Goal: Task Accomplishment & Management: Manage account settings

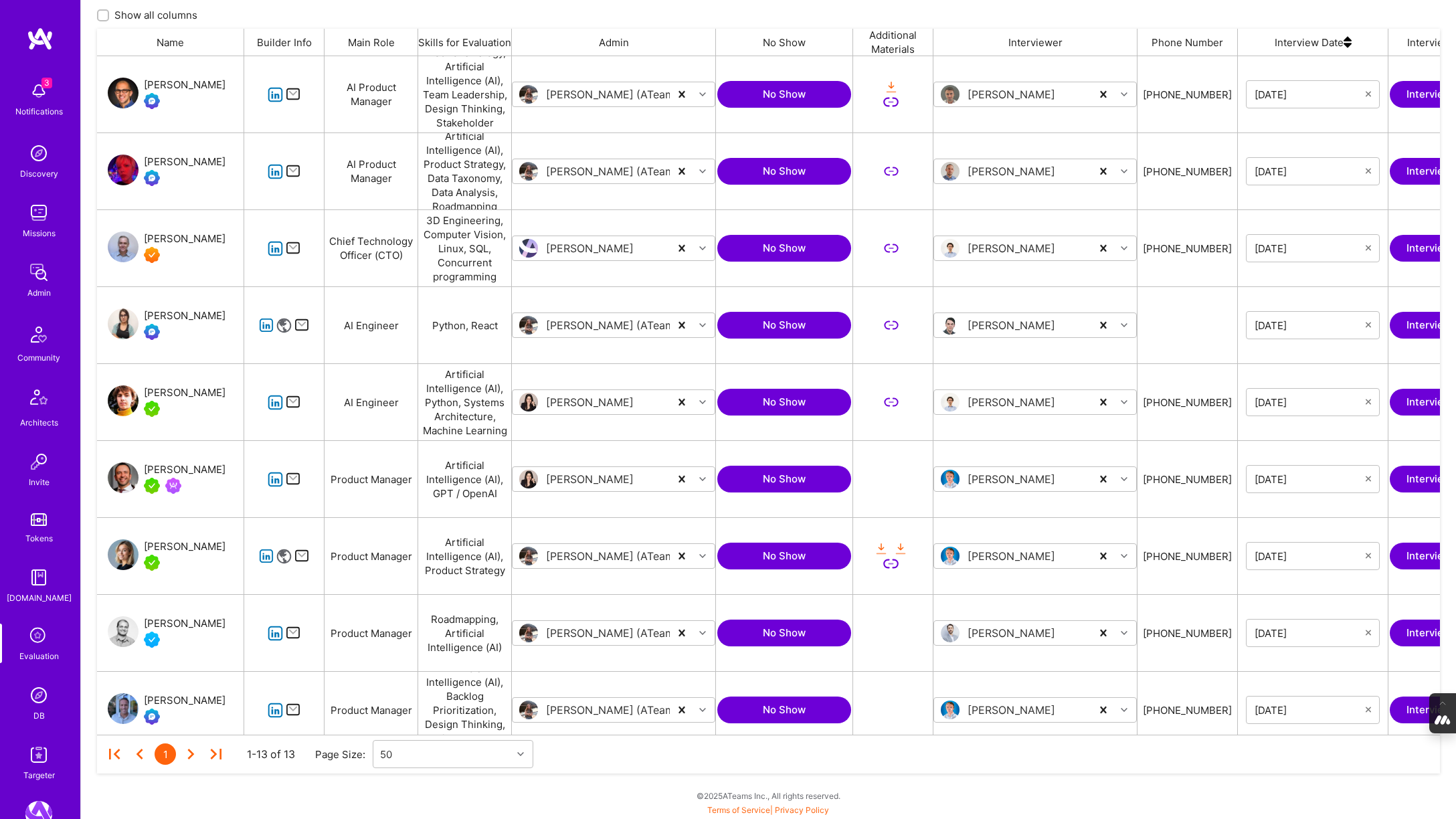
scroll to position [679, 1343]
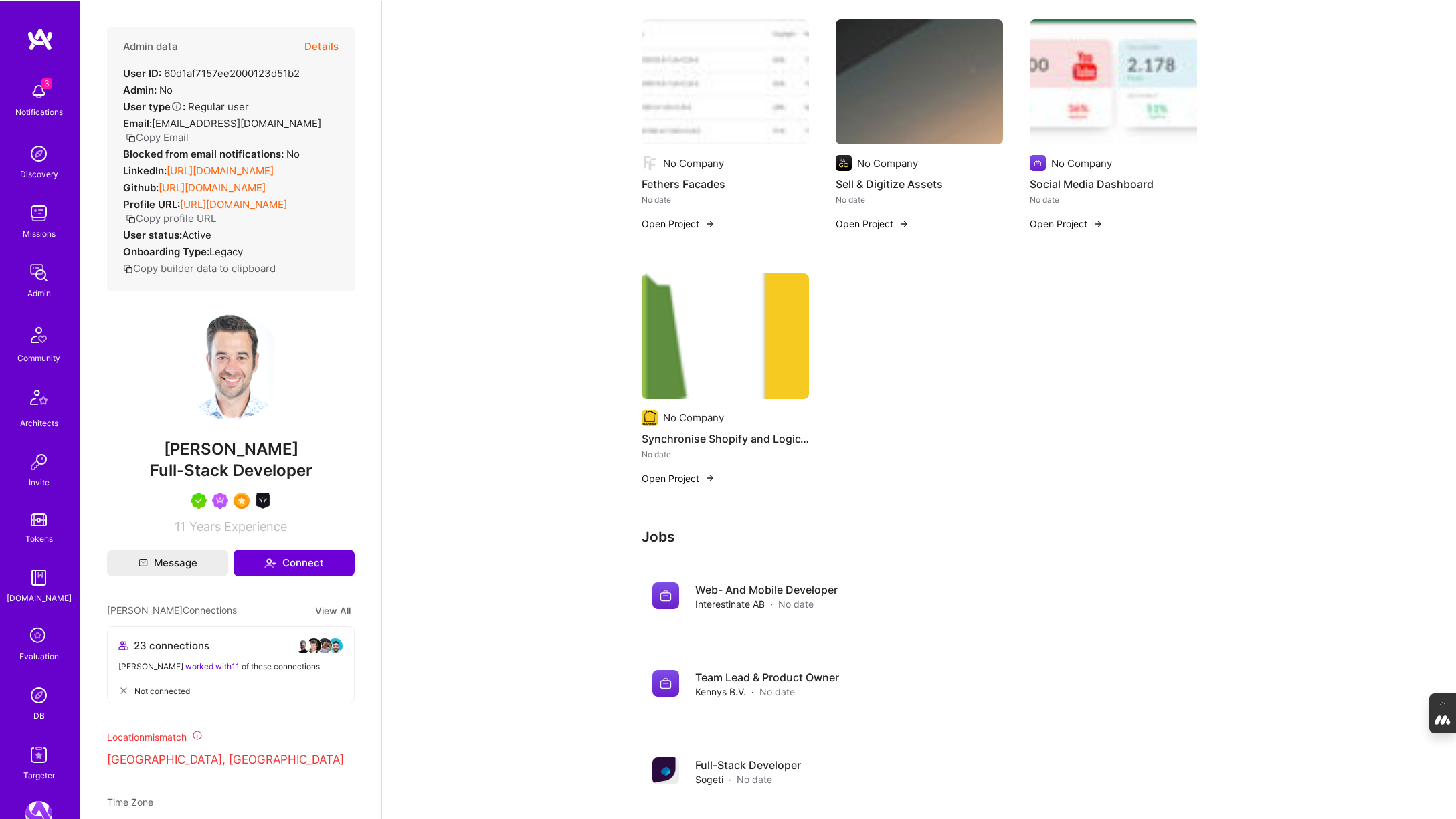
scroll to position [870, 0]
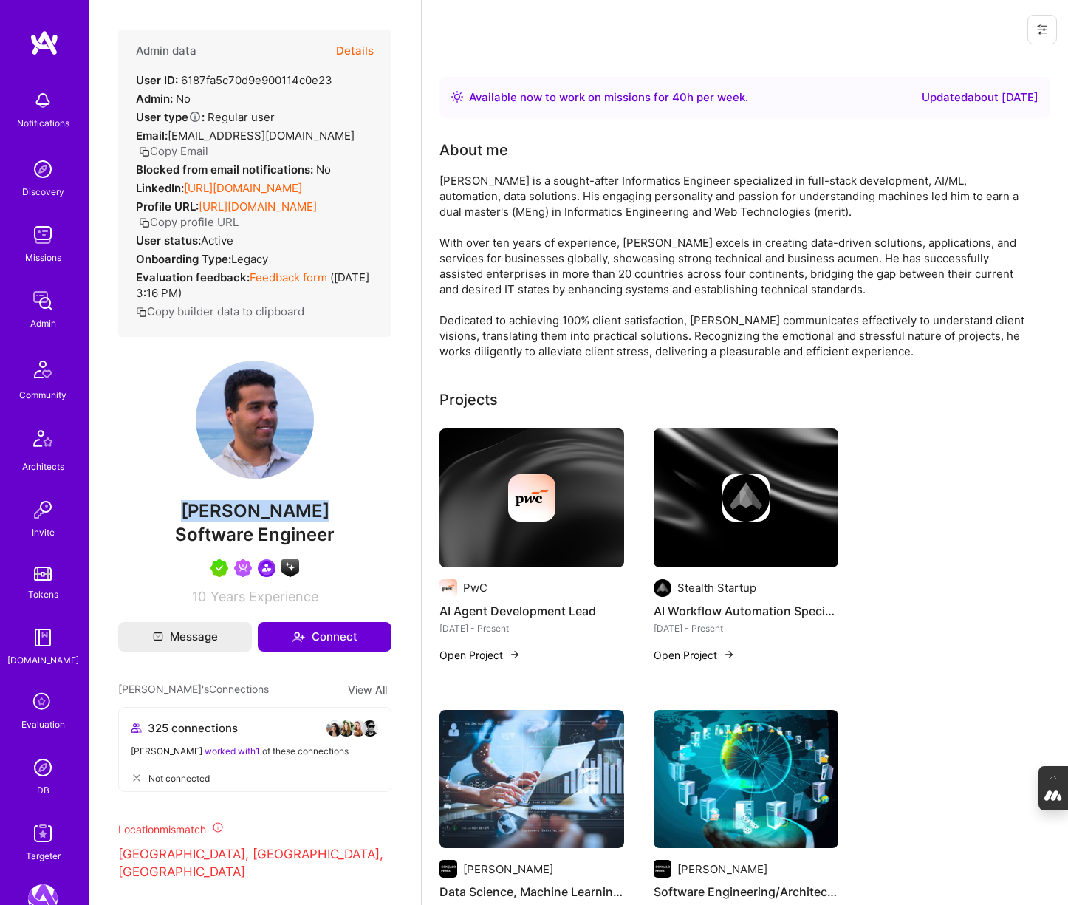
drag, startPoint x: 319, startPoint y: 529, endPoint x: 125, endPoint y: 529, distance: 194.3
click at [125, 522] on span "Gonçalo Peres" at bounding box center [254, 511] width 273 height 22
copy span "Gonçalo Peres"
click at [361, 50] on button "Details" at bounding box center [355, 51] width 38 height 43
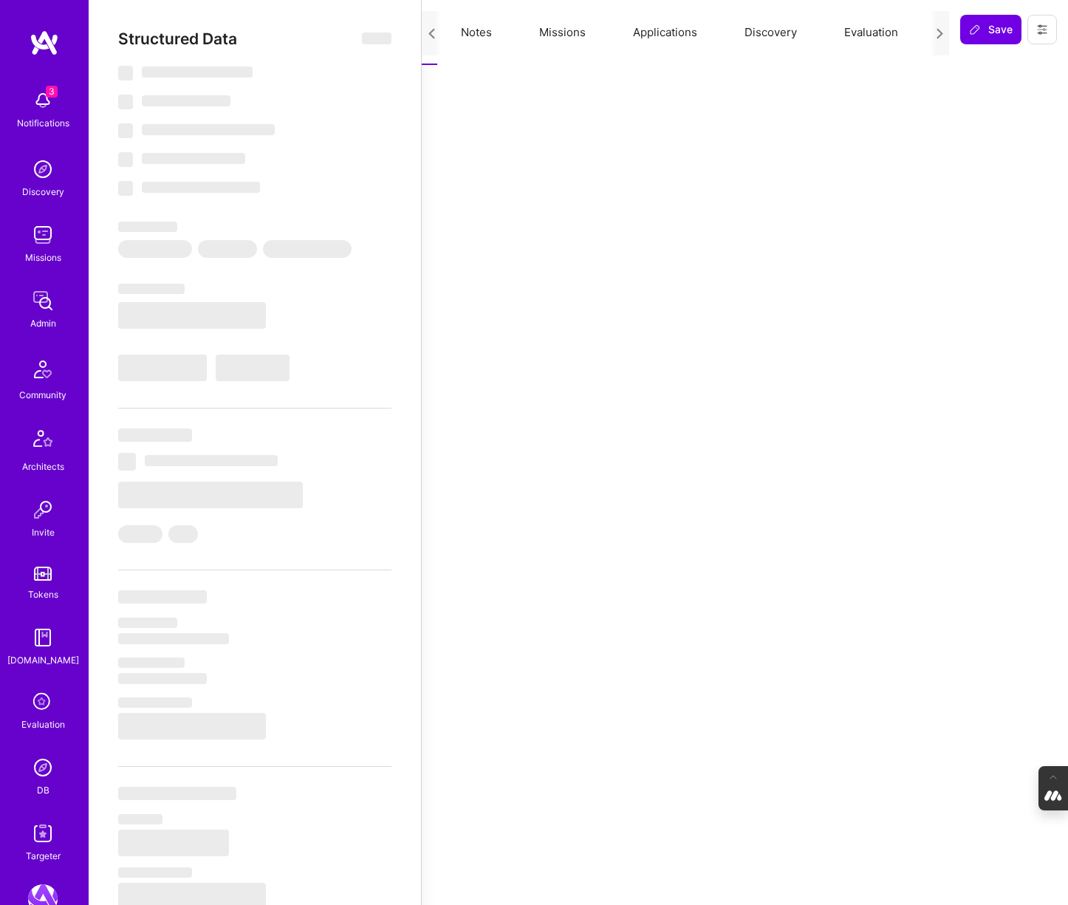
scroll to position [0, 140]
click at [820, 33] on button "Evaluation" at bounding box center [812, 32] width 101 height 65
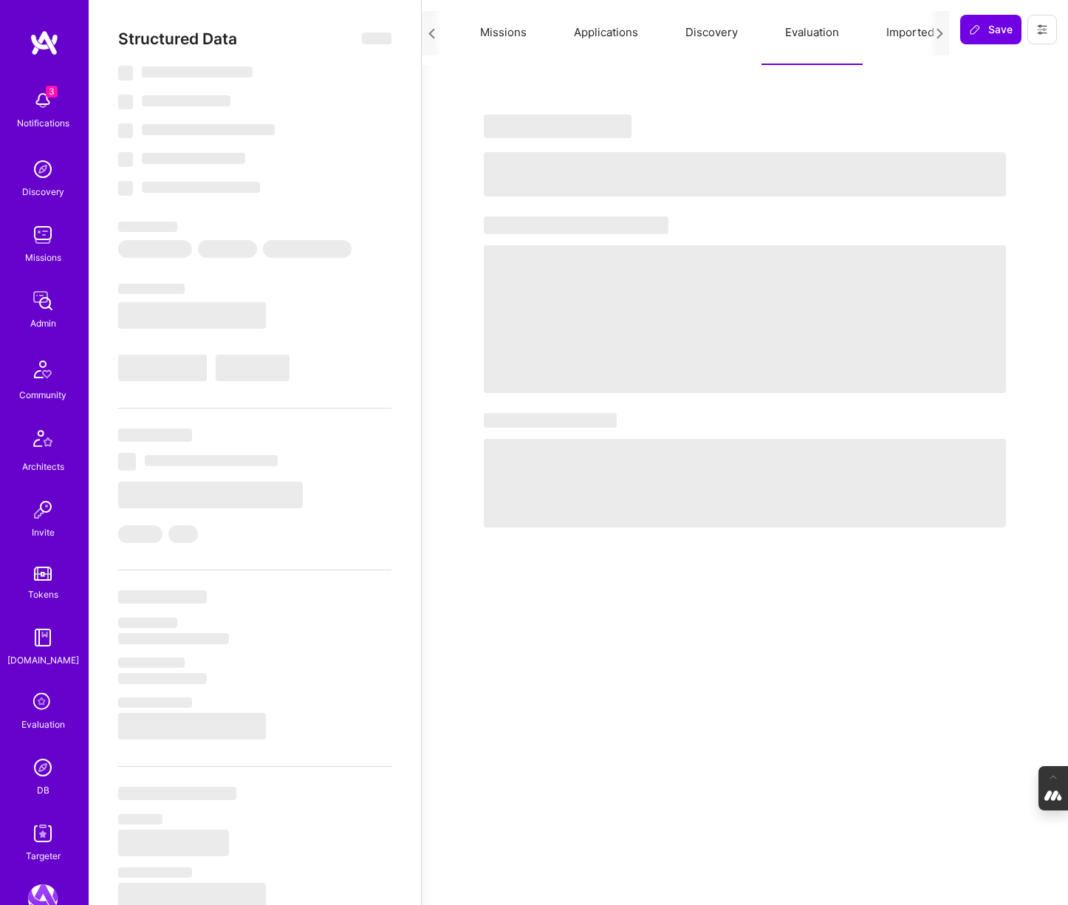
select select "Right Now"
select select "5"
select select "7"
select select "6"
select select "7"
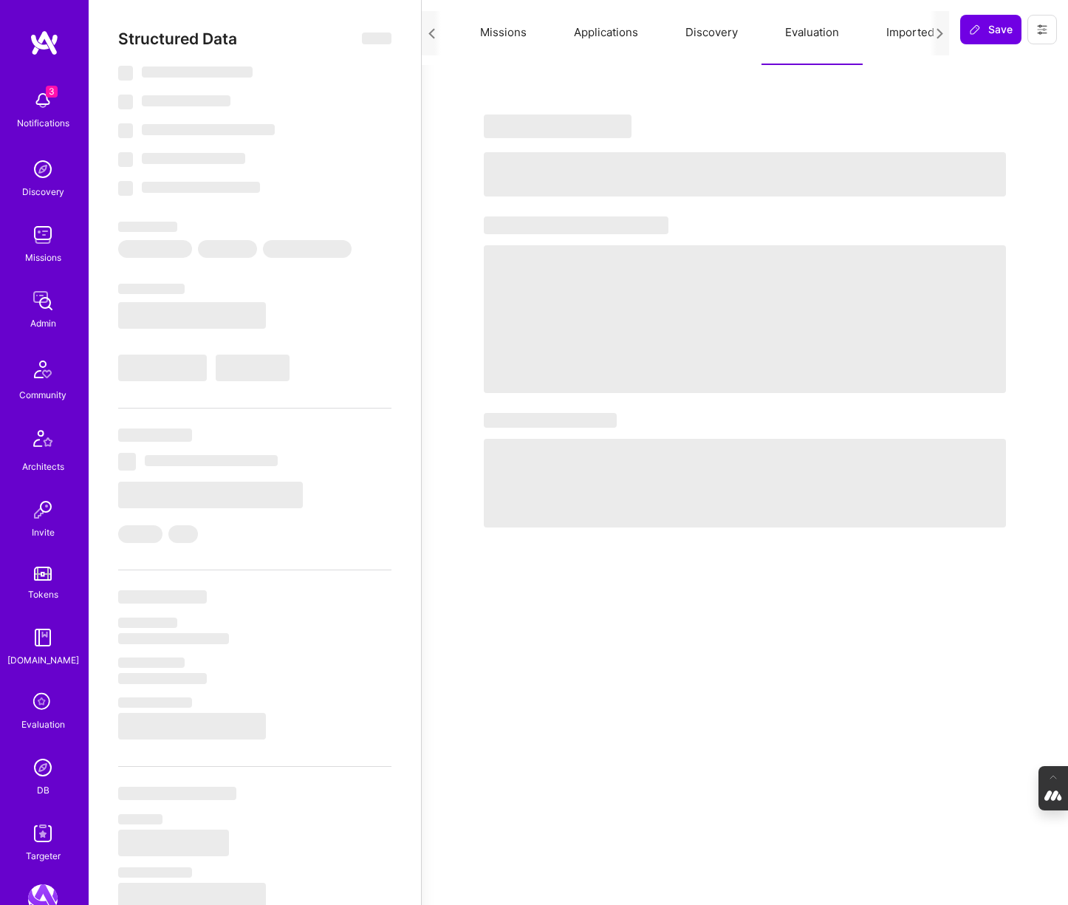
select select "PT"
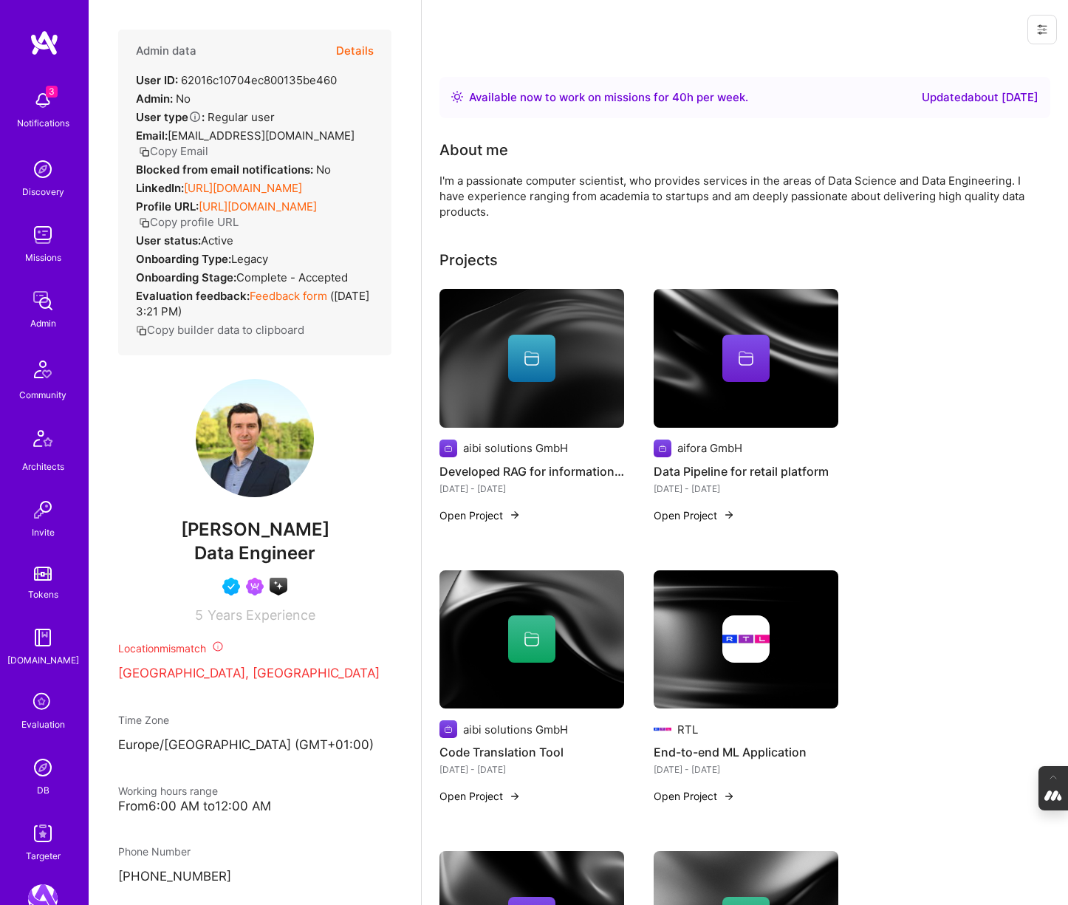
drag, startPoint x: 320, startPoint y: 543, endPoint x: 156, endPoint y: 543, distance: 164.0
click at [156, 541] on span "Kiril Ralinovski" at bounding box center [254, 530] width 273 height 22
copy span "Kiril Ralinovski"
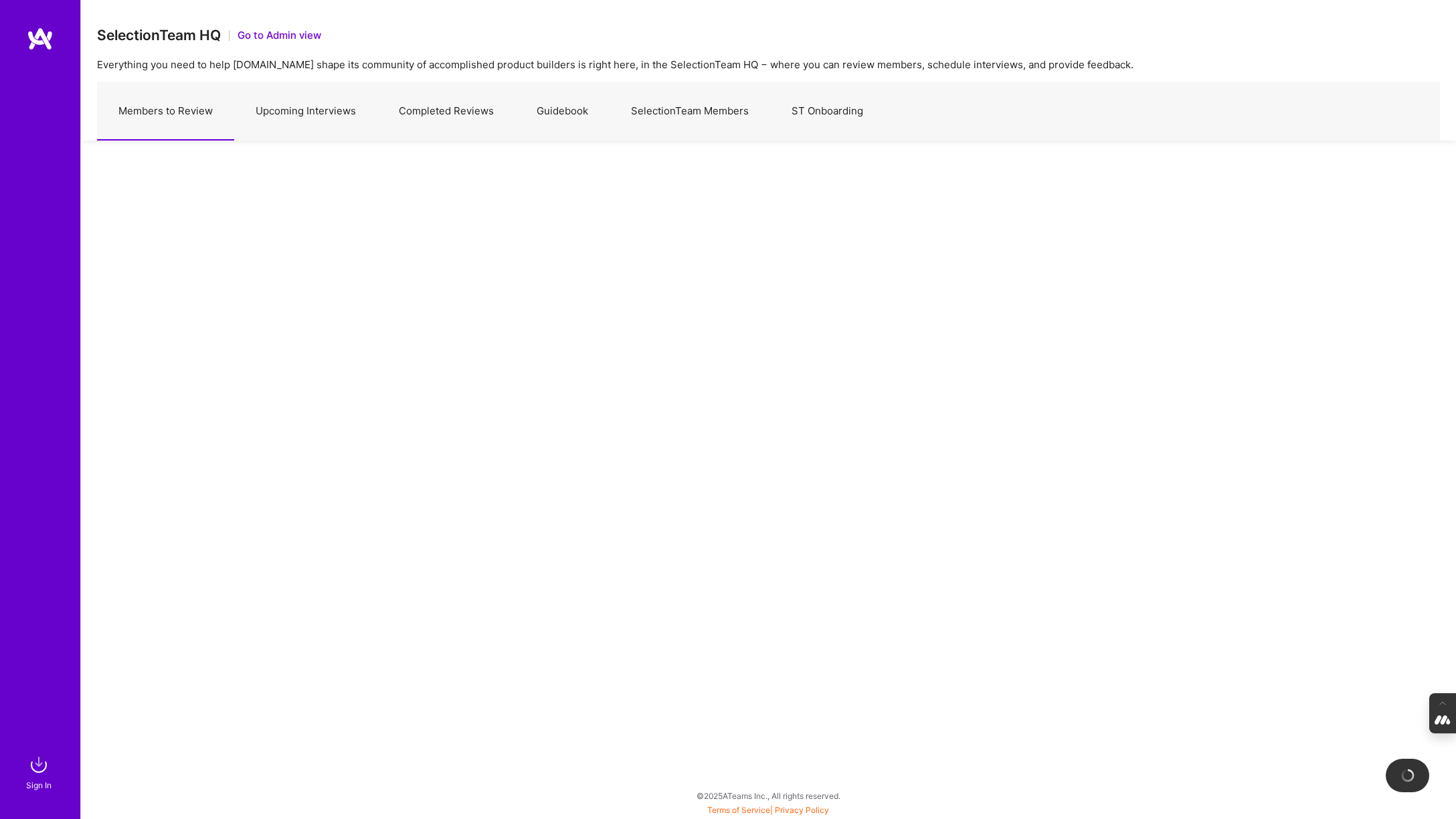
click at [308, 111] on link "Upcoming Interviews" at bounding box center [306, 111] width 143 height 58
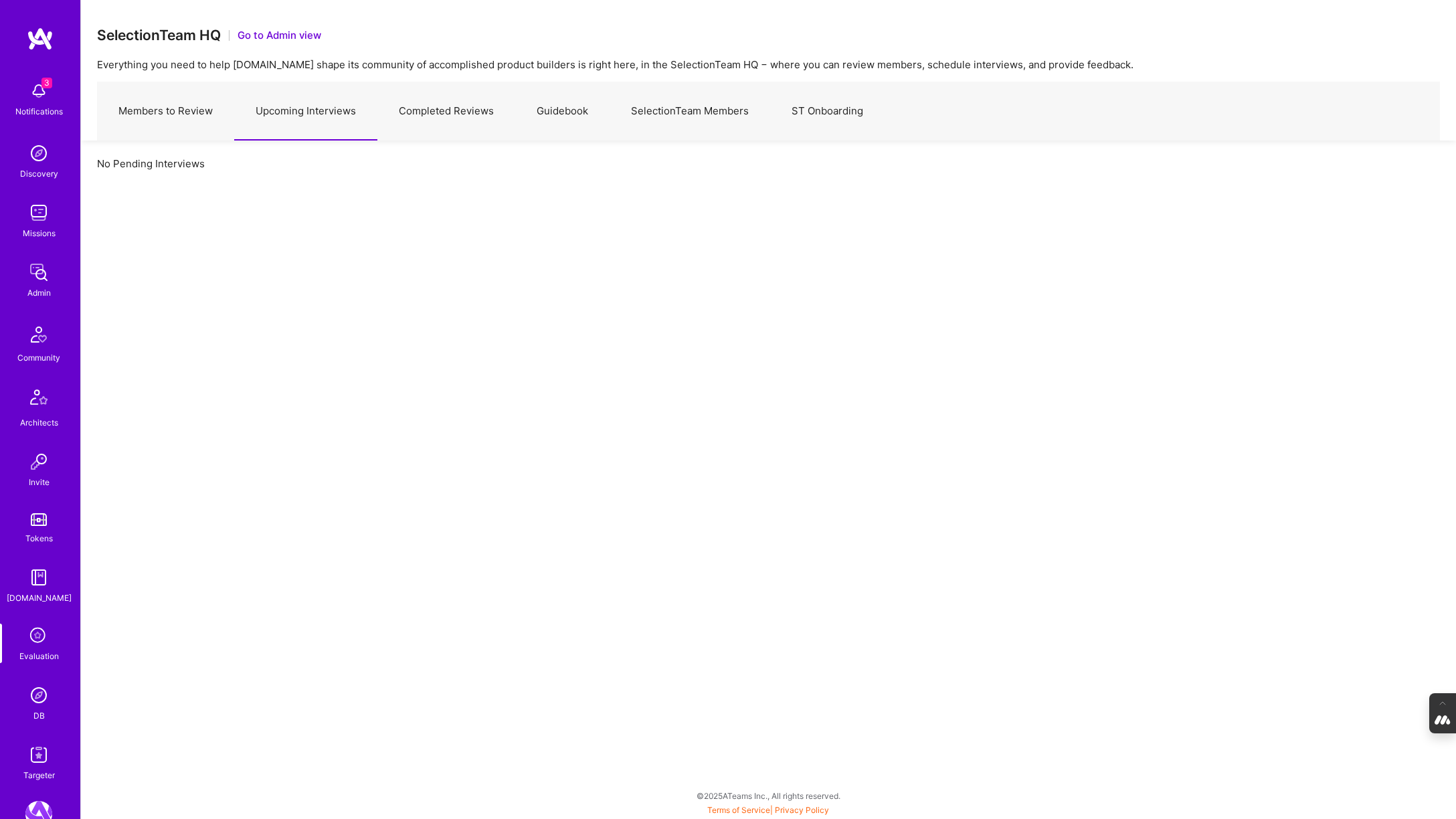
click at [284, 32] on button "Go to Admin view" at bounding box center [279, 35] width 83 height 14
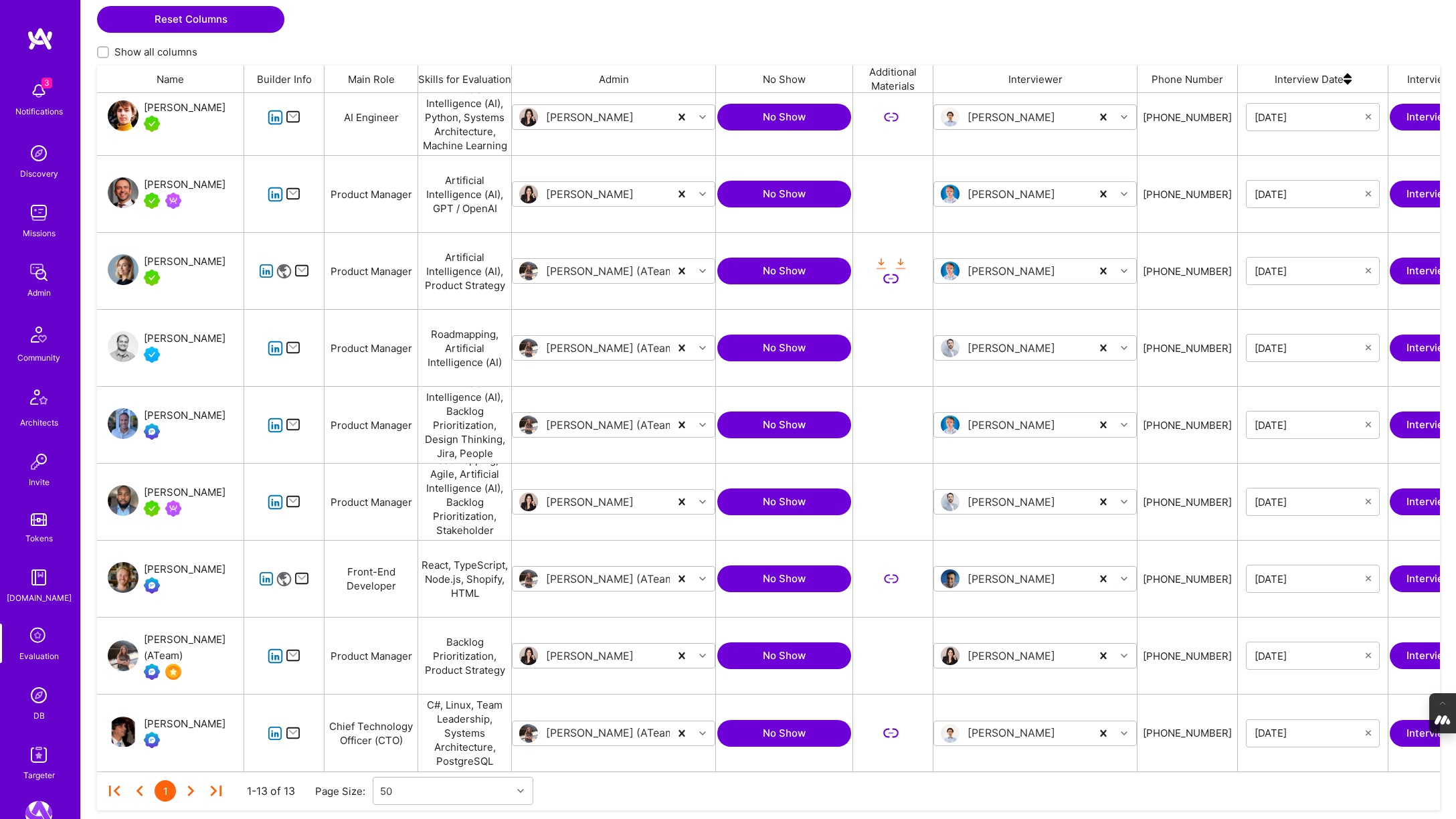
scroll to position [323, 0]
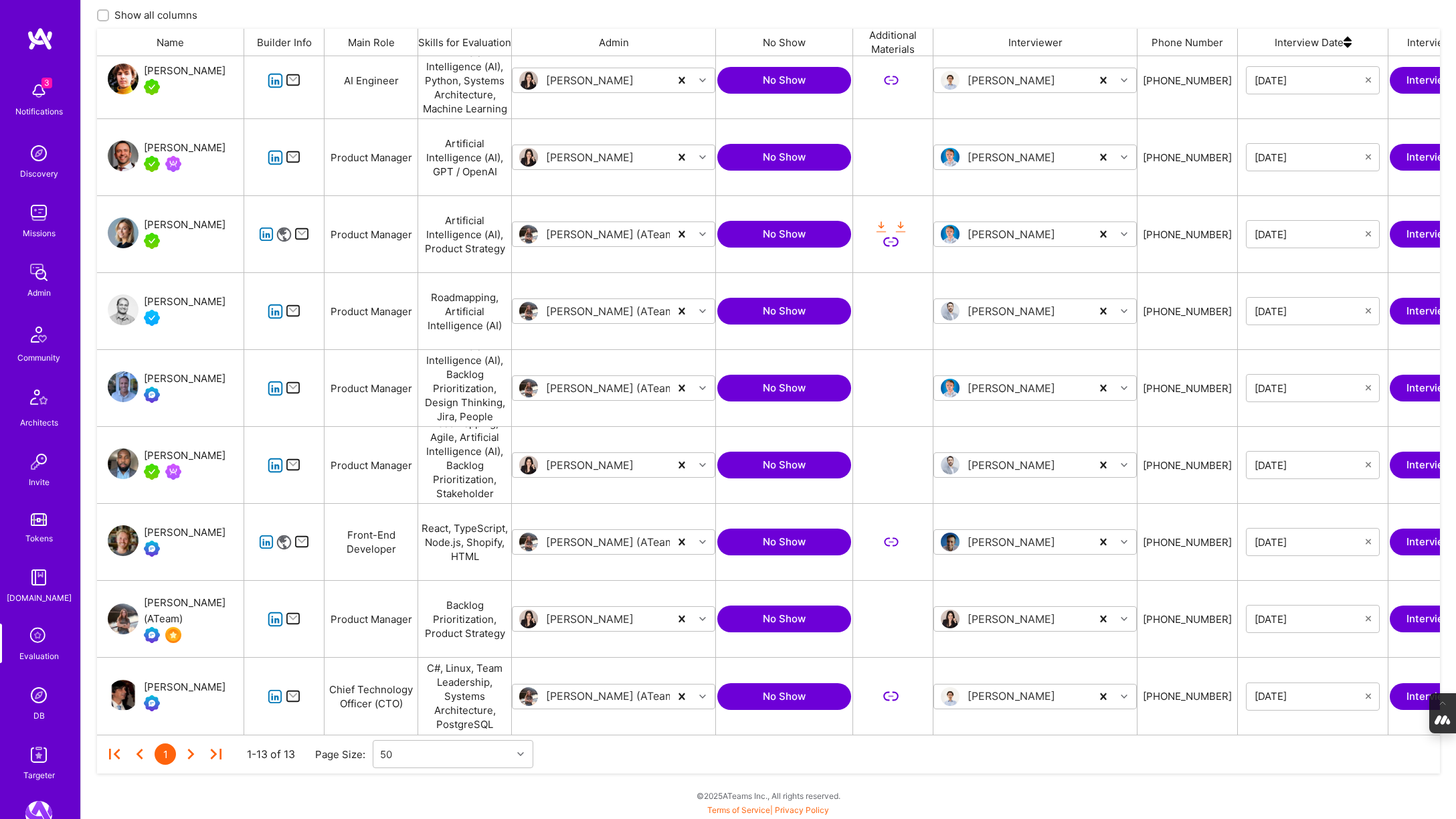
click at [36, 694] on img at bounding box center [39, 696] width 27 height 27
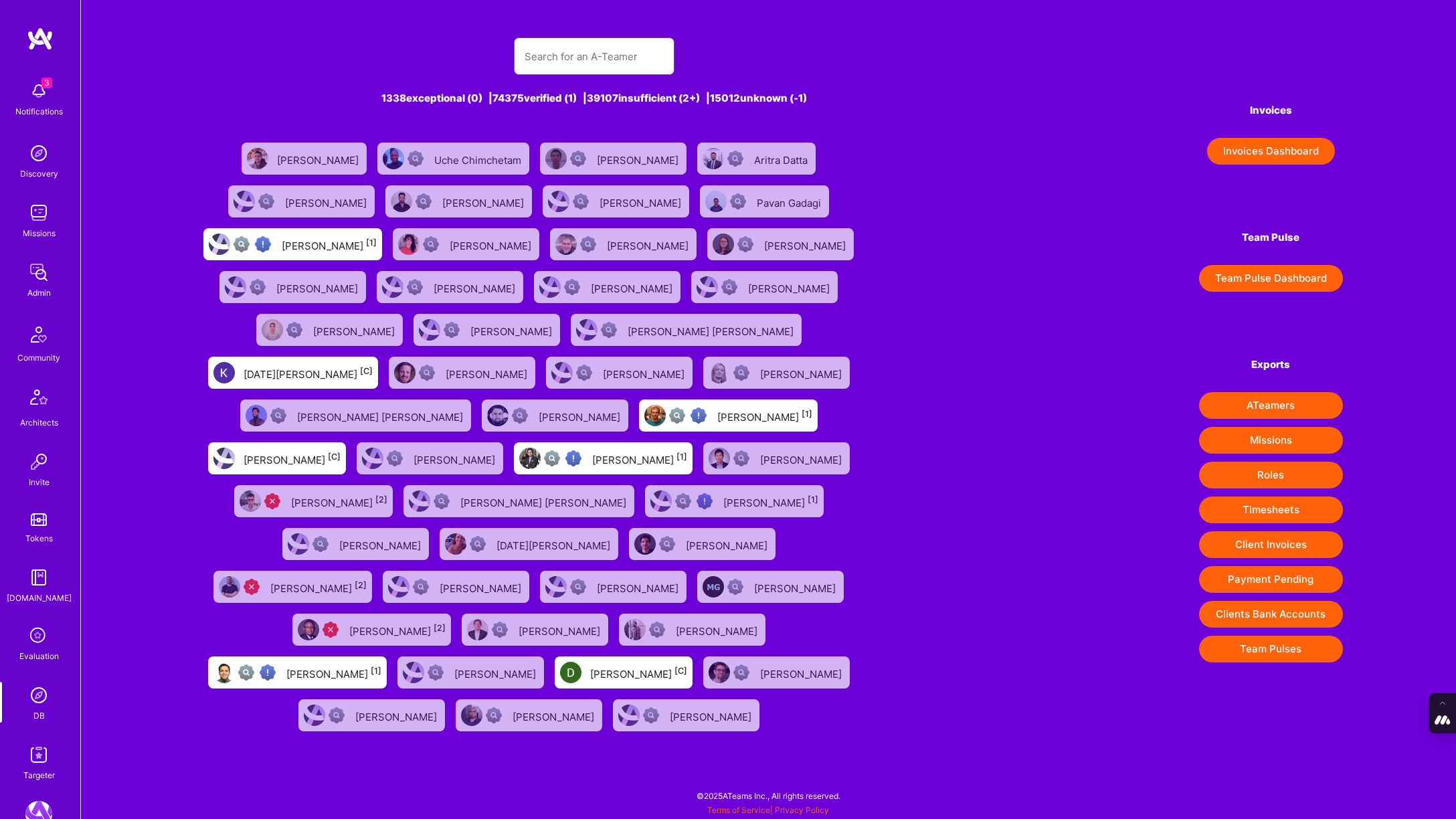
click at [562, 54] on input "text" at bounding box center [594, 57] width 139 height 34
paste input "kieren@basilisk.tc"
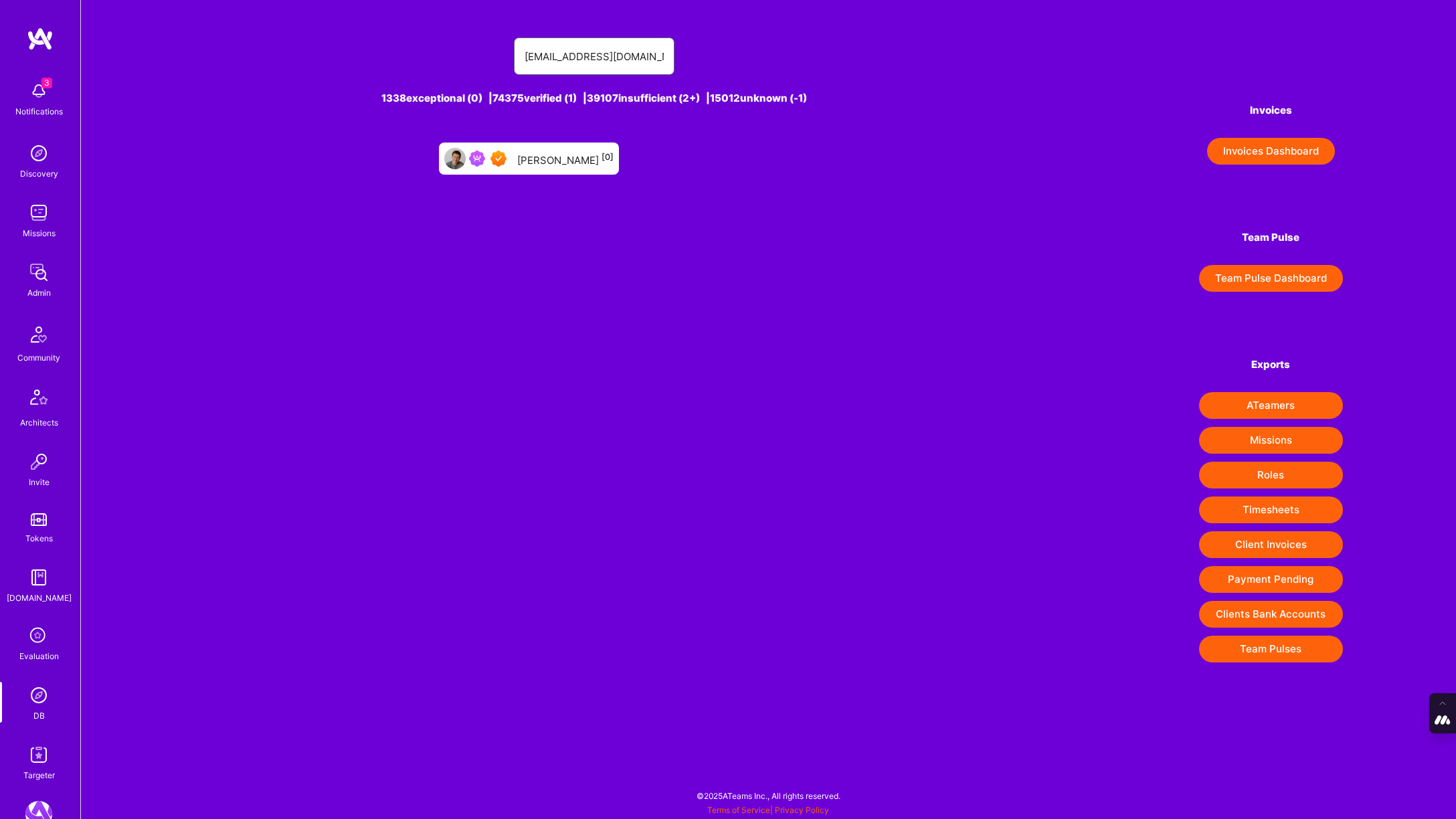
type input "kieren@basilisk.tc"
click at [564, 168] on div "Kieren Beltrame [0]" at bounding box center [529, 158] width 180 height 32
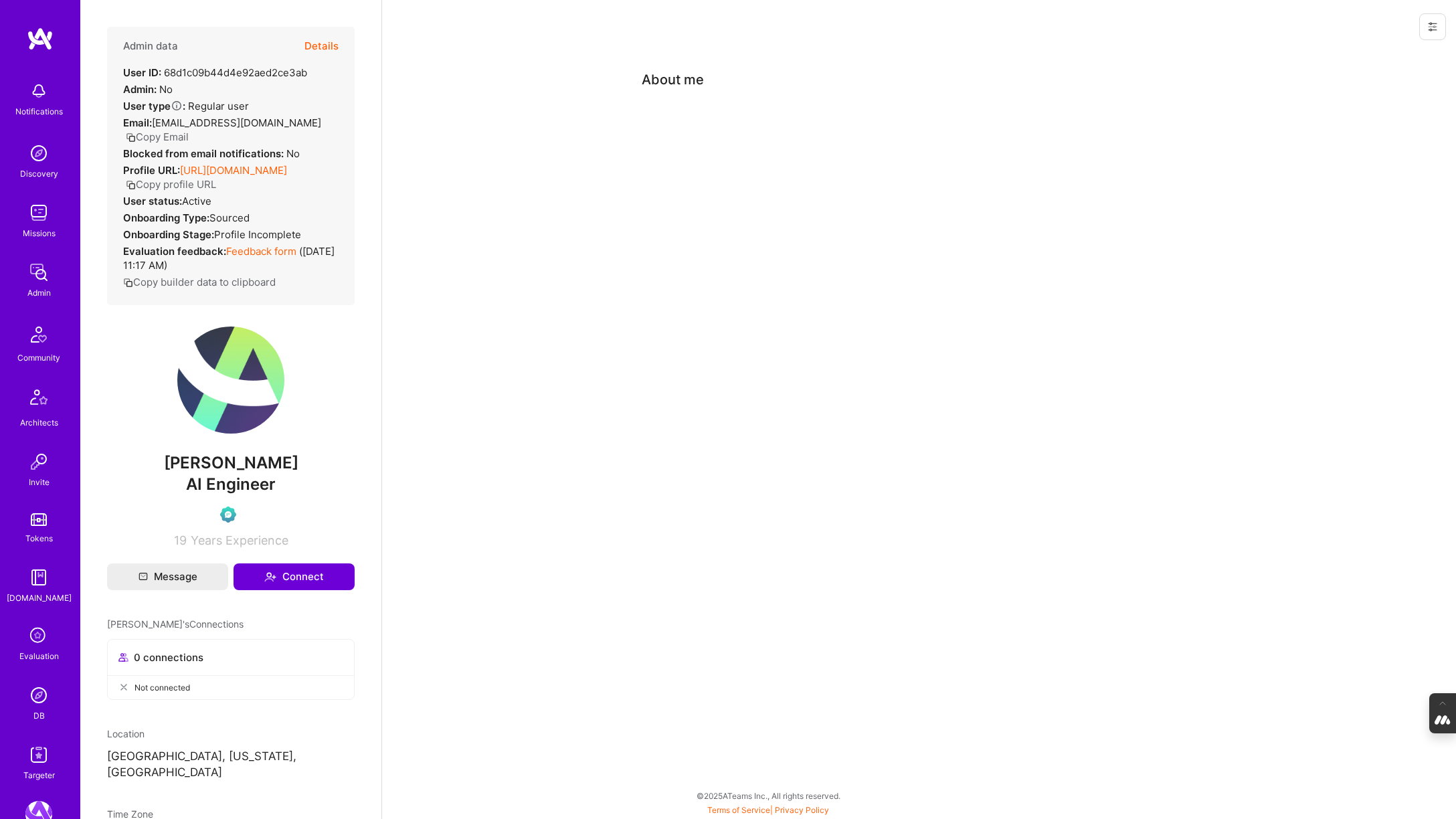
click at [316, 41] on button "Details" at bounding box center [321, 46] width 34 height 39
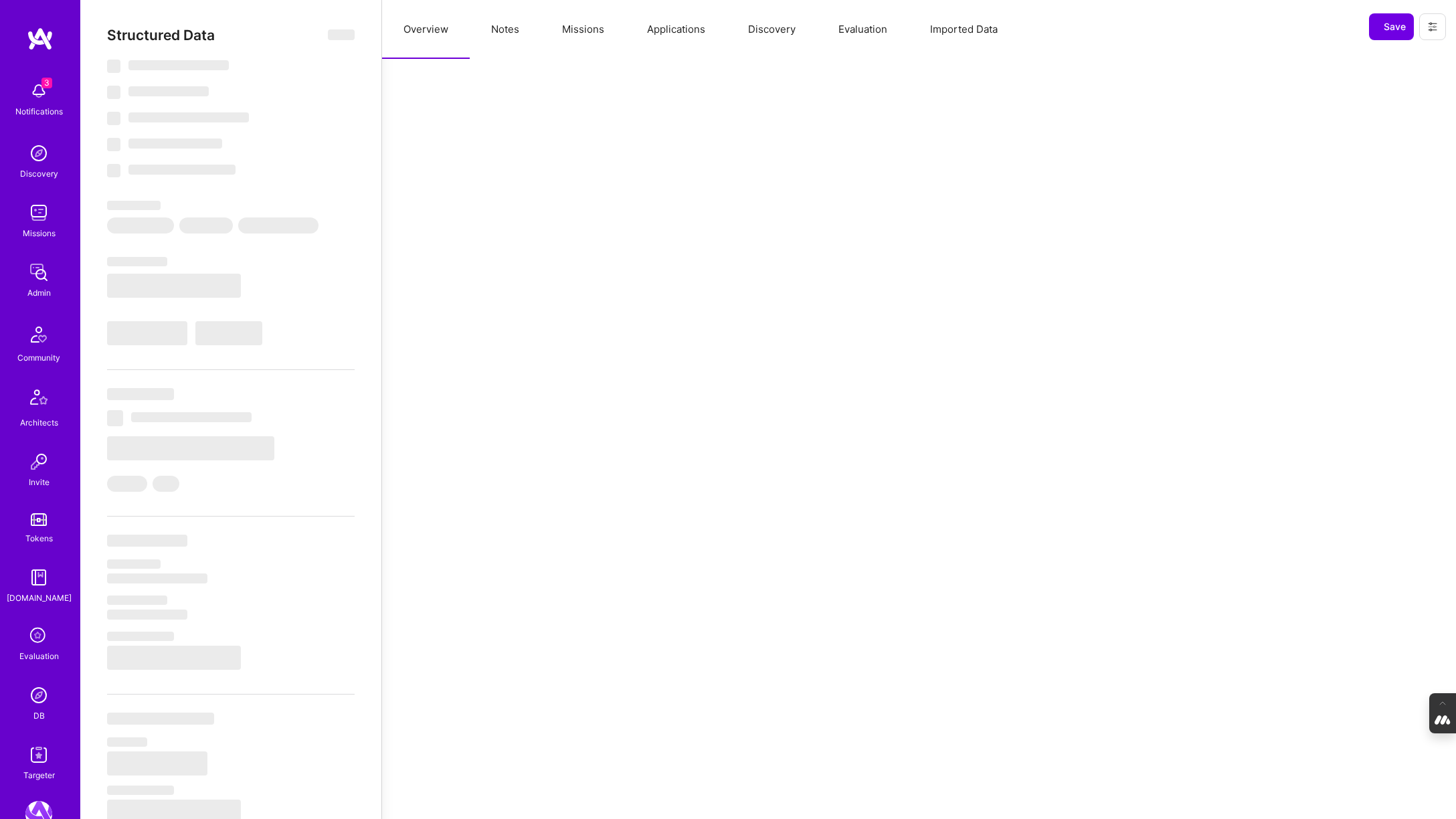
select select "Verified"
select select "US"
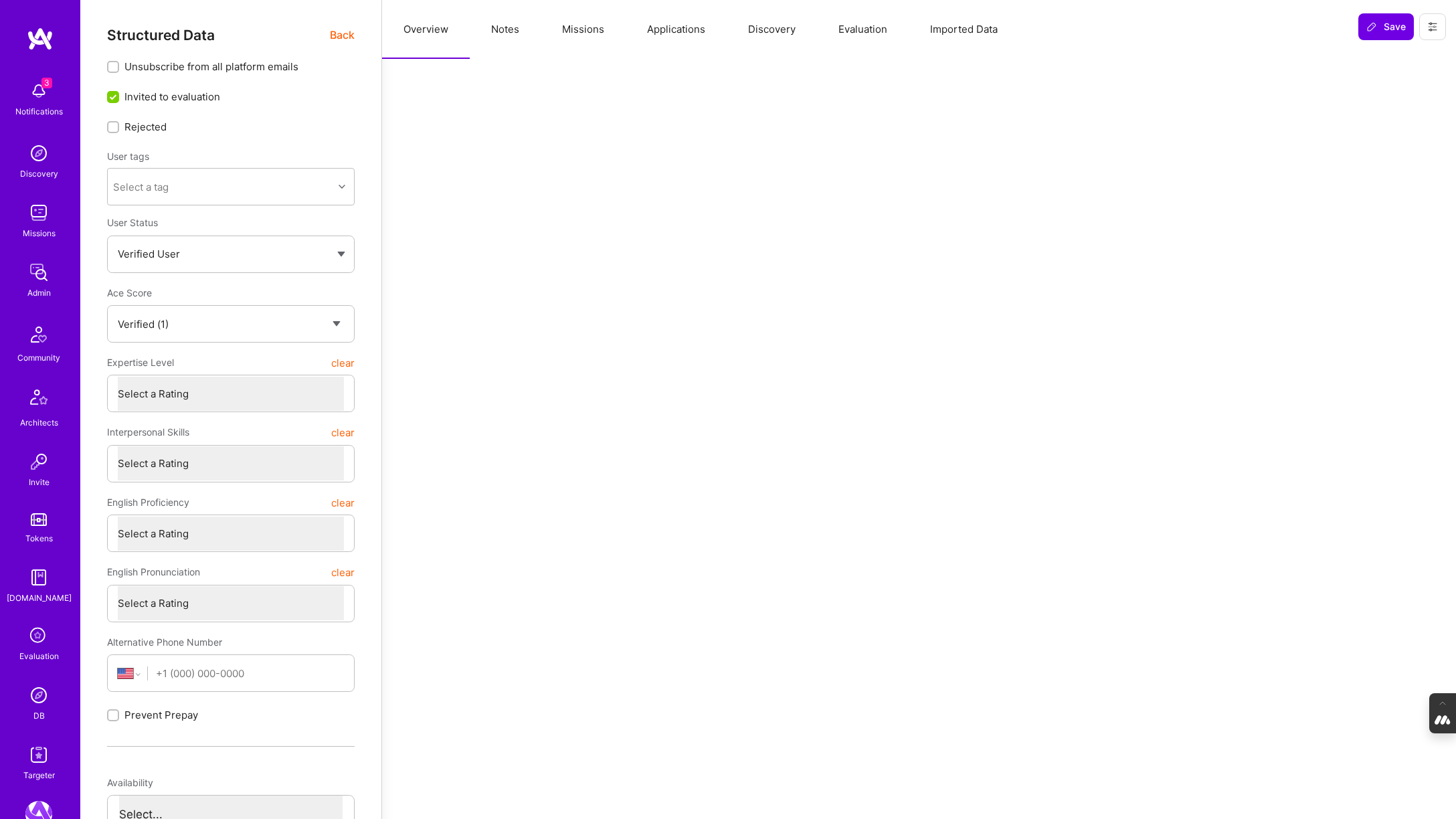
click at [861, 25] on button "Evaluation" at bounding box center [862, 29] width 91 height 59
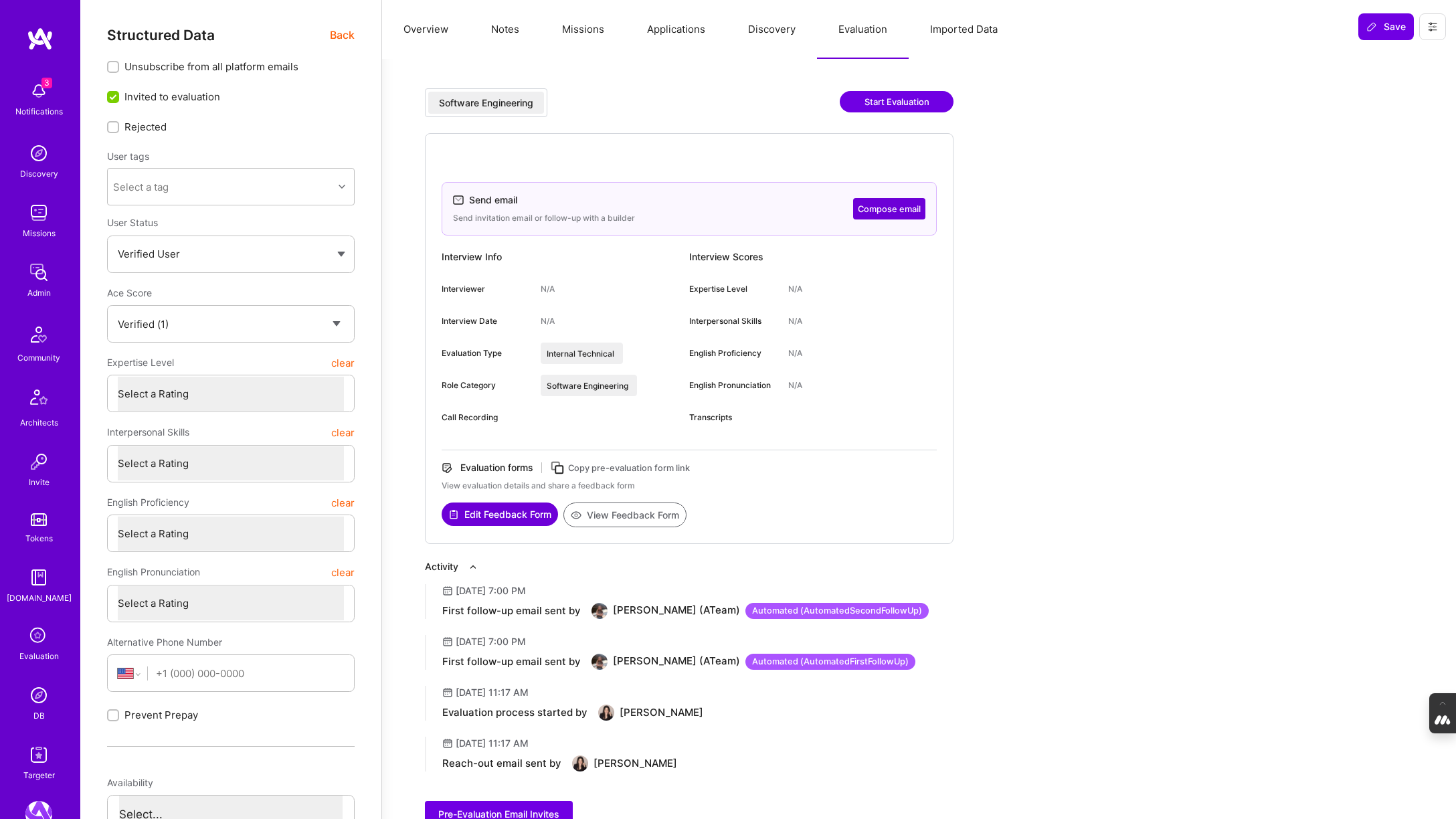
click at [588, 27] on button "Missions" at bounding box center [583, 29] width 85 height 59
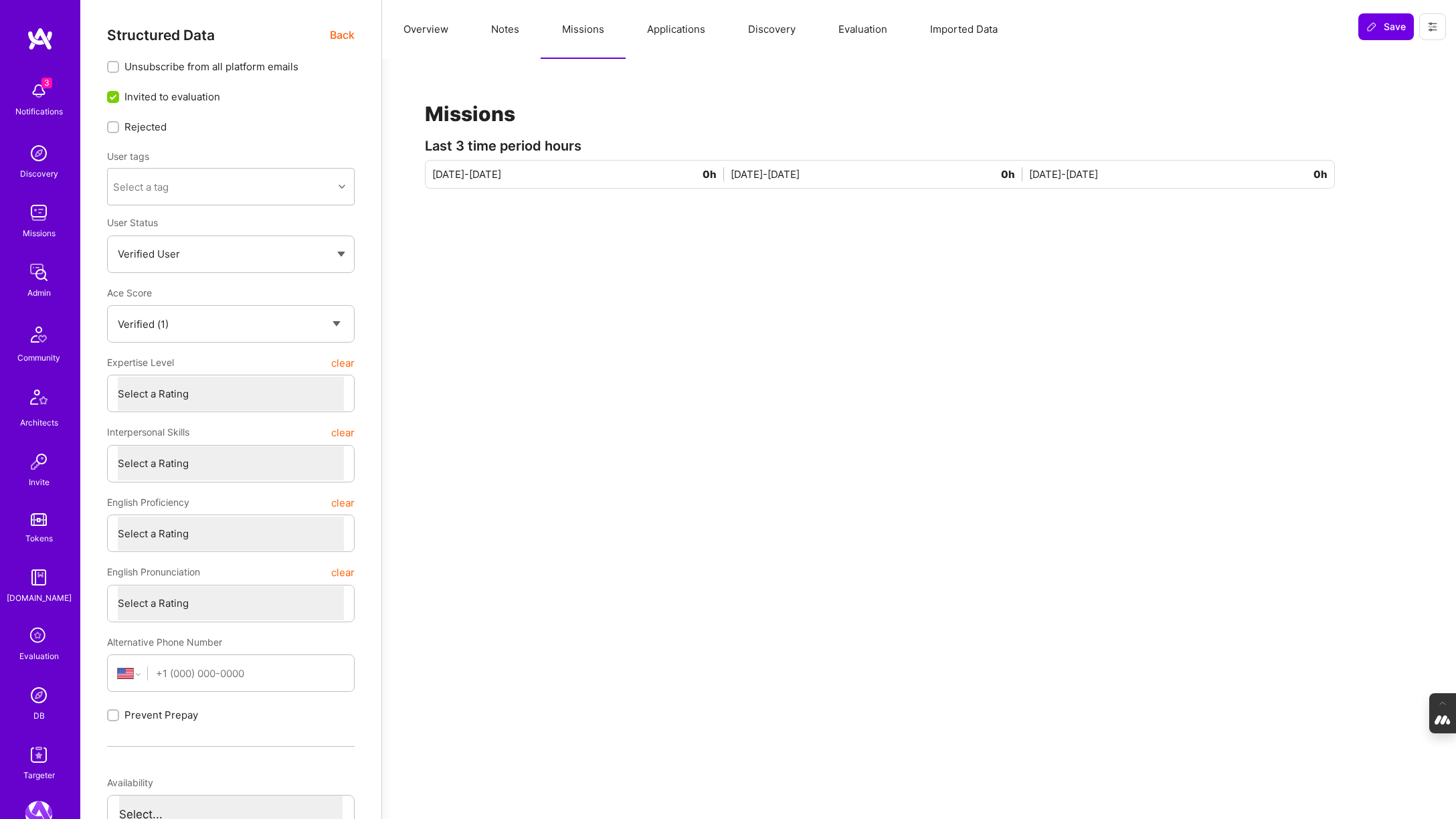
click at [497, 21] on button "Notes" at bounding box center [505, 29] width 71 height 59
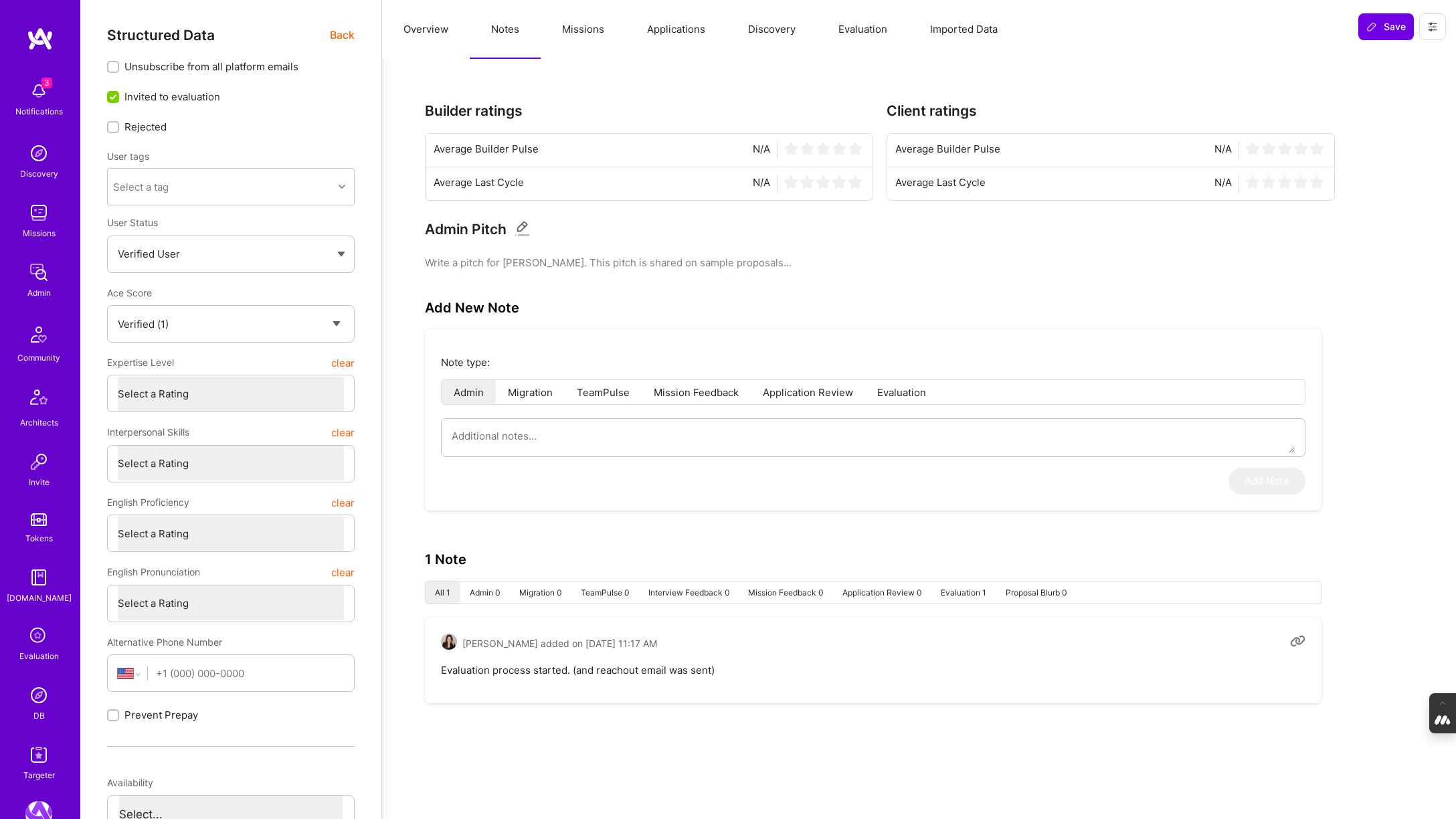
click at [414, 29] on button "Overview" at bounding box center [426, 29] width 88 height 59
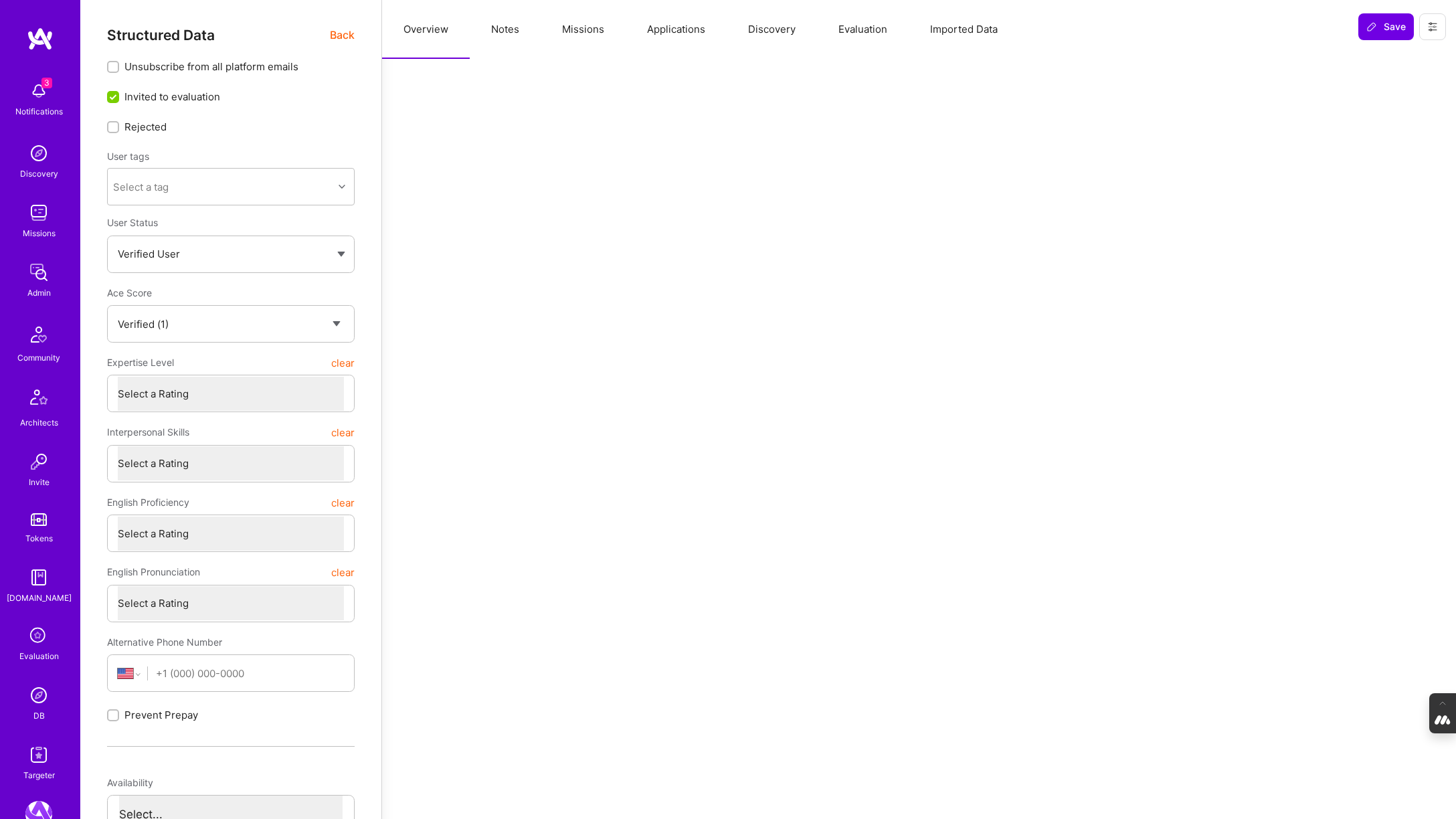
click at [340, 30] on span "Back" at bounding box center [341, 35] width 24 height 16
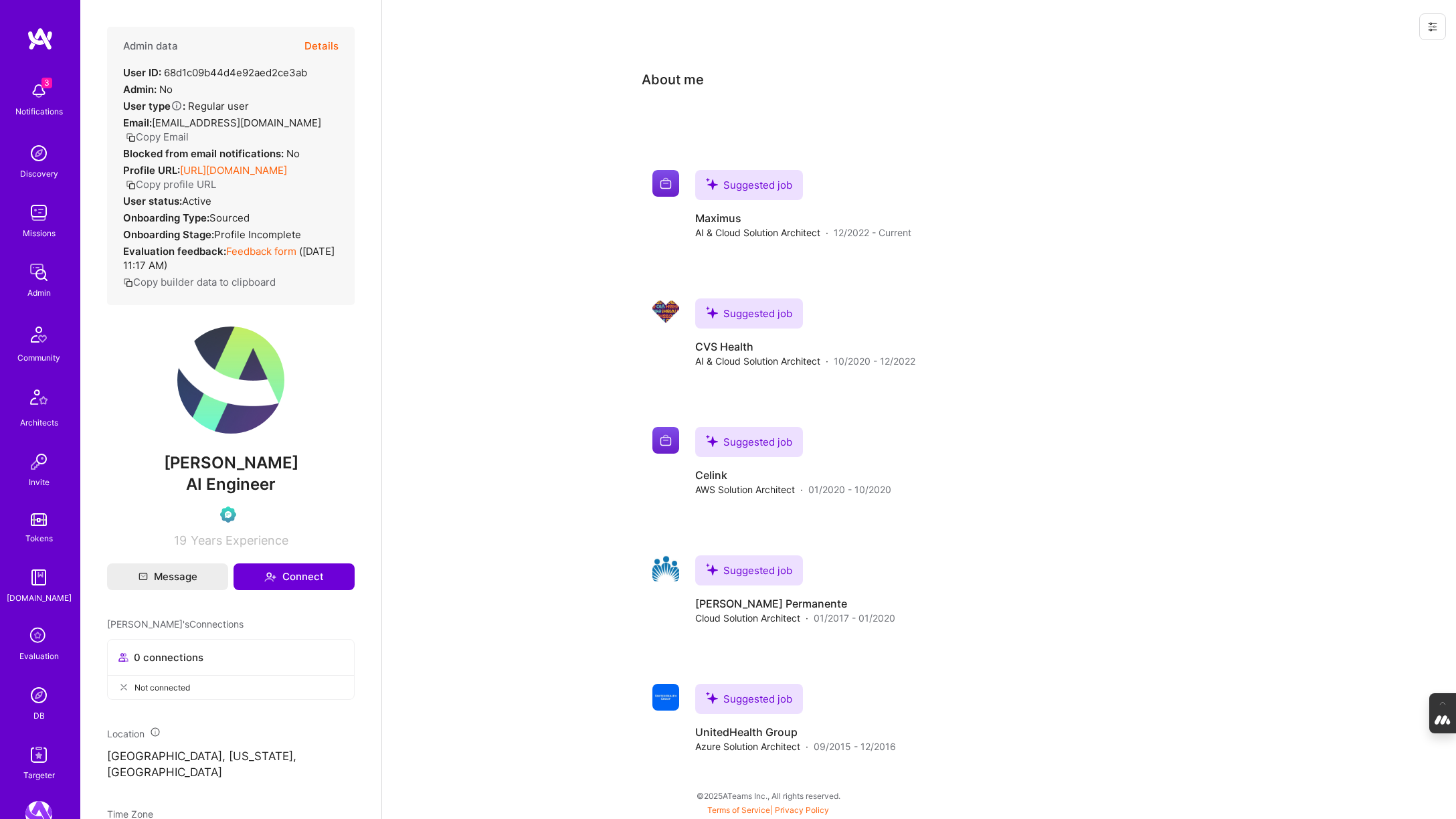
click at [320, 40] on button "Details" at bounding box center [321, 46] width 34 height 39
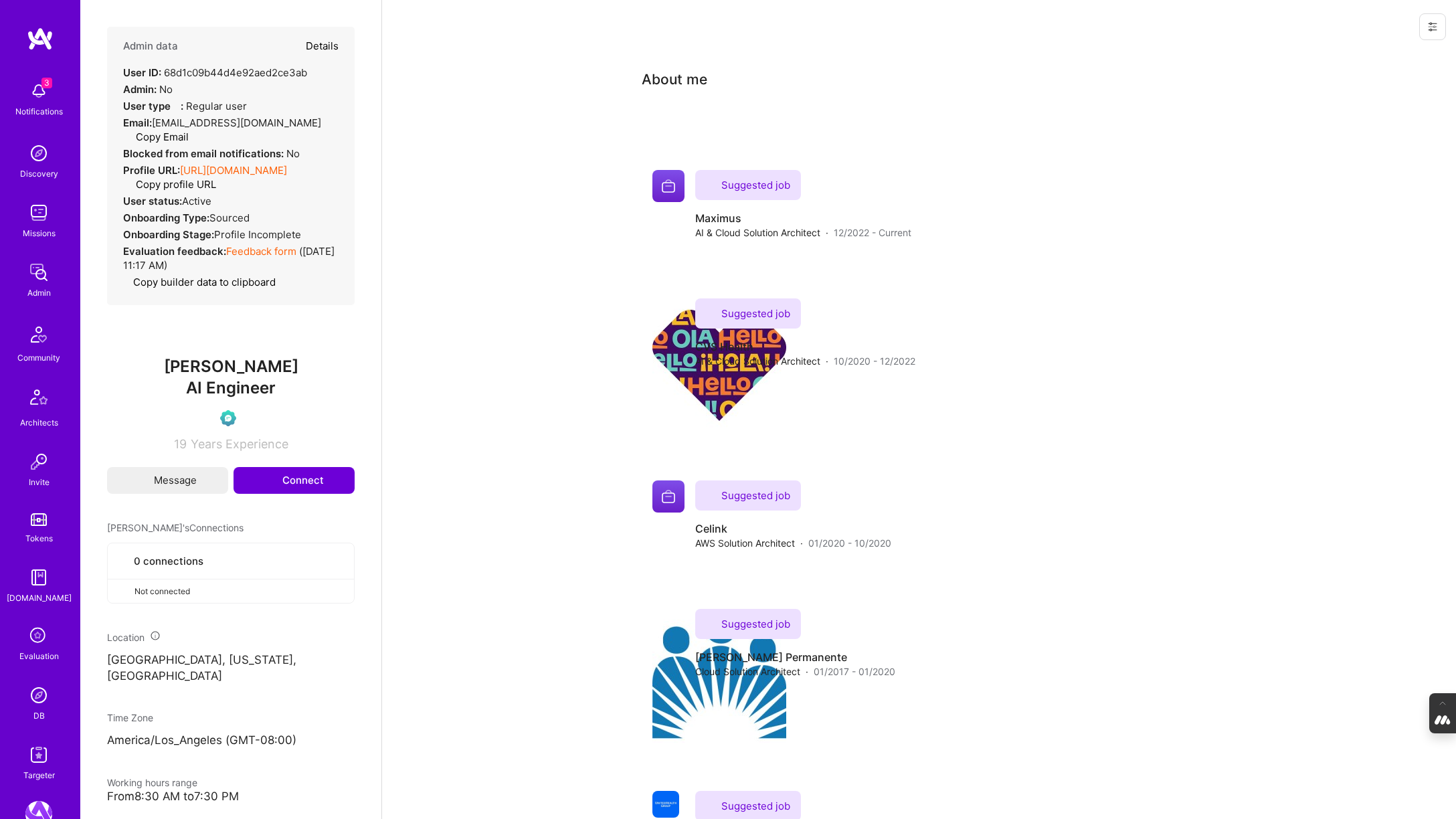
type textarea "x"
select select "Verified"
select select "US"
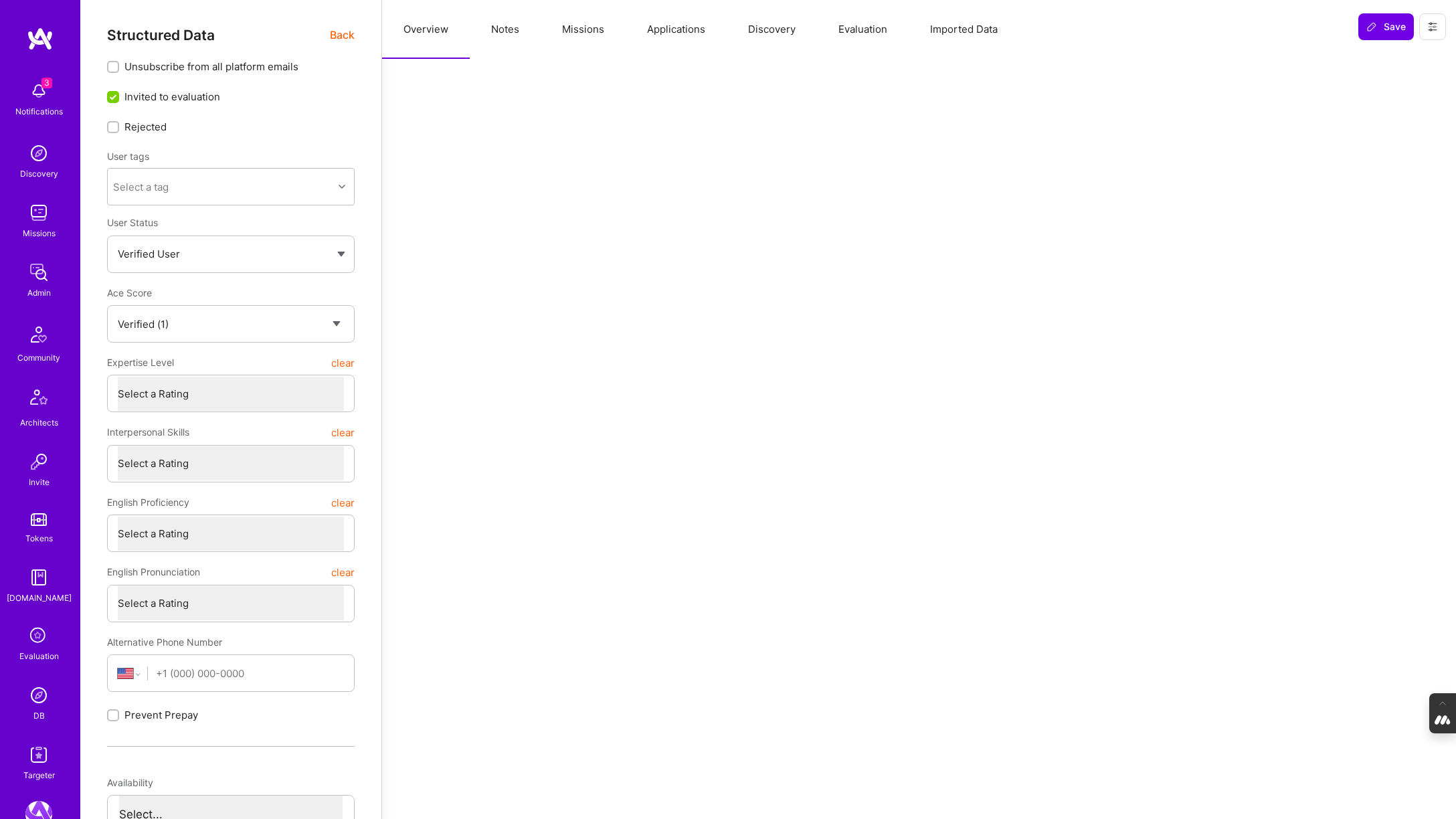
click at [857, 33] on button "Evaluation" at bounding box center [862, 29] width 91 height 59
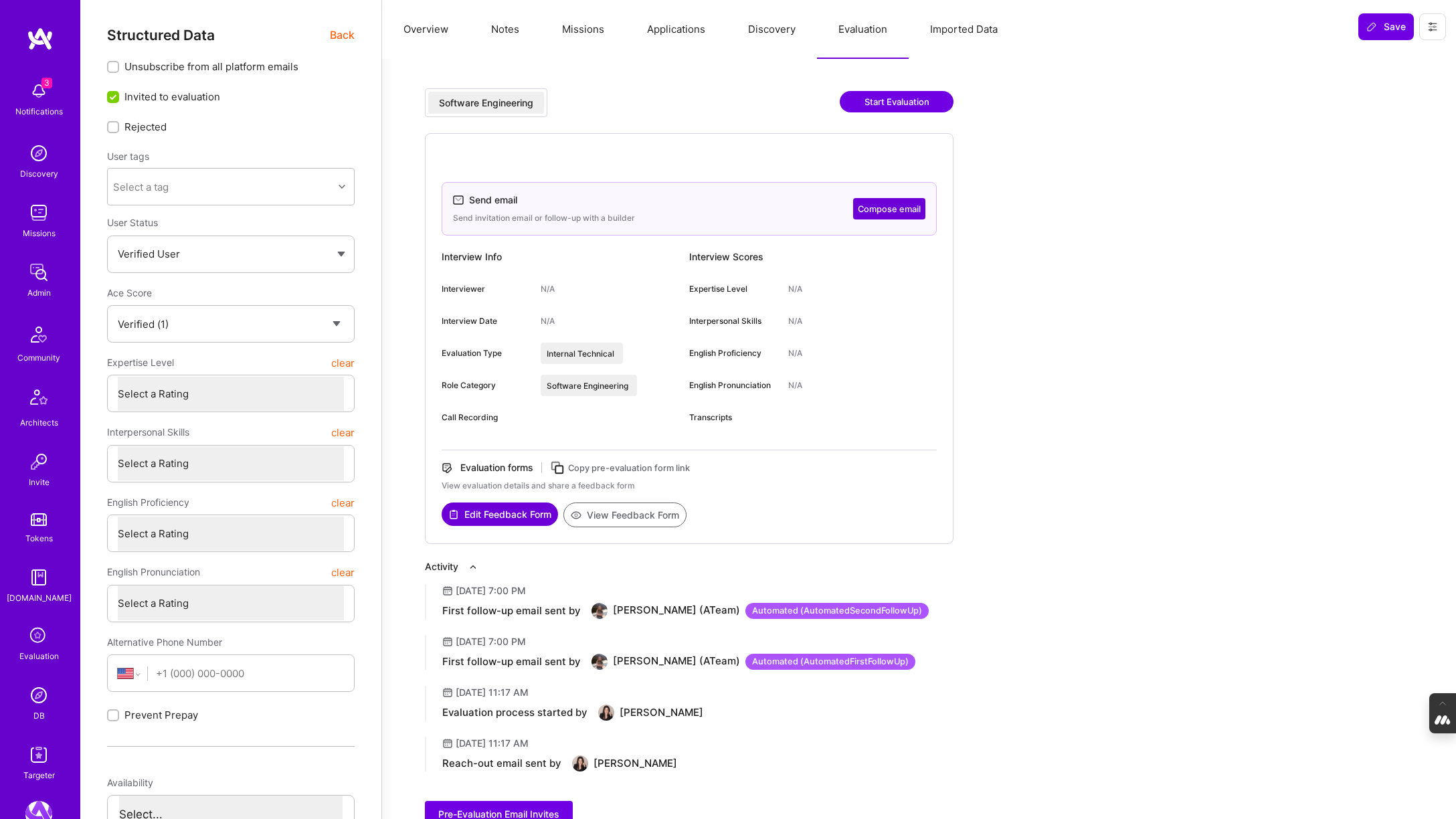
click at [896, 207] on button "Compose email" at bounding box center [889, 209] width 72 height 22
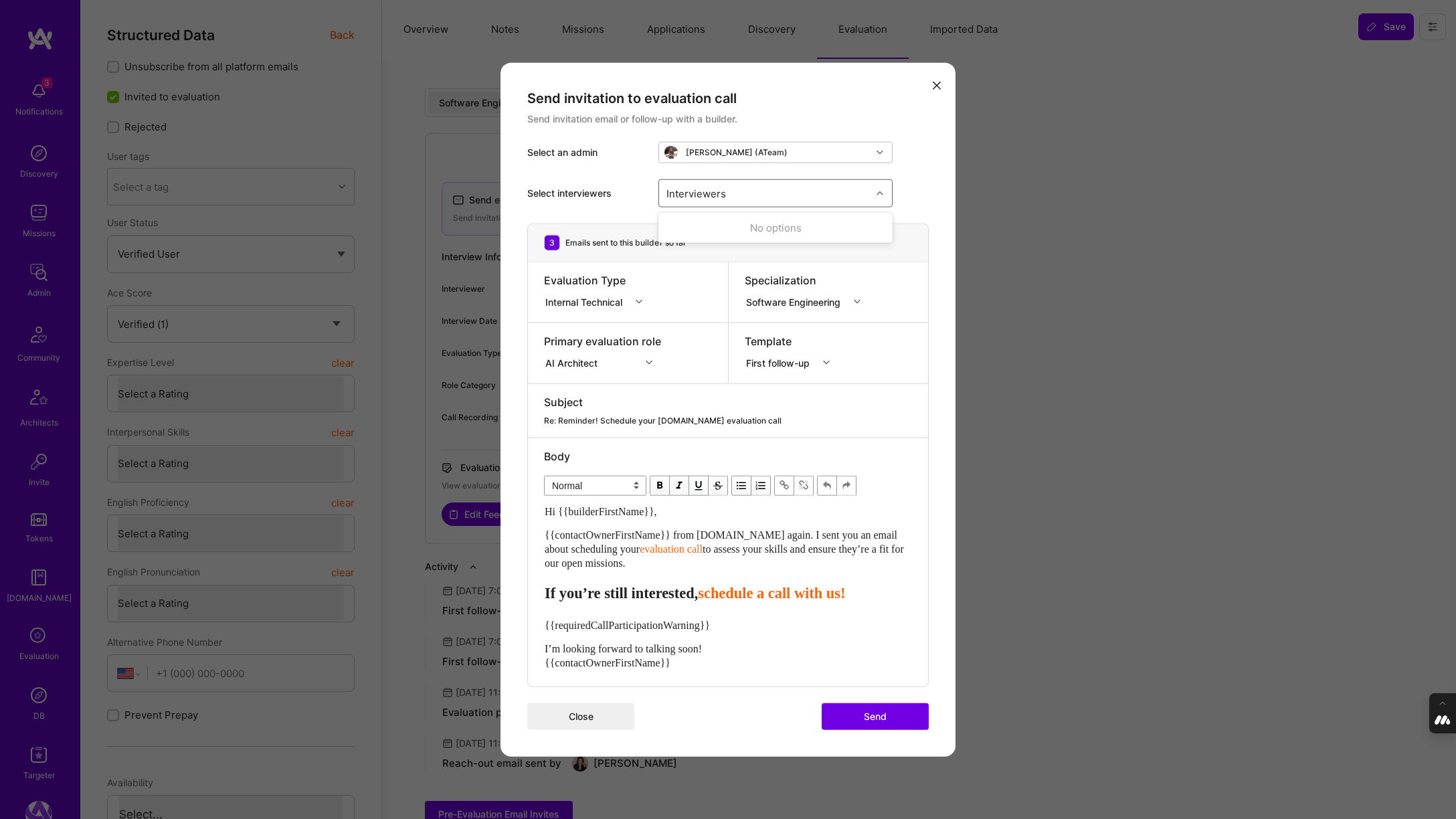
click at [745, 194] on div "Interviewers" at bounding box center [765, 194] width 212 height 27
type input "[PERSON_NAME]"
click at [678, 226] on div "modal" at bounding box center [672, 227] width 12 height 12
click at [771, 183] on div "Interviewers 1" at bounding box center [765, 194] width 212 height 27
type input "mostafa"
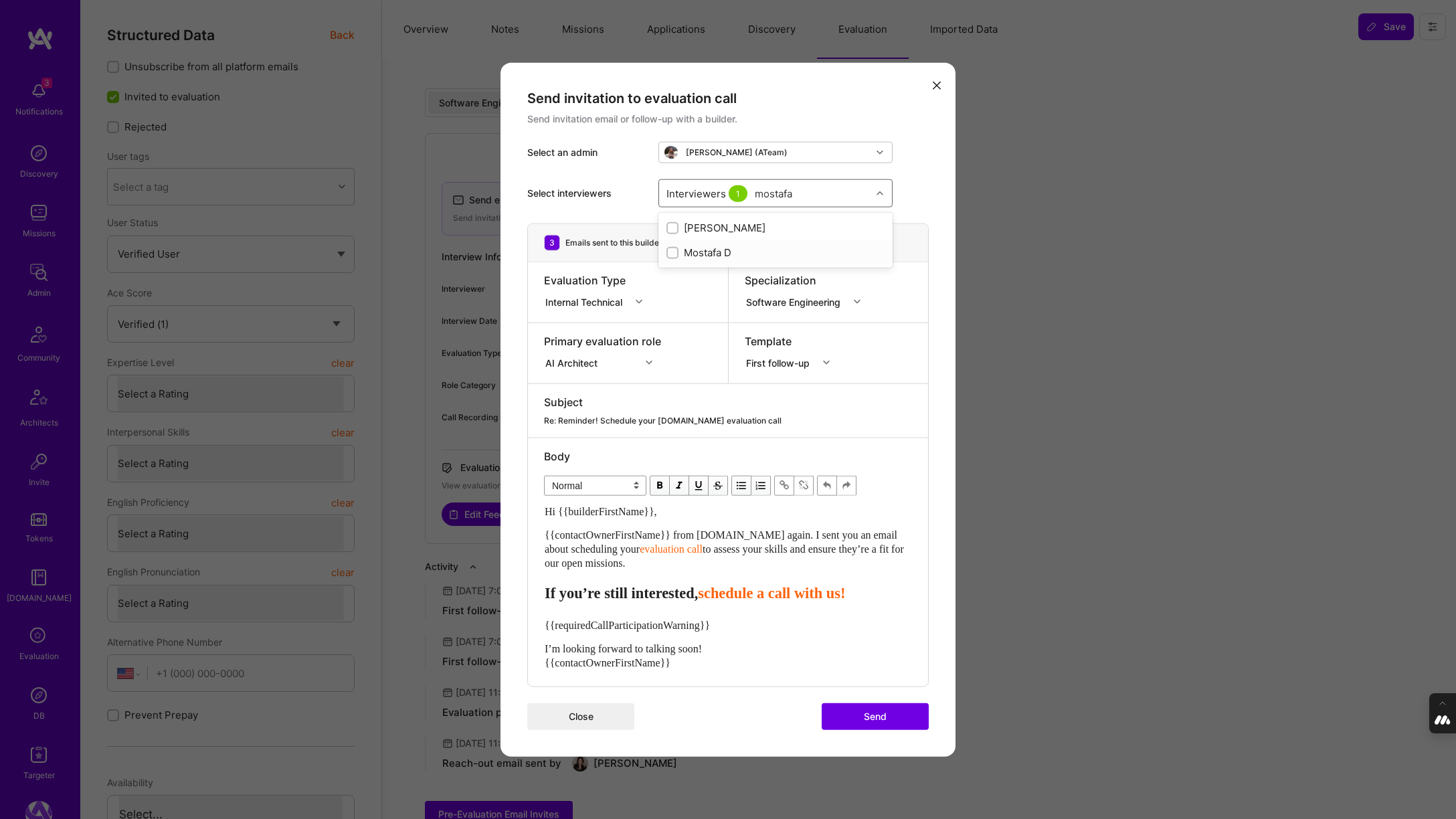
click at [673, 253] on input "modal" at bounding box center [674, 253] width 9 height 9
checkbox input "true"
type input "t"
type input "[PERSON_NAME]"
click at [673, 276] on input "modal" at bounding box center [674, 277] width 9 height 9
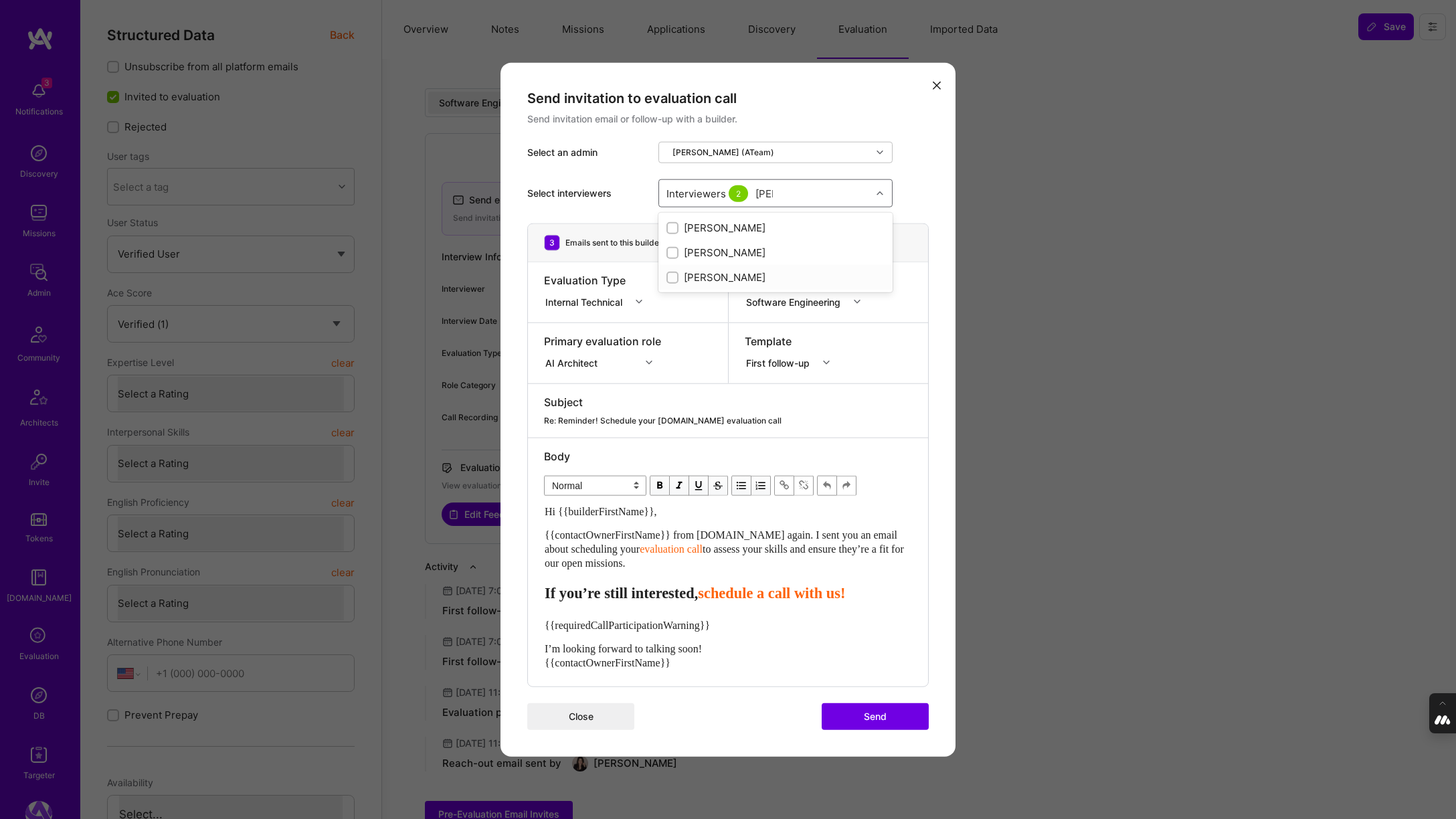
checkbox input "true"
type input "tomi"
click at [671, 226] on input "modal" at bounding box center [674, 228] width 9 height 9
checkbox input "true"
click at [915, 173] on div "Select interviewers option Tomislav Peharda, selected. option Tomislav Peharda …" at bounding box center [727, 193] width 401 height 61
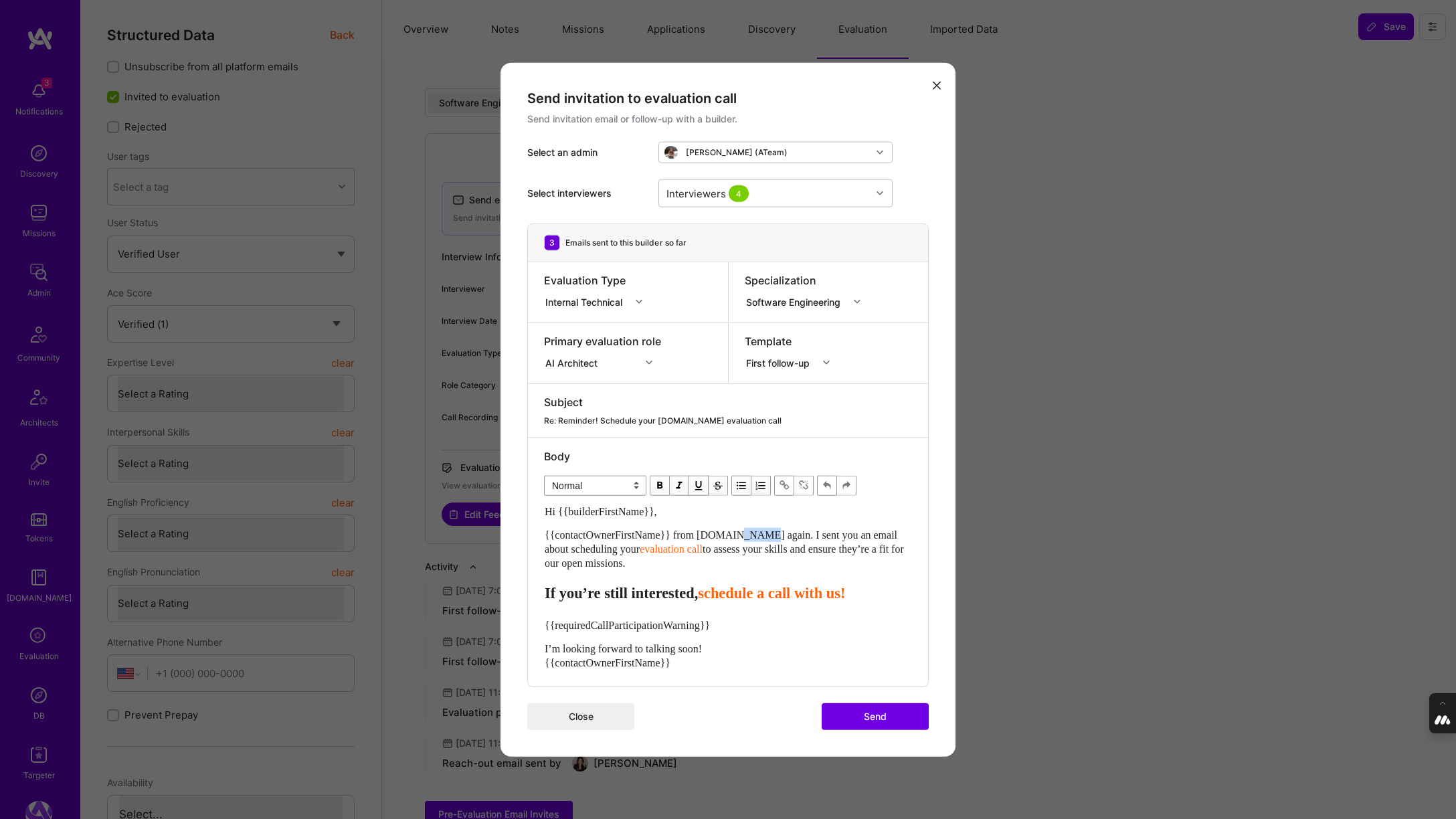
drag, startPoint x: 772, startPoint y: 534, endPoint x: 747, endPoint y: 537, distance: 25.2
click at [747, 537] on span "{{contactOwnerFirstName}} from A.Team again. I sent you an email about scheduli…" at bounding box center [722, 542] width 355 height 25
drag, startPoint x: 775, startPoint y: 532, endPoint x: 779, endPoint y: 578, distance: 46.2
click at [779, 578] on div "Hi {{builderFirstName}}, {{contactOwnerFirstName}} from A.Team here. I sent you…" at bounding box center [727, 587] width 367 height 166
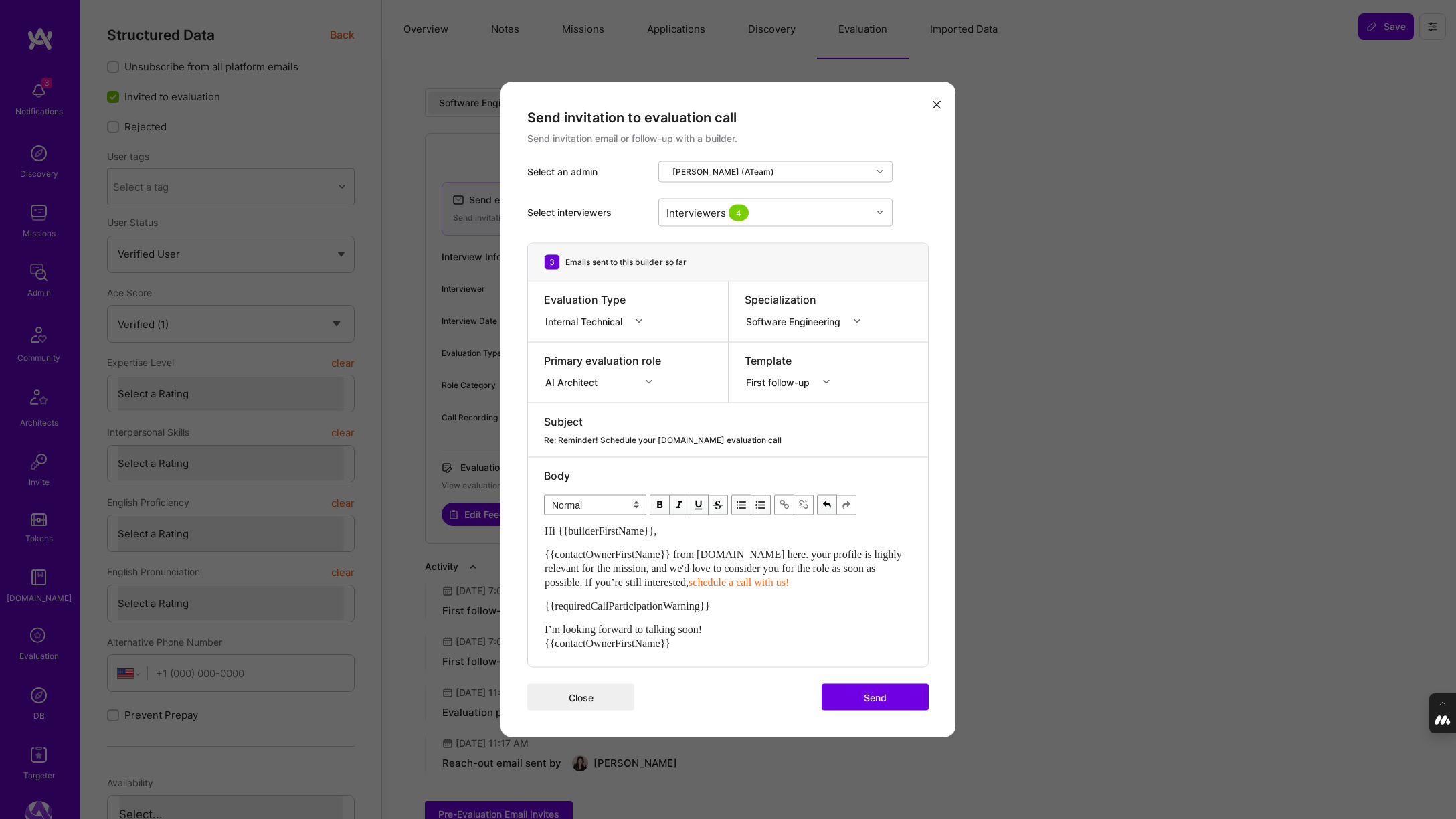
click at [779, 550] on span "{{contactOwnerFirstName}} from A.Team here. your profile is highly relevant for…" at bounding box center [724, 569] width 360 height 40
click at [618, 568] on span "{{contactOwnerFirstName}} from A.Team here. Your profile is highly relevant for…" at bounding box center [724, 569] width 360 height 40
click at [669, 567] on span "{{contactOwnerFirstName}} from A.Team here. Your profile is highly relevant for…" at bounding box center [724, 569] width 360 height 40
click at [625, 581] on span "{{contactOwnerFirstName}} from A.Team here. Your profile is highly relevant for…" at bounding box center [724, 569] width 360 height 40
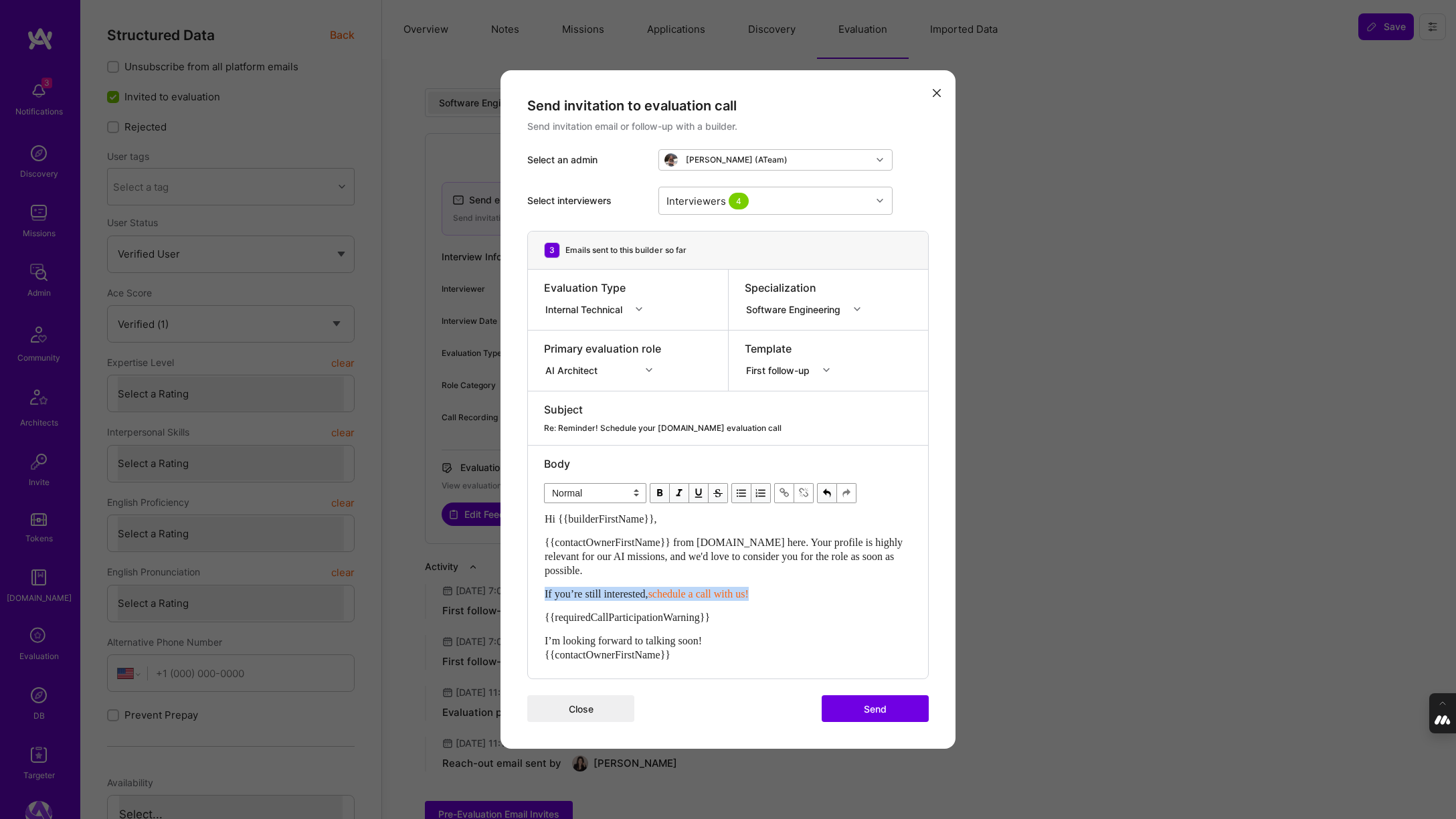
drag, startPoint x: 774, startPoint y: 591, endPoint x: 517, endPoint y: 591, distance: 257.0
click at [517, 591] on div "Send invitation to evaluation call Send invitation email or follow-up with a bu…" at bounding box center [728, 410] width 455 height 679
click at [637, 492] on select "Normal Heading Large Heading Medium Heading Small" at bounding box center [595, 493] width 102 height 20
click at [544, 483] on select "Normal Heading Large Heading Medium Heading Small" at bounding box center [595, 493] width 102 height 20
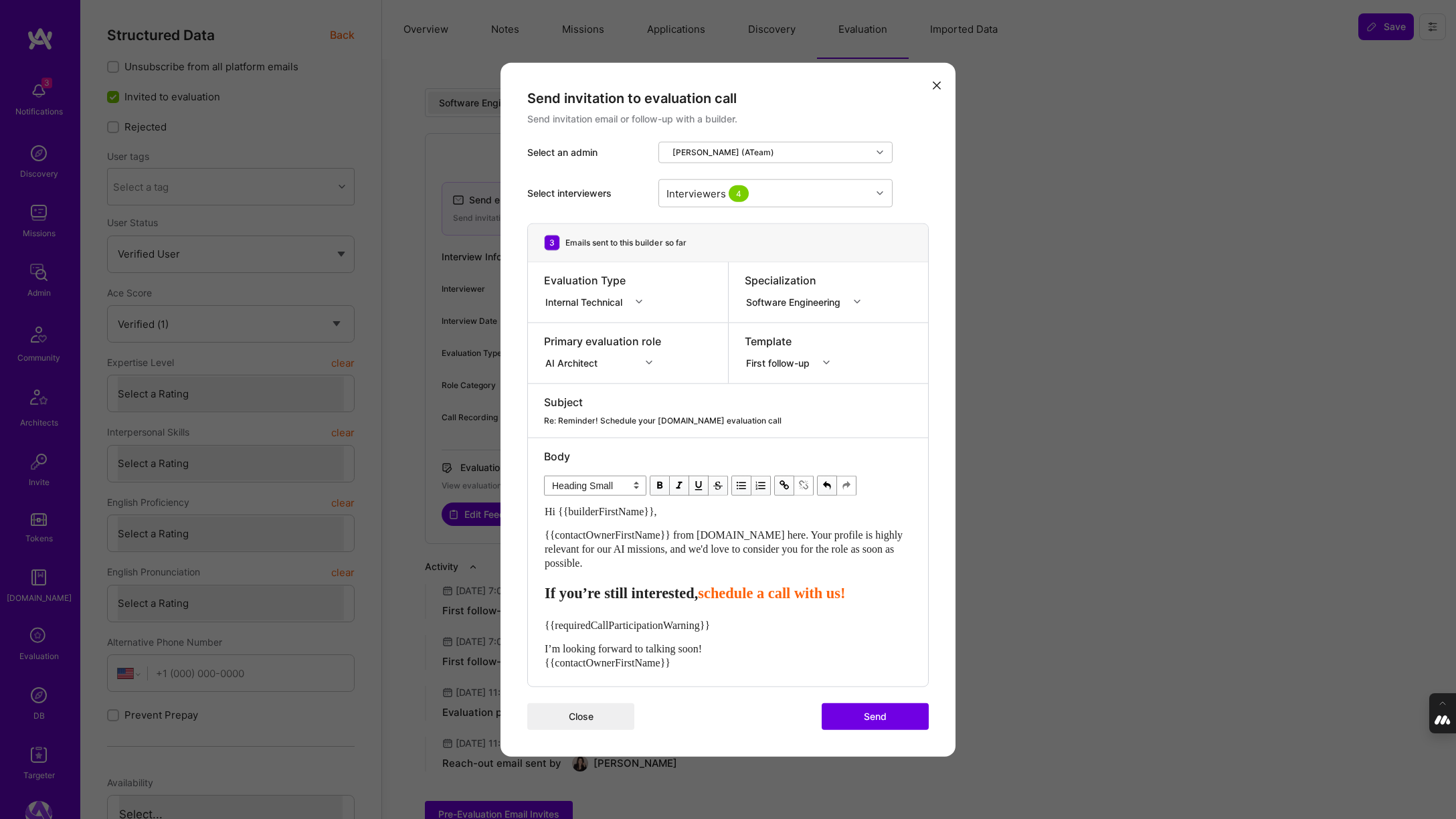
click at [692, 565] on div "{{contactOwnerFirstName}} from A.Team here. Your profile is highly relevant for…" at bounding box center [727, 549] width 367 height 43
drag, startPoint x: 733, startPoint y: 621, endPoint x: 517, endPoint y: 621, distance: 216.0
click at [517, 621] on div "Send invitation to evaluation call Send invitation email or follow-up with a bu…" at bounding box center [728, 410] width 455 height 694
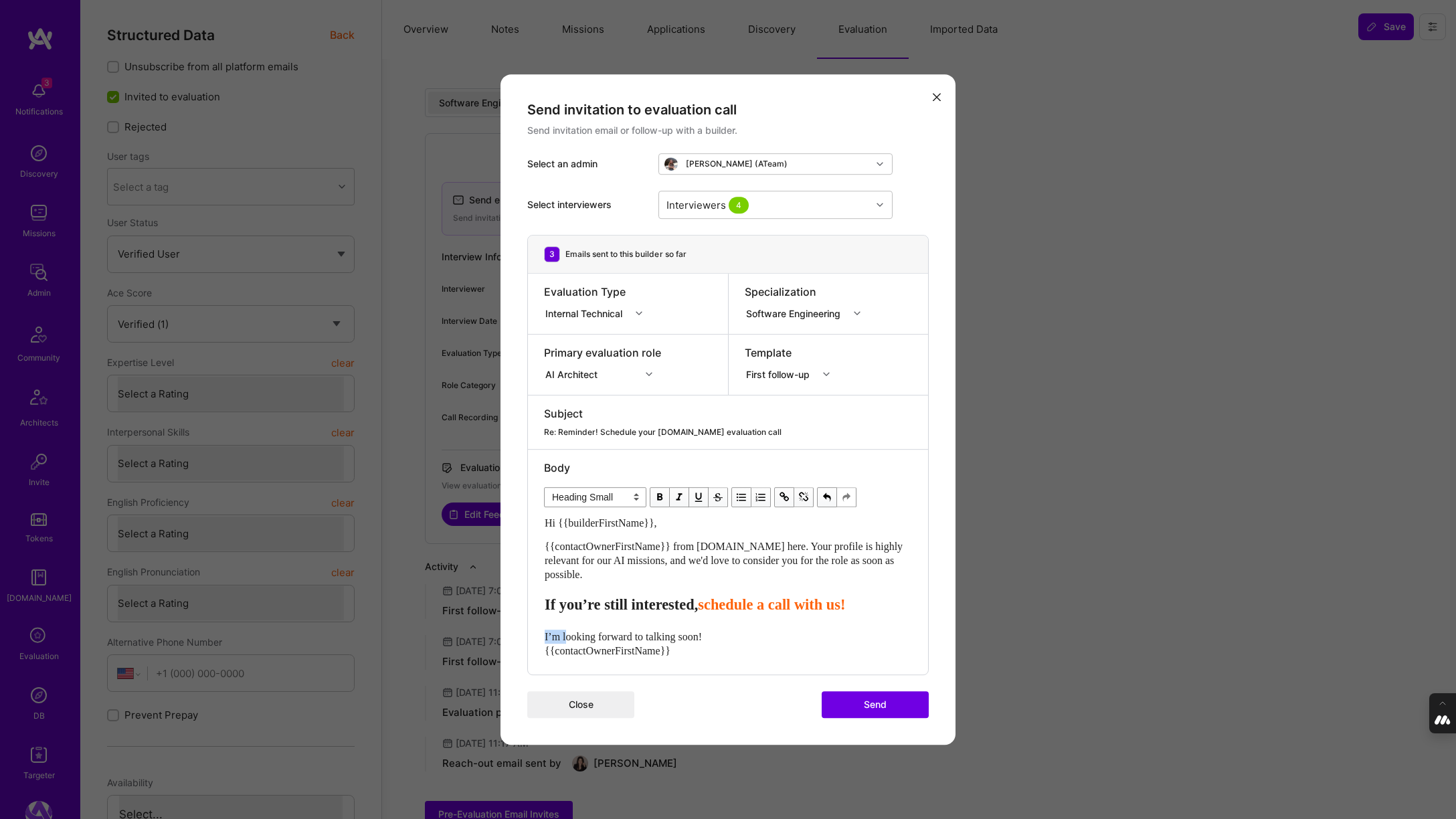
drag, startPoint x: 566, startPoint y: 636, endPoint x: 503, endPoint y: 636, distance: 63.0
click at [503, 636] on div "Send invitation to evaluation call Send invitation email or follow-up with a bu…" at bounding box center [728, 410] width 455 height 670
drag, startPoint x: 771, startPoint y: 545, endPoint x: 768, endPoint y: 571, distance: 26.2
click at [768, 571] on div "{{contactOwnerFirstName}} from A.Team here. Your profile is highly relevant for…" at bounding box center [727, 561] width 367 height 43
copy span "Your profile is highly relevant for our AI missions, and we'd love to consider …"
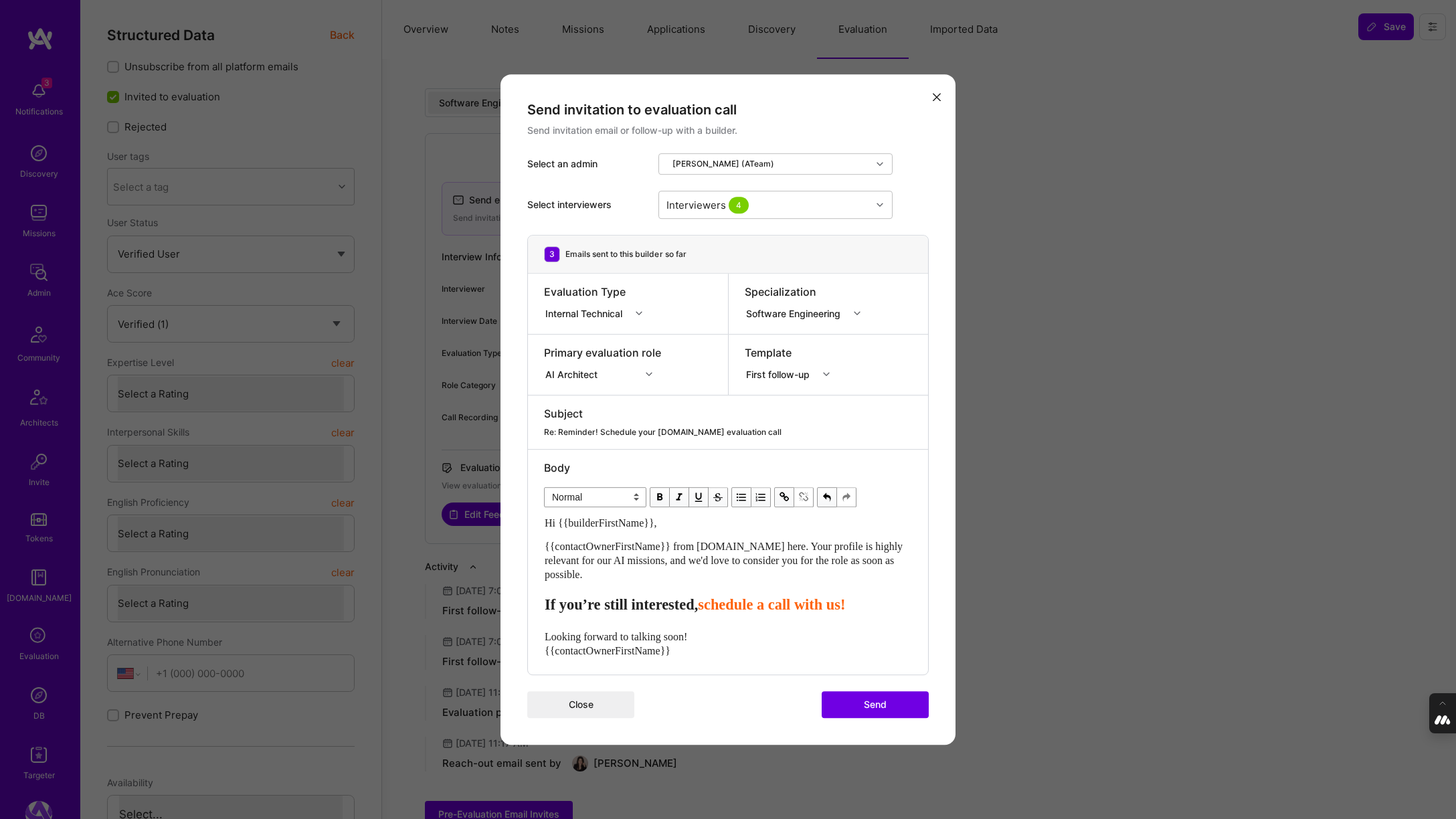
click at [674, 583] on div "Hi {{builderFirstName}}, {{contactOwnerFirstName}} from A.Team here. Your profi…" at bounding box center [727, 587] width 367 height 142
select select "header-three"
click at [880, 708] on button "Send" at bounding box center [875, 705] width 107 height 27
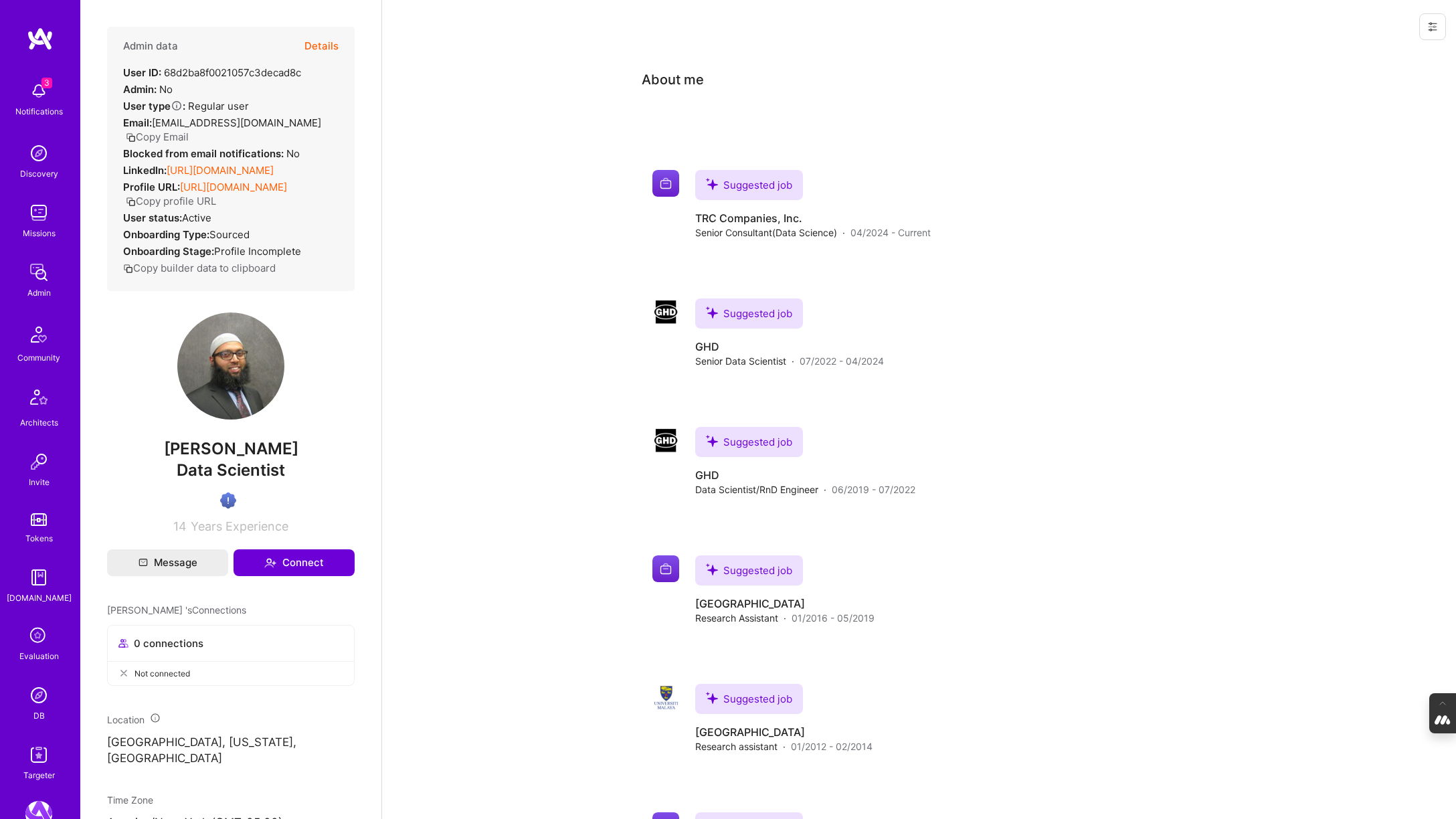
click at [319, 40] on button "Details" at bounding box center [321, 46] width 34 height 39
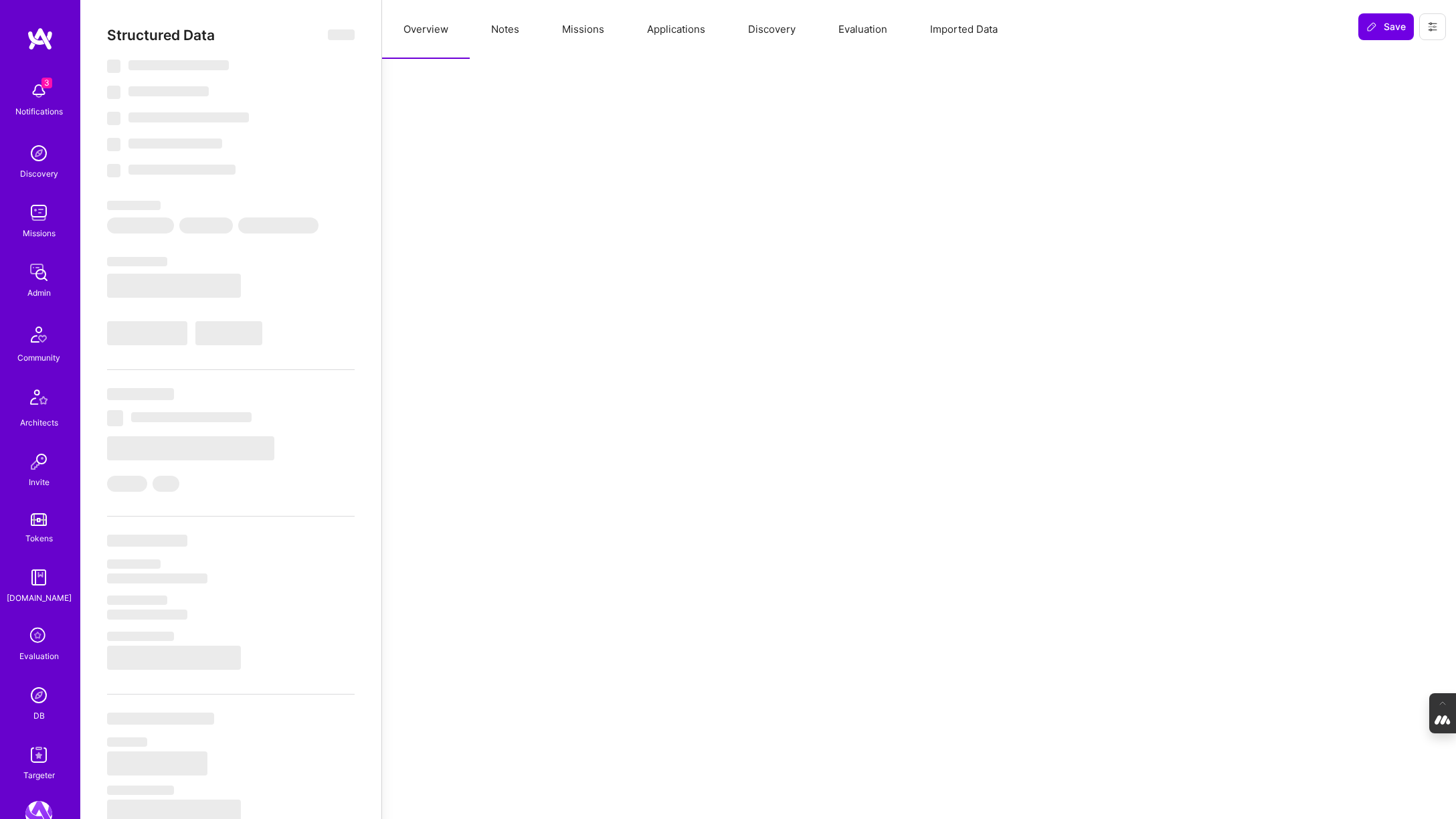
select select "Verified"
select select "US"
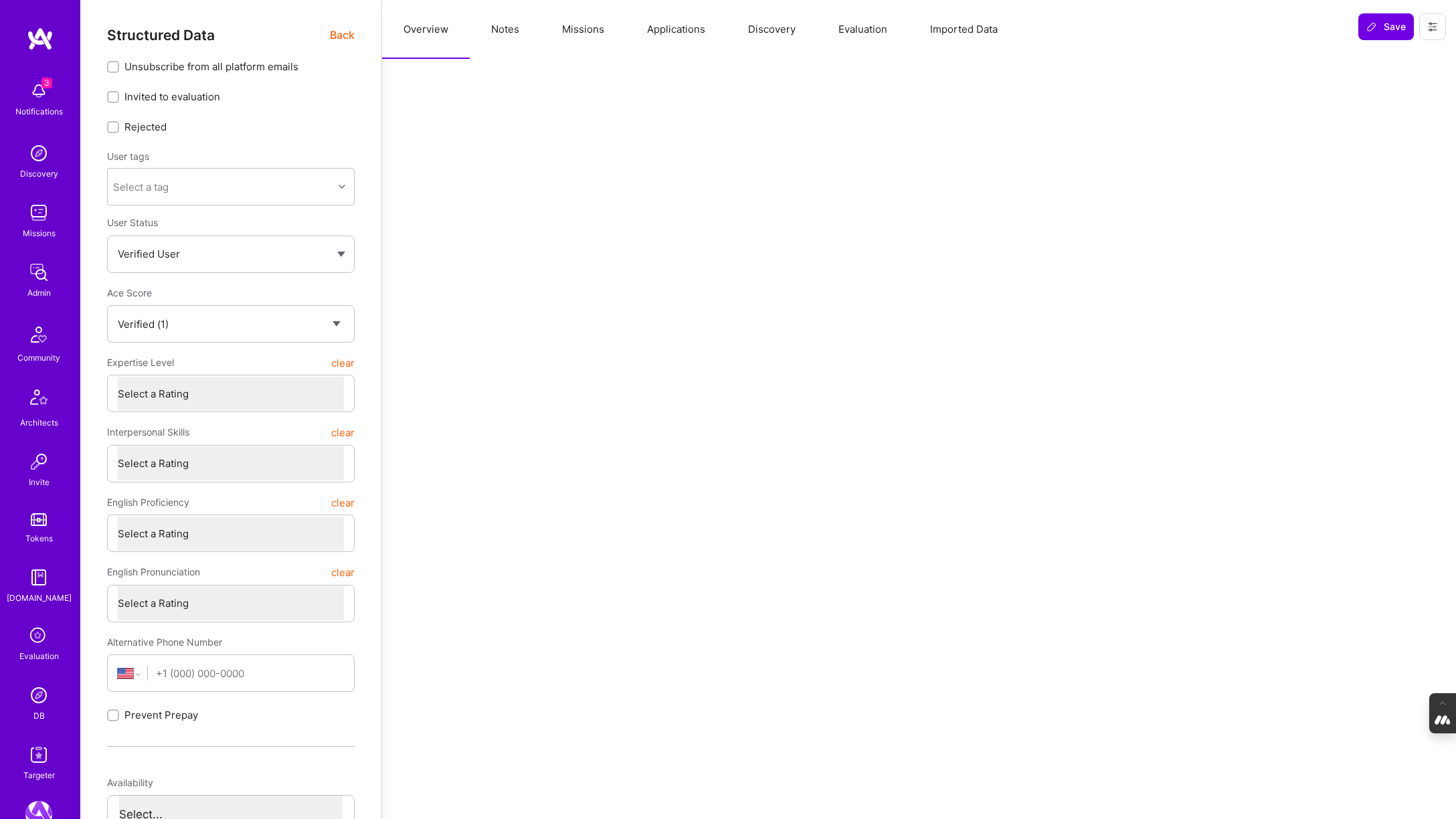
click at [506, 30] on button "Notes" at bounding box center [505, 29] width 71 height 59
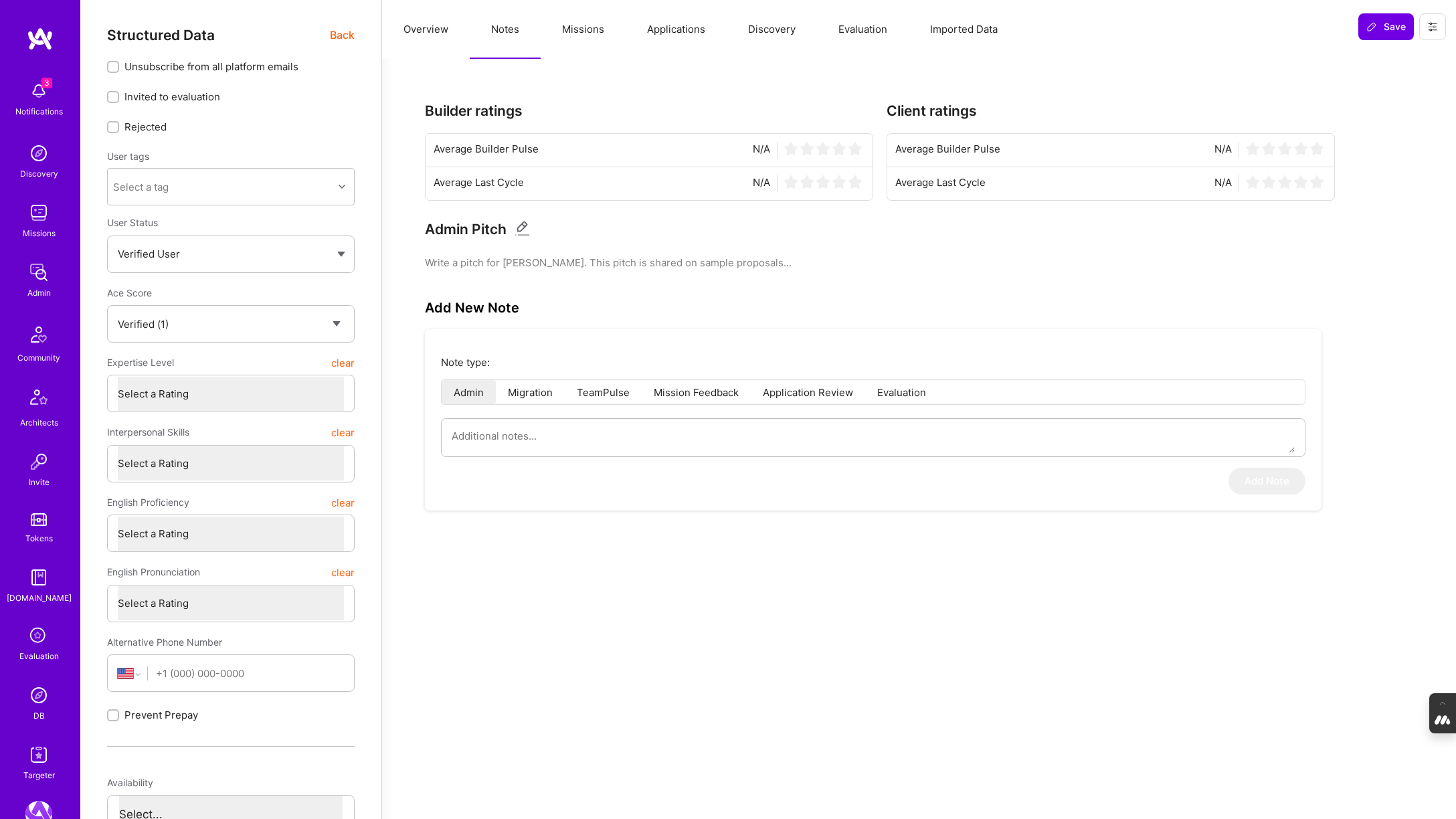
click at [584, 30] on button "Missions" at bounding box center [583, 29] width 85 height 59
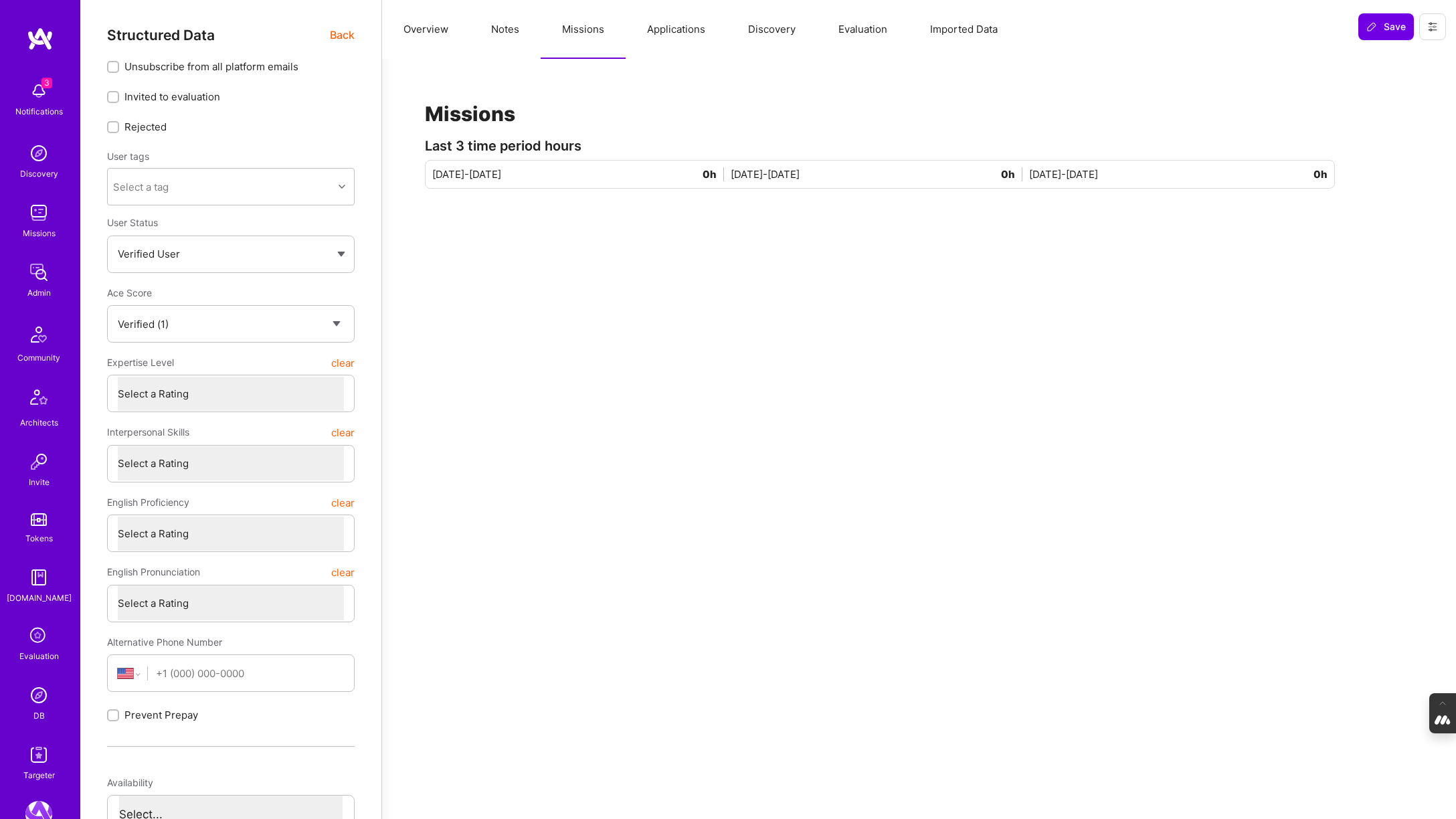
click at [657, 29] on button "Applications" at bounding box center [676, 29] width 101 height 59
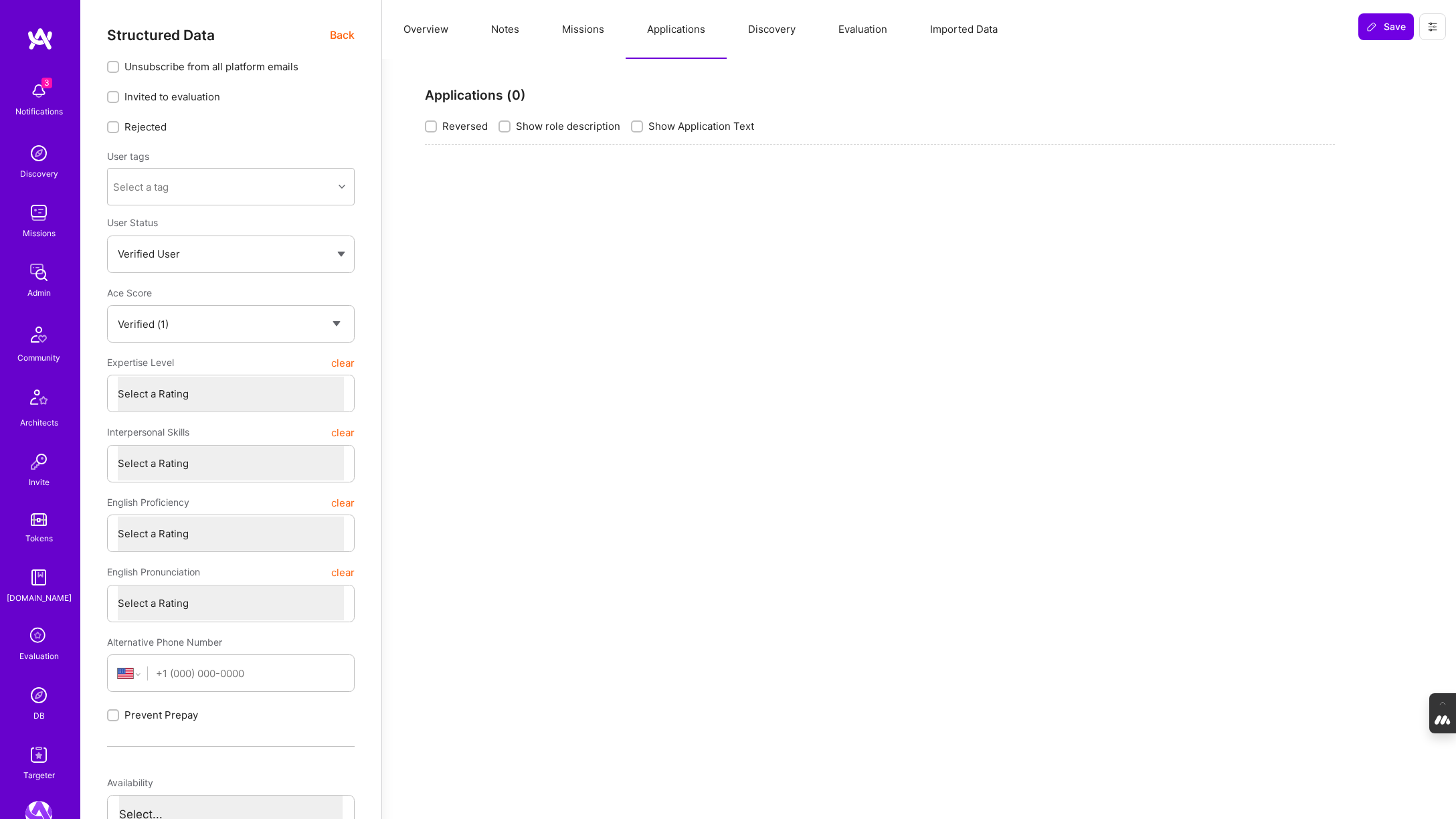
click at [767, 27] on button "Discovery" at bounding box center [771, 29] width 91 height 59
click at [858, 27] on button "Evaluation" at bounding box center [862, 29] width 91 height 59
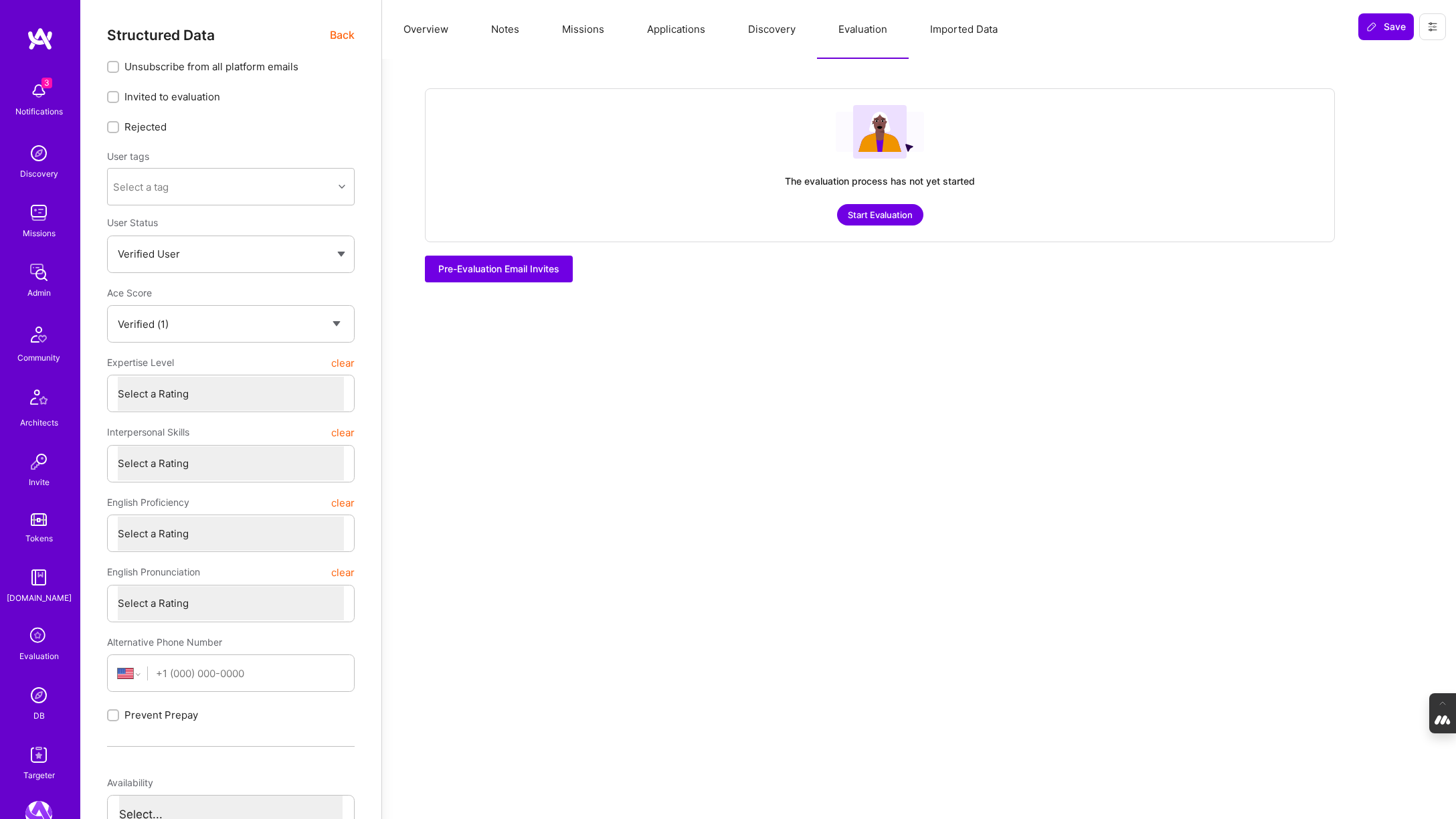
click at [506, 32] on button "Notes" at bounding box center [505, 29] width 71 height 59
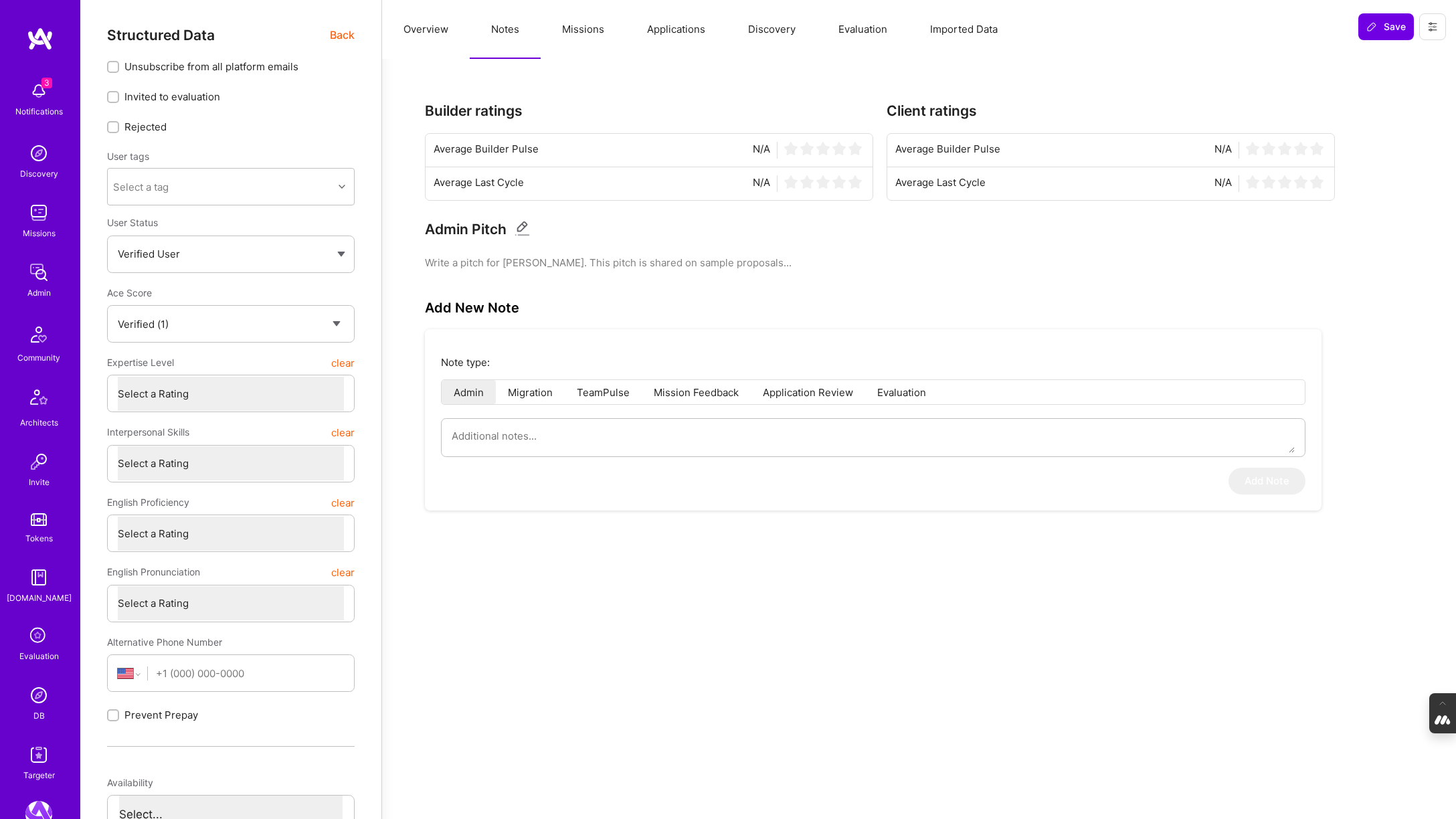
click at [417, 32] on button "Overview" at bounding box center [426, 29] width 88 height 59
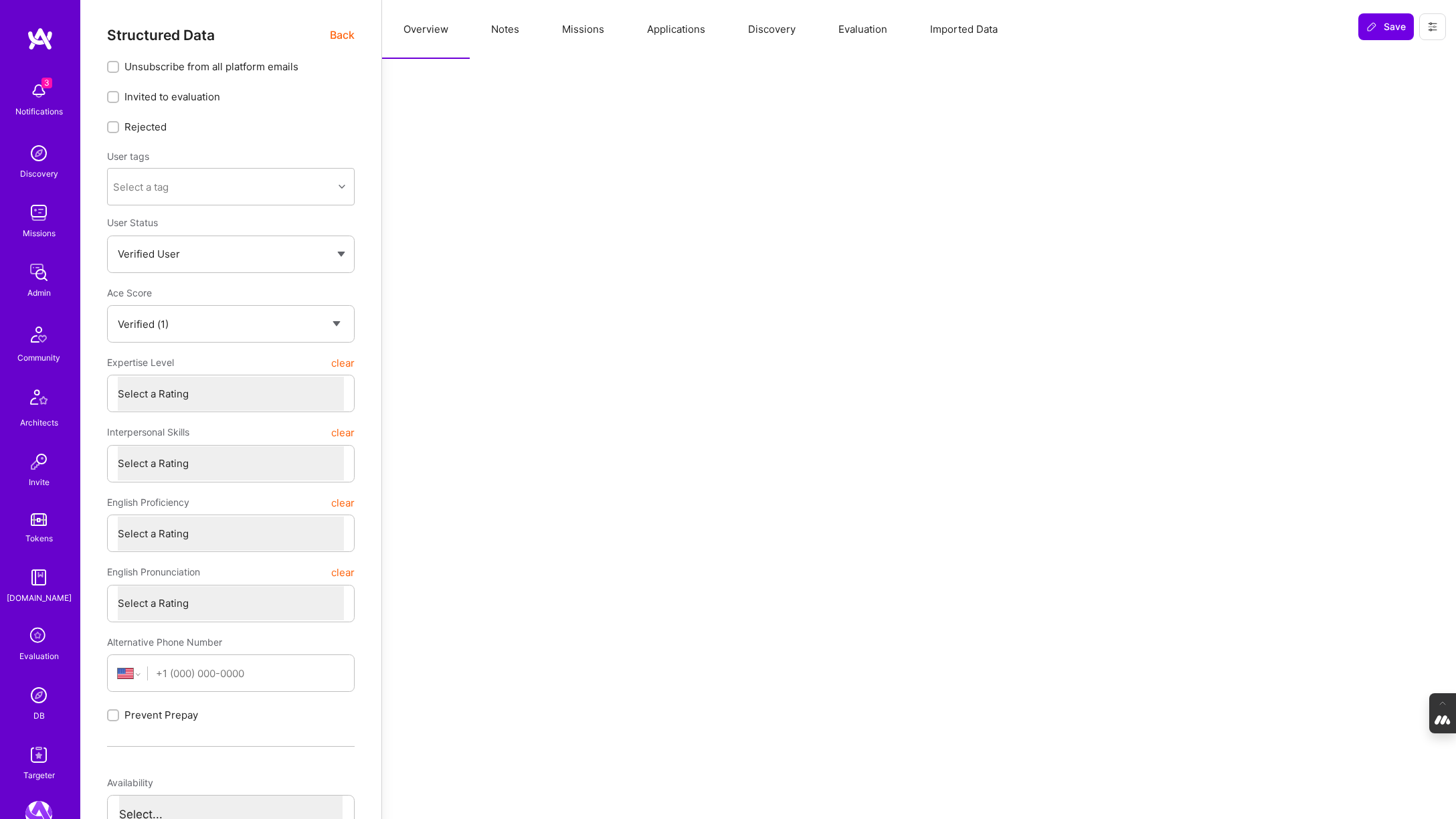
click at [334, 32] on span "Back" at bounding box center [341, 35] width 24 height 16
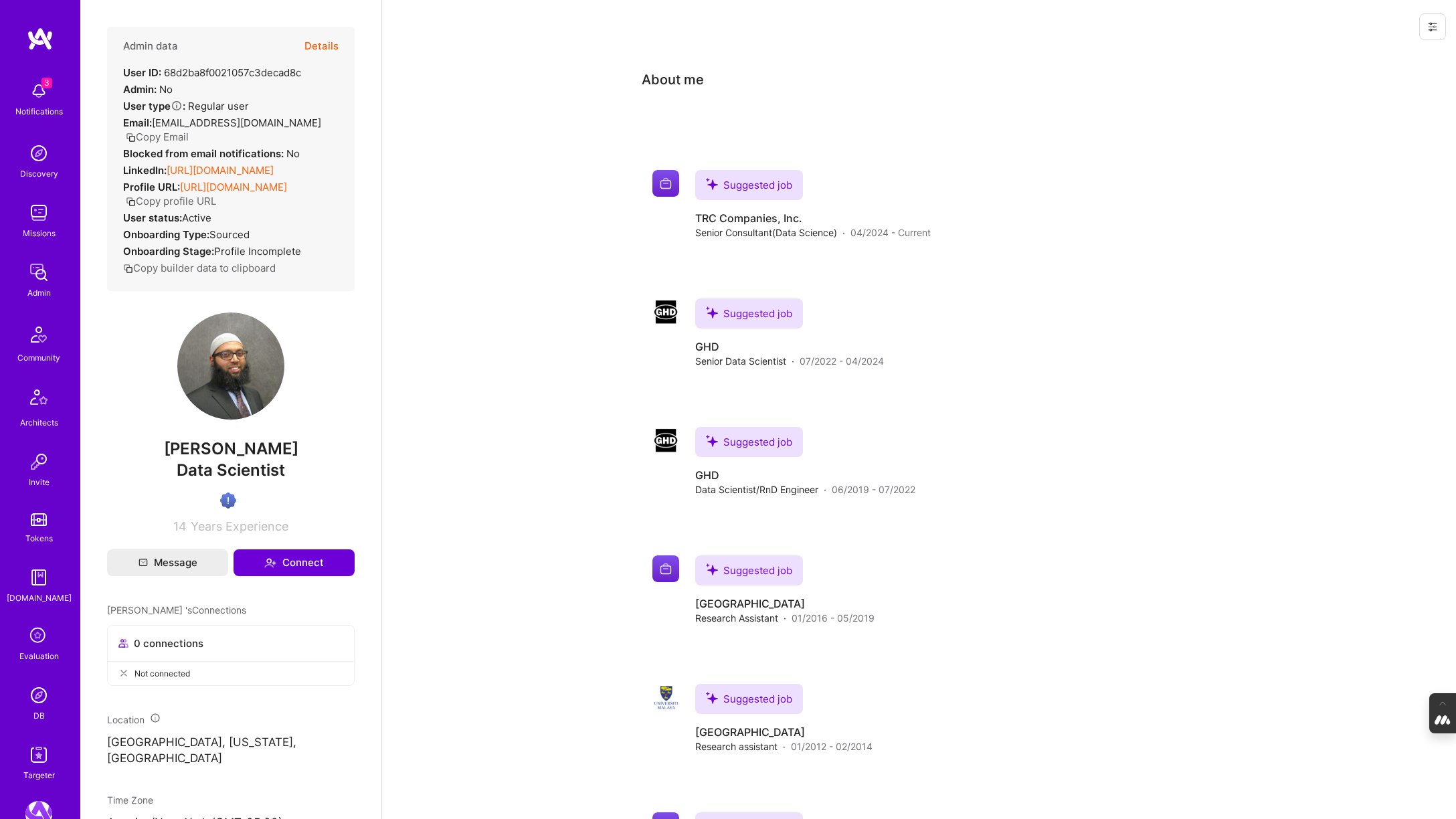
click at [244, 168] on link "https://linkedin.com/in/mohammedmahfuzhossain" at bounding box center [220, 170] width 107 height 13
click at [323, 42] on button "Details" at bounding box center [321, 46] width 34 height 39
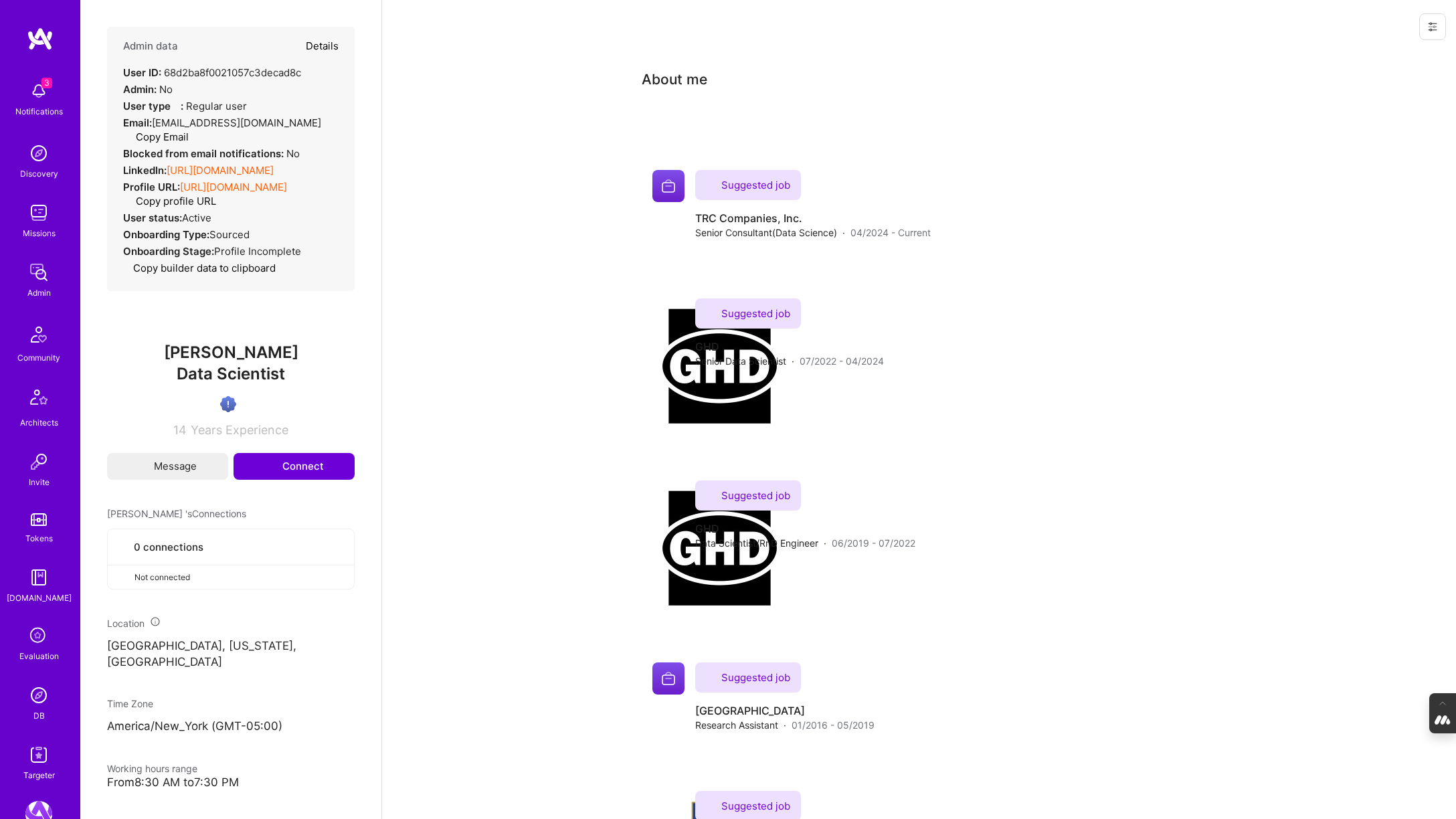
type textarea "x"
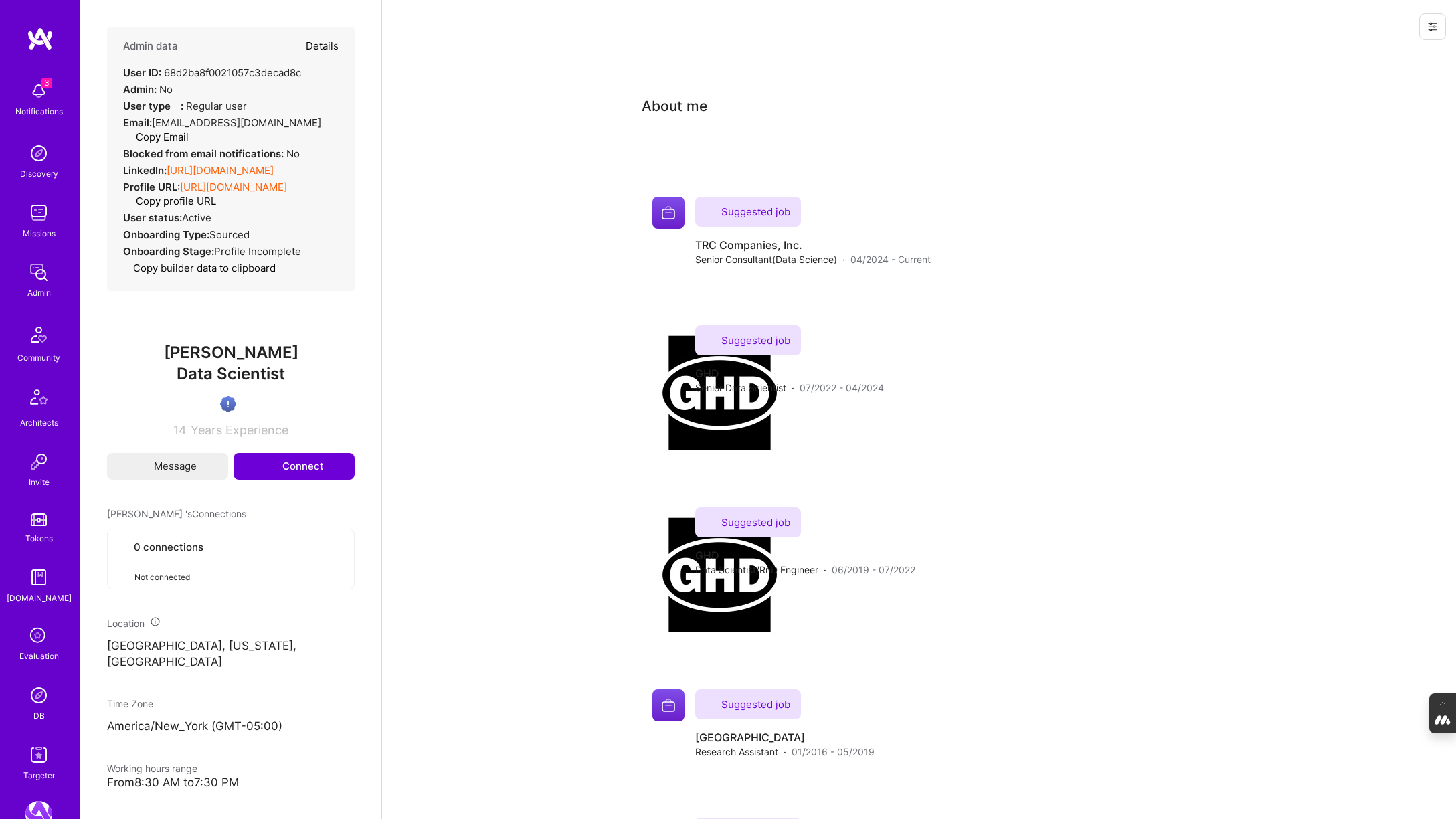
select select "Verified"
select select "US"
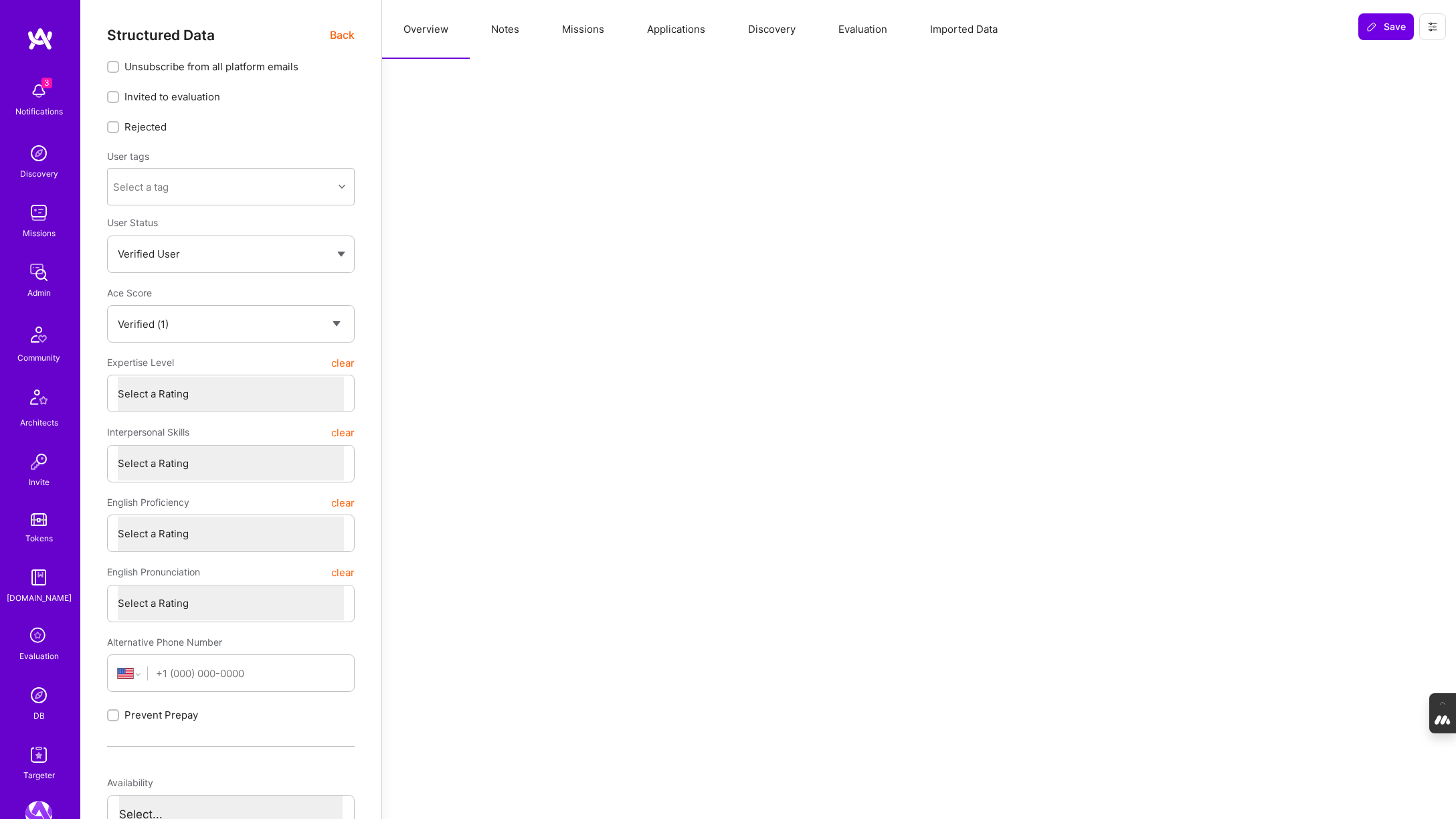
click at [874, 24] on button "Evaluation" at bounding box center [862, 29] width 91 height 59
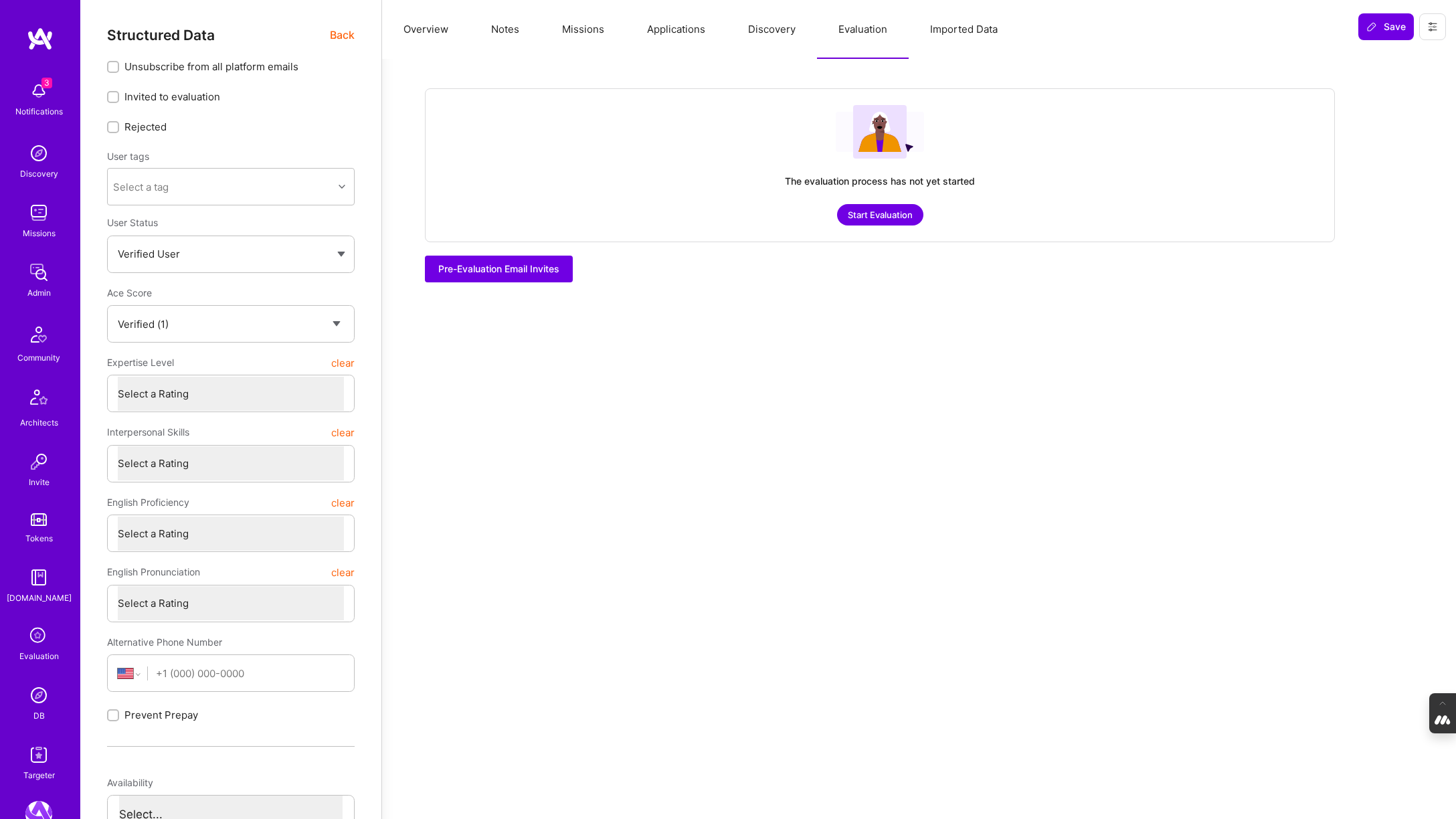
click at [884, 217] on button "Start Evaluation" at bounding box center [879, 215] width 86 height 22
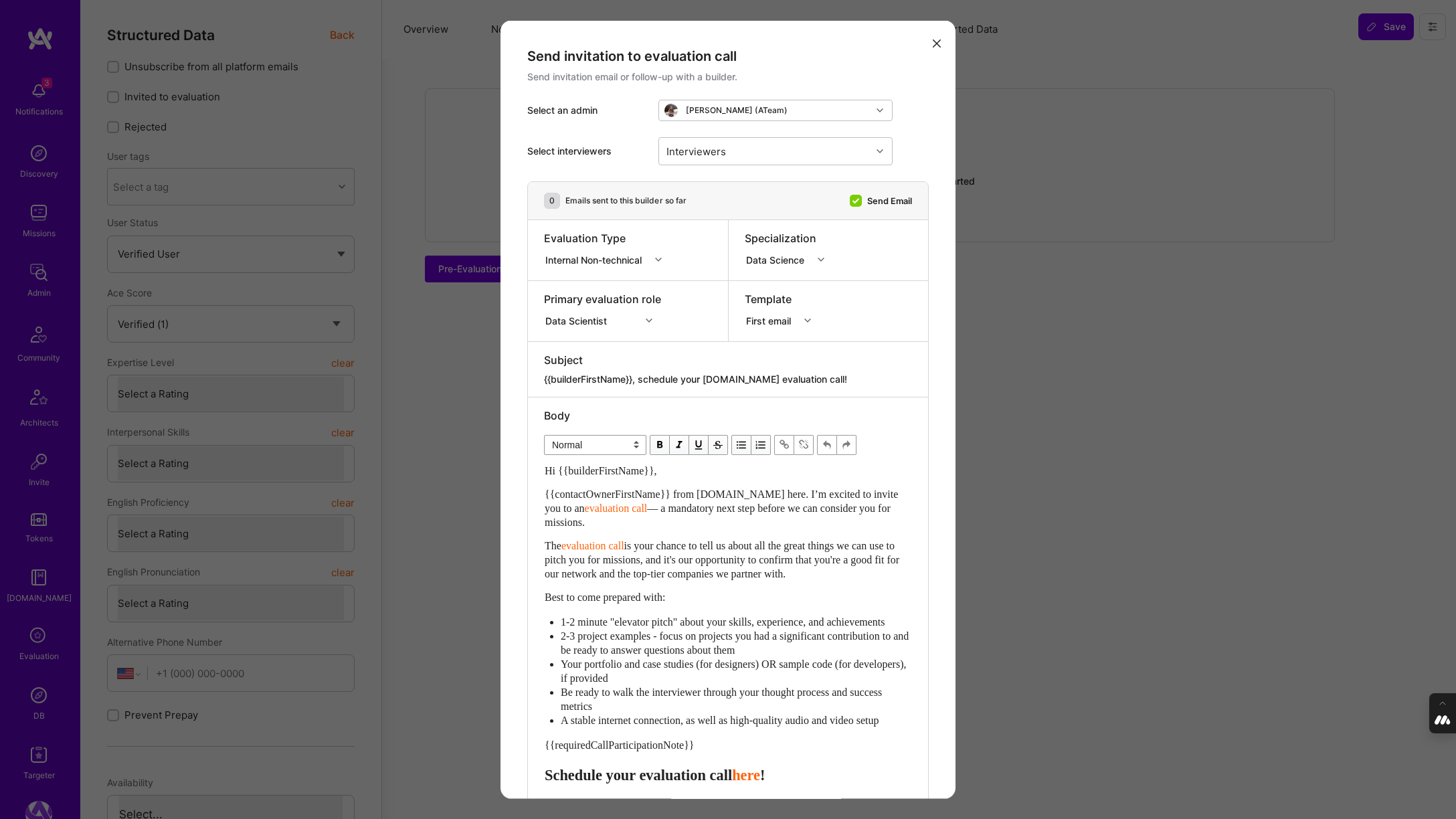
click at [649, 259] on input "modal" at bounding box center [648, 260] width 1 height 14
click at [606, 281] on div "Selection Team" at bounding box center [608, 284] width 127 height 24
click at [646, 326] on div "modal" at bounding box center [650, 320] width 21 height 17
click at [647, 320] on icon "modal" at bounding box center [648, 320] width 6 height 6
click at [573, 422] on div "AI Researcher" at bounding box center [612, 419] width 137 height 24
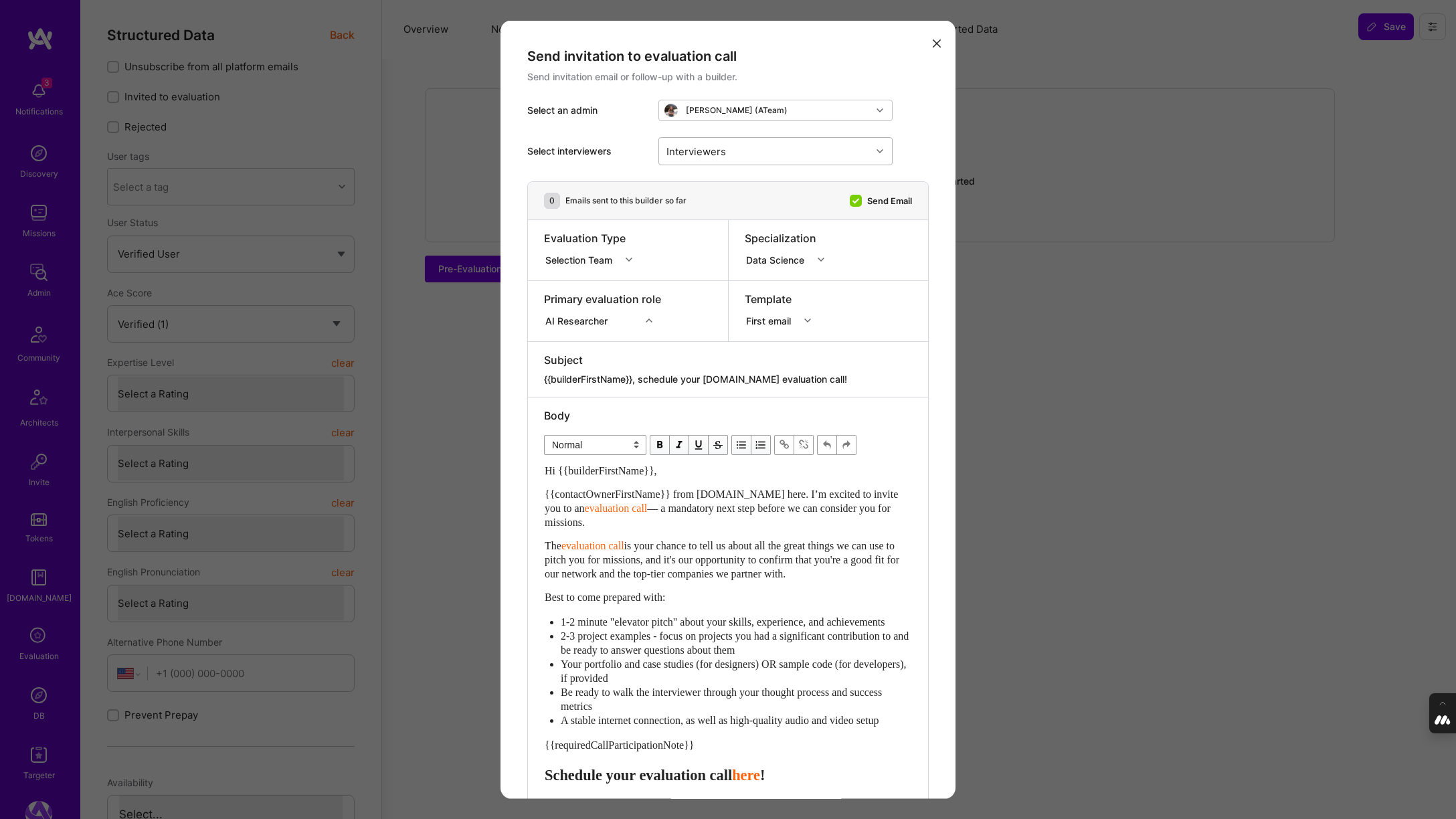
click at [796, 148] on div "Interviewers" at bounding box center [765, 151] width 212 height 27
type input "[PERSON_NAME]"
click at [671, 186] on input "modal" at bounding box center [674, 186] width 9 height 9
checkbox input "true"
type input "mostafa"
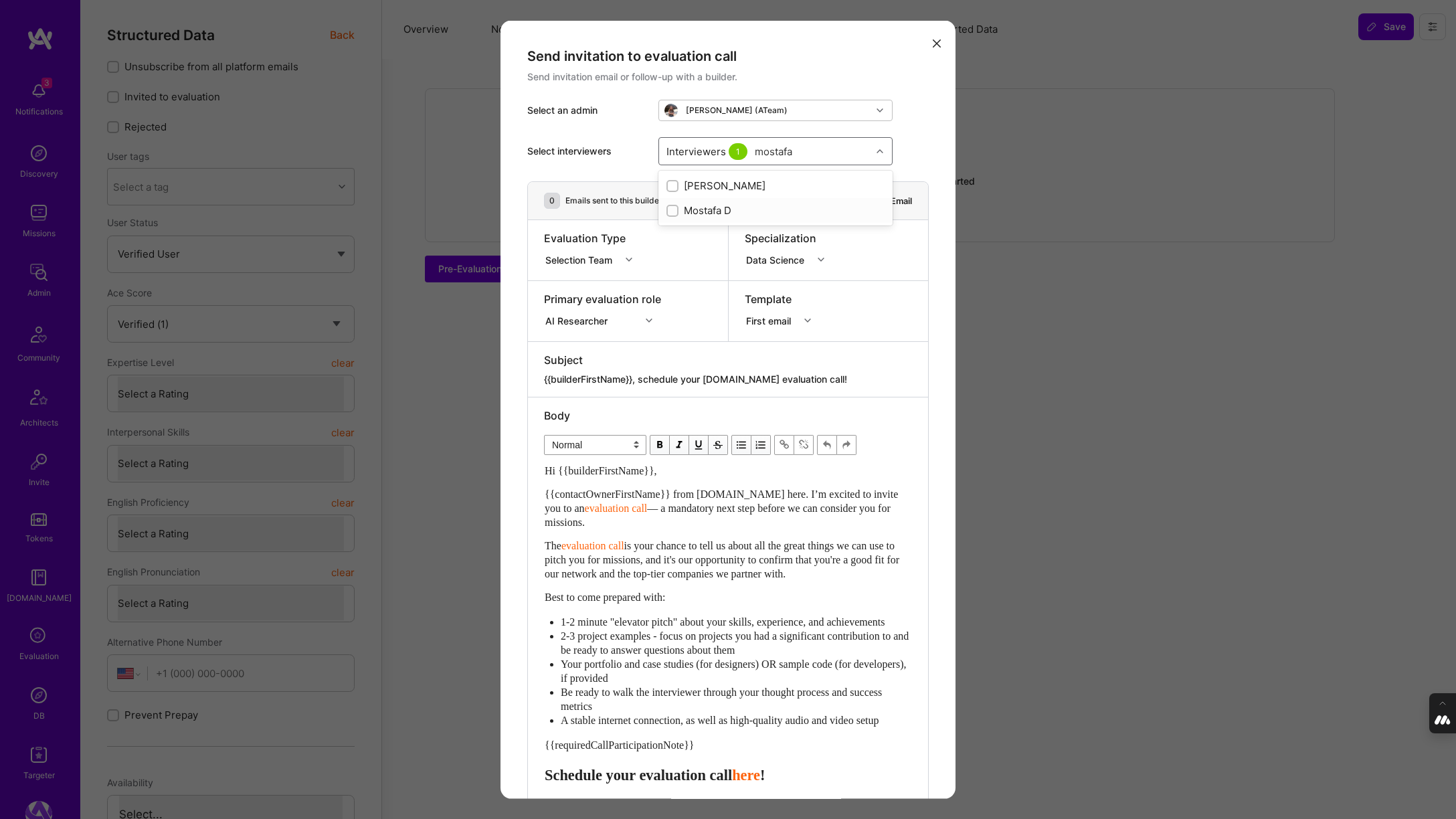
click at [672, 208] on input "modal" at bounding box center [674, 211] width 9 height 9
checkbox input "true"
type input "[PERSON_NAME]"
click at [671, 234] on input "modal" at bounding box center [674, 236] width 9 height 9
checkbox input "true"
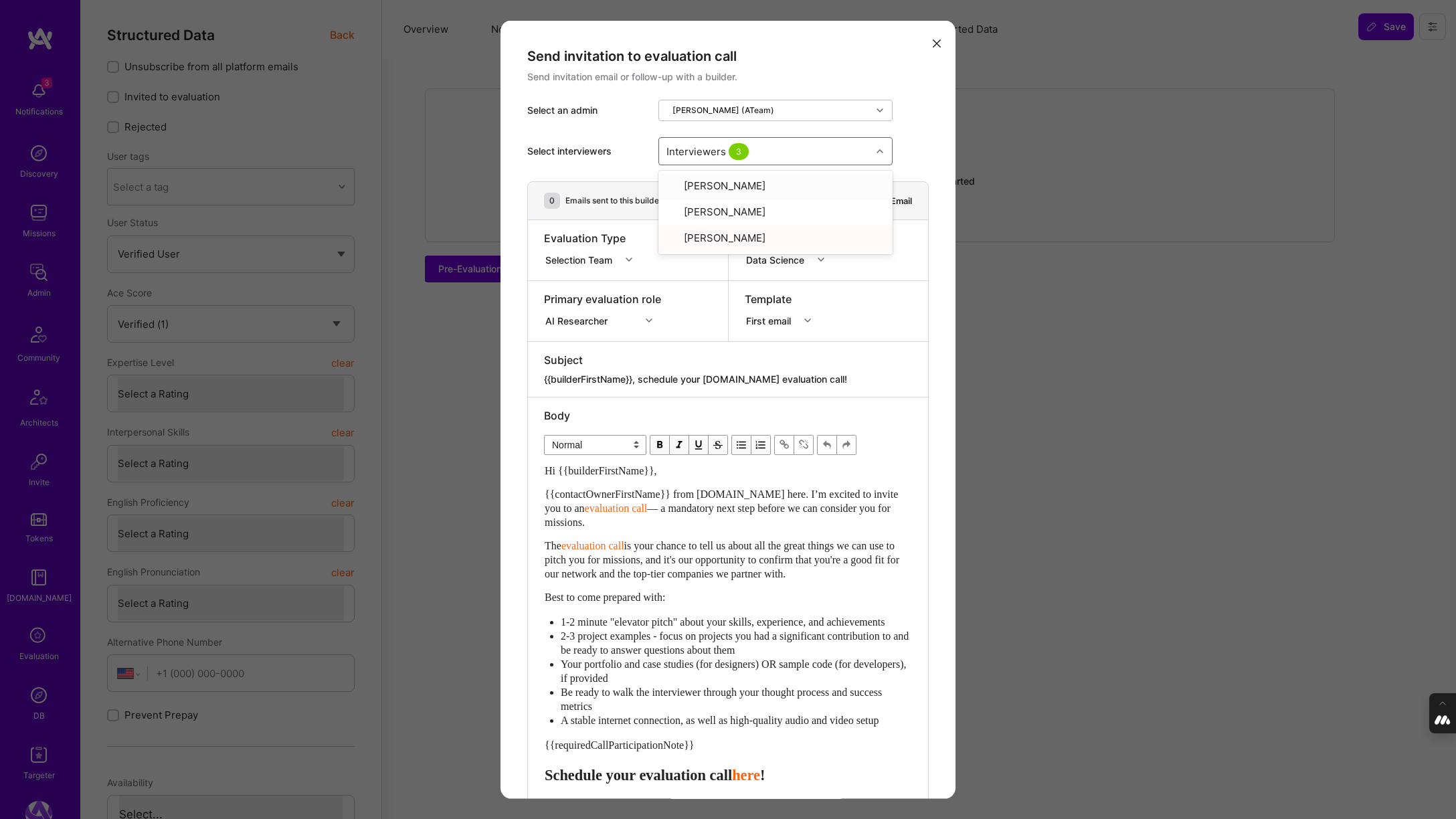
type input "r"
type input "tomis"
click at [671, 190] on div "modal" at bounding box center [672, 185] width 12 height 12
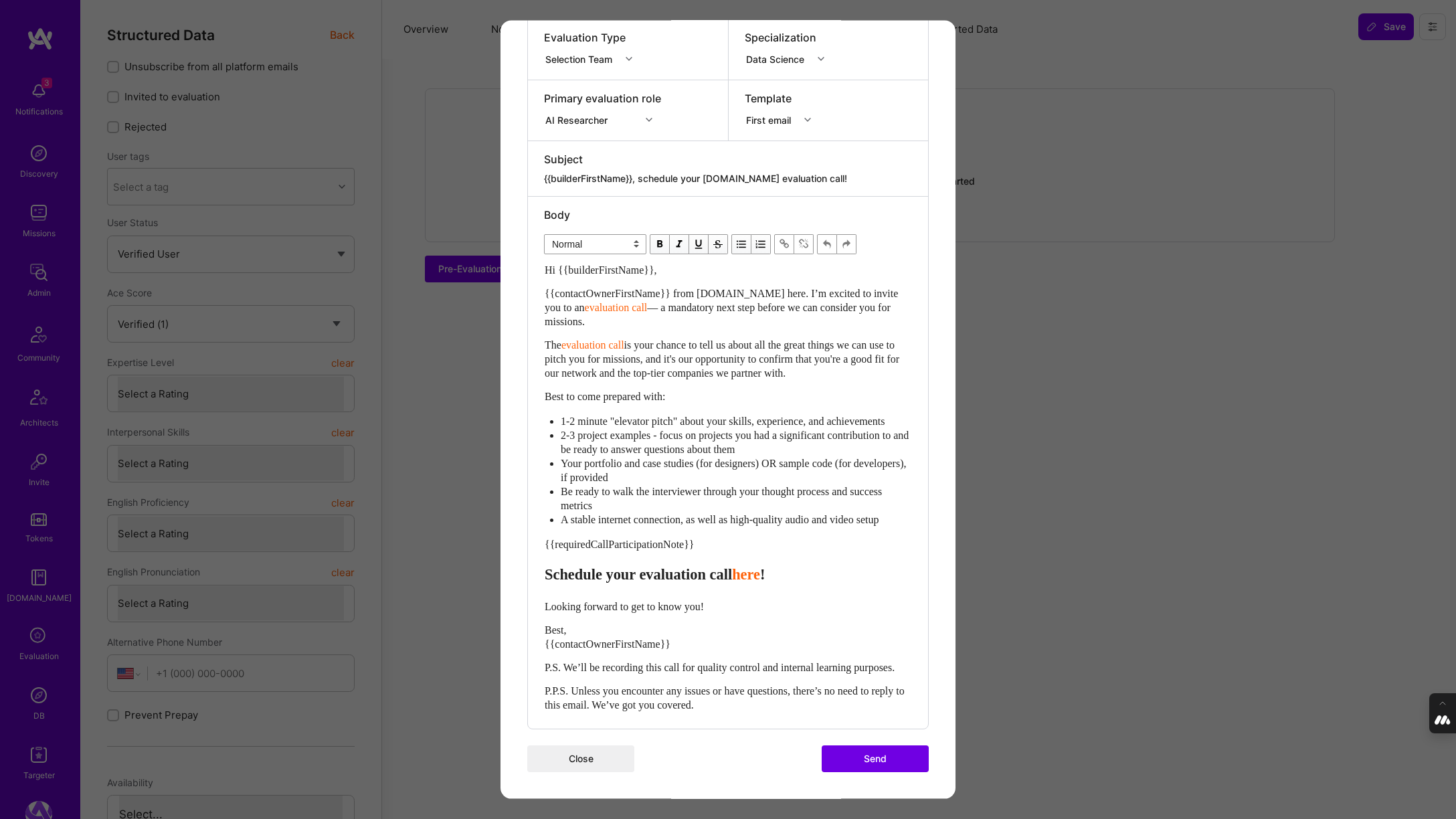
scroll to position [229, 0]
click at [884, 760] on button "Send" at bounding box center [875, 758] width 107 height 27
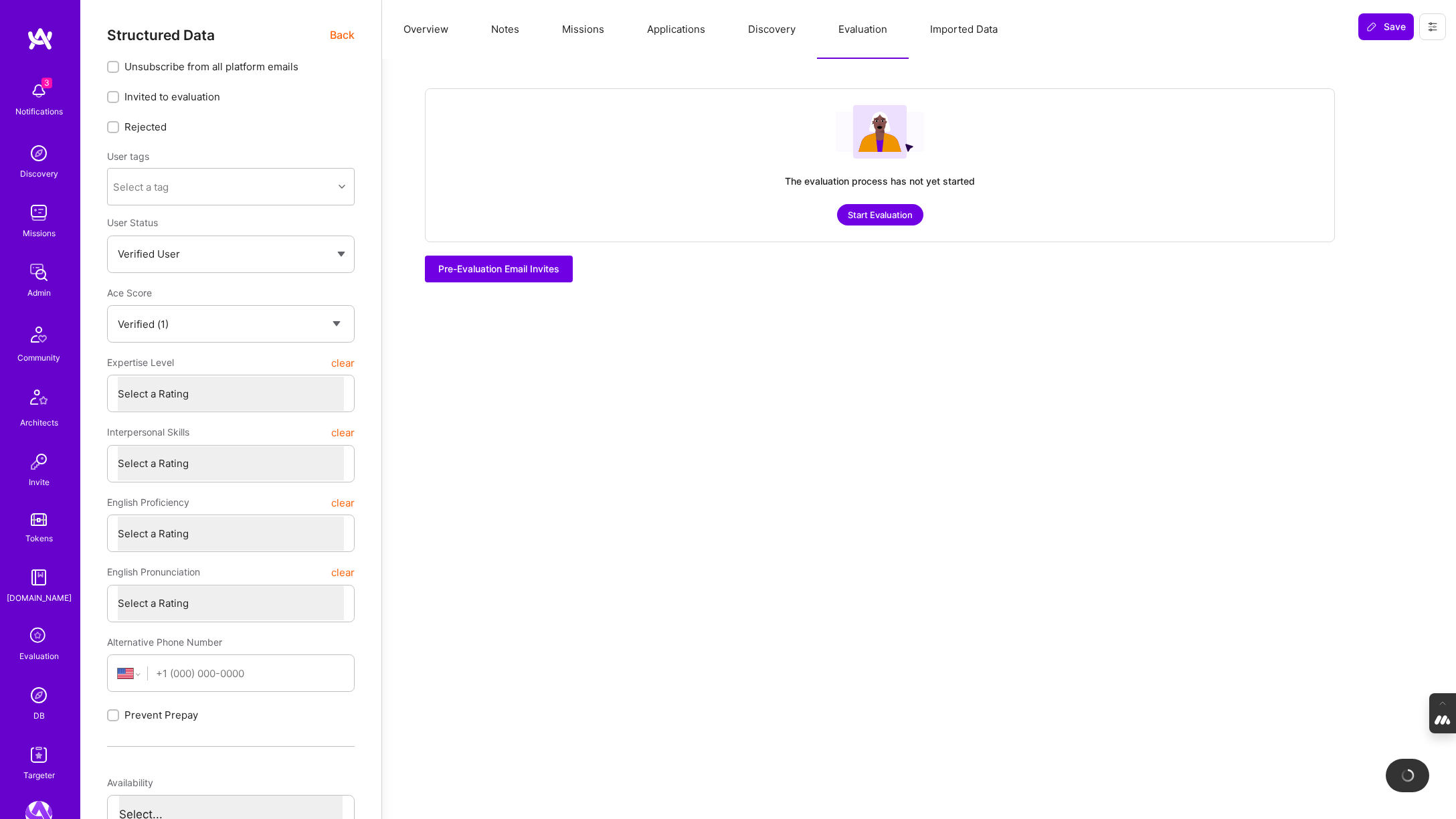
checkbox input "true"
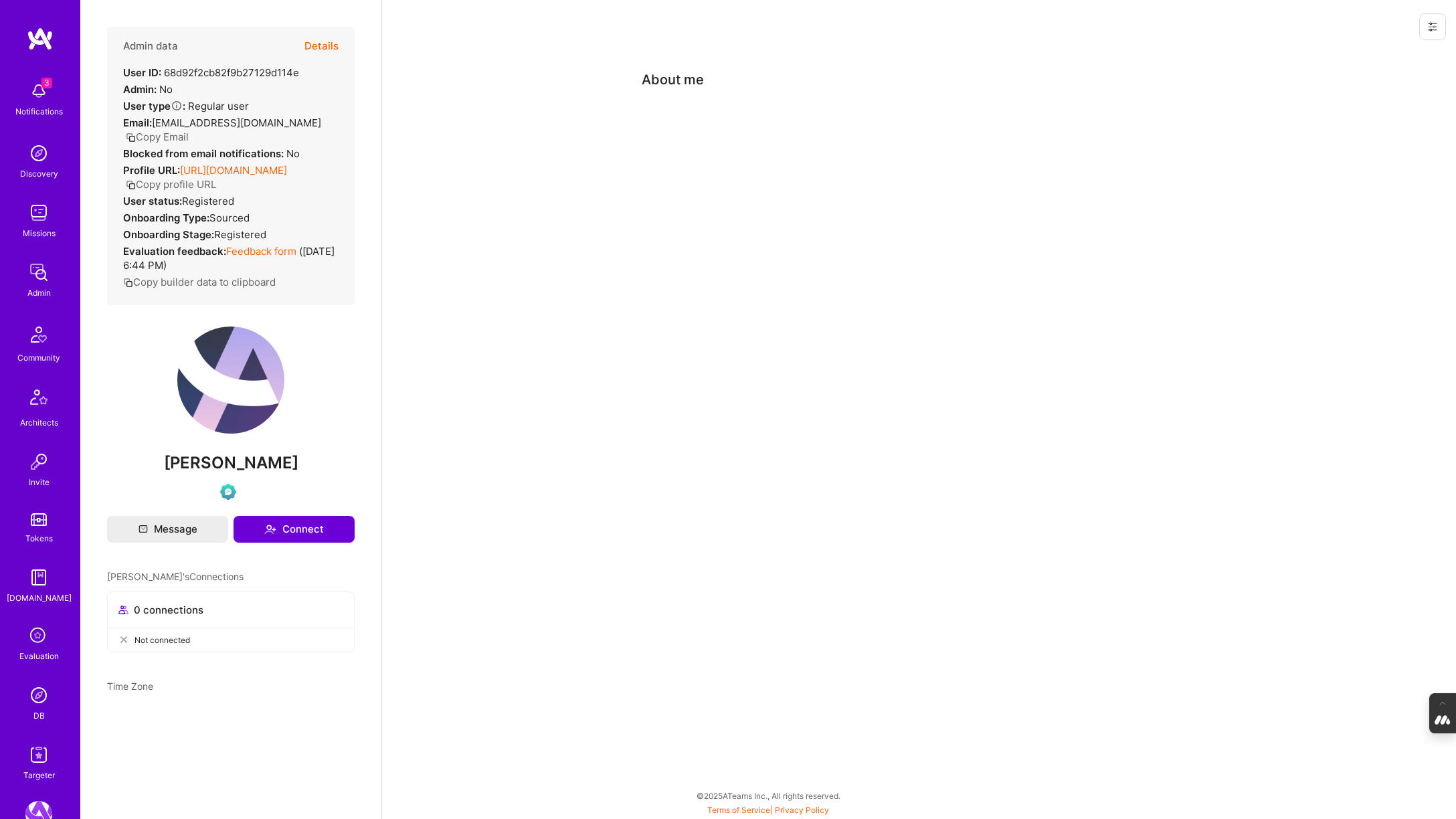
click at [319, 39] on button "Details" at bounding box center [321, 46] width 34 height 39
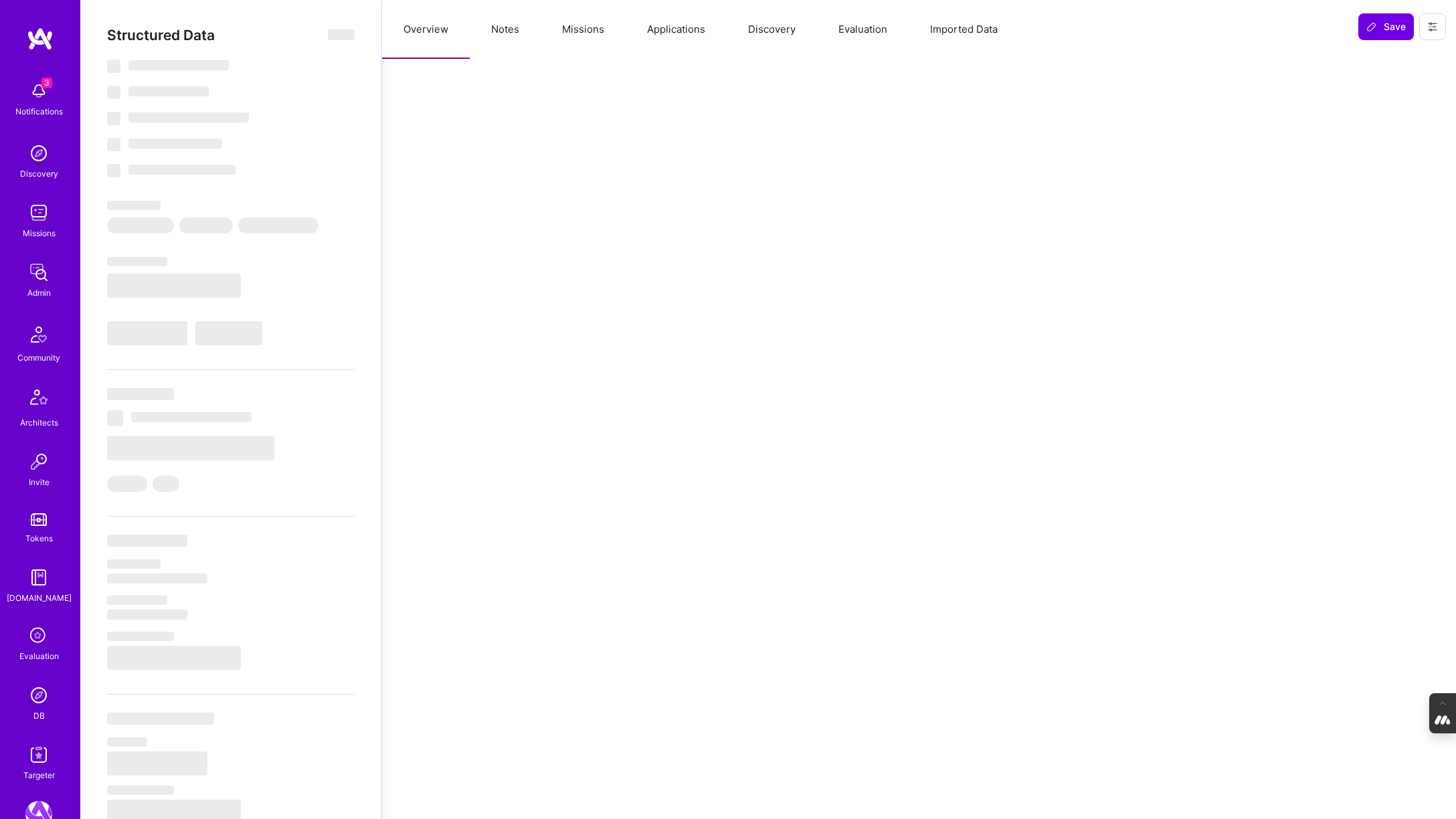
select select "Verified"
select select "US"
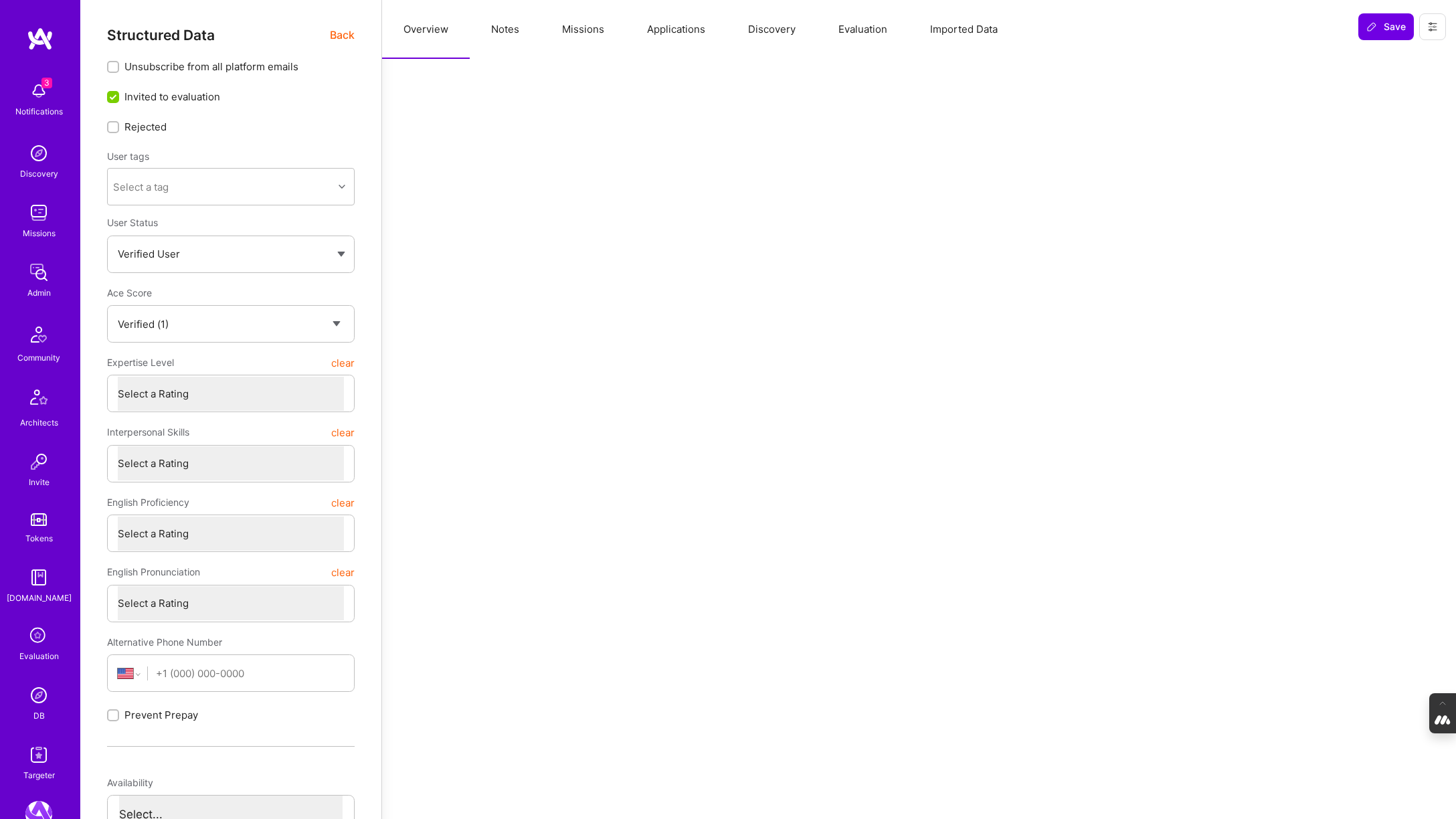
click at [857, 33] on button "Evaluation" at bounding box center [862, 29] width 91 height 59
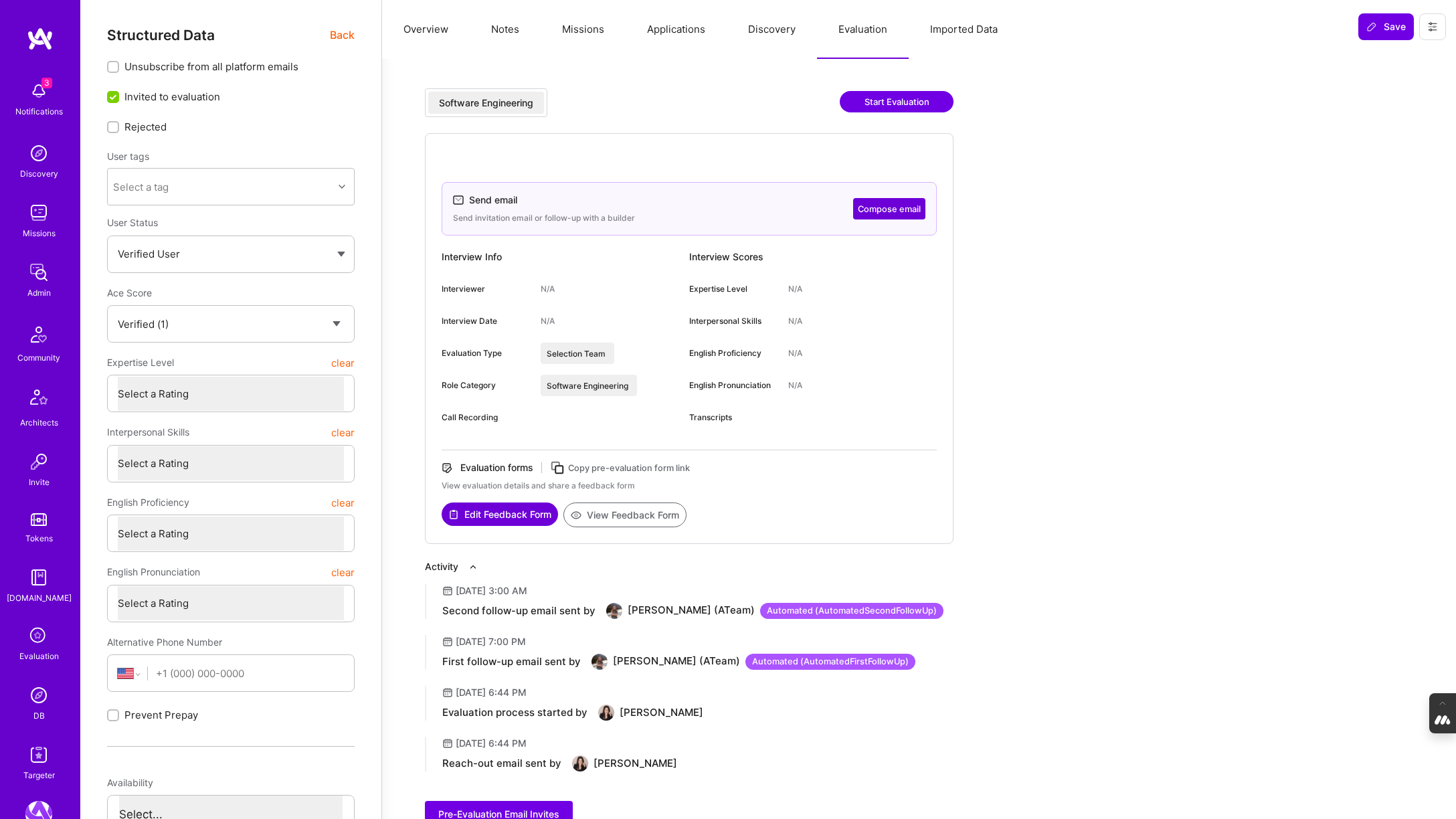
click at [424, 28] on button "Overview" at bounding box center [426, 29] width 88 height 59
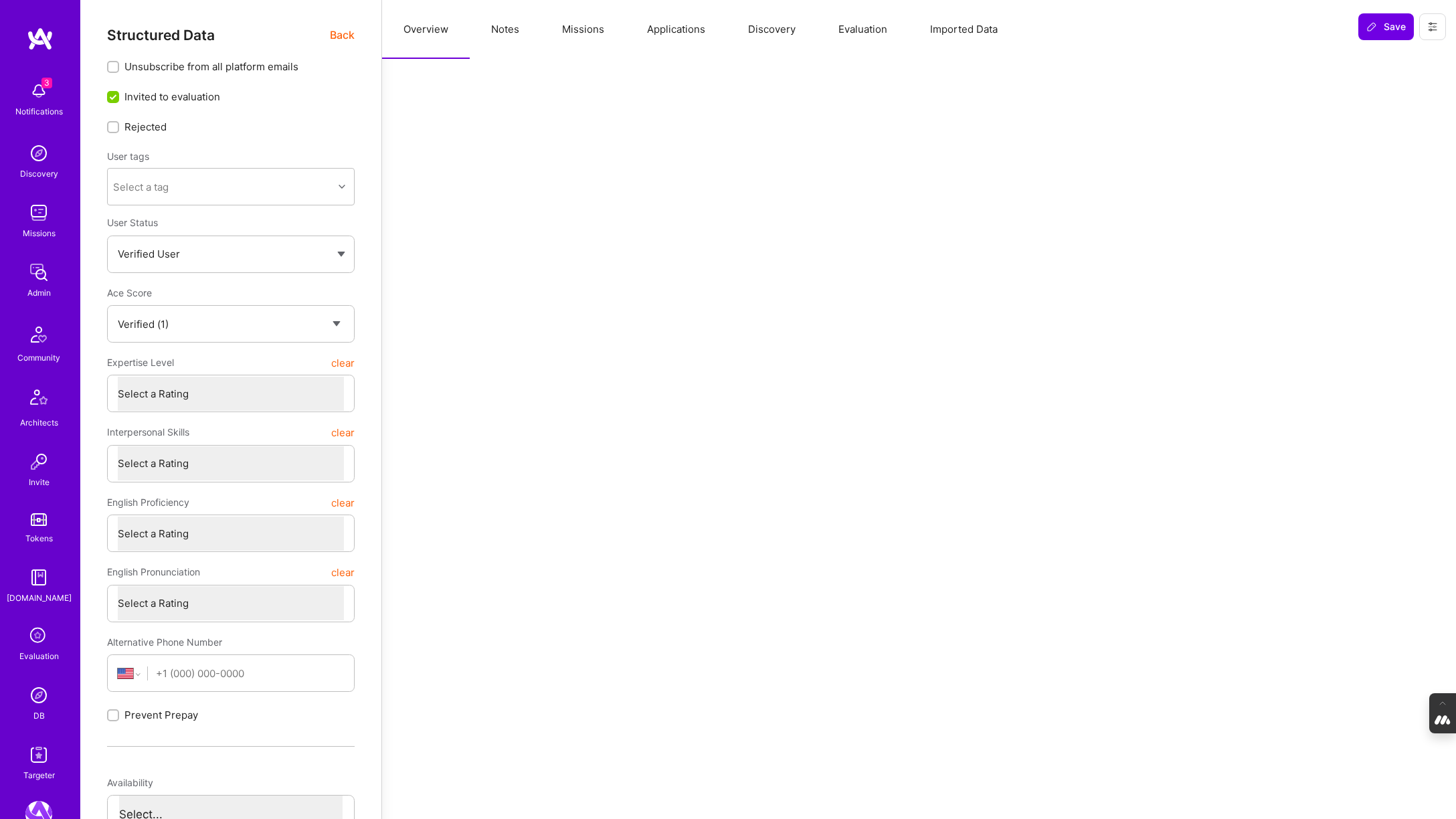
click at [341, 36] on span "Back" at bounding box center [341, 35] width 24 height 16
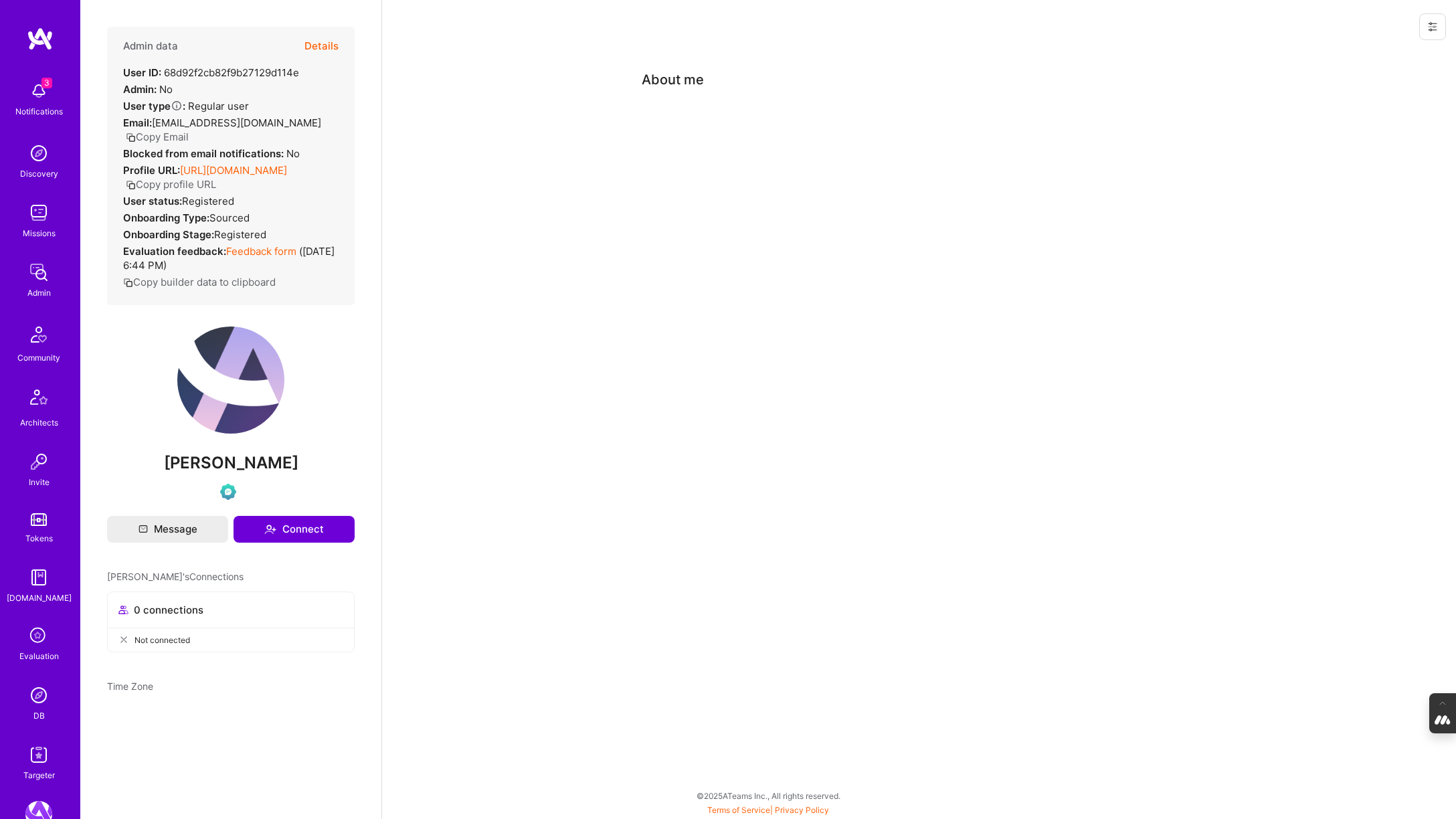
click at [321, 43] on button "Details" at bounding box center [321, 46] width 34 height 39
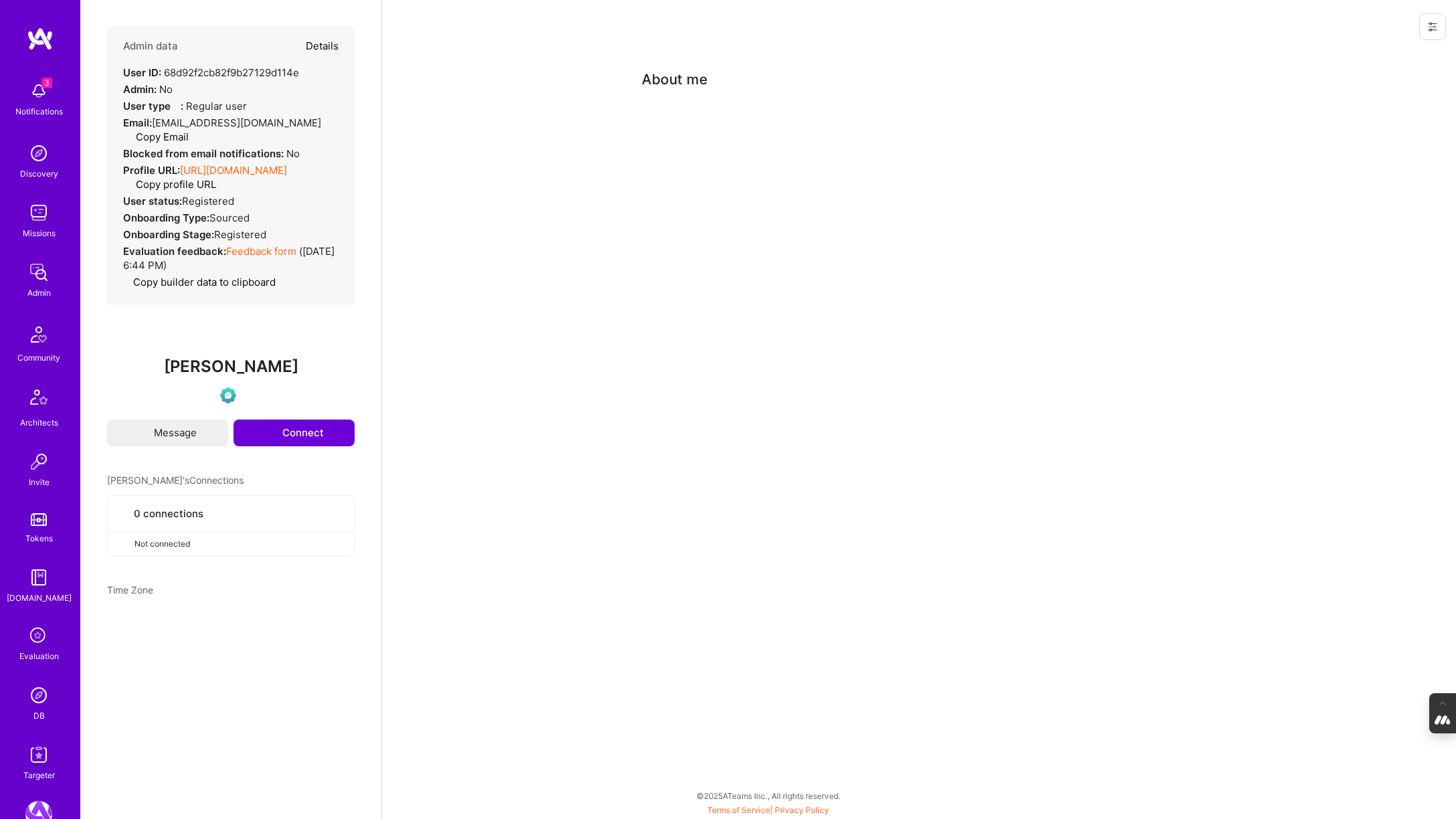
type textarea "x"
select select "Verified"
select select "US"
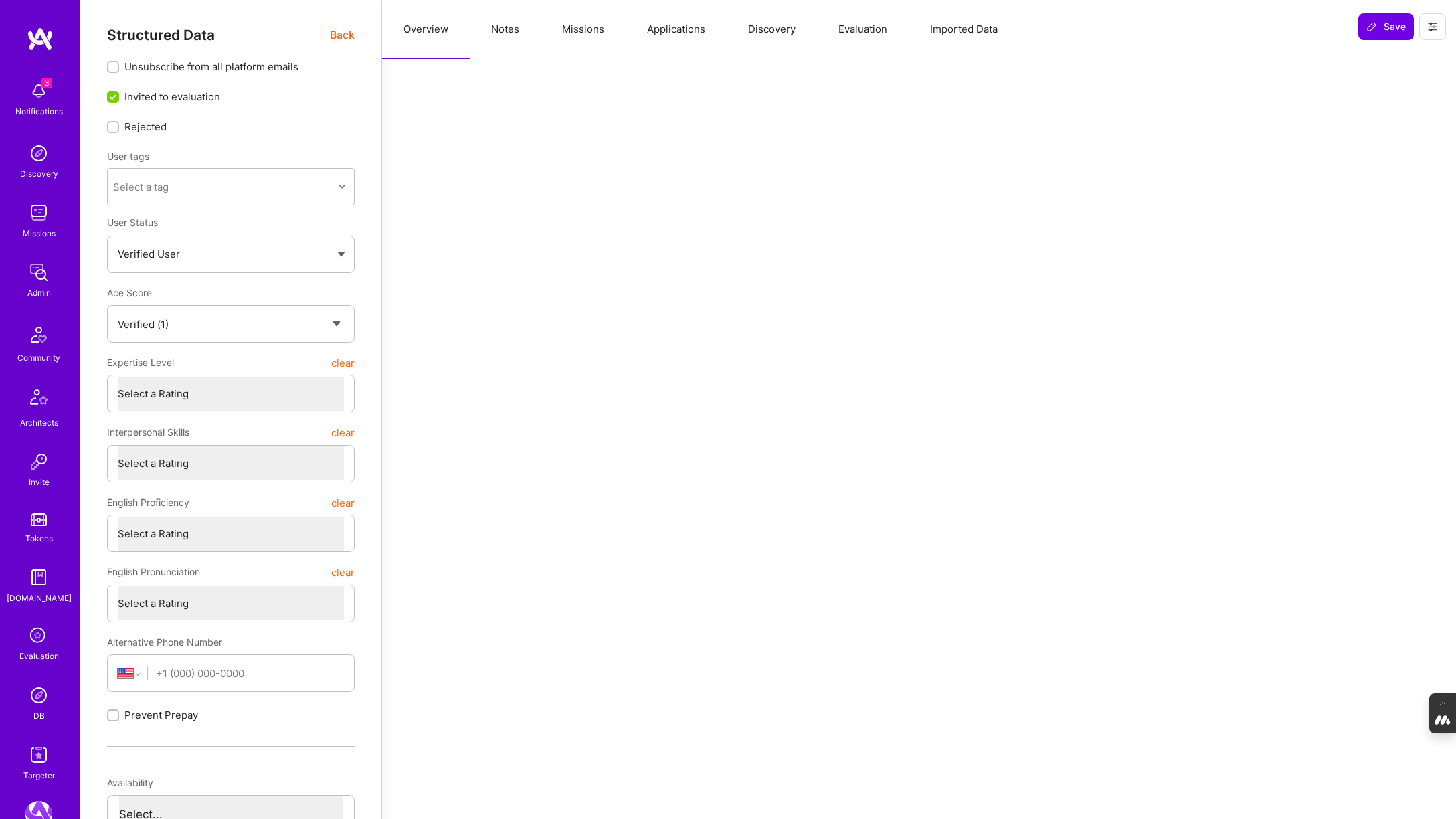
click at [856, 28] on button "Evaluation" at bounding box center [862, 29] width 91 height 59
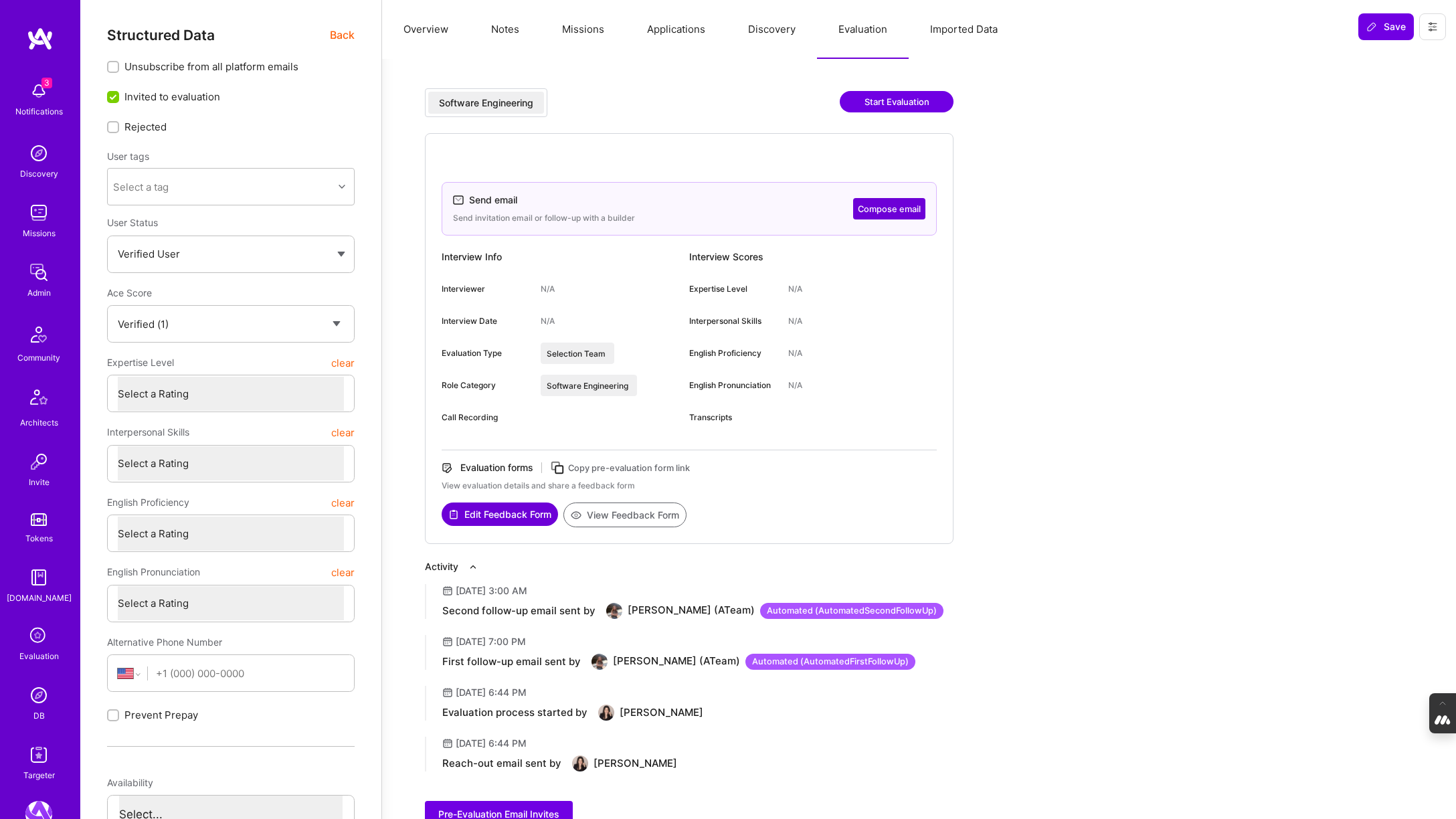
click at [900, 204] on button "Compose email" at bounding box center [889, 209] width 72 height 22
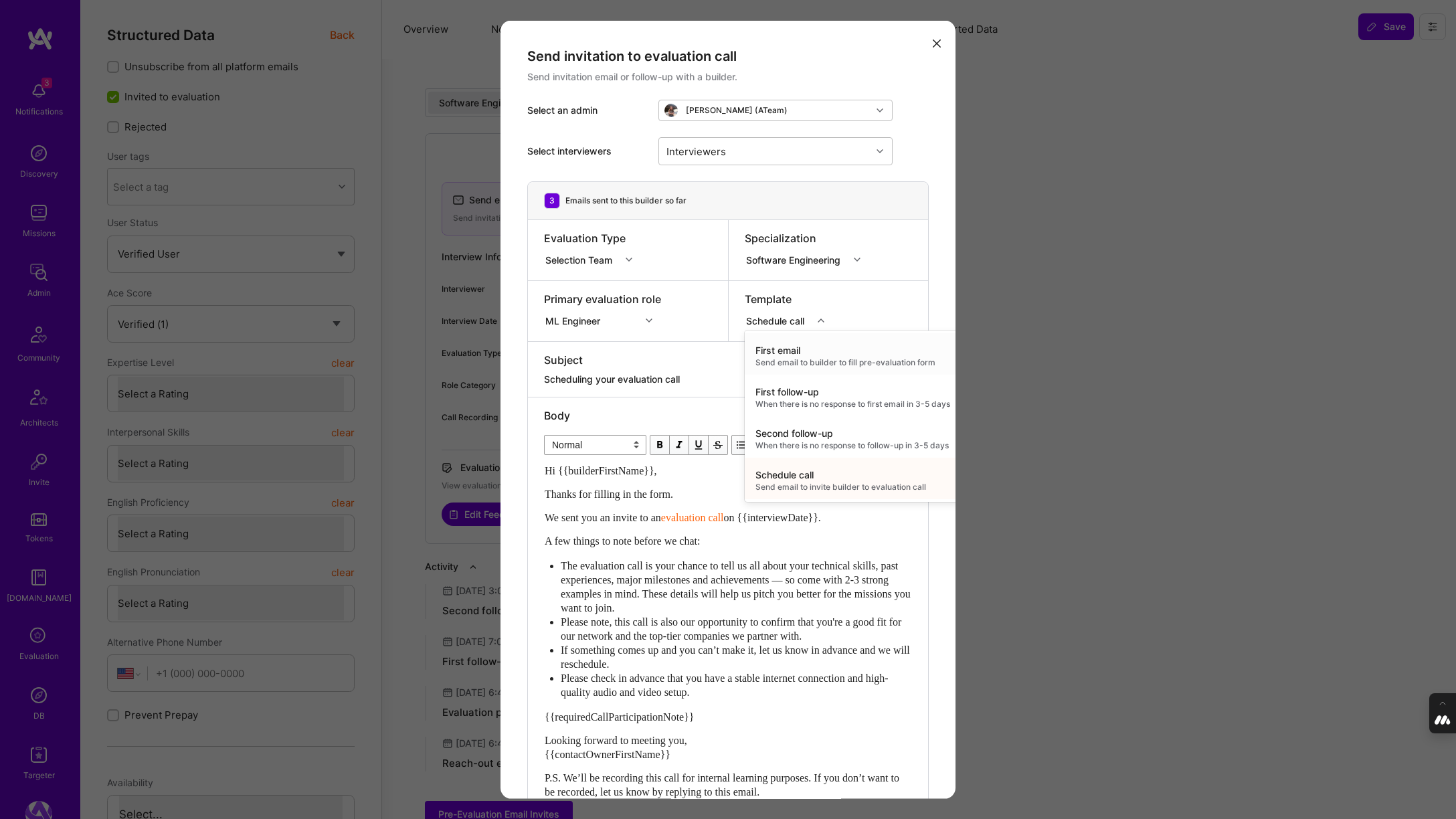
click at [822, 315] on div "modal" at bounding box center [822, 320] width 21 height 17
click at [802, 397] on div "First follow-up" at bounding box center [852, 392] width 195 height 14
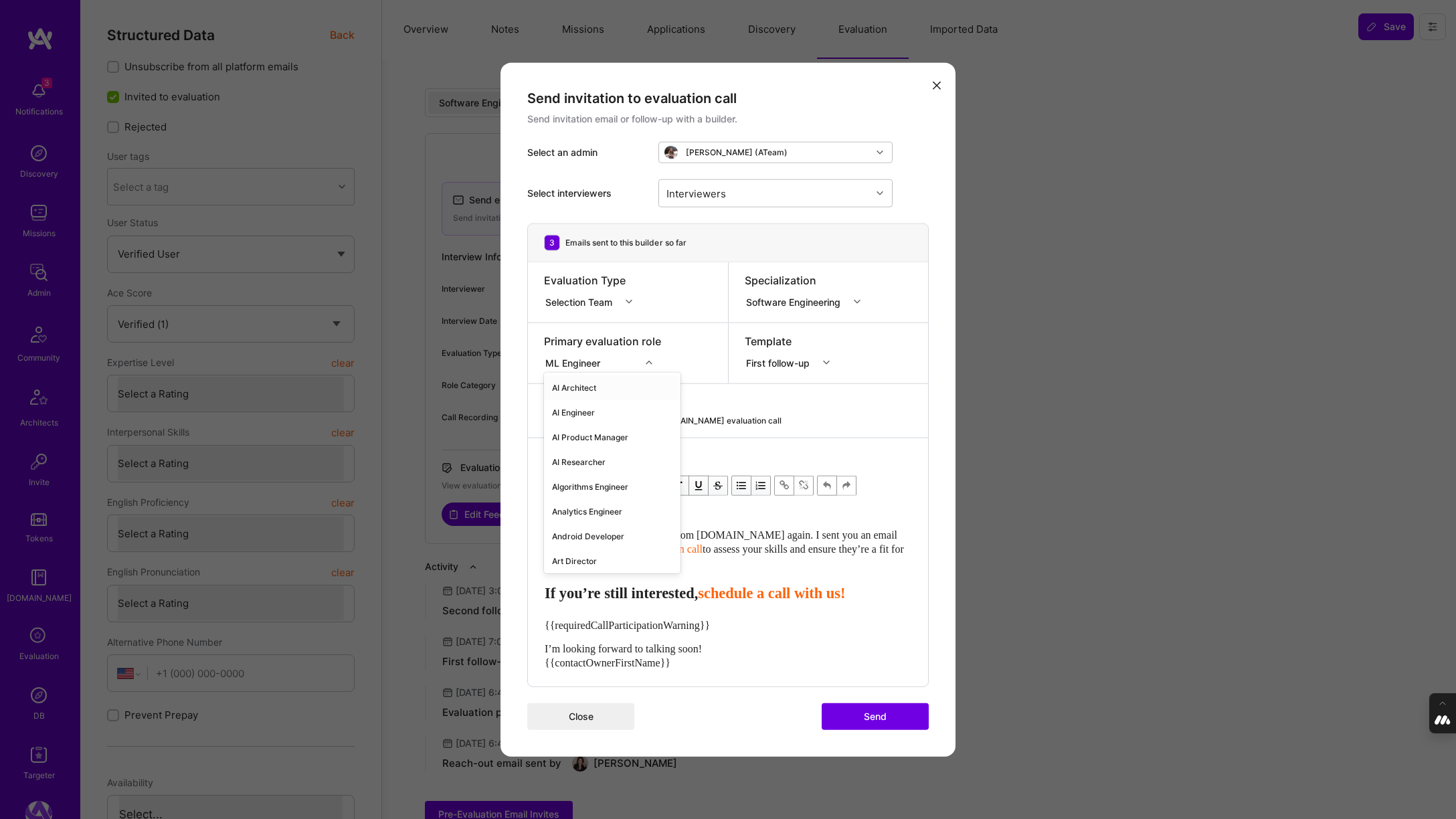
click at [647, 360] on icon "modal" at bounding box center [648, 362] width 6 height 6
click at [596, 410] on div "AI Engineer" at bounding box center [612, 412] width 137 height 24
click at [801, 198] on div "Interviewers" at bounding box center [765, 194] width 212 height 27
type input "[PERSON_NAME]"
click at [669, 226] on input "modal" at bounding box center [674, 228] width 9 height 9
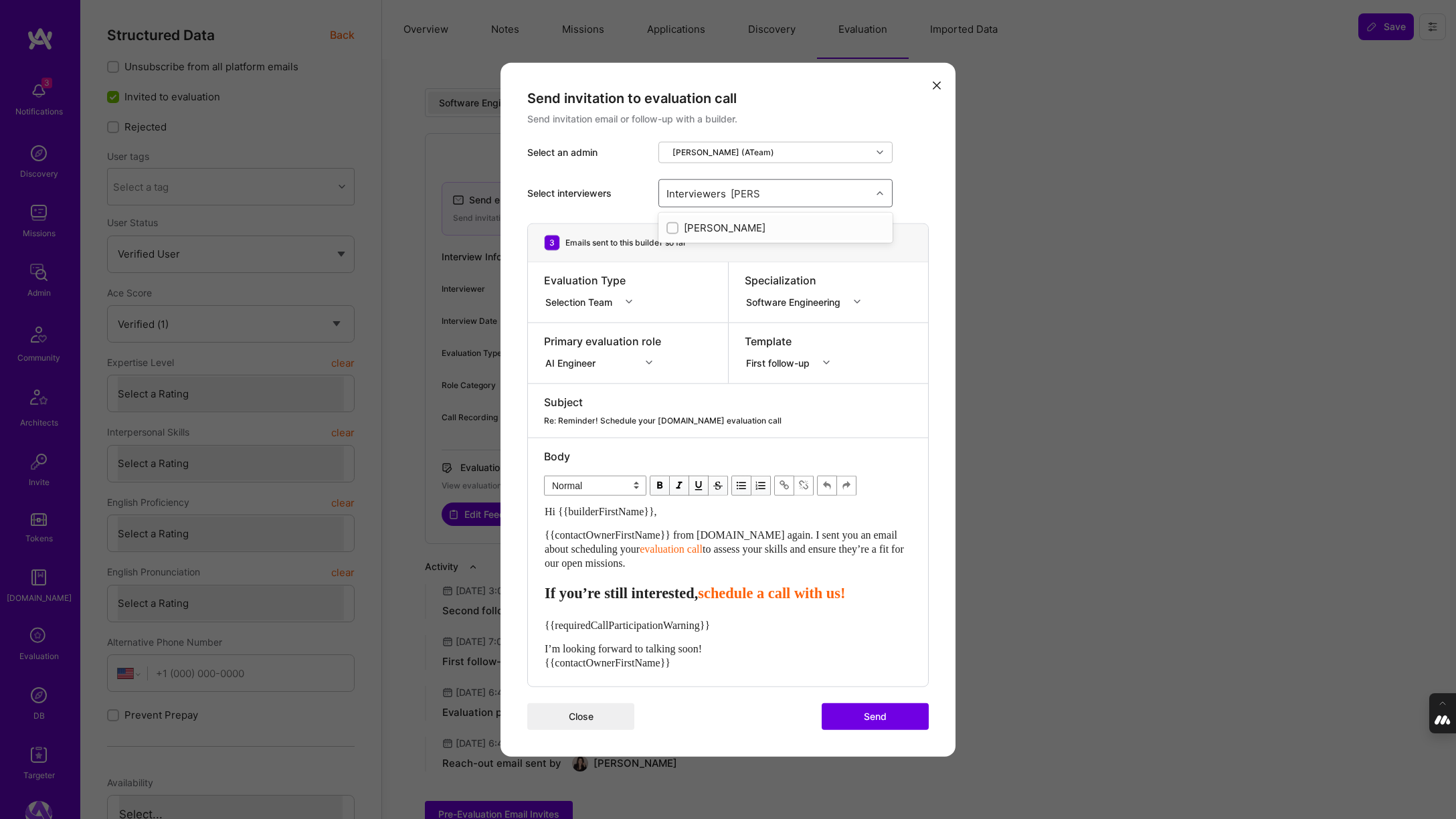
checkbox input "true"
type input "mostafa"
click at [672, 254] on input "modal" at bounding box center [674, 253] width 9 height 9
checkbox input "true"
type input "tomi"
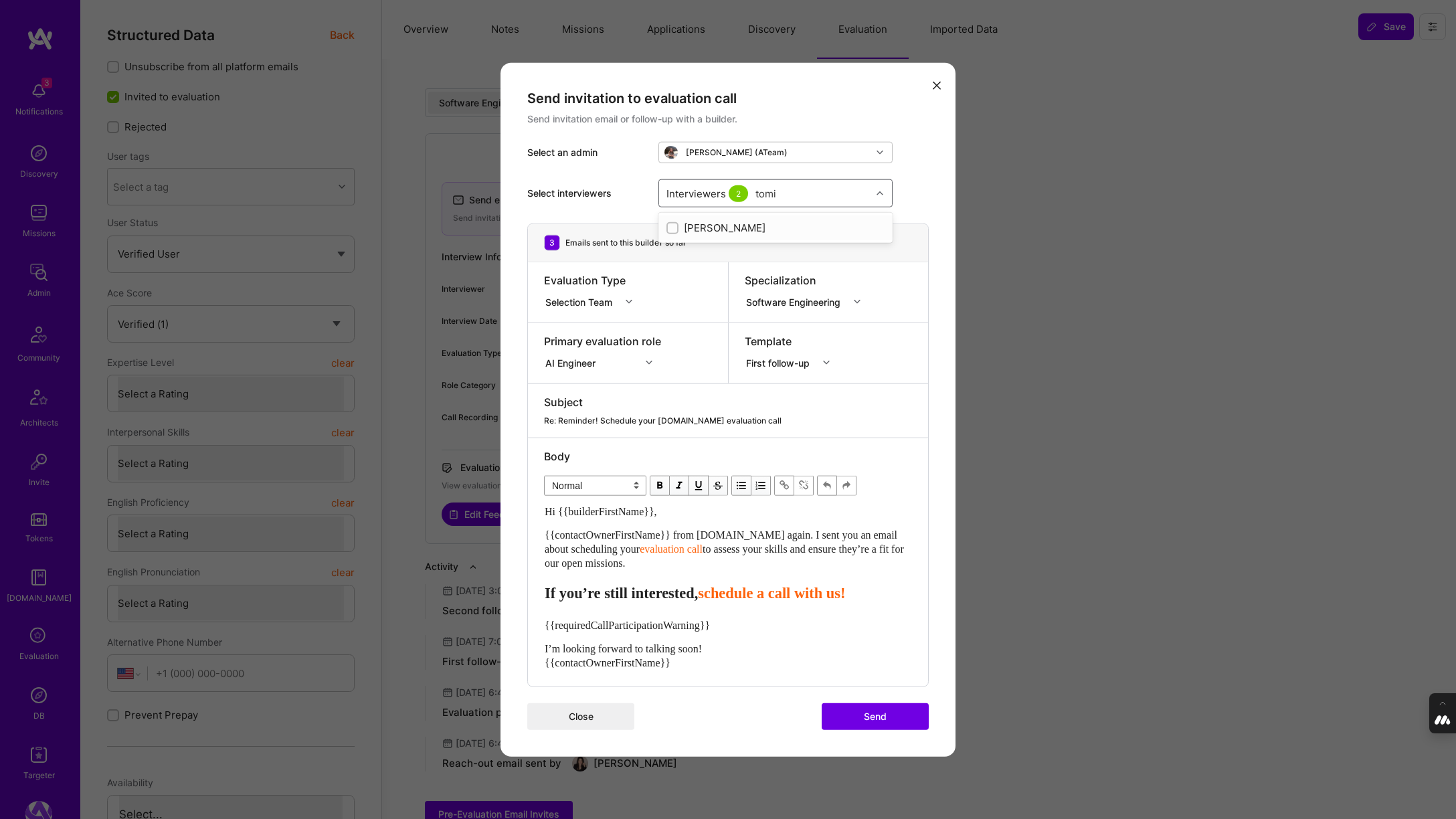
click at [675, 228] on input "modal" at bounding box center [674, 228] width 9 height 9
checkbox input "true"
type input "[PERSON_NAME]"
click at [672, 275] on input "modal" at bounding box center [674, 277] width 9 height 9
checkbox input "true"
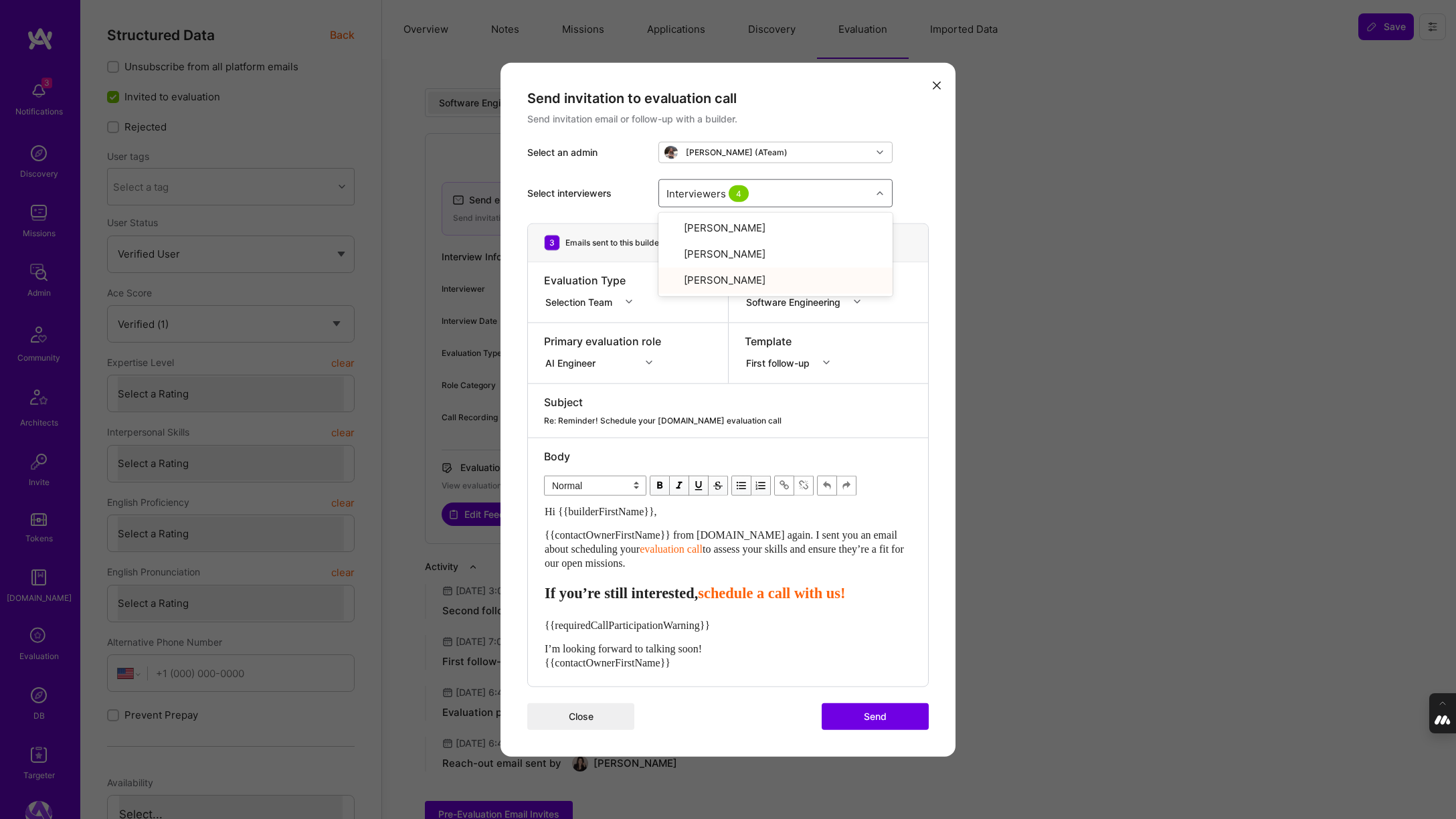
click at [718, 453] on div "Body" at bounding box center [728, 457] width 368 height 14
drag, startPoint x: 772, startPoint y: 535, endPoint x: 750, endPoint y: 535, distance: 22.0
click at [750, 535] on span "{{contactOwnerFirstName}} from A.Team again. I sent you an email about scheduli…" at bounding box center [722, 542] width 355 height 25
click at [790, 542] on div "{{contactOwnerFirstName}} from A.Team again. I sent you an email about scheduli…" at bounding box center [727, 549] width 367 height 43
drag, startPoint x: 778, startPoint y: 535, endPoint x: 776, endPoint y: 560, distance: 25.1
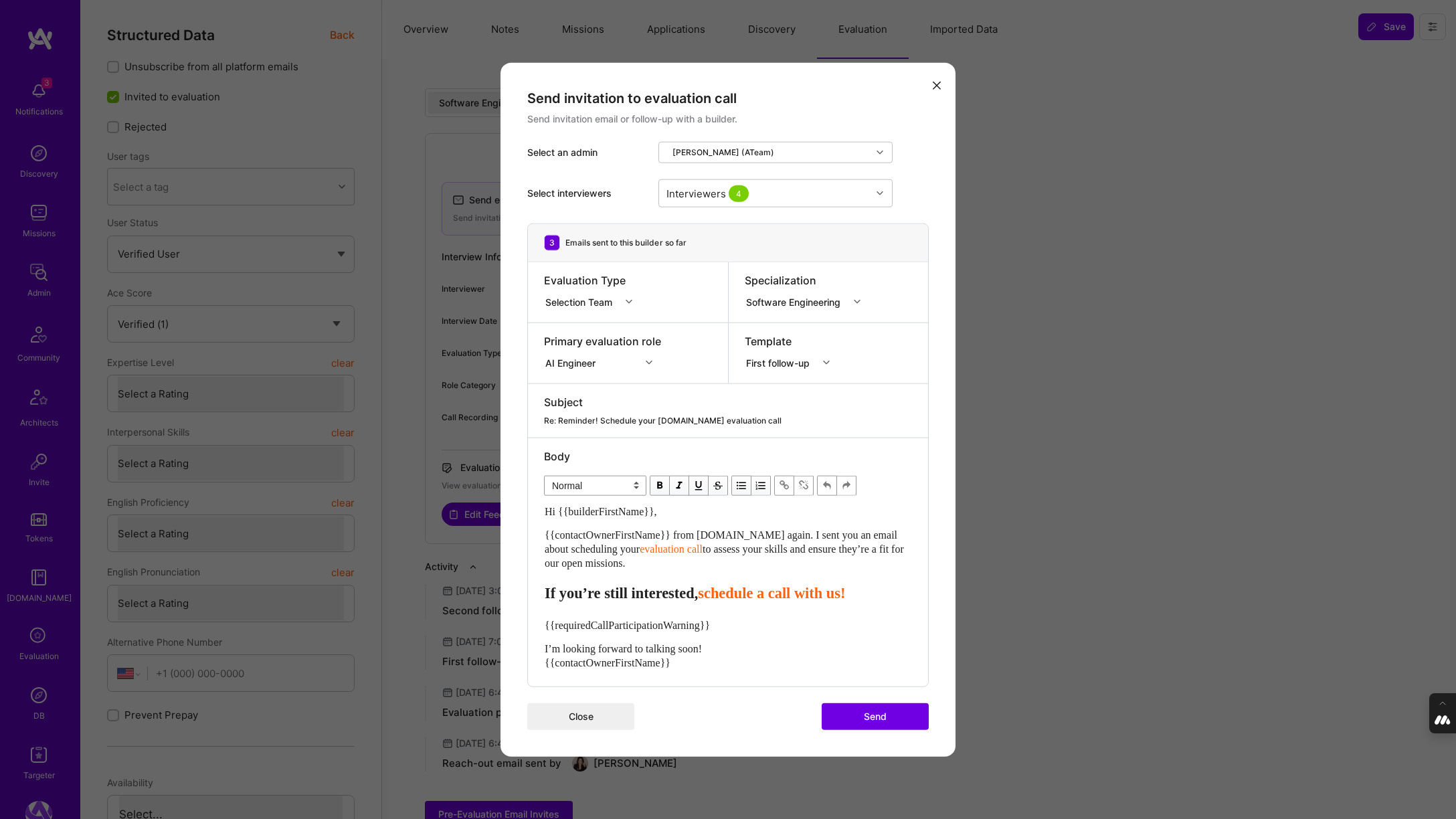
click at [776, 560] on div "{{contactOwnerFirstName}} from A.Team again. I sent you an email about scheduli…" at bounding box center [727, 549] width 367 height 43
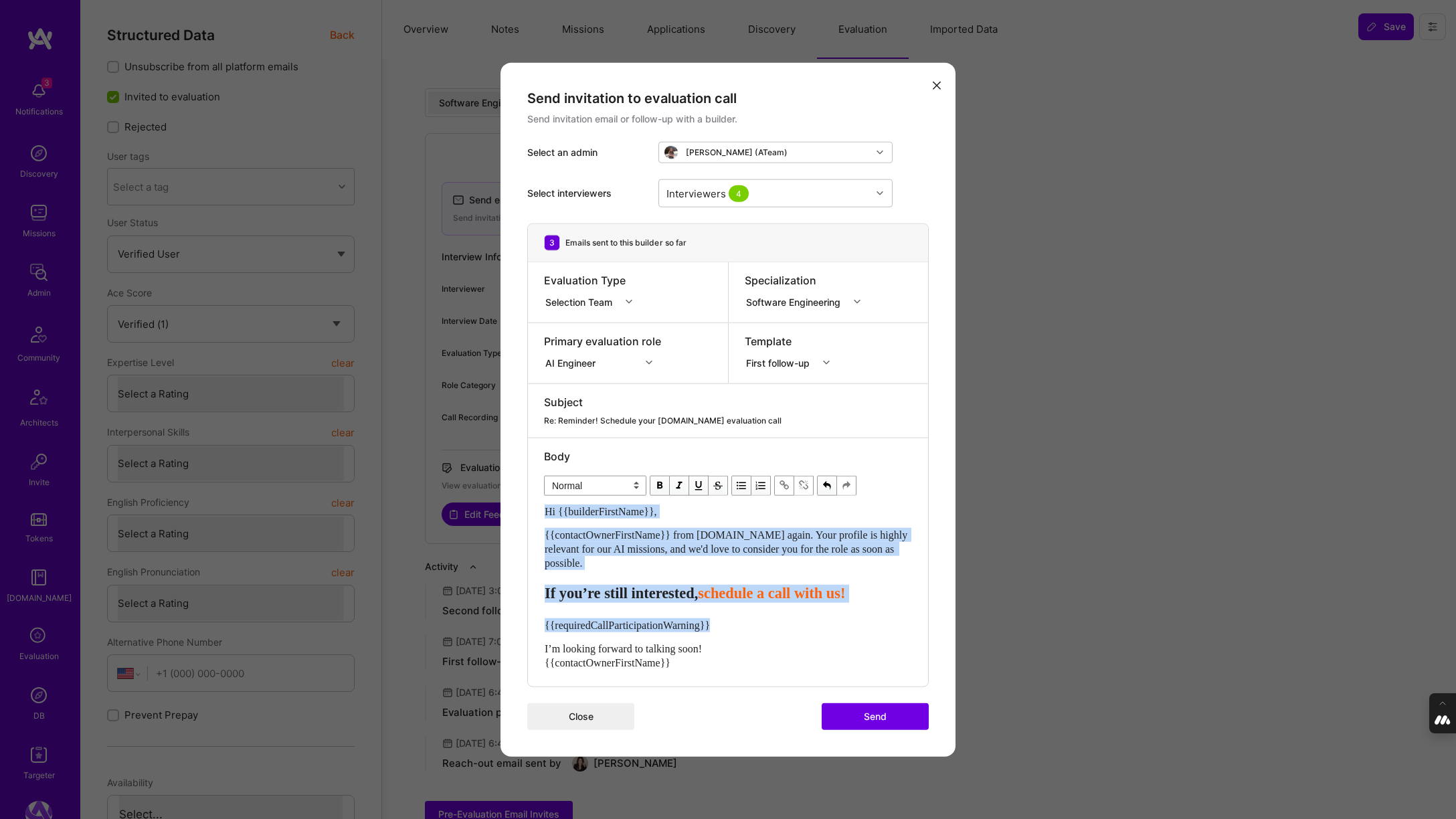
drag, startPoint x: 733, startPoint y: 626, endPoint x: 485, endPoint y: 626, distance: 248.0
click at [485, 626] on div "Send invitation to evaluation call Send invitation email or follow-up with a bu…" at bounding box center [728, 410] width 1456 height 819
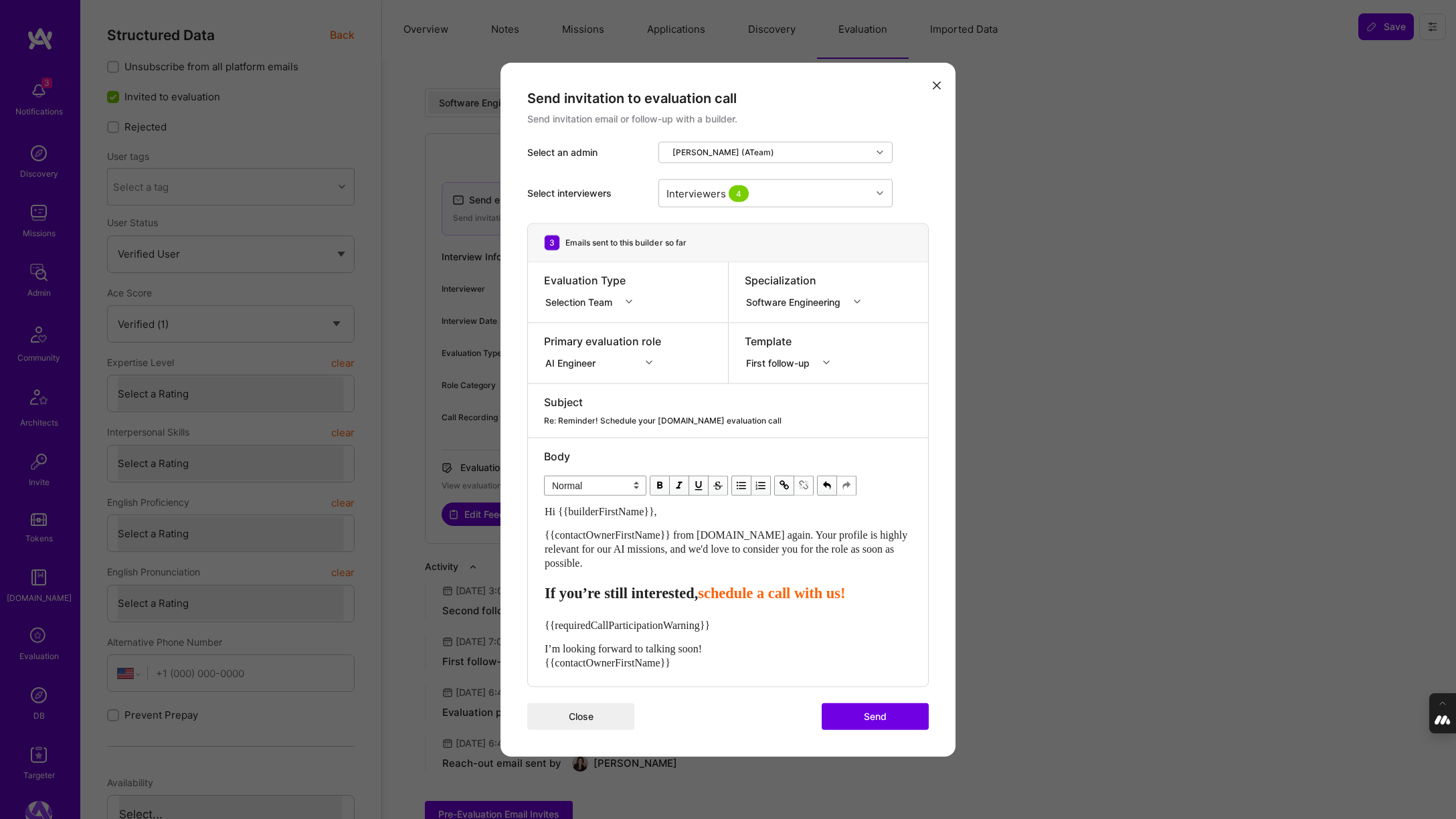
click at [759, 631] on div "{{requiredCallParticipationWarning}}" at bounding box center [727, 625] width 367 height 14
drag, startPoint x: 569, startPoint y: 650, endPoint x: 537, endPoint y: 651, distance: 32.0
click at [537, 651] on div "Body Normal Heading Large Heading Medium Heading Small Normal Hi {{builderFirst…" at bounding box center [728, 563] width 400 height 248
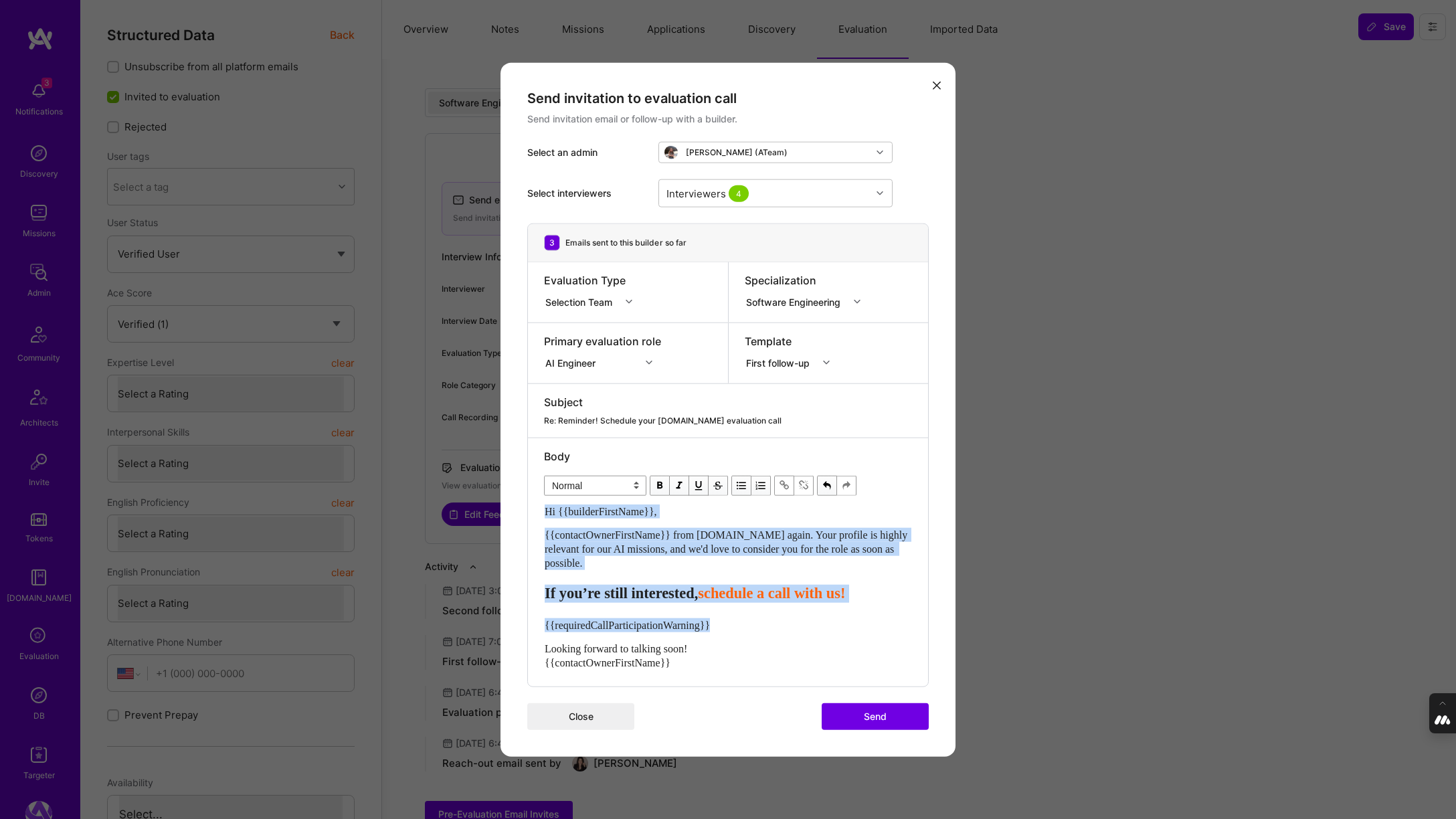
drag, startPoint x: 744, startPoint y: 621, endPoint x: 499, endPoint y: 621, distance: 245.0
click at [499, 621] on div "Send invitation to evaluation call Send invitation email or follow-up with a bu…" at bounding box center [728, 410] width 1456 height 819
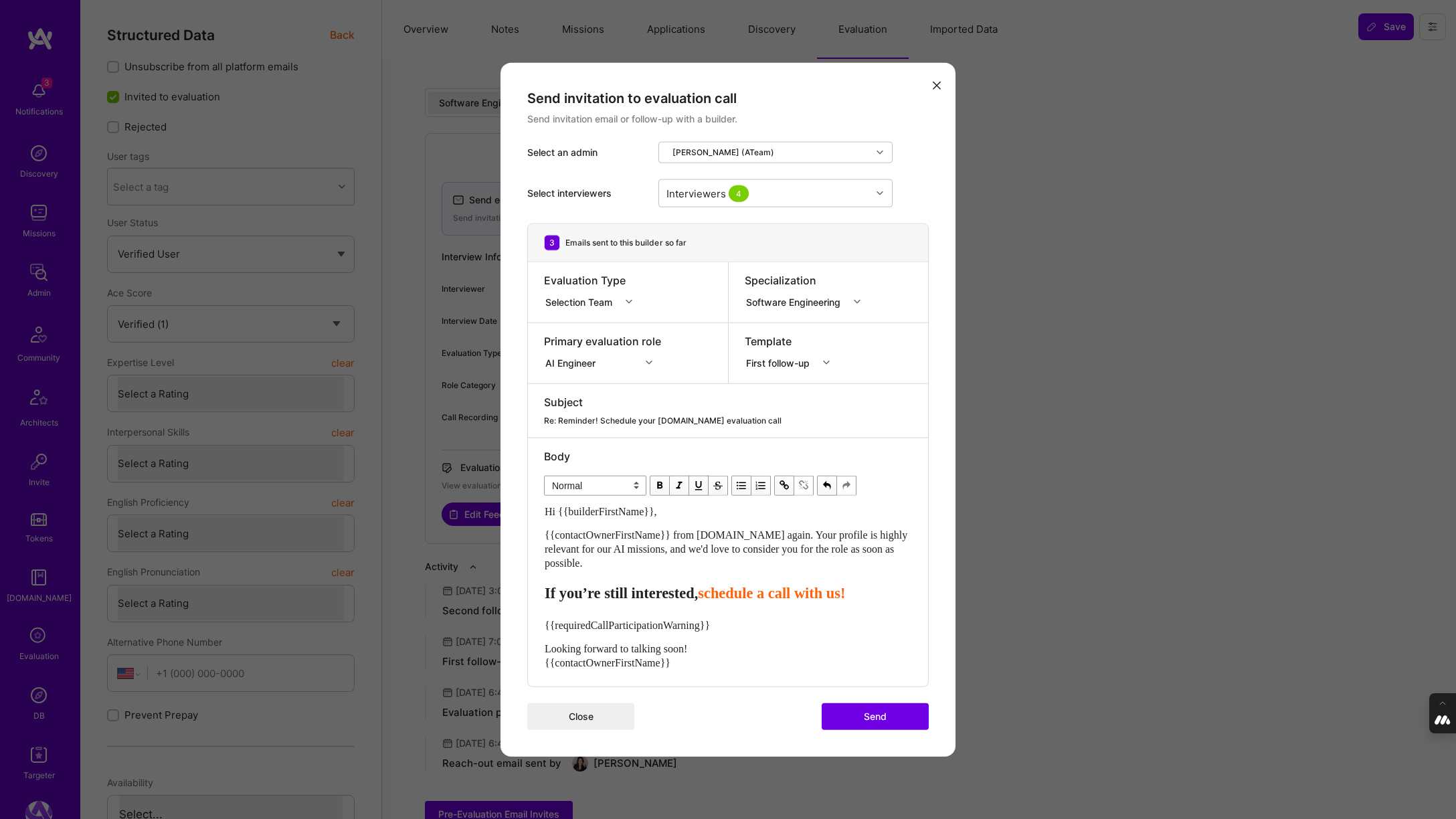
click at [729, 623] on div "{{requiredCallParticipationWarning}}" at bounding box center [727, 625] width 367 height 14
drag, startPoint x: 729, startPoint y: 623, endPoint x: 540, endPoint y: 629, distance: 189.1
click at [540, 629] on div "Body Normal Heading Large Heading Medium Heading Small Normal Hi {{builderFirst…" at bounding box center [728, 563] width 400 height 248
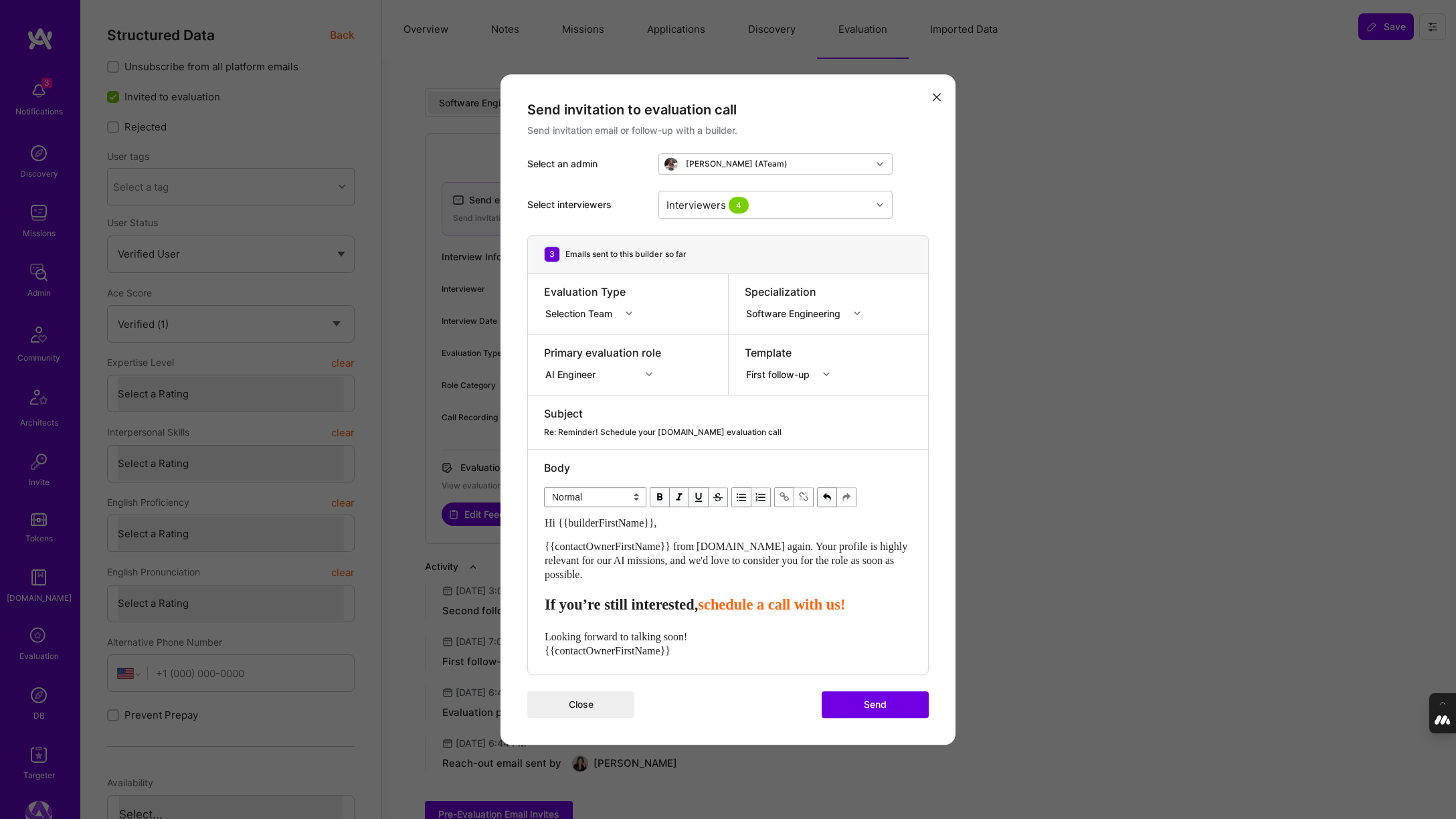
click at [886, 707] on button "Send" at bounding box center [875, 705] width 107 height 27
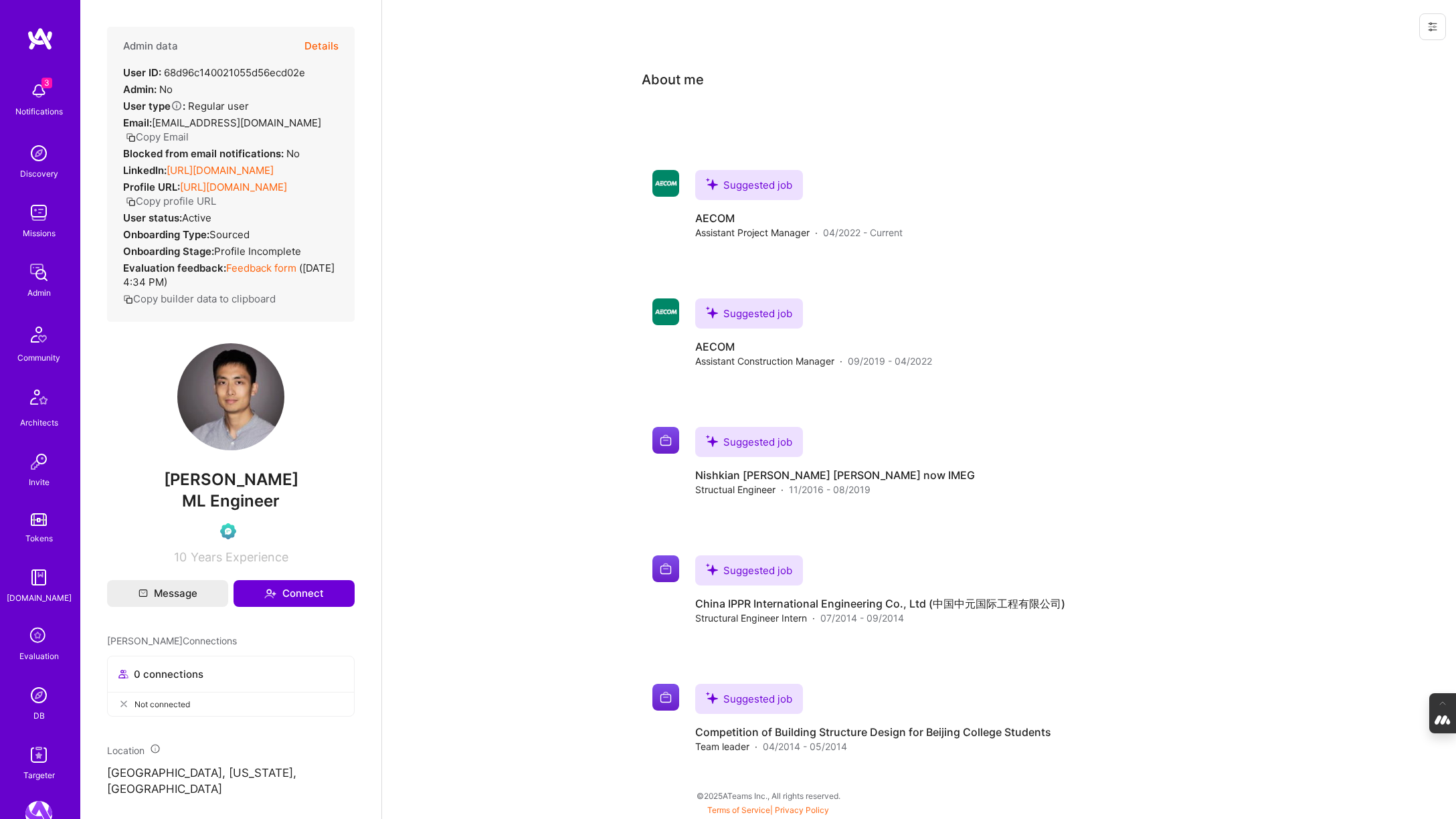
click at [253, 174] on link "[URL][DOMAIN_NAME]" at bounding box center [220, 170] width 107 height 13
click at [317, 40] on button "Details" at bounding box center [321, 46] width 34 height 39
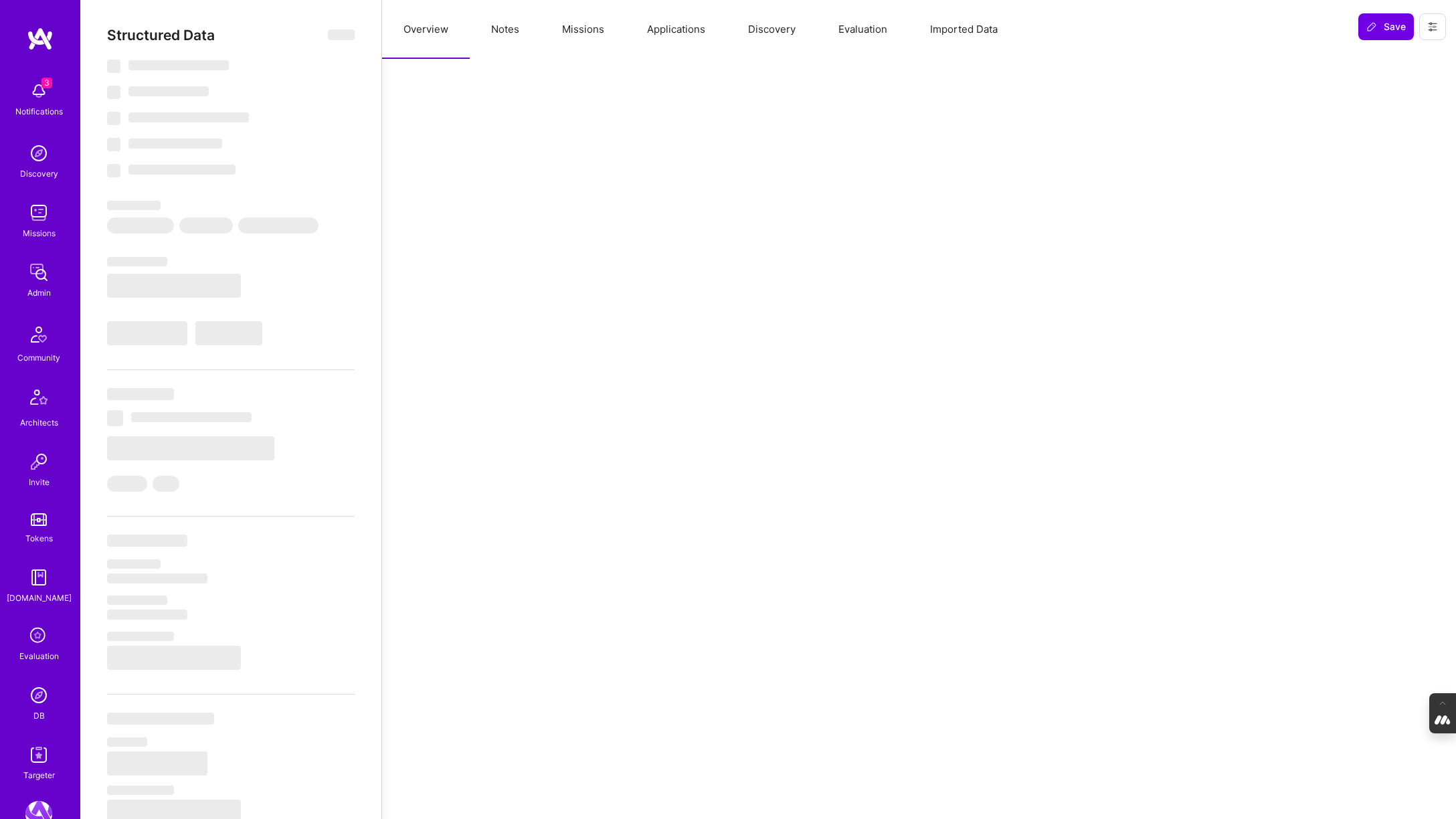
select select "Verified"
select select "US"
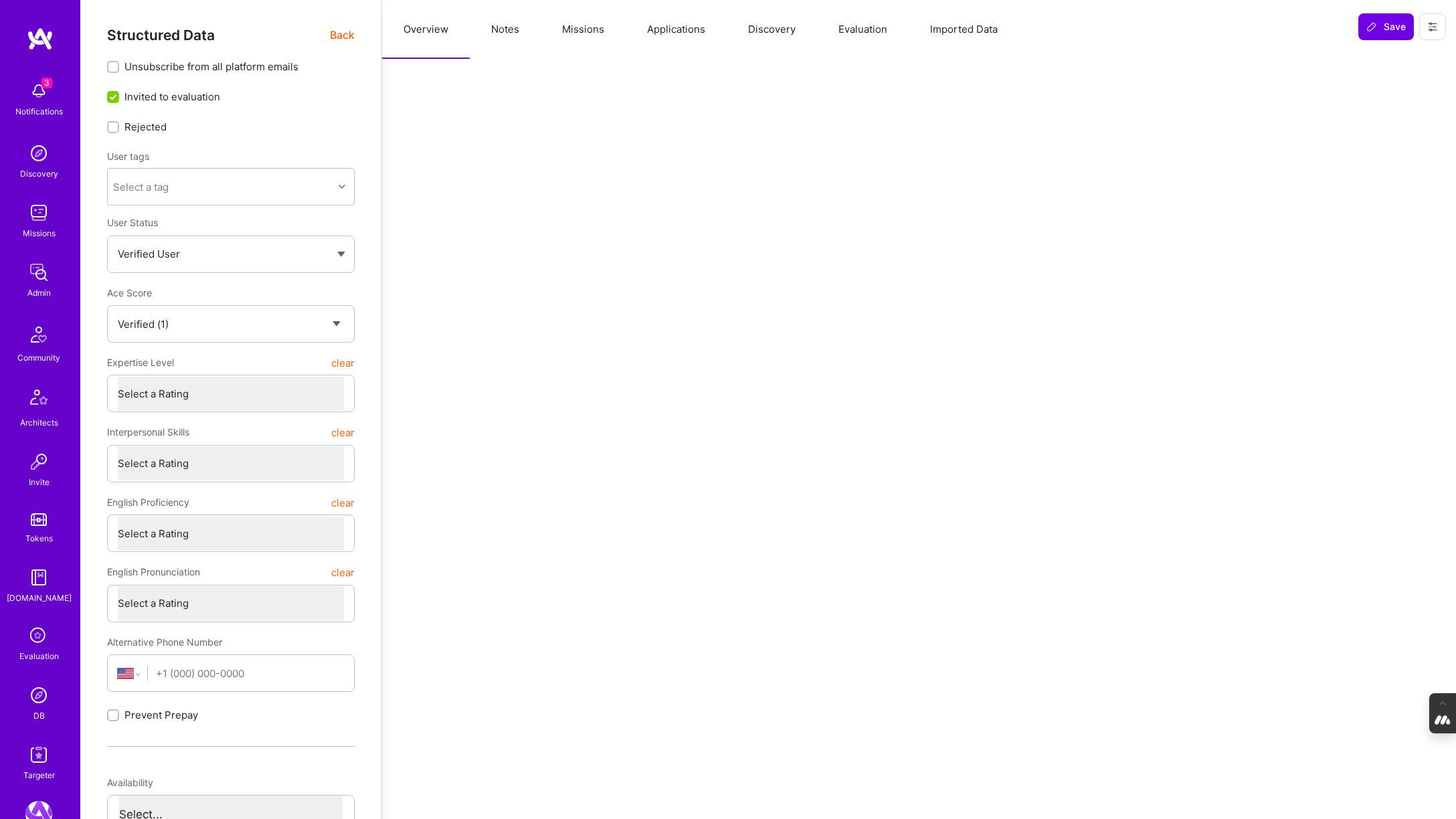
click at [852, 34] on button "Evaluation" at bounding box center [862, 29] width 91 height 59
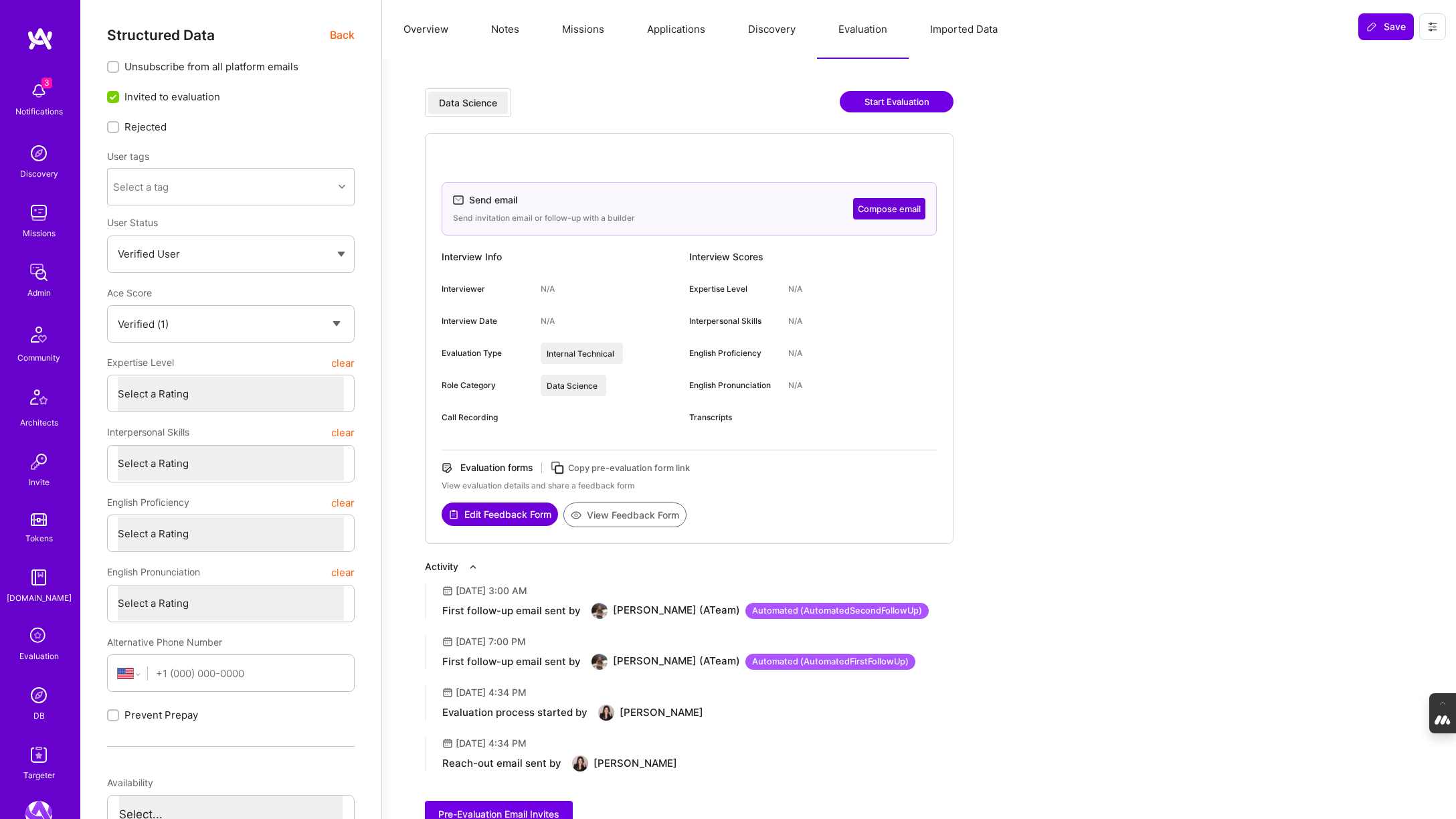
click at [898, 211] on button "Compose email" at bounding box center [889, 209] width 72 height 22
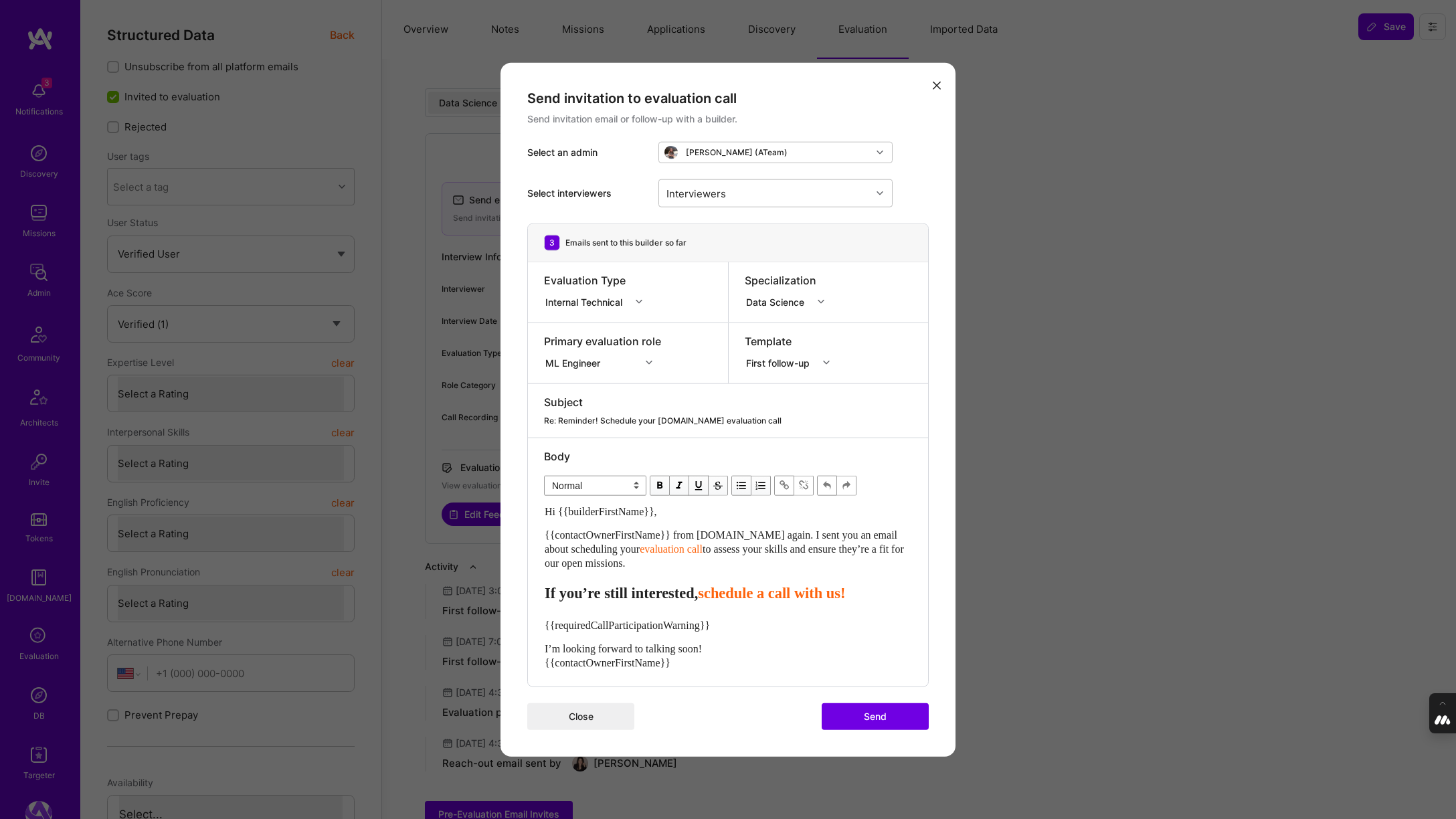
click at [641, 300] on icon "modal" at bounding box center [638, 302] width 6 height 6
click at [932, 213] on div "Send invitation to evaluation call Send invitation email or follow-up with a bu…" at bounding box center [728, 410] width 455 height 694
drag, startPoint x: 780, startPoint y: 532, endPoint x: 780, endPoint y: 560, distance: 28.0
click at [780, 560] on div "{{contactOwnerFirstName}} from A.Team again. I sent you an email about scheduli…" at bounding box center [727, 549] width 367 height 43
drag, startPoint x: 728, startPoint y: 631, endPoint x: 528, endPoint y: 630, distance: 200.0
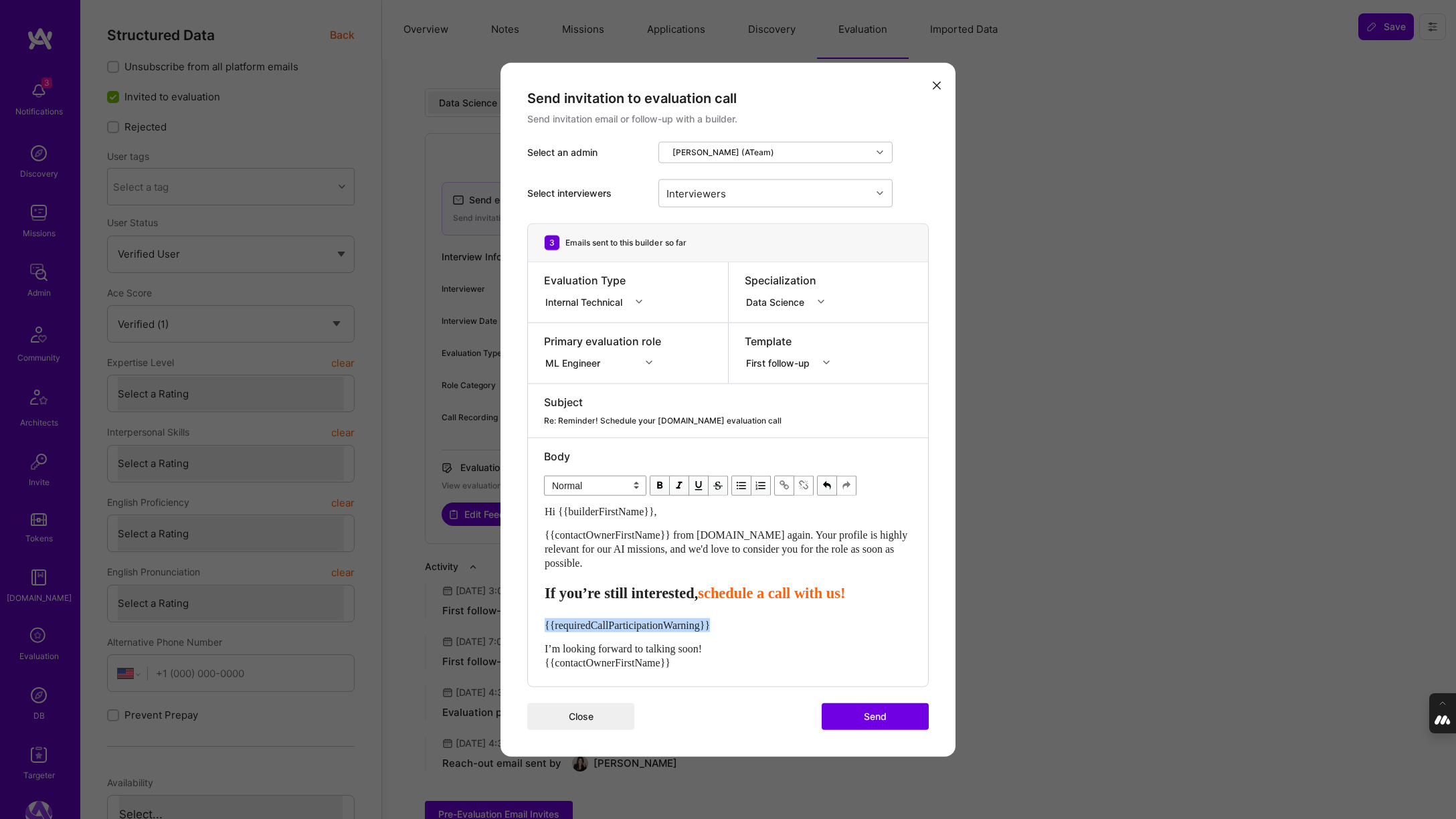
click at [528, 630] on div "Body Normal Heading Large Heading Medium Heading Small Normal Hi {{builderFirst…" at bounding box center [728, 563] width 400 height 248
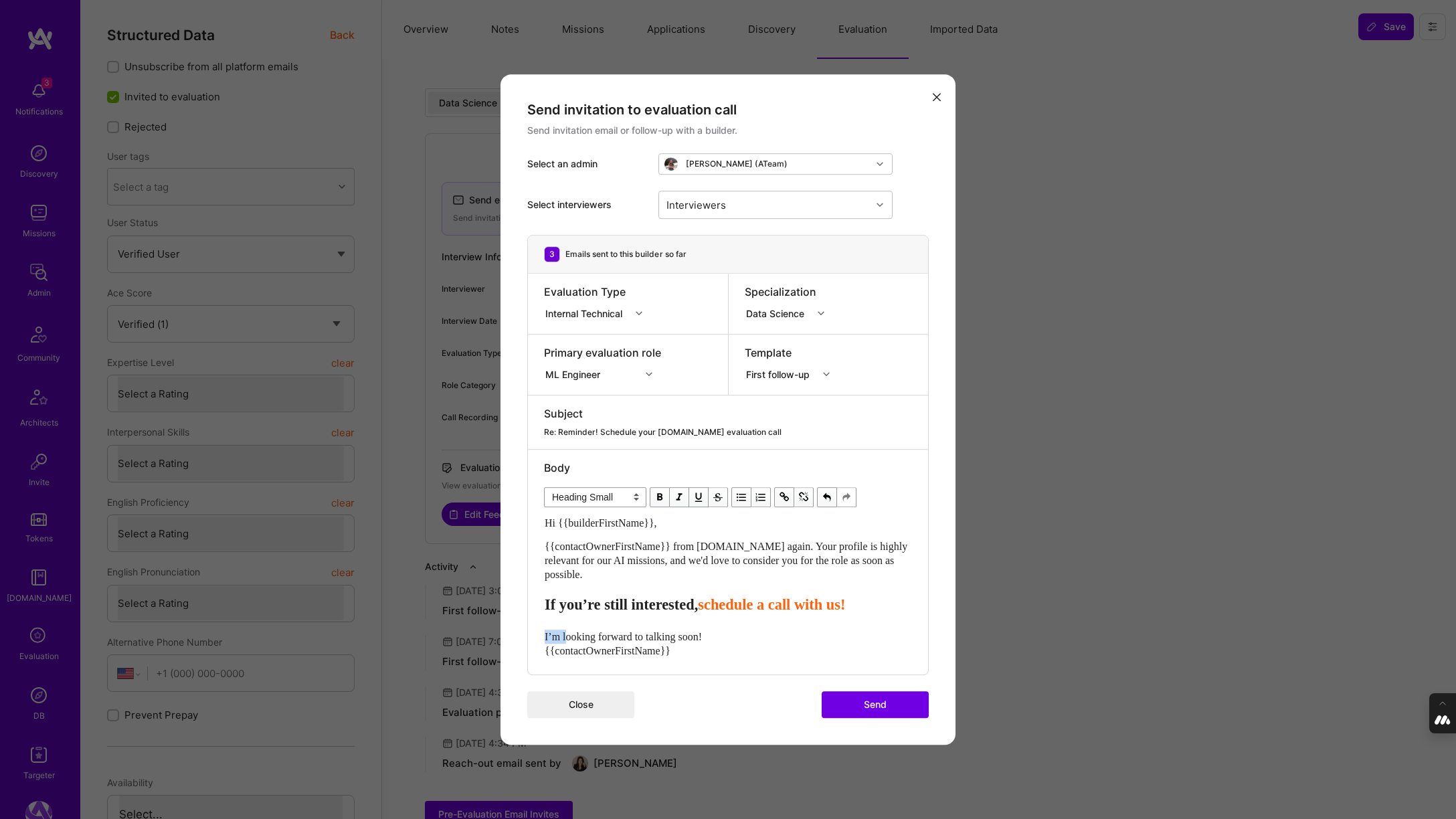
drag, startPoint x: 566, startPoint y: 639, endPoint x: 529, endPoint y: 639, distance: 37.0
click at [529, 639] on div "Body Normal Heading Large Heading Medium Heading Small Heading Small Hi {{build…" at bounding box center [728, 563] width 400 height 225
select select "unstyled"
click at [728, 201] on div "Interviewers" at bounding box center [765, 205] width 212 height 27
type input "pedro"
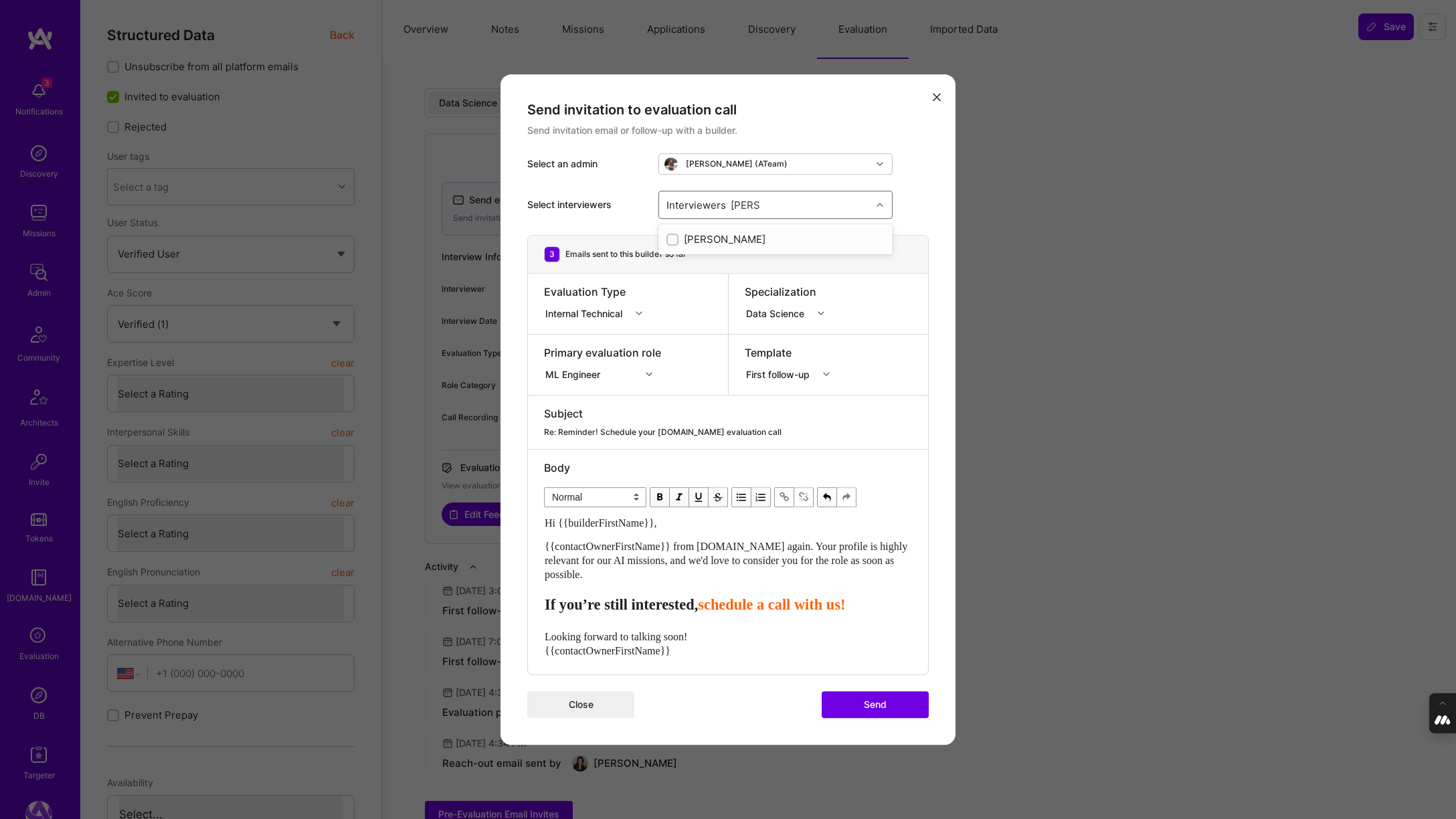
click at [672, 241] on input "modal" at bounding box center [674, 240] width 9 height 9
checkbox input "true"
type input "mostafa"
click at [675, 264] on input "modal" at bounding box center [674, 265] width 9 height 9
checkbox input "true"
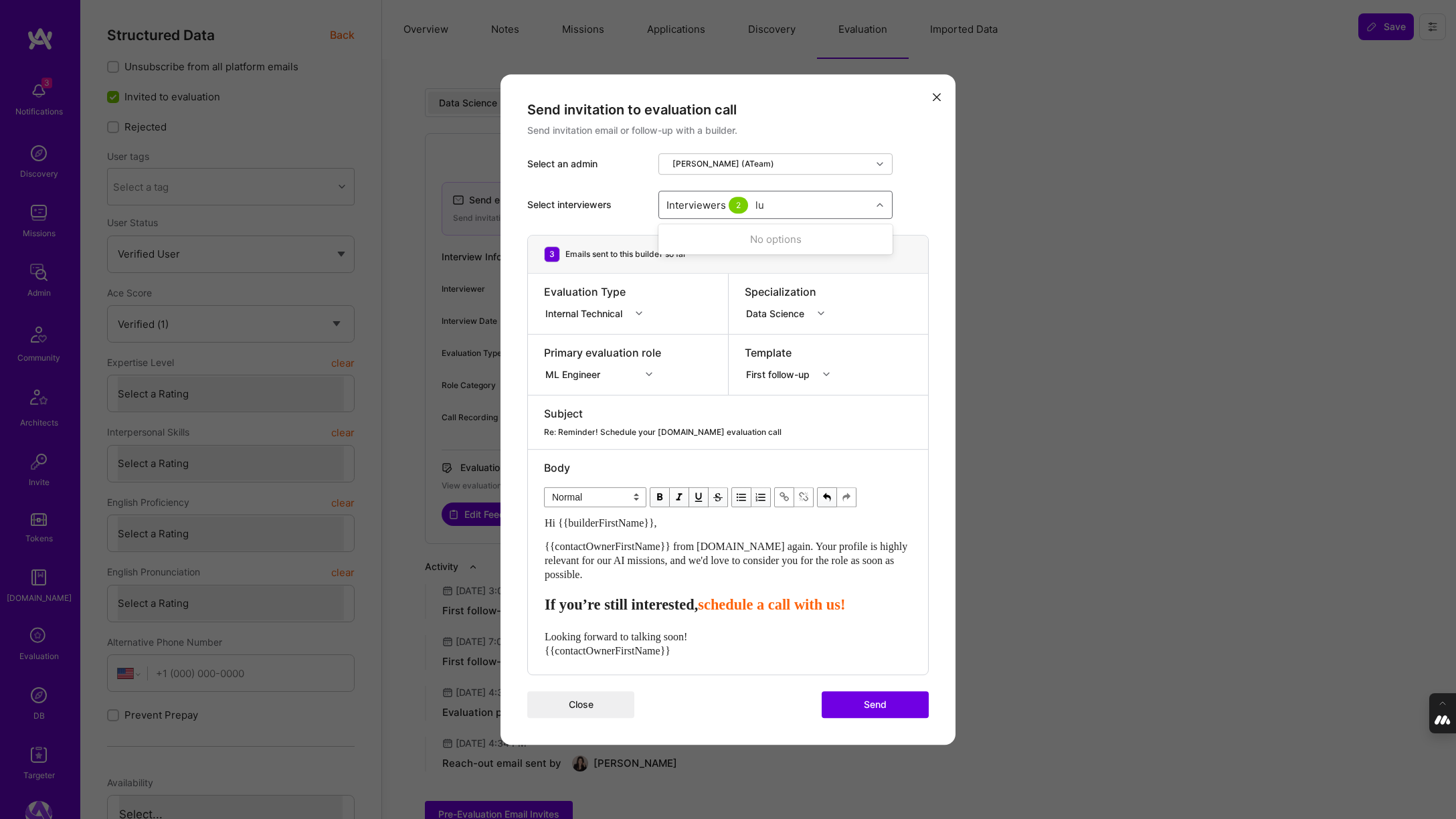
type input "[PERSON_NAME]"
click at [672, 288] on input "modal" at bounding box center [674, 290] width 9 height 9
checkbox input "true"
type input "tomi"
click at [669, 240] on input "modal" at bounding box center [674, 240] width 9 height 9
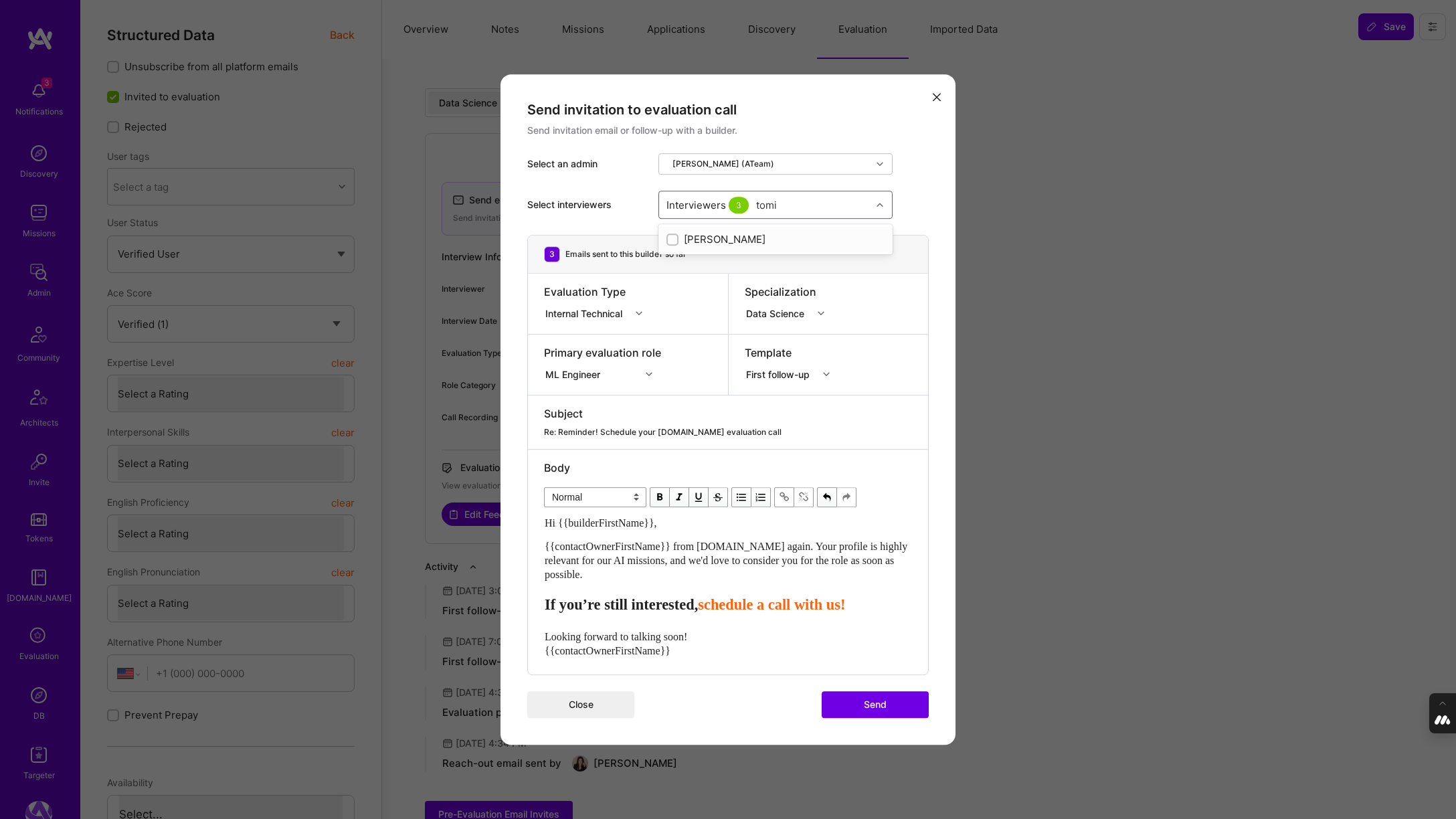
checkbox input "true"
click at [918, 198] on div "Select interviewers option [PERSON_NAME], selected. option [PERSON_NAME] select…" at bounding box center [727, 205] width 401 height 61
click at [876, 700] on button "Send" at bounding box center [875, 705] width 107 height 27
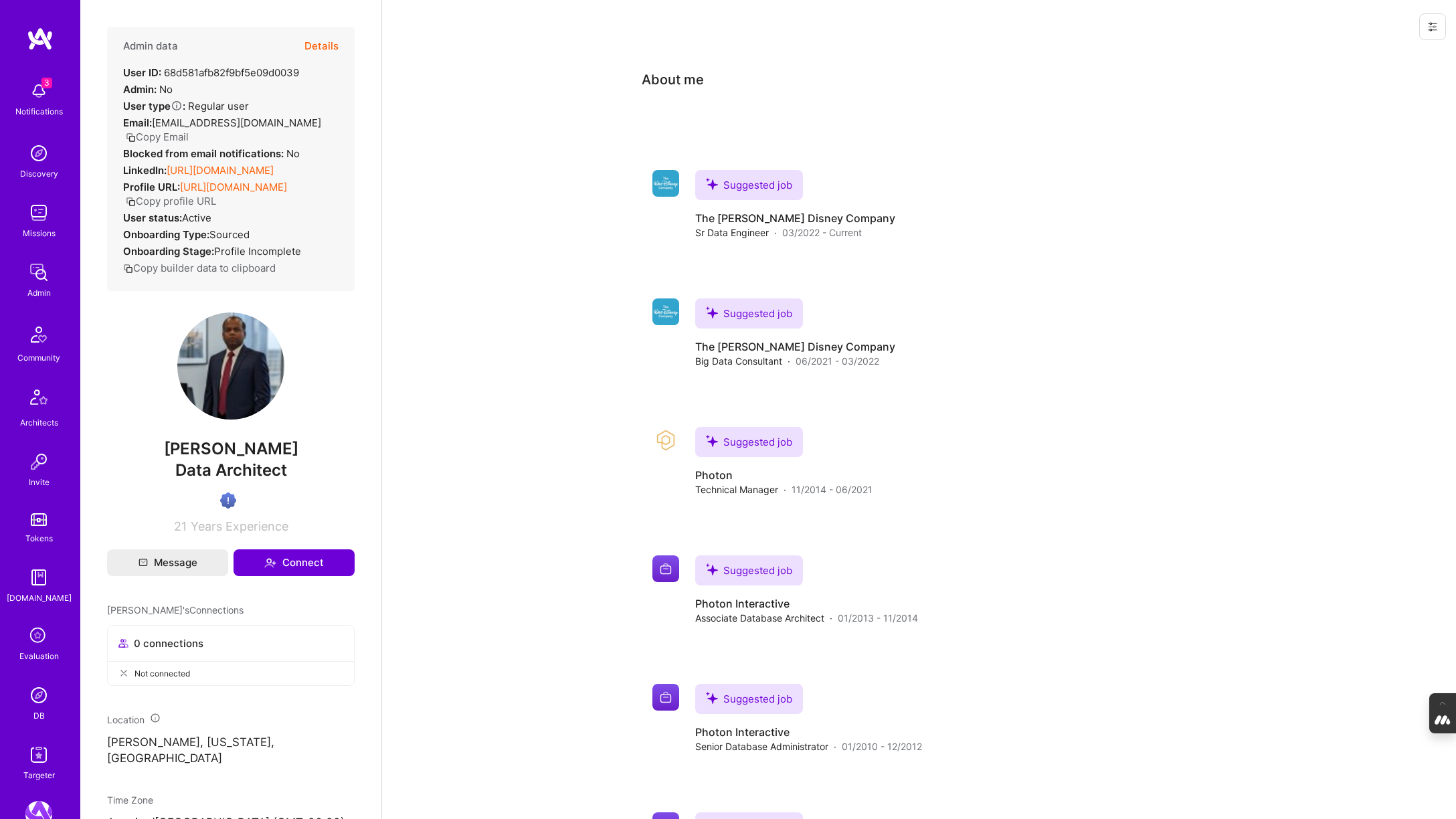
click at [239, 169] on link "[URL][DOMAIN_NAME]" at bounding box center [220, 170] width 107 height 13
click at [321, 46] on button "Details" at bounding box center [321, 46] width 34 height 39
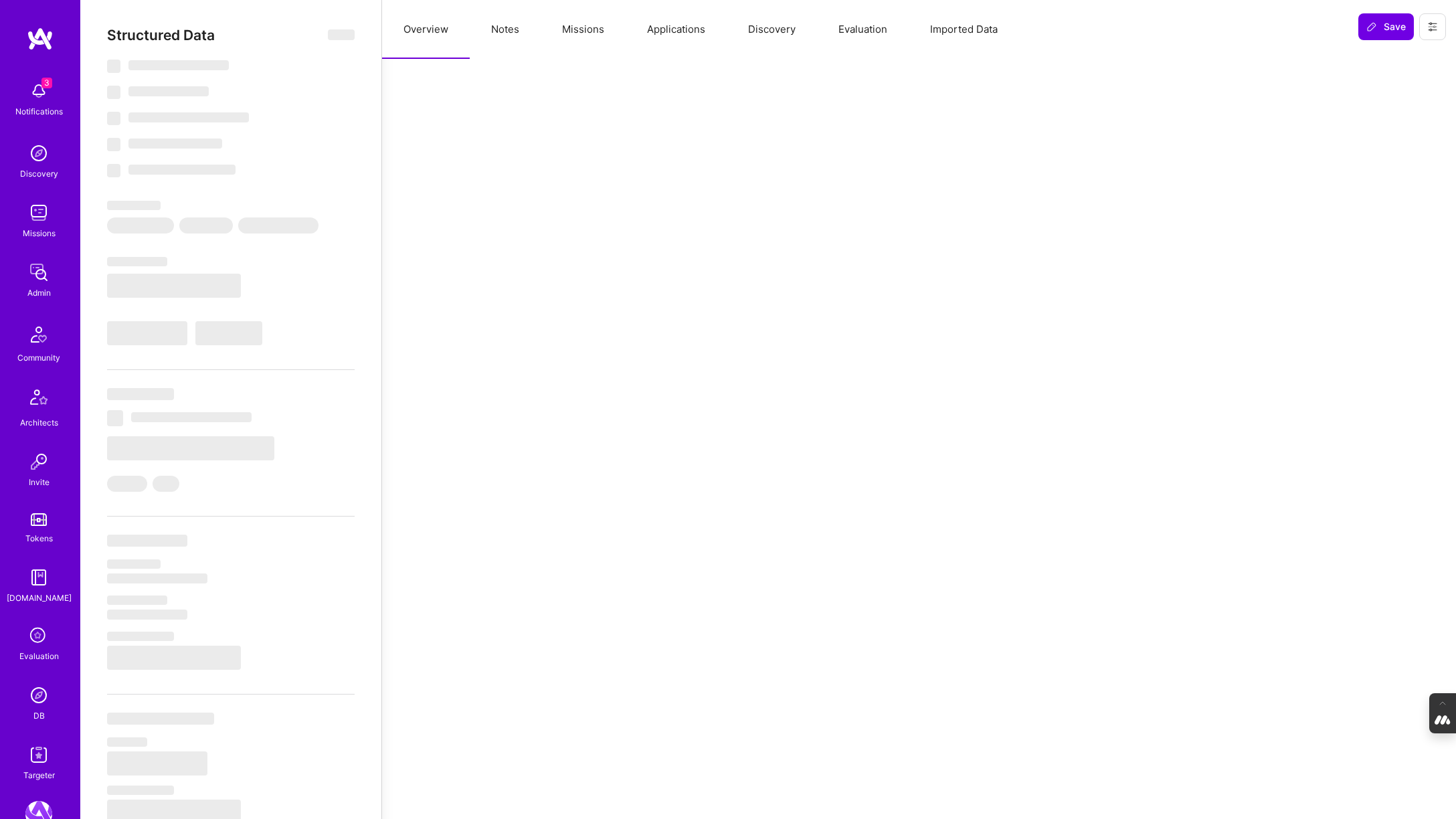
select select "Verified"
select select "US"
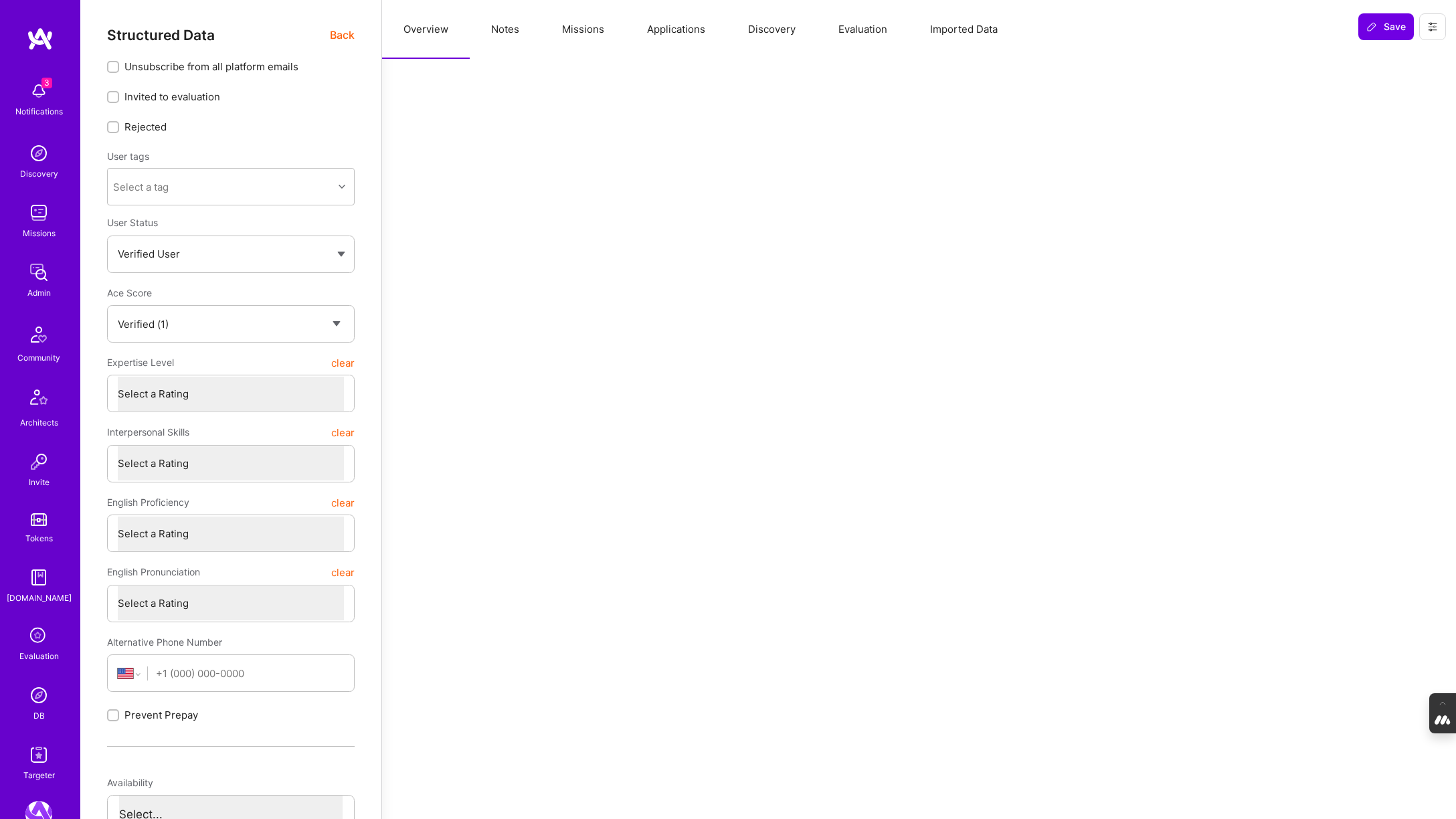
click at [869, 24] on button "Evaluation" at bounding box center [862, 29] width 91 height 59
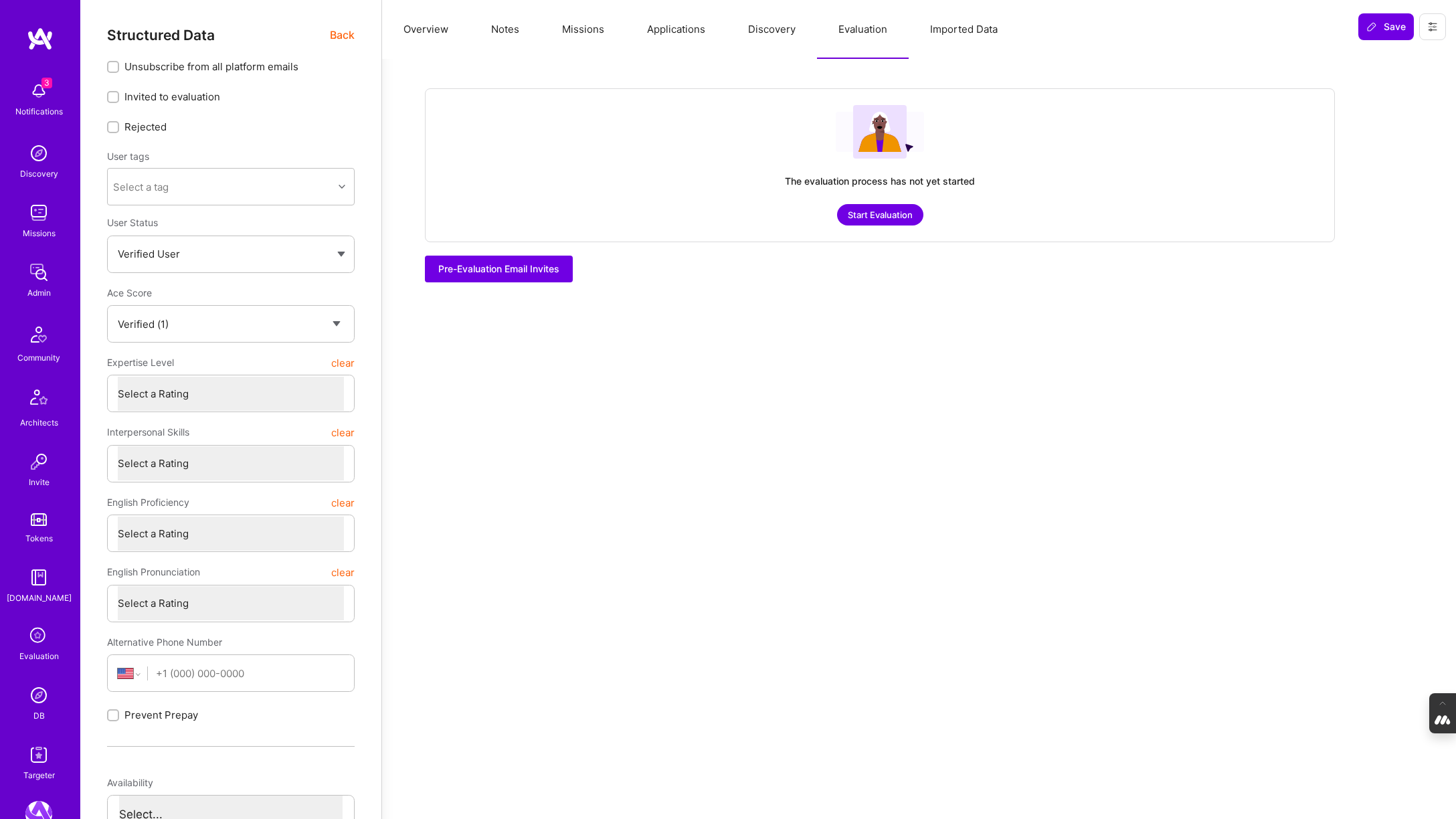
click at [877, 213] on button "Start Evaluation" at bounding box center [879, 215] width 86 height 22
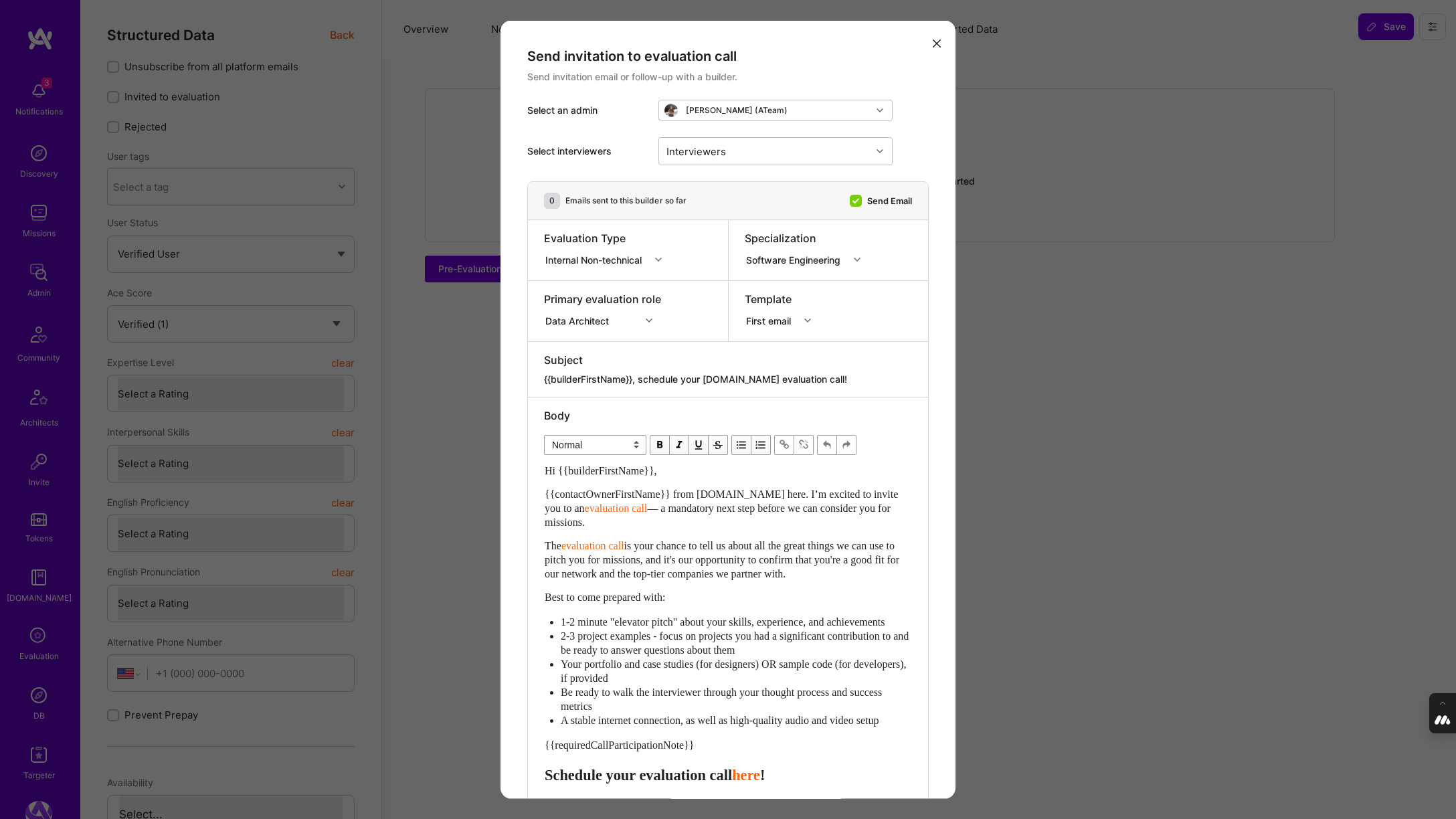
click at [662, 257] on icon "modal" at bounding box center [657, 259] width 6 height 6
click at [617, 280] on div "Selection Team" at bounding box center [608, 284] width 127 height 24
click at [830, 260] on div "Software Engineering" at bounding box center [796, 260] width 100 height 14
click at [647, 322] on icon "modal" at bounding box center [648, 320] width 6 height 6
click at [585, 346] on div "AI Architect" at bounding box center [612, 345] width 137 height 24
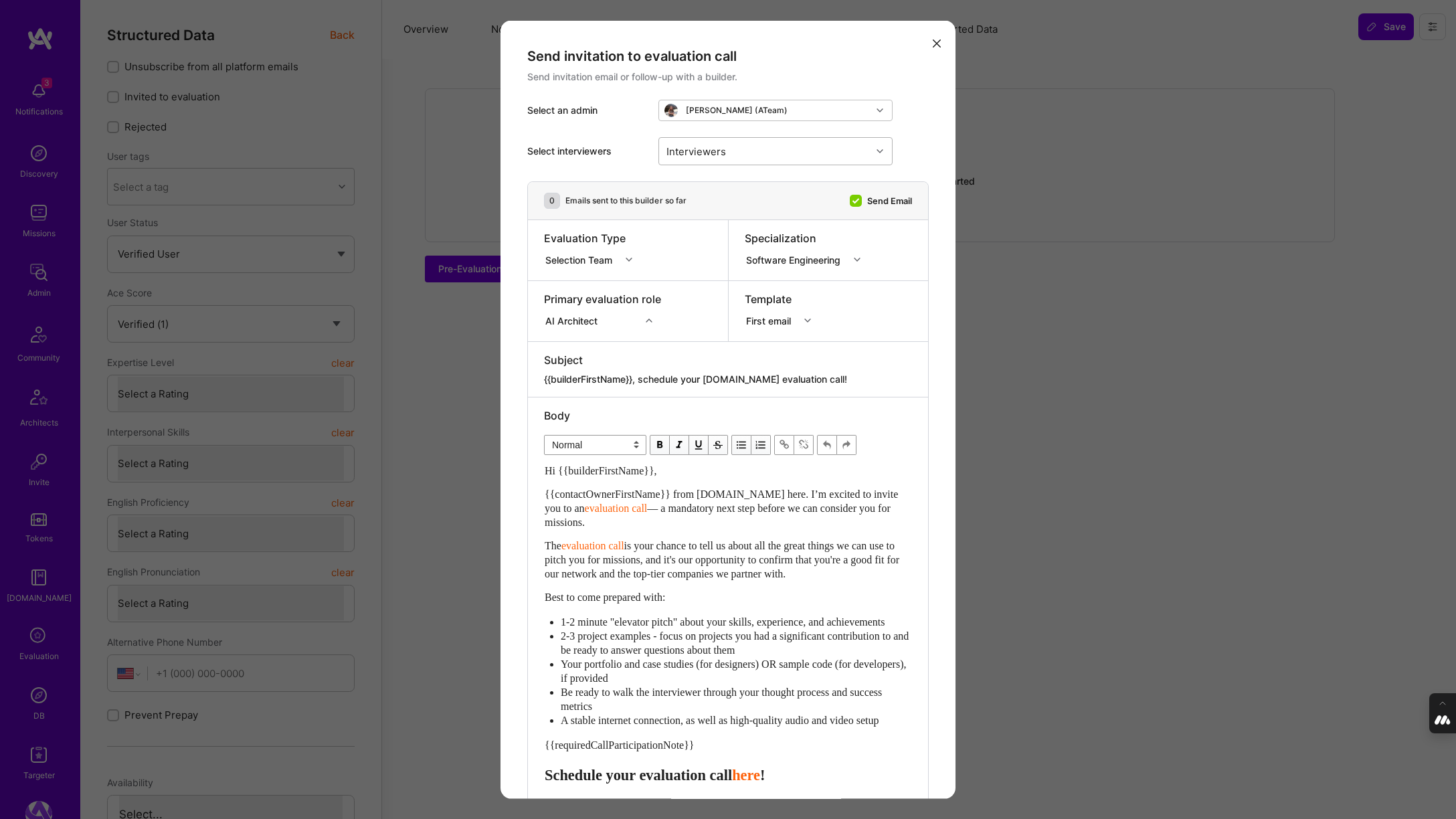
click at [778, 149] on div "Interviewers" at bounding box center [765, 151] width 212 height 27
type input "[PERSON_NAME]"
click at [672, 184] on input "modal" at bounding box center [674, 186] width 9 height 9
checkbox input "true"
type input "[PERSON_NAME]"
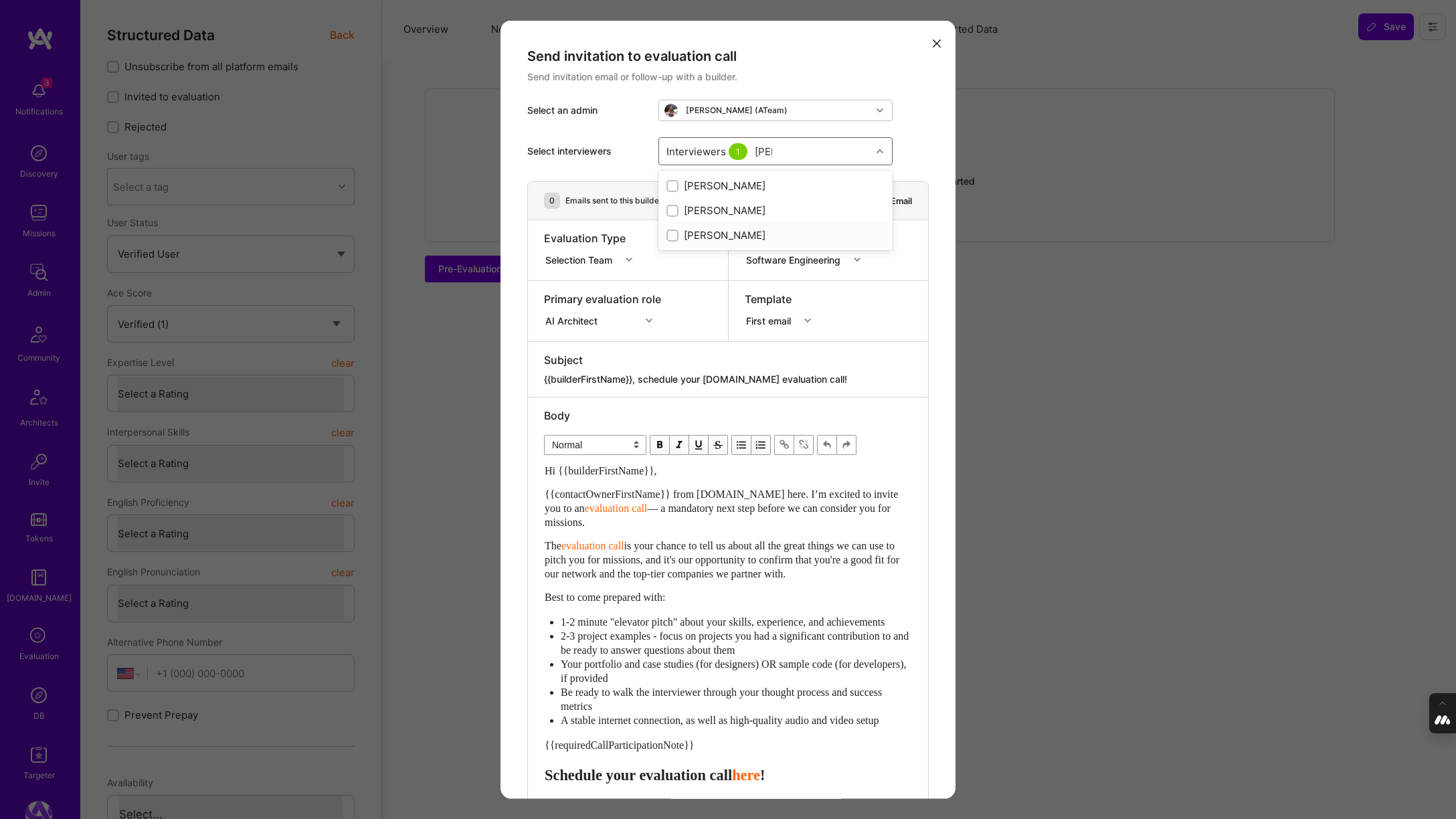
click at [672, 237] on input "modal" at bounding box center [674, 236] width 9 height 9
checkbox input "true"
type input "mostafa"
click at [673, 217] on label "modal" at bounding box center [672, 211] width 12 height 14
click at [777, 150] on div "Interviewers 3" at bounding box center [765, 151] width 212 height 27
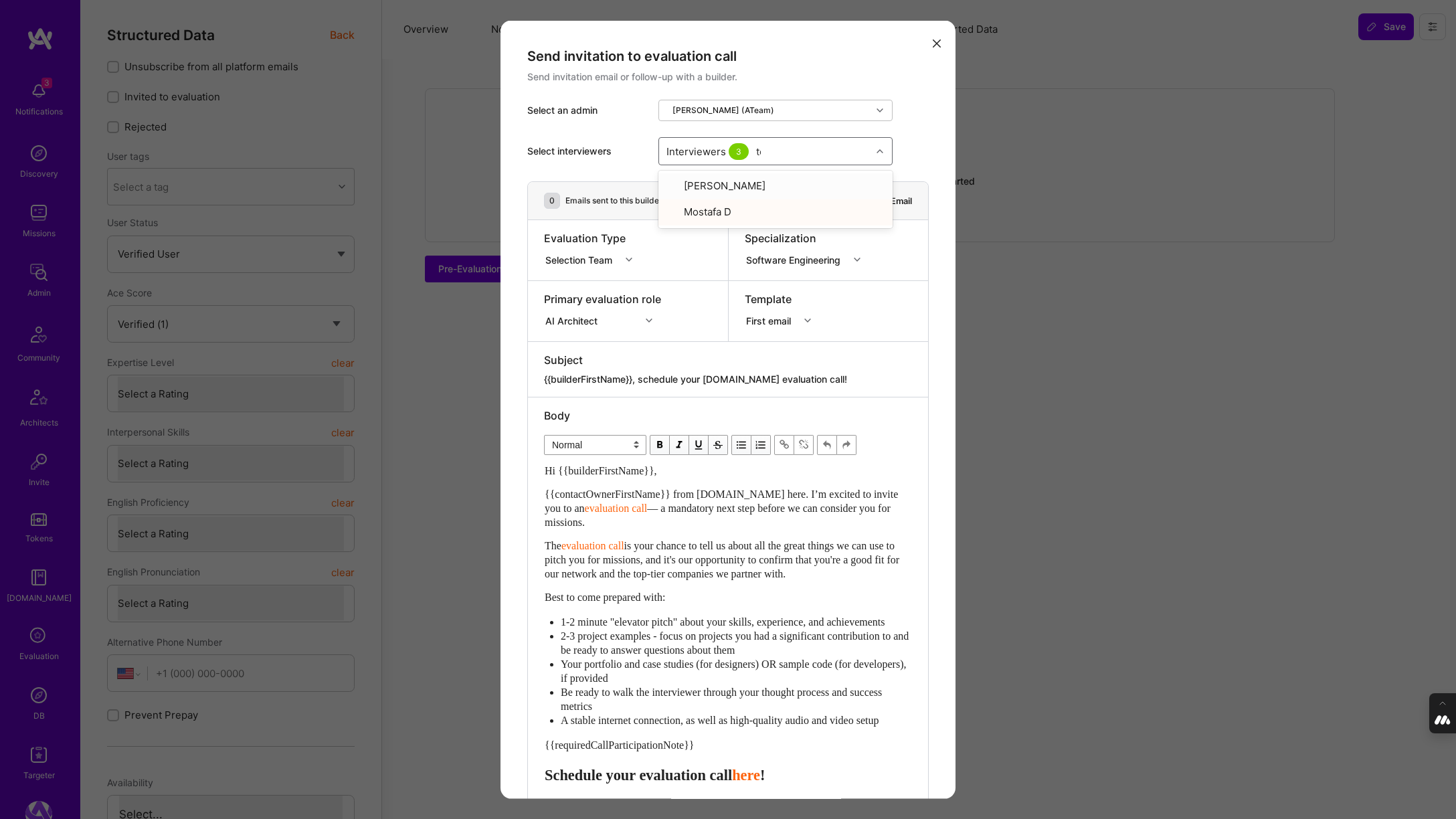
type input "tom"
click at [669, 212] on input "modal" at bounding box center [674, 211] width 9 height 9
checkbox input "true"
click at [905, 148] on div "Select interviewers option Tomislav Peharda, selected. option Tom Clancy focuse…" at bounding box center [727, 151] width 401 height 61
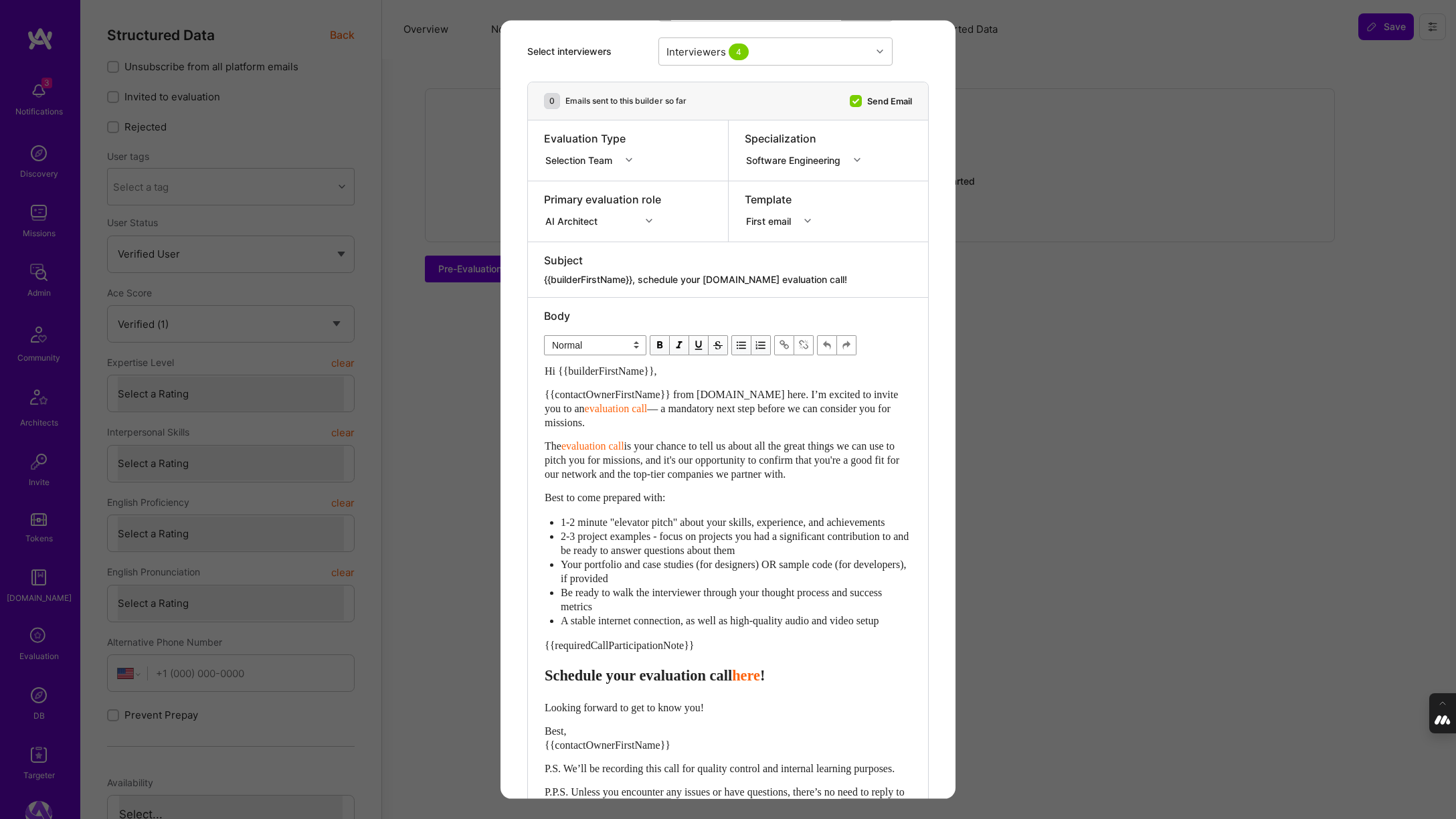
scroll to position [229, 0]
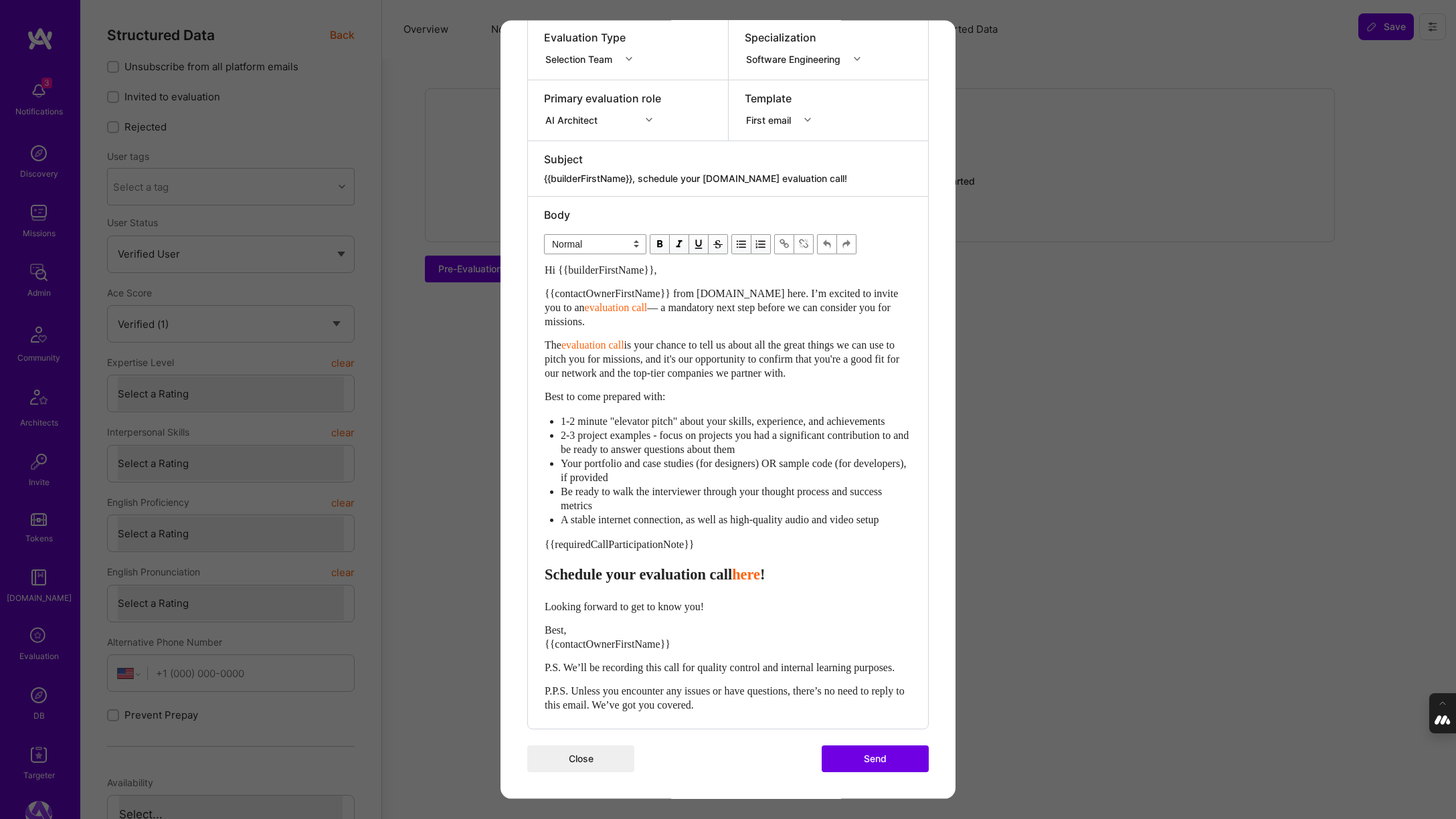
click at [886, 760] on button "Send" at bounding box center [875, 758] width 107 height 27
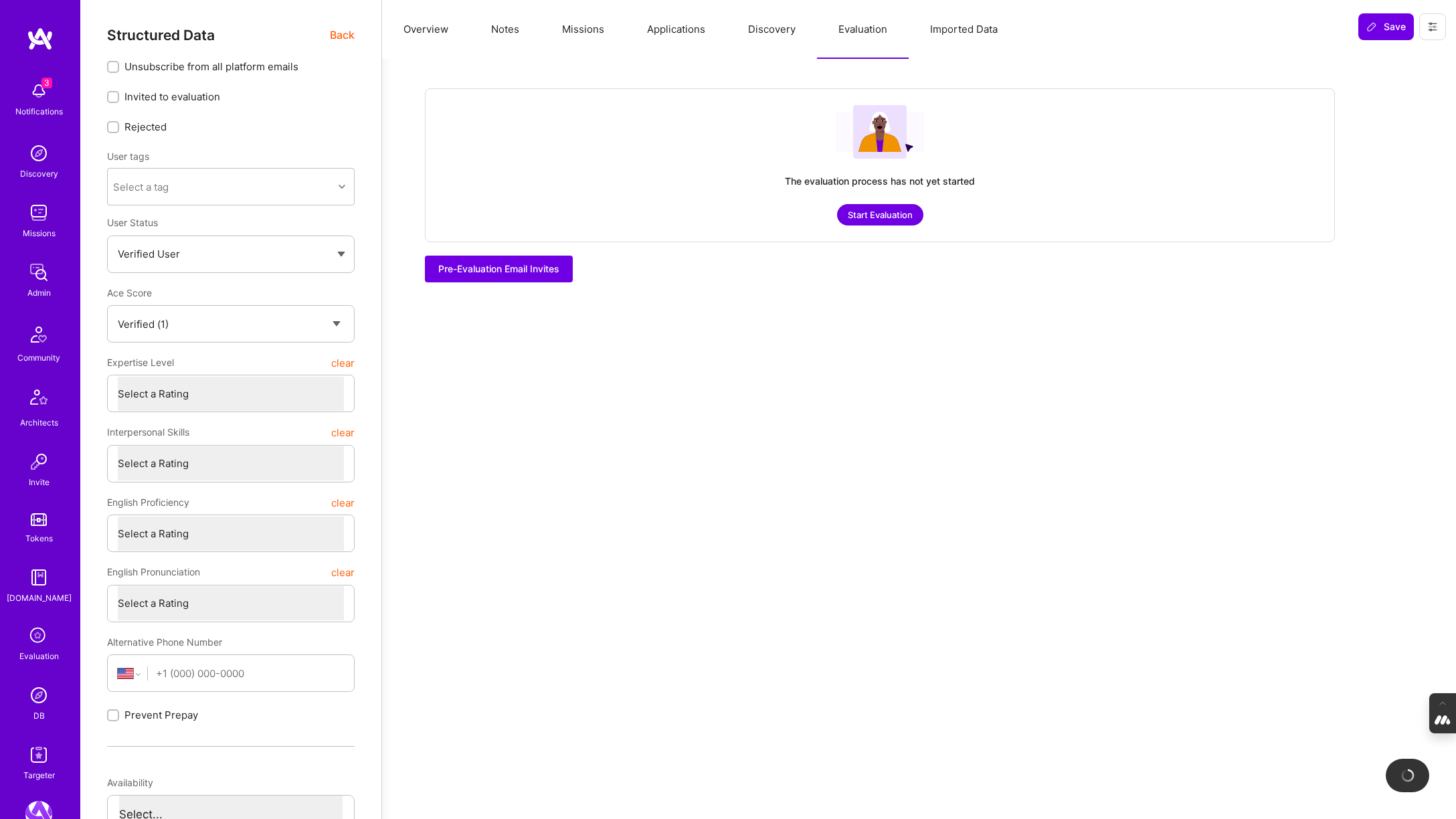
checkbox input "true"
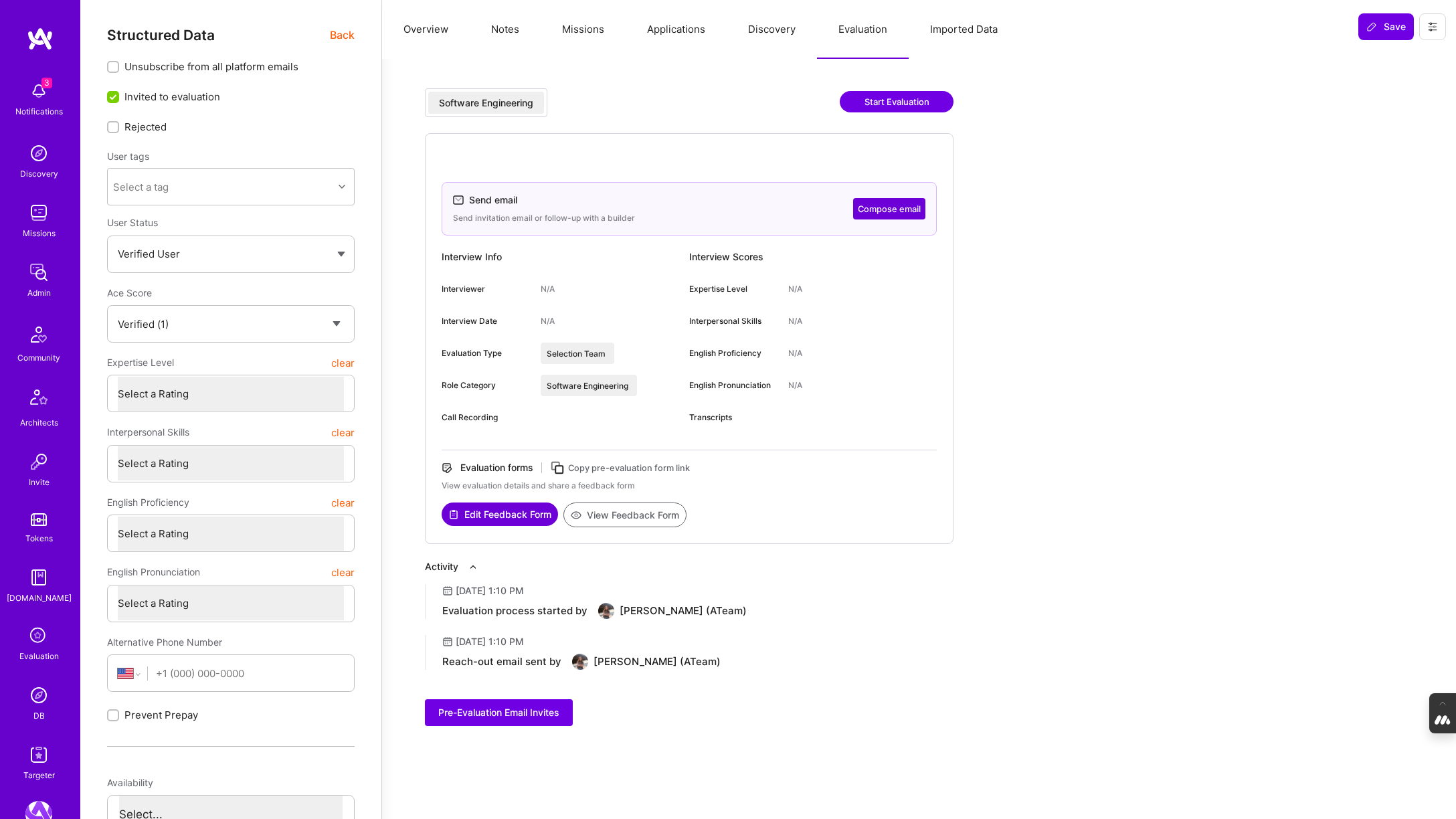
click at [431, 26] on button "Overview" at bounding box center [426, 29] width 88 height 59
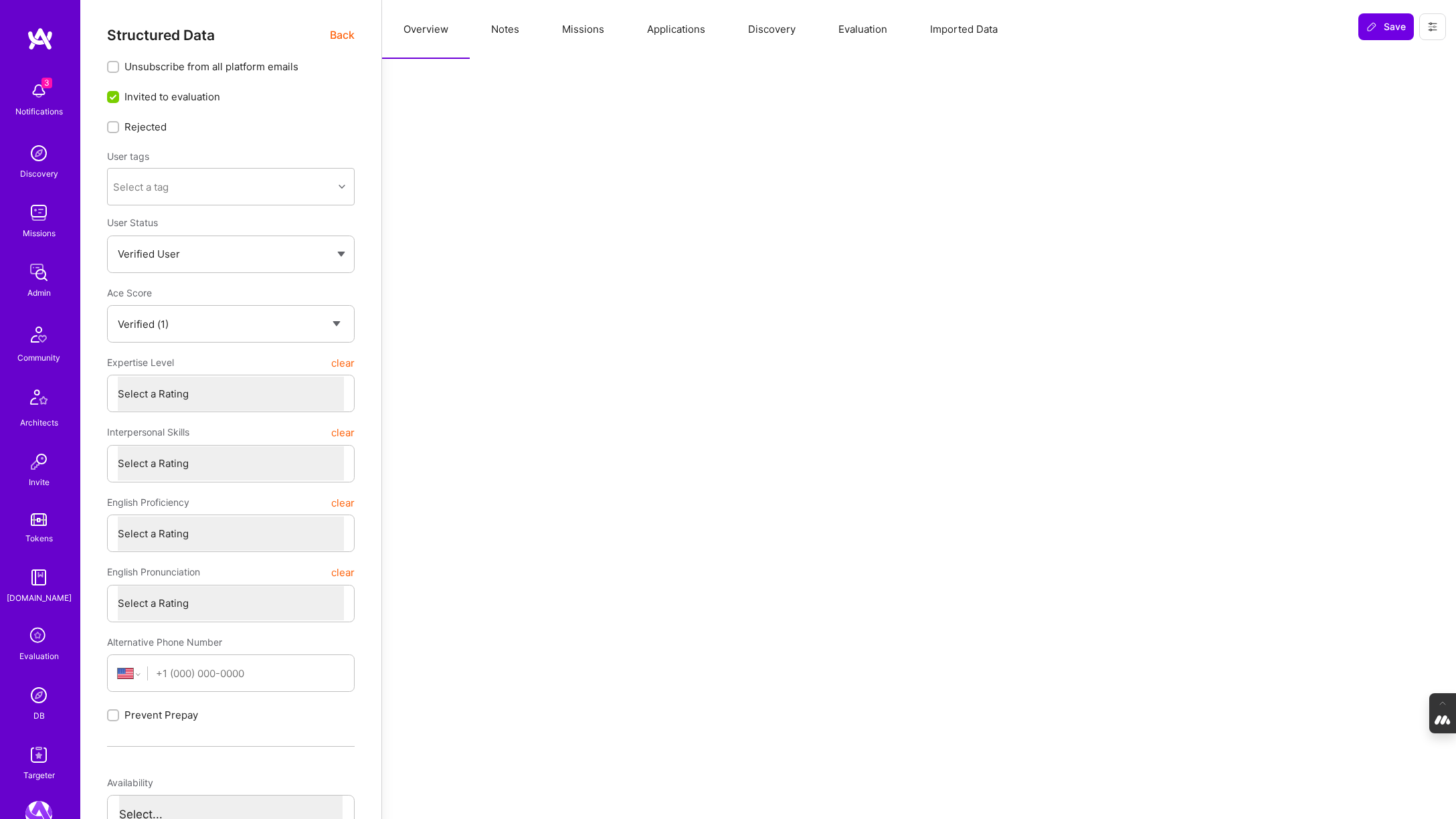
click at [341, 35] on span "Back" at bounding box center [341, 35] width 24 height 16
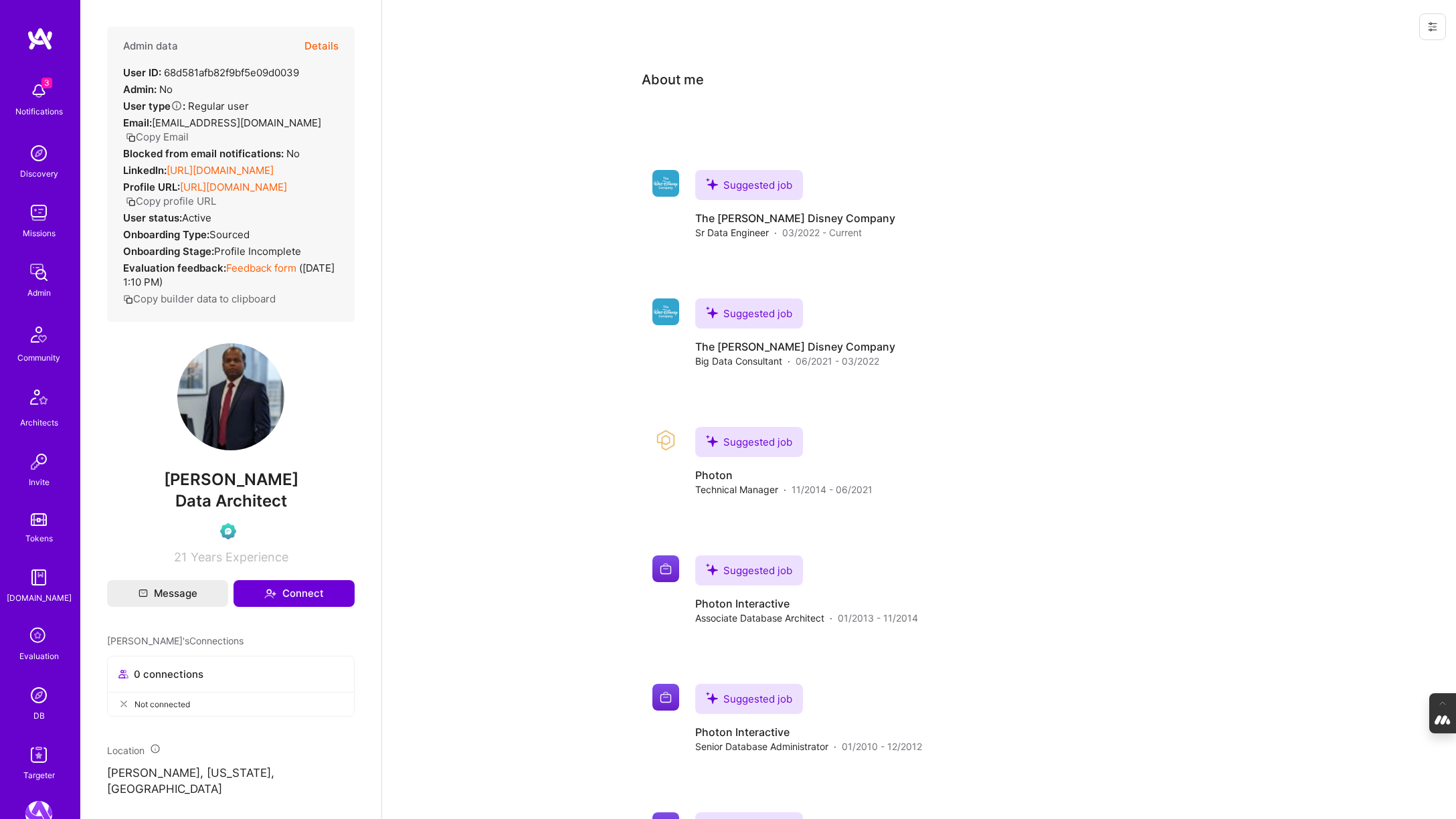
drag, startPoint x: 303, startPoint y: 491, endPoint x: 160, endPoint y: 492, distance: 143.0
click at [160, 490] on span "prakash rajendran" at bounding box center [230, 480] width 247 height 20
copy span "prakash rajendran"
click at [320, 47] on button "Details" at bounding box center [321, 46] width 34 height 39
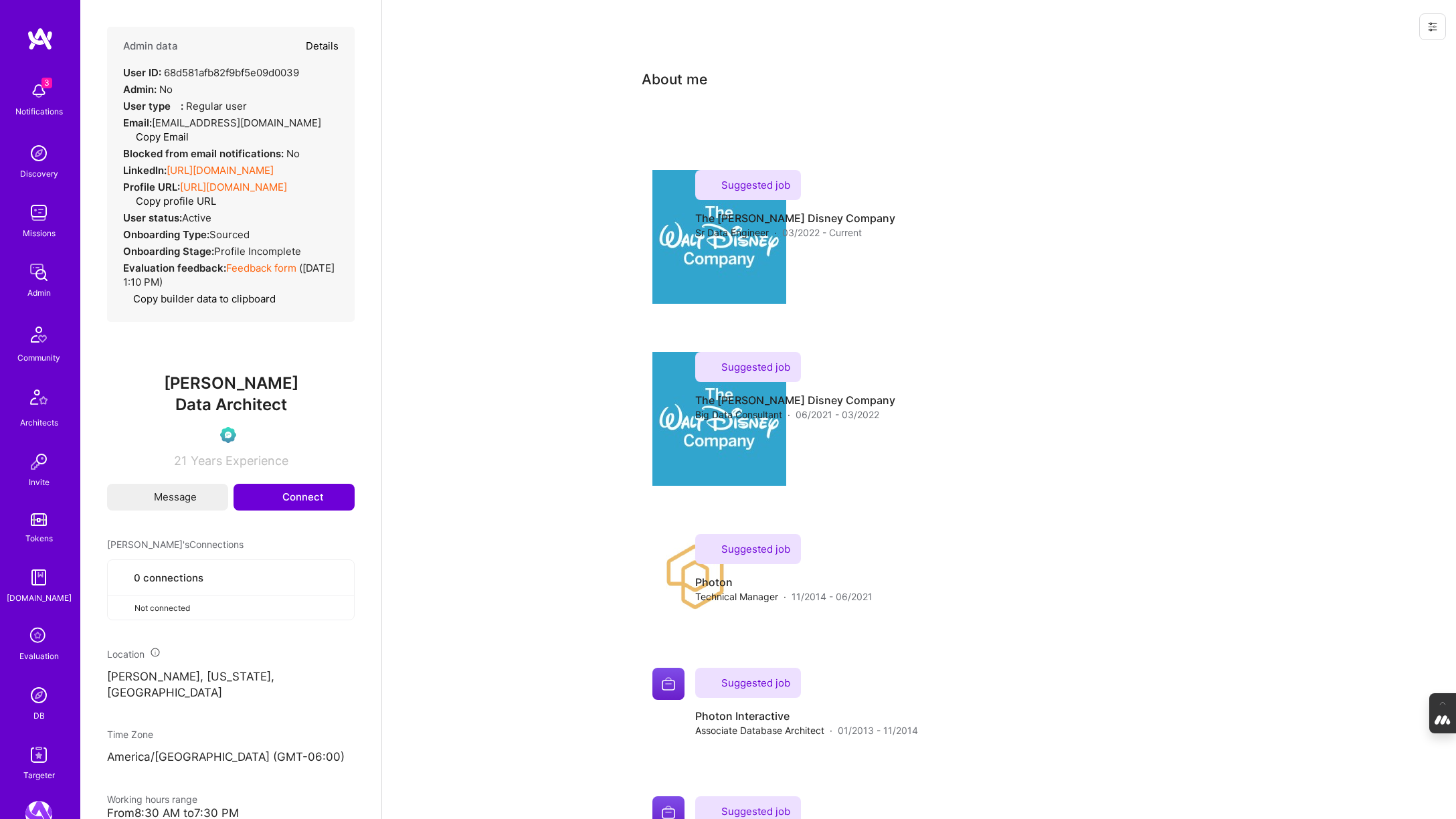
type textarea "x"
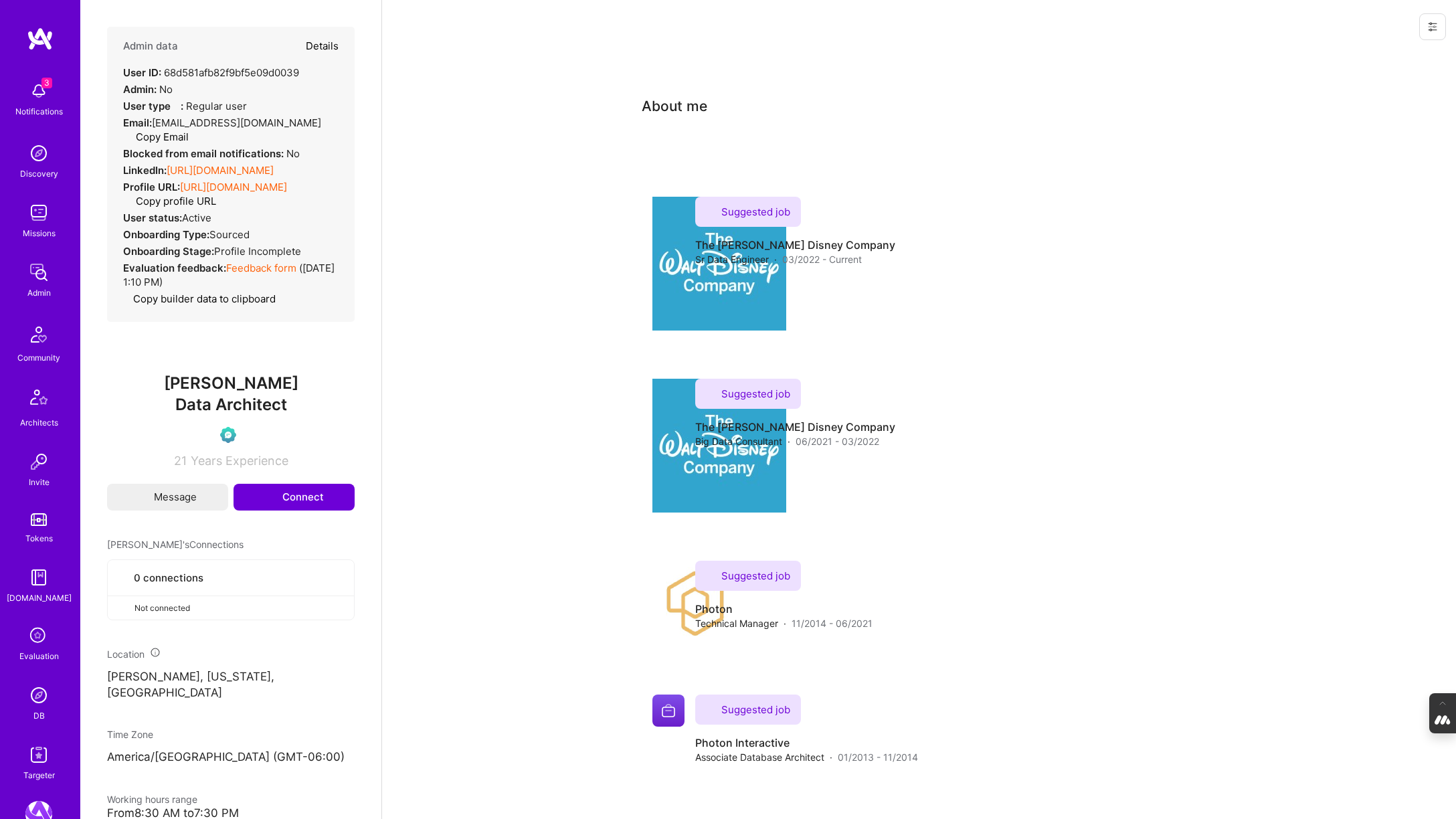
select select "Verified"
select select "US"
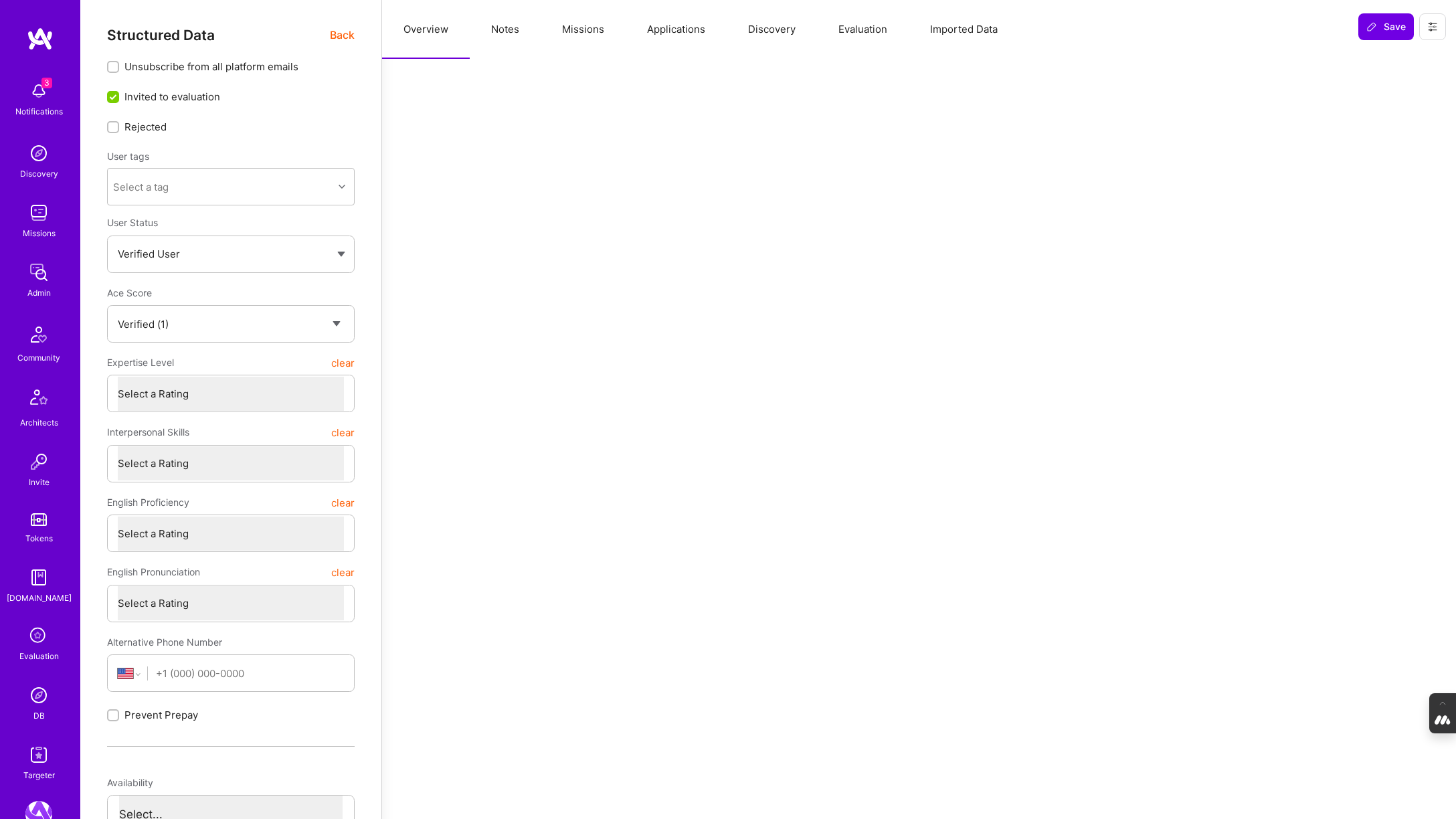
click at [866, 30] on button "Evaluation" at bounding box center [862, 29] width 91 height 59
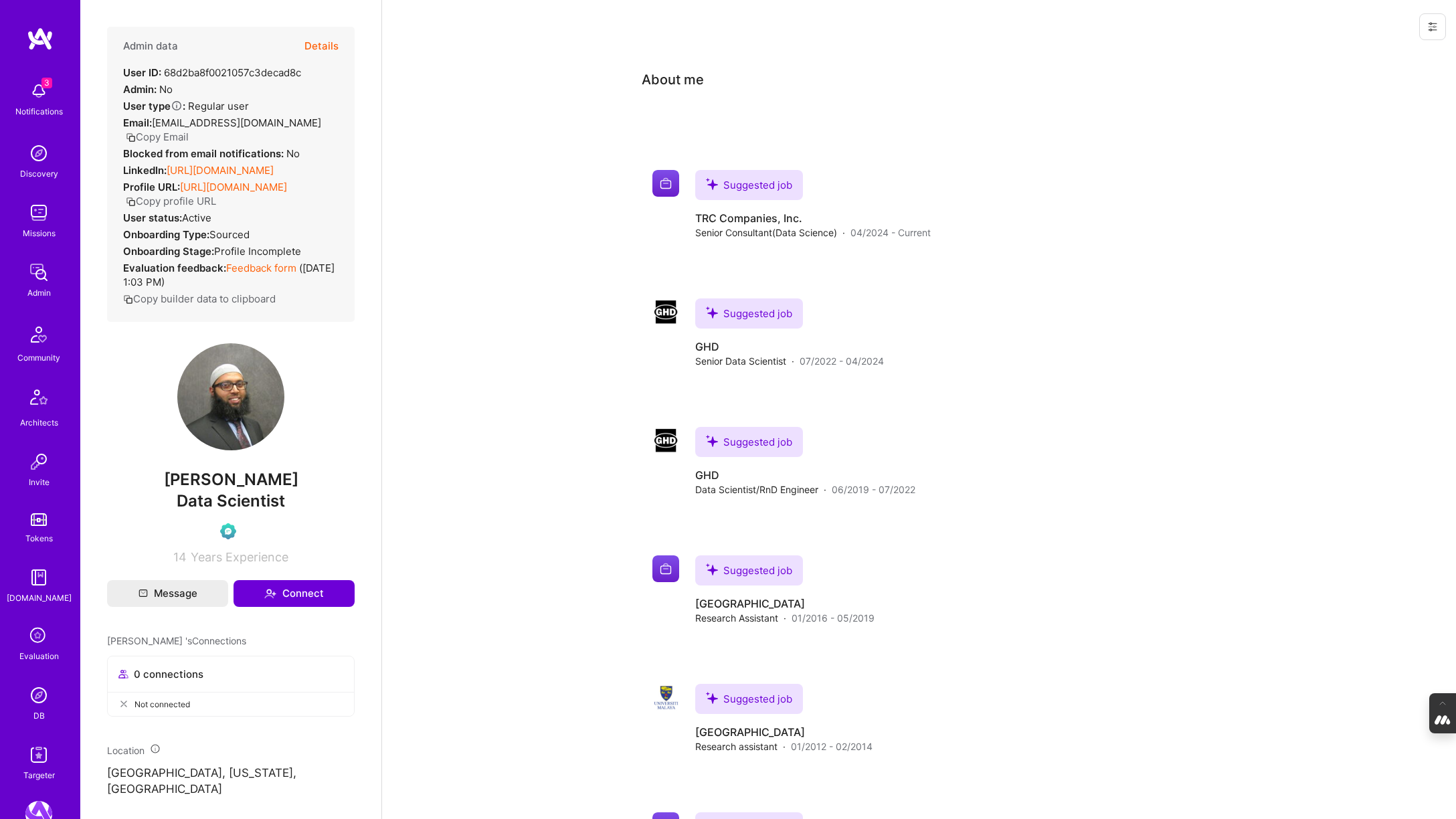
drag, startPoint x: 310, startPoint y: 509, endPoint x: 137, endPoint y: 509, distance: 173.0
click at [137, 490] on span "[PERSON_NAME]" at bounding box center [230, 480] width 247 height 20
copy span "[PERSON_NAME]"
click at [323, 45] on button "Details" at bounding box center [321, 46] width 34 height 39
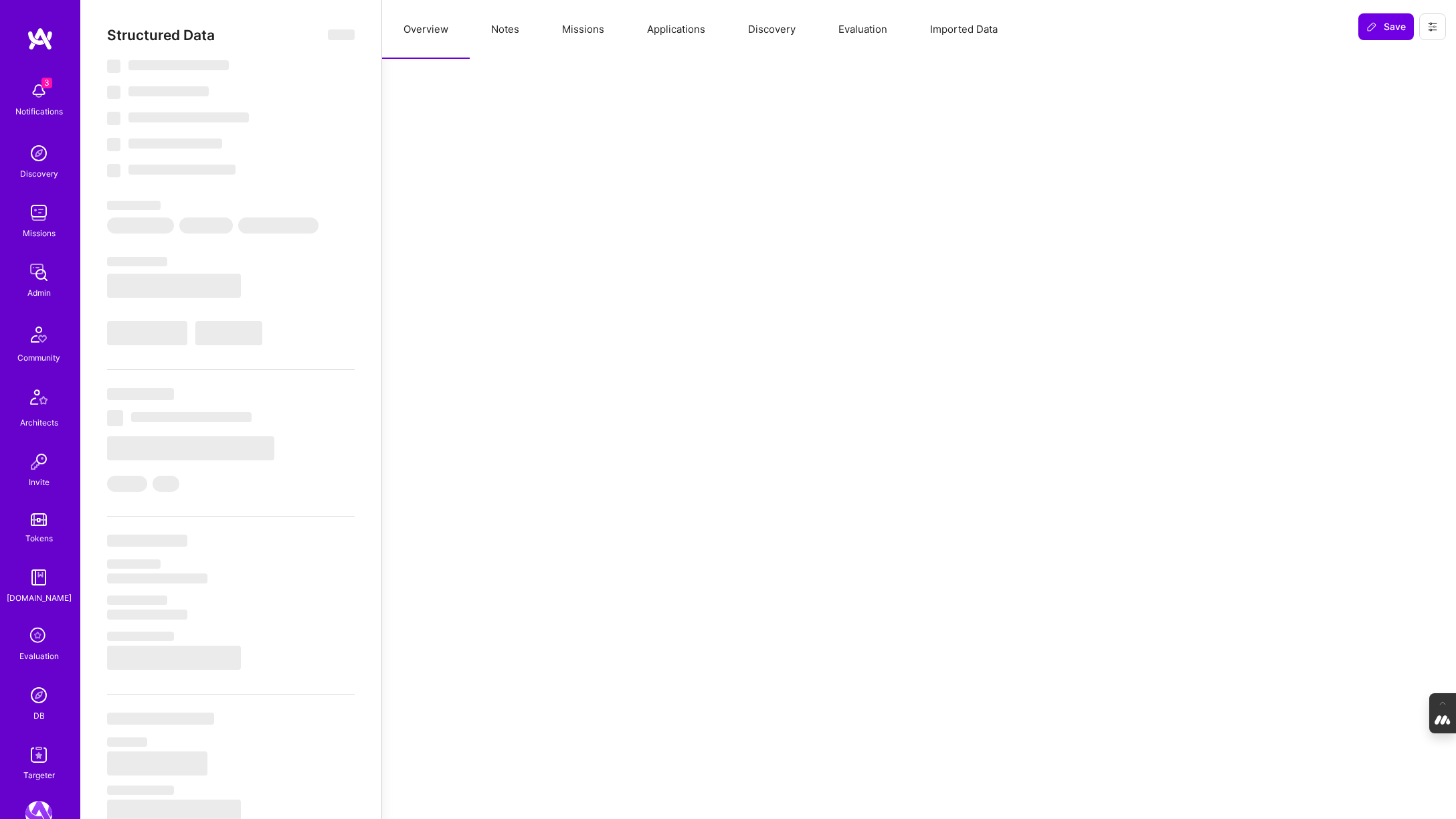
select select "Verified"
select select "US"
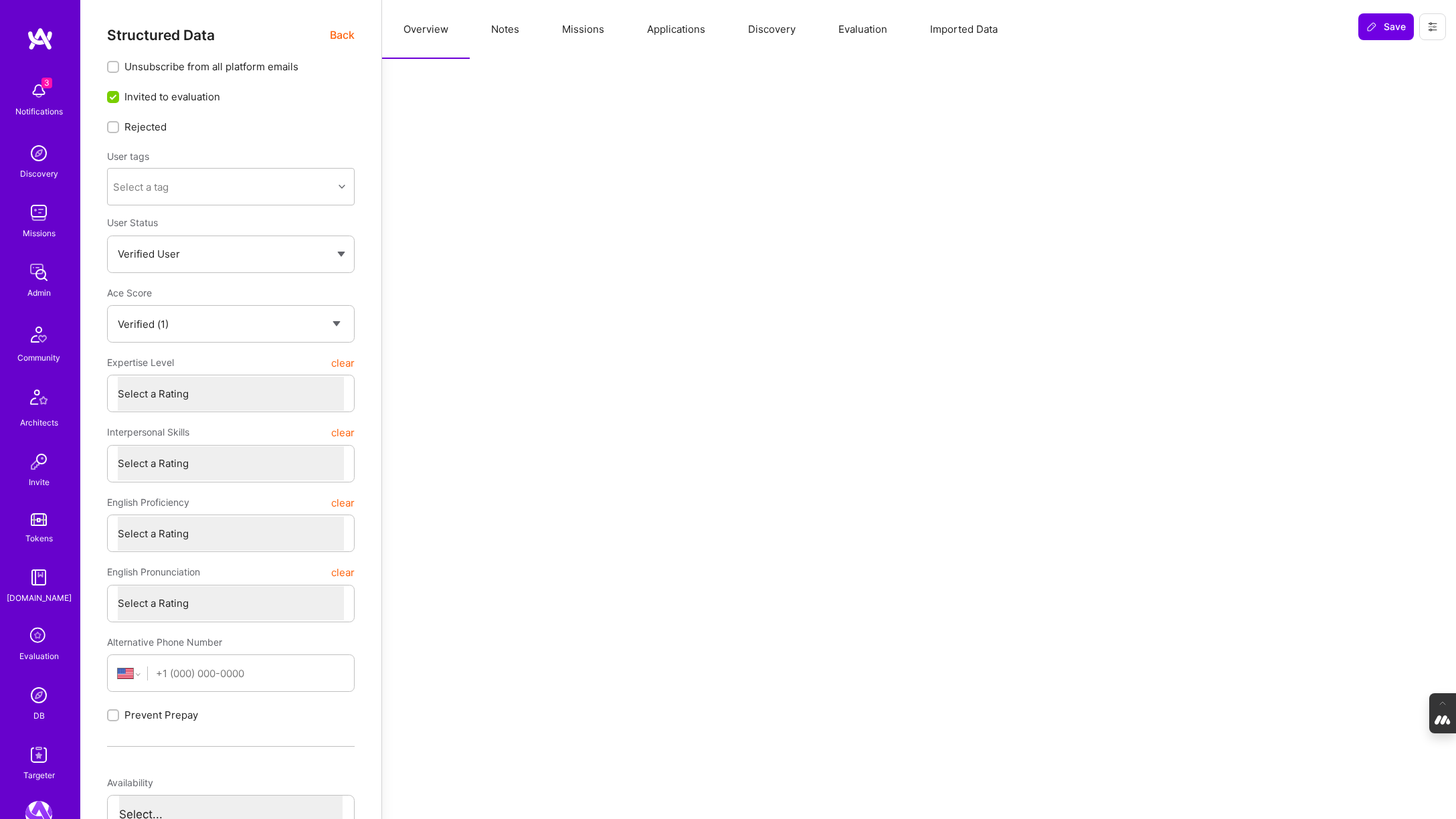
click at [859, 29] on button "Evaluation" at bounding box center [862, 29] width 91 height 59
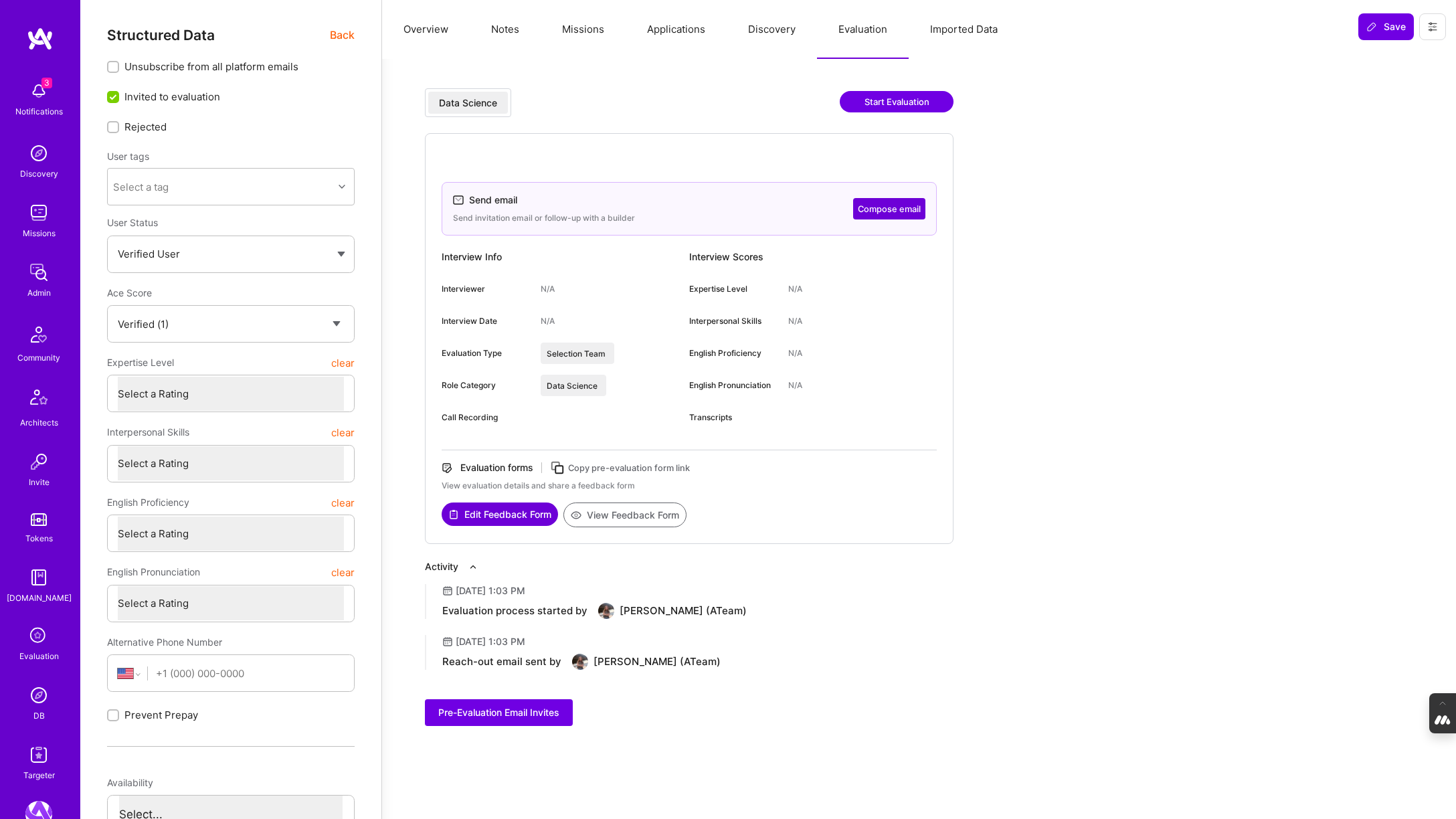
click at [643, 517] on button "View Feedback Form" at bounding box center [625, 515] width 123 height 24
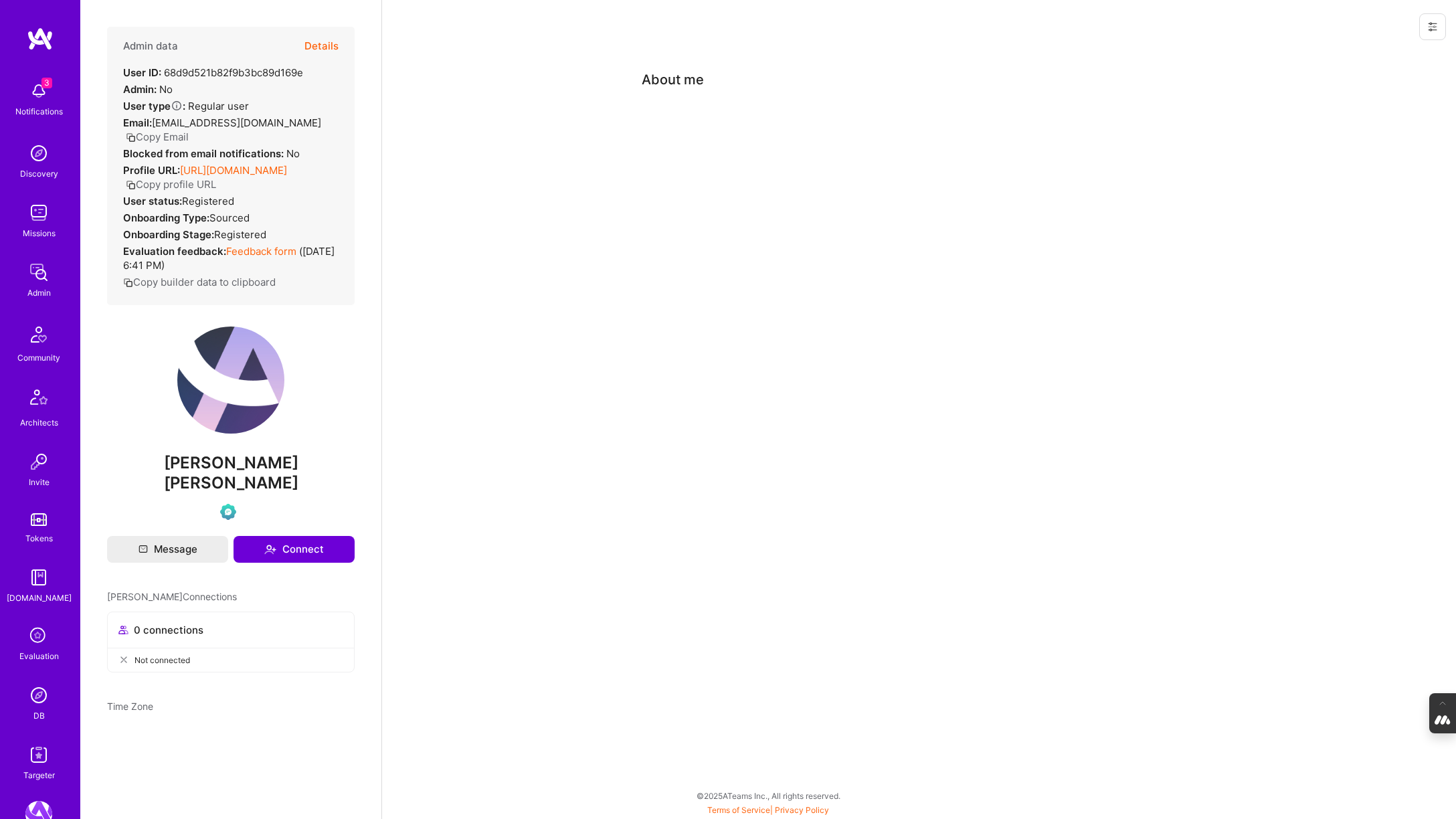
click at [319, 40] on button "Details" at bounding box center [321, 46] width 34 height 39
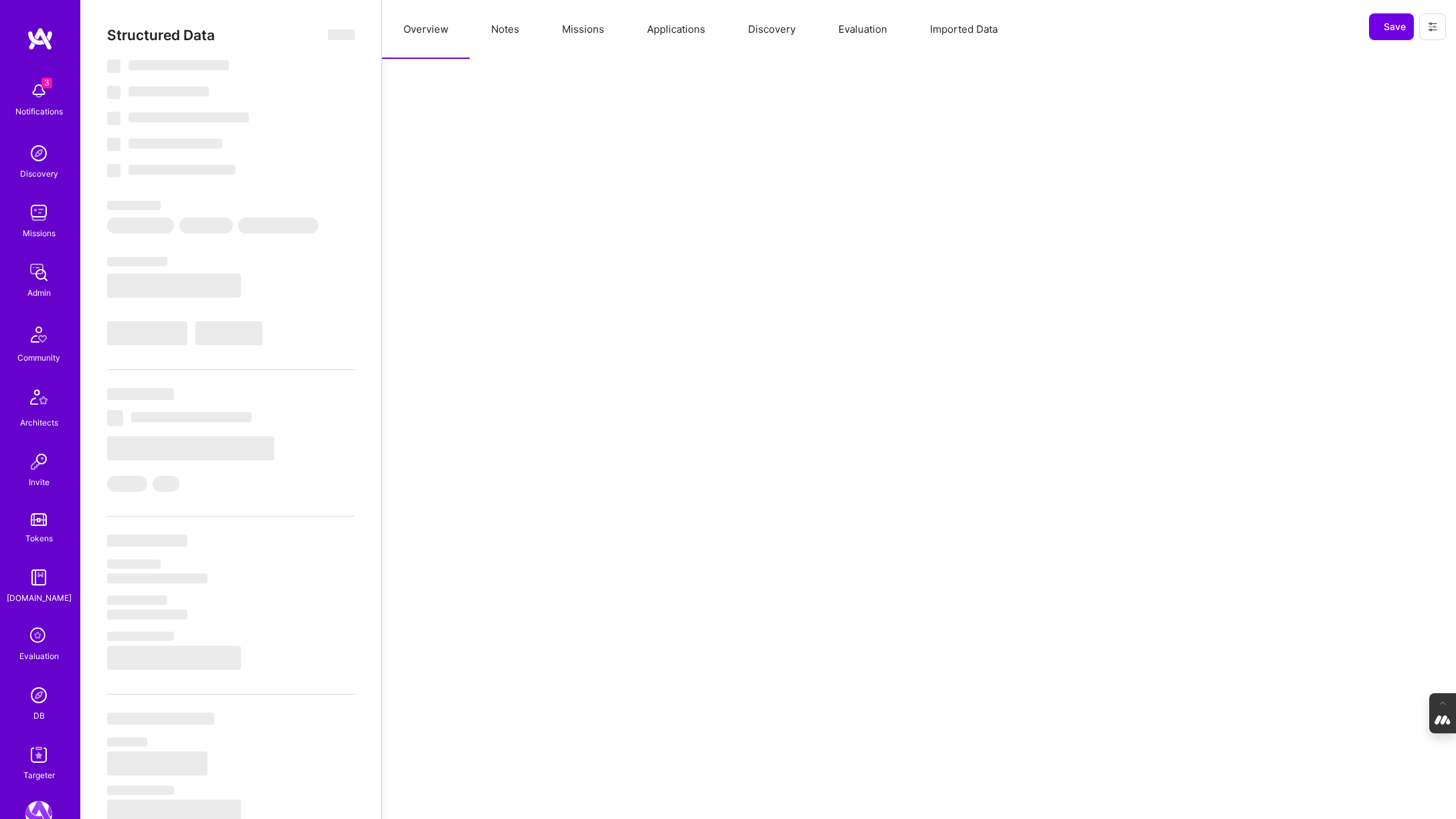
select select "Verified"
select select "US"
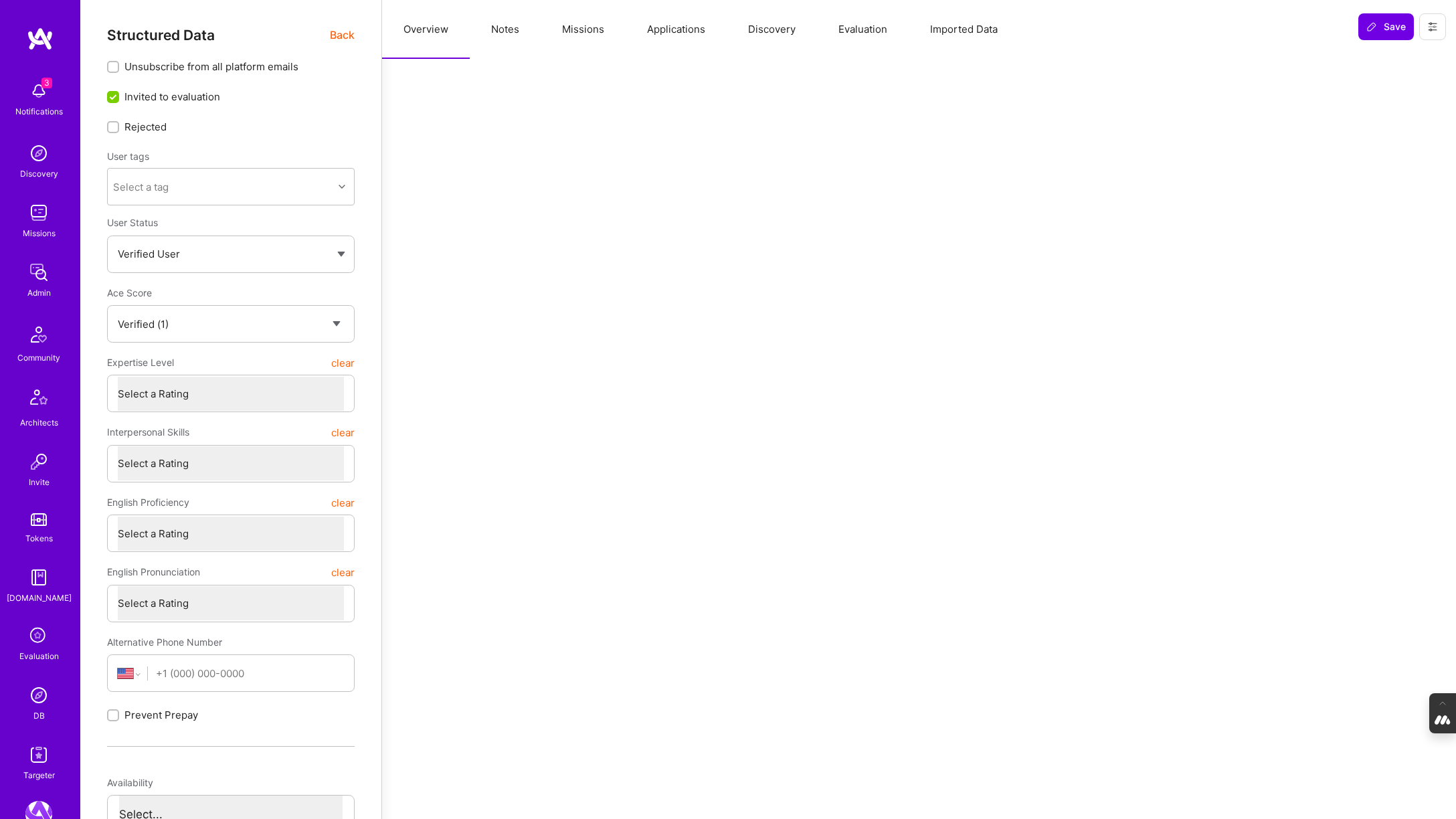
click at [873, 30] on button "Evaluation" at bounding box center [862, 29] width 91 height 59
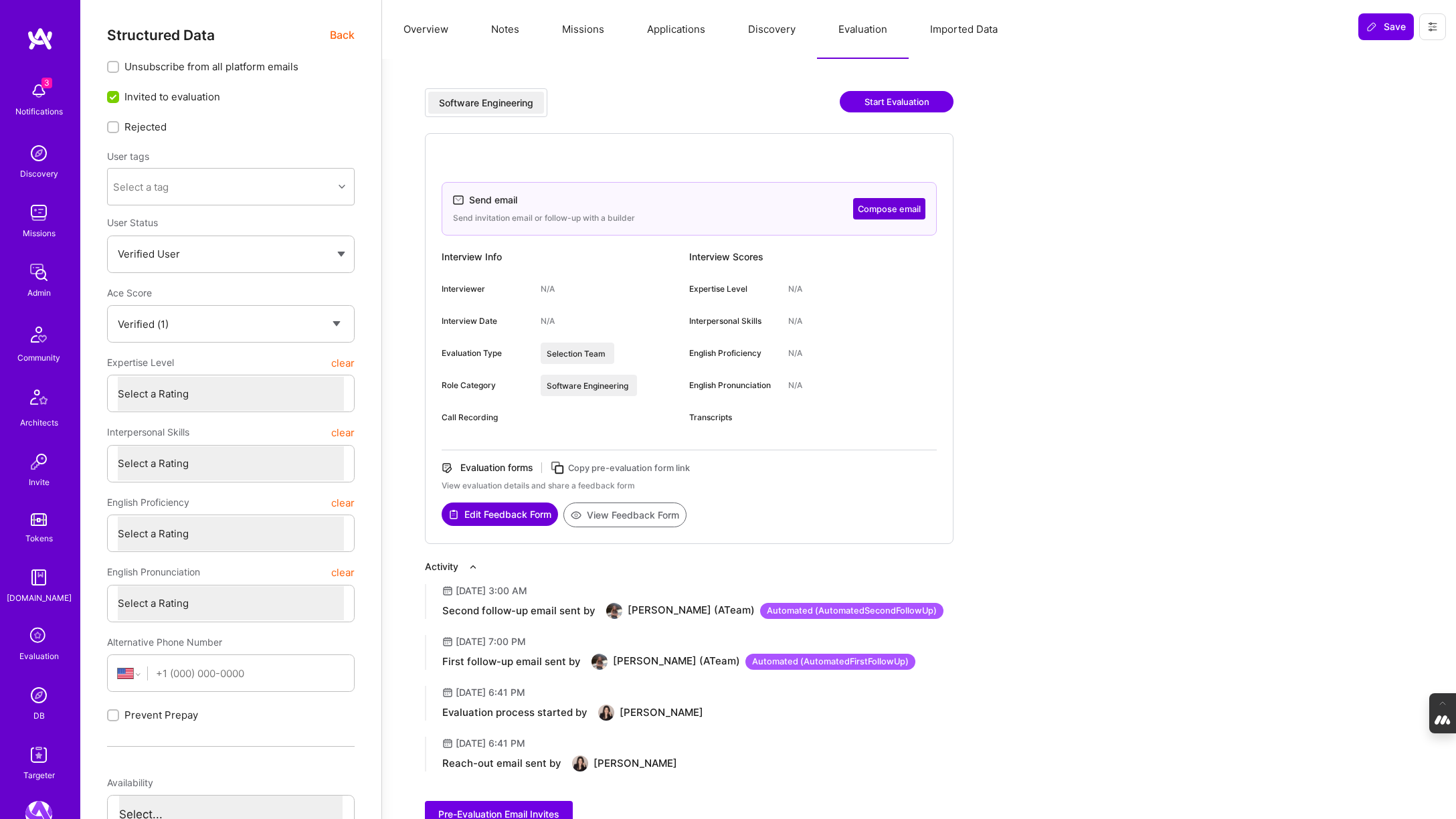
click at [886, 207] on button "Compose email" at bounding box center [889, 209] width 72 height 22
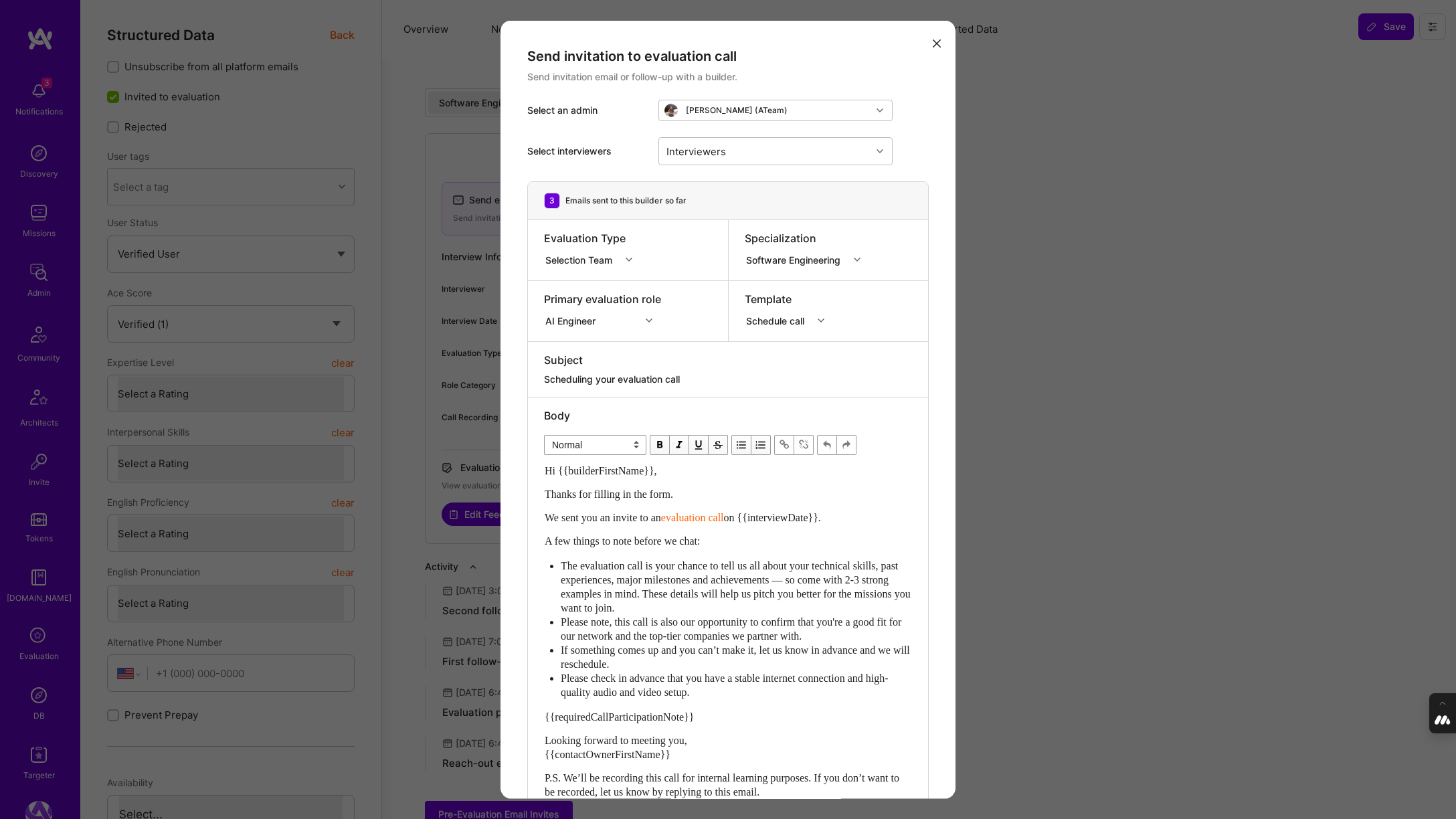
click at [827, 319] on div "modal" at bounding box center [822, 320] width 21 height 17
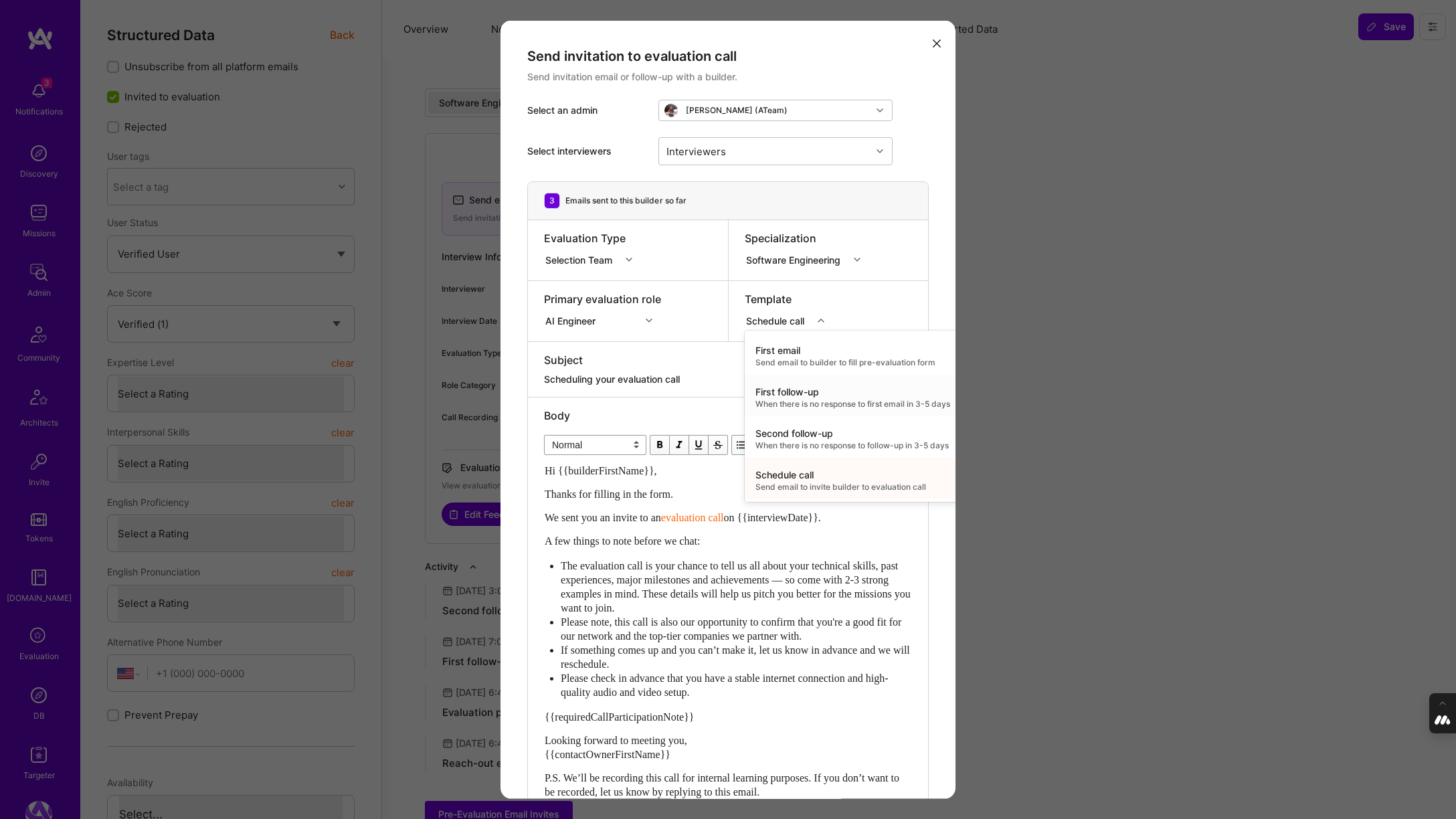
click at [824, 396] on div "First follow-up" at bounding box center [852, 392] width 195 height 14
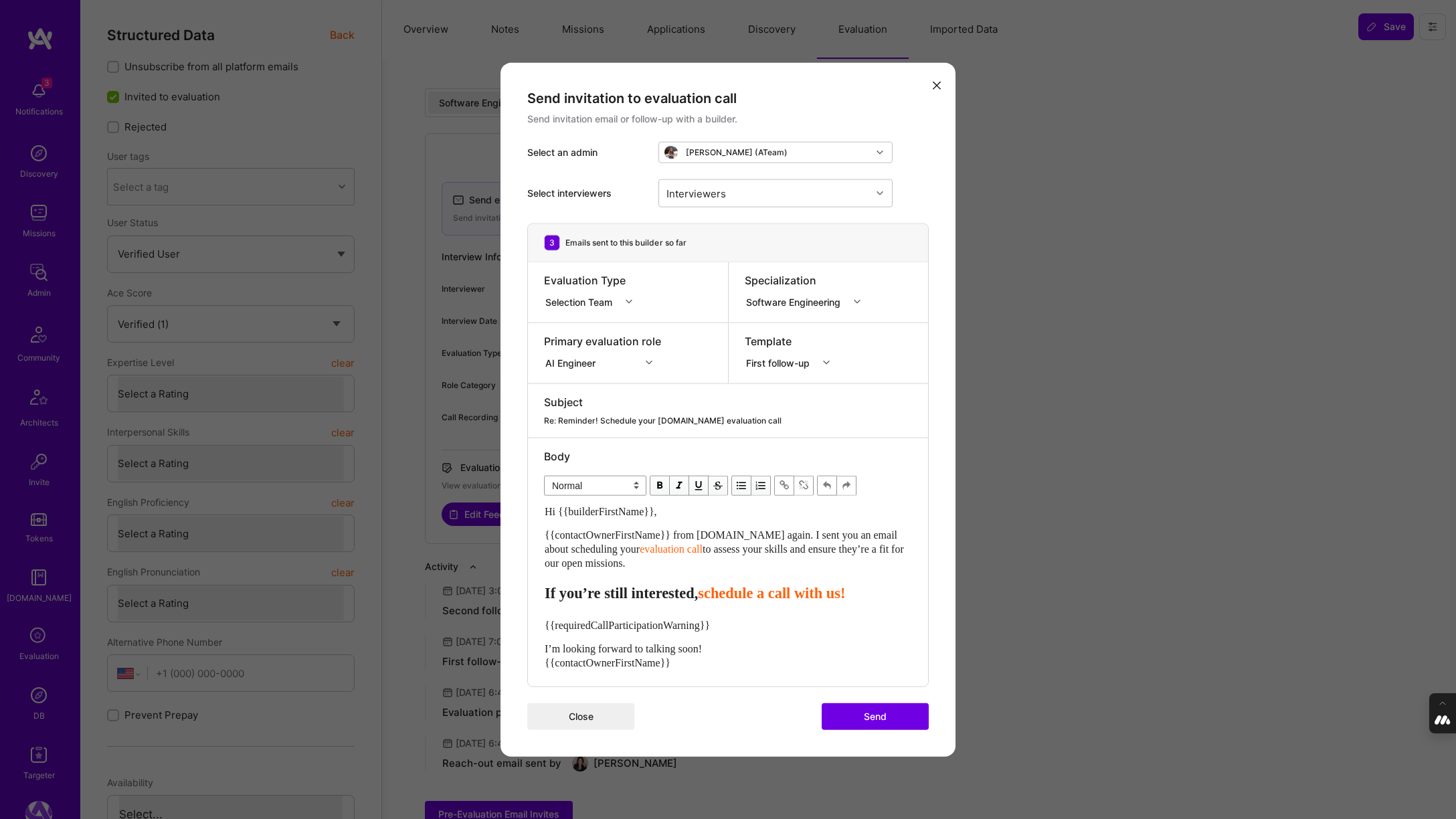
drag, startPoint x: 778, startPoint y: 532, endPoint x: 778, endPoint y: 558, distance: 26.0
click at [778, 558] on div "{{contactOwnerFirstName}} from [DOMAIN_NAME] again. I sent you an email about s…" at bounding box center [727, 549] width 367 height 43
drag, startPoint x: 730, startPoint y: 625, endPoint x: 534, endPoint y: 625, distance: 196.0
click at [534, 625] on div "Body Normal Heading Large Heading Medium Heading Small Normal Hi {{builderFirst…" at bounding box center [728, 563] width 400 height 248
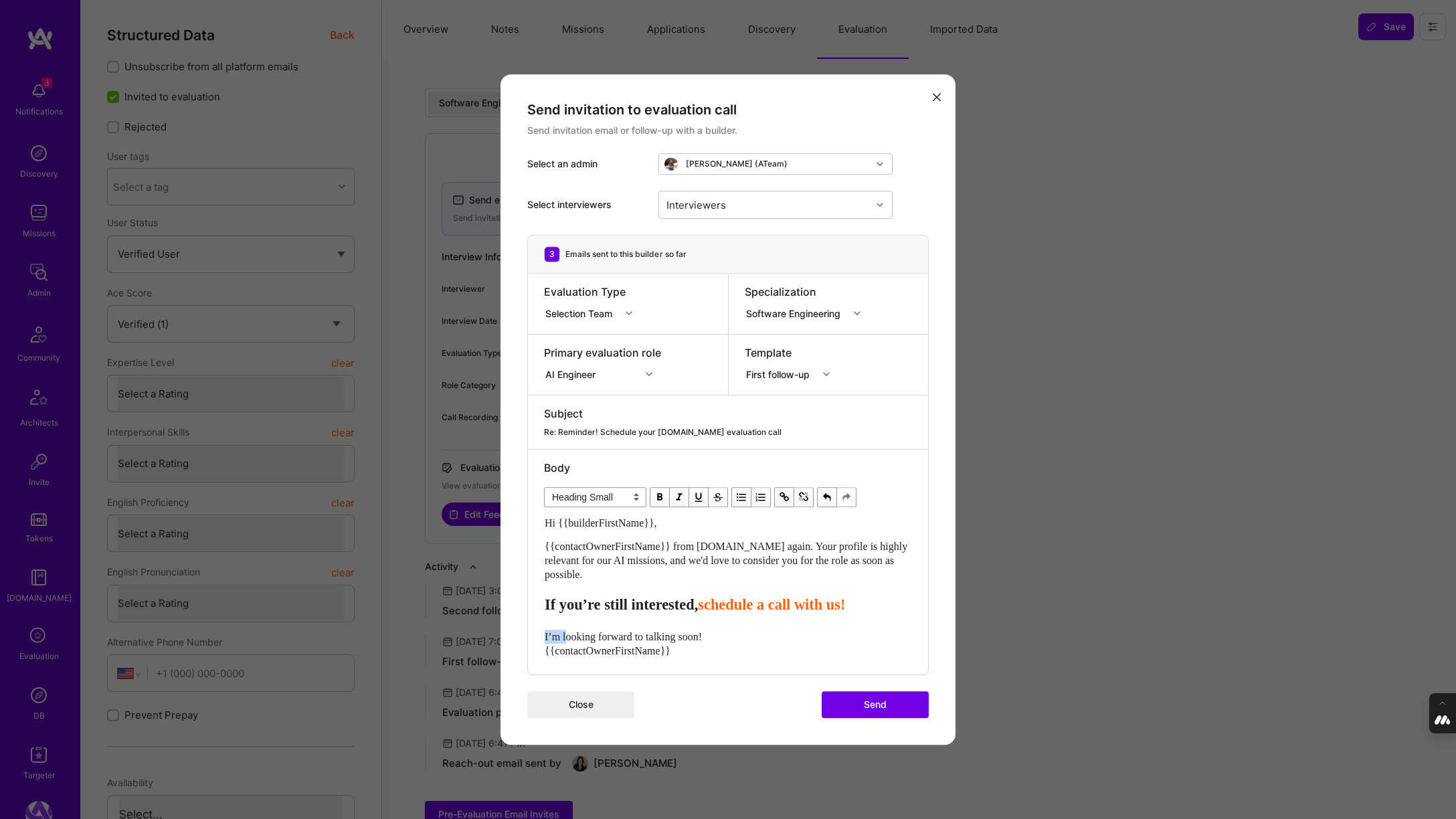
drag, startPoint x: 567, startPoint y: 637, endPoint x: 529, endPoint y: 637, distance: 38.0
click at [529, 637] on div "Body Normal Heading Large Heading Medium Heading Small Heading Small Hi {{build…" at bounding box center [728, 563] width 400 height 225
select select "unstyled"
click at [837, 204] on div "Interviewers" at bounding box center [765, 205] width 212 height 27
type input "[PERSON_NAME]"
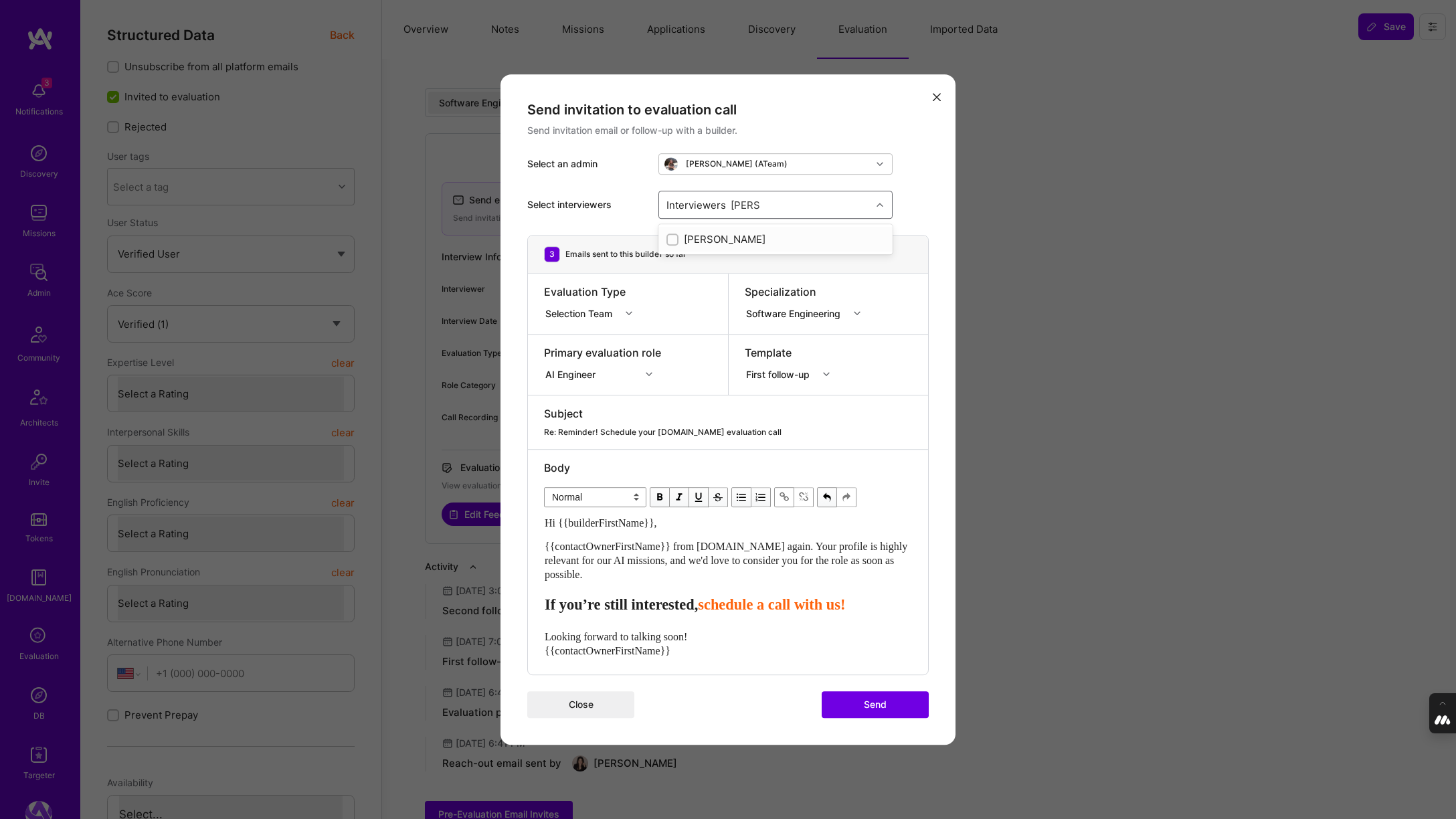
click at [673, 239] on input "modal" at bounding box center [674, 240] width 9 height 9
checkbox input "true"
type input "mostafa"
click at [675, 266] on input "modal" at bounding box center [674, 265] width 9 height 9
checkbox input "true"
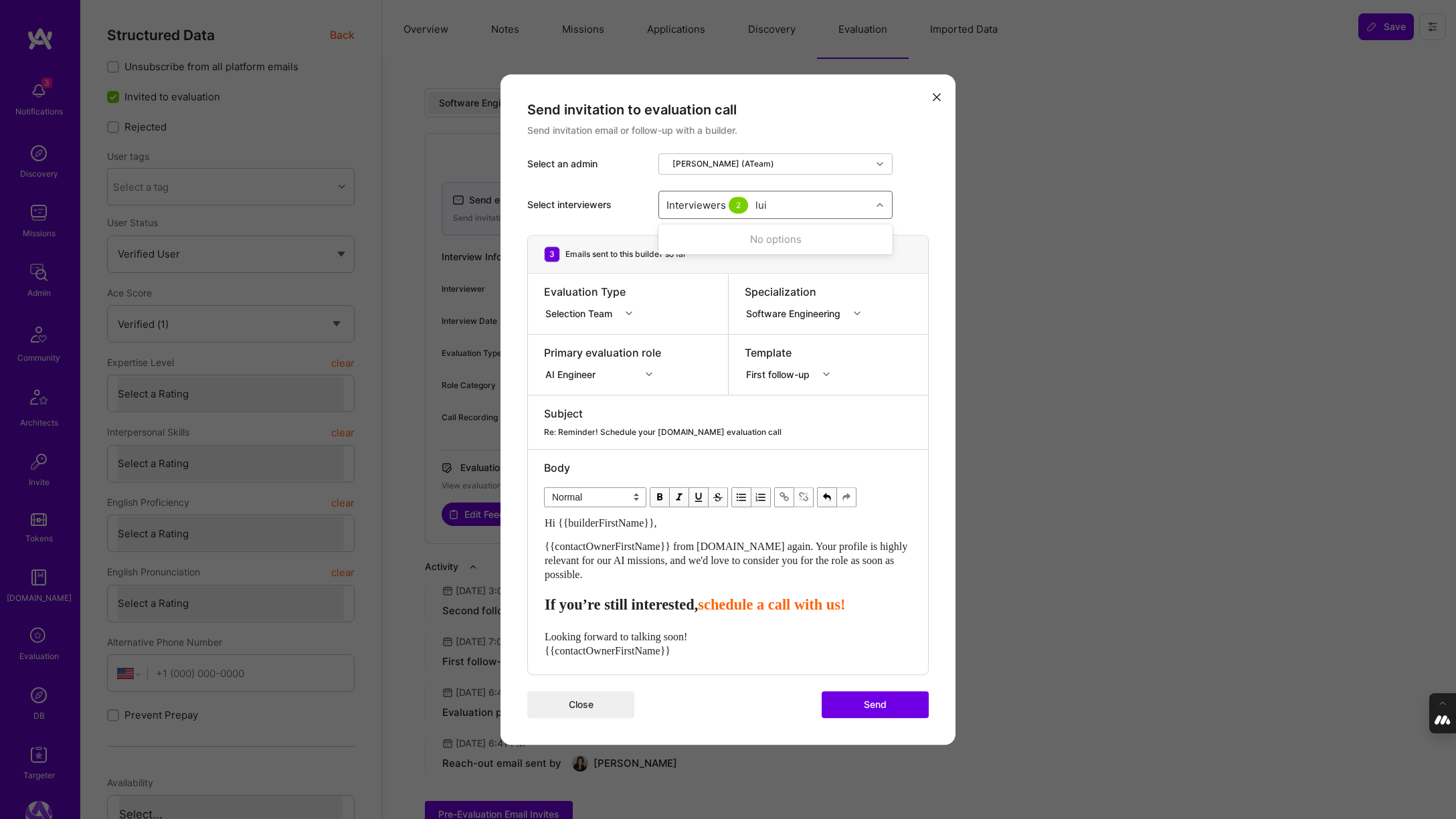
type input "[PERSON_NAME]"
click at [674, 287] on input "modal" at bounding box center [674, 290] width 9 height 9
checkbox input "true"
type input "tomis"
click at [670, 241] on input "modal" at bounding box center [674, 240] width 9 height 9
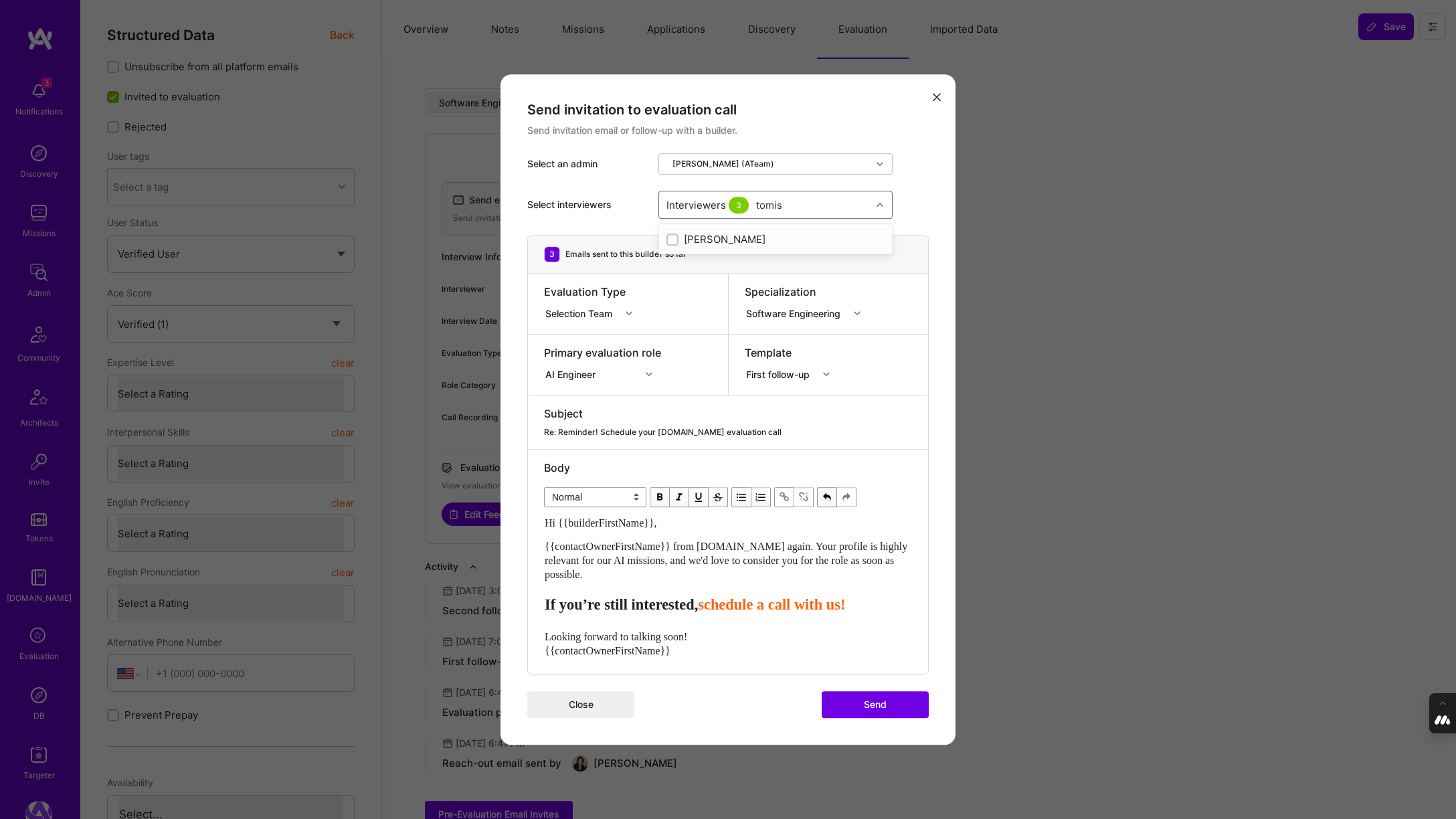
checkbox input "true"
click at [913, 206] on div "Select interviewers option Tomislav Peharda, selected. option Tomislav Peharda …" at bounding box center [727, 205] width 401 height 61
click at [874, 699] on button "Send" at bounding box center [875, 705] width 107 height 27
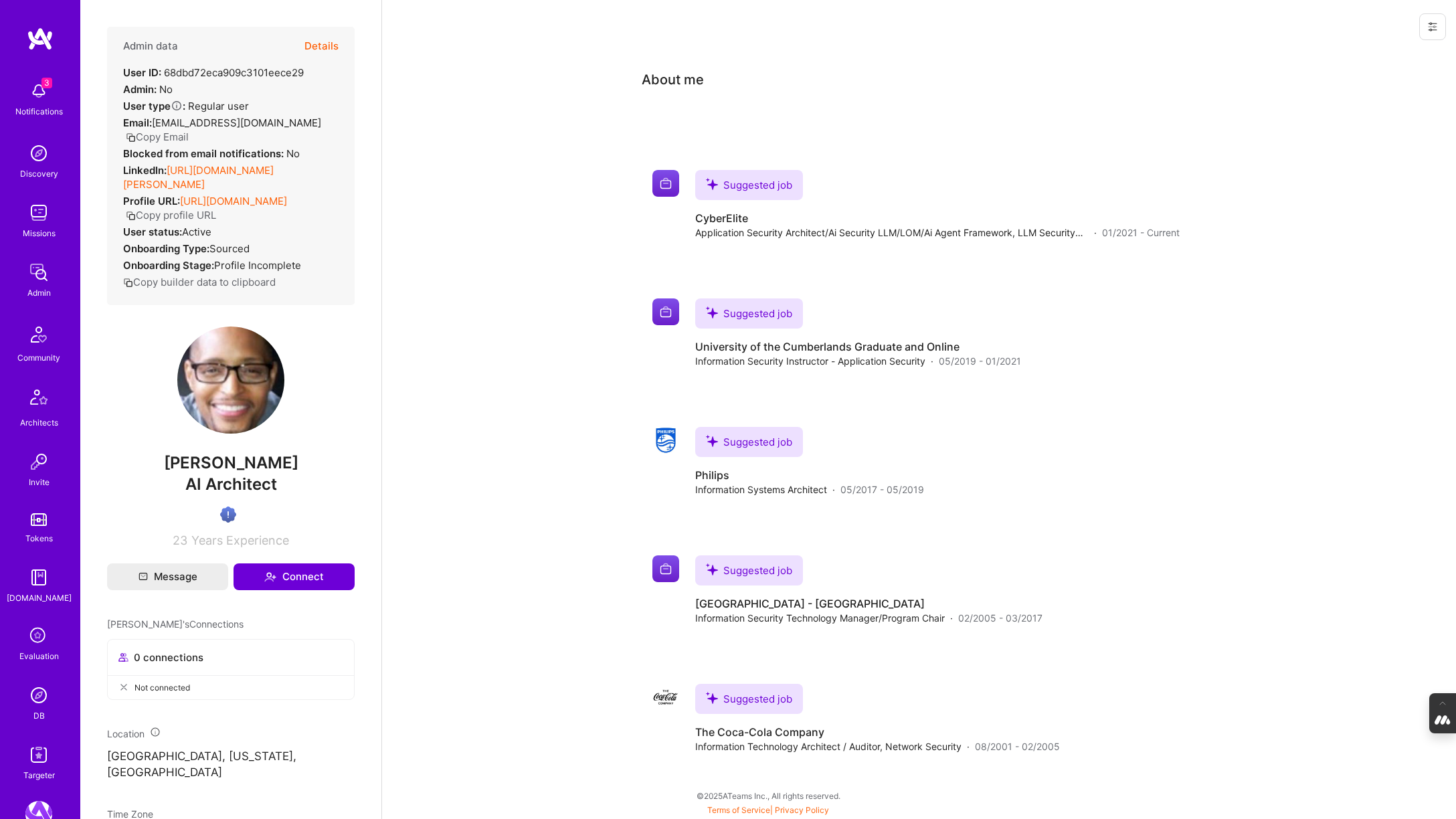
click at [327, 43] on button "Details" at bounding box center [321, 46] width 34 height 39
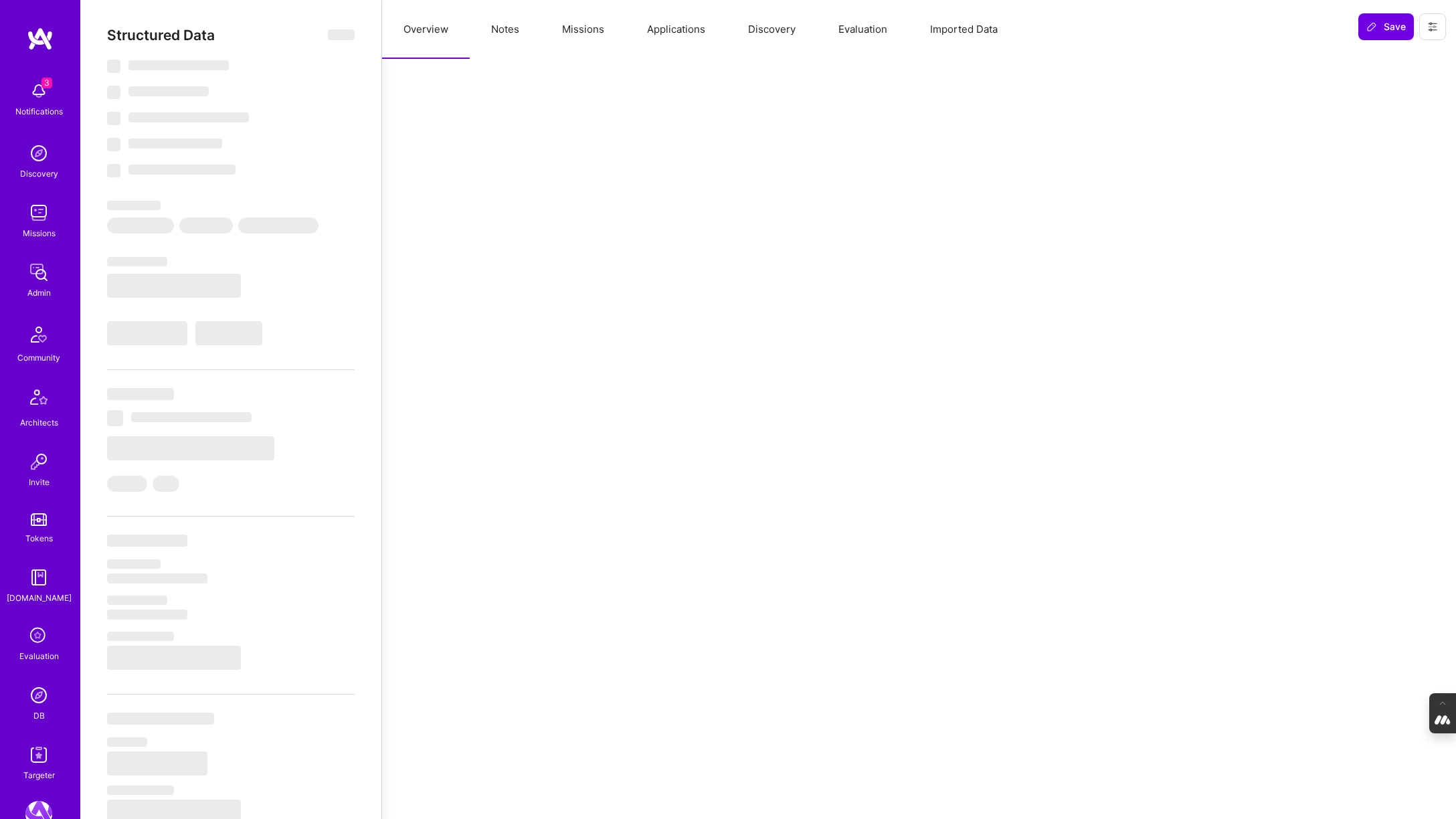
select select "Verified"
select select "US"
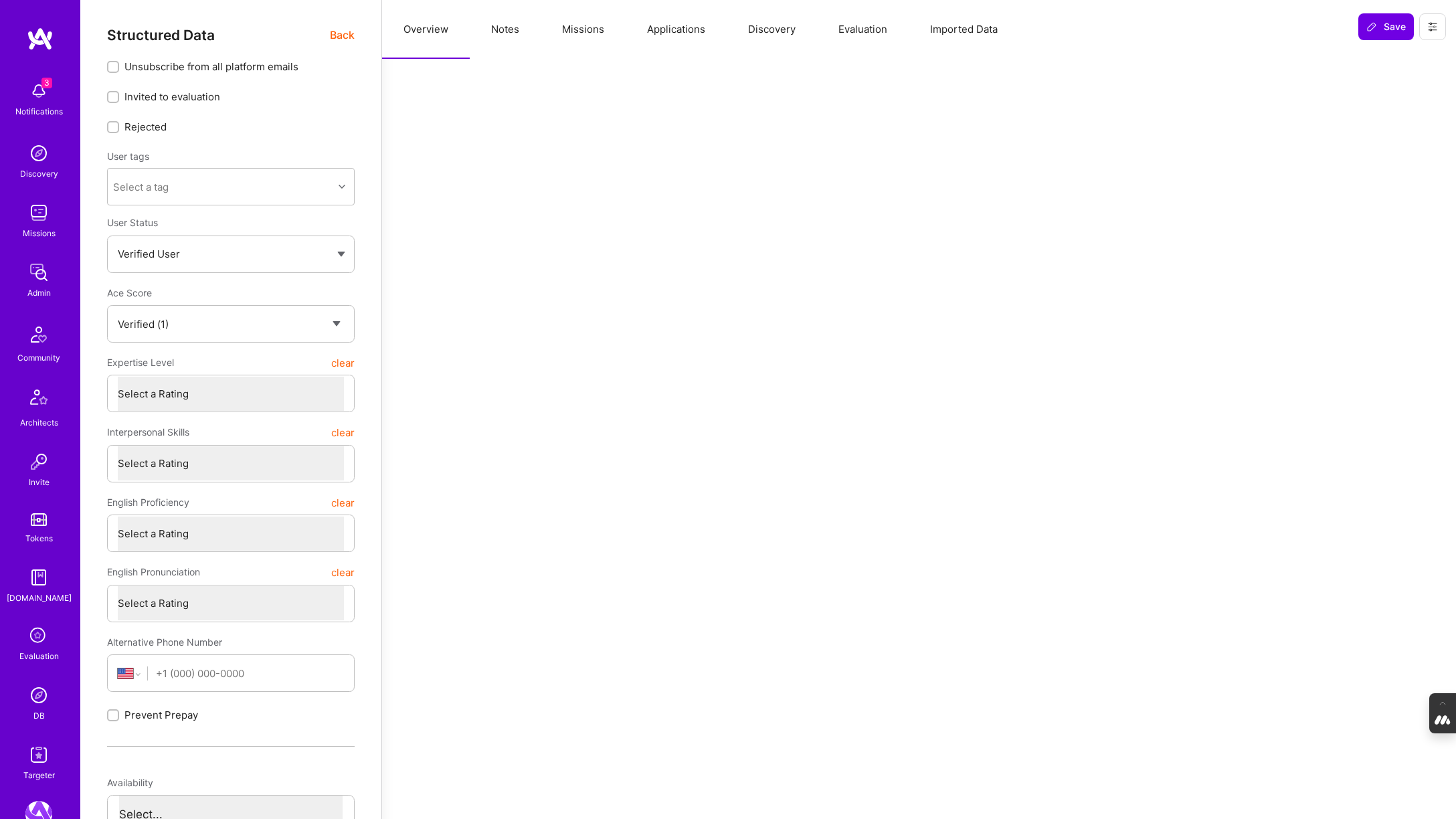
click at [861, 27] on button "Evaluation" at bounding box center [862, 29] width 91 height 59
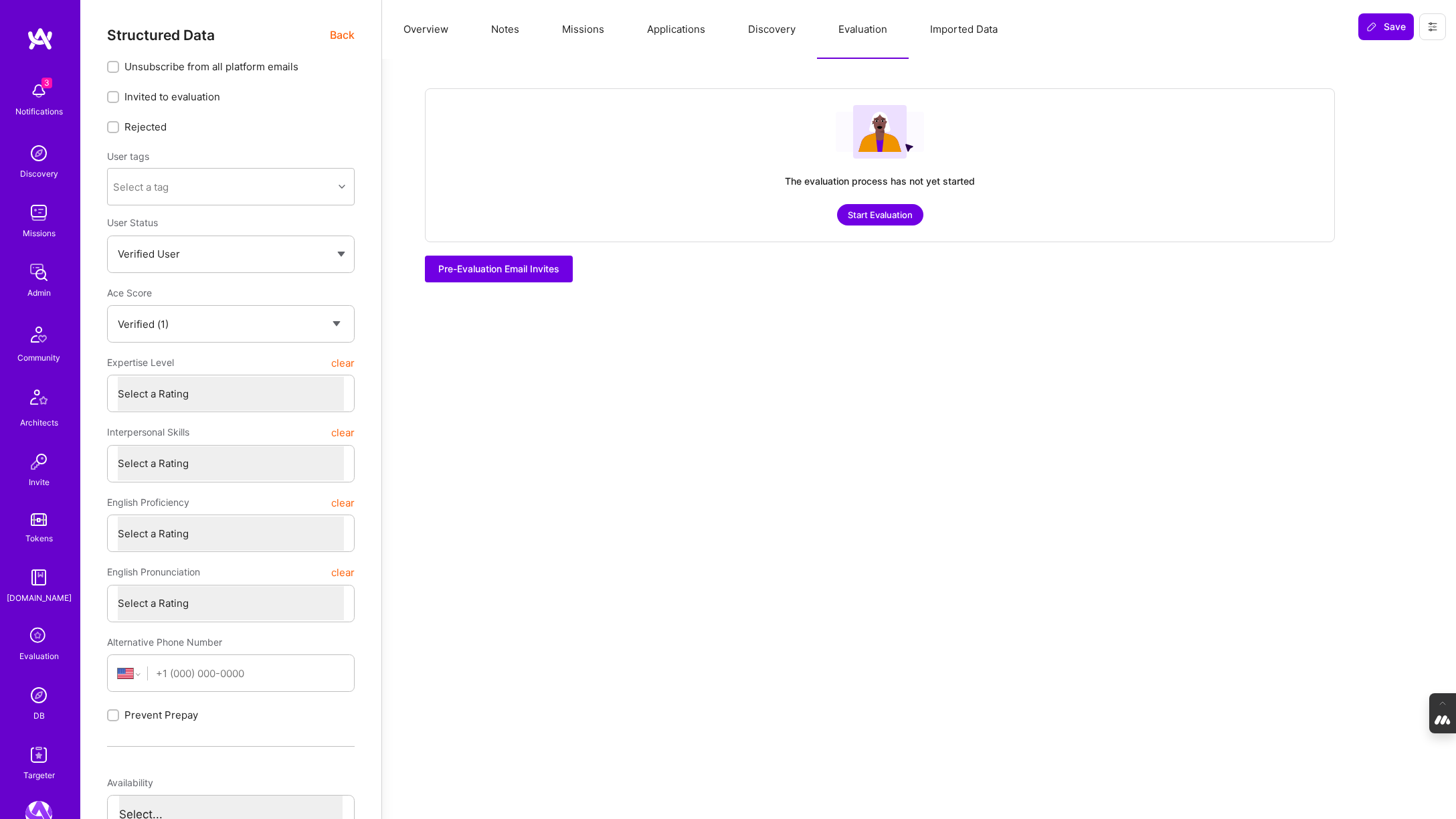
click at [765, 34] on button "Discovery" at bounding box center [771, 29] width 91 height 59
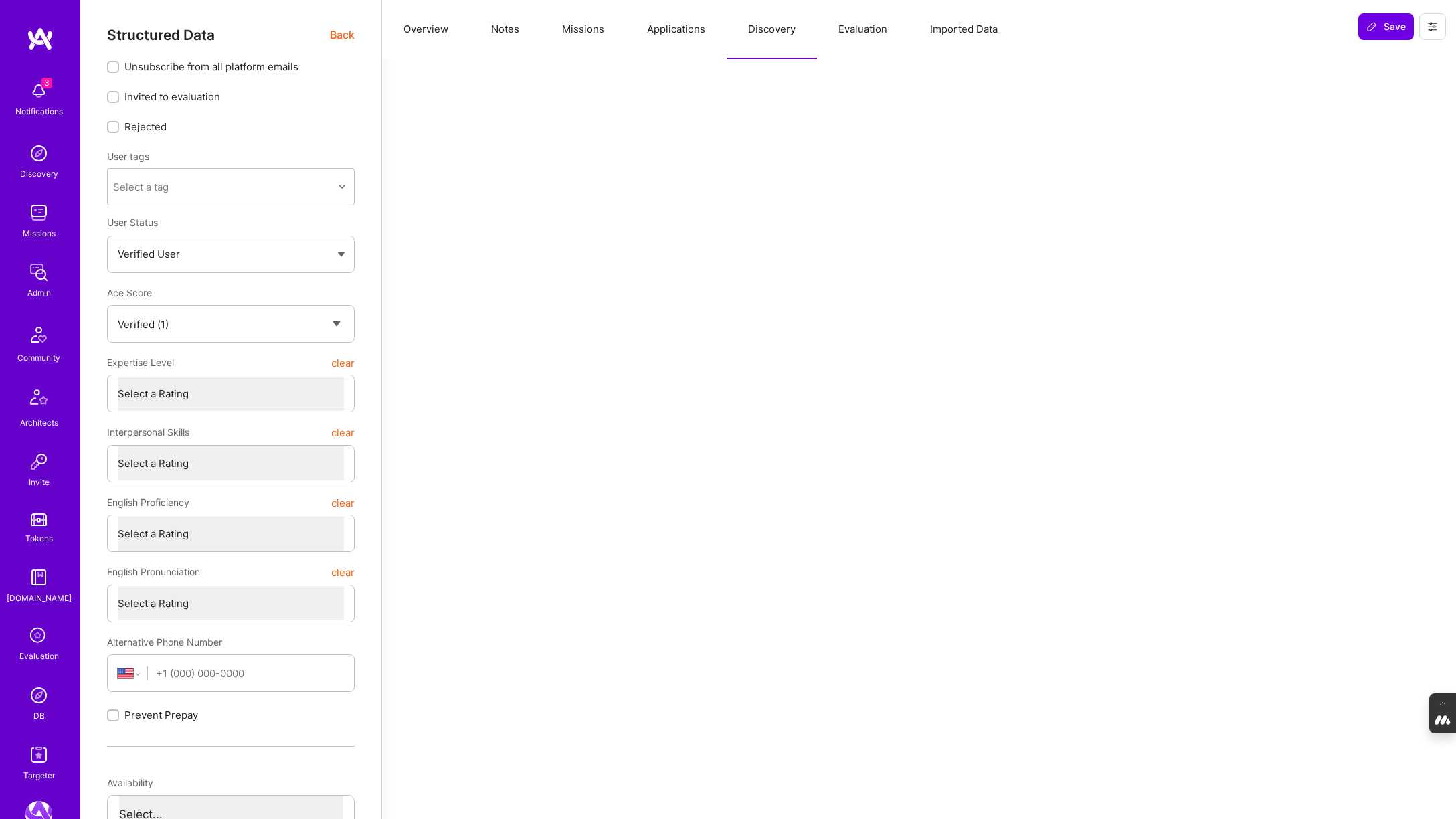
click at [695, 27] on button "Applications" at bounding box center [676, 29] width 101 height 59
click at [587, 28] on button "Missions" at bounding box center [583, 29] width 85 height 59
click at [494, 30] on button "Notes" at bounding box center [505, 29] width 71 height 59
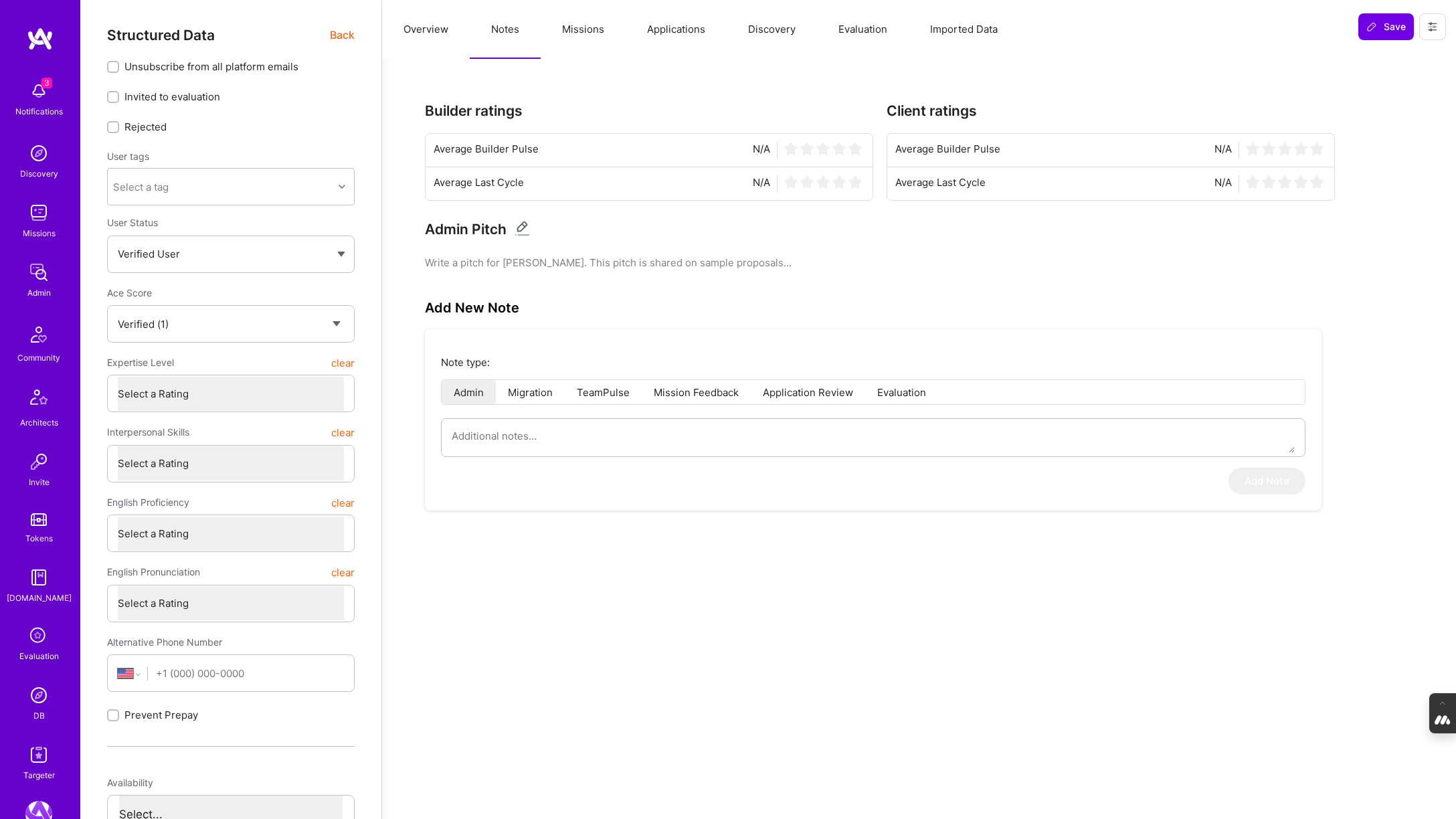
click at [415, 30] on button "Overview" at bounding box center [426, 29] width 88 height 59
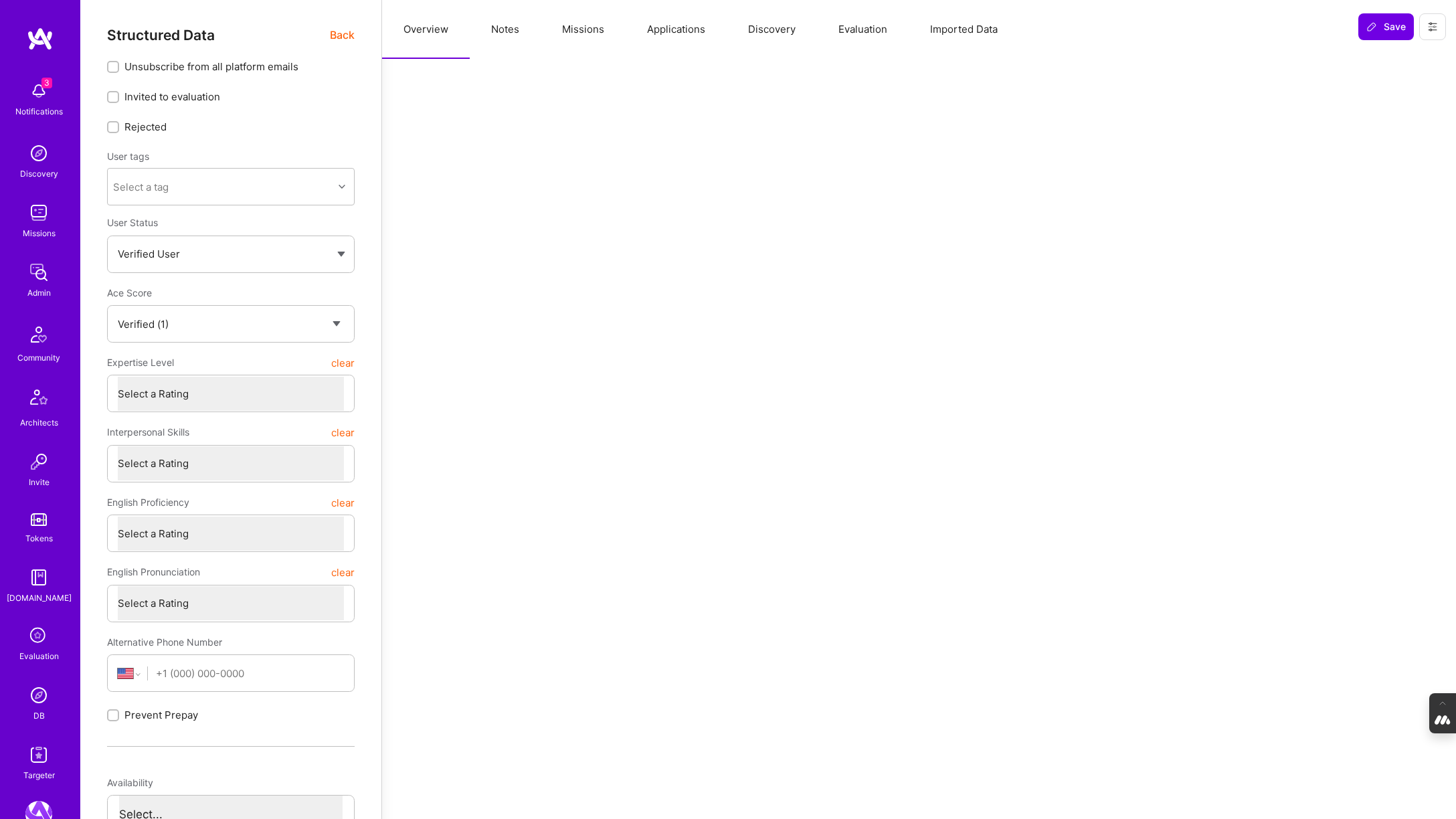
click at [337, 34] on span "Back" at bounding box center [341, 35] width 24 height 16
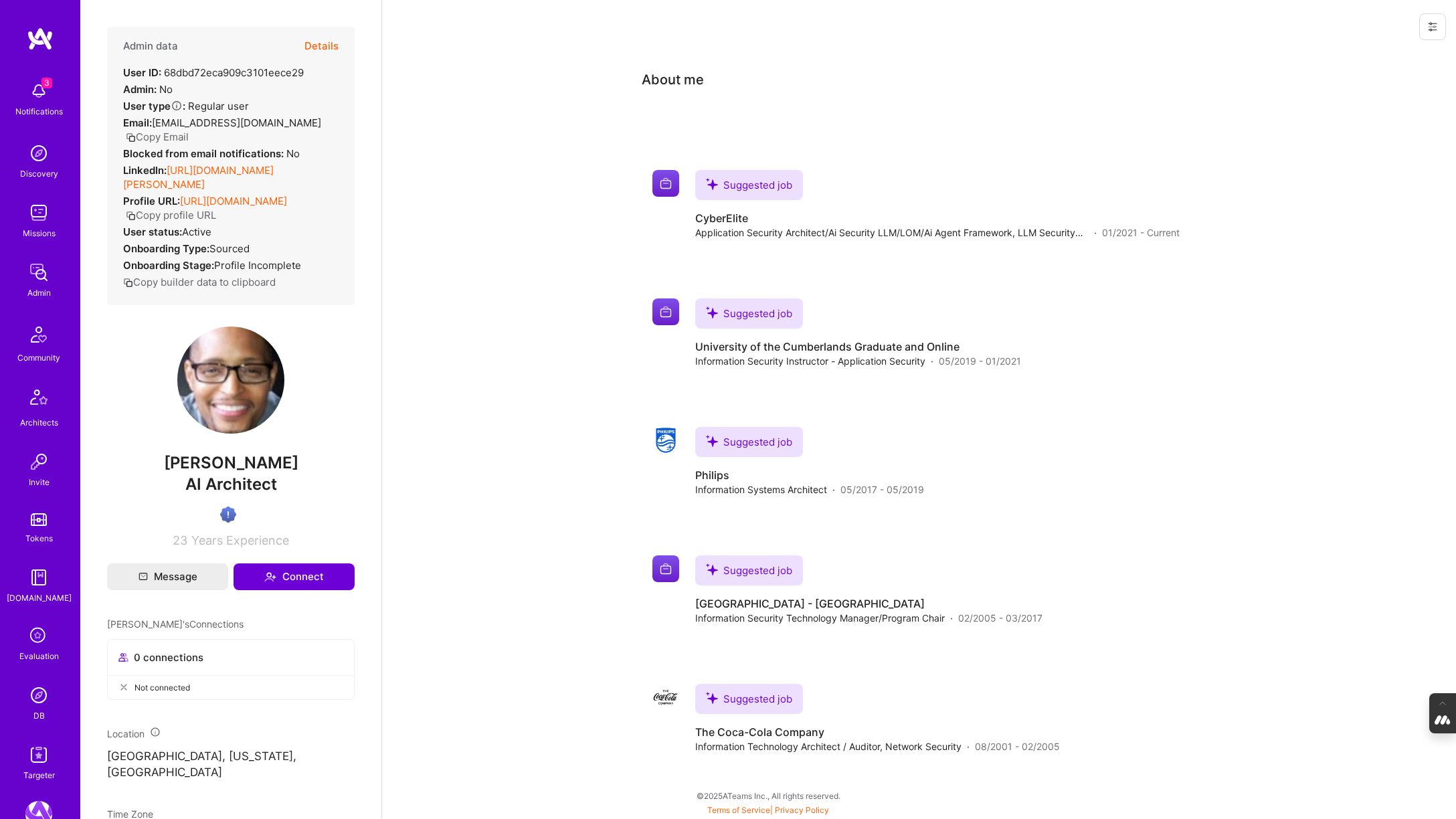
click at [188, 130] on button "Copy Email" at bounding box center [157, 137] width 62 height 14
drag, startPoint x: 304, startPoint y: 466, endPoint x: 152, endPoint y: 466, distance: 152.0
click at [152, 466] on span "Christopher Davis" at bounding box center [230, 463] width 247 height 20
copy span "Christopher Davis"
click at [326, 45] on button "Details" at bounding box center [321, 46] width 34 height 39
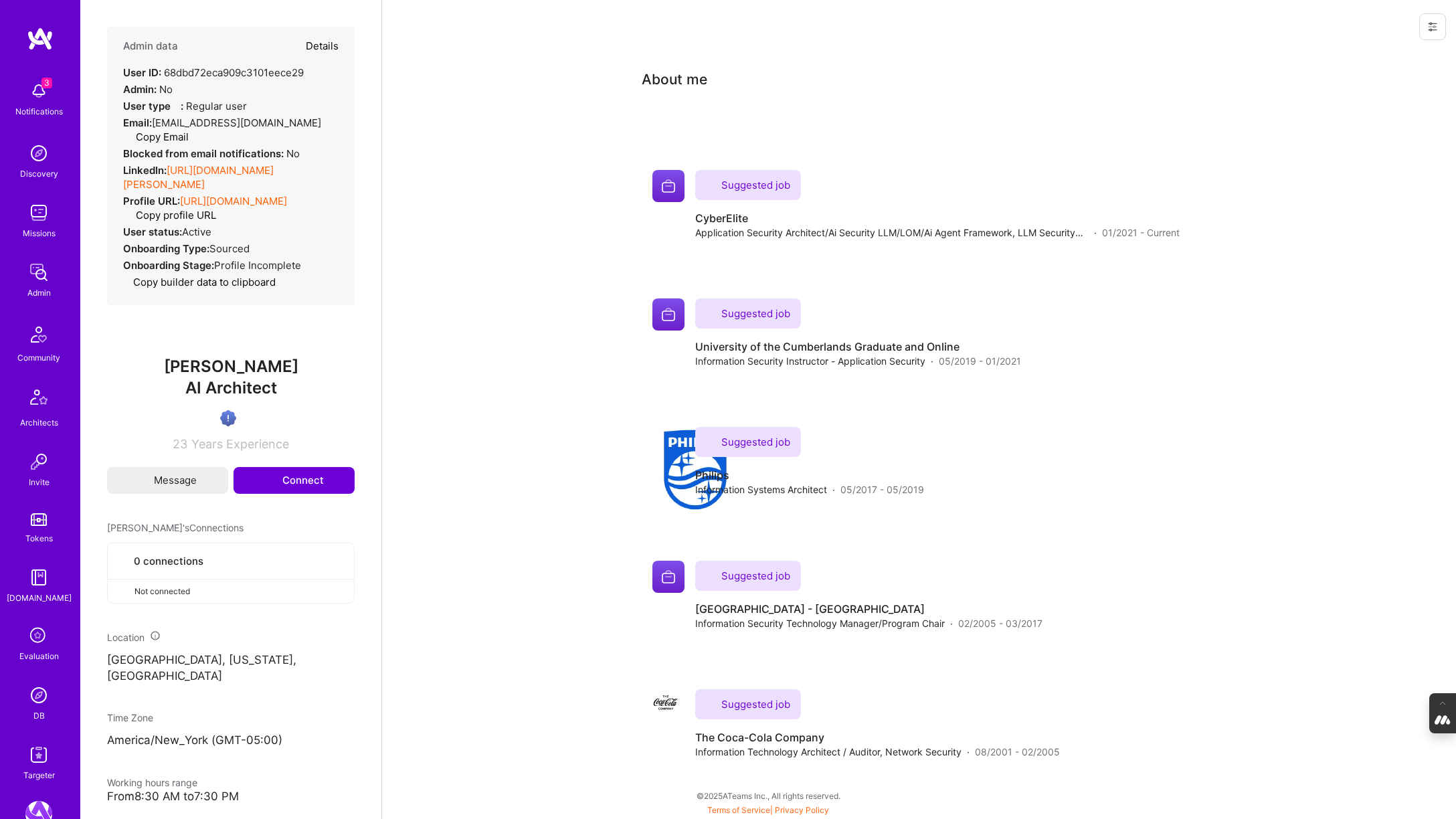
type textarea "x"
select select "Verified"
select select "US"
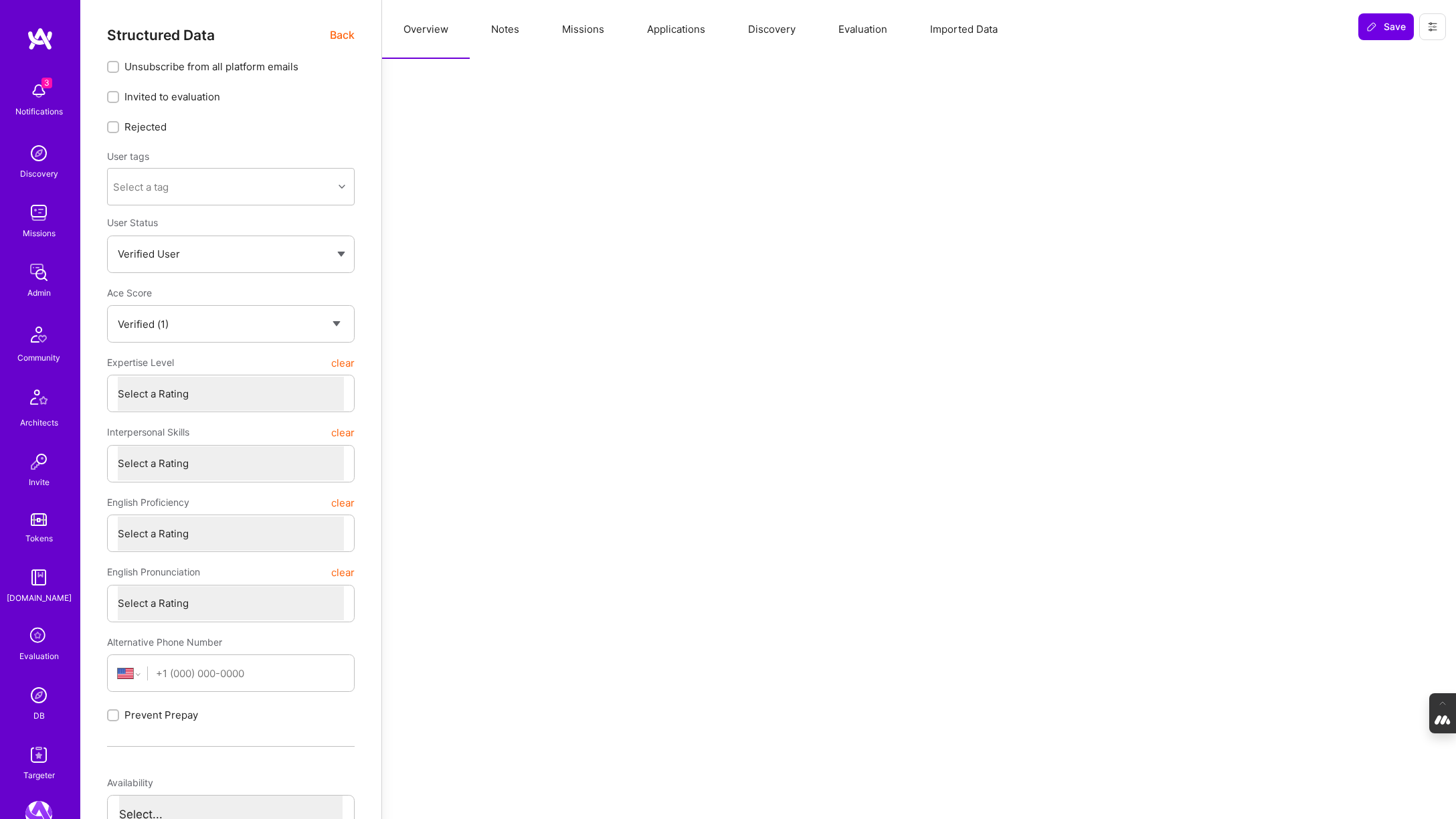
click at [857, 28] on button "Evaluation" at bounding box center [862, 29] width 91 height 59
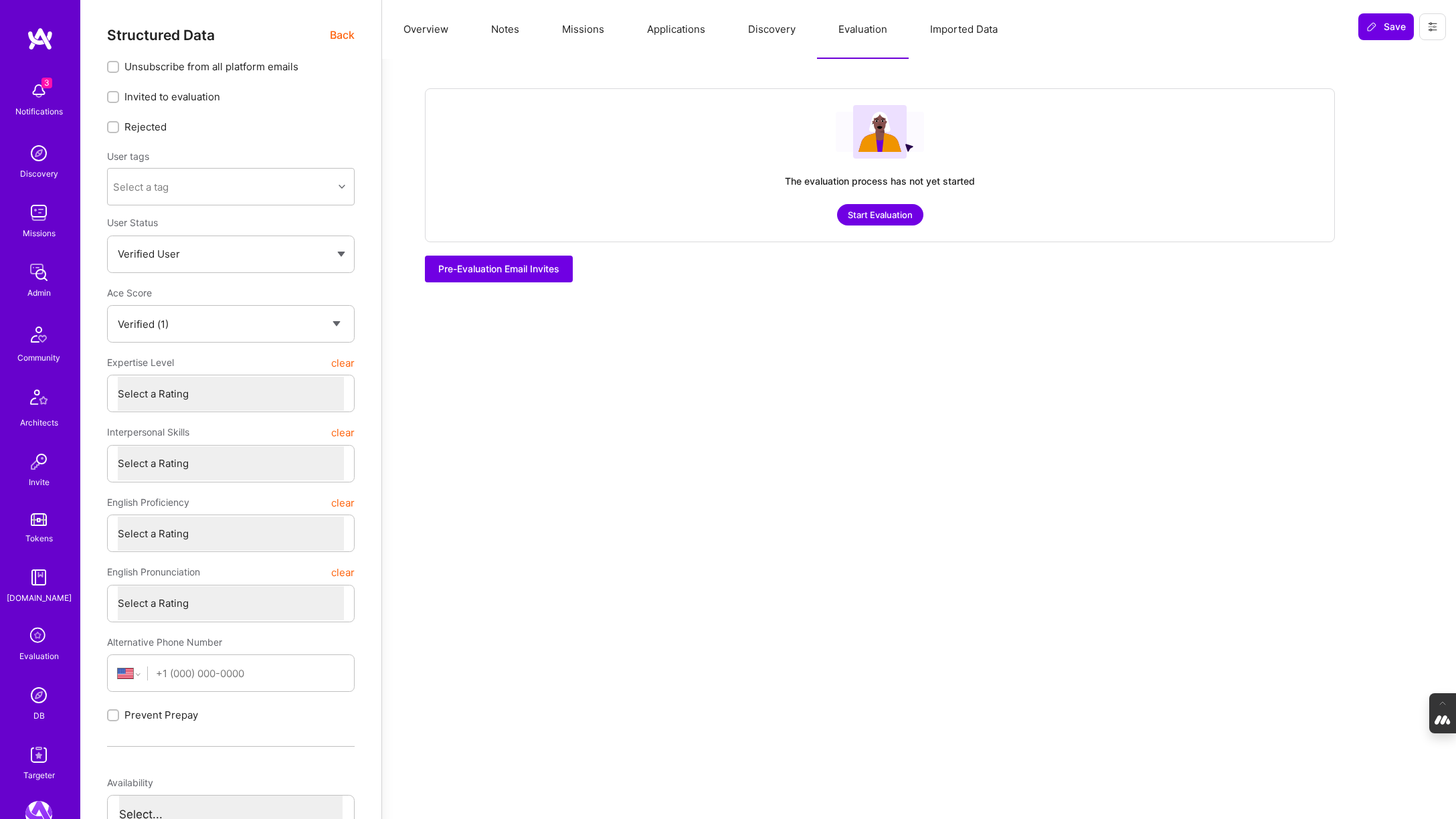
click at [888, 219] on button "Start Evaluation" at bounding box center [879, 215] width 86 height 22
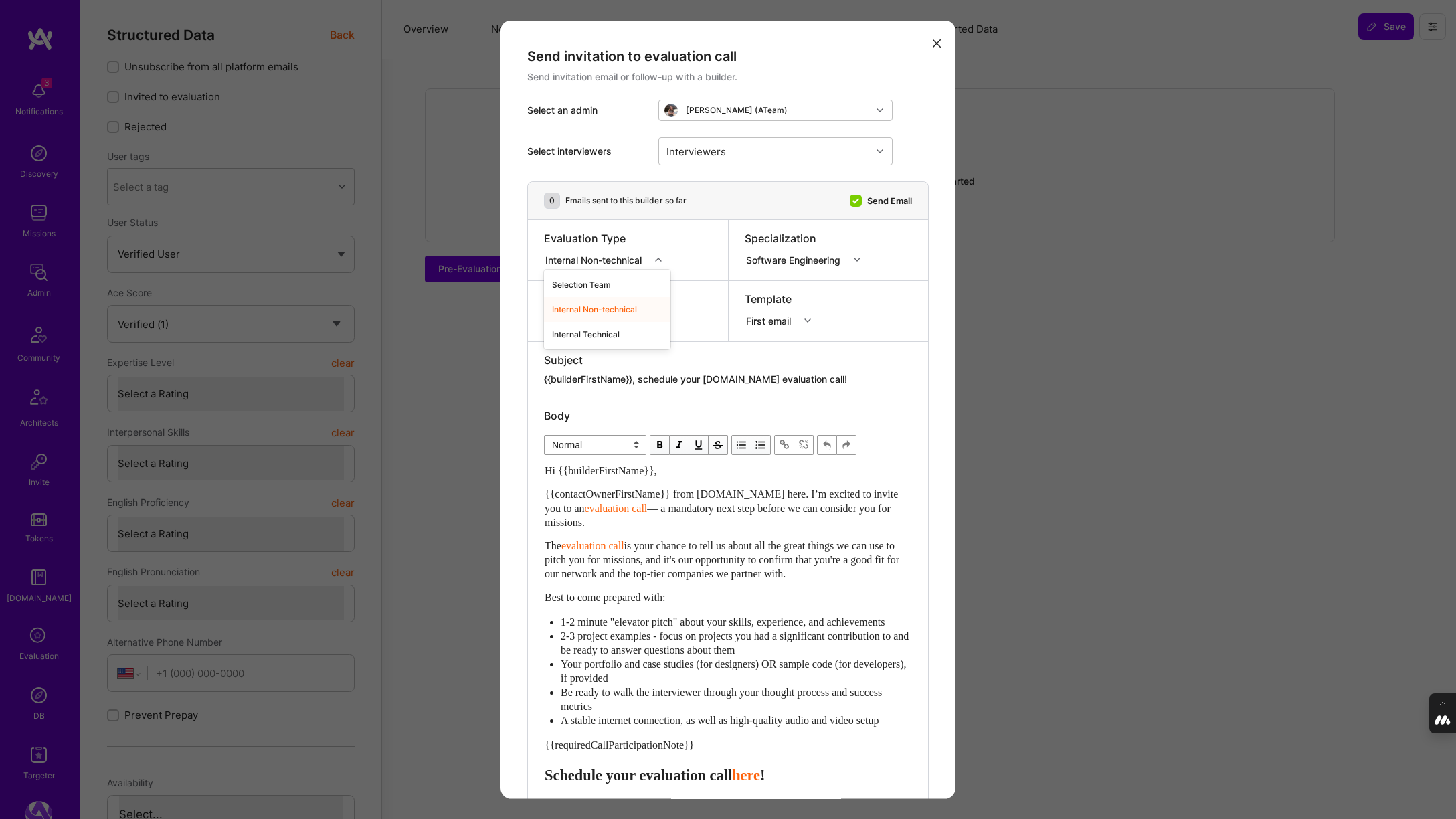
click at [658, 256] on icon "modal" at bounding box center [657, 259] width 6 height 6
click at [603, 285] on div "Selection Team" at bounding box center [608, 284] width 127 height 24
click at [758, 154] on div "Interviewers" at bounding box center [765, 151] width 212 height 27
type input "pedro"
click at [669, 186] on input "modal" at bounding box center [674, 186] width 9 height 9
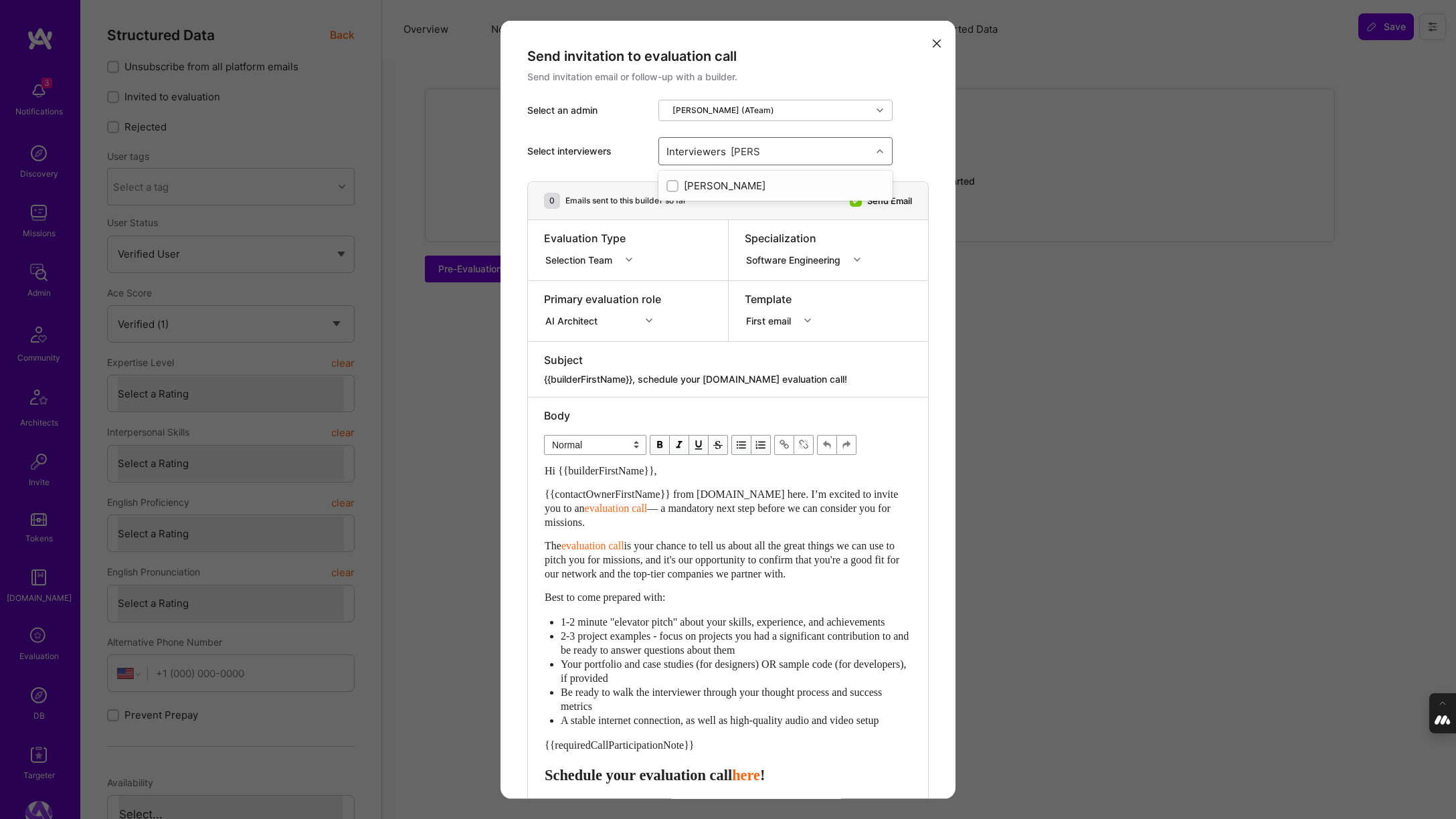
checkbox input "true"
type input "luis"
click at [675, 233] on input "modal" at bounding box center [674, 236] width 9 height 9
checkbox input "true"
type input "mostafa"
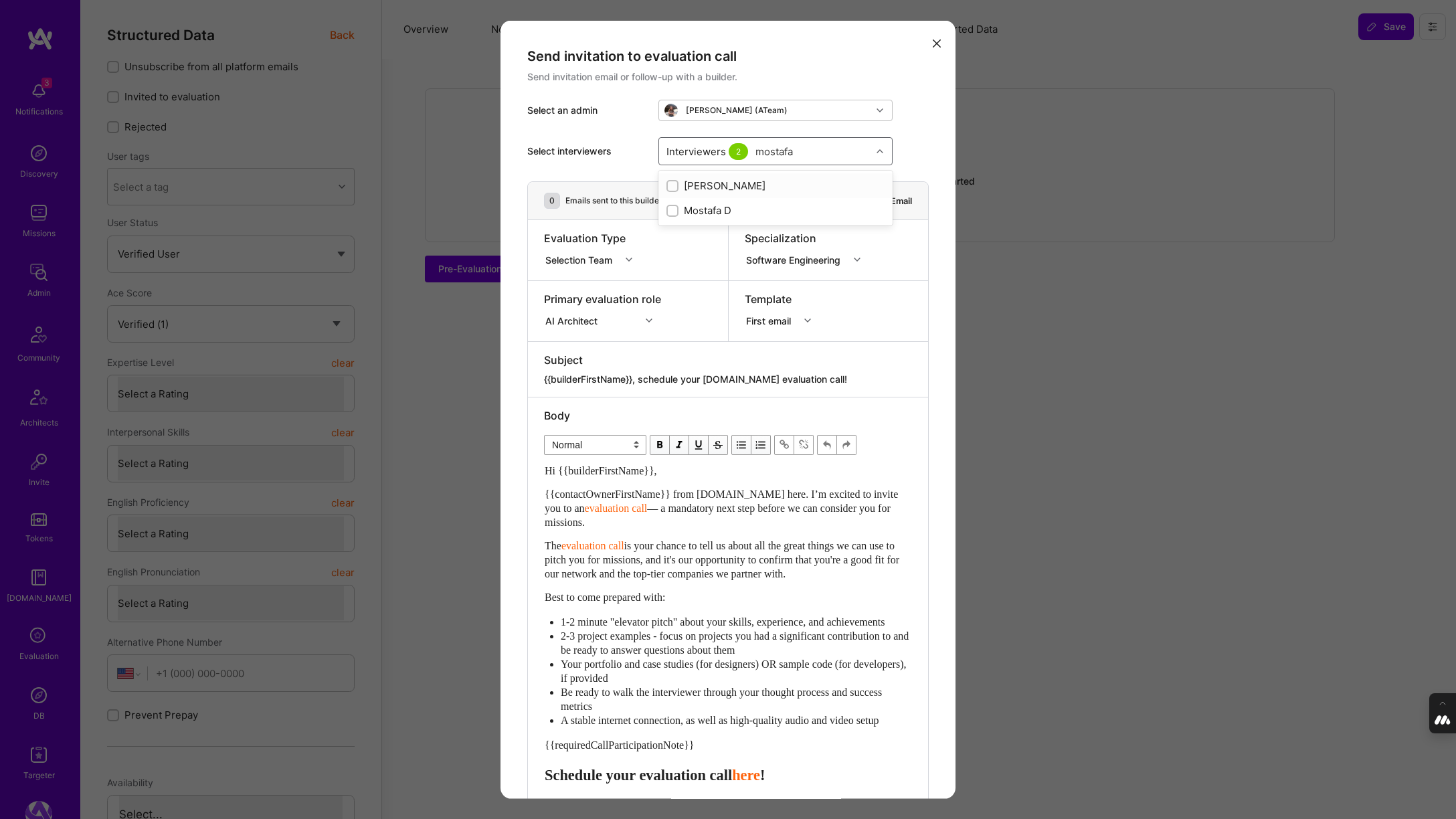
click at [673, 186] on input "modal" at bounding box center [674, 186] width 9 height 9
checkbox input "true"
click at [672, 209] on input "modal" at bounding box center [674, 211] width 9 height 9
checkbox input "true"
type input "tomis"
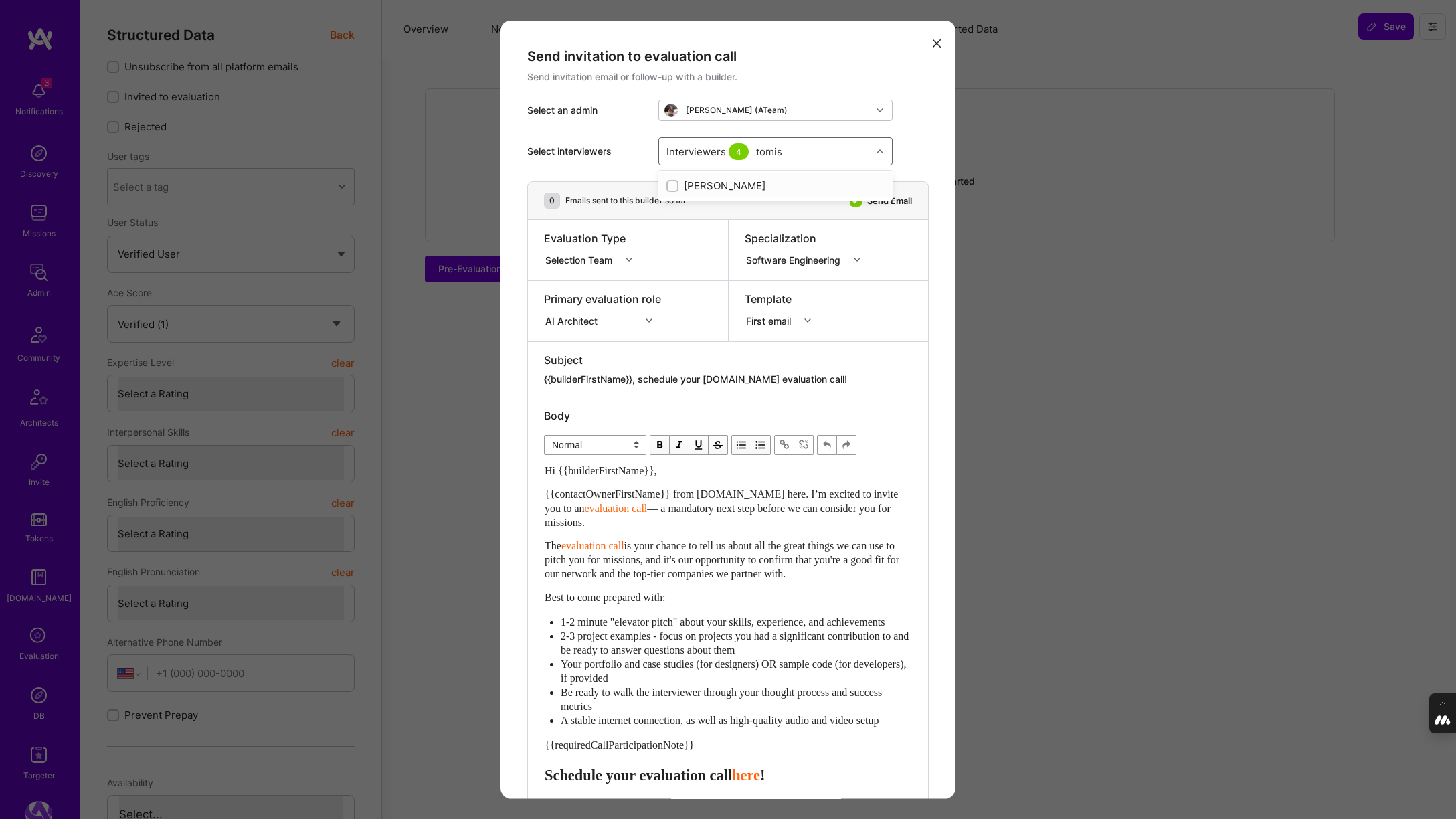
click at [676, 188] on input "modal" at bounding box center [674, 186] width 9 height 9
checkbox input "true"
click at [911, 145] on div "Select interviewers option Tomislav Peharda, selected. option Tomislav Peharda …" at bounding box center [727, 151] width 401 height 61
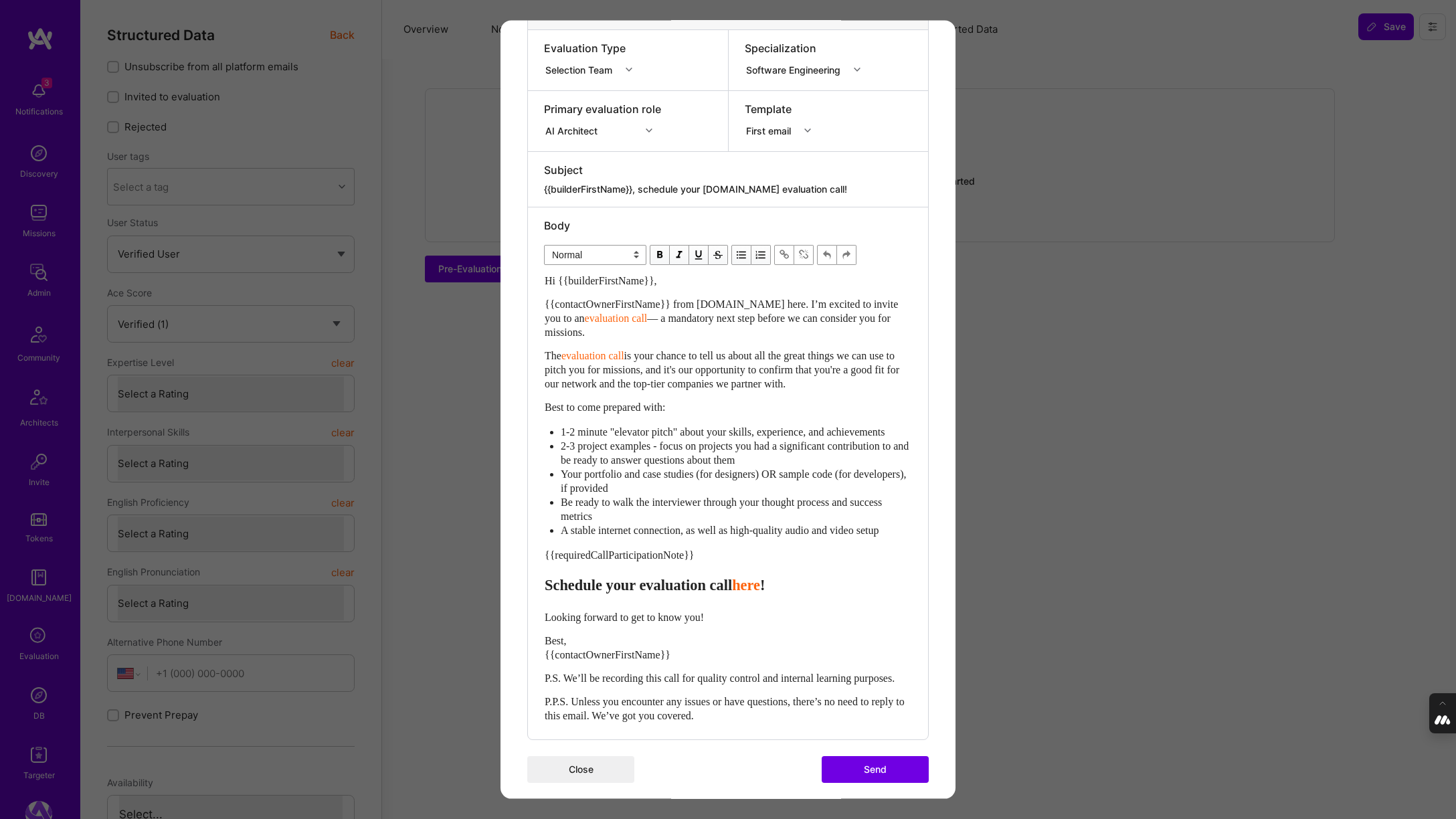
scroll to position [229, 0]
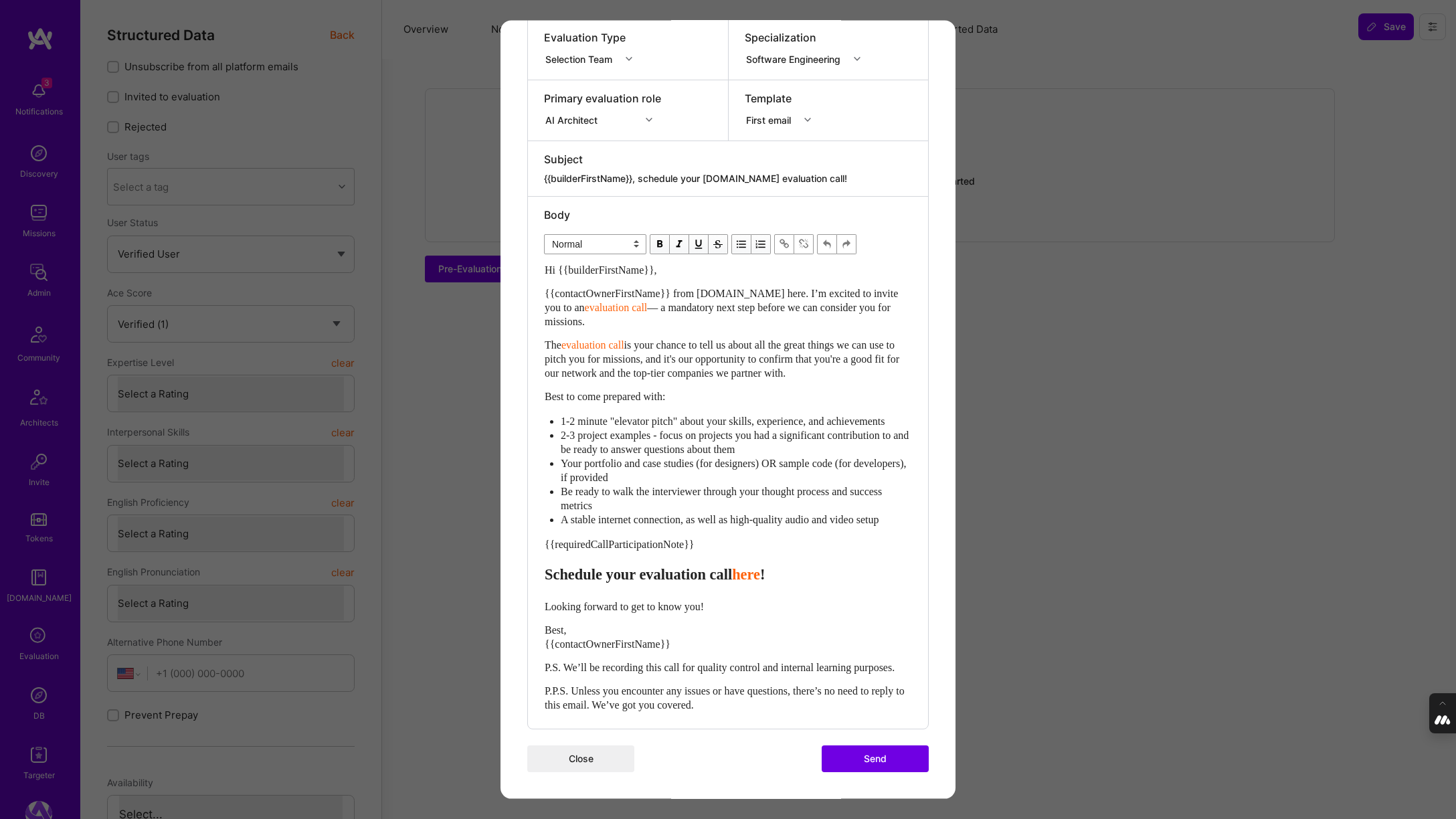
click at [877, 765] on button "Send" at bounding box center [875, 758] width 107 height 27
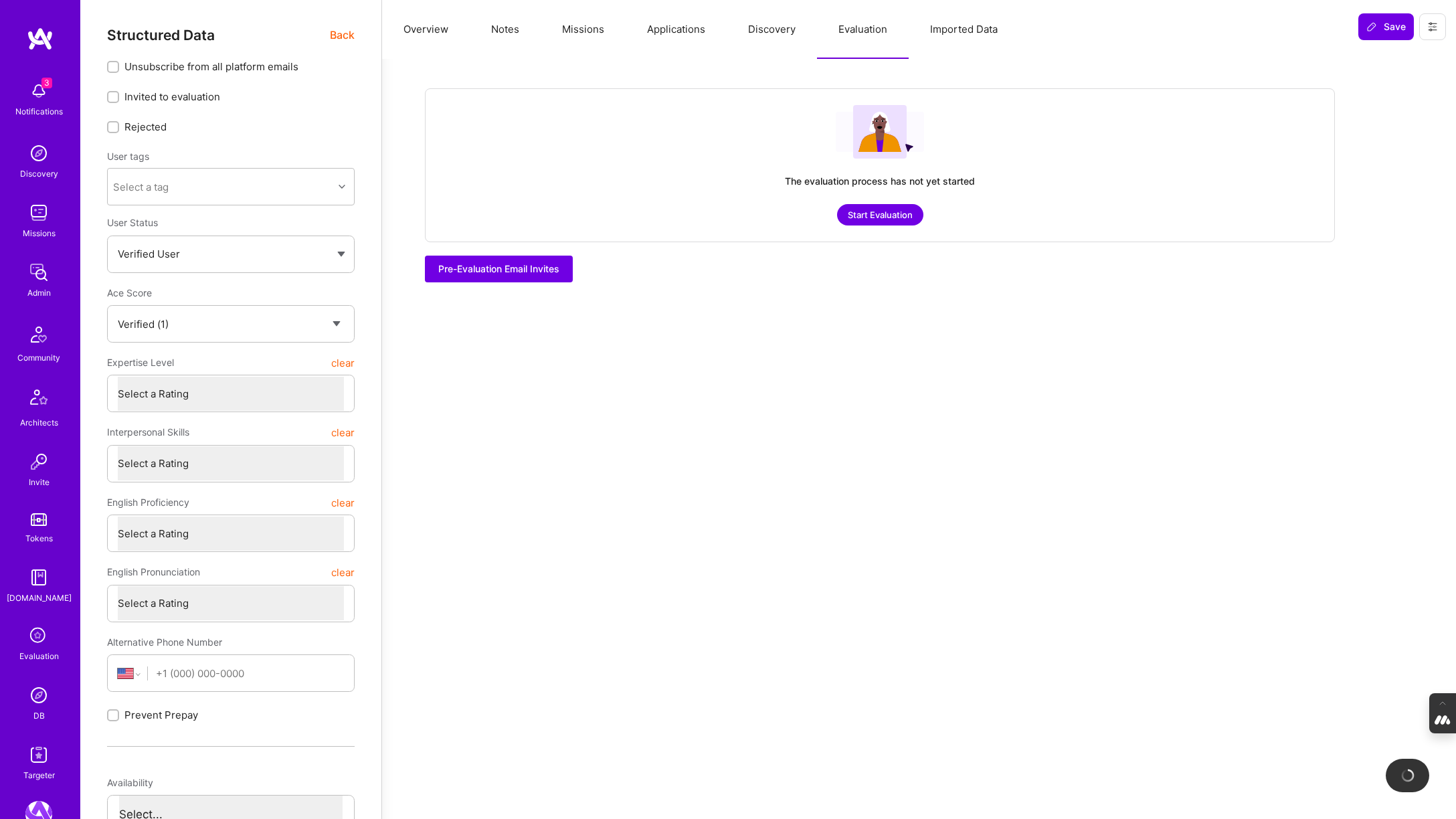
checkbox input "true"
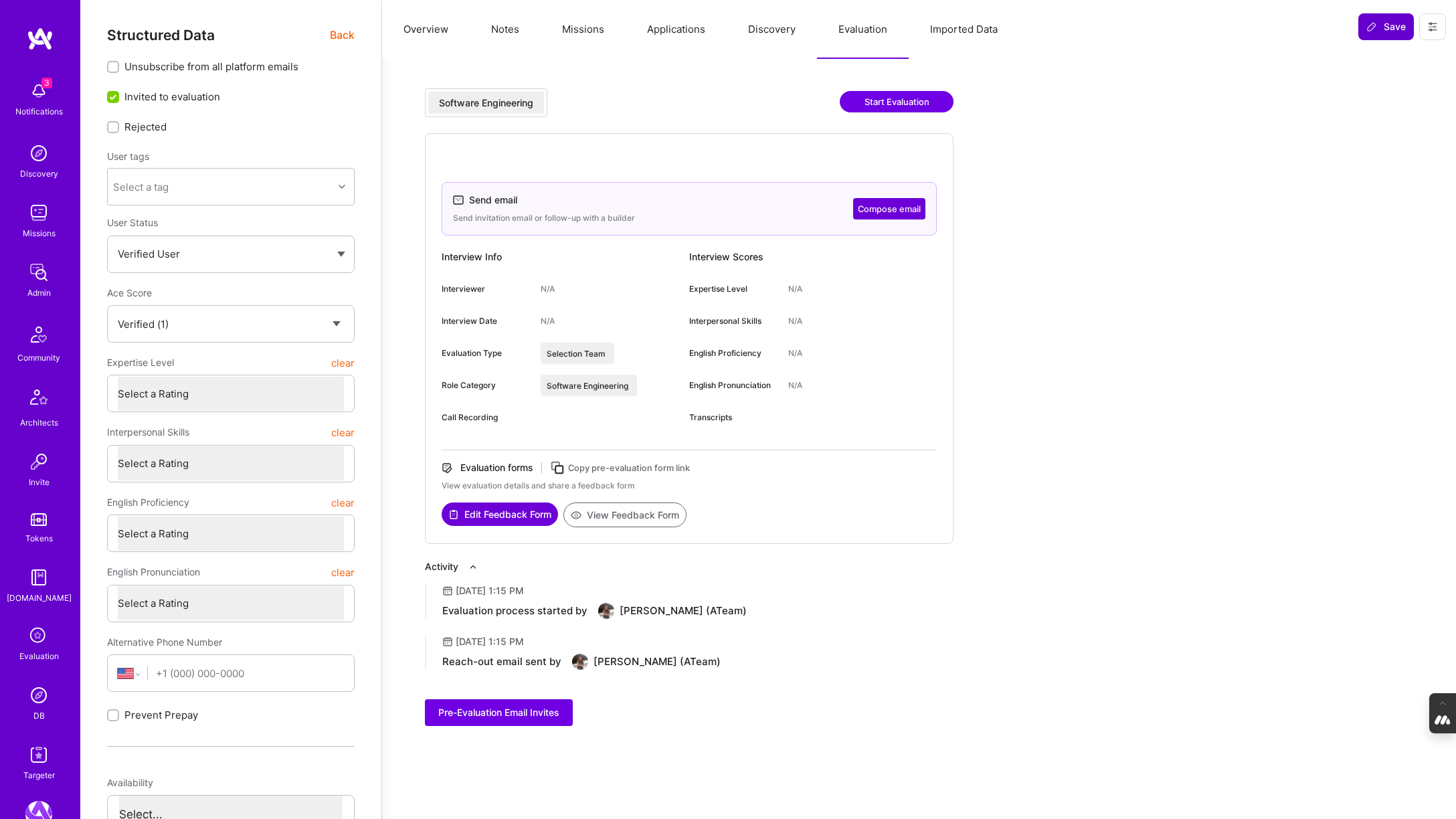
click at [1387, 24] on span "Save" at bounding box center [1386, 26] width 40 height 14
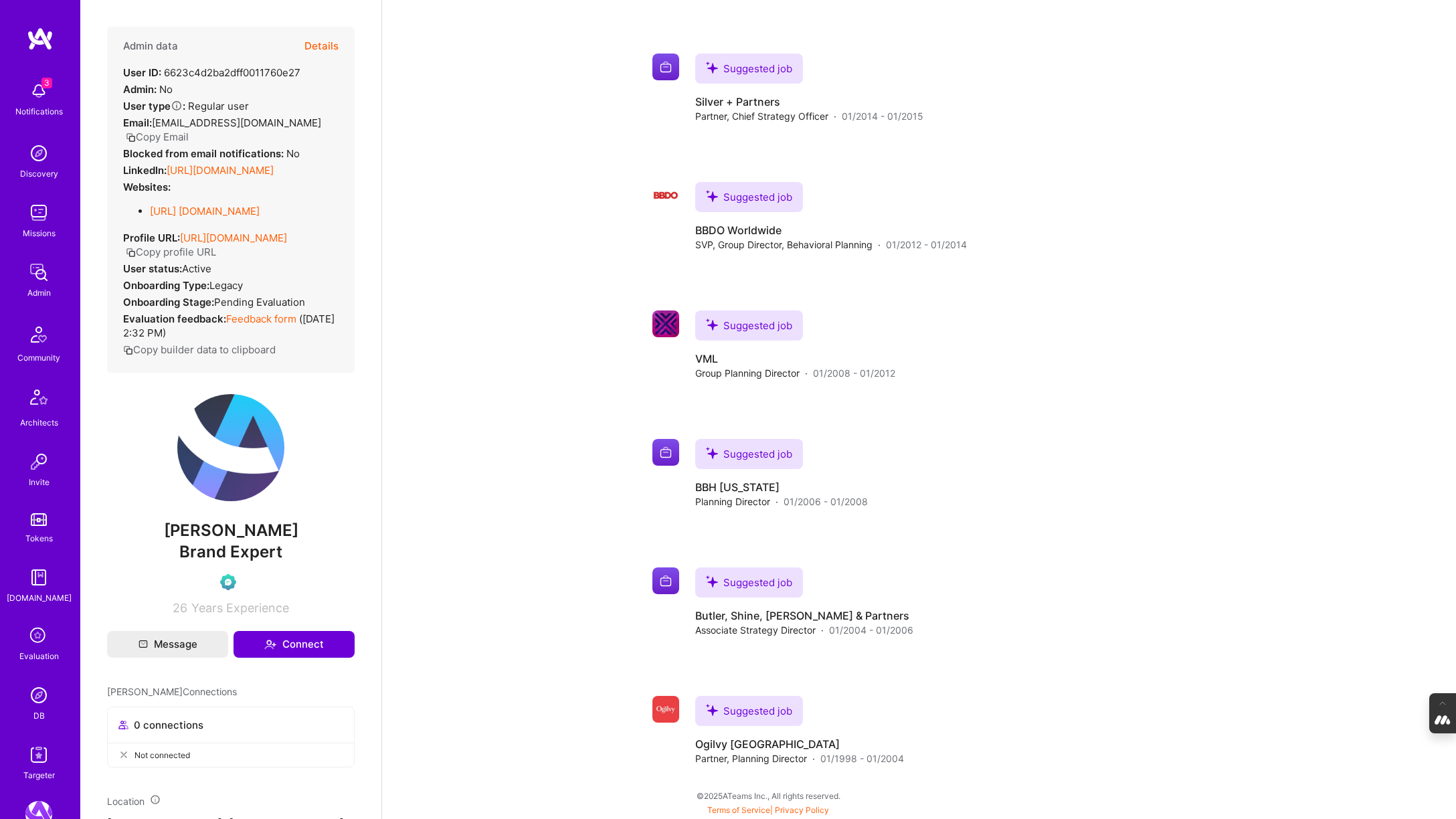
scroll to position [892, 0]
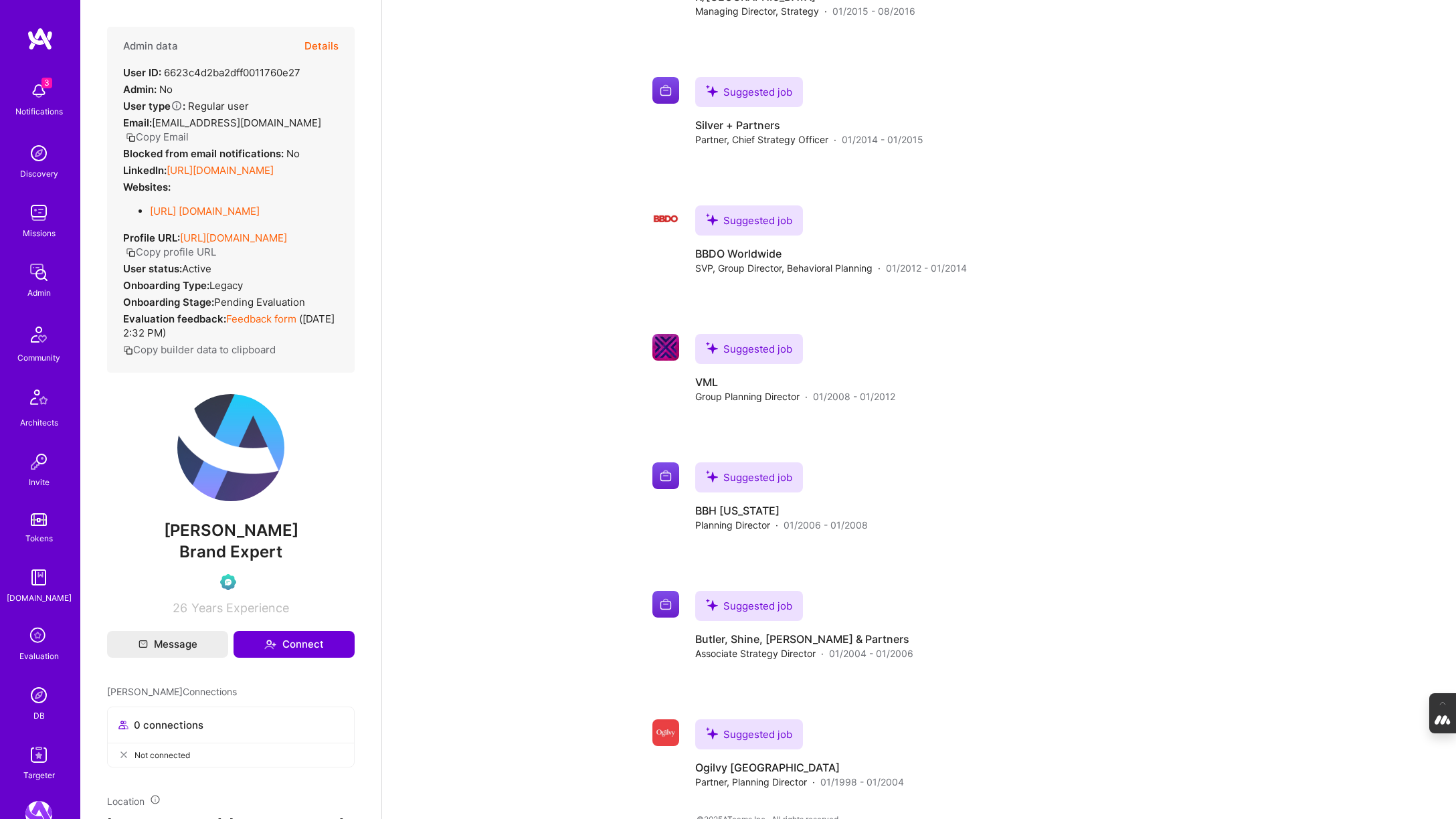
click at [238, 217] on link "https://www.graham phillips.co" at bounding box center [205, 211] width 110 height 13
click at [242, 177] on link "https://linkedin.com/in/grahamarphillips" at bounding box center [220, 170] width 107 height 13
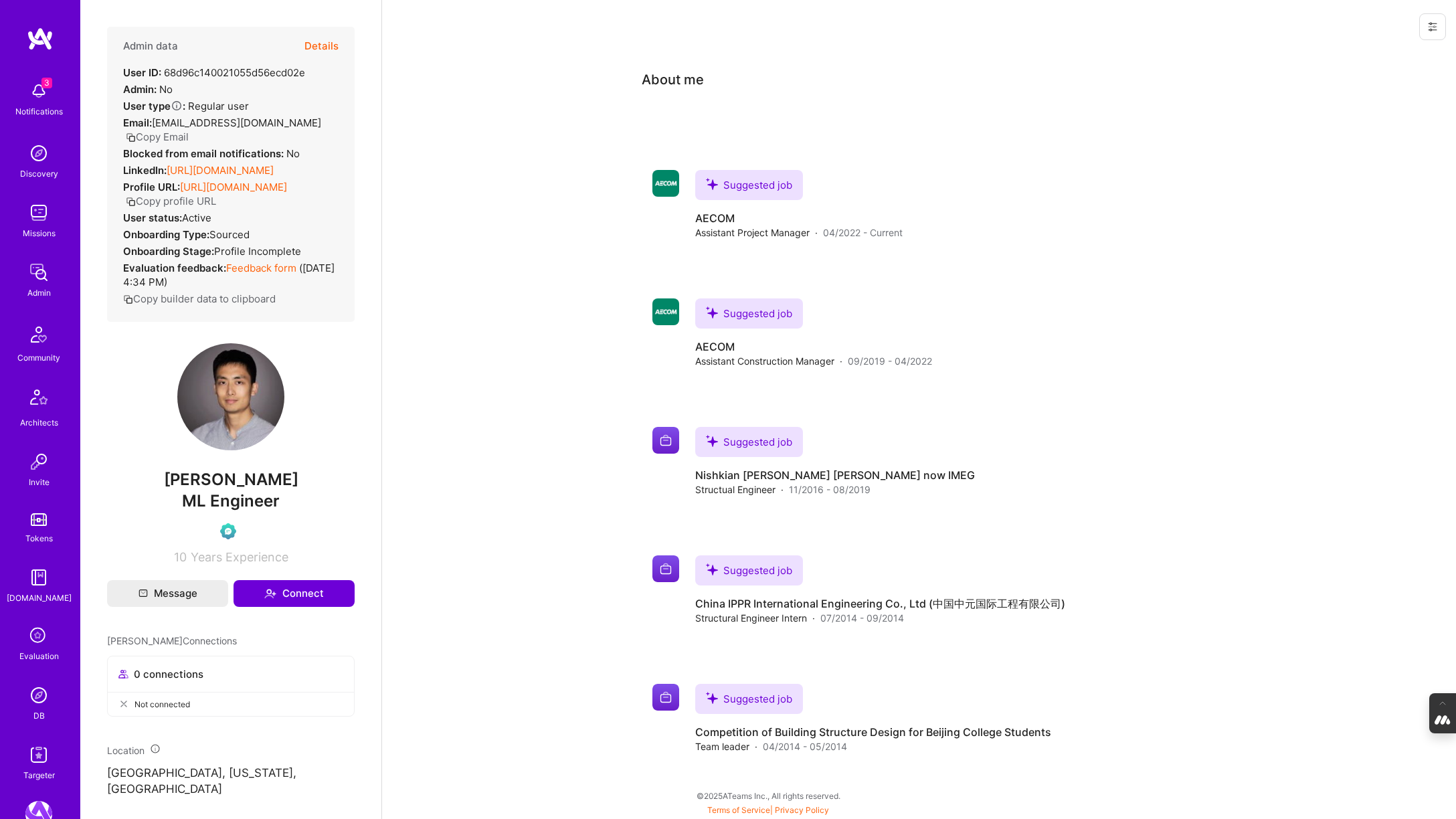
click at [232, 166] on link "[URL][DOMAIN_NAME]" at bounding box center [220, 170] width 107 height 13
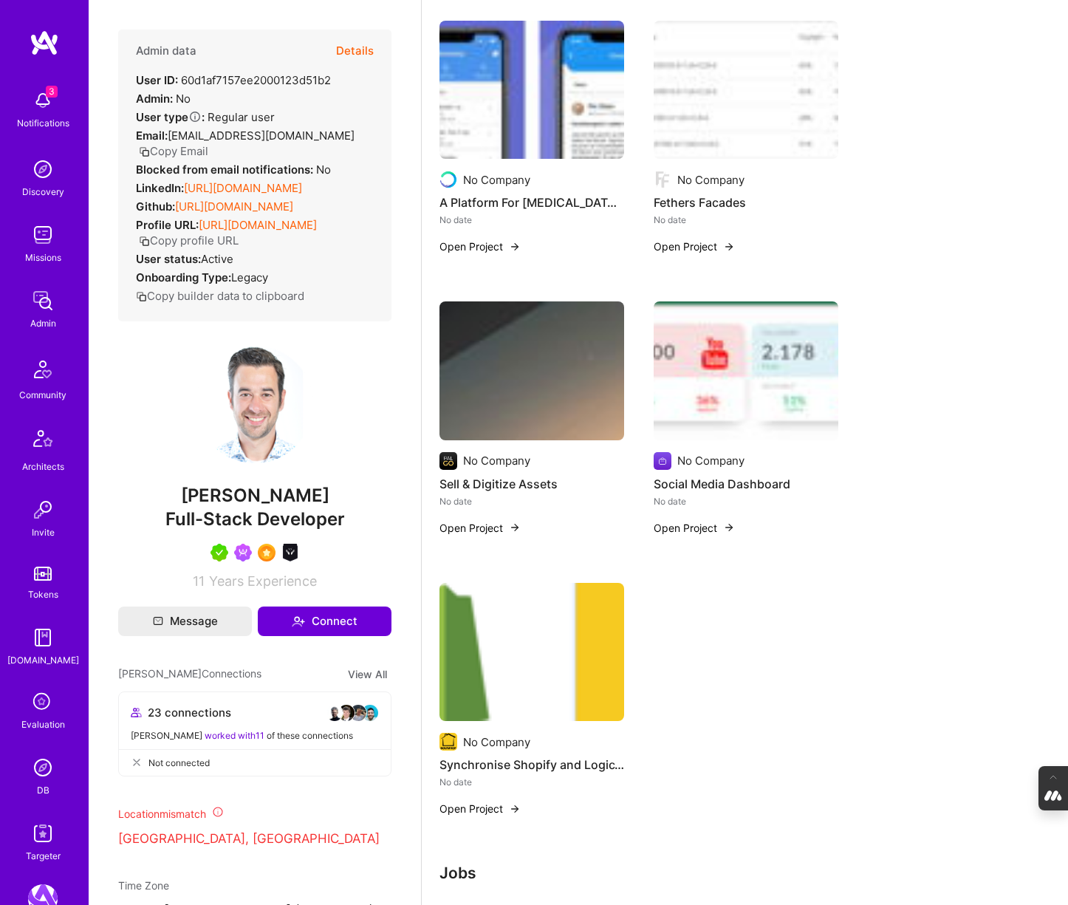
scroll to position [961, 0]
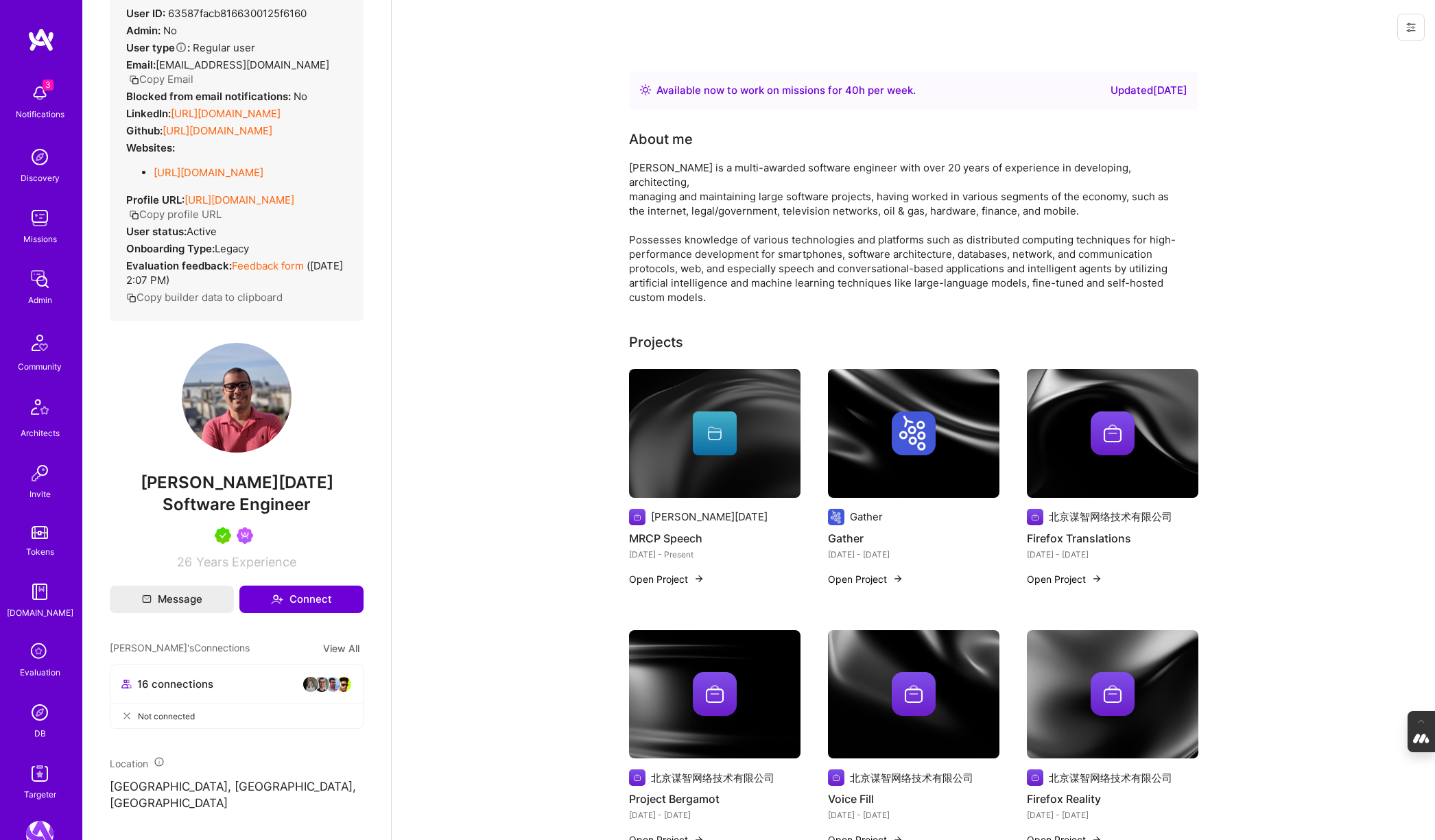
scroll to position [75, 0]
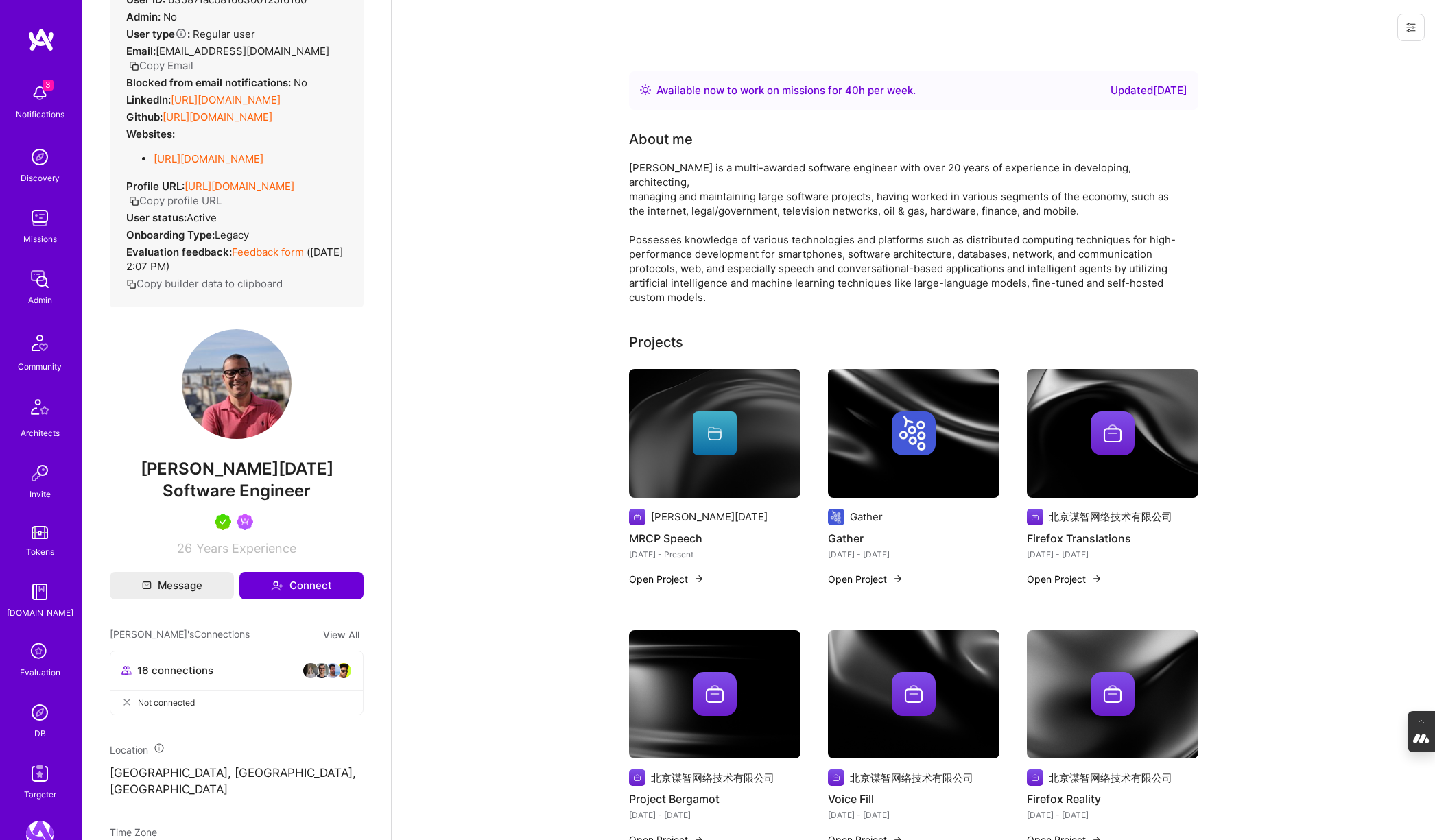
click at [700, 412] on div at bounding box center [714, 433] width 44 height 44
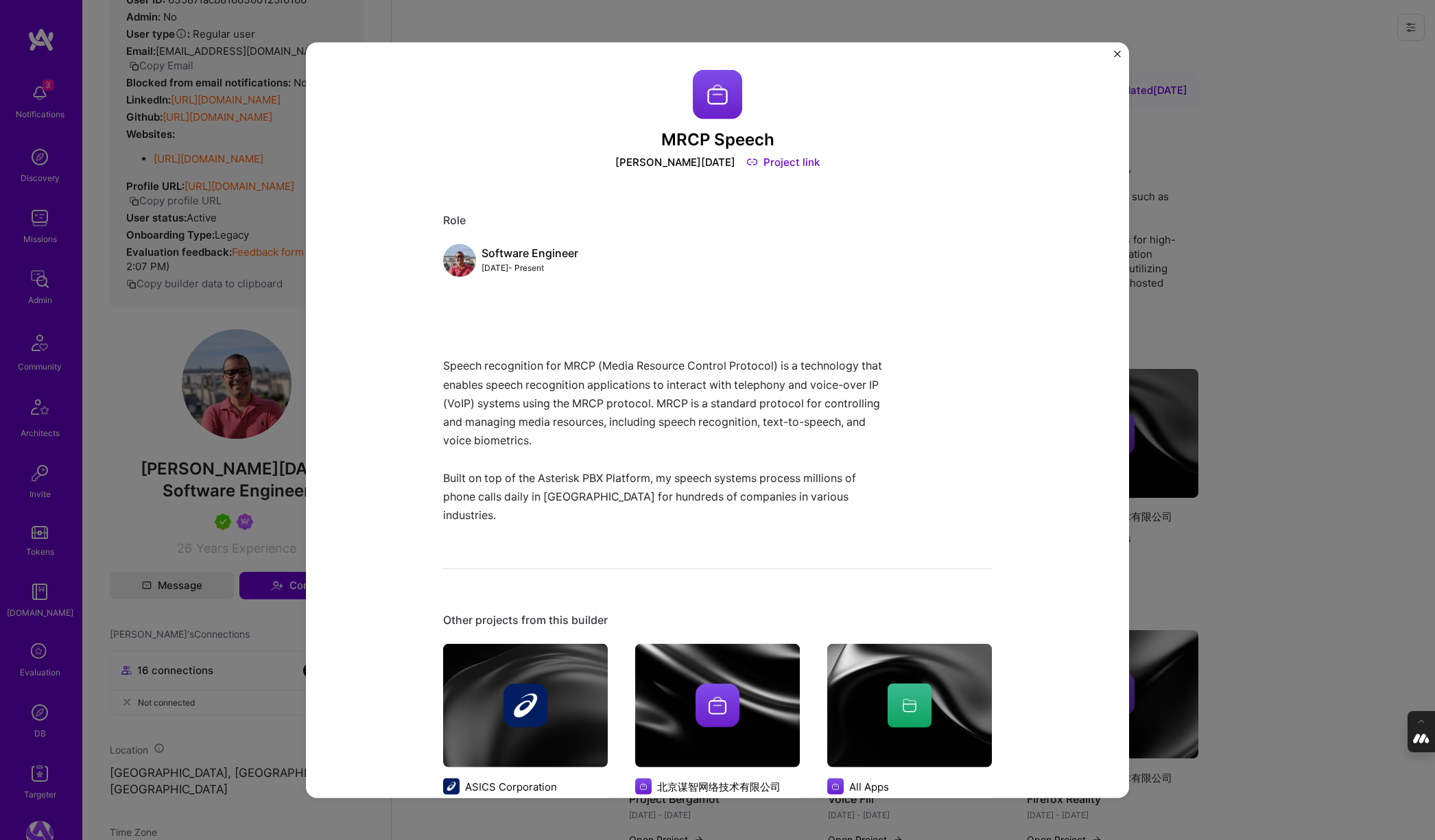
click at [1262, 285] on div "MRCP Speech [PERSON_NAME][DATE] Project link Role Software Engineer [DATE] - Pr…" at bounding box center [718, 420] width 1435 height 840
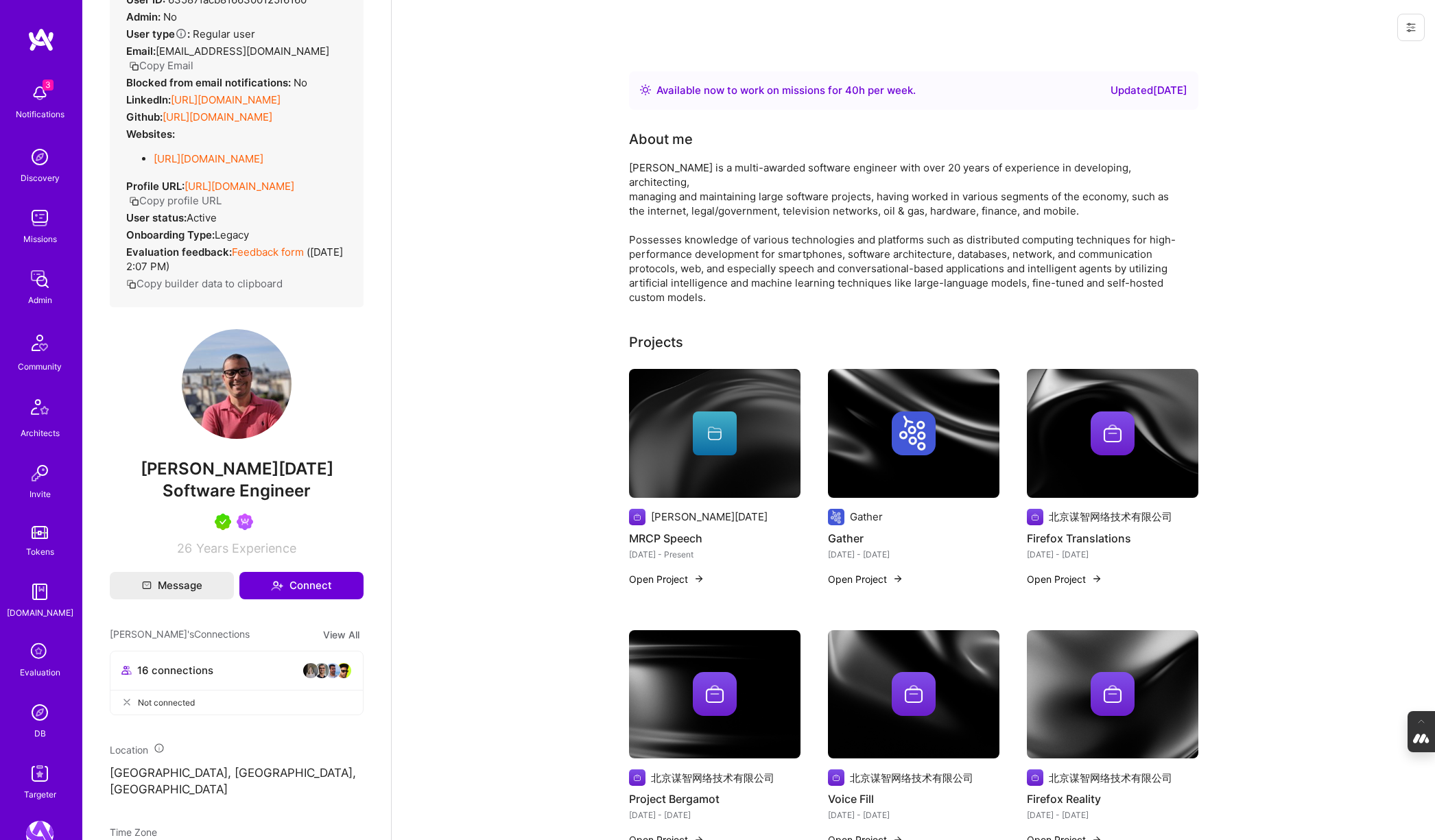
click at [930, 394] on img at bounding box center [913, 433] width 172 height 129
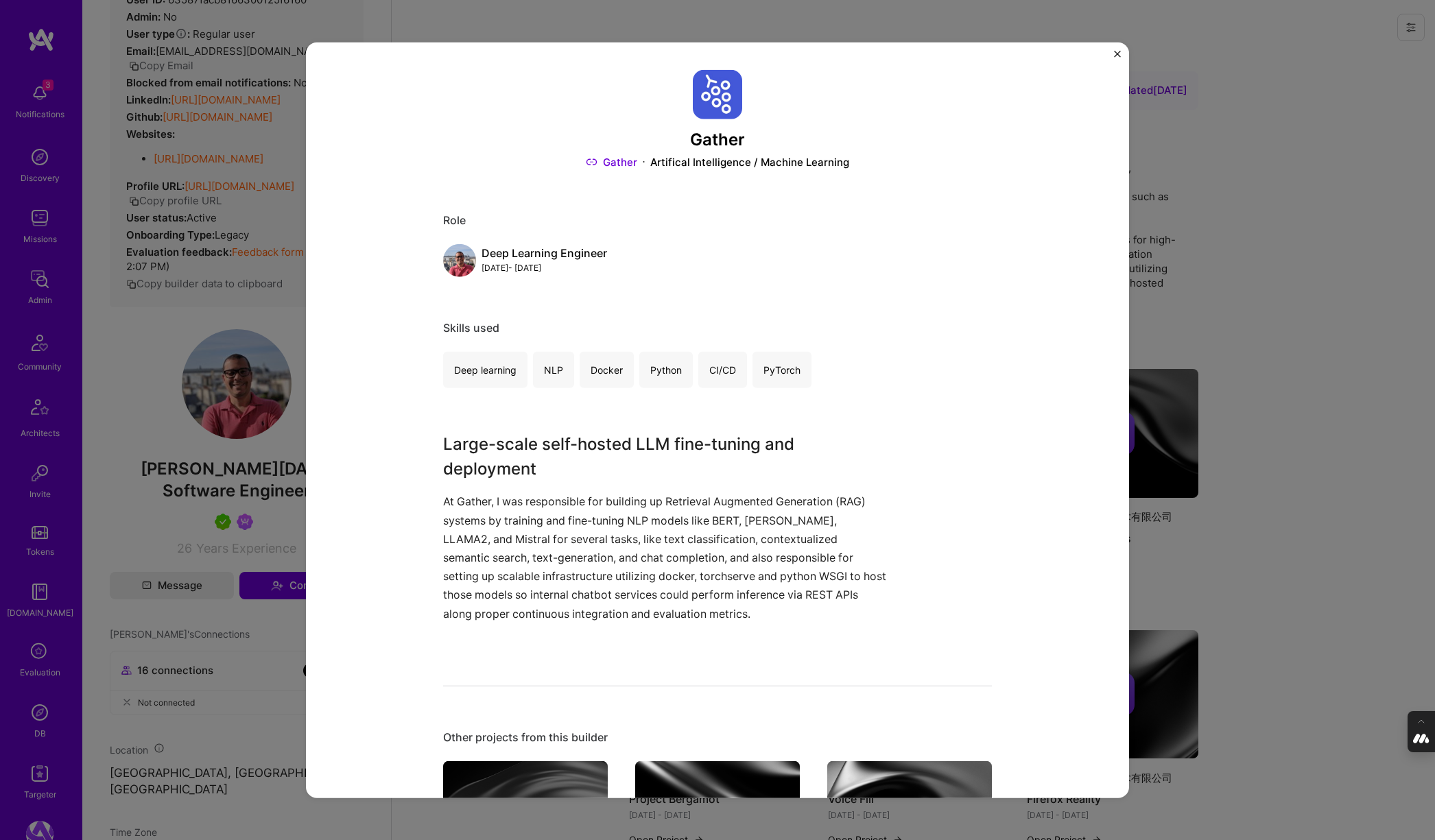
click at [614, 162] on link "Gather" at bounding box center [611, 162] width 51 height 15
click at [1116, 52] on img "Close" at bounding box center [1117, 53] width 6 height 6
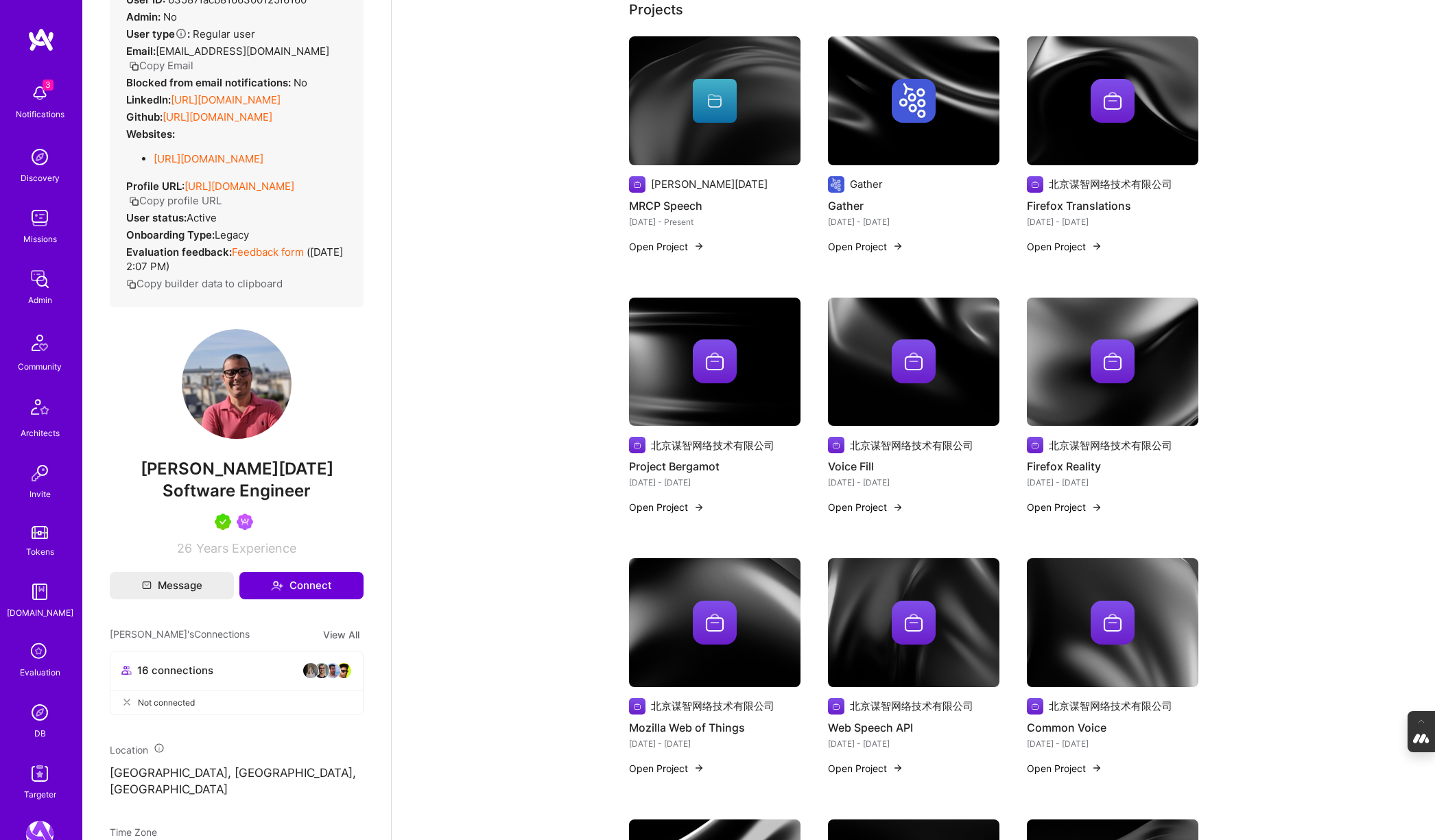
scroll to position [337, 0]
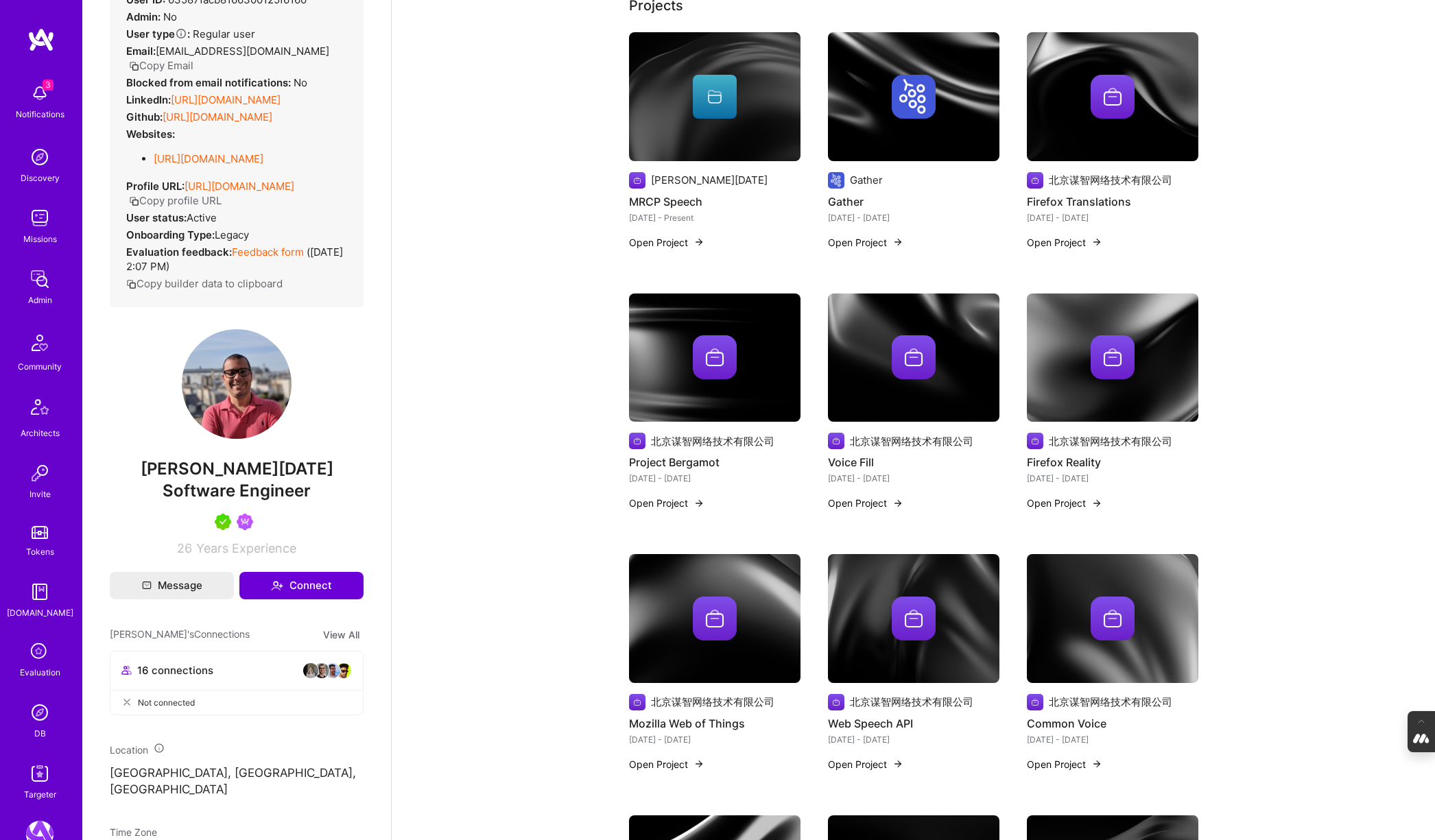
click at [738, 342] on div at bounding box center [715, 356] width 172 height 44
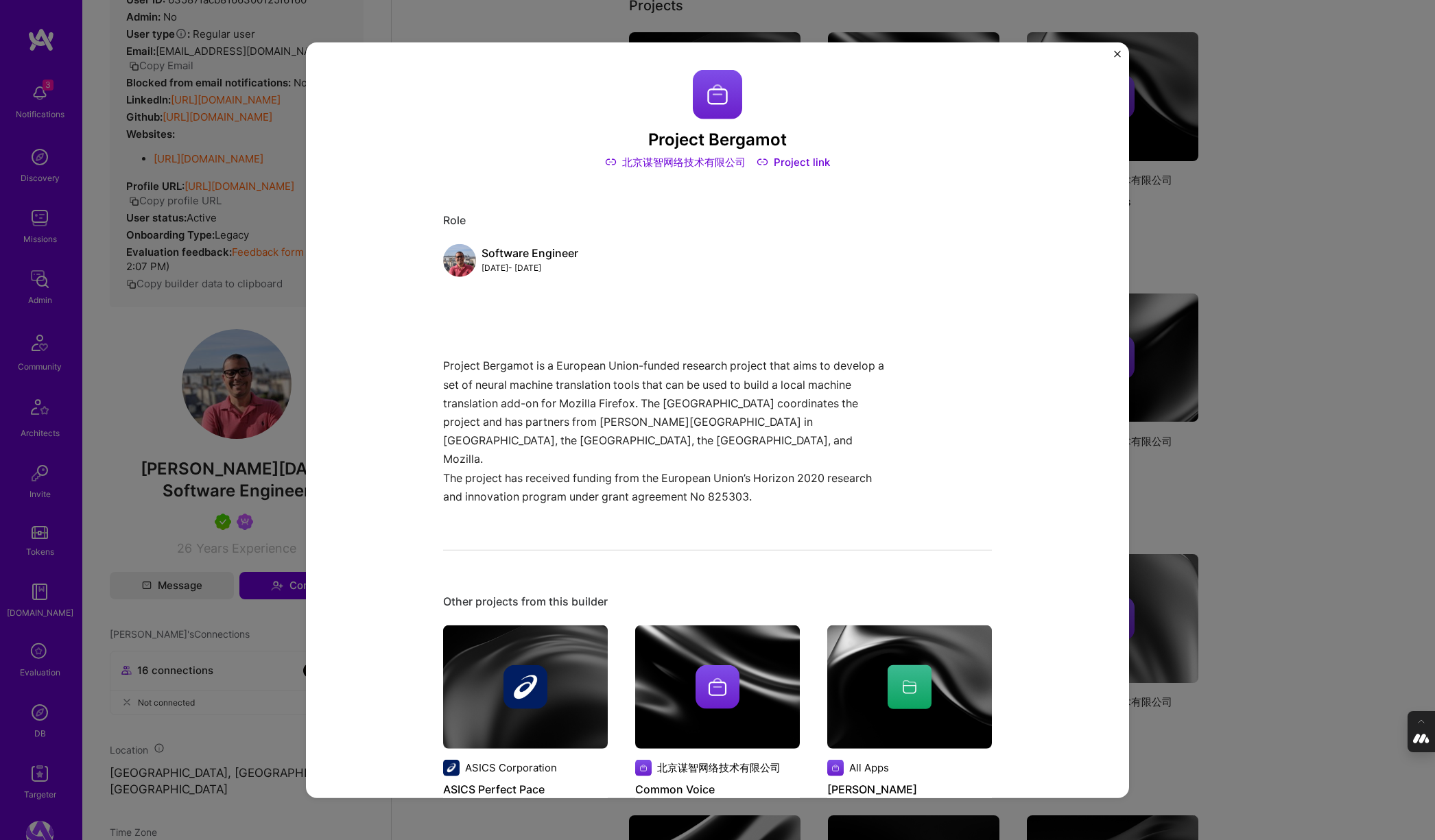
click at [1235, 401] on div "Project Bergamot 北京谋智网络技术有限公司 Project link Role Software Engineer Sep, 2020 - J…" at bounding box center [718, 420] width 1435 height 840
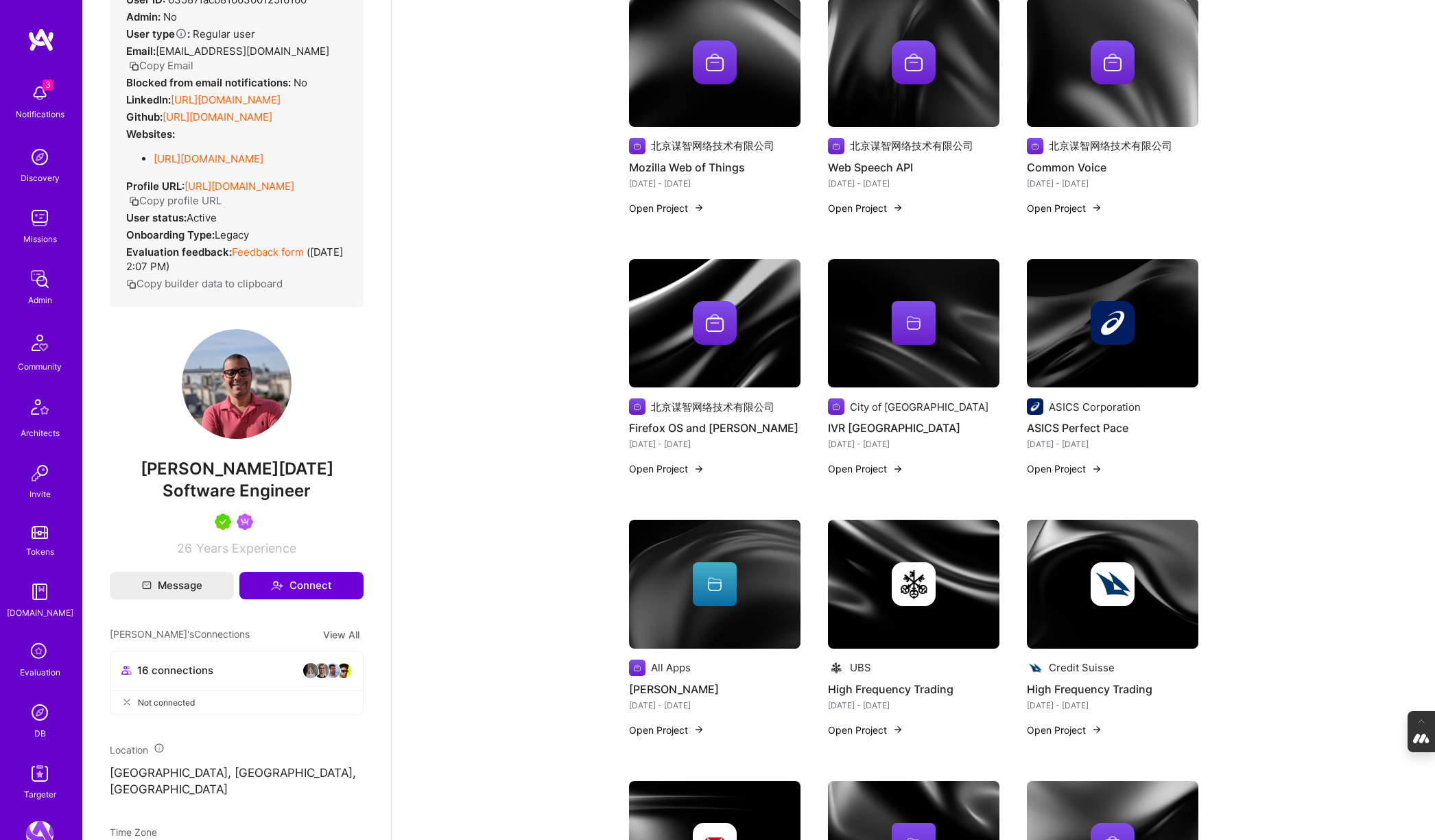
scroll to position [898, 0]
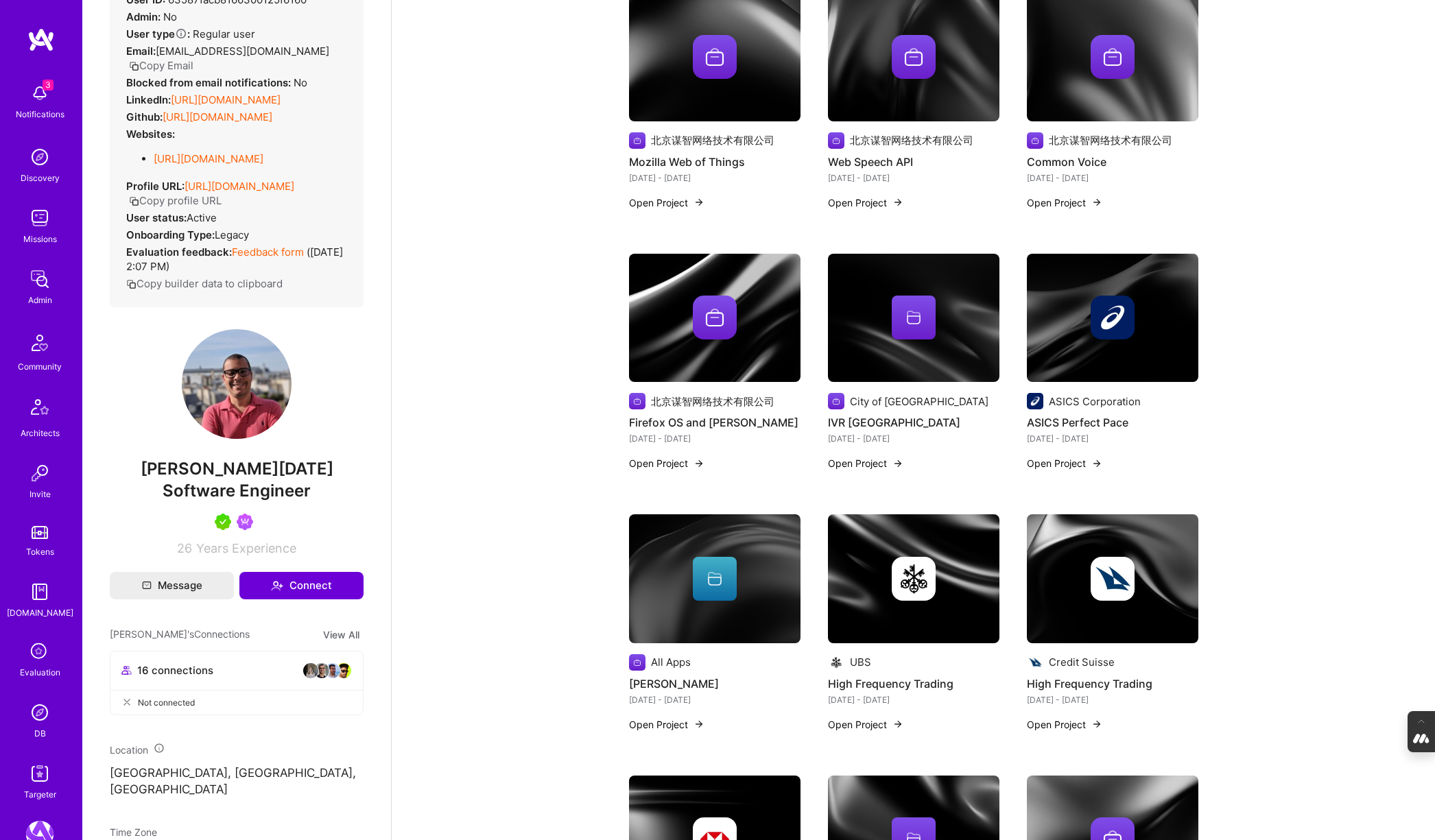
click at [1107, 323] on img at bounding box center [1112, 317] width 44 height 44
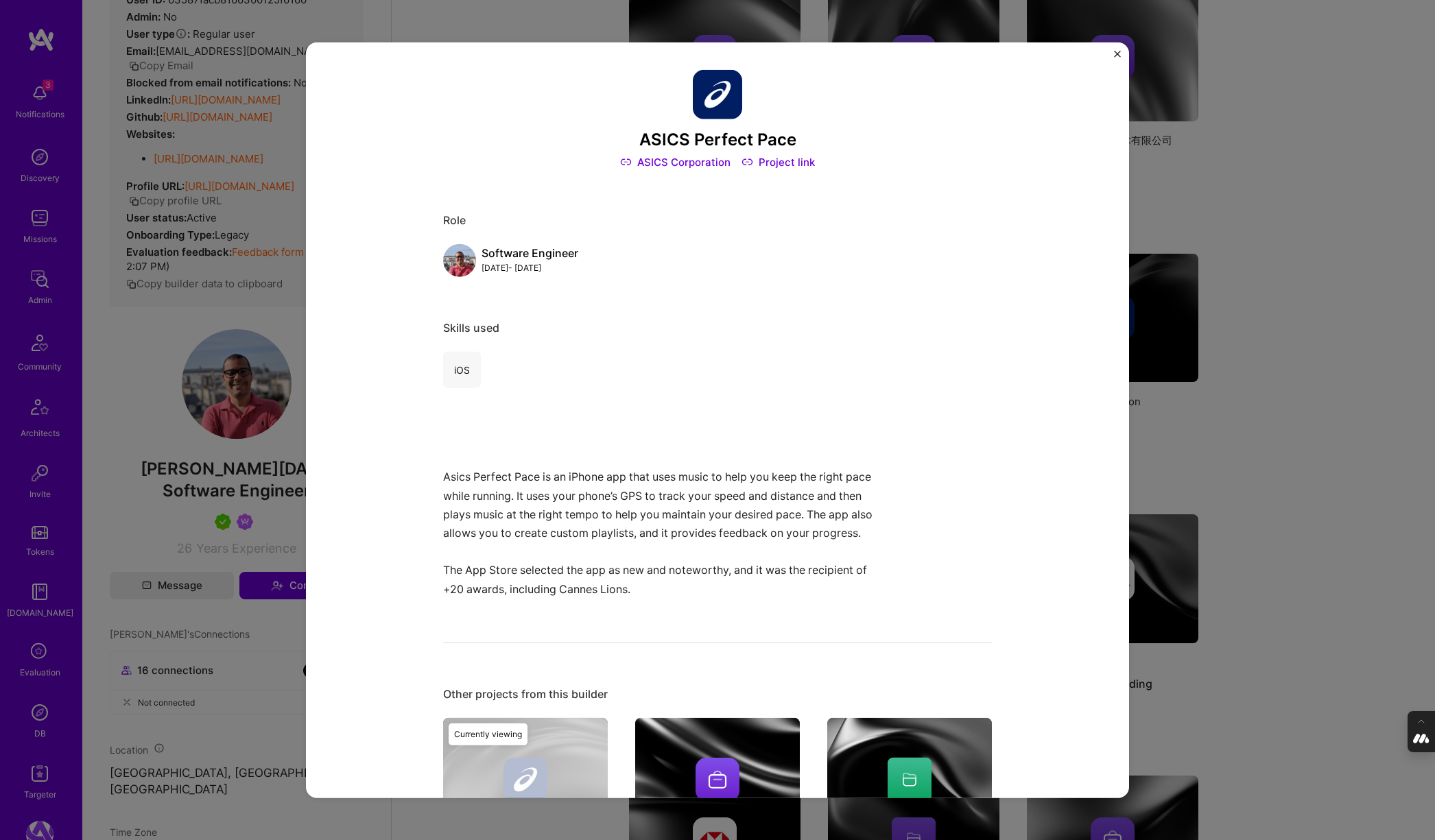
click at [1248, 314] on div "ASICS Perfect Pace ASICS Corporation Project link Role Software Engineer Aug, 2…" at bounding box center [718, 420] width 1435 height 840
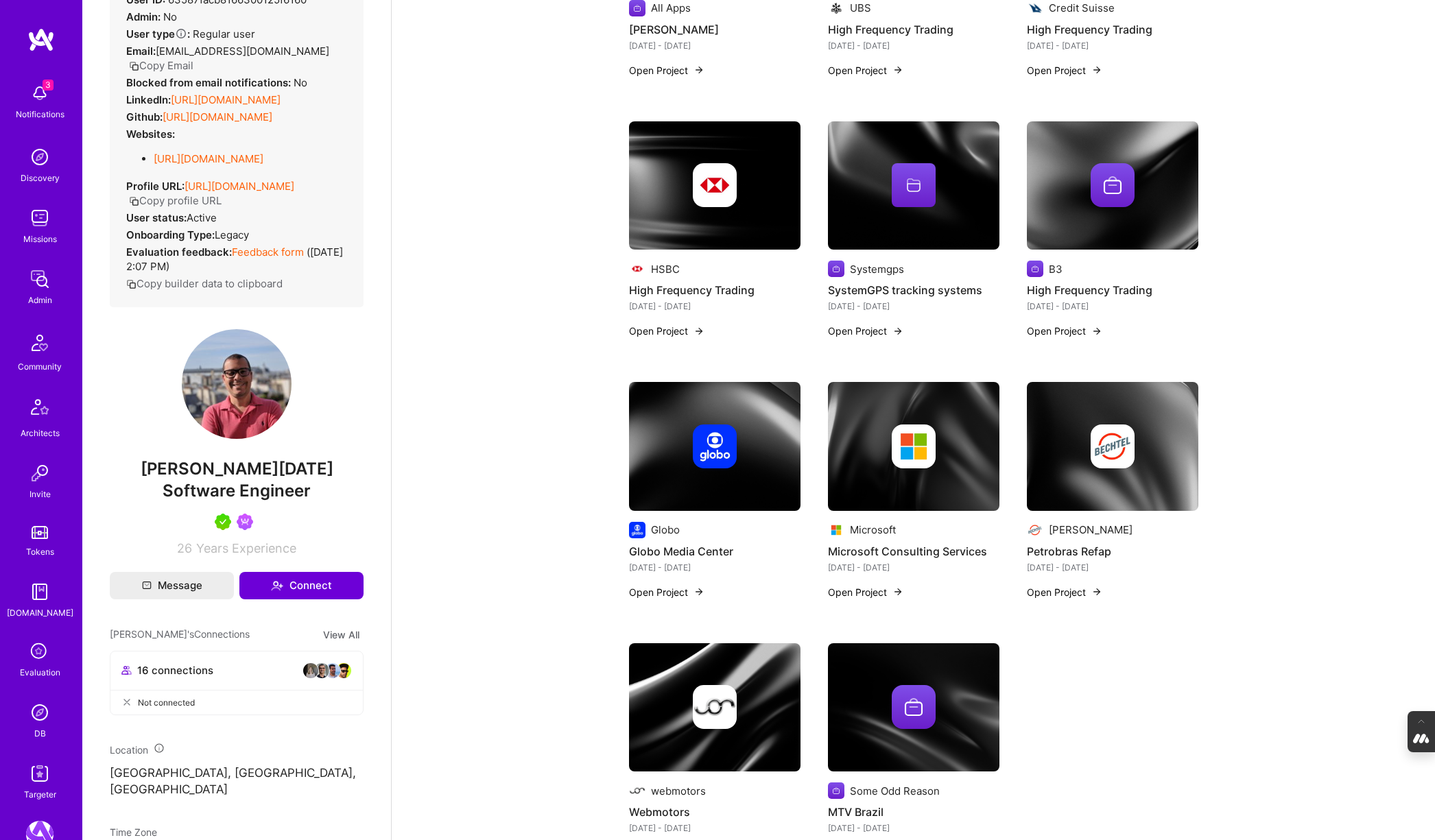
scroll to position [1557, 0]
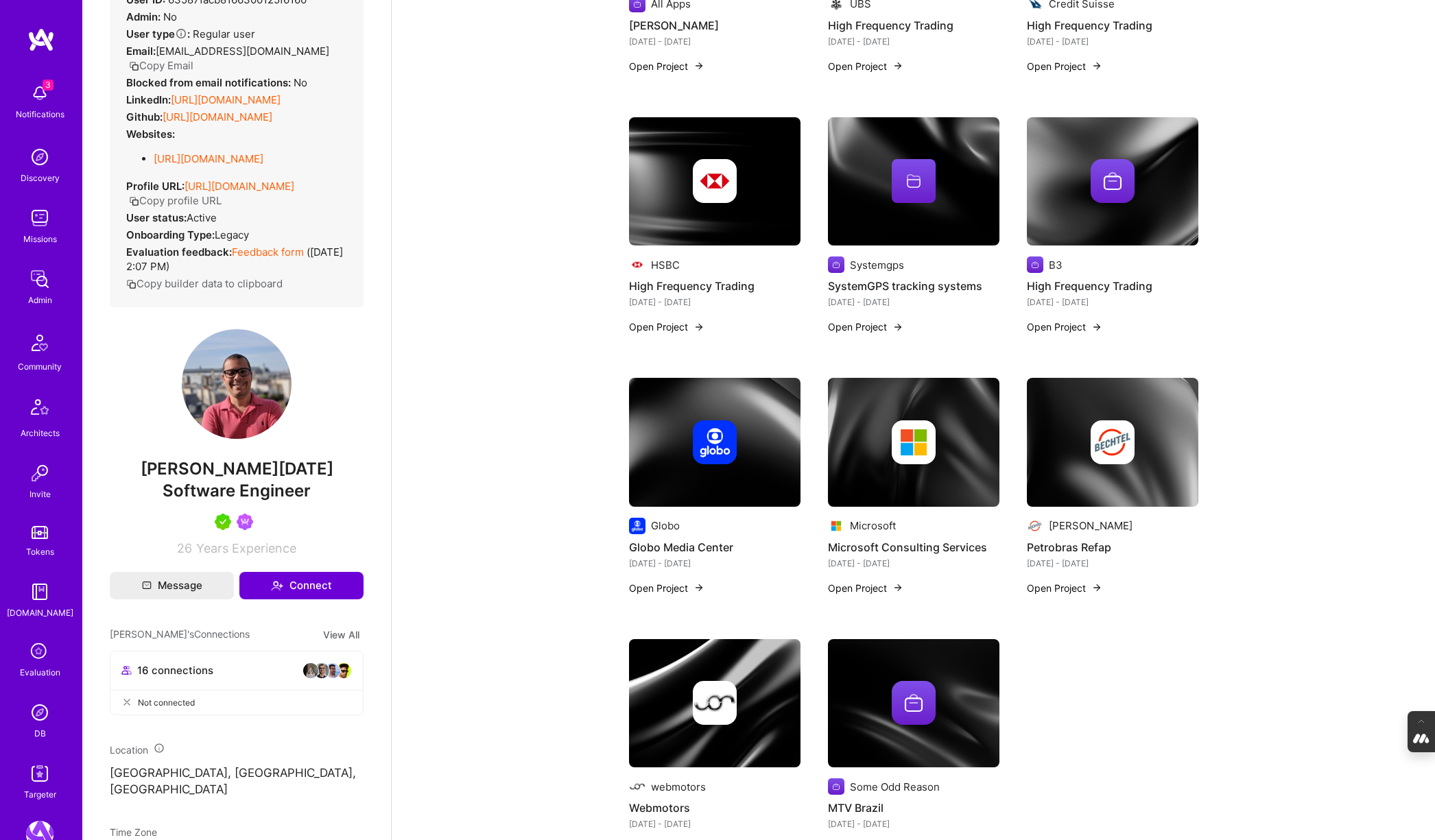
click at [1126, 420] on img at bounding box center [1112, 442] width 44 height 44
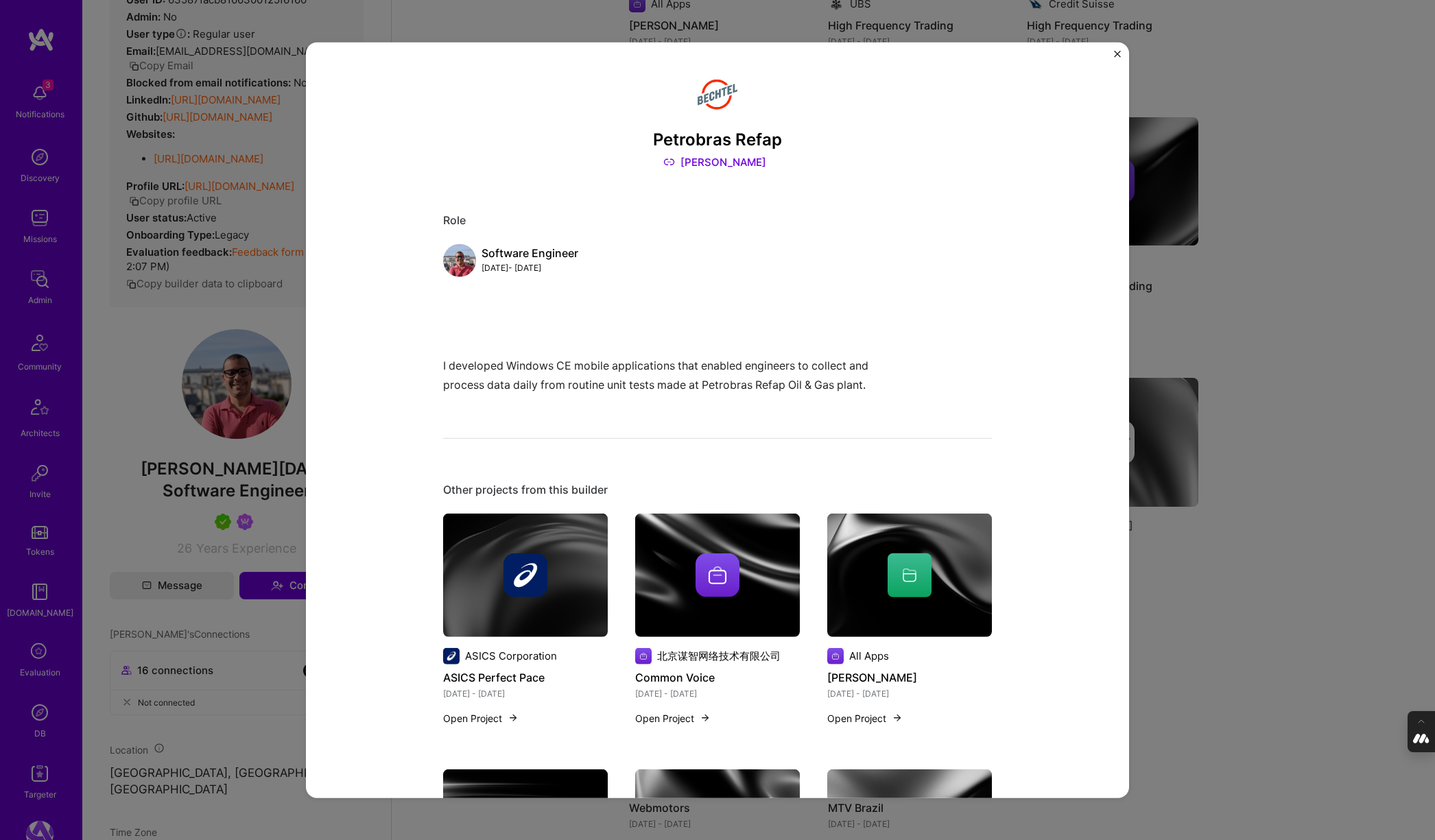
click at [1248, 420] on div "Petrobras Refap Bechtel Role Software Engineer Jan, 2003 - Jan, 2004 I develope…" at bounding box center [718, 420] width 1435 height 840
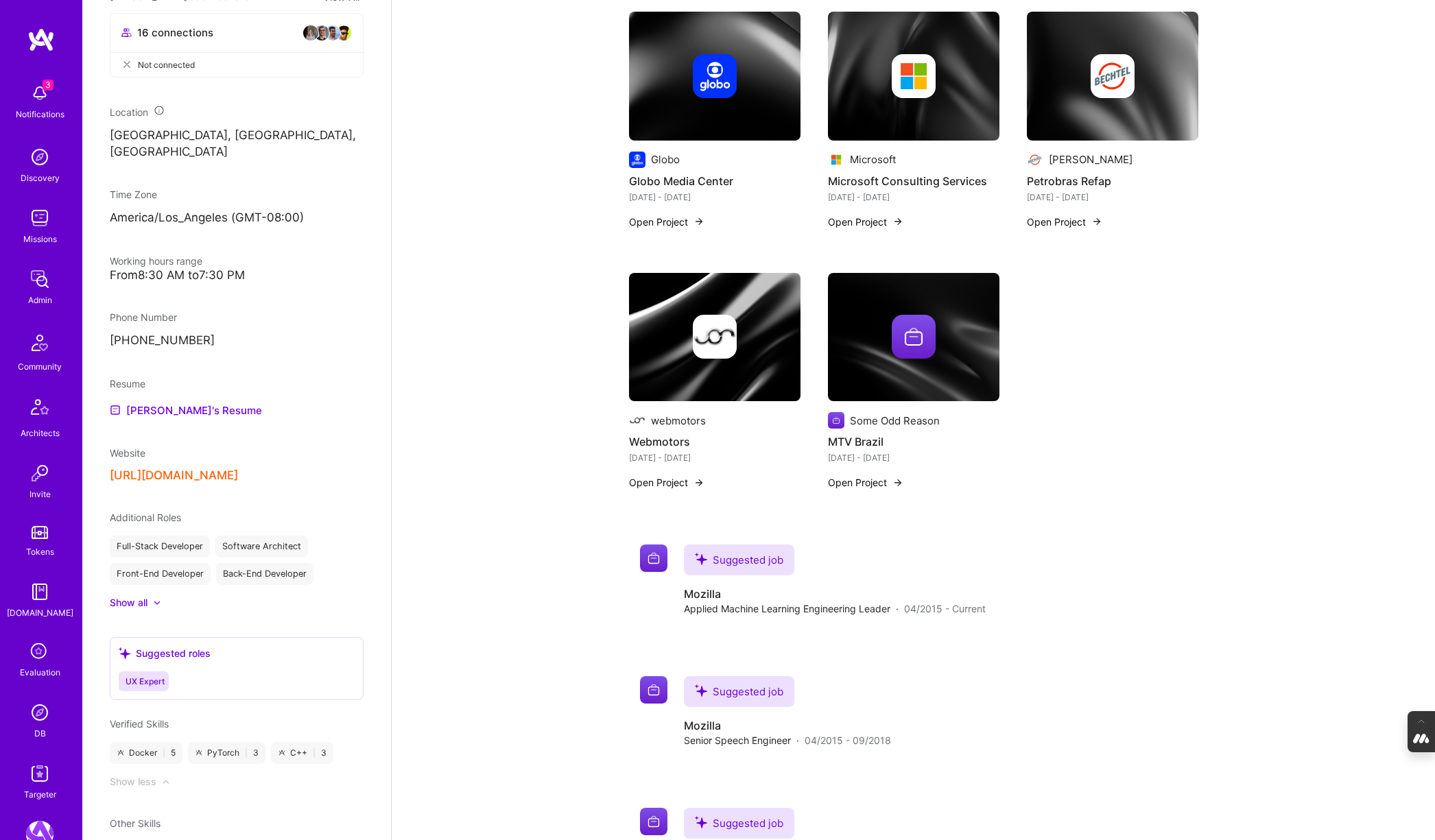
scroll to position [713, 0]
click at [183, 468] on button "https://andrenatal.com/" at bounding box center [174, 475] width 128 height 15
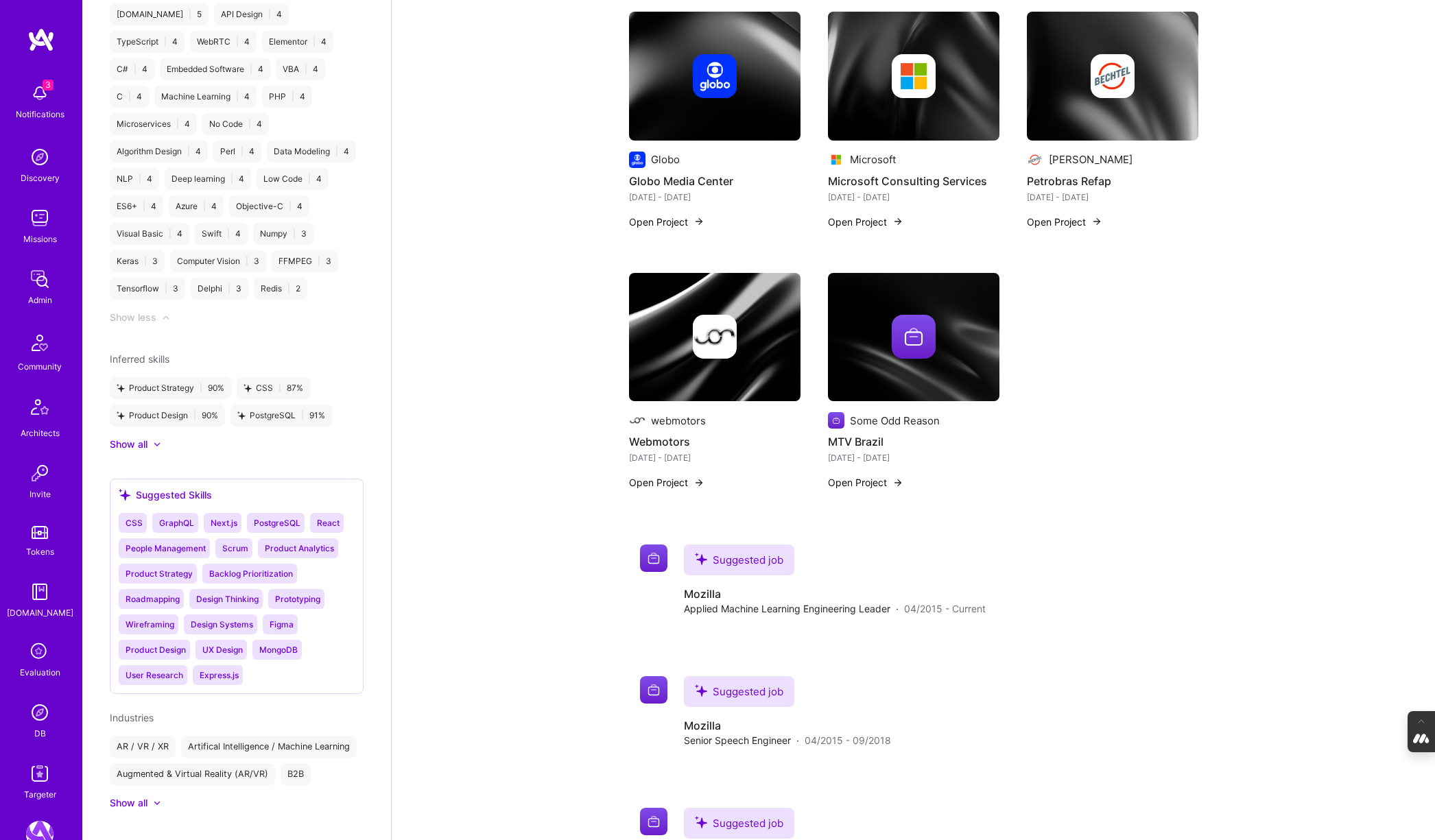
scroll to position [1888, 0]
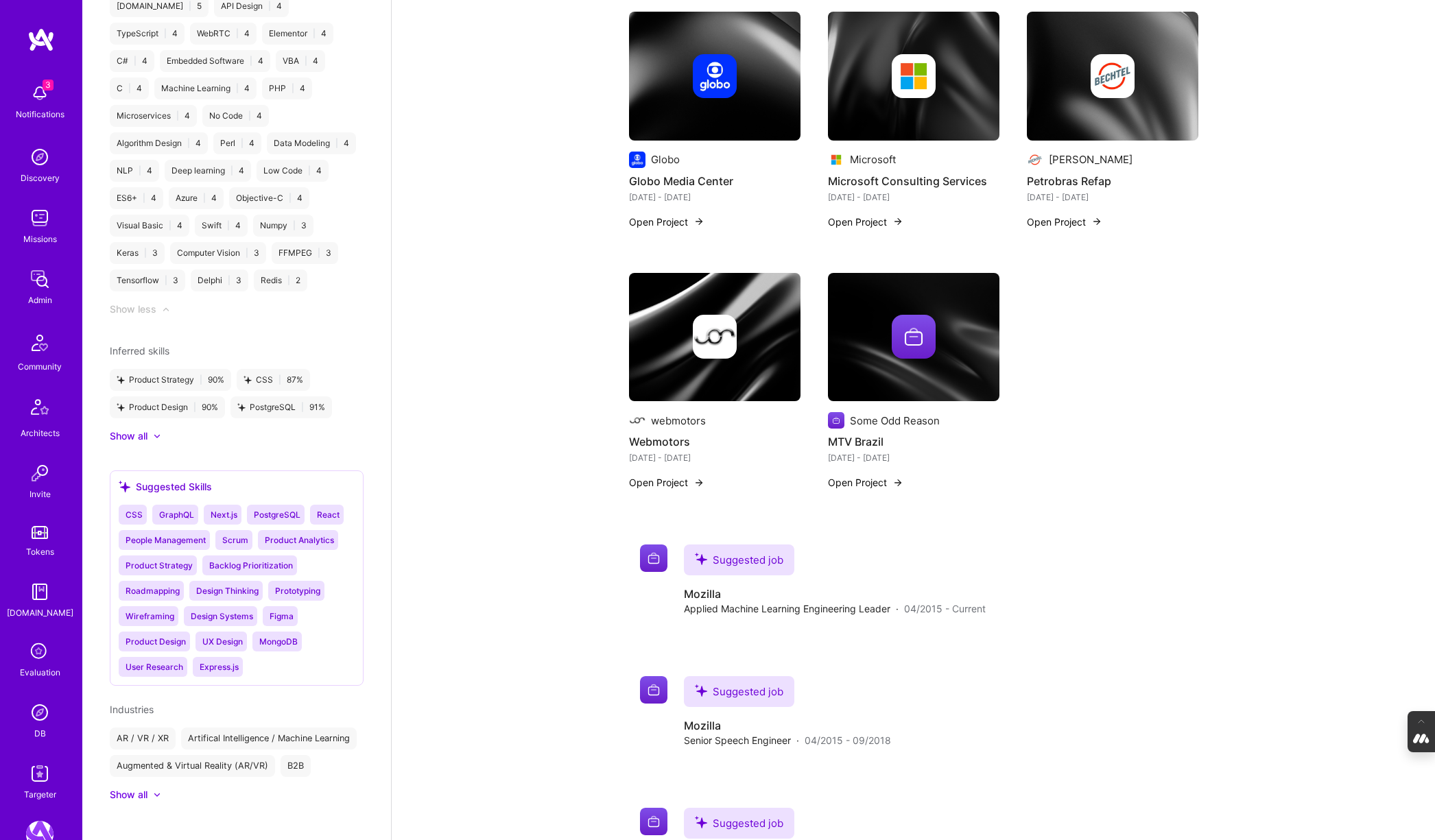
click at [140, 788] on div "Show all" at bounding box center [128, 795] width 38 height 14
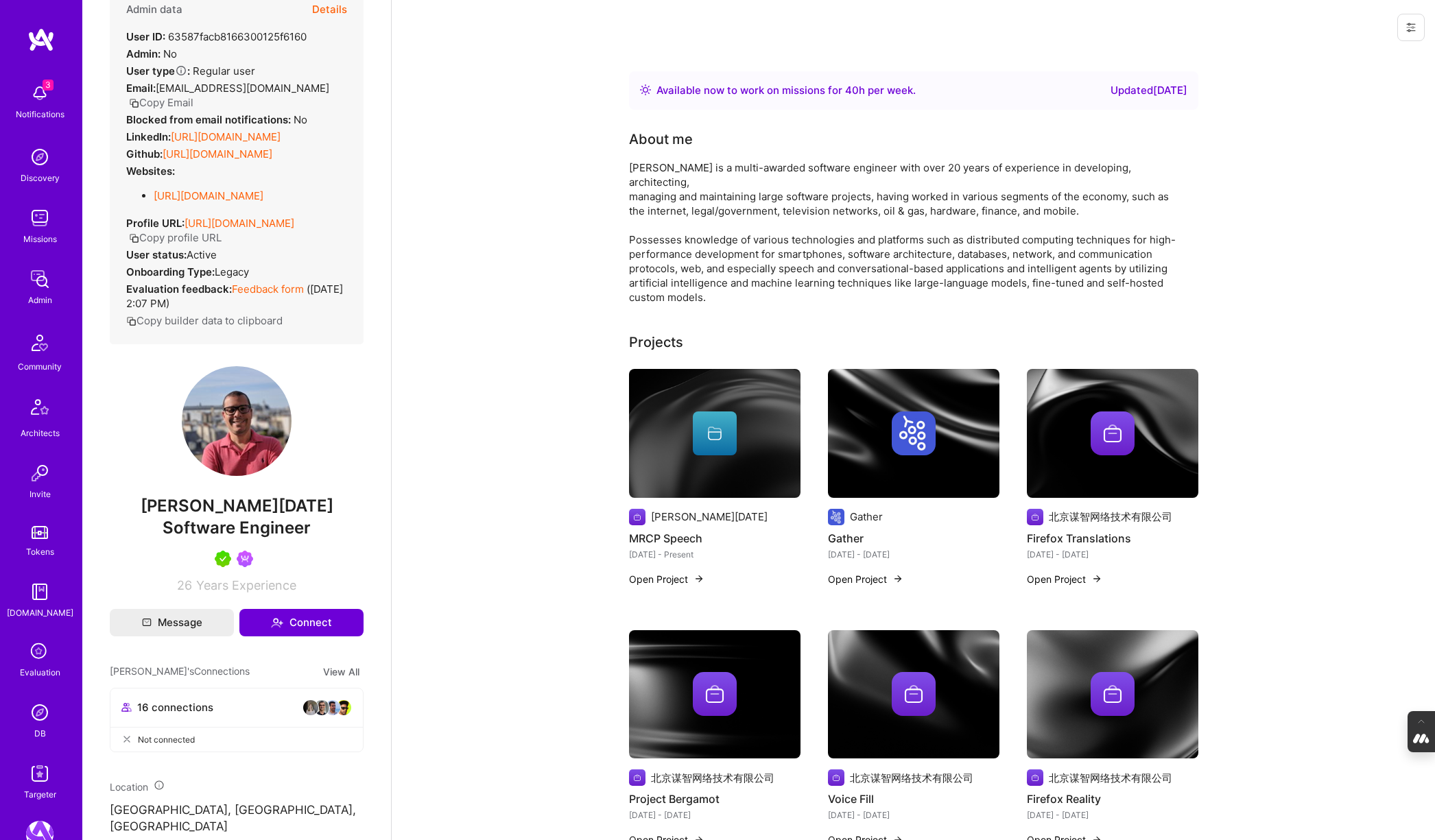
scroll to position [0, 0]
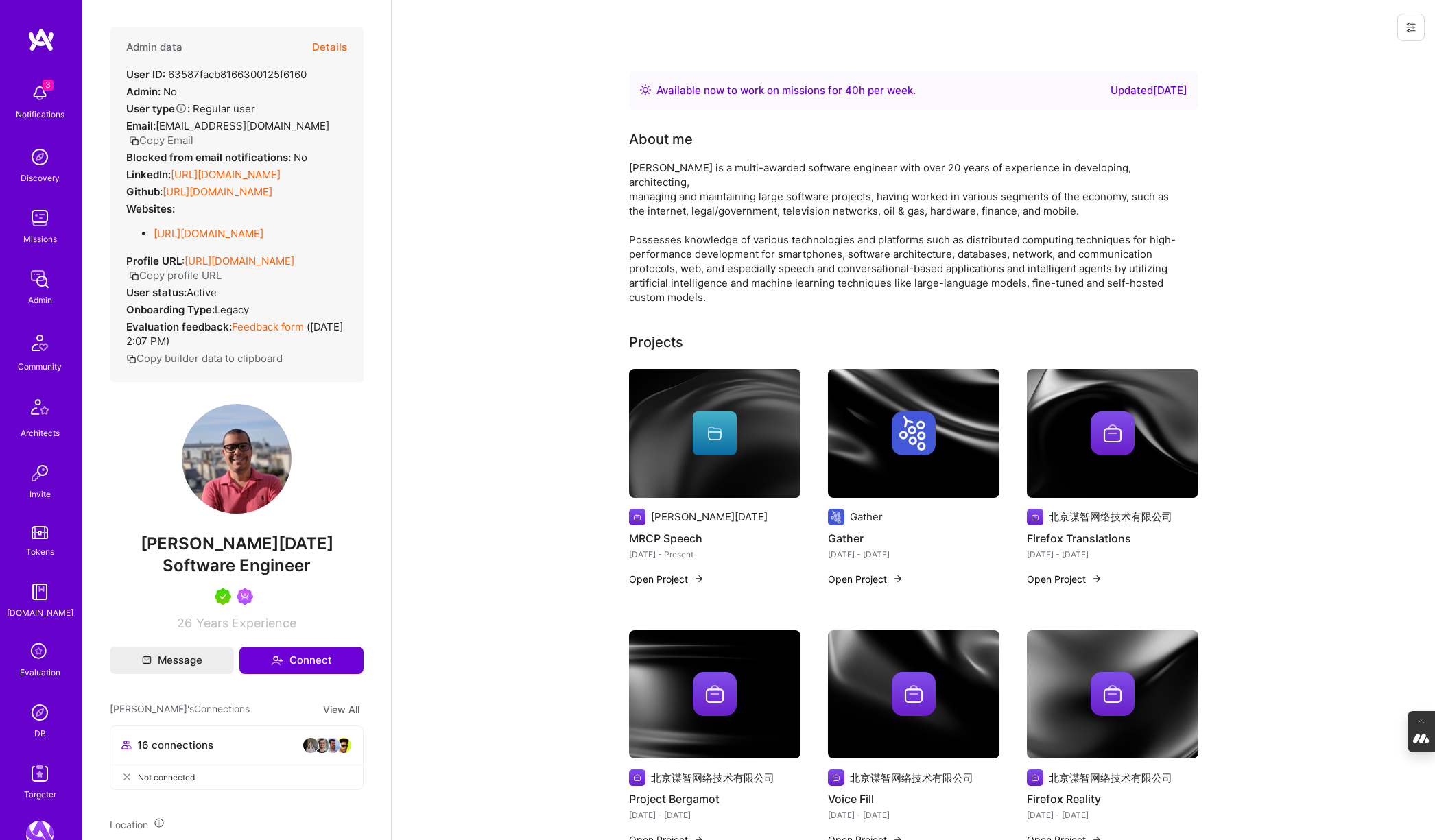
click at [256, 168] on link "https://linkedin.com/in/andrenatal" at bounding box center [226, 174] width 110 height 13
click at [892, 448] on img at bounding box center [913, 433] width 172 height 129
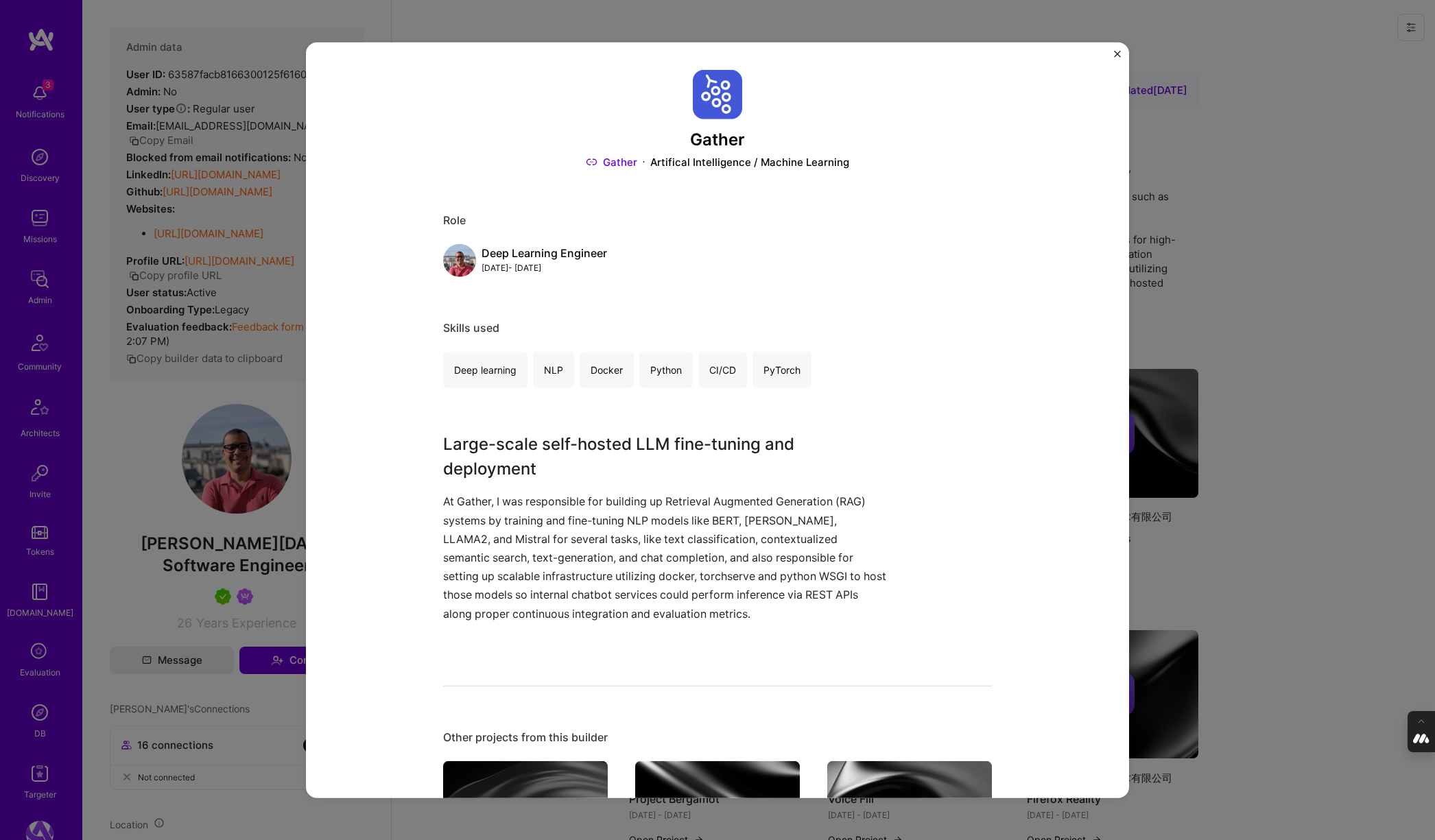
click at [616, 162] on link "Gather" at bounding box center [611, 162] width 51 height 15
click at [1234, 93] on div "Gather Gather Artifical Intelligence / Machine Learning Role Deep Learning Engi…" at bounding box center [718, 420] width 1435 height 840
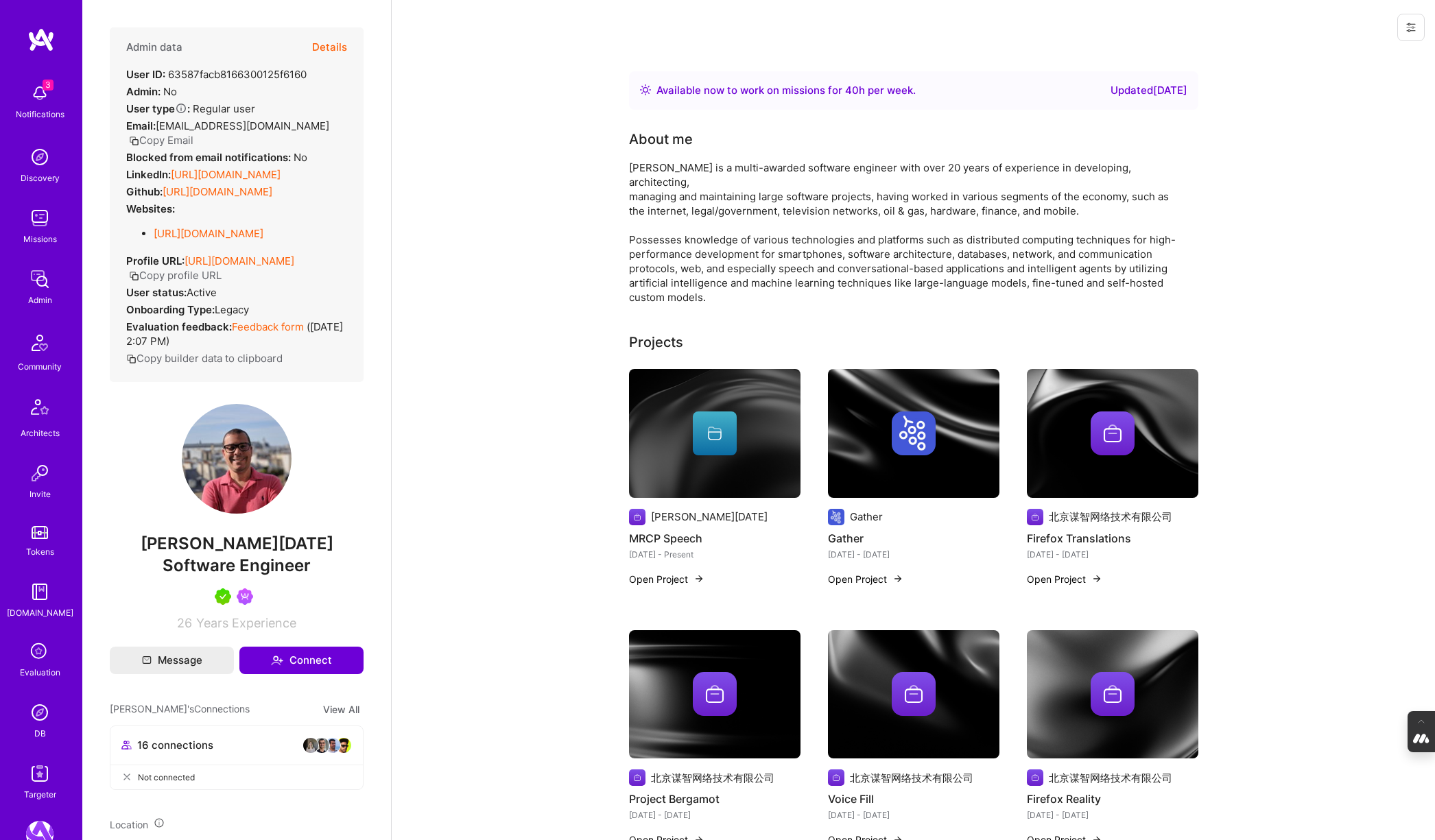
click at [330, 48] on button "Details" at bounding box center [330, 47] width 35 height 40
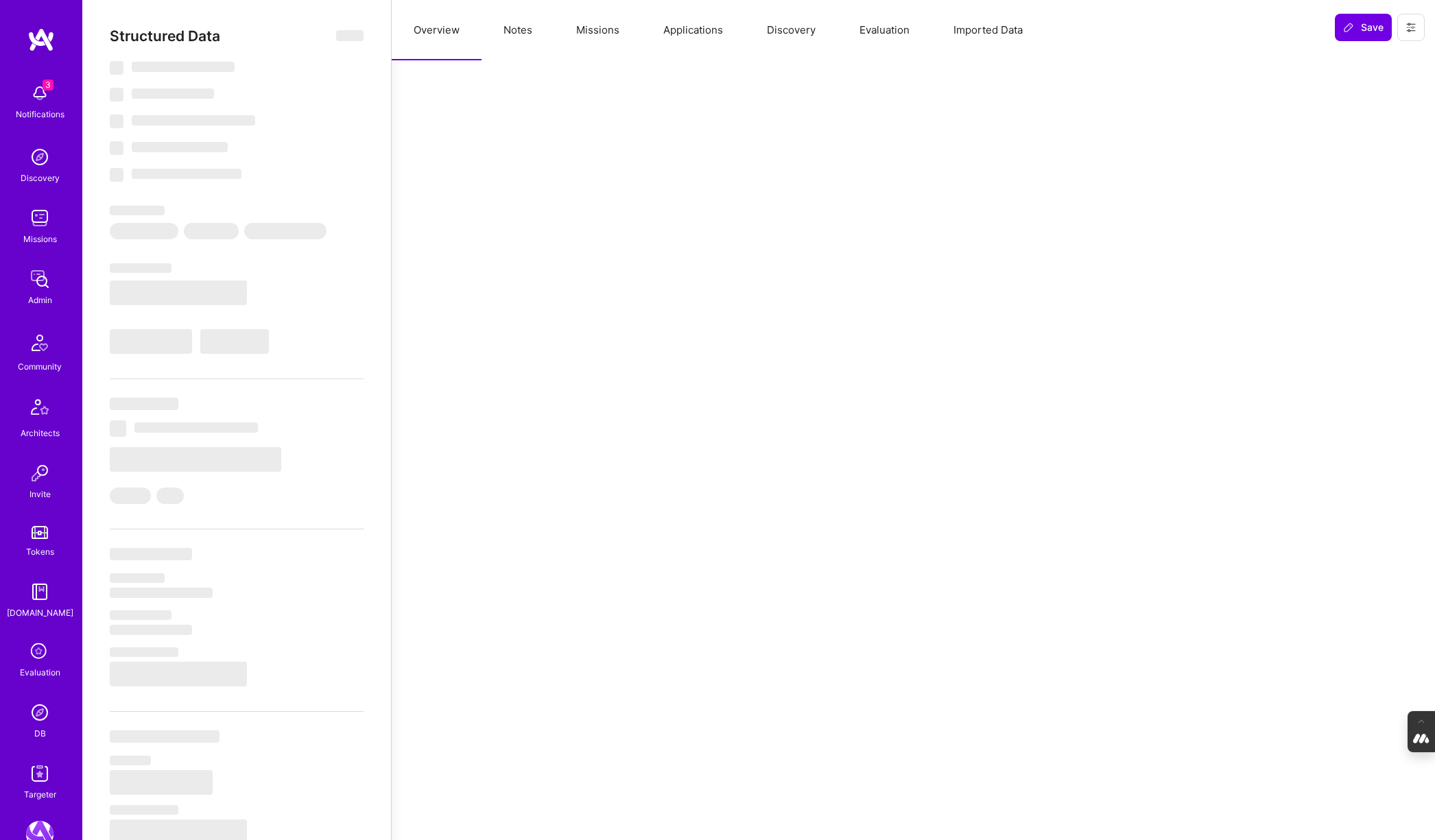
click at [871, 32] on button "Evaluation" at bounding box center [884, 30] width 94 height 60
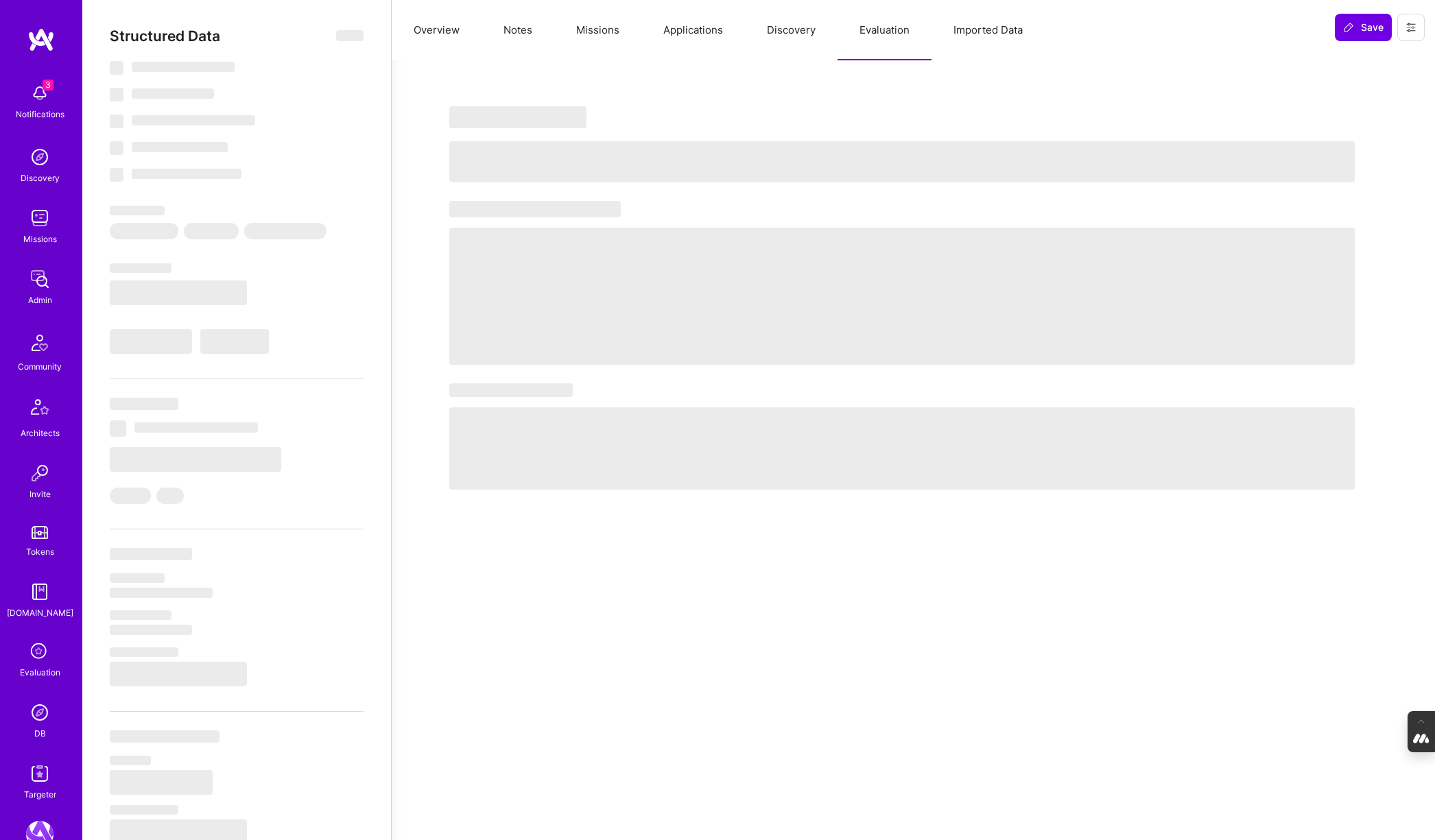
select select "Right Now"
select select "5"
select select "7"
select select "6"
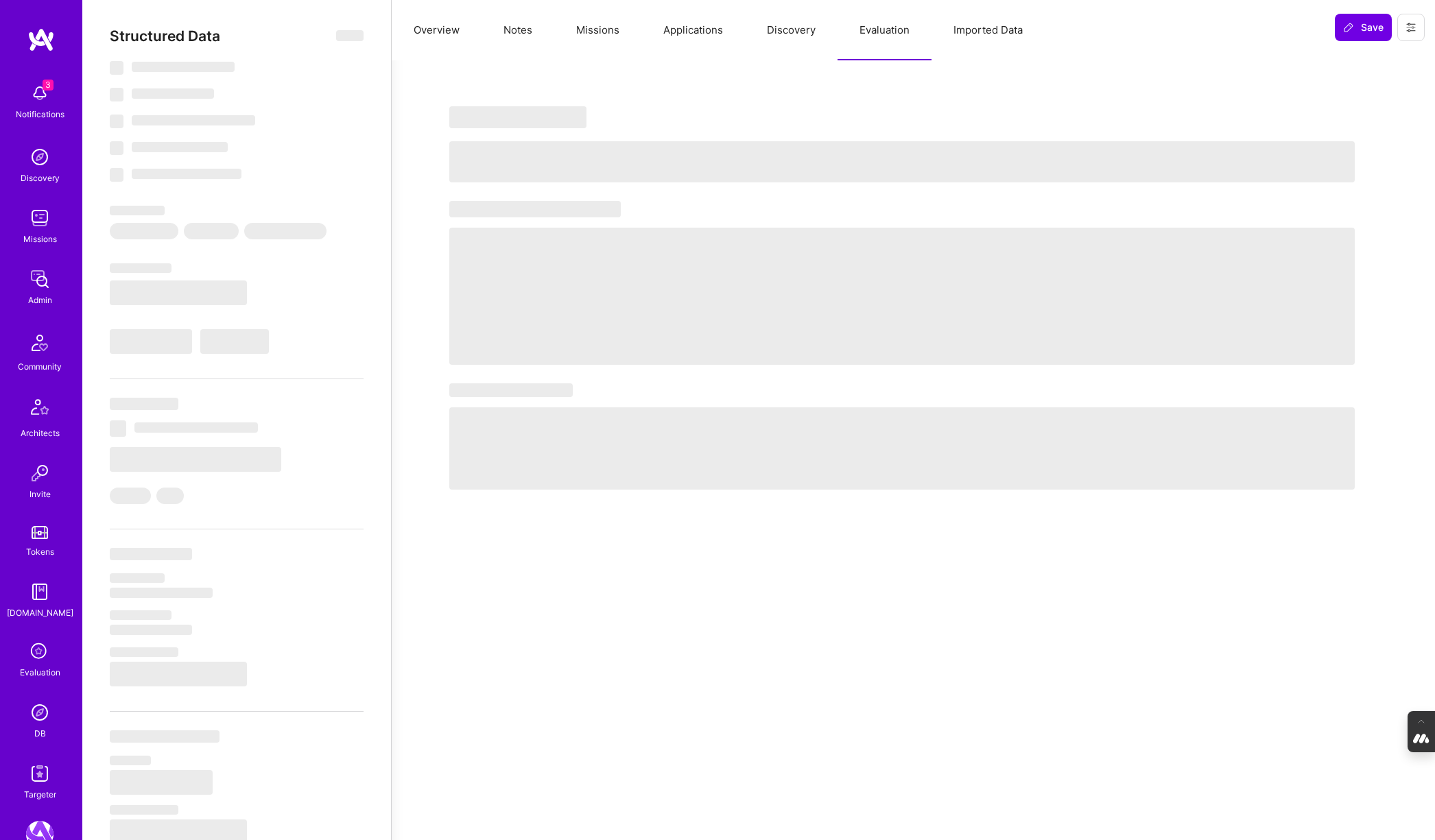
select select "US"
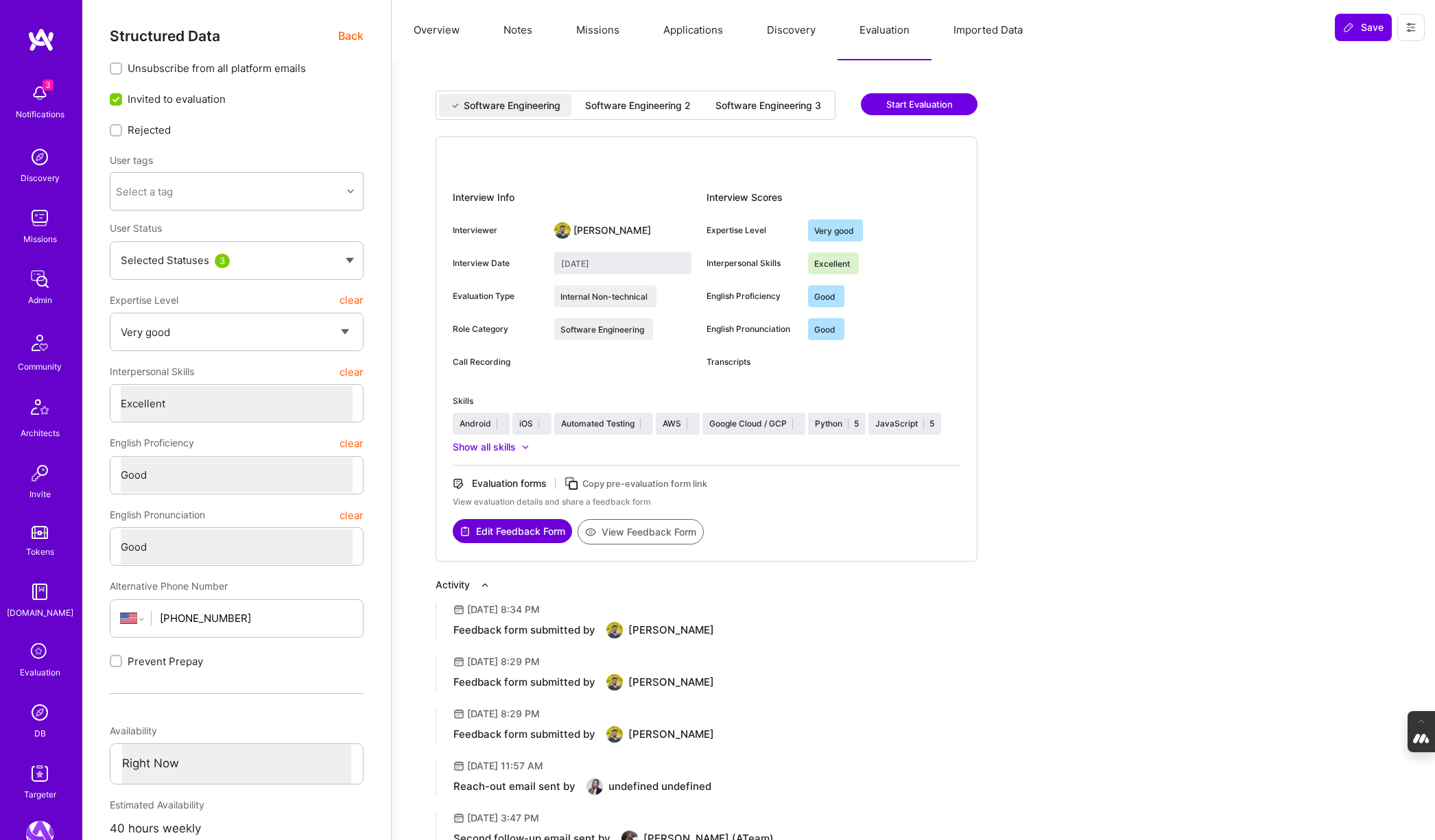
click at [628, 103] on div "Software Engineering 2" at bounding box center [638, 105] width 106 height 14
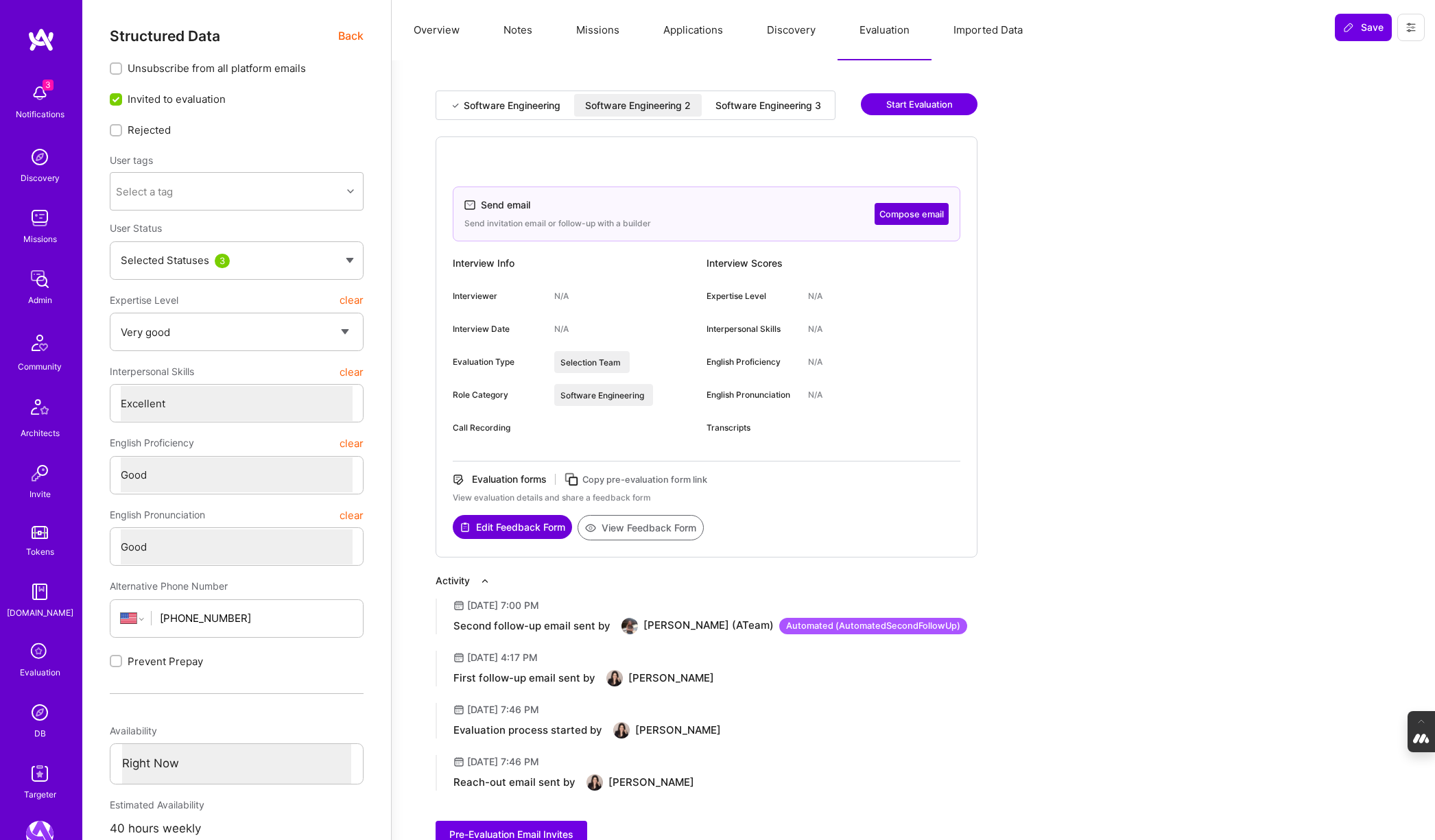
click at [800, 104] on div "Software Engineering 3" at bounding box center [769, 105] width 106 height 14
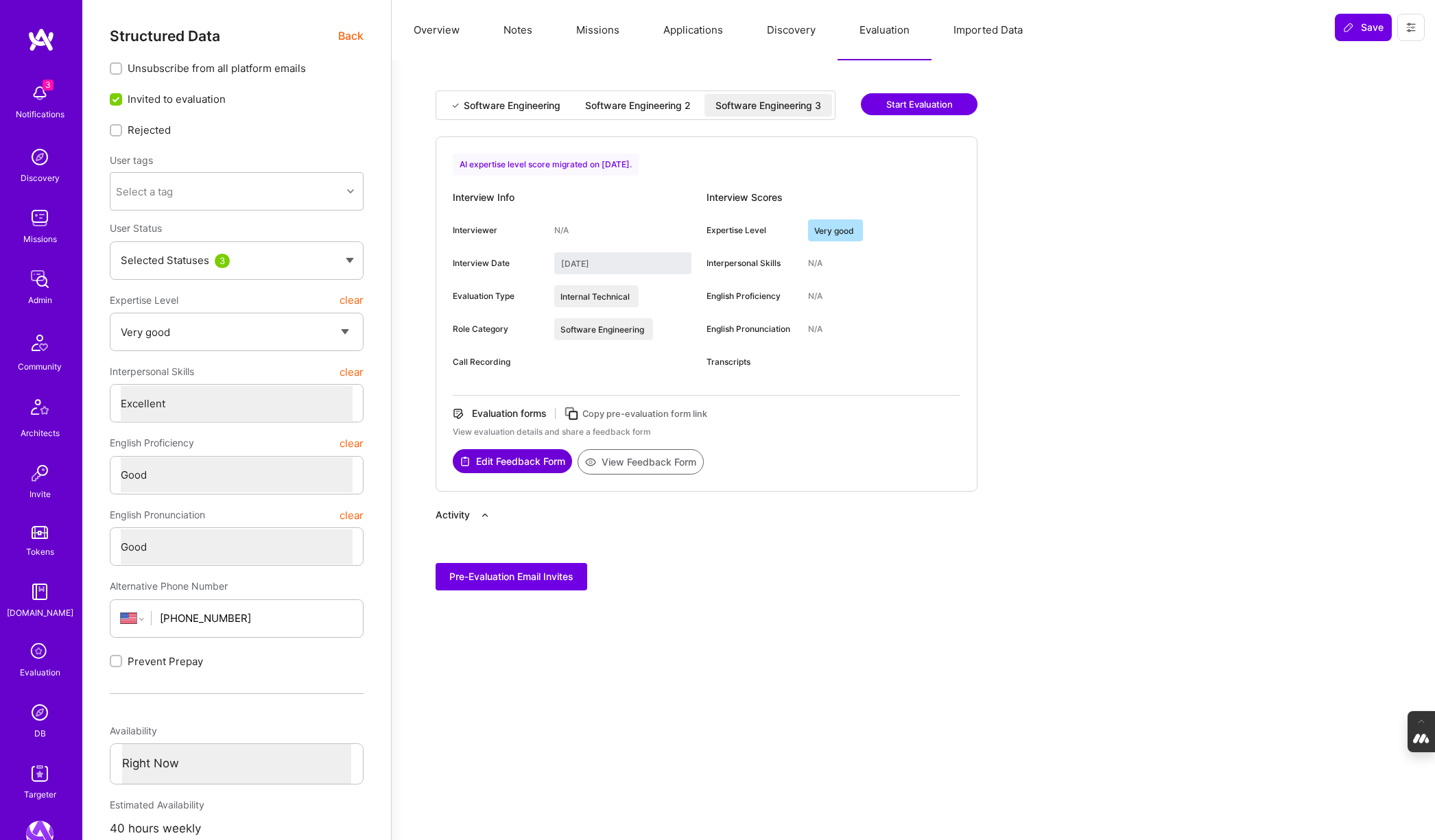
click at [512, 21] on button "Notes" at bounding box center [518, 30] width 72 height 60
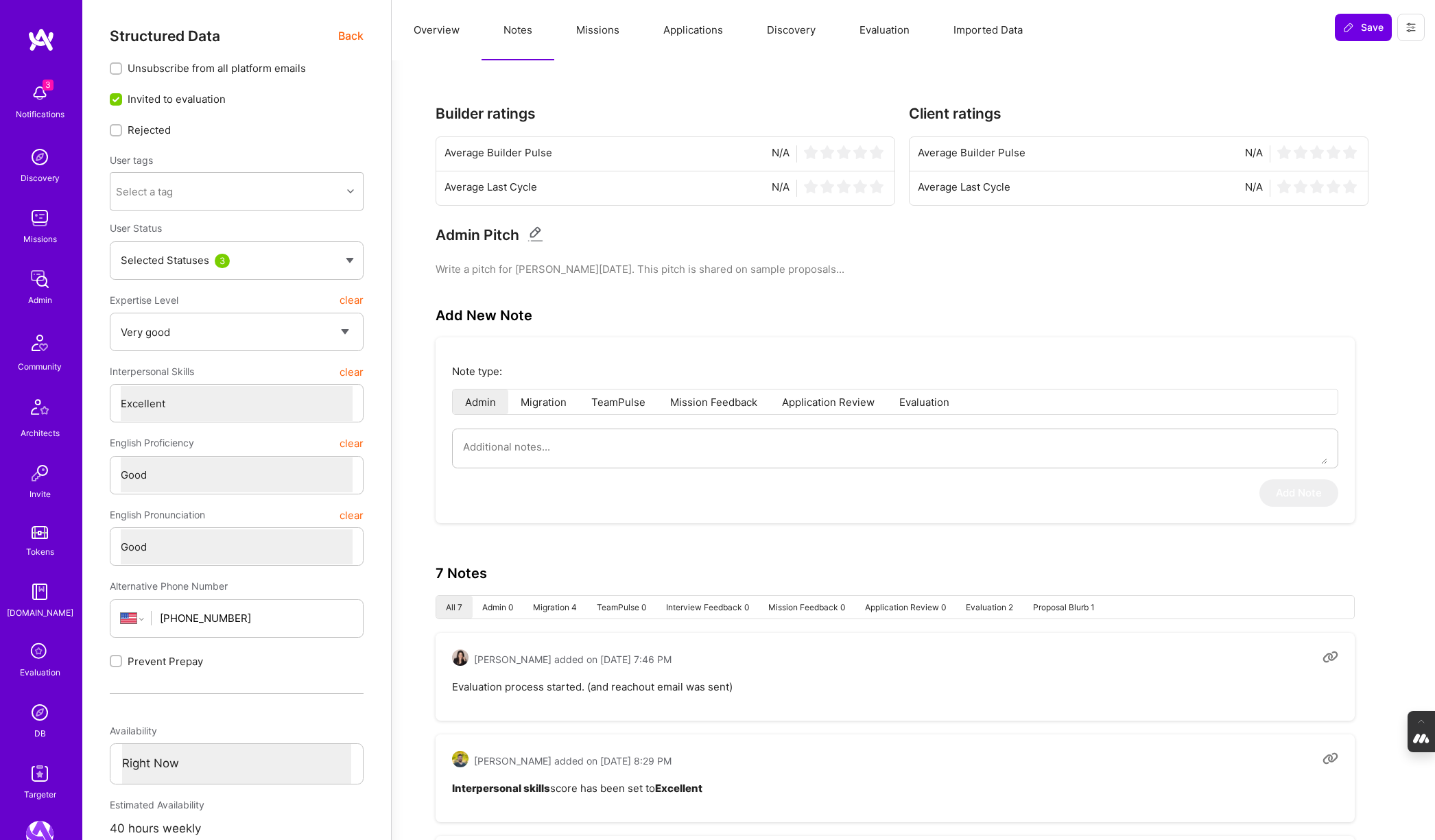
click at [704, 25] on button "Applications" at bounding box center [693, 30] width 104 height 60
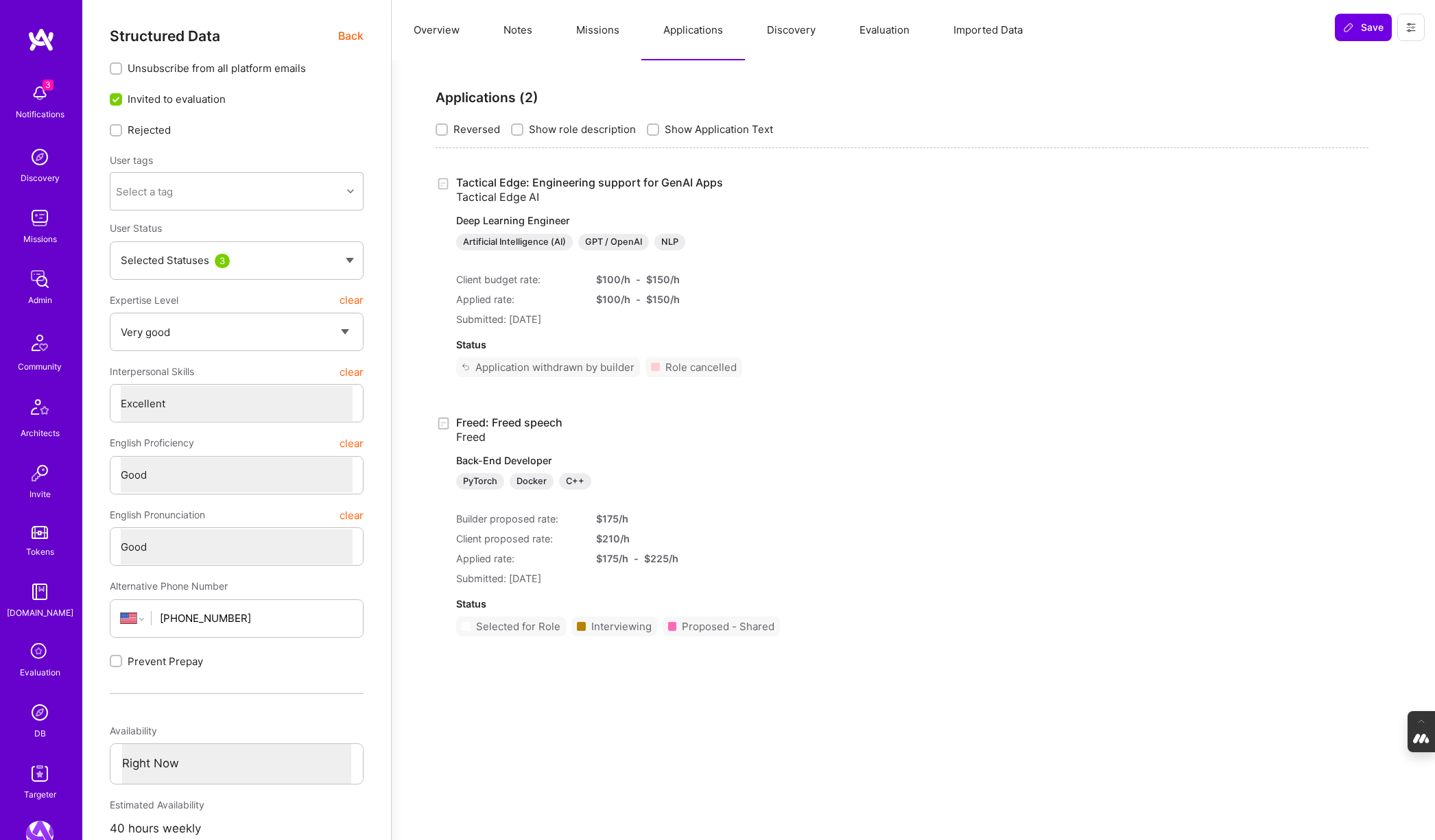
click at [600, 31] on button "Missions" at bounding box center [598, 30] width 87 height 60
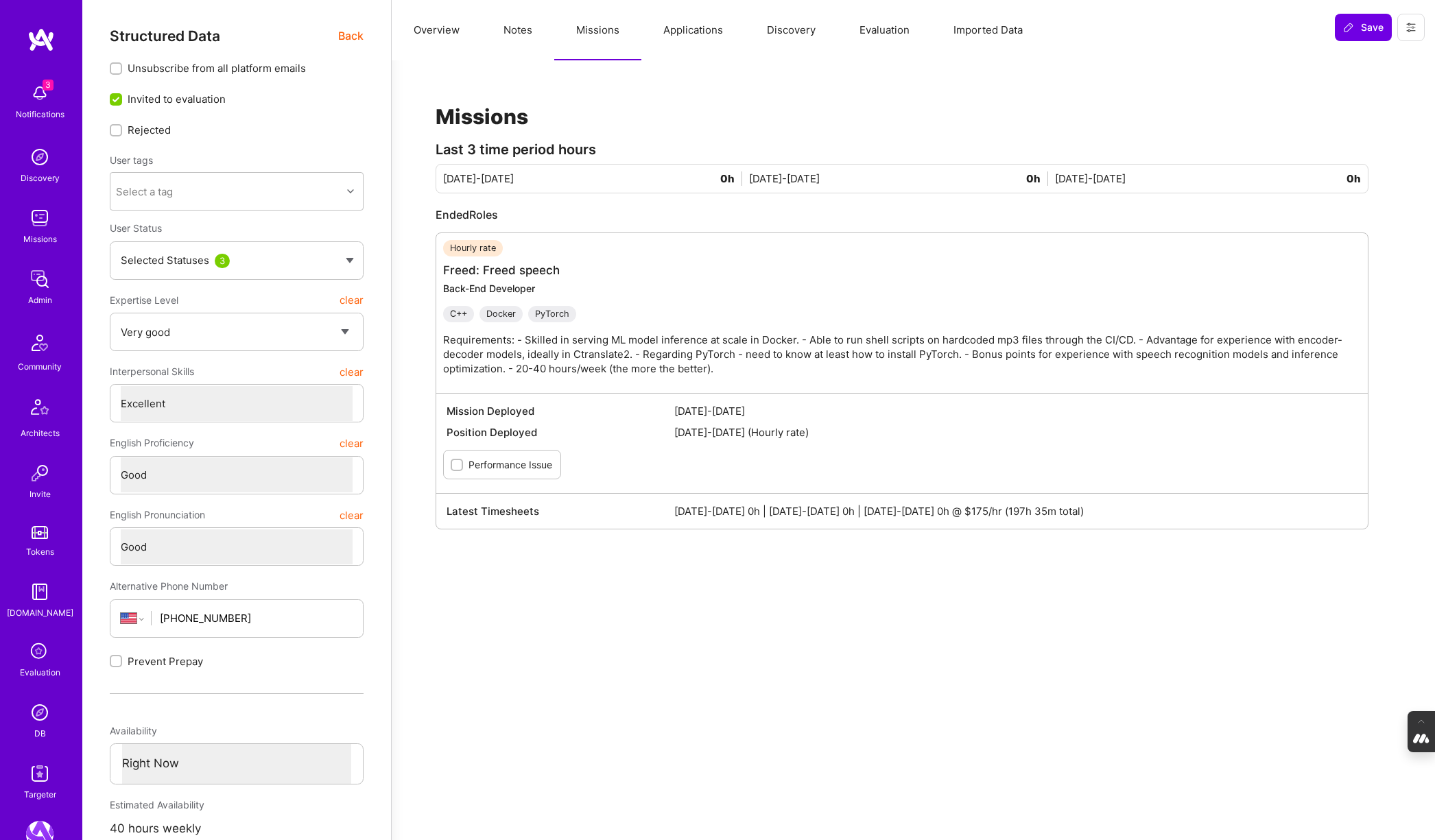
click at [672, 21] on button "Applications" at bounding box center [693, 30] width 104 height 60
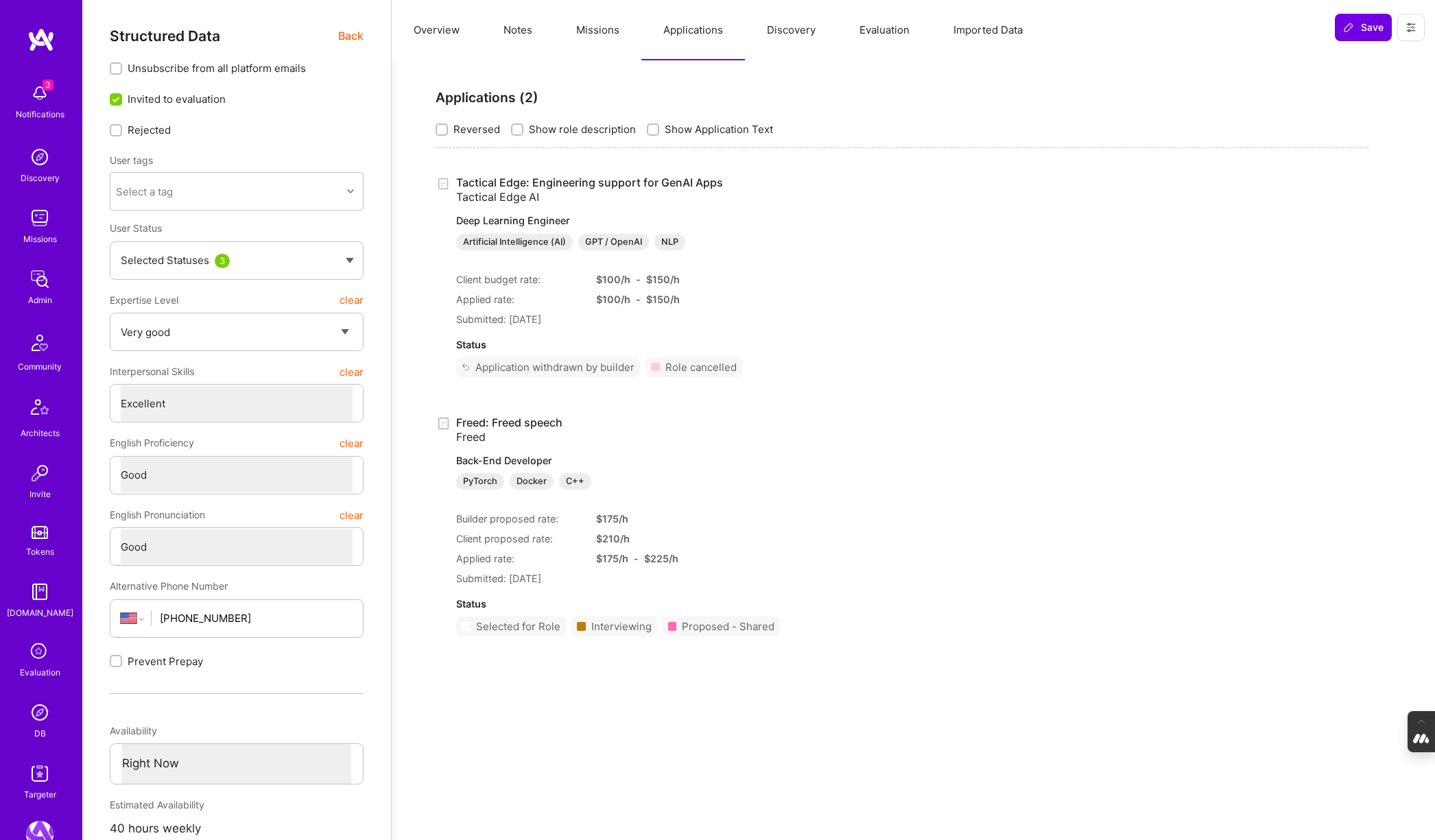
click at [595, 31] on button "Missions" at bounding box center [598, 30] width 87 height 60
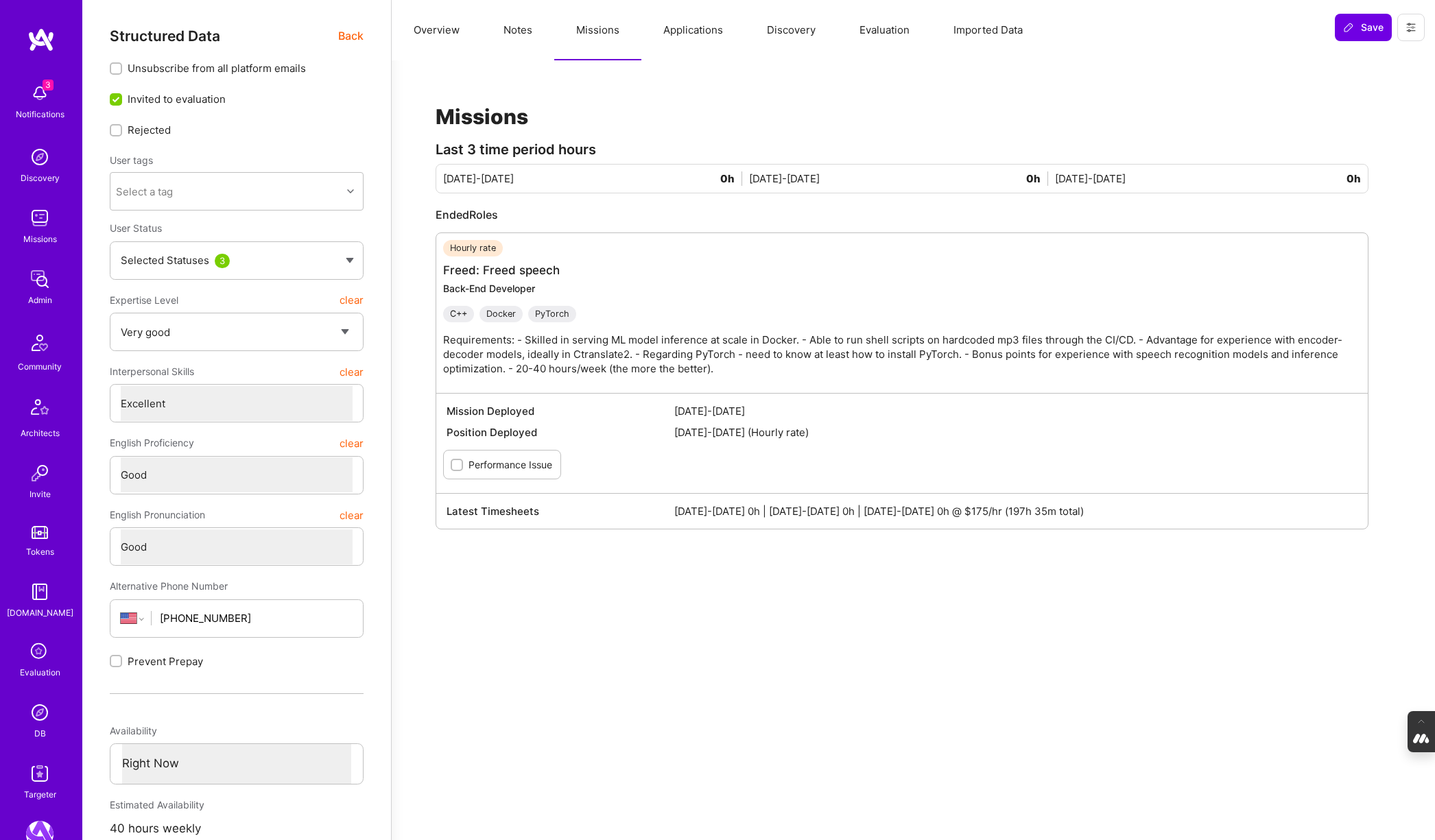
click at [519, 38] on button "Notes" at bounding box center [518, 30] width 72 height 60
type textarea "x"
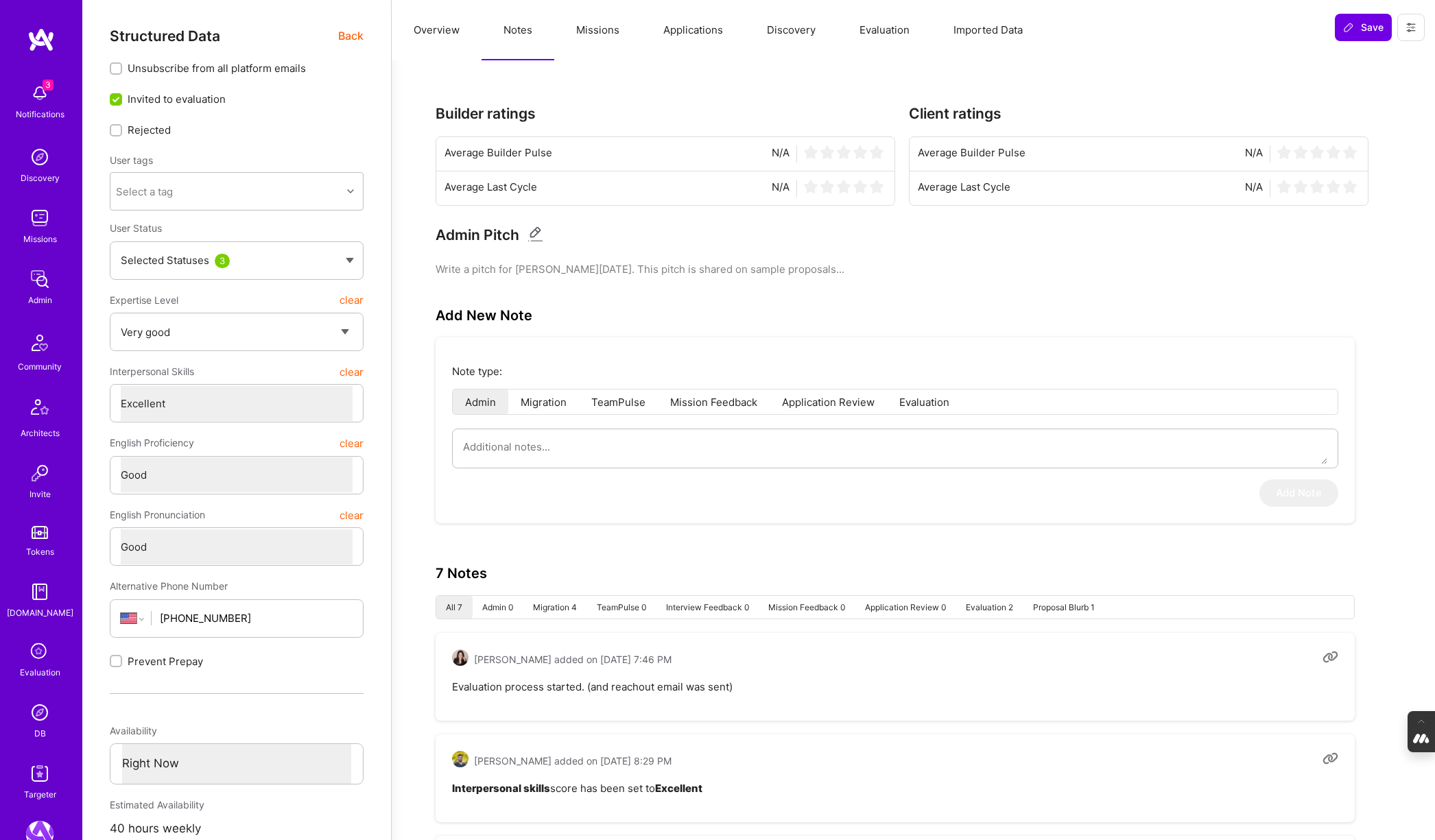
click at [431, 38] on button "Overview" at bounding box center [436, 30] width 90 height 60
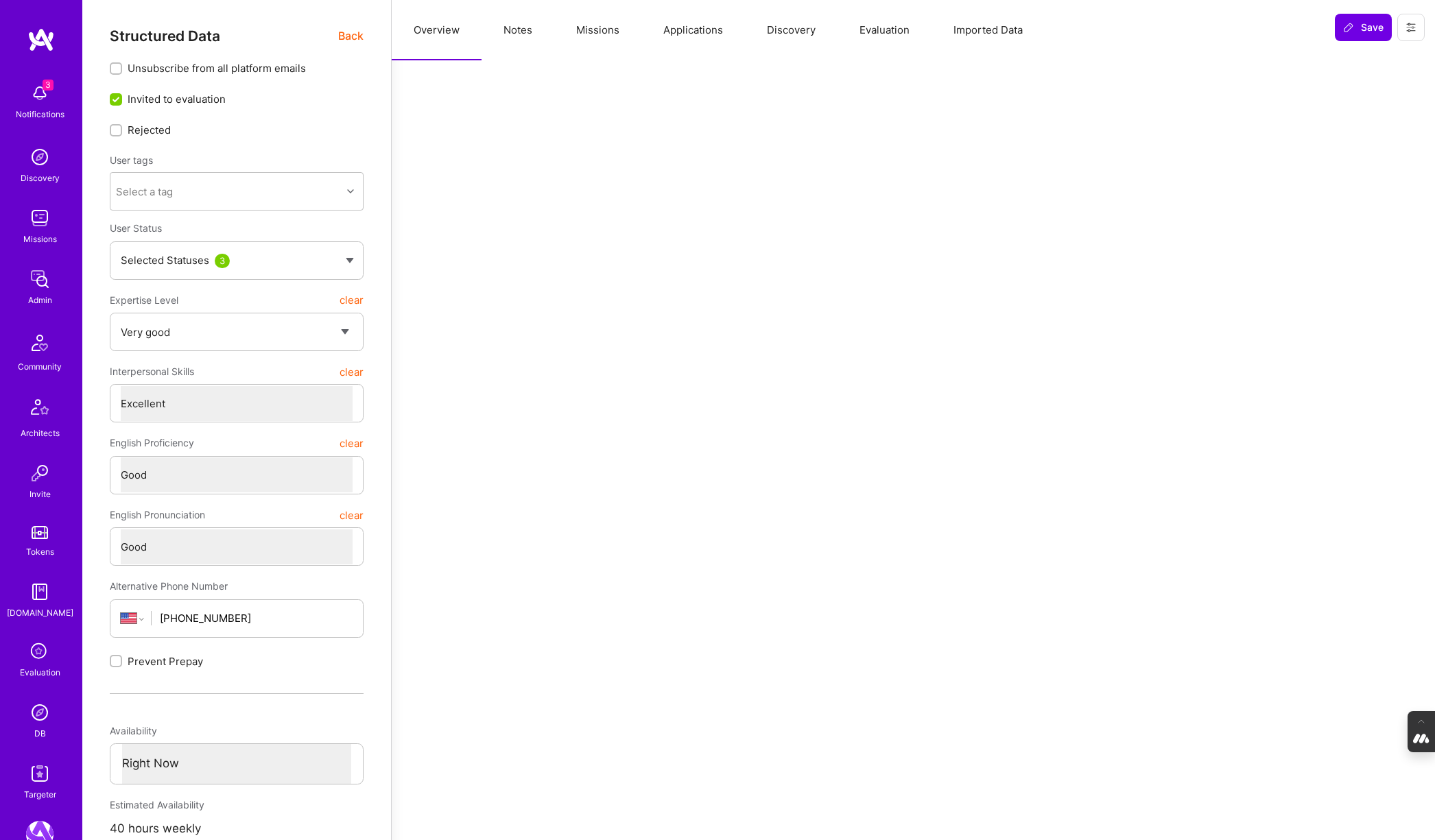
click at [345, 40] on span "Back" at bounding box center [350, 36] width 25 height 17
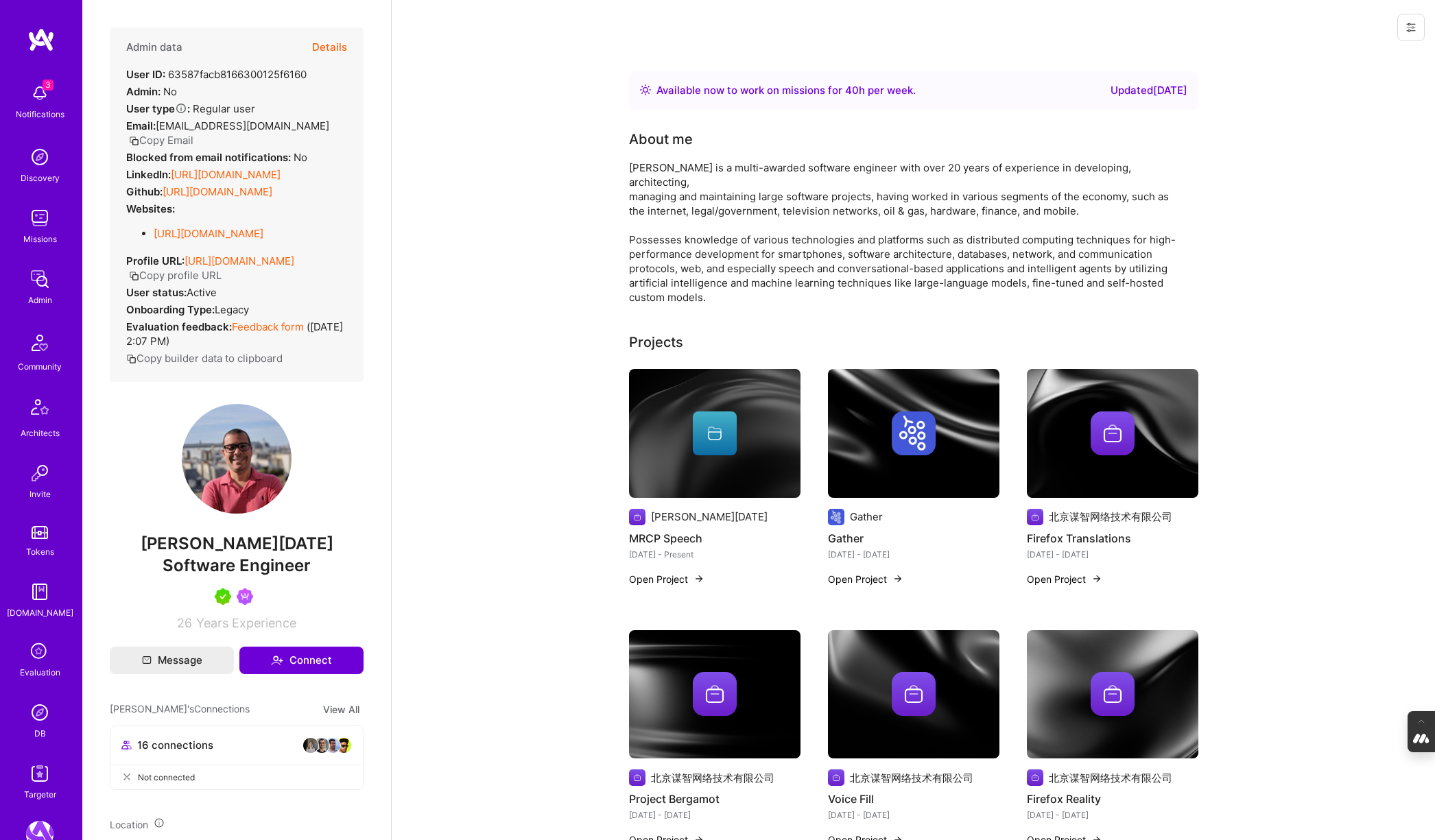
click at [863, 431] on div at bounding box center [913, 433] width 172 height 44
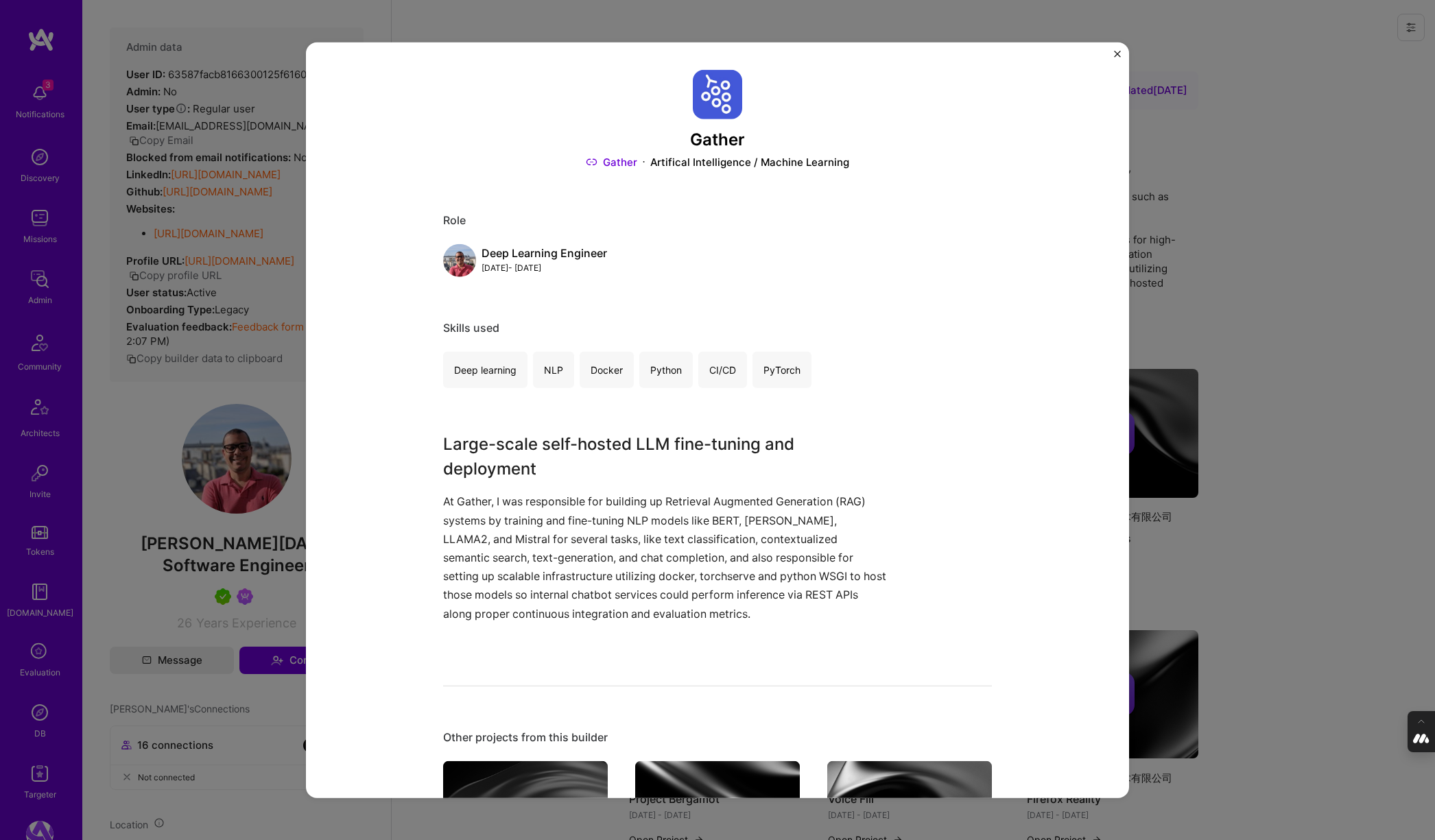
click at [1118, 53] on img "Close" at bounding box center [1117, 53] width 6 height 6
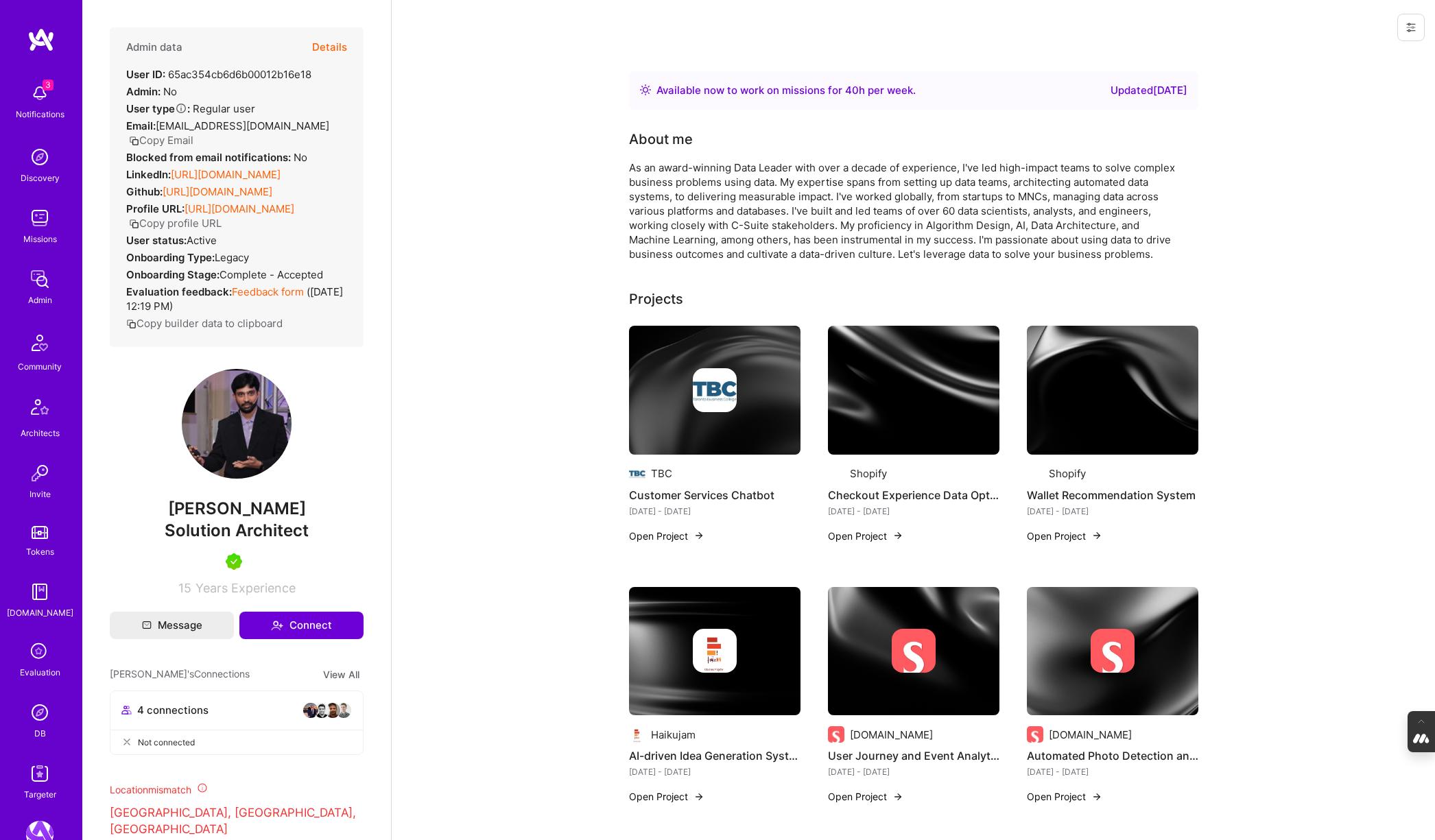
click at [884, 399] on div at bounding box center [913, 390] width 172 height 44
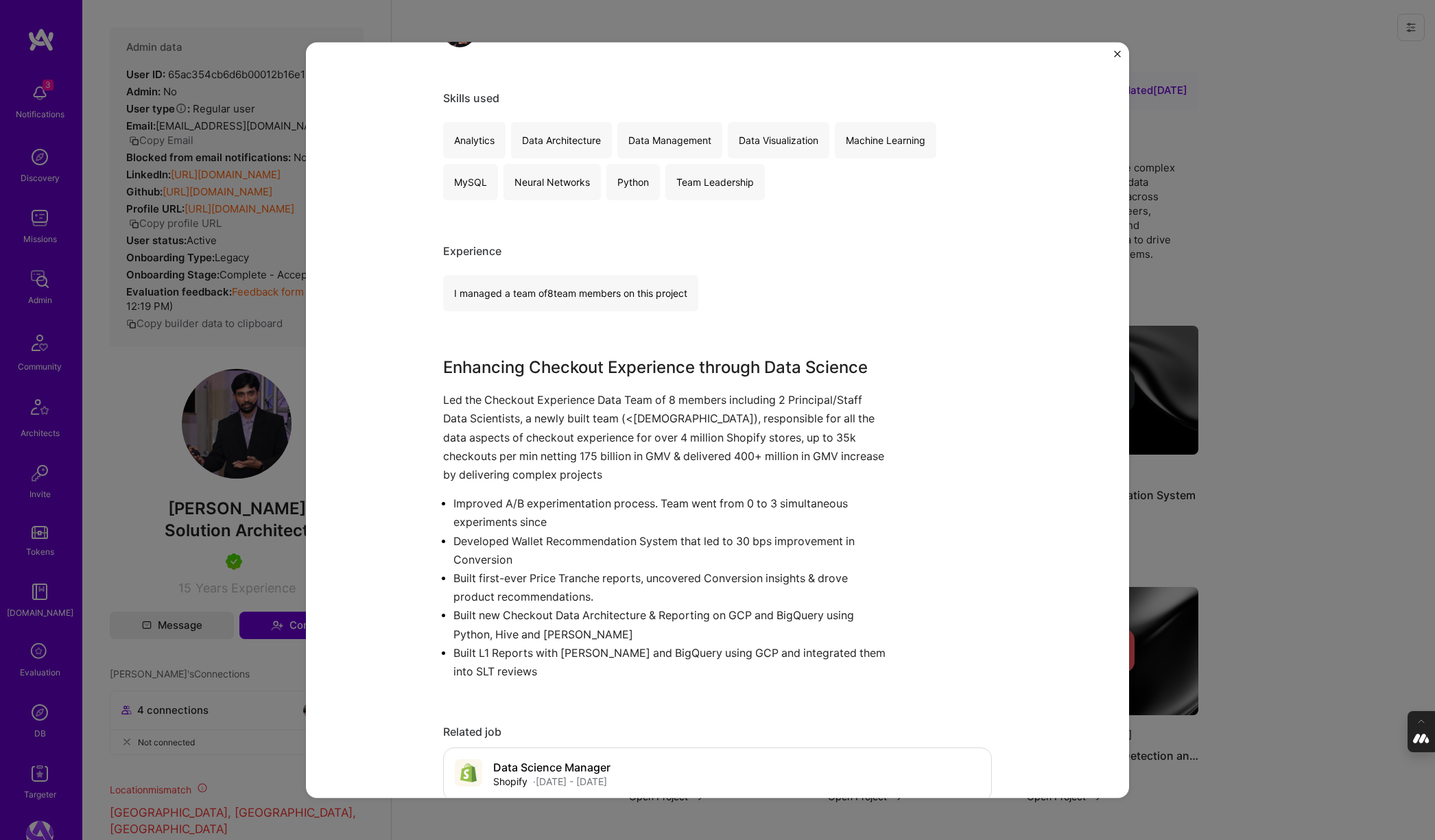
scroll to position [230, 0]
click at [1227, 149] on div "Checkout Experience Data Optimization Shopify E-Commerce, Big Data Role Data Sc…" at bounding box center [718, 420] width 1435 height 840
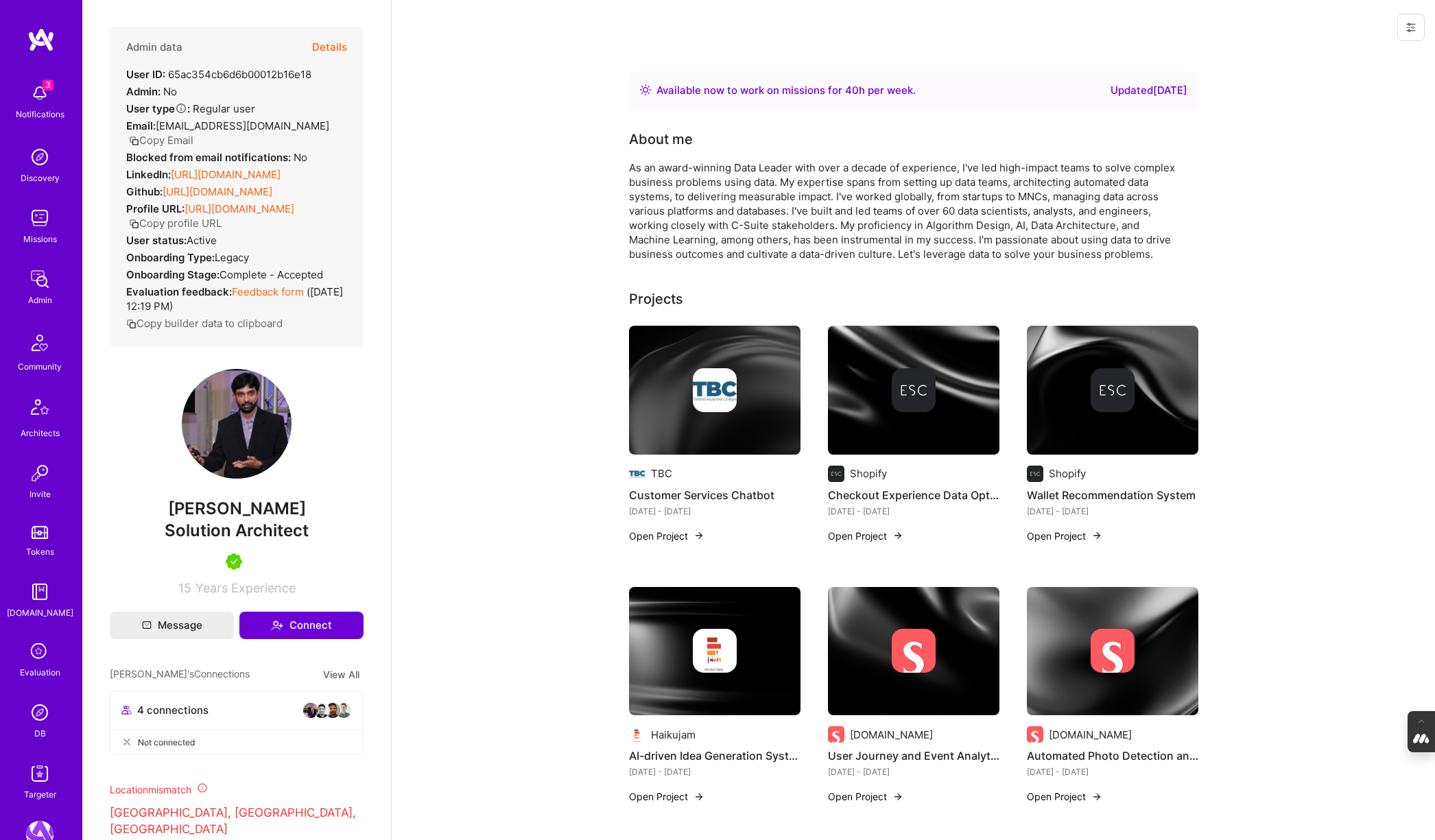
click at [1102, 407] on img at bounding box center [1112, 390] width 44 height 44
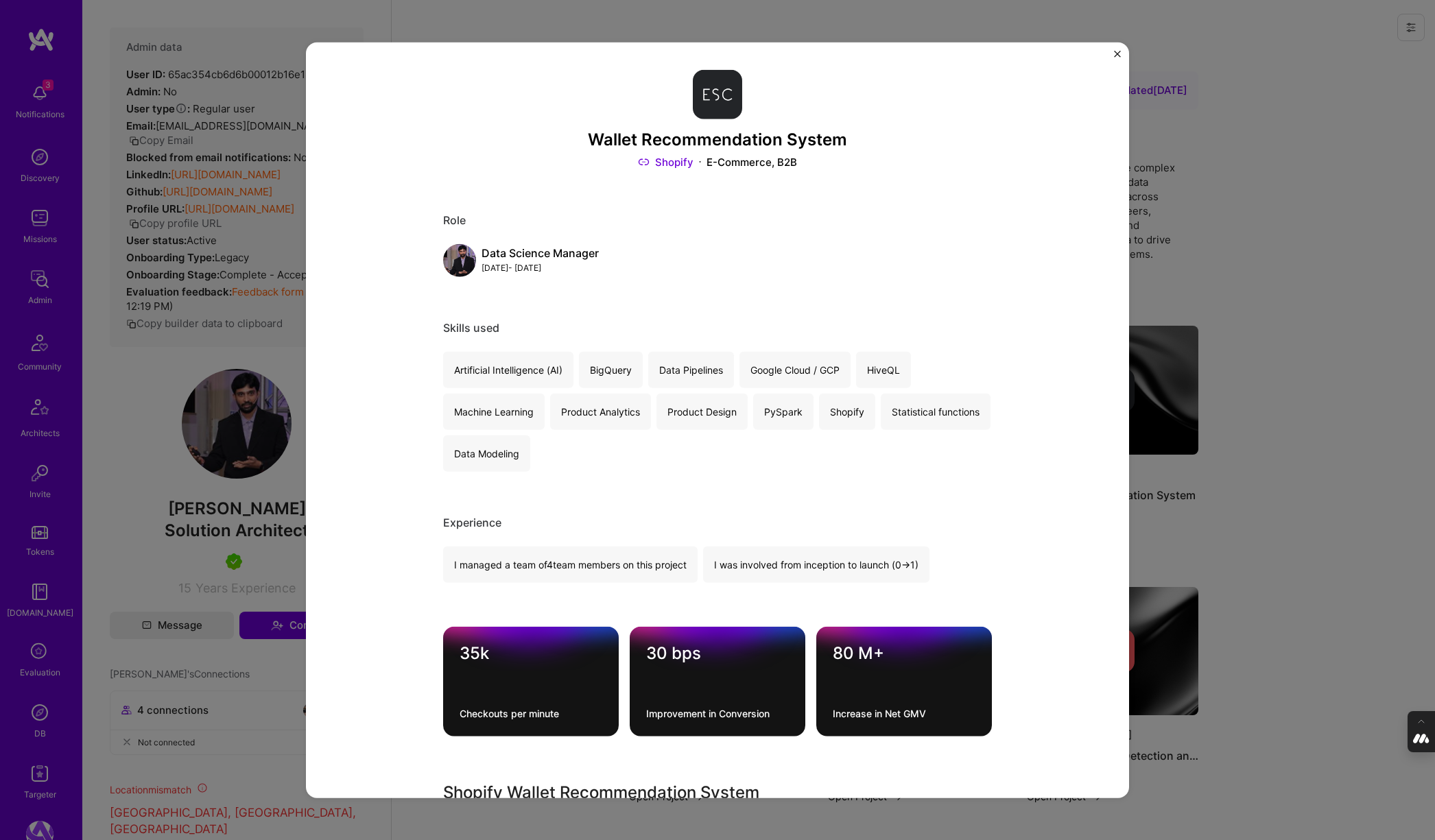
click at [1273, 330] on div "Wallet Recommendation System Shopify E-Commerce, B2B Role Data Science Manager …" at bounding box center [718, 420] width 1435 height 840
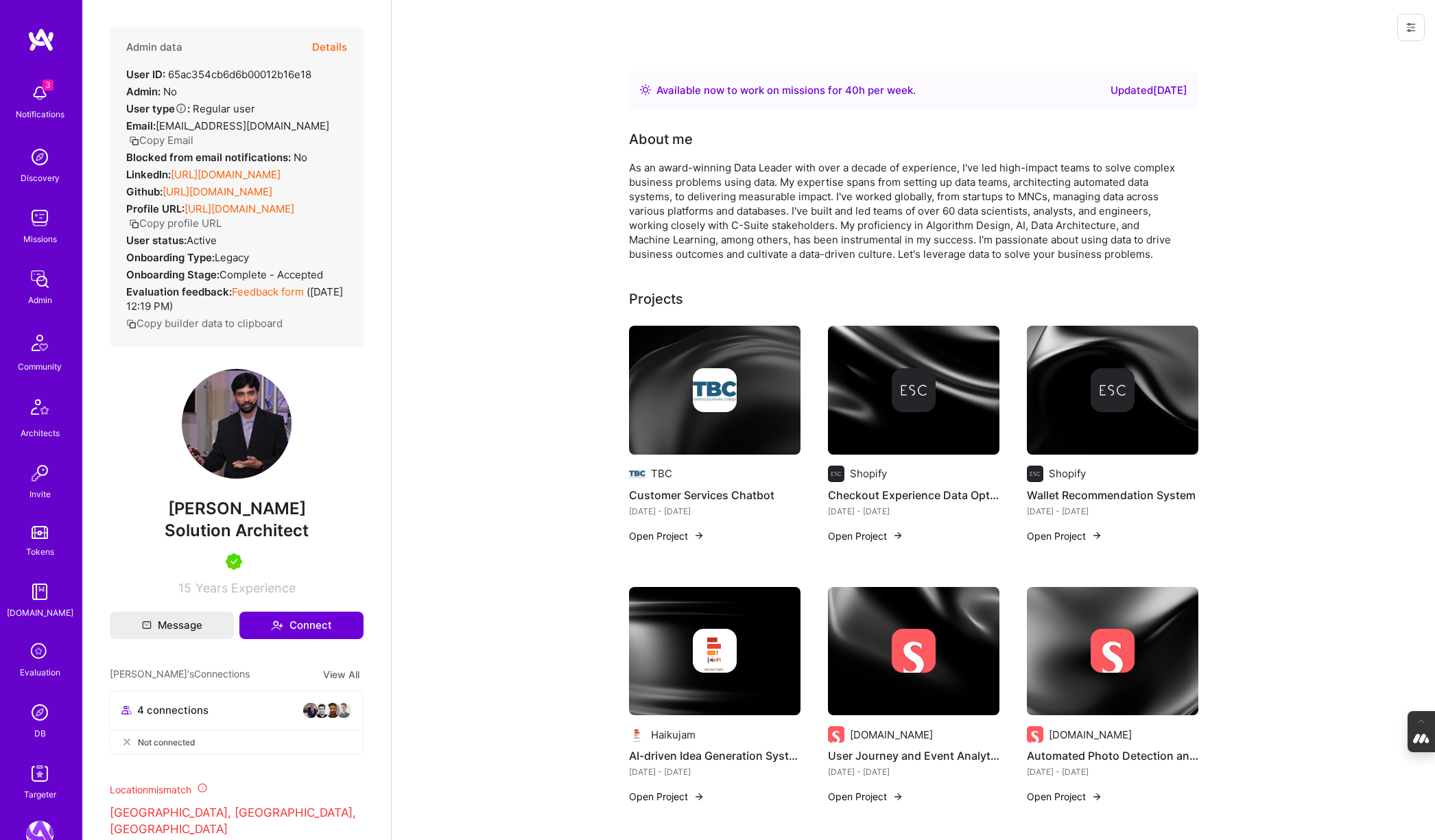
click at [685, 398] on div at bounding box center [715, 390] width 172 height 44
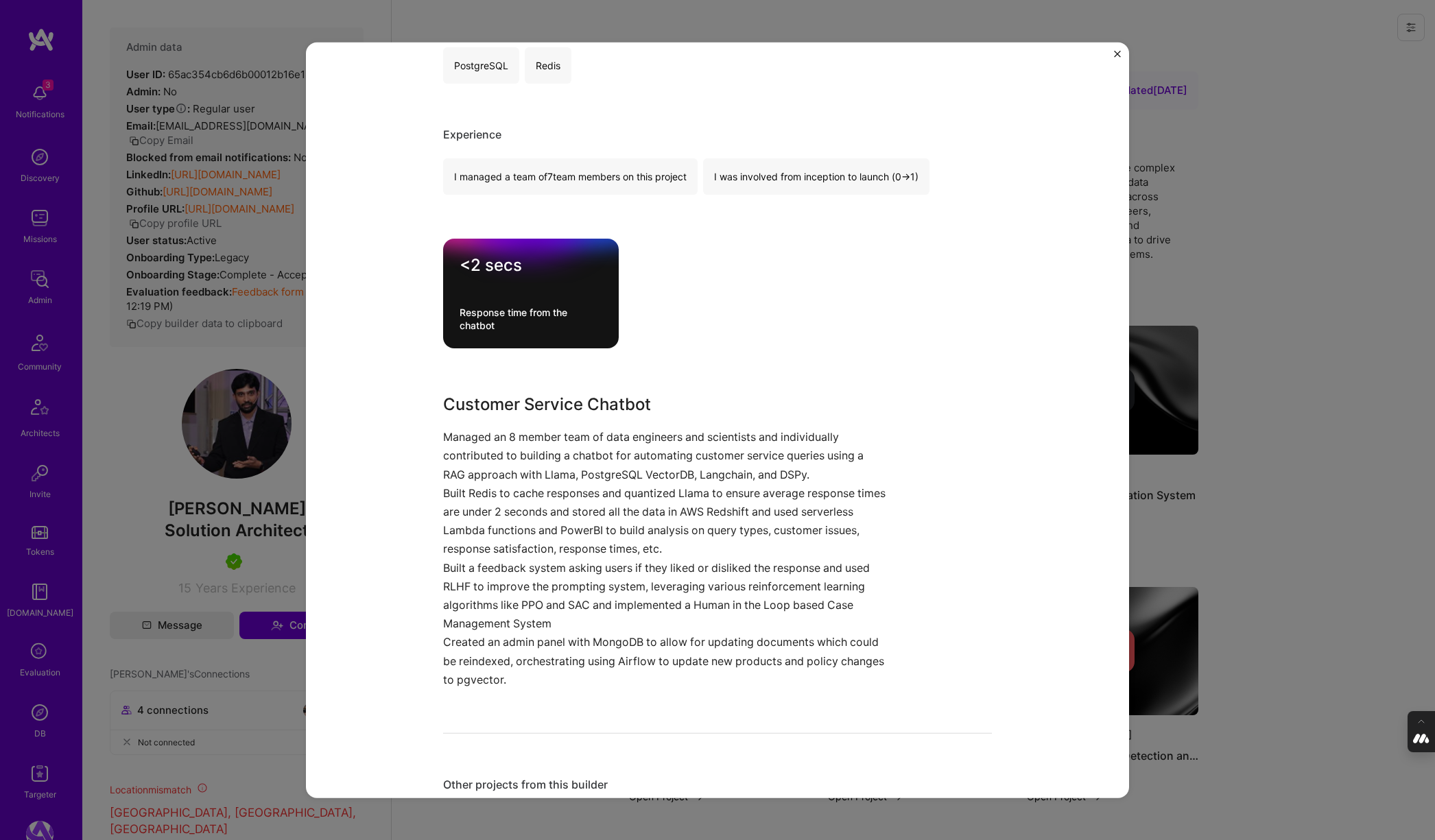
scroll to position [347, 0]
click at [1288, 272] on div "Customer Services Chatbot TBC Artifical Intelligence / Machine Learning Role So…" at bounding box center [718, 420] width 1435 height 840
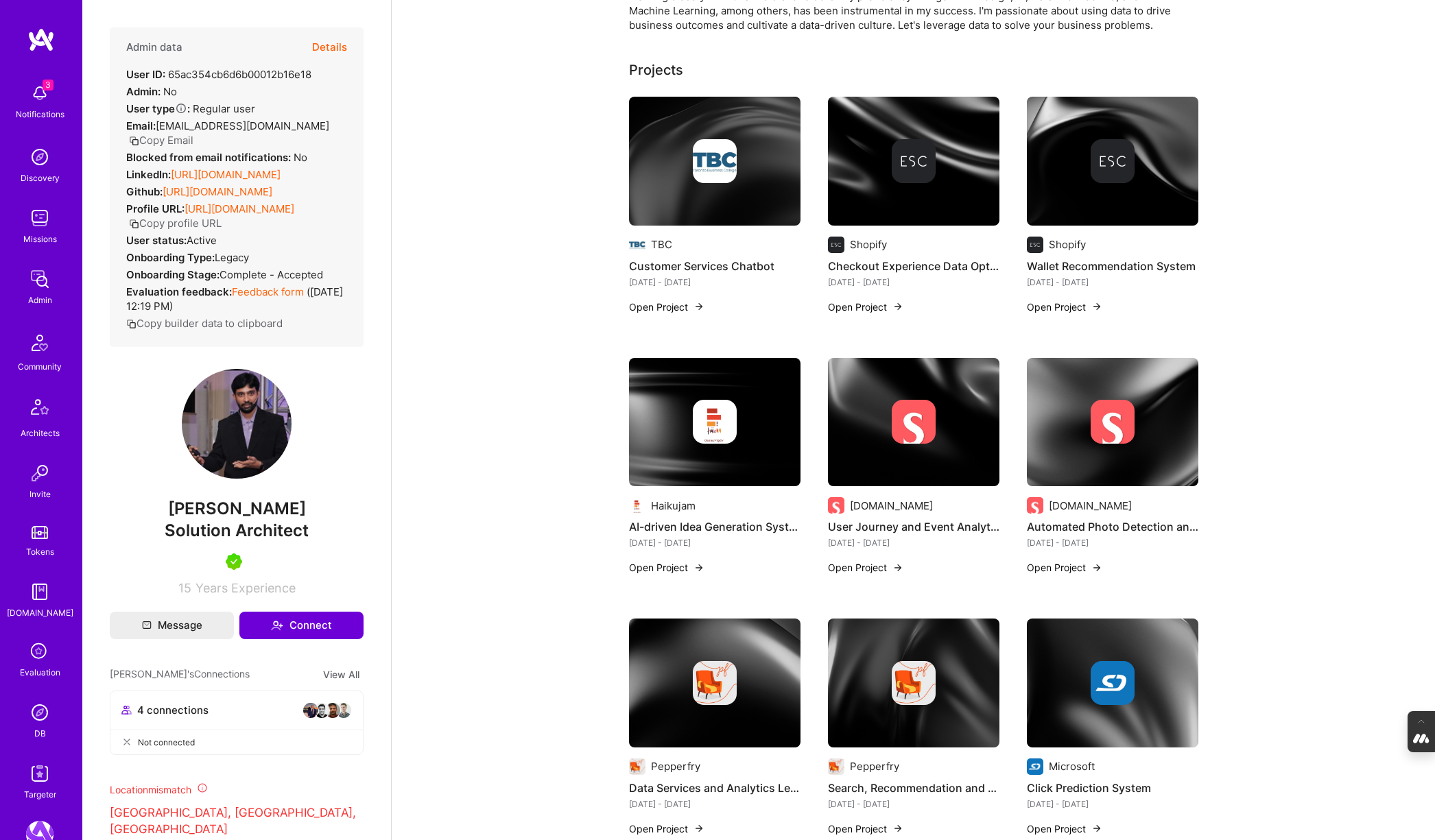
scroll to position [232, 0]
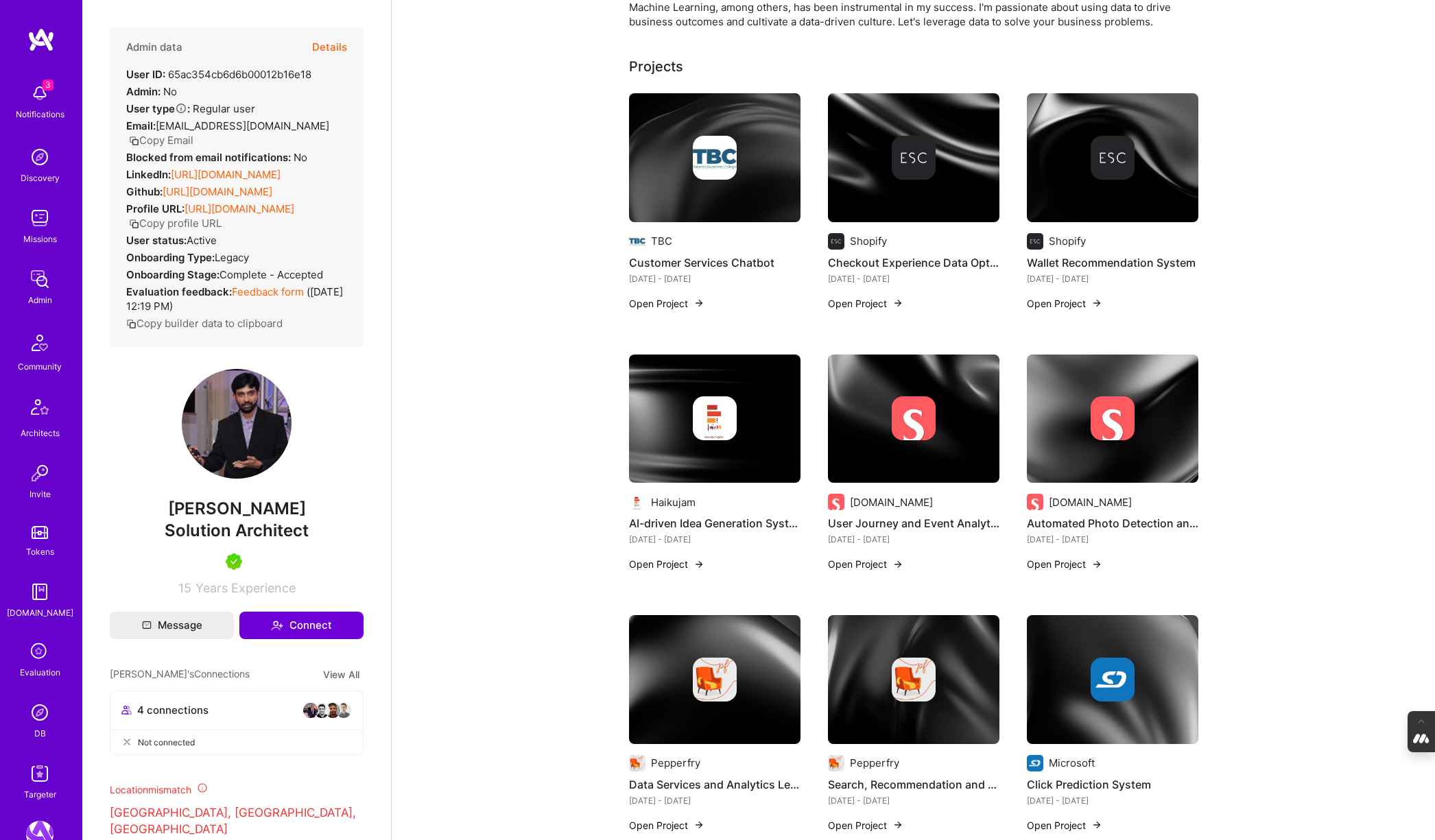
click at [323, 47] on button "Details" at bounding box center [330, 47] width 35 height 40
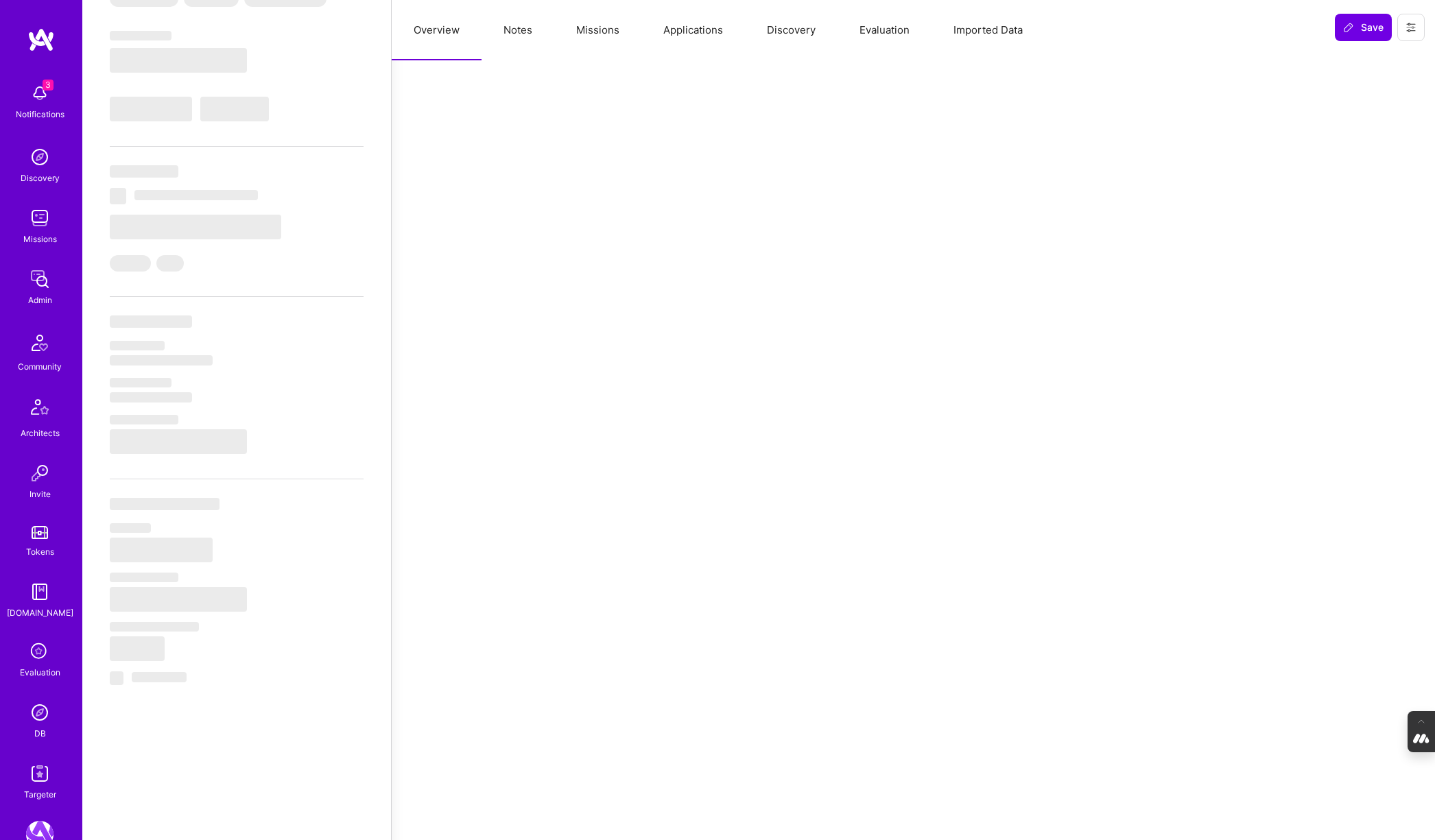
click at [879, 28] on button "Evaluation" at bounding box center [884, 30] width 94 height 60
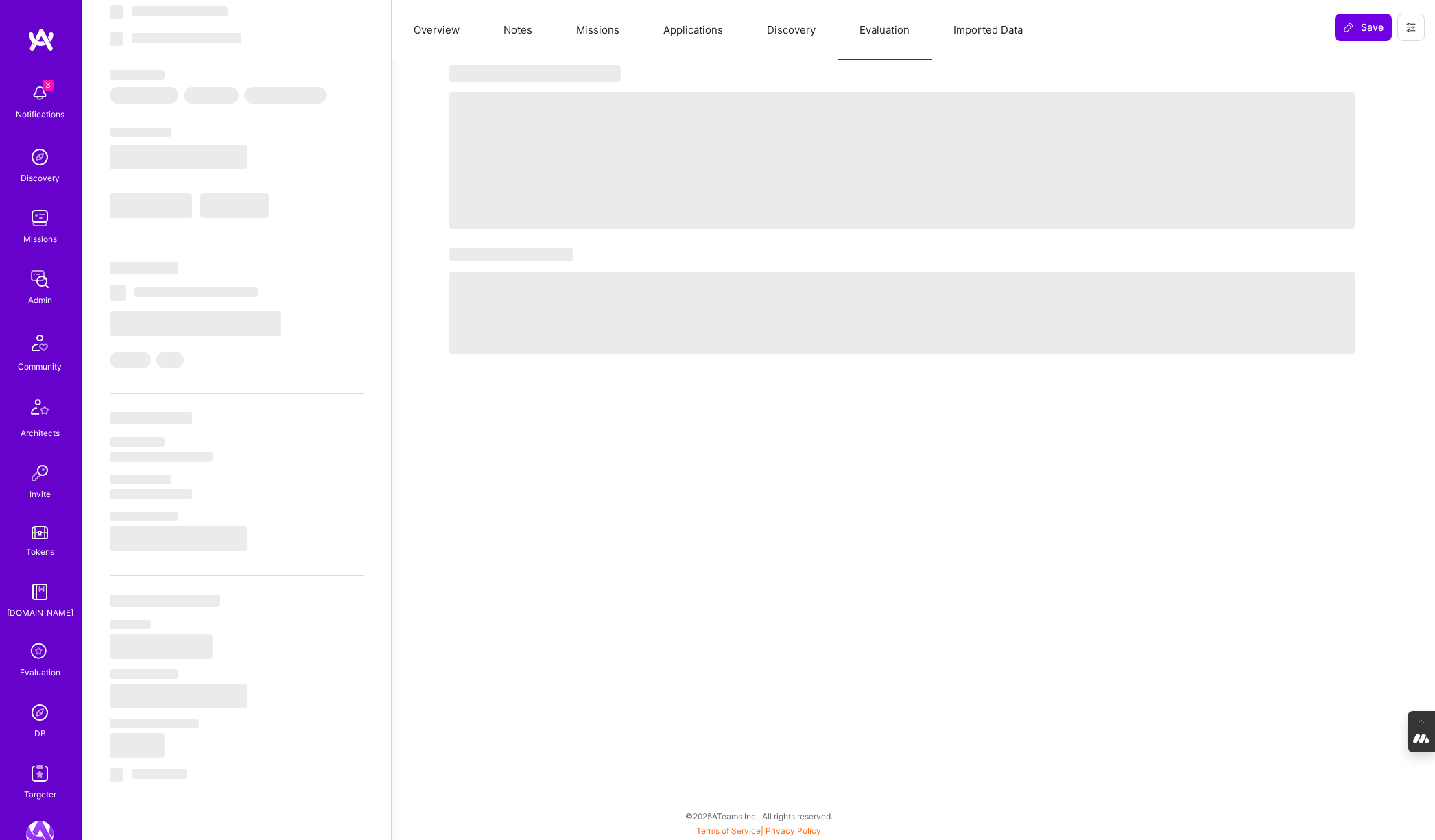
select select "Right Now"
select select "5"
select select "7"
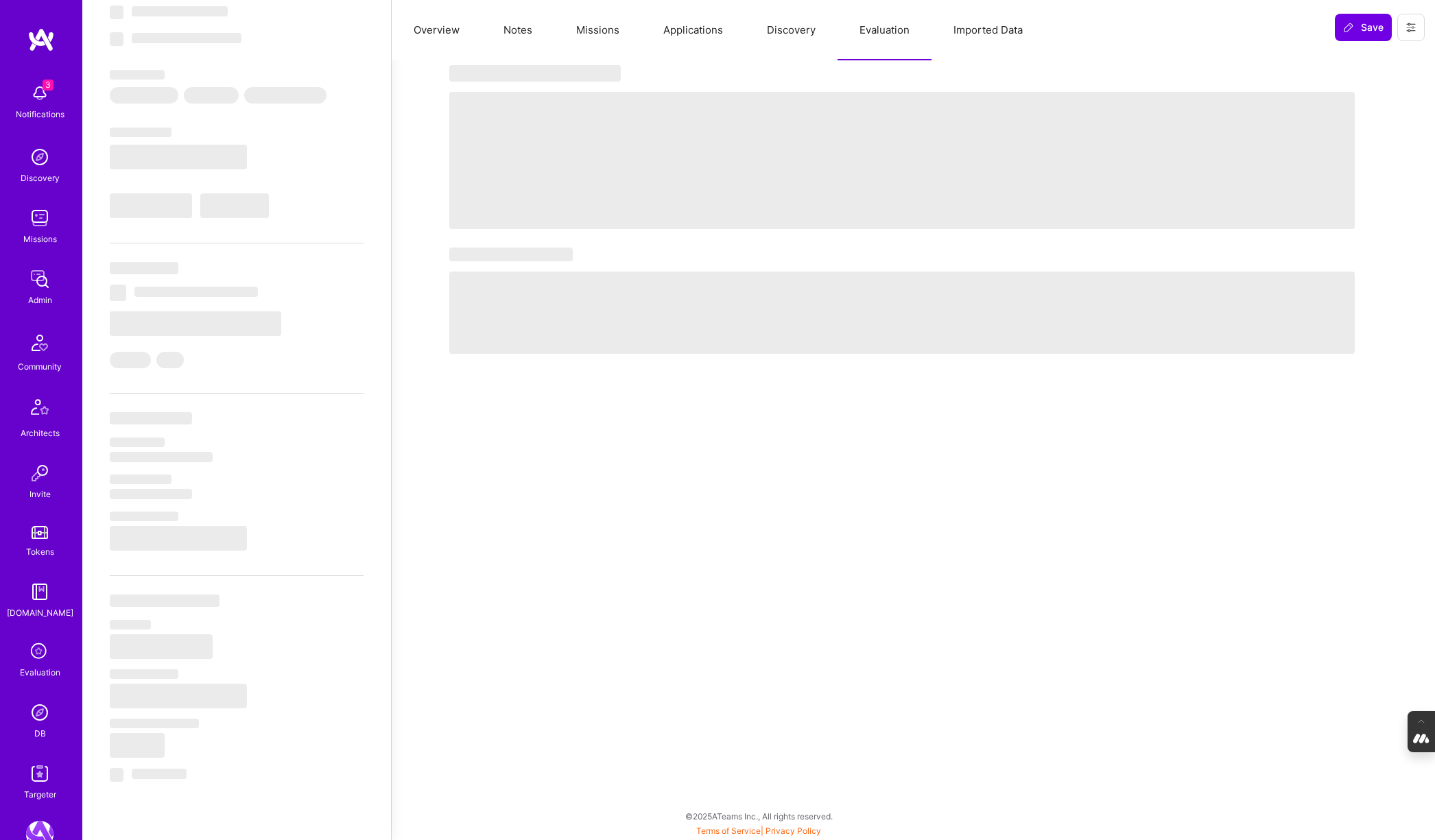
select select "CA"
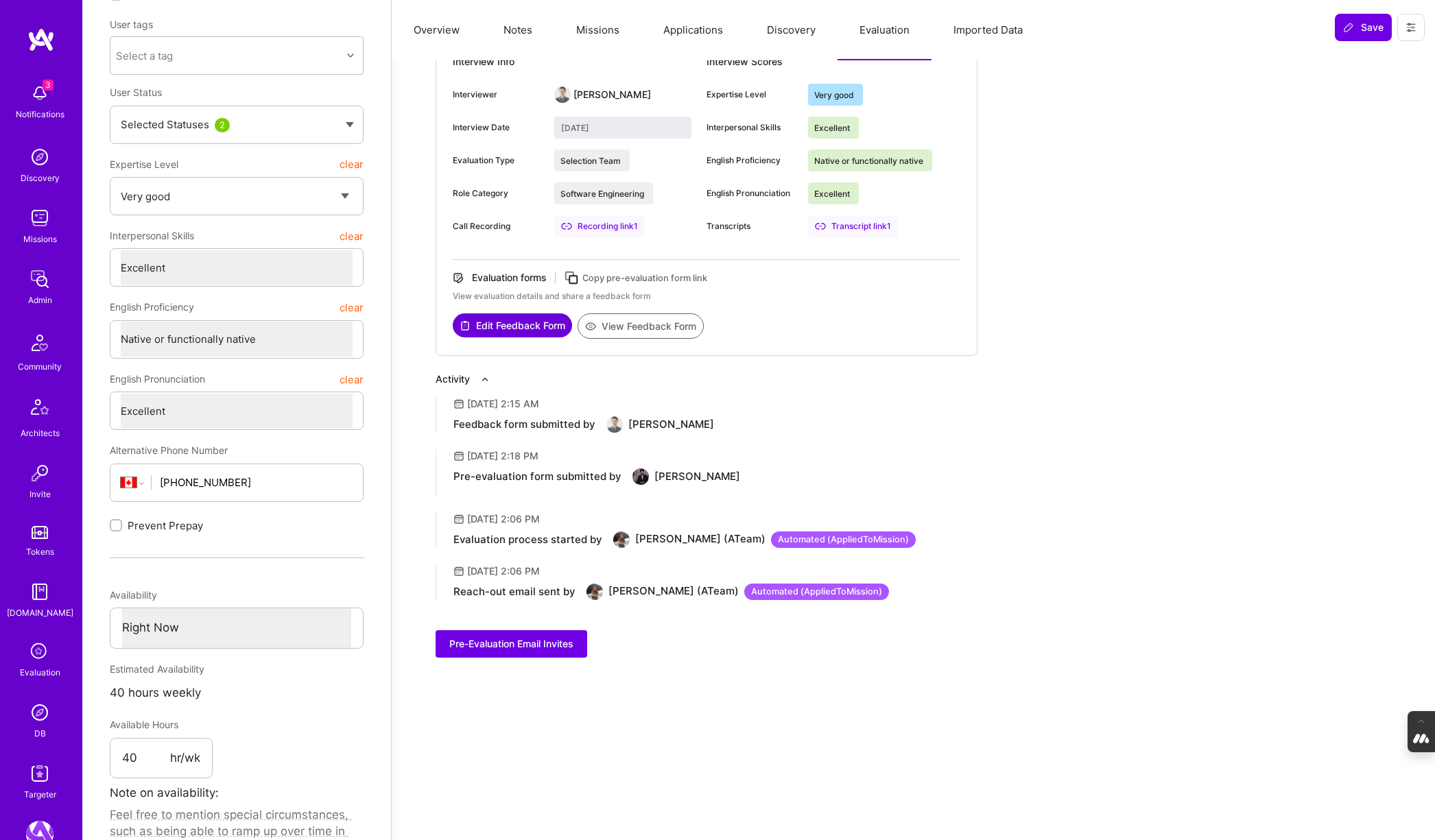
scroll to position [0, 0]
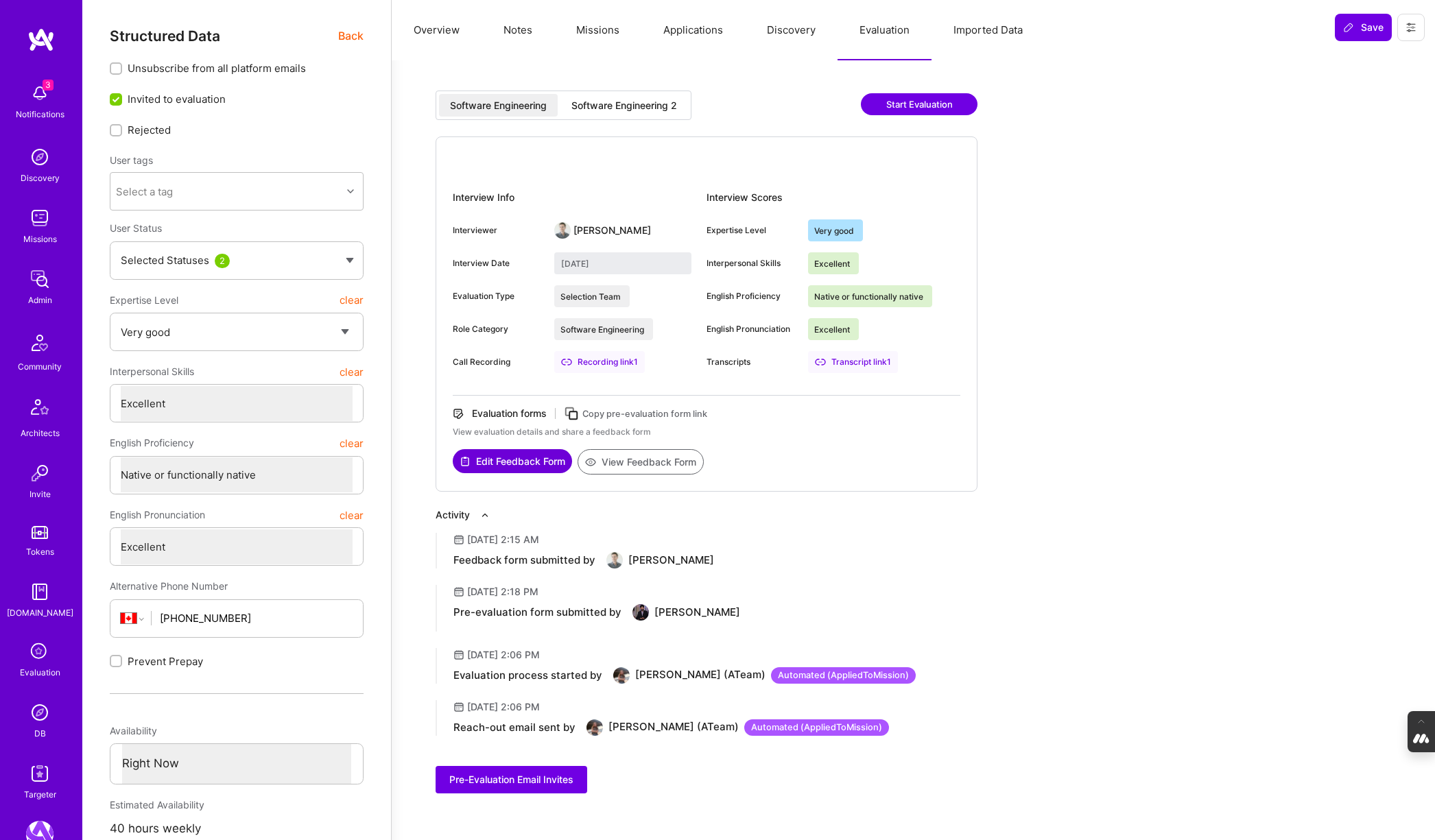
click at [636, 109] on div "Software Engineering 2" at bounding box center [625, 105] width 106 height 14
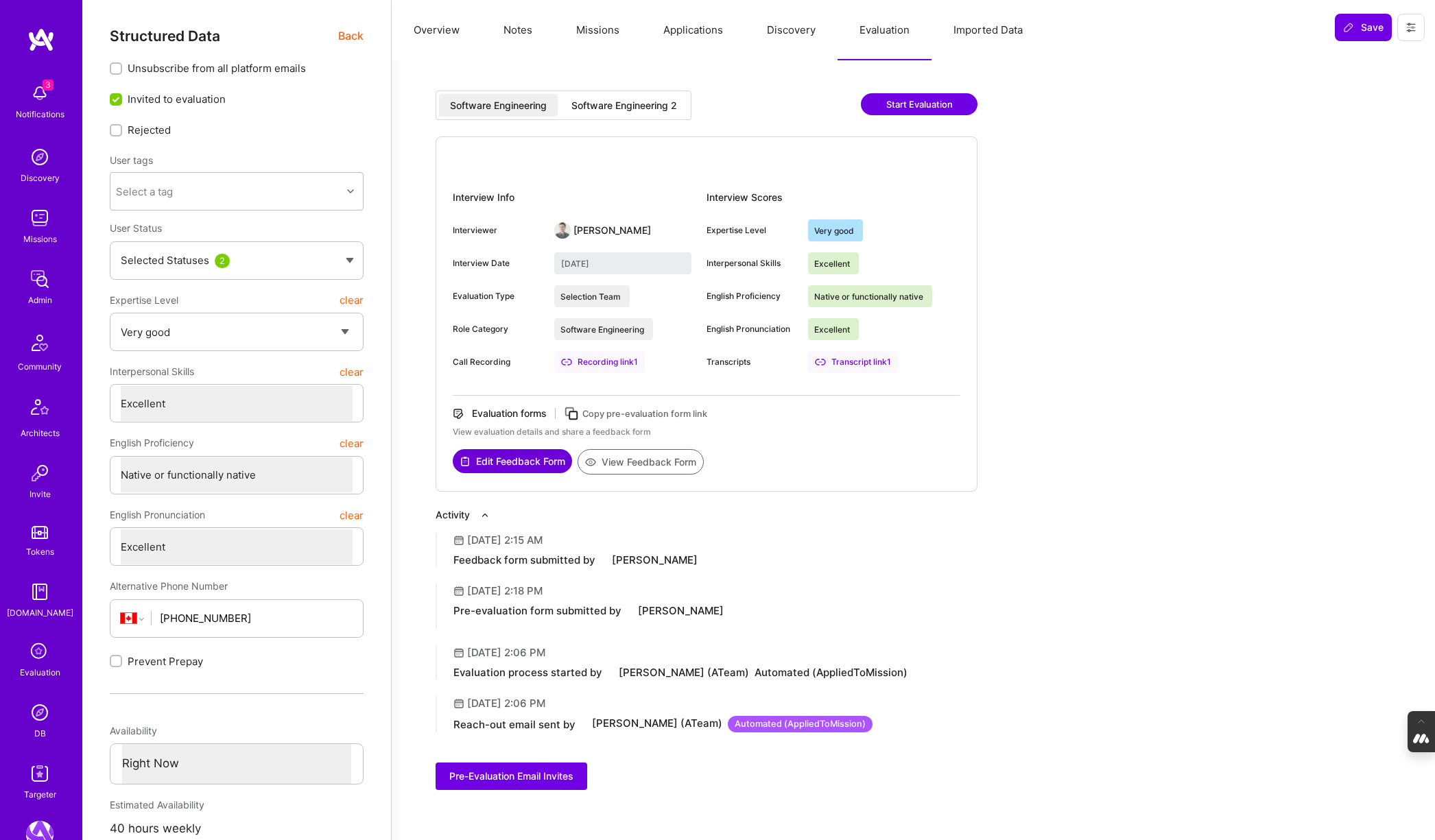
type input "July 29, 2025"
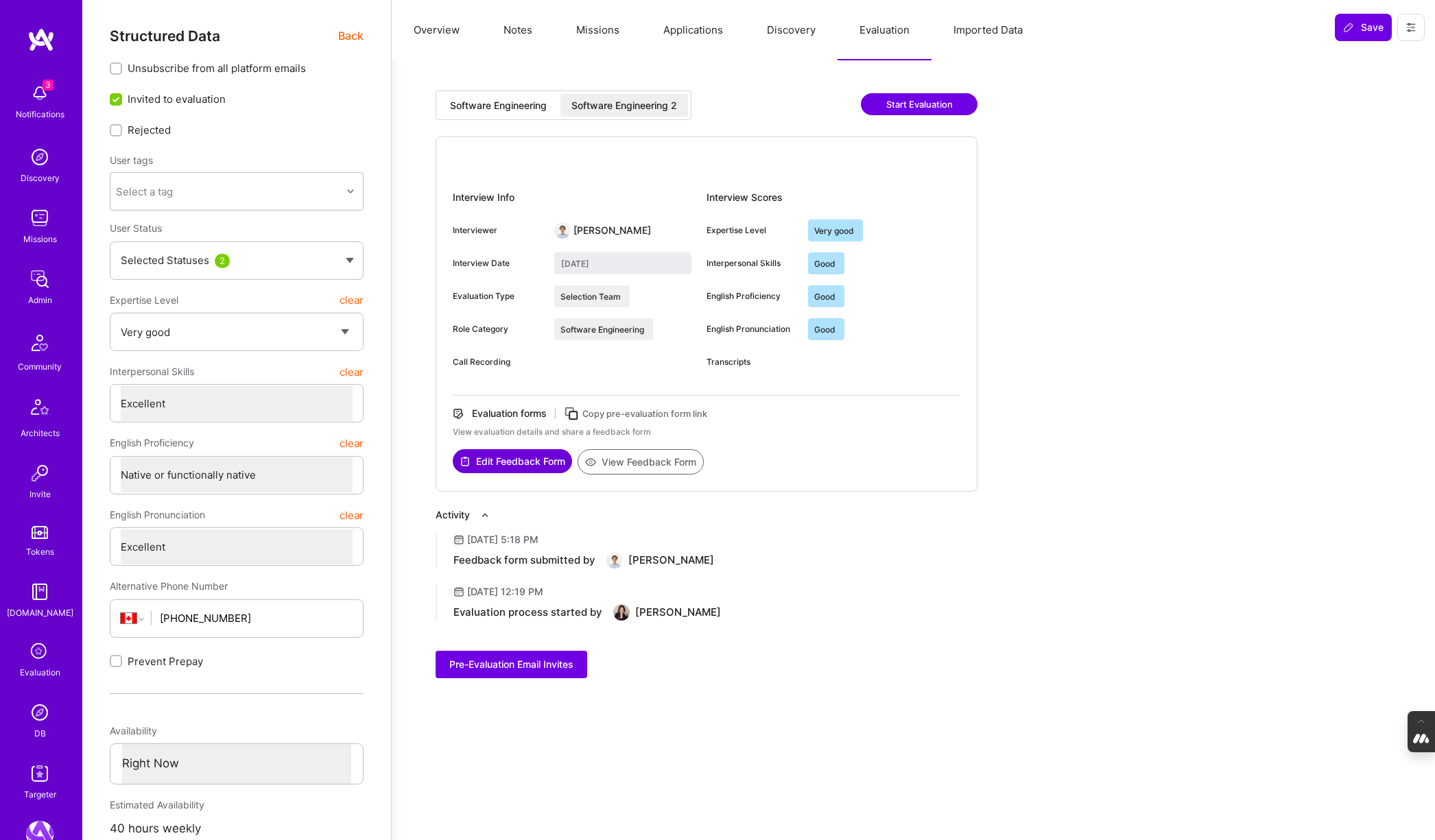
click at [626, 455] on button "View Feedback Form" at bounding box center [640, 461] width 126 height 25
click at [783, 32] on button "Discovery" at bounding box center [791, 30] width 93 height 60
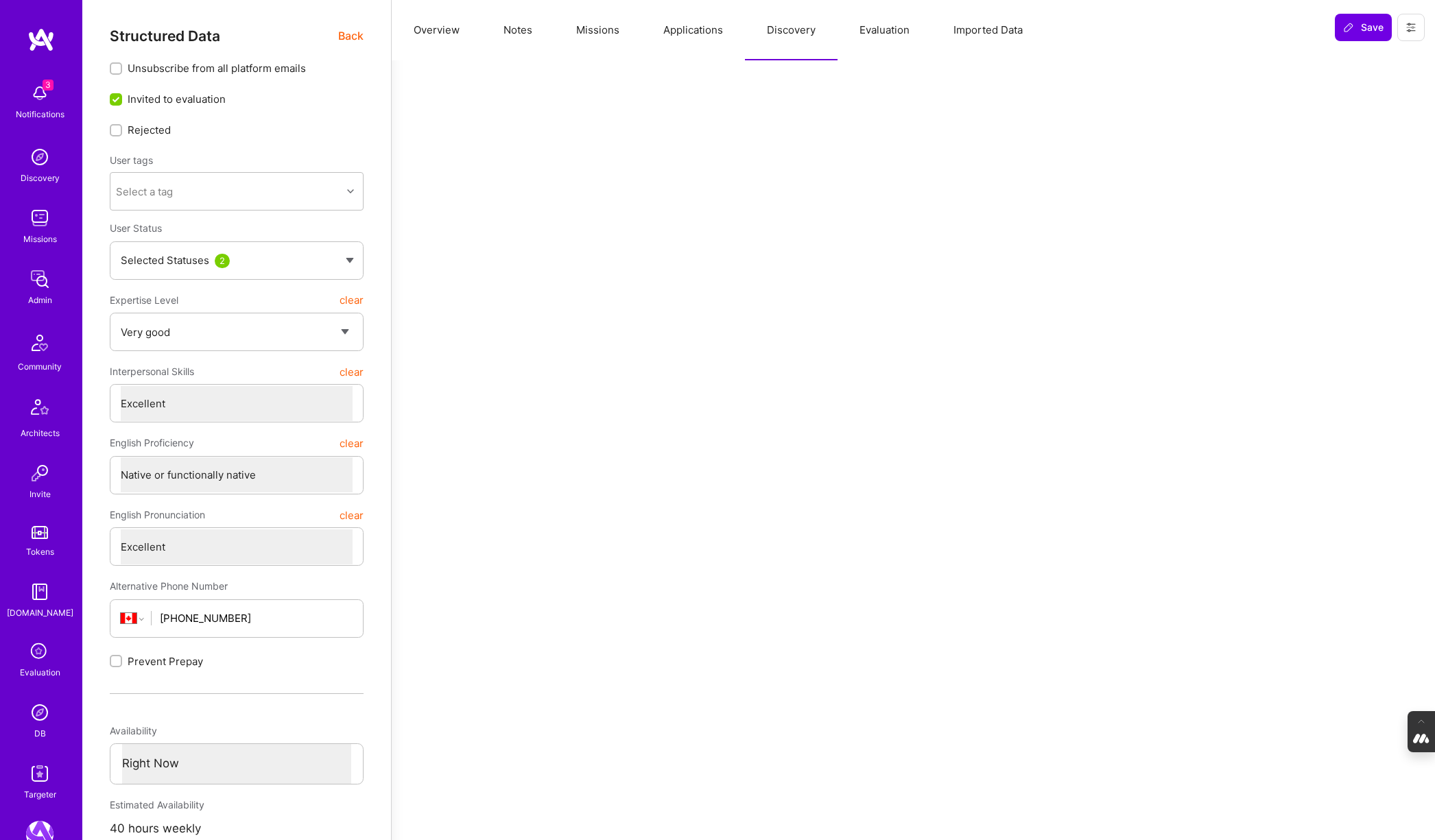
click at [681, 29] on button "Applications" at bounding box center [693, 30] width 104 height 60
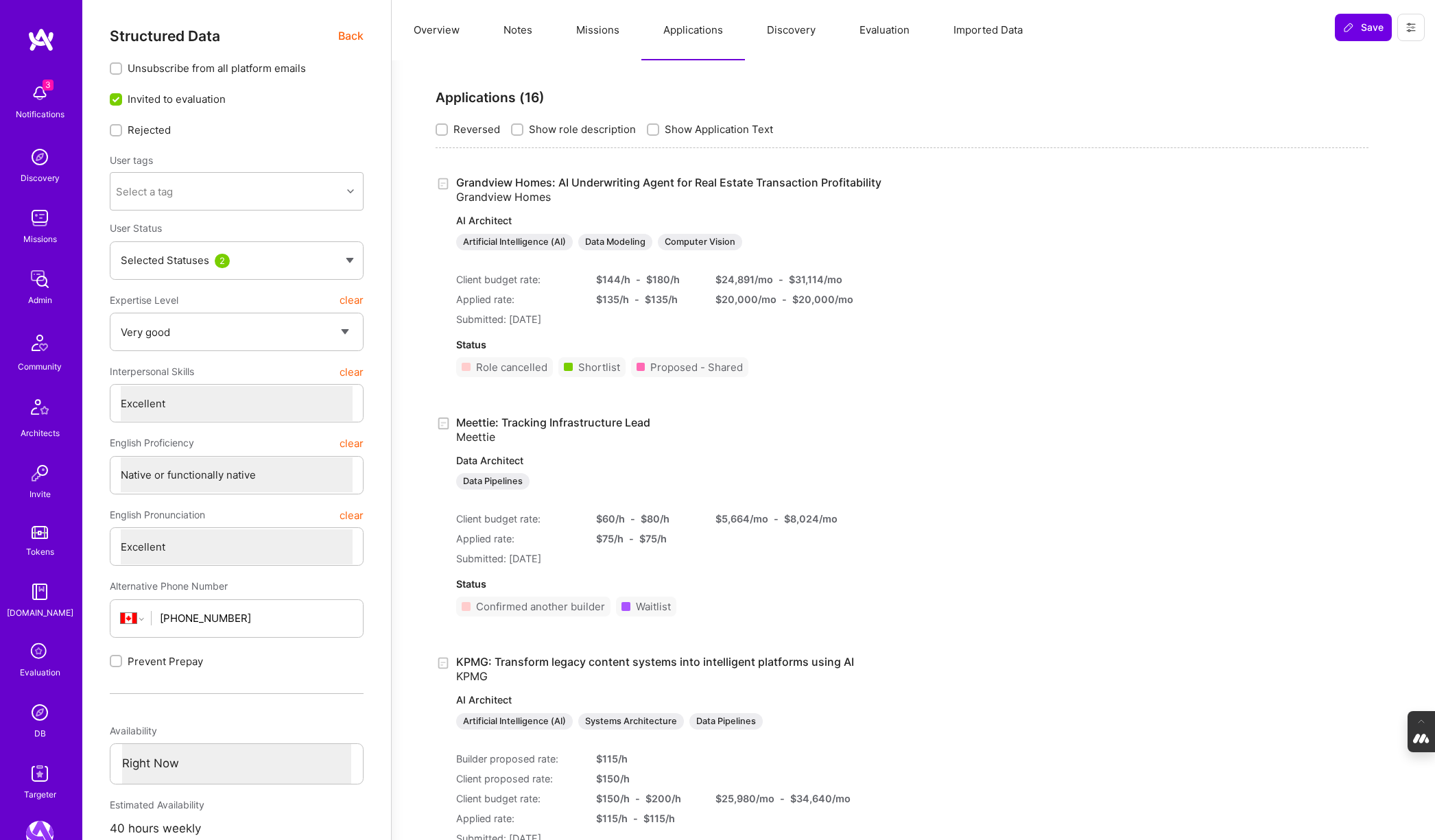
click at [600, 29] on button "Missions" at bounding box center [598, 30] width 87 height 60
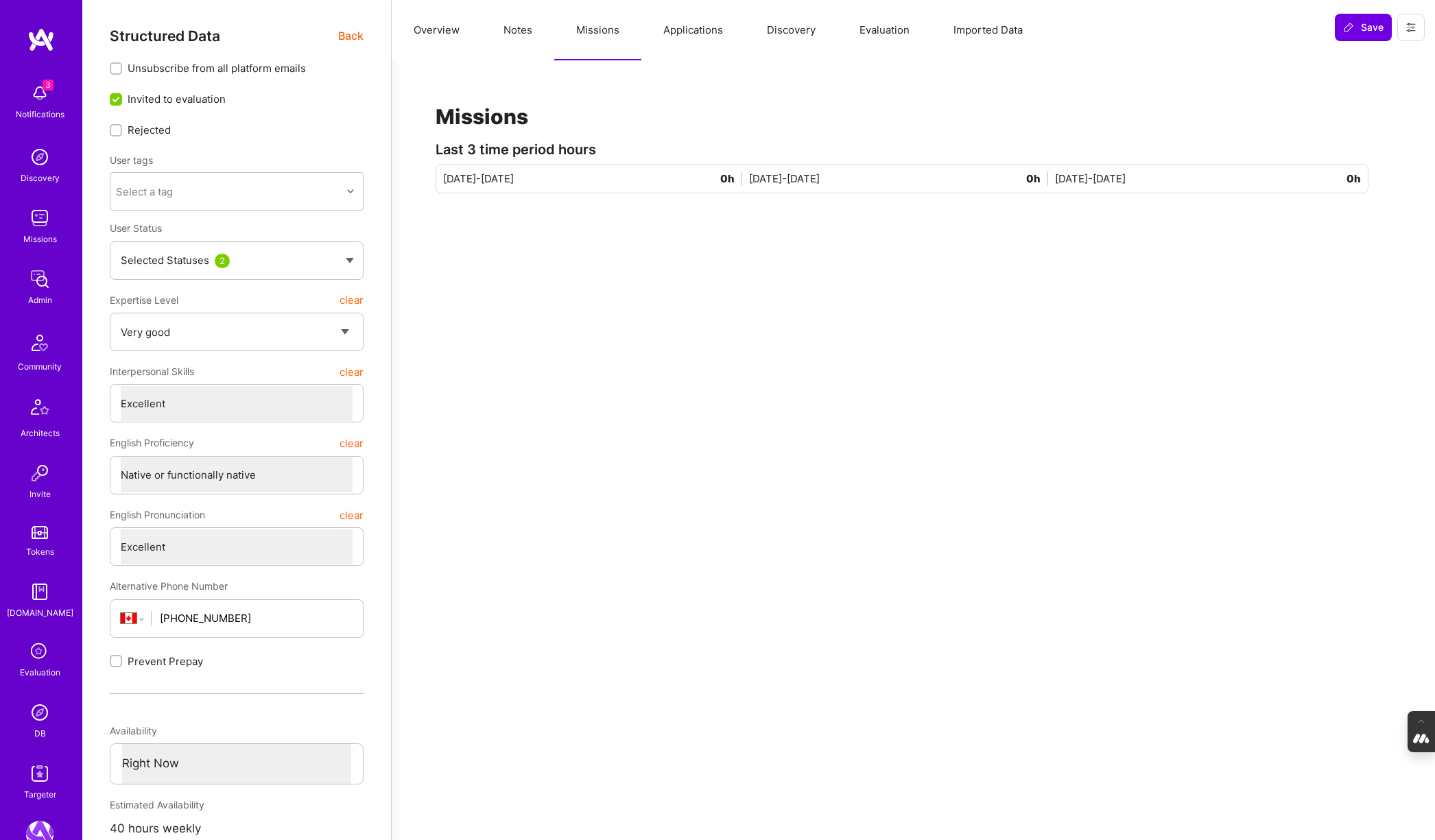
click at [535, 34] on button "Notes" at bounding box center [518, 30] width 72 height 60
type textarea "x"
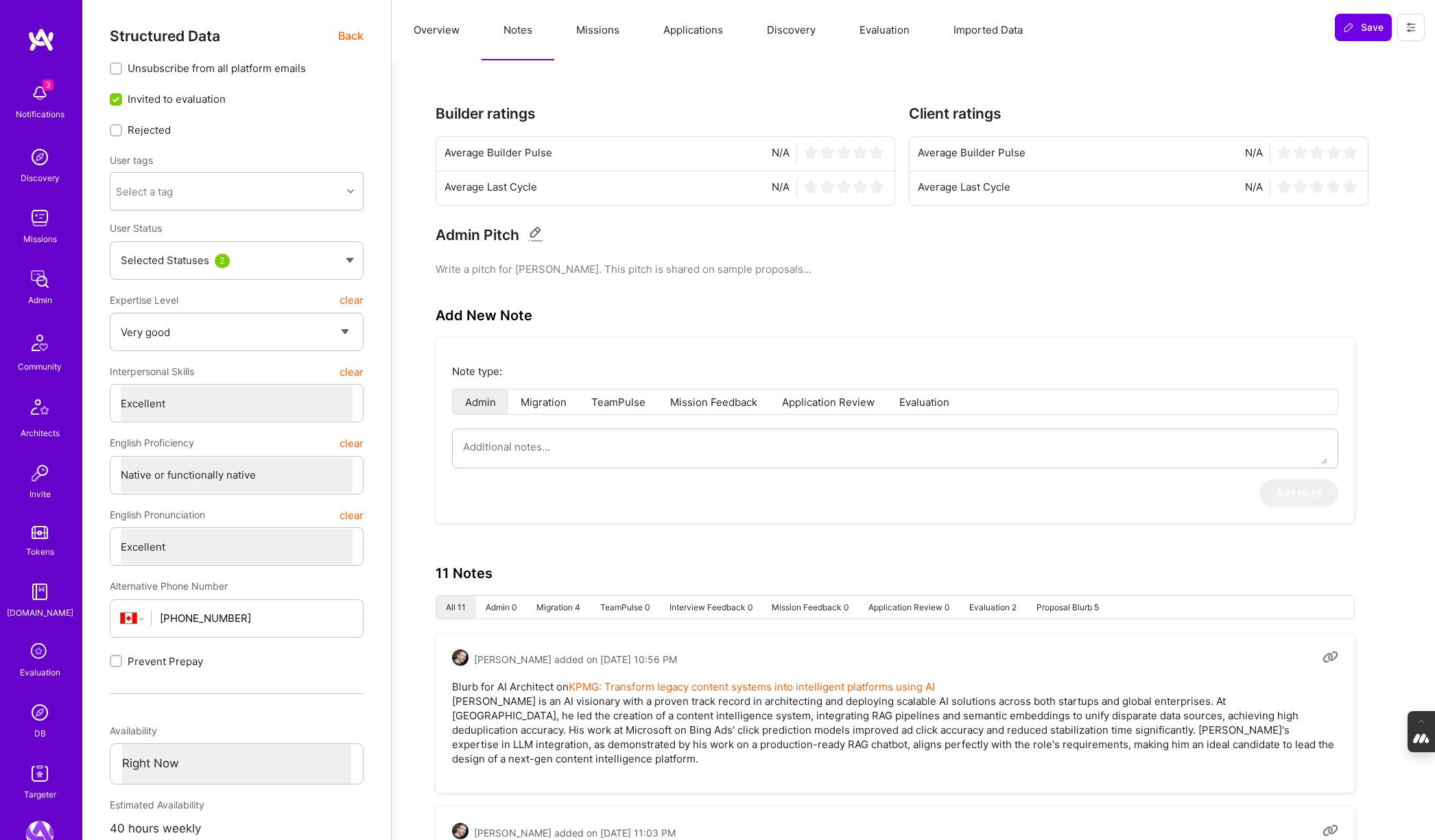
click at [434, 38] on button "Overview" at bounding box center [436, 30] width 90 height 60
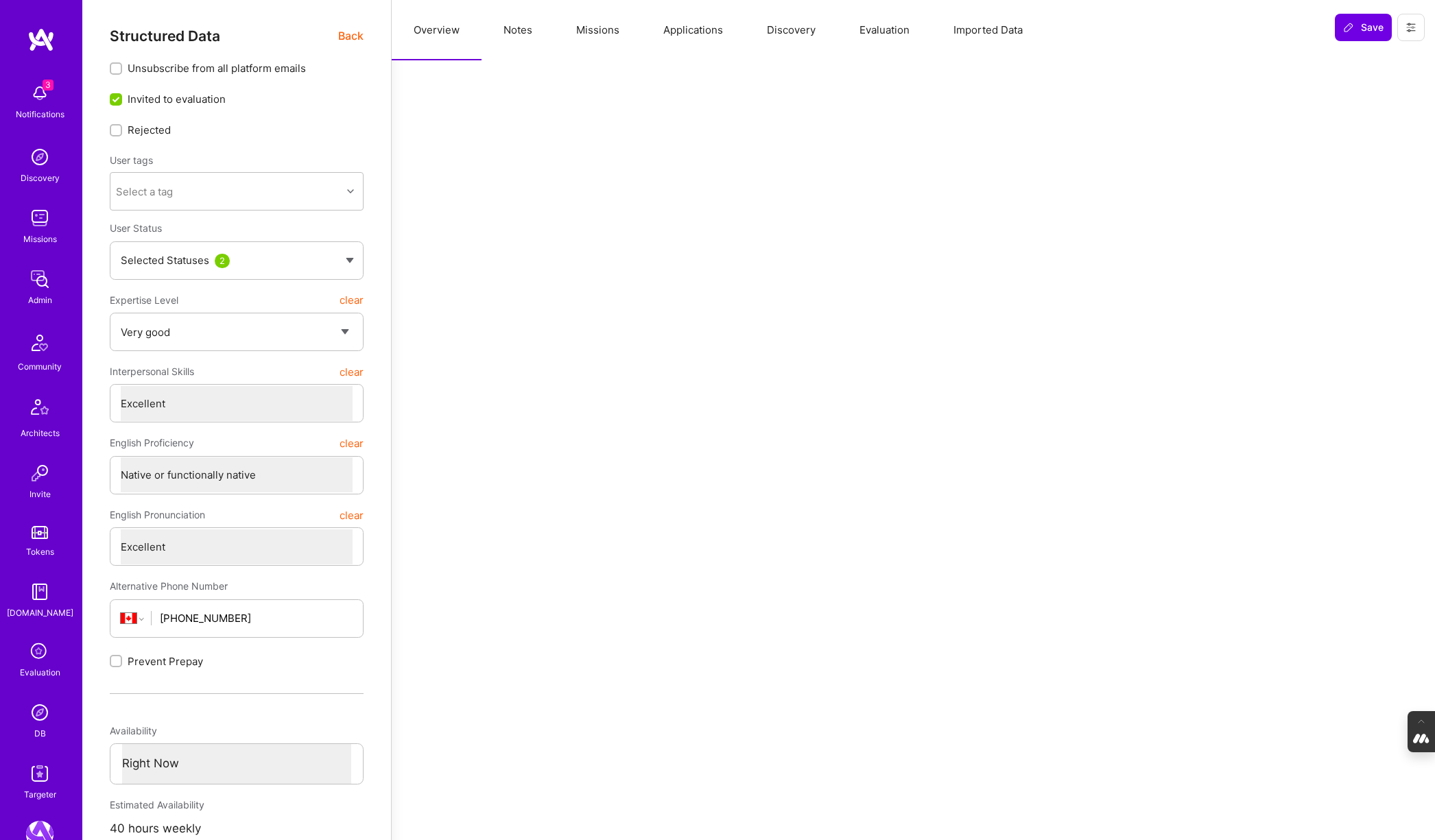
click at [349, 35] on span "Back" at bounding box center [350, 36] width 25 height 17
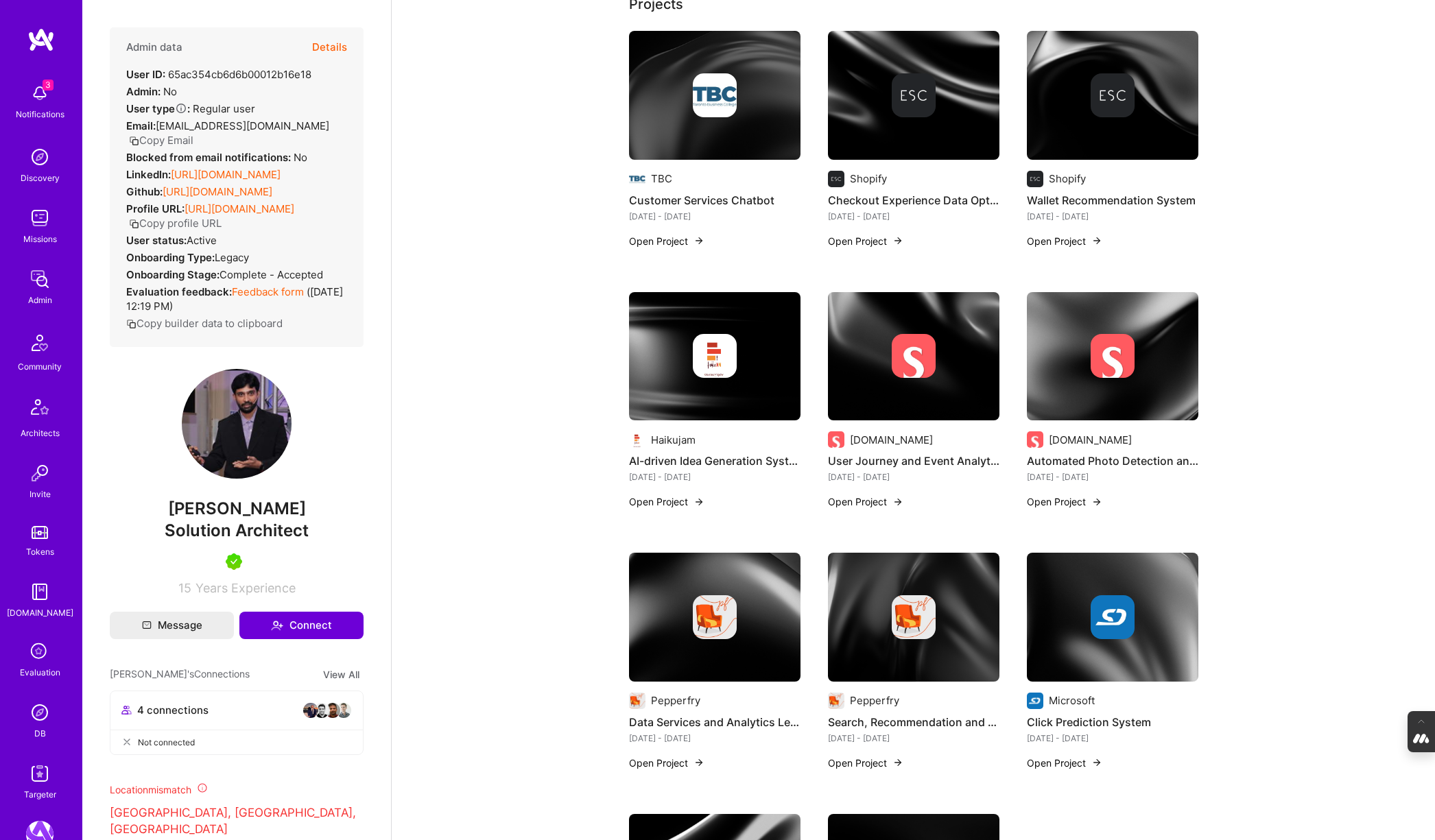
scroll to position [295, 0]
click at [885, 117] on img at bounding box center [913, 95] width 172 height 129
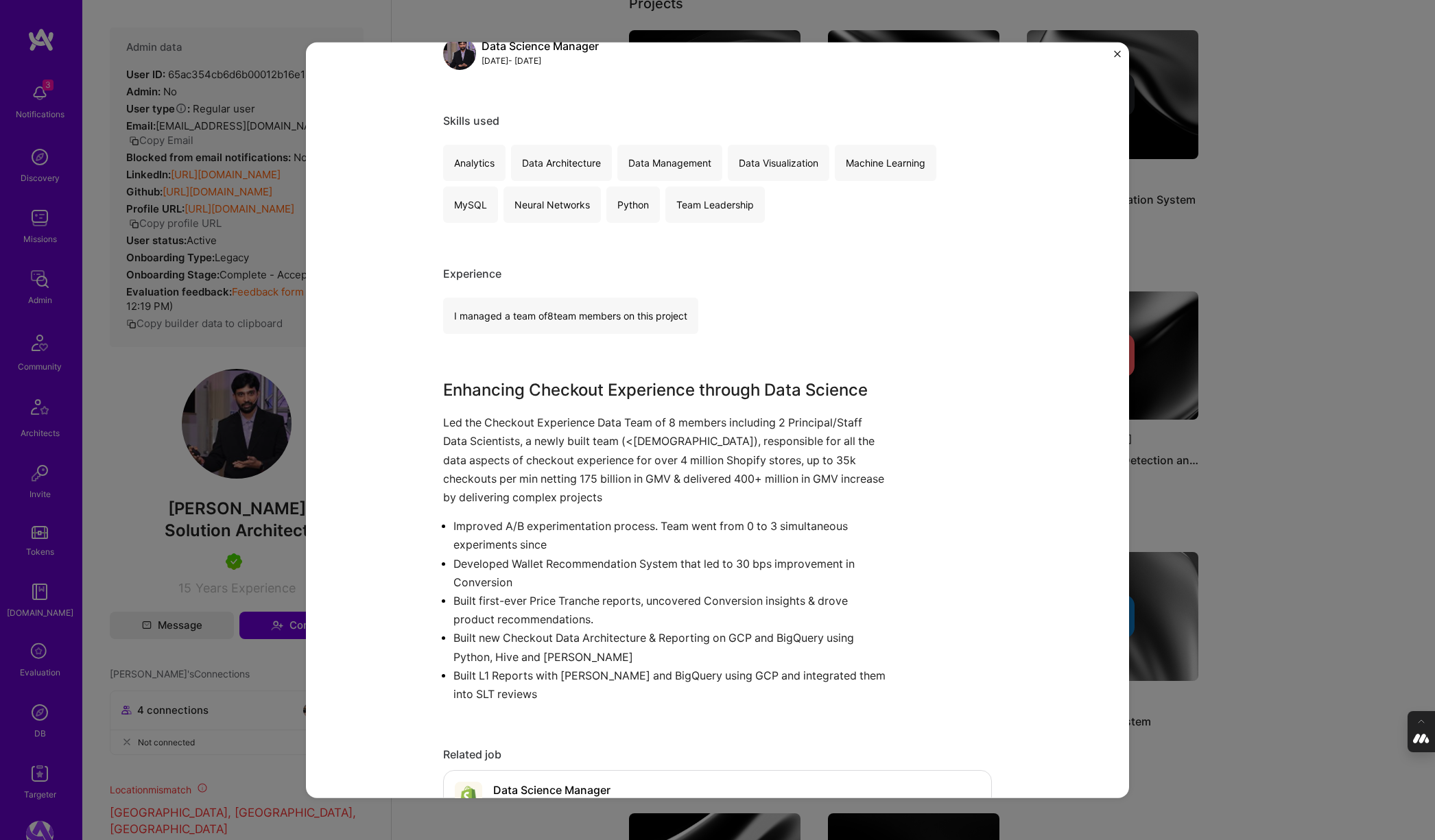
scroll to position [208, 0]
click at [1267, 364] on div "Checkout Experience Data Optimization Shopify E-Commerce, Big Data Role Data Sc…" at bounding box center [718, 420] width 1435 height 840
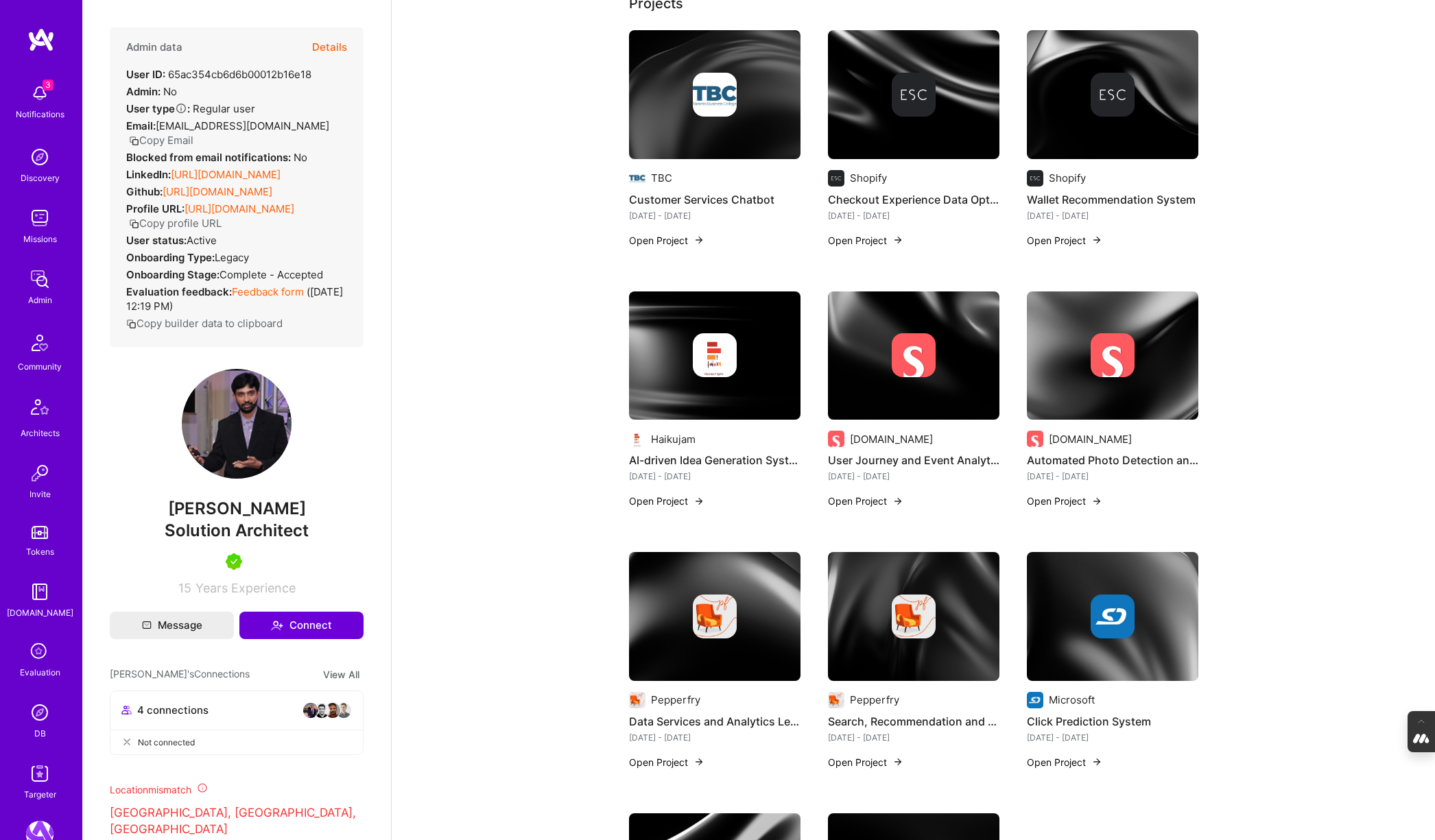
click at [1102, 86] on img at bounding box center [1112, 94] width 44 height 44
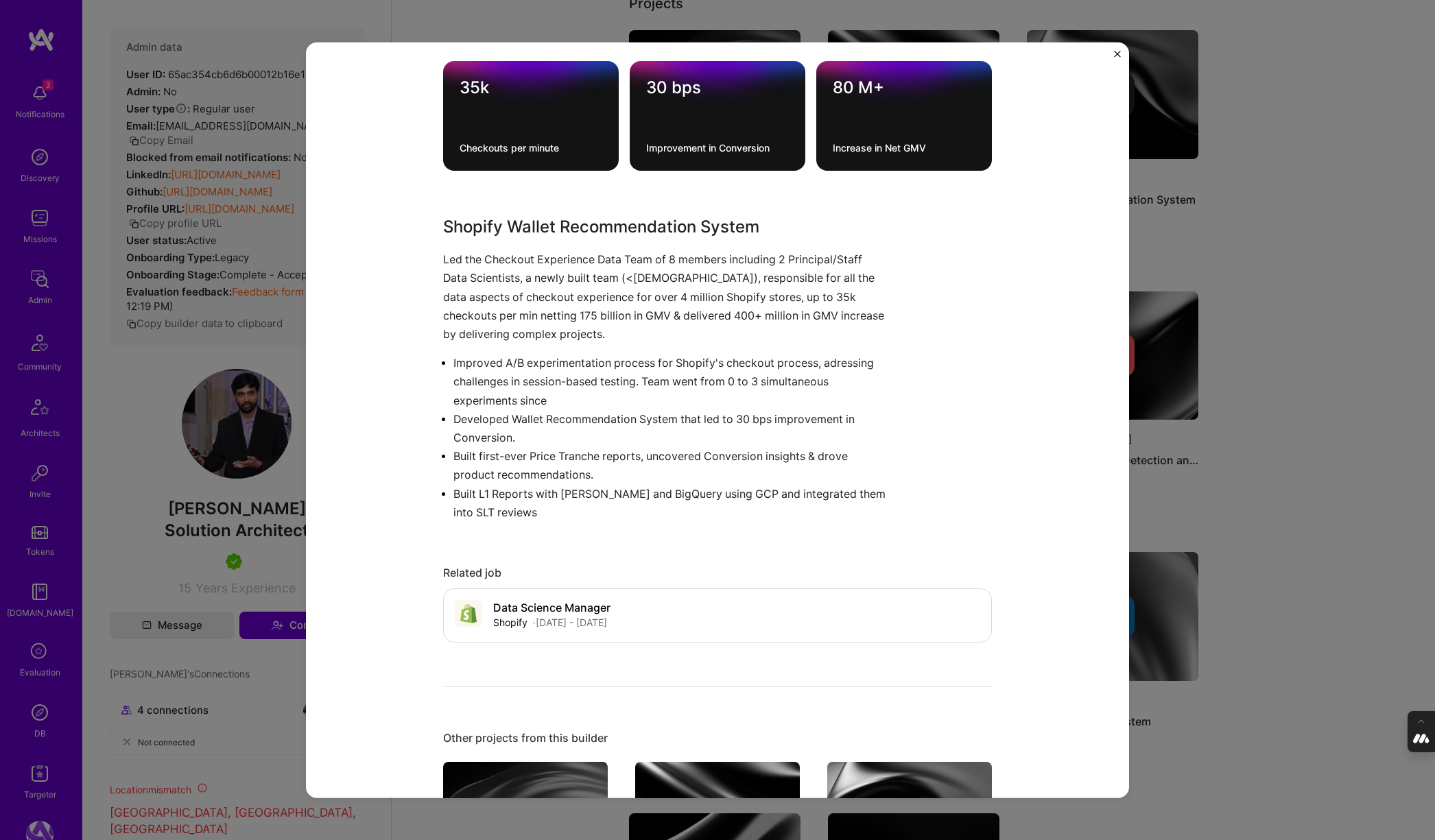
scroll to position [599, 0]
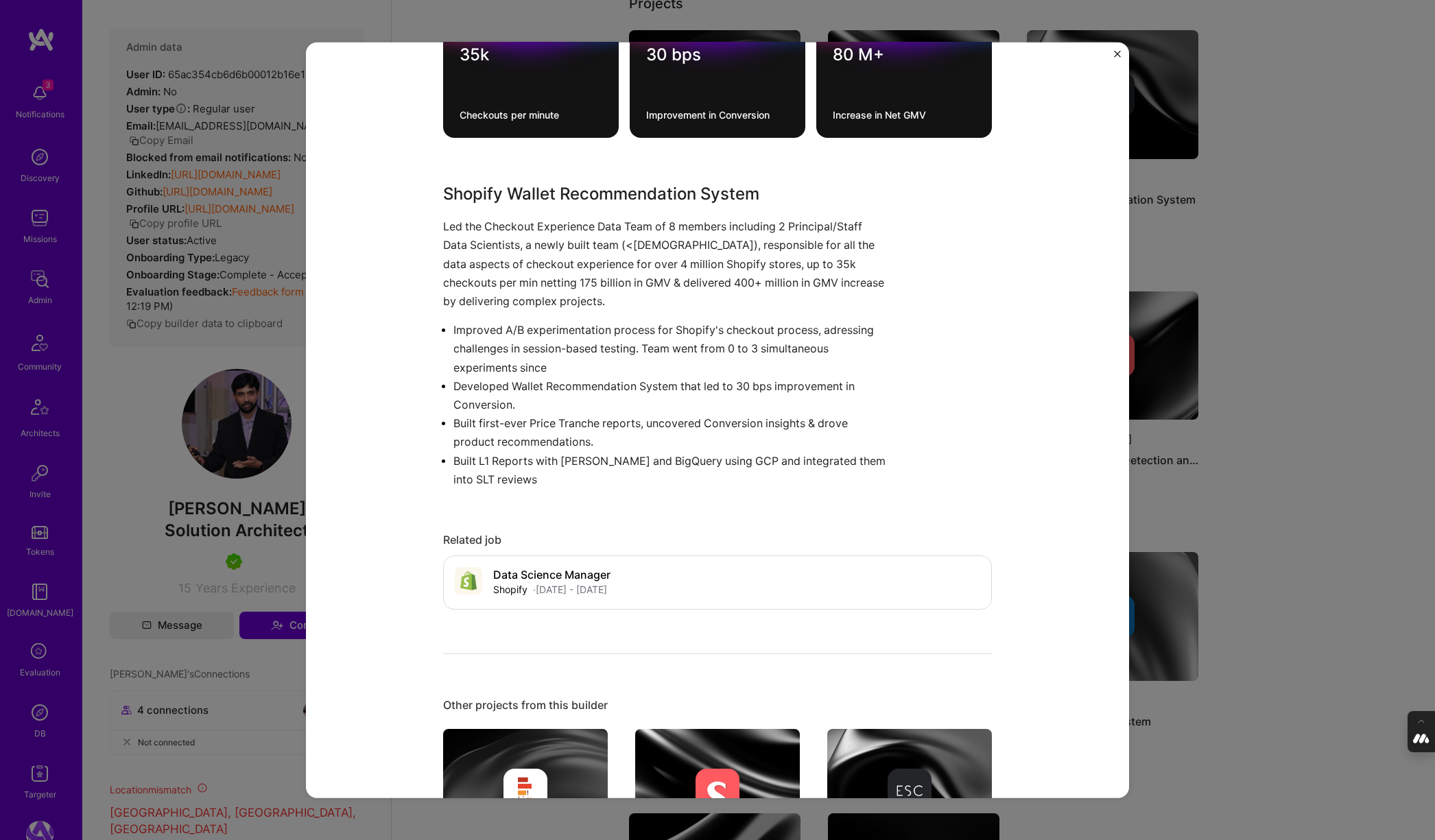
click at [1275, 351] on div "Wallet Recommendation System Shopify E-Commerce, B2B Role Data Science Manager …" at bounding box center [718, 420] width 1435 height 840
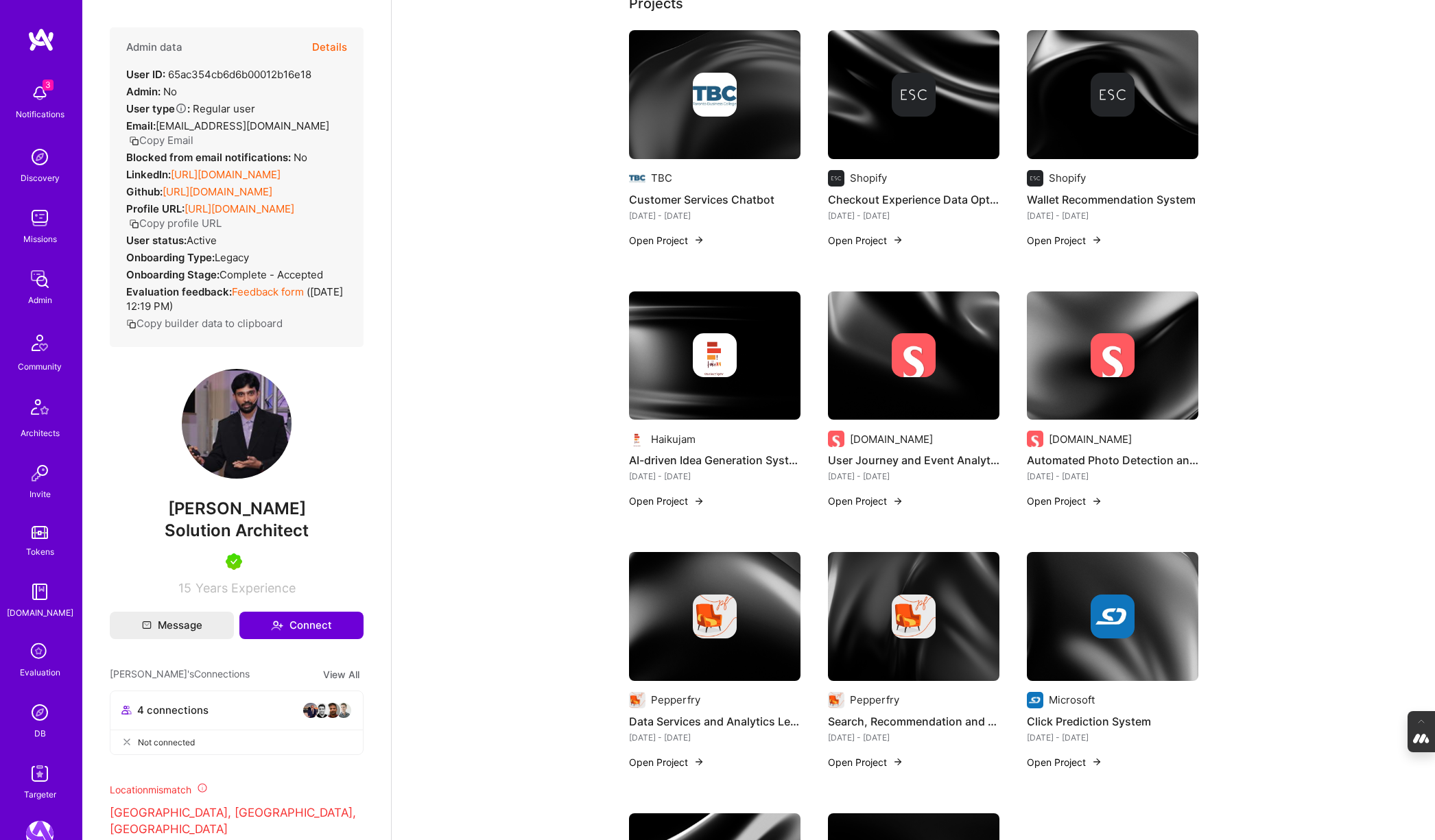
click at [222, 181] on link "https://linkedin.com/in/probablybhavik" at bounding box center [226, 174] width 110 height 13
click at [892, 355] on img at bounding box center [913, 355] width 44 height 44
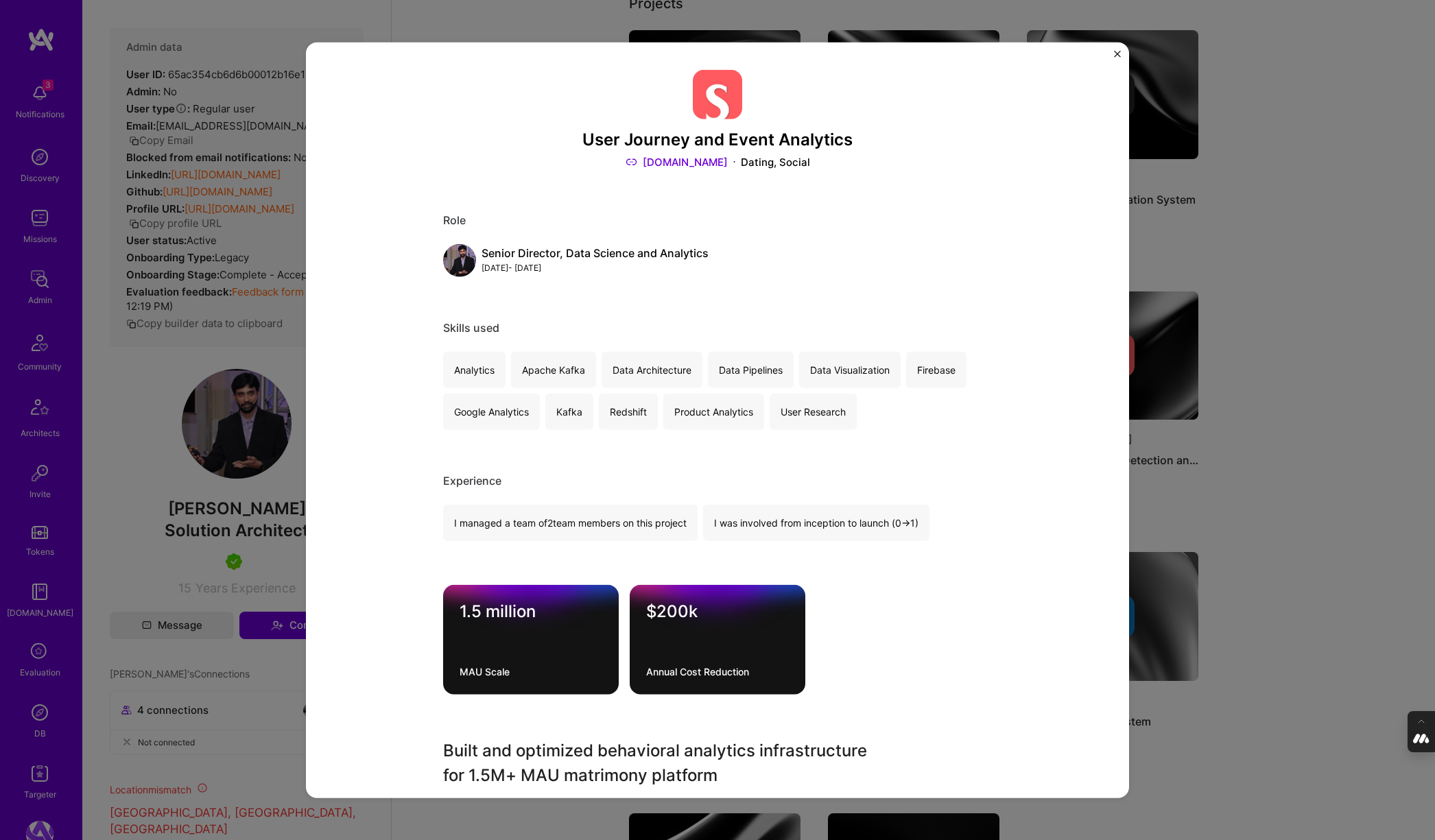
click at [1284, 381] on div "User Journey and Event Analytics Shaadi.com Dating, Social Role Senior Director…" at bounding box center [718, 420] width 1435 height 840
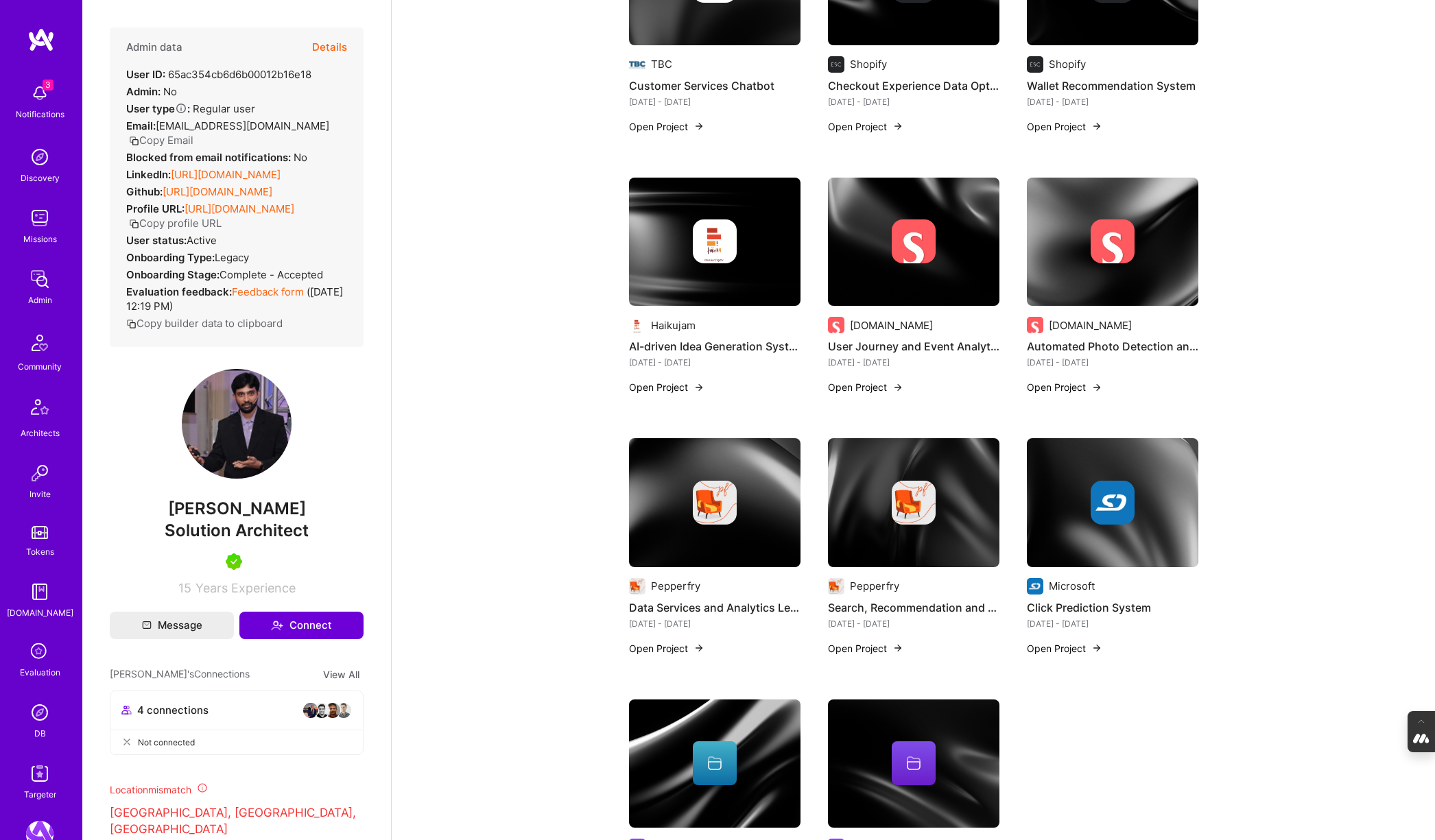
scroll to position [411, 0]
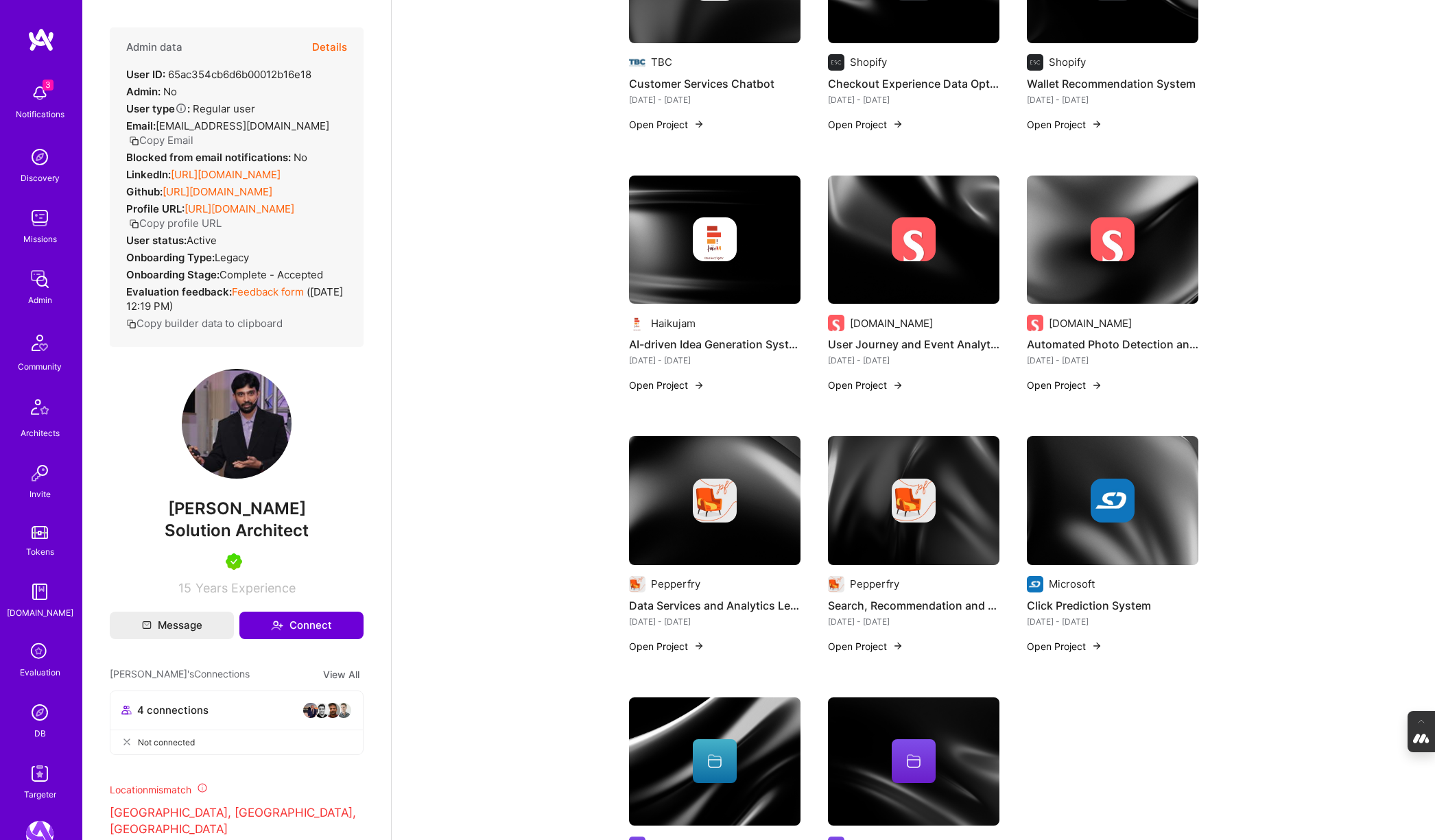
click at [716, 522] on img at bounding box center [714, 500] width 44 height 44
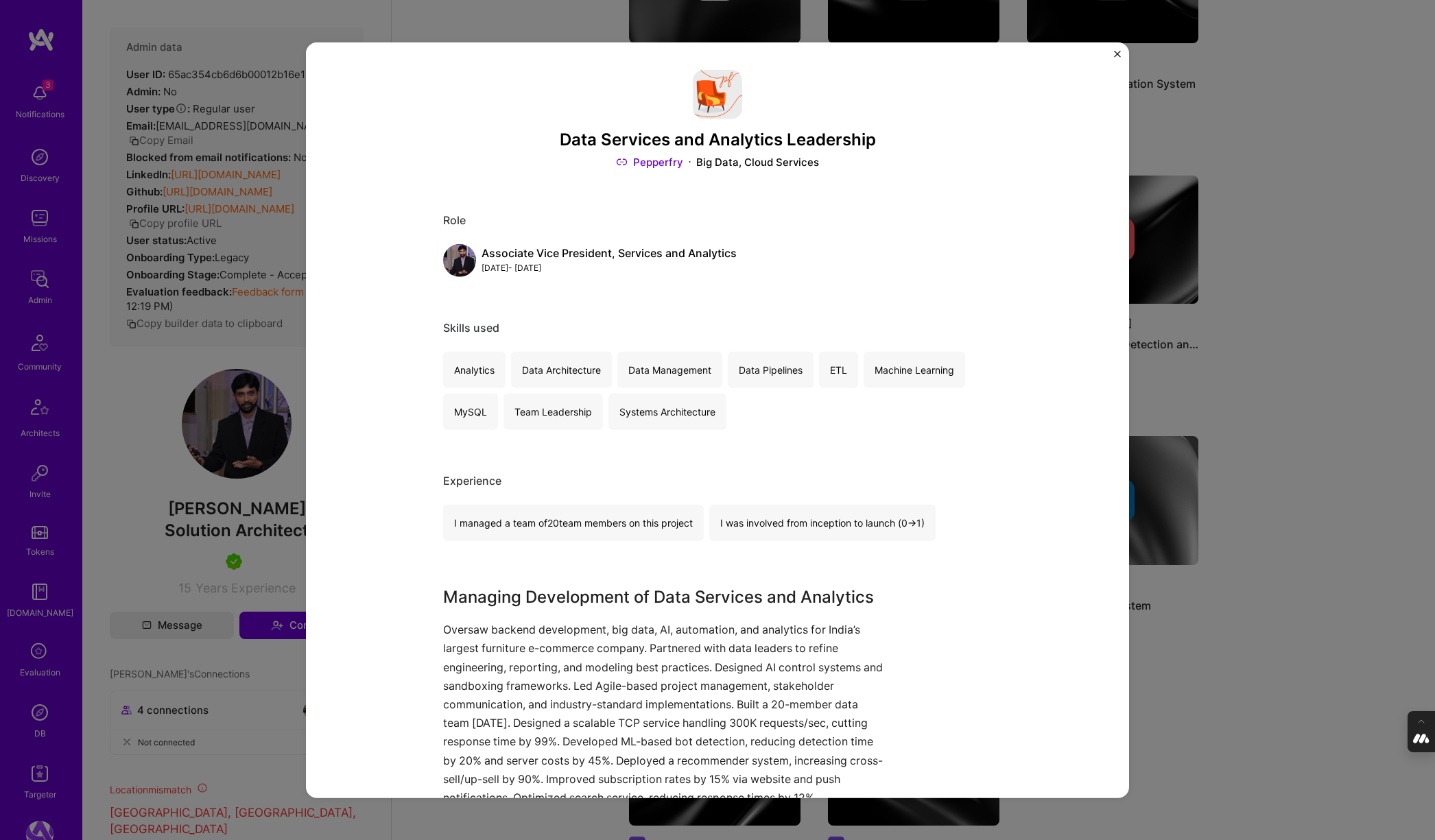
click at [1283, 503] on div "Data Services and Analytics Leadership Pepperfry Big Data, Cloud Services Role …" at bounding box center [718, 420] width 1435 height 840
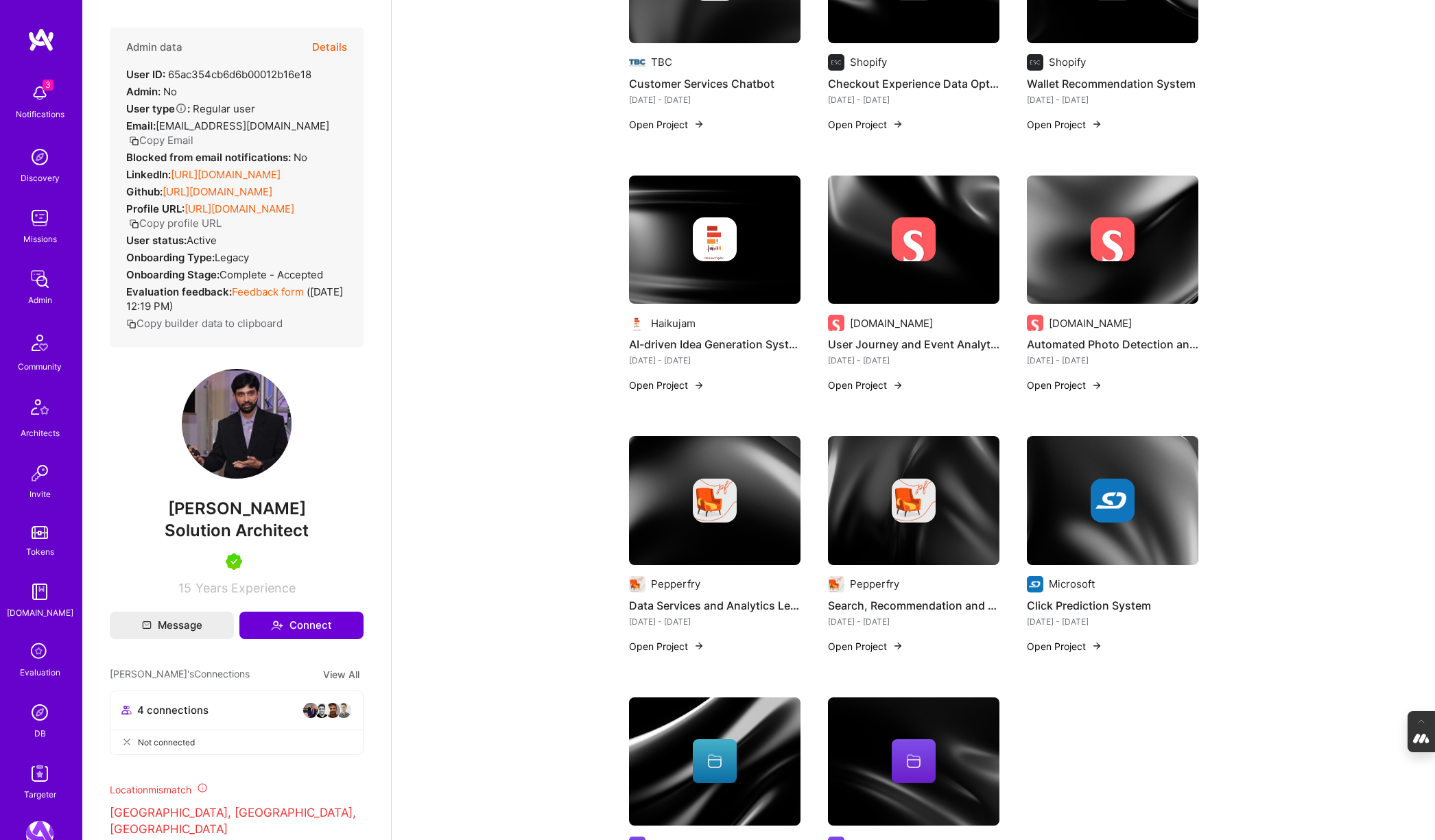
click at [882, 540] on img at bounding box center [913, 500] width 172 height 129
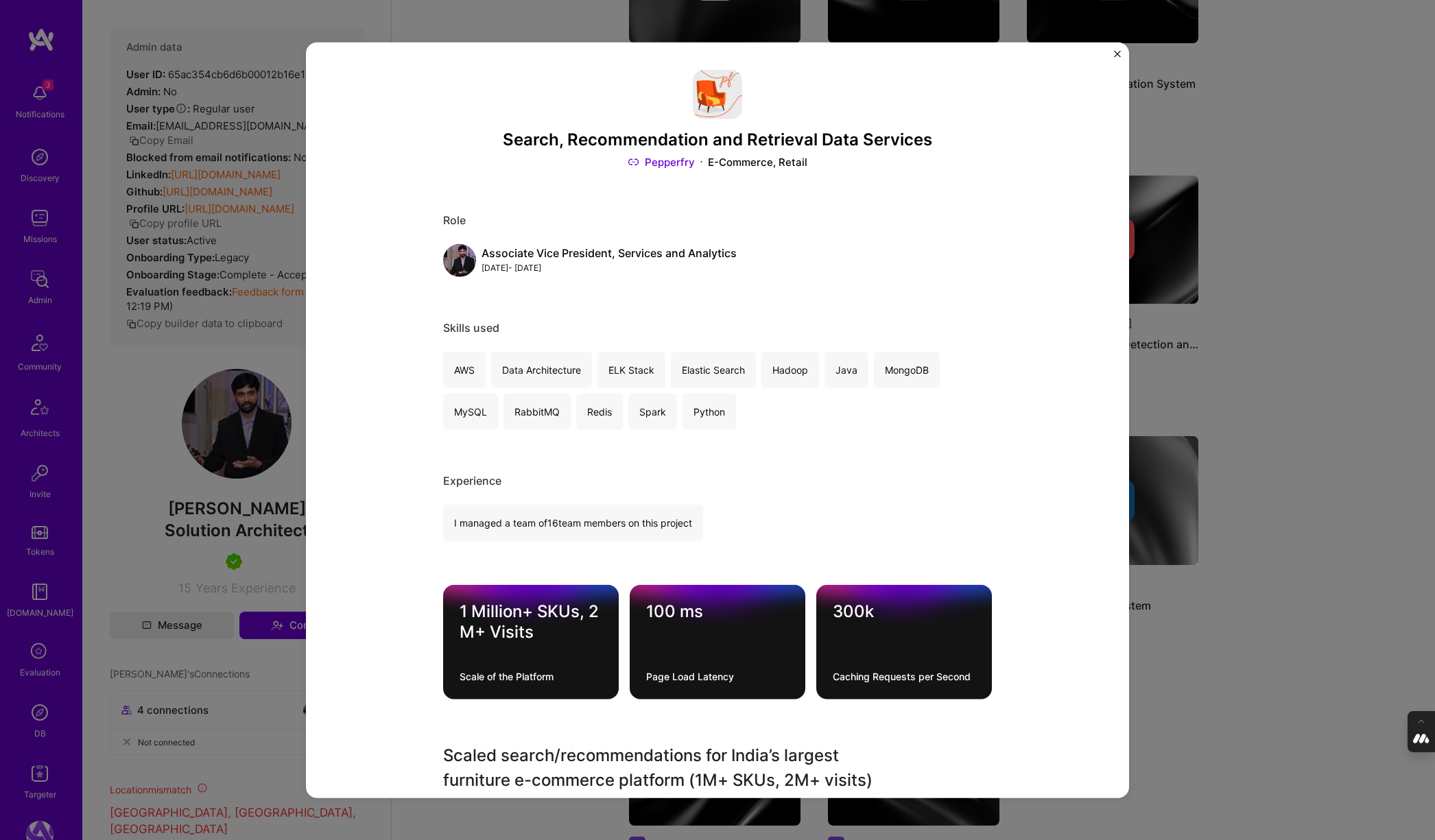
click at [665, 159] on link "Pepperfry" at bounding box center [661, 162] width 67 height 15
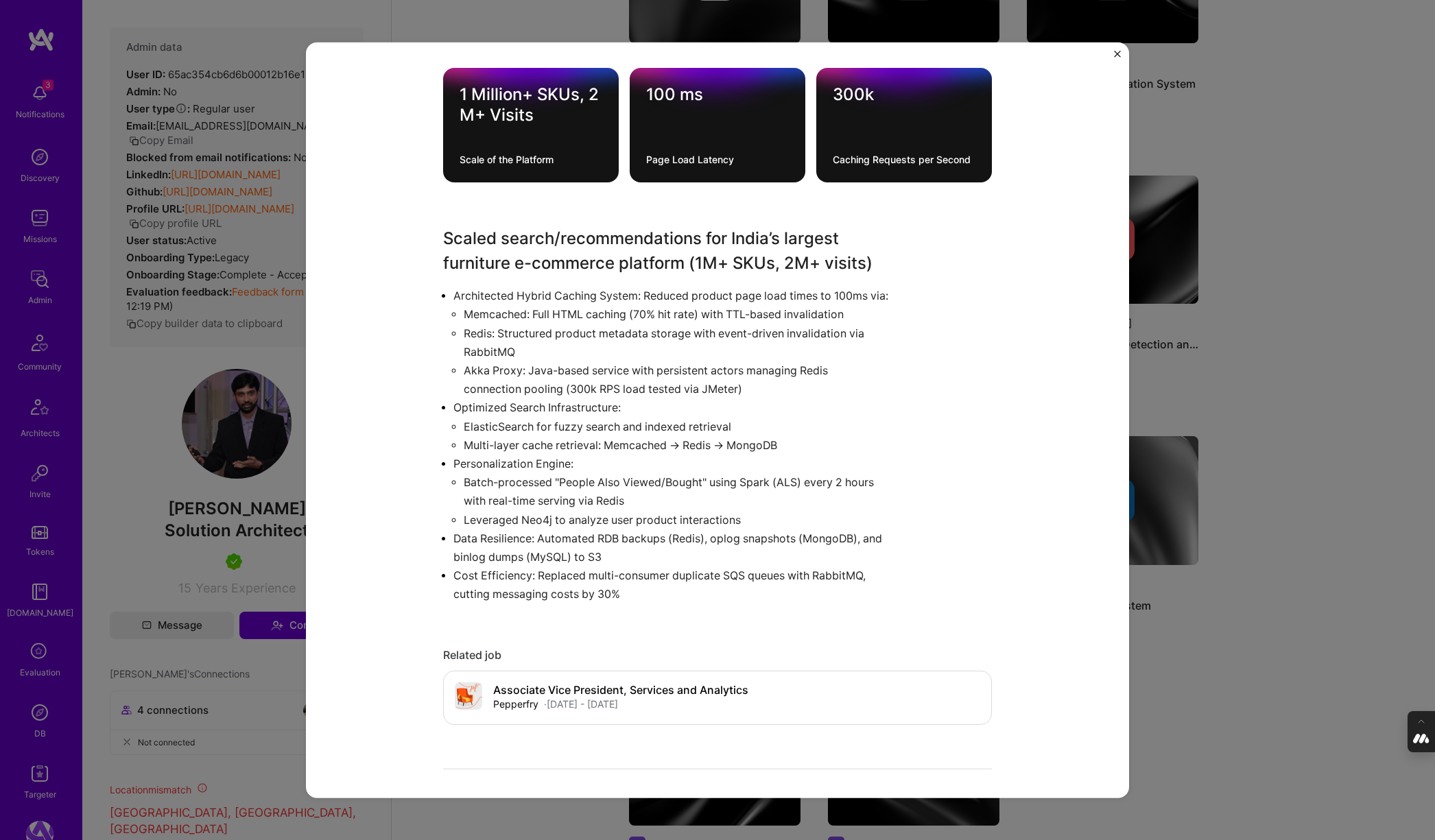
scroll to position [519, 0]
click at [1308, 351] on div "Search, Recommendation and Retrieval Data Services Pepperfry E-Commerce, Retail…" at bounding box center [718, 420] width 1435 height 840
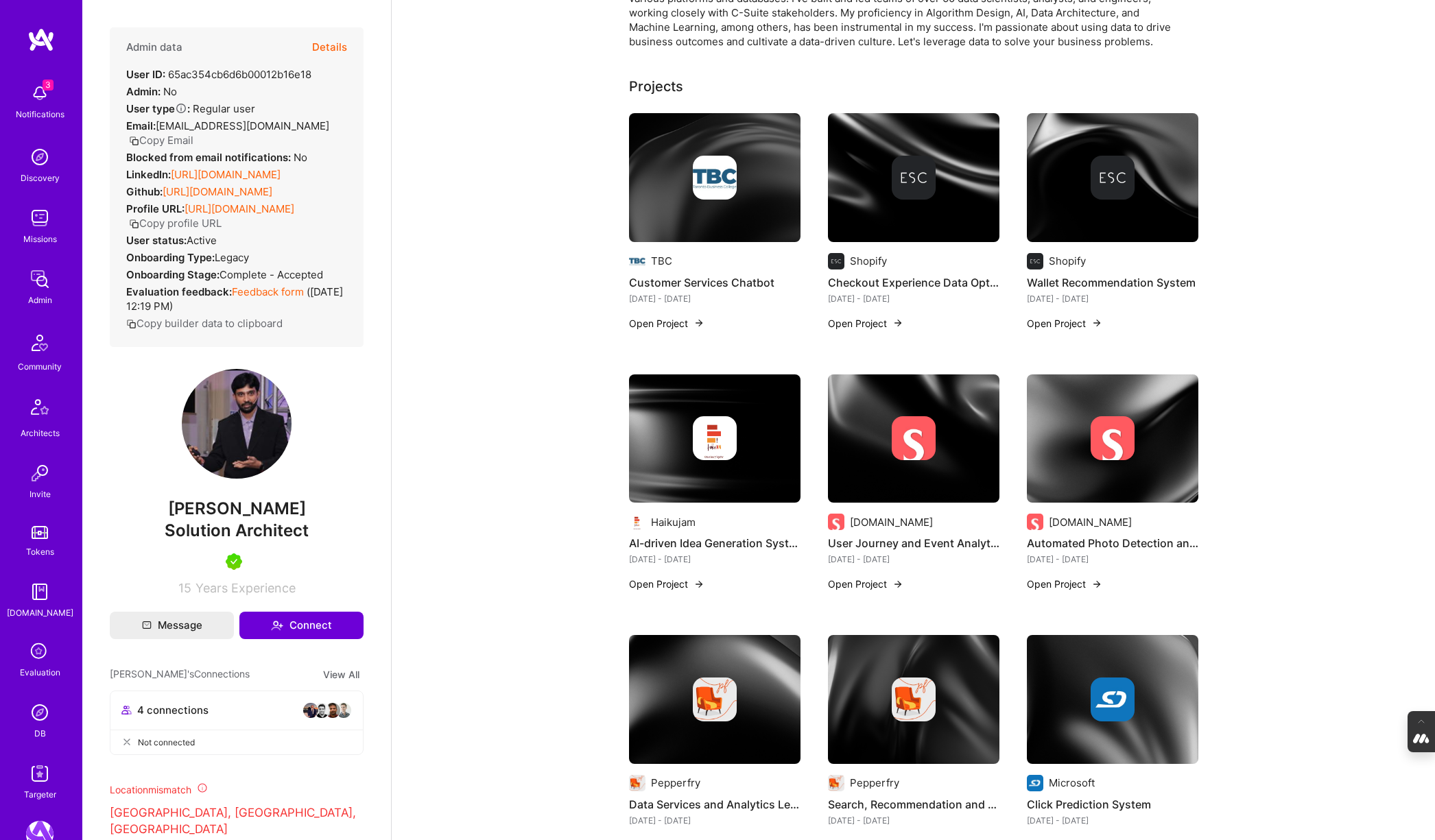
scroll to position [212, 0]
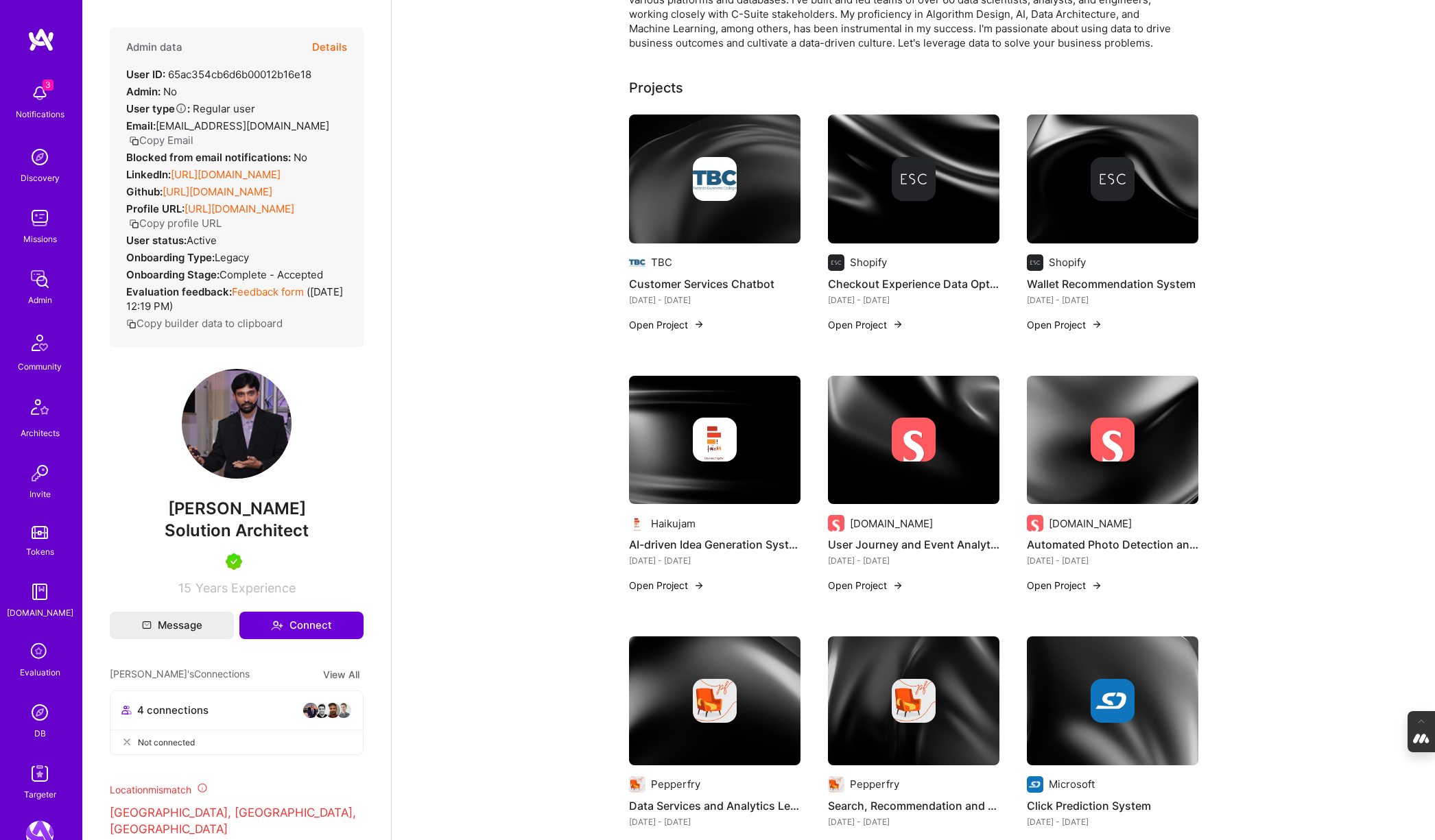
click at [865, 204] on img at bounding box center [913, 178] width 172 height 129
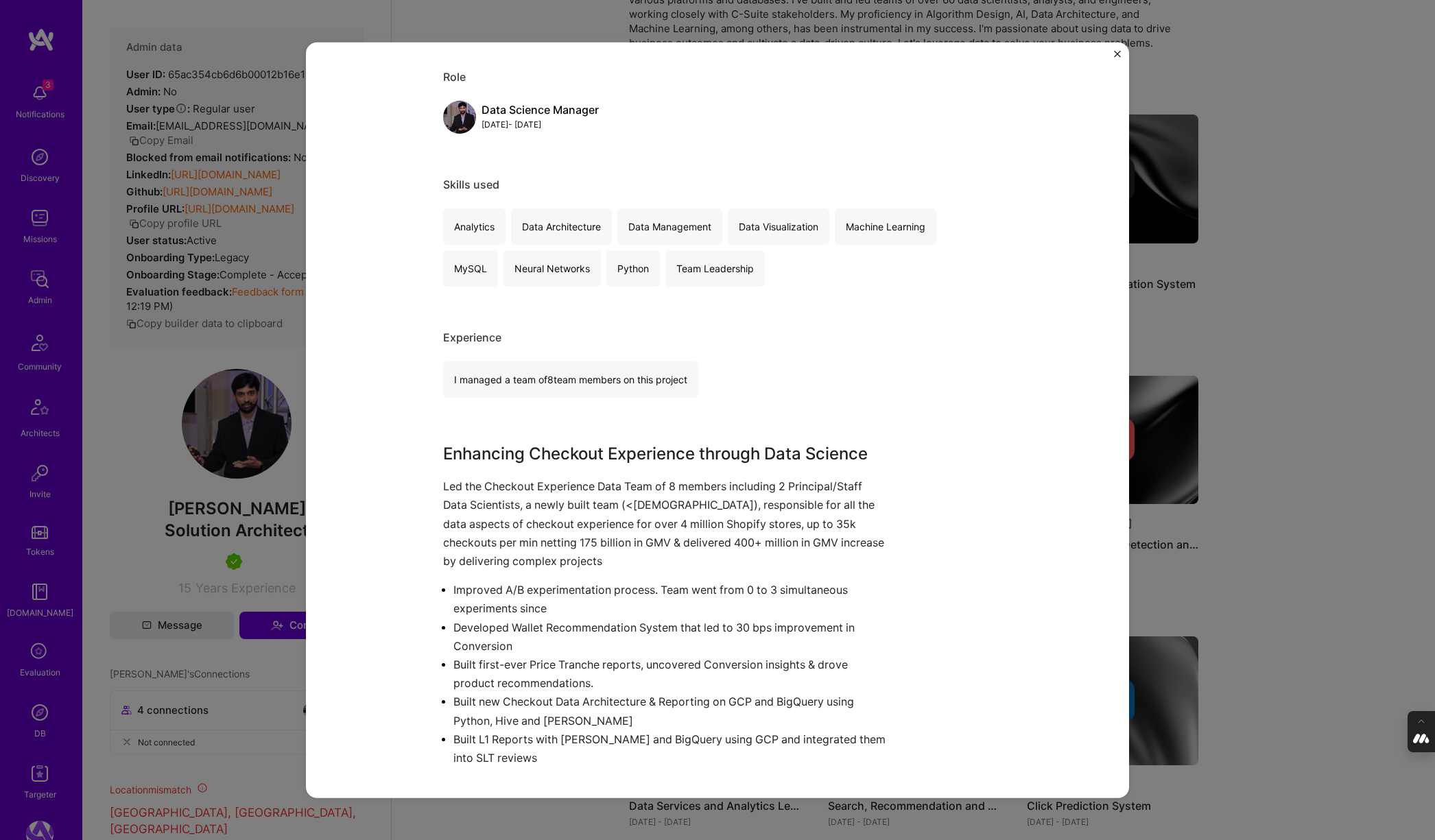
scroll to position [145, 0]
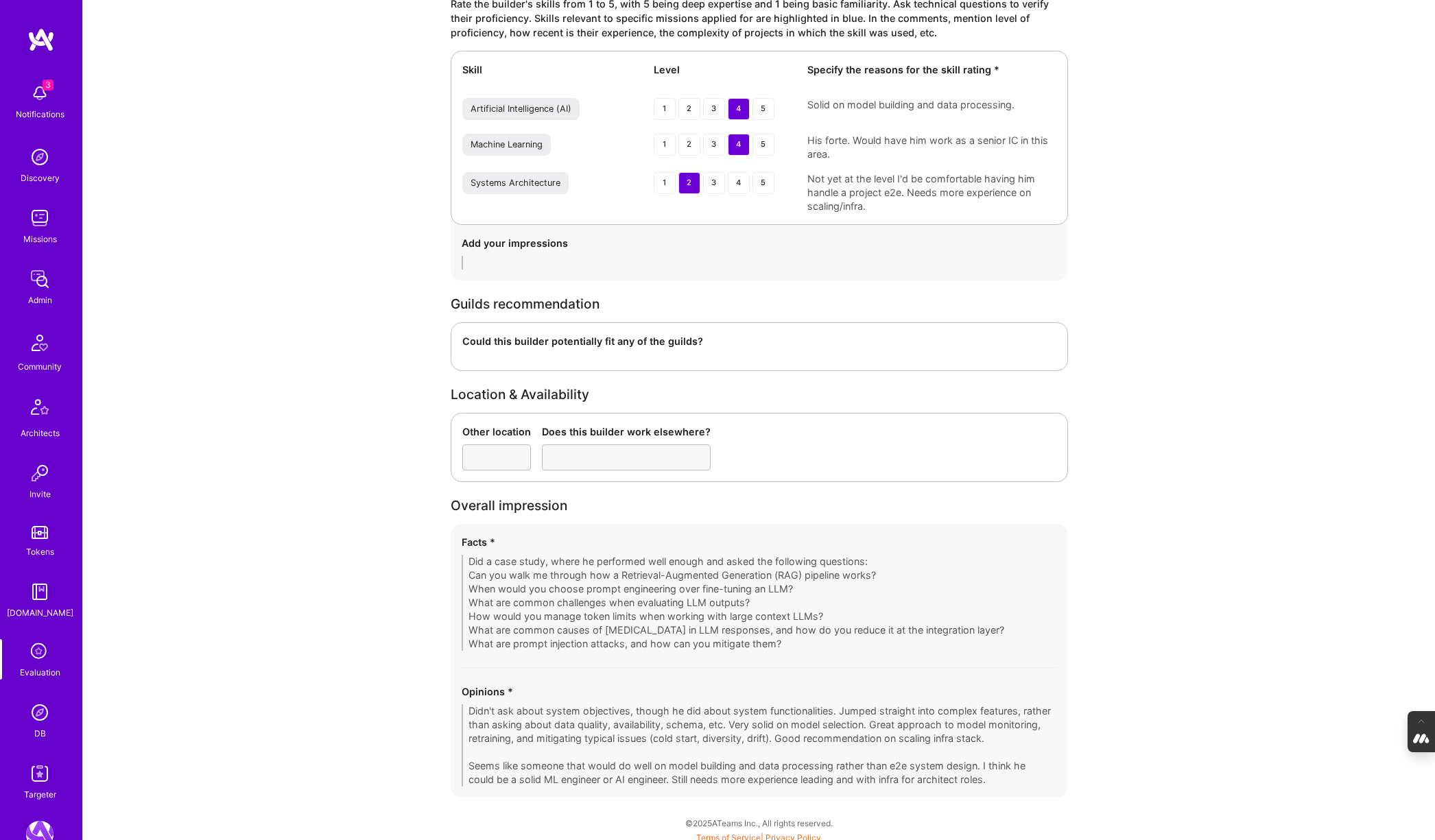
scroll to position [3292, 0]
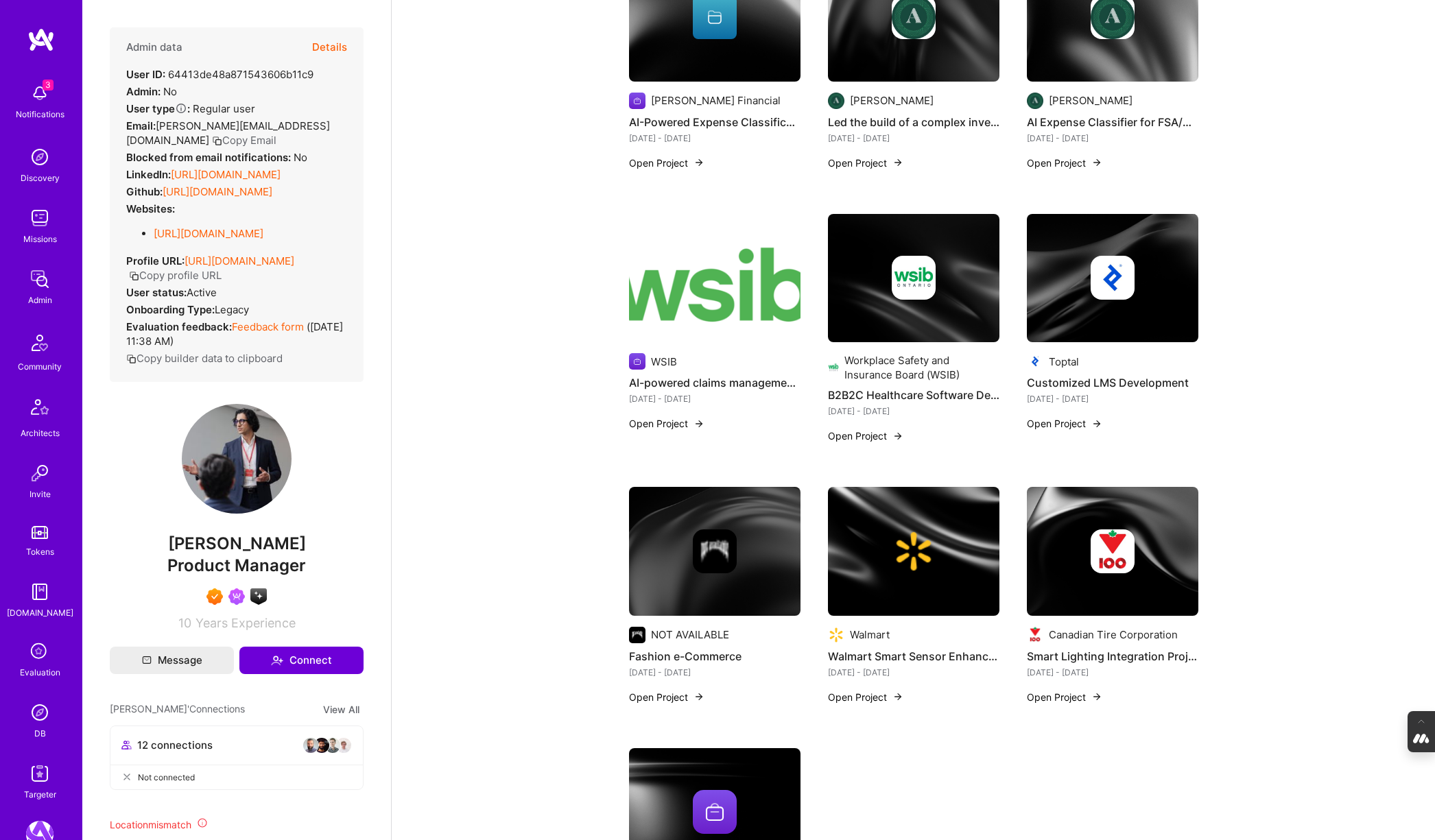
scroll to position [1981, 0]
click at [899, 529] on img at bounding box center [913, 550] width 44 height 44
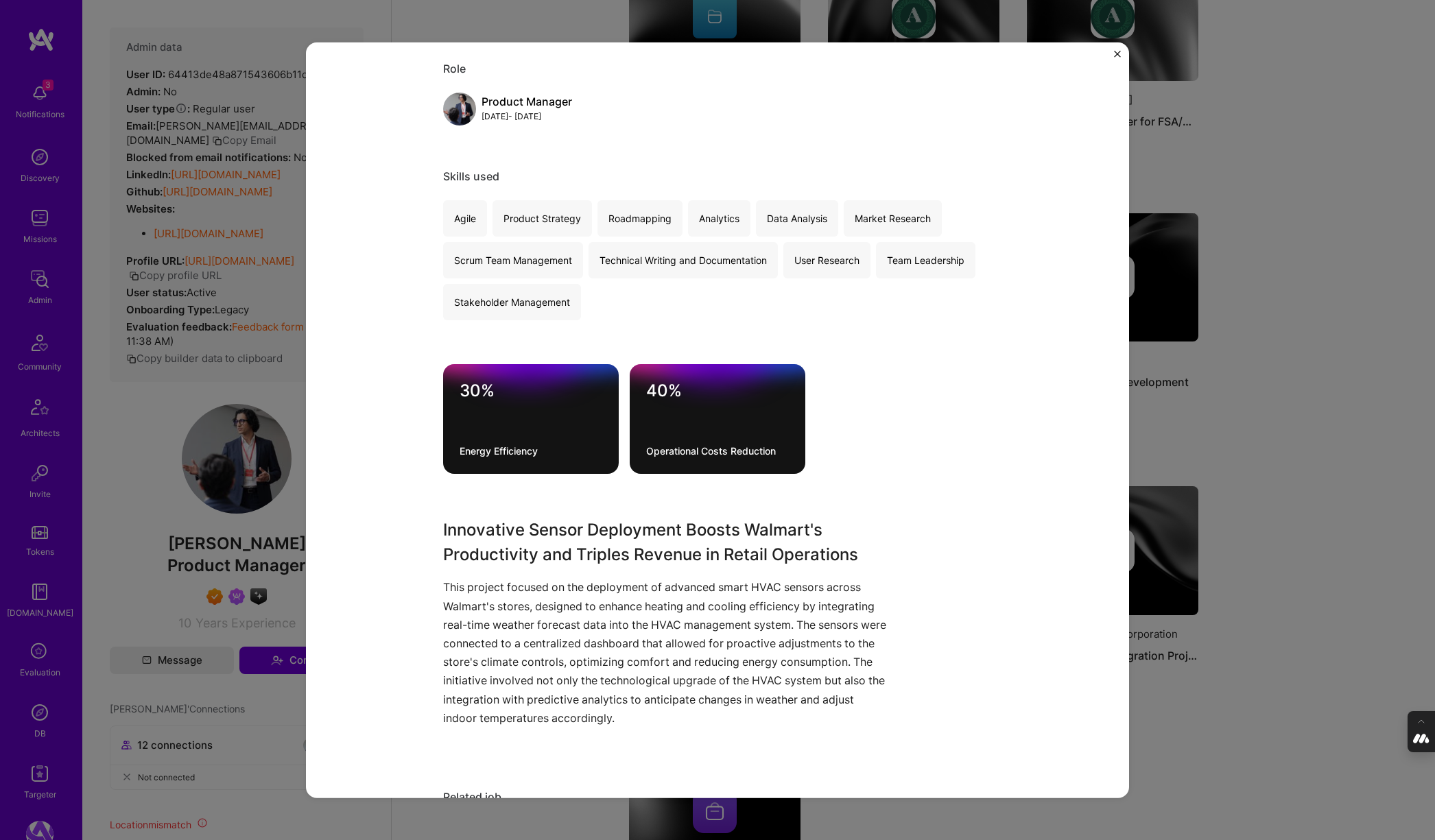
scroll to position [153, 0]
click at [1194, 713] on div "Walmart Smart Sensor Enhancement Walmart Retail Role Product Manager [DATE] - […" at bounding box center [718, 420] width 1435 height 840
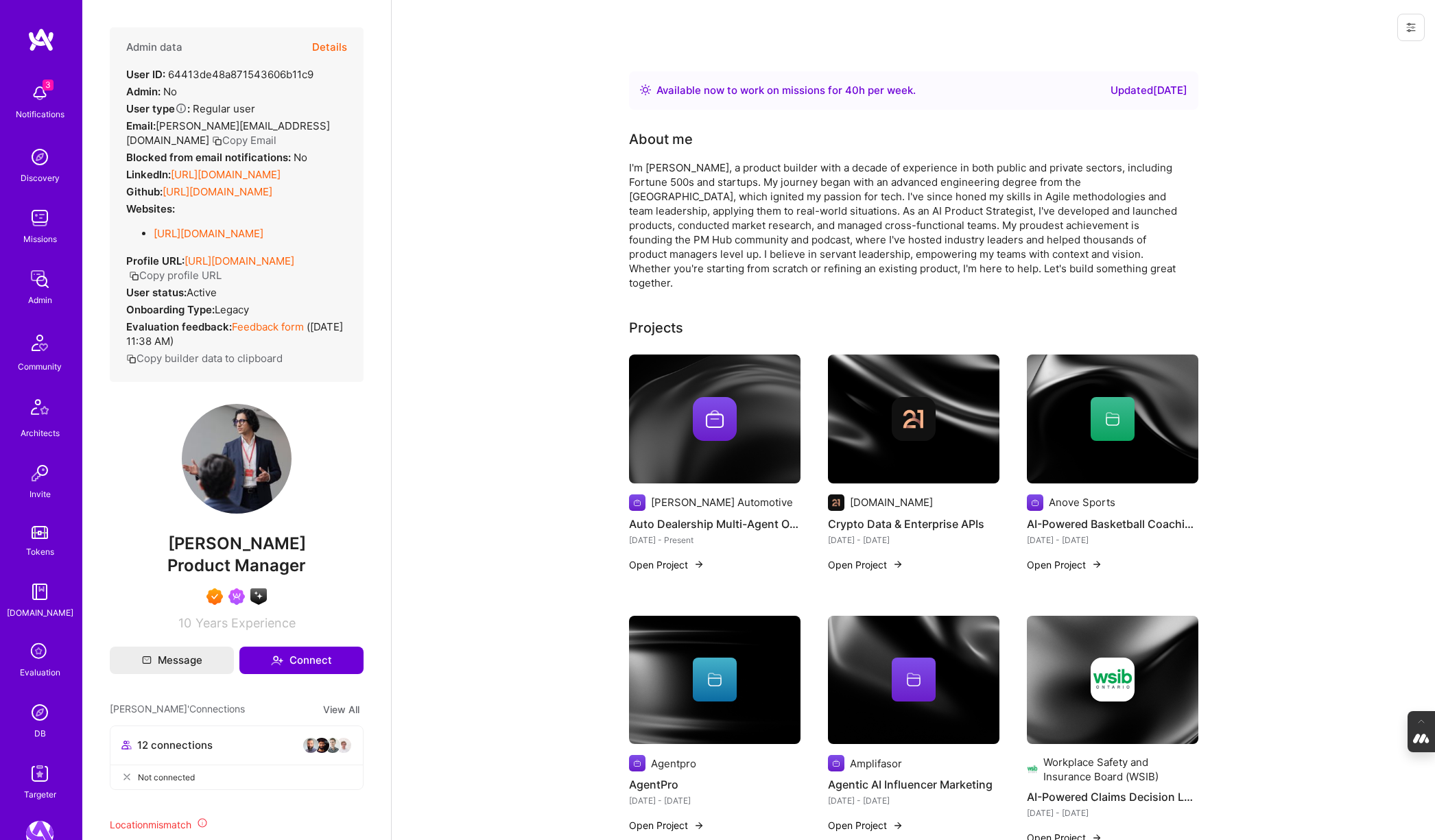
click at [754, 422] on div at bounding box center [715, 419] width 172 height 44
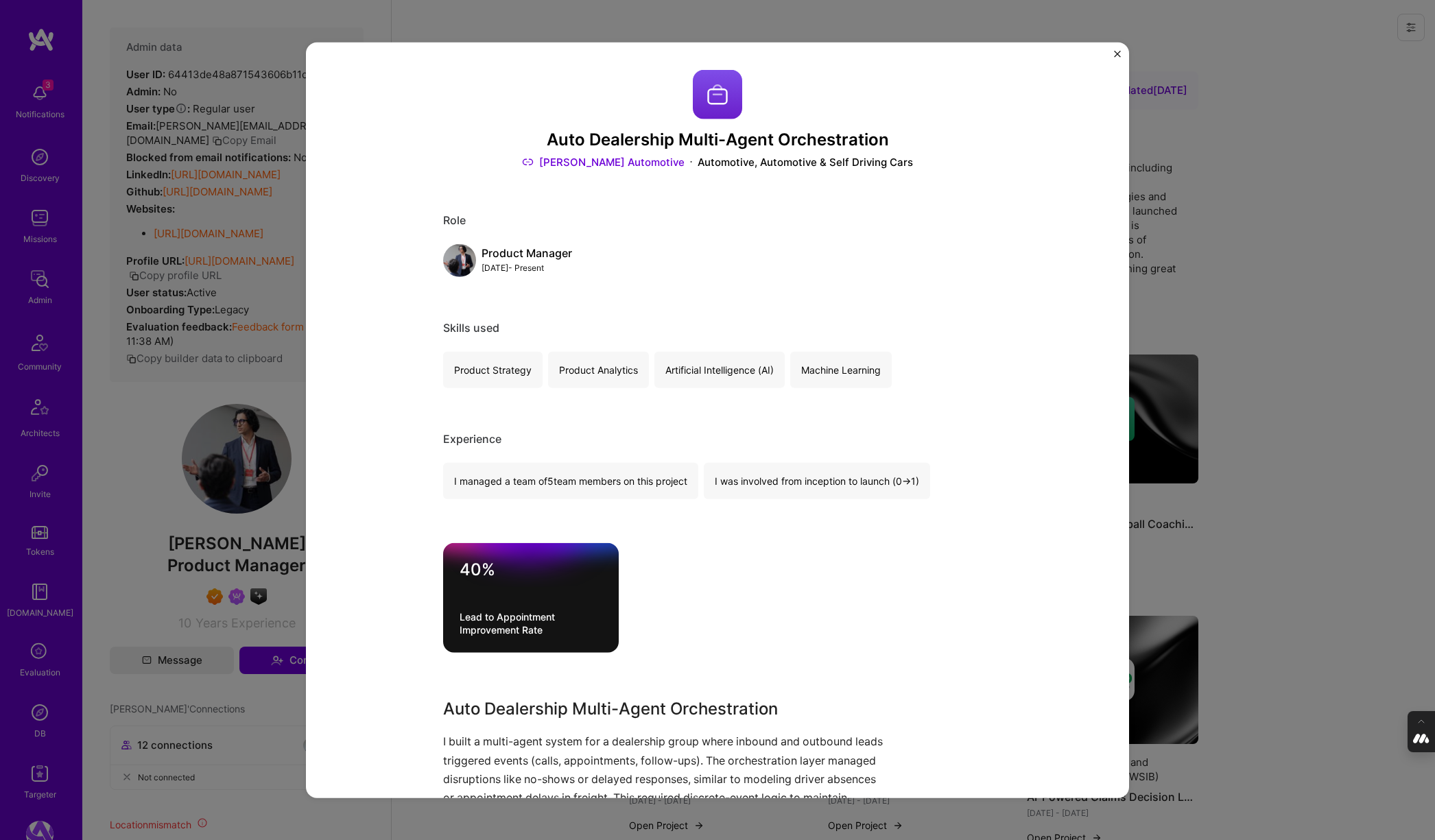
click at [1261, 378] on div "Auto Dealership Multi-Agent Orchestration [PERSON_NAME] Automotive Automotive, …" at bounding box center [718, 420] width 1435 height 840
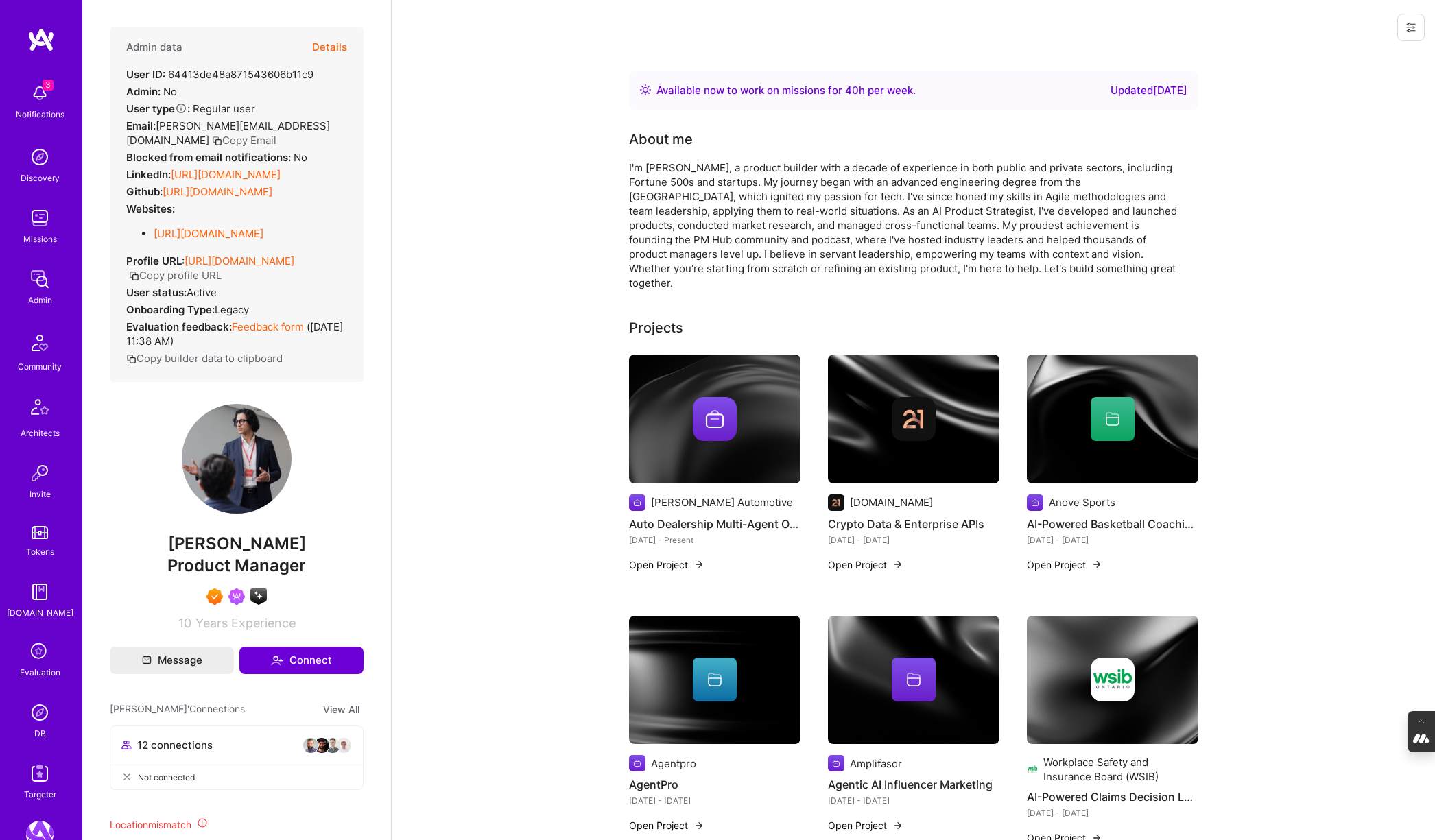
click at [908, 406] on img at bounding box center [913, 419] width 44 height 44
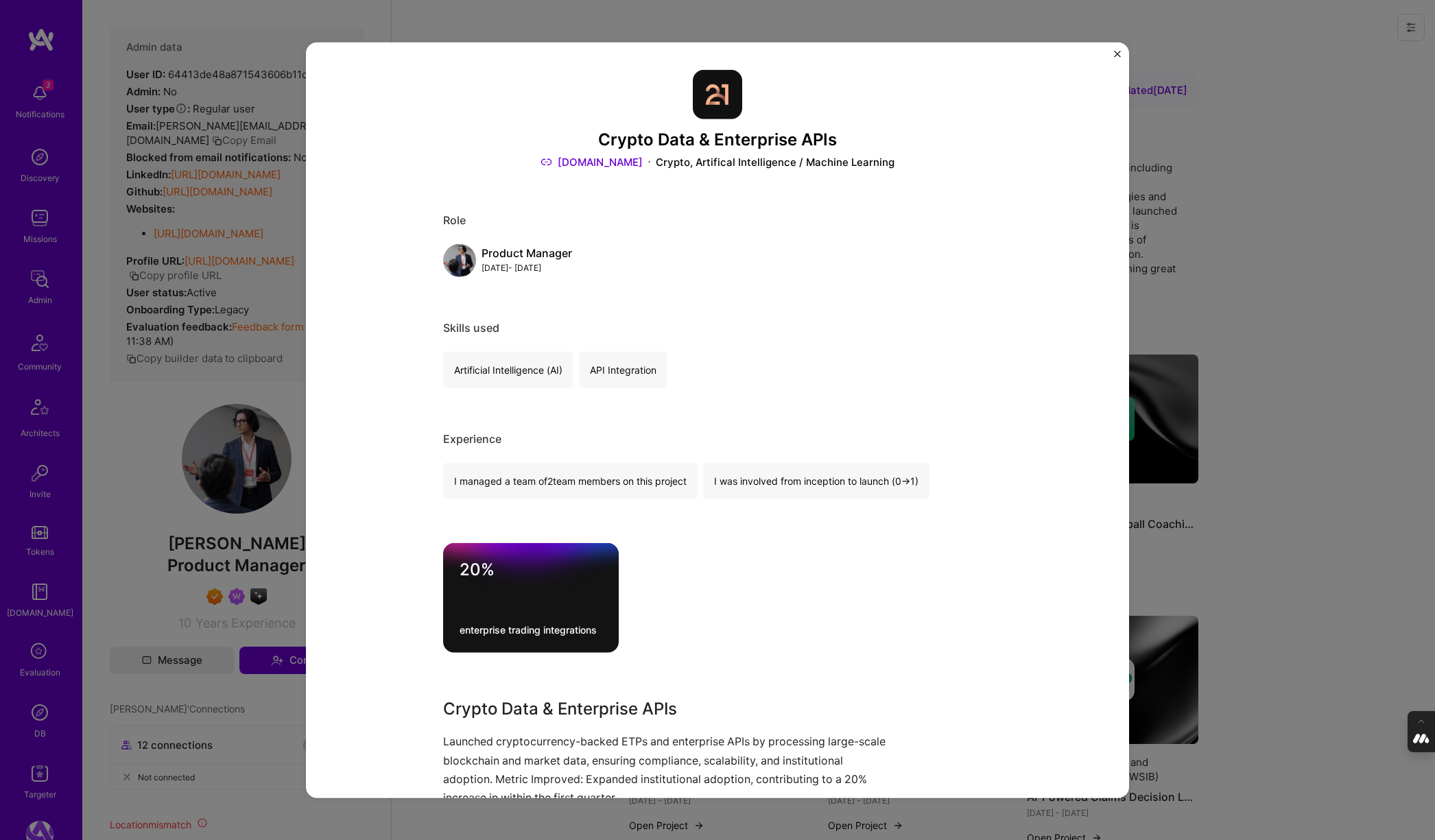
click at [1251, 400] on div "Crypto Data & Enterprise APIs [DOMAIN_NAME] Crypto, Artifical Intelligence / Ma…" at bounding box center [718, 420] width 1435 height 840
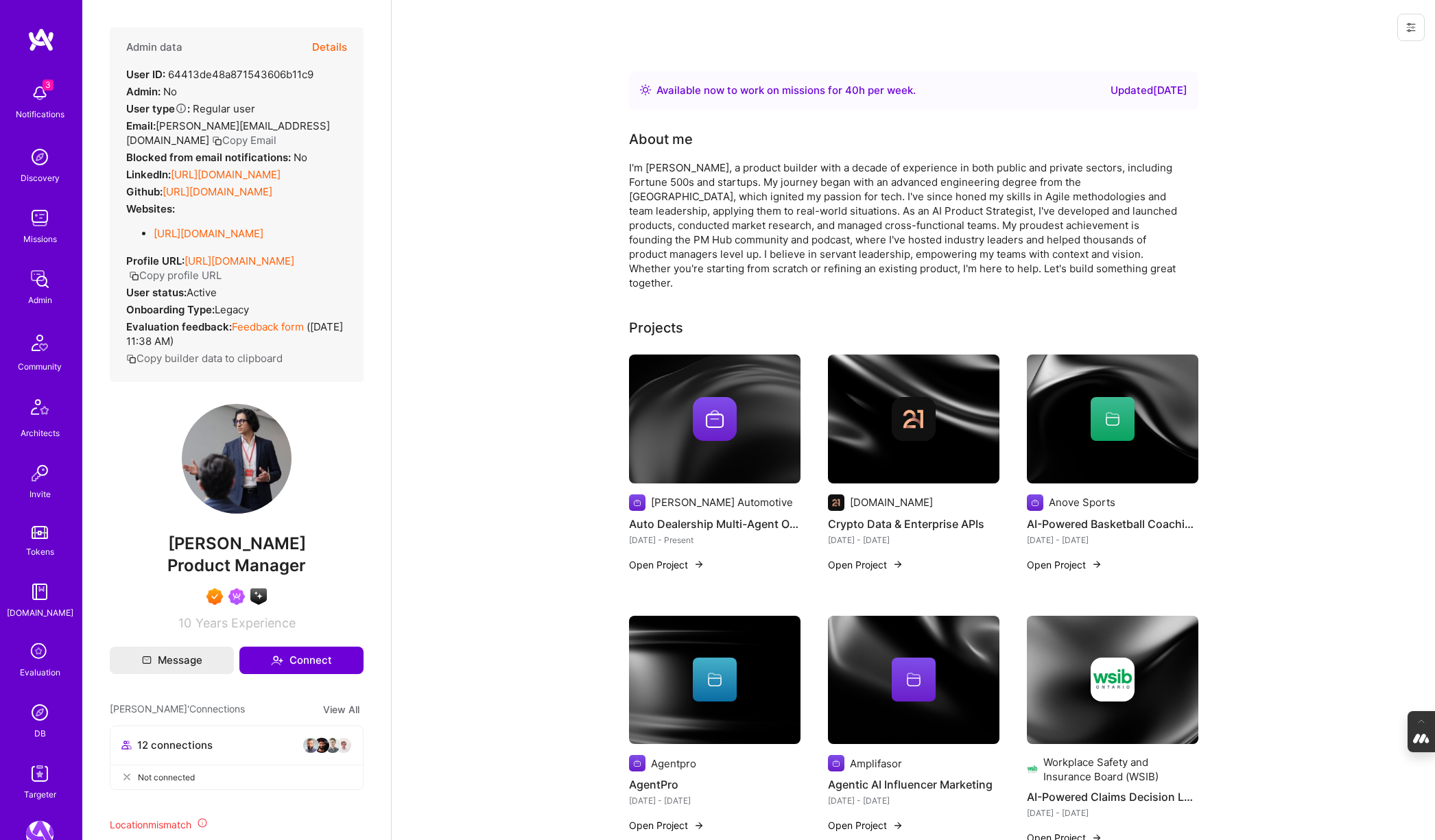
click at [1144, 412] on div at bounding box center [1112, 419] width 172 height 44
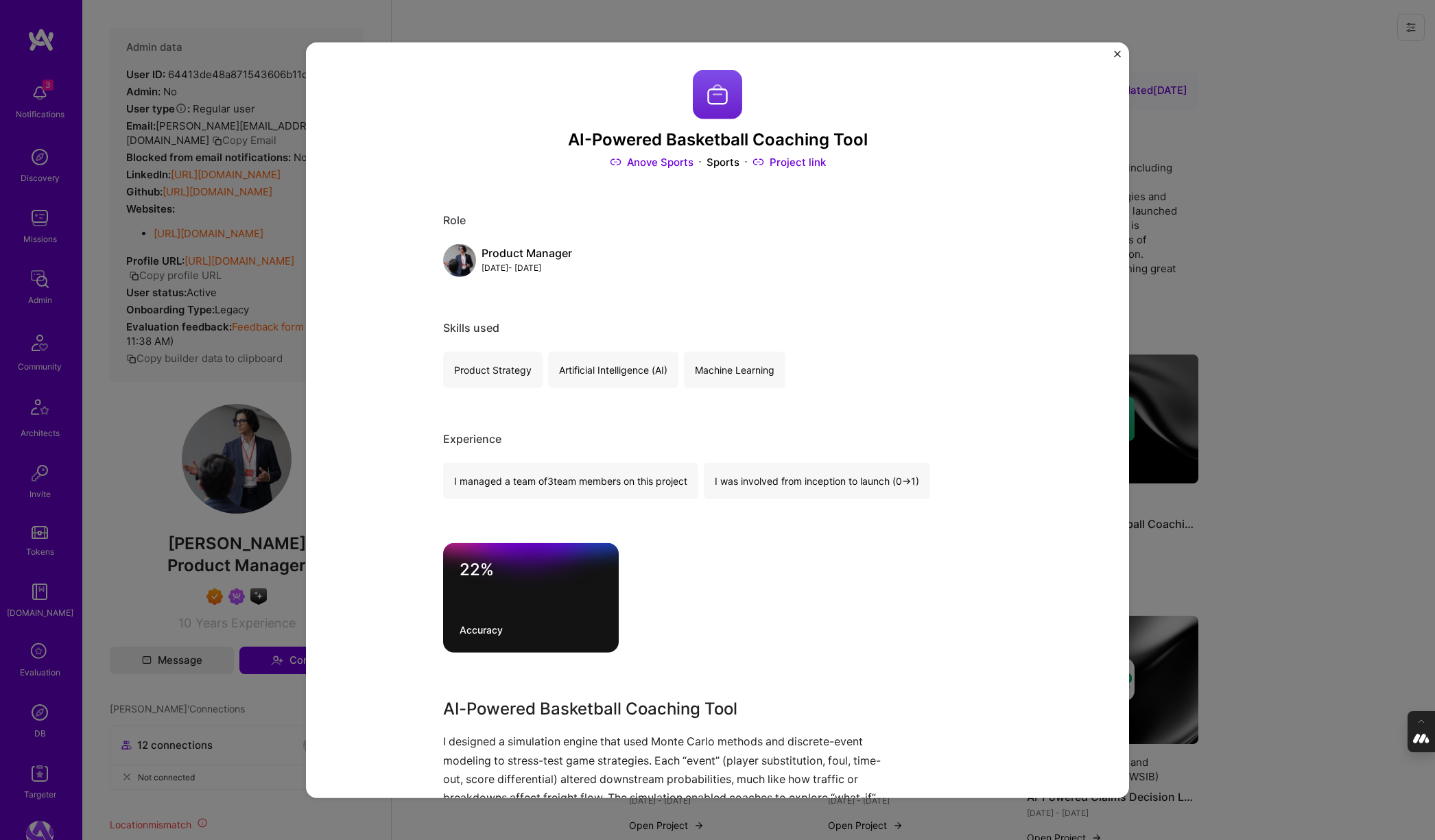
click at [1256, 416] on div "AI-Powered Basketball Coaching Tool Anove Sports Sports Project link Role Produ…" at bounding box center [718, 420] width 1435 height 840
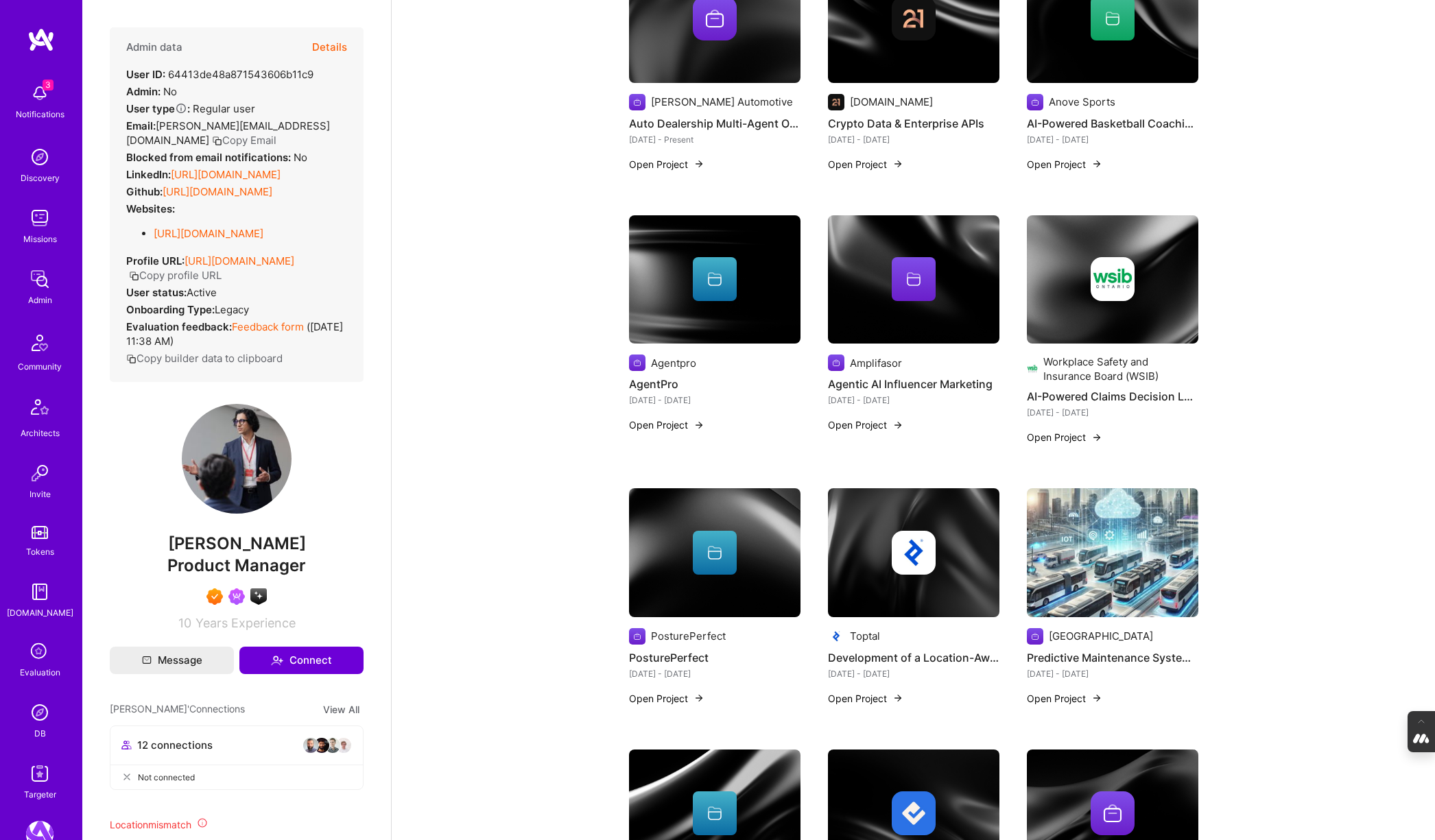
scroll to position [402, 0]
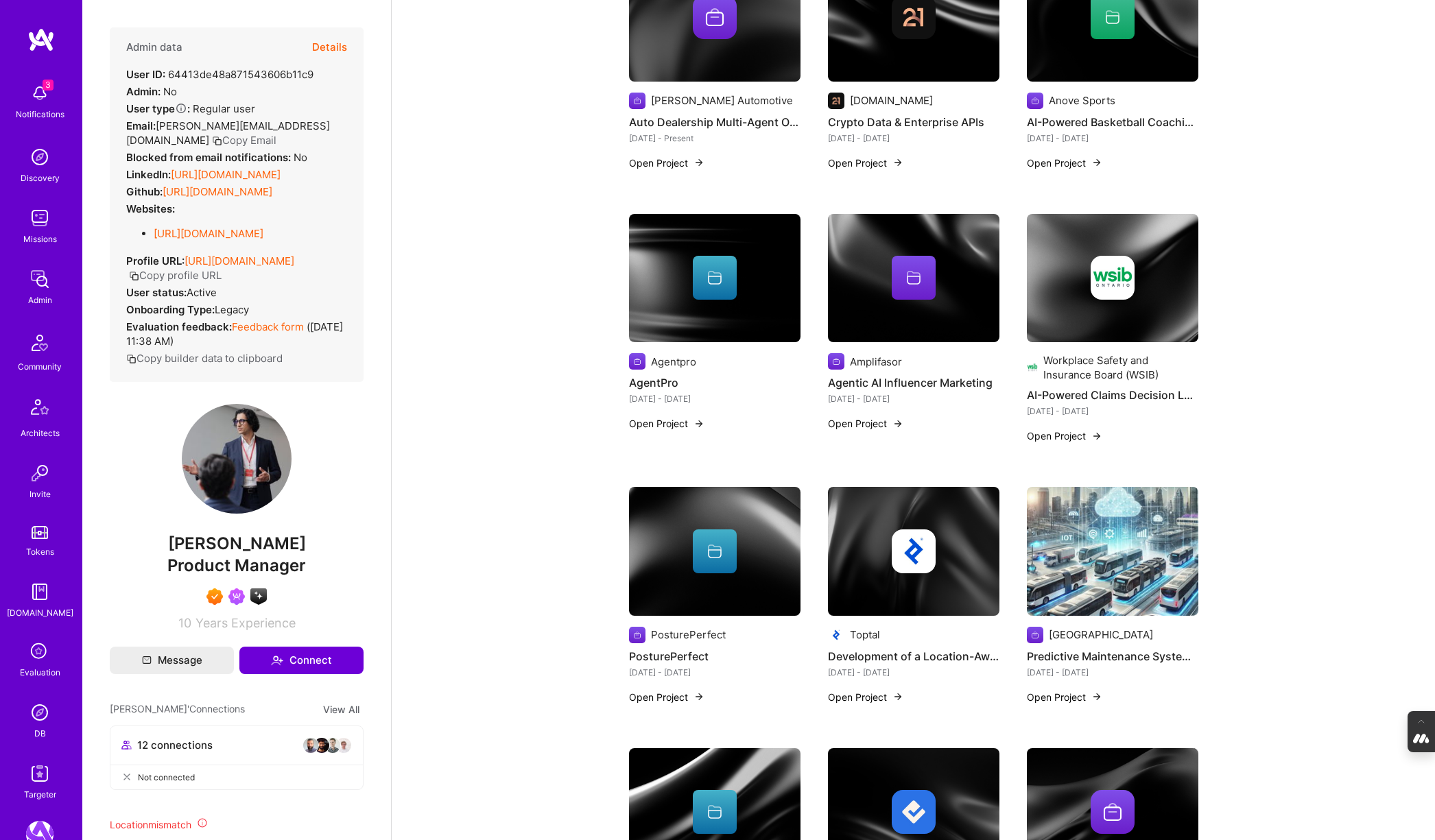
click at [944, 278] on div at bounding box center [913, 278] width 172 height 44
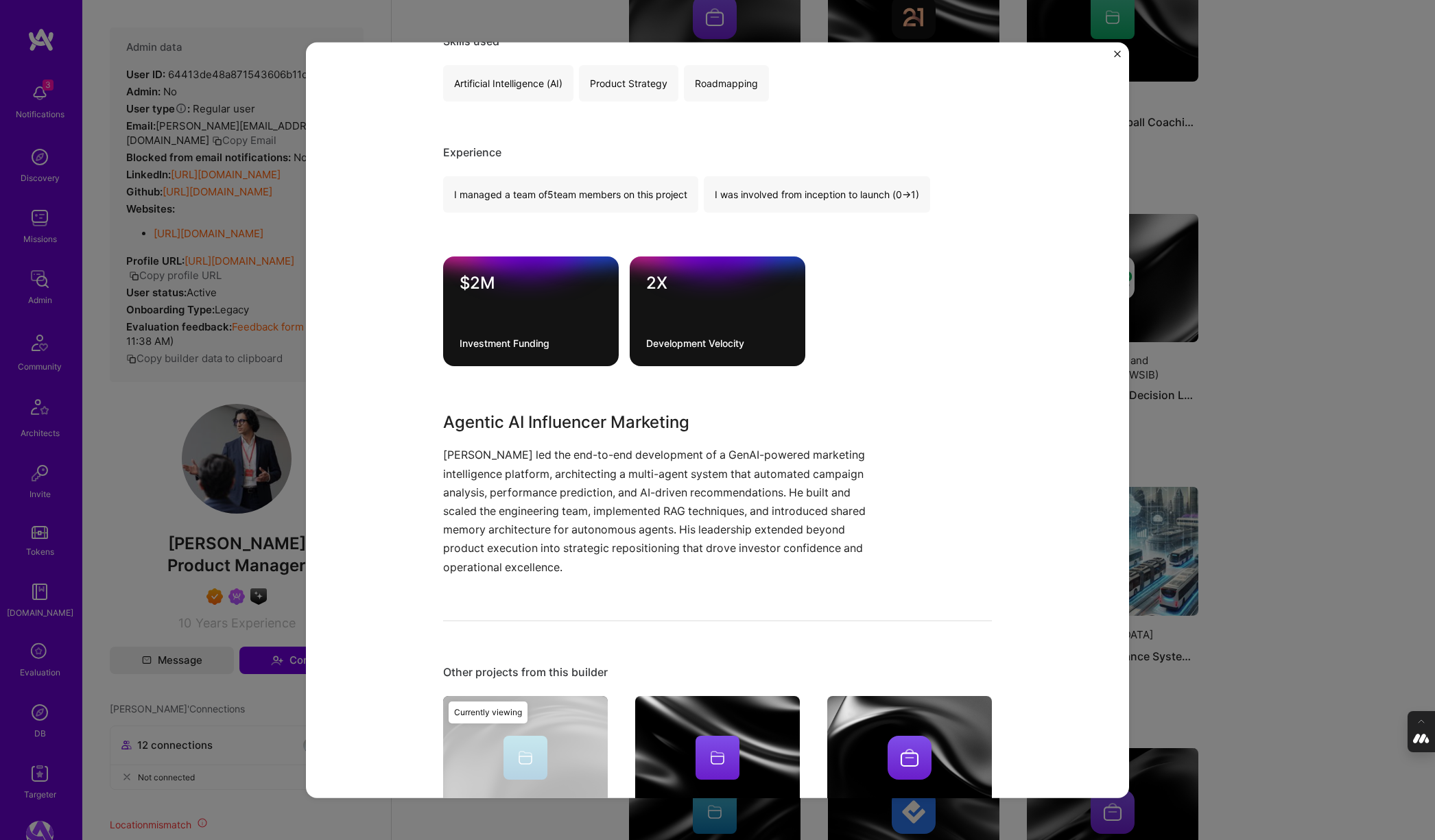
scroll to position [292, 0]
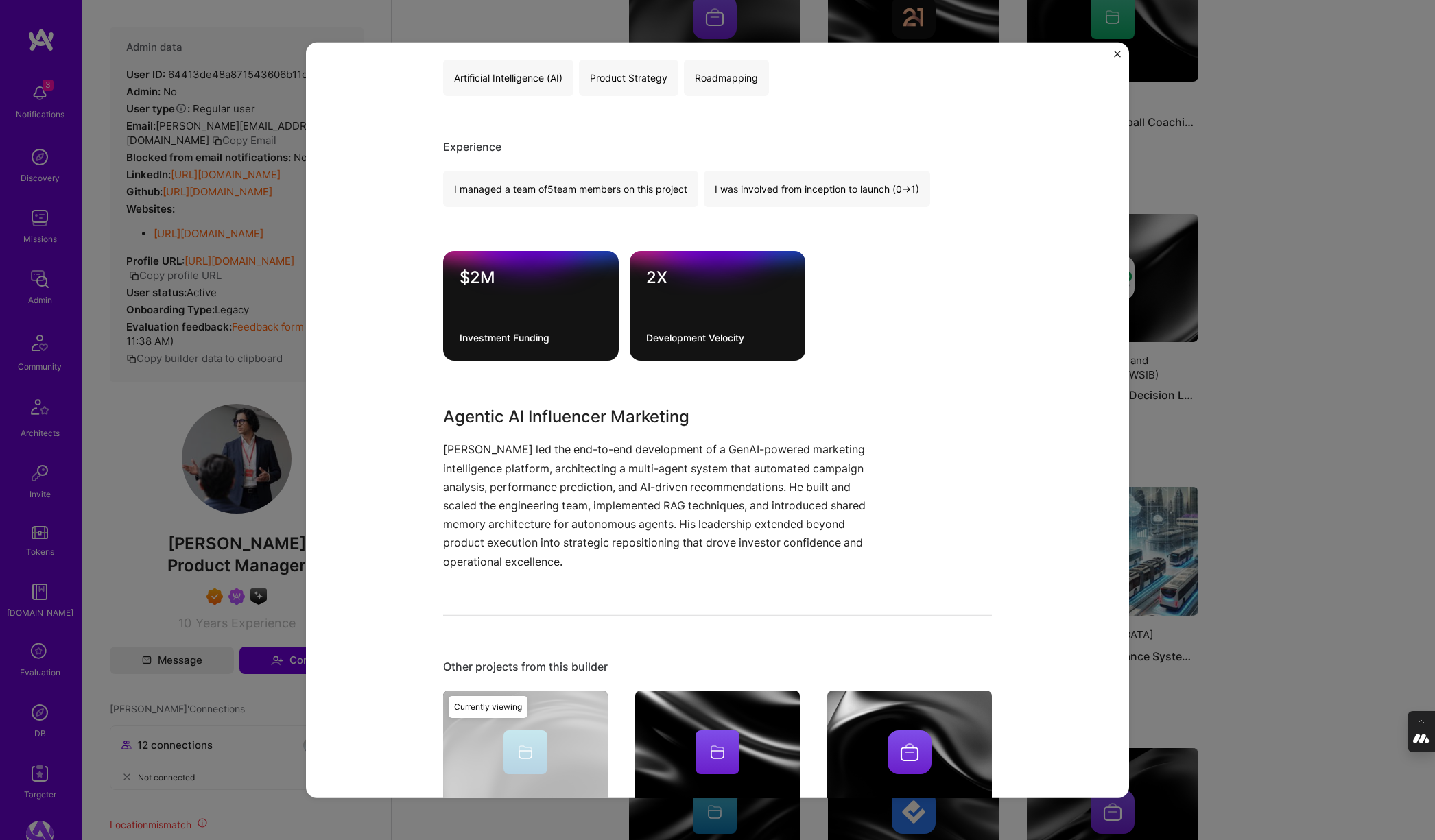
click at [1260, 369] on div "Agentic AI Influencer Marketing Amplifasor SaaS, Consulting Role AI Product Str…" at bounding box center [718, 420] width 1435 height 840
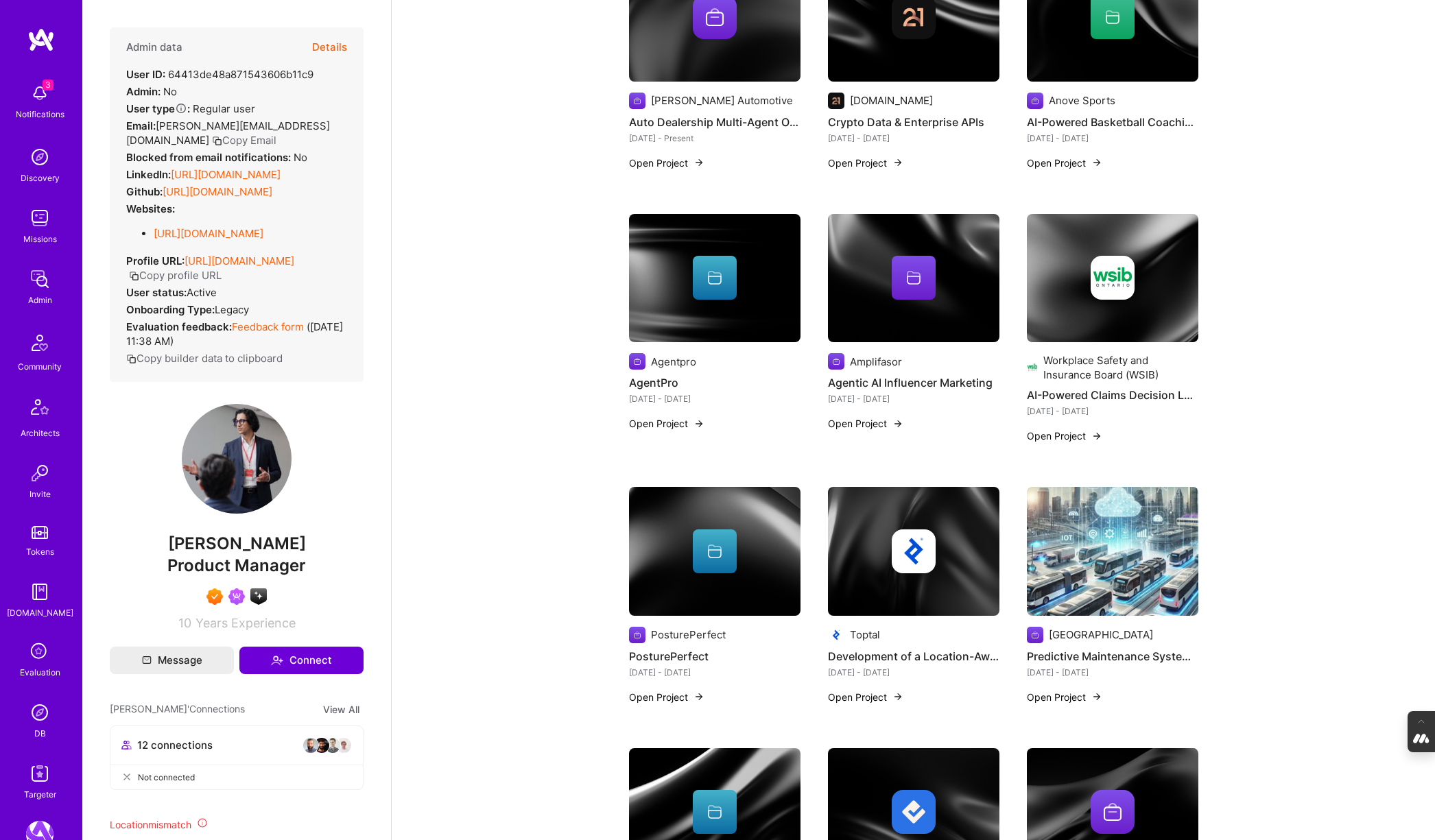
click at [1081, 306] on img at bounding box center [1112, 278] width 172 height 129
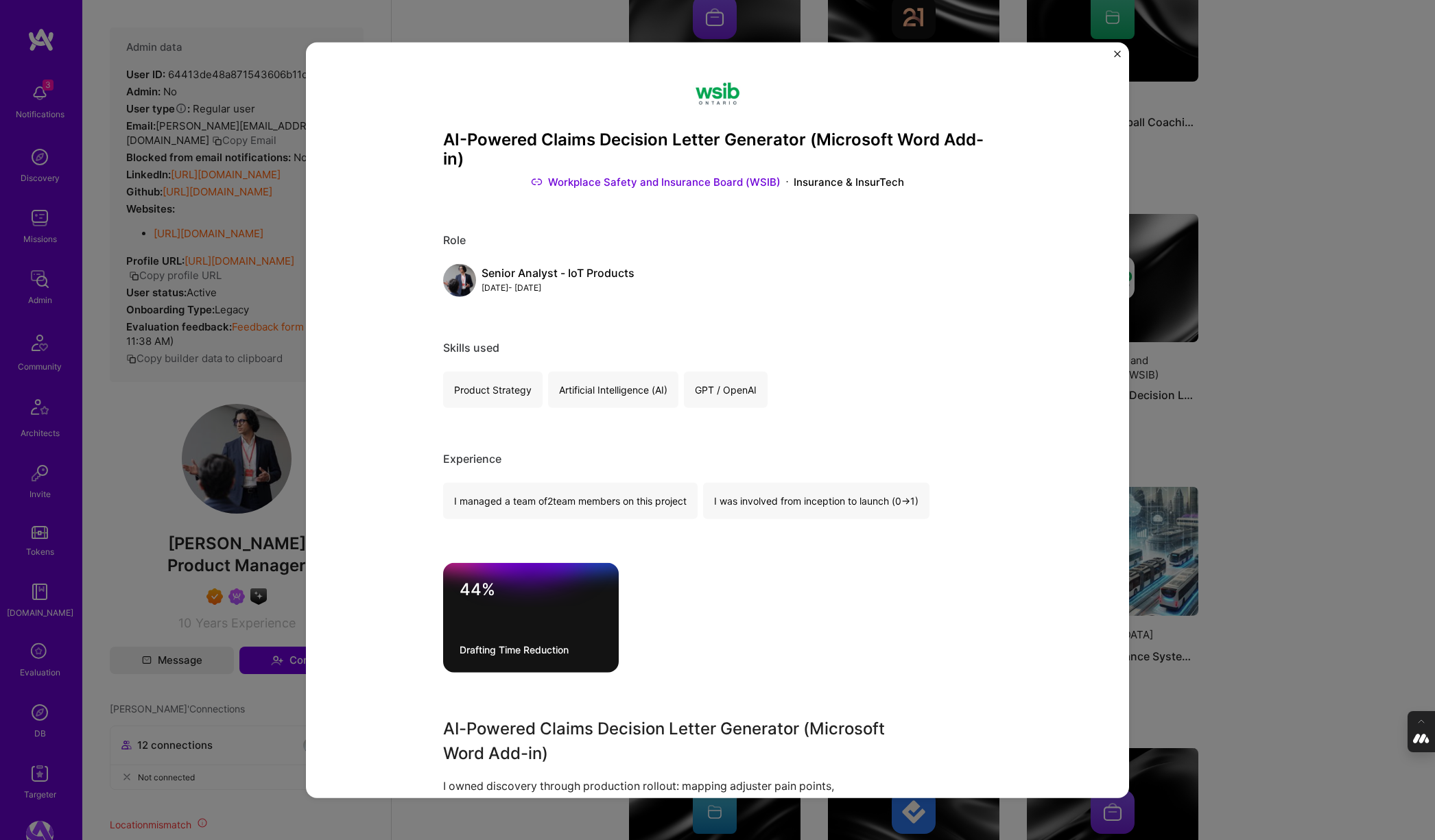
click at [1235, 390] on div "AI-Powered Claims Decision Letter Generator (Microsoft Word Add-in) Workplace S…" at bounding box center [718, 420] width 1435 height 840
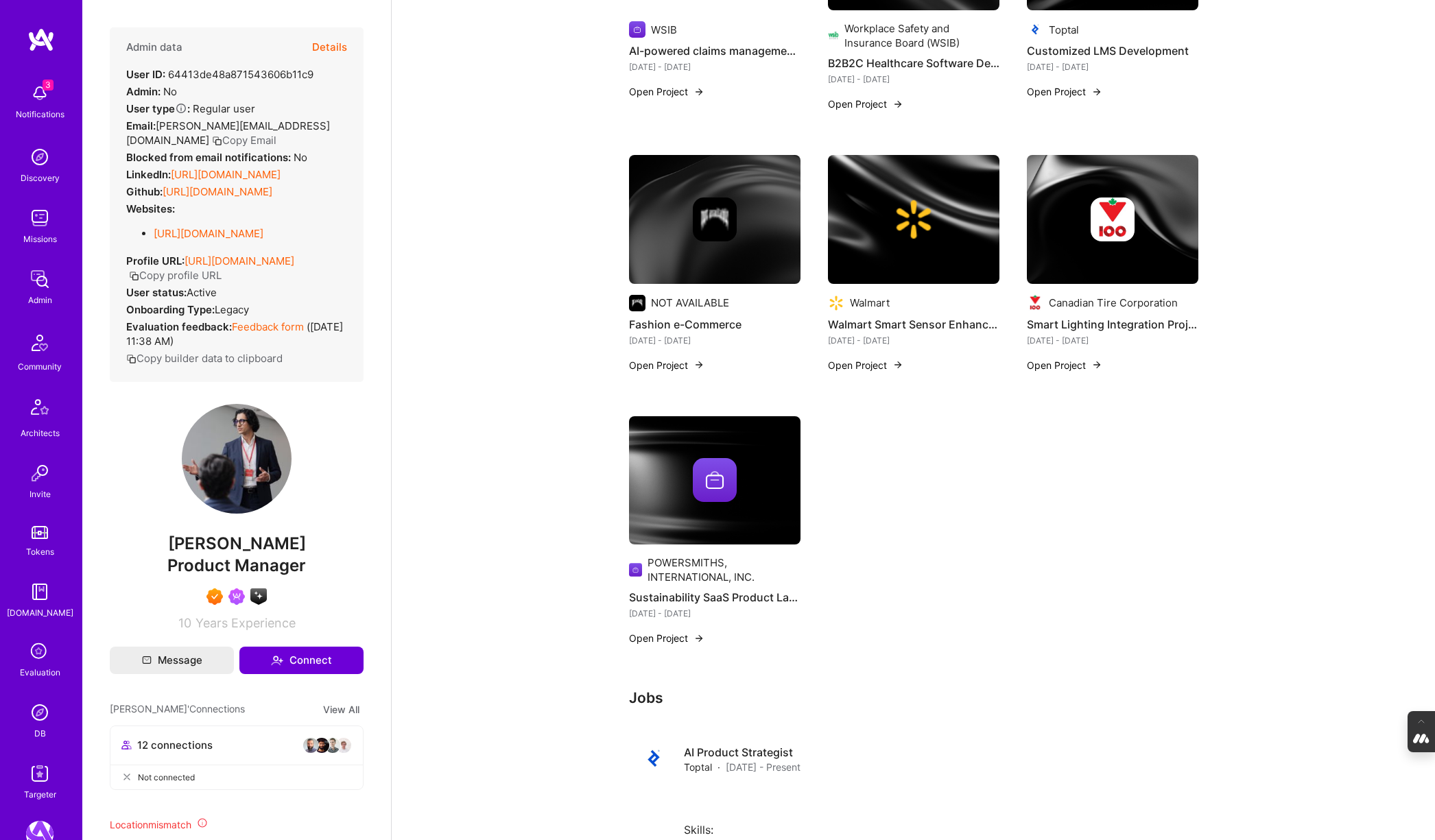
scroll to position [2328, 0]
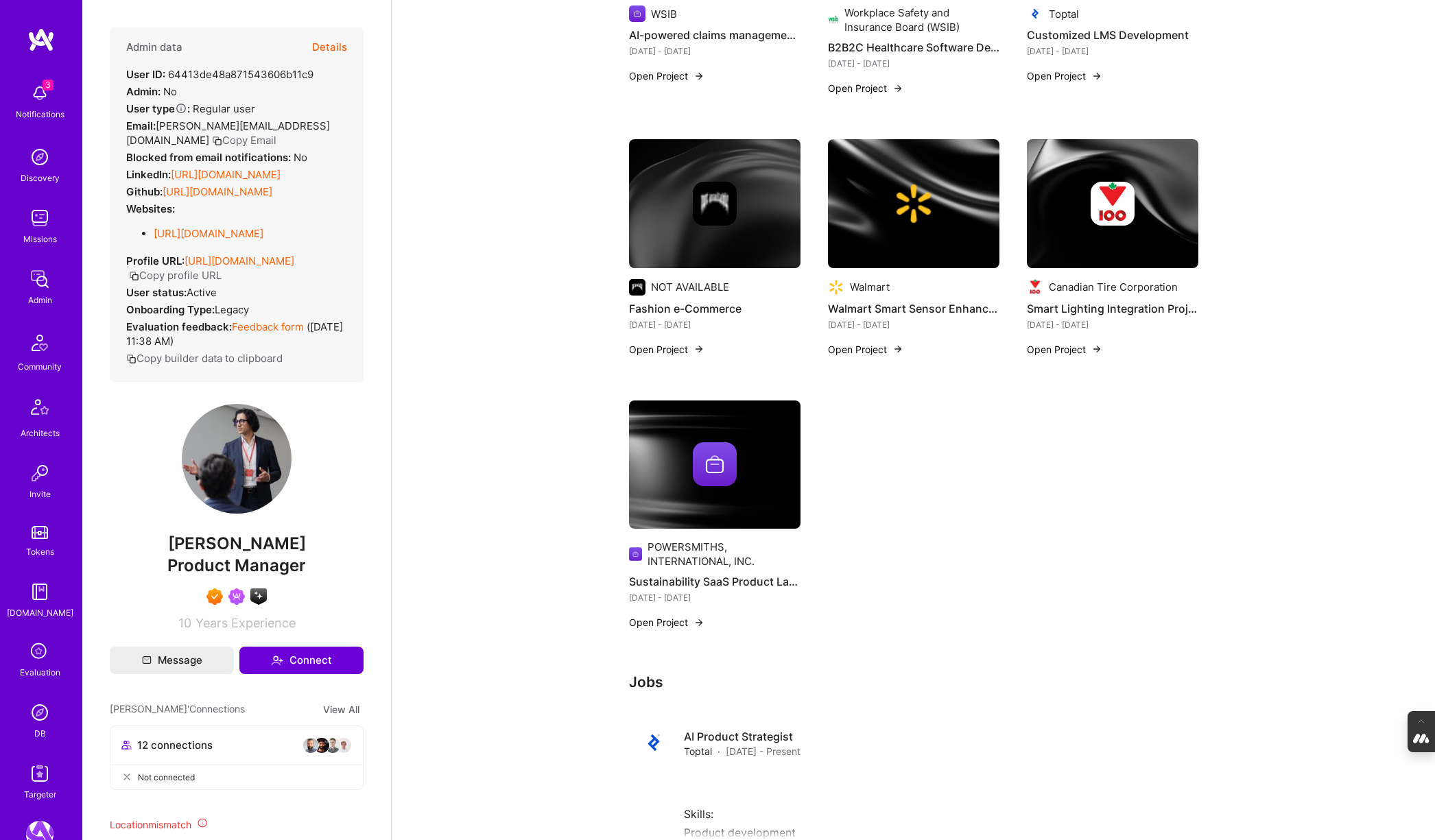
click at [331, 33] on button "Details" at bounding box center [330, 47] width 35 height 40
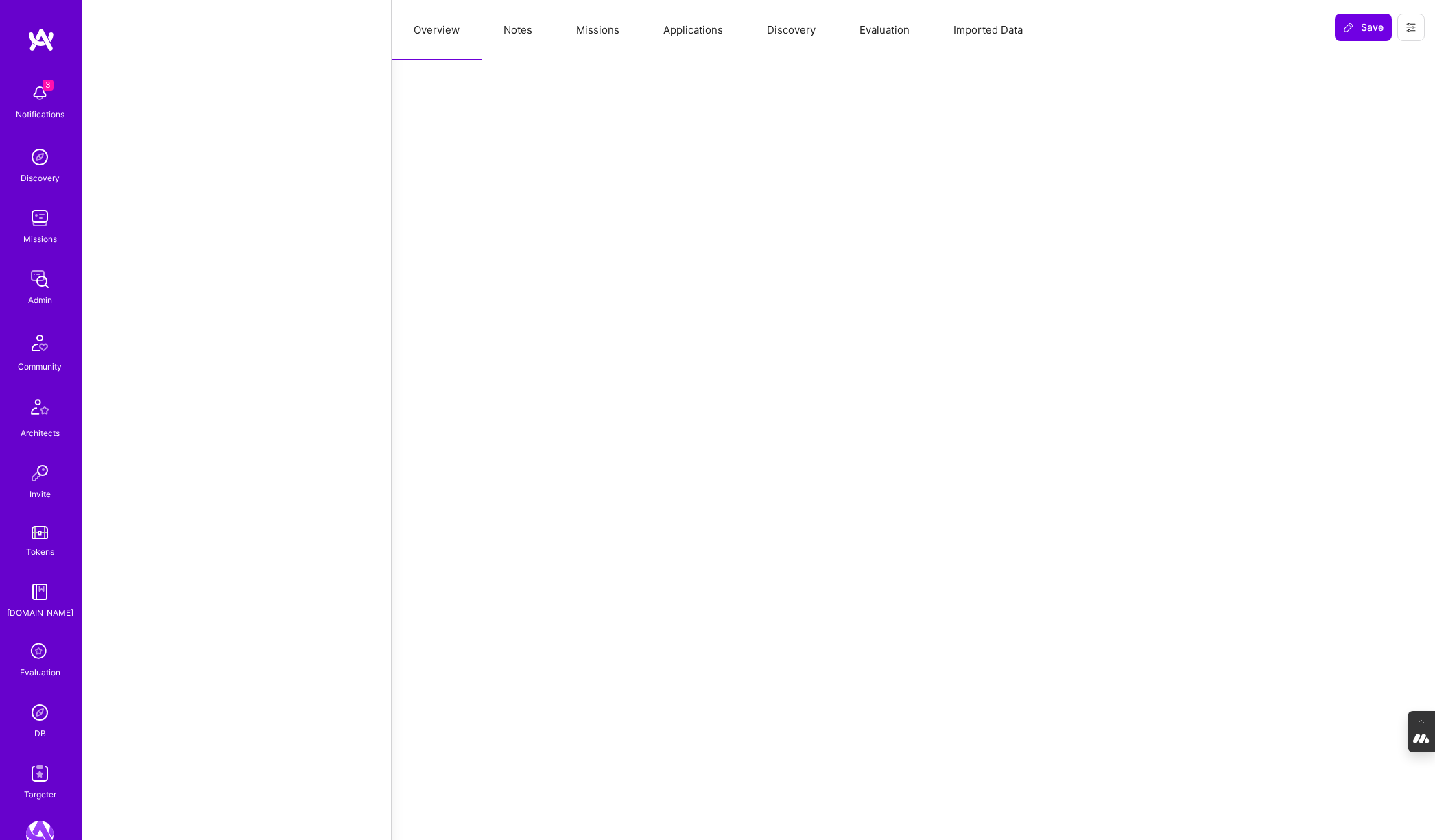
click at [520, 40] on button "Notes" at bounding box center [518, 30] width 72 height 60
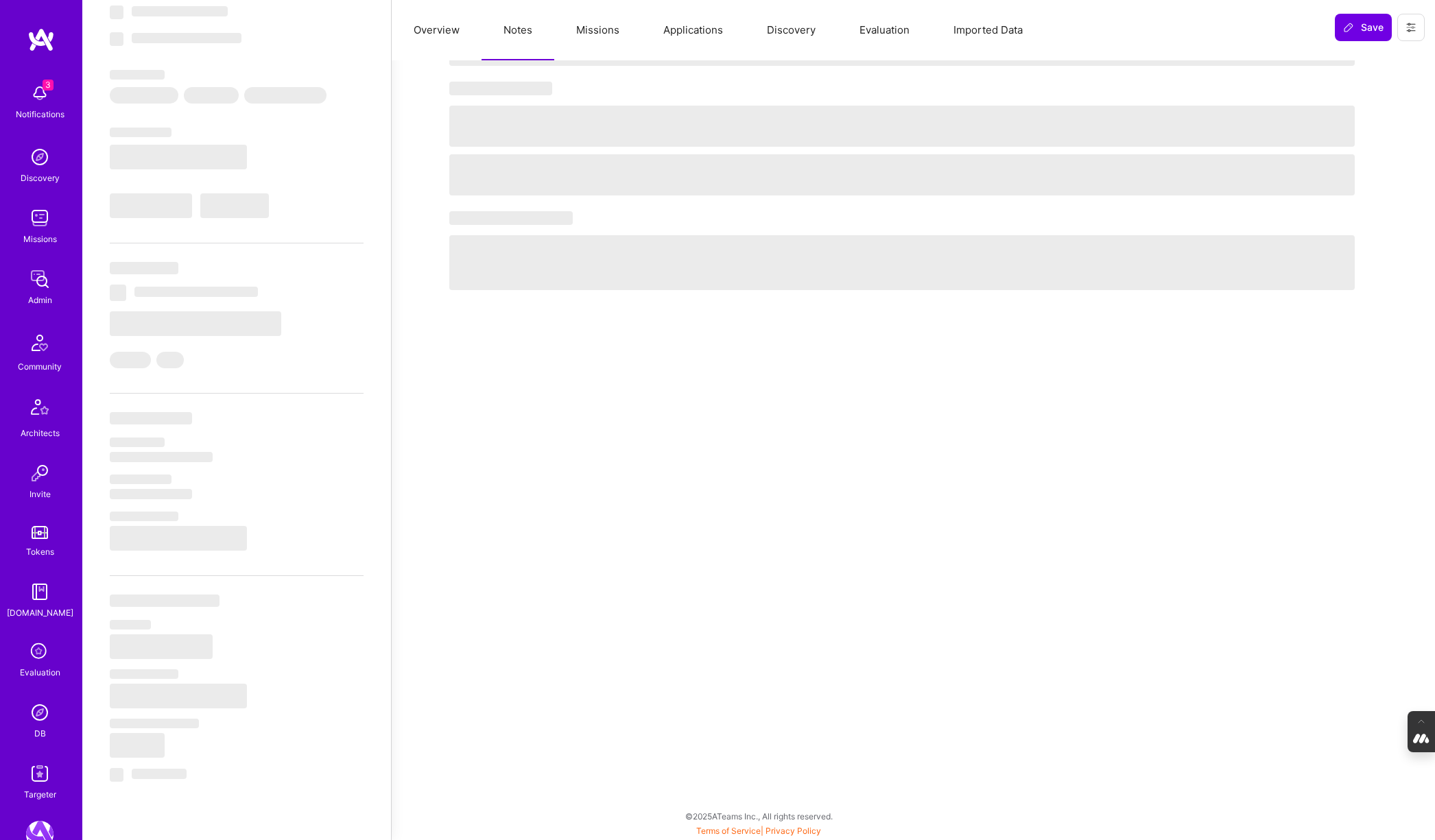
scroll to position [136, 0]
select select "Right Now"
select select "7"
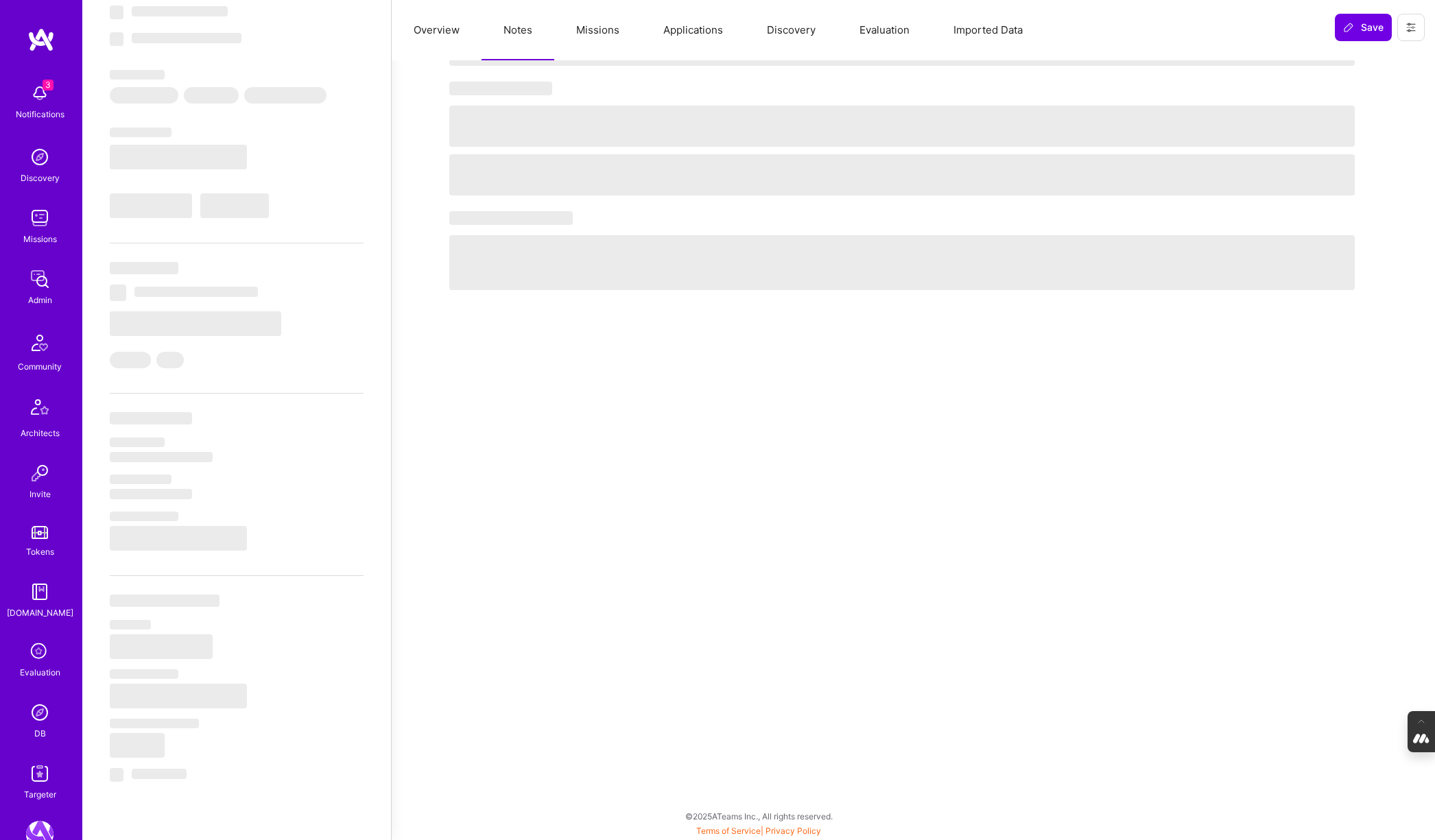
select select "7"
select select "US"
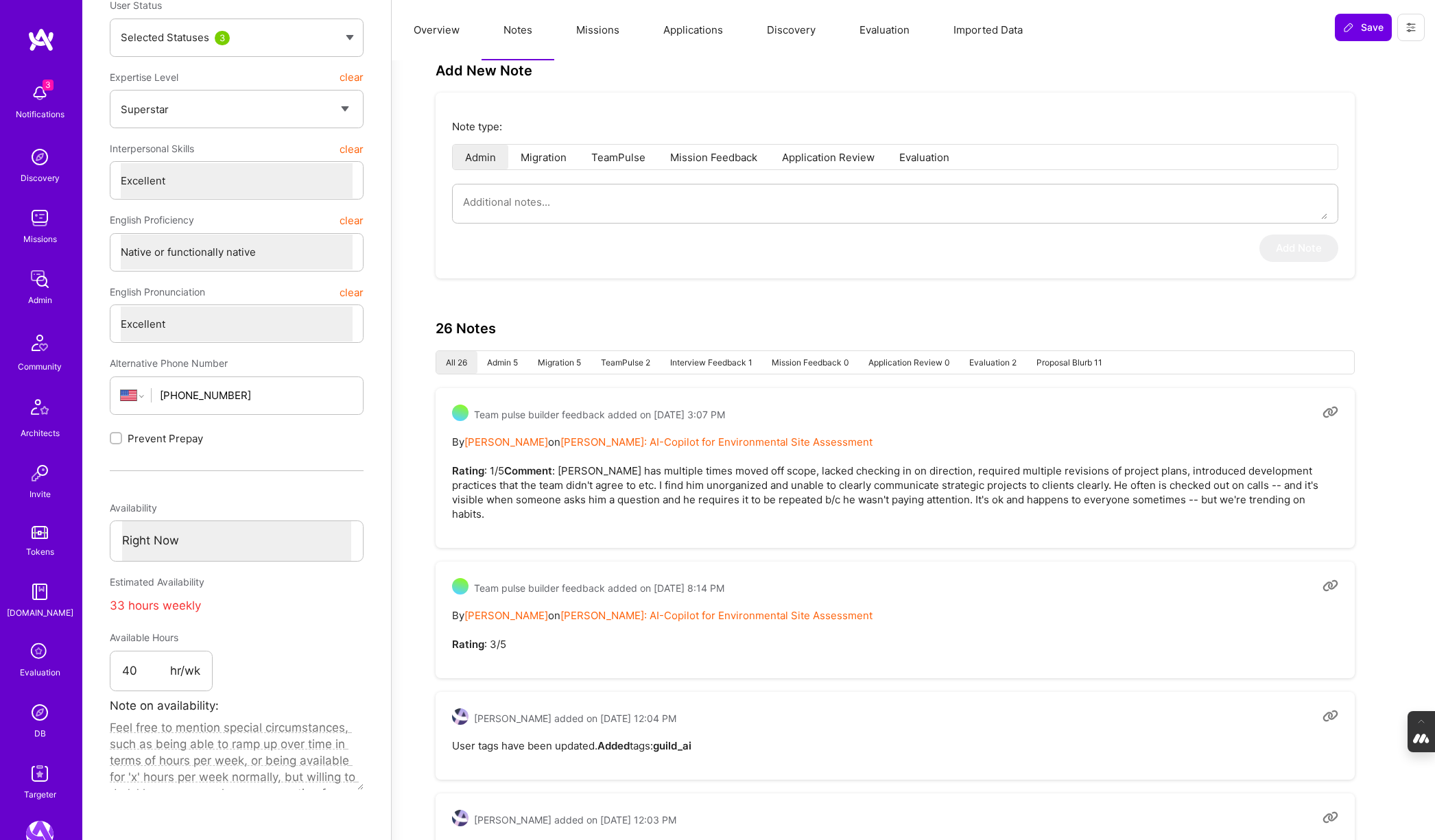
scroll to position [241, 0]
click at [606, 35] on button "Missions" at bounding box center [598, 30] width 87 height 60
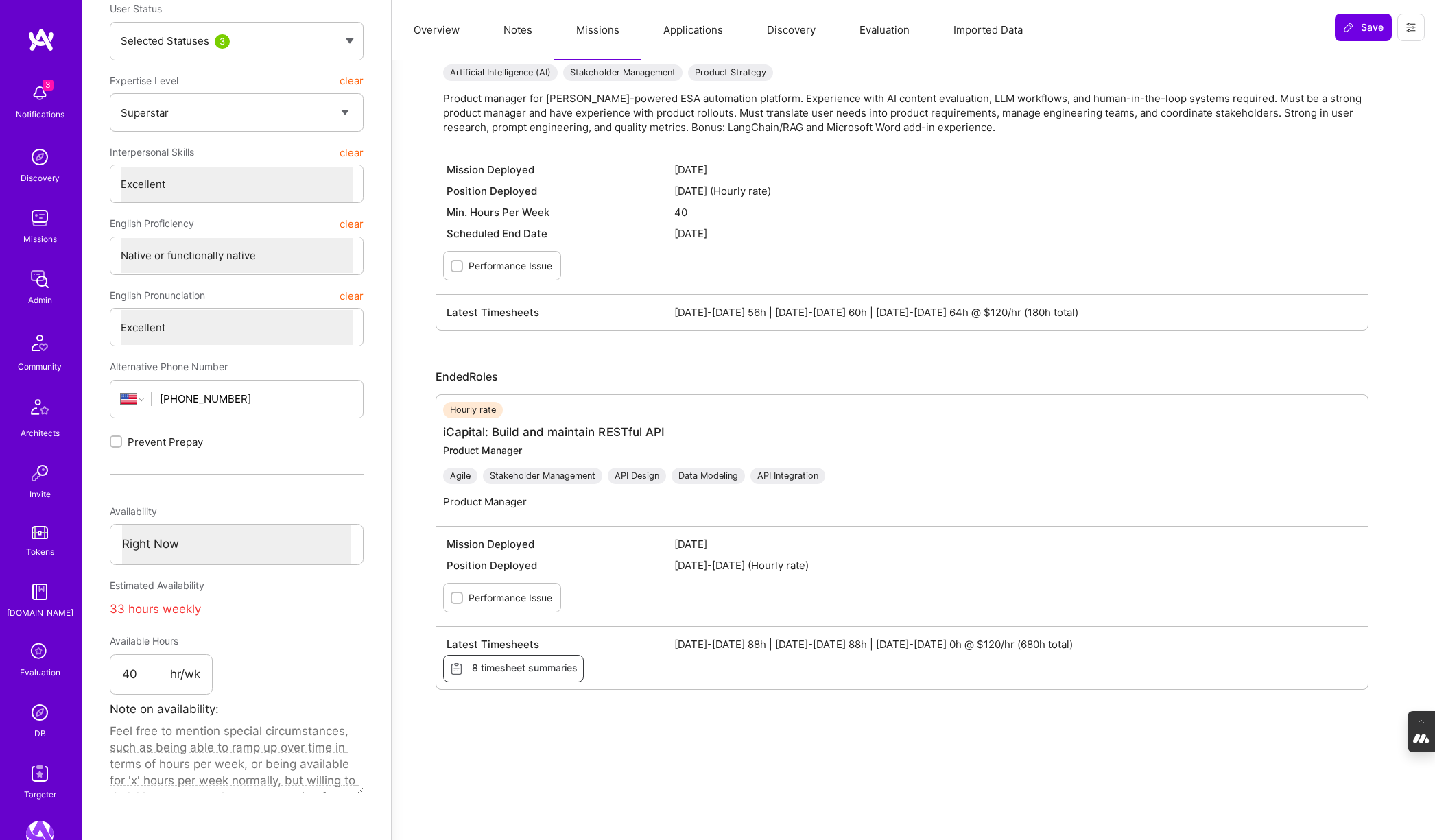
click at [873, 33] on button "Evaluation" at bounding box center [884, 30] width 94 height 60
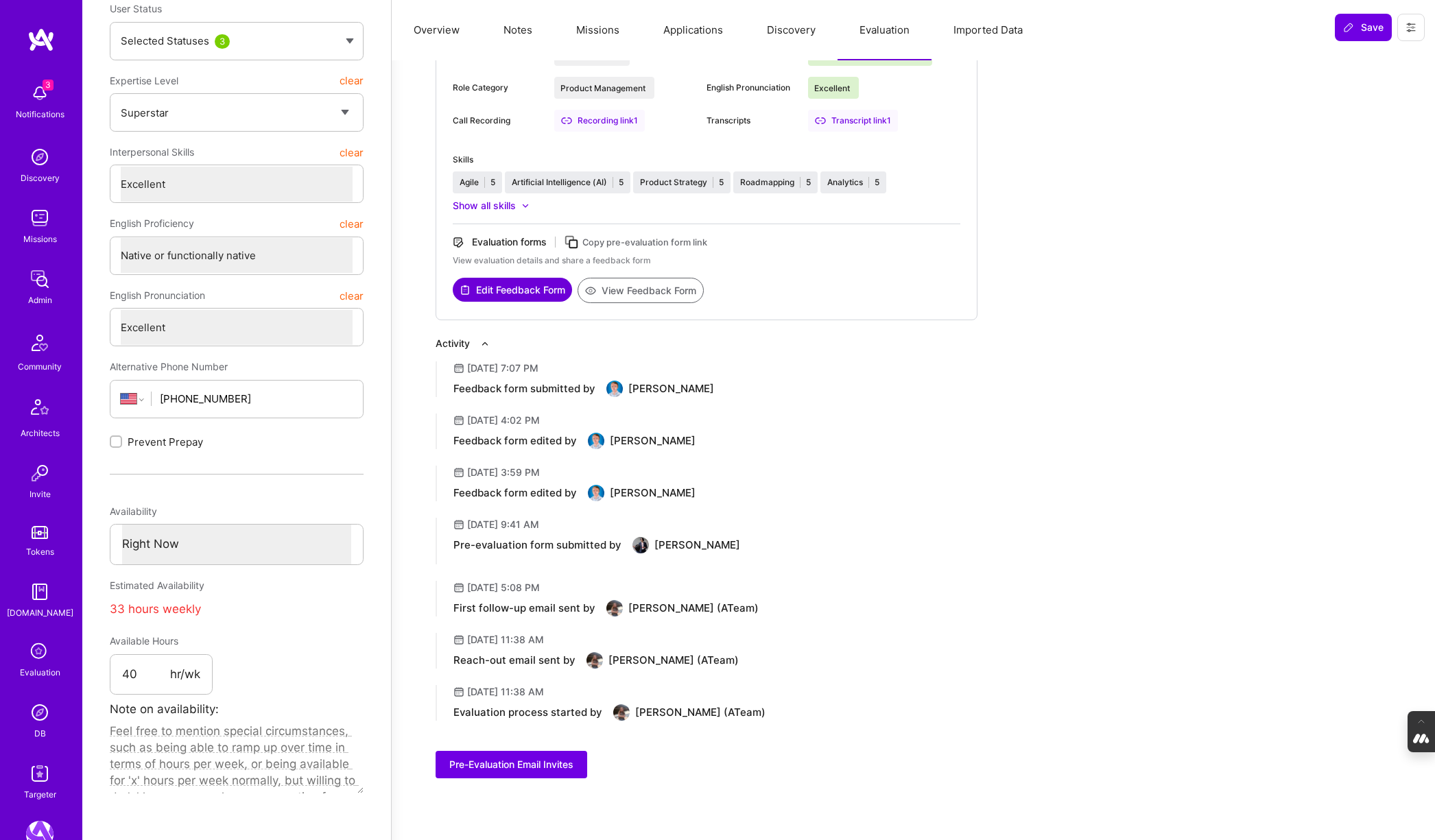
scroll to position [0, 0]
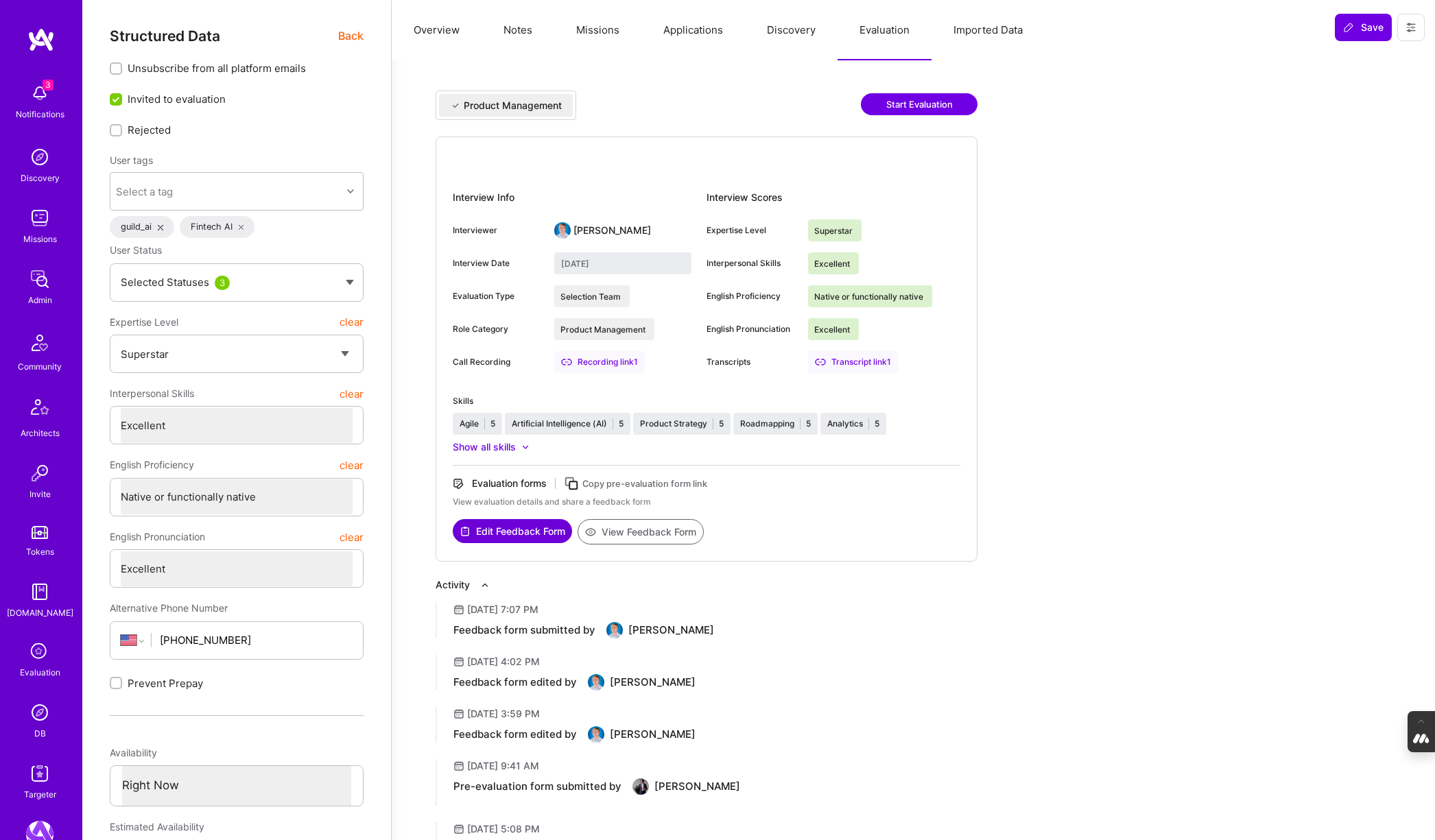
click at [515, 25] on button "Notes" at bounding box center [518, 30] width 72 height 60
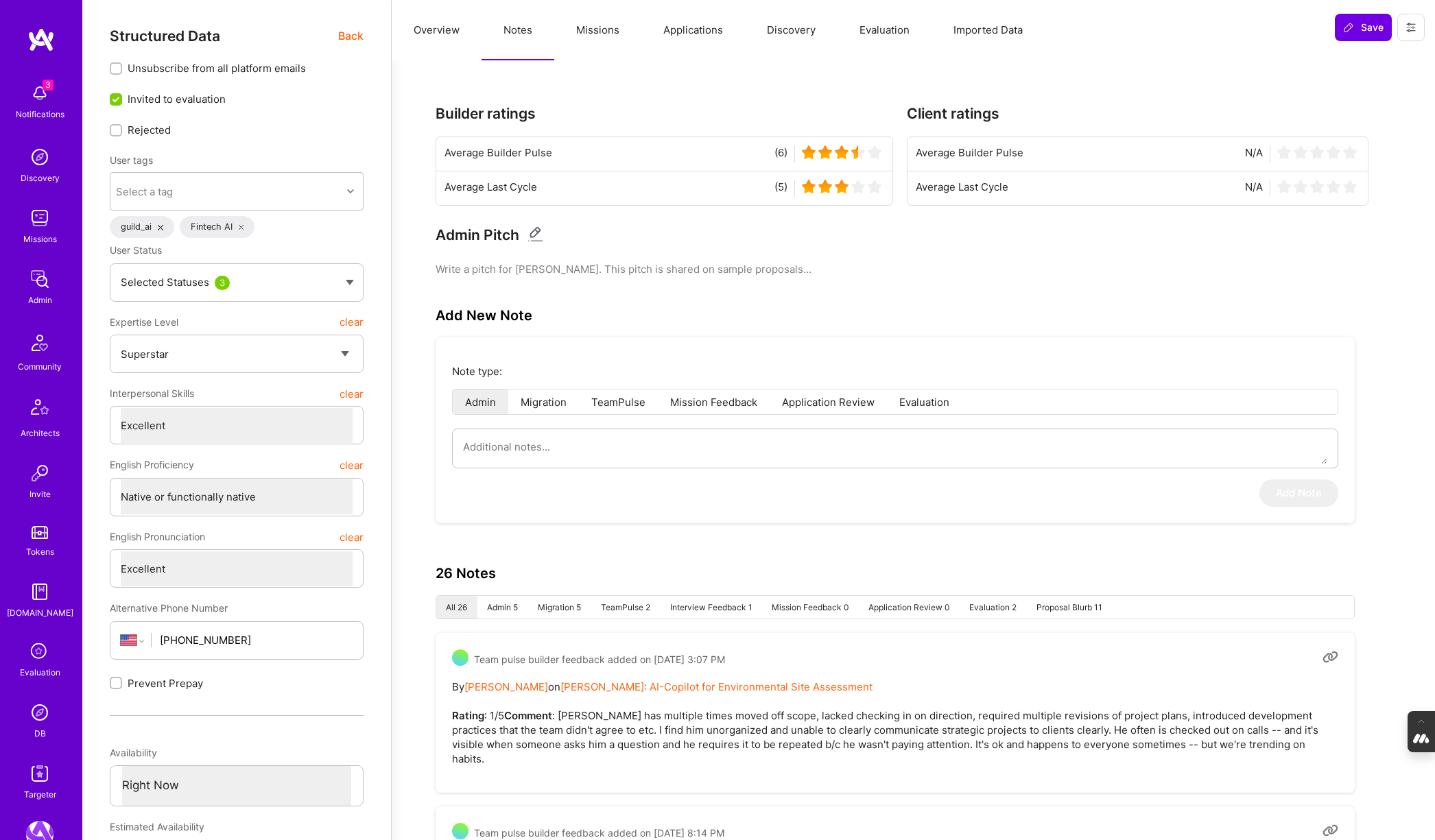
click at [892, 37] on button "Evaluation" at bounding box center [884, 30] width 94 height 60
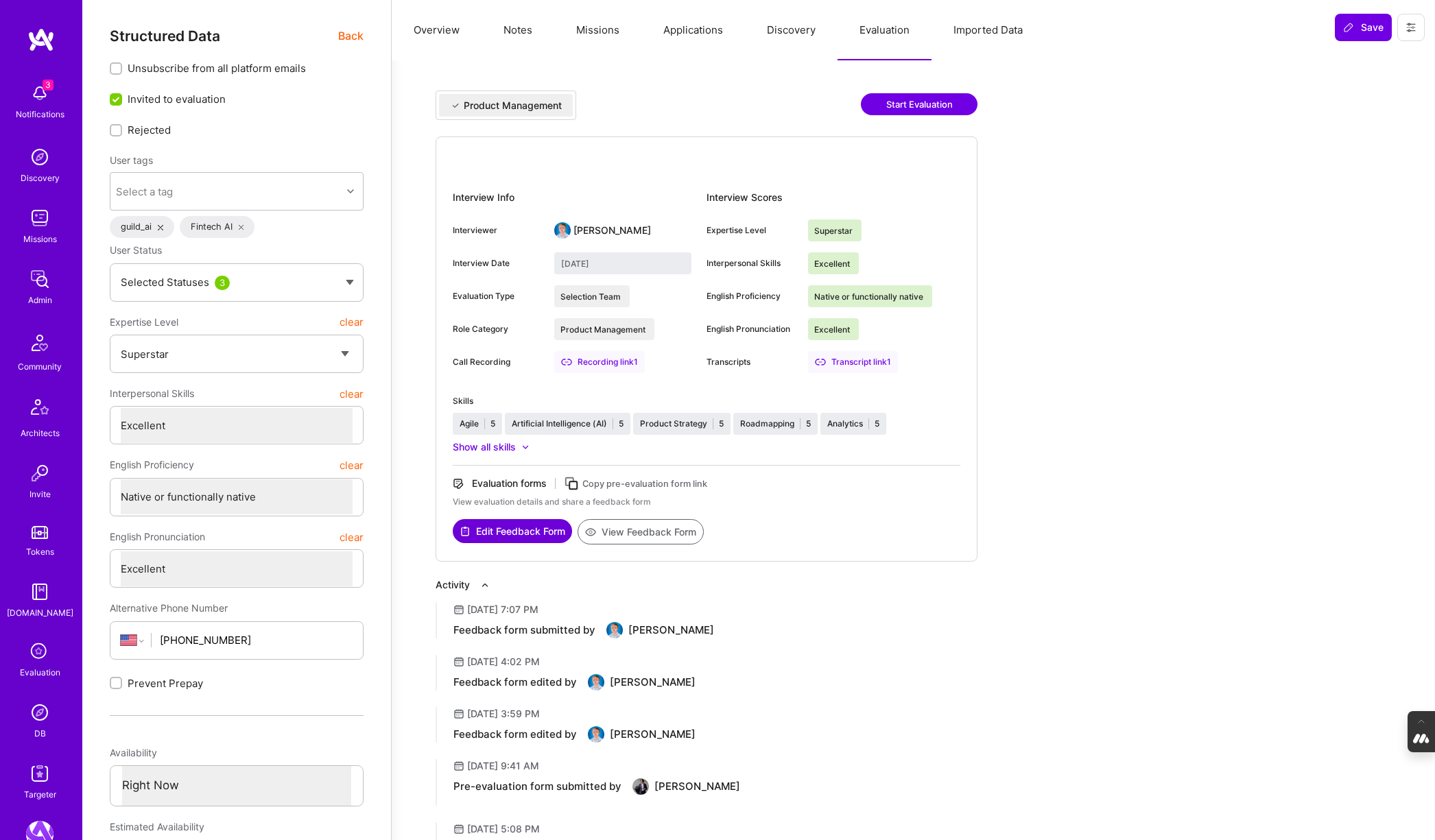
click at [792, 38] on button "Discovery" at bounding box center [791, 30] width 93 height 60
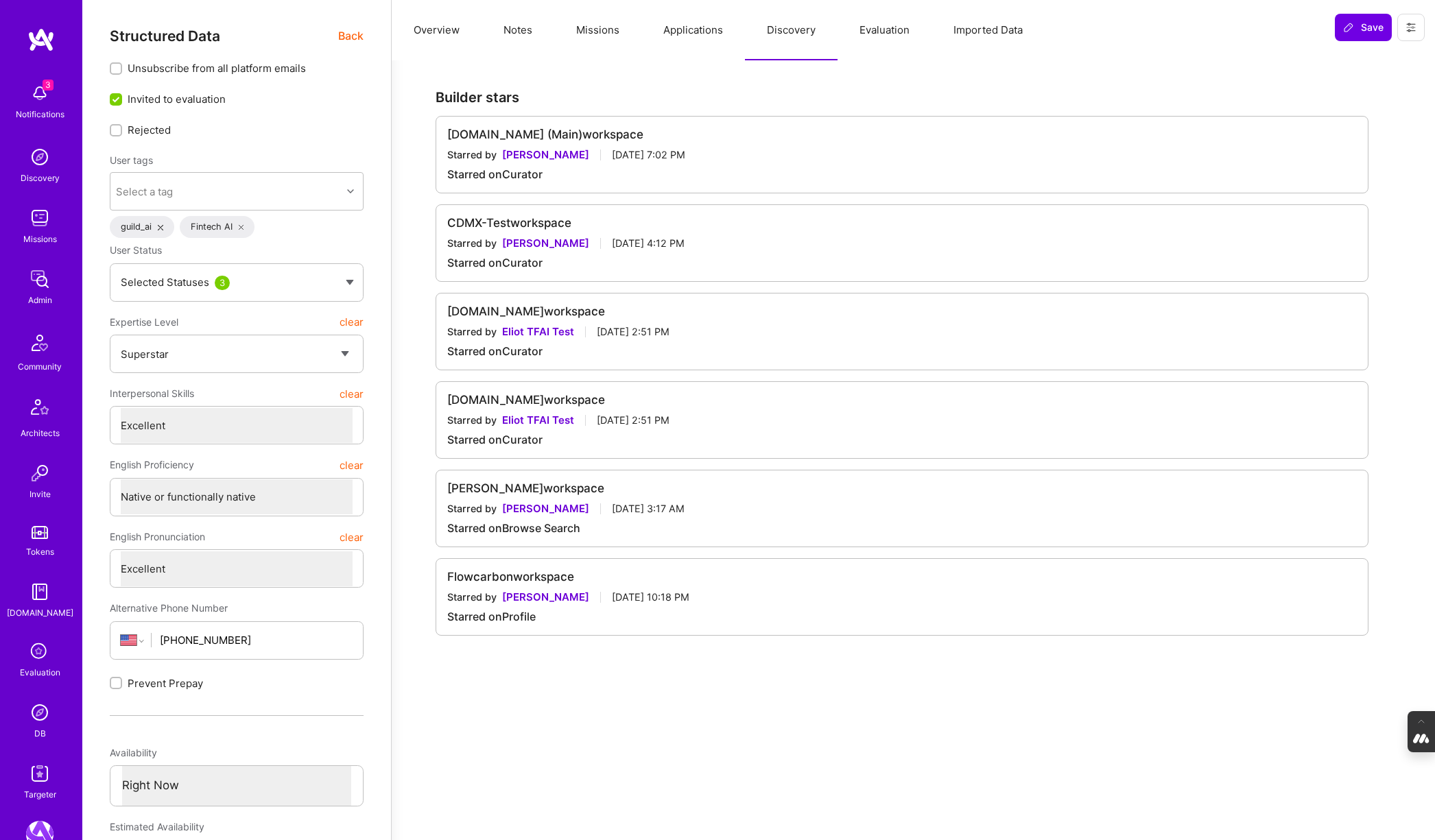
click at [699, 28] on button "Applications" at bounding box center [693, 30] width 104 height 60
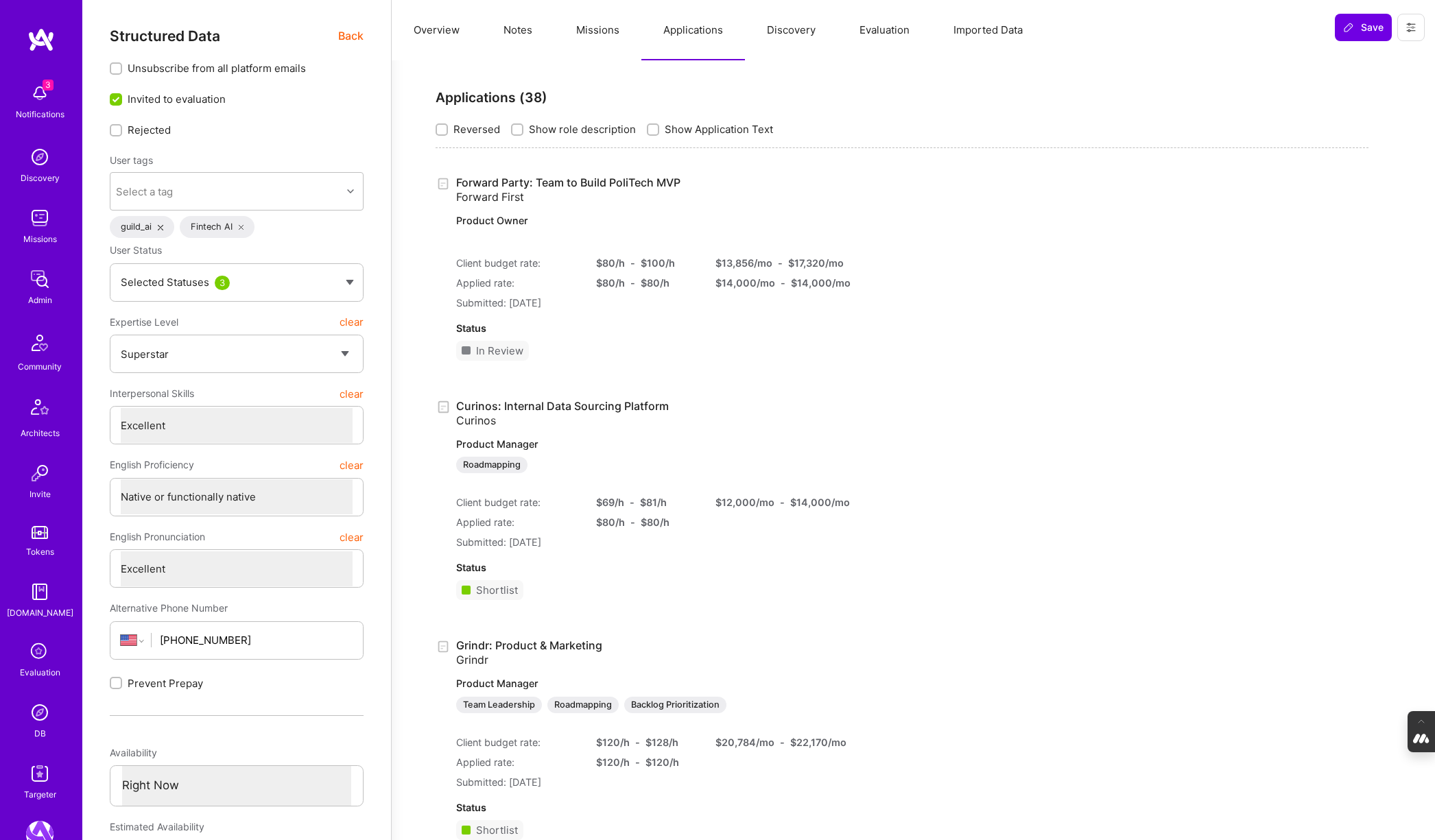
click at [596, 28] on button "Missions" at bounding box center [598, 30] width 87 height 60
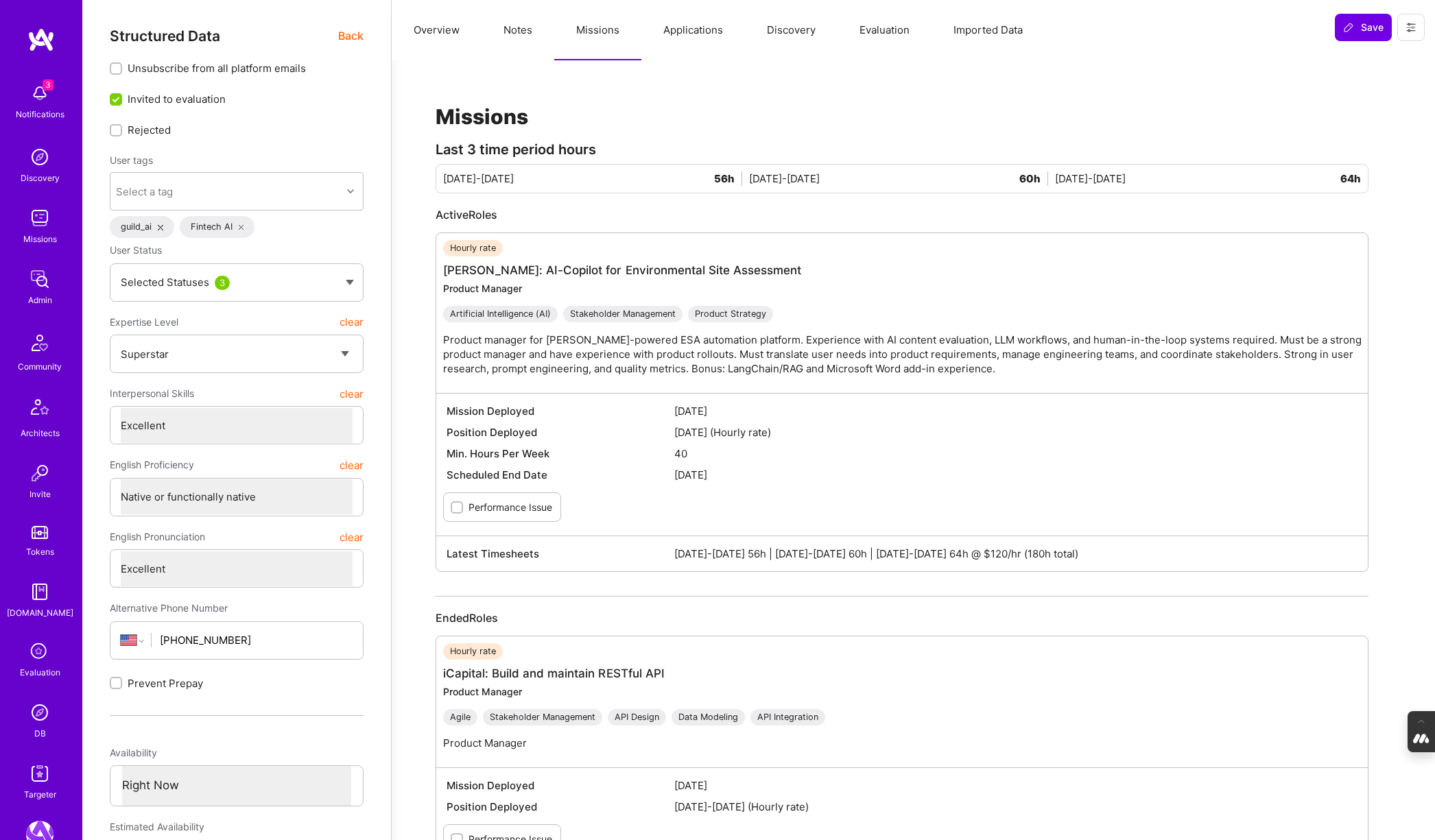
click at [524, 32] on button "Notes" at bounding box center [518, 30] width 72 height 60
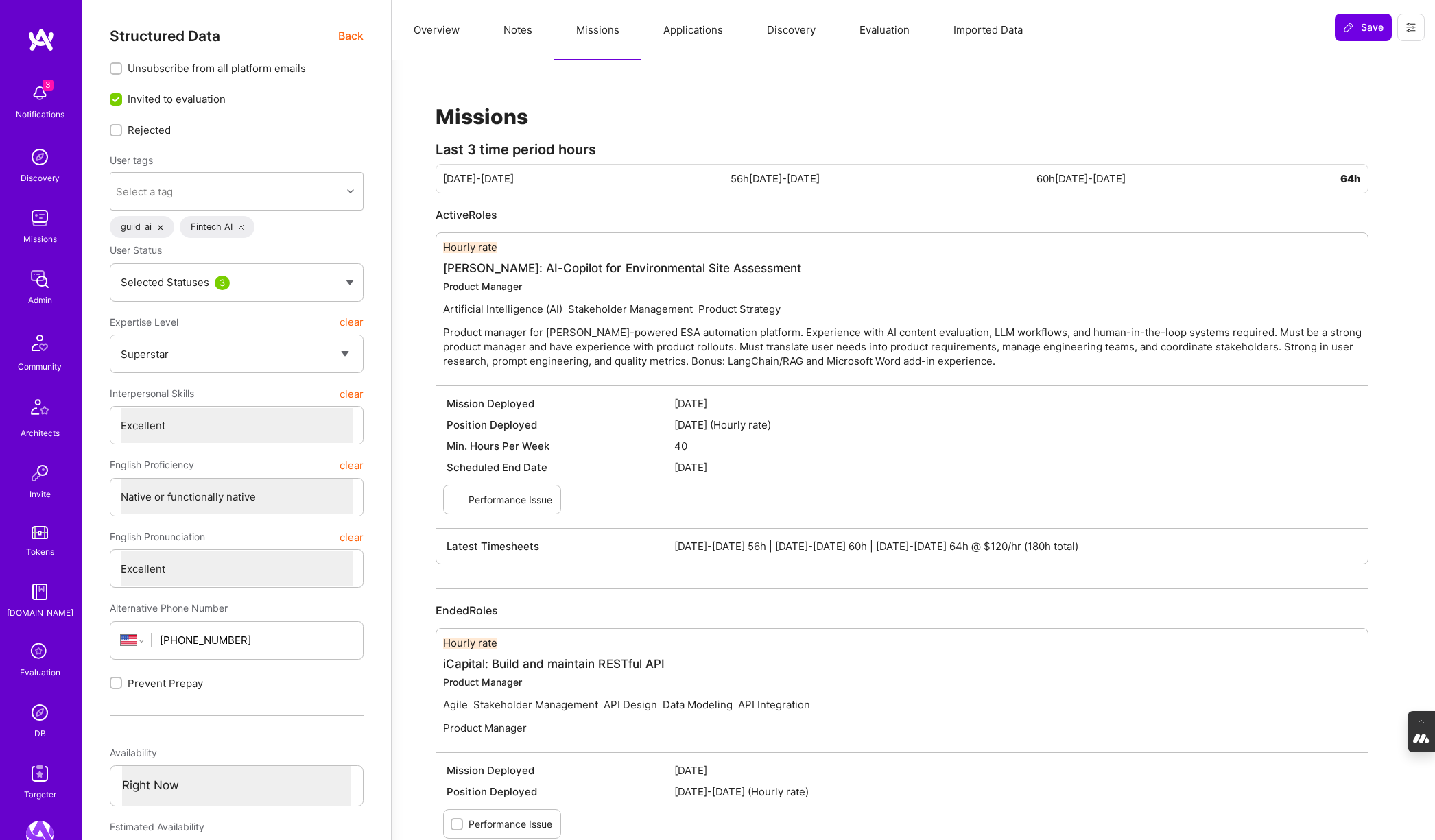
type textarea "x"
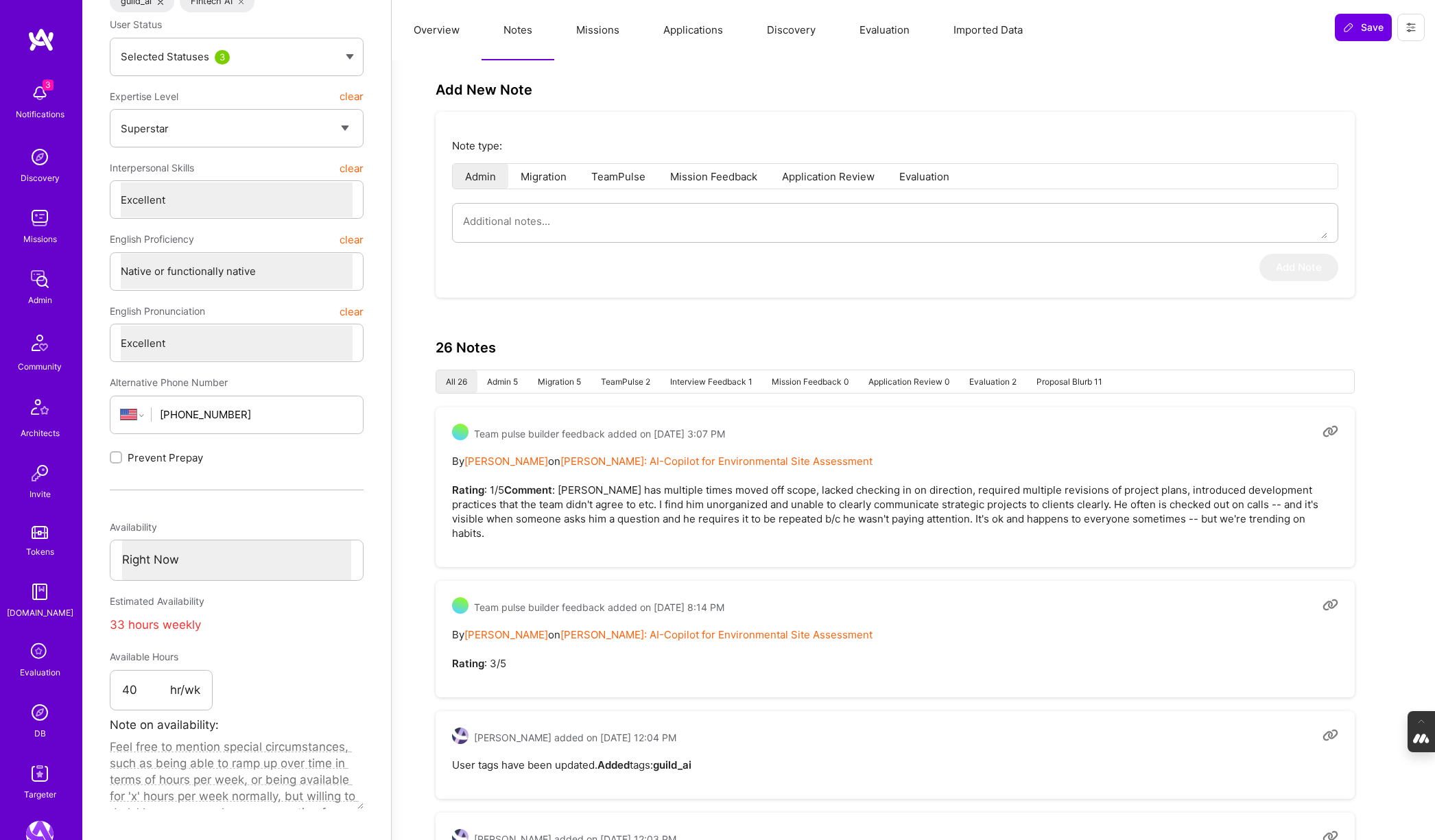
scroll to position [229, 0]
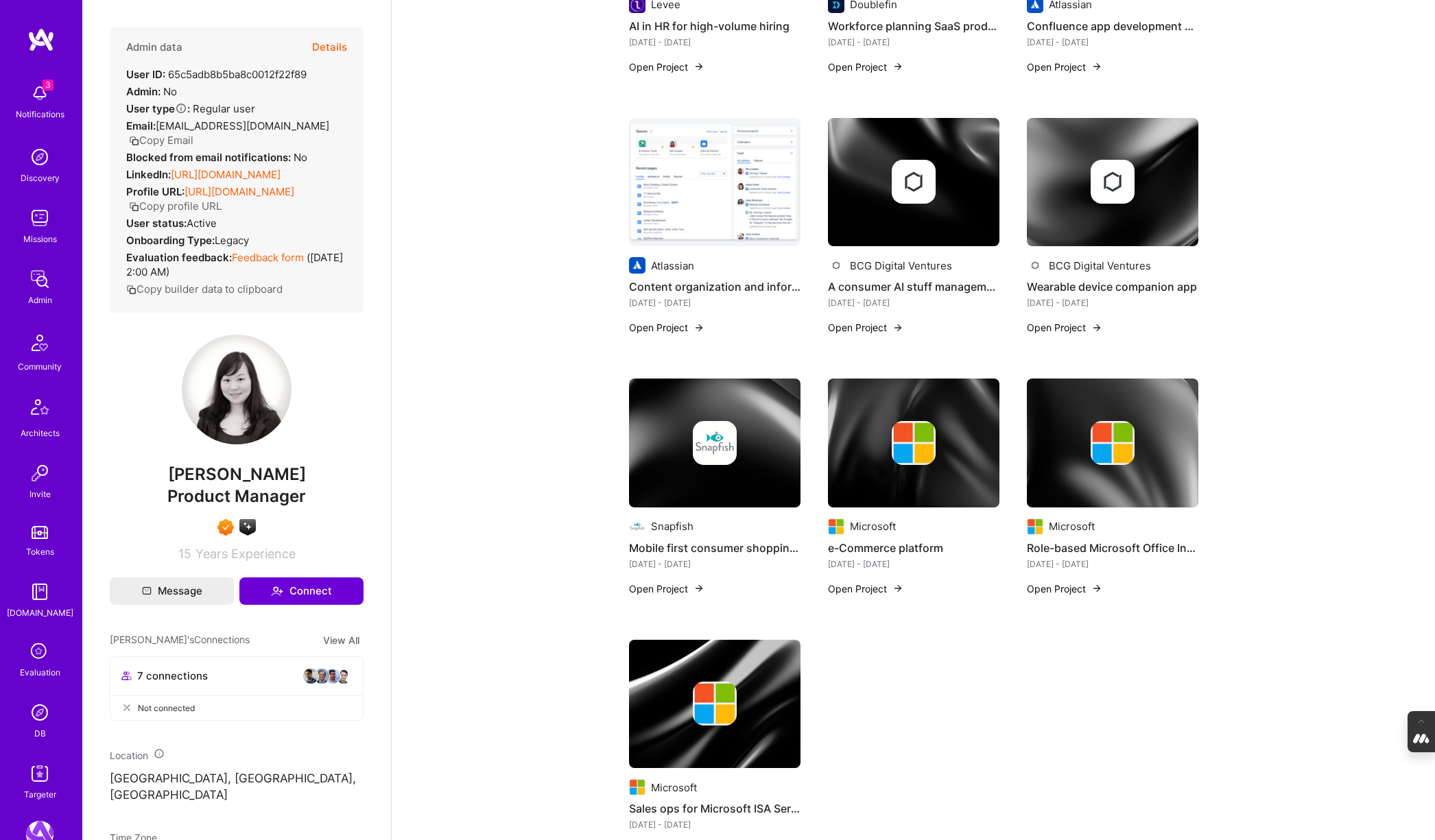
scroll to position [556, 0]
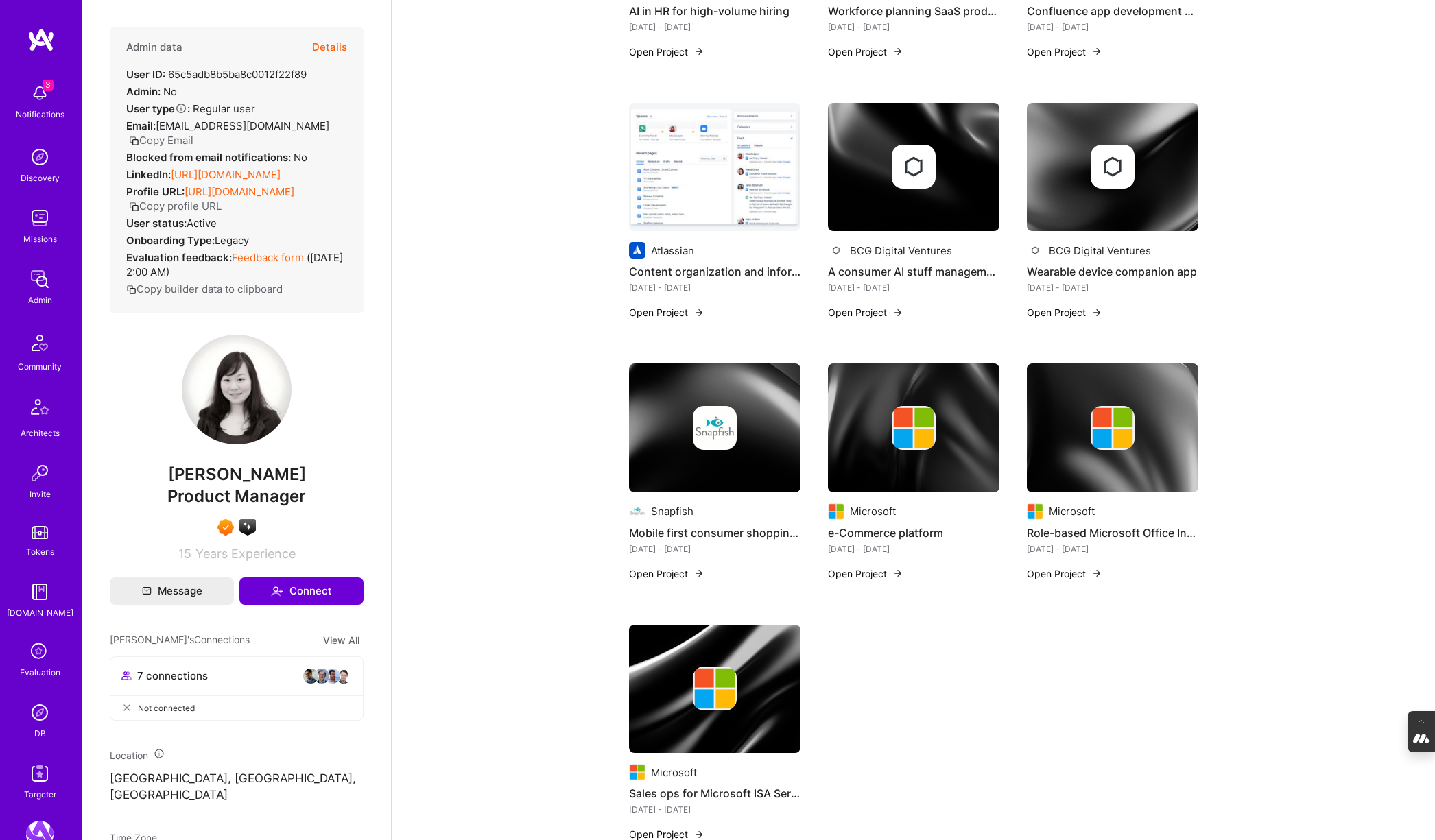
click at [681, 477] on img at bounding box center [715, 428] width 172 height 129
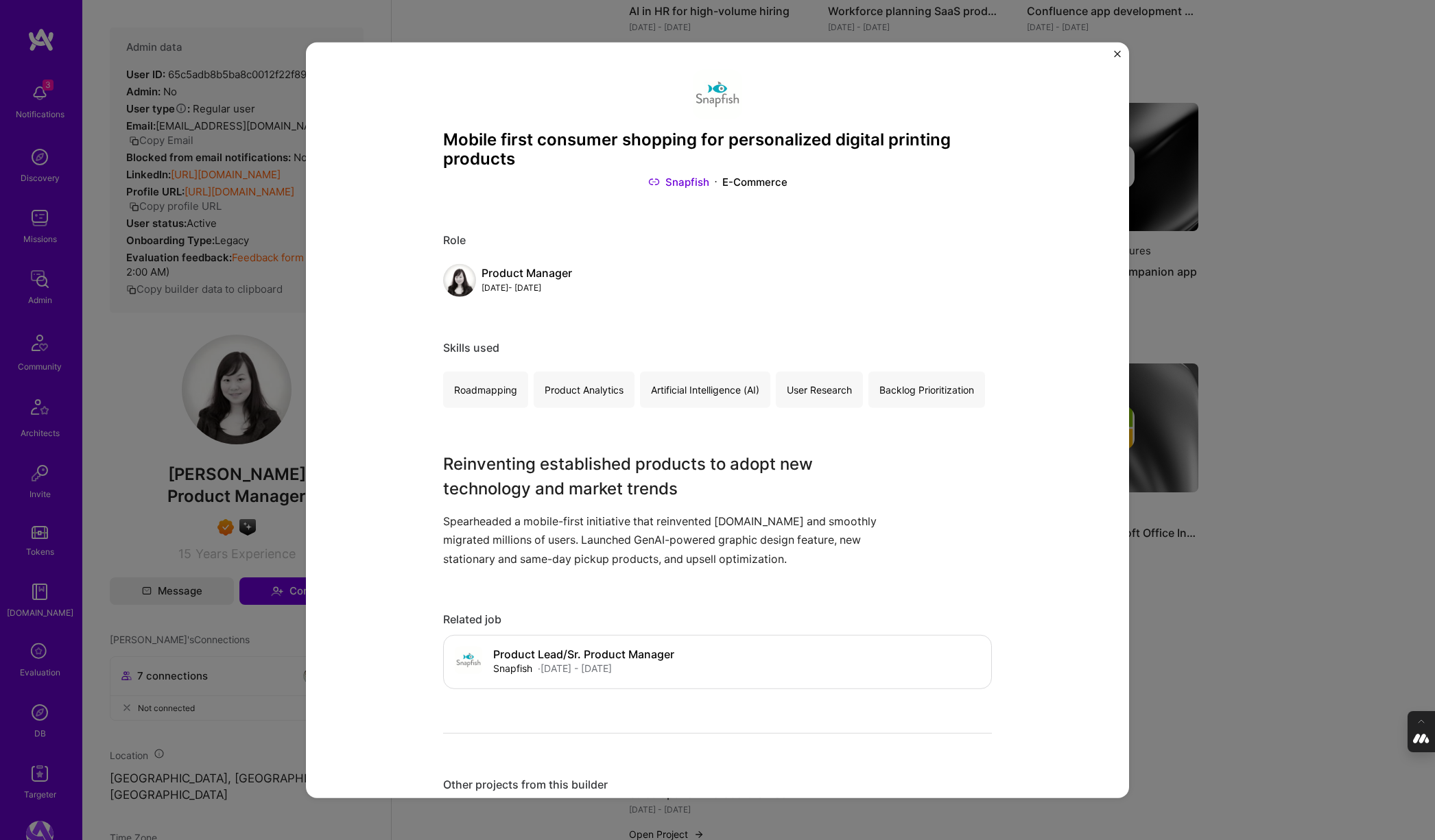
click at [687, 183] on link "Snapfish" at bounding box center [679, 182] width 61 height 15
click at [283, 101] on div "Mobile first consumer shopping for personalized digital printing products Snapf…" at bounding box center [718, 420] width 1435 height 840
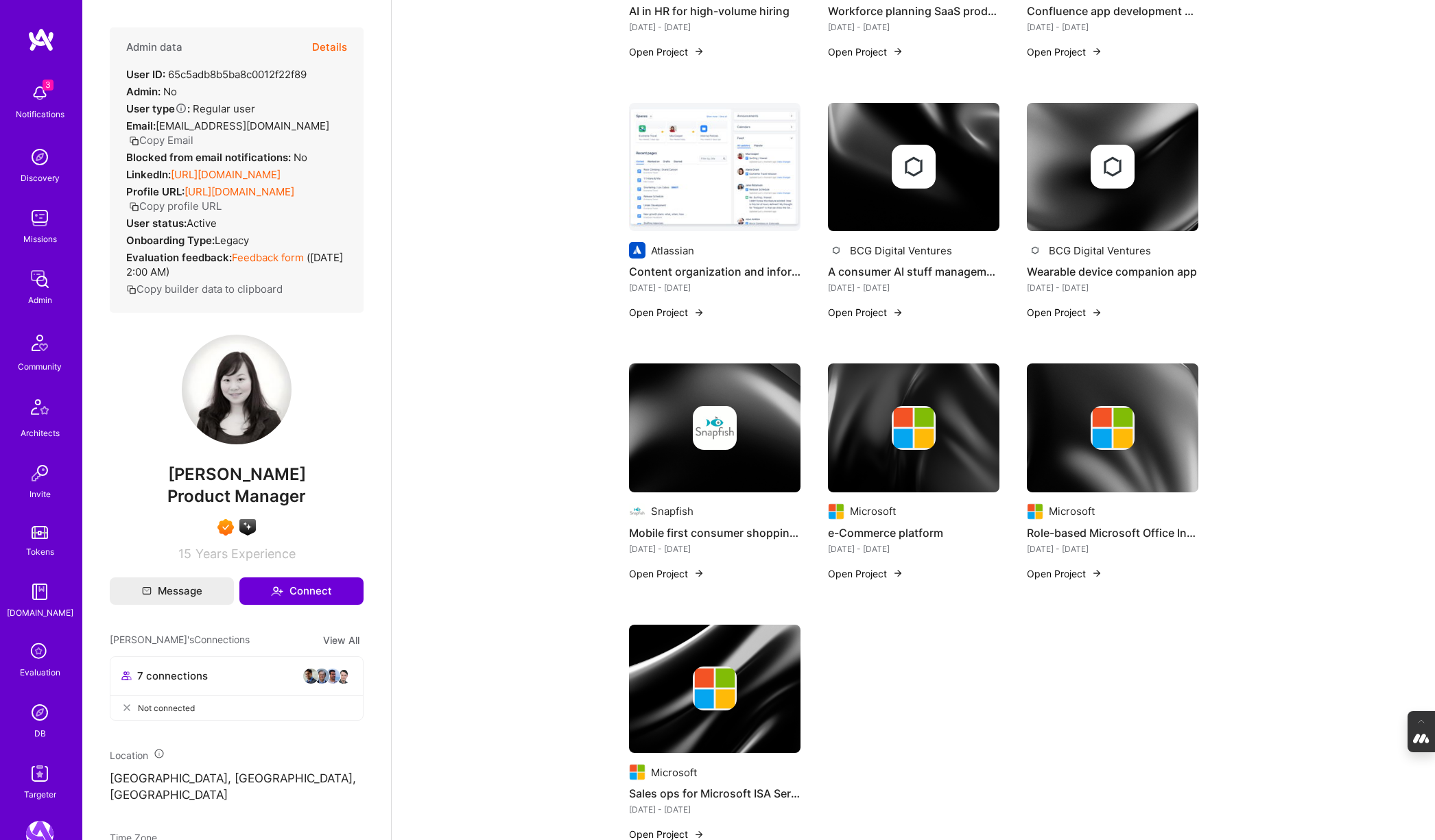
click at [333, 50] on button "Details" at bounding box center [330, 47] width 35 height 40
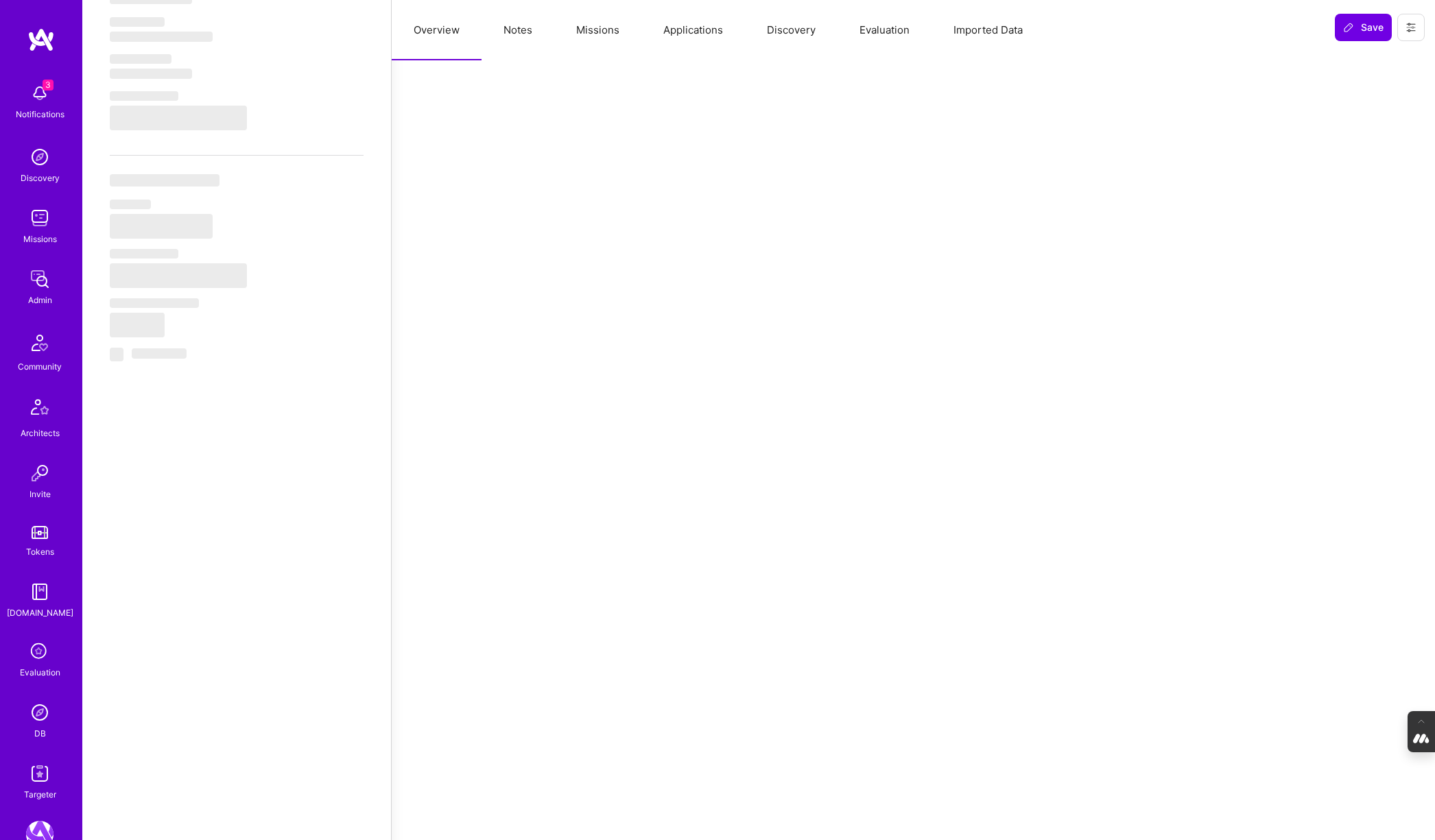
click at [523, 35] on button "Notes" at bounding box center [518, 30] width 72 height 60
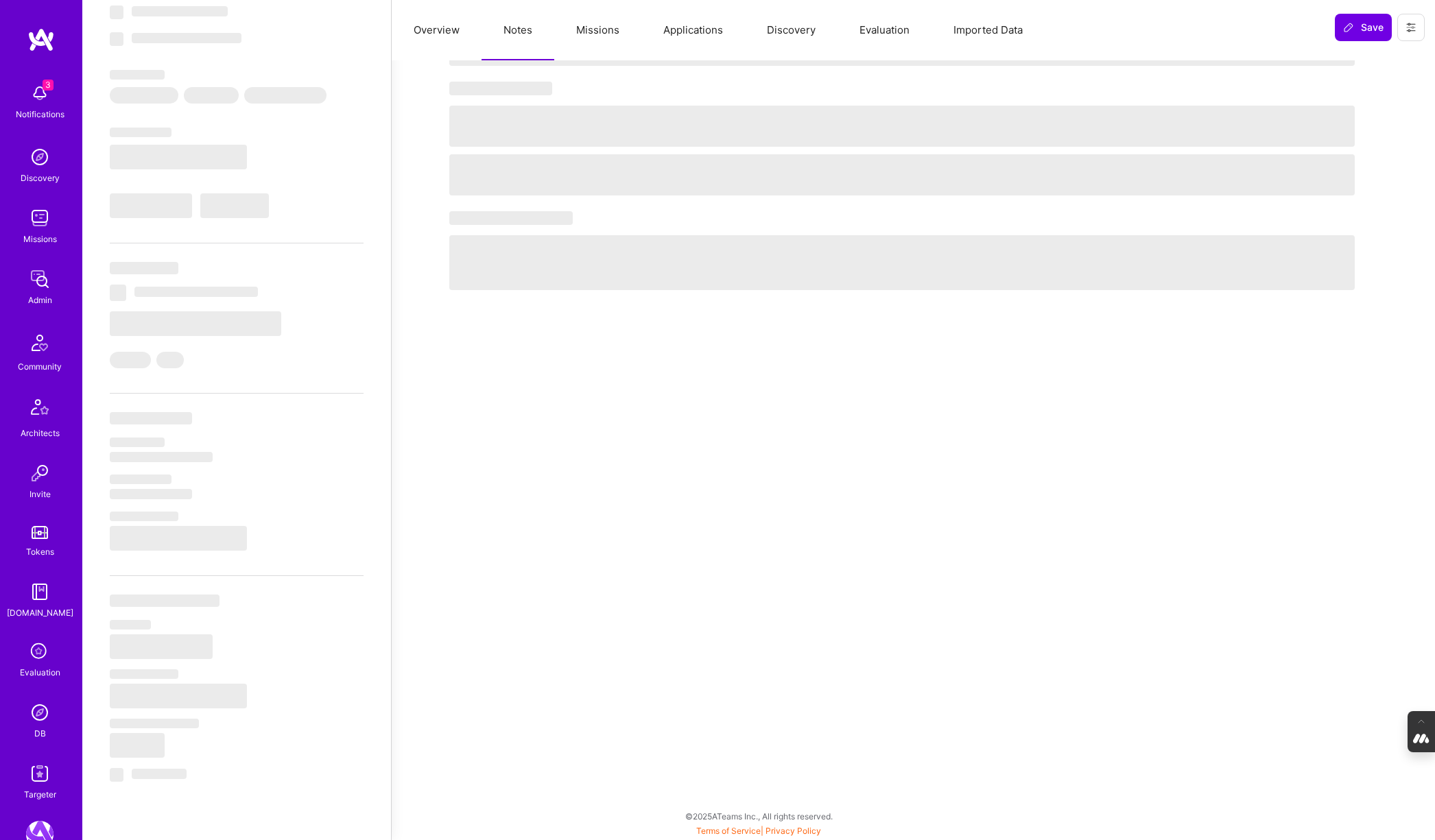
click at [899, 27] on button "Evaluation" at bounding box center [884, 30] width 94 height 60
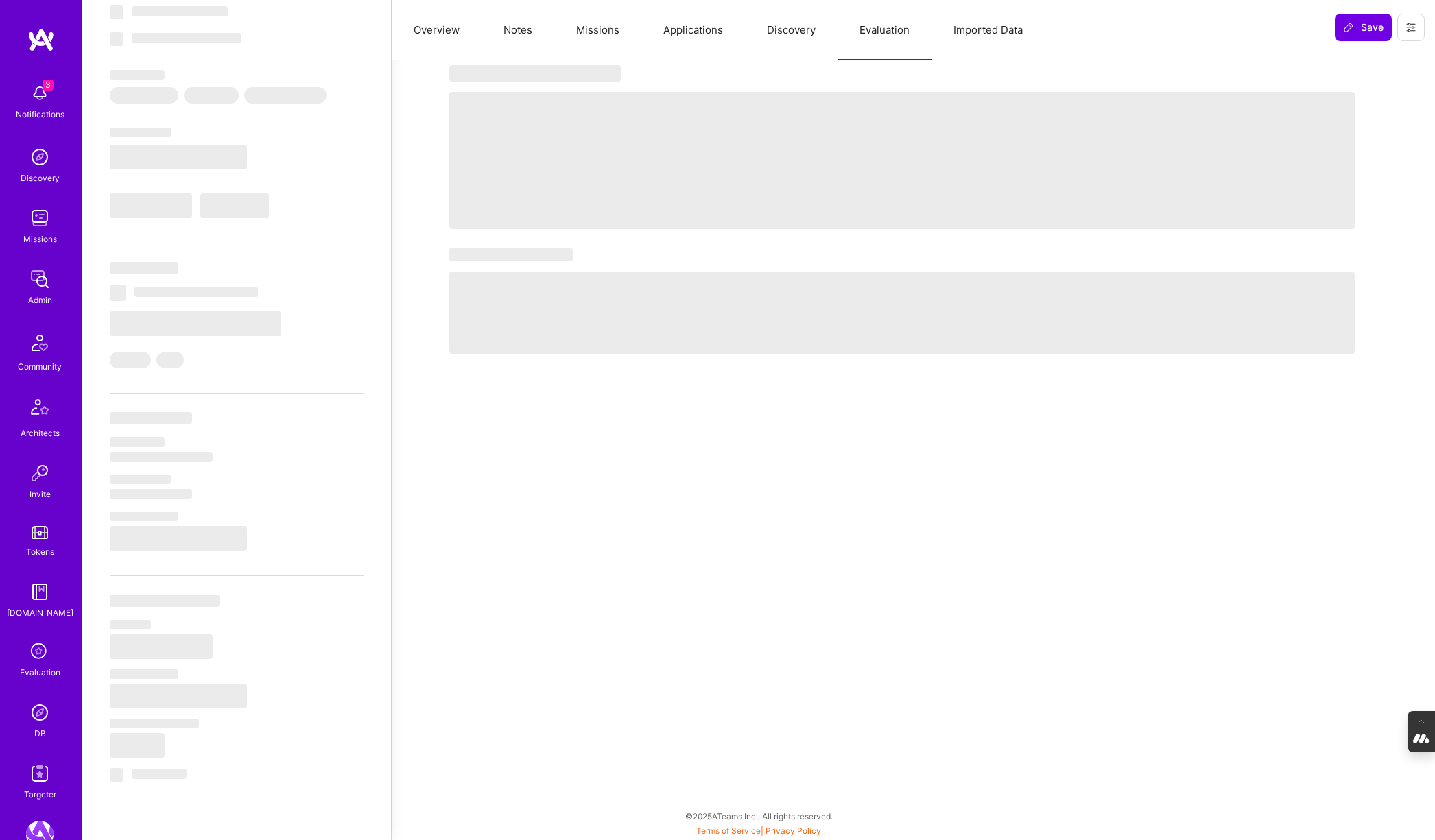
select select "Not Available"
select select "6 Months"
select select "7"
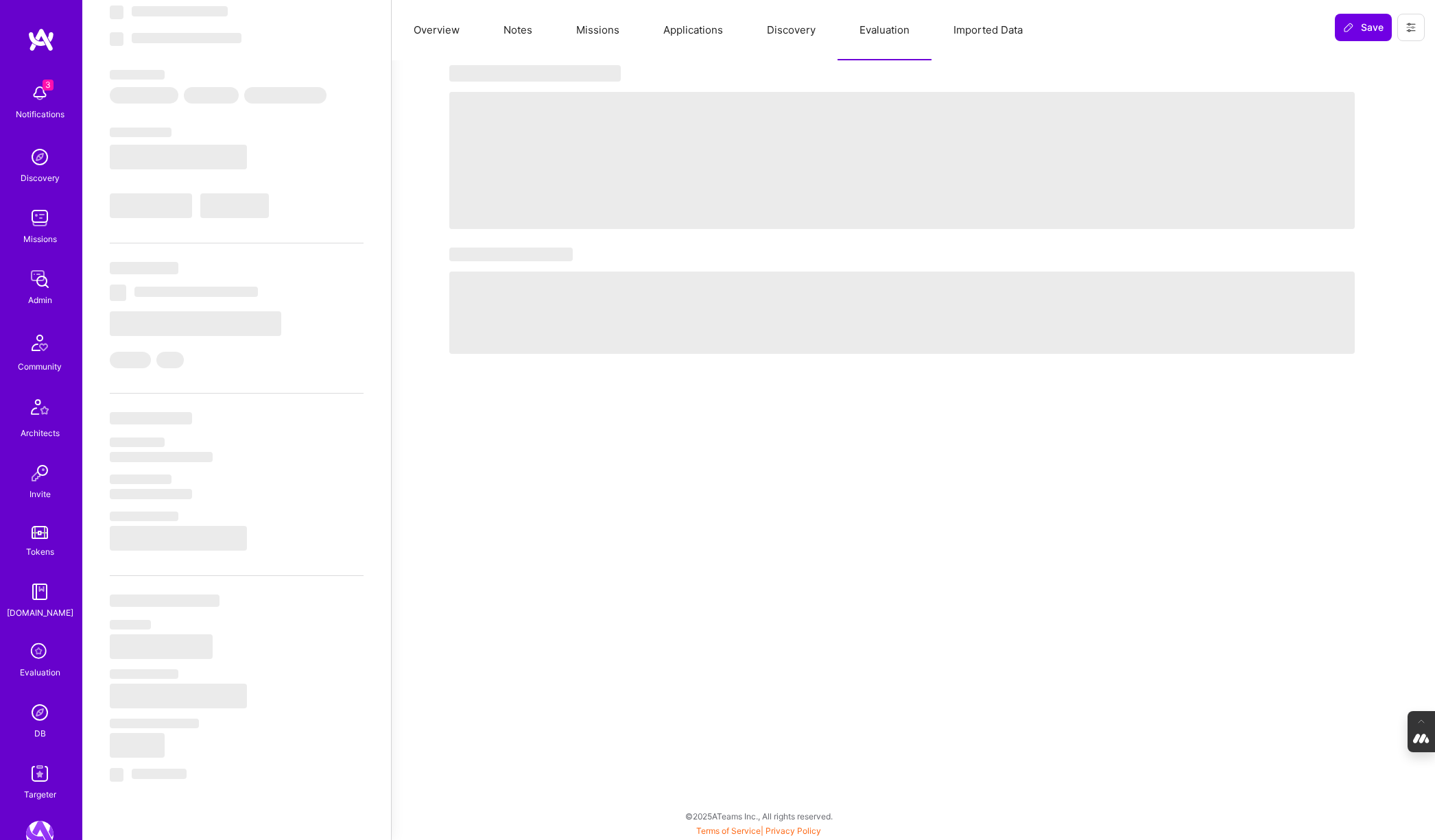
select select "7"
select select "US"
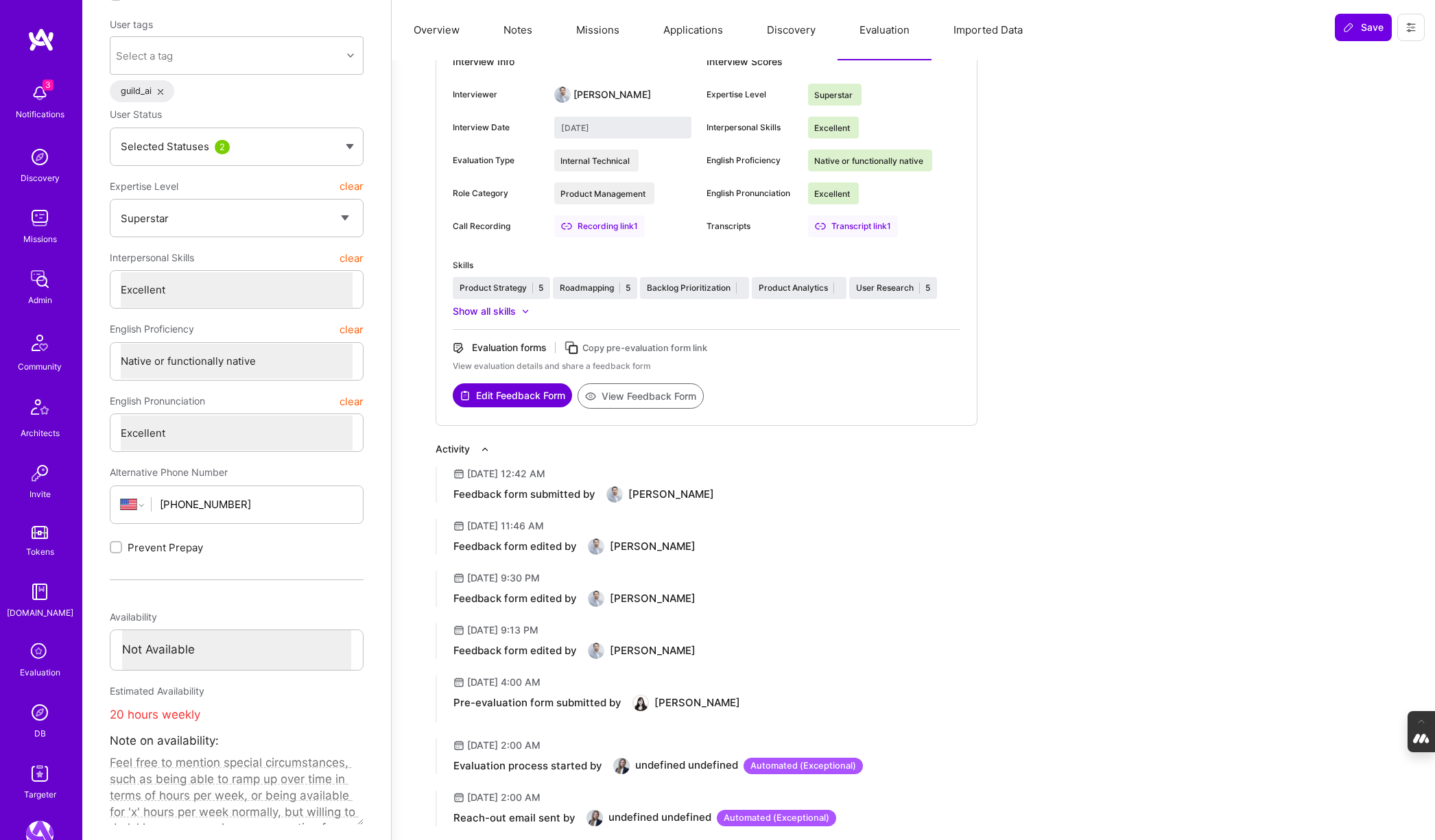
scroll to position [0, 0]
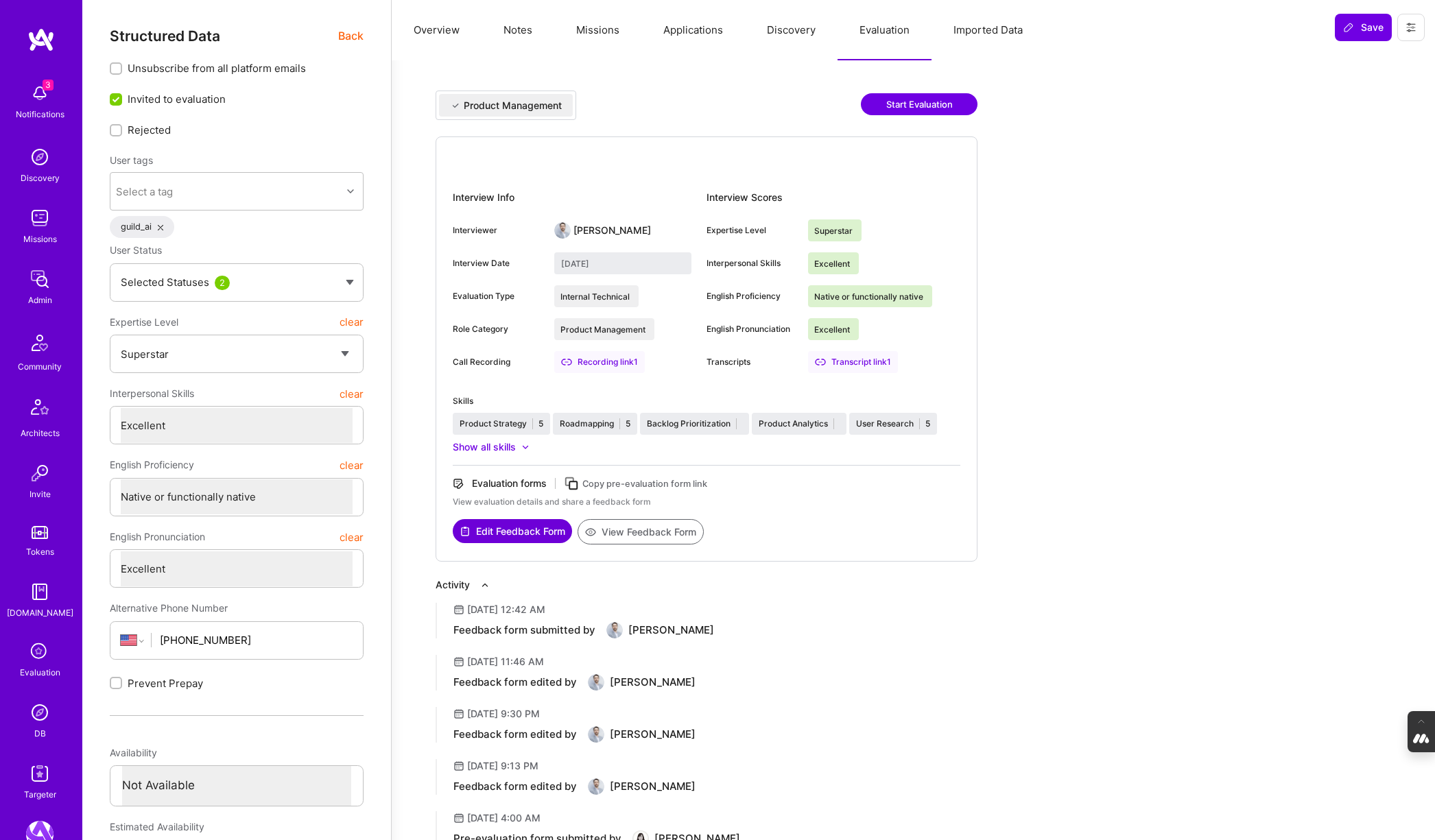
click at [522, 28] on button "Notes" at bounding box center [518, 30] width 72 height 60
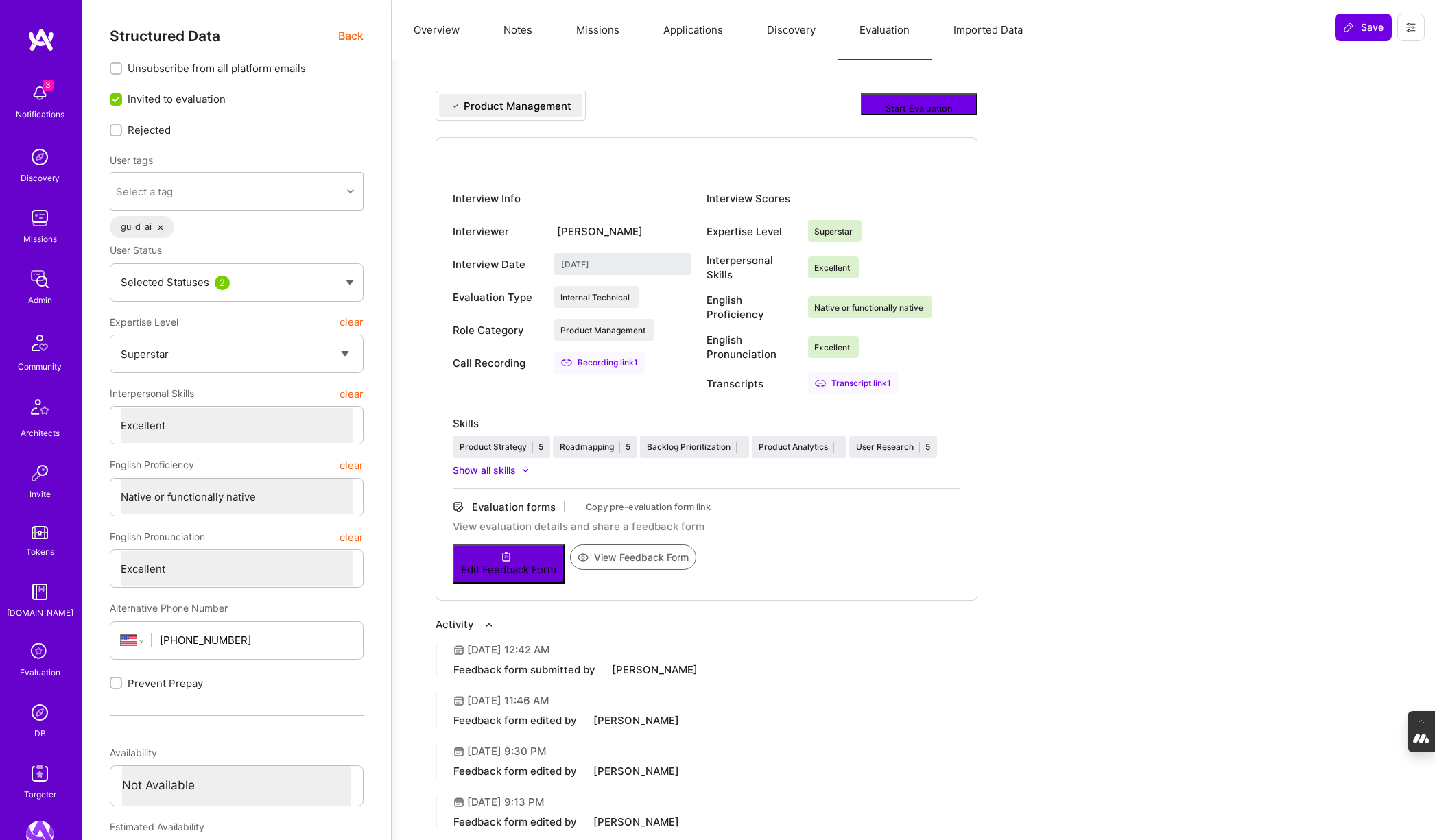
type textarea "x"
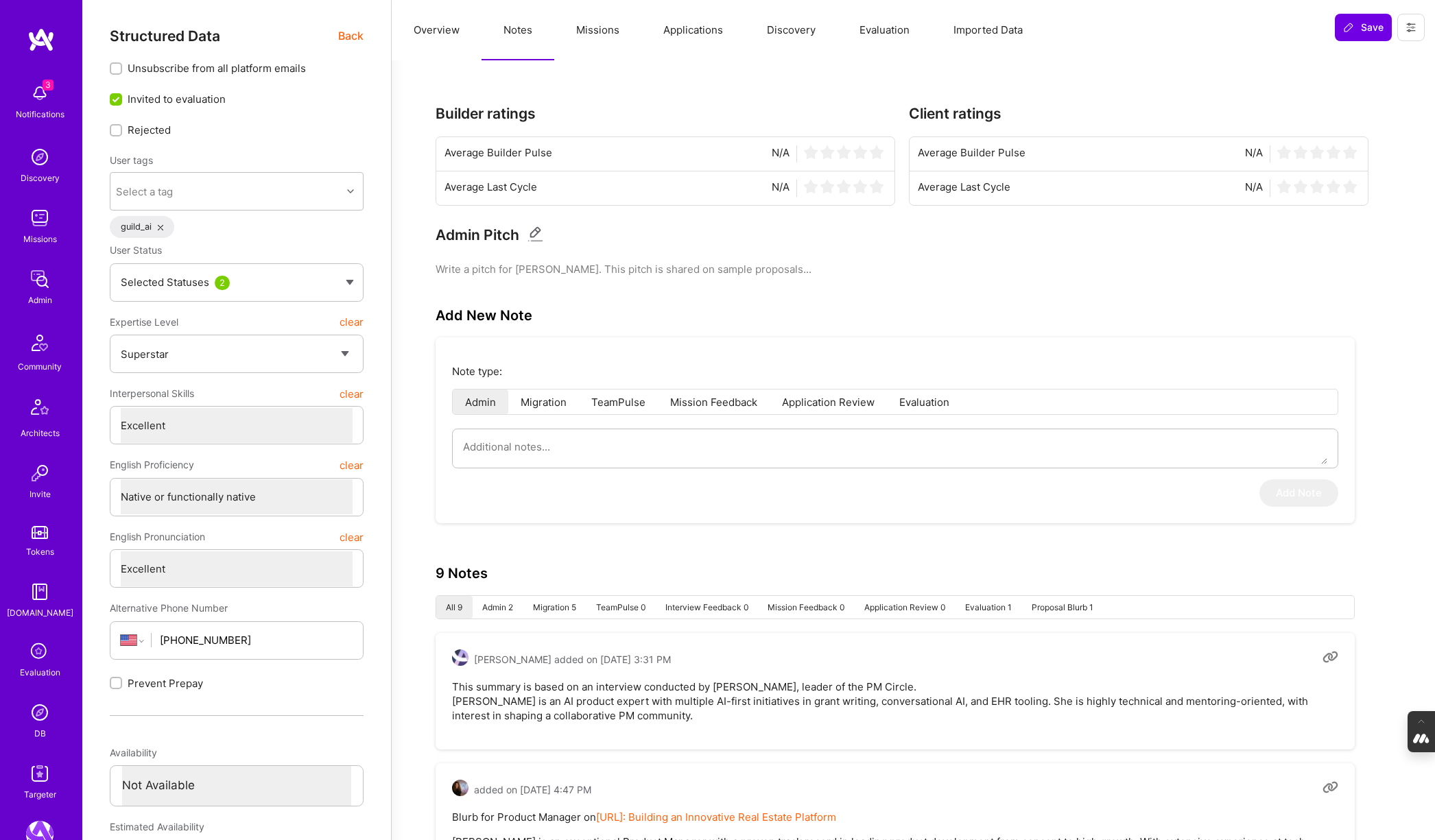
click at [440, 26] on button "Overview" at bounding box center [436, 30] width 90 height 60
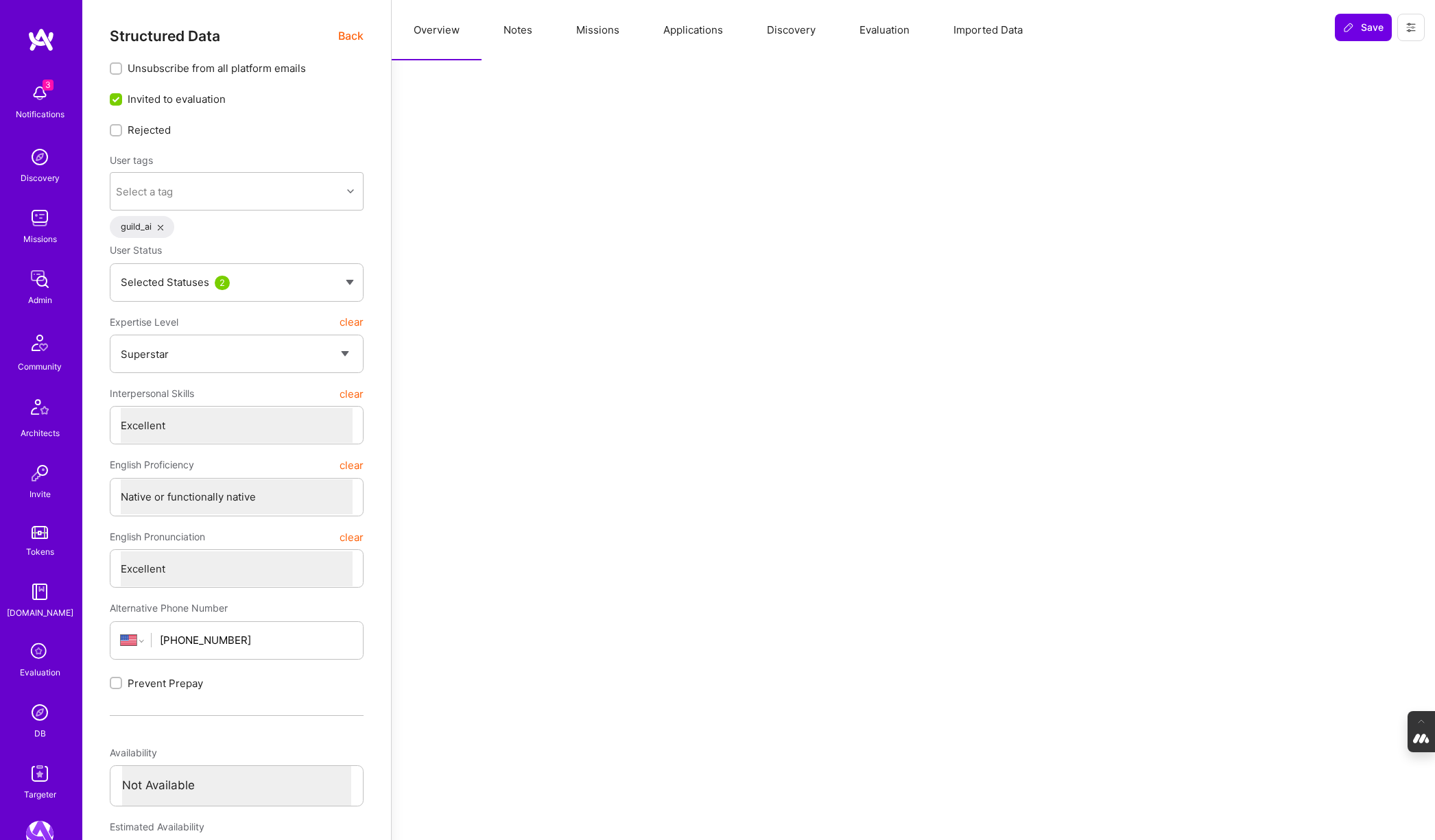
click at [342, 36] on span "Back" at bounding box center [350, 36] width 25 height 17
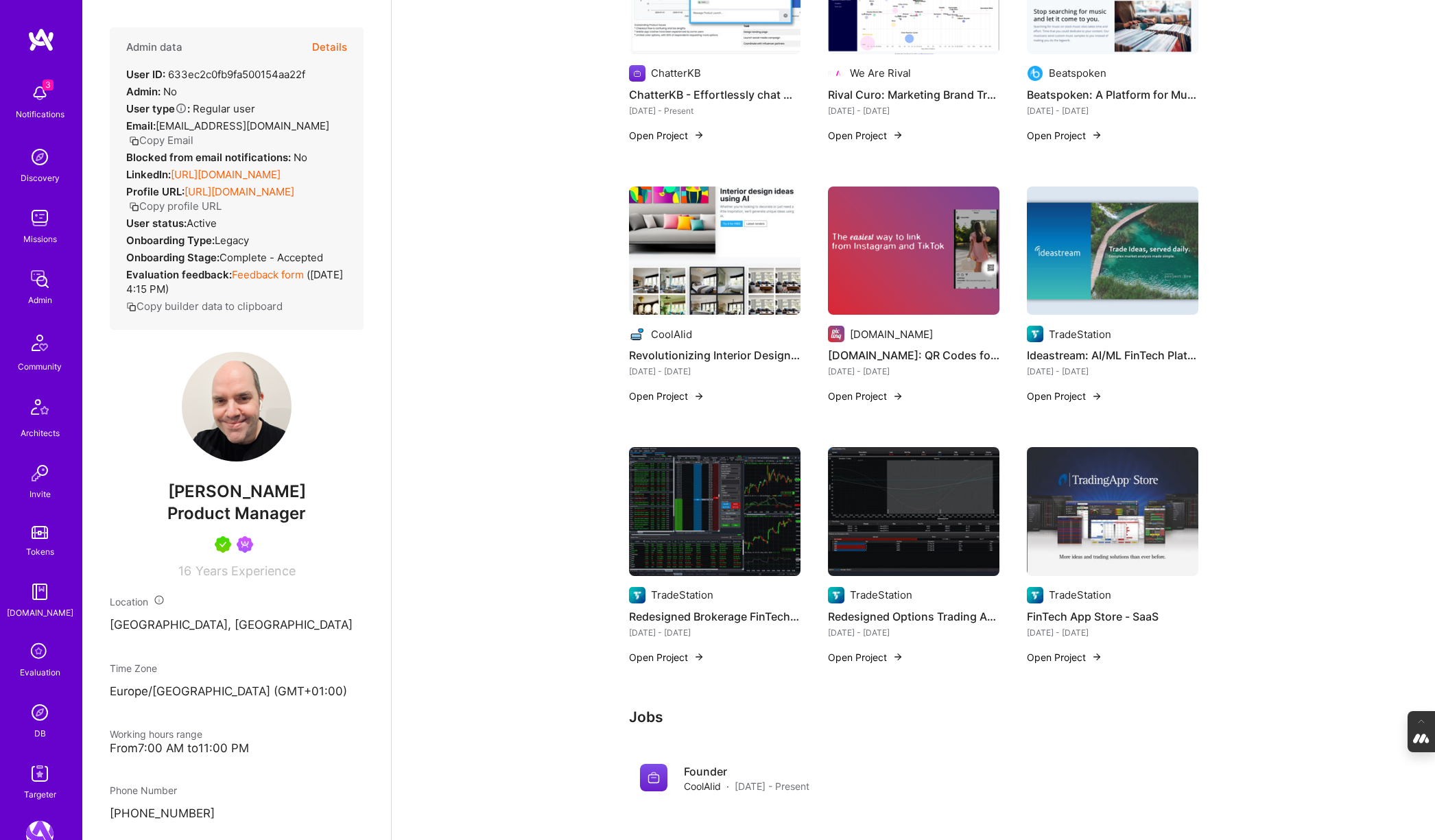
scroll to position [390, 0]
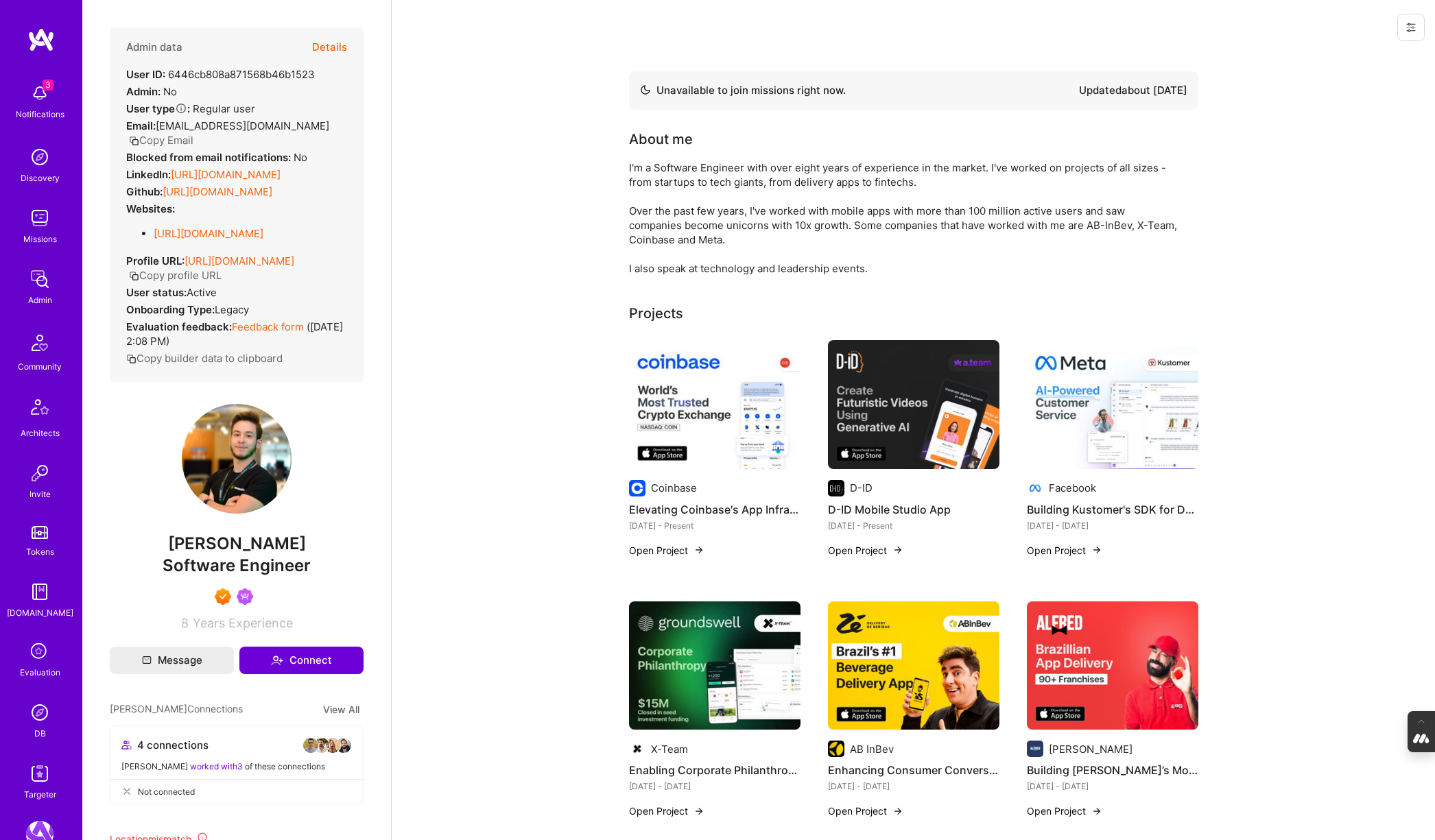
click at [1154, 415] on img at bounding box center [1112, 404] width 172 height 129
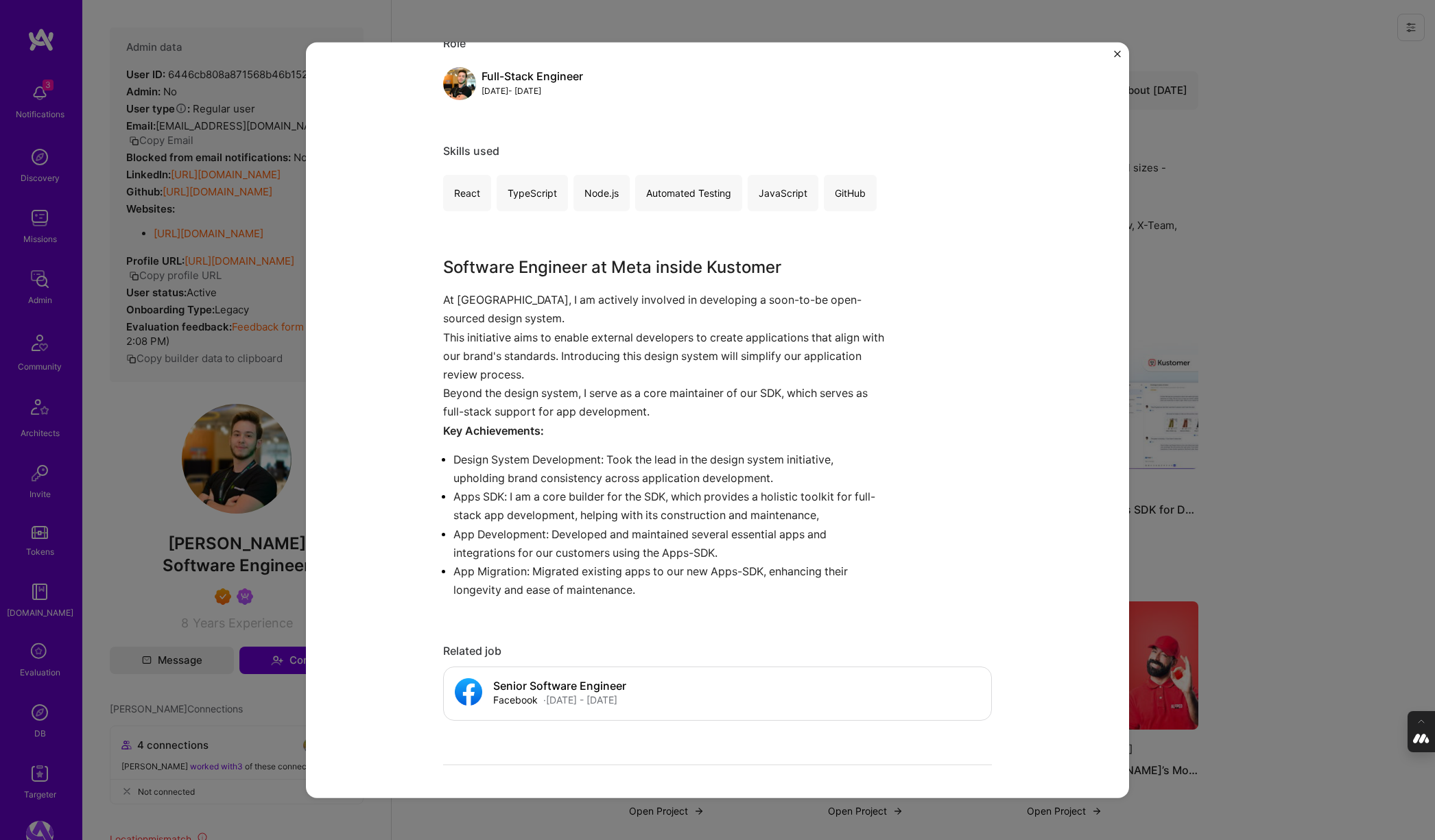
scroll to position [617, 0]
click at [1270, 325] on div "Building Kustomer's SDK for Developers Facebook B2B Role Full-Stack Engineer Oc…" at bounding box center [718, 420] width 1435 height 840
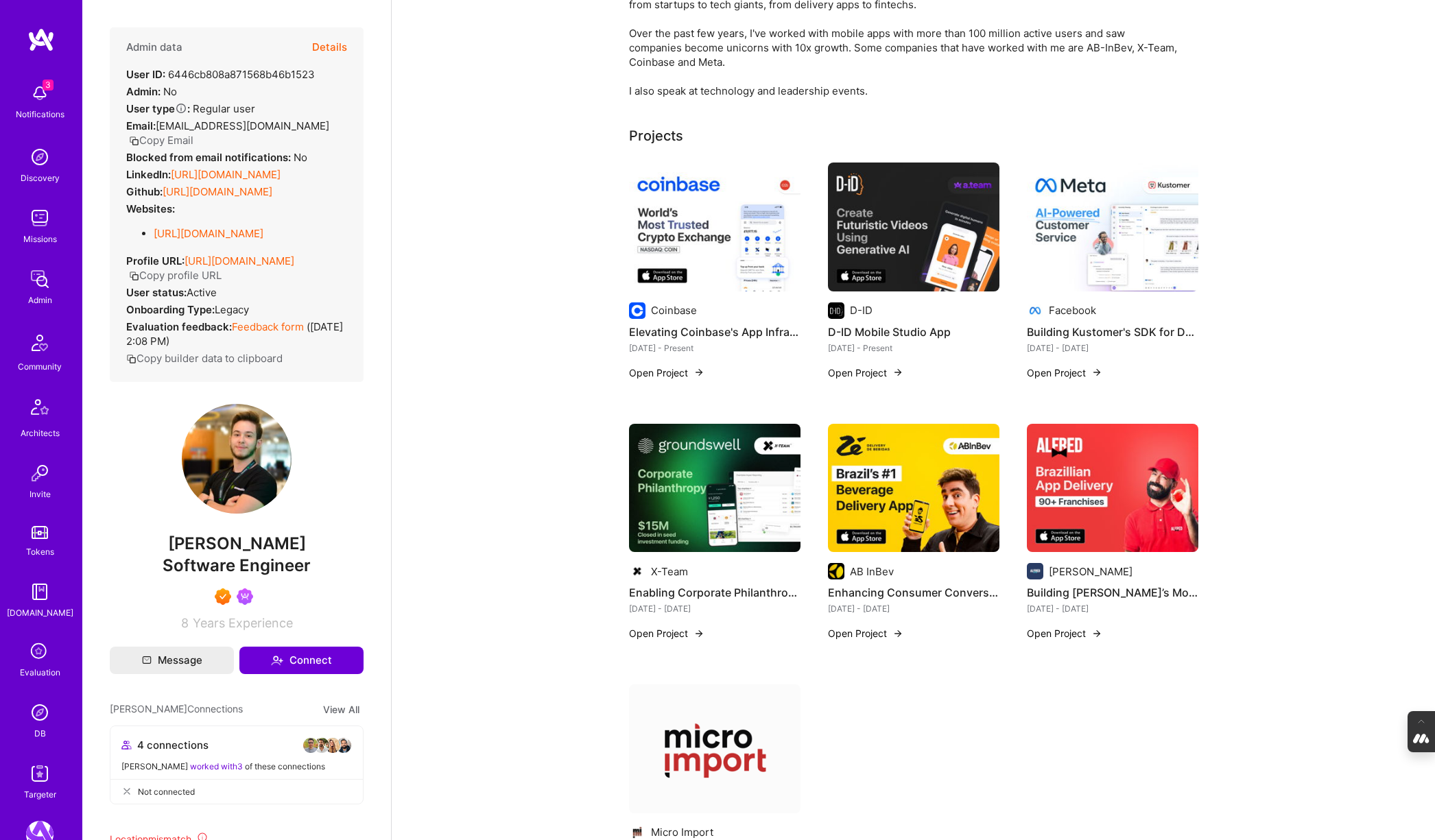
scroll to position [214, 0]
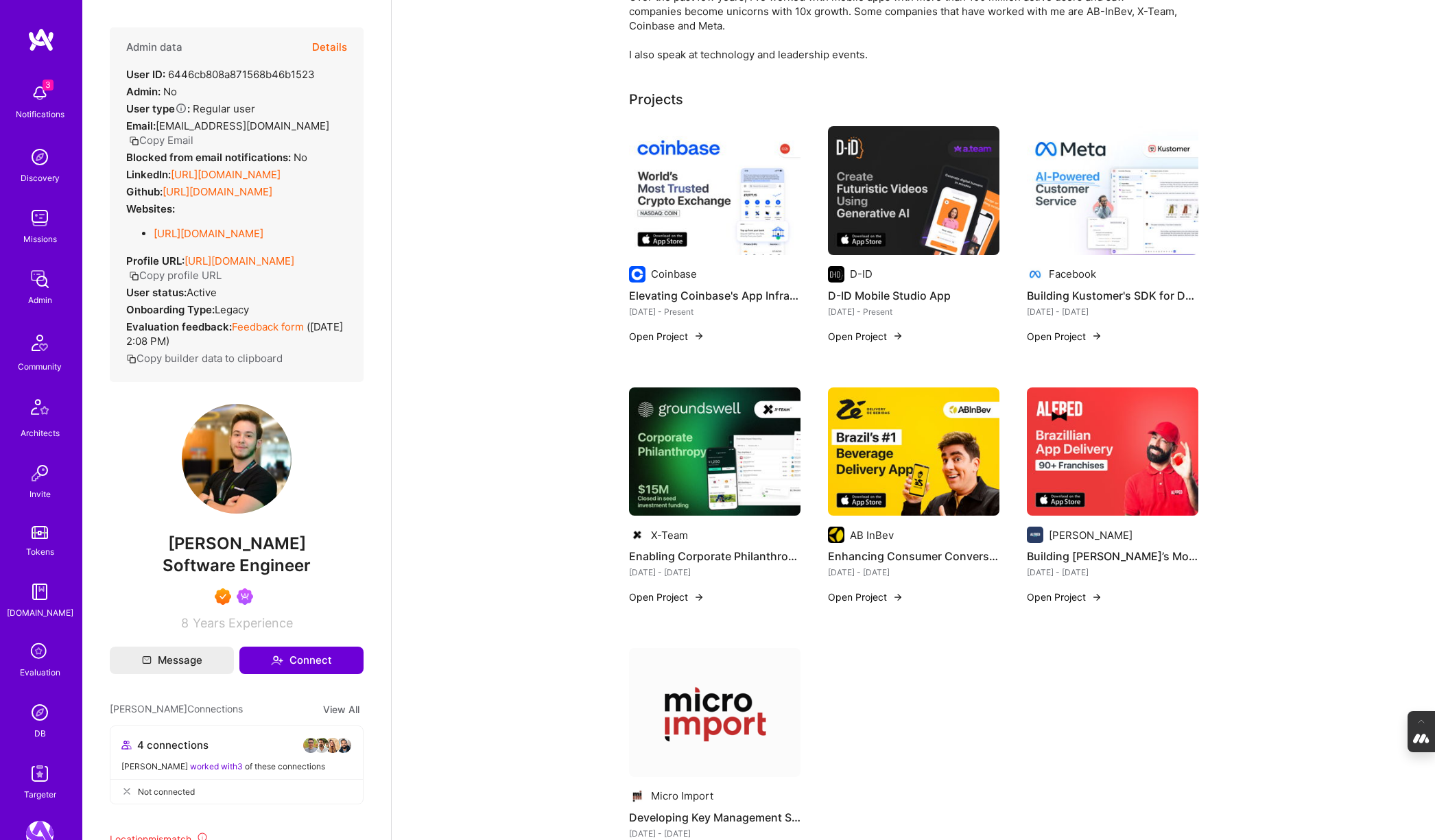
click at [963, 472] on img at bounding box center [913, 451] width 172 height 129
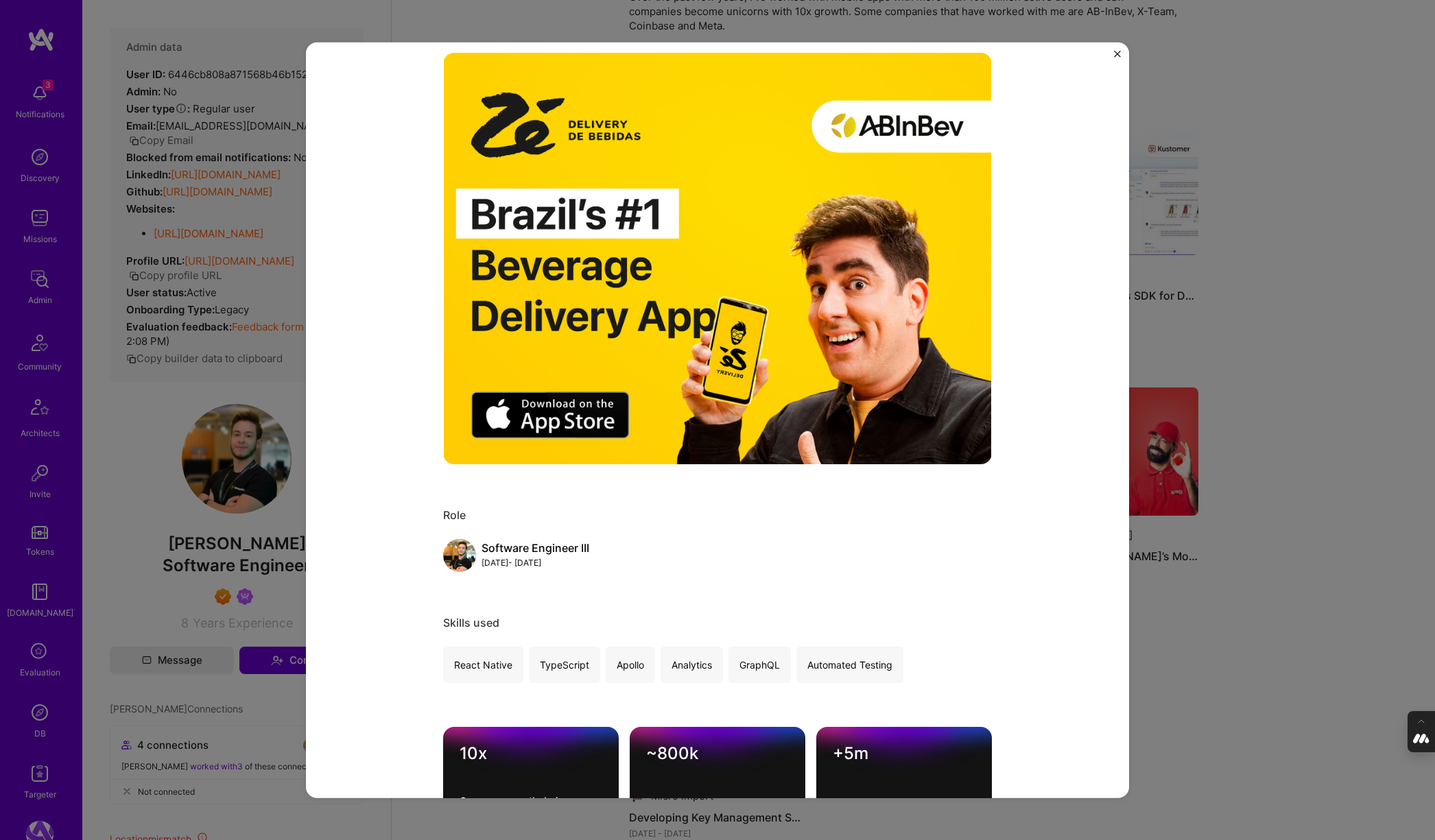
scroll to position [170, 0]
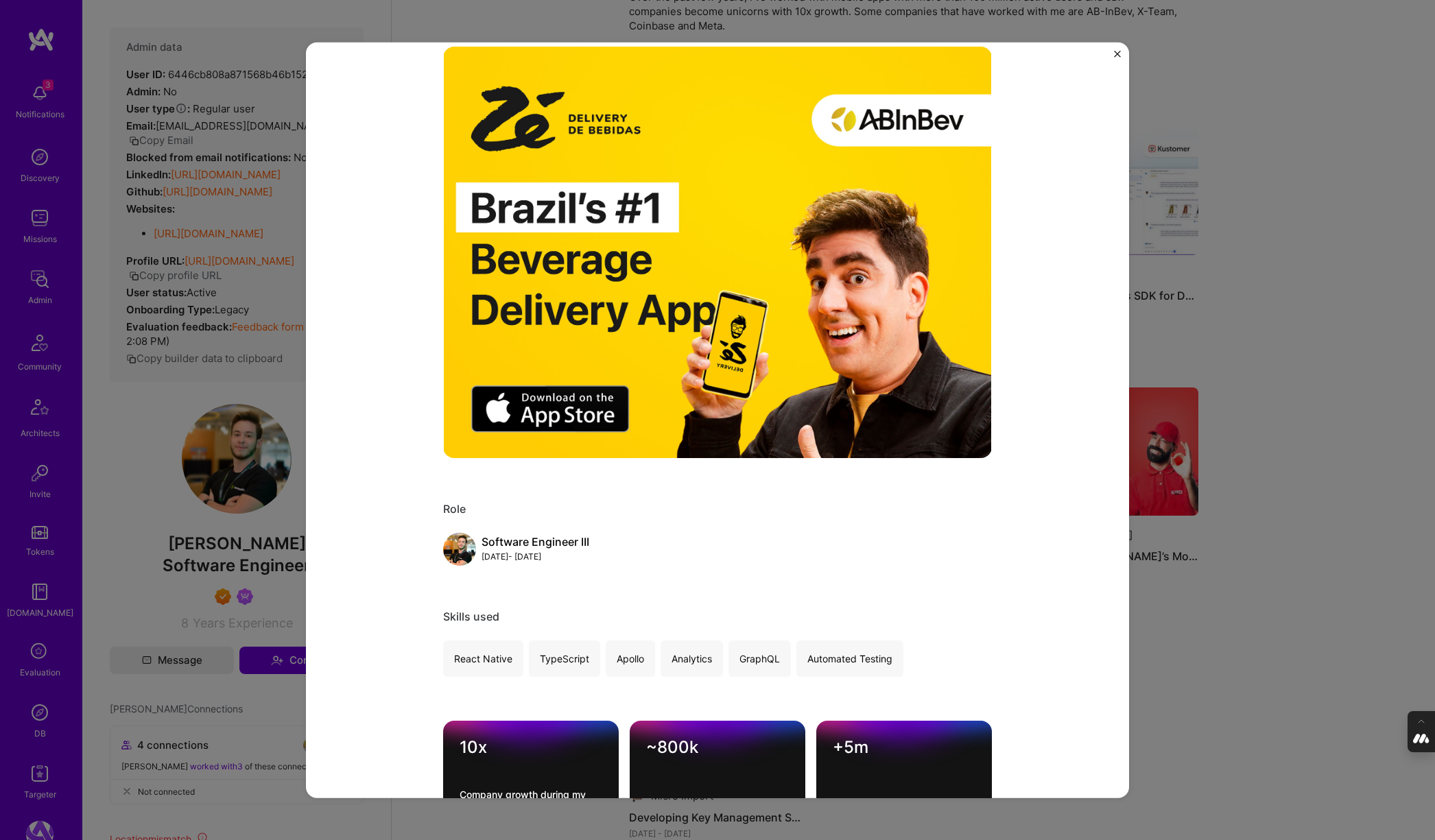
click at [1186, 632] on div "Enhancing Consumer Conversion for Brazil's #1 Beverage Delivery App AB InBev De…" at bounding box center [718, 420] width 1435 height 840
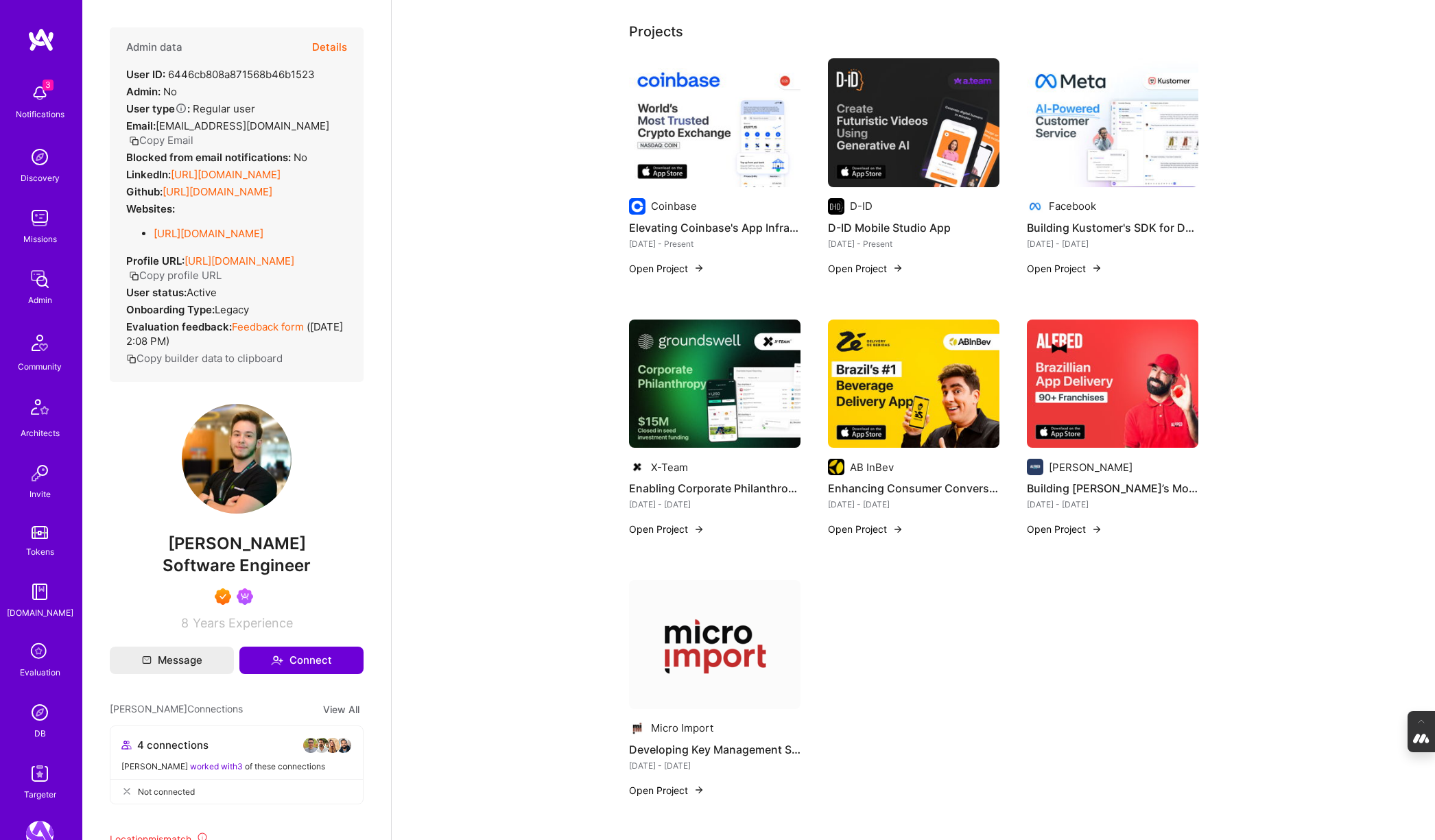
scroll to position [288, 0]
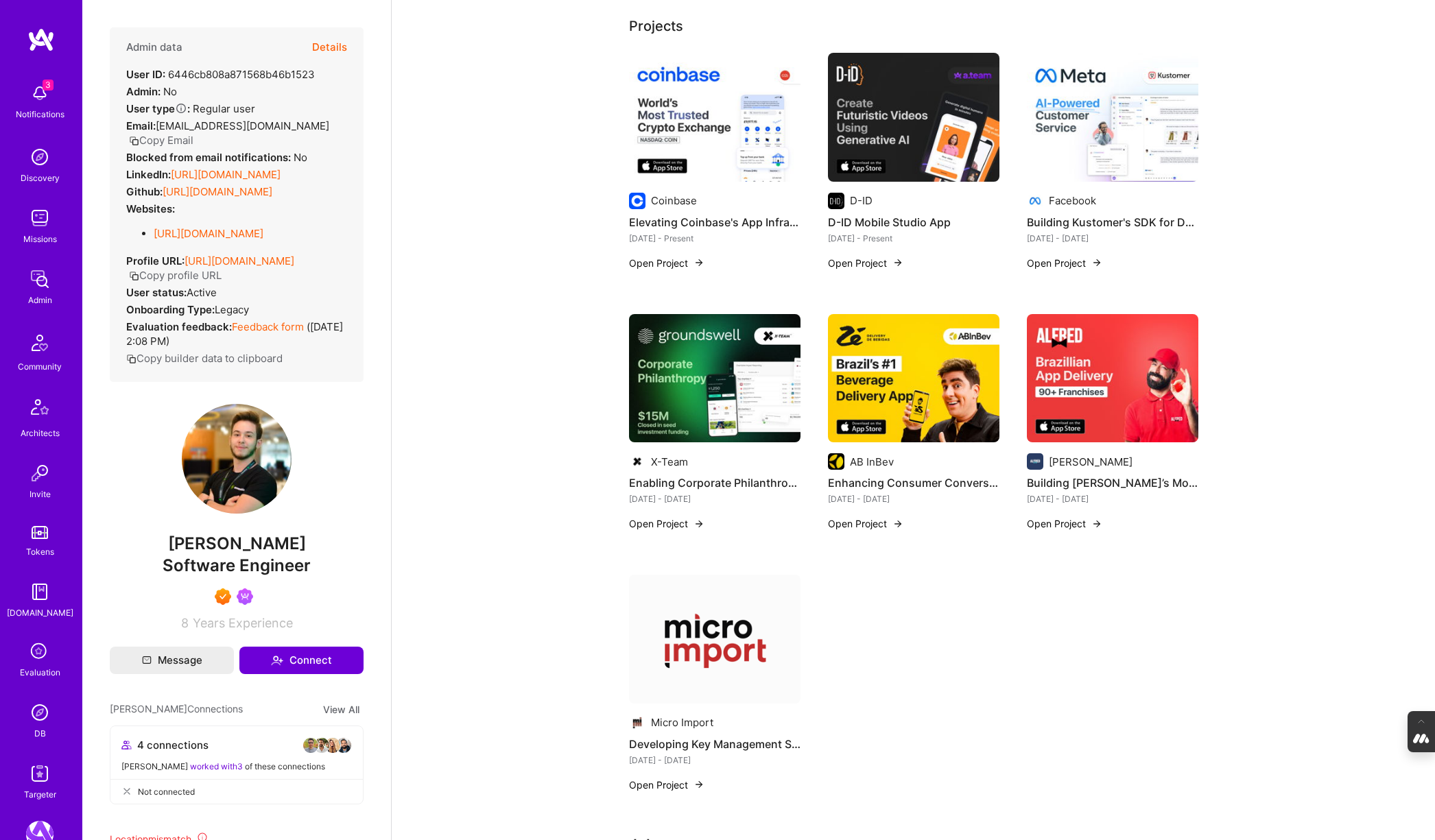
click at [1131, 364] on img at bounding box center [1112, 378] width 172 height 129
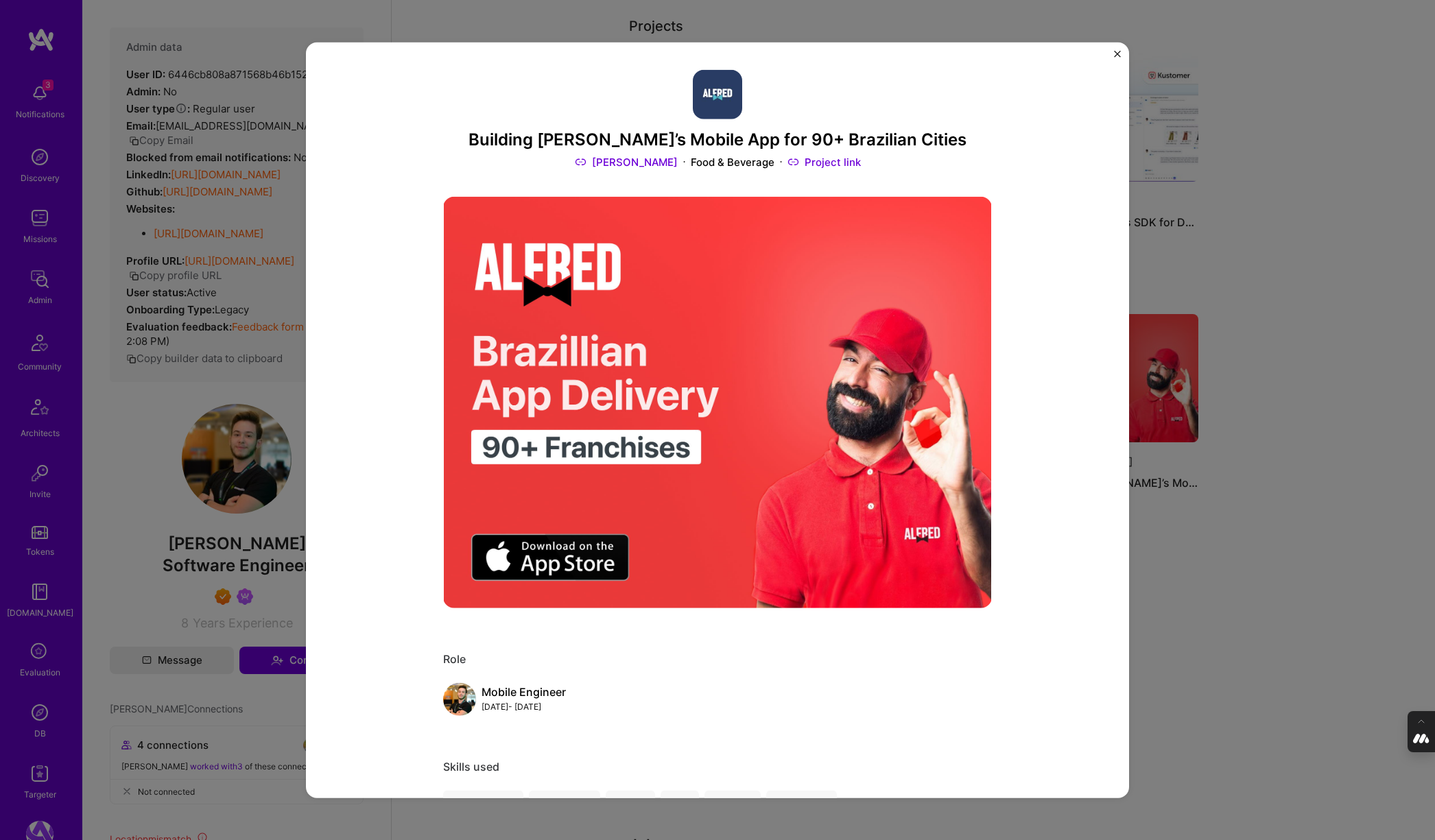
click at [1253, 614] on div "Building Alfred Delivery’s Mobile App for 90+ Brazilian Cities Alfred Delivery …" at bounding box center [718, 420] width 1435 height 840
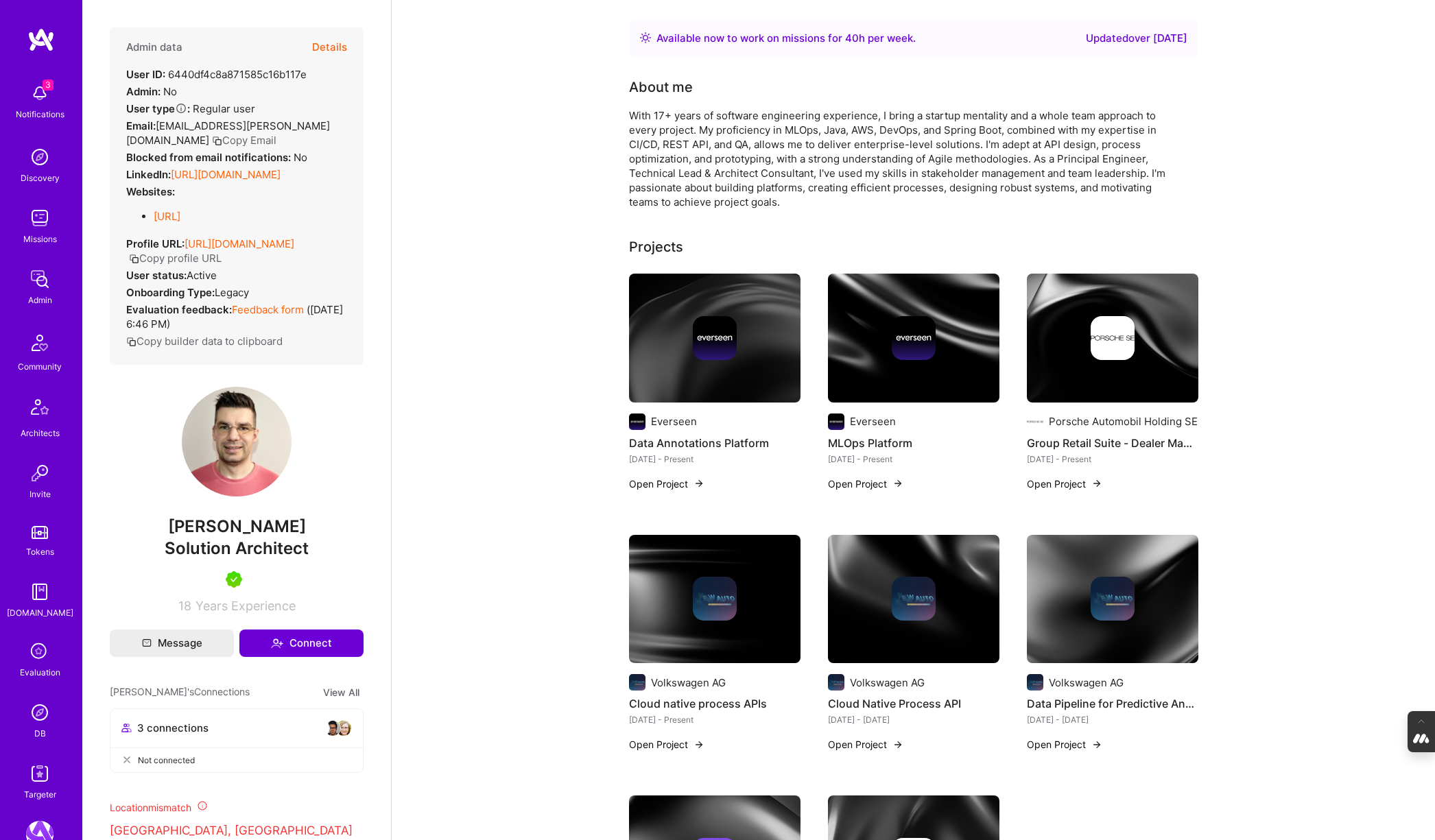
scroll to position [64, 0]
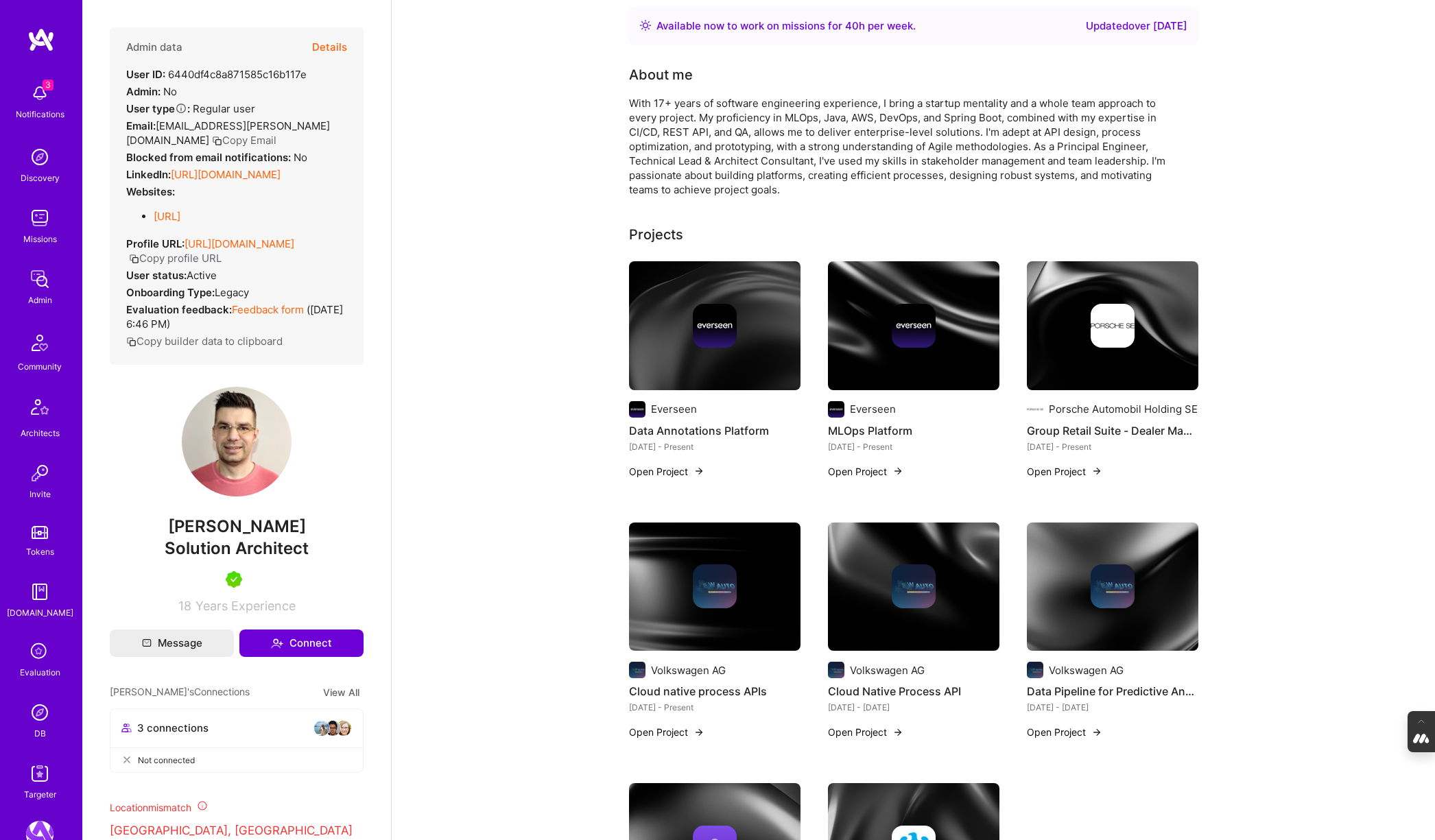
click at [1099, 321] on img at bounding box center [1112, 325] width 44 height 44
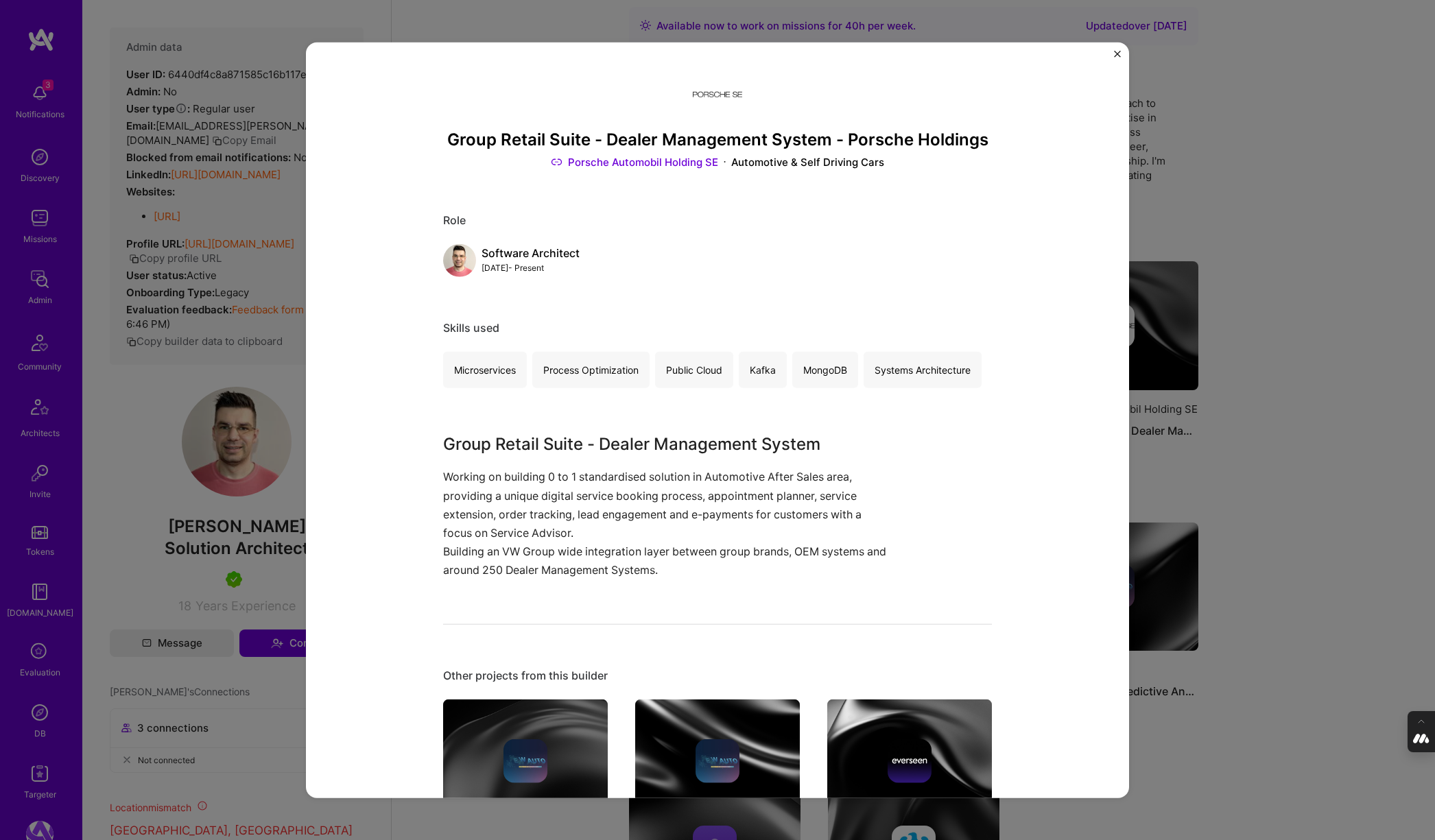
click at [1248, 390] on div "Group Retail Suite - Dealer Management System - Porsche Holdings Porsche Automo…" at bounding box center [718, 420] width 1435 height 840
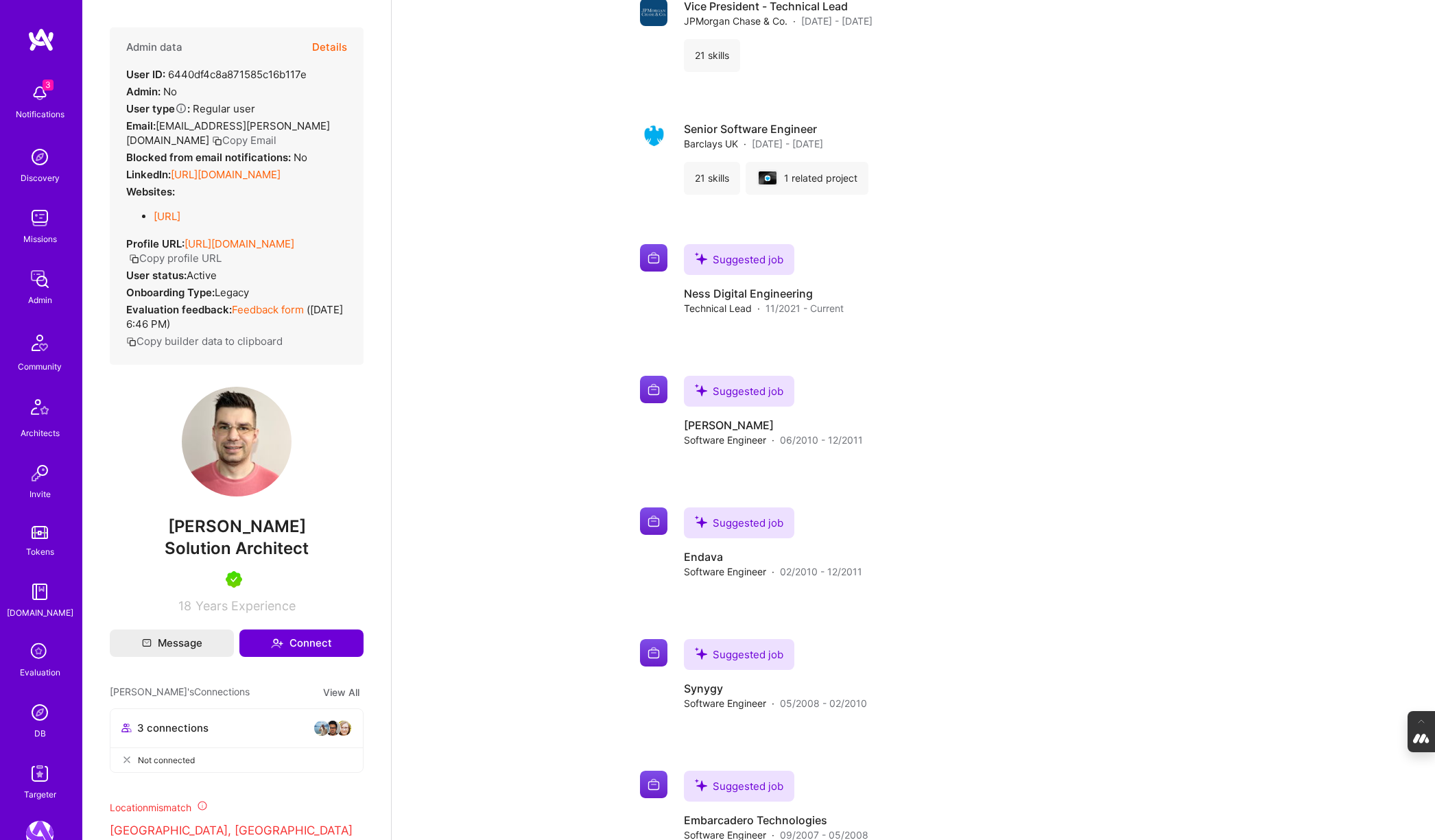
scroll to position [1761, 0]
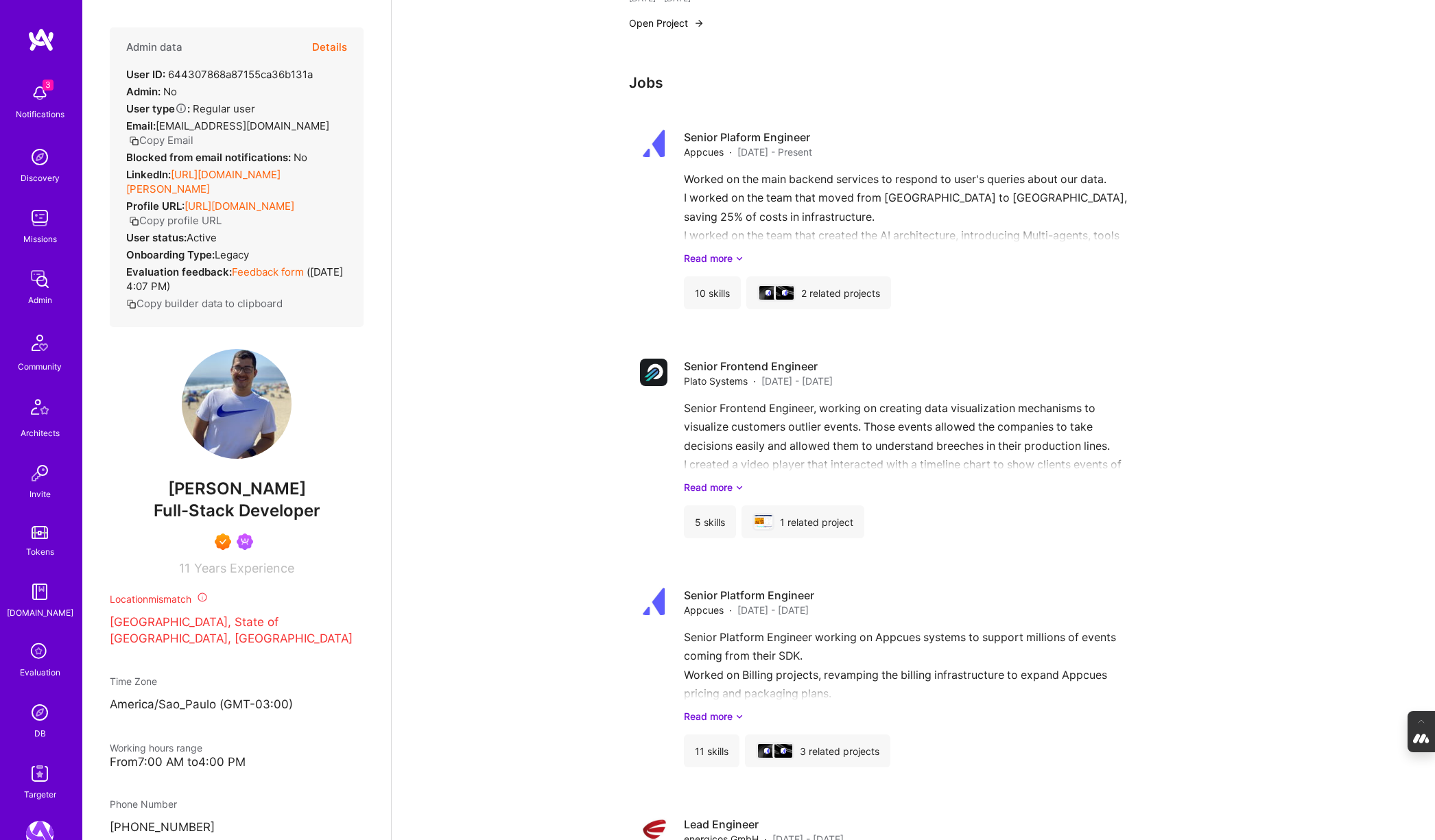
scroll to position [1357, 0]
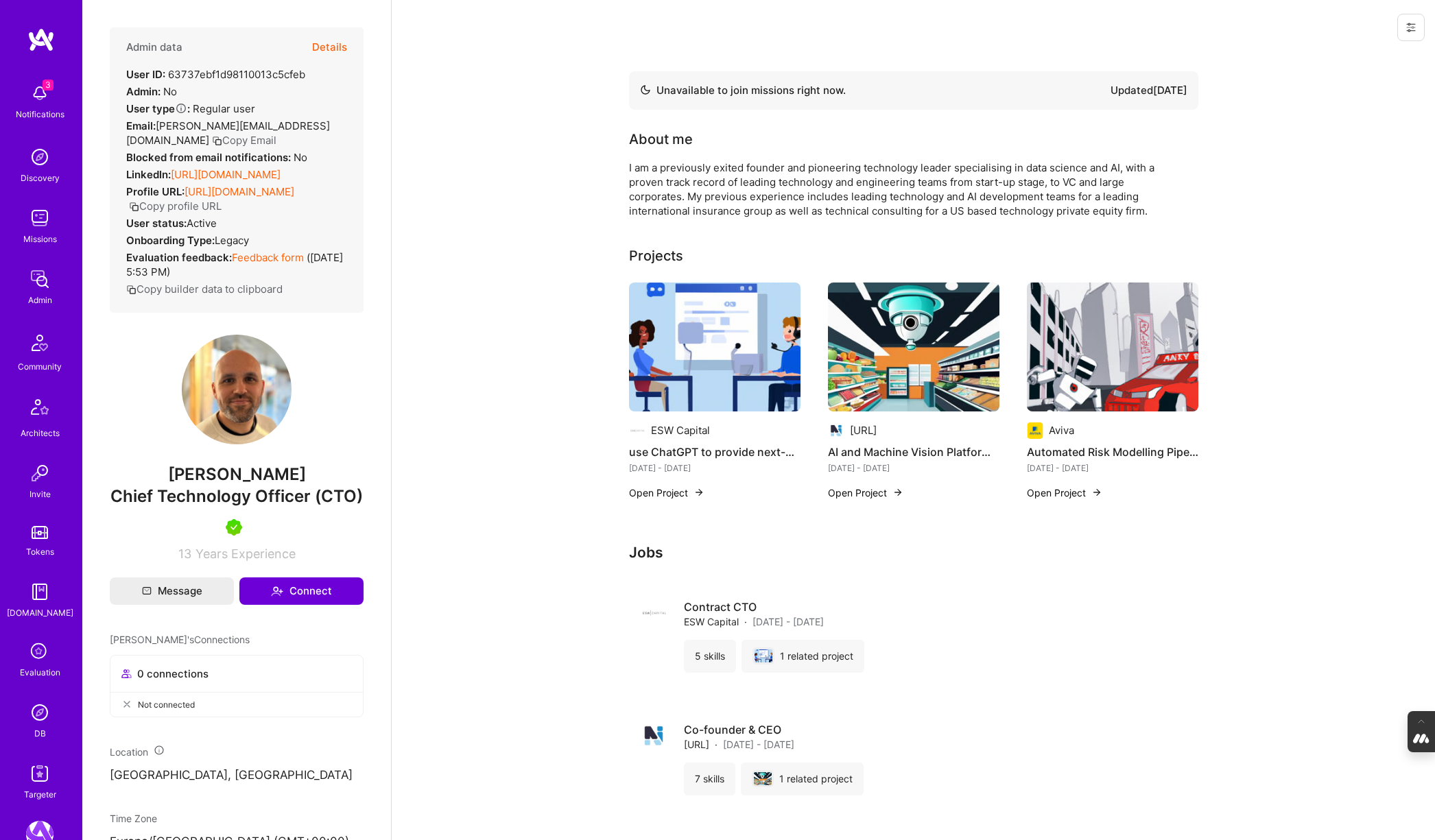
click at [871, 372] on img at bounding box center [913, 346] width 172 height 129
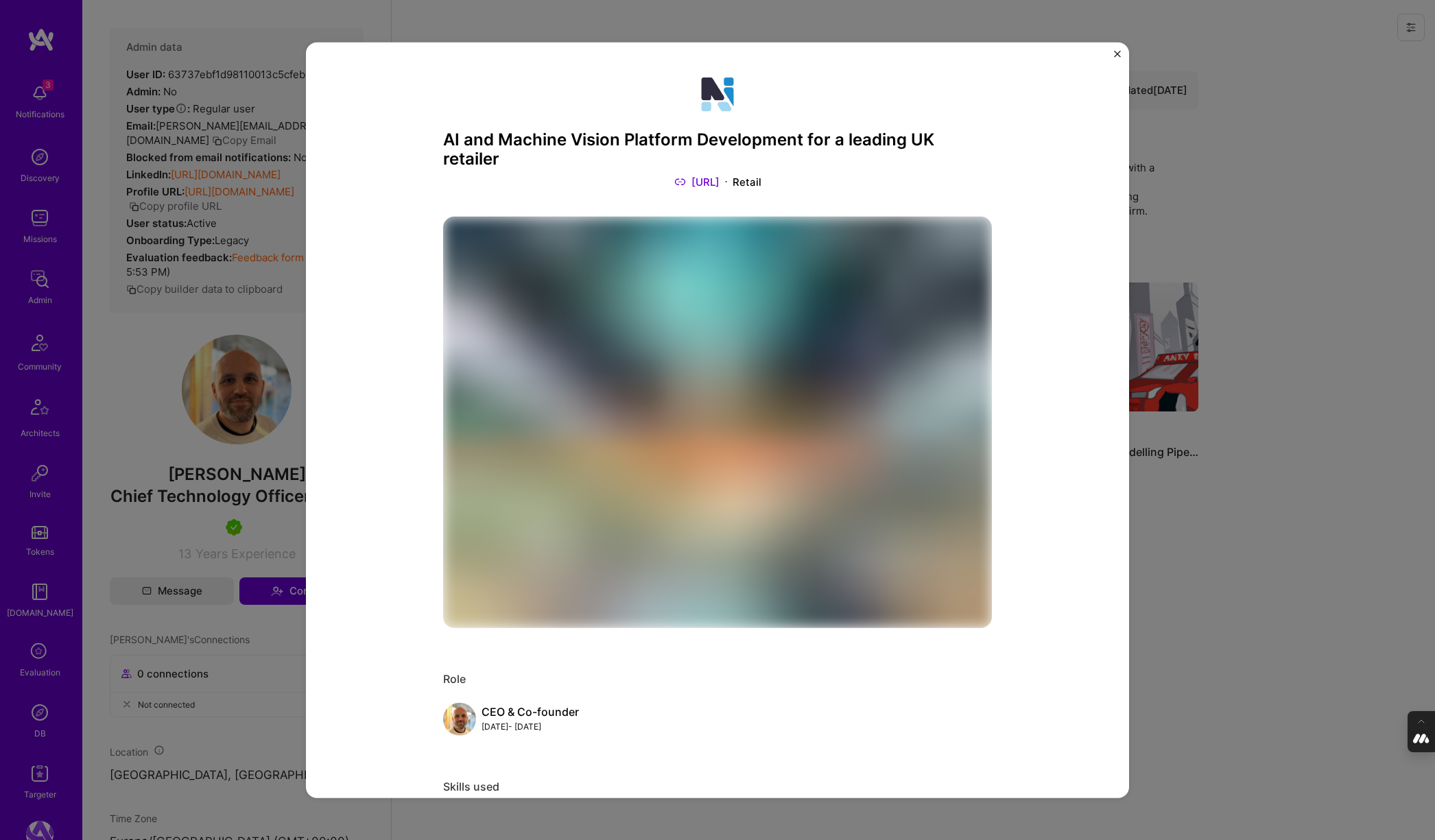
click at [714, 174] on link "ngenius.ai" at bounding box center [696, 182] width 45 height 15
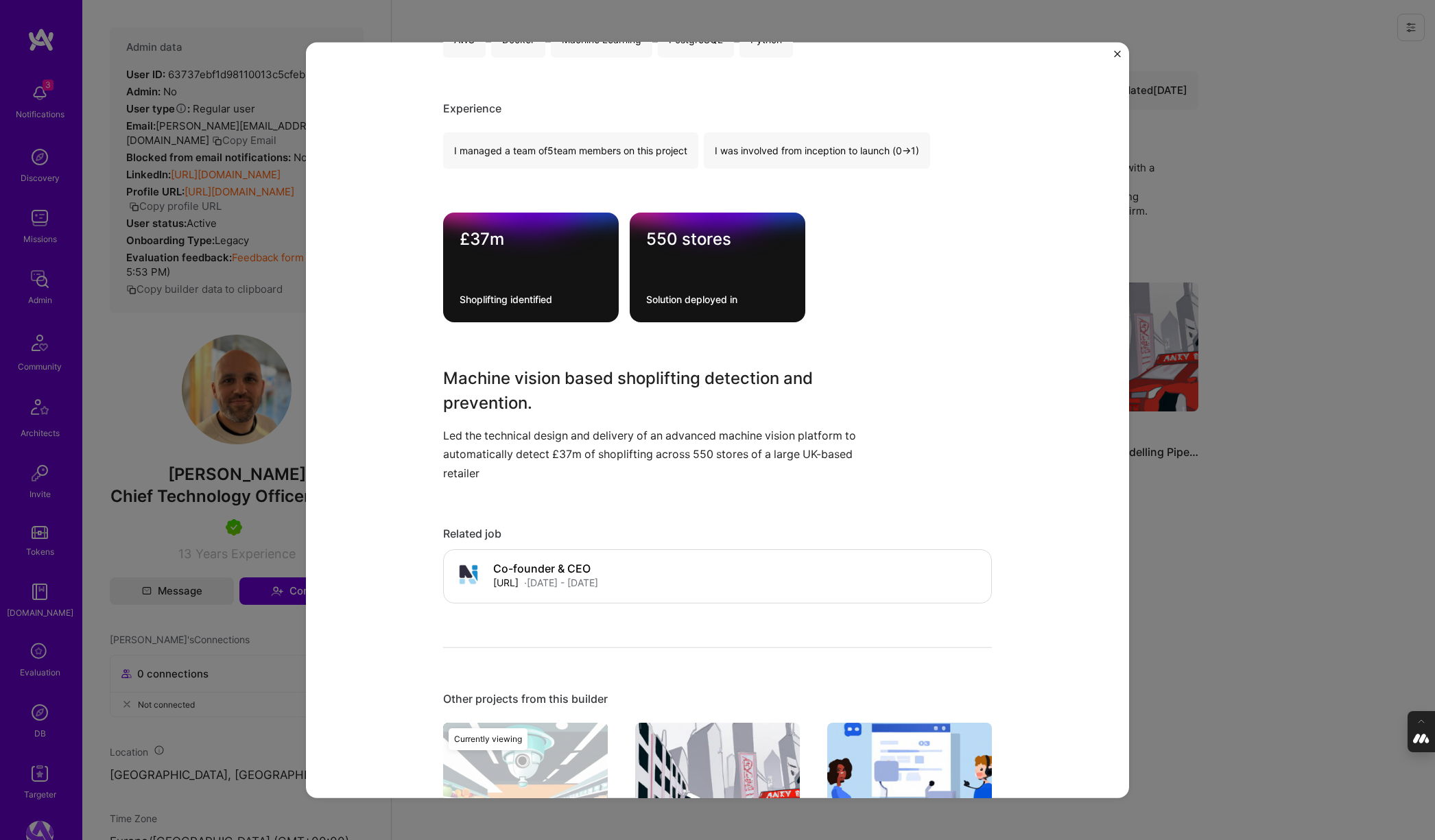
scroll to position [790, 0]
click at [1261, 212] on div "AI and Machine Vision Platform Development for a leading UK retailer ngenius.ai…" at bounding box center [718, 420] width 1435 height 840
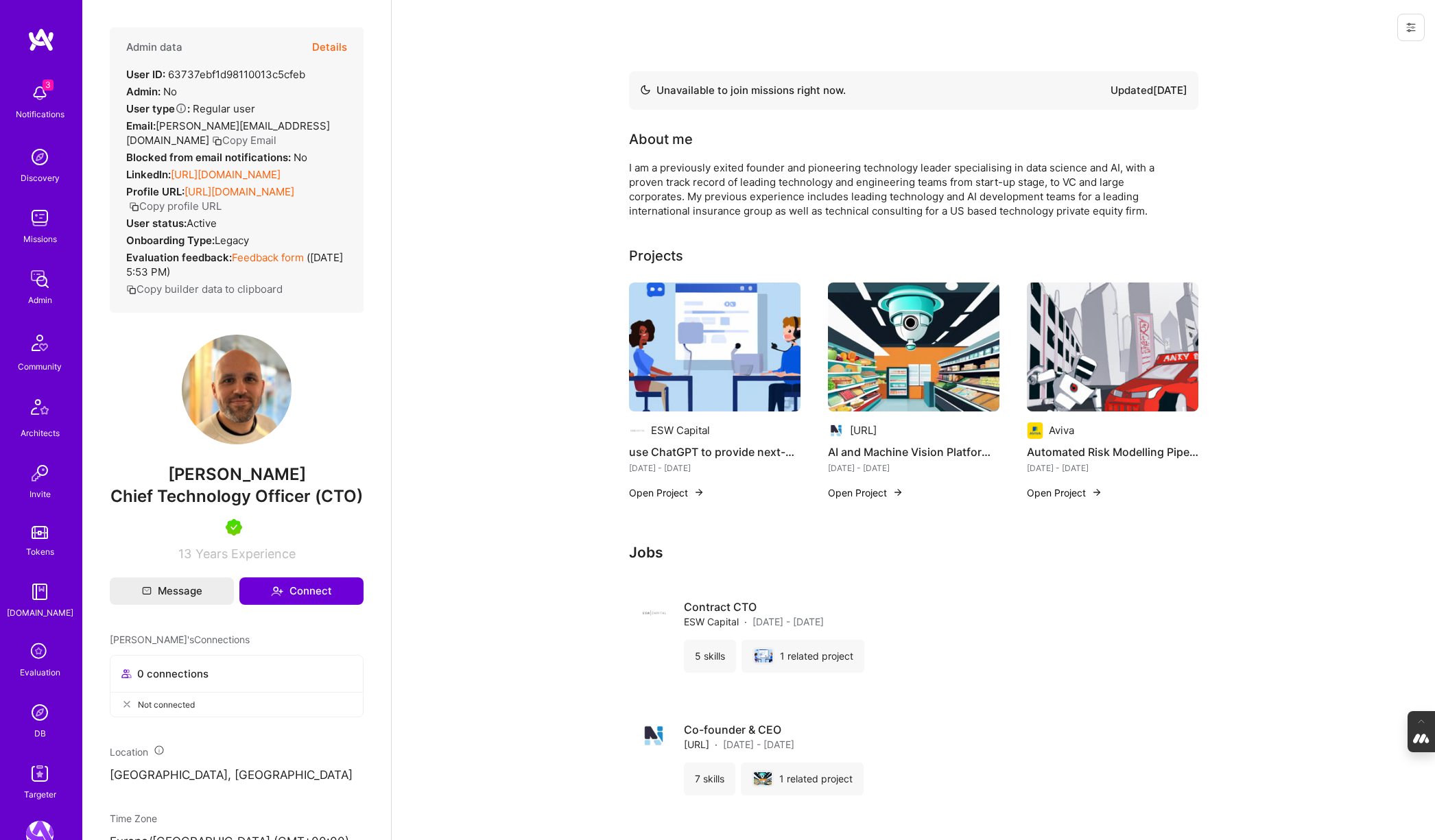
click at [1086, 319] on img at bounding box center [1112, 346] width 172 height 129
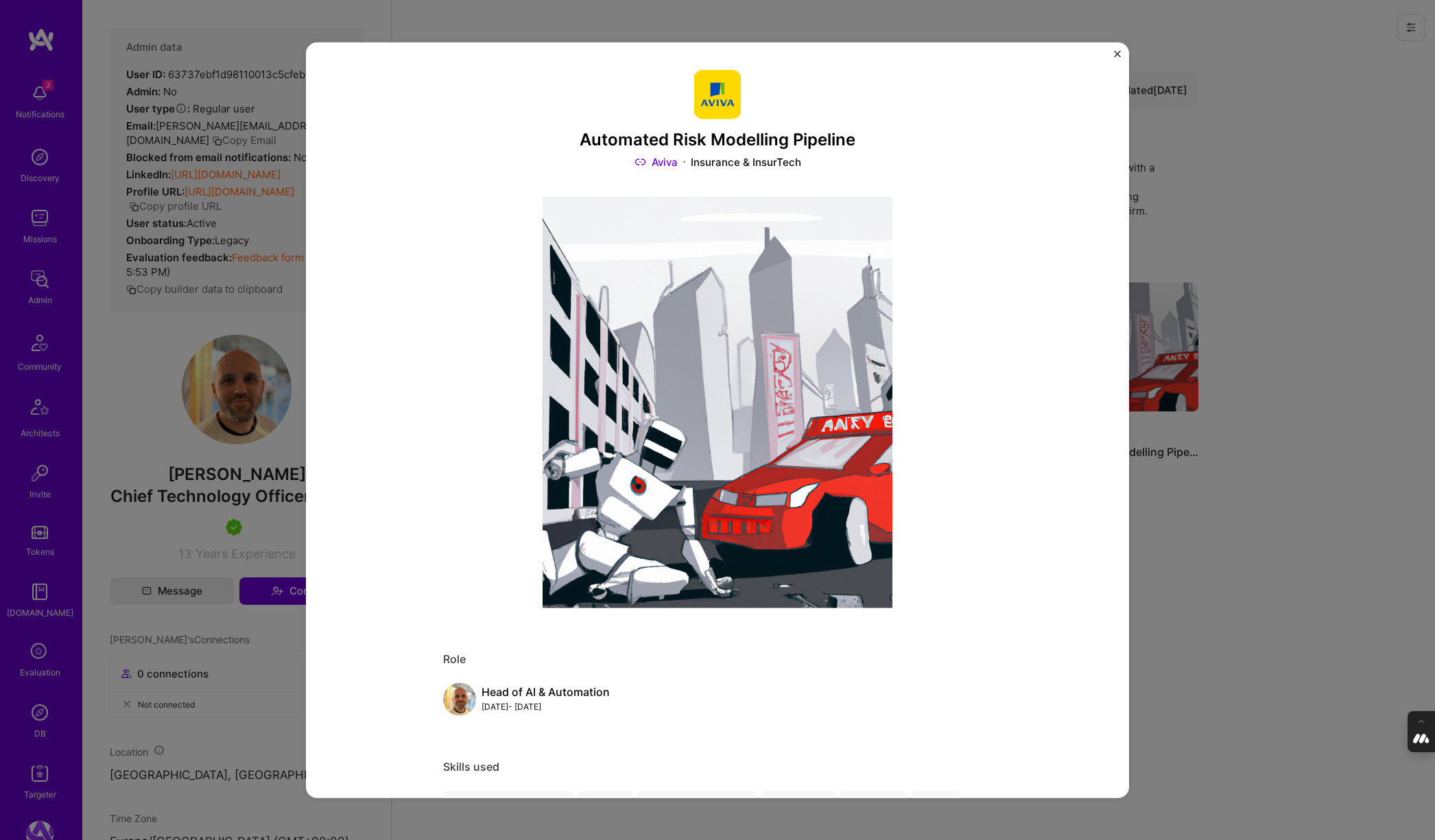
click at [1264, 353] on div "Automated Risk Modelling Pipeline Aviva Insurance & InsurTech Role Head of AI &…" at bounding box center [718, 420] width 1435 height 840
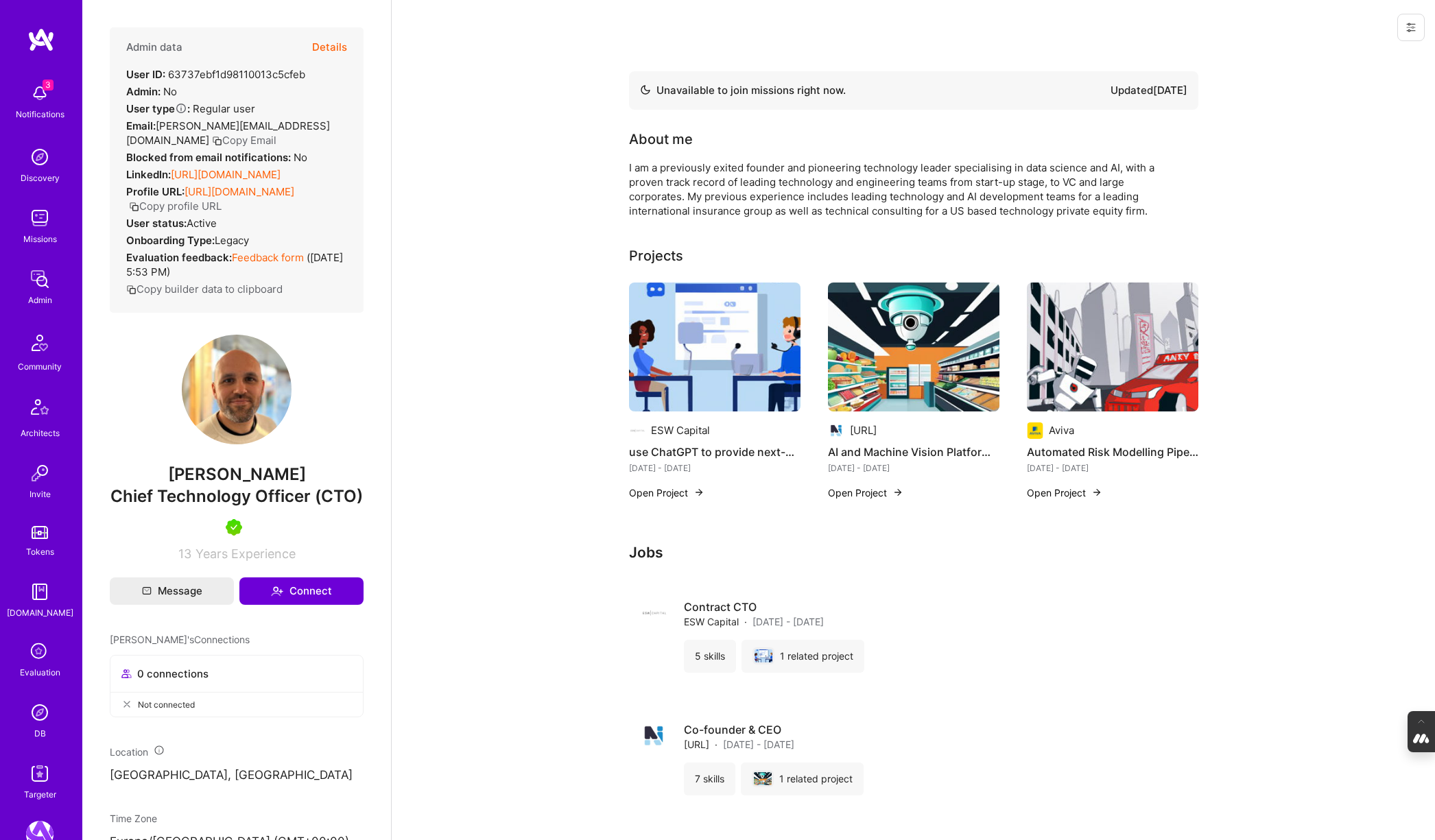
click at [660, 335] on img at bounding box center [715, 346] width 172 height 129
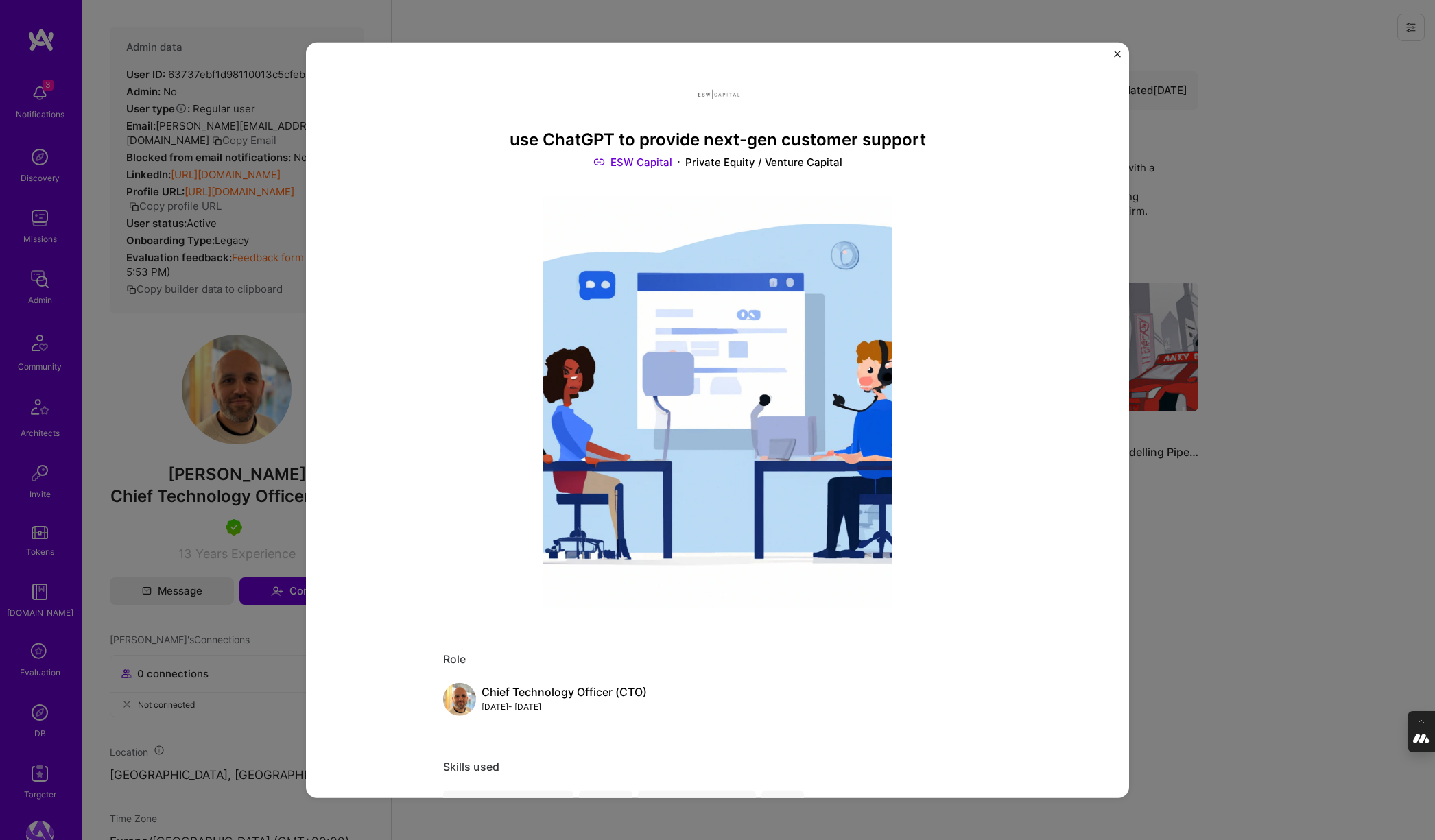
click at [1177, 521] on div "use ChatGPT to provide next-gen customer support ESW Capital Private Equity / V…" at bounding box center [718, 420] width 1435 height 840
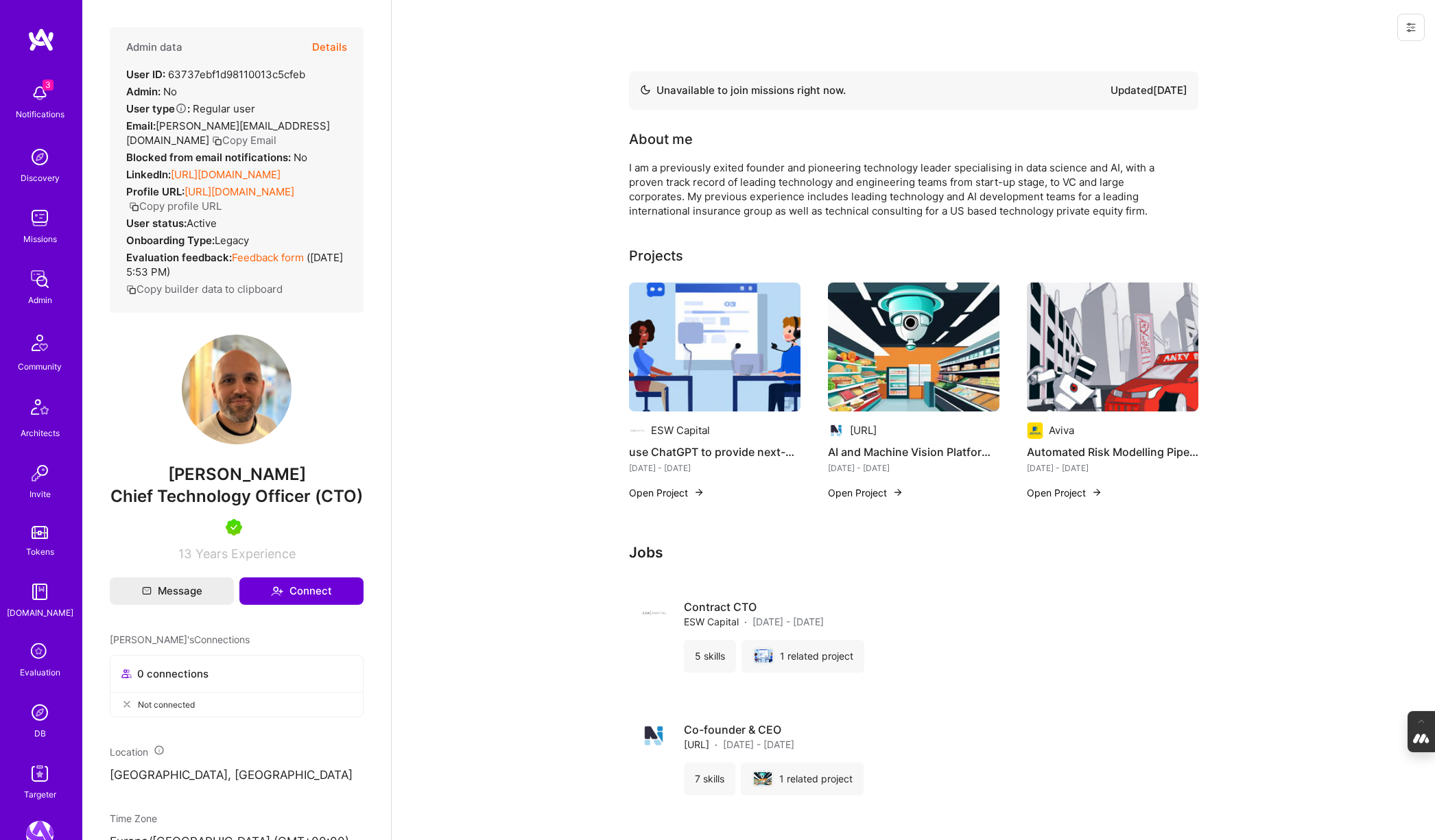
click at [251, 168] on link "https://linkedin.com/in/linfordbacon" at bounding box center [226, 174] width 110 height 13
click at [895, 296] on img at bounding box center [913, 346] width 172 height 129
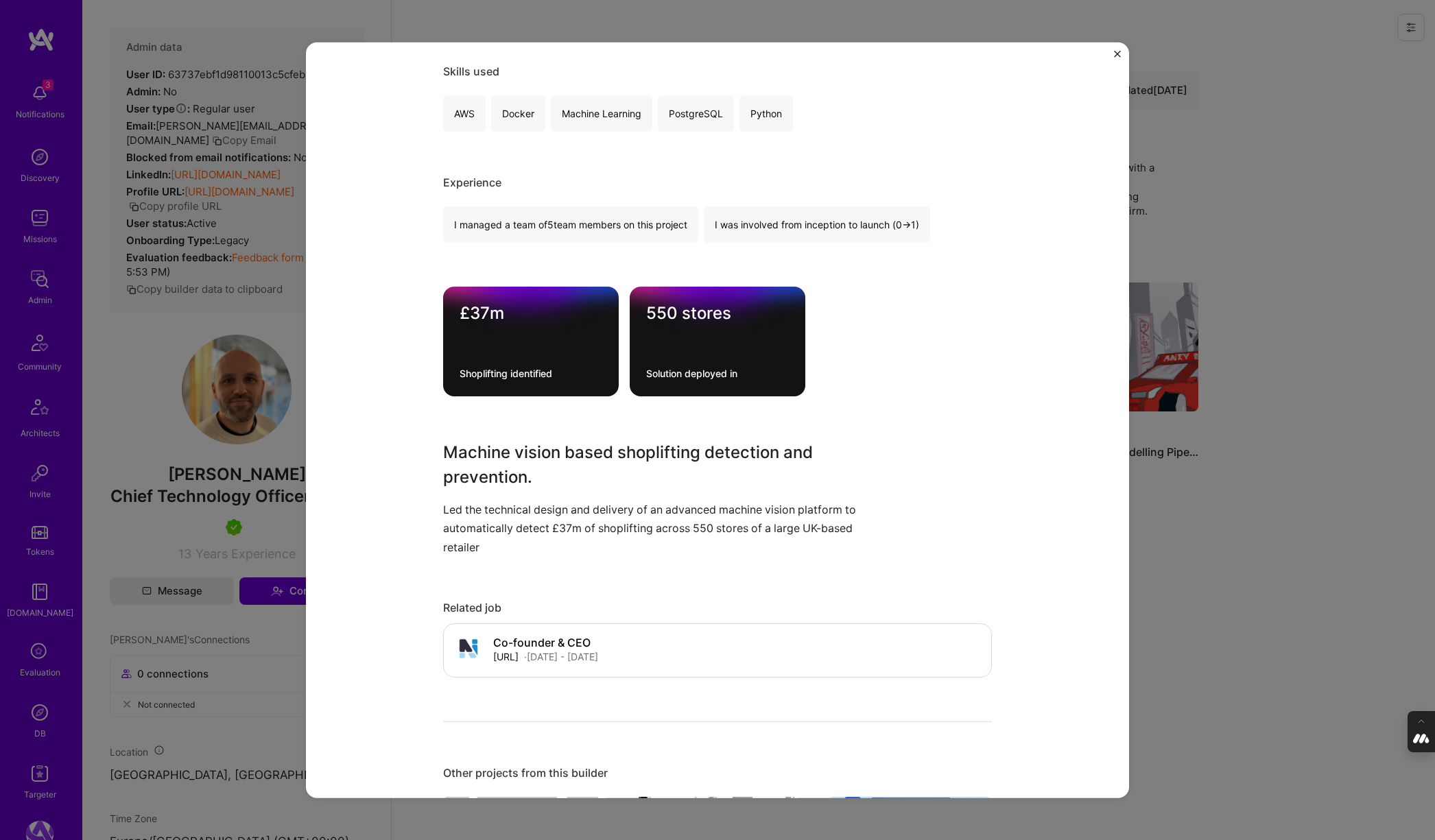
scroll to position [717, 0]
click at [1178, 538] on div "AI and Machine Vision Platform Development for a leading UK retailer ngenius.ai…" at bounding box center [718, 420] width 1435 height 840
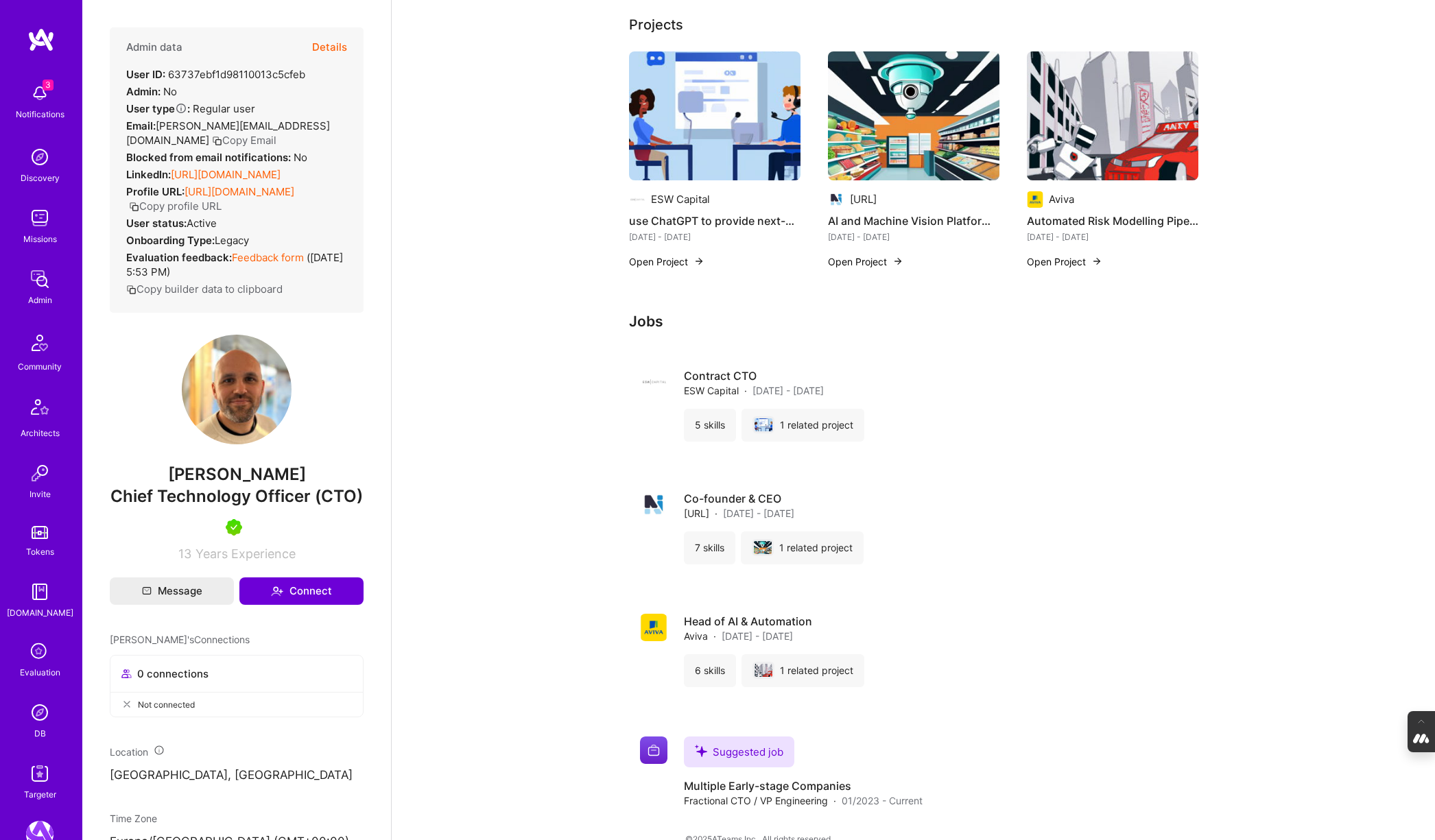
scroll to position [253, 0]
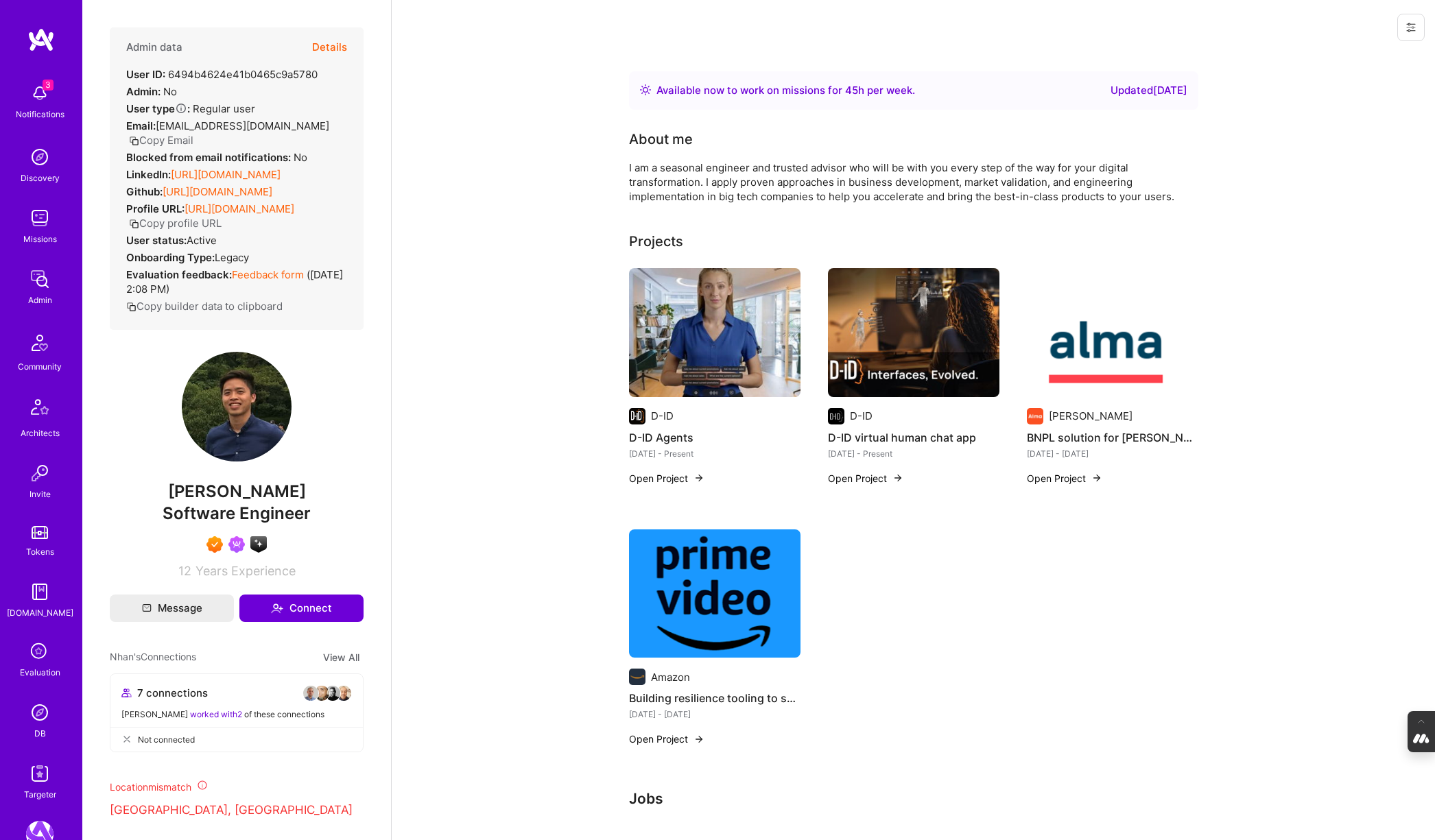
click at [671, 573] on img at bounding box center [715, 593] width 172 height 129
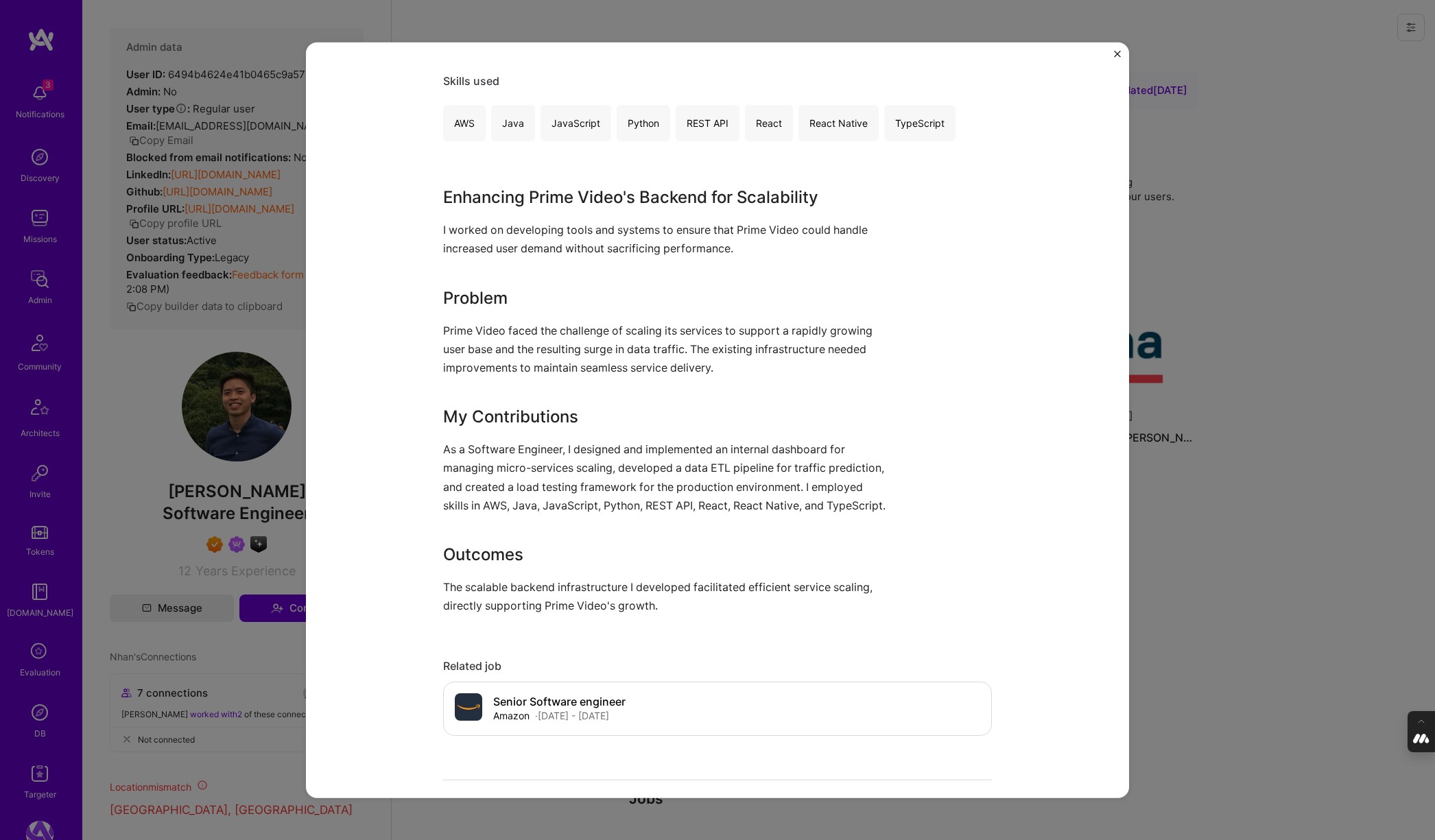
scroll to position [711, 0]
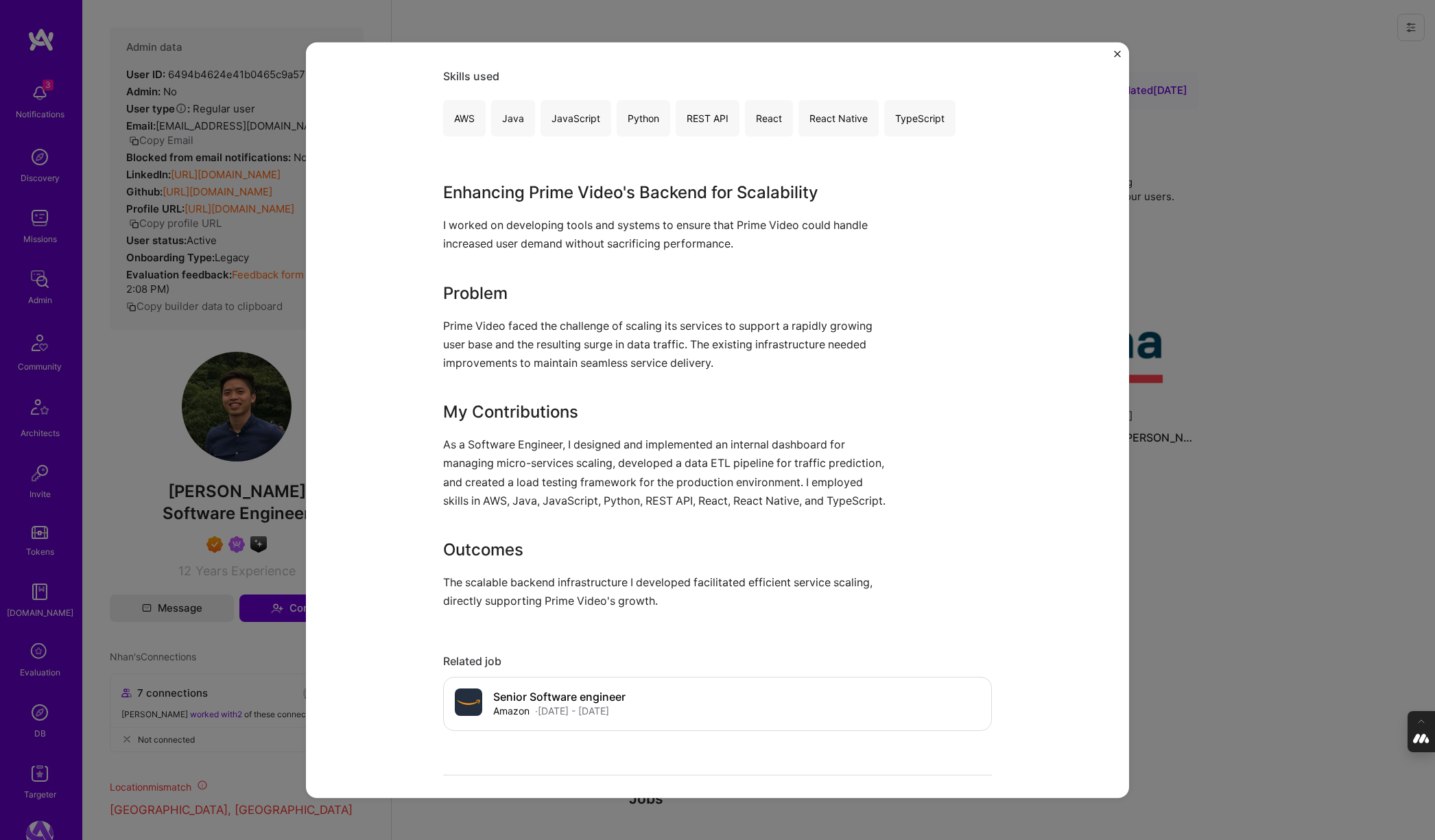
click at [1168, 571] on div "Building resilience tooling to scale Prime Video in ever increasing traffic Ama…" at bounding box center [718, 420] width 1435 height 840
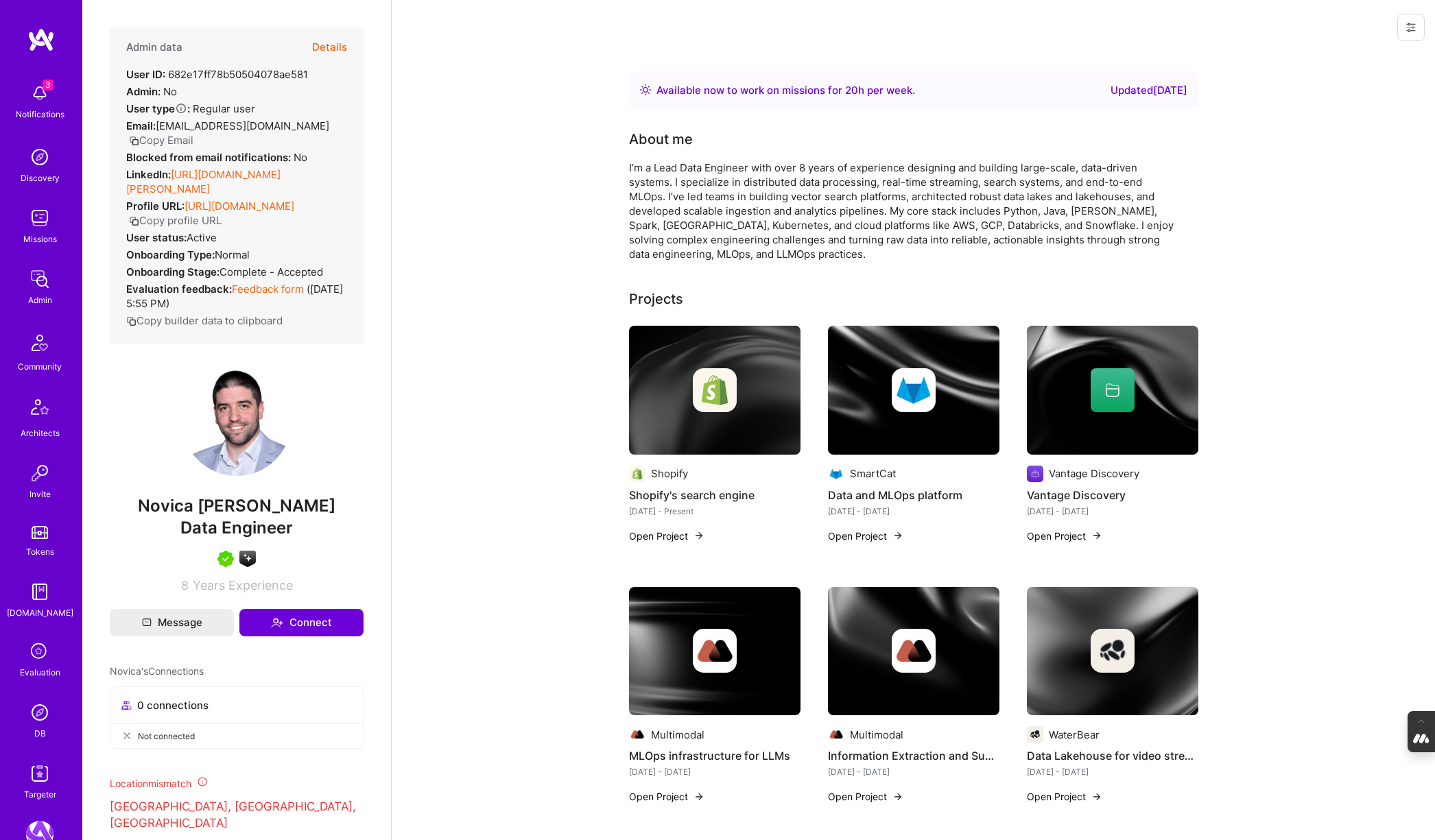
click at [723, 376] on img at bounding box center [714, 390] width 44 height 44
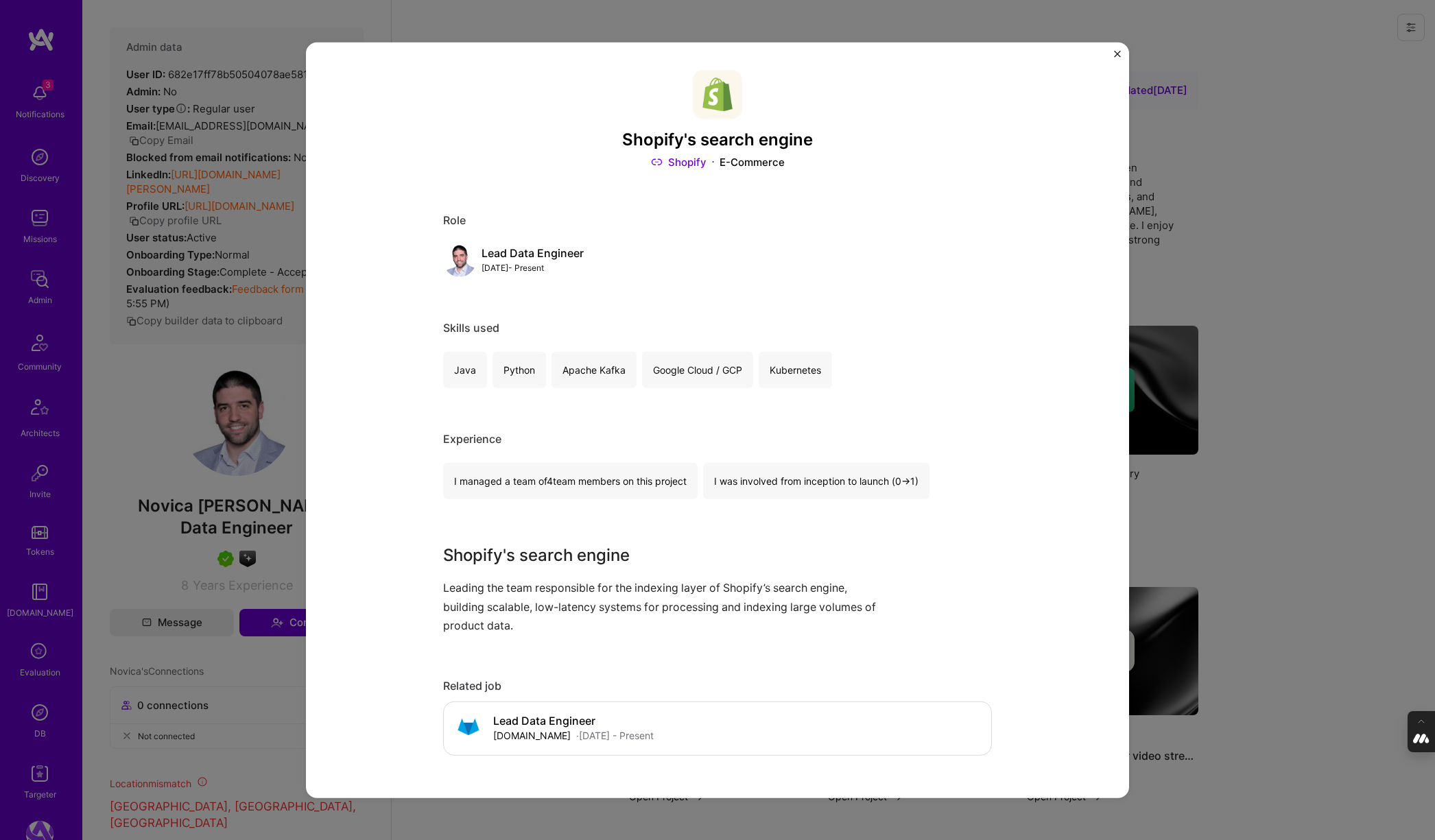
click at [1275, 483] on div "Shopify's search engine Shopify E-Commerce Role Lead Data Engineer Jan, 2025 - …" at bounding box center [718, 420] width 1435 height 840
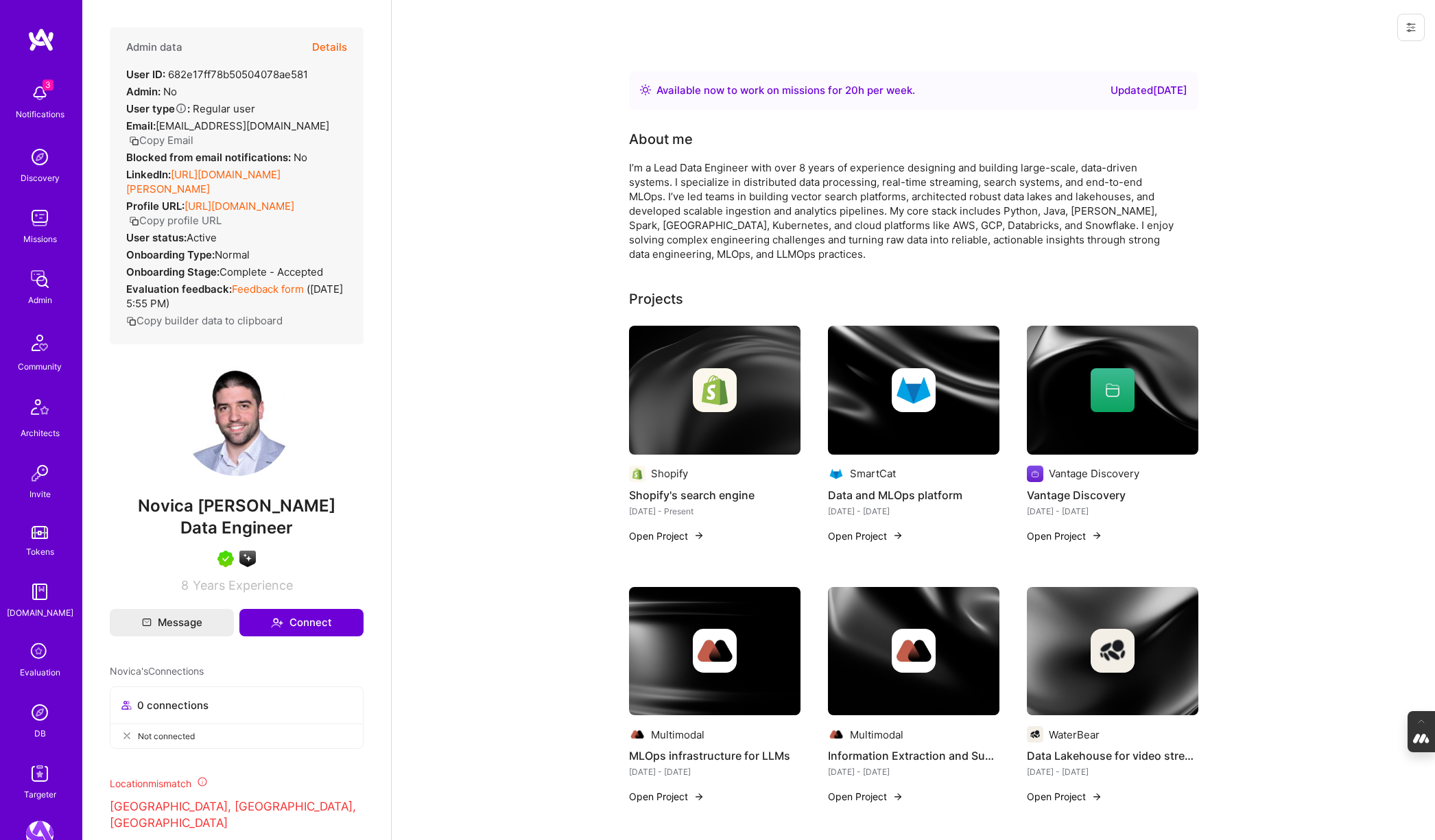
click at [900, 423] on img at bounding box center [913, 390] width 172 height 129
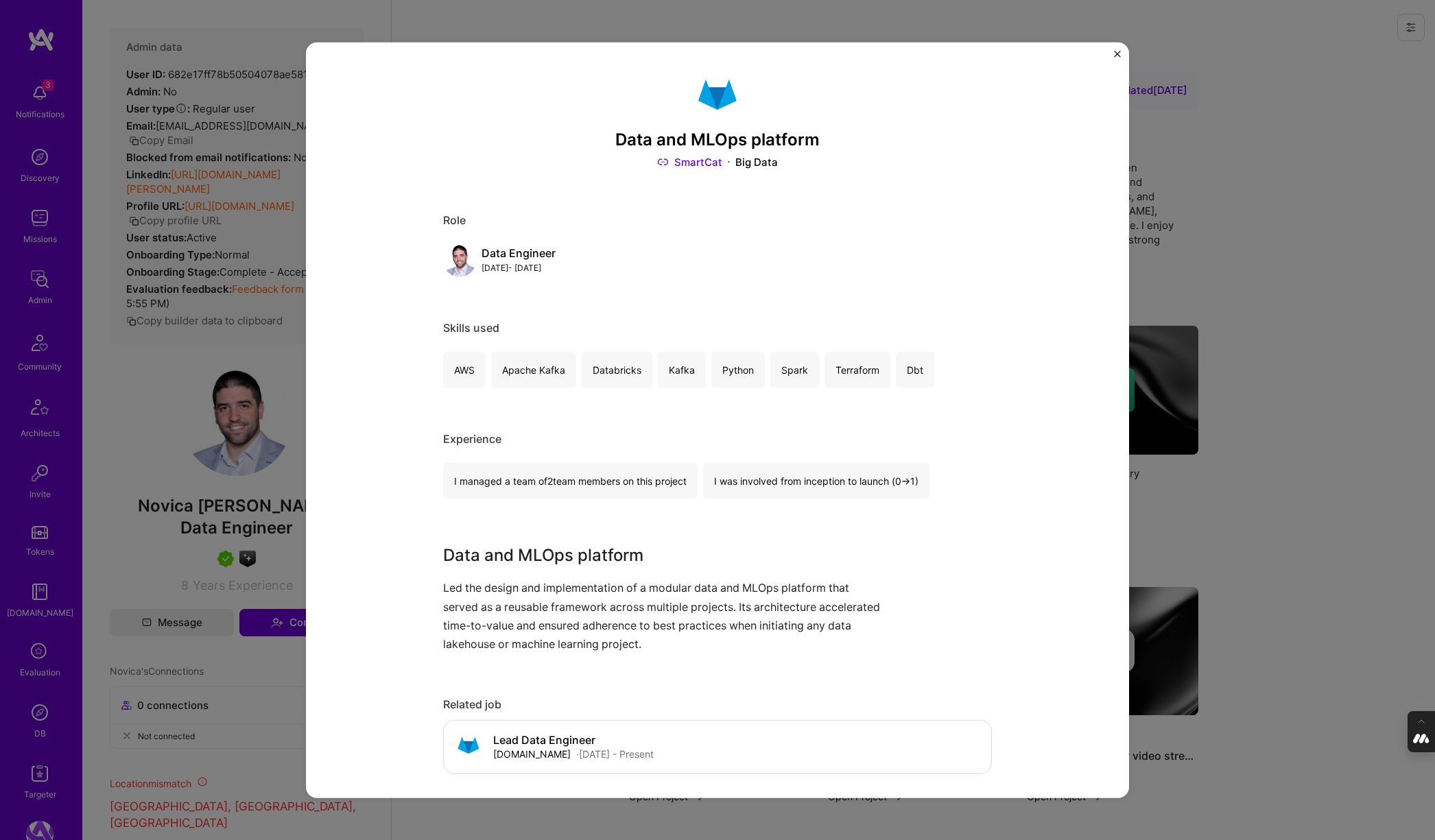
click at [1241, 232] on div "Data and MLOps platform SmartCat Big Data Role Data Engineer Apr, 2022 - Nov, 2…" at bounding box center [718, 420] width 1435 height 840
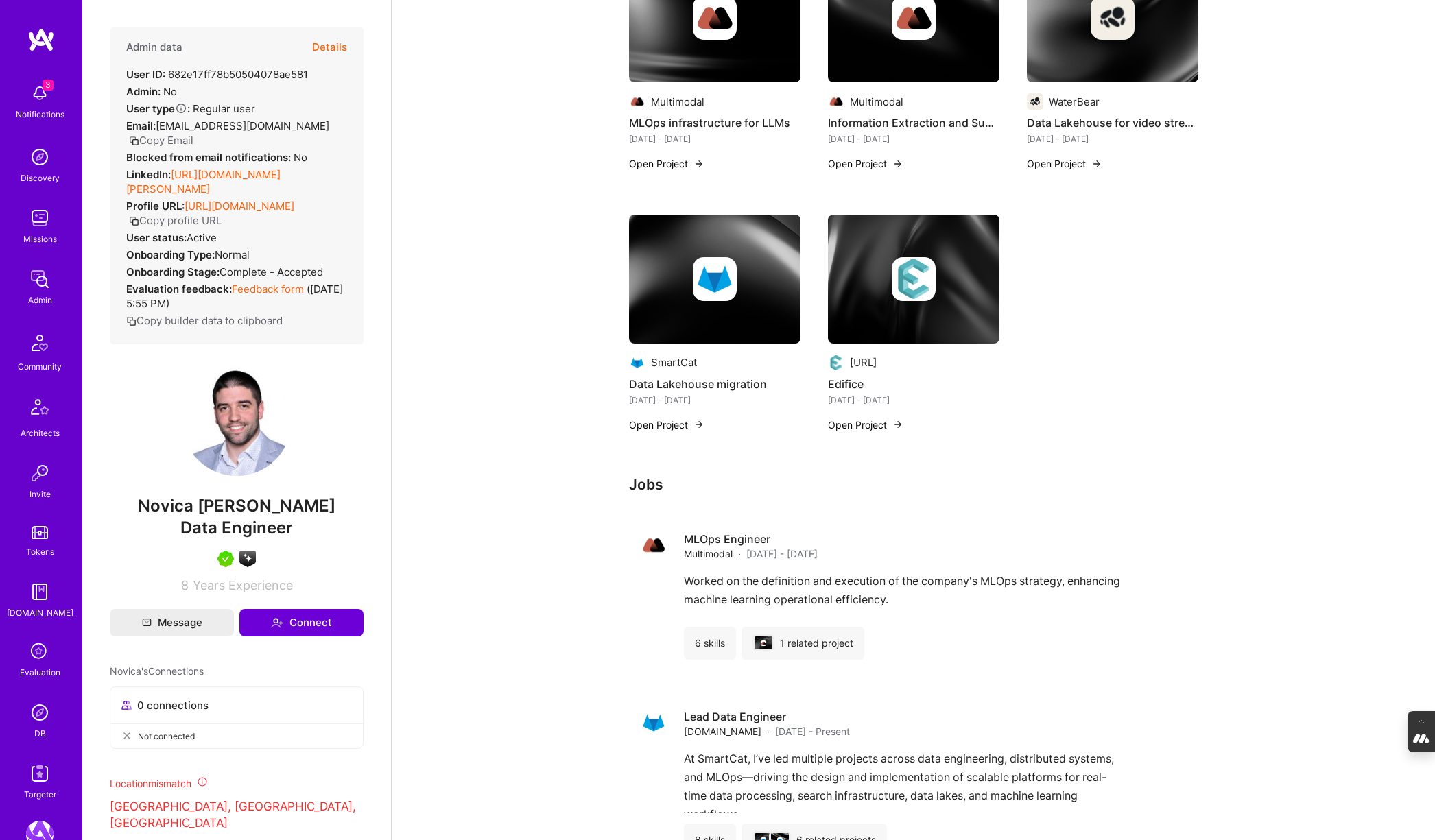
scroll to position [637, 0]
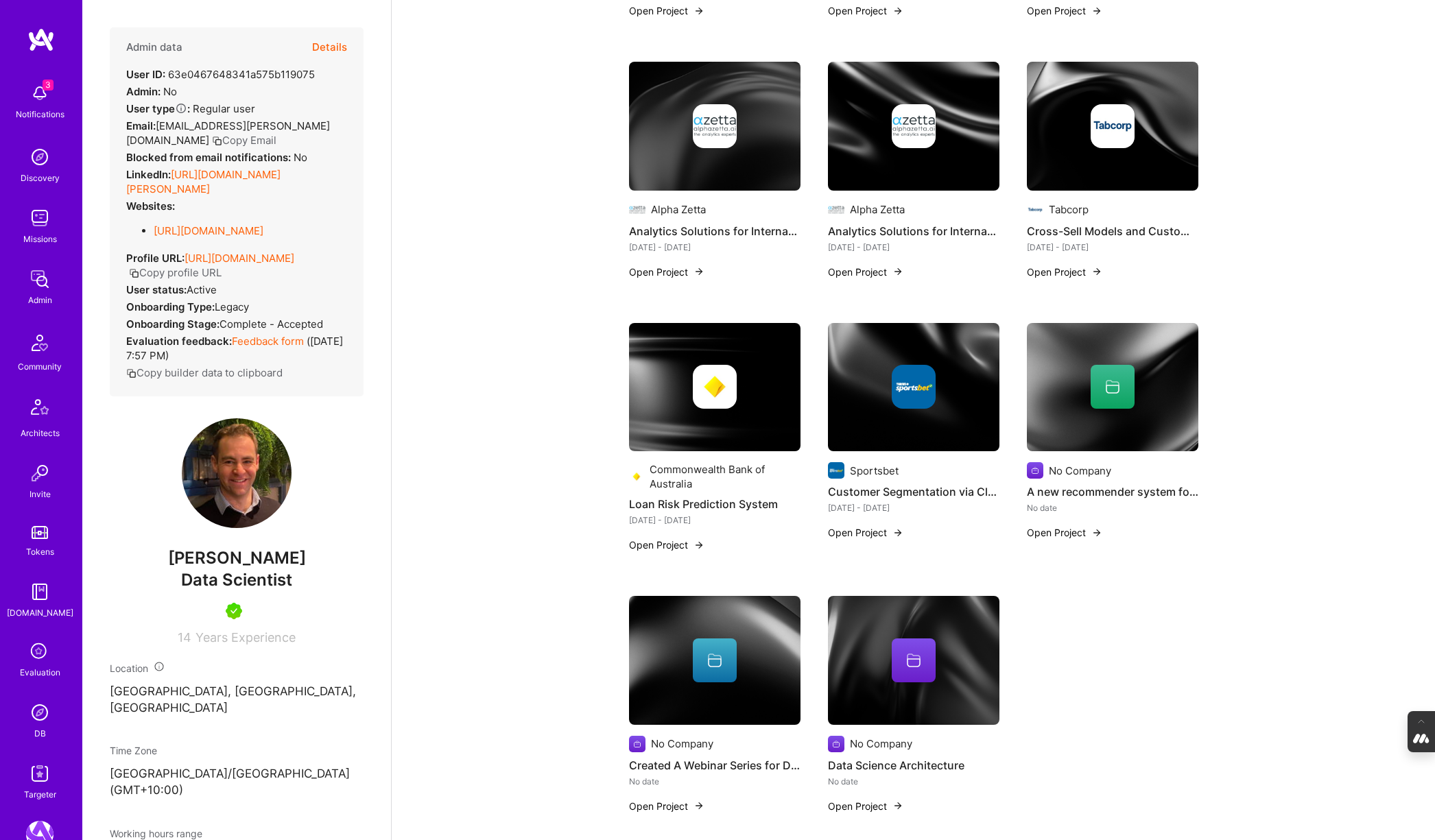
scroll to position [1363, 0]
click at [916, 409] on img at bounding box center [913, 386] width 172 height 129
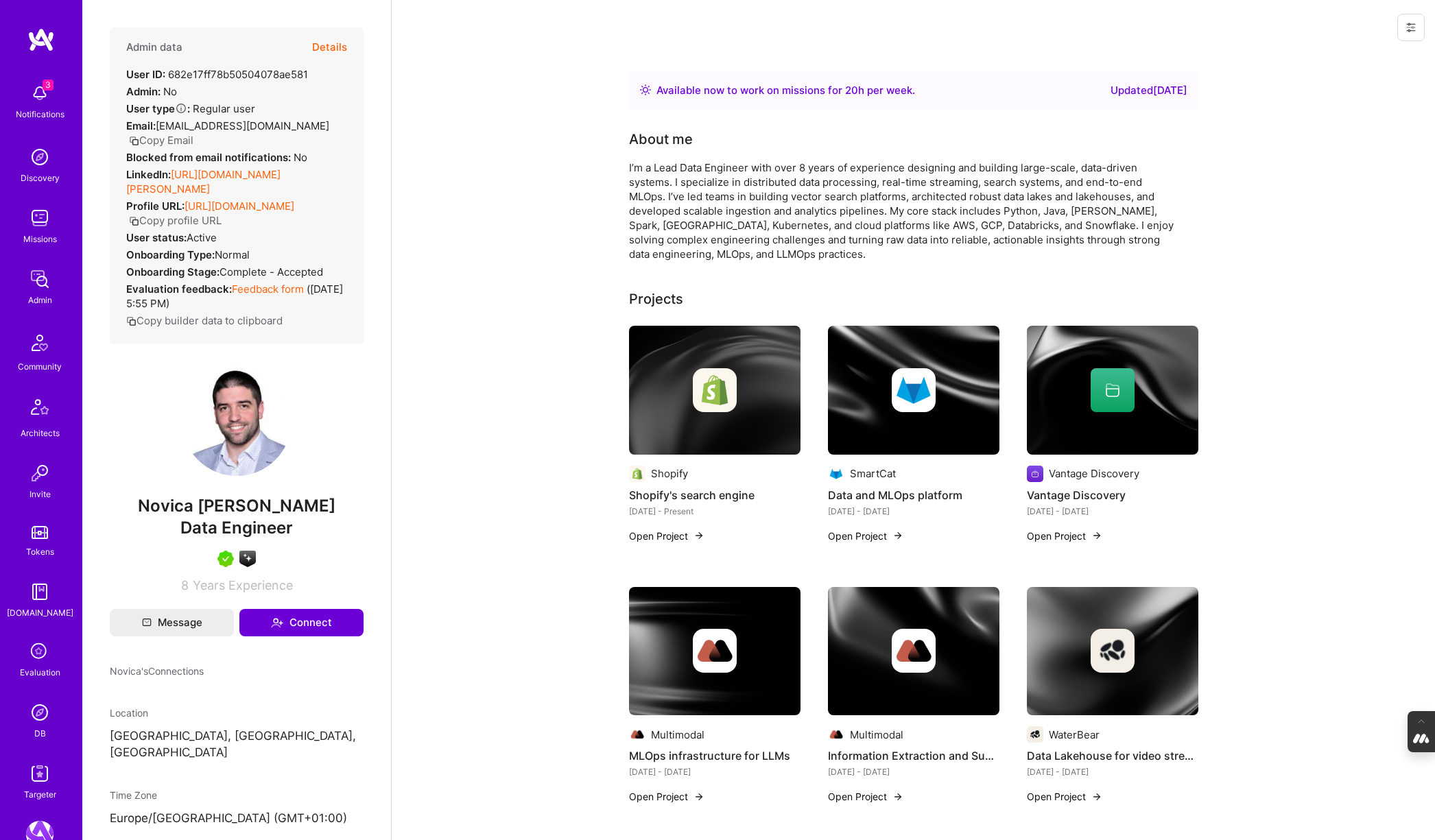
click at [717, 417] on img at bounding box center [715, 390] width 172 height 129
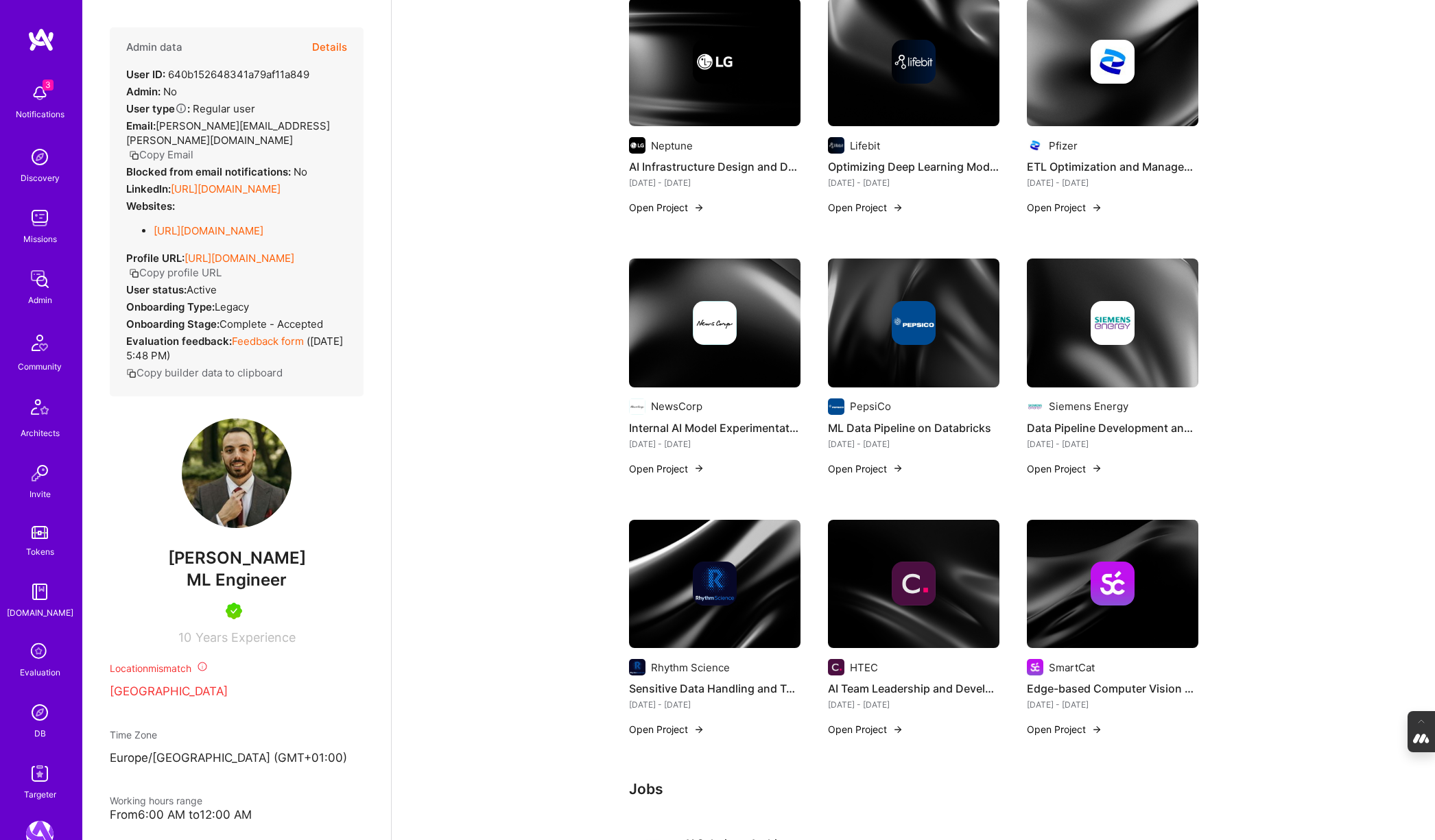
scroll to position [661, 0]
click at [922, 325] on img at bounding box center [913, 322] width 44 height 44
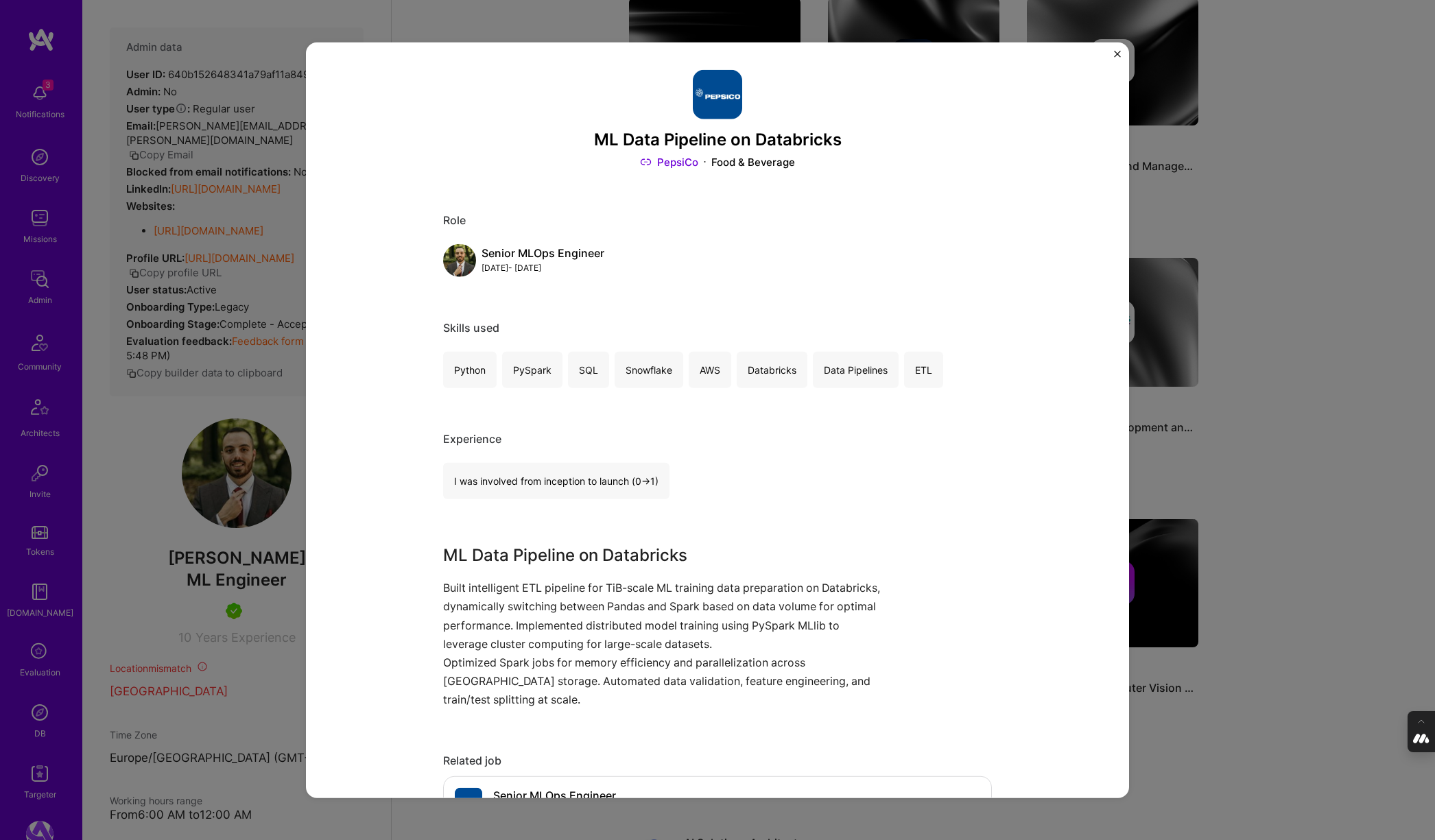
click at [511, 21] on div "ML Data Pipeline on Databricks PepsiCo Food & Beverage Role Senior MLOps Engine…" at bounding box center [718, 420] width 1435 height 840
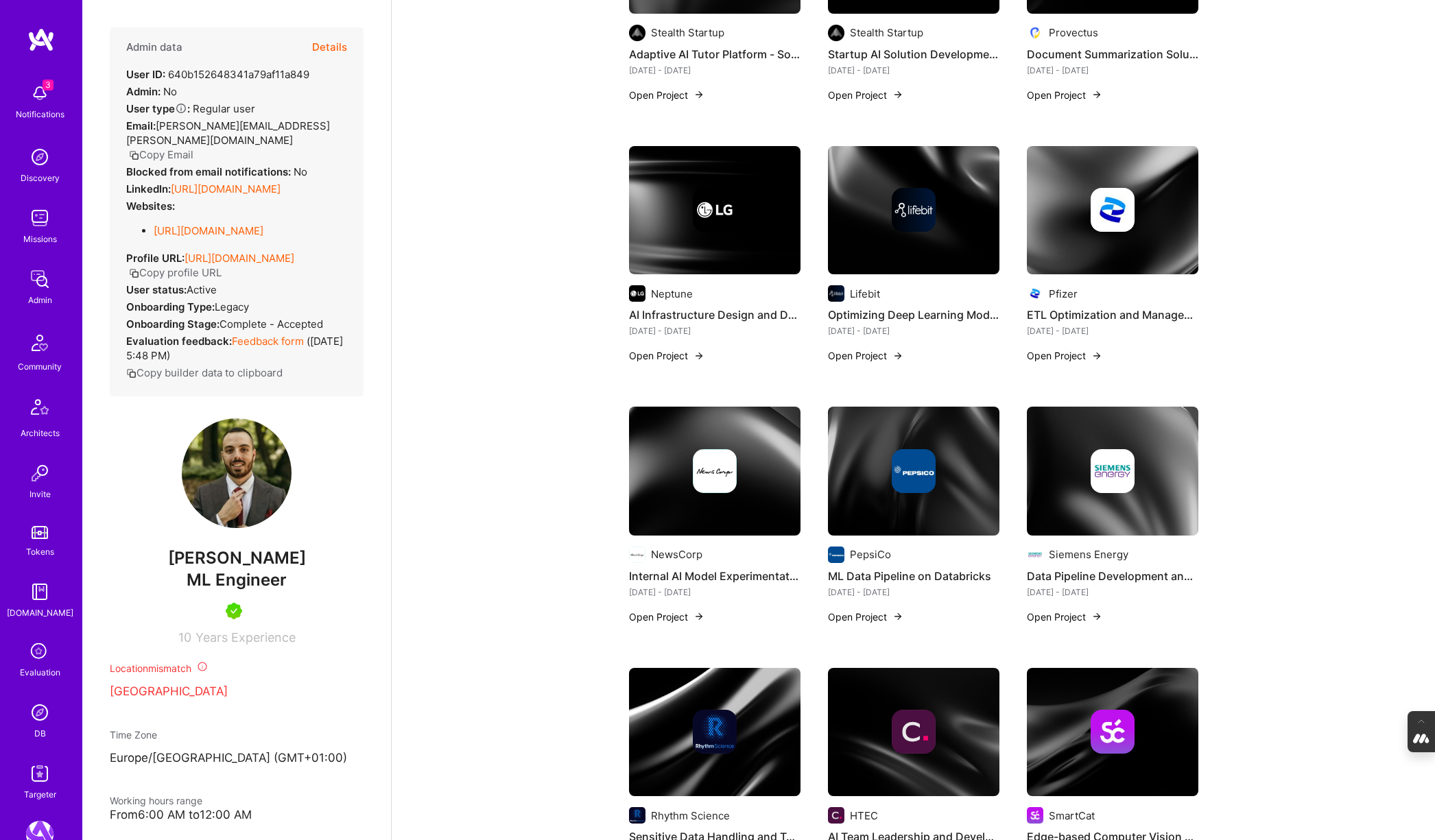
scroll to position [361, 0]
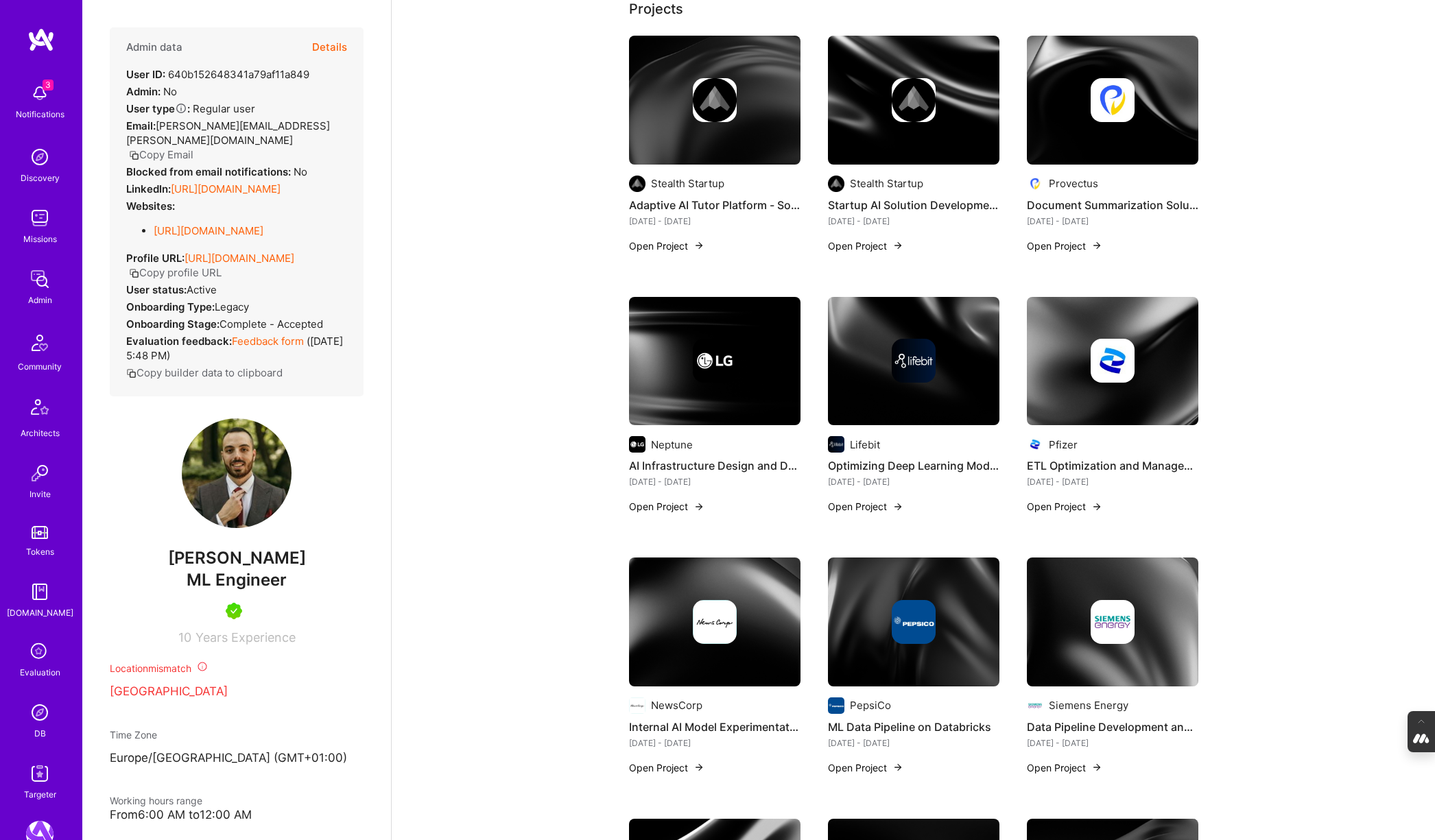
click at [331, 44] on button "Details" at bounding box center [330, 47] width 35 height 40
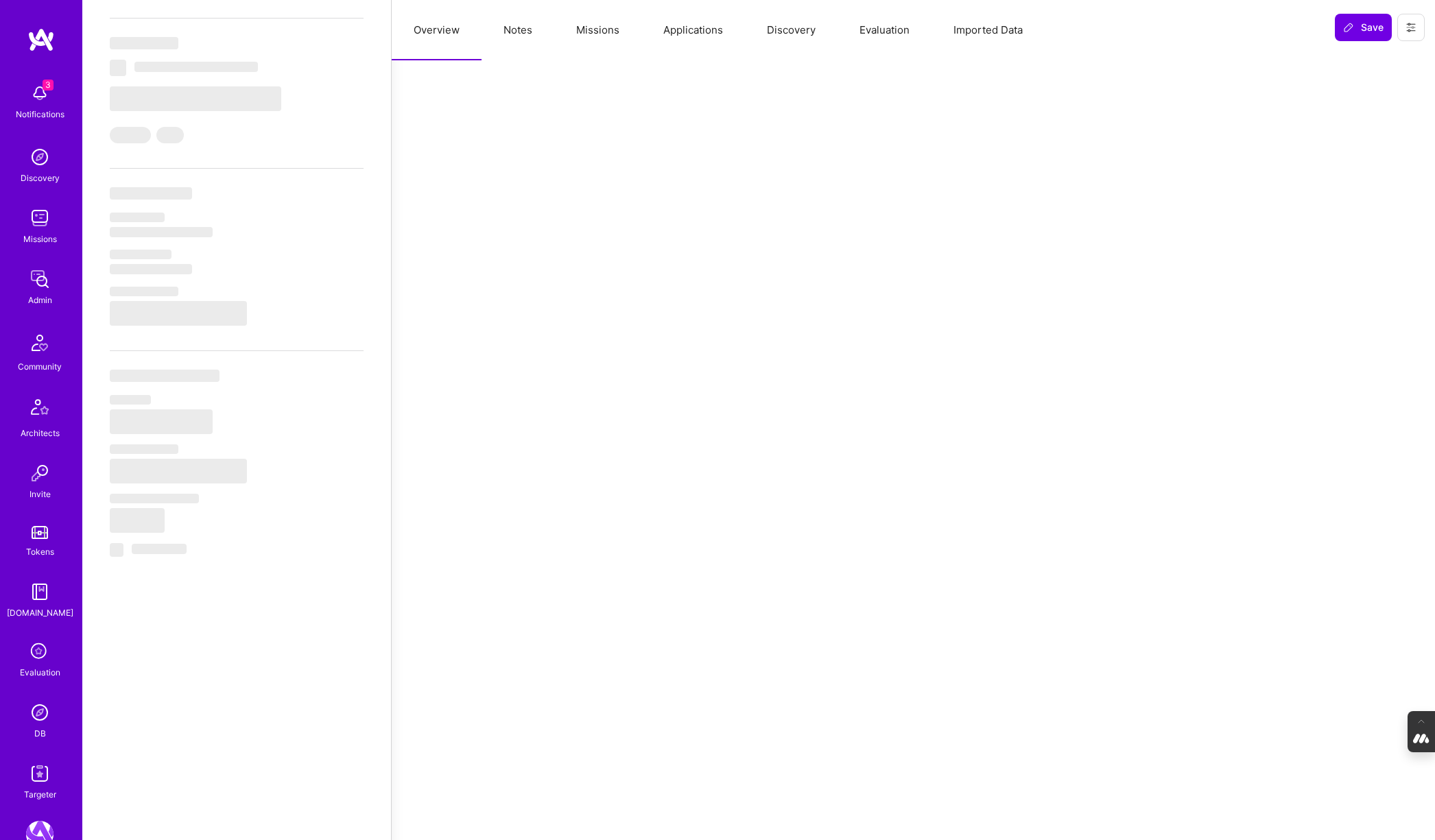
click at [517, 32] on button "Notes" at bounding box center [518, 30] width 72 height 60
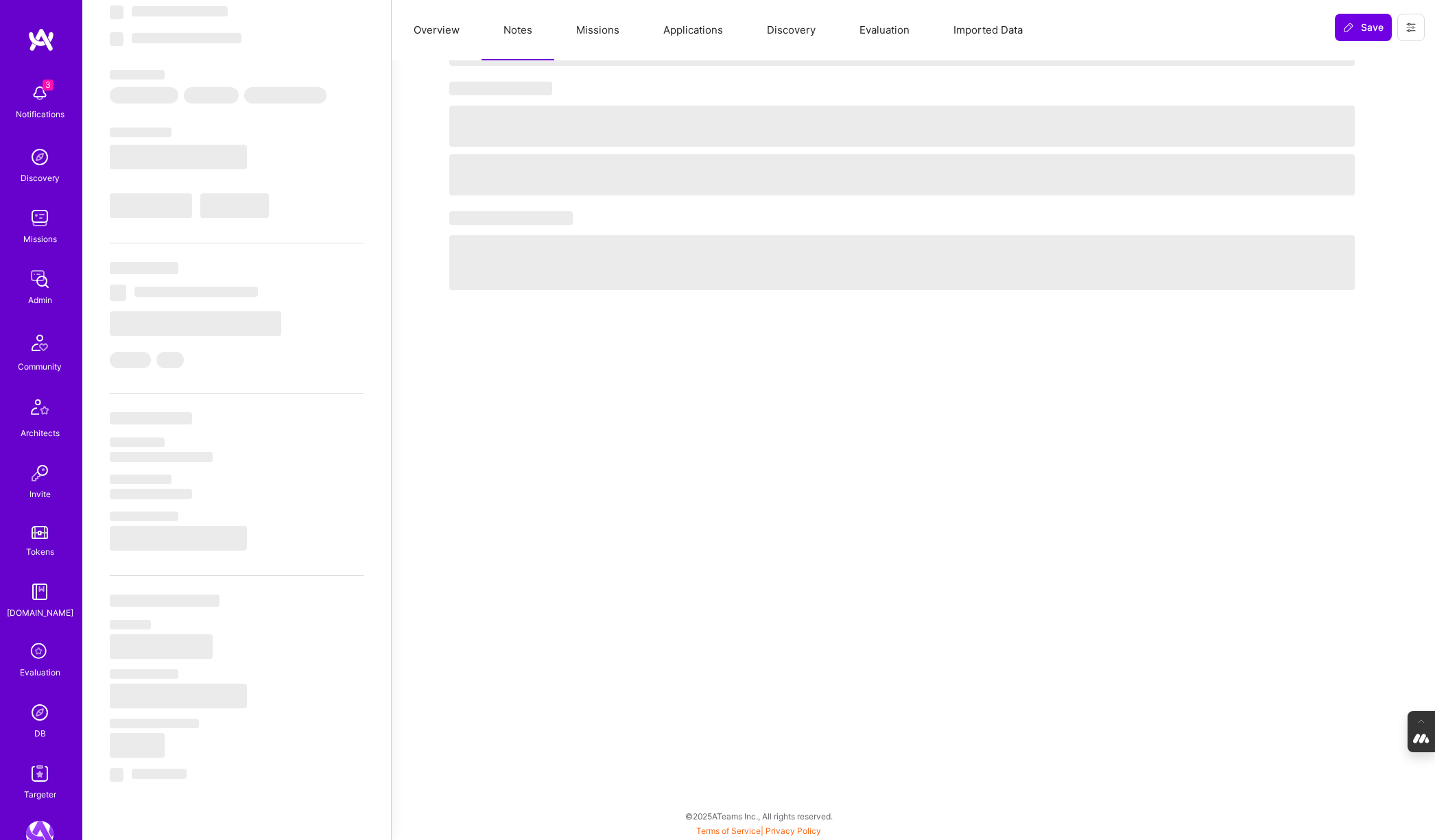
click at [902, 28] on button "Evaluation" at bounding box center [884, 30] width 94 height 60
select select "Right Now"
select select "5"
select select "7"
select select "6"
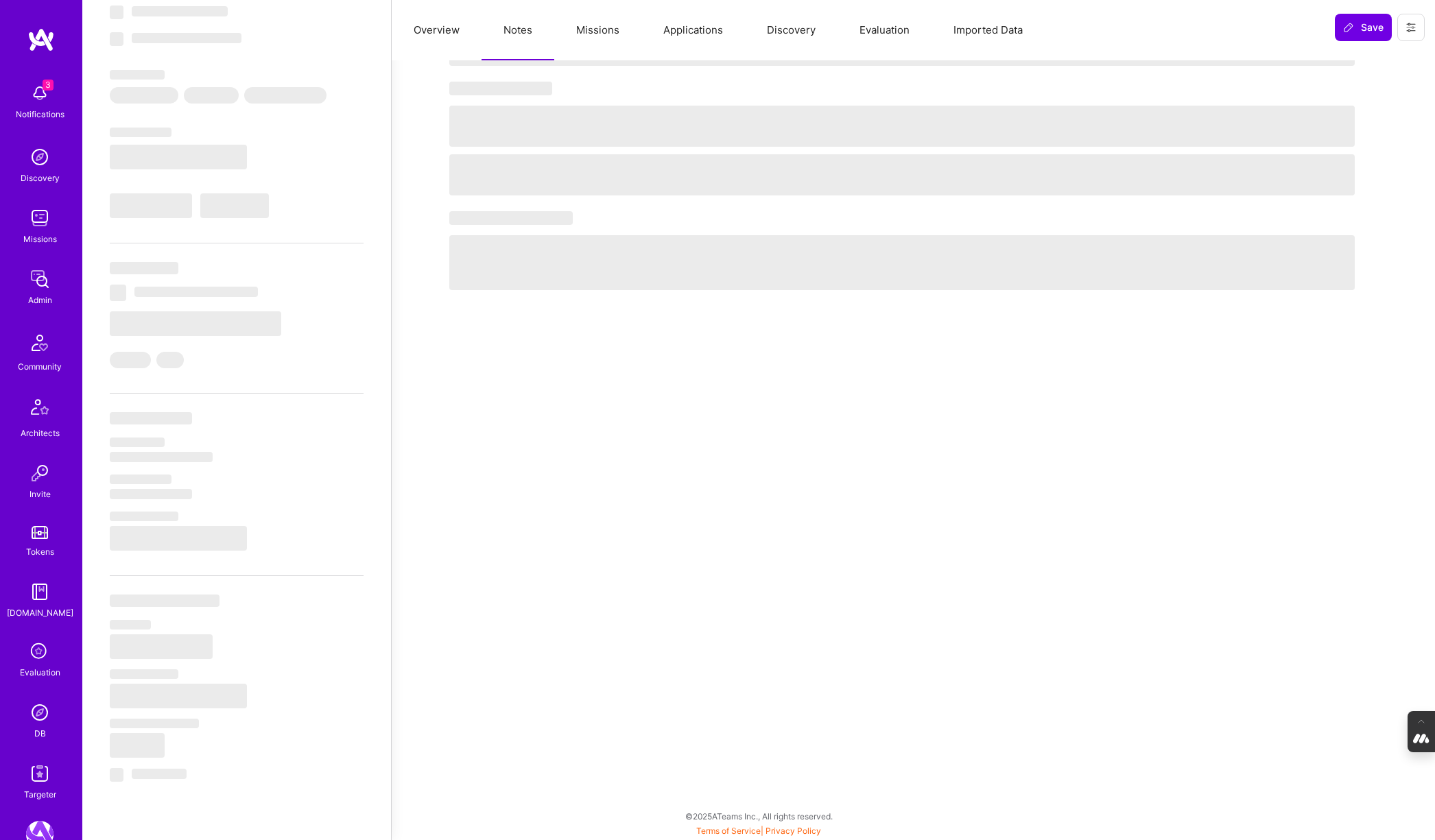
select select "6"
select select "RS"
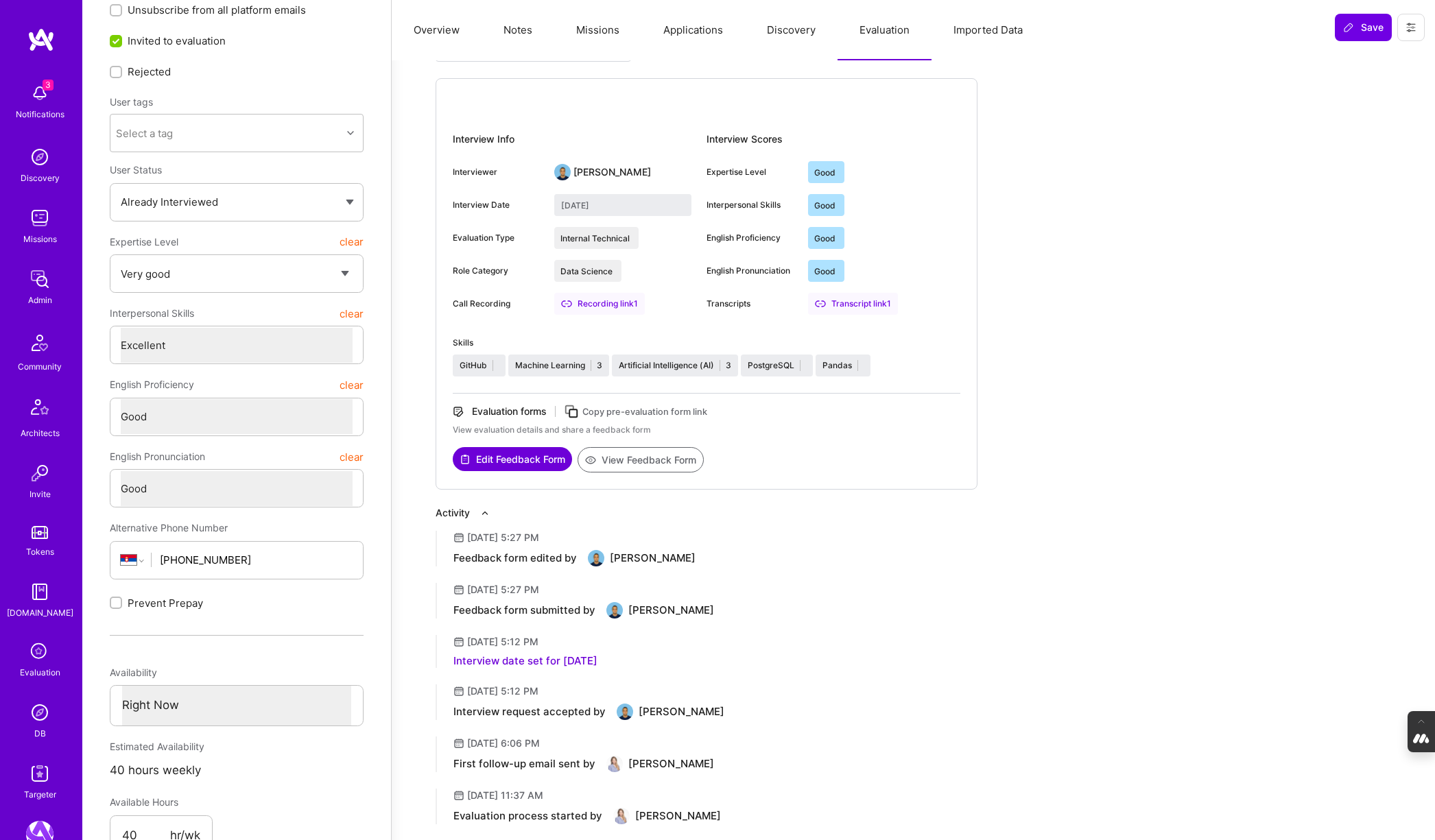
scroll to position [0, 0]
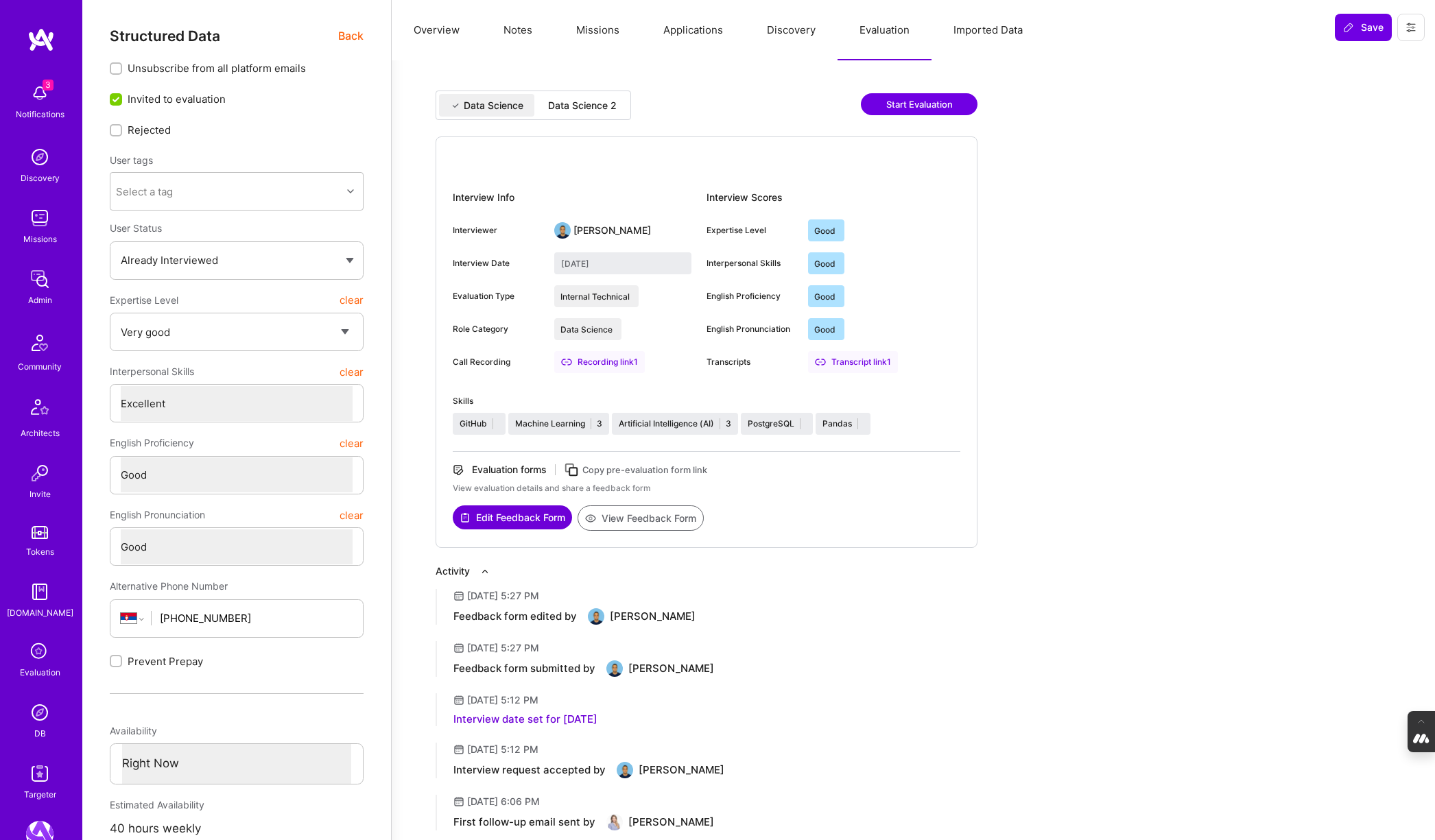
click at [587, 101] on div "Data Science 2" at bounding box center [582, 105] width 69 height 14
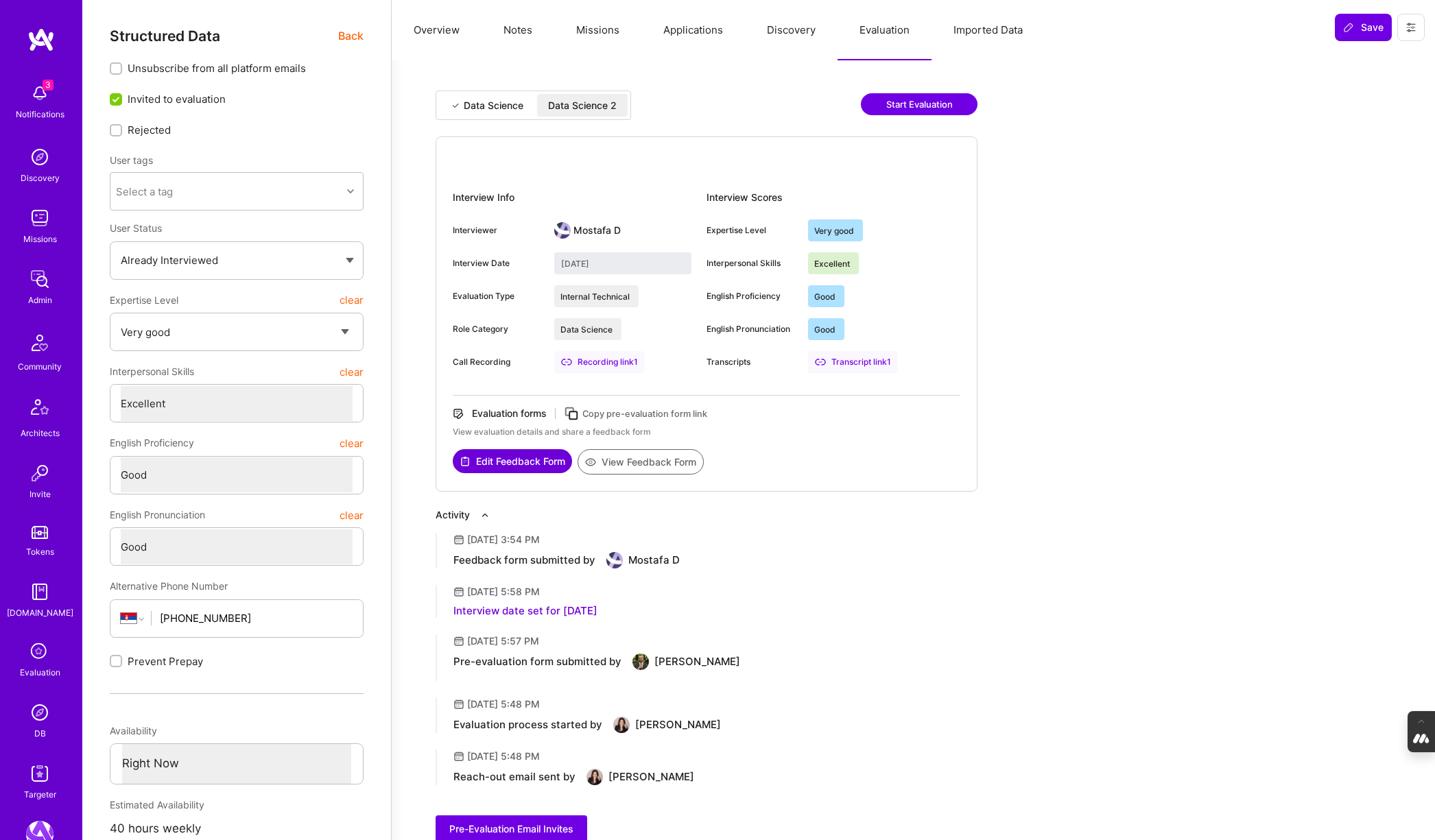
click at [485, 97] on div "Data Science" at bounding box center [486, 105] width 96 height 22
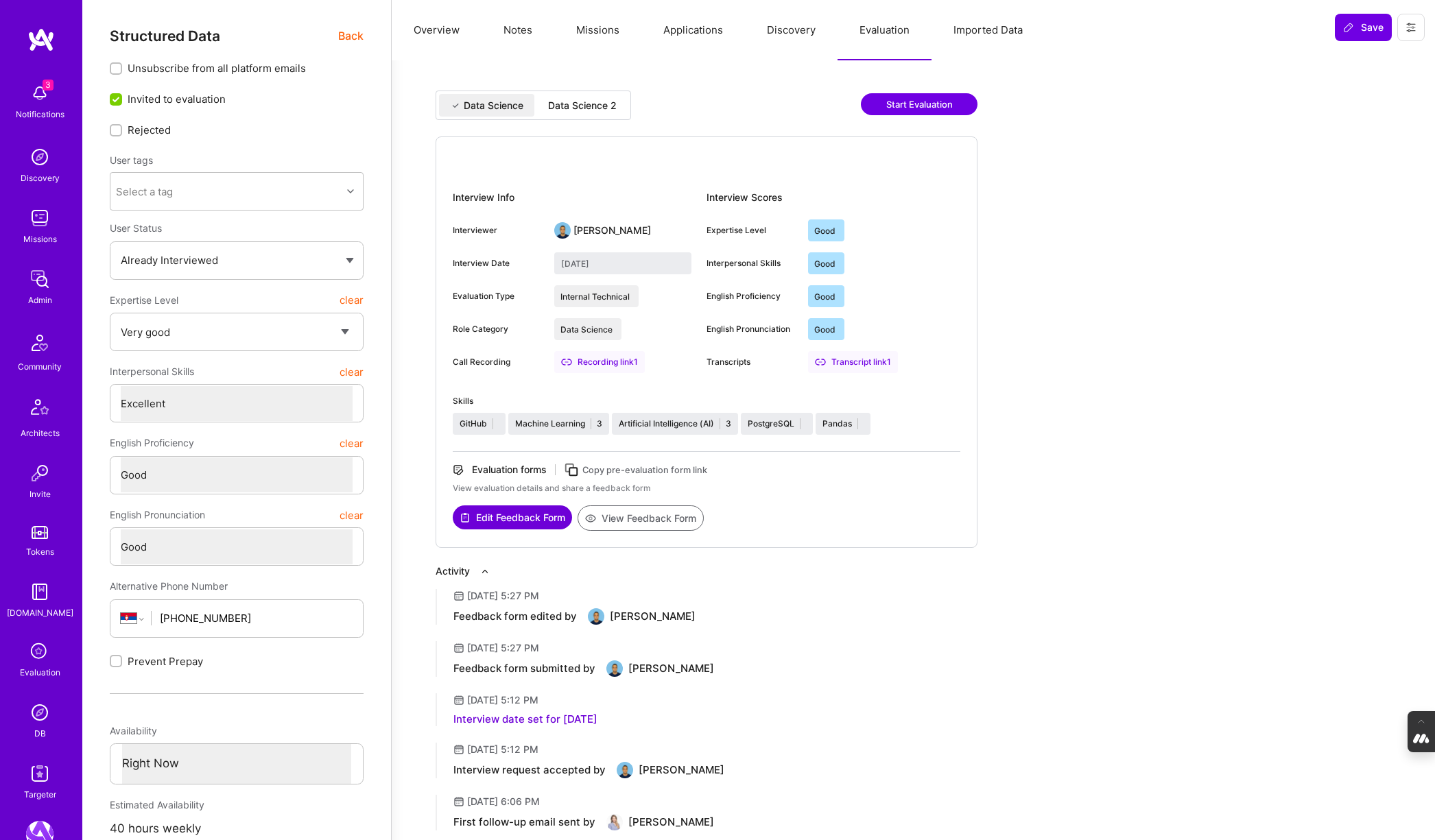
click at [597, 107] on div "Data Science 2" at bounding box center [582, 105] width 69 height 14
type input "September 5, 2025"
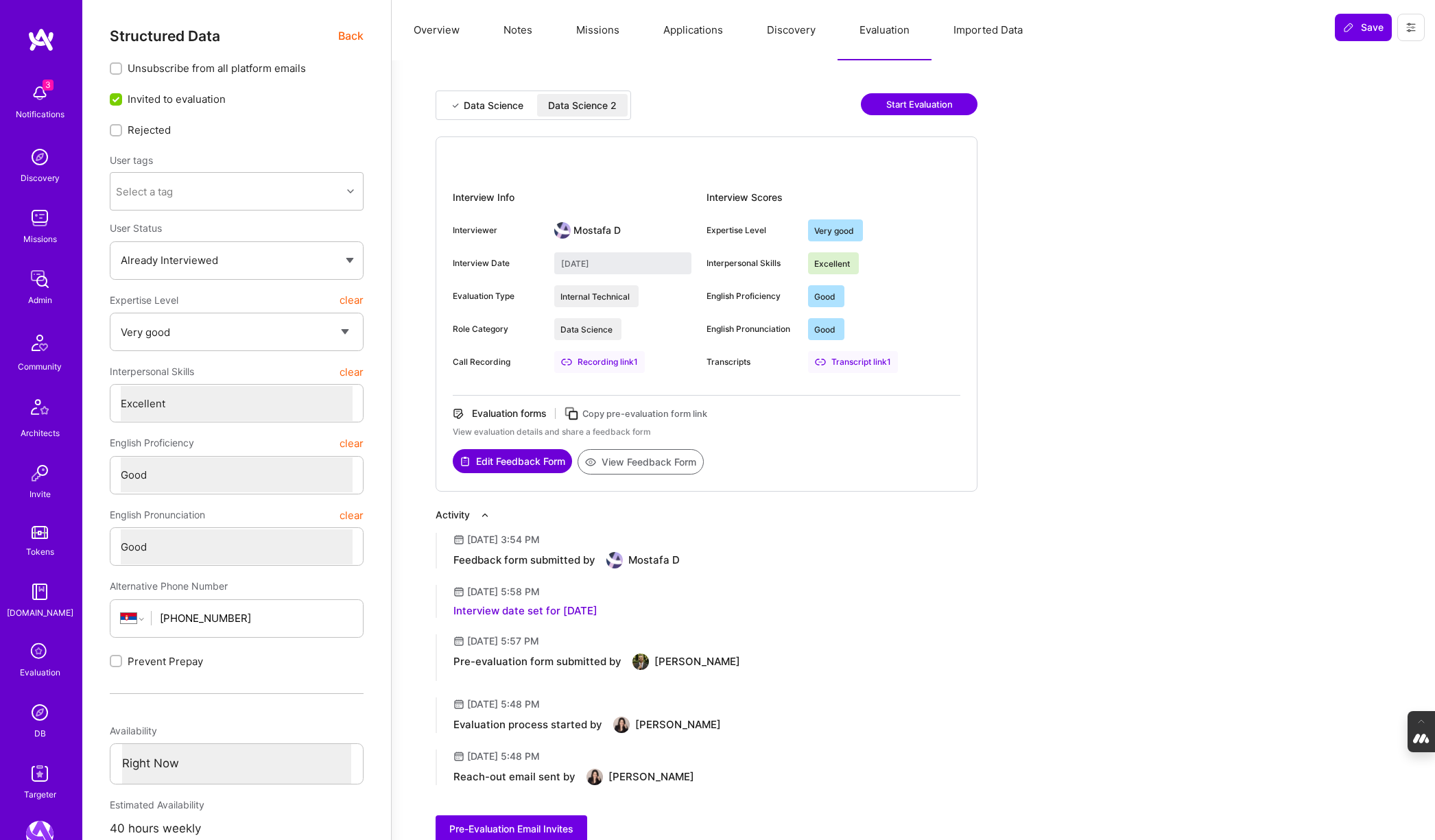
click at [637, 463] on button "View Feedback Form" at bounding box center [640, 461] width 126 height 25
click at [439, 26] on button "Overview" at bounding box center [436, 30] width 90 height 60
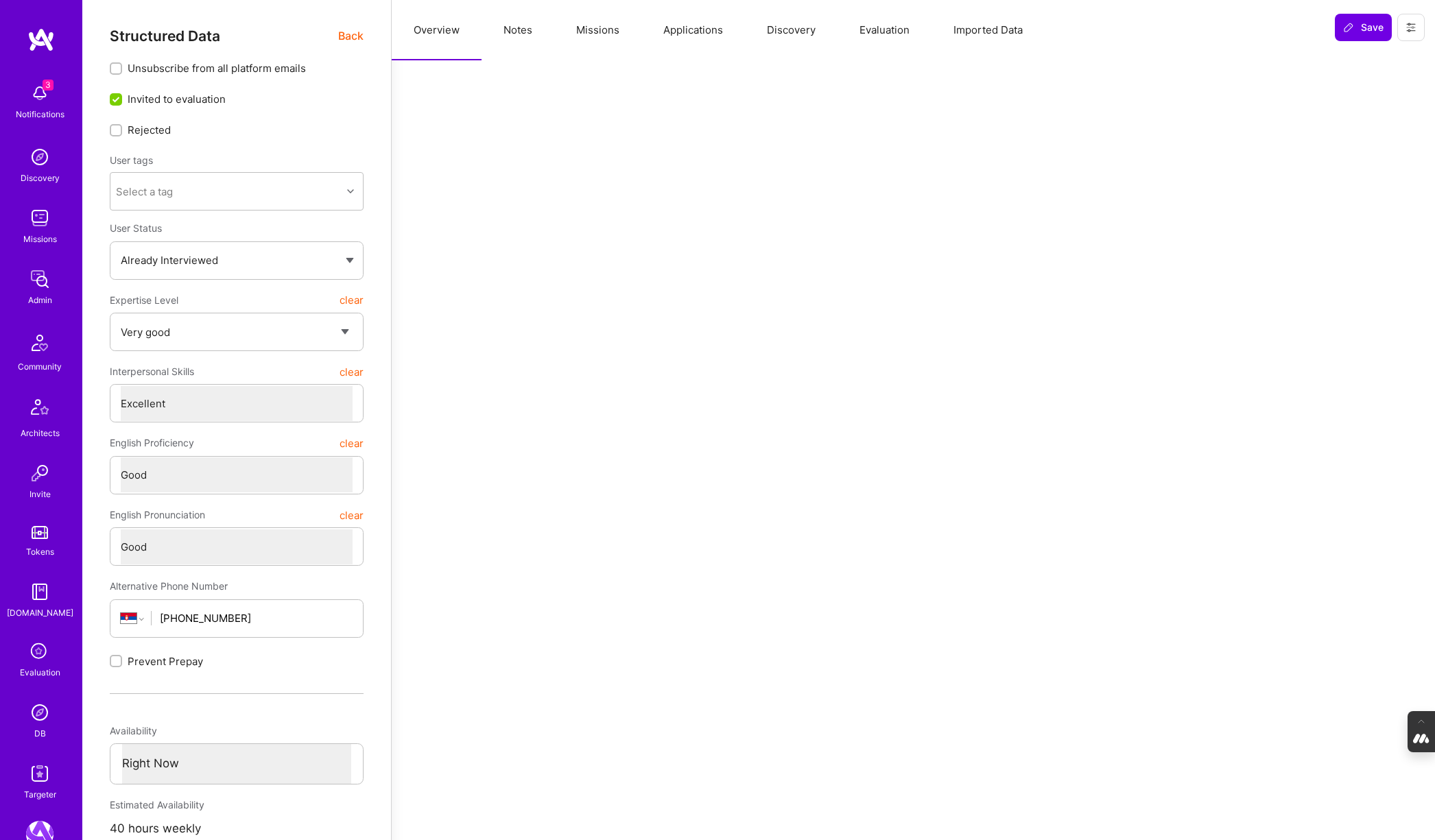
click at [351, 34] on span "Back" at bounding box center [350, 36] width 25 height 17
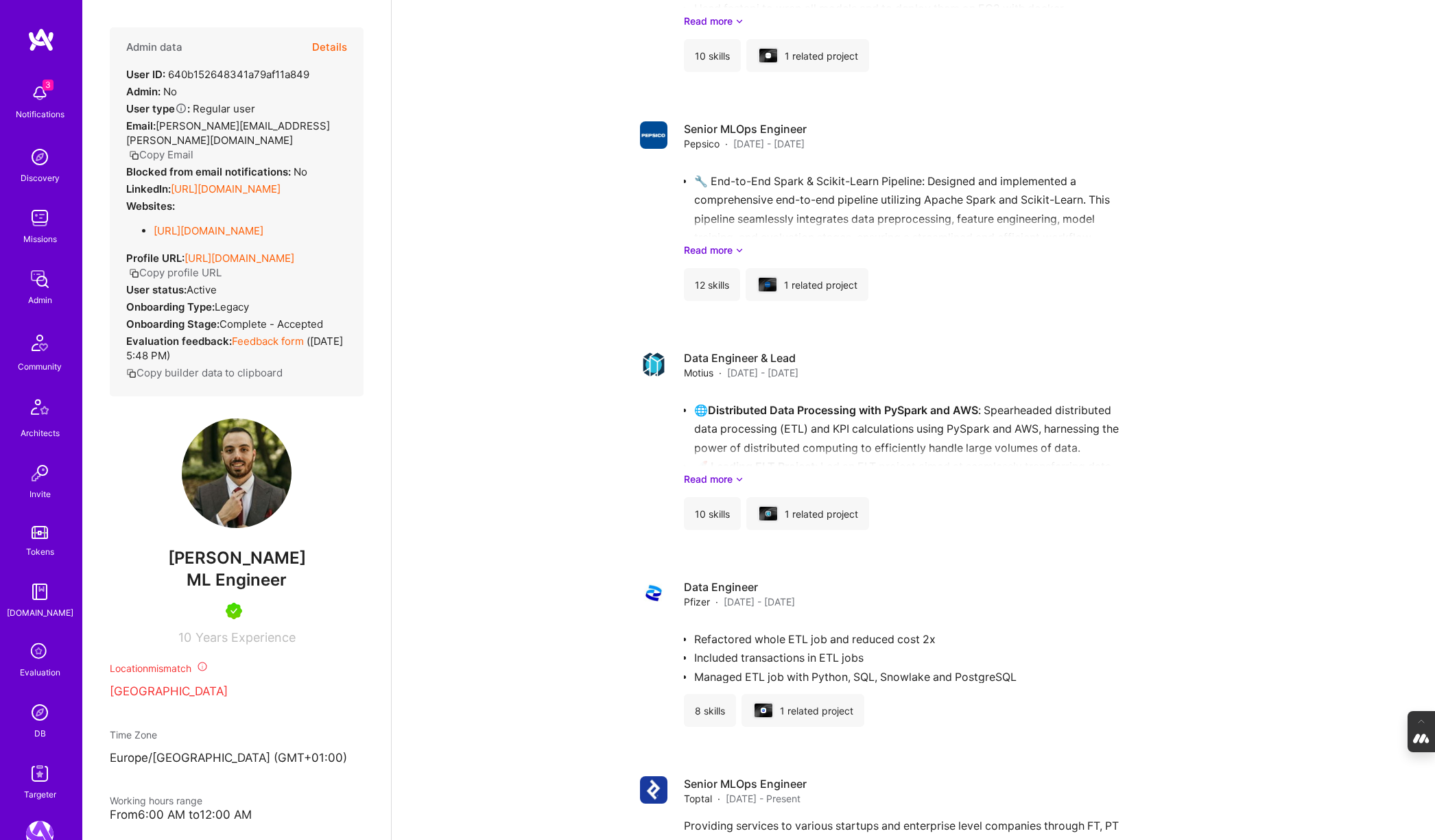
scroll to position [2063, 0]
click at [44, 713] on img at bounding box center [40, 713] width 28 height 28
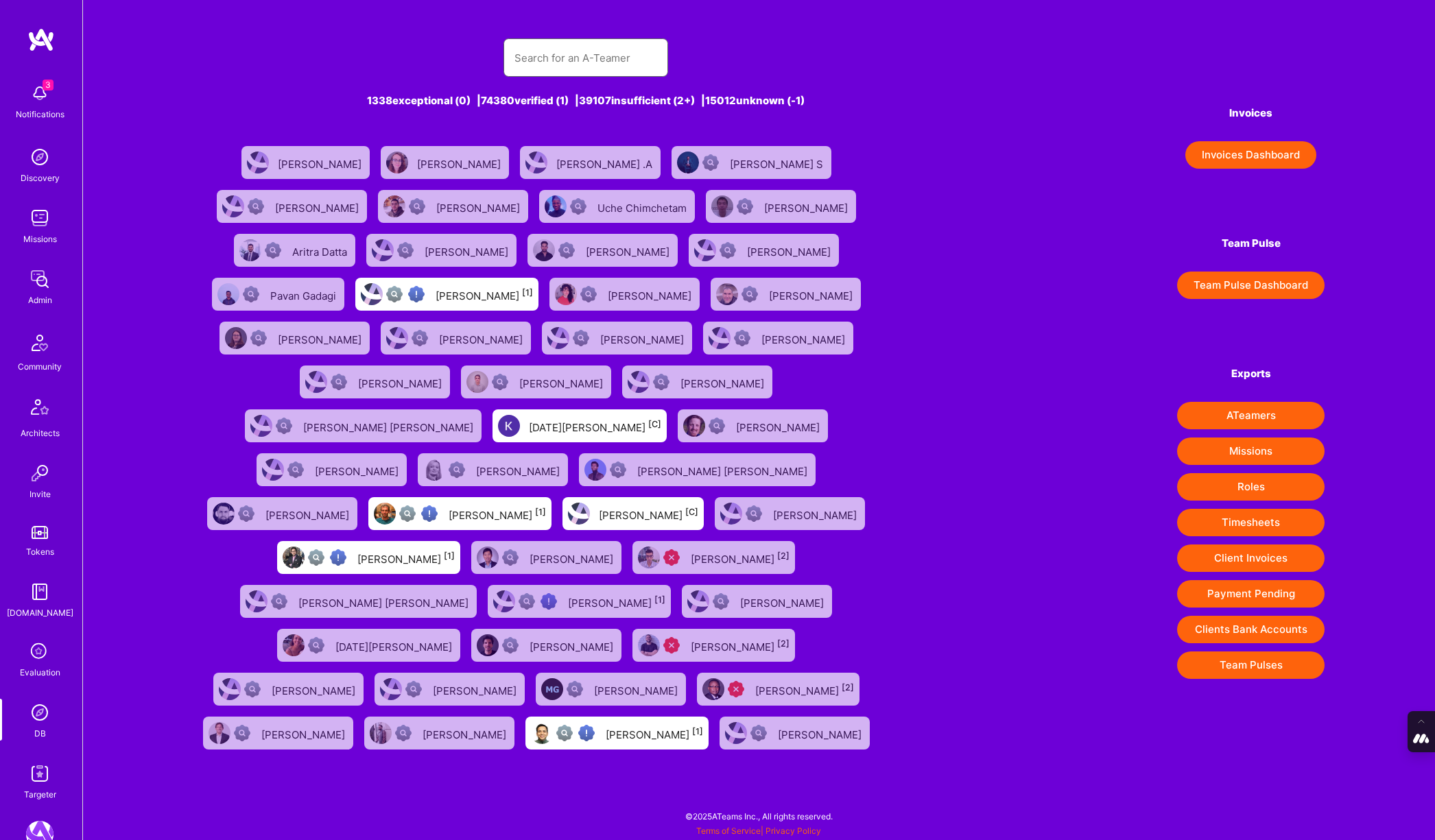
click at [583, 51] on input "text" at bounding box center [586, 58] width 143 height 35
type input "z"
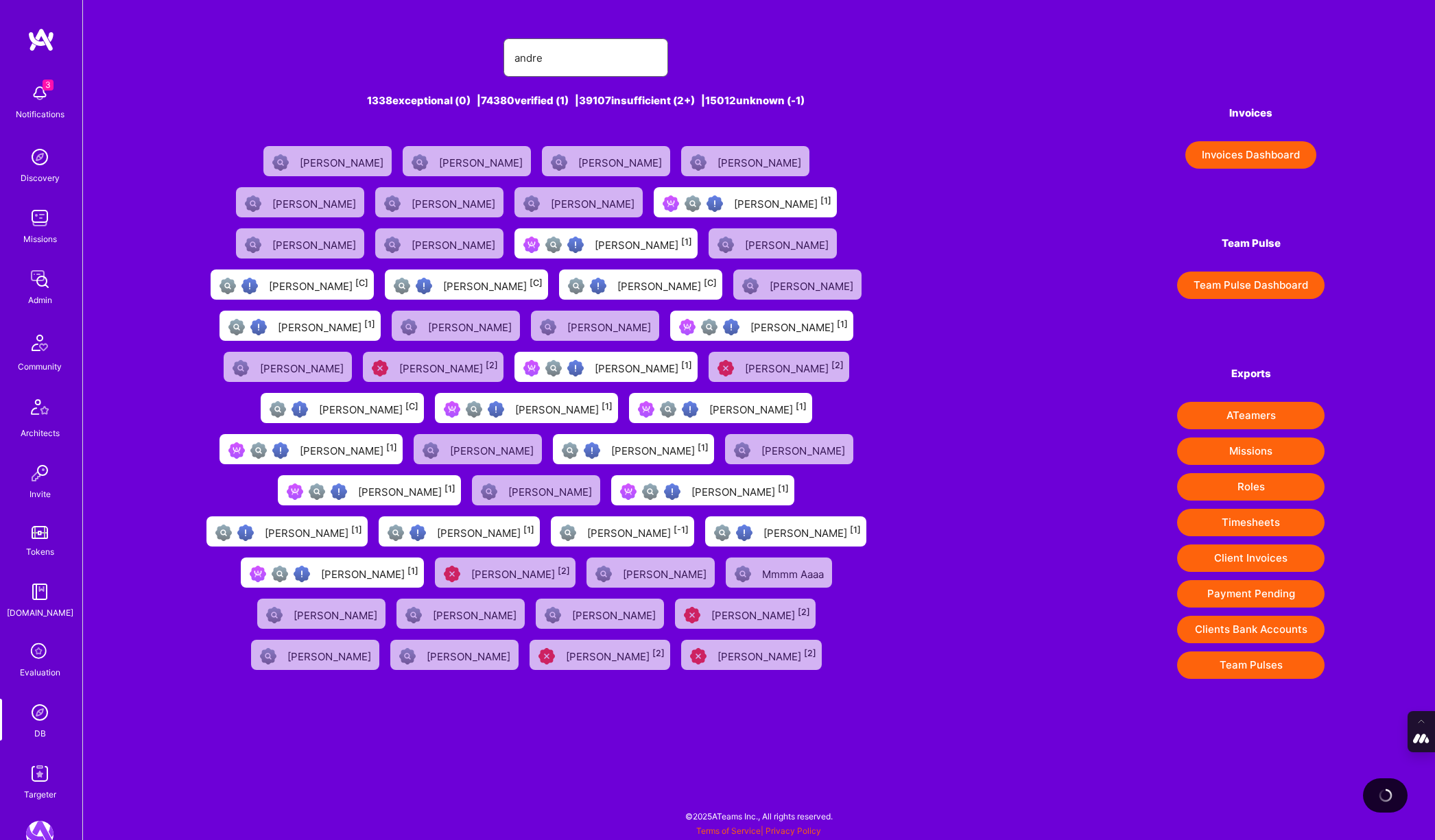
type input "Andre Natal"
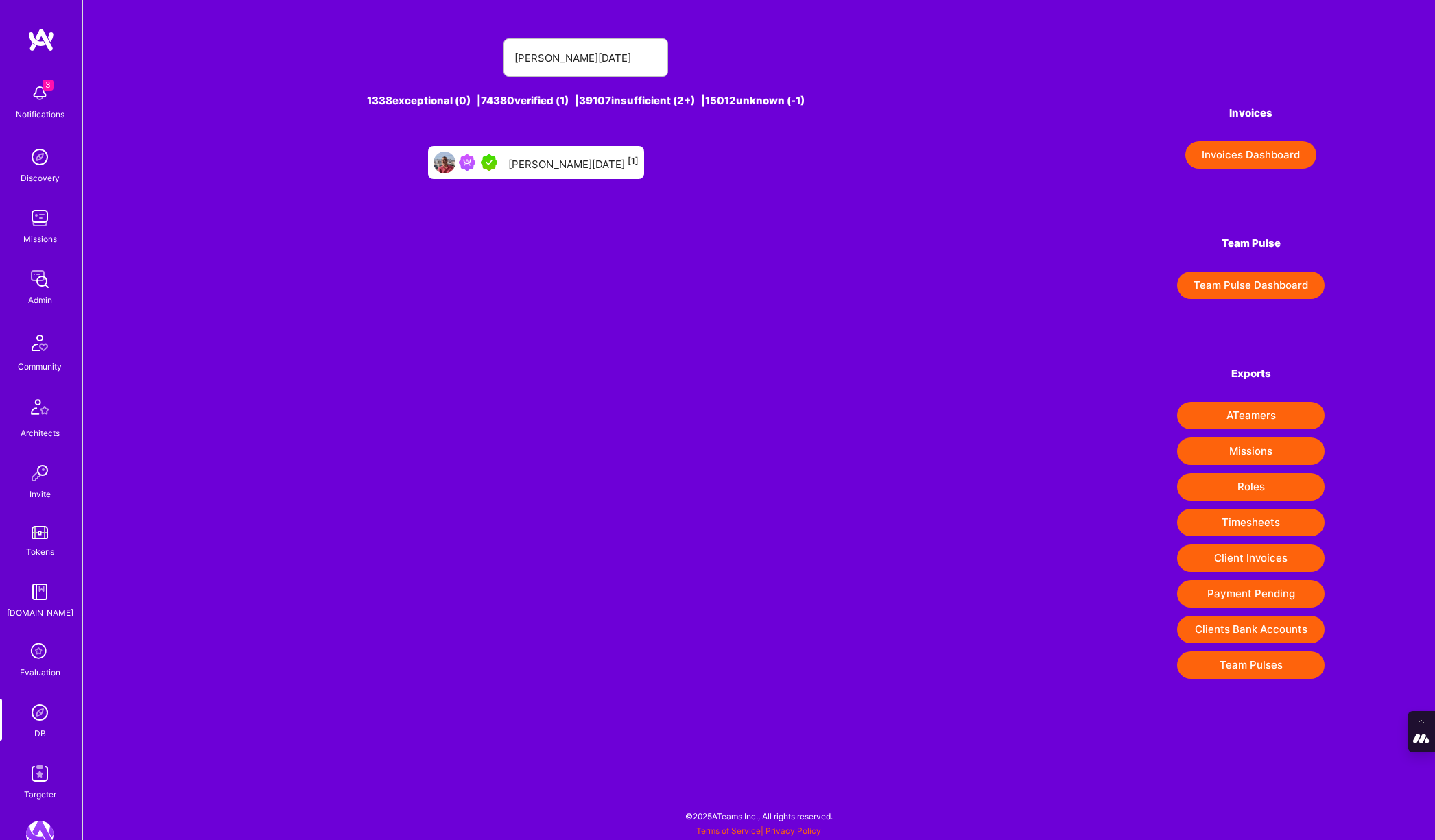
click at [550, 171] on div "Andre Natal [1]" at bounding box center [574, 162] width 130 height 18
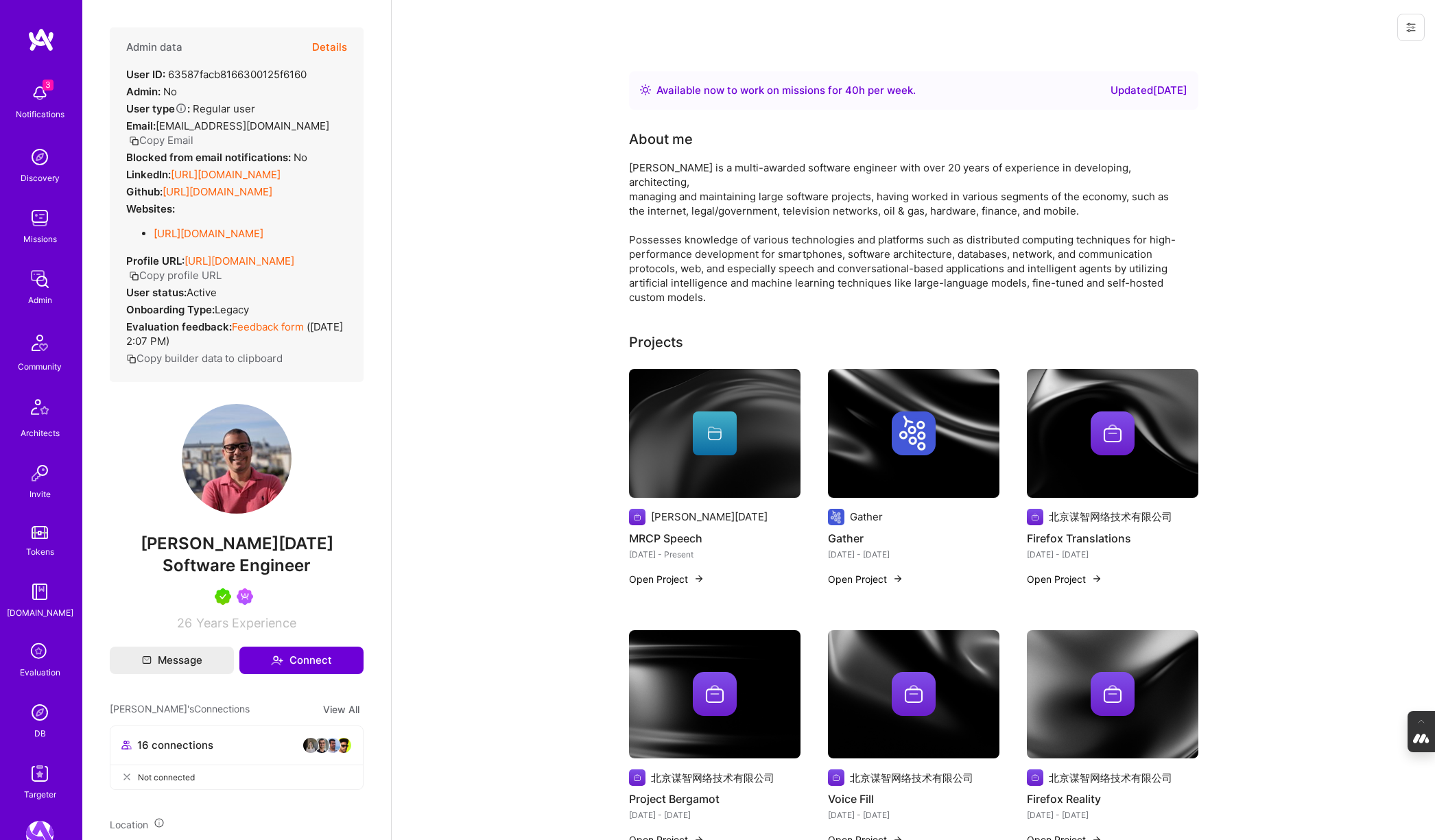
click at [862, 411] on div at bounding box center [913, 433] width 172 height 44
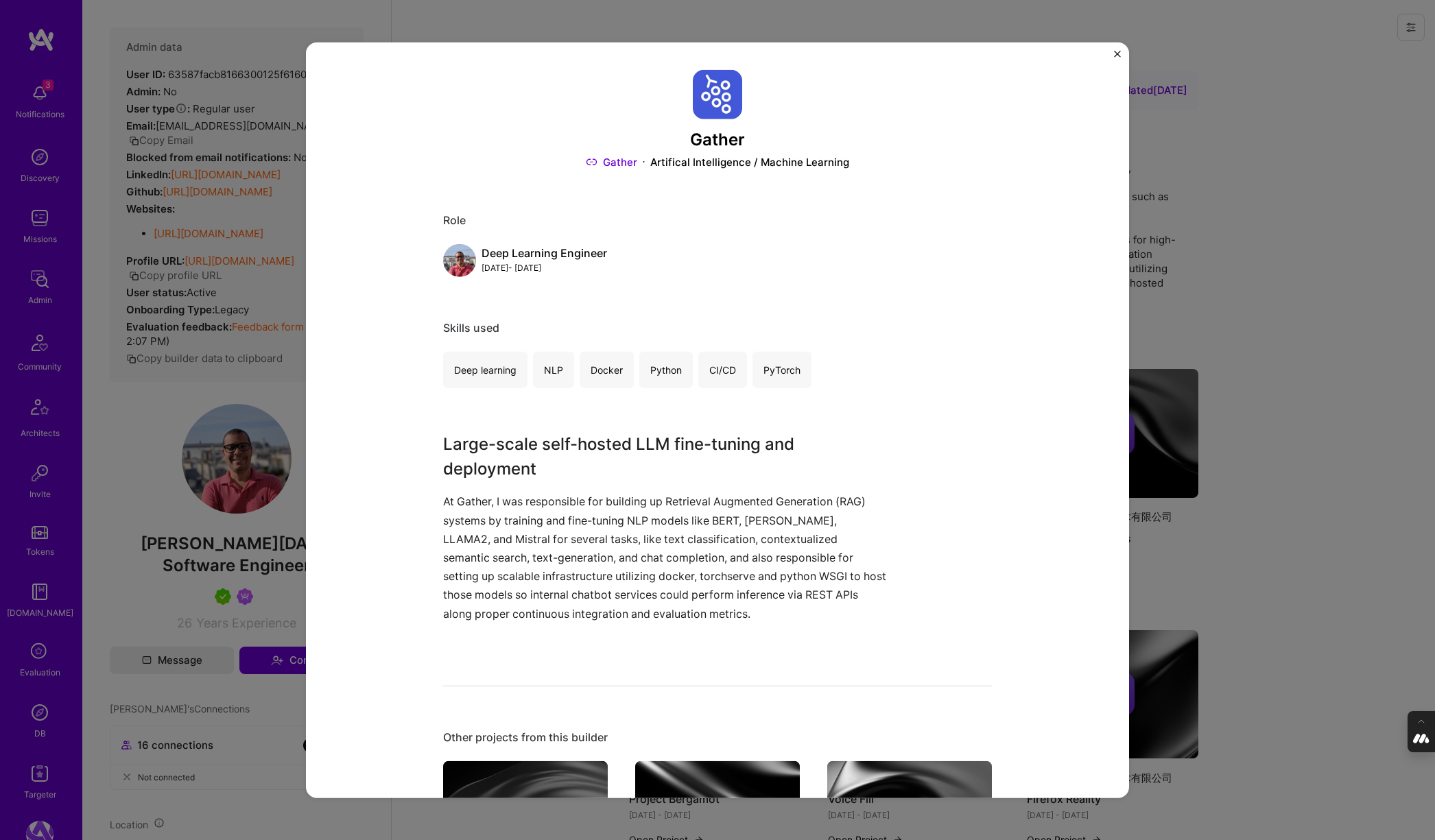
click at [615, 162] on link "Gather" at bounding box center [611, 162] width 51 height 15
click at [1118, 53] on img "Close" at bounding box center [1117, 53] width 6 height 6
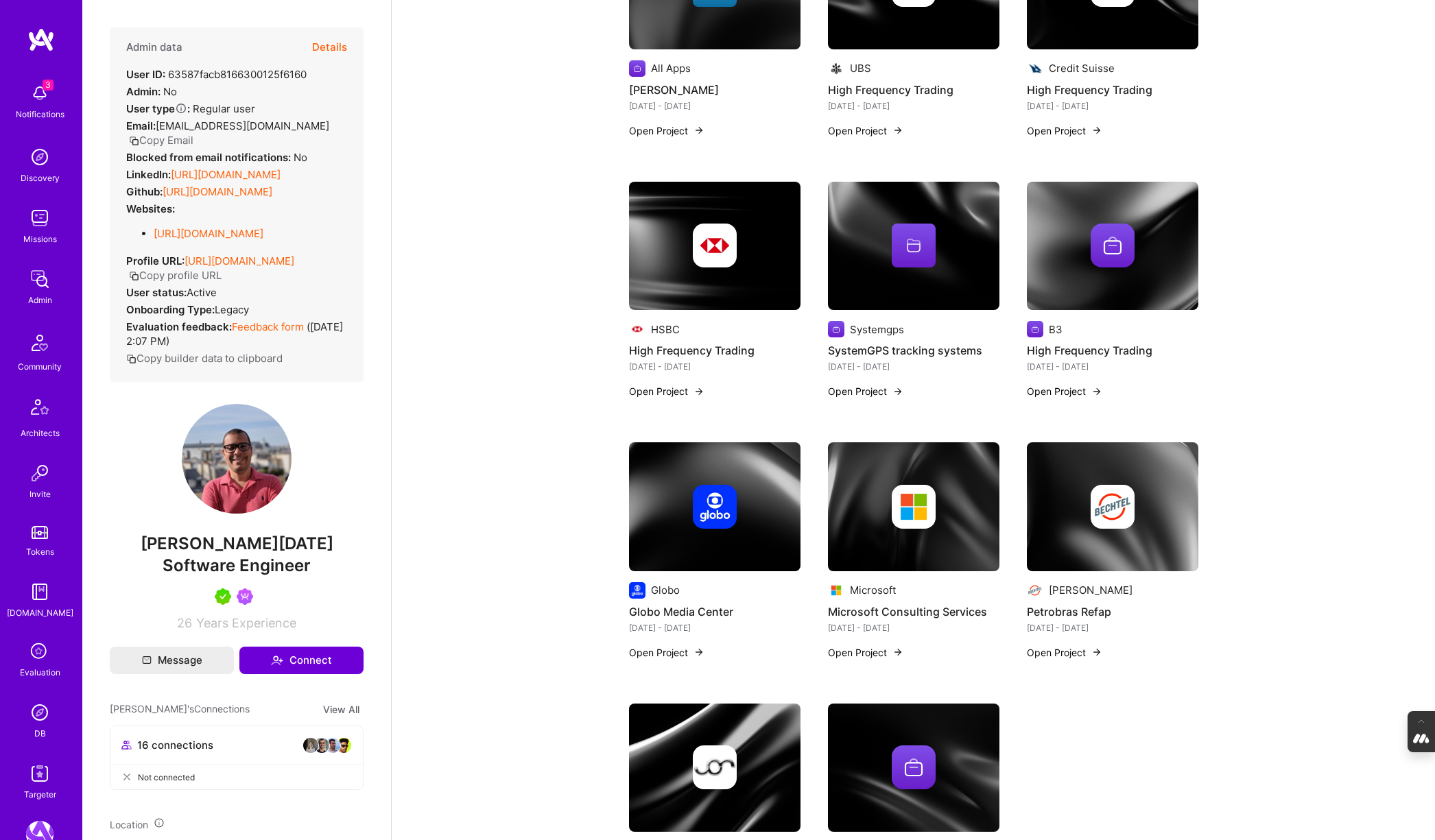
click at [329, 41] on button "Details" at bounding box center [330, 47] width 35 height 40
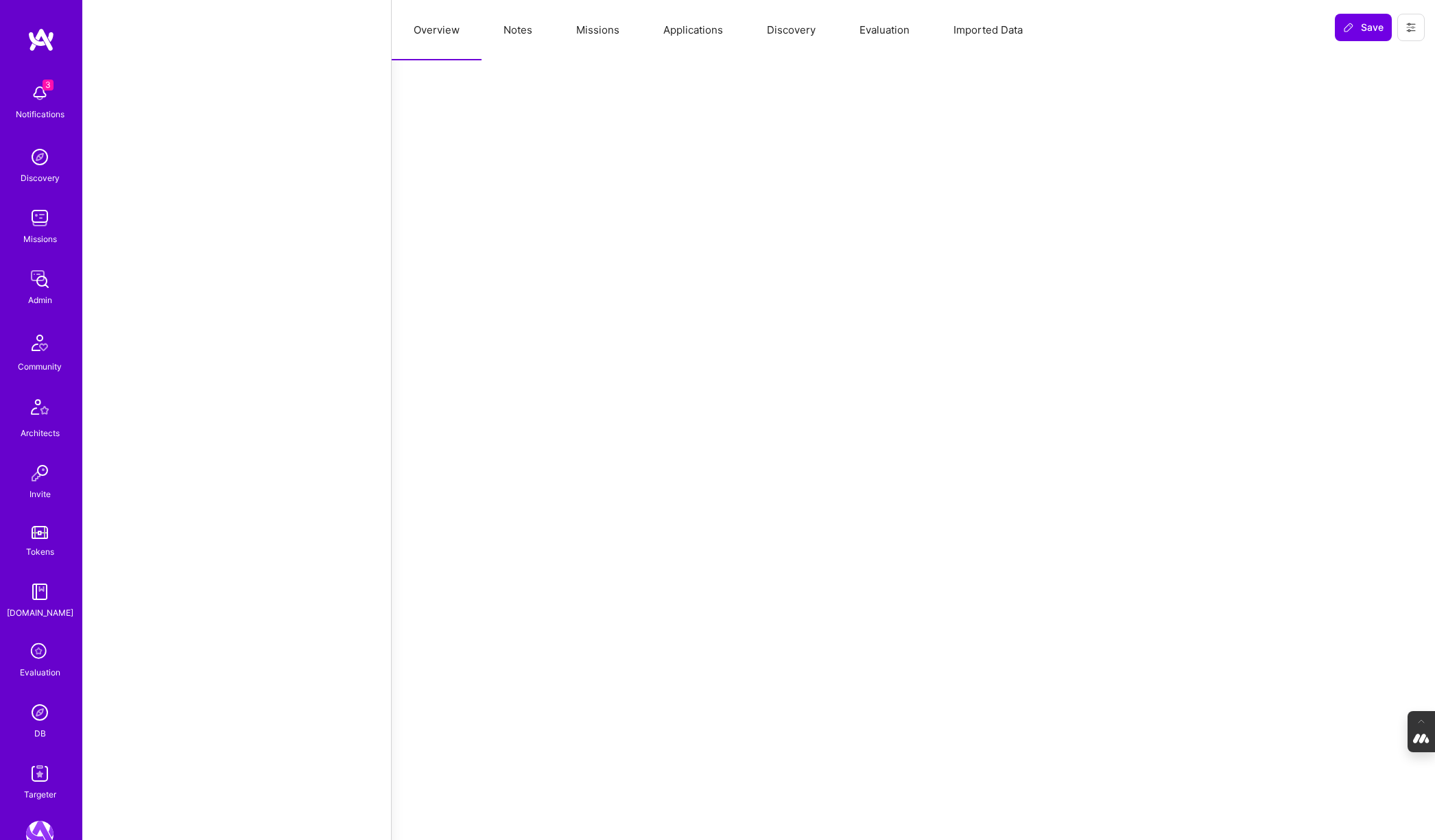
scroll to position [1498, 0]
type textarea "x"
click at [892, 42] on button "Evaluation" at bounding box center [884, 30] width 94 height 60
select select "Right Now"
select select "5"
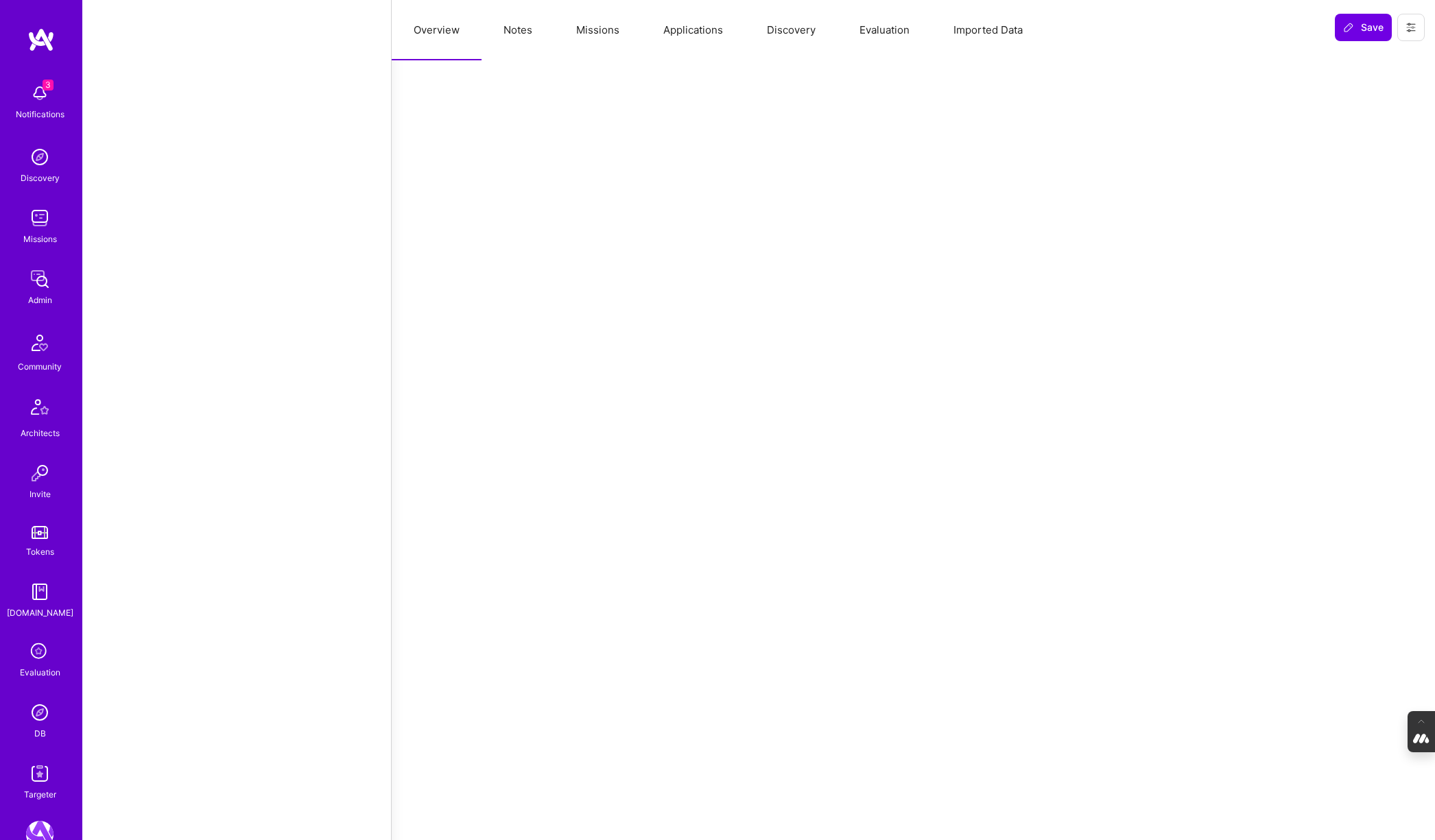
select select "7"
select select "6"
select select "US"
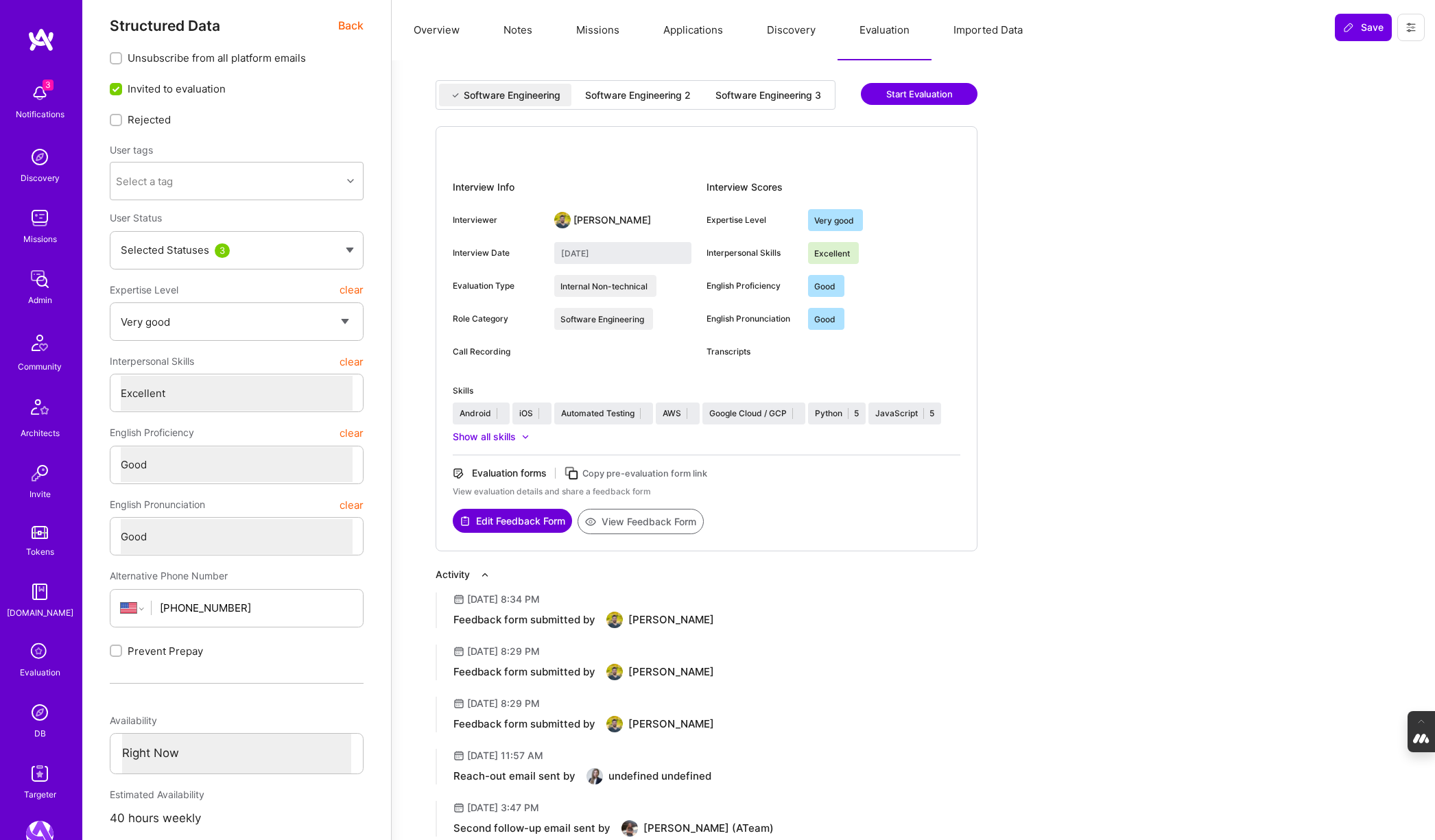
scroll to position [0, 0]
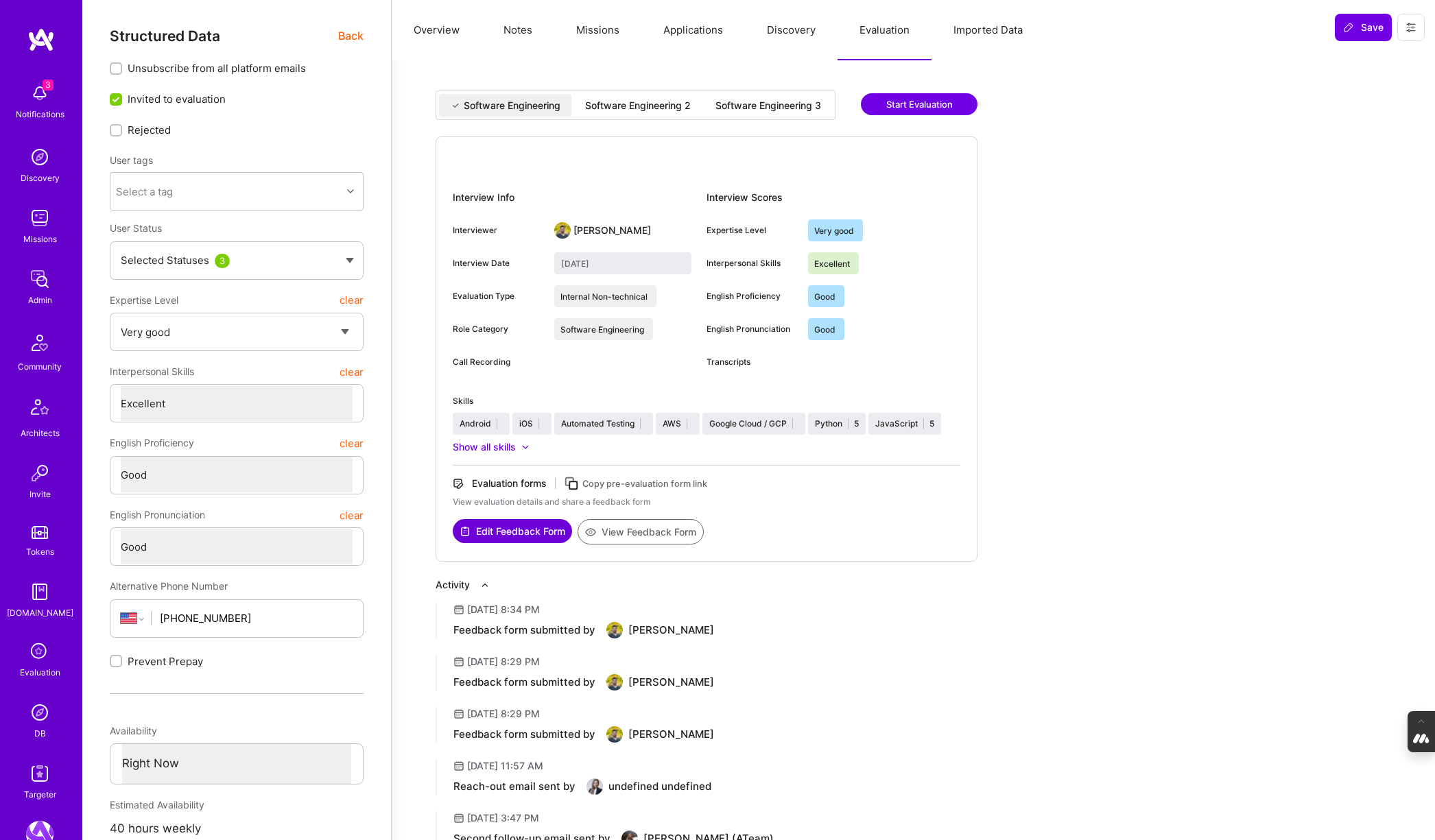
click at [756, 104] on div "Software Engineering 3" at bounding box center [769, 105] width 106 height 14
type input "August 15, 2025"
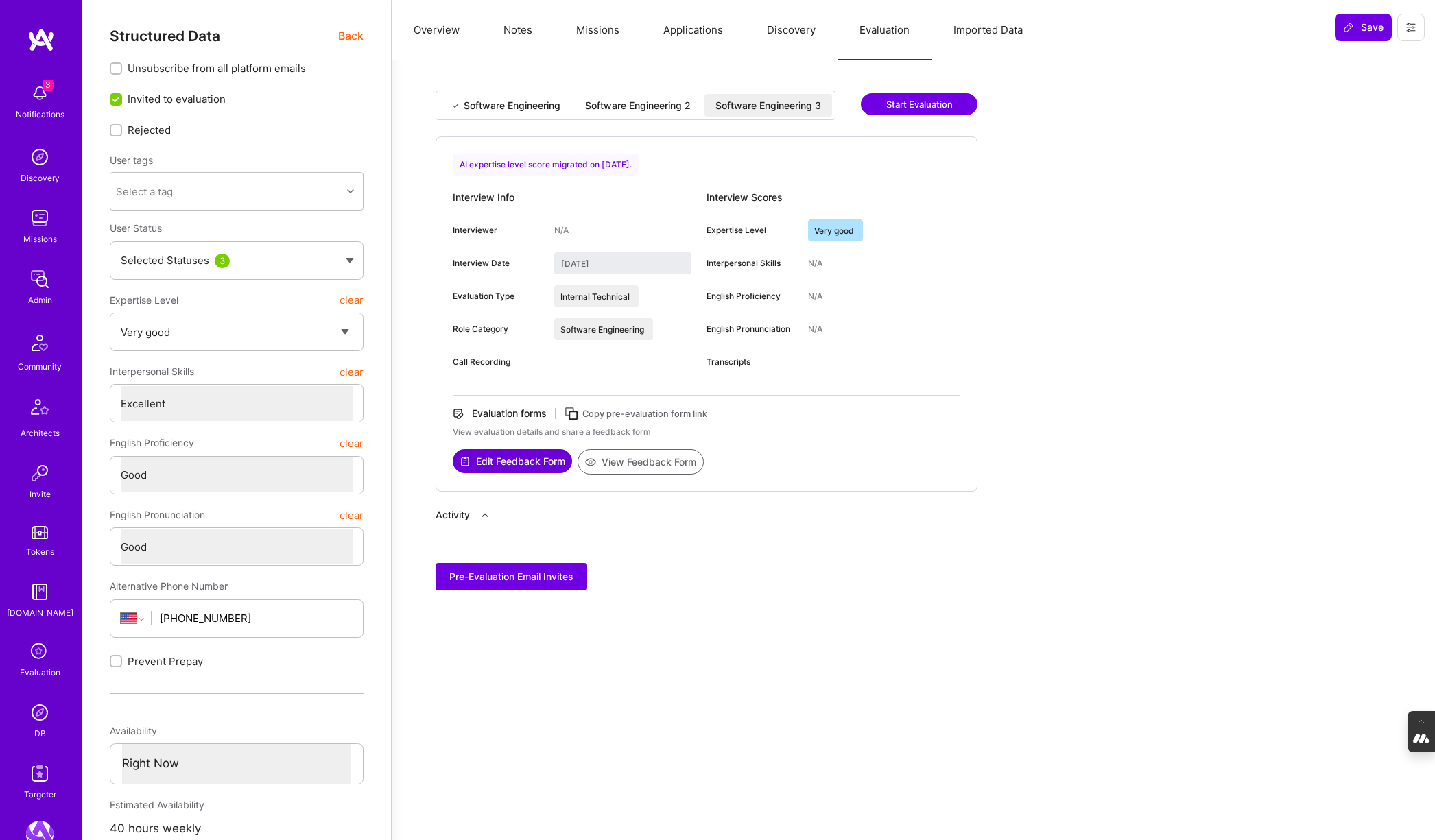
click at [634, 103] on div "Software Engineering 2" at bounding box center [638, 105] width 106 height 14
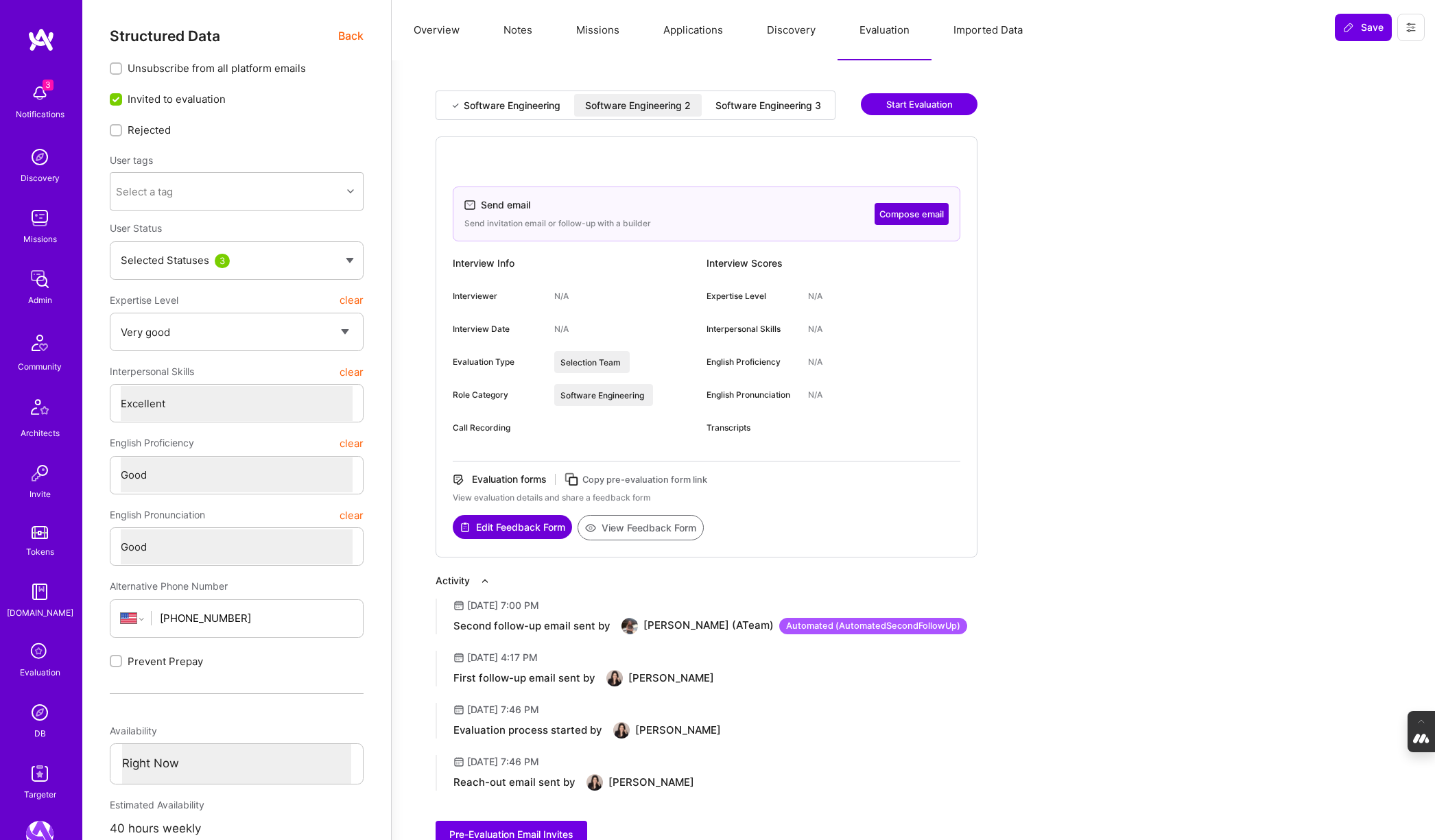
click at [511, 102] on div "Software Engineering" at bounding box center [511, 105] width 97 height 14
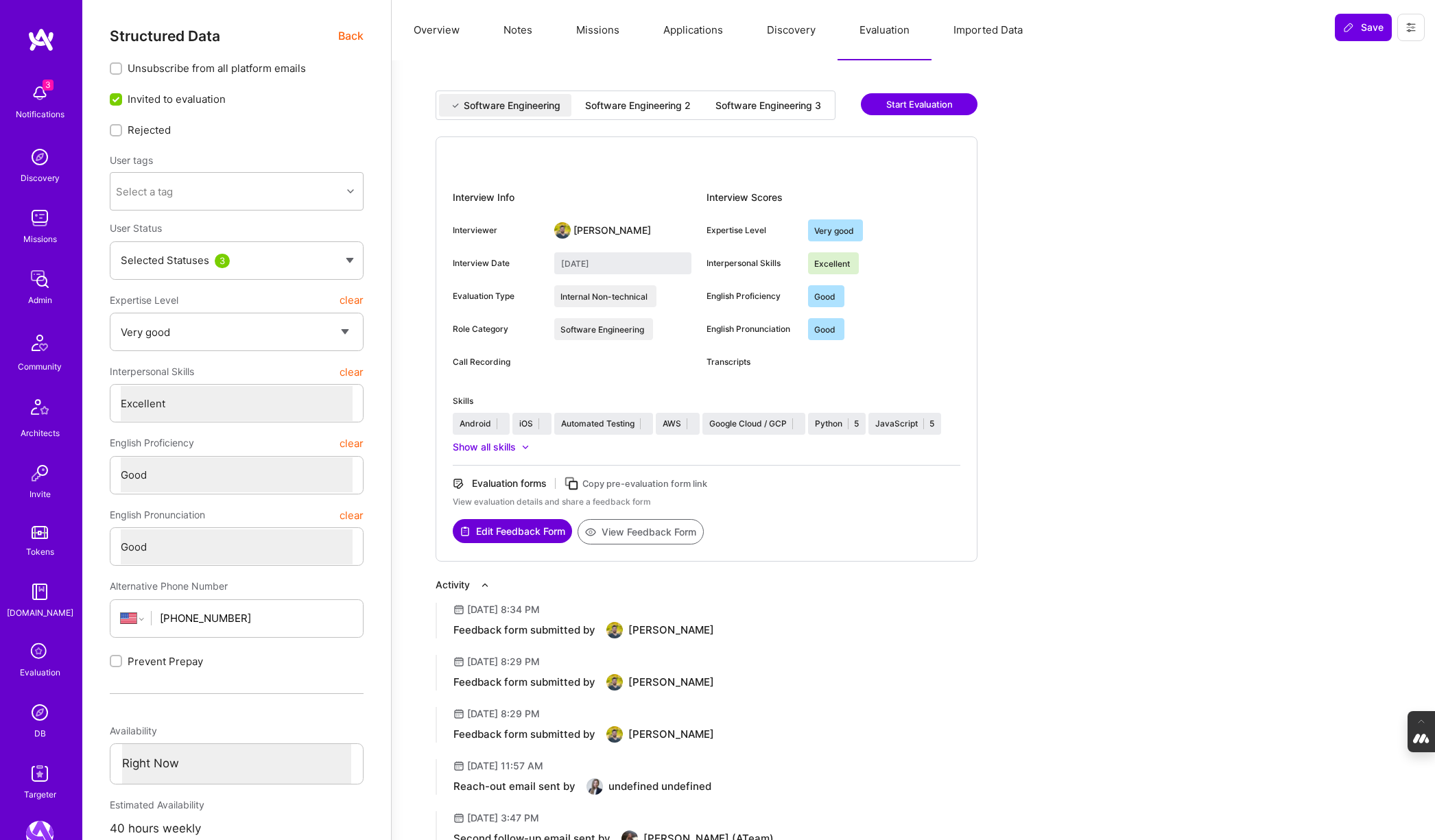
click at [678, 36] on button "Applications" at bounding box center [693, 30] width 104 height 60
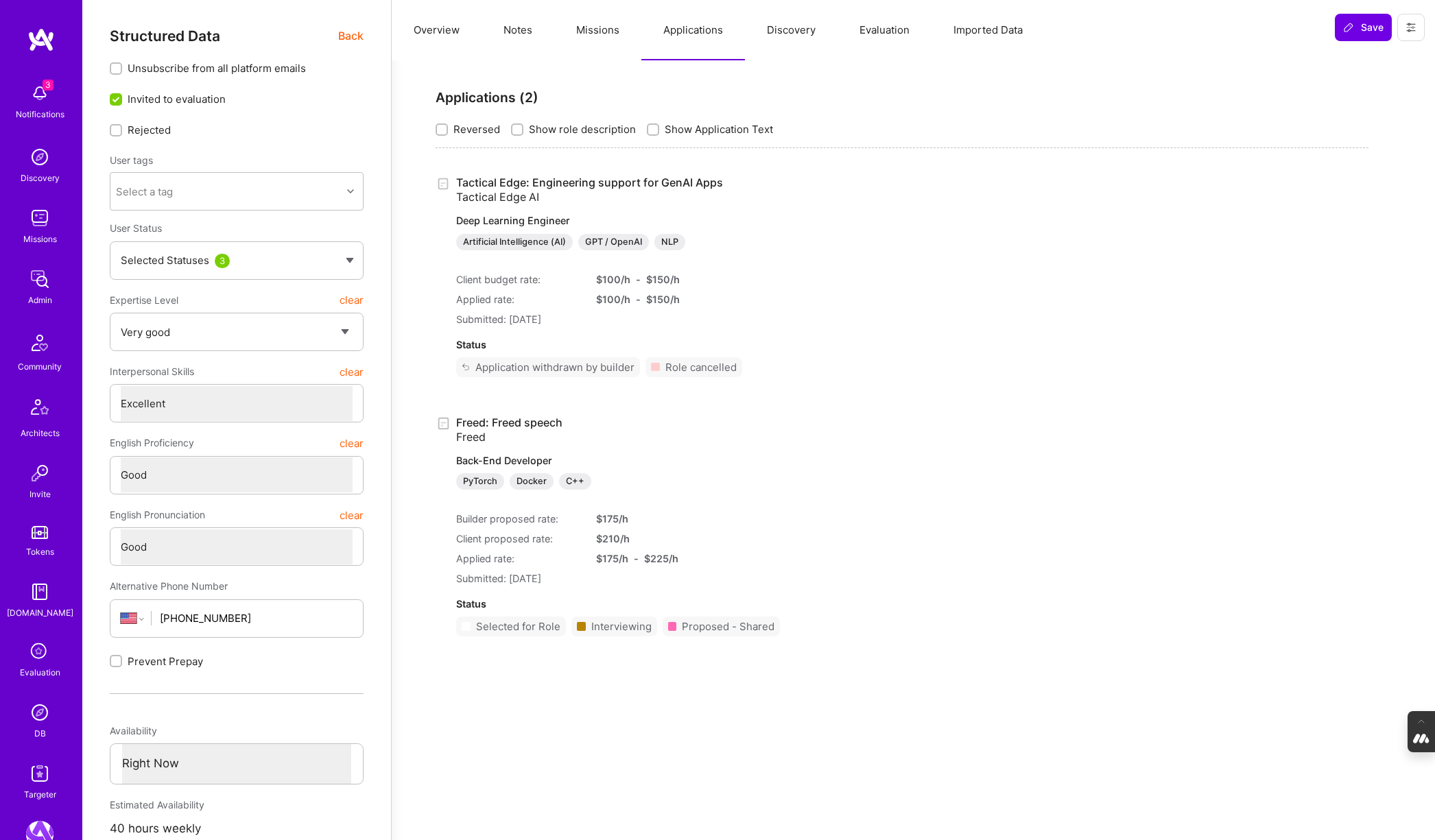
click at [597, 26] on button "Missions" at bounding box center [598, 30] width 87 height 60
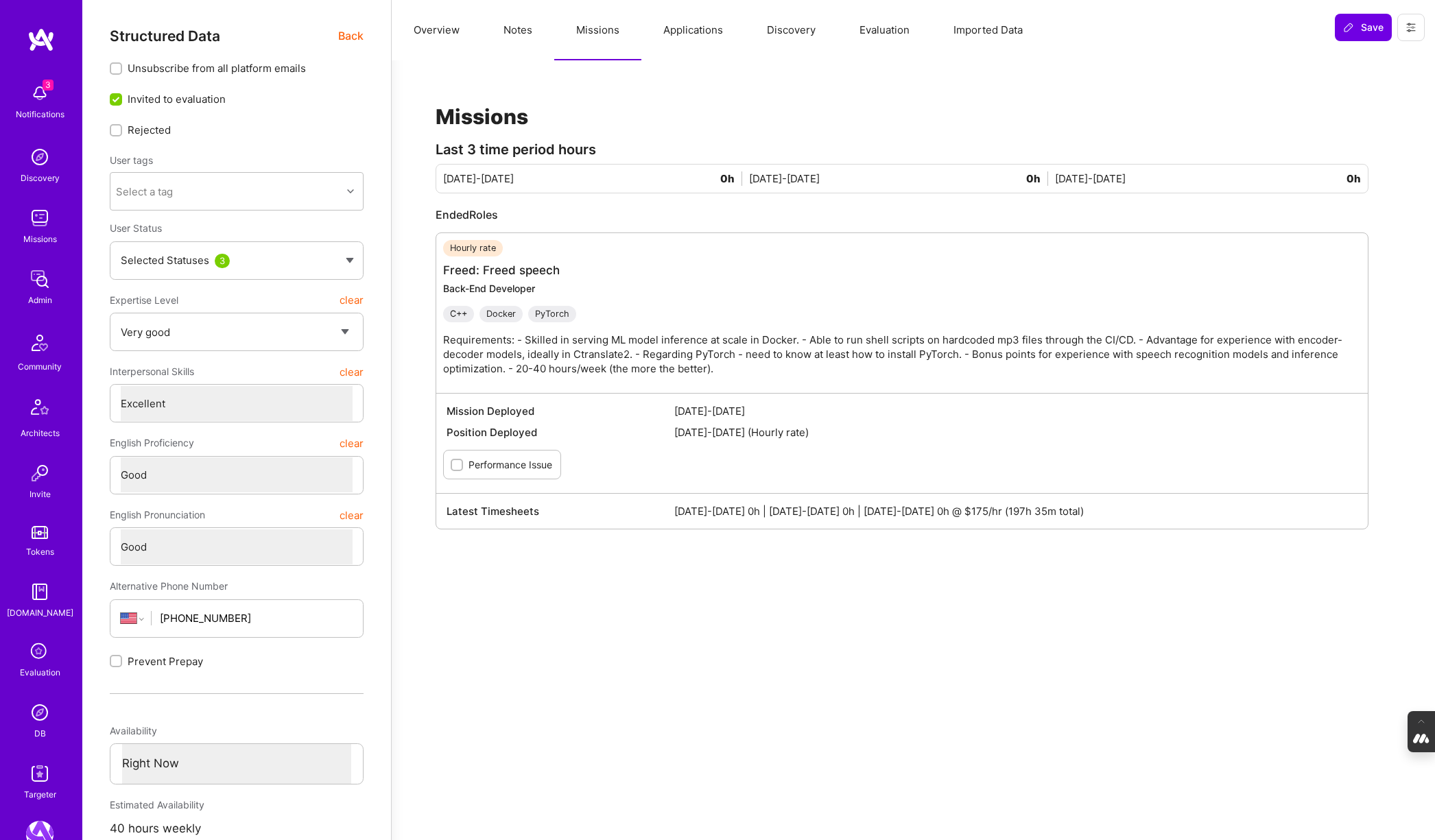
click at [511, 27] on button "Notes" at bounding box center [518, 30] width 72 height 60
type textarea "x"
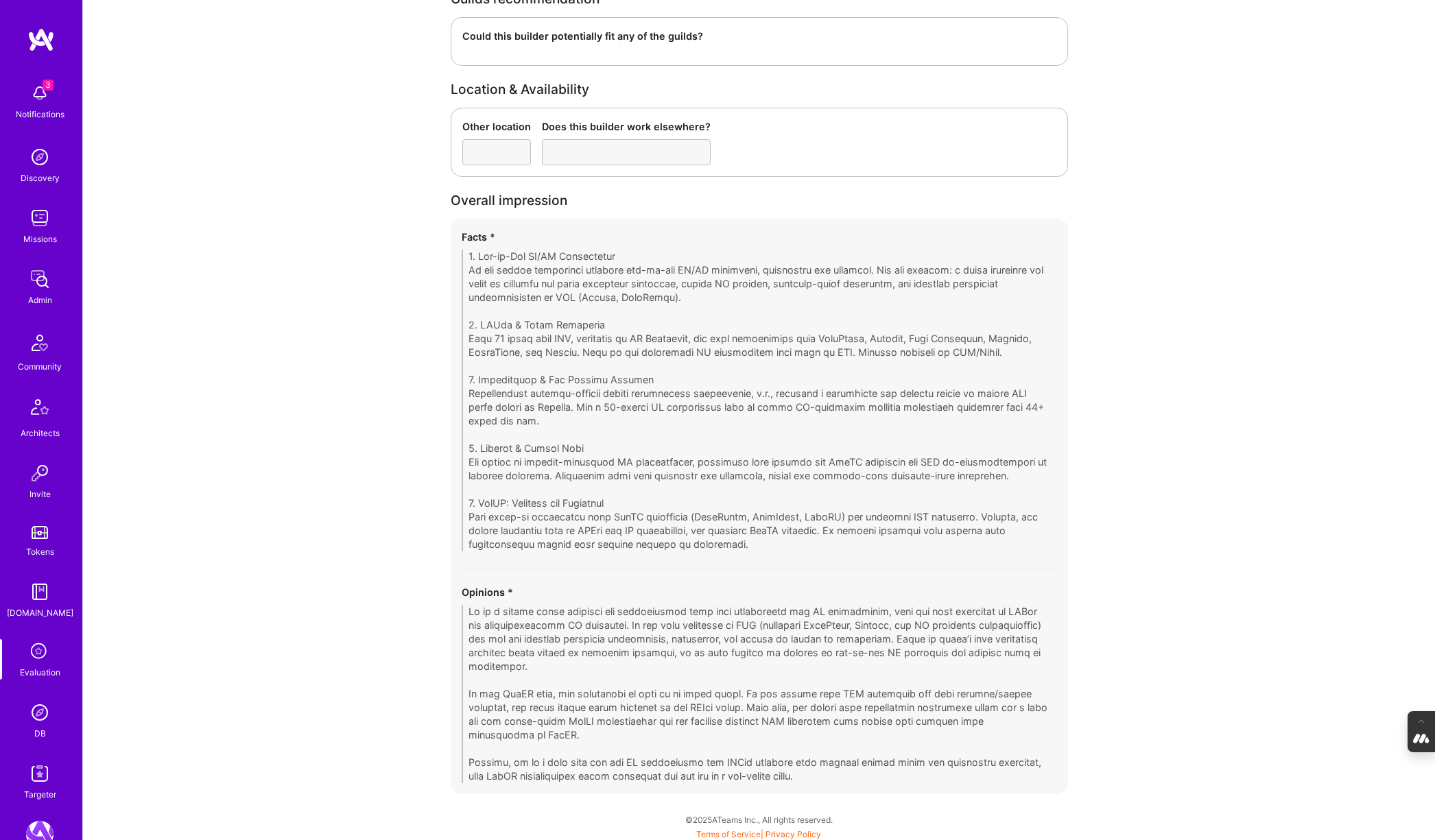
scroll to position [2408, 0]
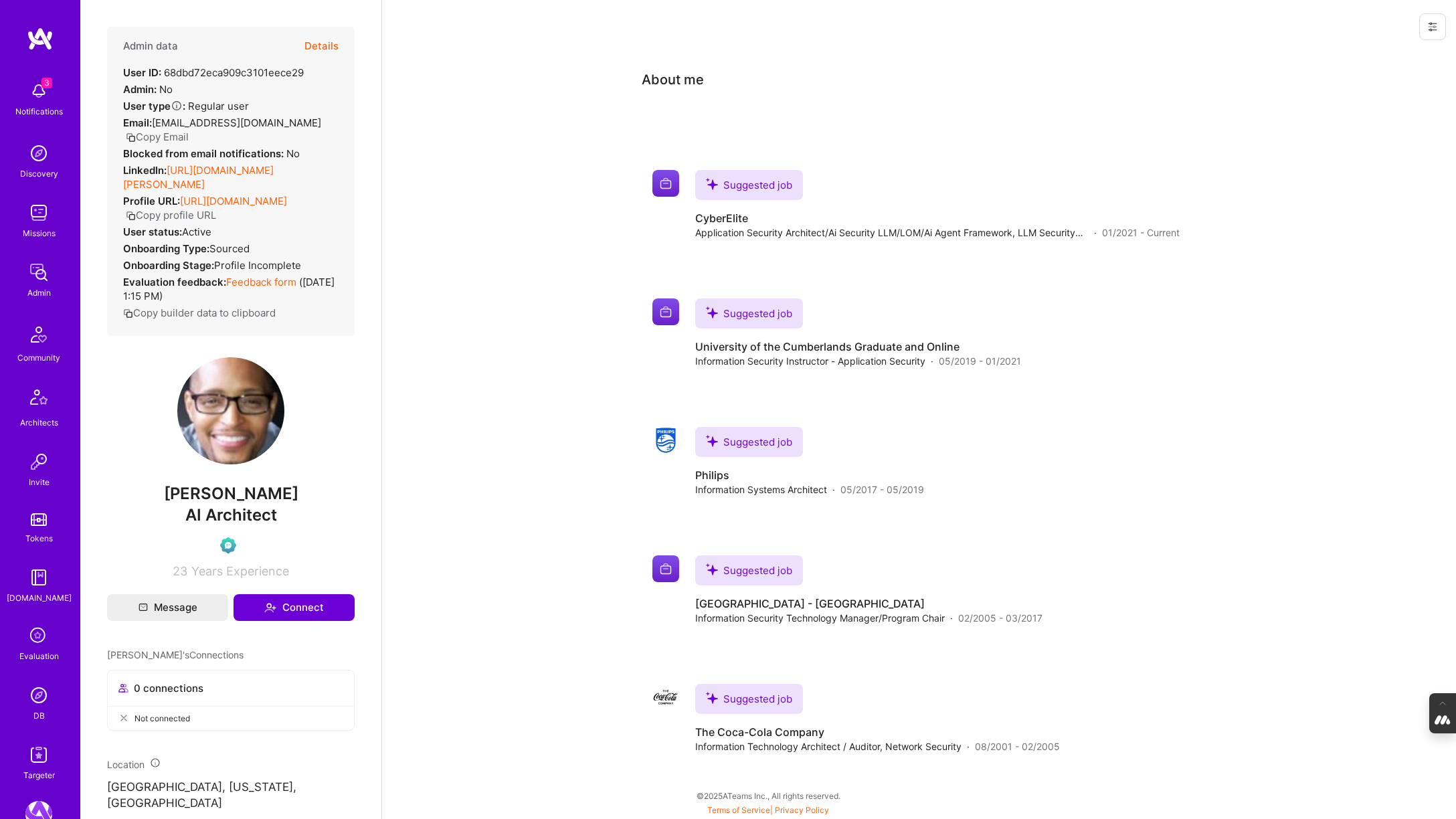
click at [30, 700] on img at bounding box center [39, 696] width 27 height 27
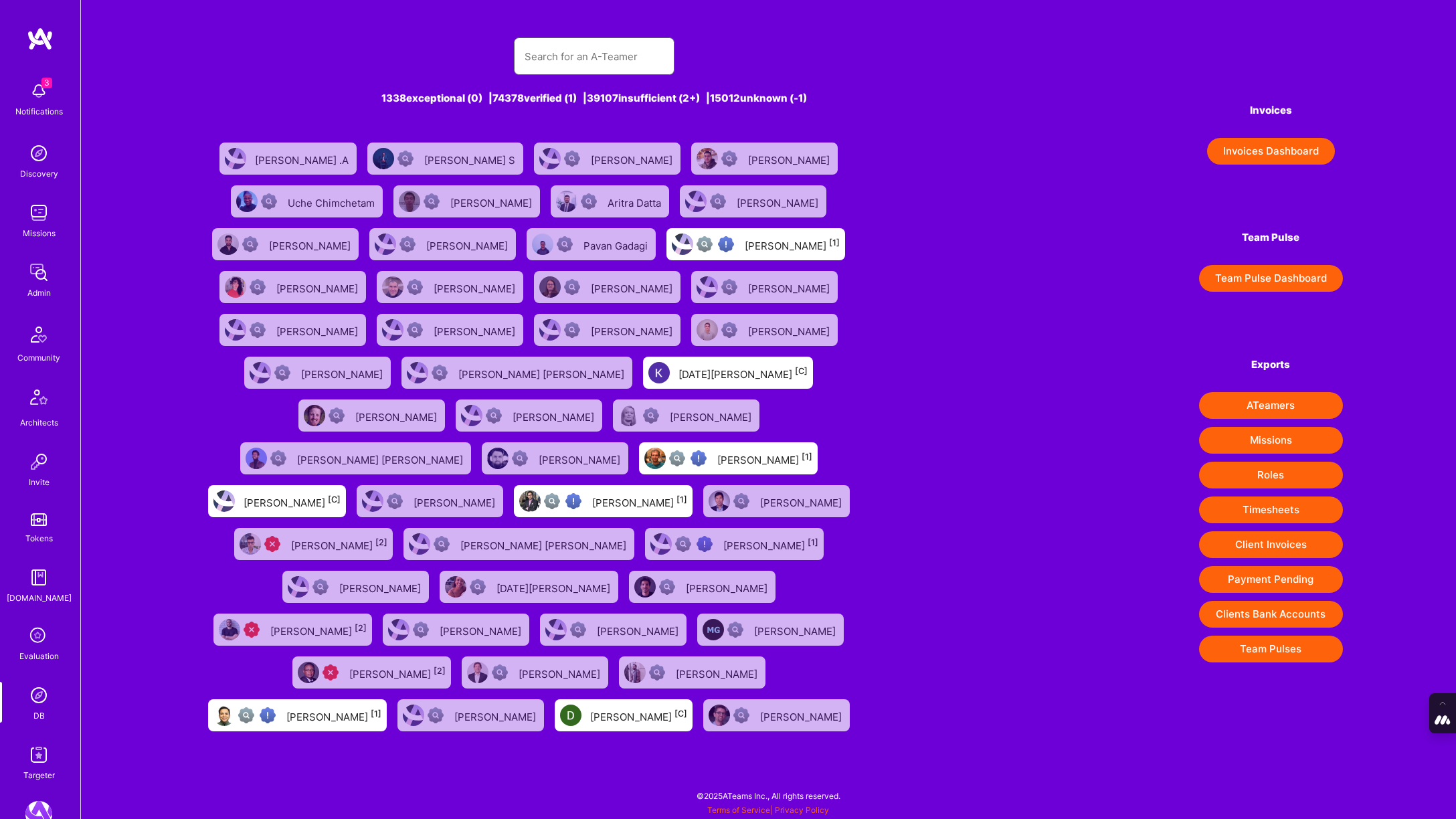
click at [549, 60] on input "text" at bounding box center [594, 57] width 139 height 34
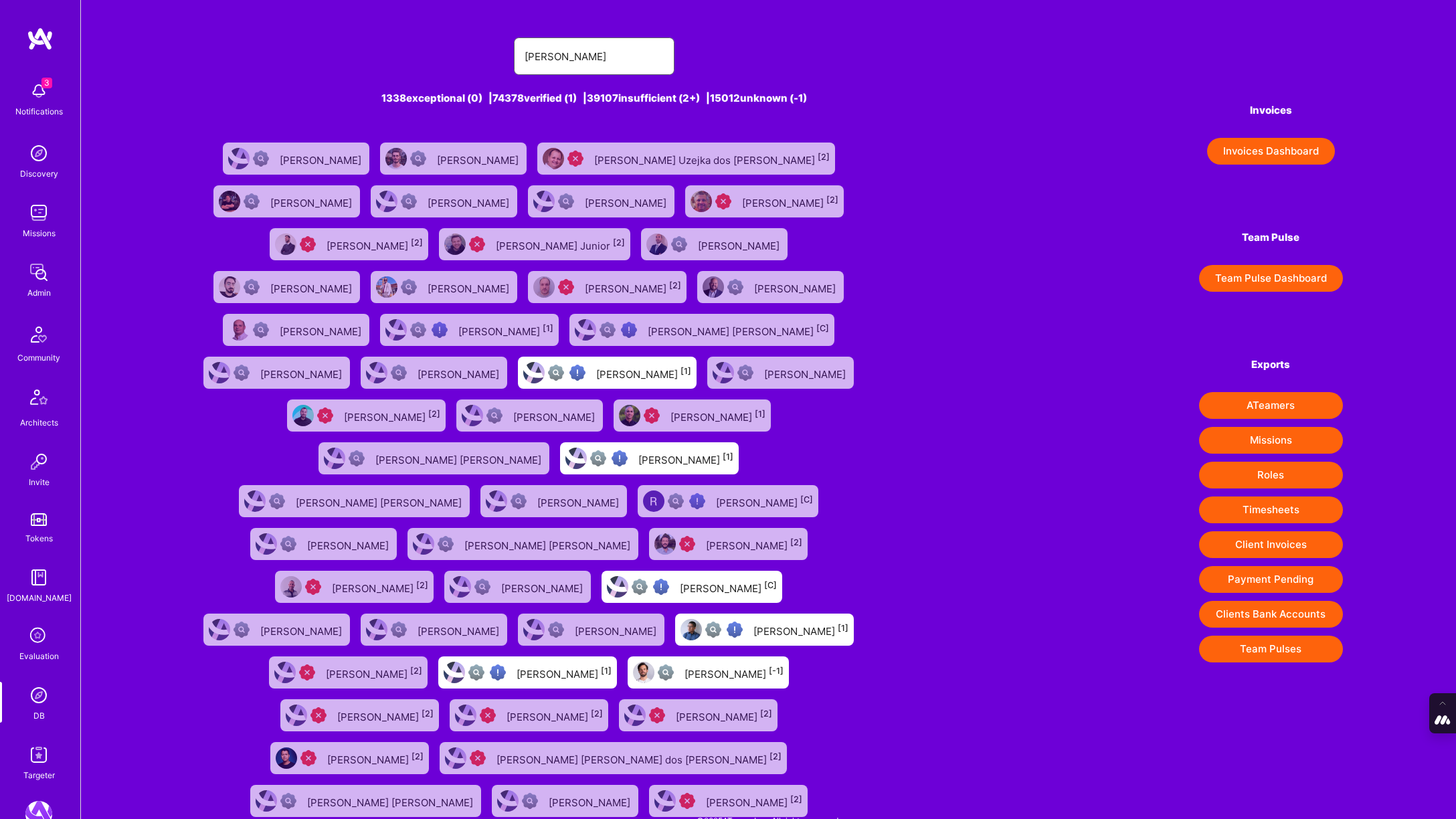
type input "[PERSON_NAME]'"
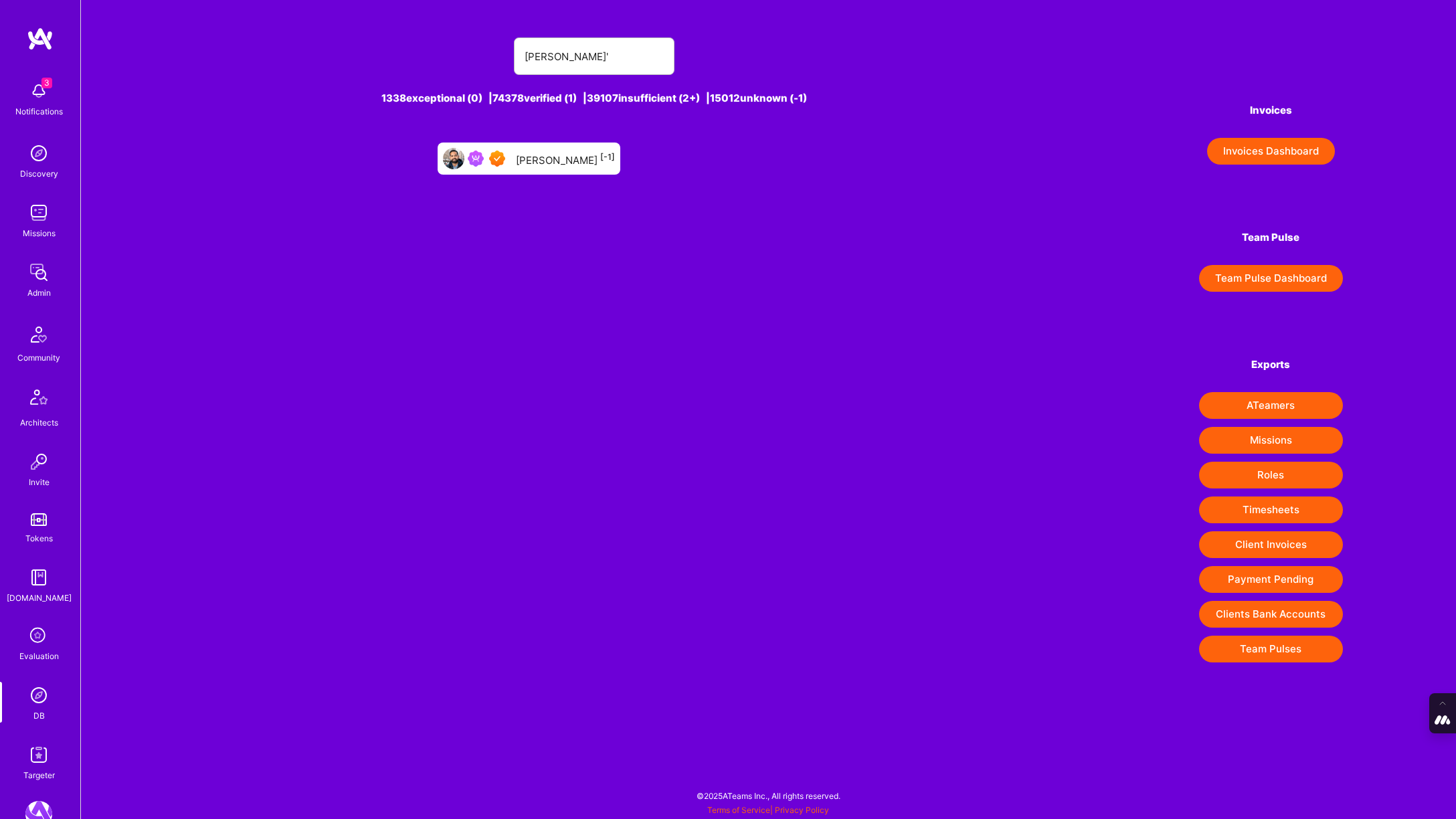
click at [566, 155] on div "[PERSON_NAME] [-1]" at bounding box center [565, 159] width 99 height 17
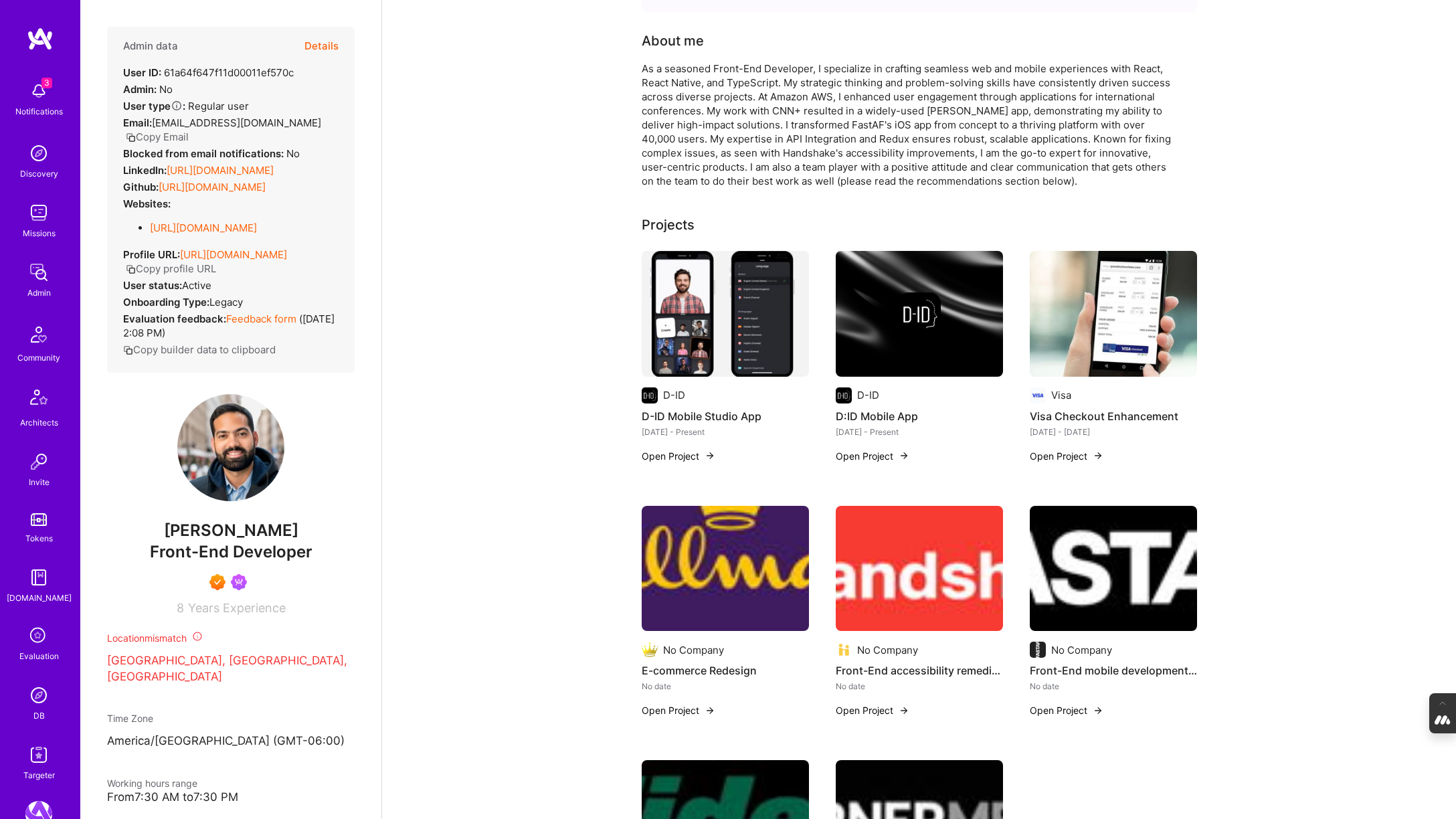
scroll to position [98, 0]
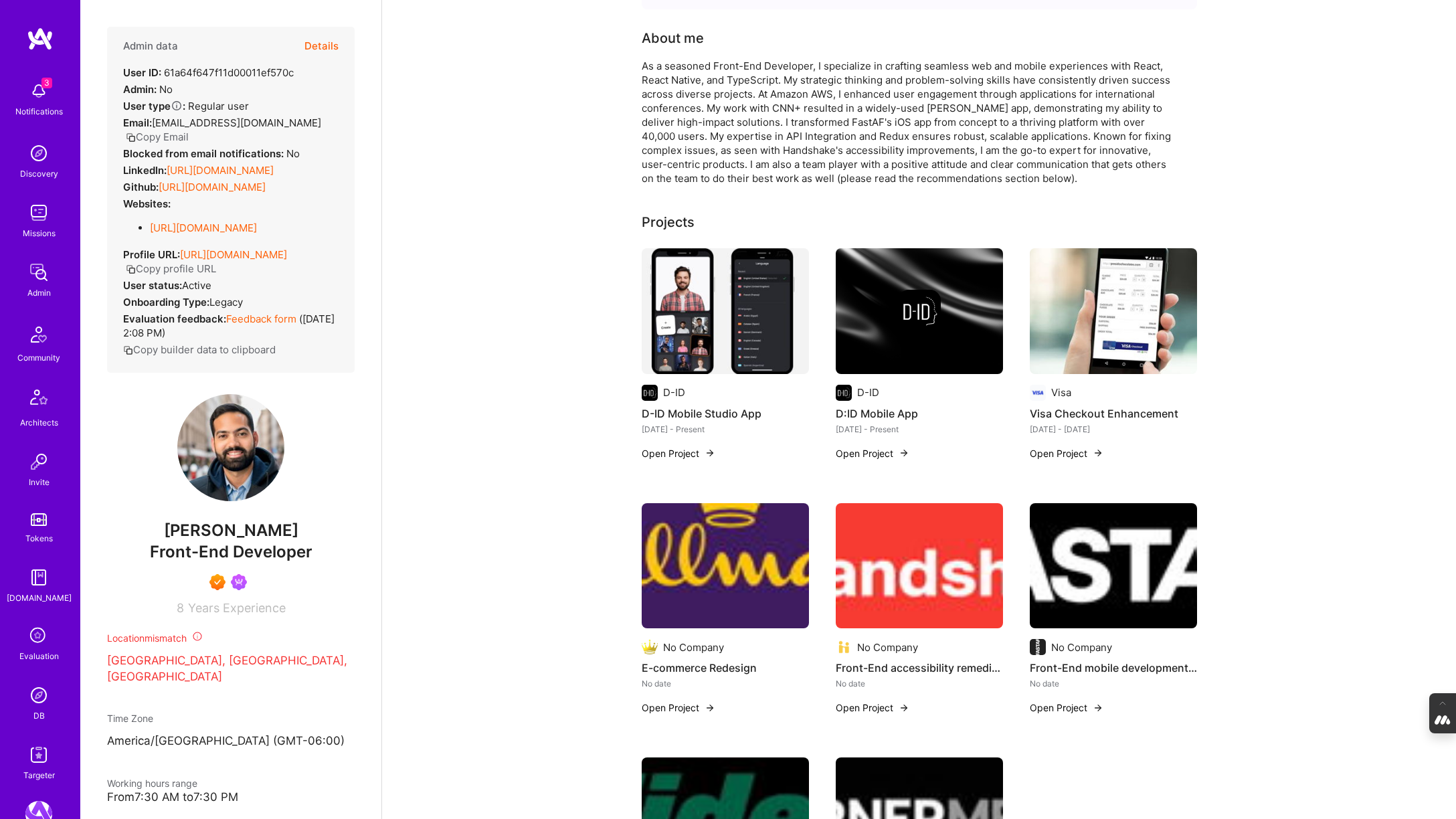
click at [1130, 342] on img at bounding box center [1113, 311] width 168 height 126
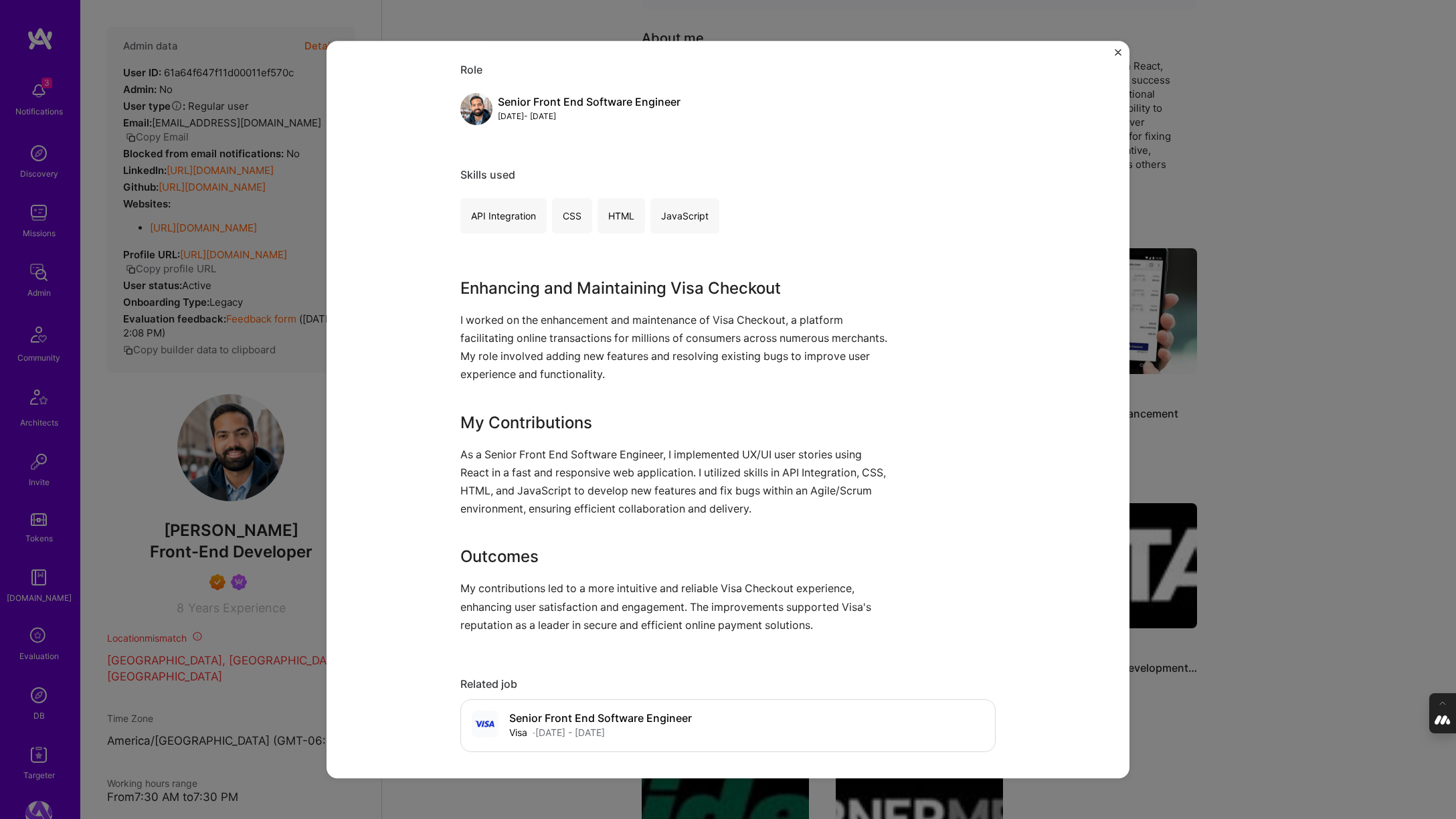
scroll to position [576, 0]
click at [1359, 479] on div "Visa Checkout Enhancement Visa Financial Services / Fintech, E-Commerce Role Se…" at bounding box center [728, 410] width 1456 height 819
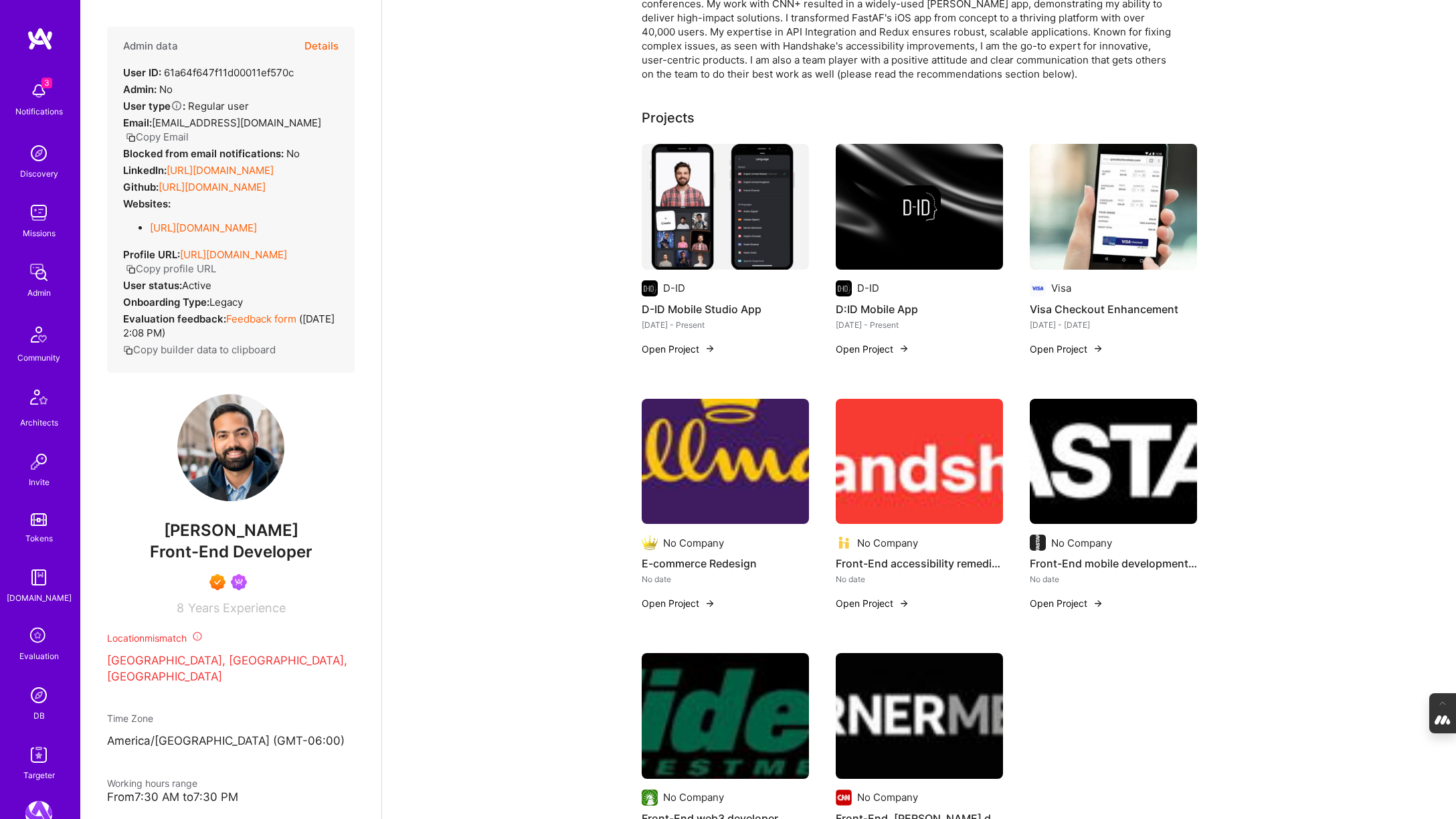
scroll to position [204, 0]
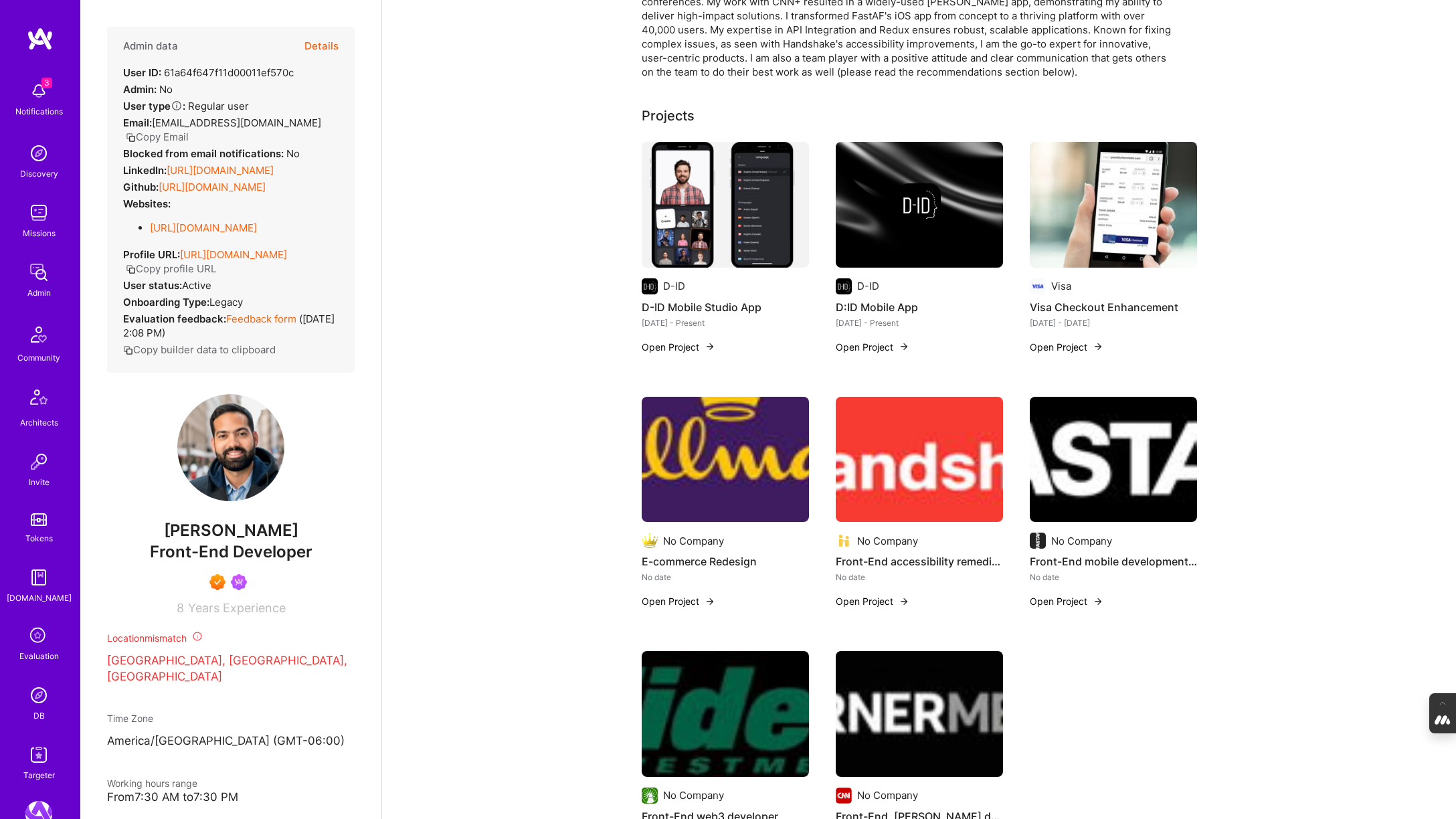
click at [1032, 548] on img at bounding box center [1038, 541] width 16 height 16
click at [723, 451] on img at bounding box center [725, 459] width 168 height 126
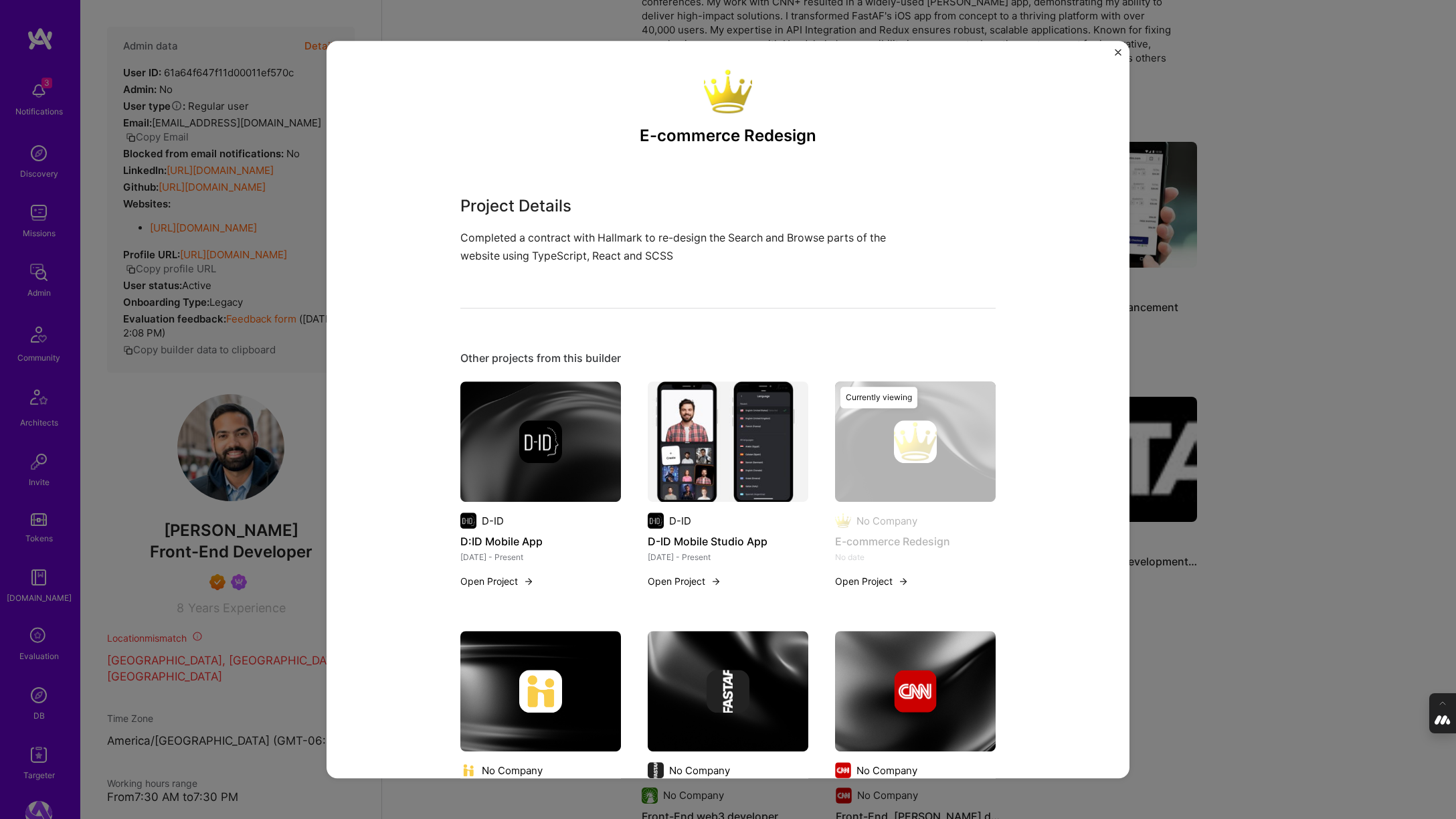
click at [302, 414] on div "E-commerce Redesign Project Details Completed a contract with Hallmark to re-de…" at bounding box center [728, 410] width 1456 height 819
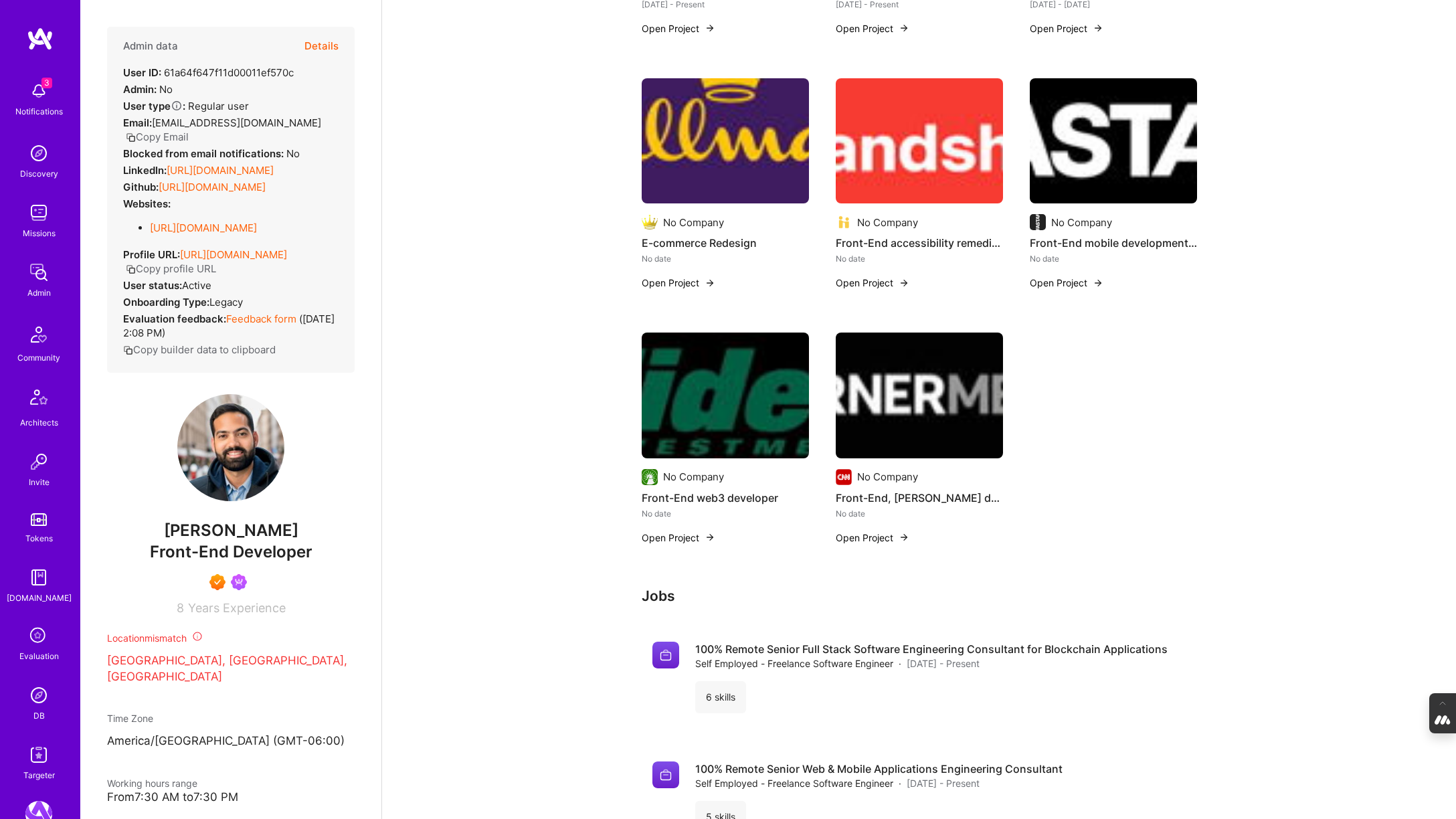
scroll to position [524, 0]
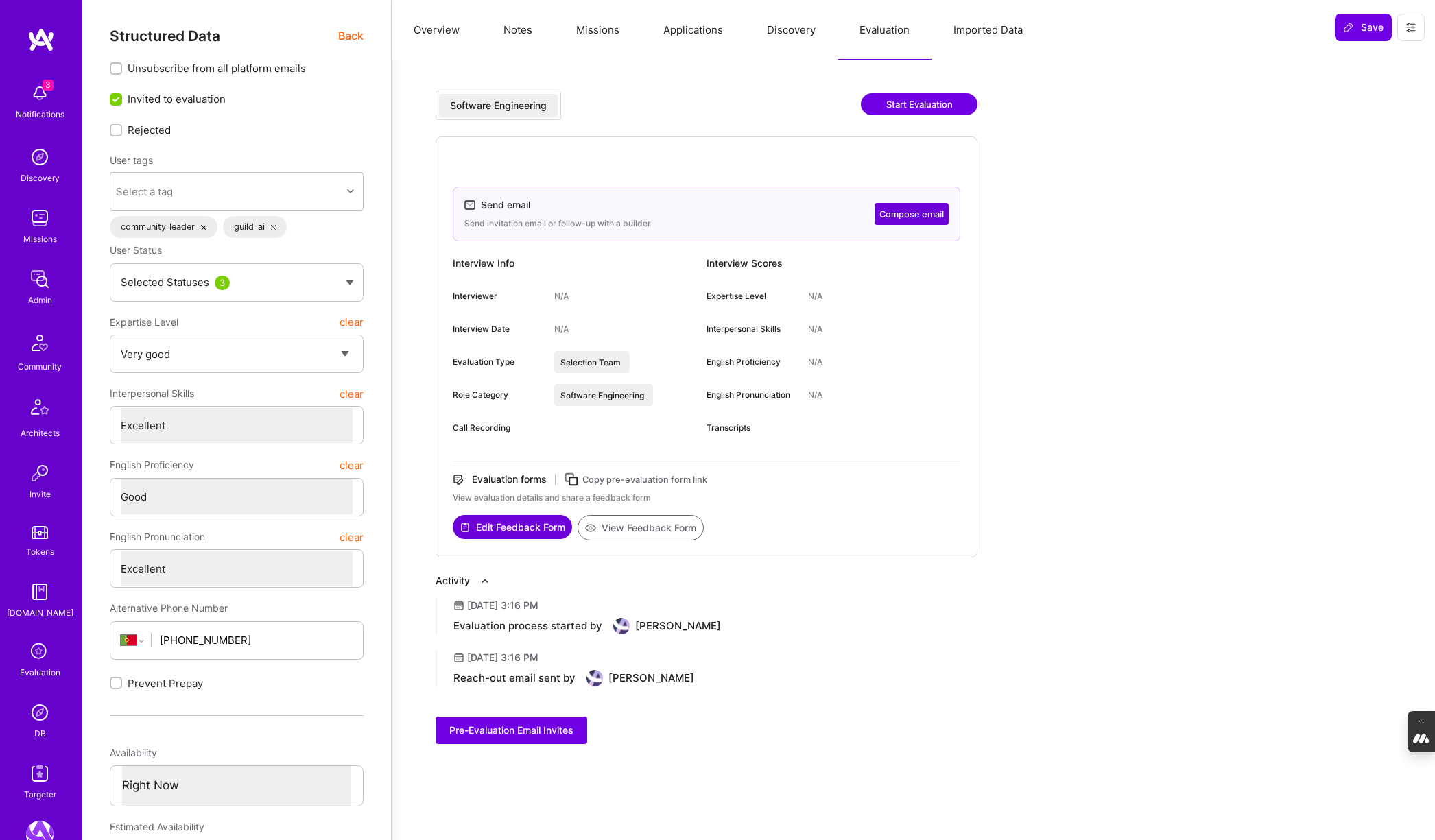
select select "5"
select select "7"
select select "6"
select select "7"
select select "PT"
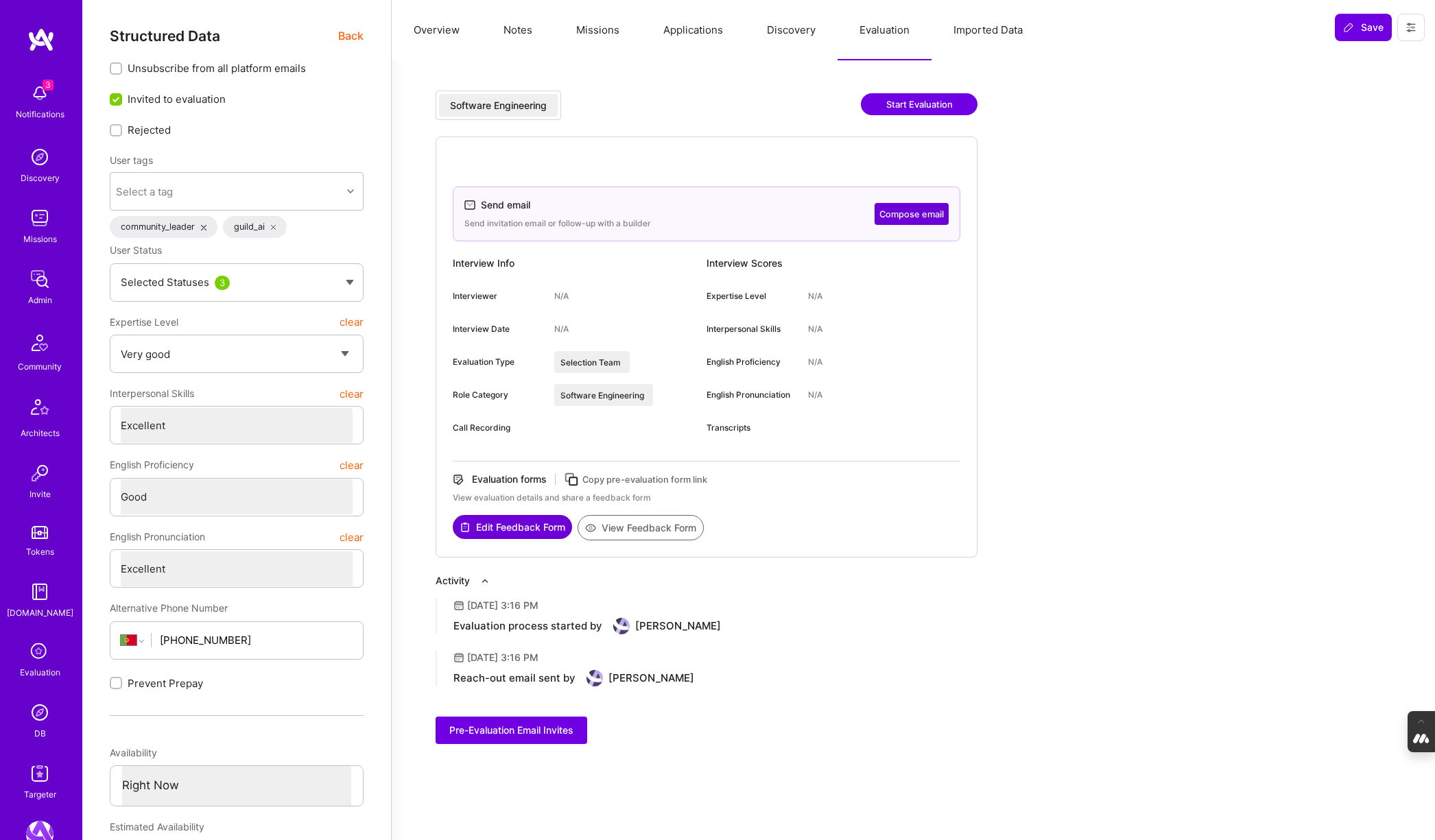
select select "Right Now"
click at [44, 727] on div "DB" at bounding box center [40, 733] width 12 height 15
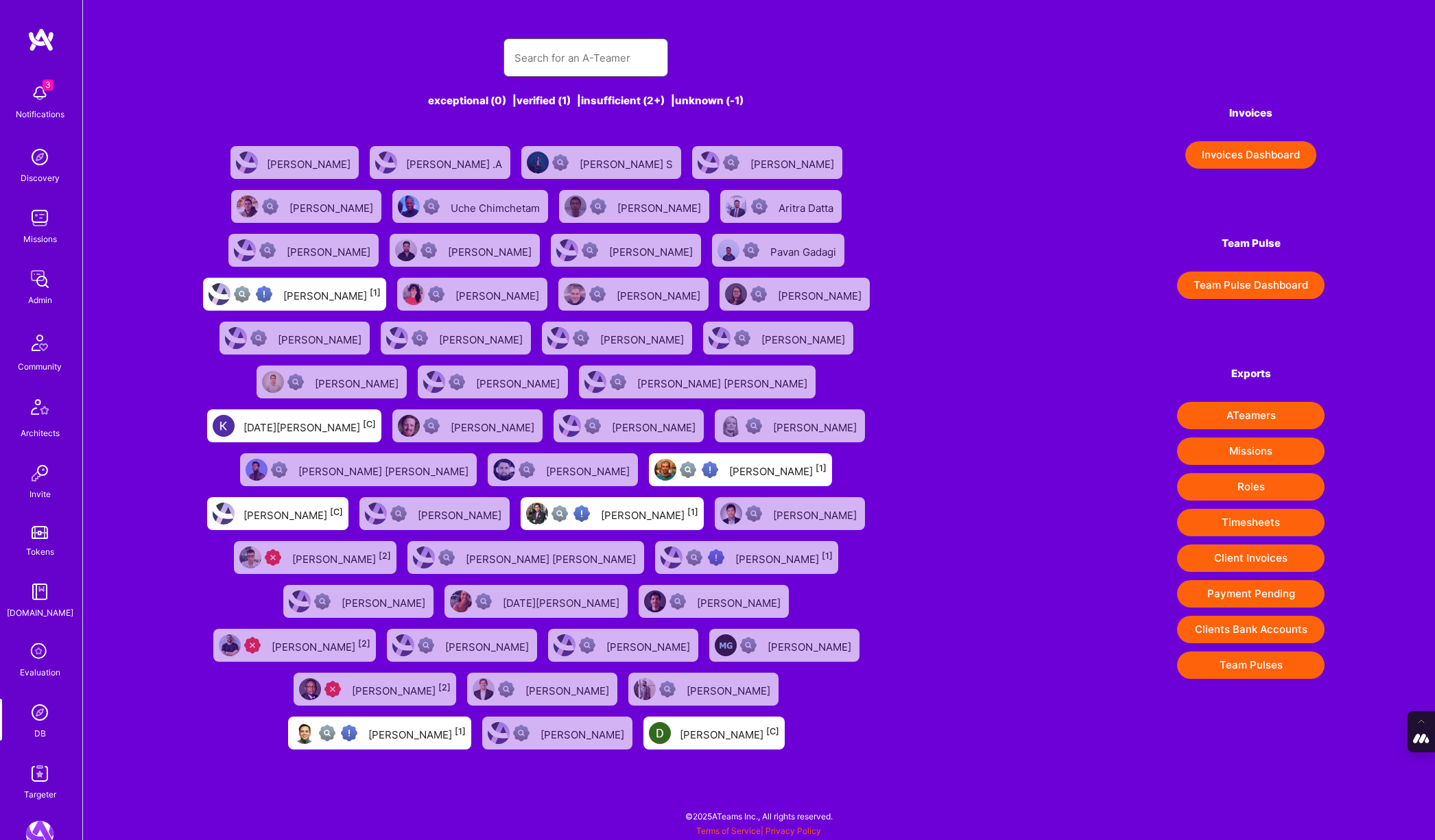
click at [515, 58] on input "text" at bounding box center [586, 58] width 143 height 35
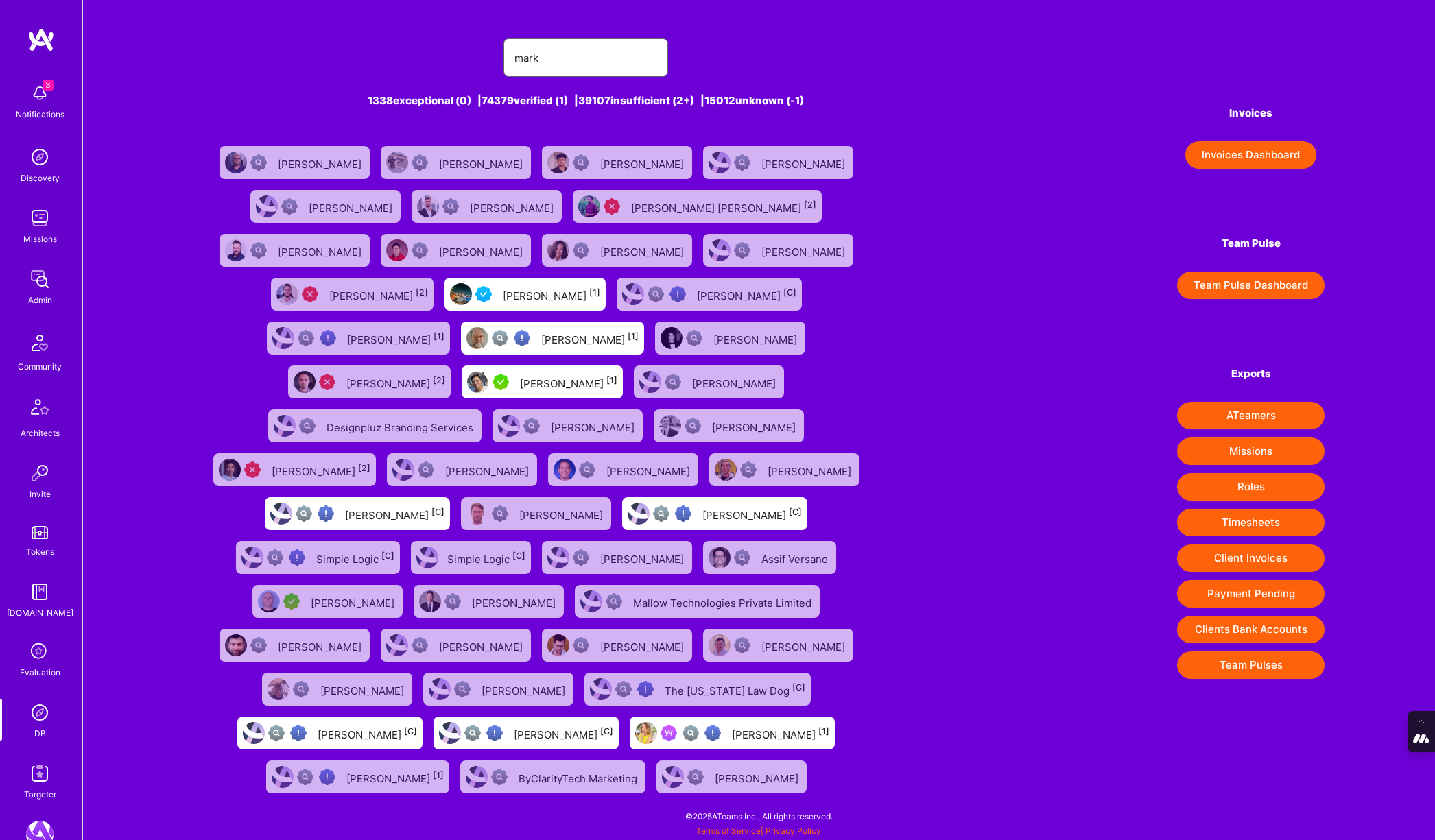
type input "[PERSON_NAME]"
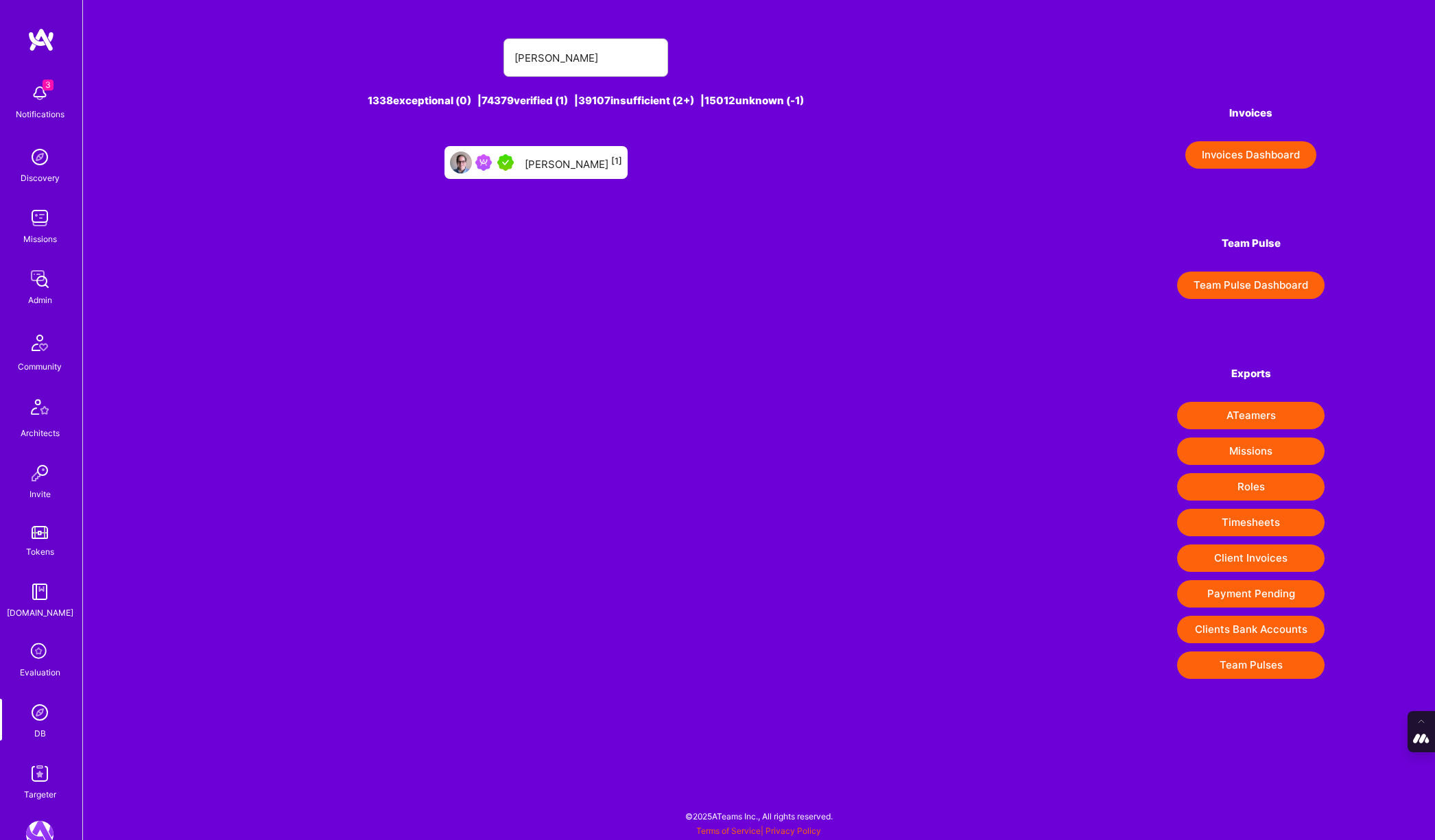
click at [568, 166] on div "[PERSON_NAME] [1]" at bounding box center [573, 162] width 97 height 18
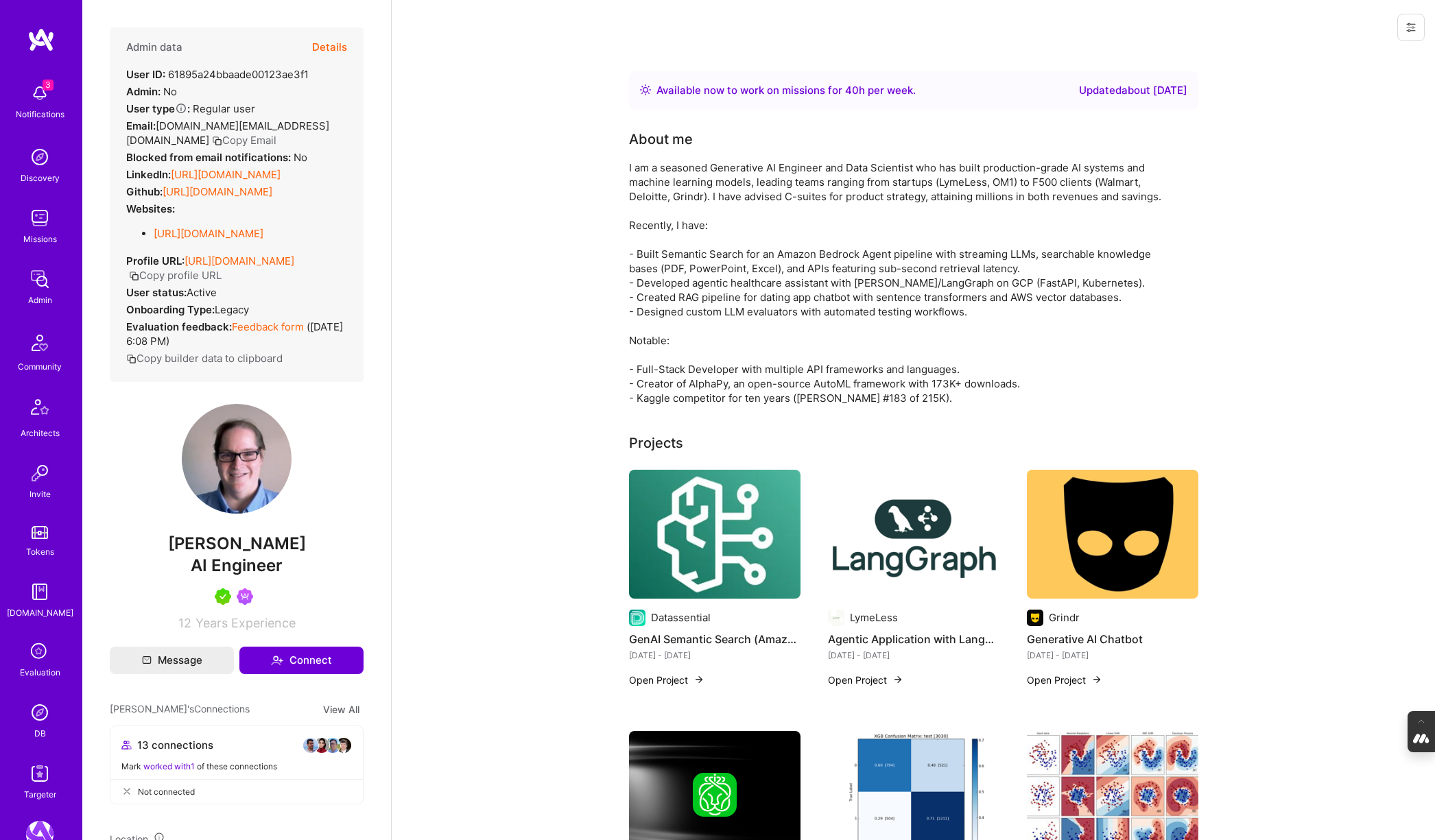
click at [37, 716] on img at bounding box center [40, 713] width 28 height 28
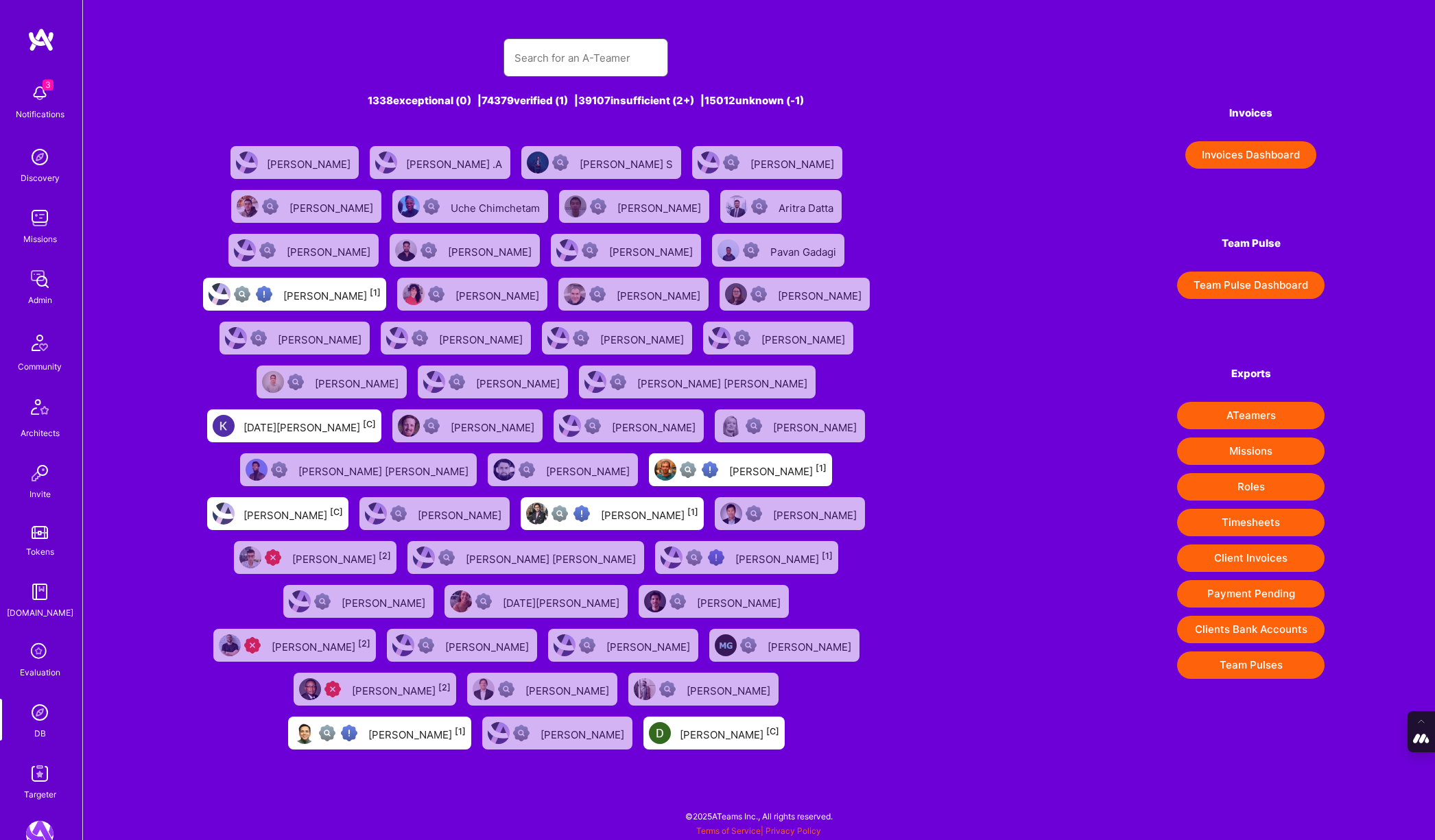
click at [583, 59] on input "text" at bounding box center [586, 58] width 143 height 35
paste input "Richard Abrich"
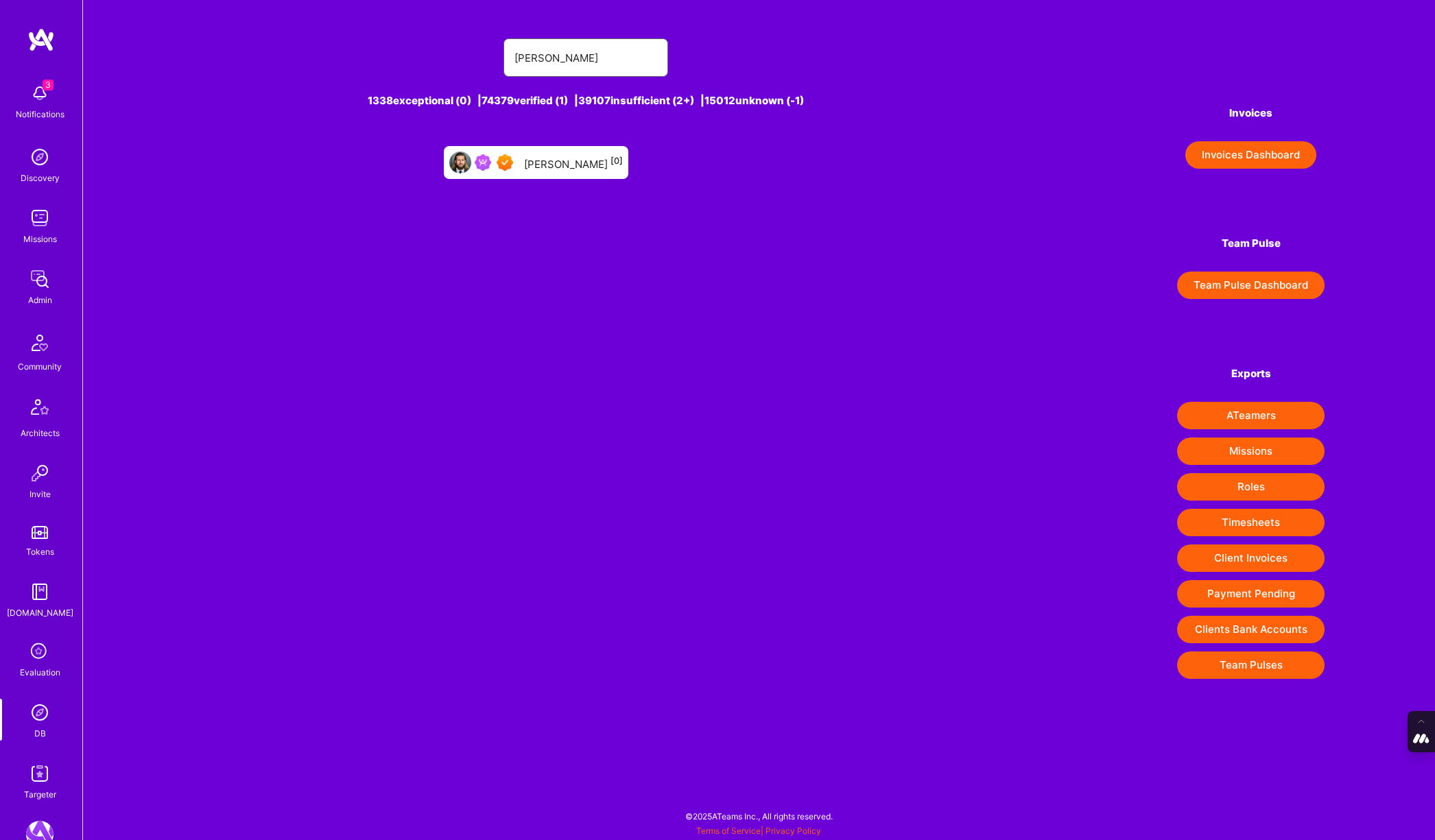
type input "Richard Abrich"
click at [547, 146] on div "Richard Abrich [0]" at bounding box center [536, 162] width 185 height 32
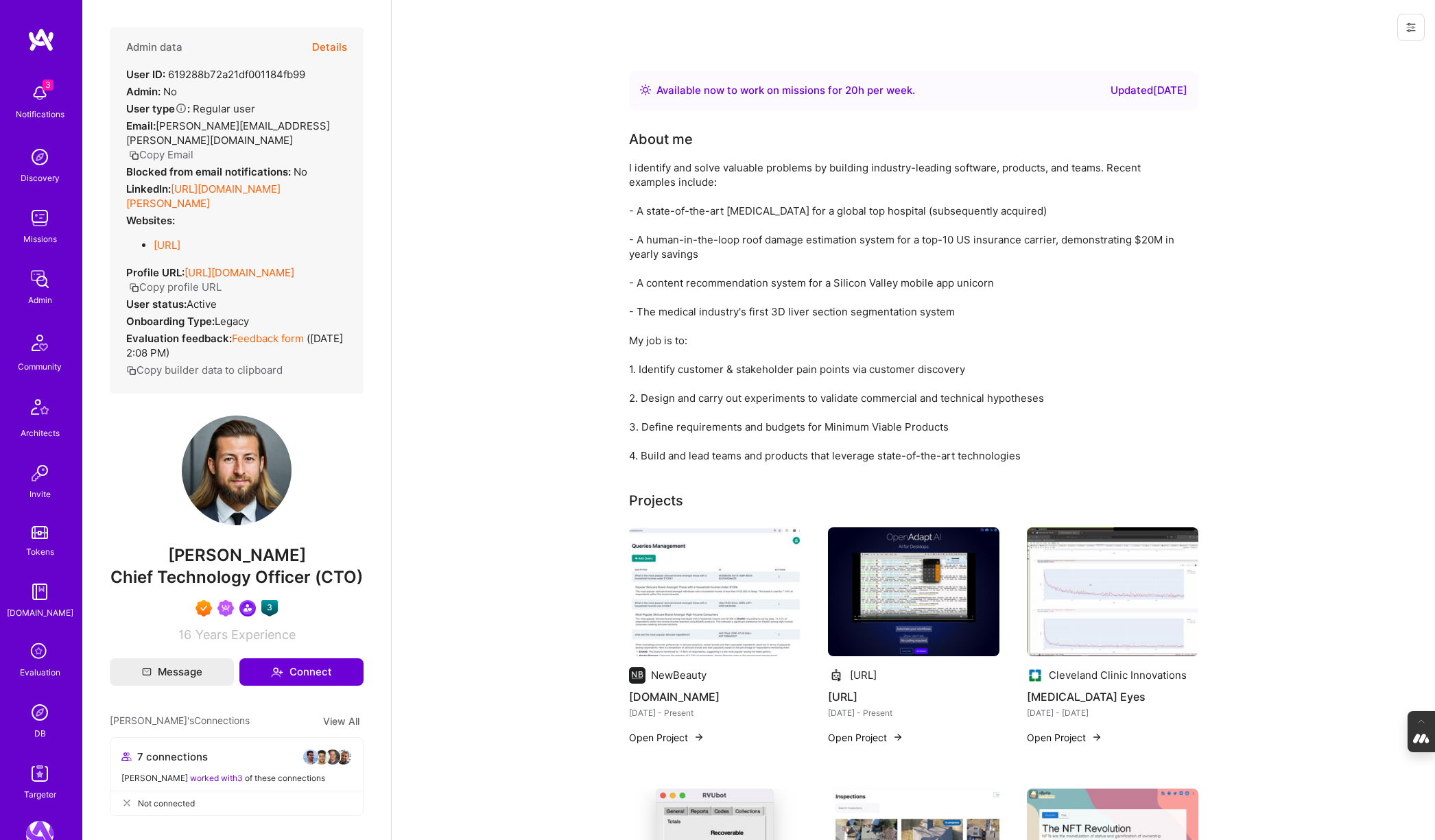
click at [31, 716] on img at bounding box center [40, 713] width 28 height 28
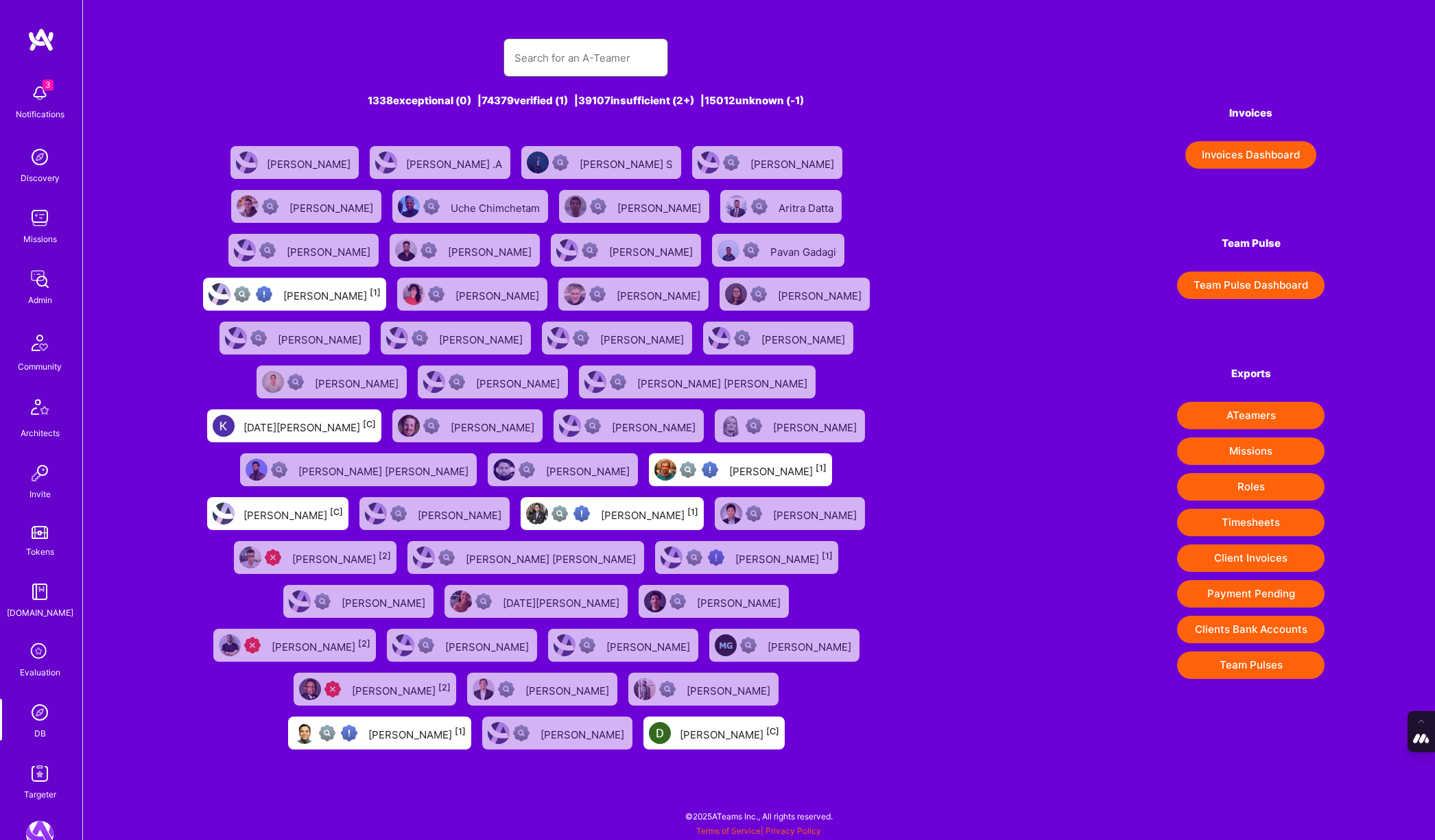
click at [579, 55] on input "text" at bounding box center [586, 58] width 143 height 35
paste input "Theodore Van Rooy"
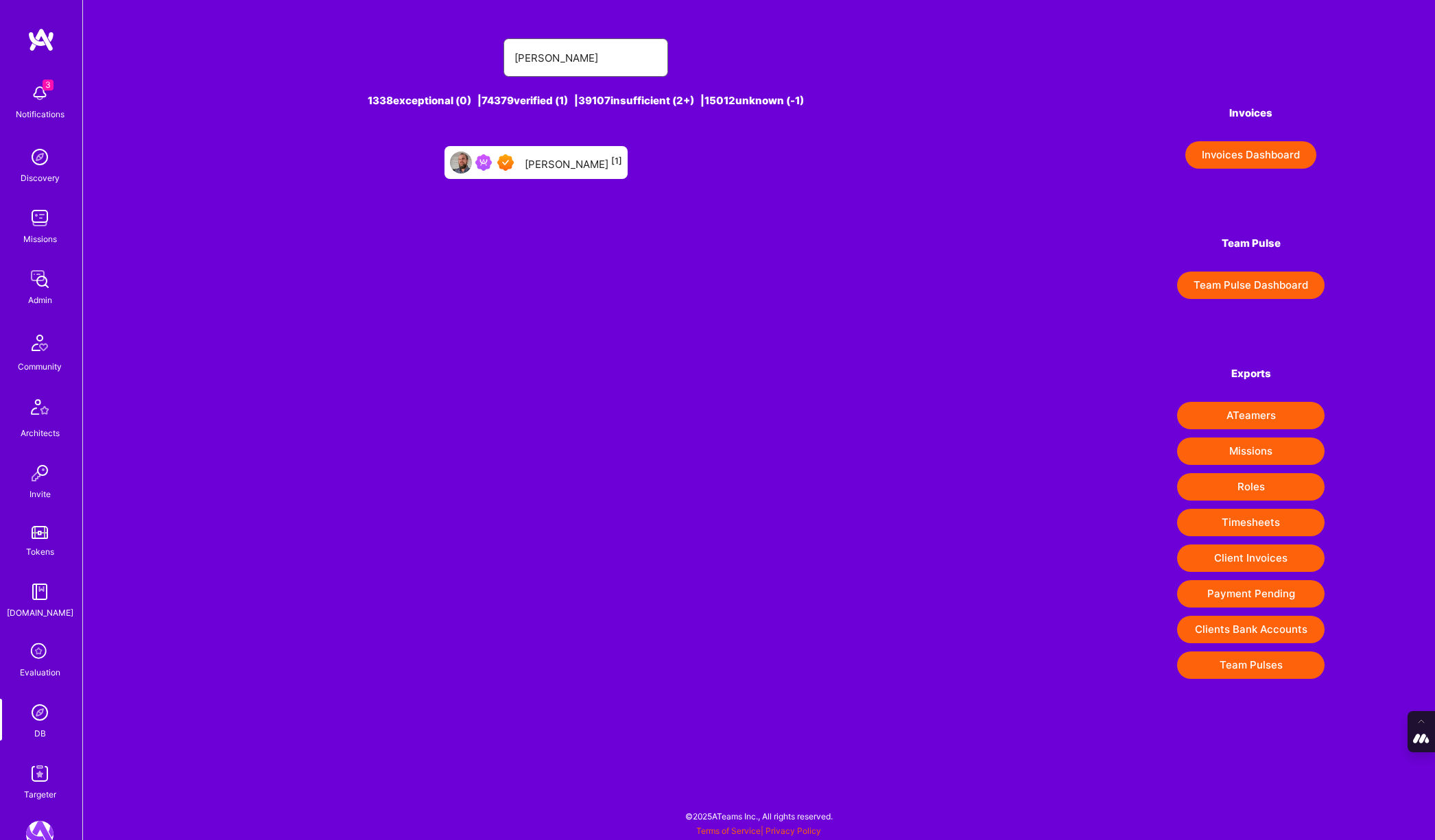
type input "Theodore Van Rooy"
click at [574, 170] on div "Theodore Van Rooy [1]" at bounding box center [573, 162] width 97 height 18
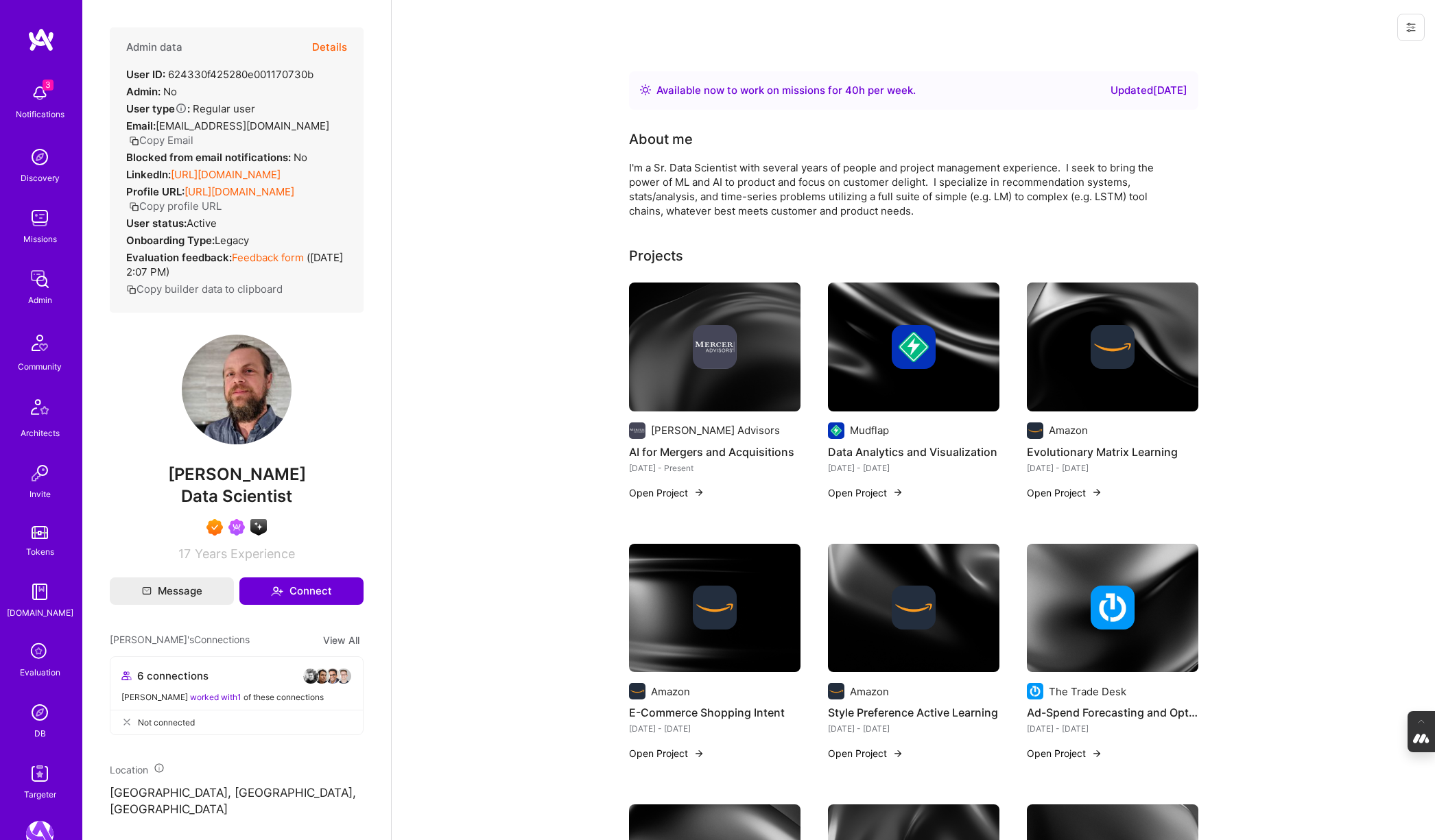
click at [343, 45] on button "Details" at bounding box center [330, 47] width 35 height 40
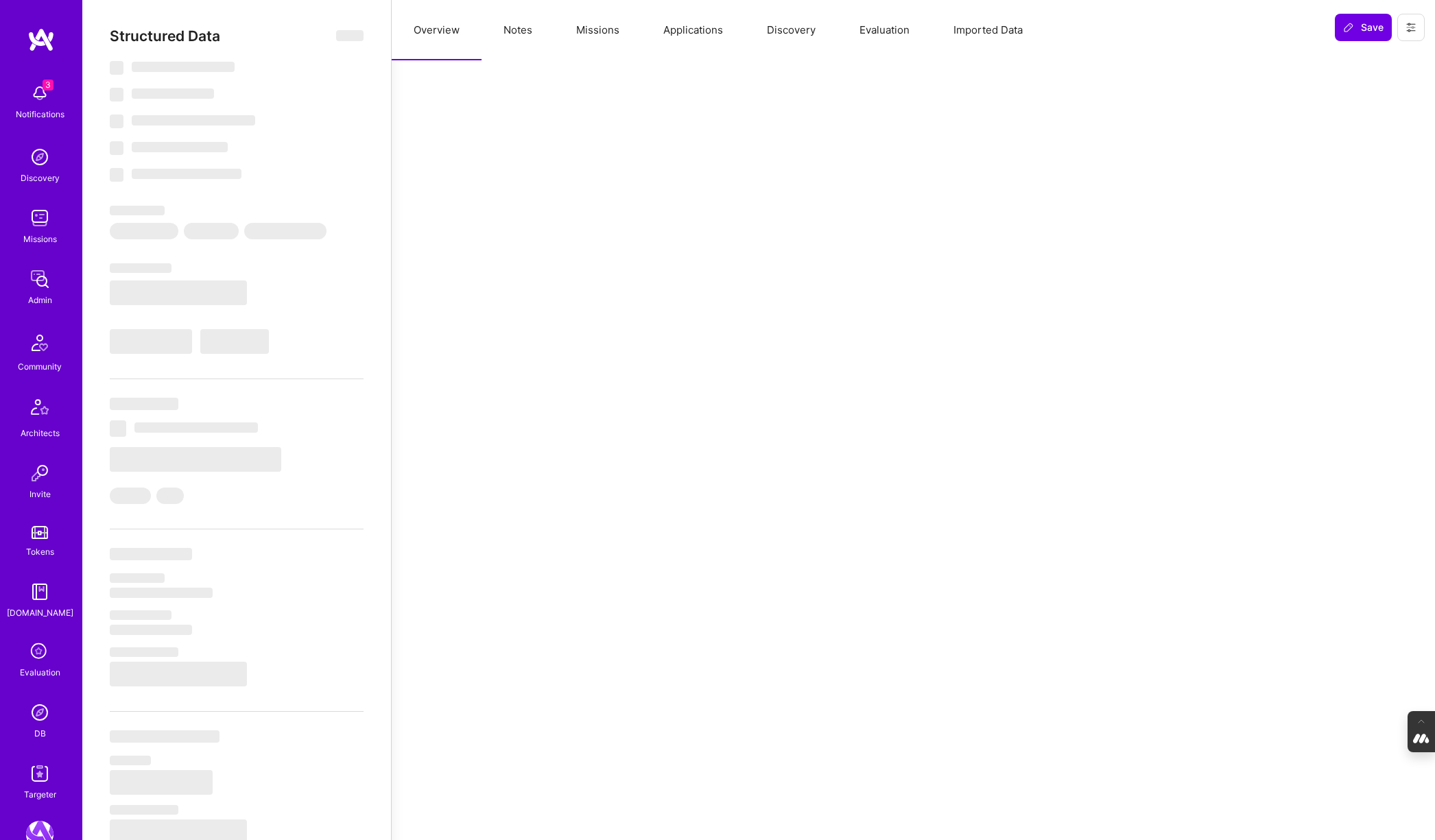
click at [610, 31] on button "Missions" at bounding box center [598, 30] width 87 height 60
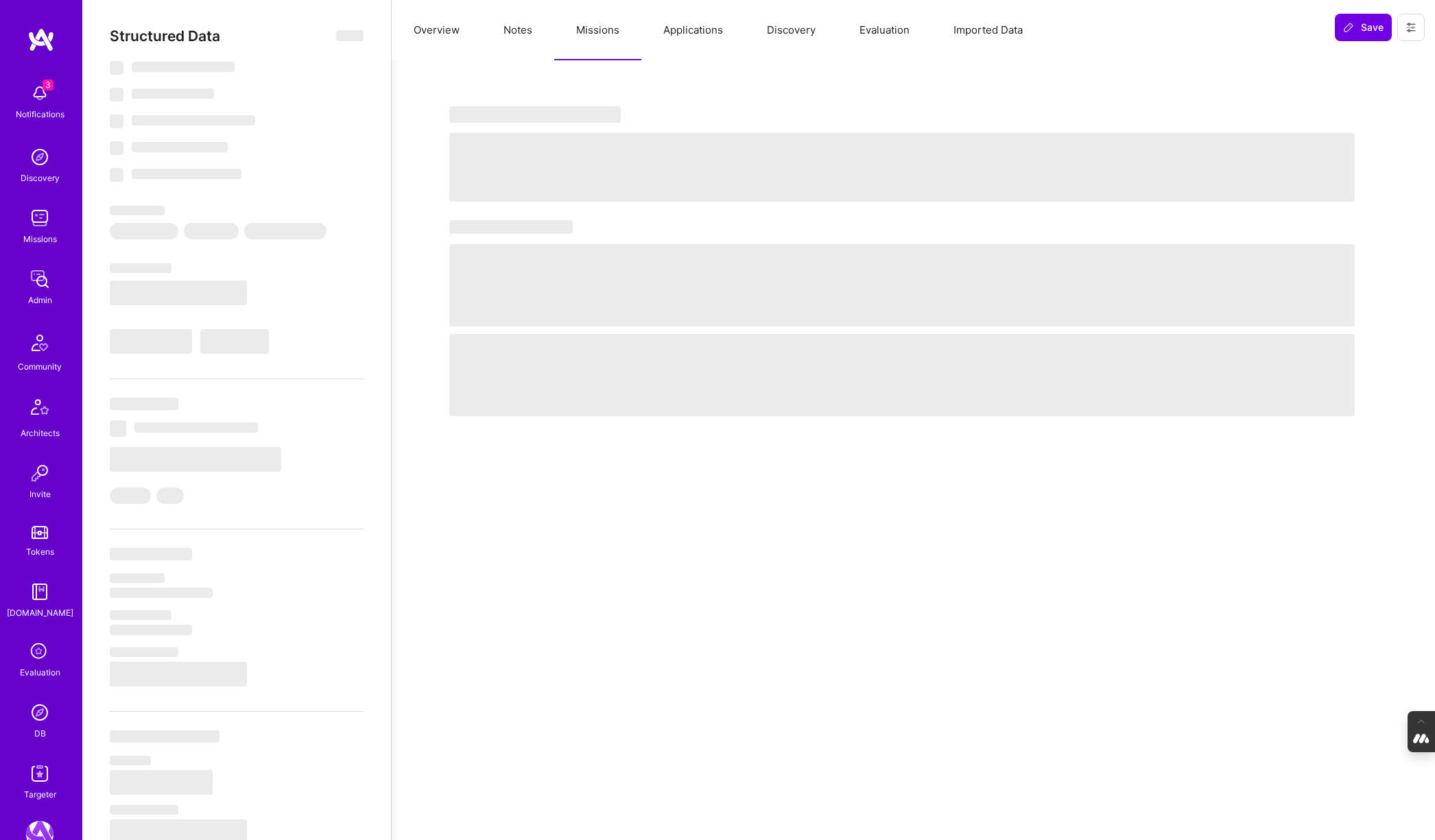
type textarea "x"
select select "Right Now"
select select "7"
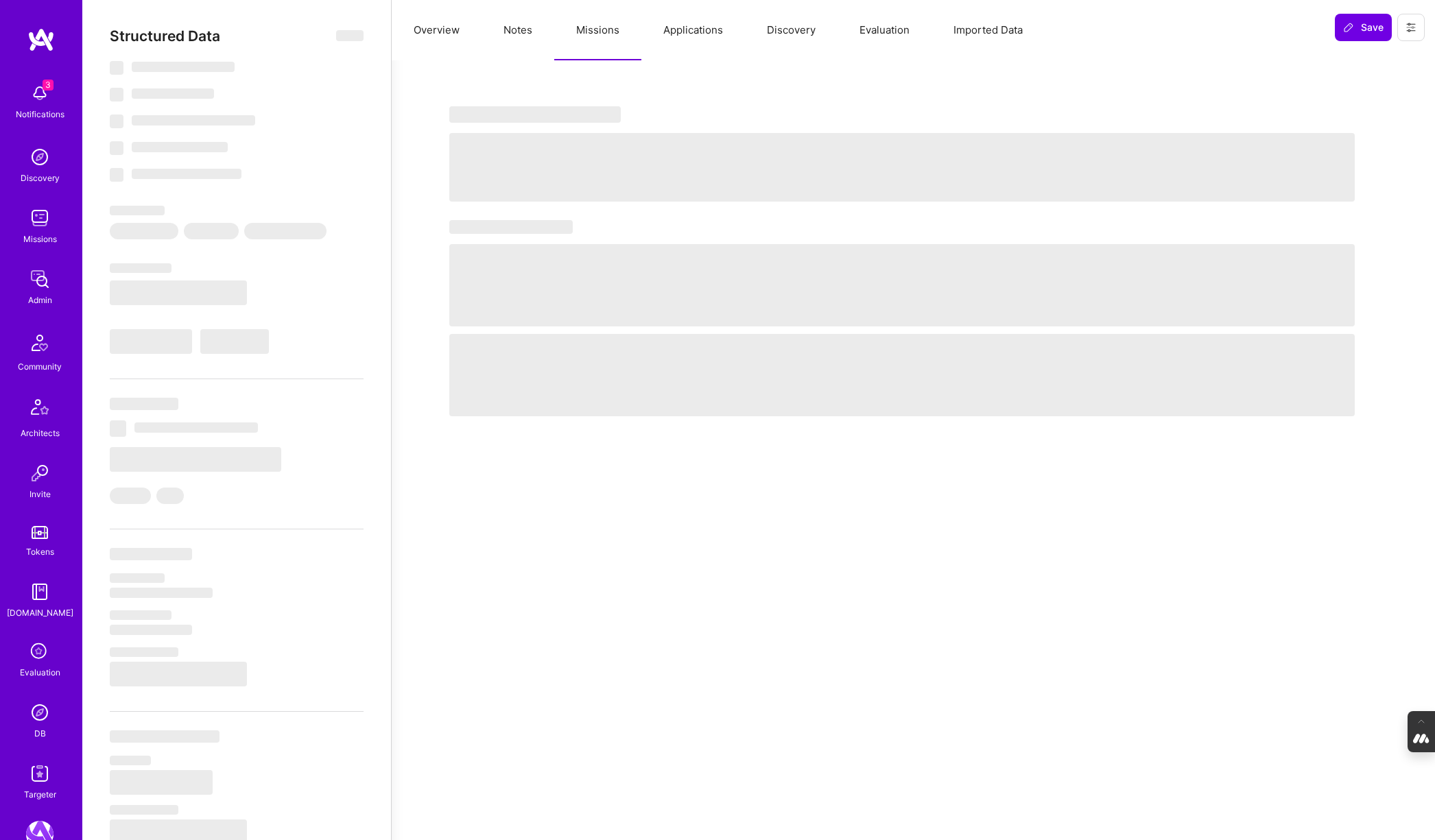
select select "7"
select select "US"
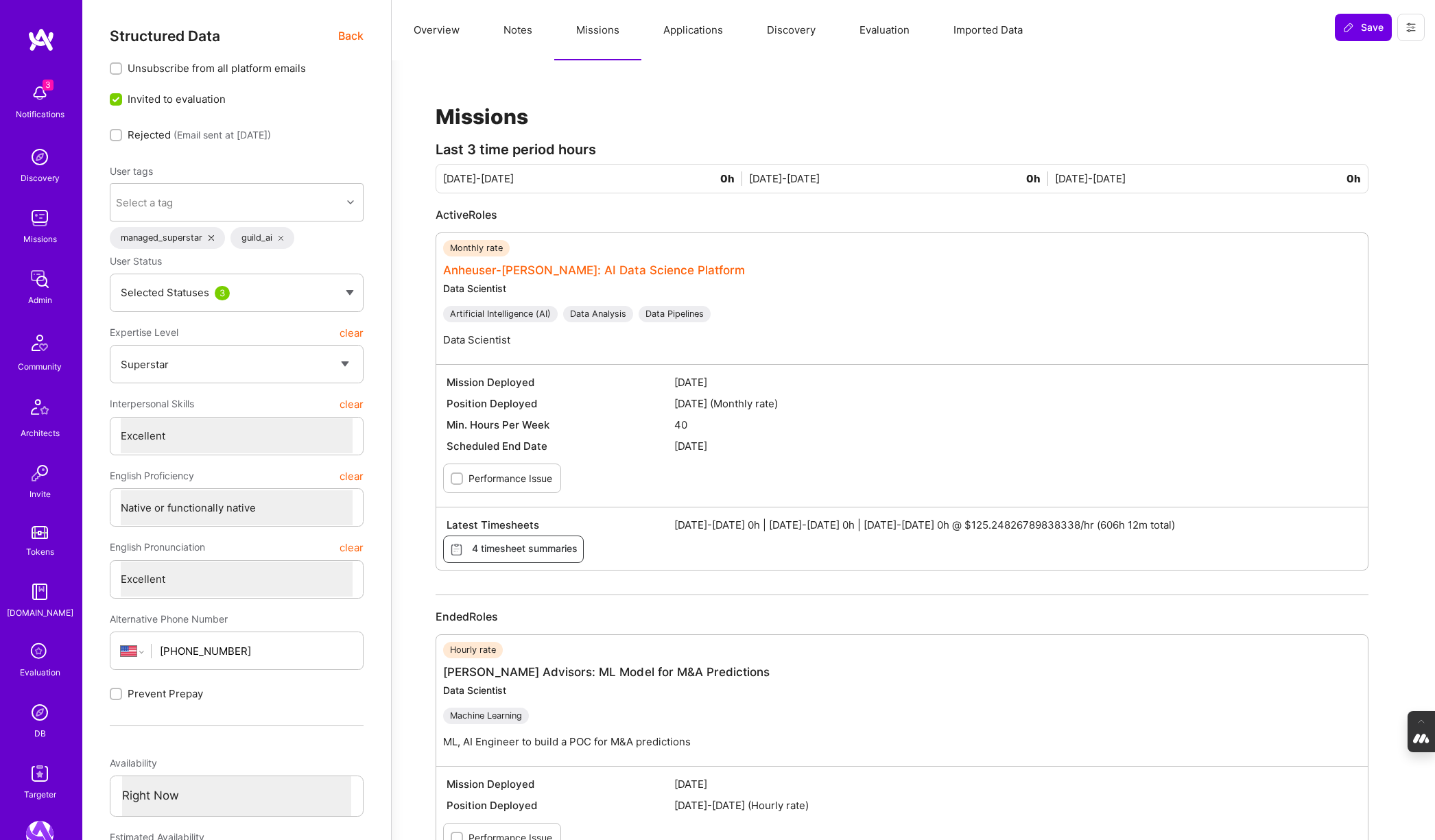
click at [554, 266] on link "Anheuser-Busch: AI Data Science Platform" at bounding box center [593, 270] width 302 height 14
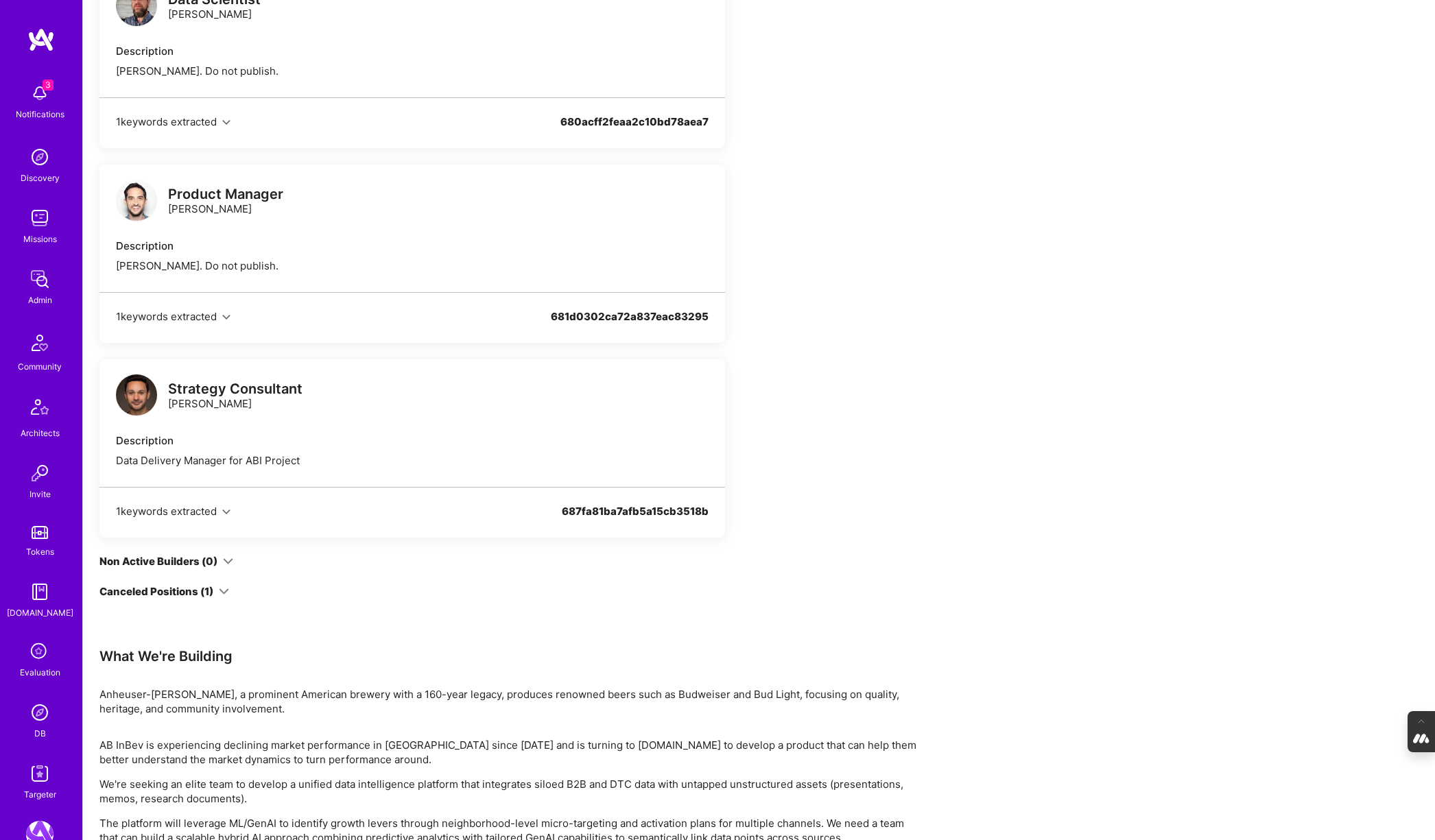
scroll to position [1604, 0]
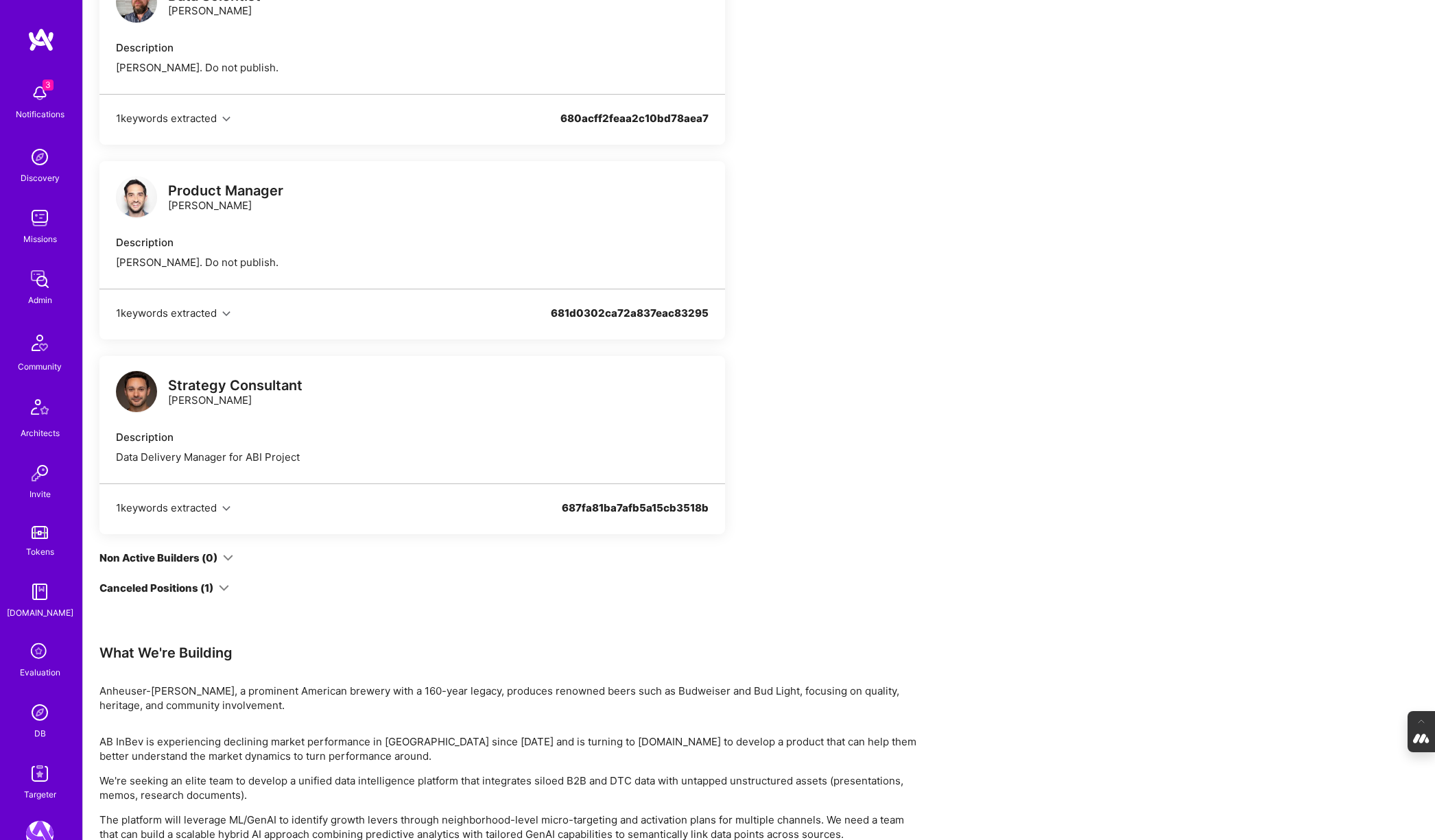
click at [41, 721] on img at bounding box center [40, 713] width 28 height 28
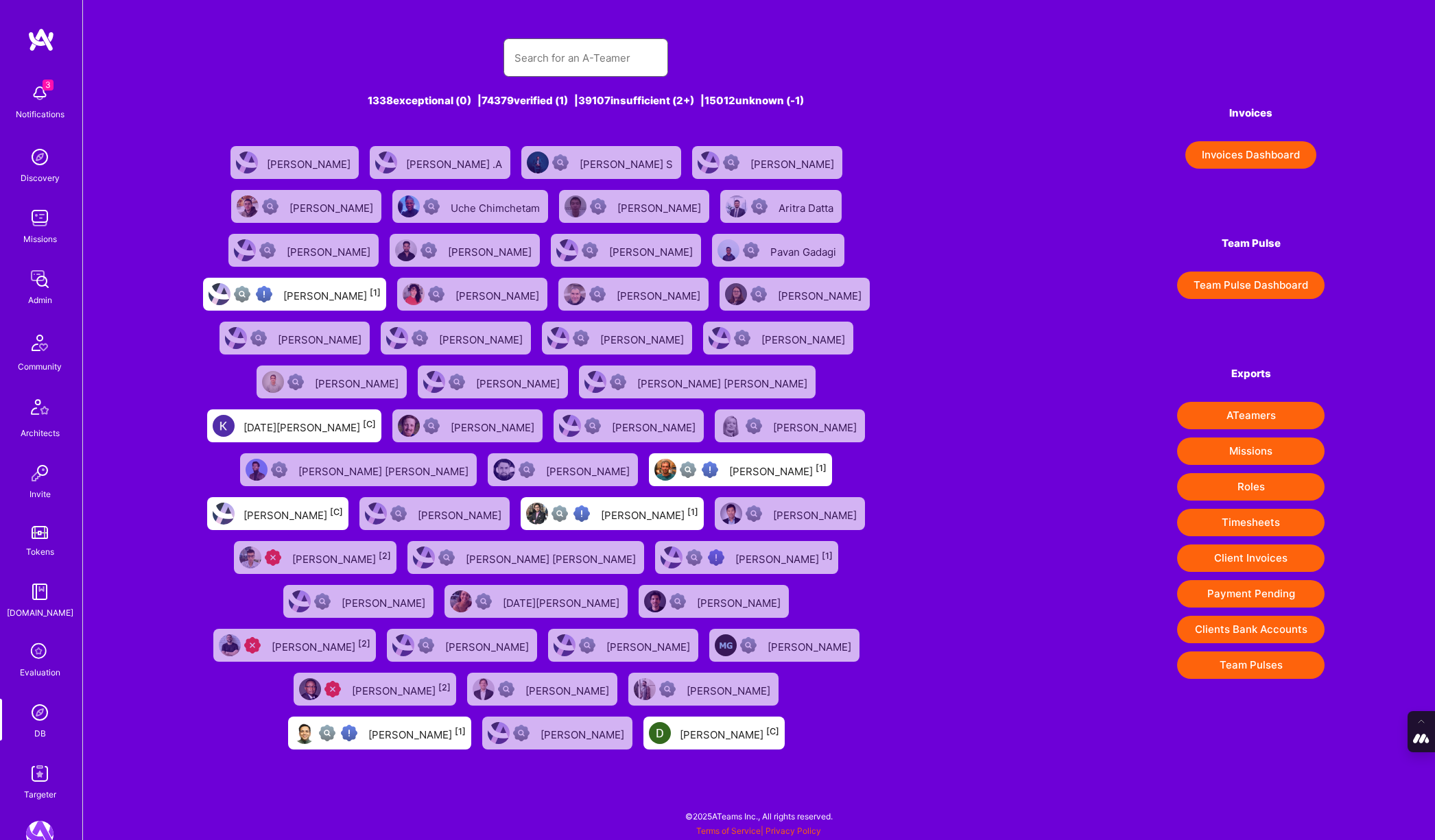
click at [585, 59] on input "text" at bounding box center [586, 58] width 143 height 35
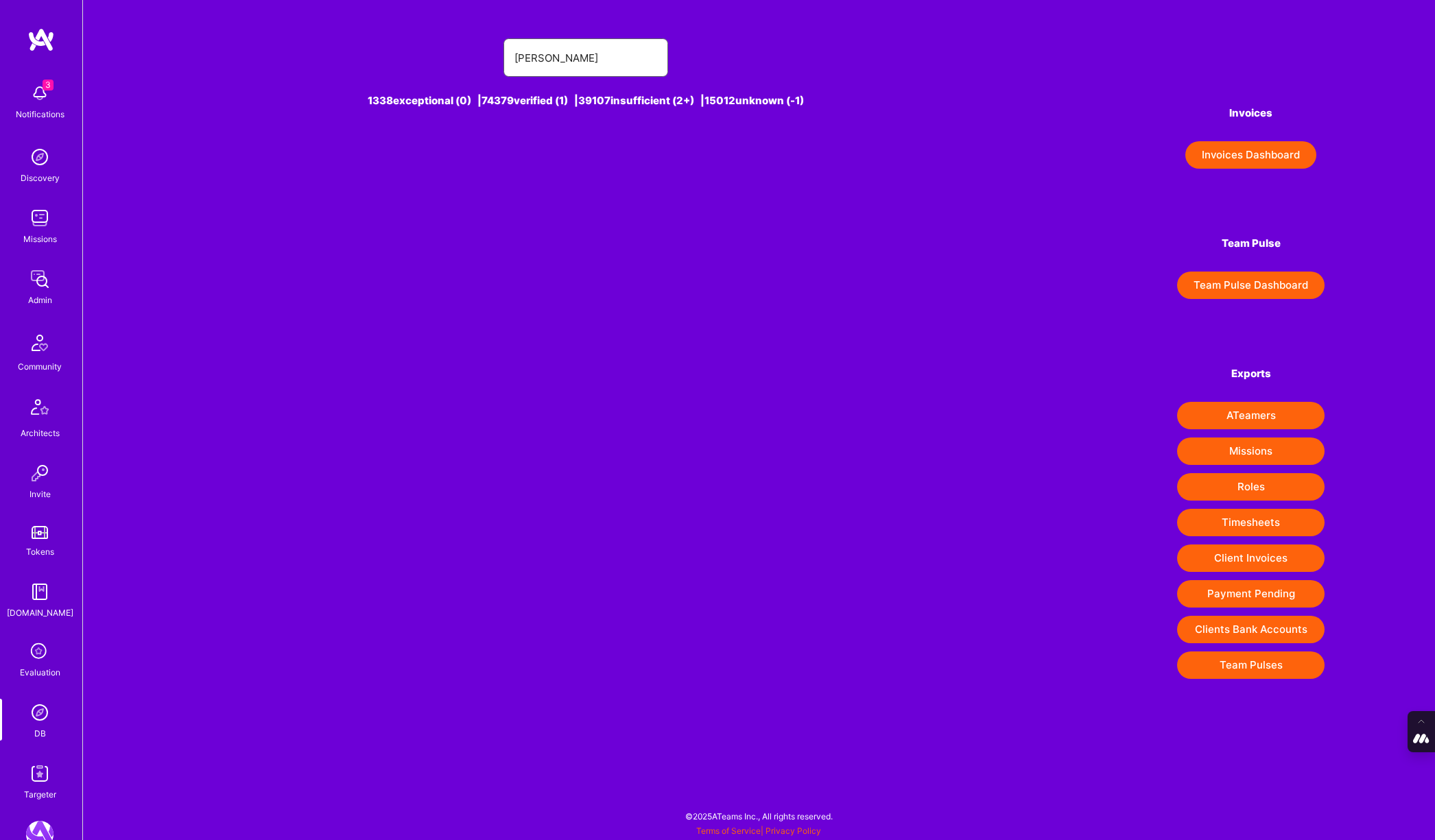
type input "rob shapiro"
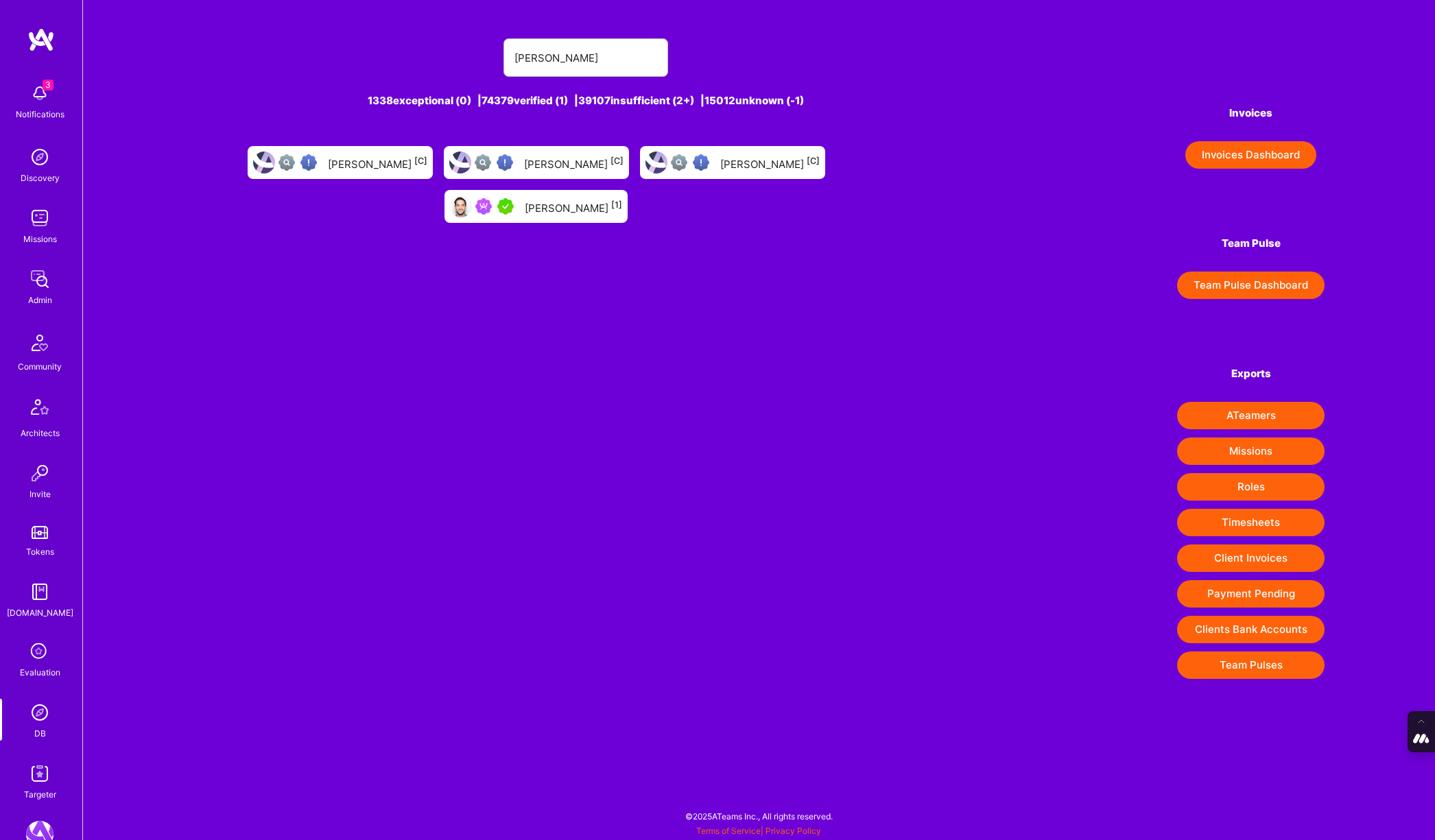
click at [622, 198] on div "Rob Shapiro [1]" at bounding box center [573, 206] width 97 height 18
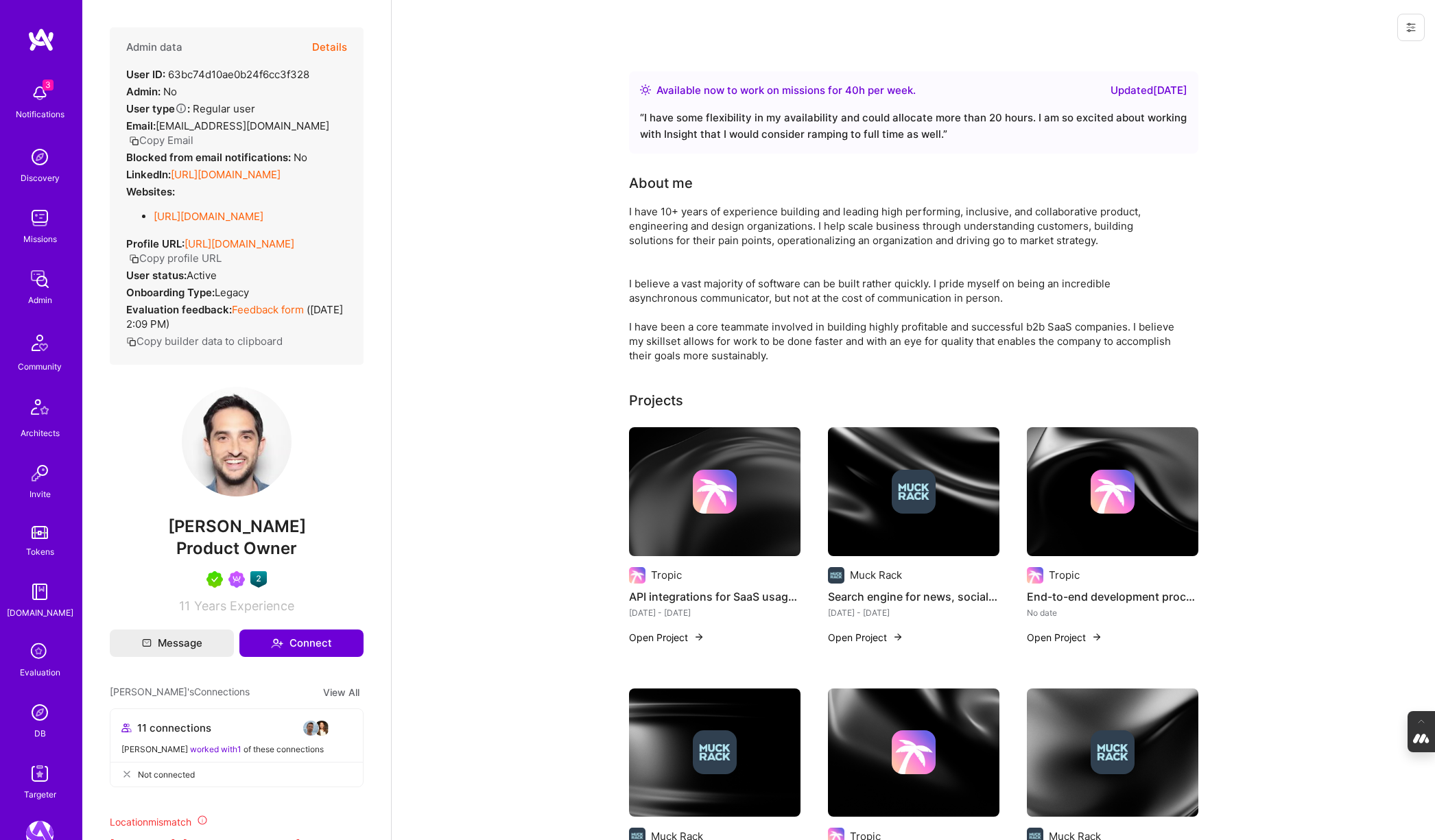
click at [327, 45] on button "Details" at bounding box center [330, 47] width 35 height 40
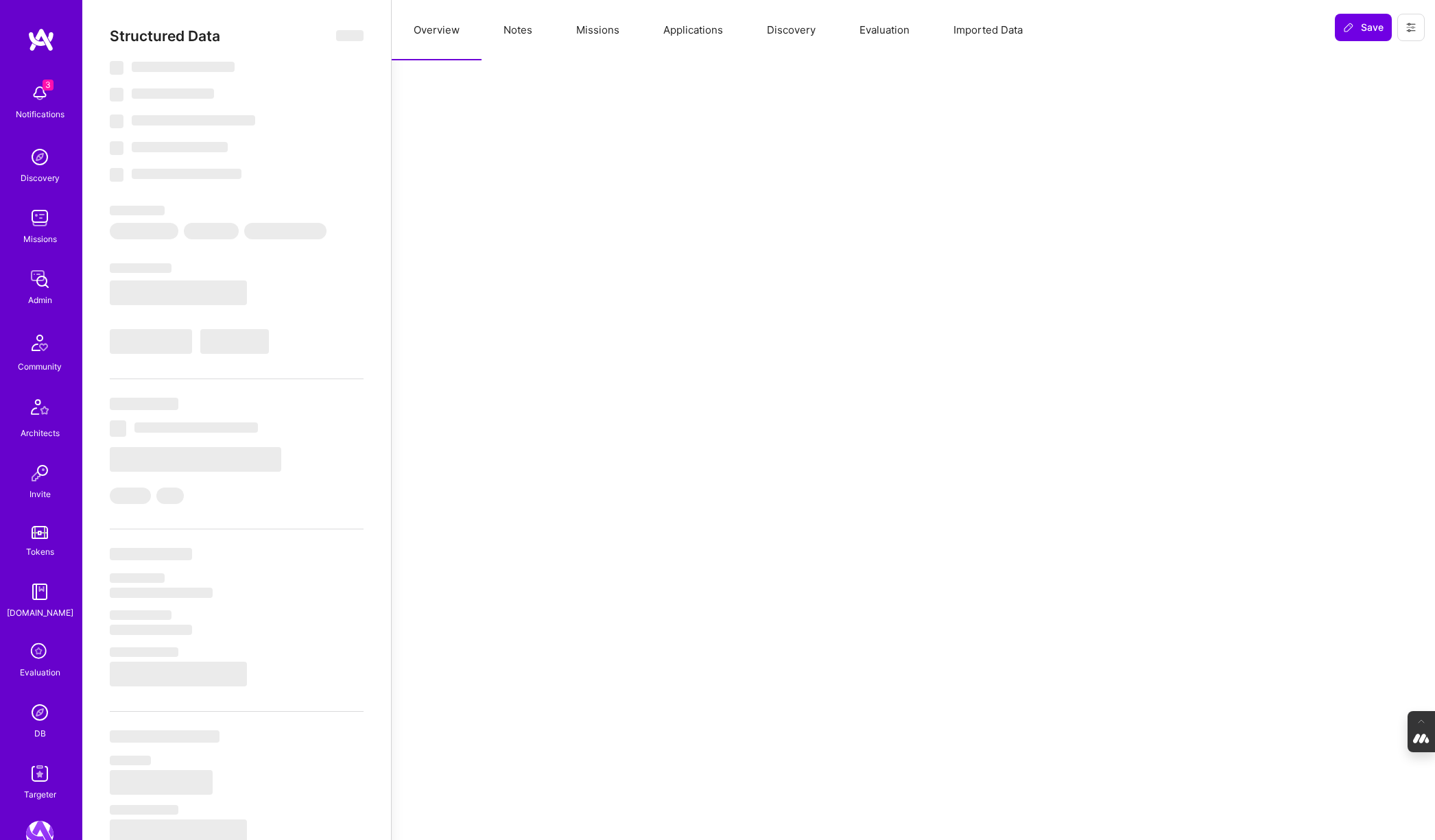
click at [593, 32] on button "Missions" at bounding box center [598, 30] width 87 height 60
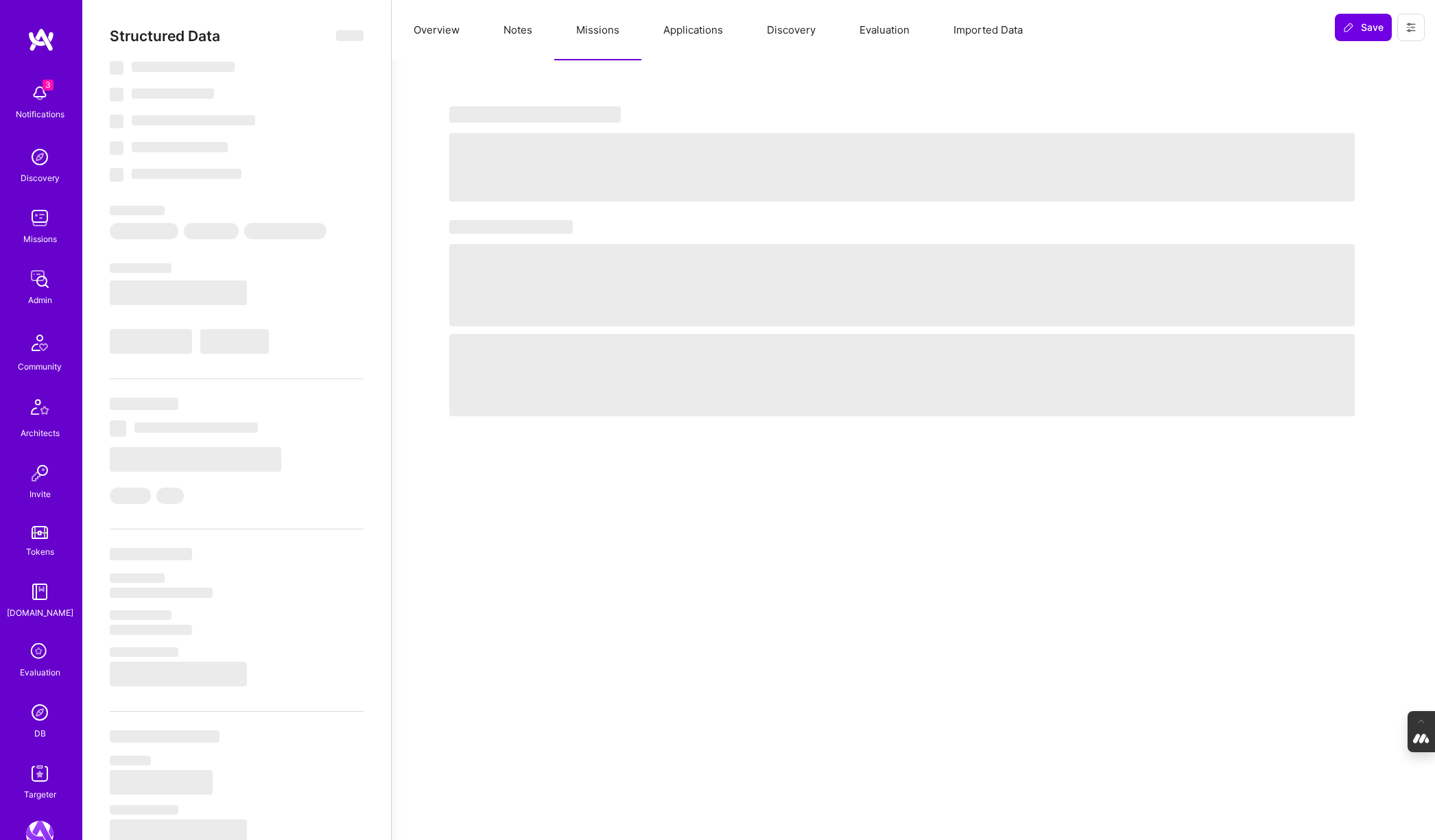
type textarea "x"
select select "Right Now"
select select "5"
select select "7"
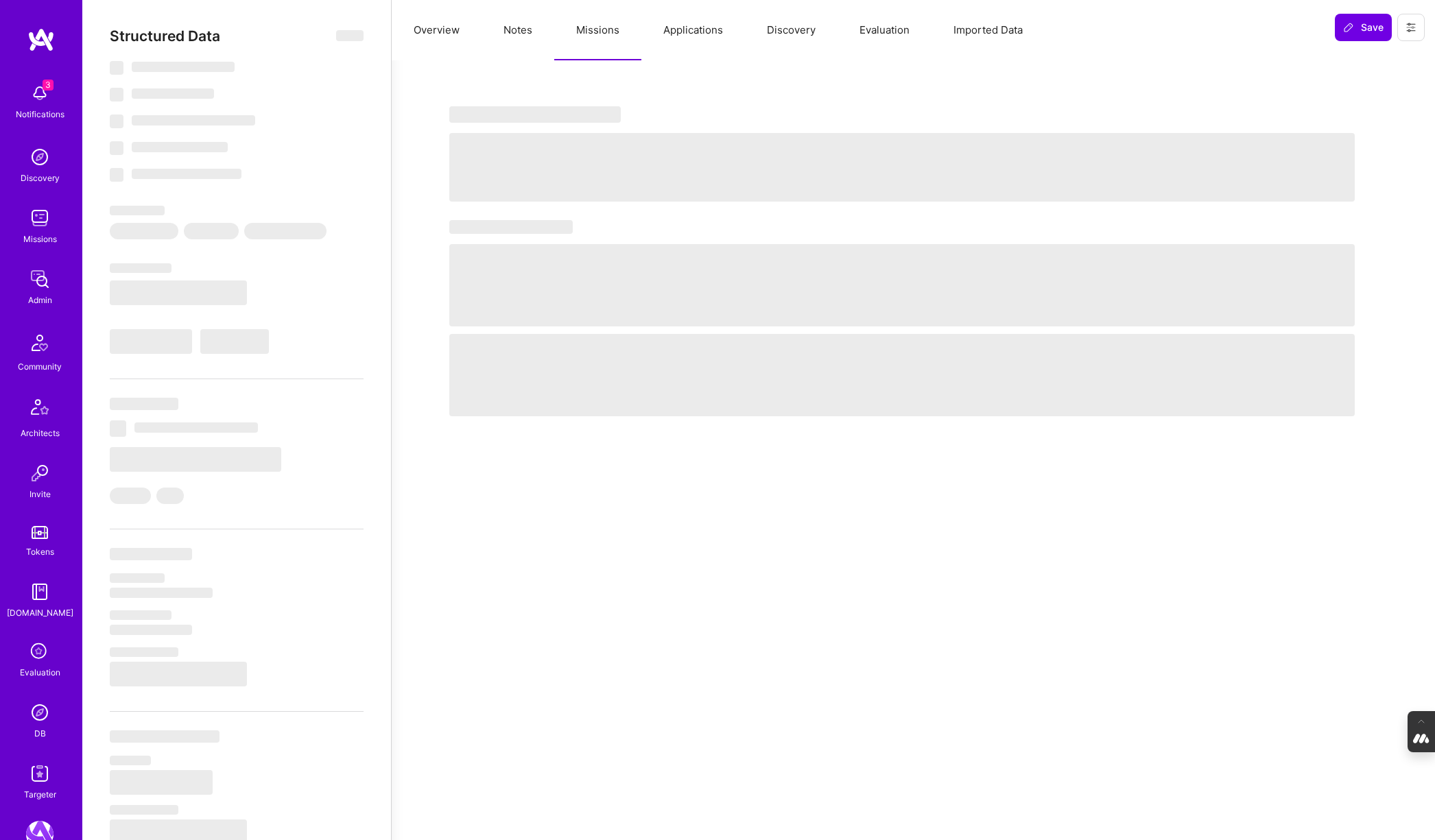
select select "7"
select select "US"
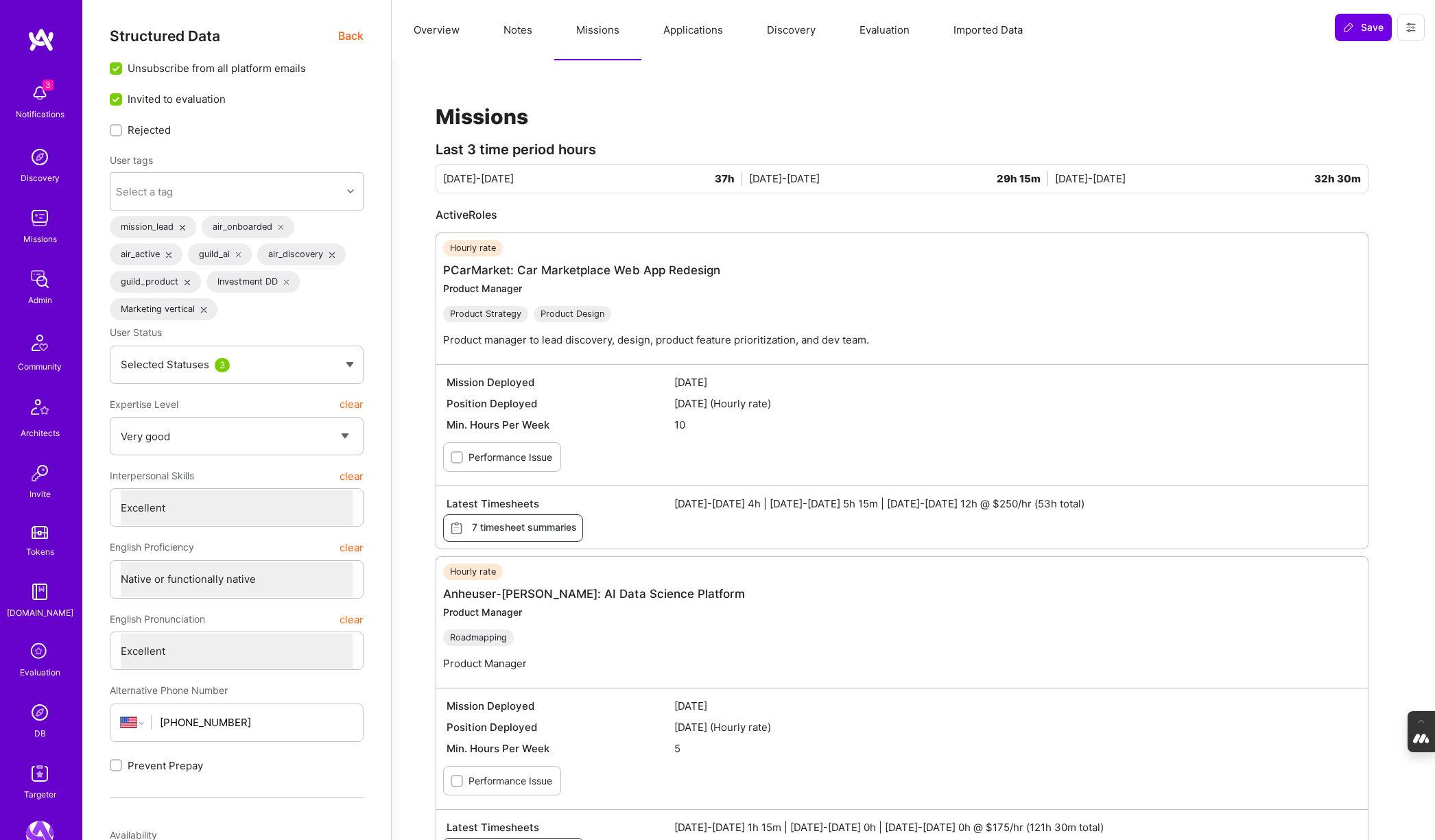
click at [513, 32] on button "Notes" at bounding box center [518, 30] width 72 height 60
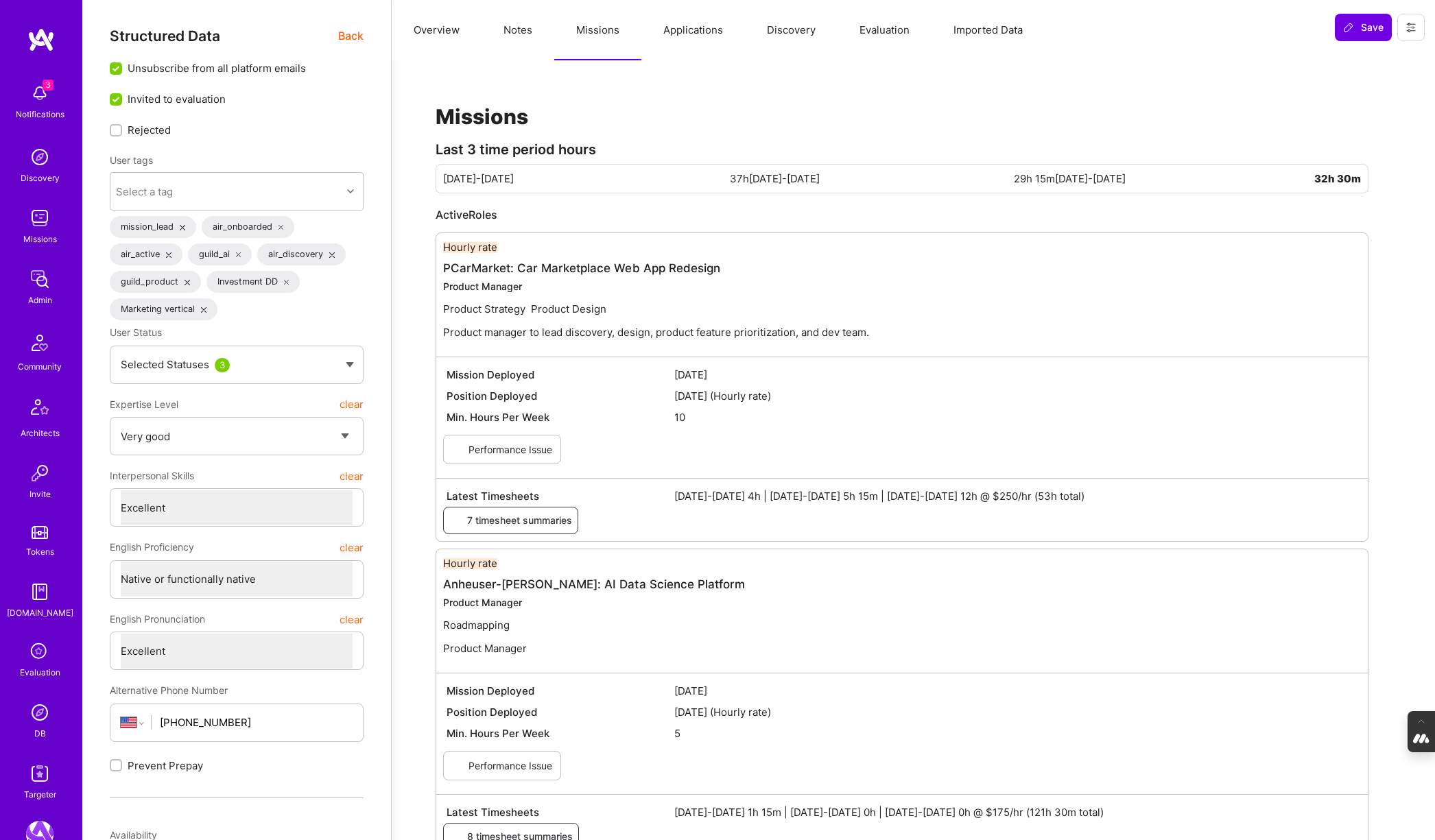
type textarea "x"
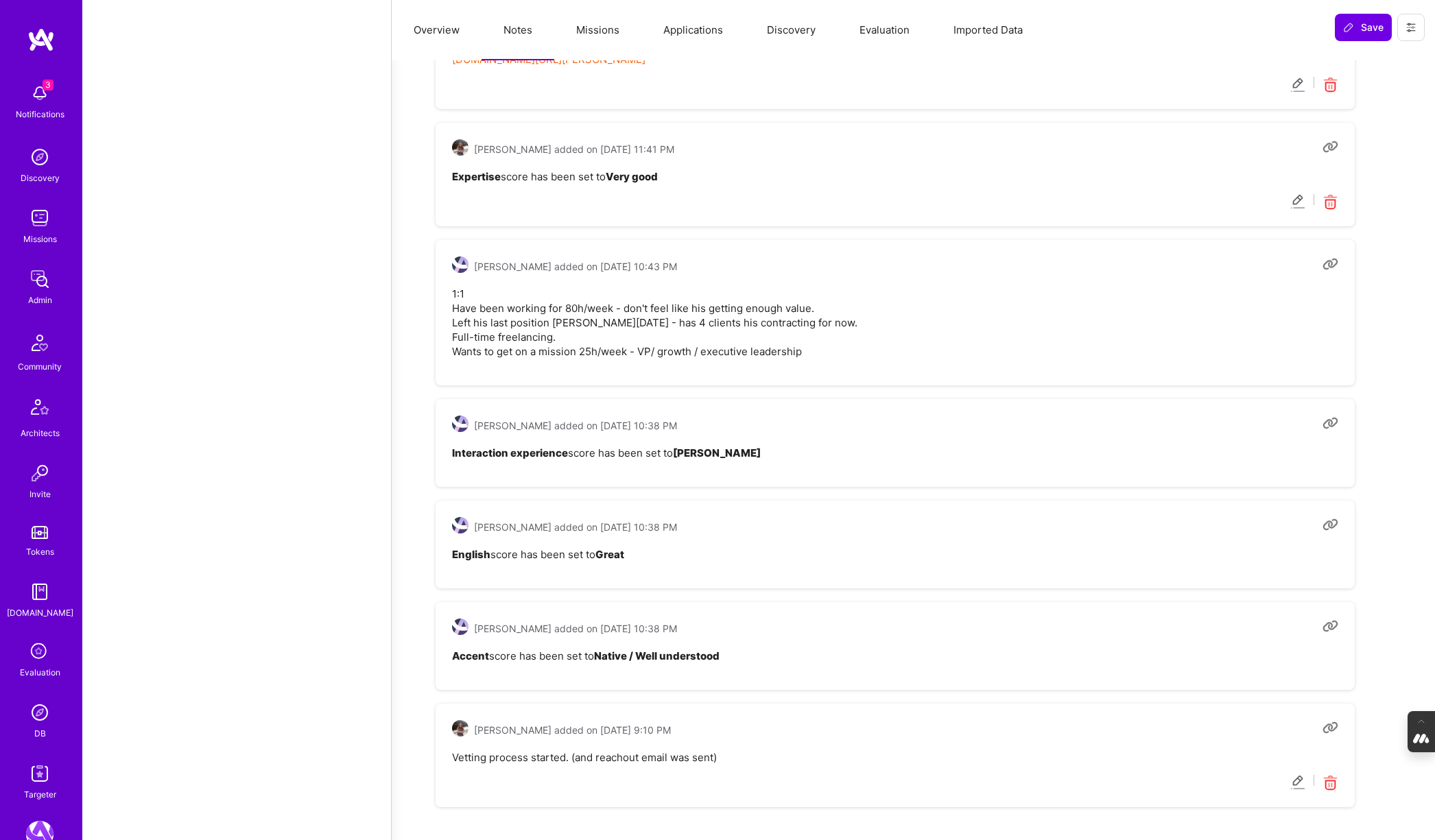
scroll to position [3237, 0]
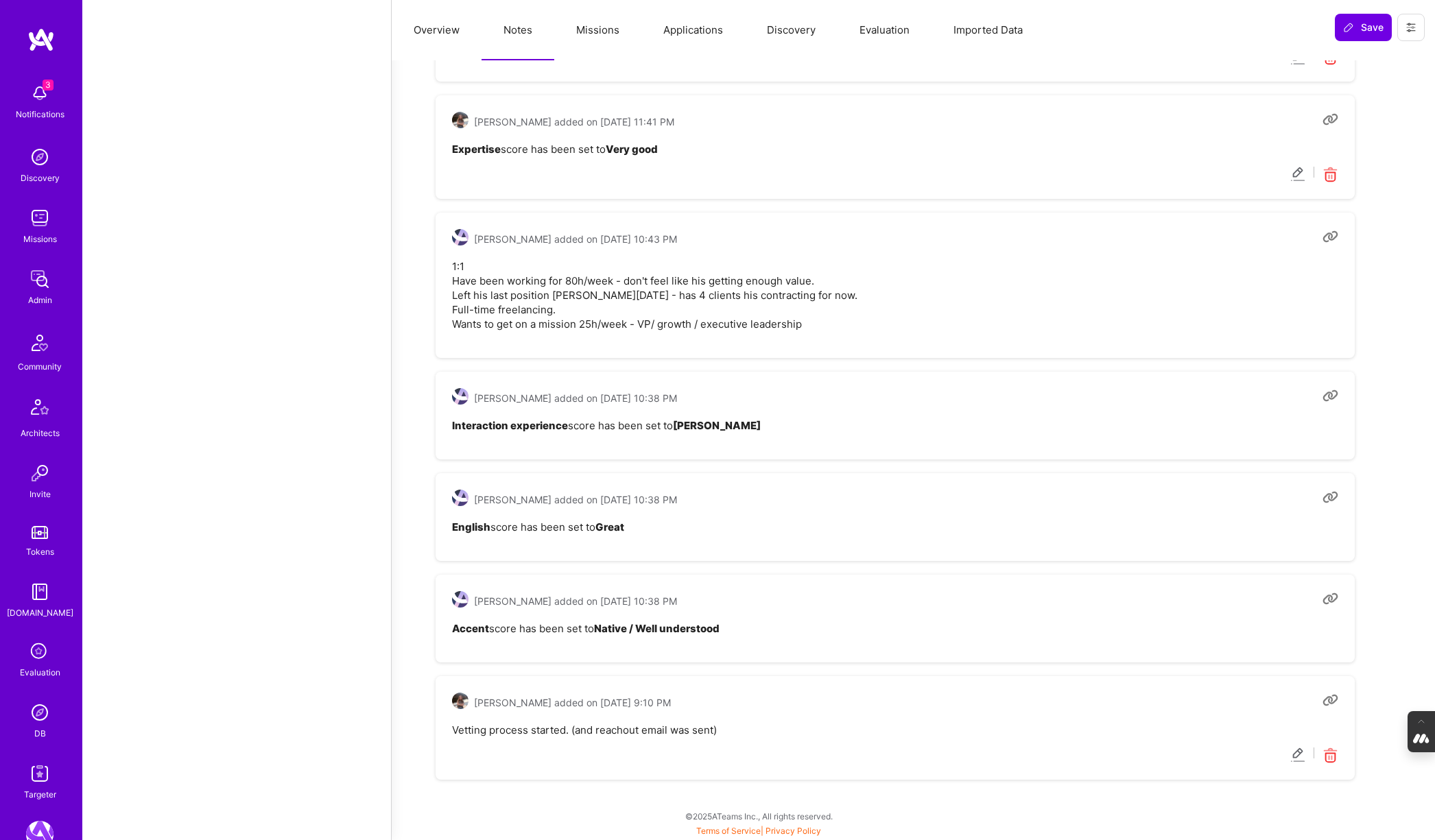
click at [39, 714] on img at bounding box center [40, 713] width 28 height 28
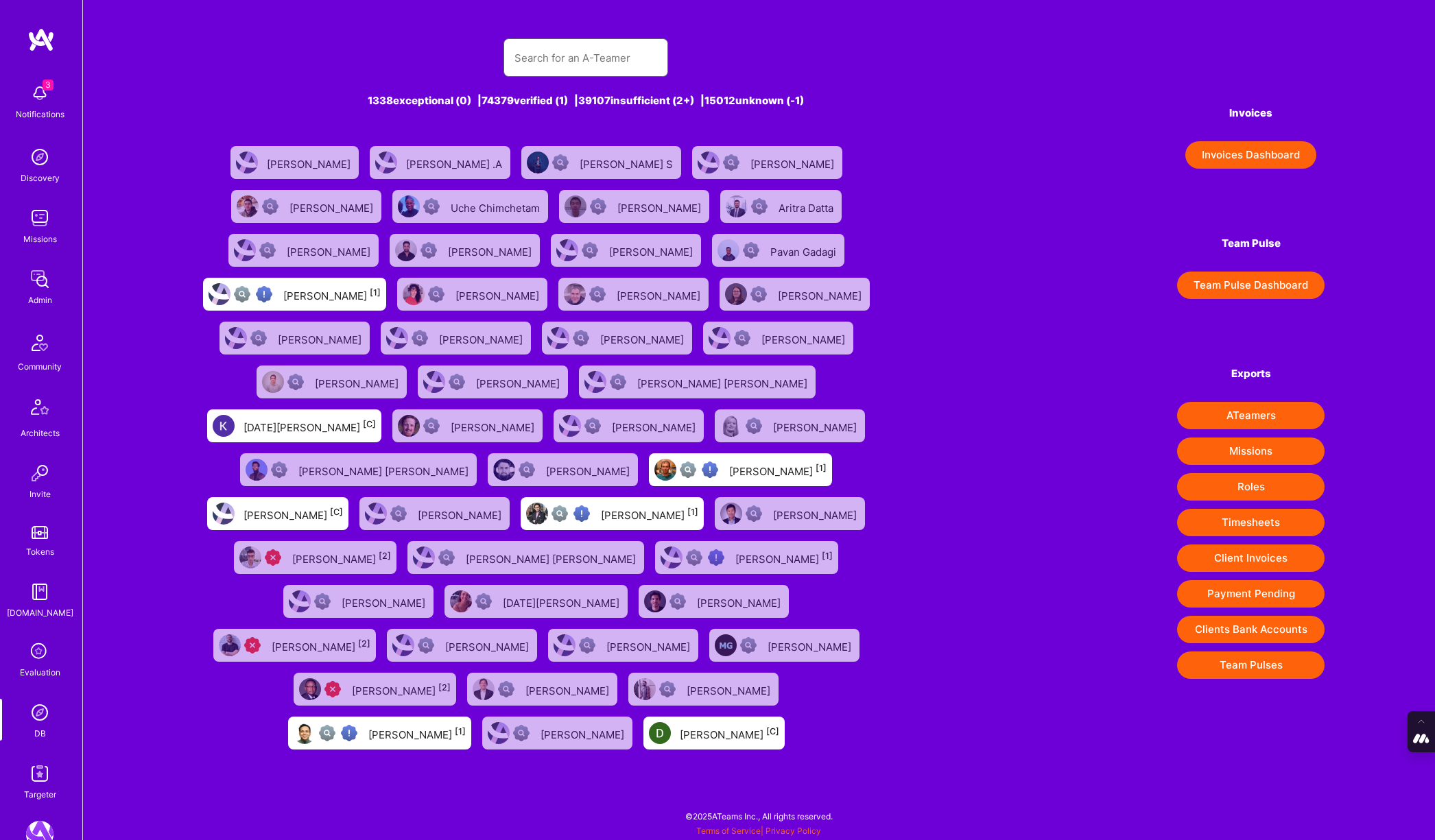
click at [557, 53] on input "text" at bounding box center [586, 58] width 143 height 35
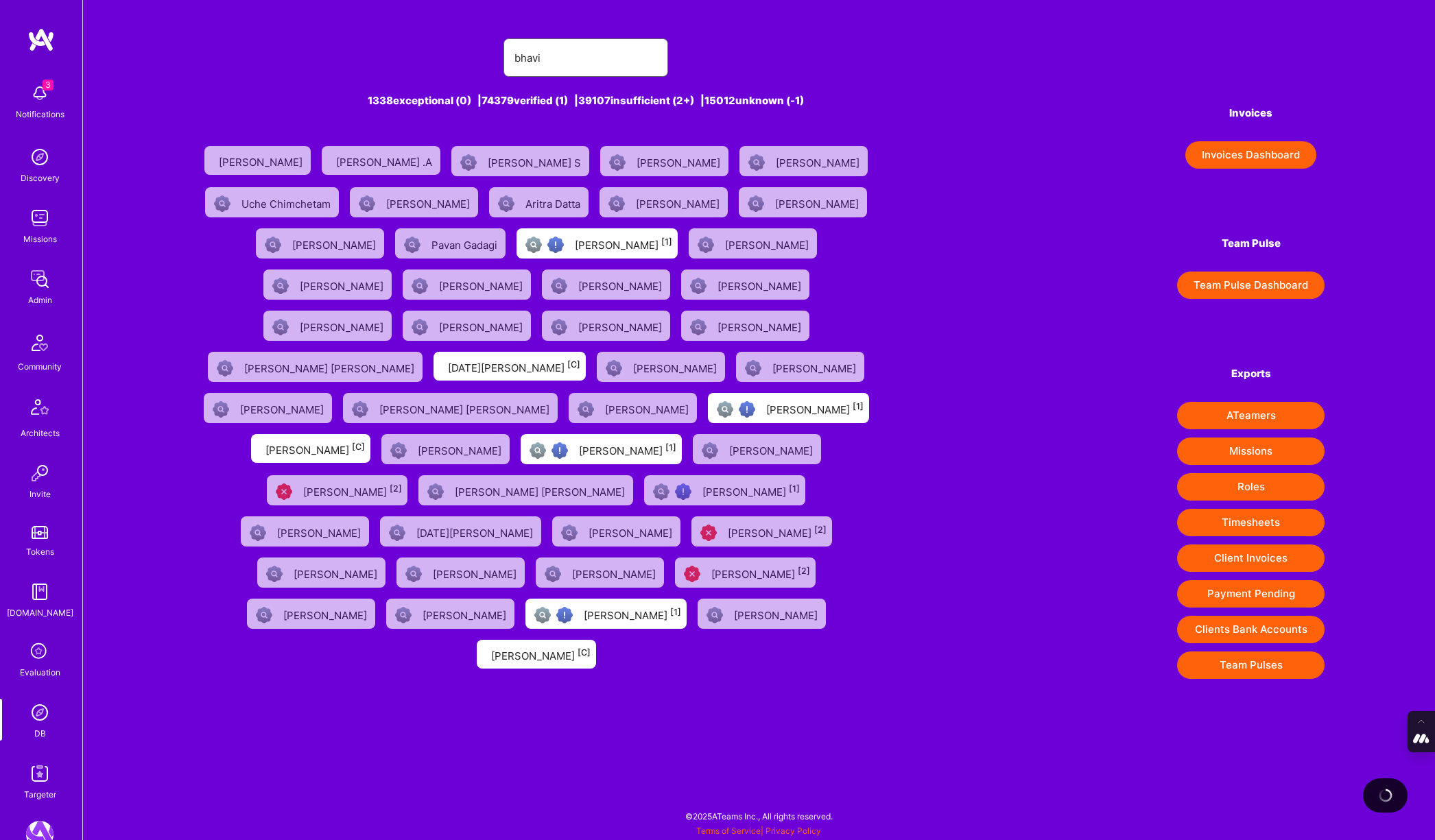
type input "Bhavik Gandhi"
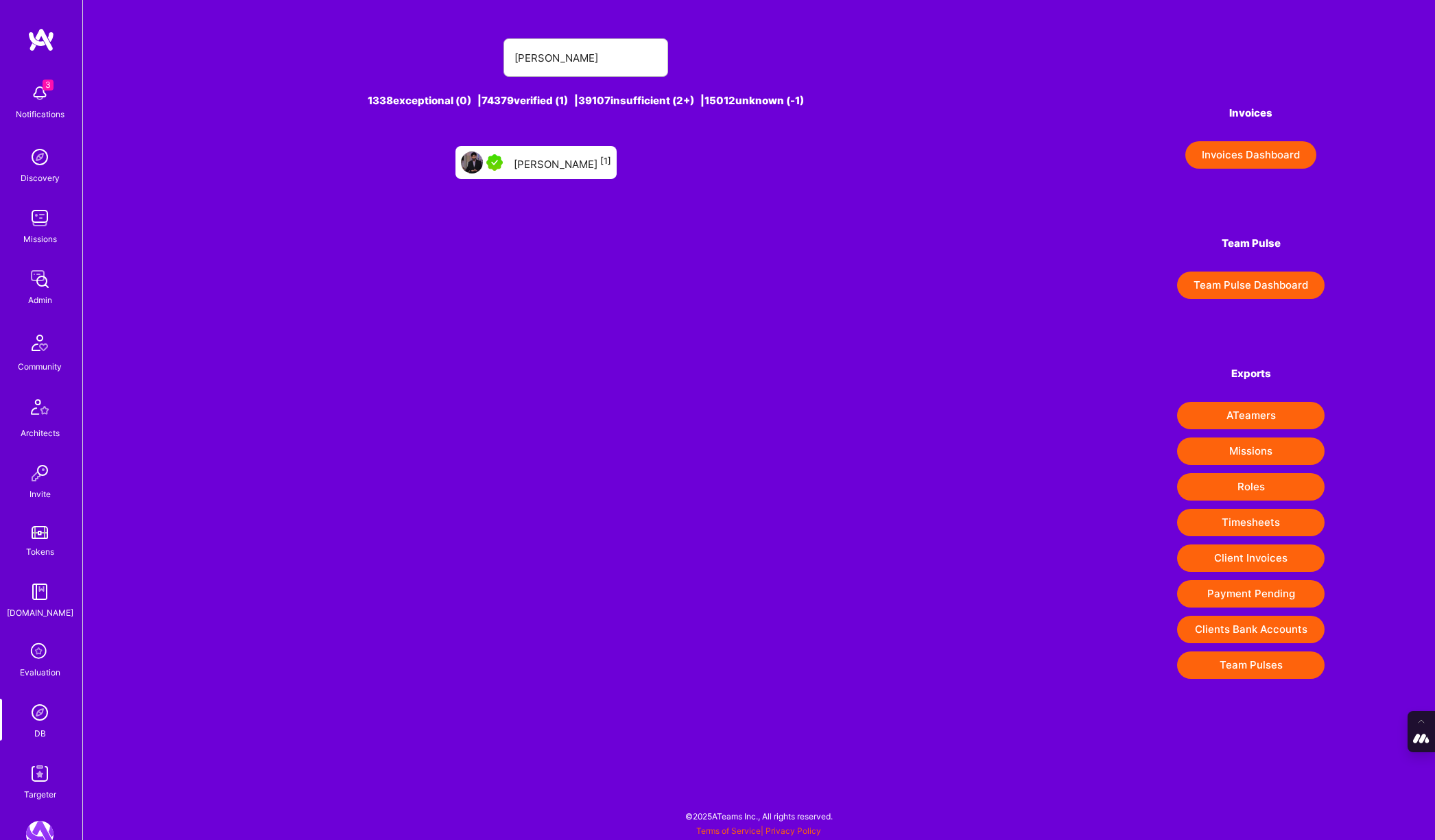
click at [569, 156] on div "Bhavik Gandhi [1]" at bounding box center [562, 162] width 97 height 18
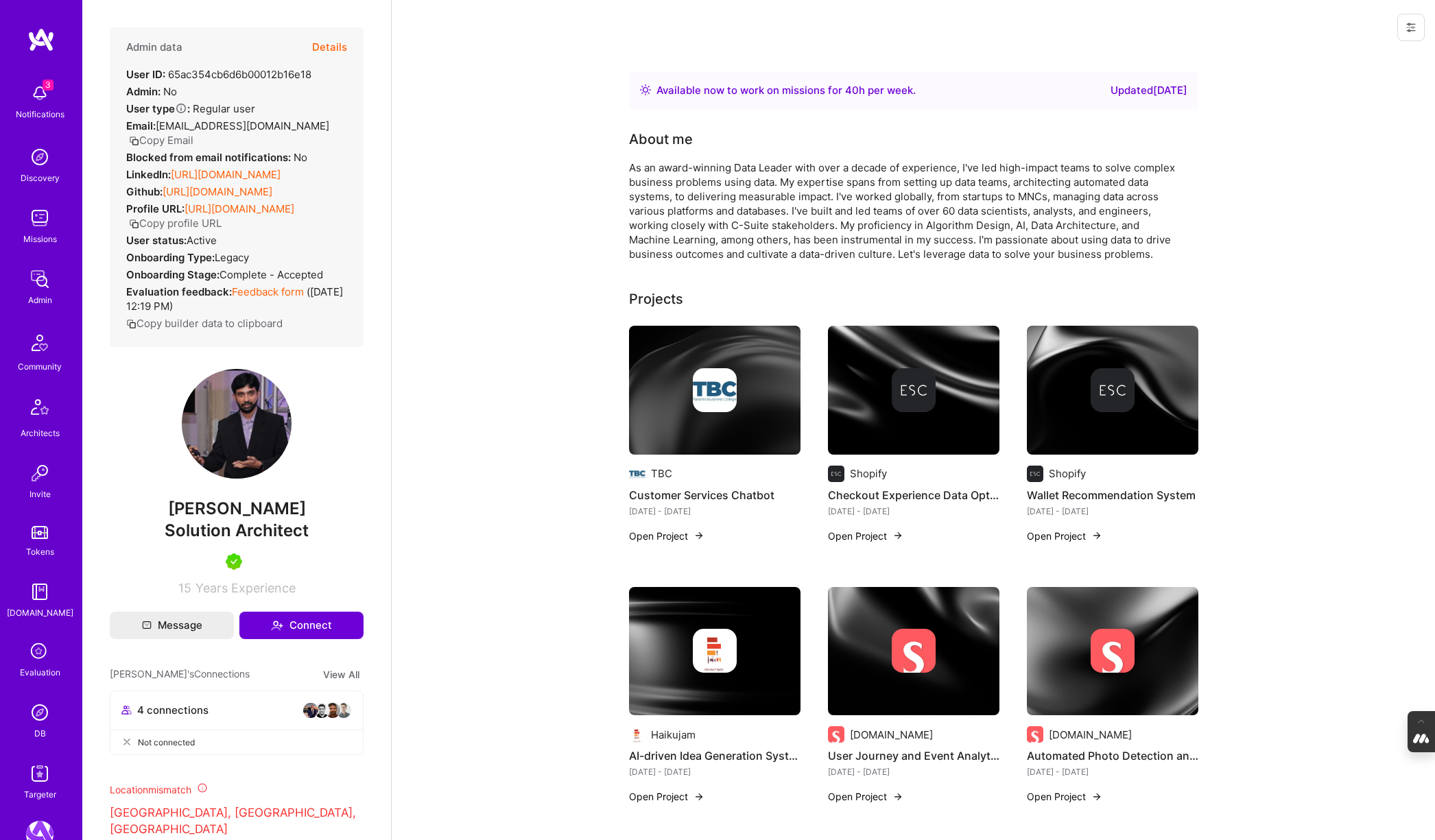
click at [41, 718] on img at bounding box center [40, 713] width 28 height 28
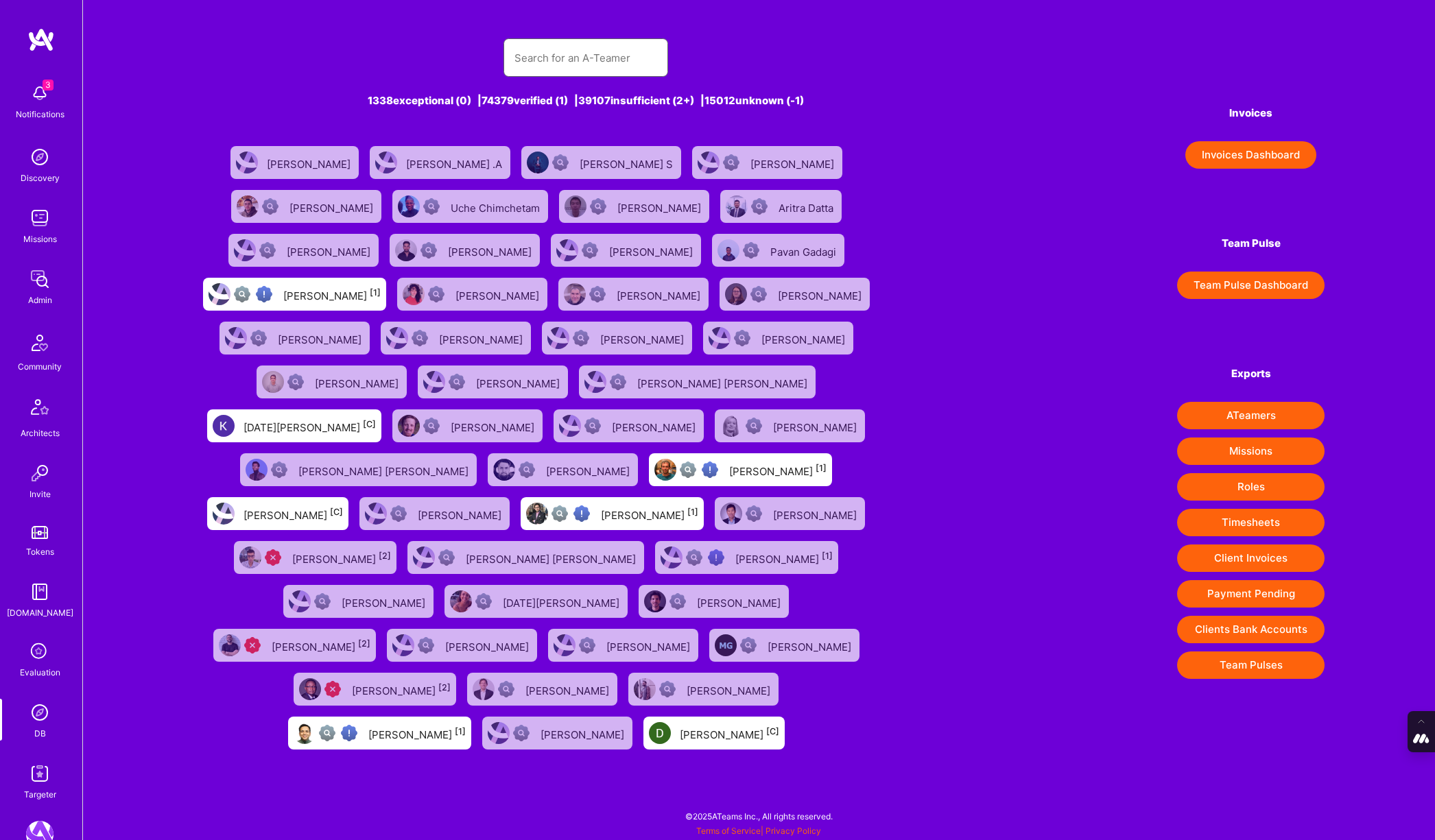
click at [568, 57] on input "text" at bounding box center [586, 58] width 143 height 35
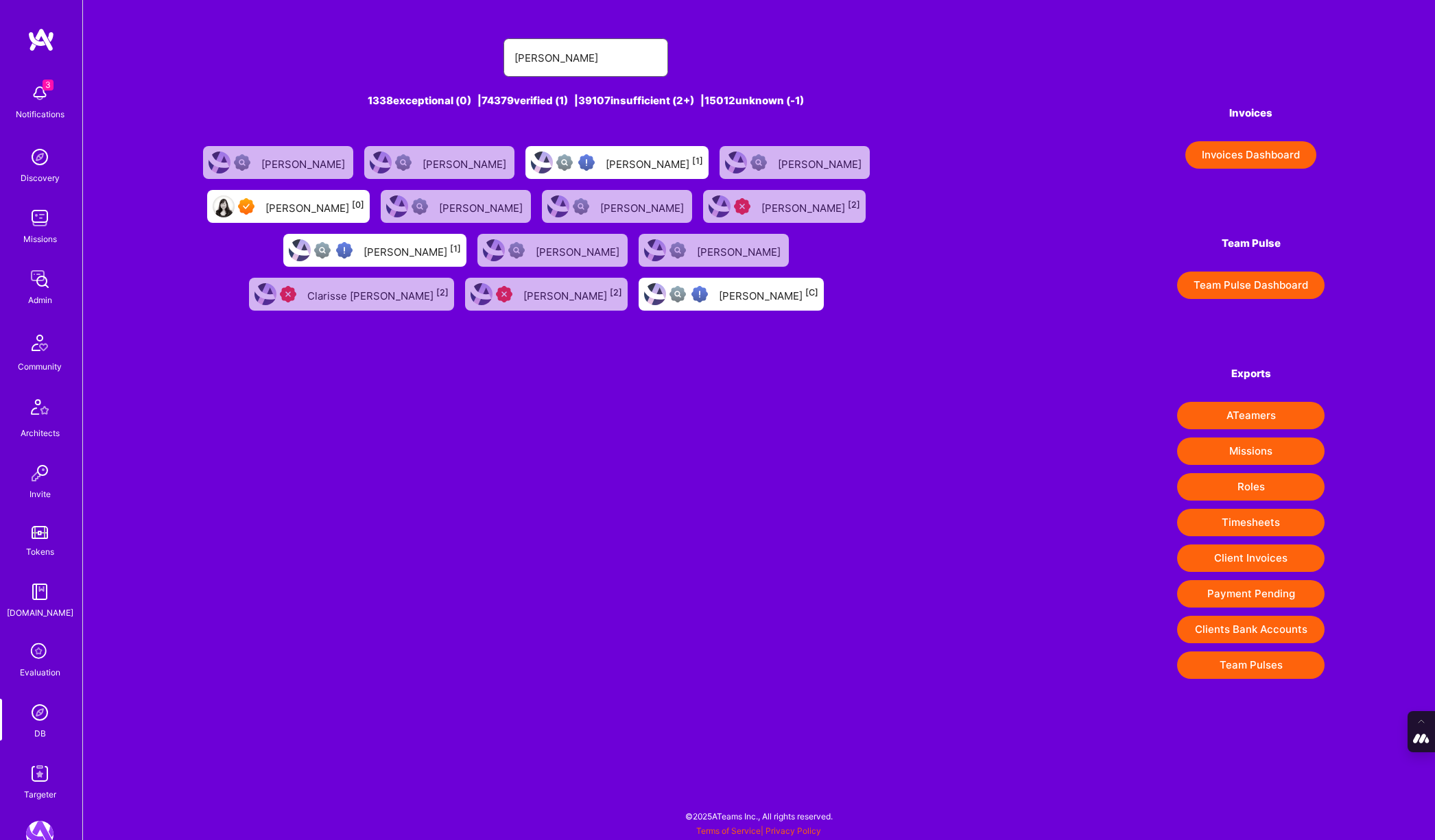
type input "elaine"
click at [318, 218] on div "Elaine Hankins [0]" at bounding box center [288, 206] width 162 height 32
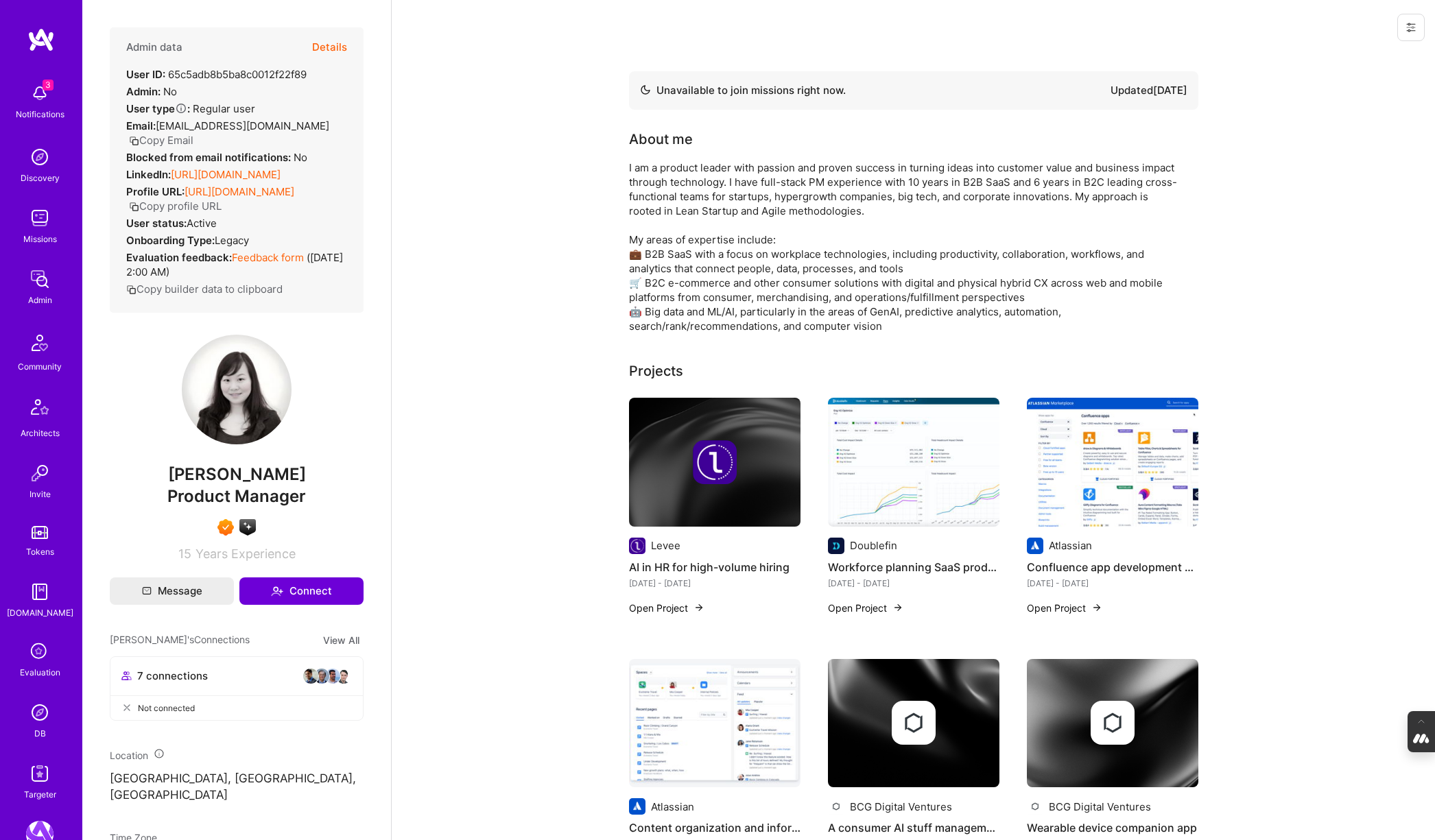
click at [40, 718] on img at bounding box center [40, 713] width 28 height 28
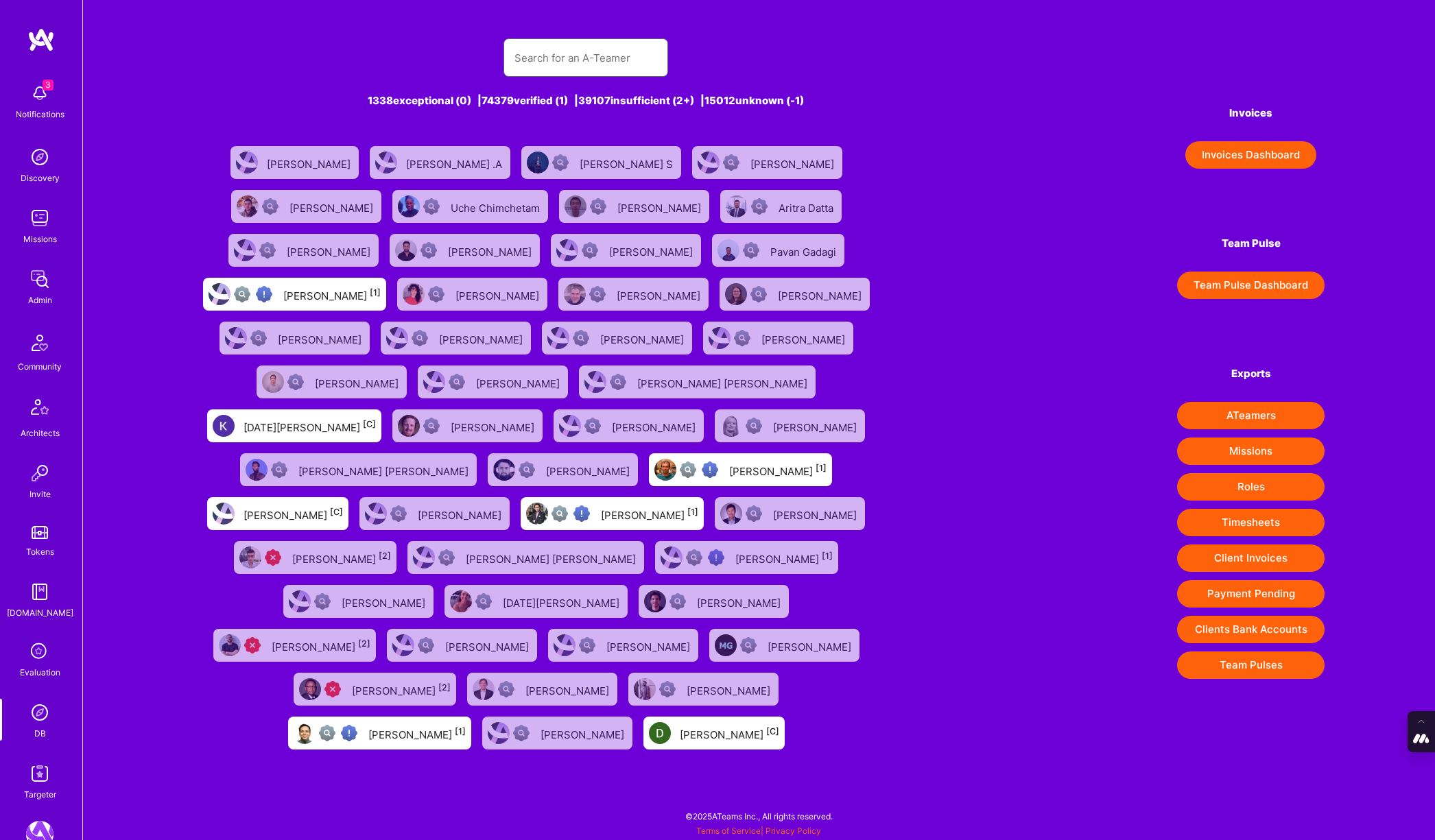
click at [578, 60] on input "text" at bounding box center [586, 58] width 143 height 35
paste input "Stefan Micic"
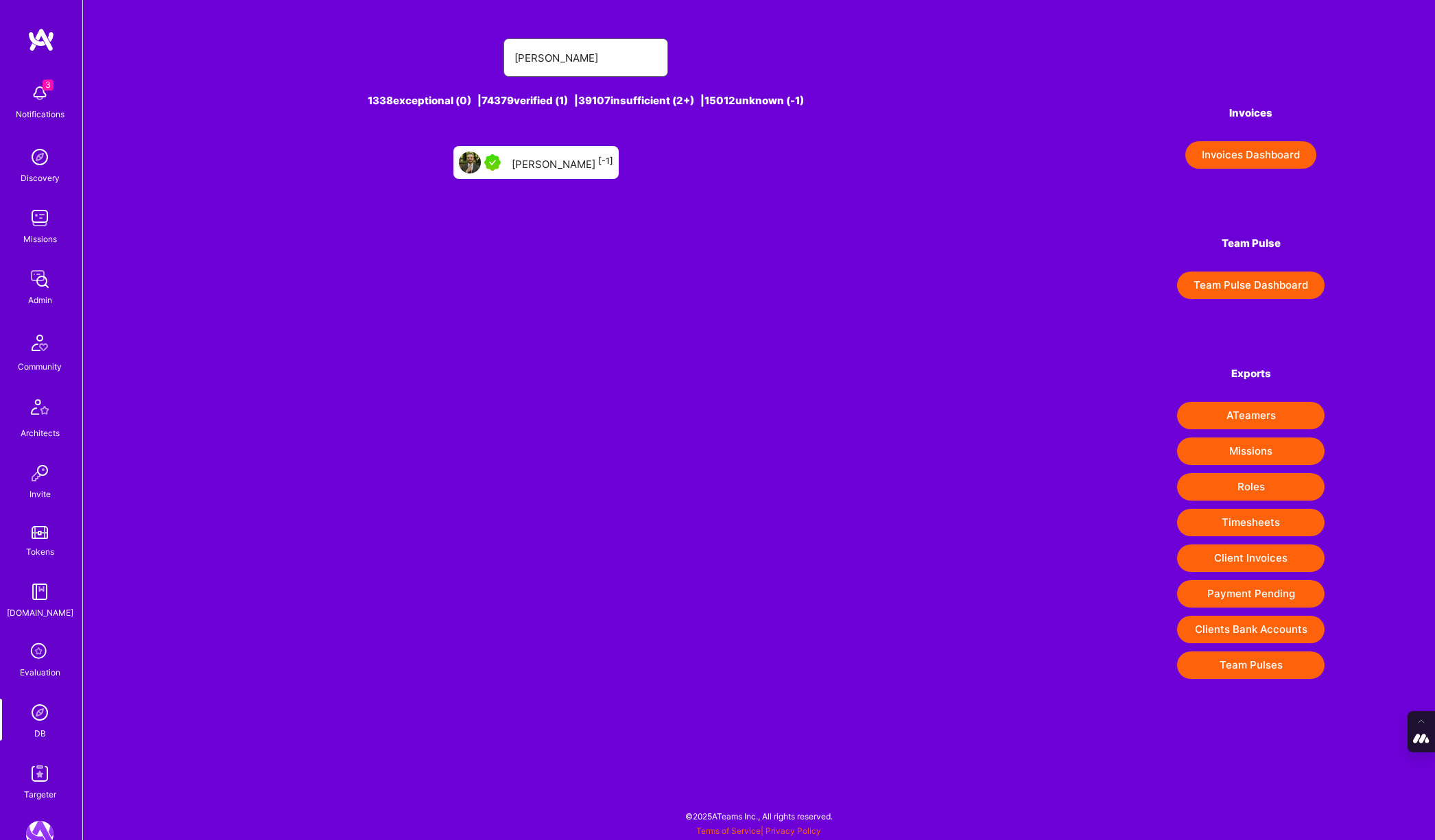
type input "Stefan Micic"
click at [537, 163] on div "Stefan Micic [-1]" at bounding box center [562, 162] width 101 height 18
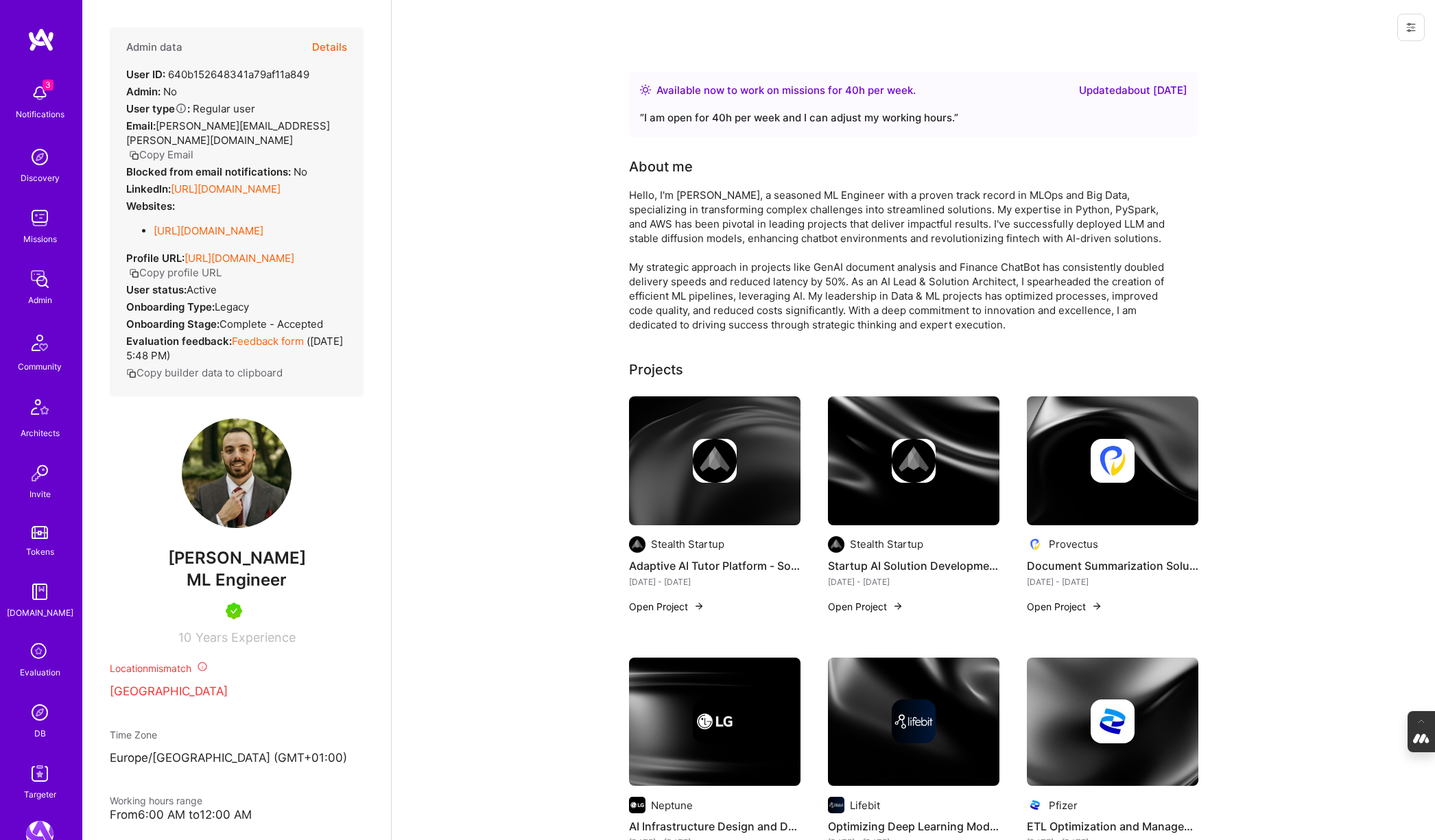
click at [37, 716] on img at bounding box center [40, 713] width 28 height 28
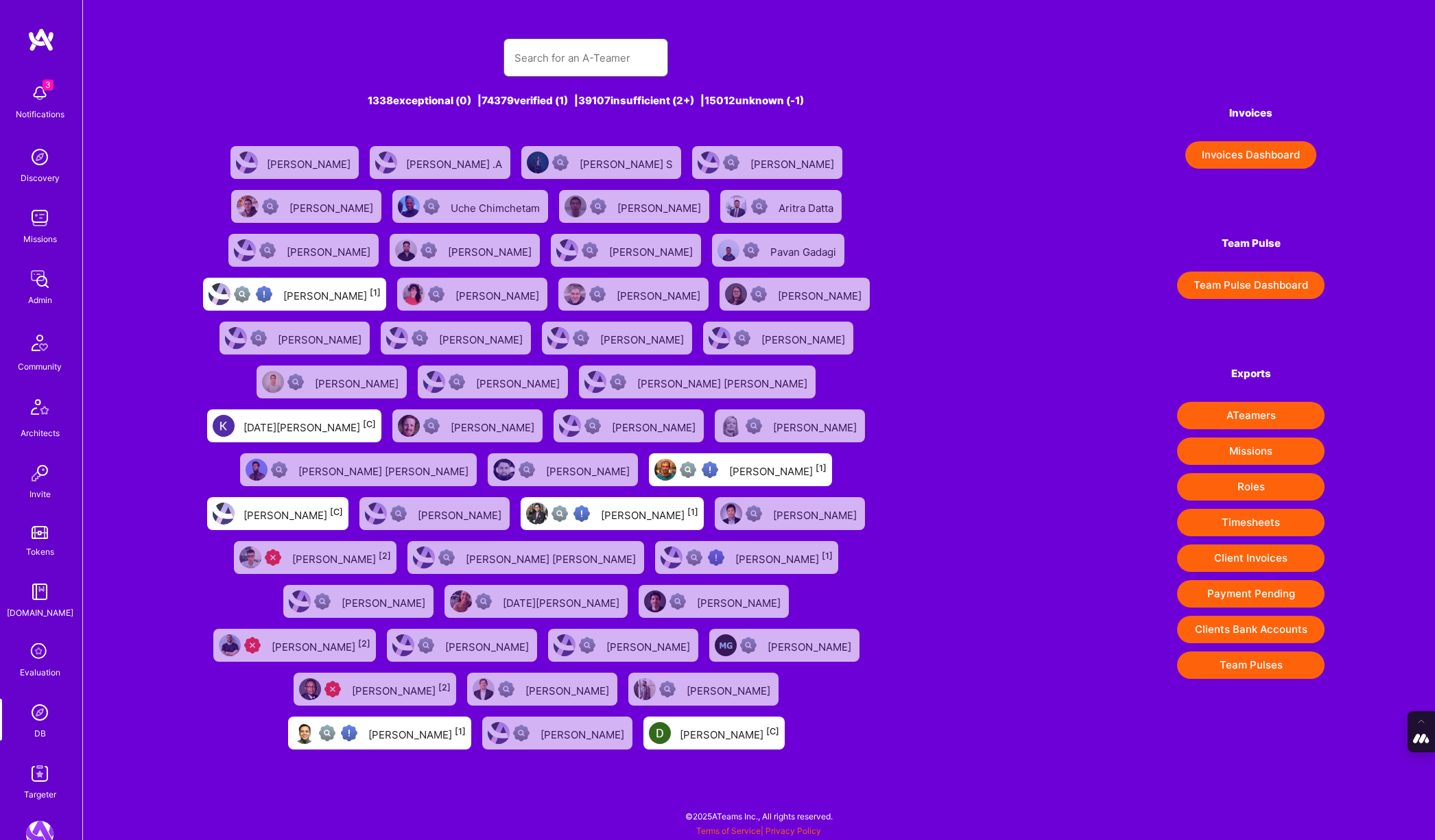
click at [552, 64] on input "text" at bounding box center [586, 58] width 143 height 35
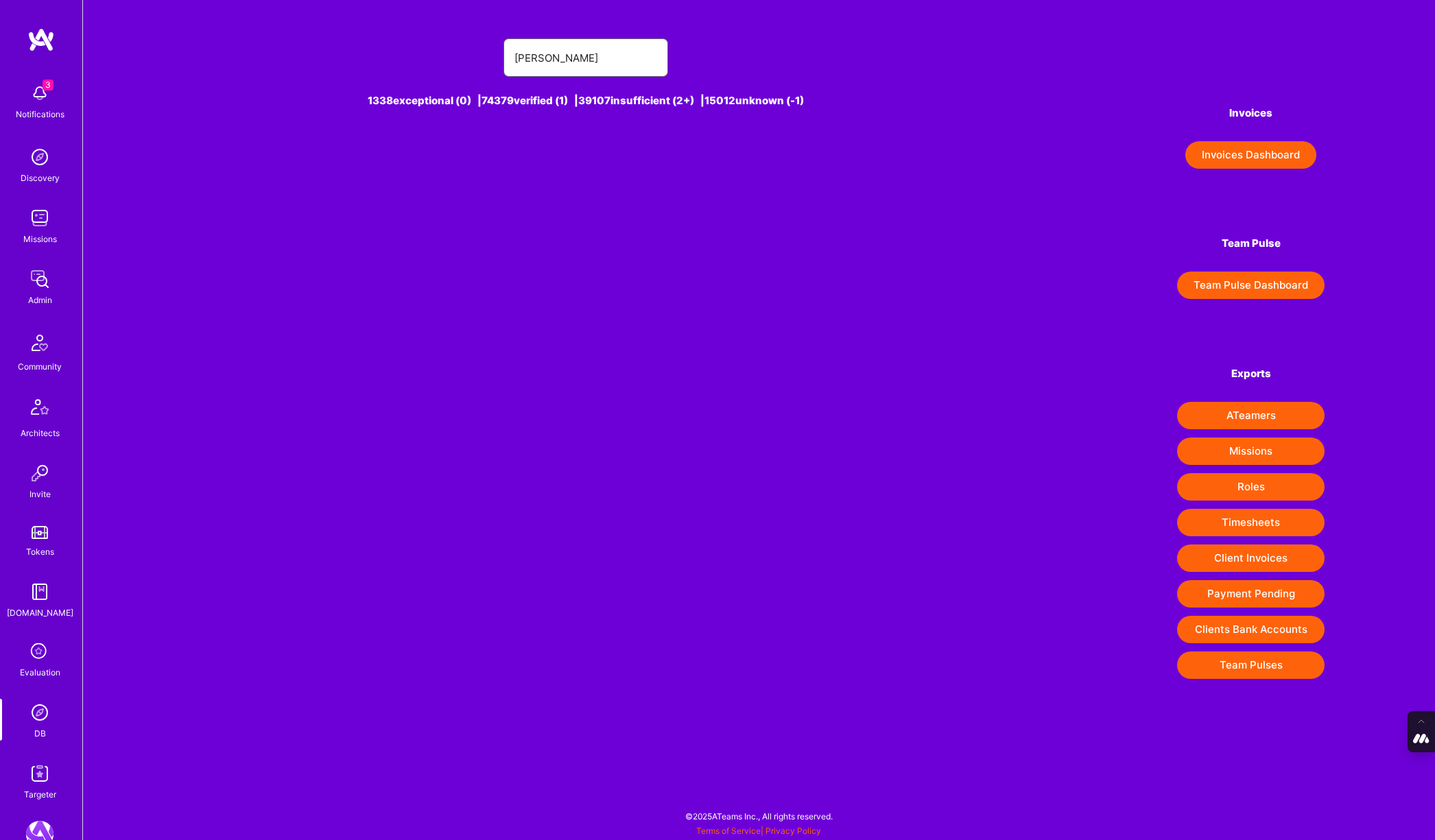
type input "jon caliri"
click at [558, 164] on div "Jon Caliri [1]" at bounding box center [562, 162] width 97 height 18
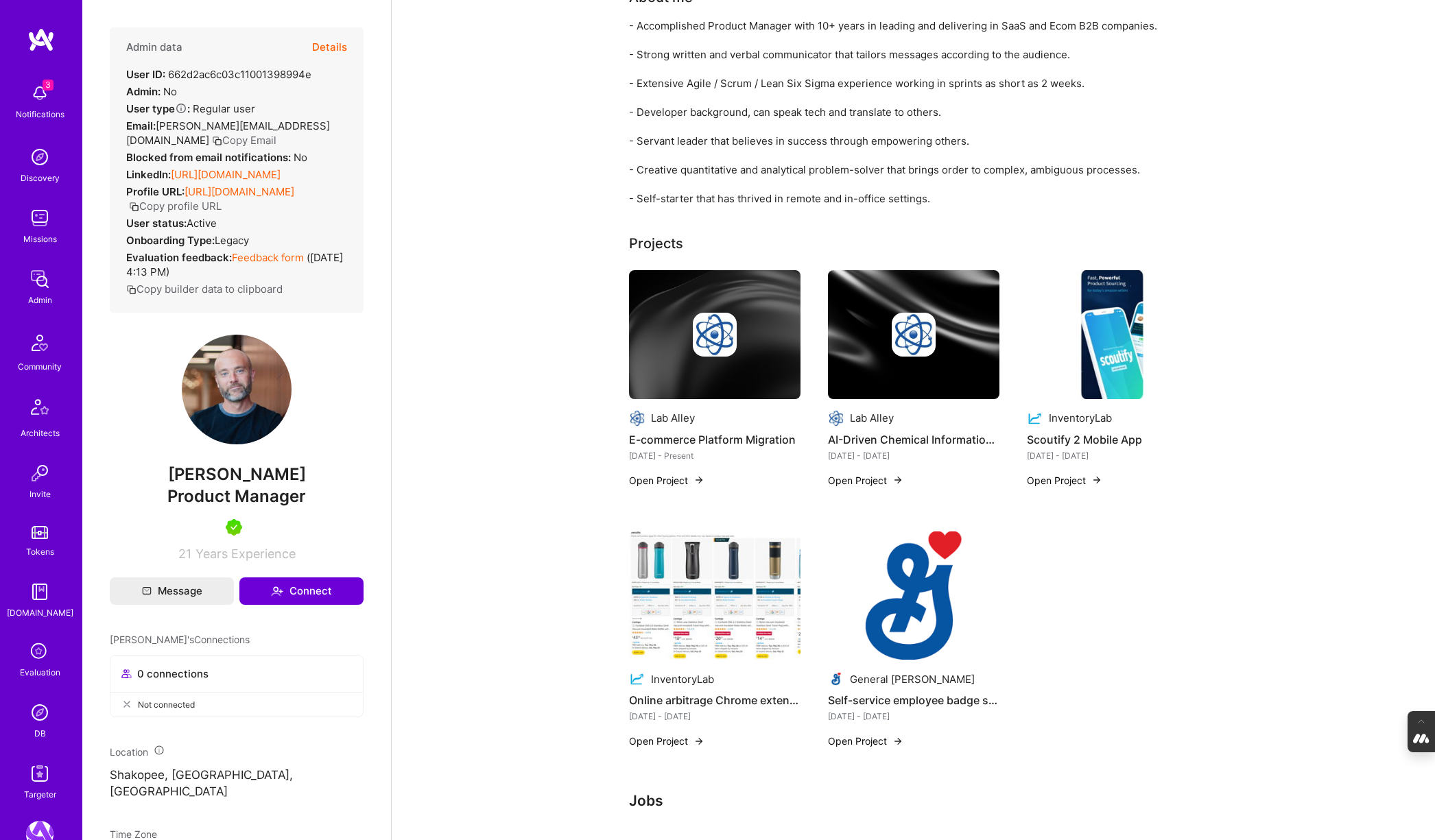
scroll to position [143, 0]
click at [732, 616] on img at bounding box center [715, 595] width 172 height 129
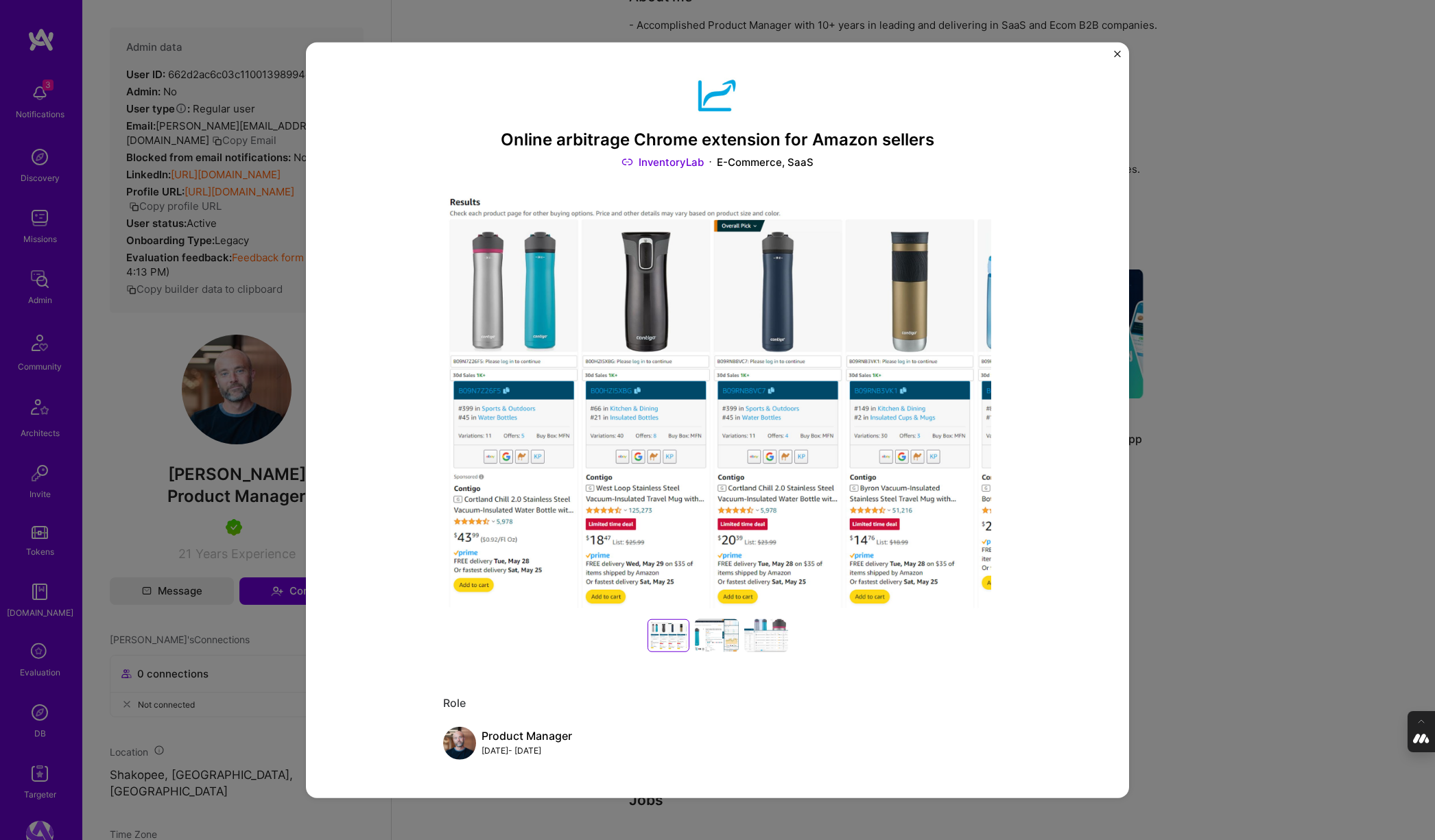
click at [1220, 482] on div "Online arbitrage Chrome extension for Amazon sellers InventoryLab E-Commerce, S…" at bounding box center [718, 420] width 1435 height 840
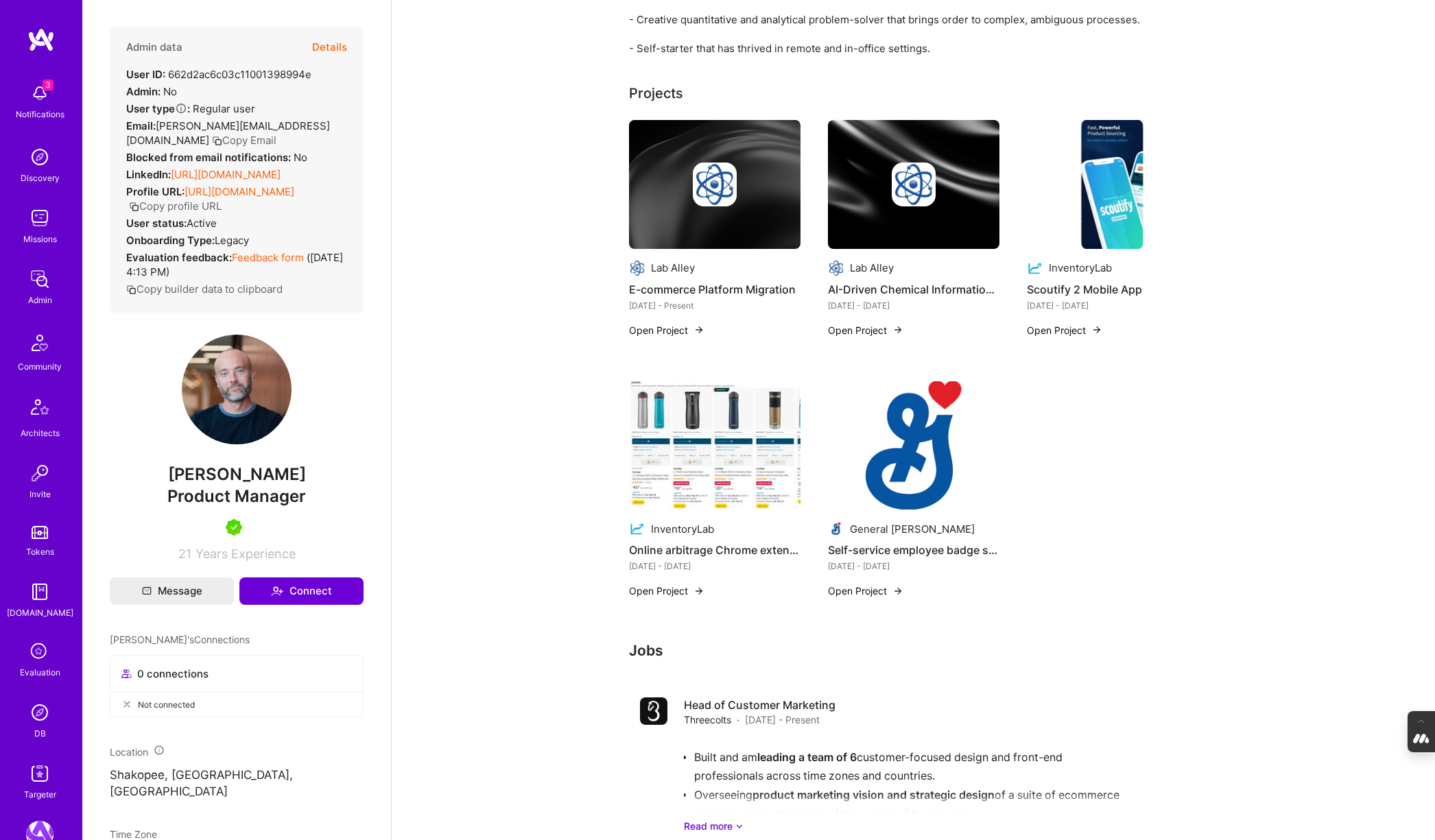
scroll to position [237, 0]
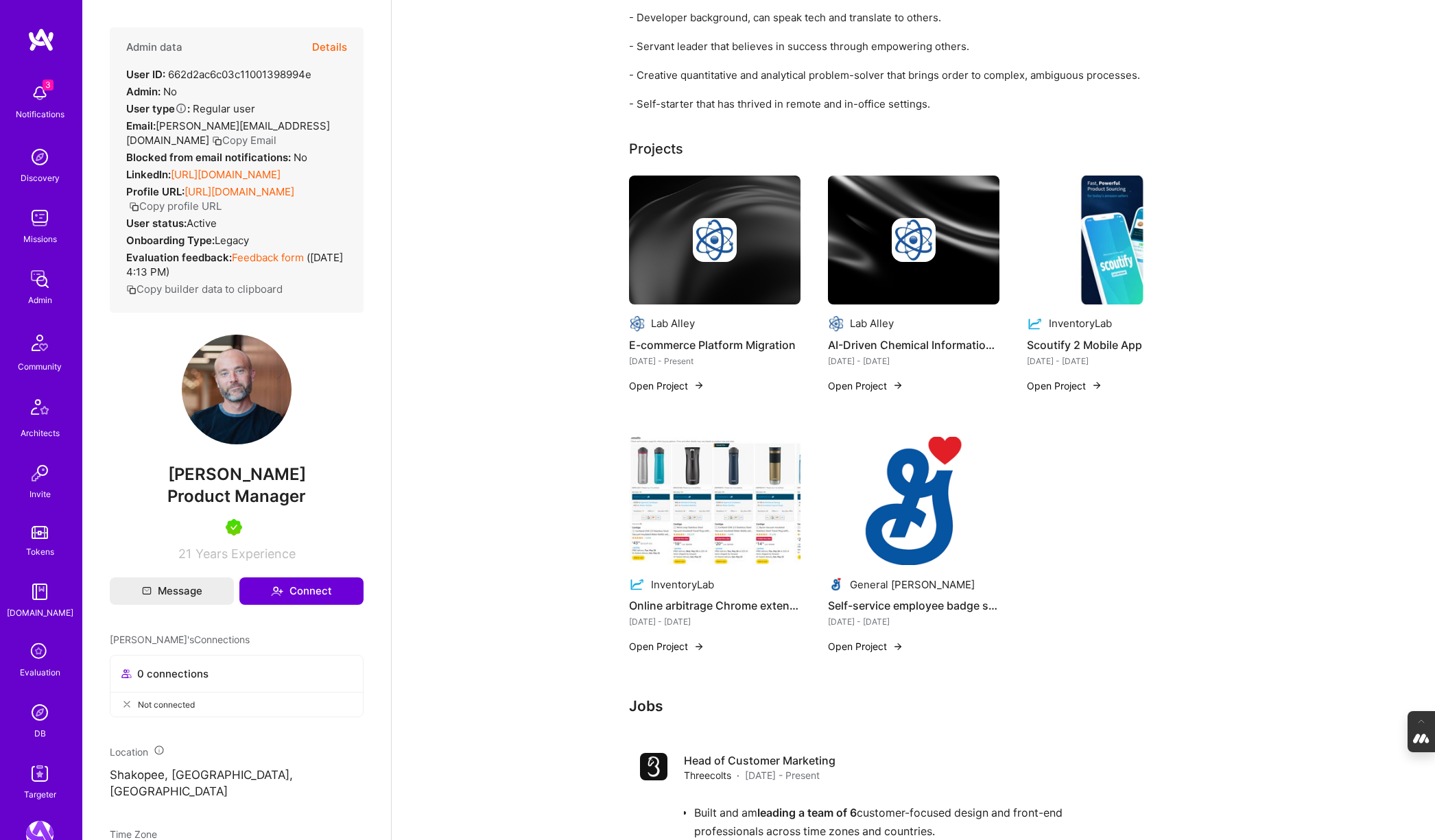
click at [886, 598] on h4 "Self-service employee badge system" at bounding box center [913, 605] width 172 height 18
click at [908, 553] on img at bounding box center [913, 501] width 172 height 129
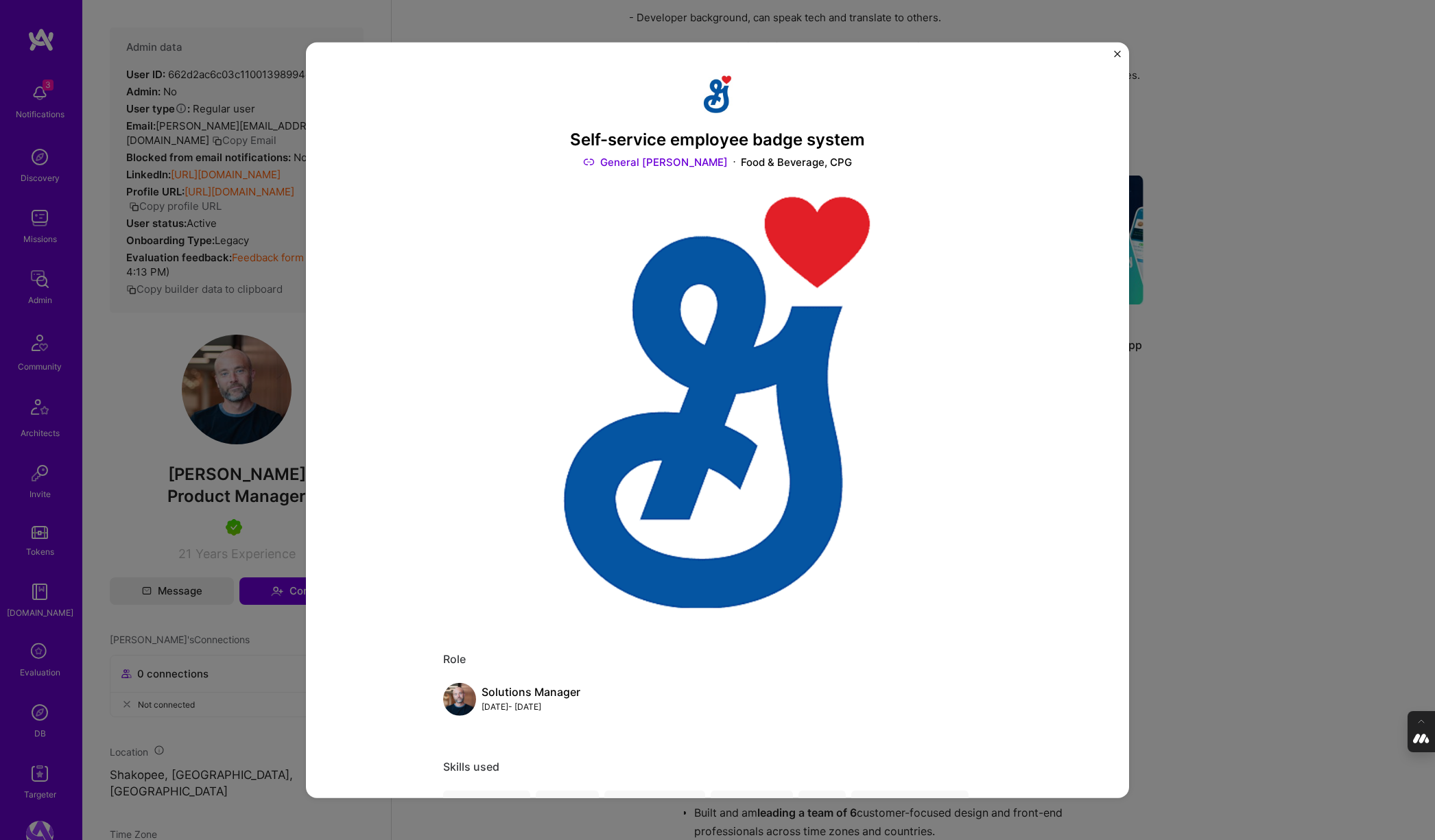
click at [674, 162] on link "General Mills" at bounding box center [655, 162] width 145 height 15
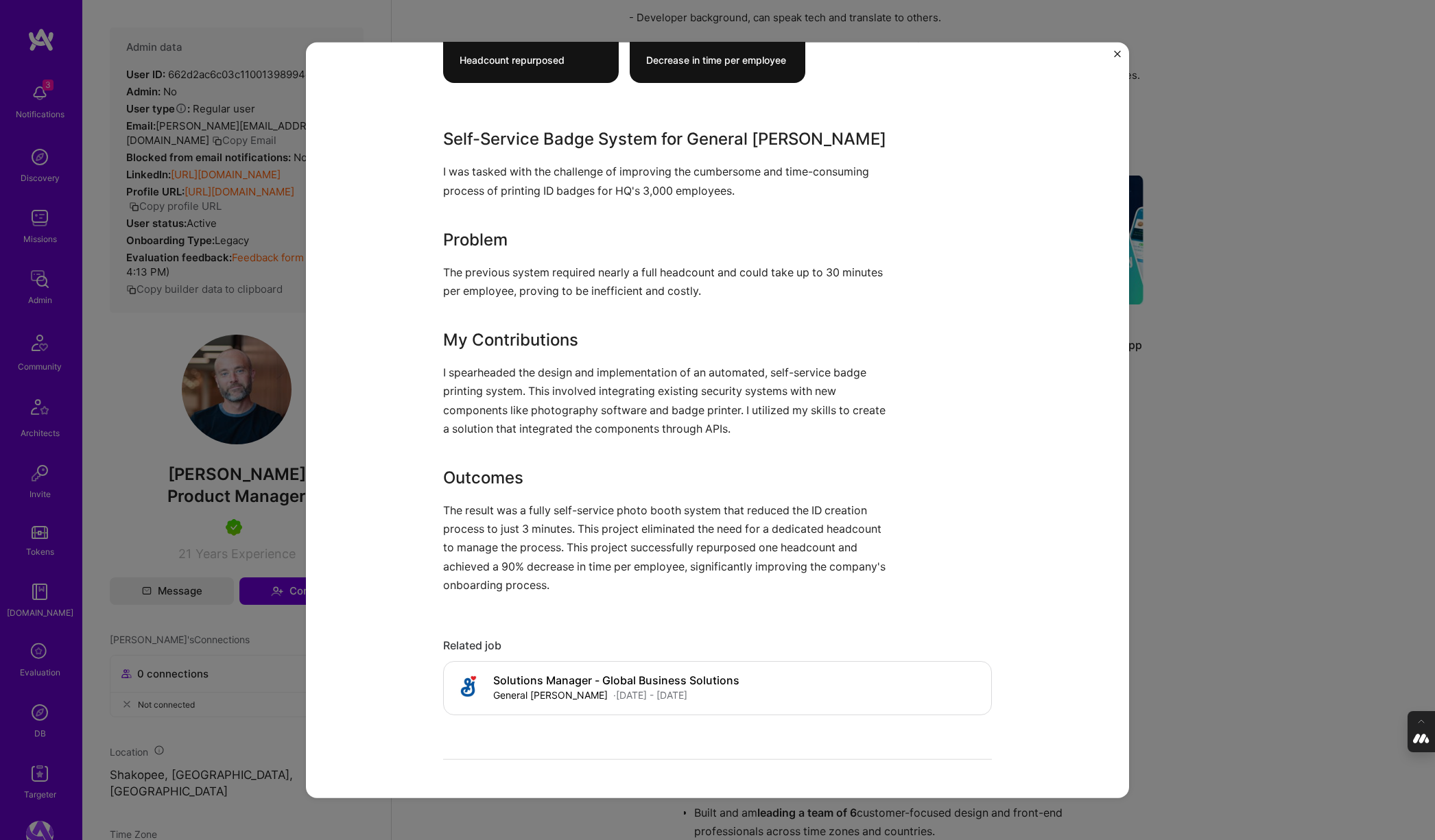
scroll to position [1052, 0]
click at [1224, 383] on div "Self-service employee badge system General Mills Food & Beverage, CPG Role Solu…" at bounding box center [718, 420] width 1435 height 840
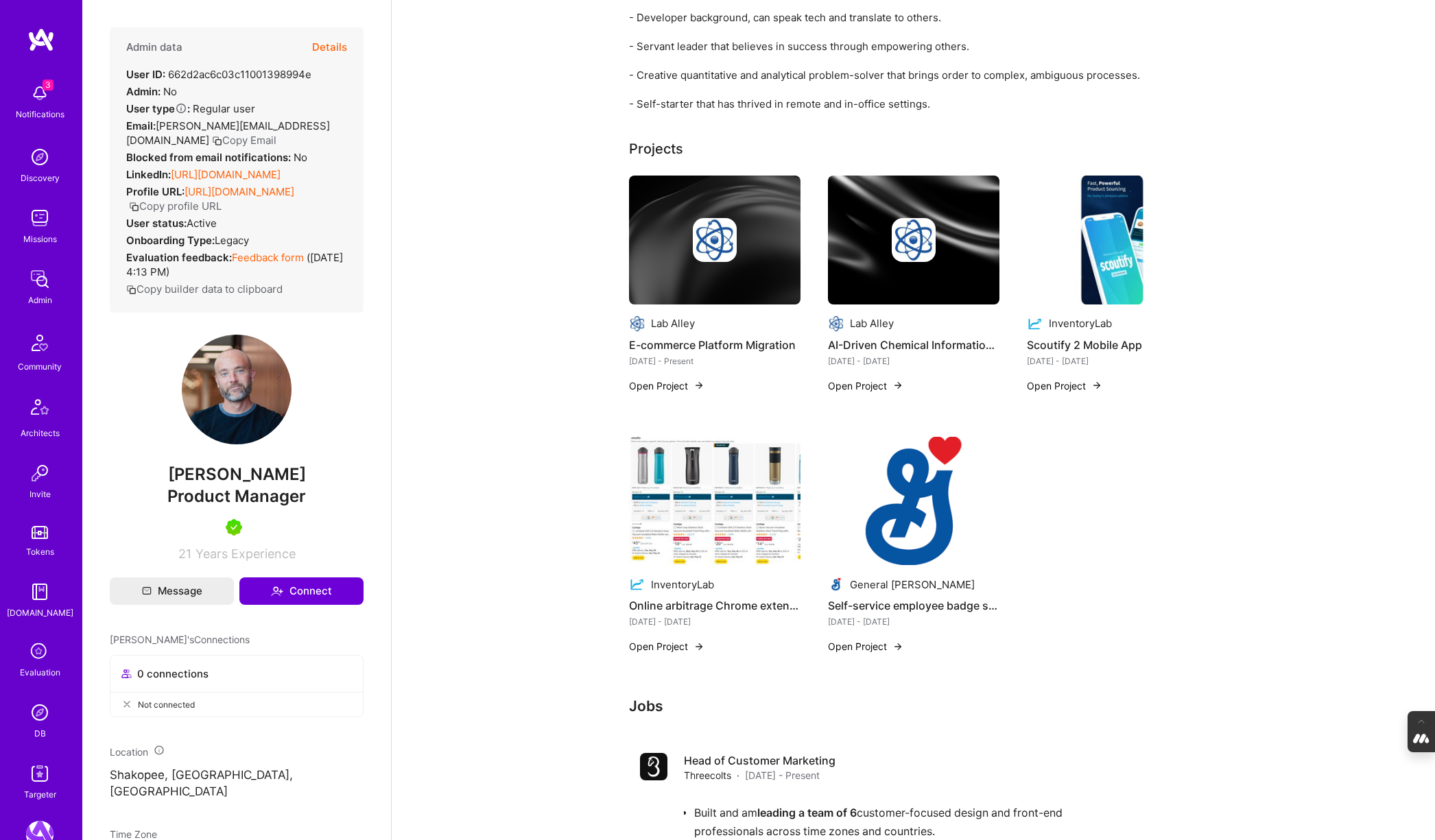
click at [742, 495] on img at bounding box center [715, 501] width 172 height 129
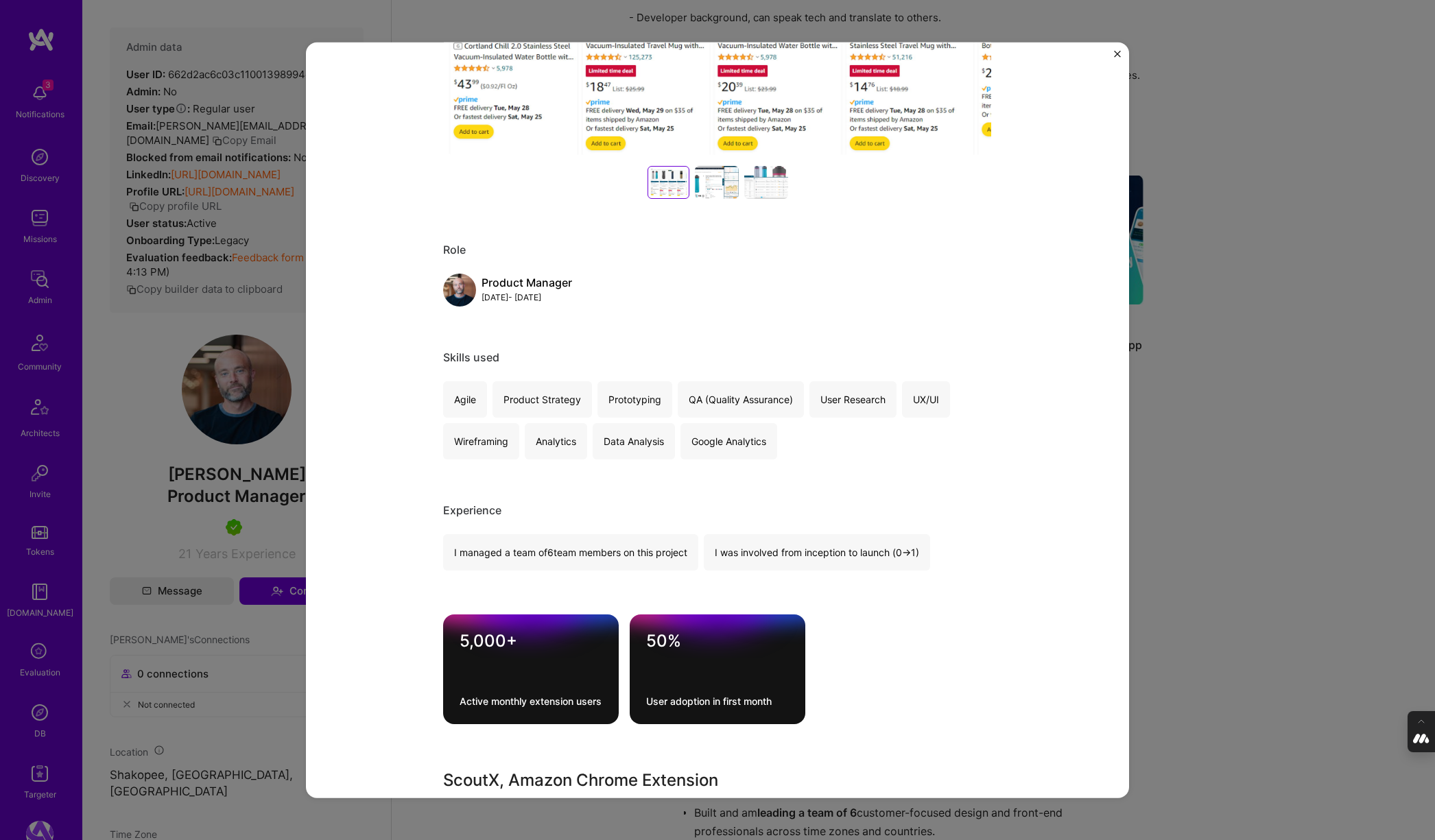
scroll to position [469, 0]
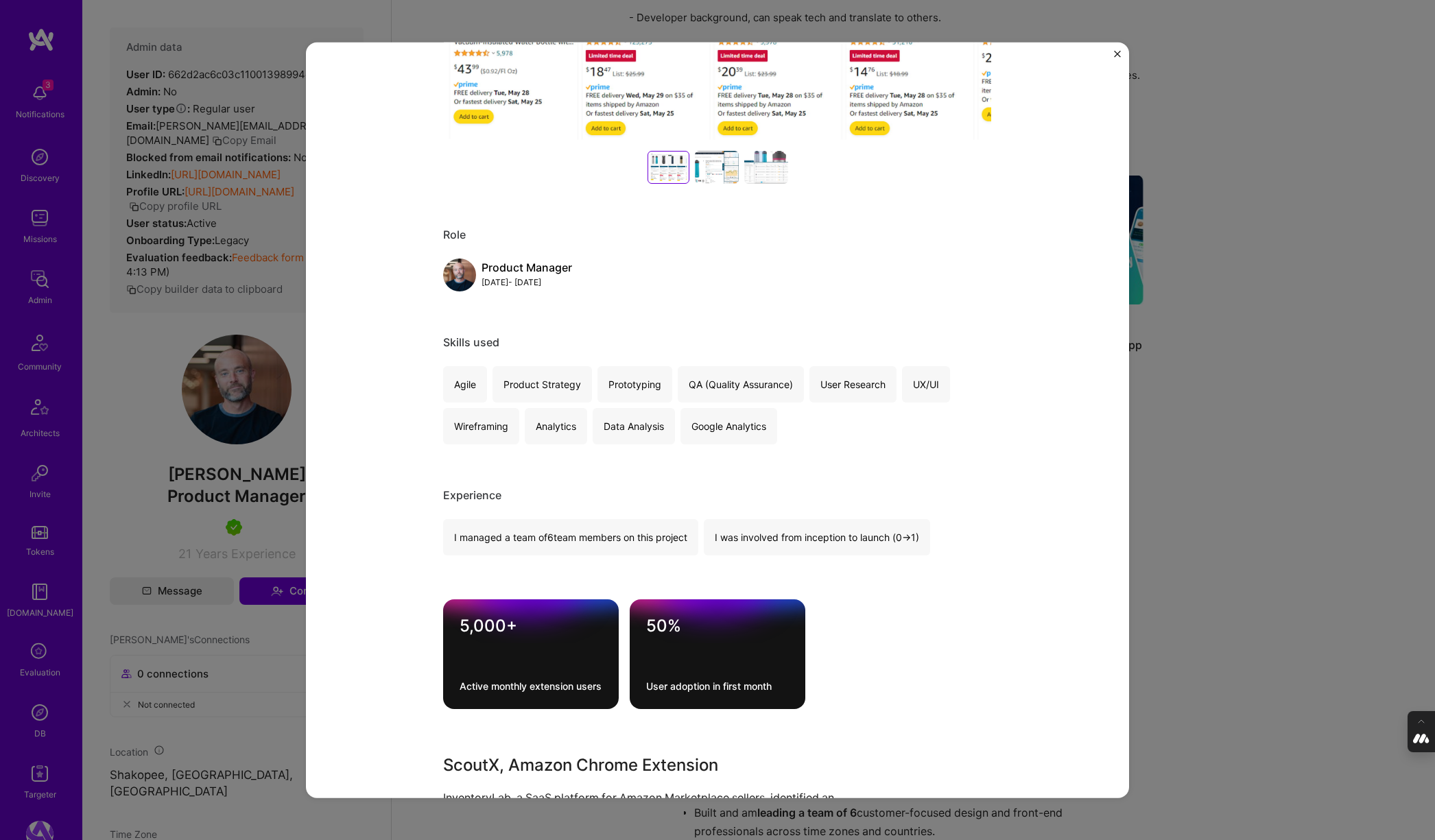
click at [717, 172] on div at bounding box center [717, 167] width 44 height 32
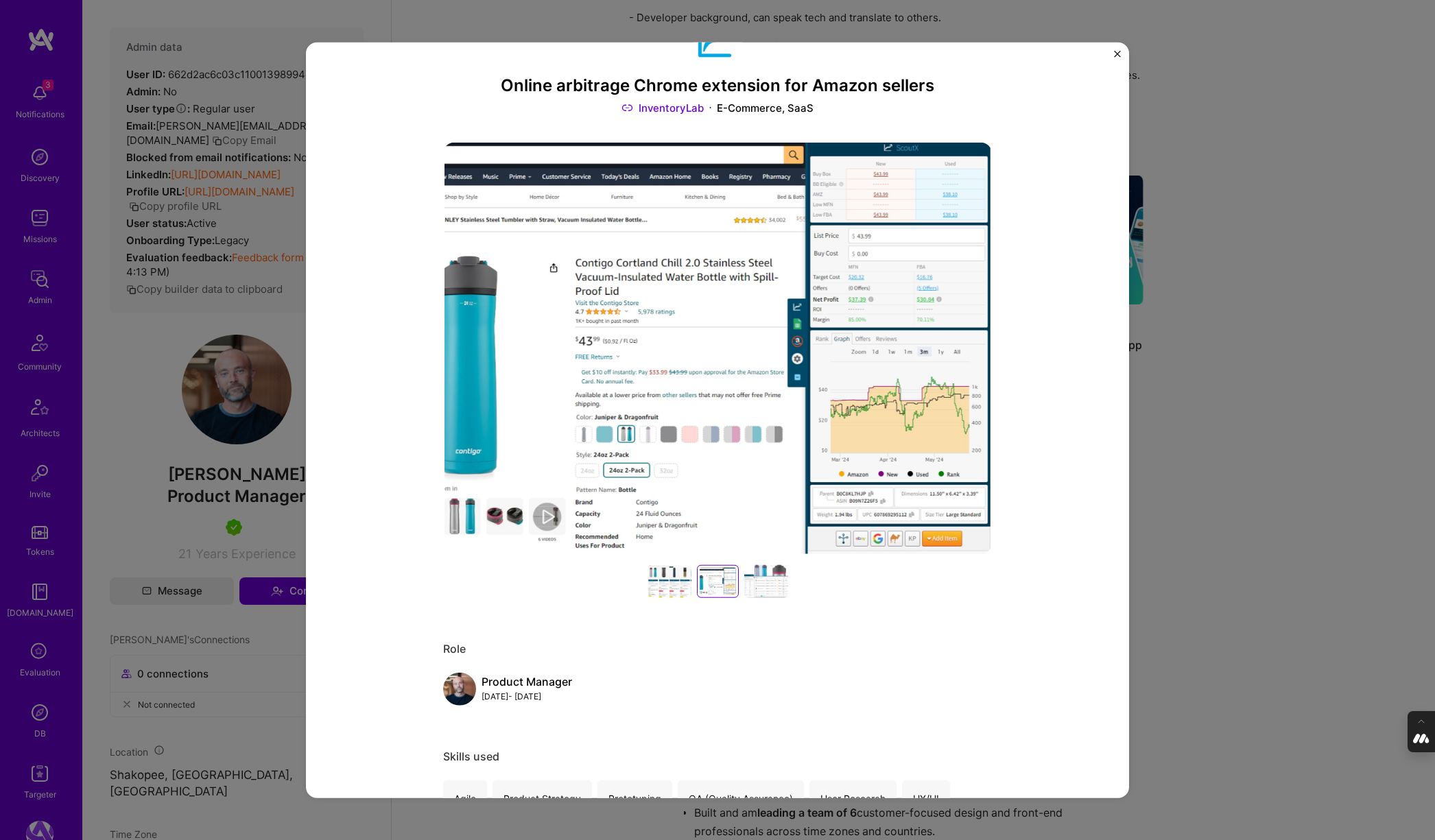
scroll to position [0, 0]
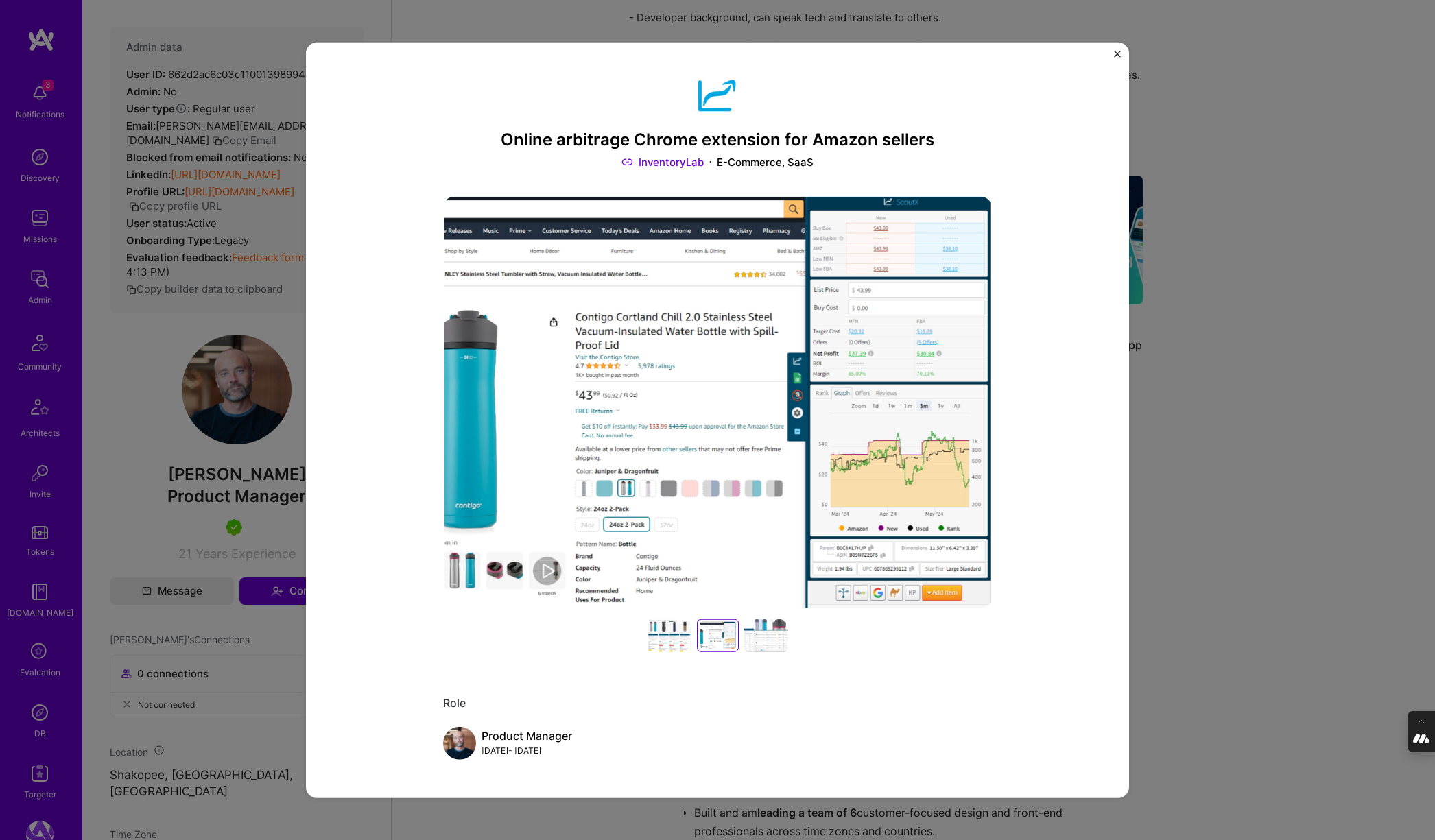
click at [760, 635] on div at bounding box center [766, 635] width 44 height 32
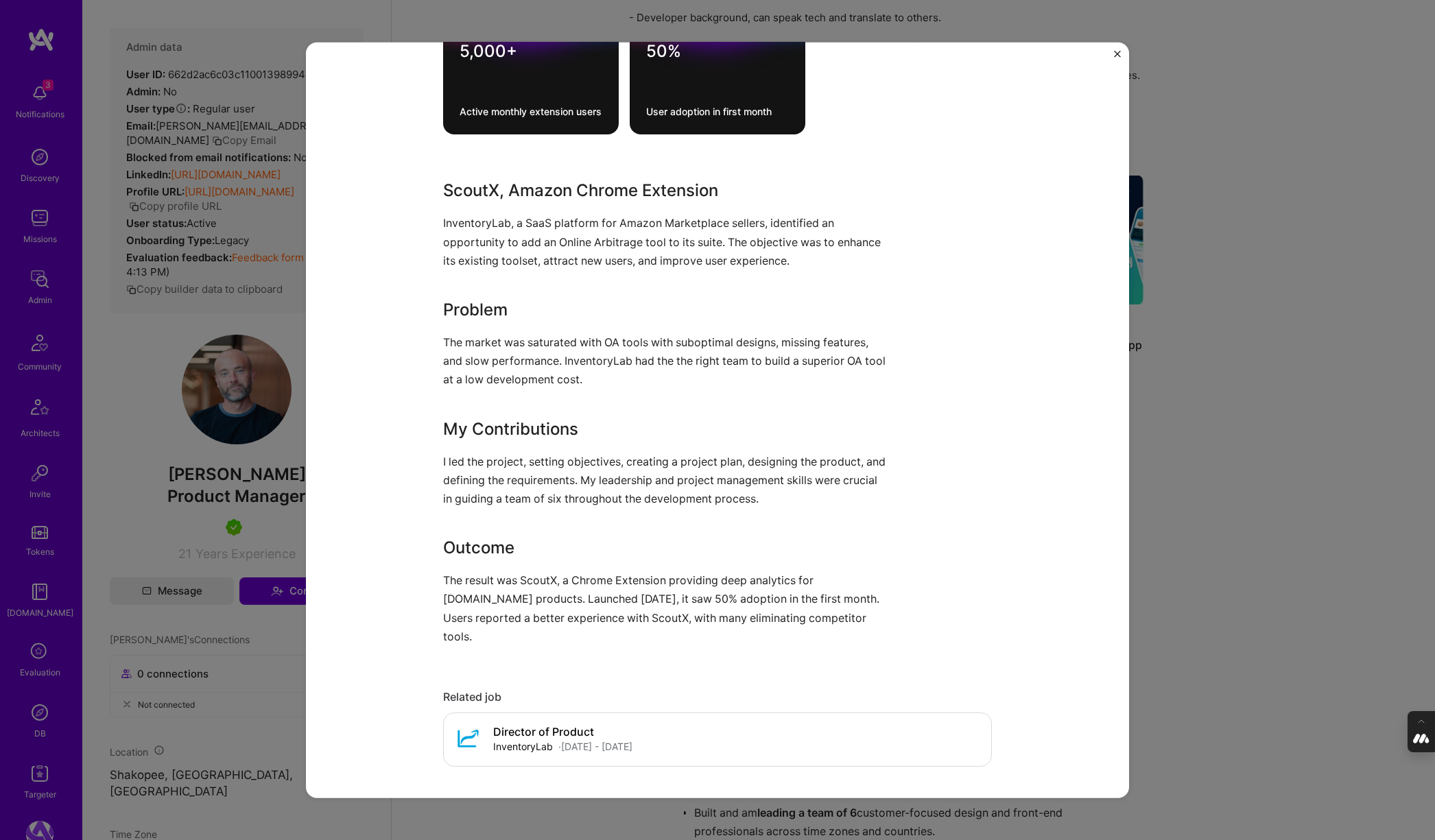
scroll to position [1047, 0]
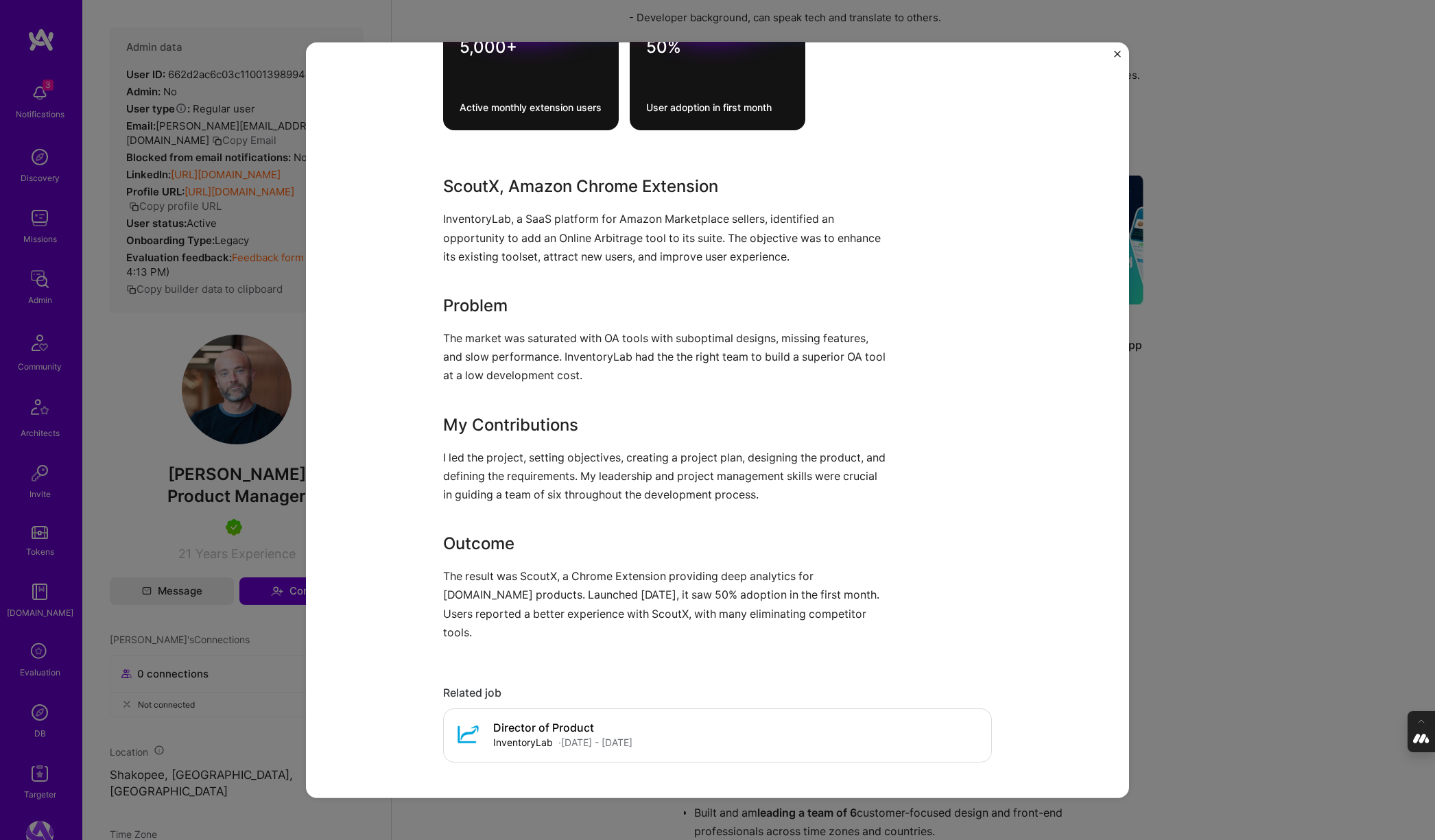
click at [1241, 427] on div "Online arbitrage Chrome extension for Amazon sellers InventoryLab E-Commerce, S…" at bounding box center [718, 420] width 1435 height 840
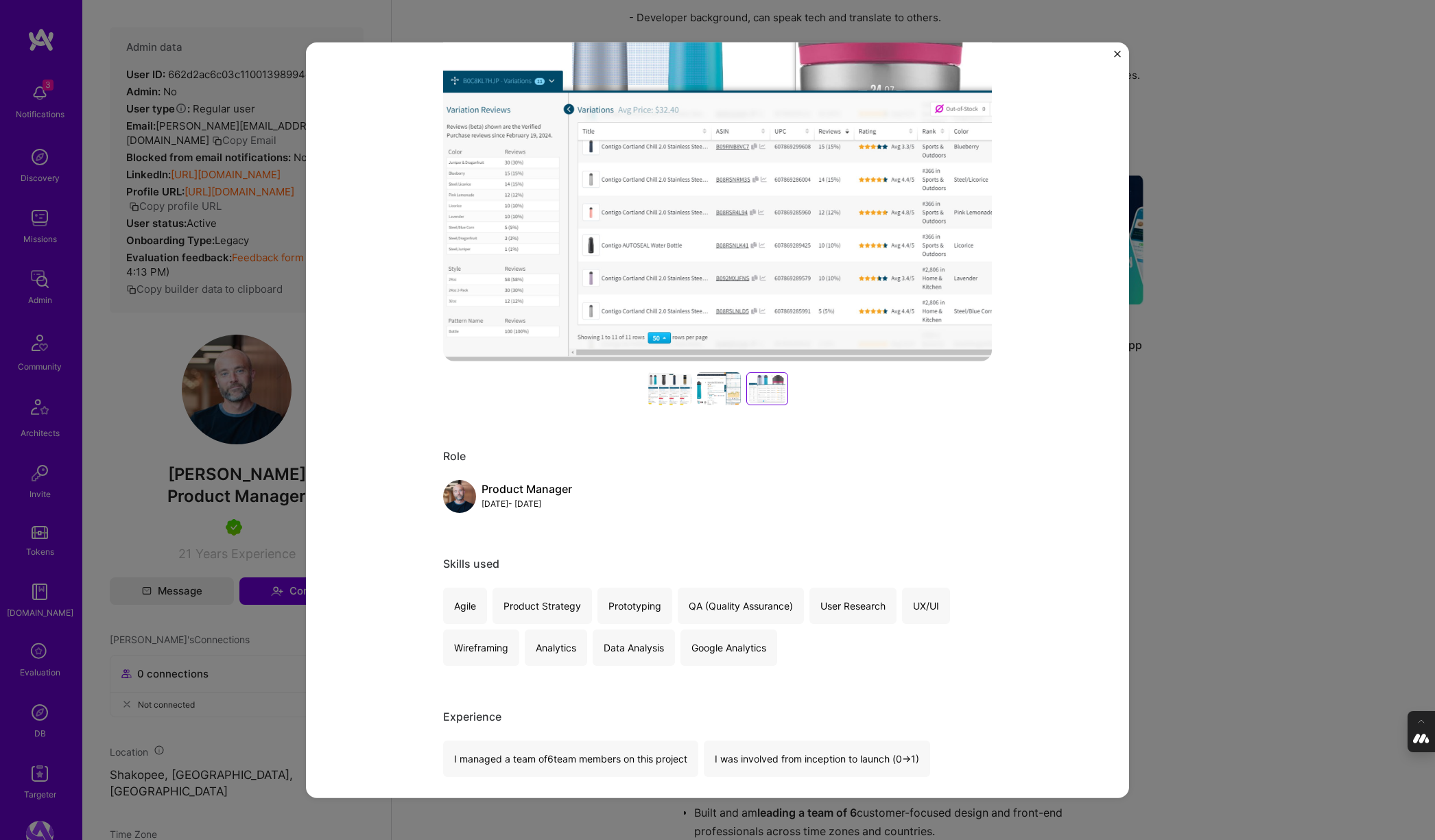
scroll to position [0, 0]
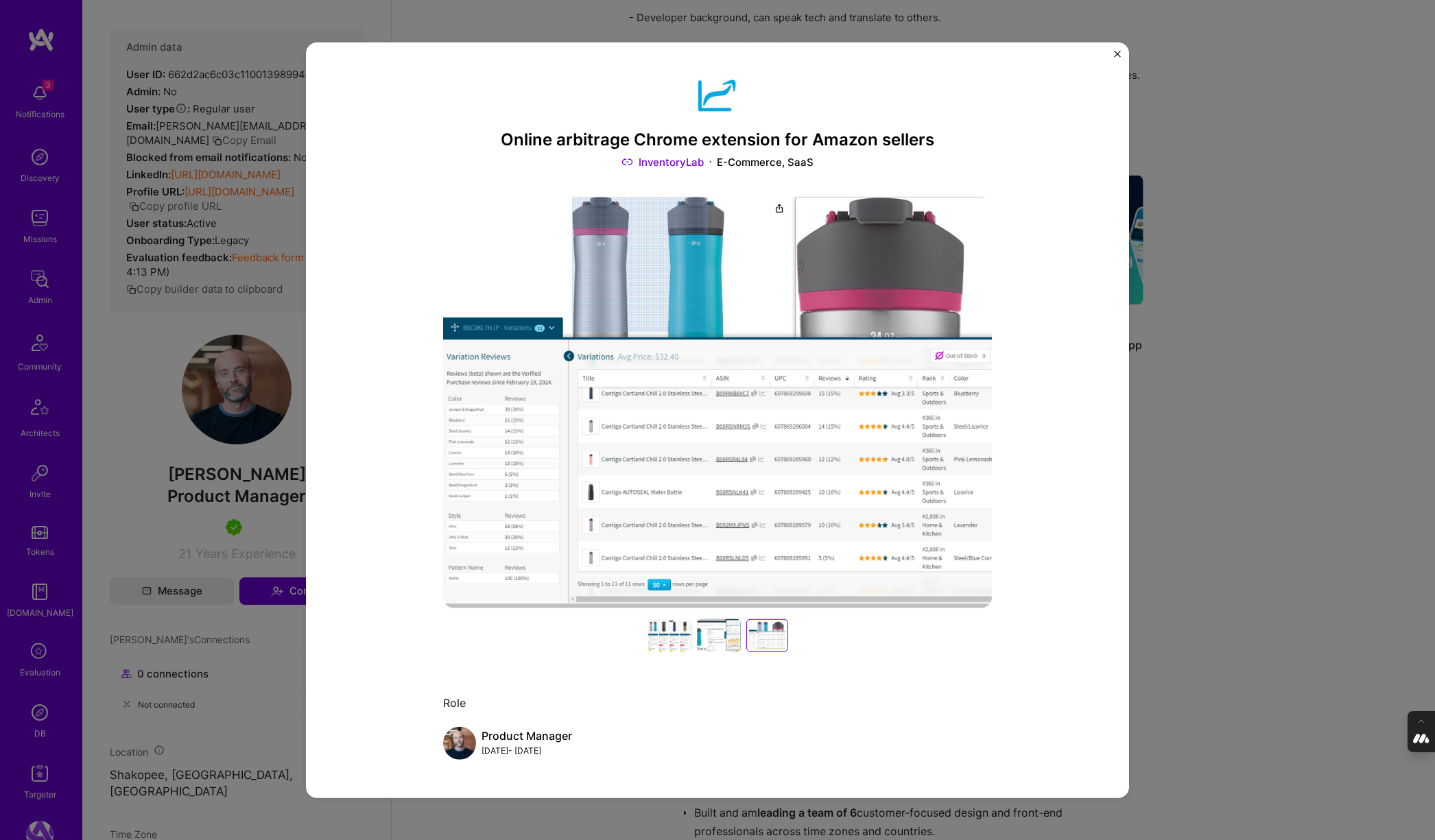
click at [1180, 187] on div "Online arbitrage Chrome extension for Amazon sellers InventoryLab E-Commerce, S…" at bounding box center [718, 420] width 1435 height 840
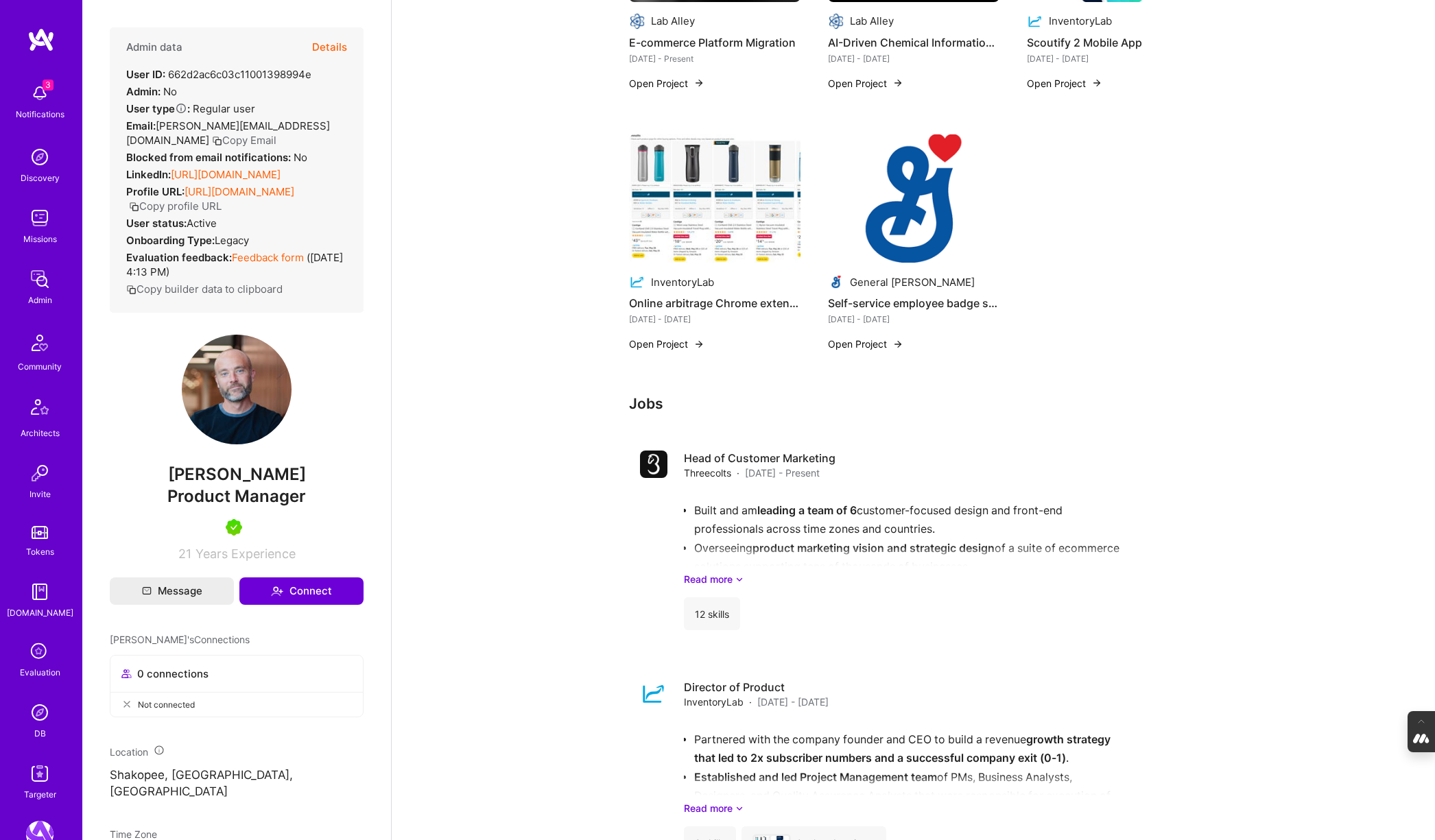
scroll to position [515, 0]
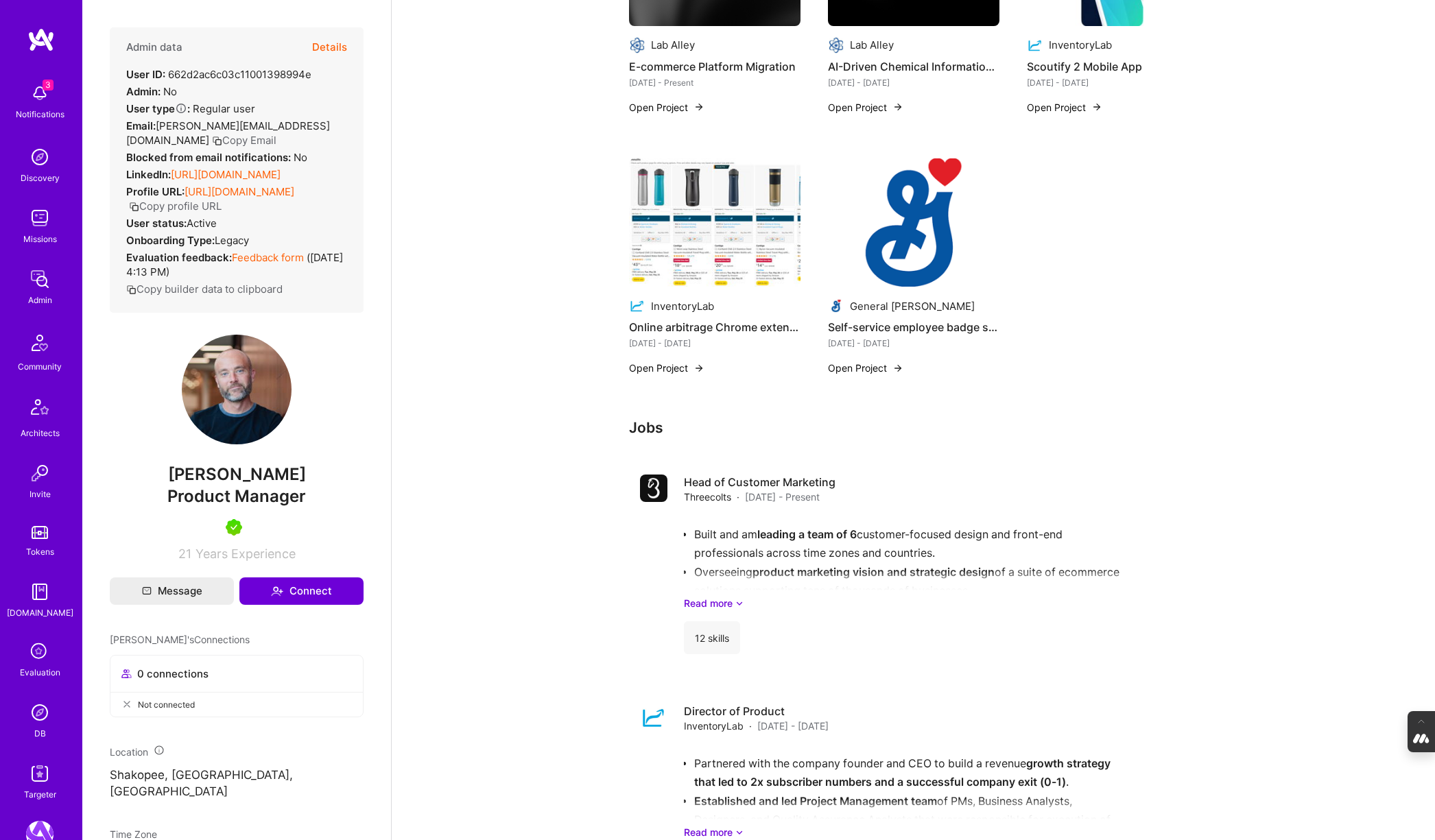
click at [265, 168] on link "https://linkedin.com/in/joncaliri" at bounding box center [226, 174] width 110 height 13
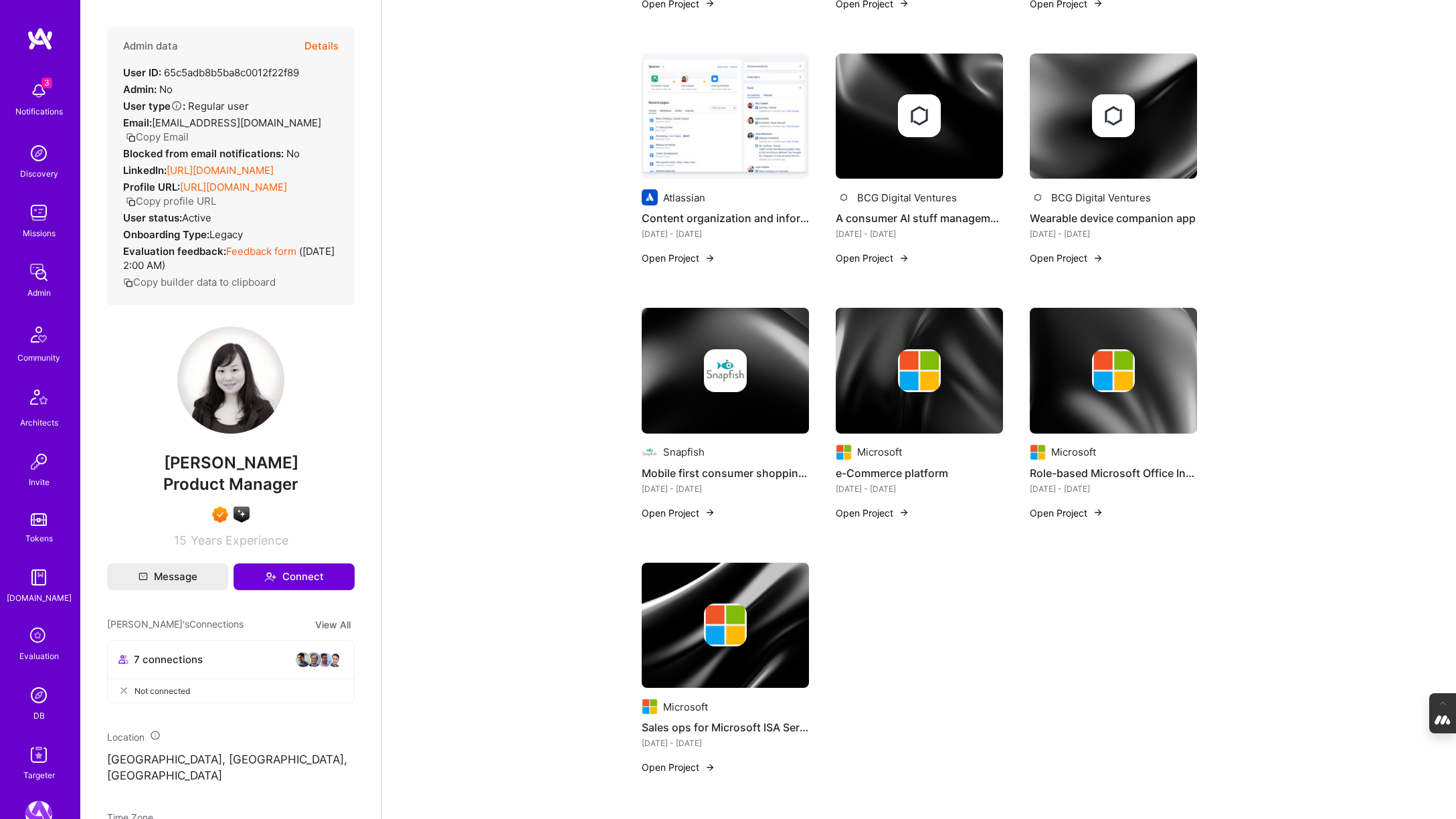
scroll to position [591, 0]
click at [742, 407] on img at bounding box center [725, 370] width 168 height 126
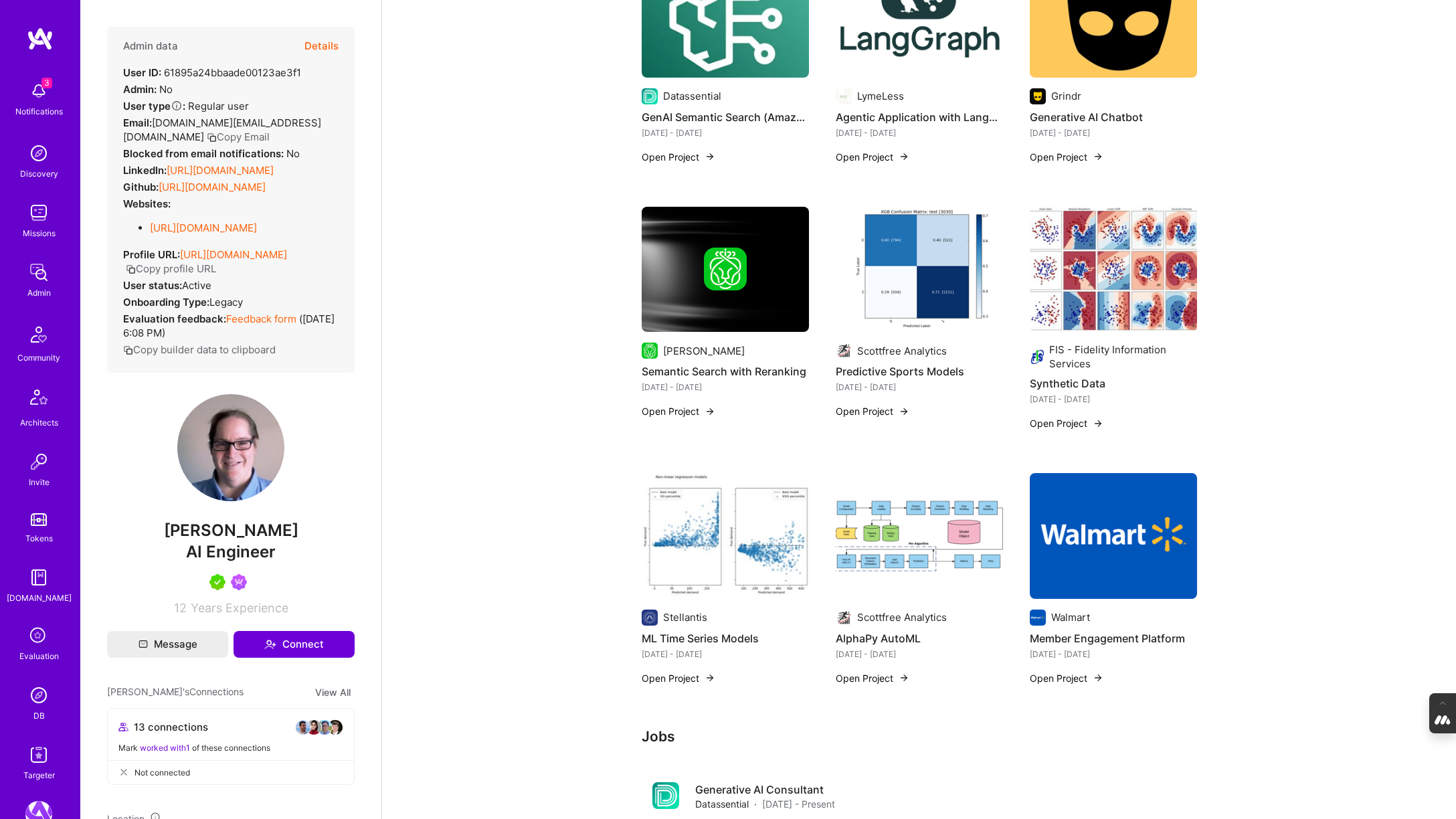
scroll to position [507, 0]
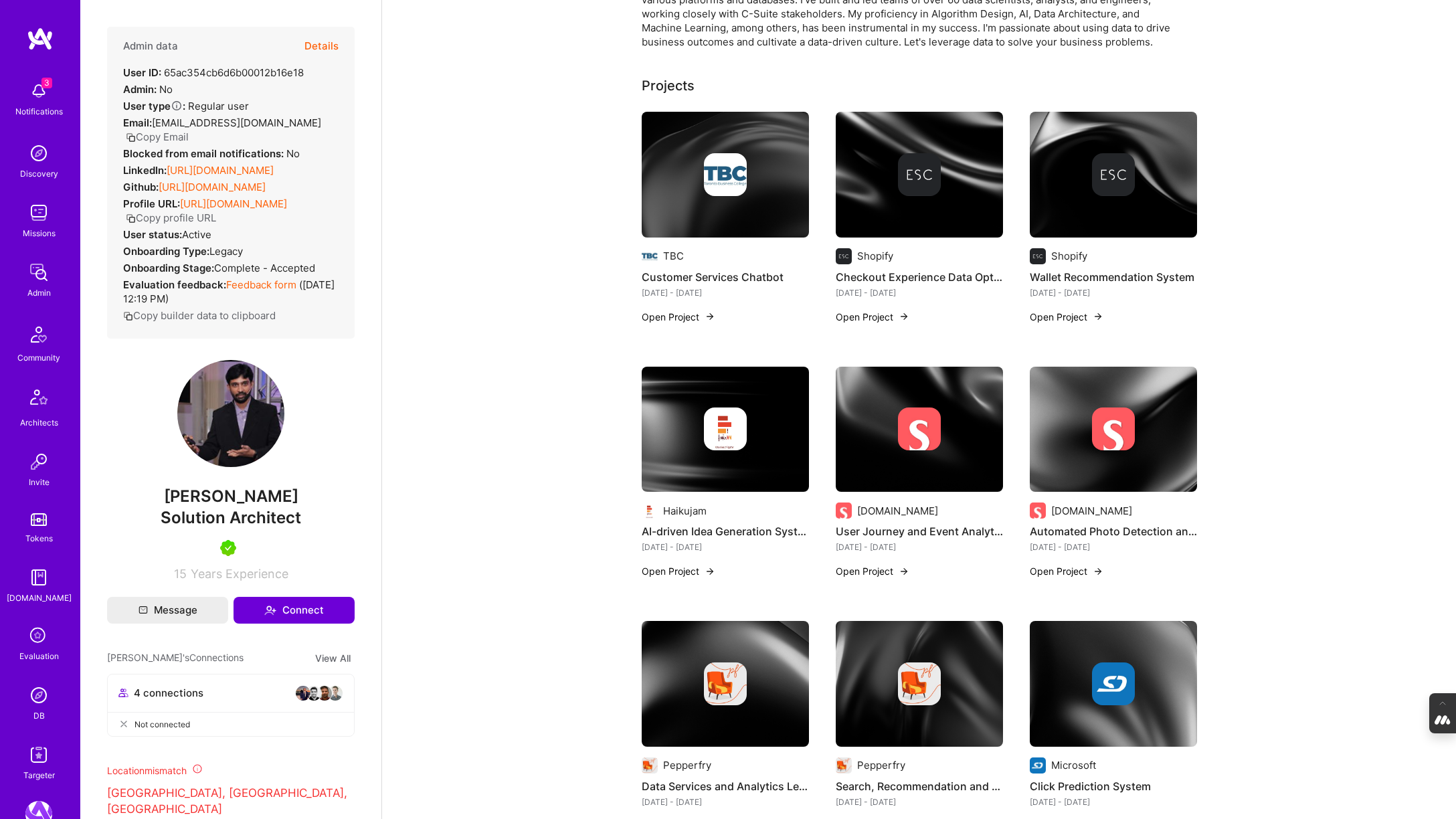
scroll to position [209, 0]
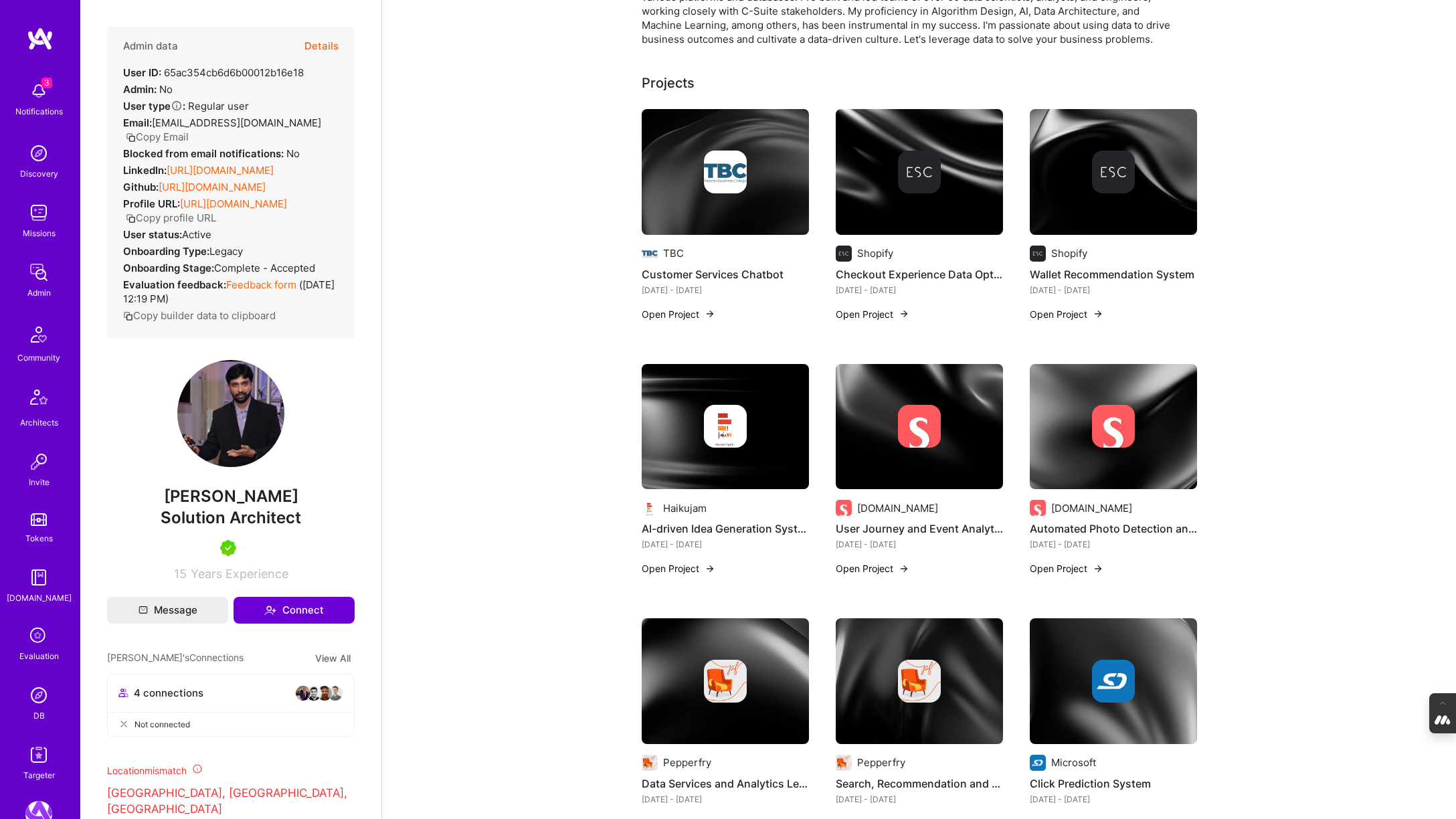
click at [882, 207] on img at bounding box center [919, 171] width 168 height 126
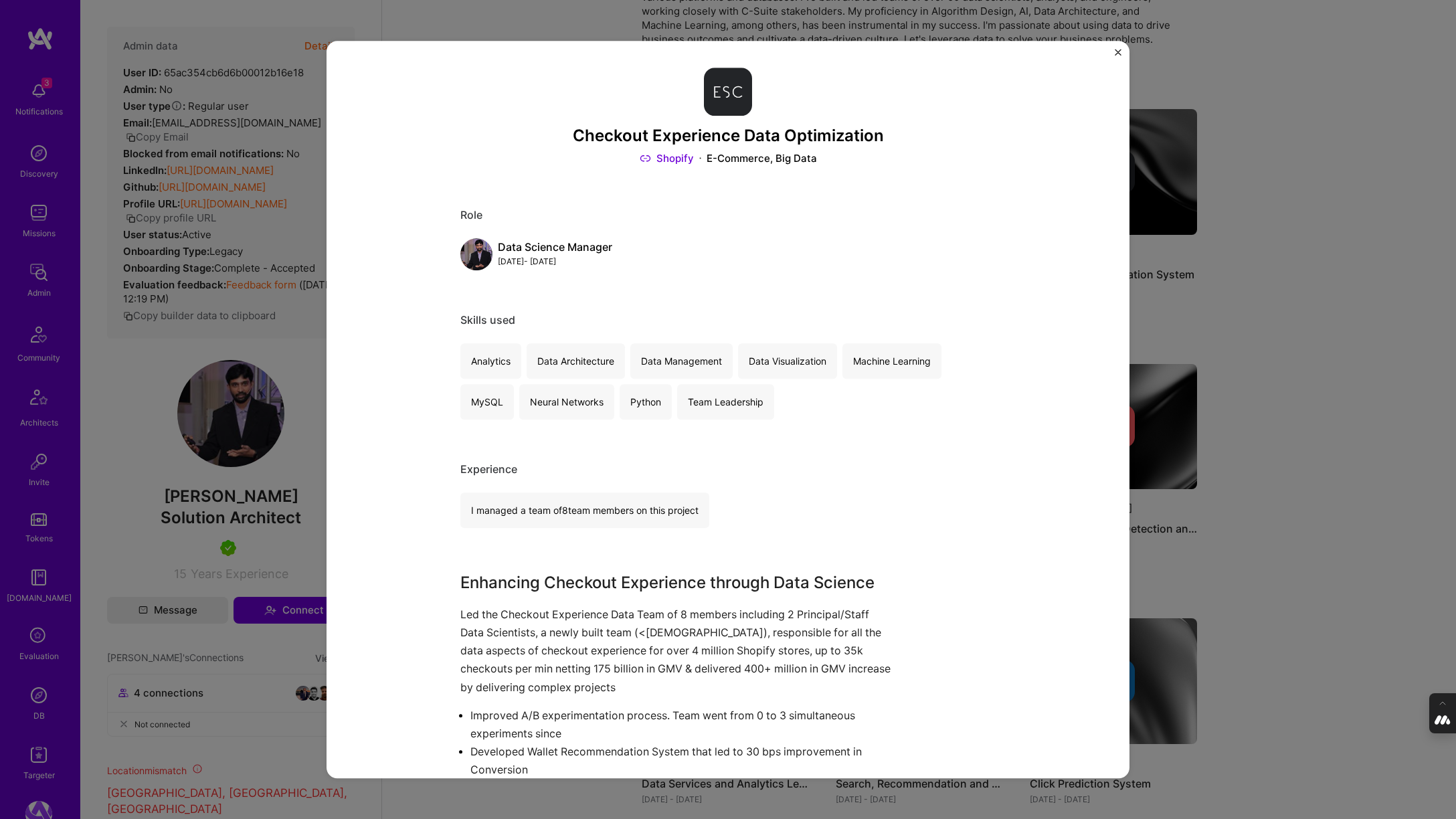
click at [1160, 216] on div "Checkout Experience Data Optimization Shopify E-Commerce, Big Data Role Data Sc…" at bounding box center [728, 410] width 1456 height 819
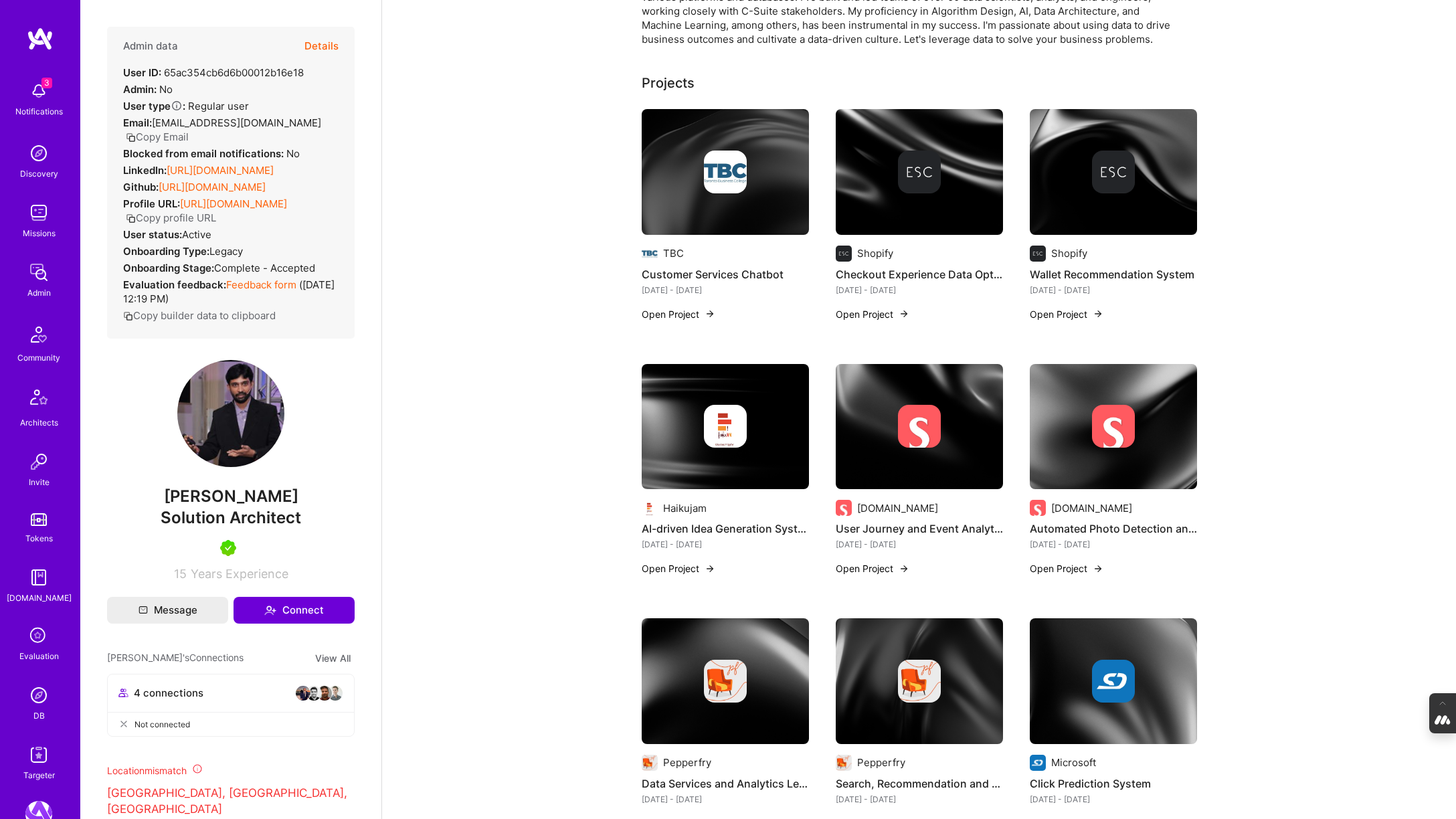
click at [1171, 199] on img at bounding box center [1113, 171] width 168 height 126
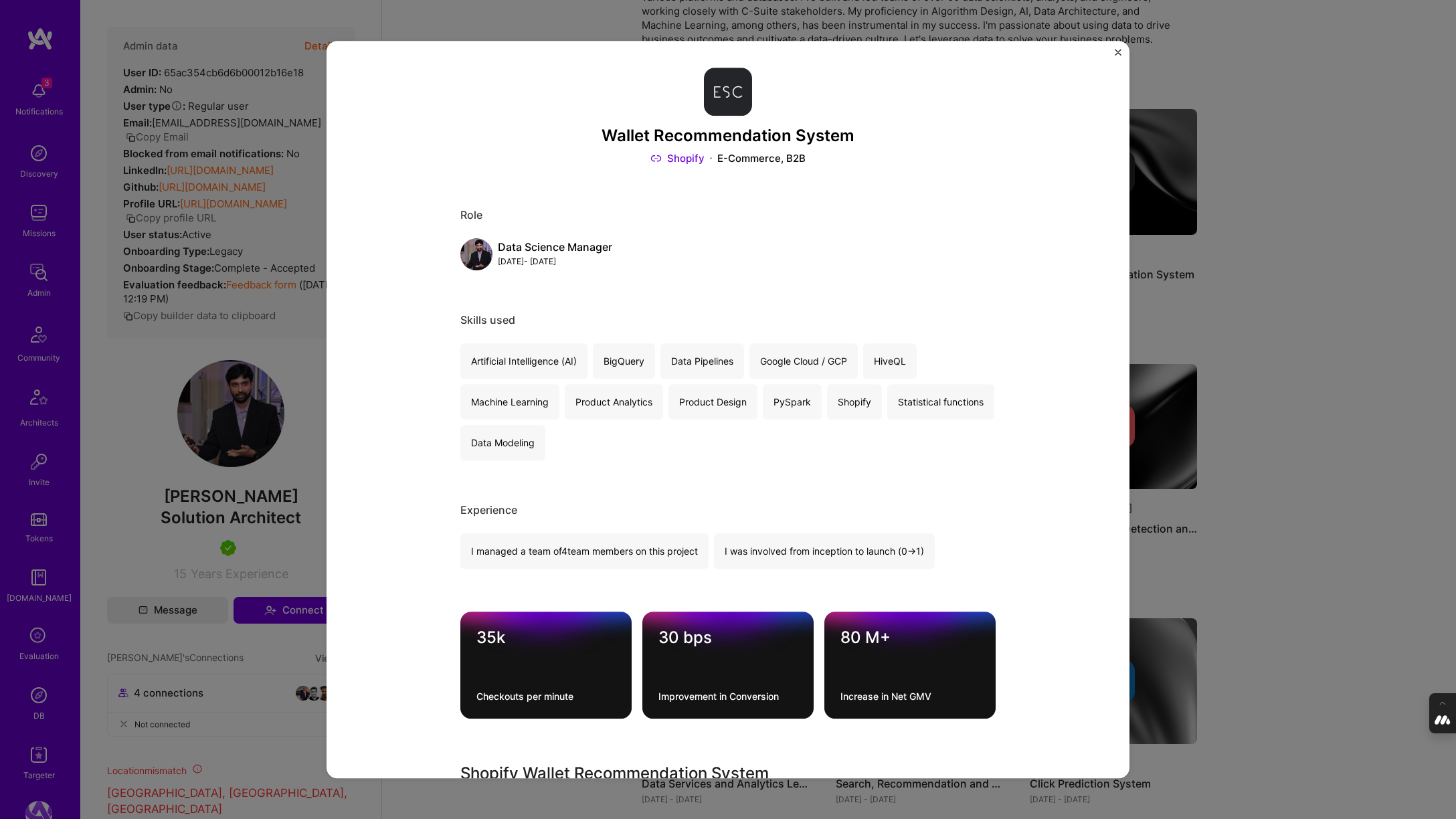
click at [1299, 225] on div "Wallet Recommendation System Shopify E-Commerce, B2B Role Data Science Manager …" at bounding box center [728, 410] width 1456 height 819
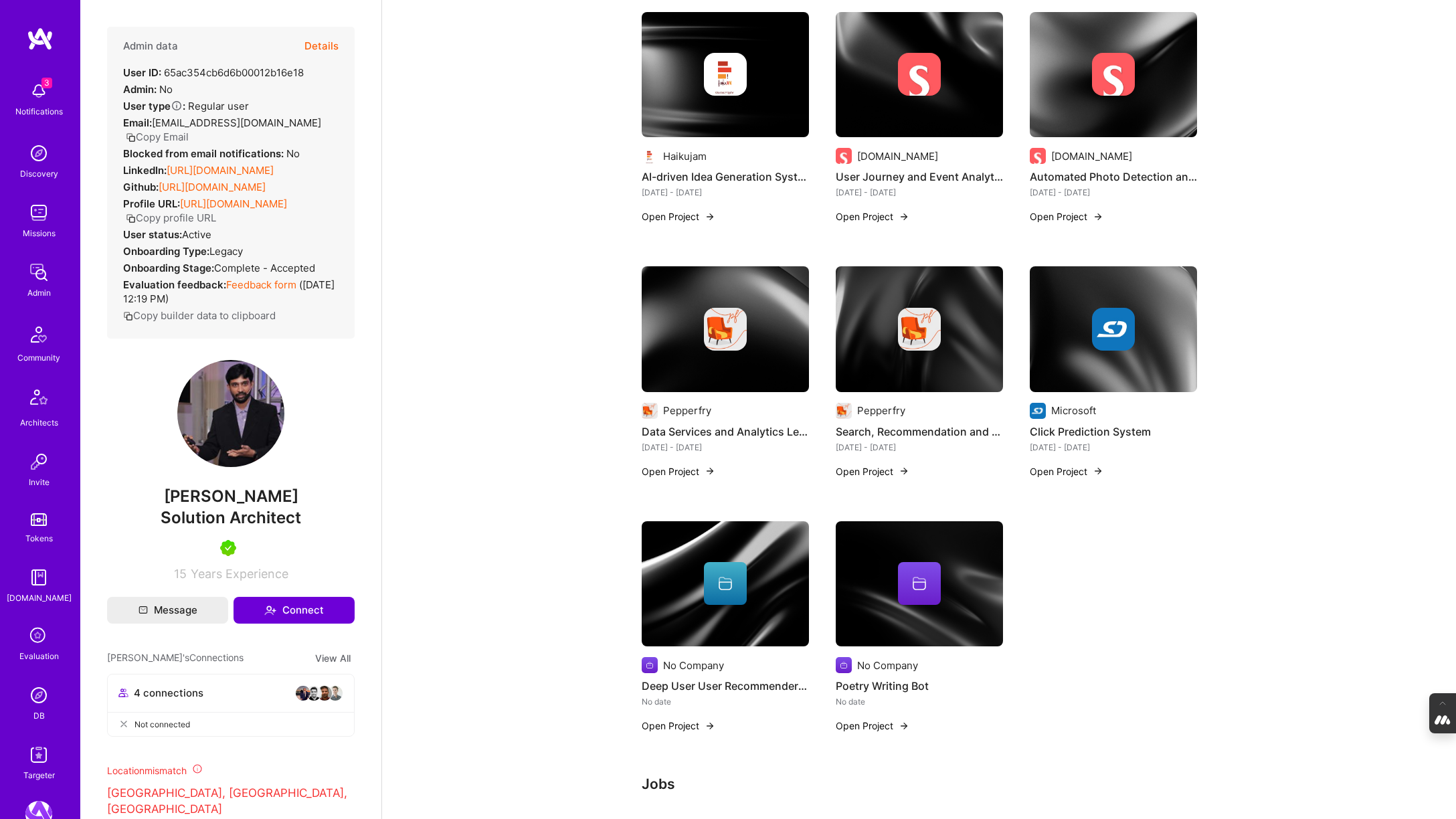
scroll to position [564, 0]
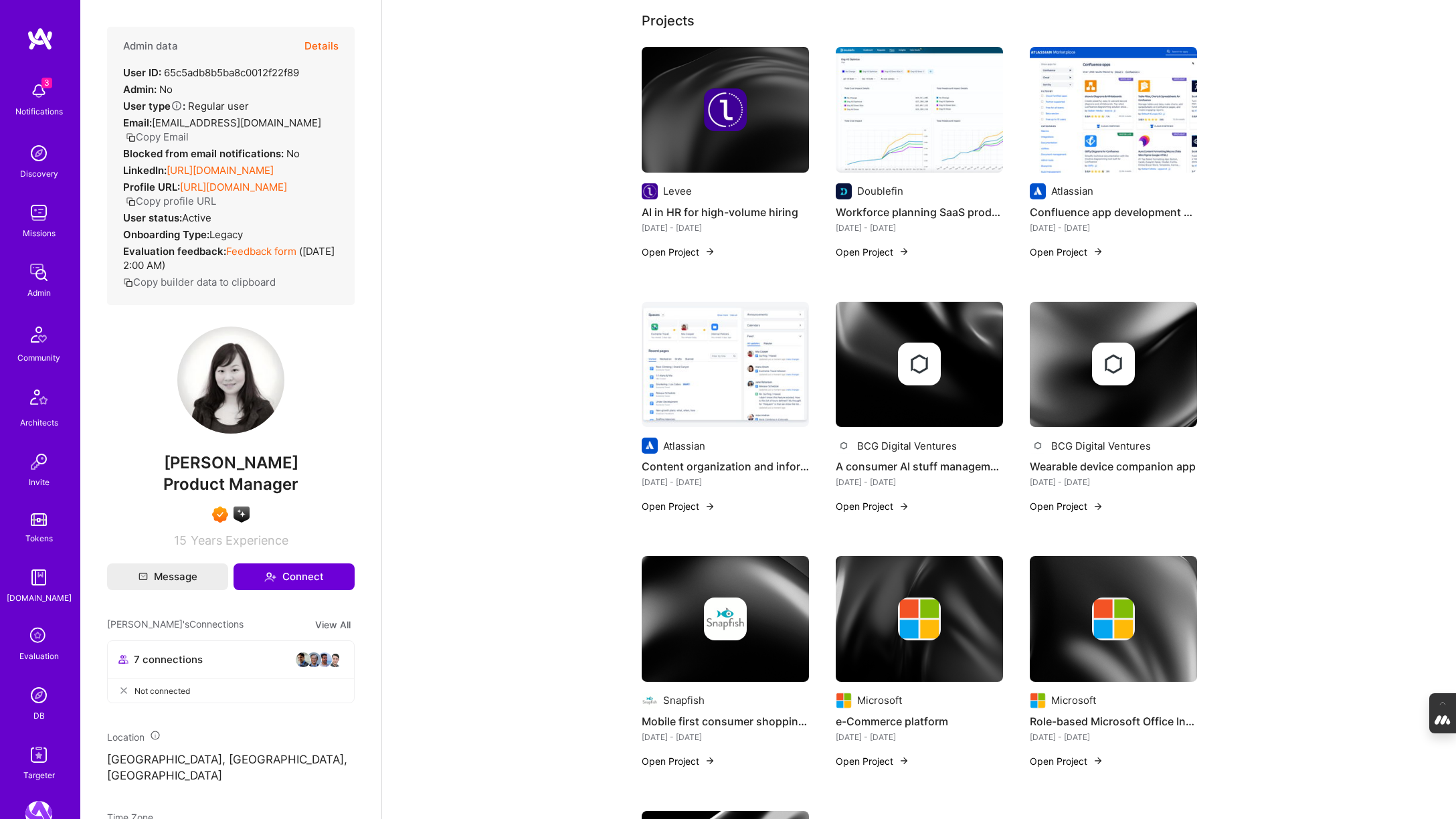
scroll to position [356, 0]
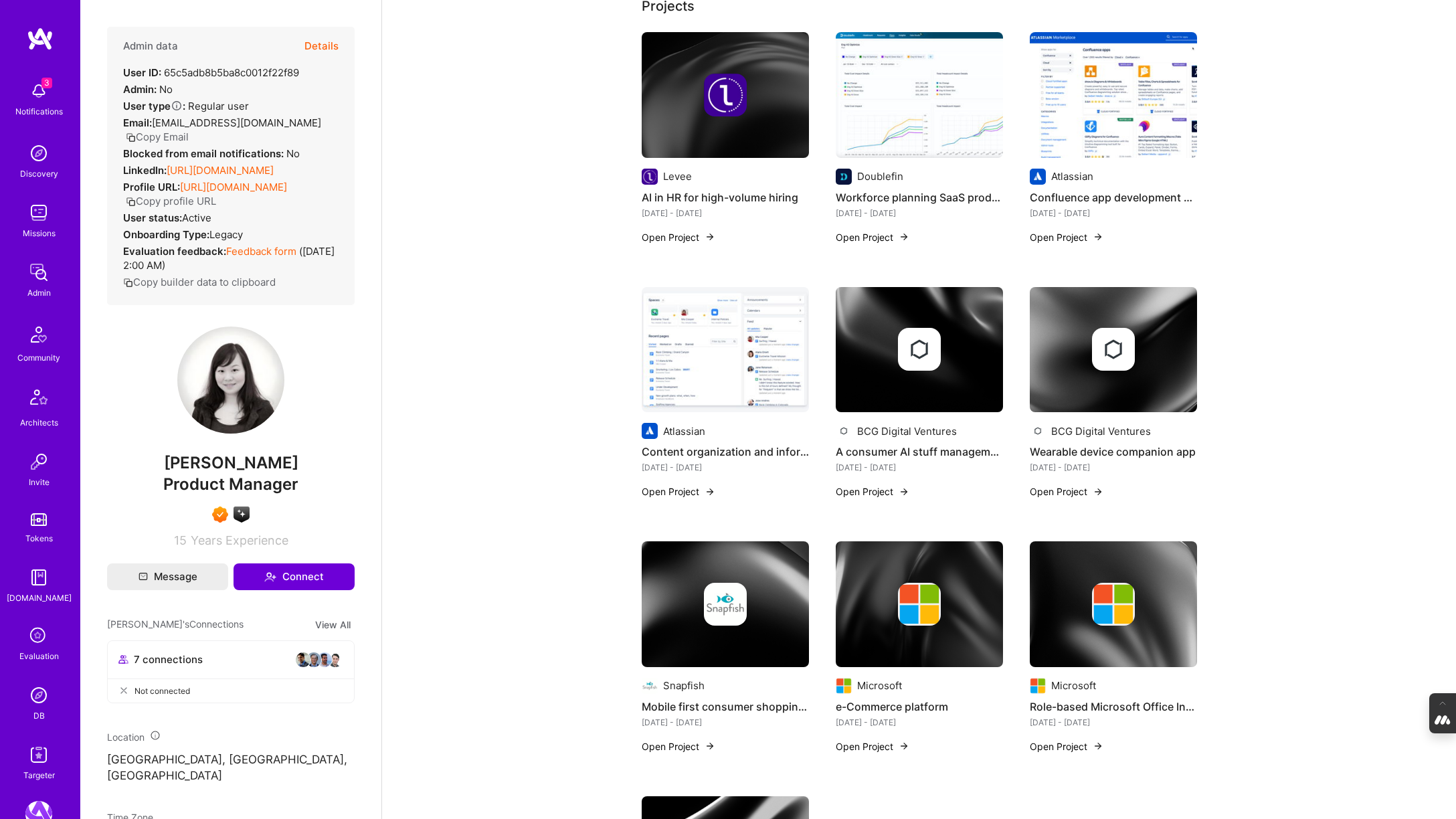
click at [752, 616] on div at bounding box center [725, 604] width 168 height 43
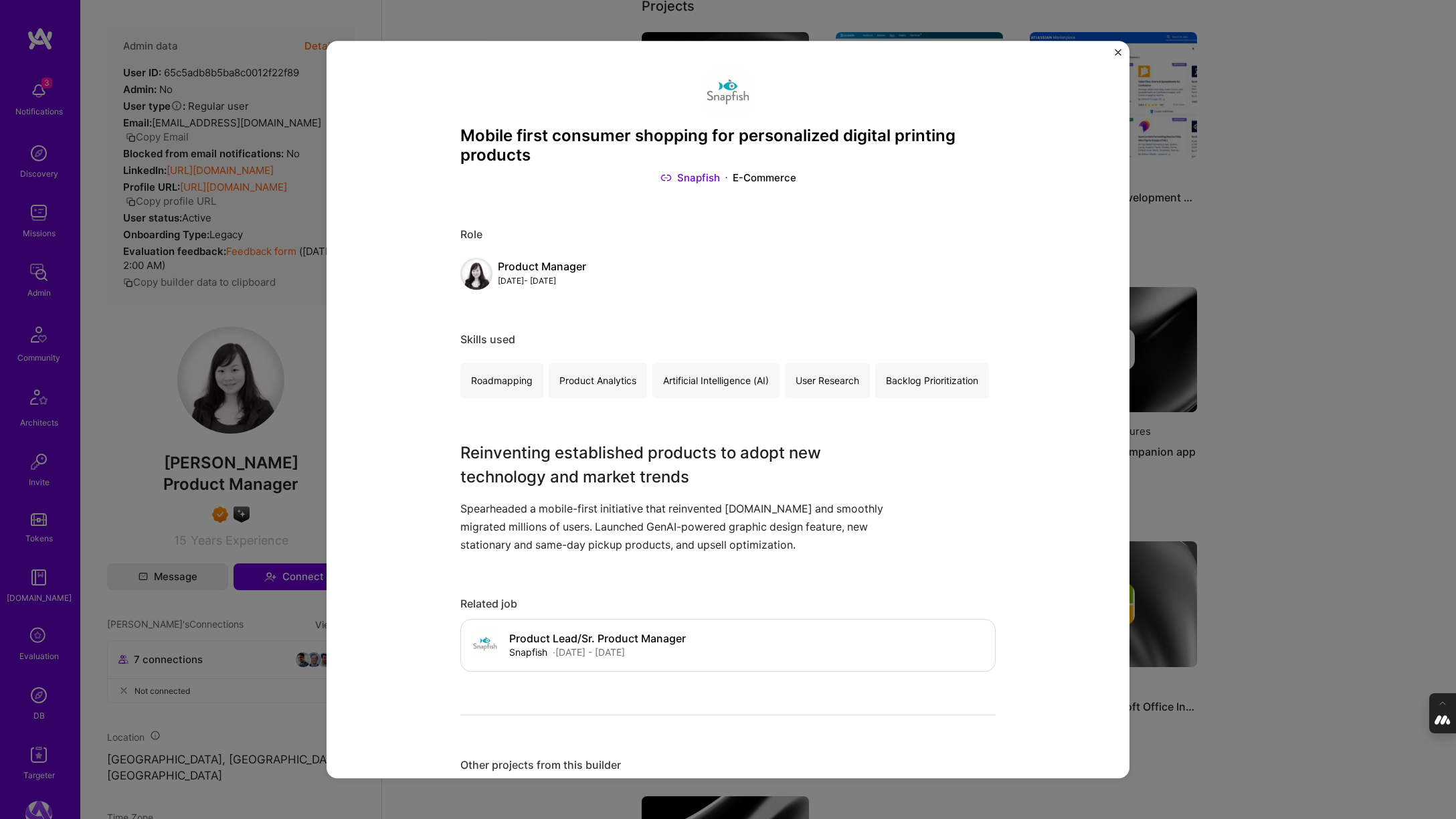
click at [1119, 52] on img "Close" at bounding box center [1117, 52] width 6 height 6
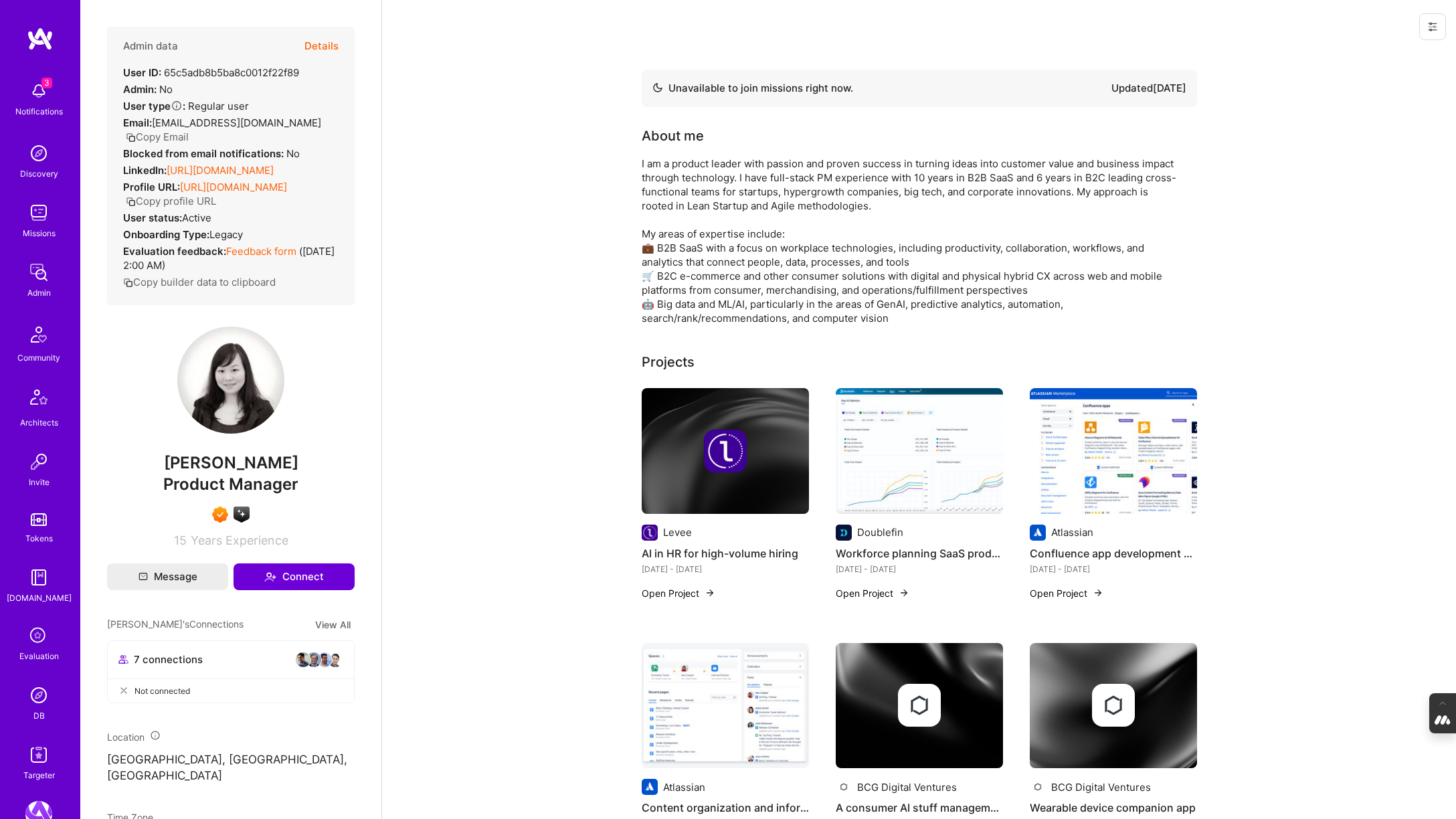
click at [45, 698] on img at bounding box center [39, 696] width 27 height 27
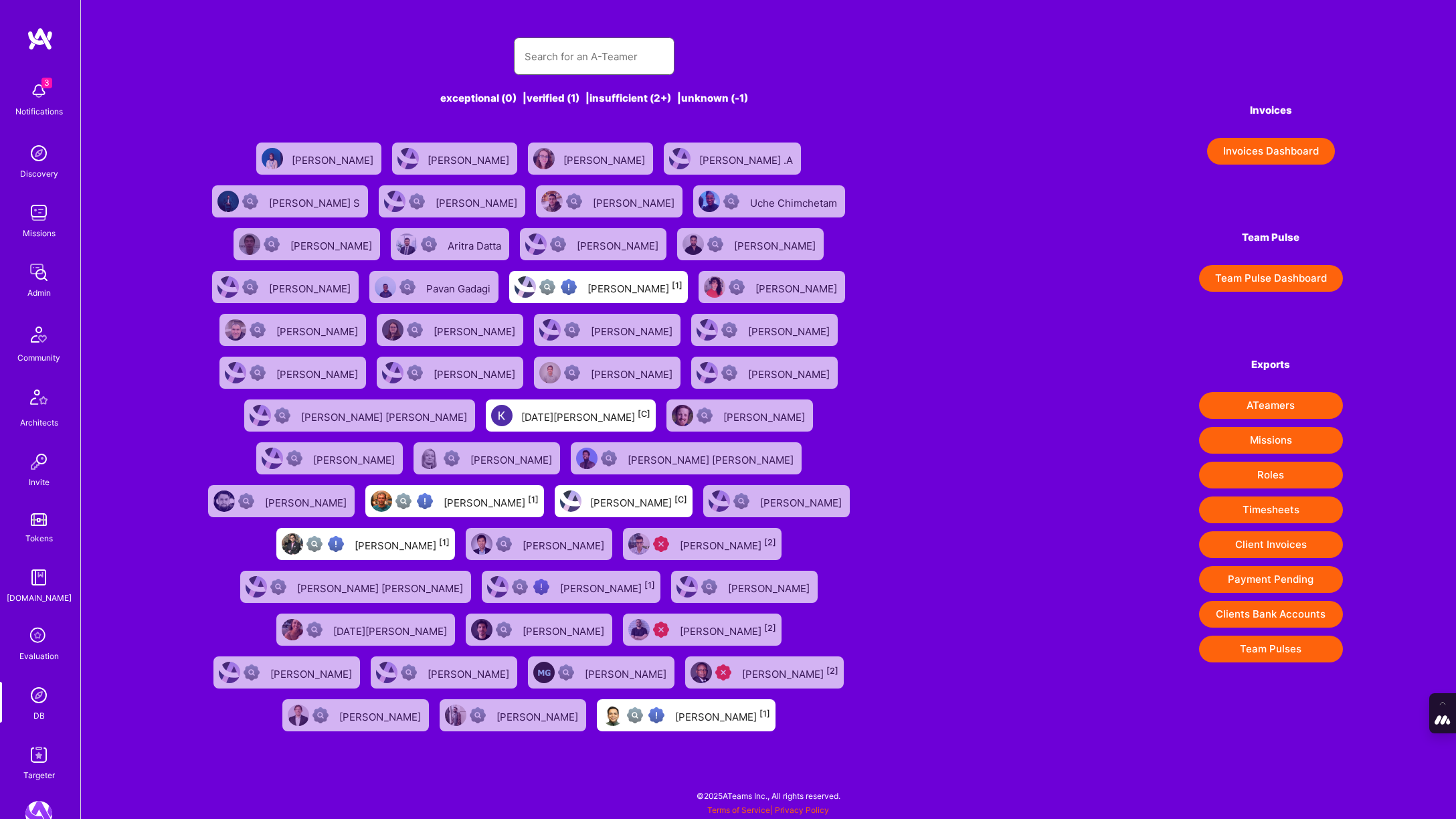
click at [560, 50] on input "text" at bounding box center [594, 57] width 139 height 34
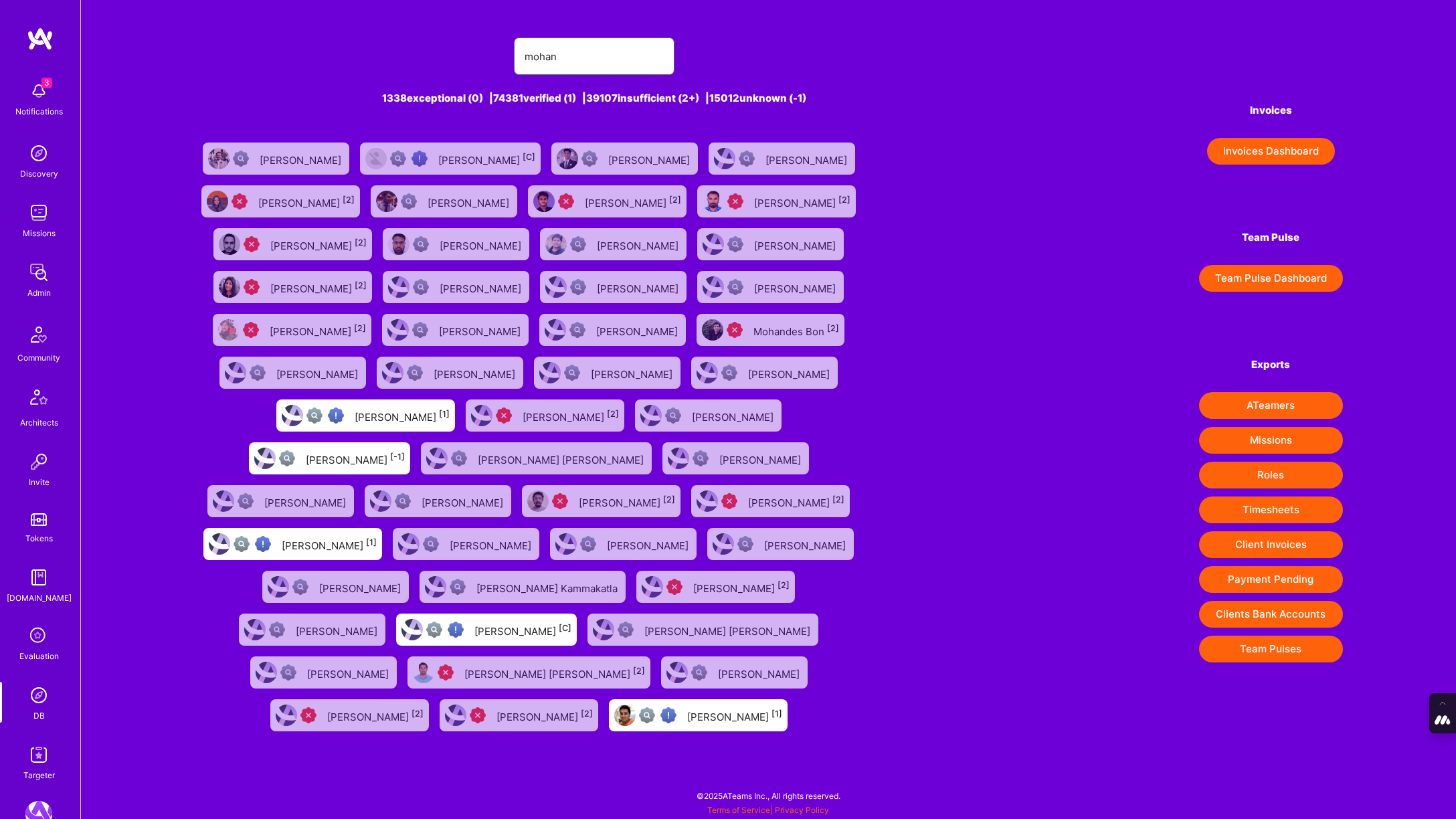
type input "[PERSON_NAME]"
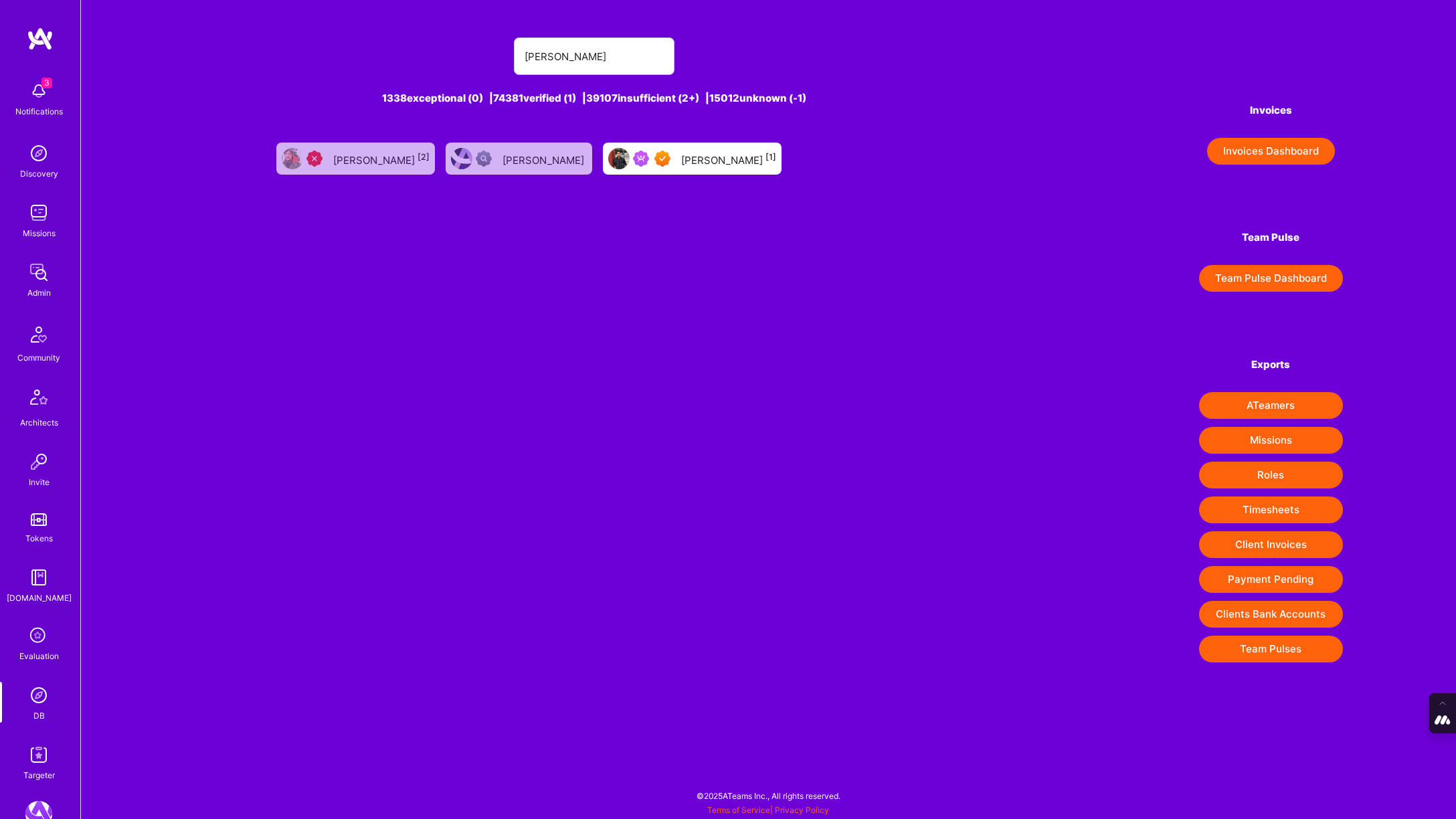
click at [665, 150] on div at bounding box center [654, 159] width 43 height 16
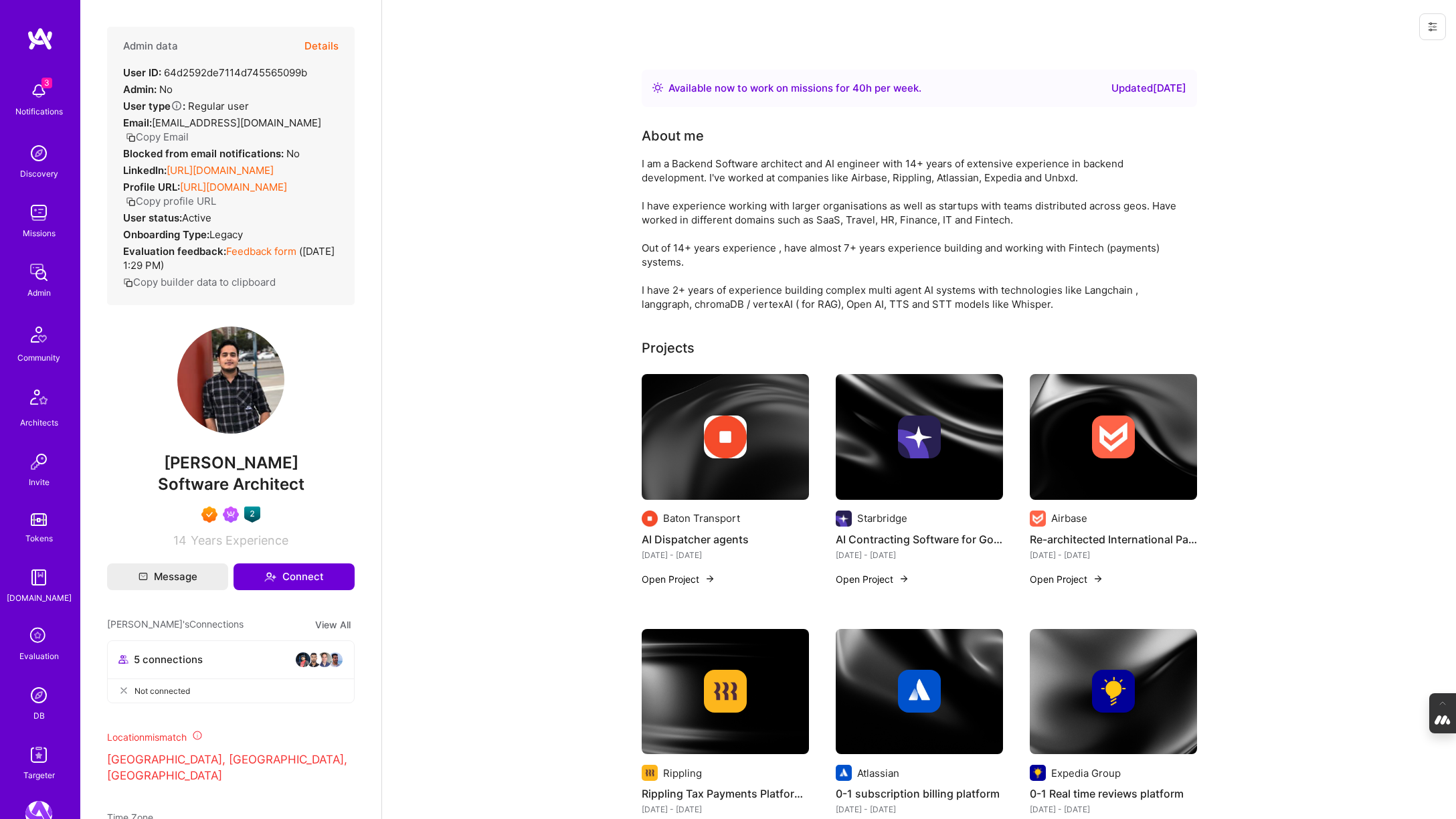
click at [34, 707] on img at bounding box center [39, 696] width 27 height 27
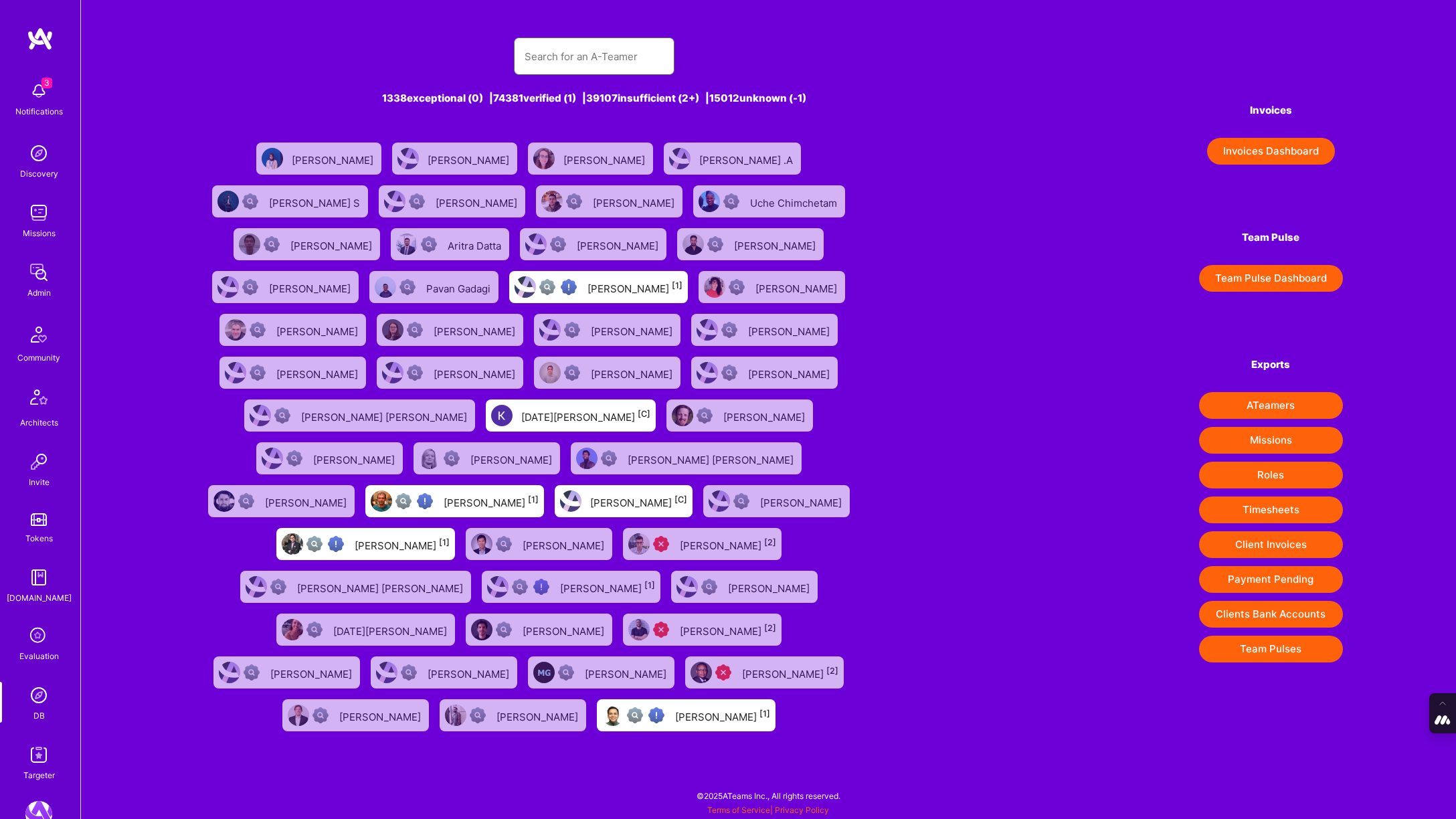
click at [570, 56] on input "text" at bounding box center [594, 57] width 139 height 34
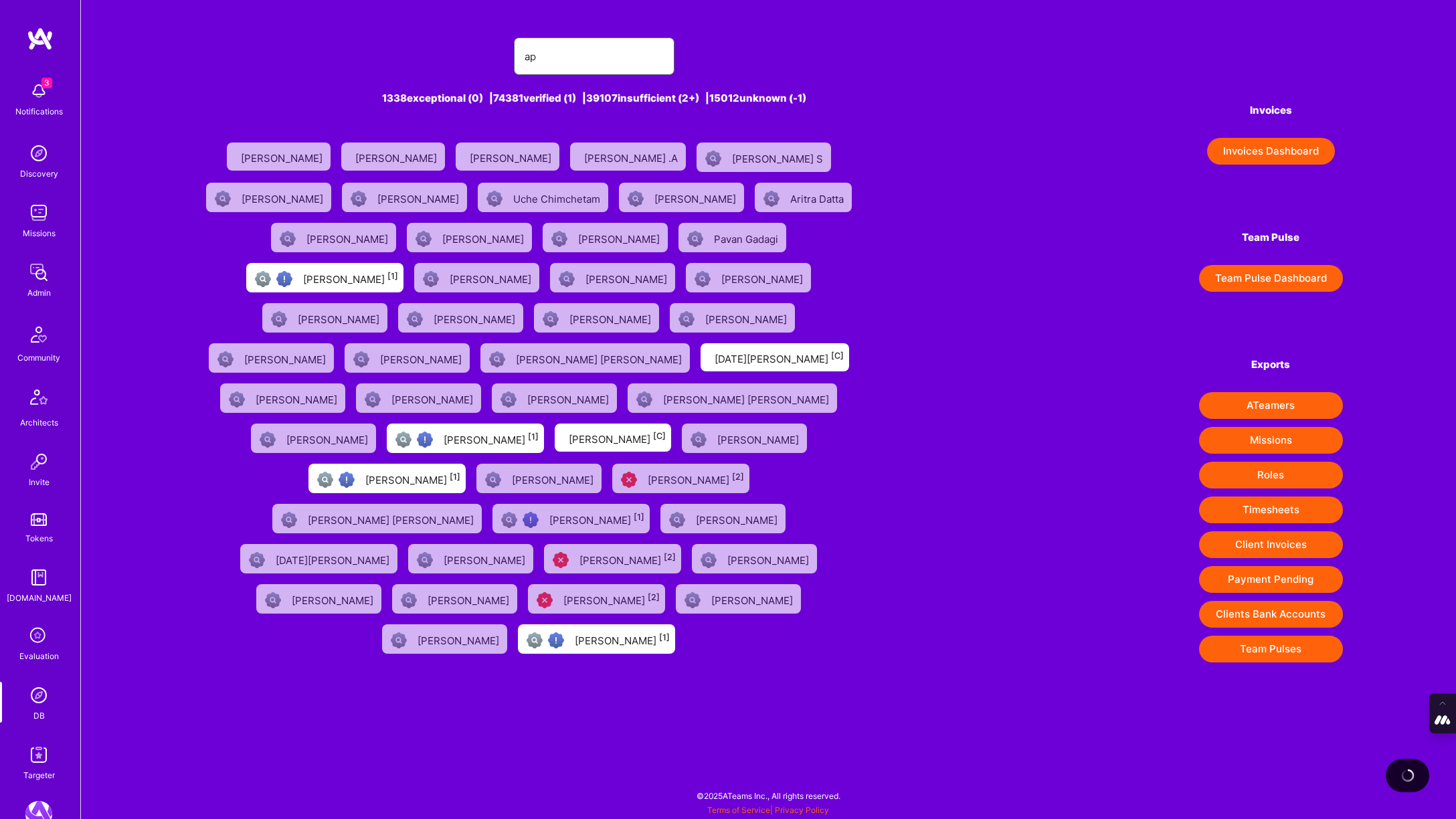
type input "a"
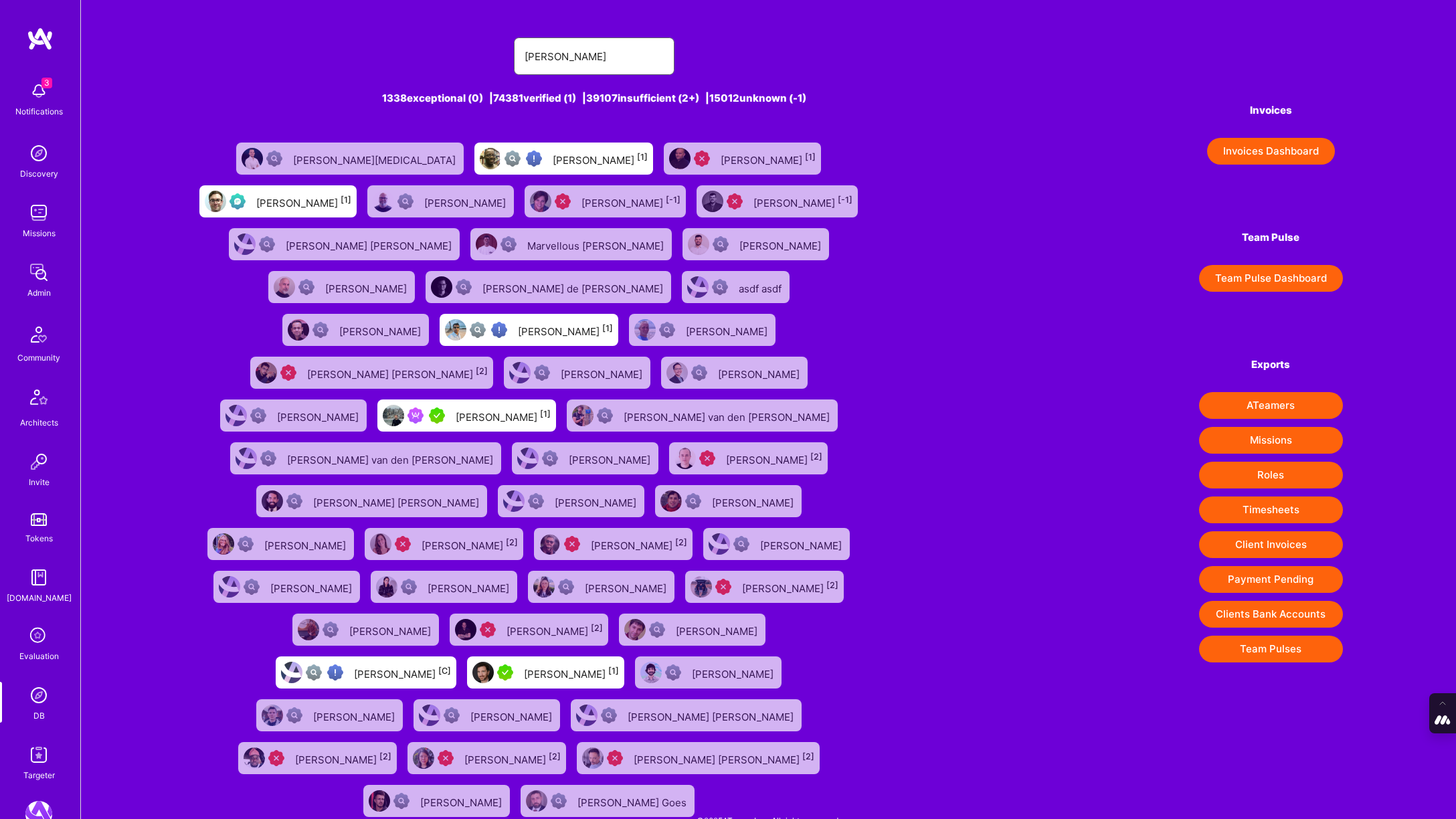
type input "[PERSON_NAME]"
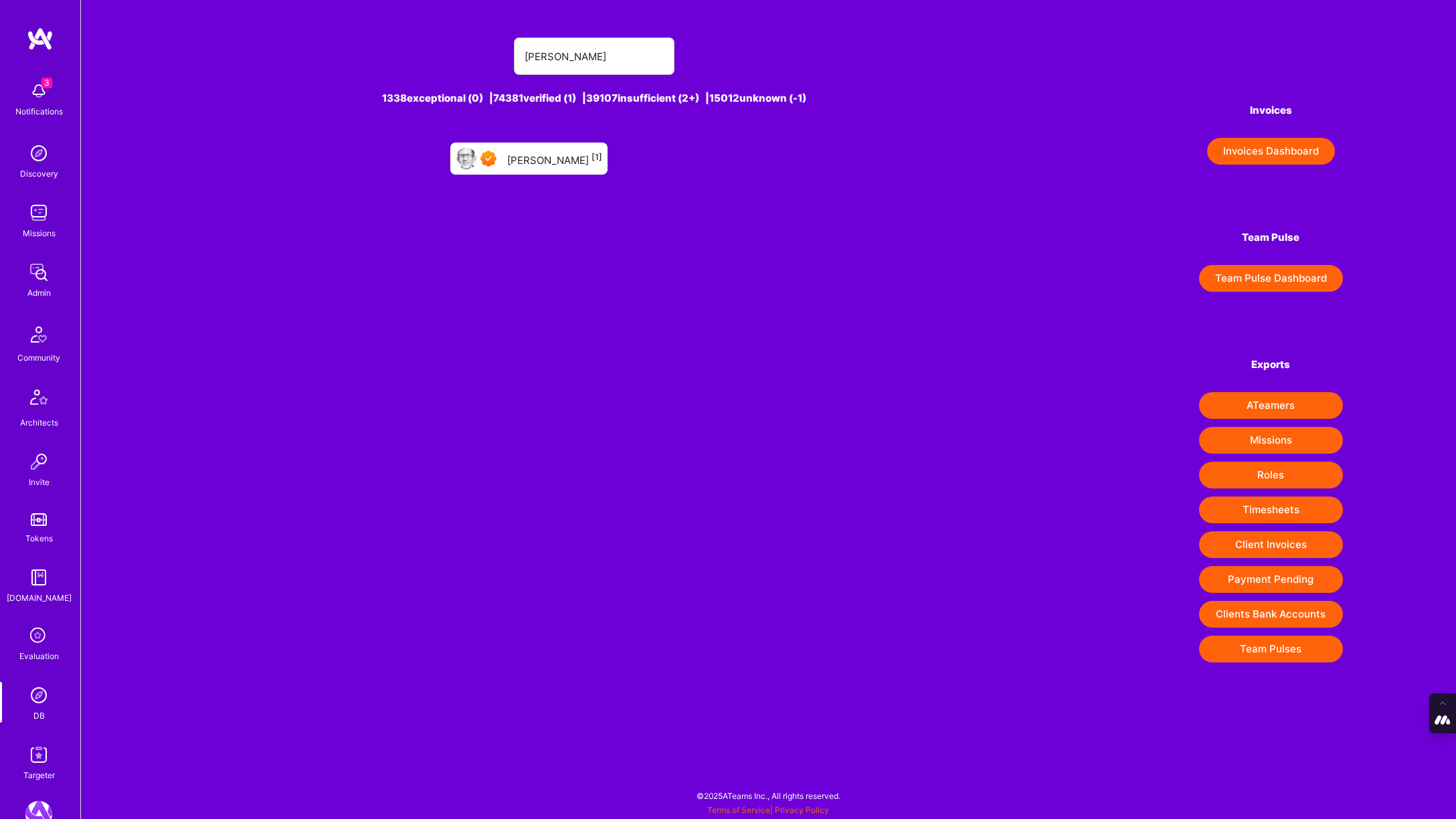
click at [550, 169] on div "[PERSON_NAME] [1]" at bounding box center [529, 158] width 158 height 32
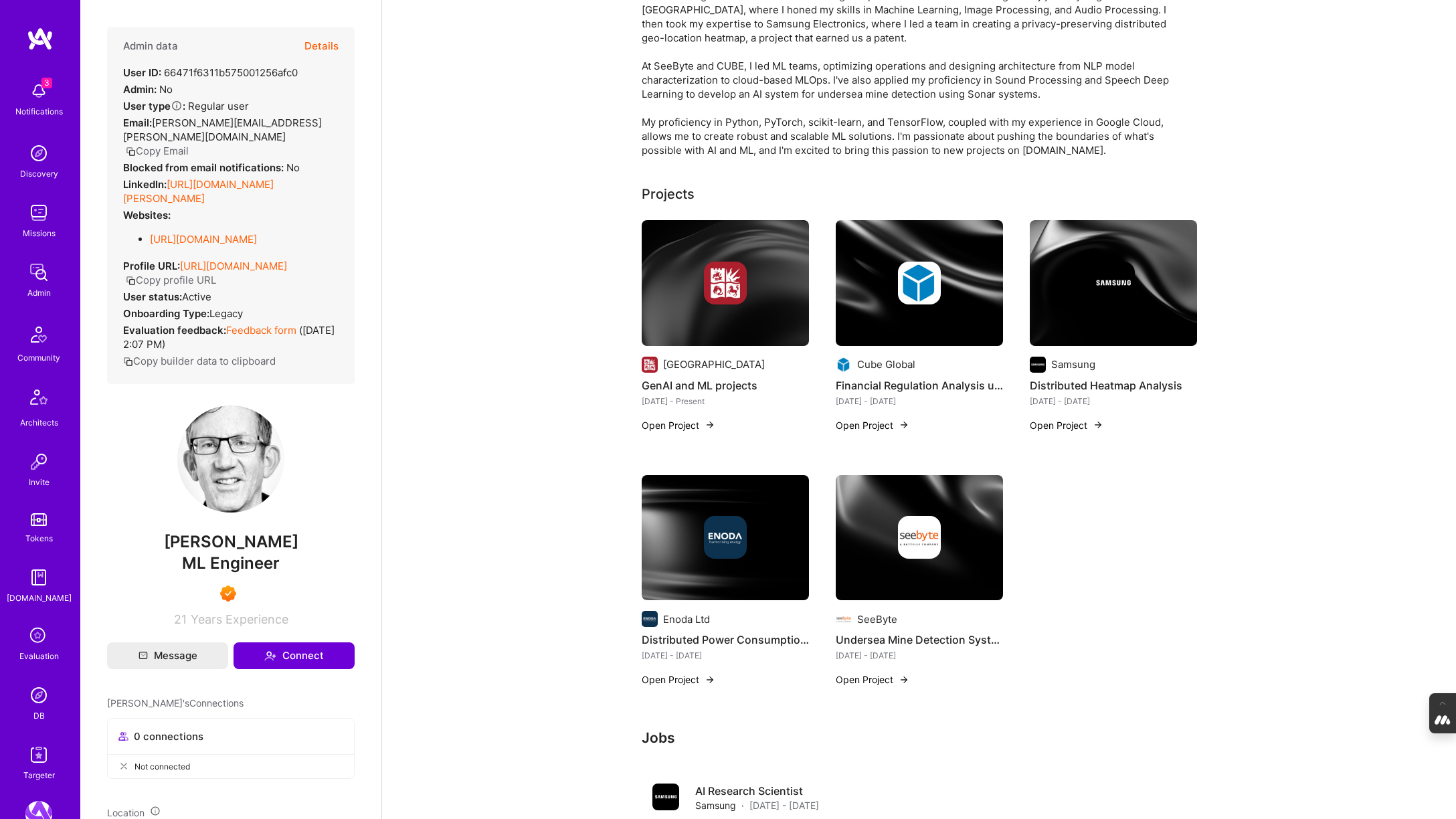
scroll to position [170, 0]
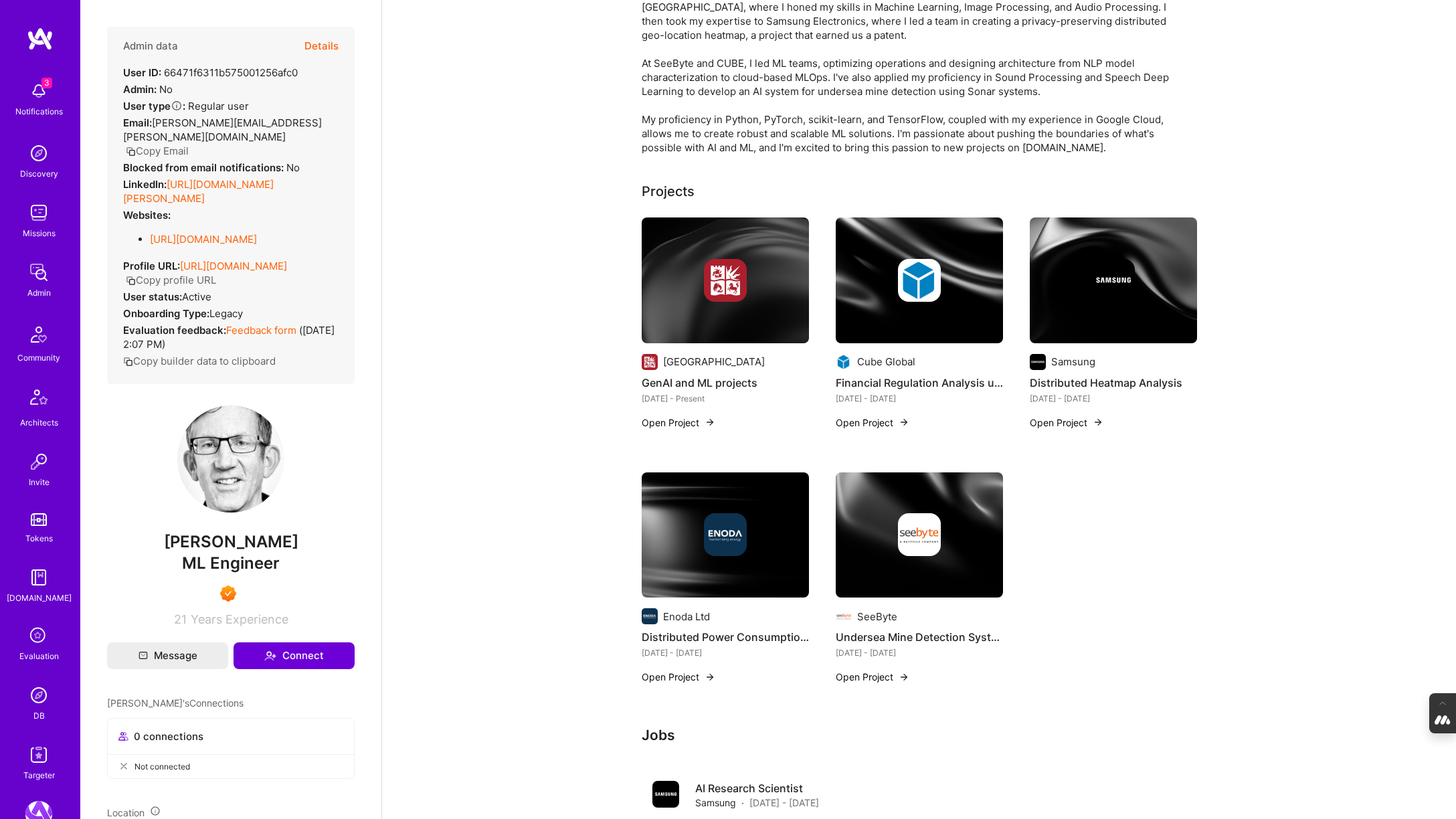
click at [33, 699] on img at bounding box center [39, 696] width 27 height 27
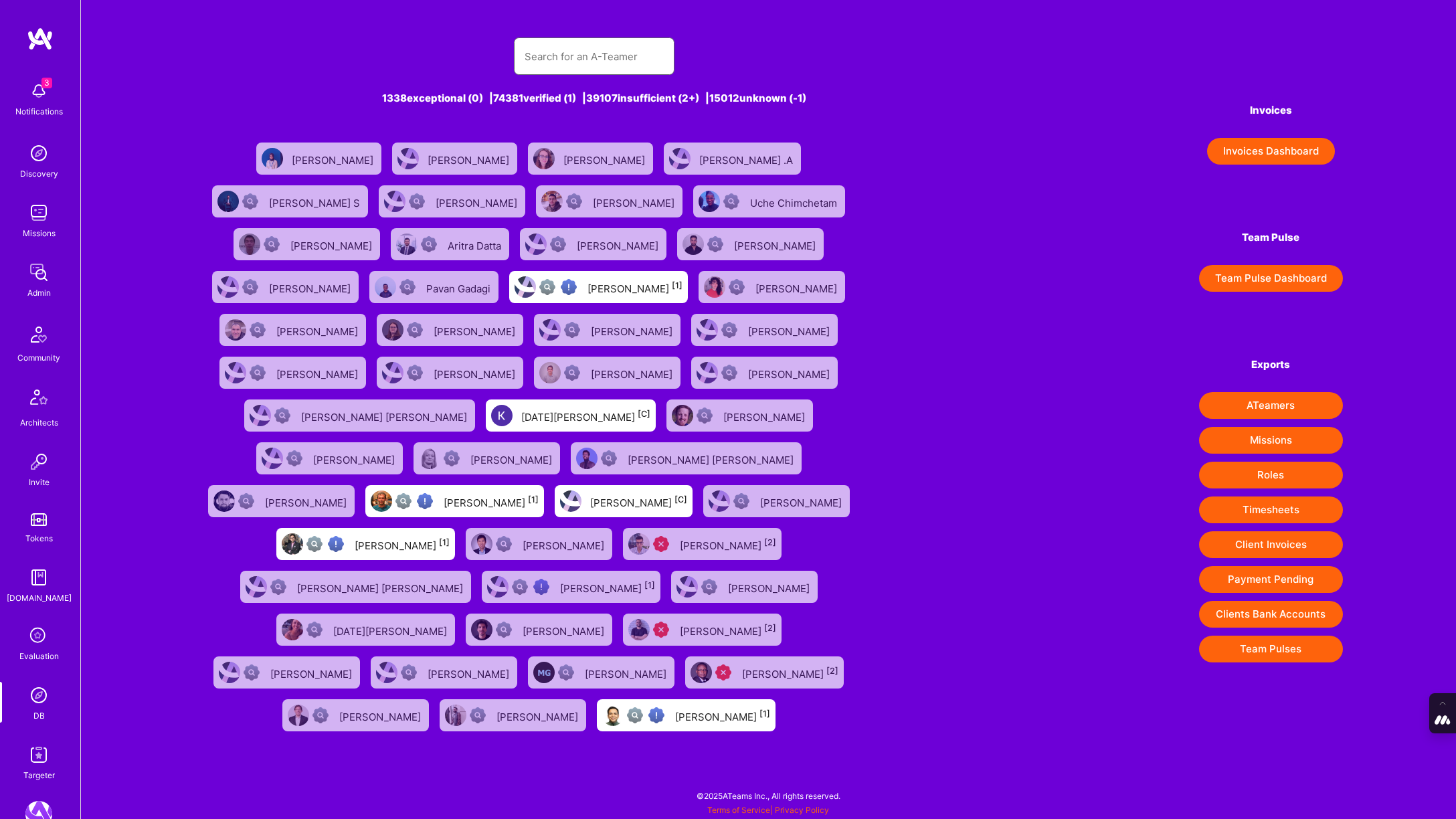
click at [534, 49] on input "text" at bounding box center [594, 57] width 139 height 34
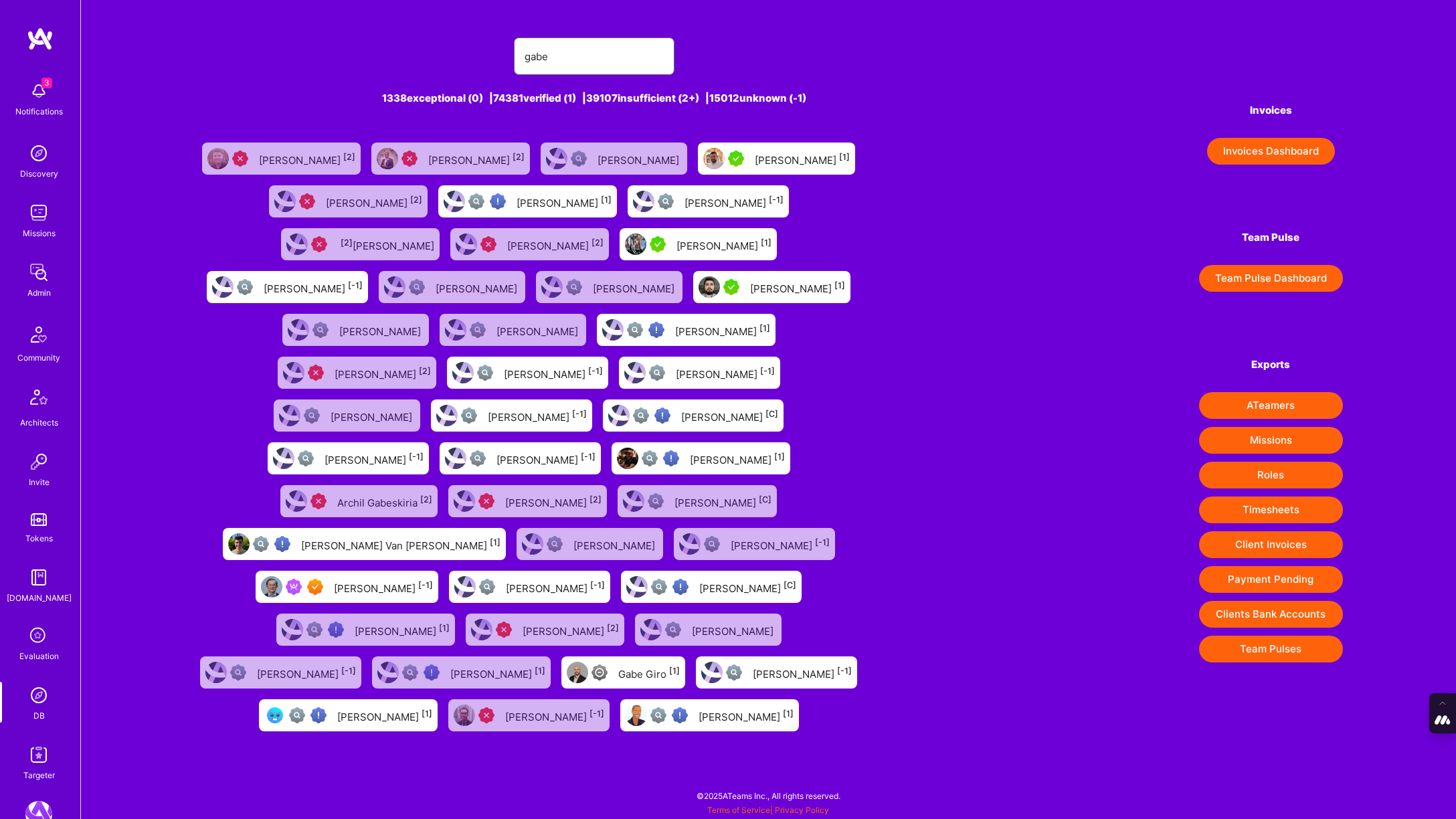
type input "[PERSON_NAME]"
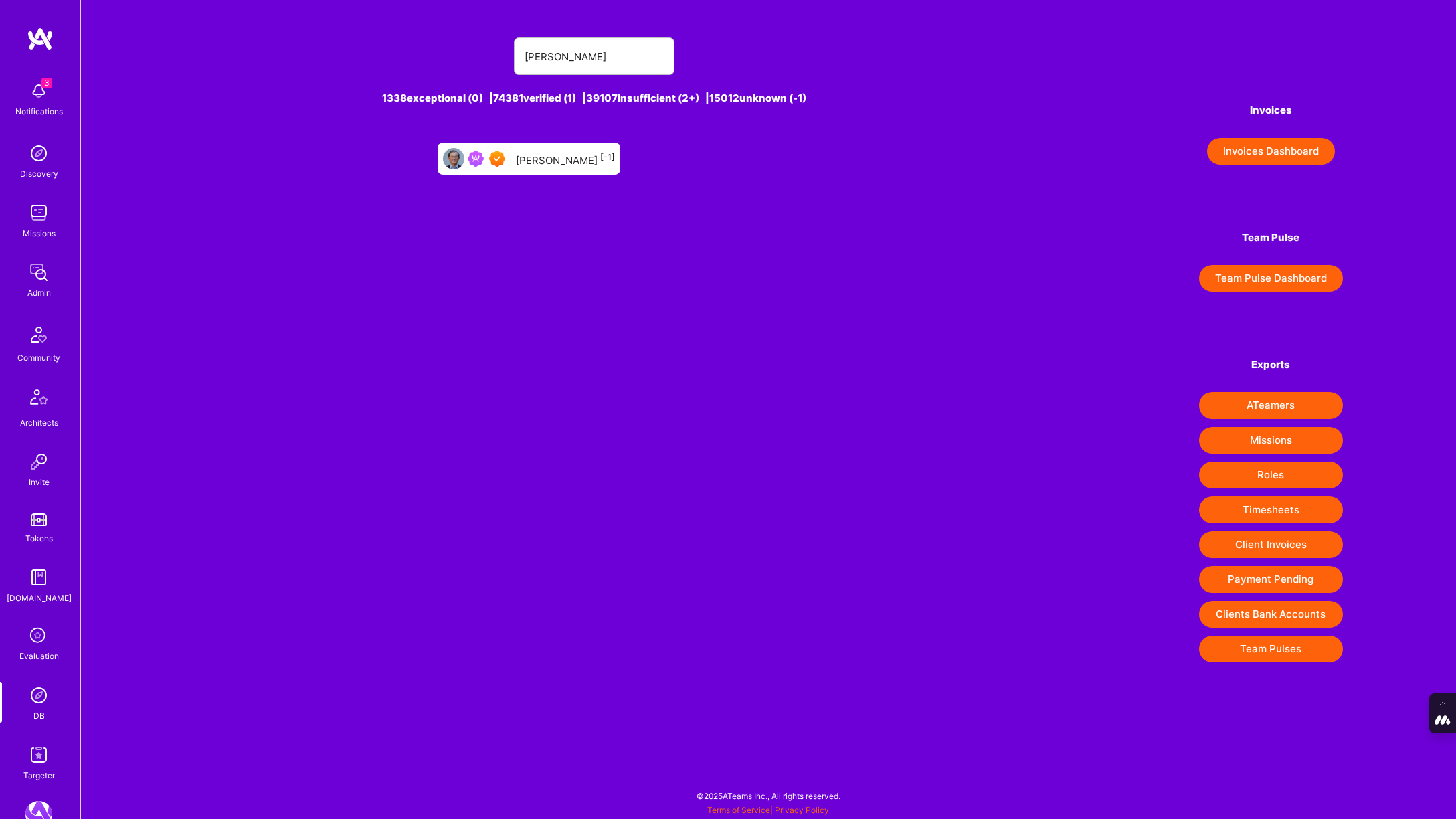
click at [556, 164] on div "[PERSON_NAME] [-1]" at bounding box center [565, 159] width 99 height 17
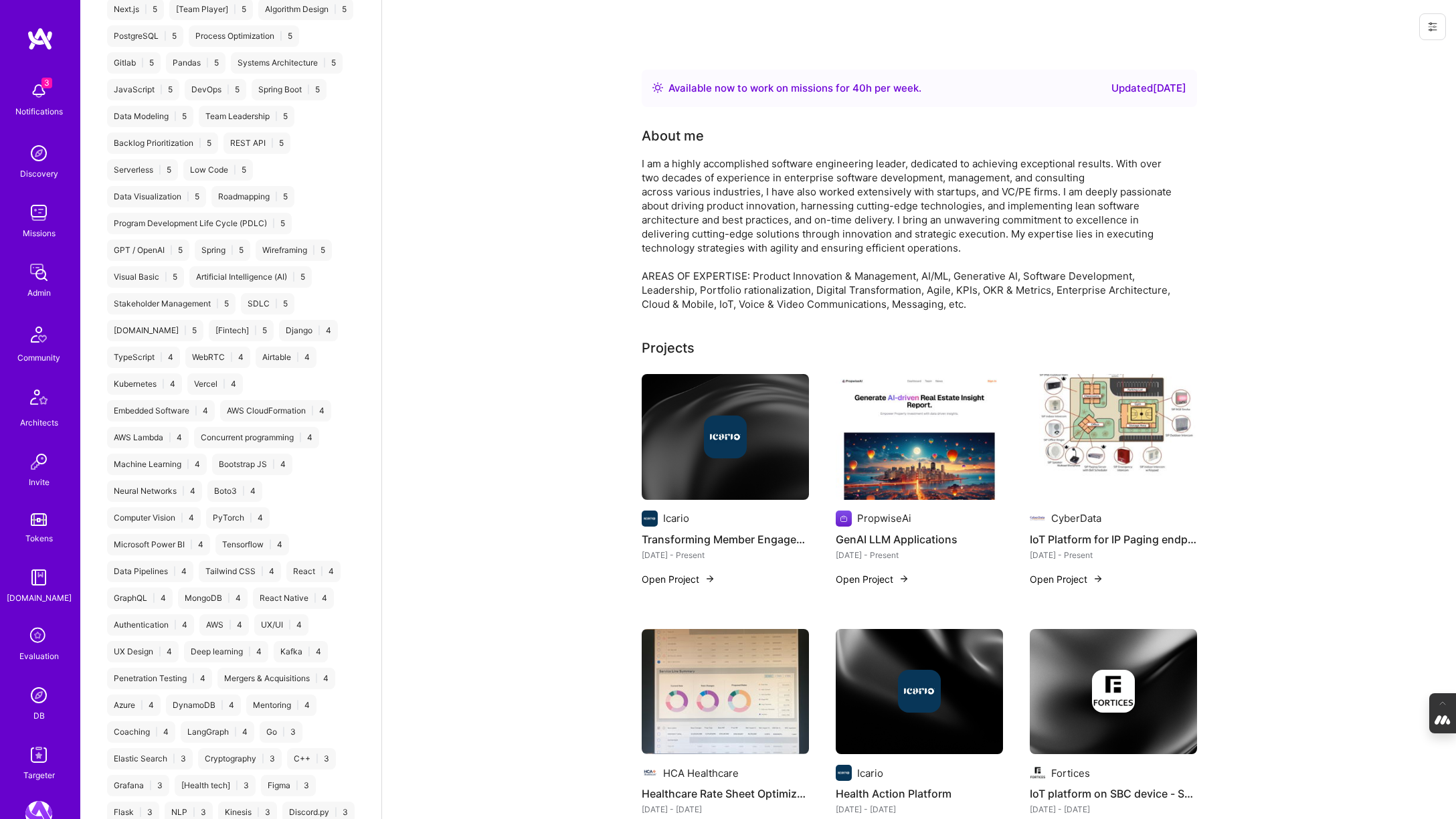
scroll to position [1792, 0]
click at [34, 701] on img at bounding box center [39, 696] width 27 height 27
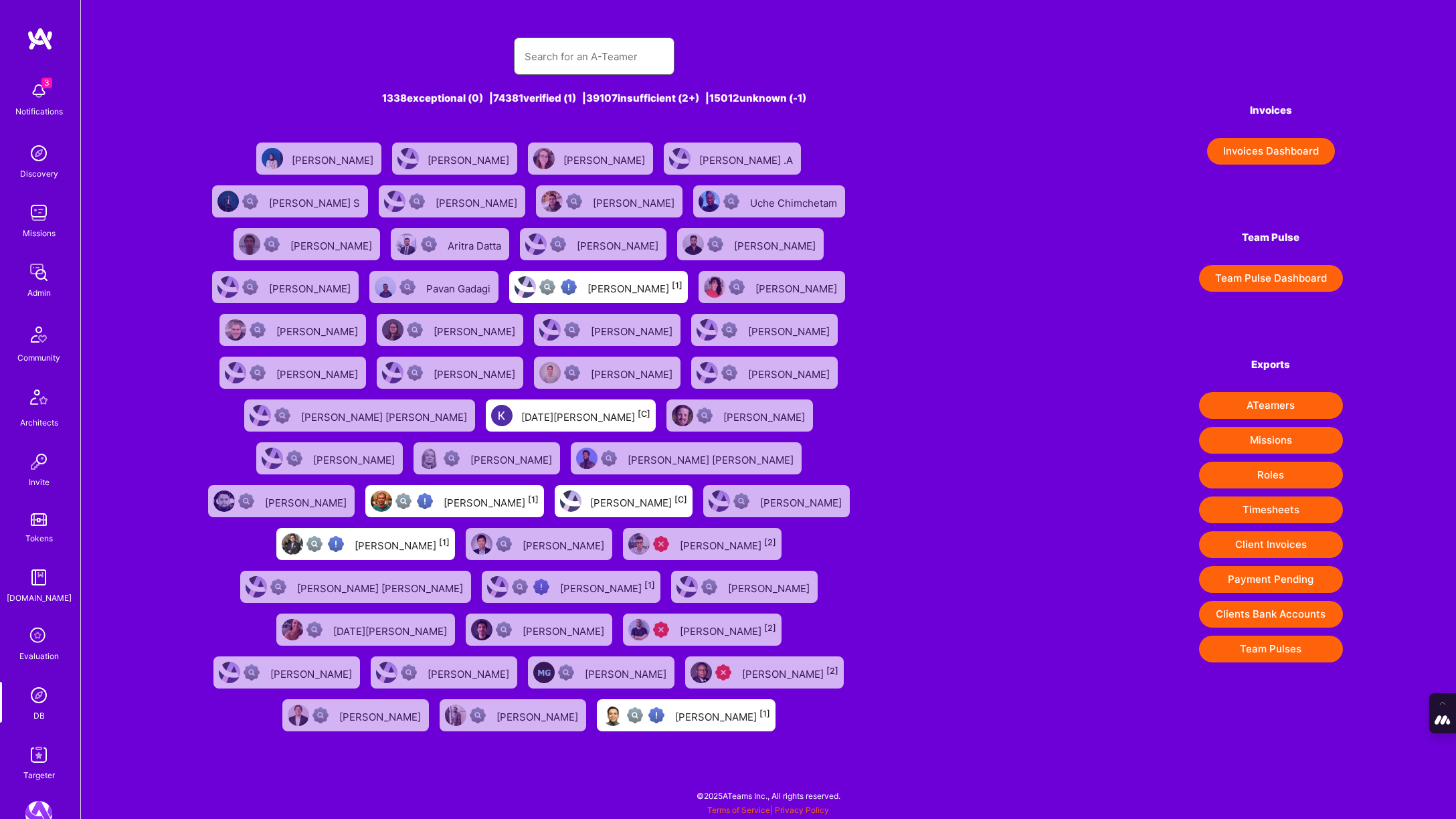
click at [554, 64] on input "text" at bounding box center [594, 57] width 139 height 34
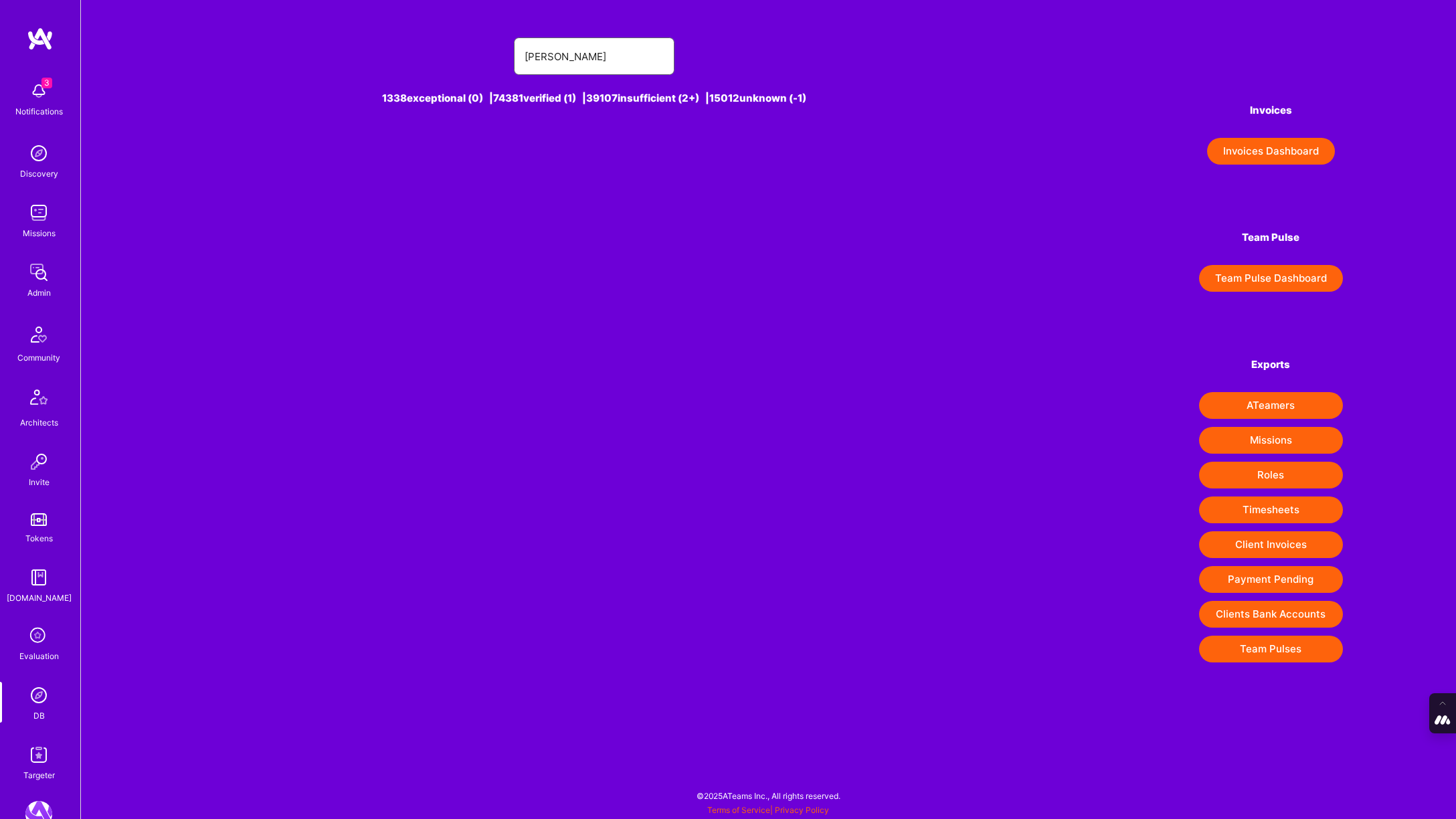
type input "juan rivillas"
click at [568, 161] on div "Juan Rivillas [-1]" at bounding box center [565, 159] width 99 height 17
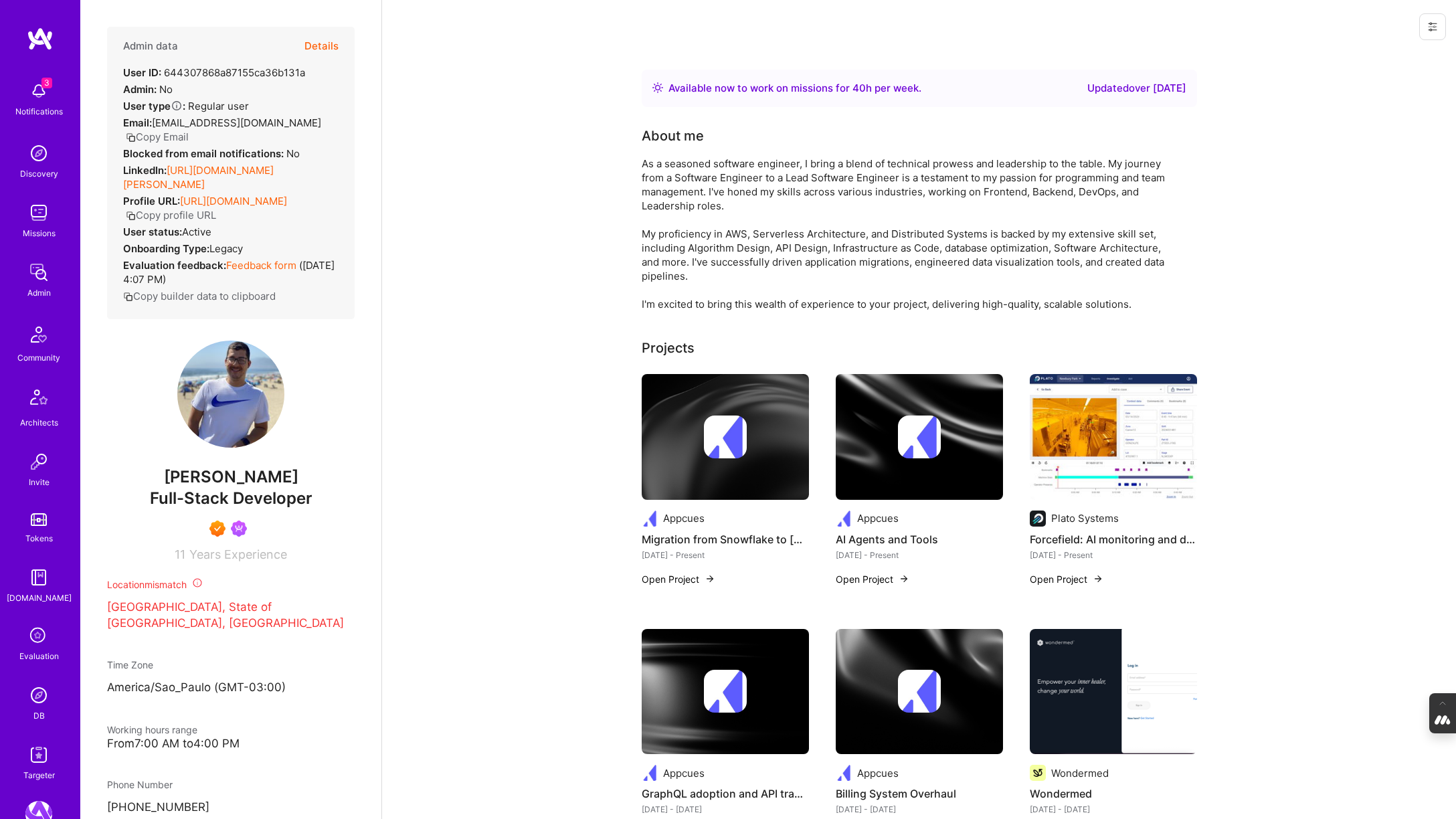
click at [32, 698] on img at bounding box center [39, 696] width 27 height 27
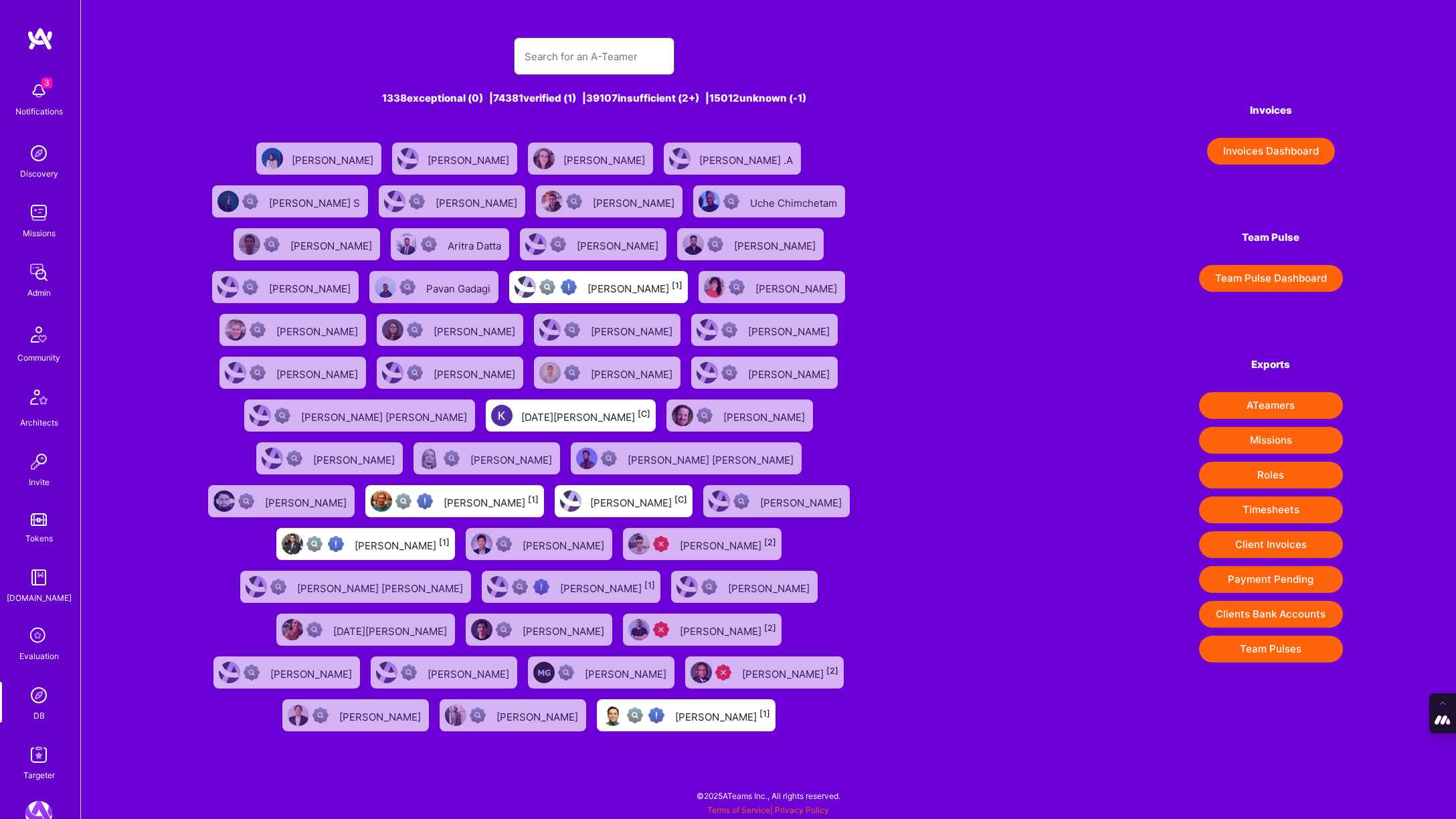
click at [526, 53] on input "text" at bounding box center [594, 57] width 139 height 34
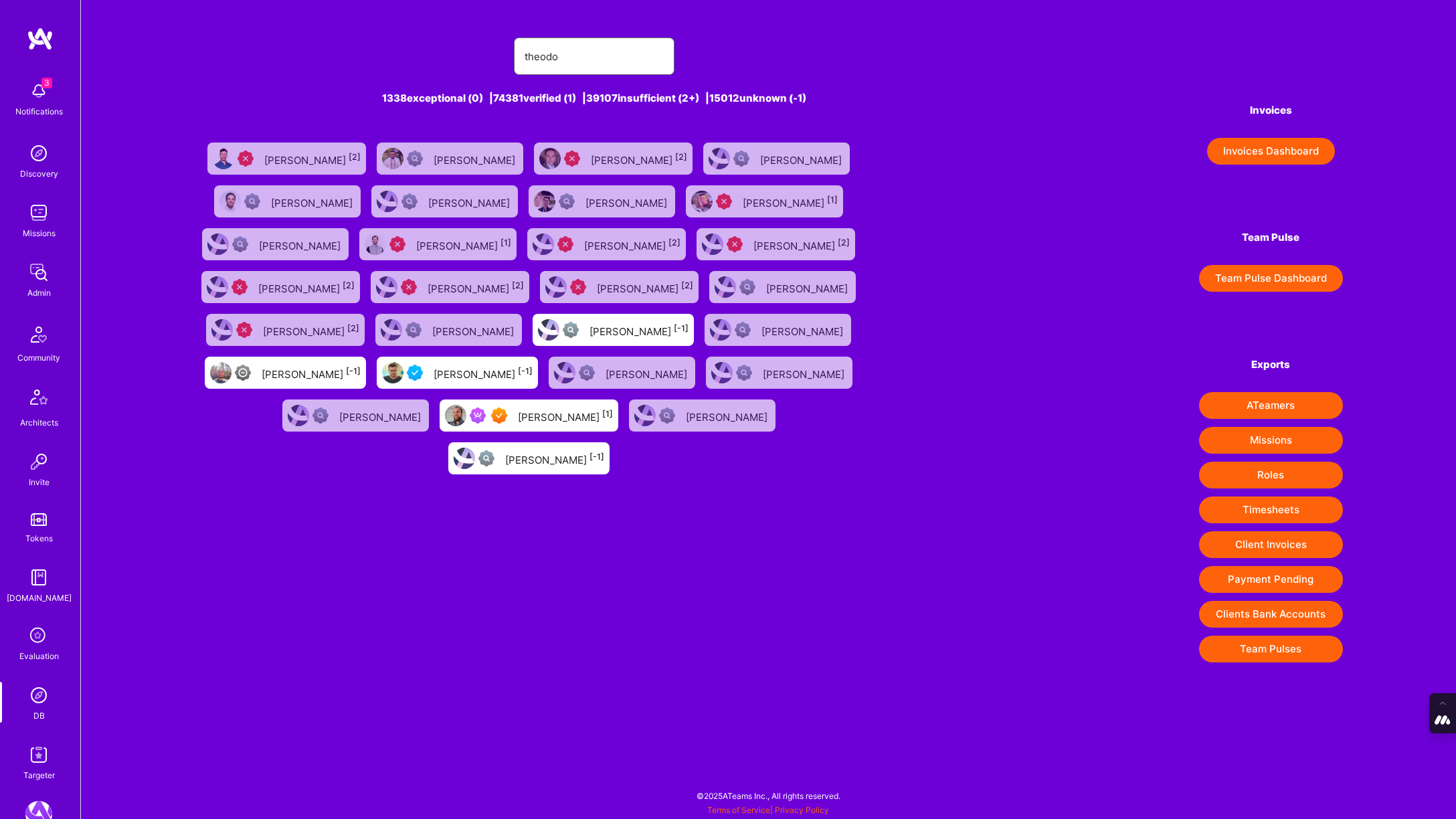
type input "theodorevanrooy@gmail.com"
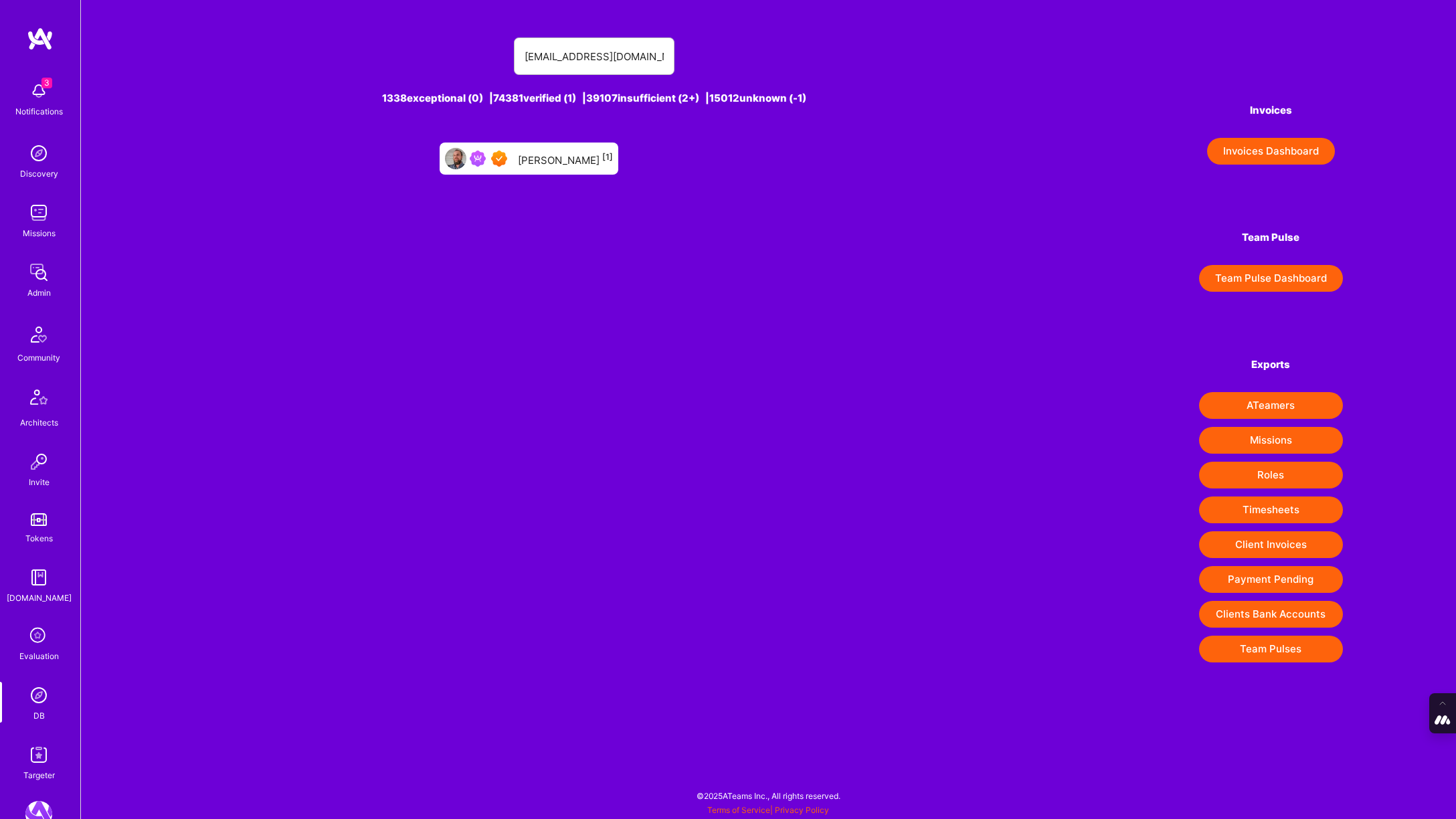
click at [586, 168] on div "Theodore Van Rooy [1]" at bounding box center [528, 158] width 178 height 32
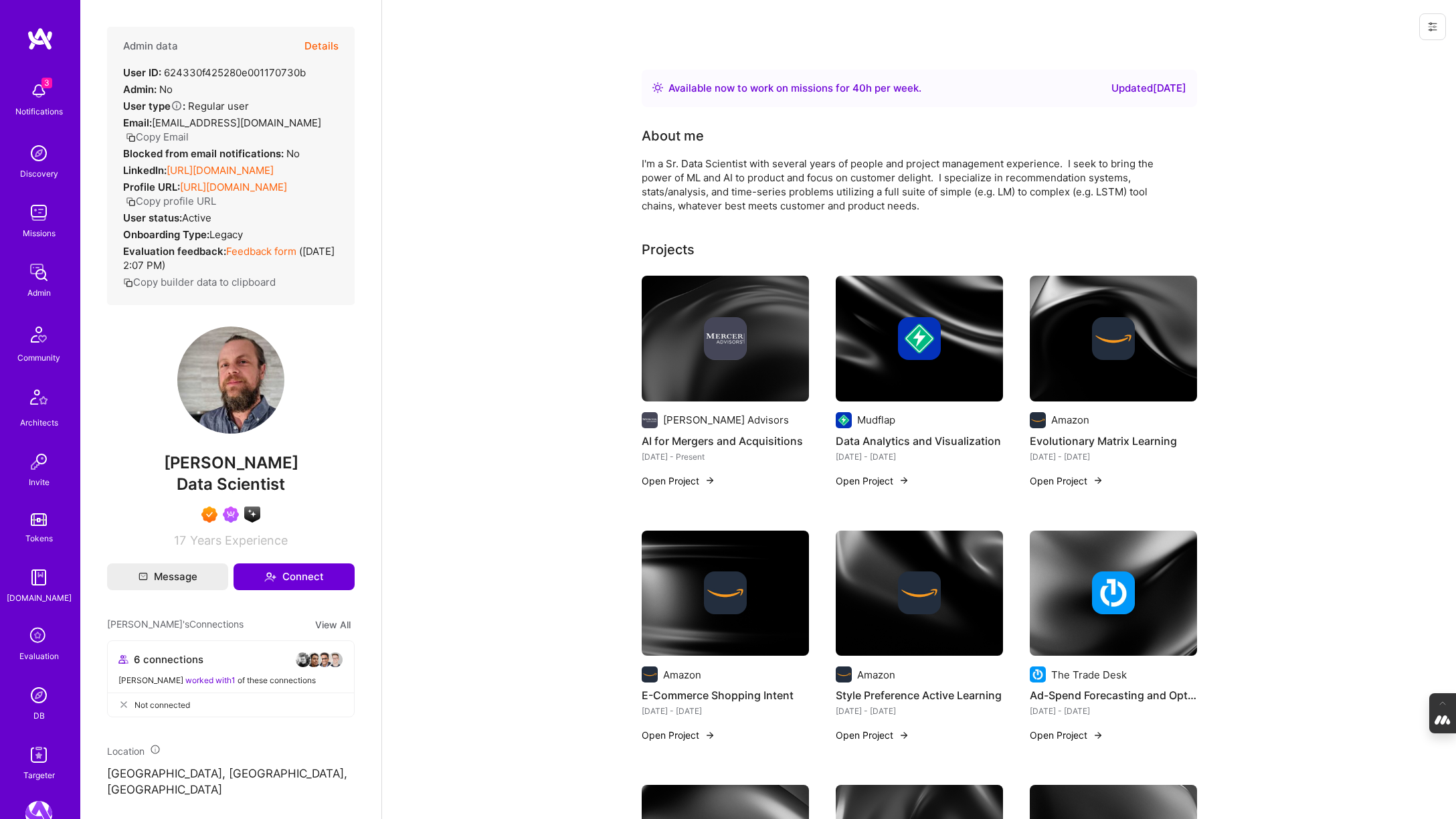
click at [37, 701] on img at bounding box center [39, 696] width 27 height 27
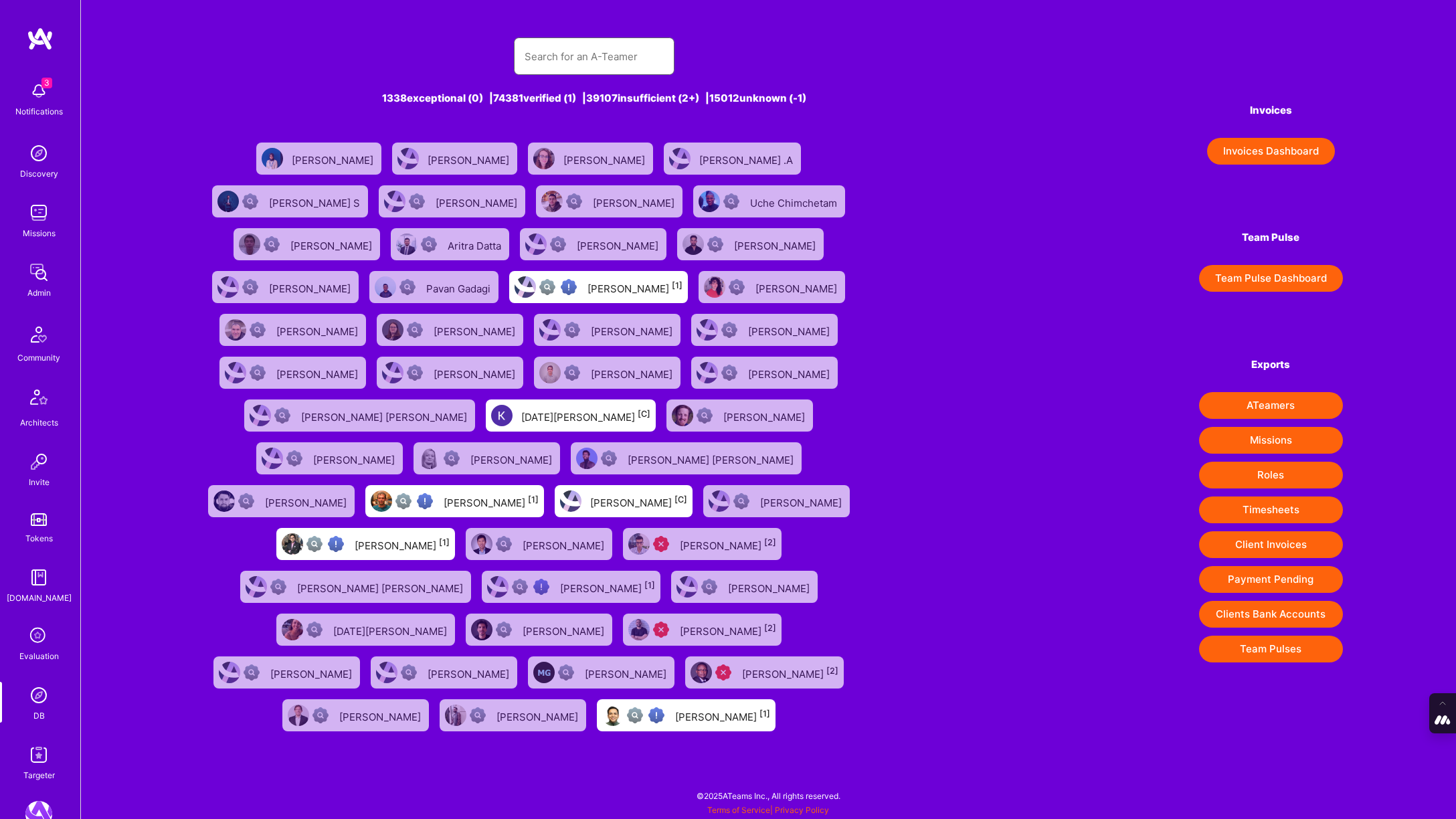
click at [580, 49] on input "text" at bounding box center [594, 57] width 139 height 34
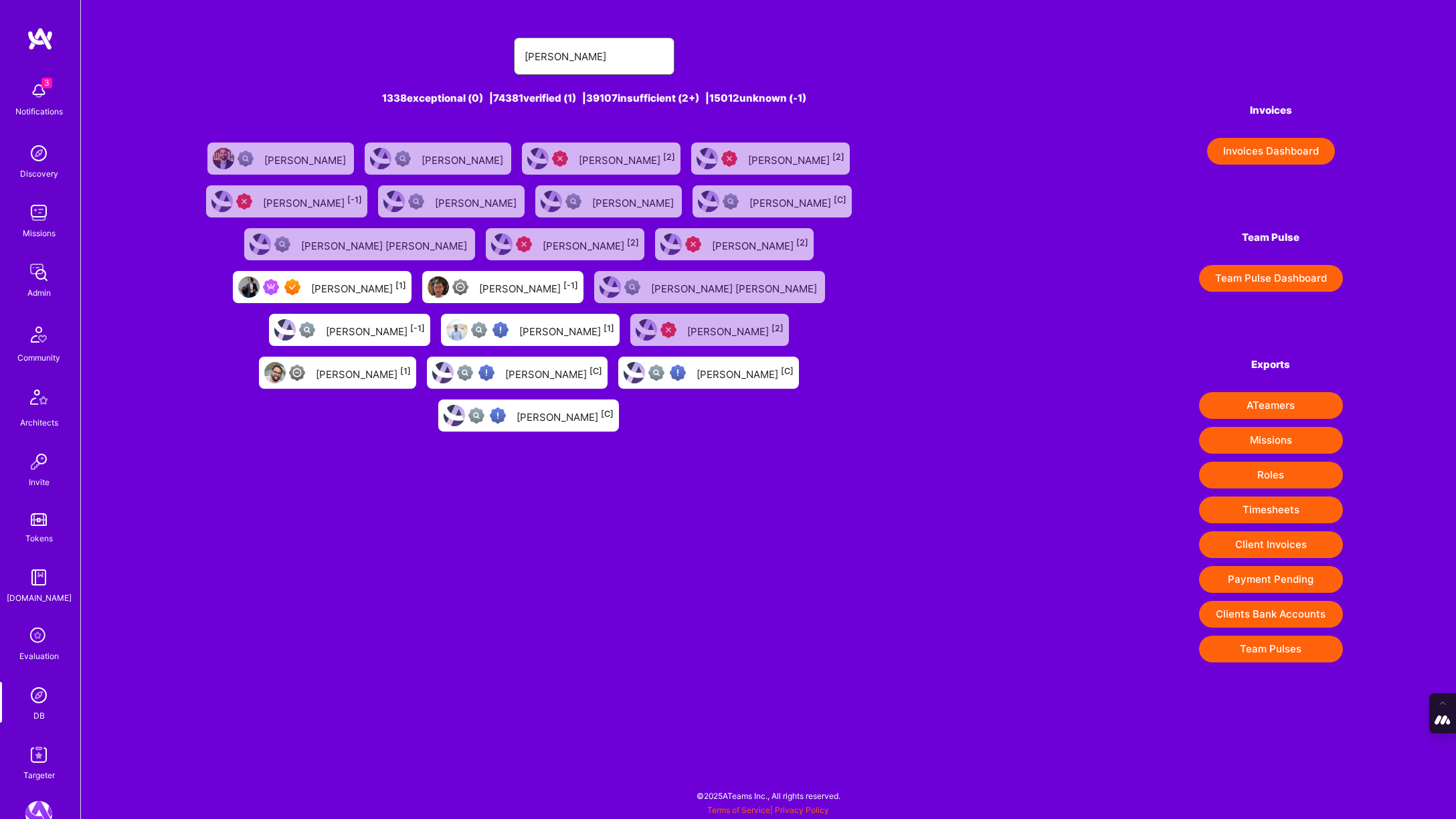
type input "cyrus"
click at [407, 278] on div "Cyrus Eslamian [1]" at bounding box center [359, 286] width 95 height 17
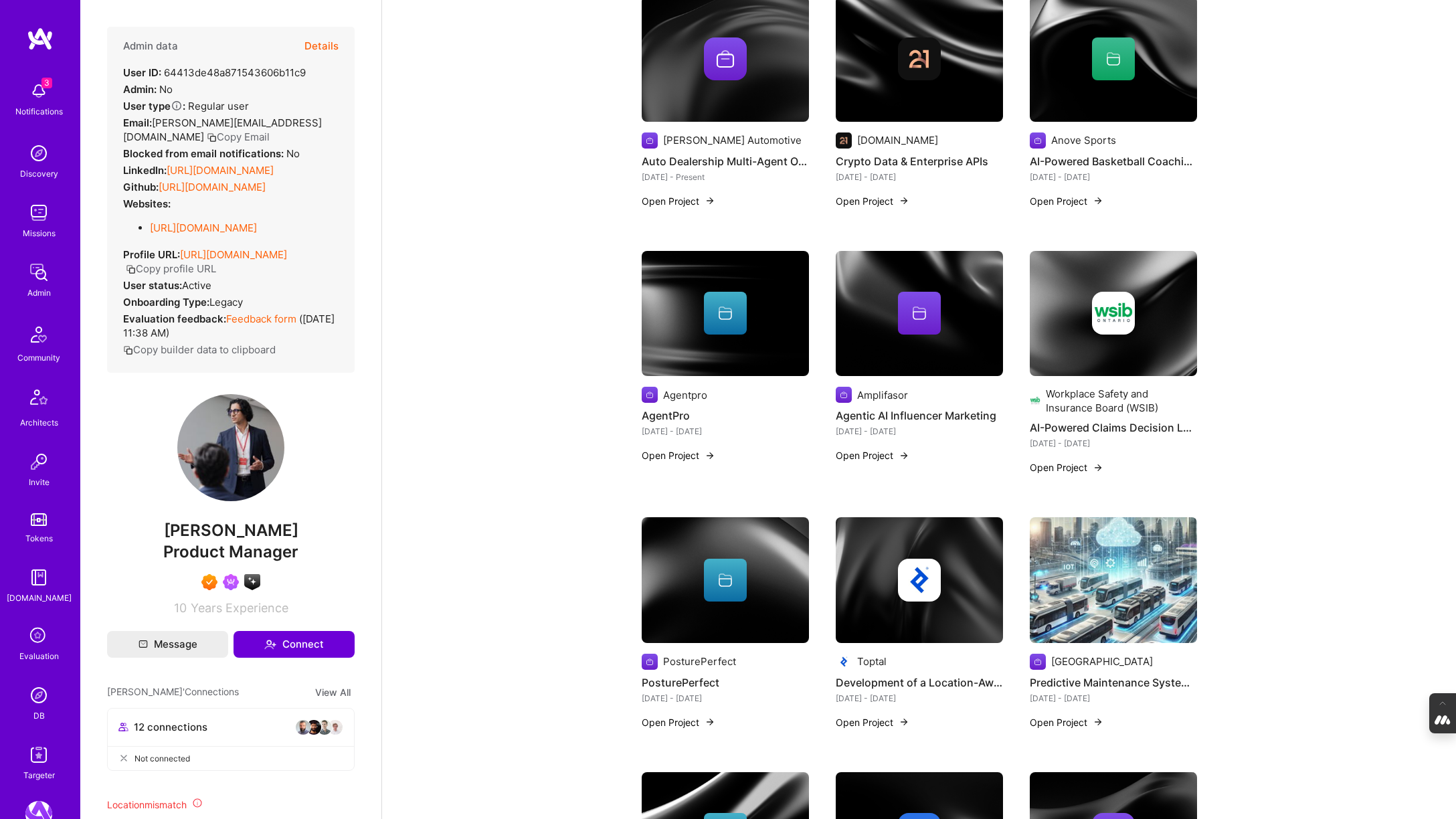
scroll to position [351, 0]
click at [1114, 571] on img at bounding box center [1113, 579] width 168 height 126
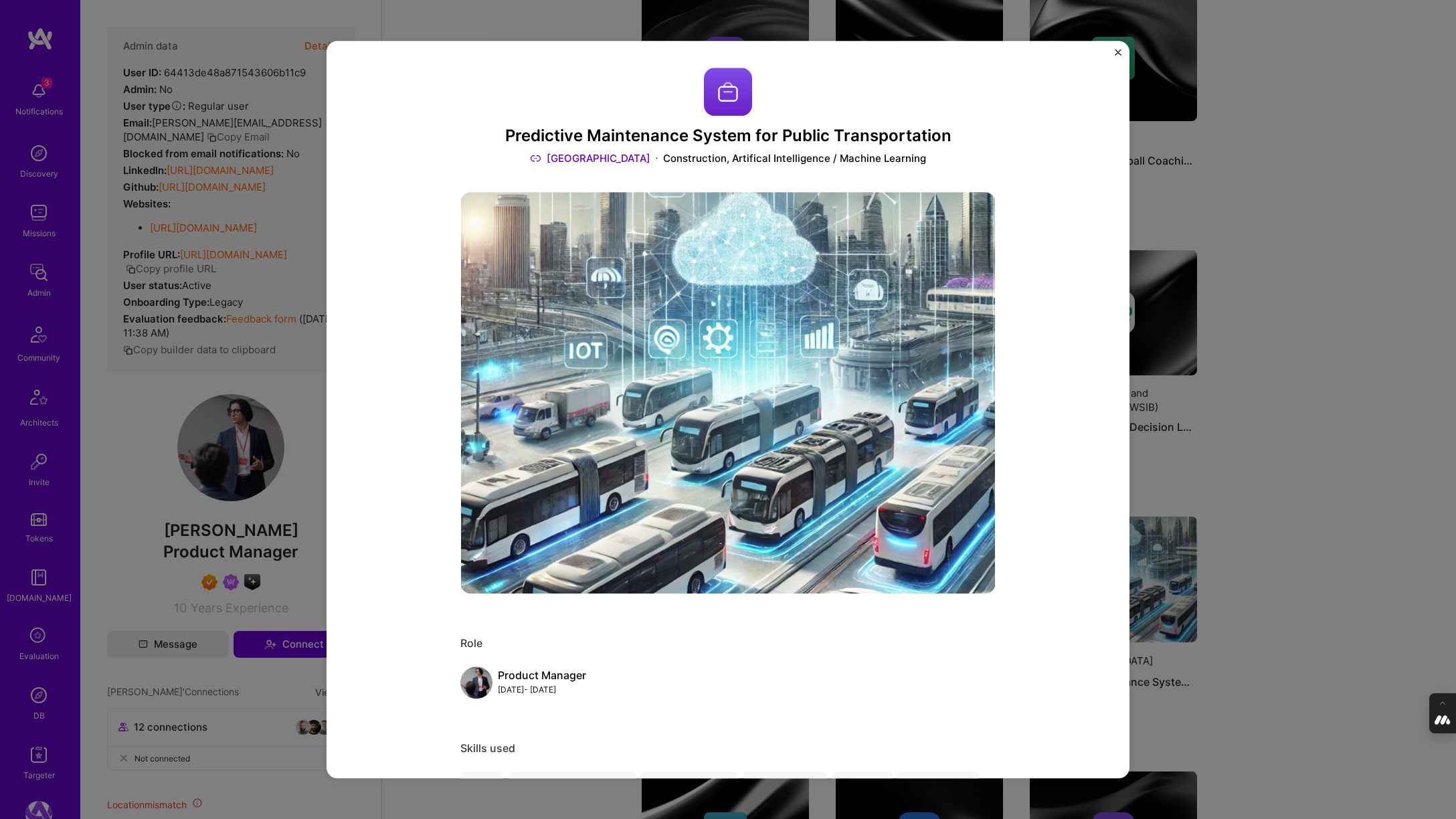
click at [1215, 417] on div "Predictive Maintenance System for Public Transportation Eupolis Construction, A…" at bounding box center [728, 410] width 1456 height 819
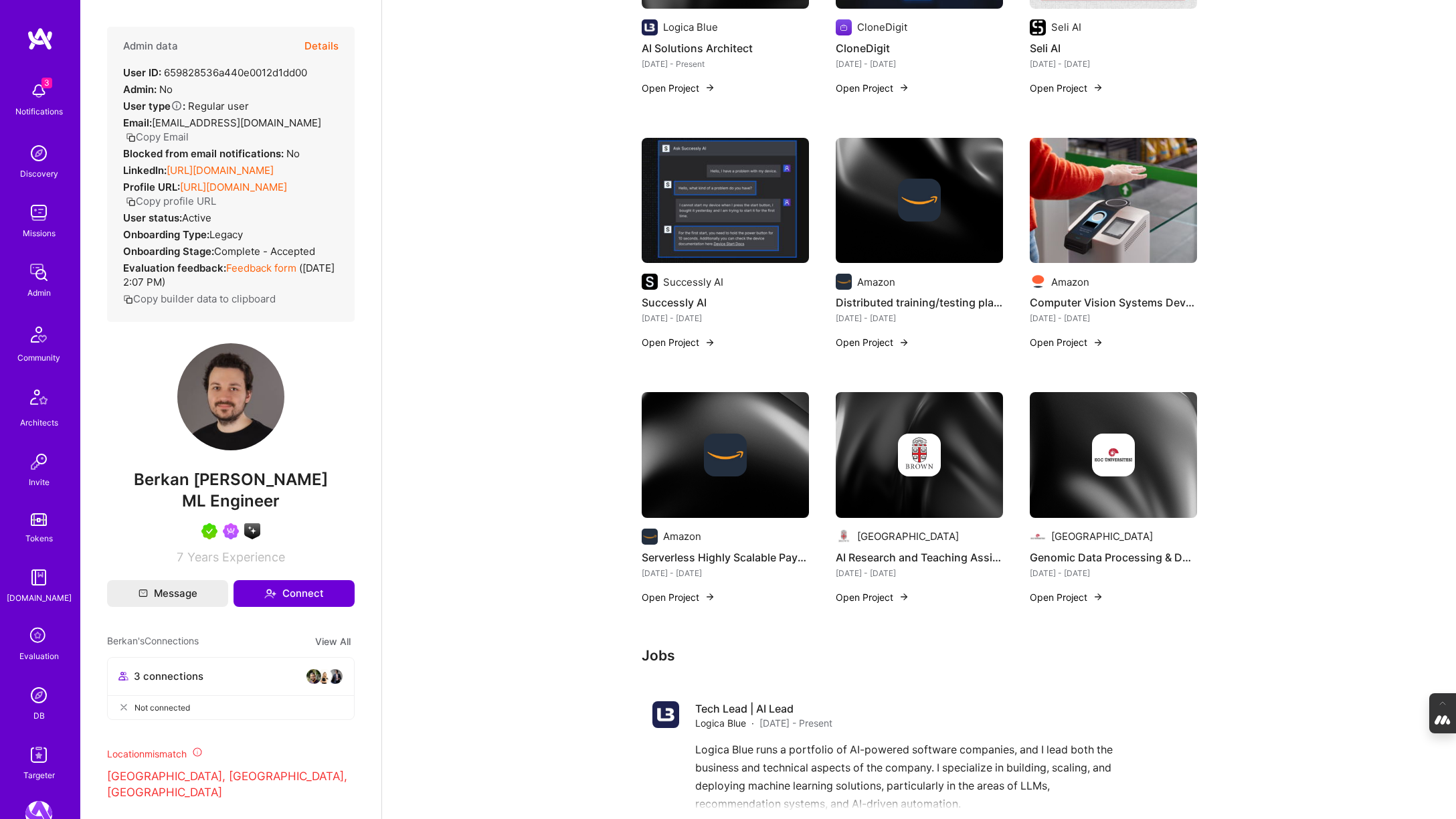
scroll to position [563, 0]
click at [319, 45] on button "Details" at bounding box center [321, 46] width 34 height 39
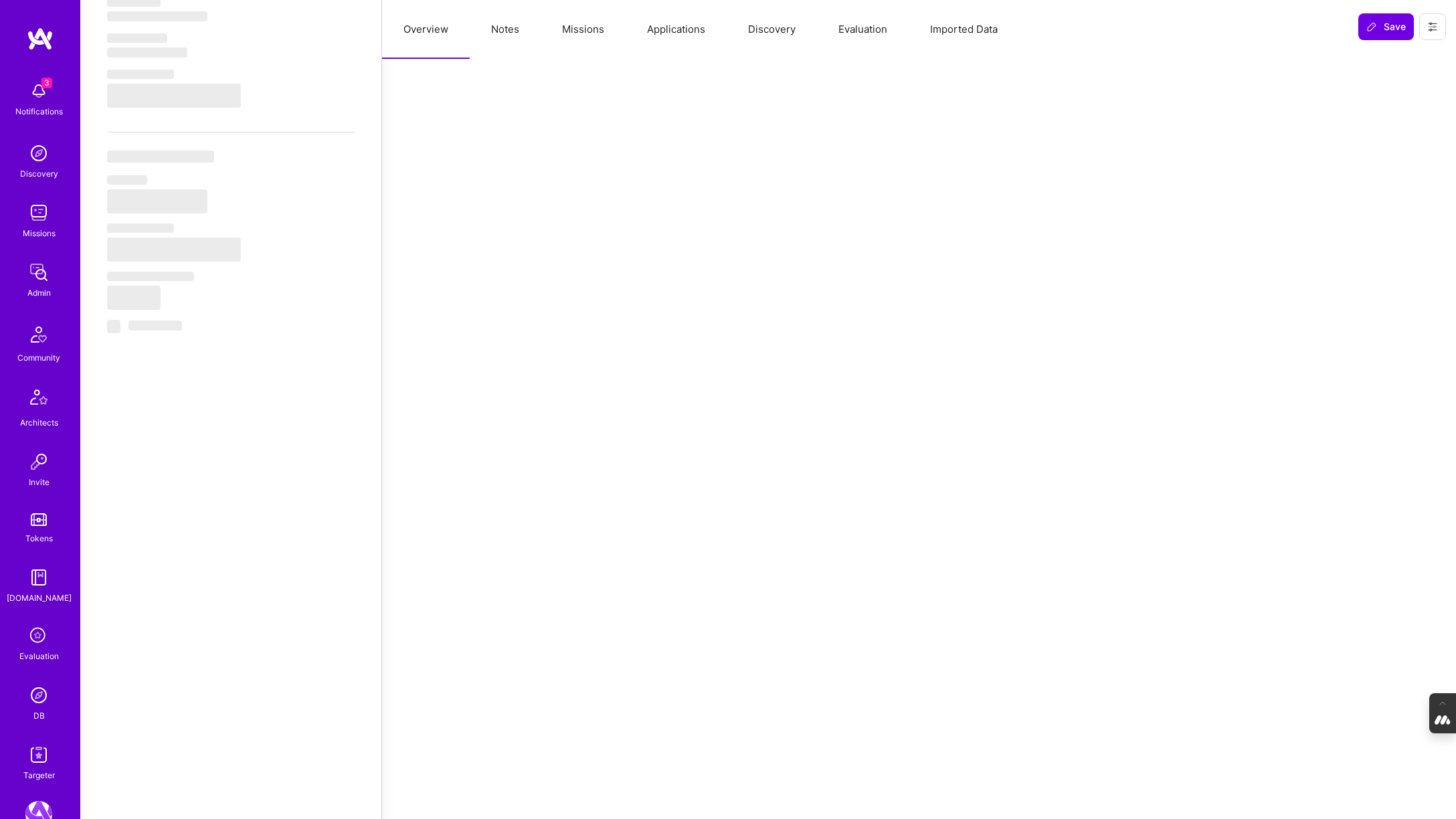
click at [570, 30] on button "Missions" at bounding box center [583, 29] width 85 height 59
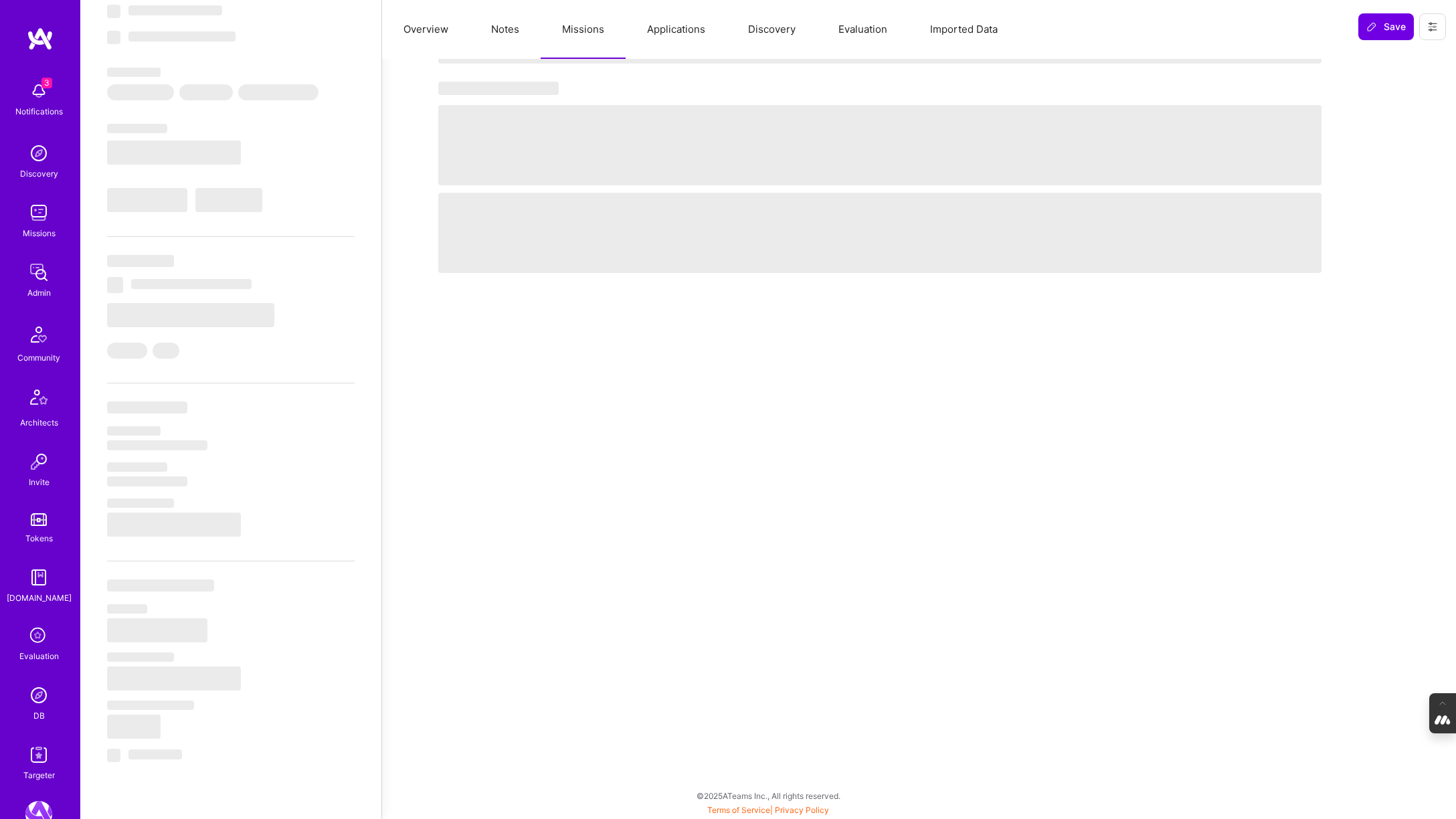
select select "Right Now"
select select "5"
select select "7"
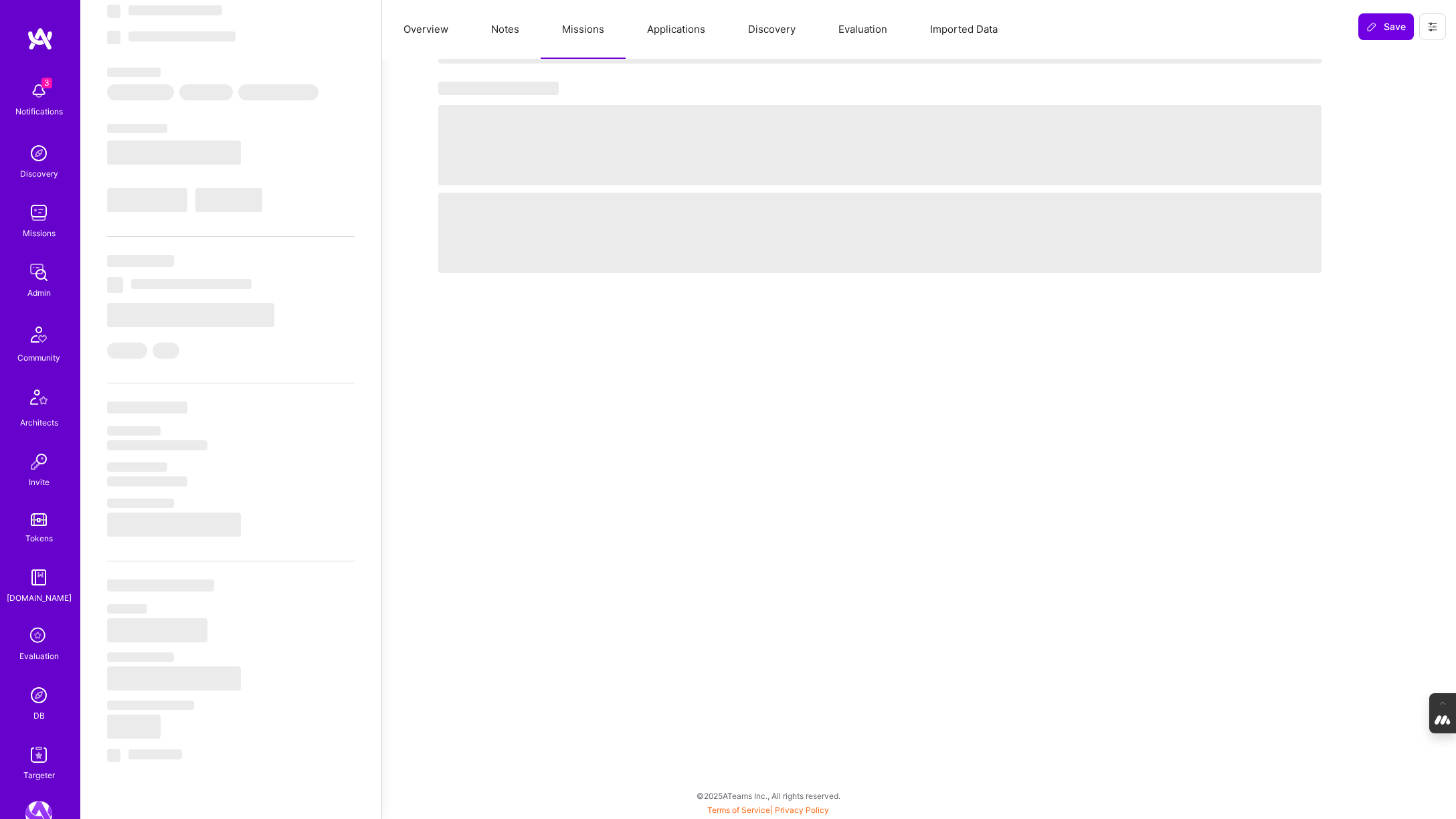
select select "US"
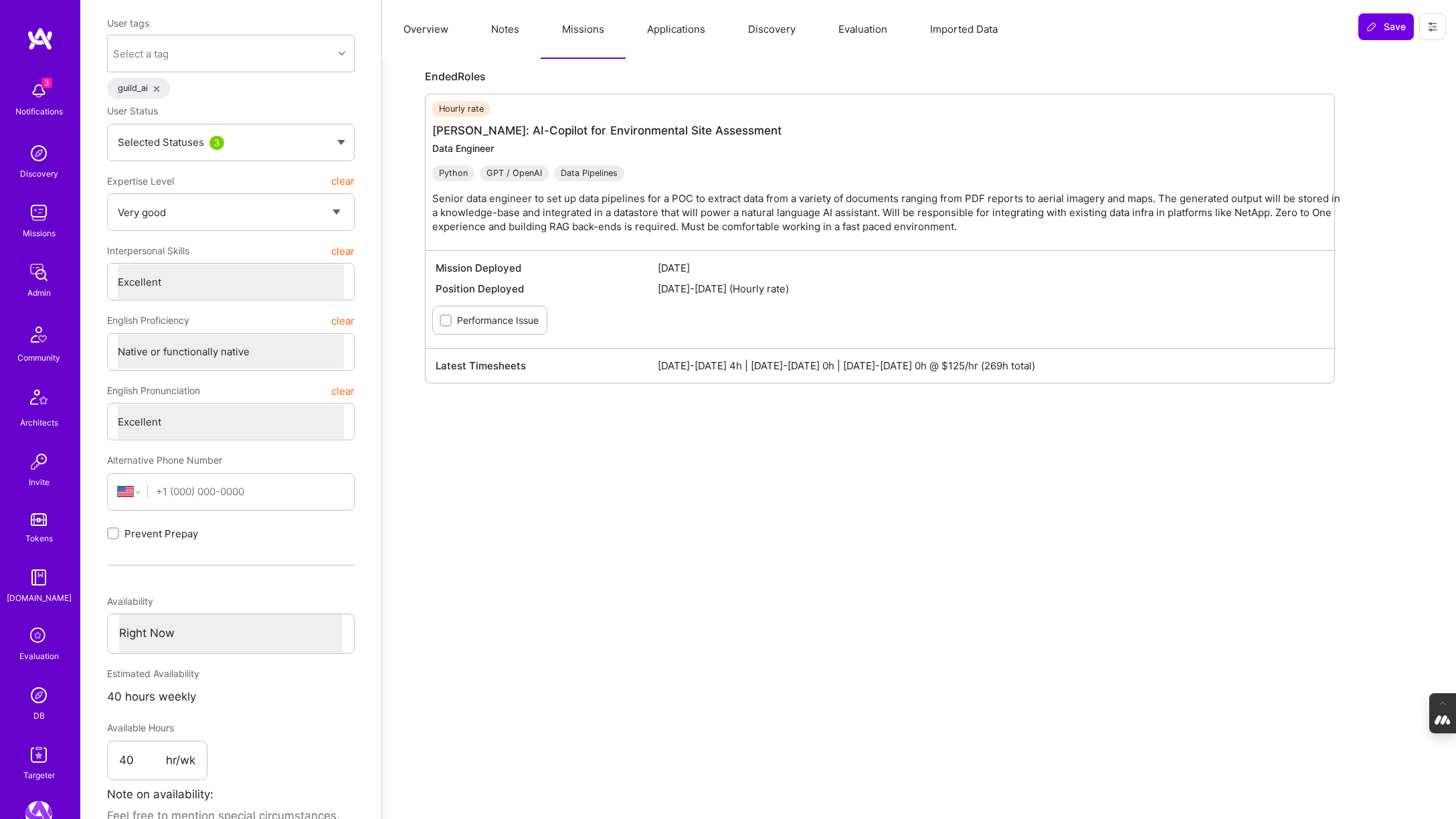
click at [430, 27] on button "Overview" at bounding box center [426, 29] width 88 height 59
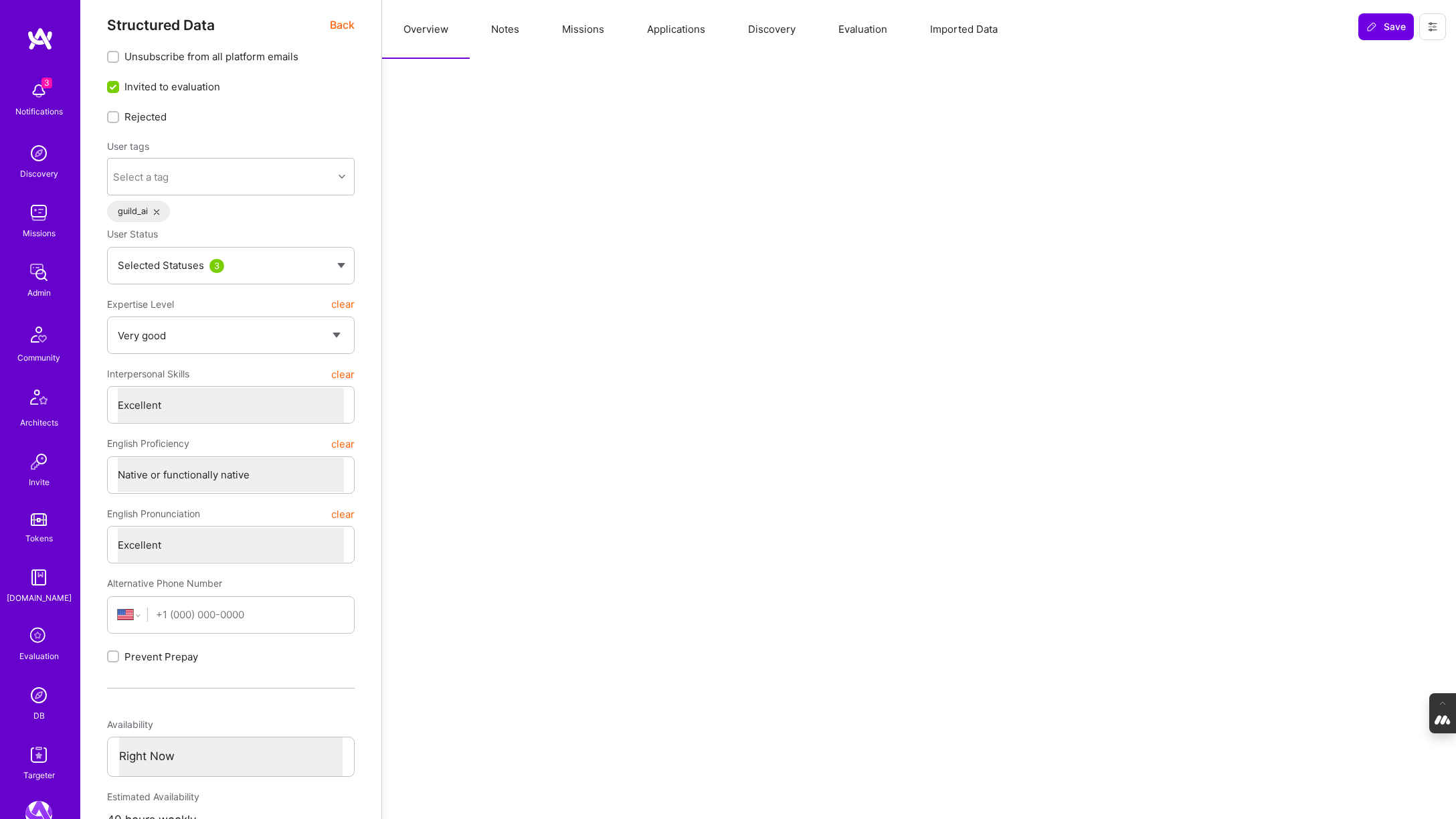
scroll to position [0, 0]
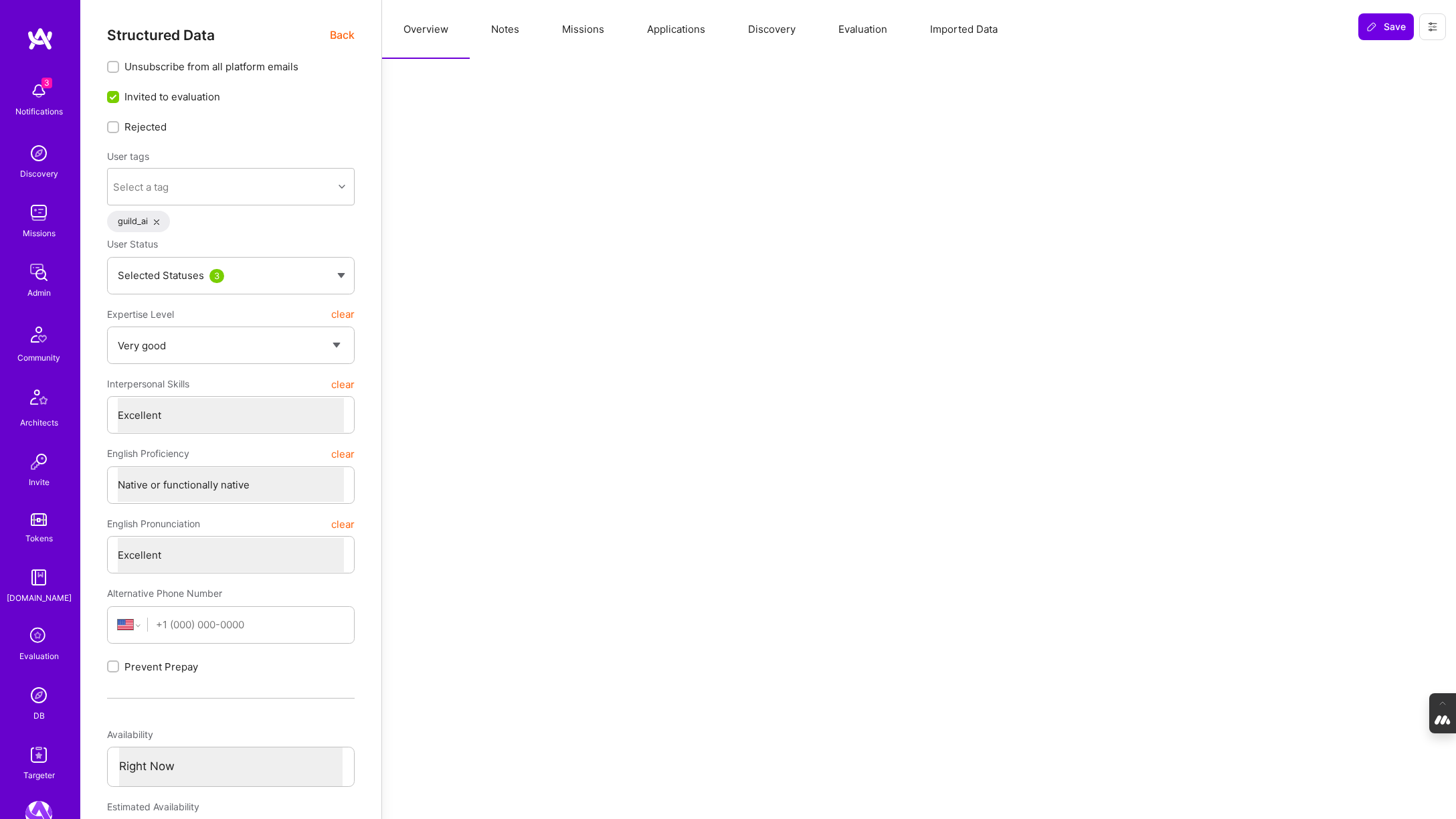
click at [579, 32] on button "Missions" at bounding box center [583, 29] width 85 height 59
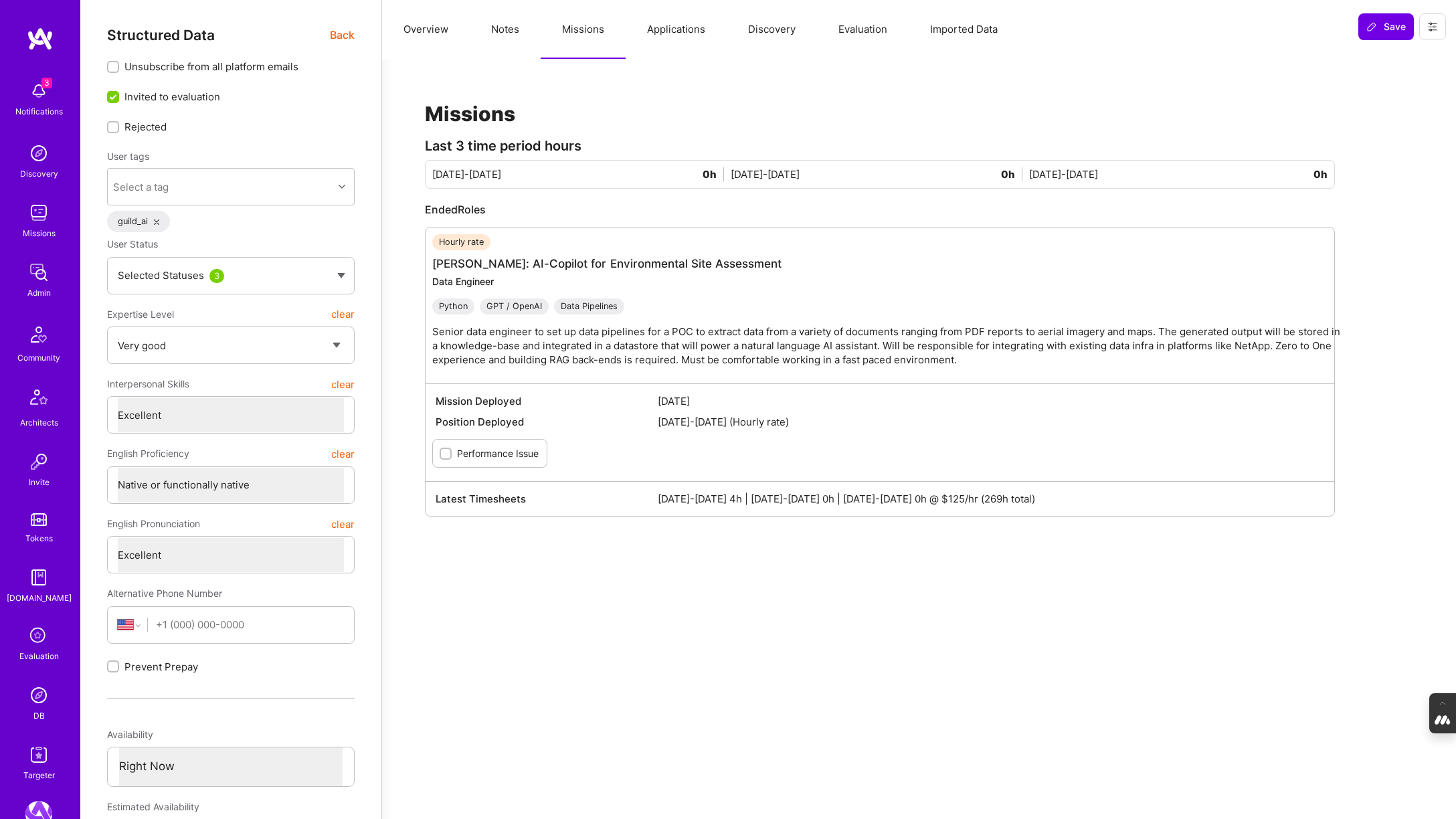
click at [501, 31] on button "Notes" at bounding box center [505, 29] width 71 height 59
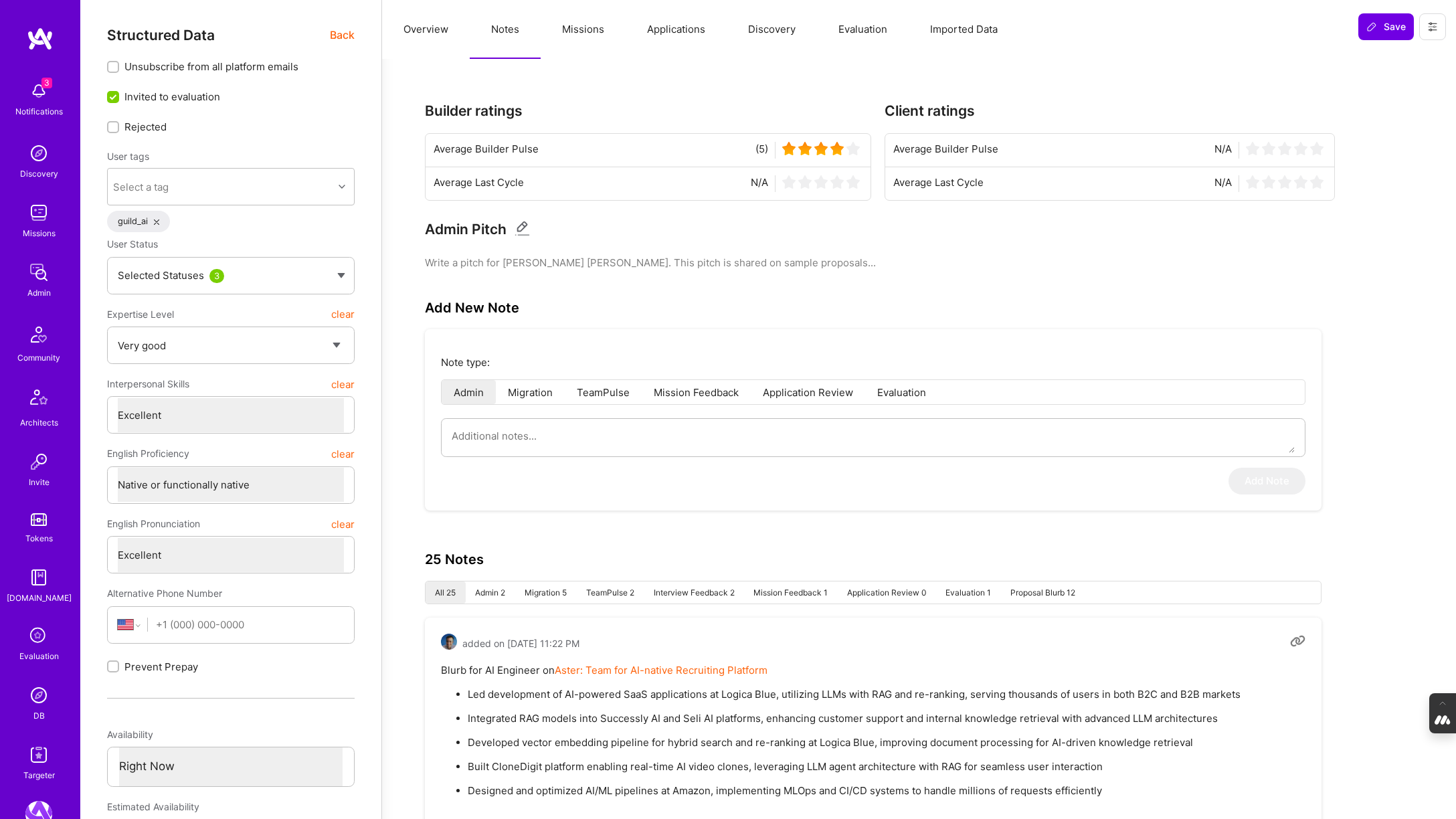
click at [340, 32] on span "Back" at bounding box center [341, 35] width 24 height 16
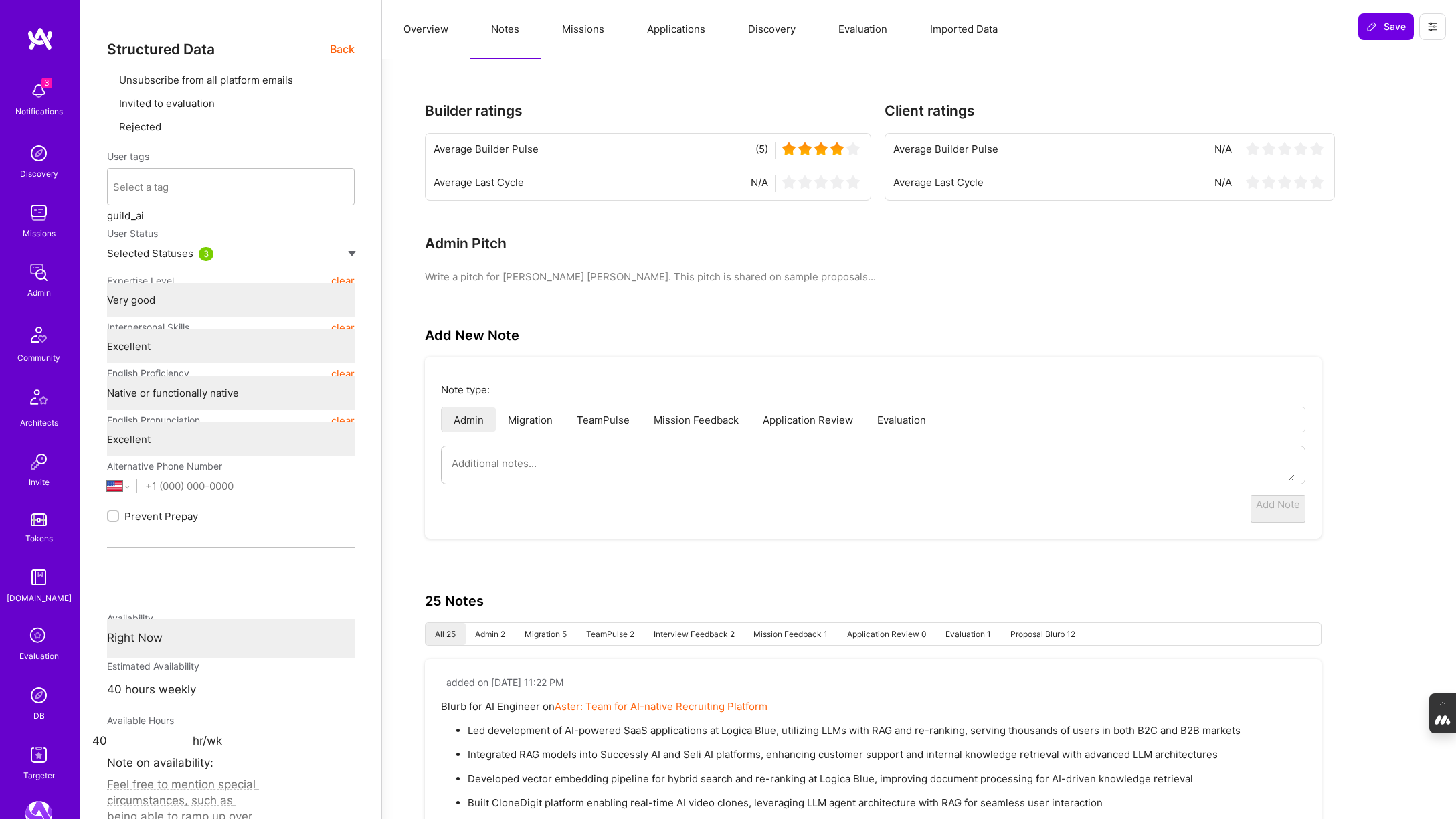
type textarea "x"
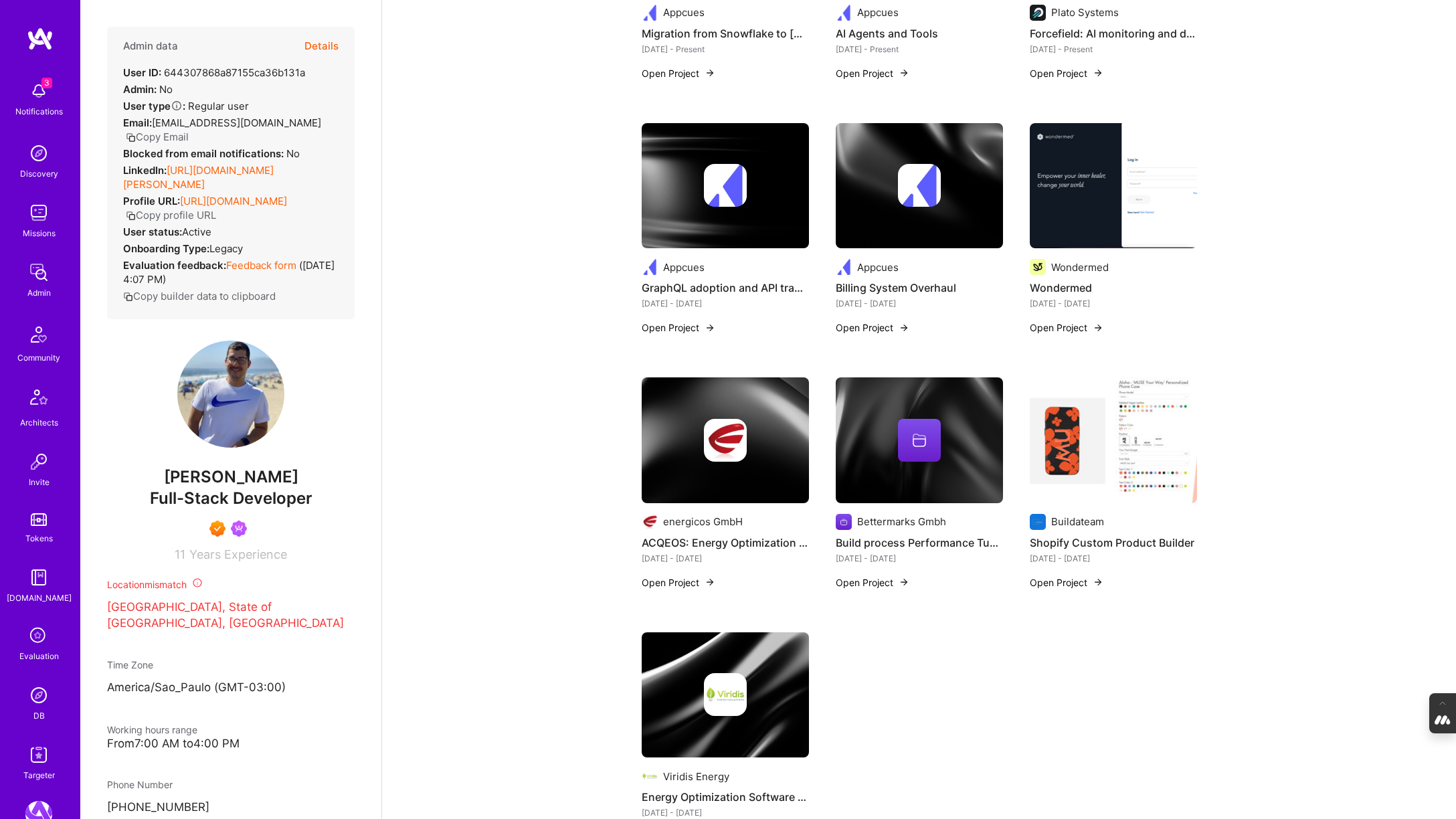
scroll to position [506, 0]
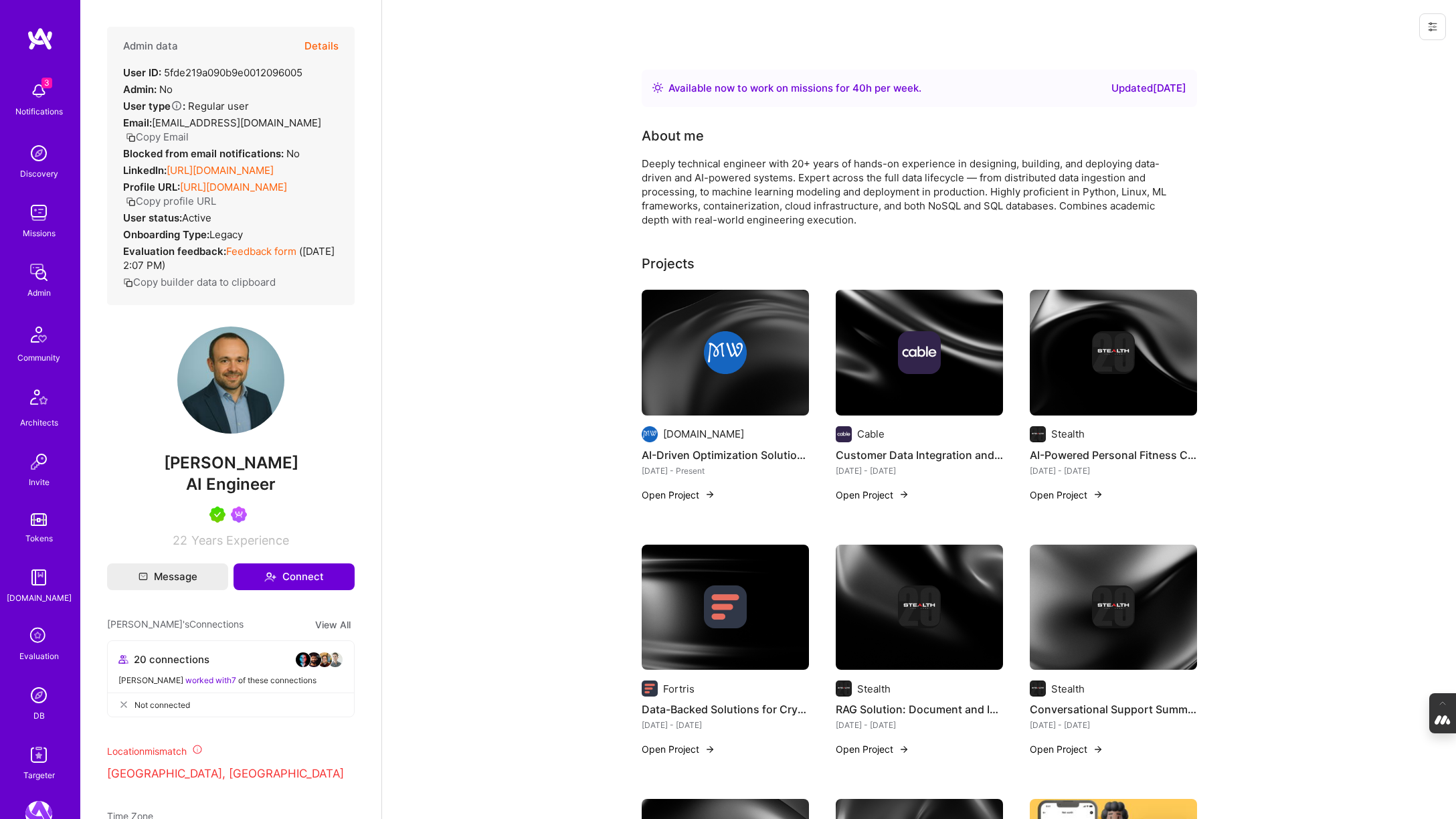
click at [323, 41] on button "Details" at bounding box center [321, 46] width 34 height 39
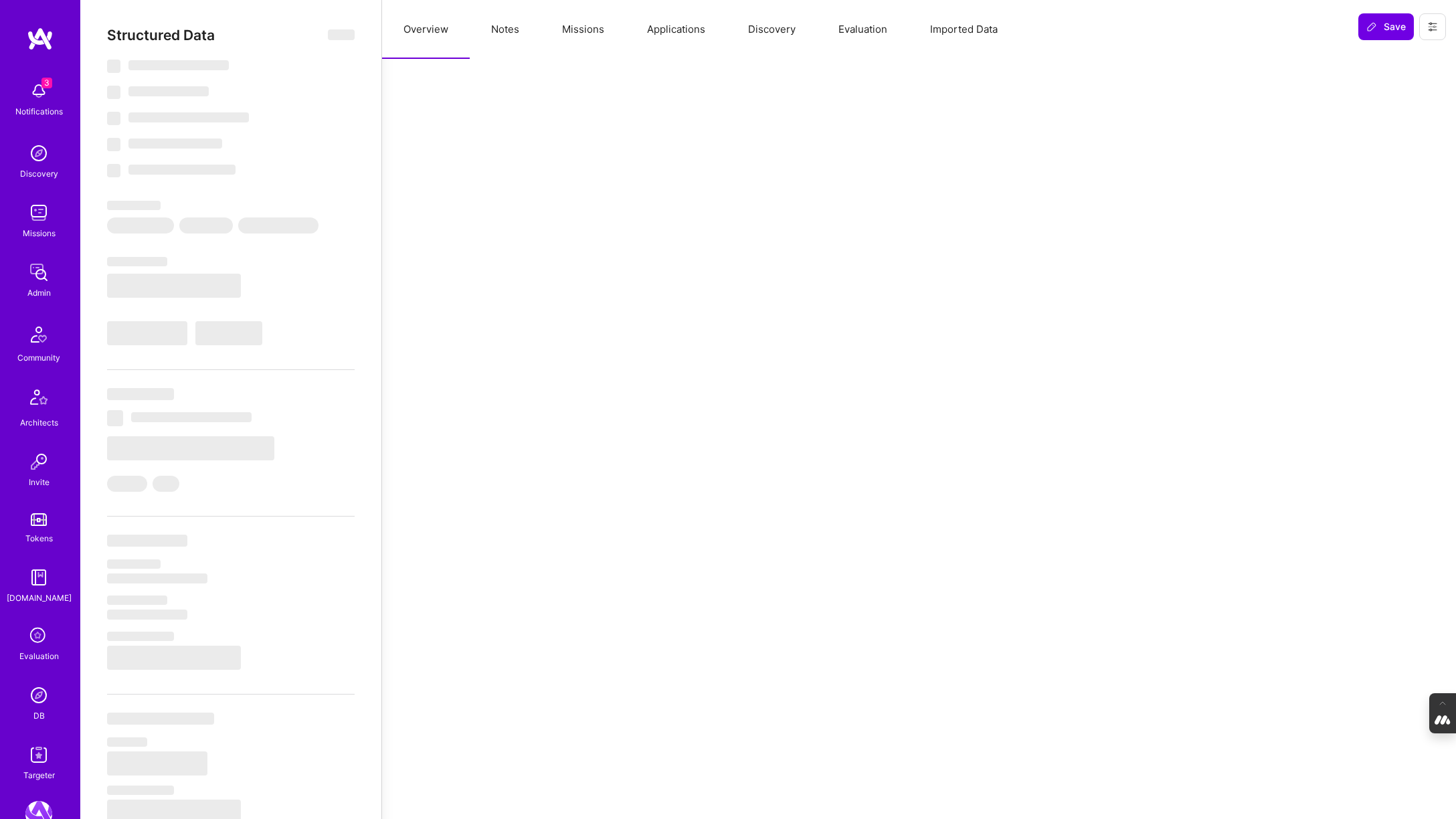
click at [579, 29] on button "Missions" at bounding box center [583, 29] width 85 height 59
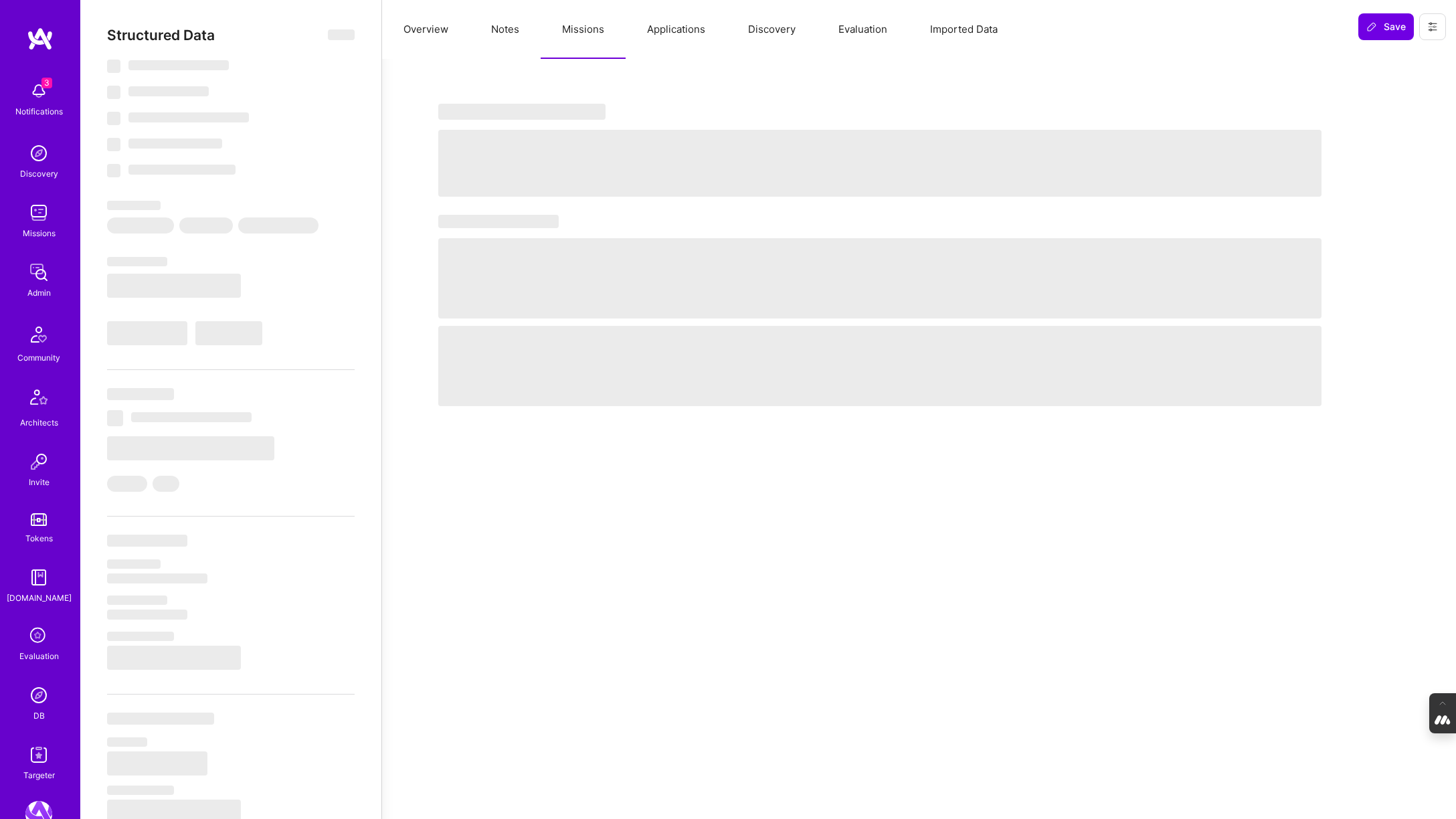
select select "Right Now"
select select "5"
select select "7"
select select "6"
select select "7"
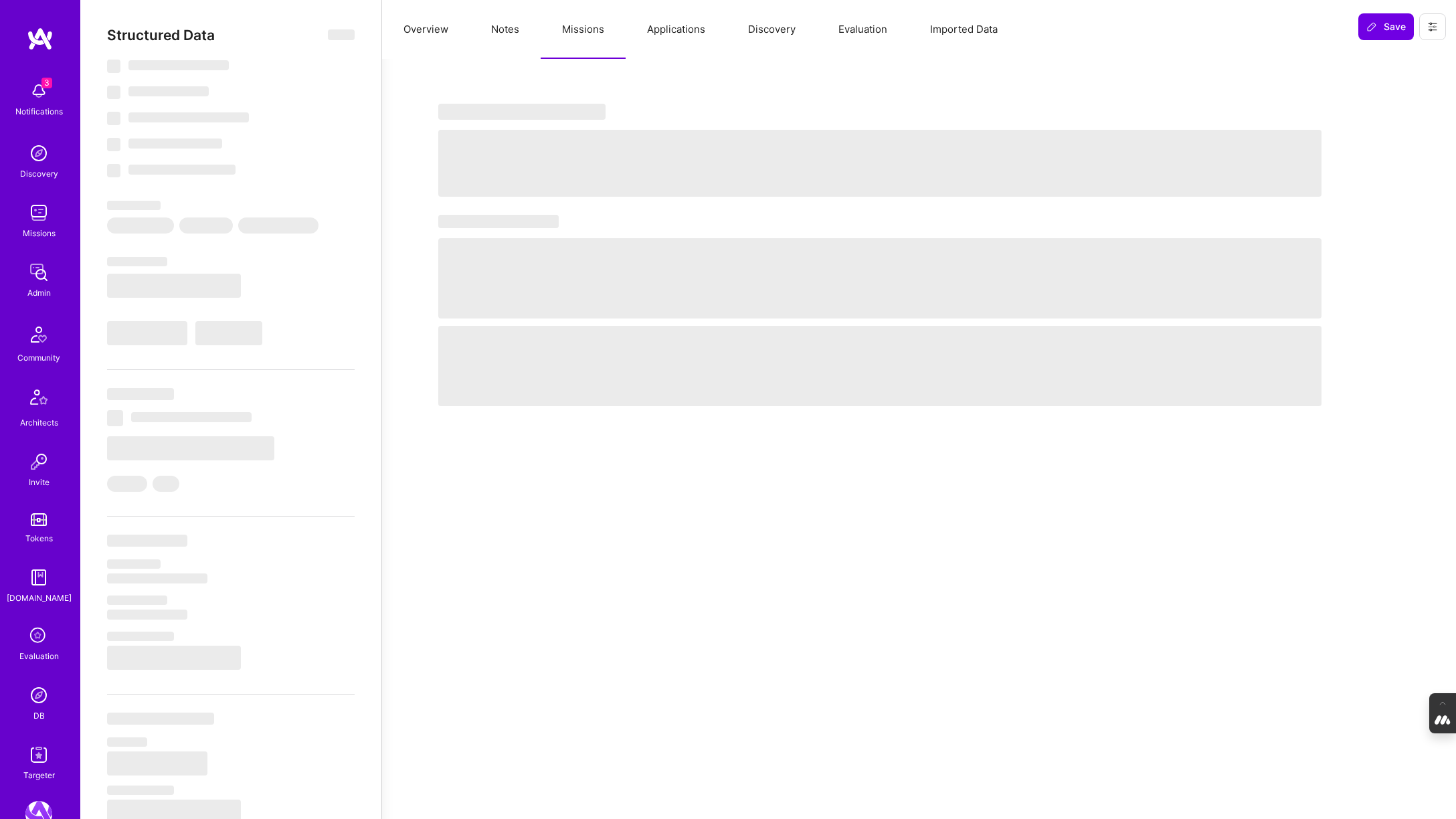
select select "US"
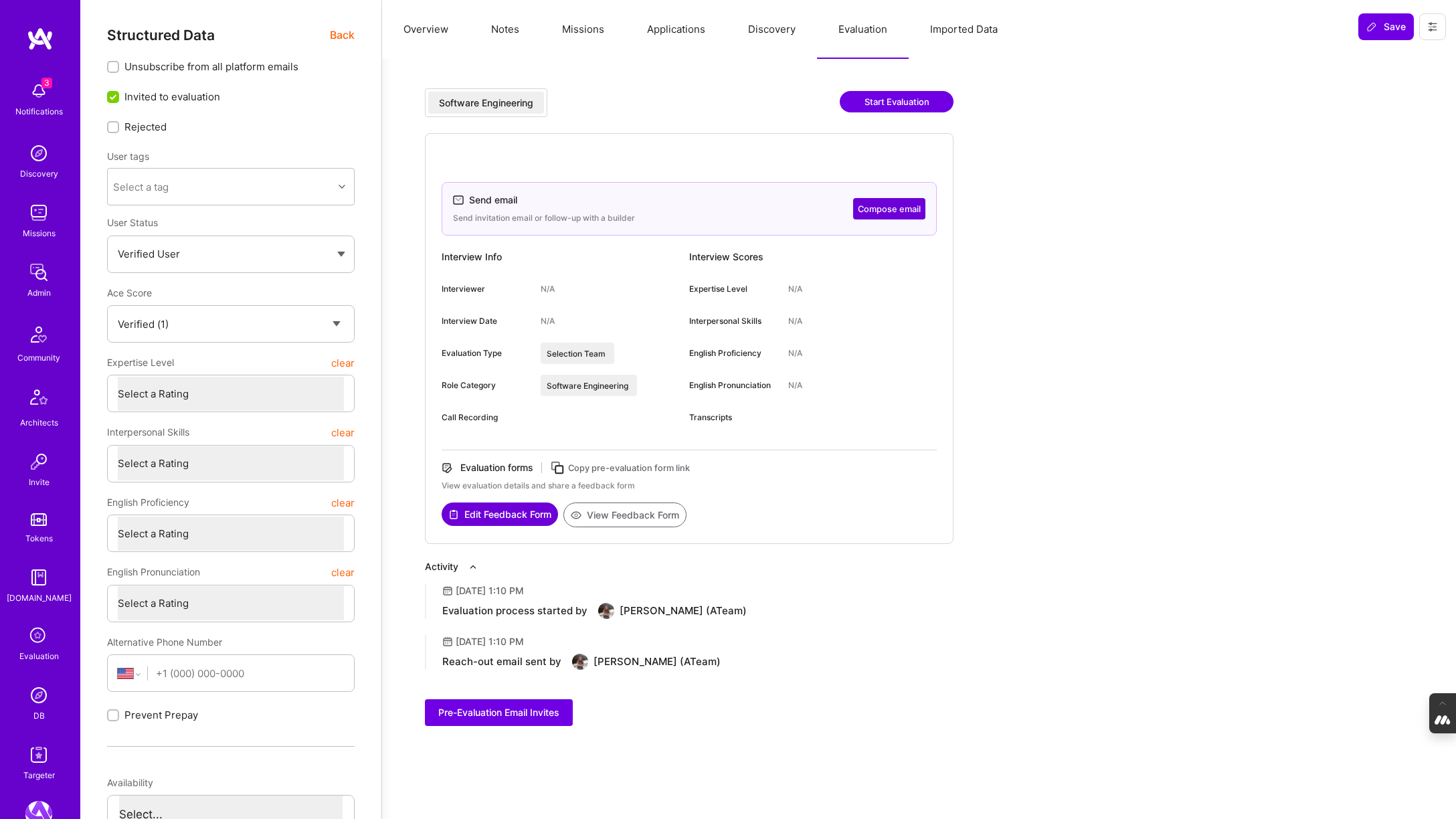
select select "Verified"
select select "US"
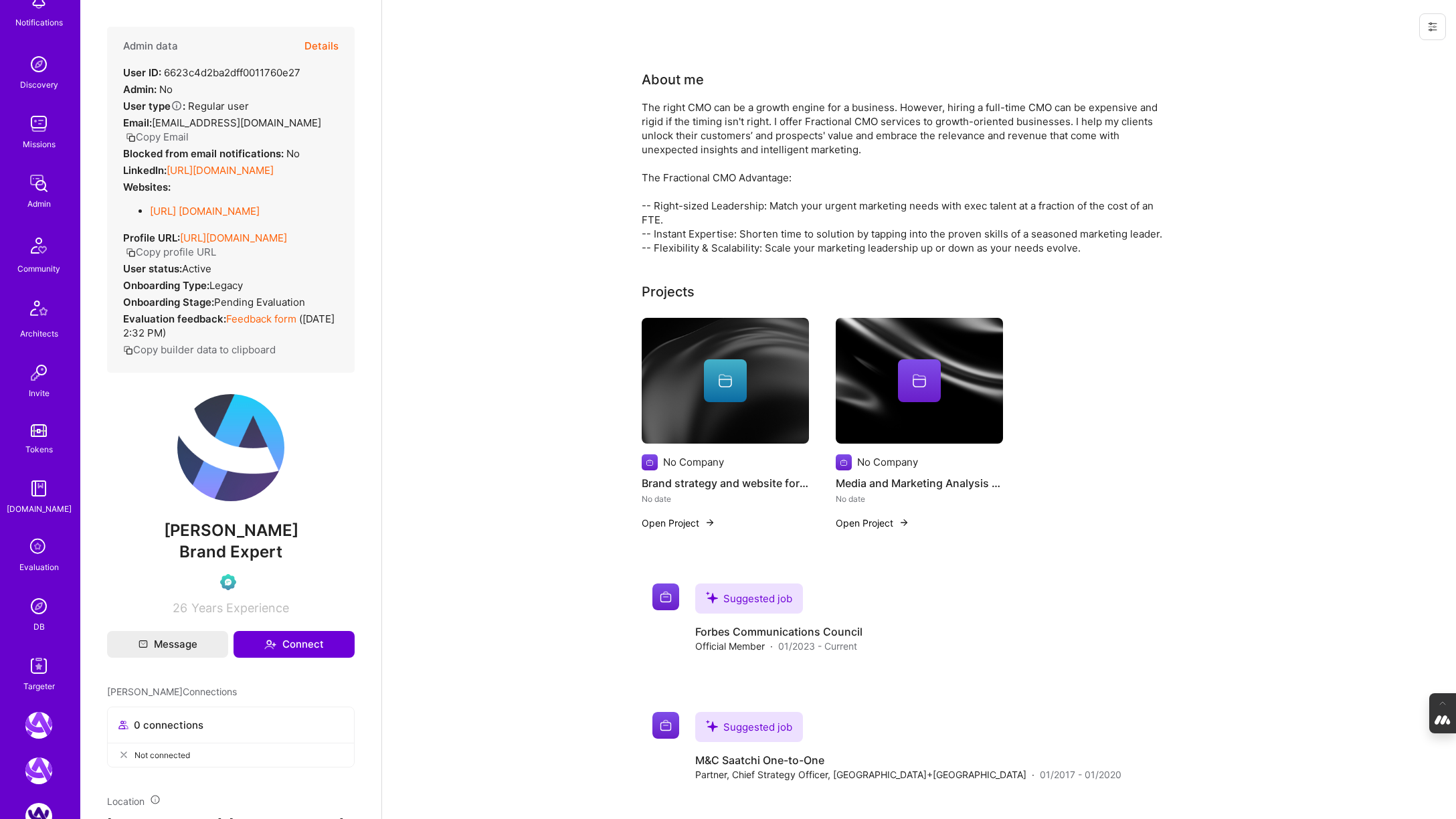
scroll to position [93, 0]
click at [41, 251] on img at bounding box center [38, 241] width 32 height 32
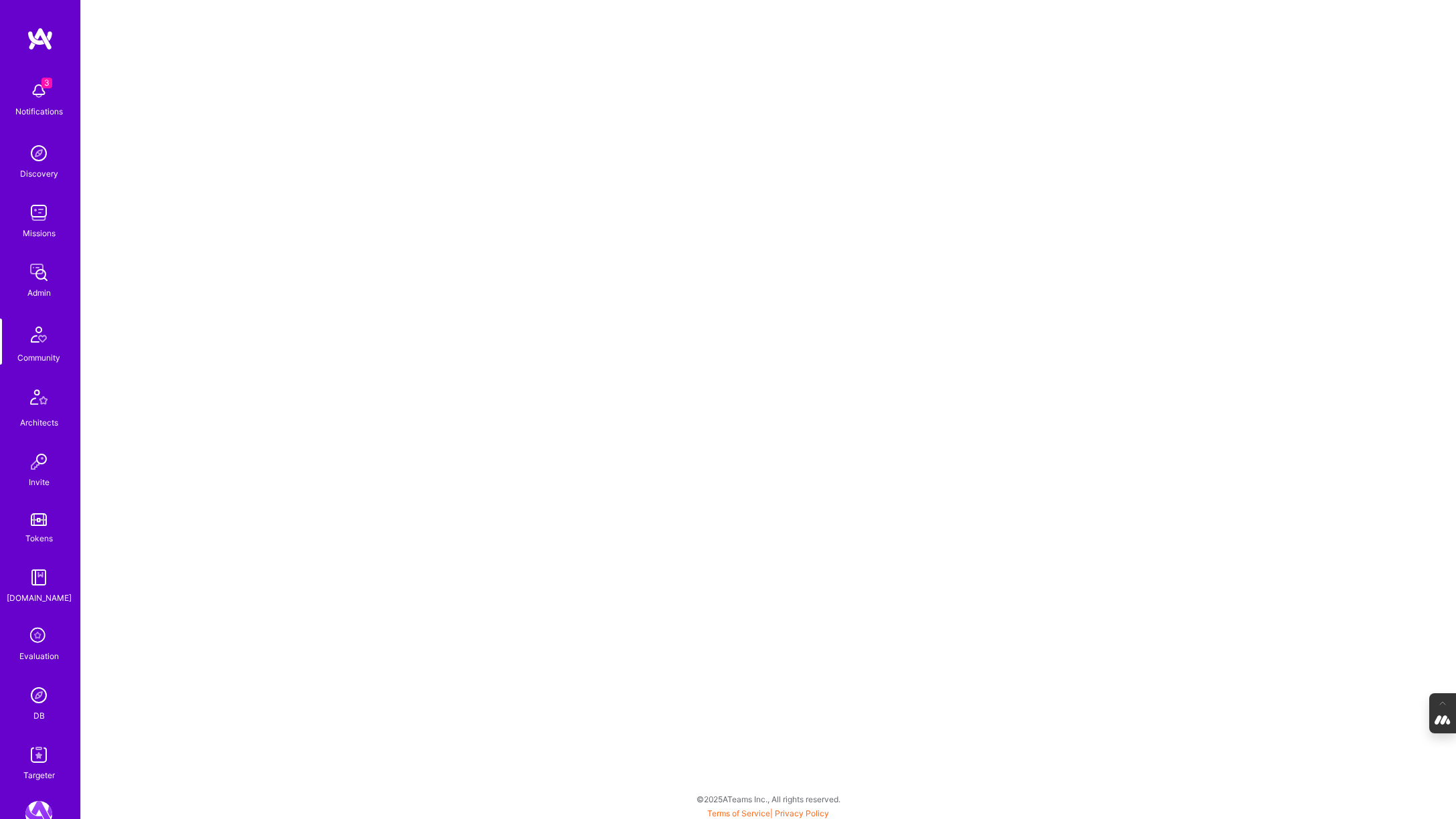
click at [32, 698] on img at bounding box center [39, 696] width 27 height 27
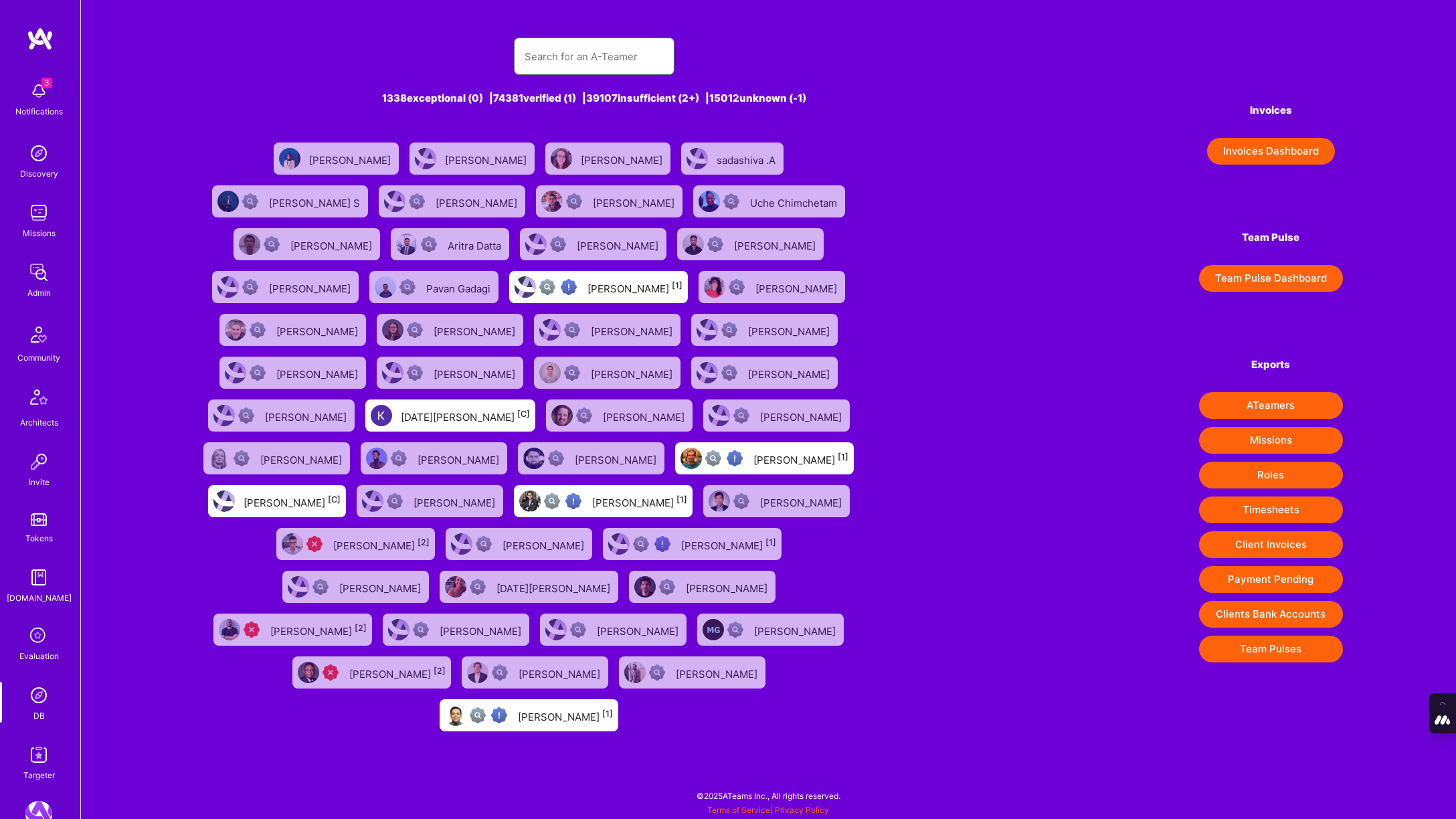
click at [558, 63] on input "text" at bounding box center [594, 57] width 139 height 34
type input "[PERSON_NAME]"
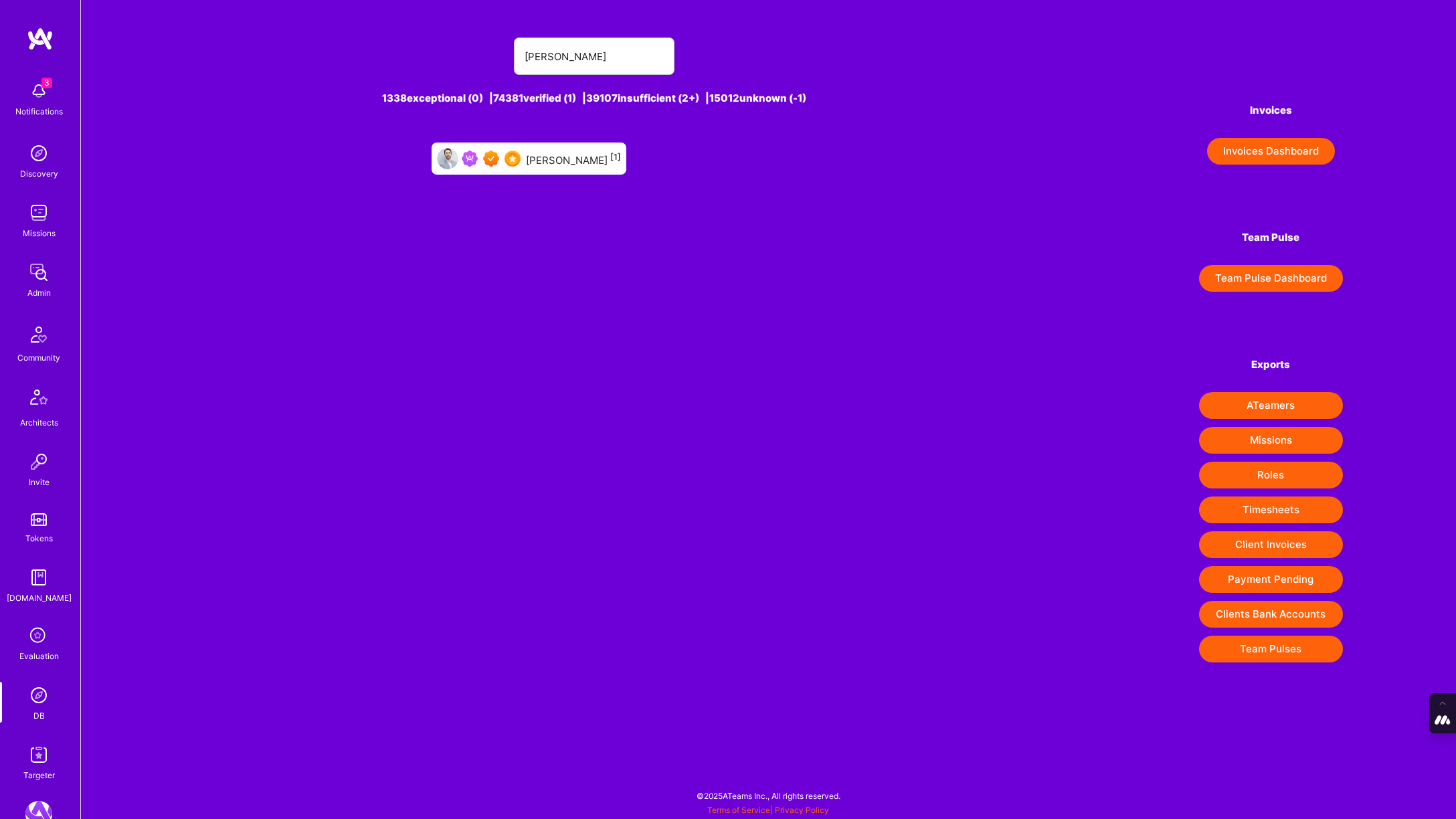
click at [537, 153] on div "Javier Rincon [1]" at bounding box center [573, 159] width 95 height 17
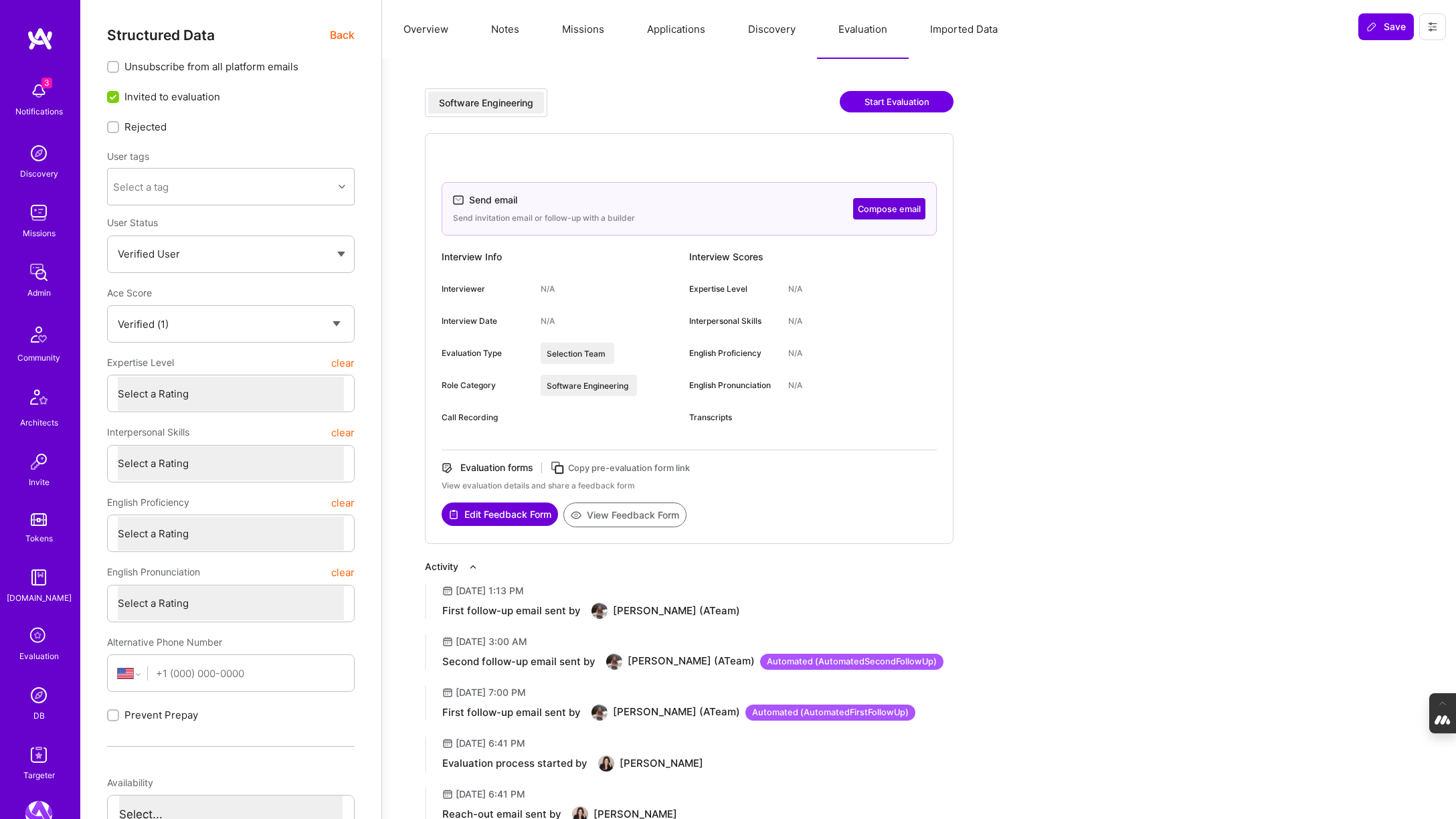
select select "Verified"
select select "US"
click at [37, 749] on img at bounding box center [39, 756] width 27 height 27
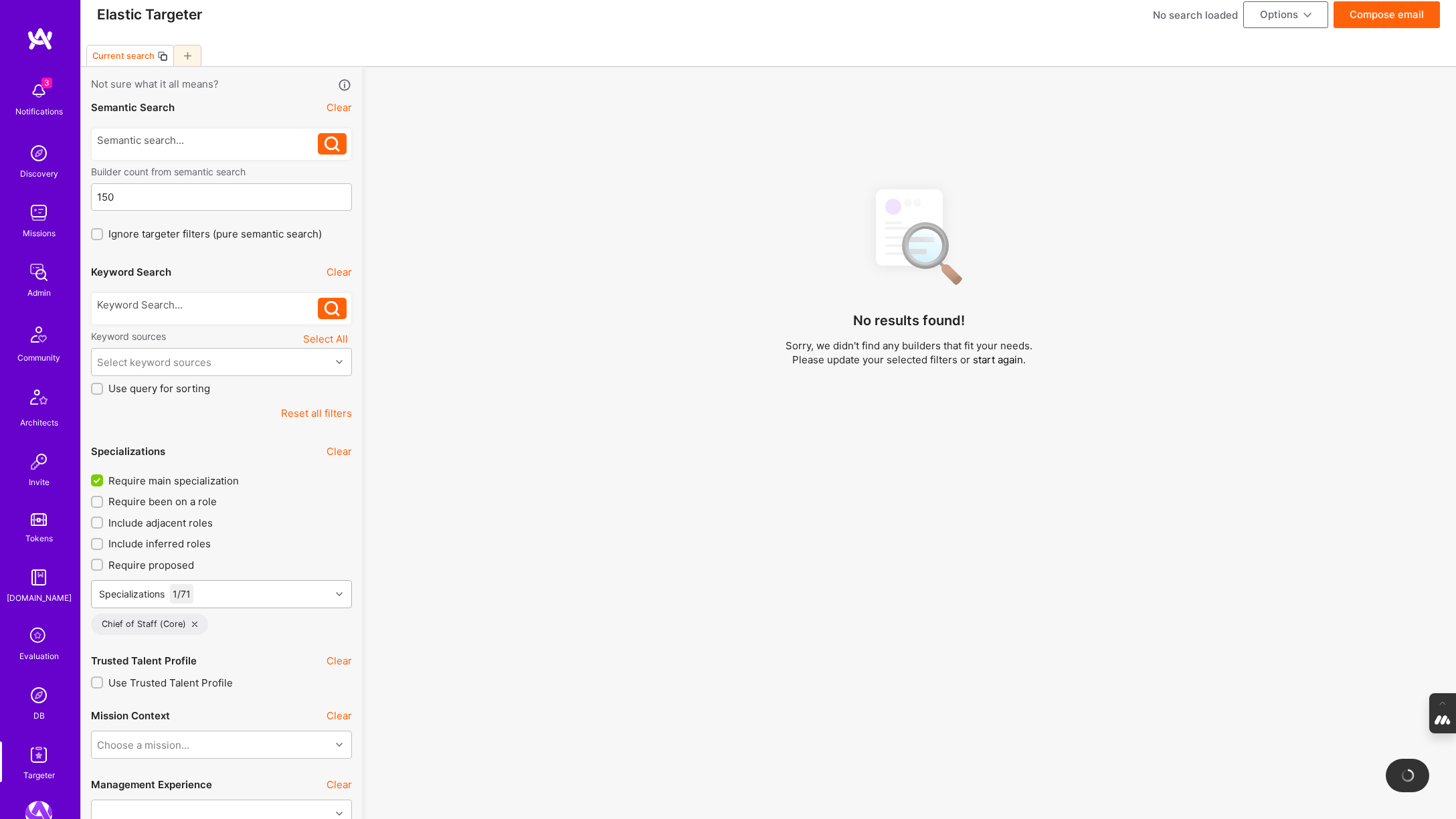
click at [323, 611] on div "Specializations 1 / 71 Chief of Staff (Core)" at bounding box center [221, 608] width 261 height 55
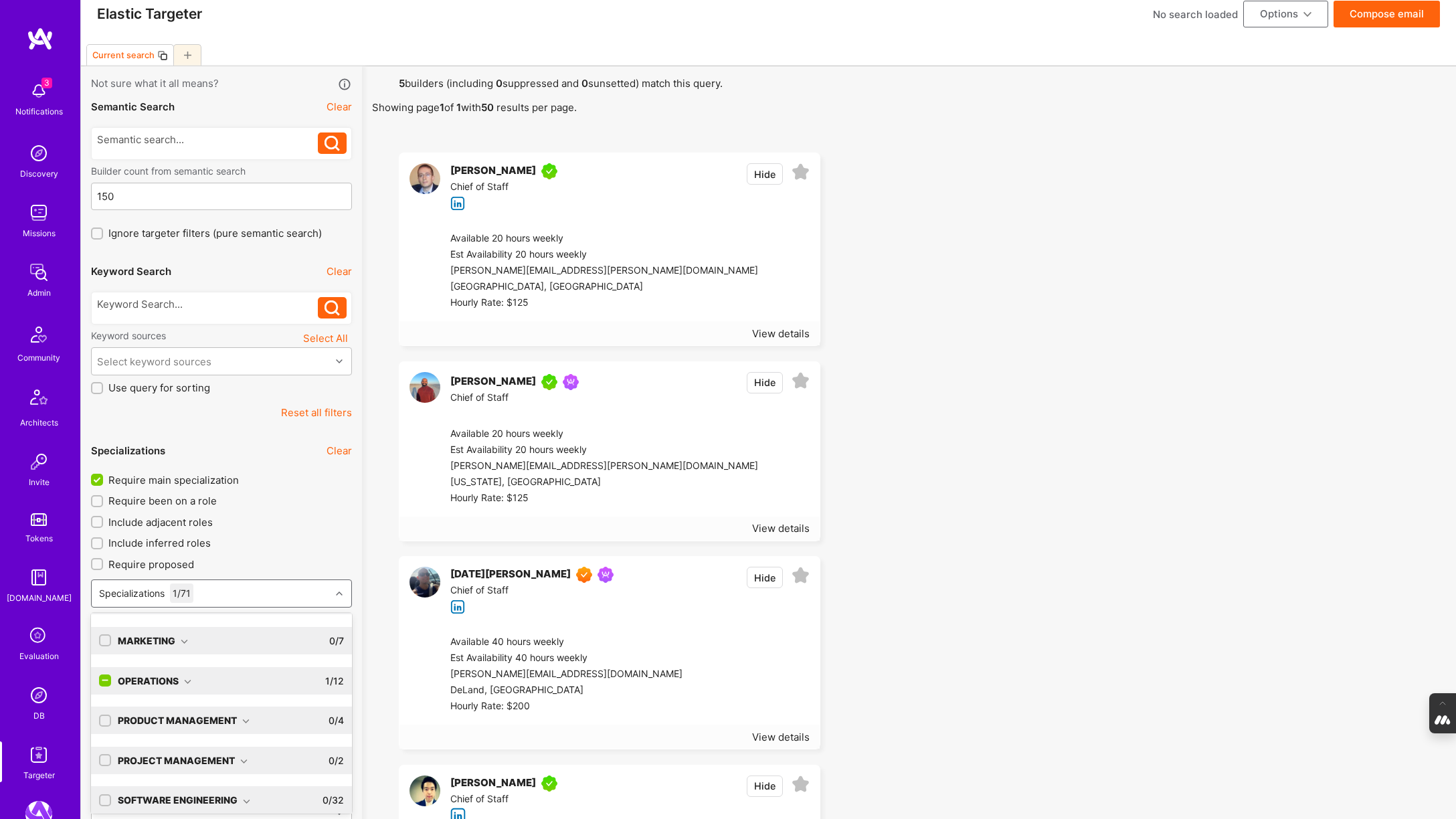
scroll to position [75, 0]
click at [242, 715] on div "Product Management" at bounding box center [184, 719] width 132 height 14
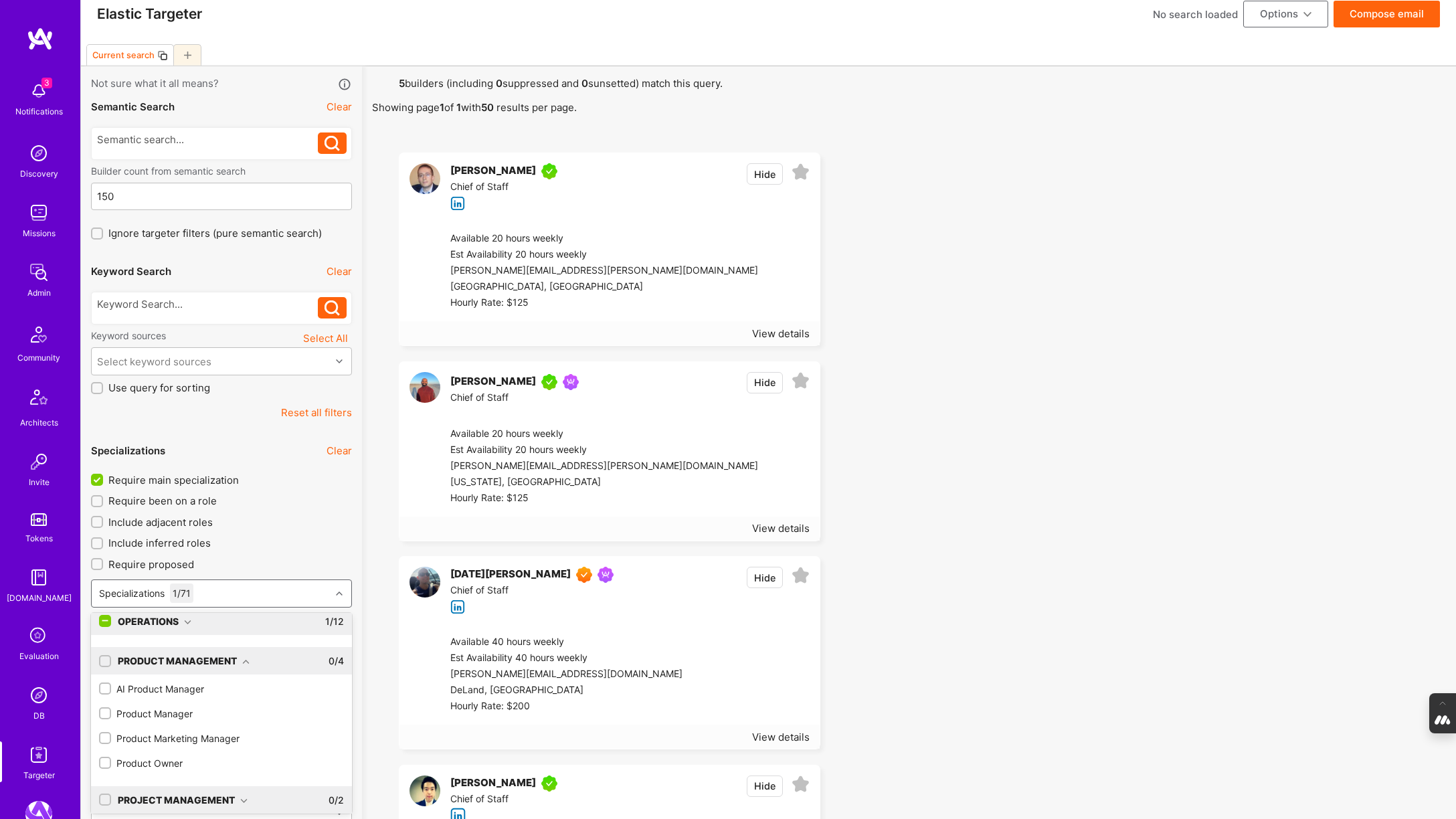
scroll to position [149, 0]
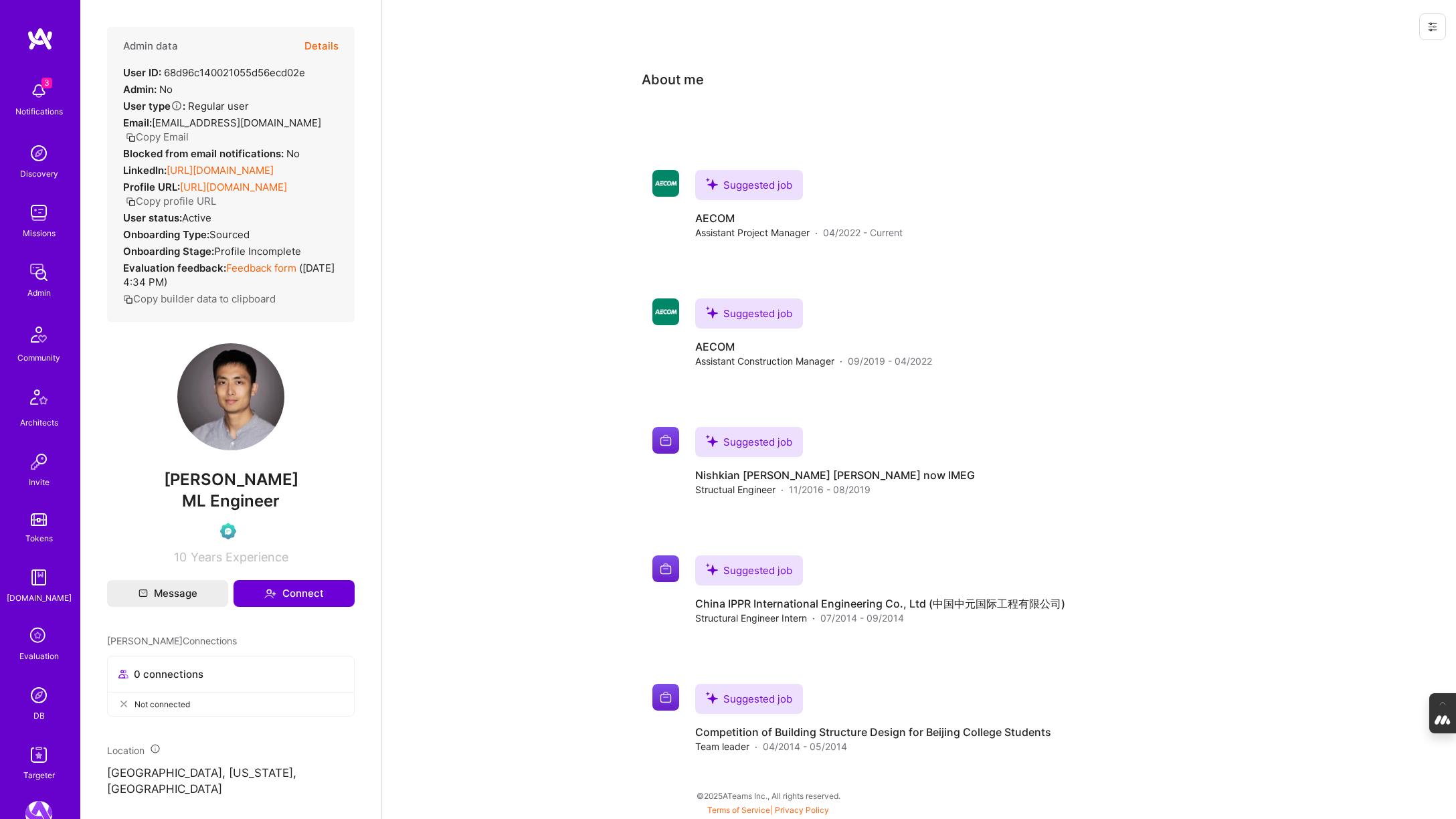
click at [37, 691] on img at bounding box center [39, 696] width 27 height 27
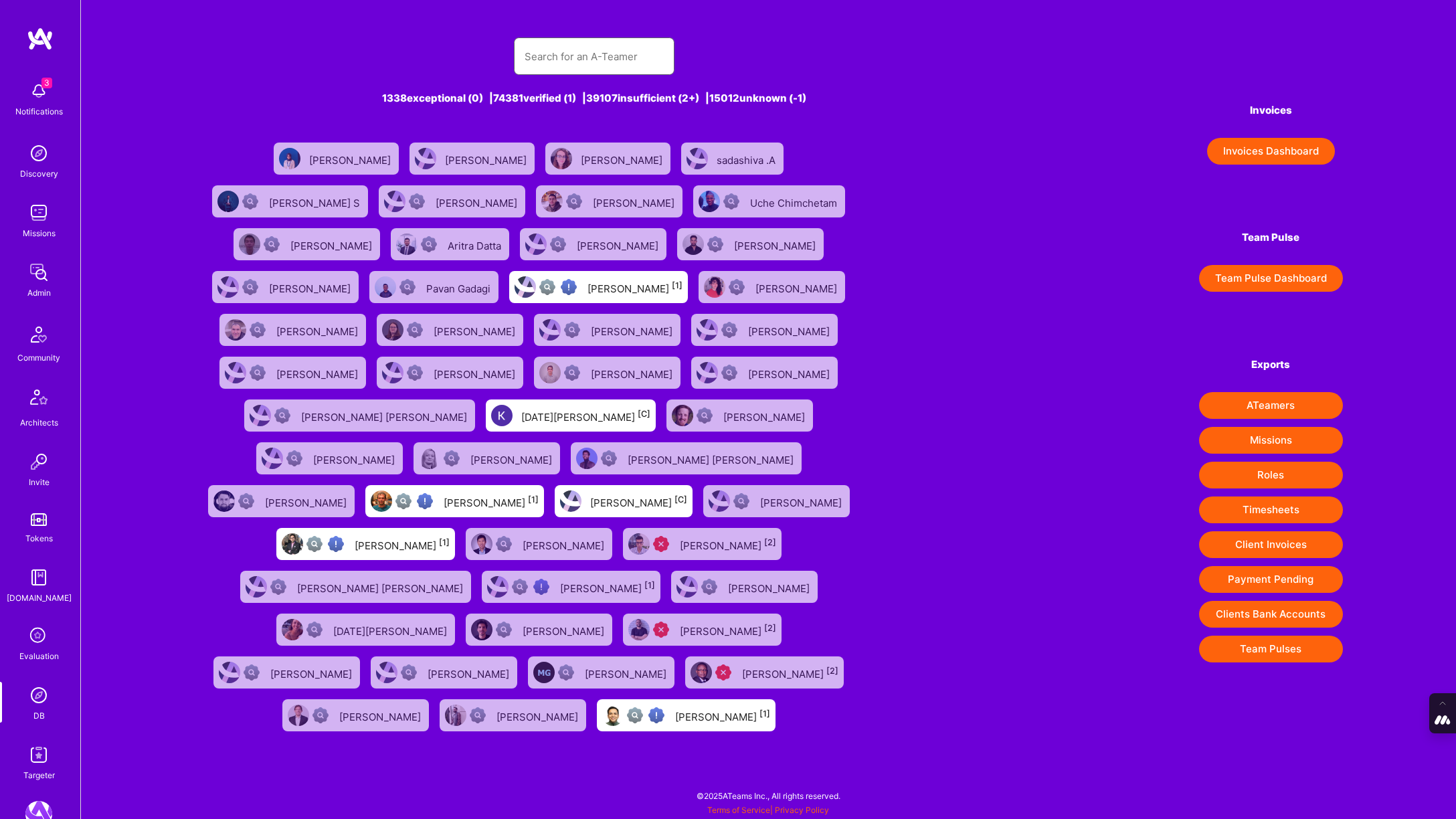
click at [533, 63] on input "text" at bounding box center [594, 57] width 139 height 34
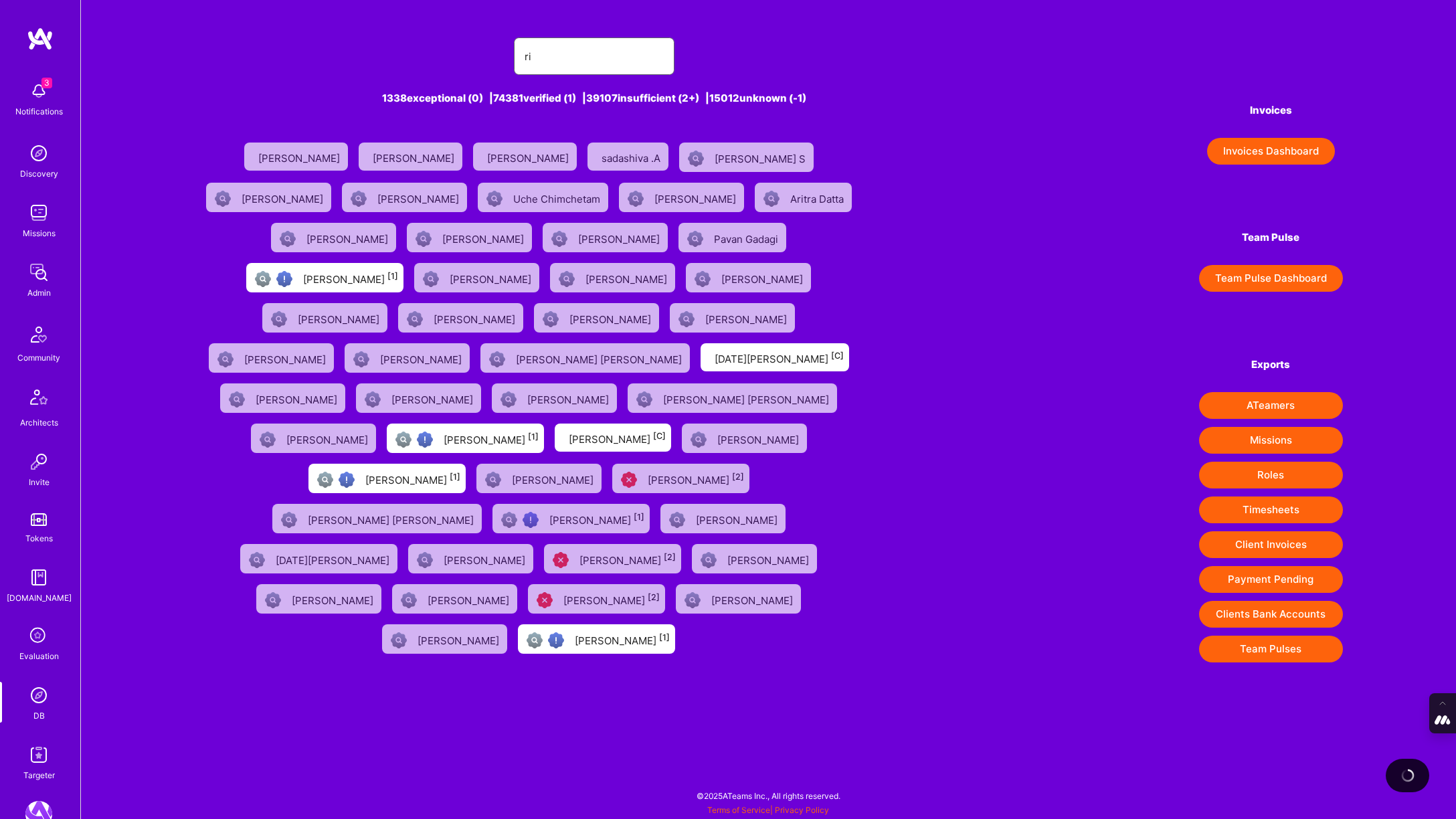
type input "r"
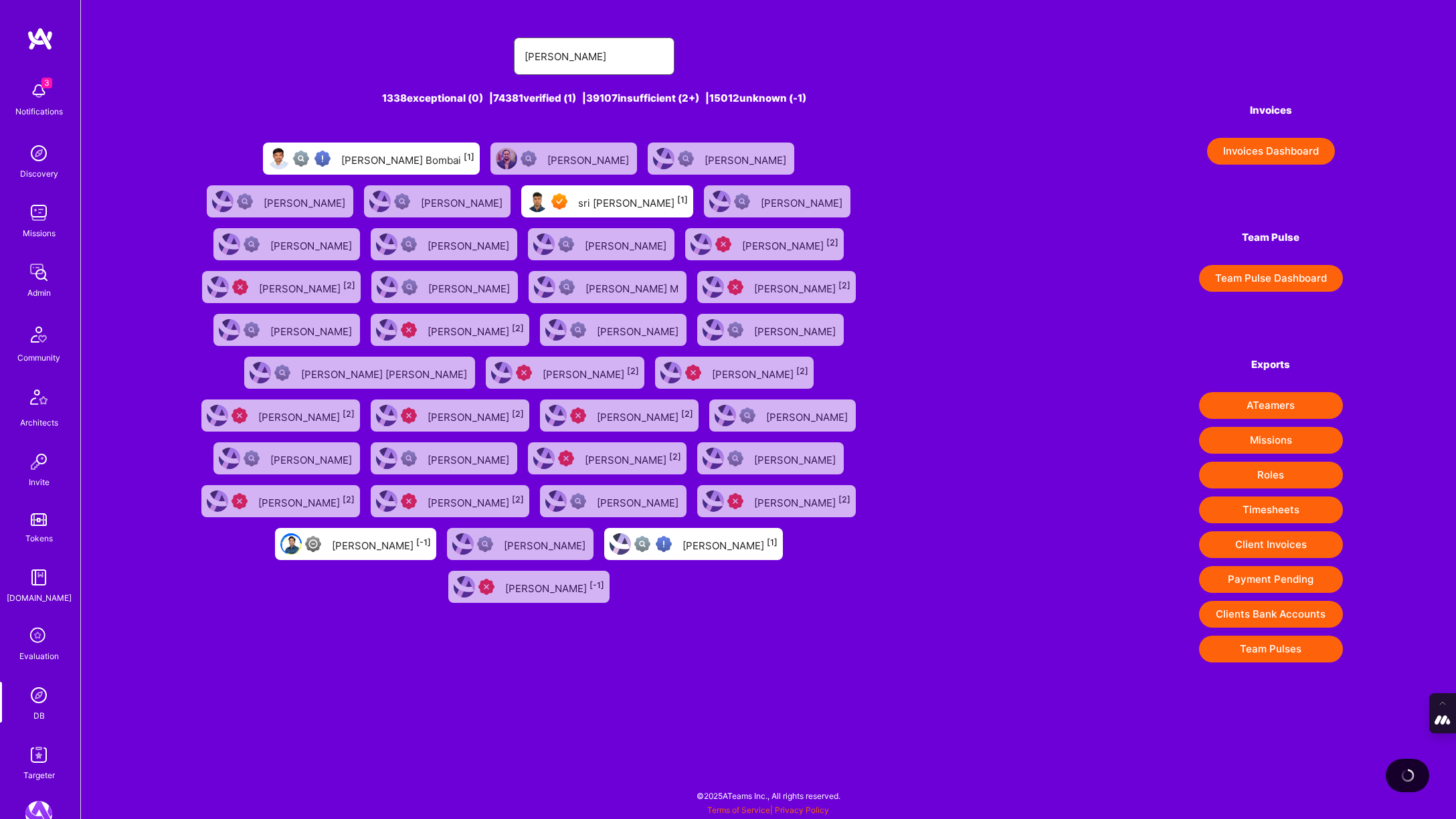
type input "richard abrich"
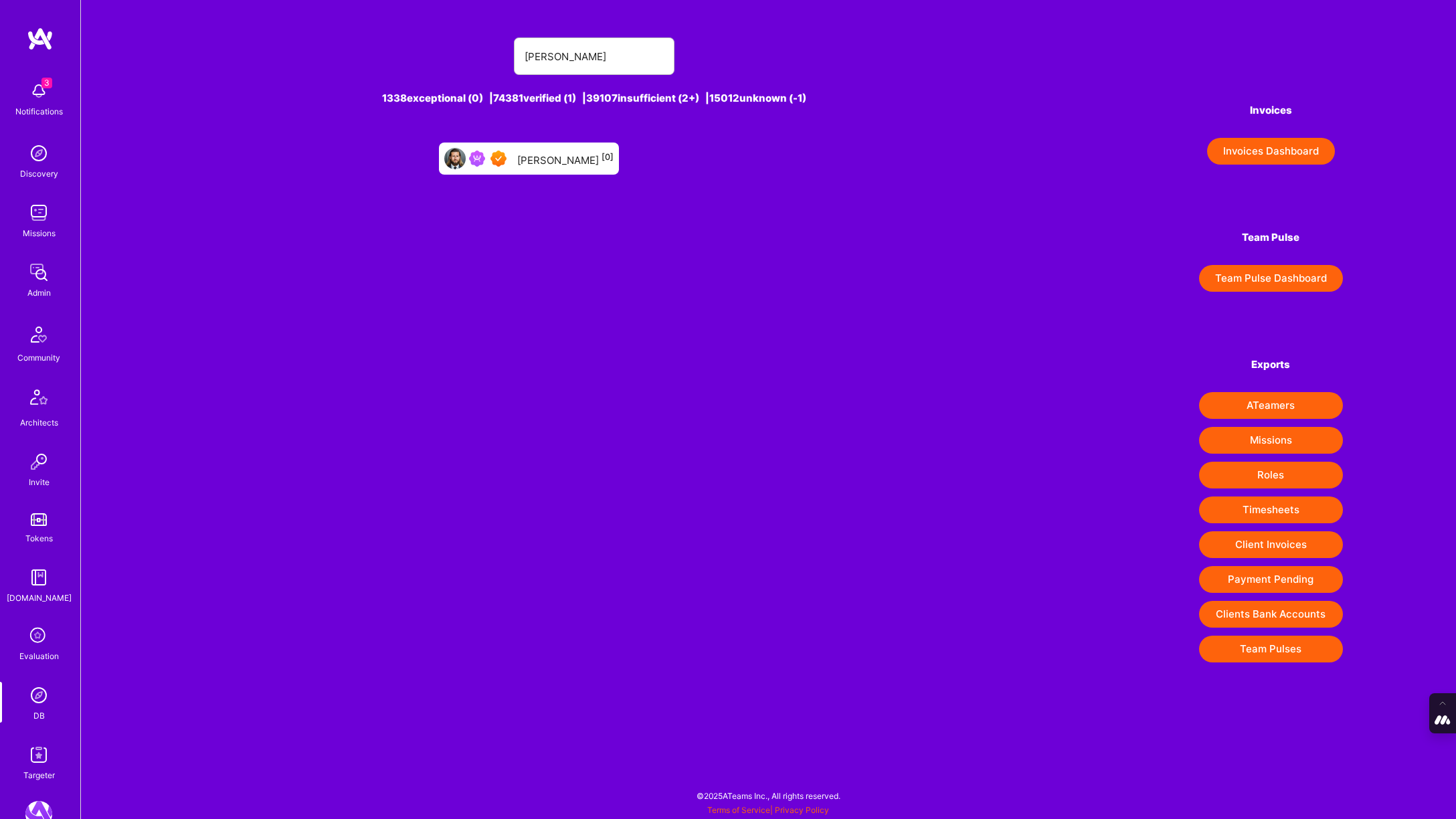
click at [562, 158] on div "Richard Abrich [0]" at bounding box center [565, 159] width 96 height 17
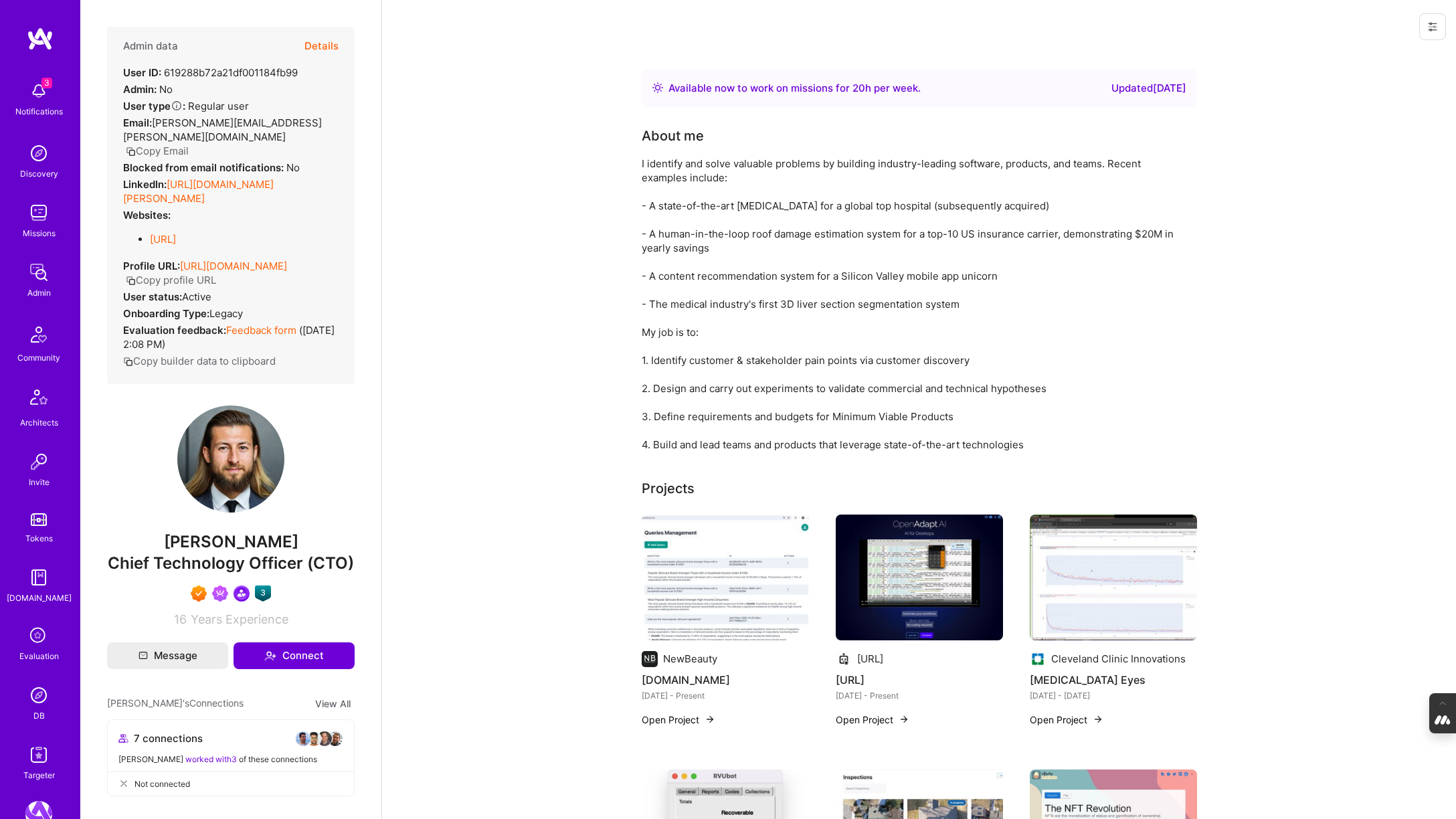
click at [220, 178] on link "https://linkedin.com/in/richard-abrich" at bounding box center [198, 192] width 150 height 27
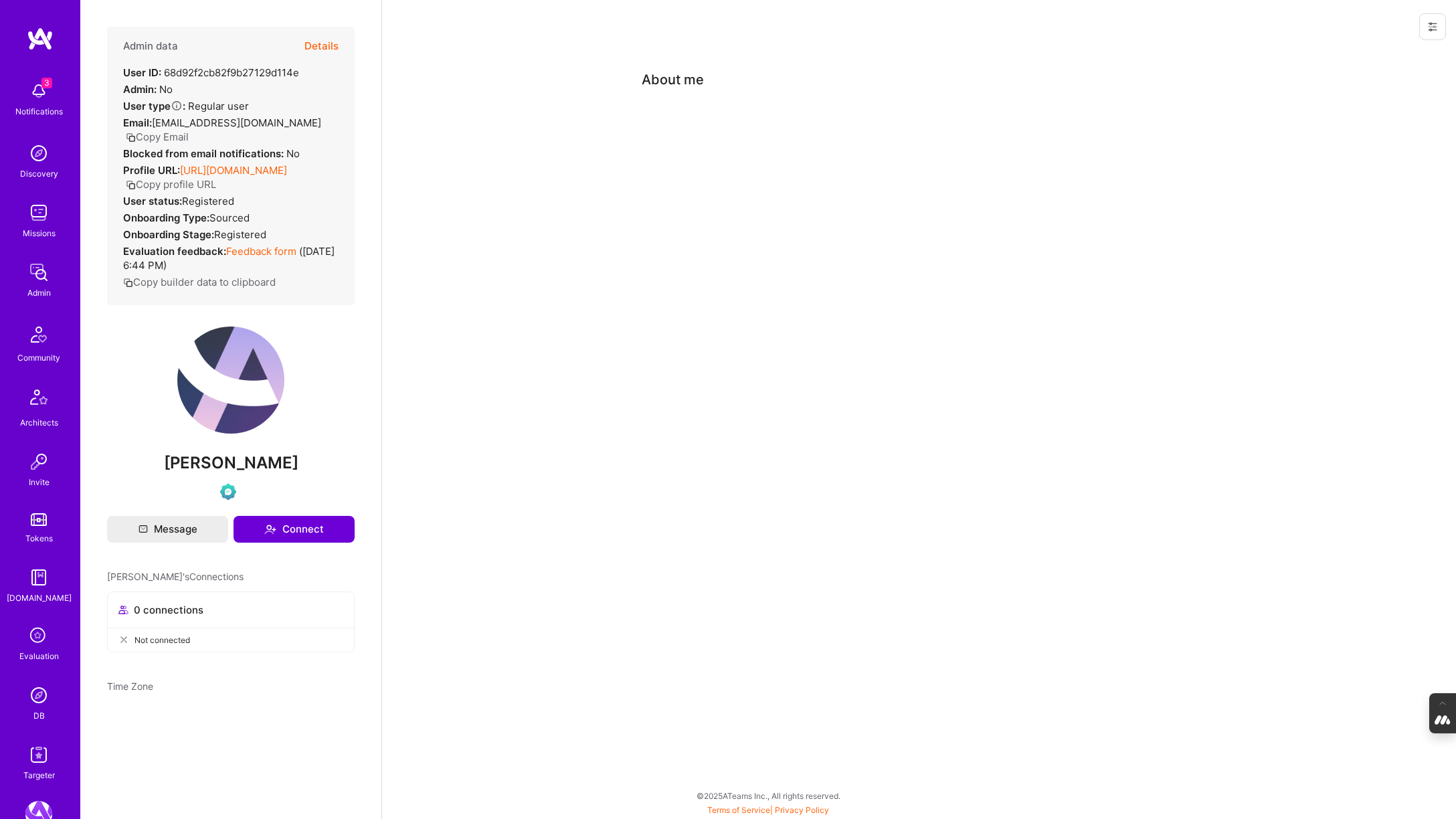
click at [39, 705] on img at bounding box center [39, 696] width 27 height 27
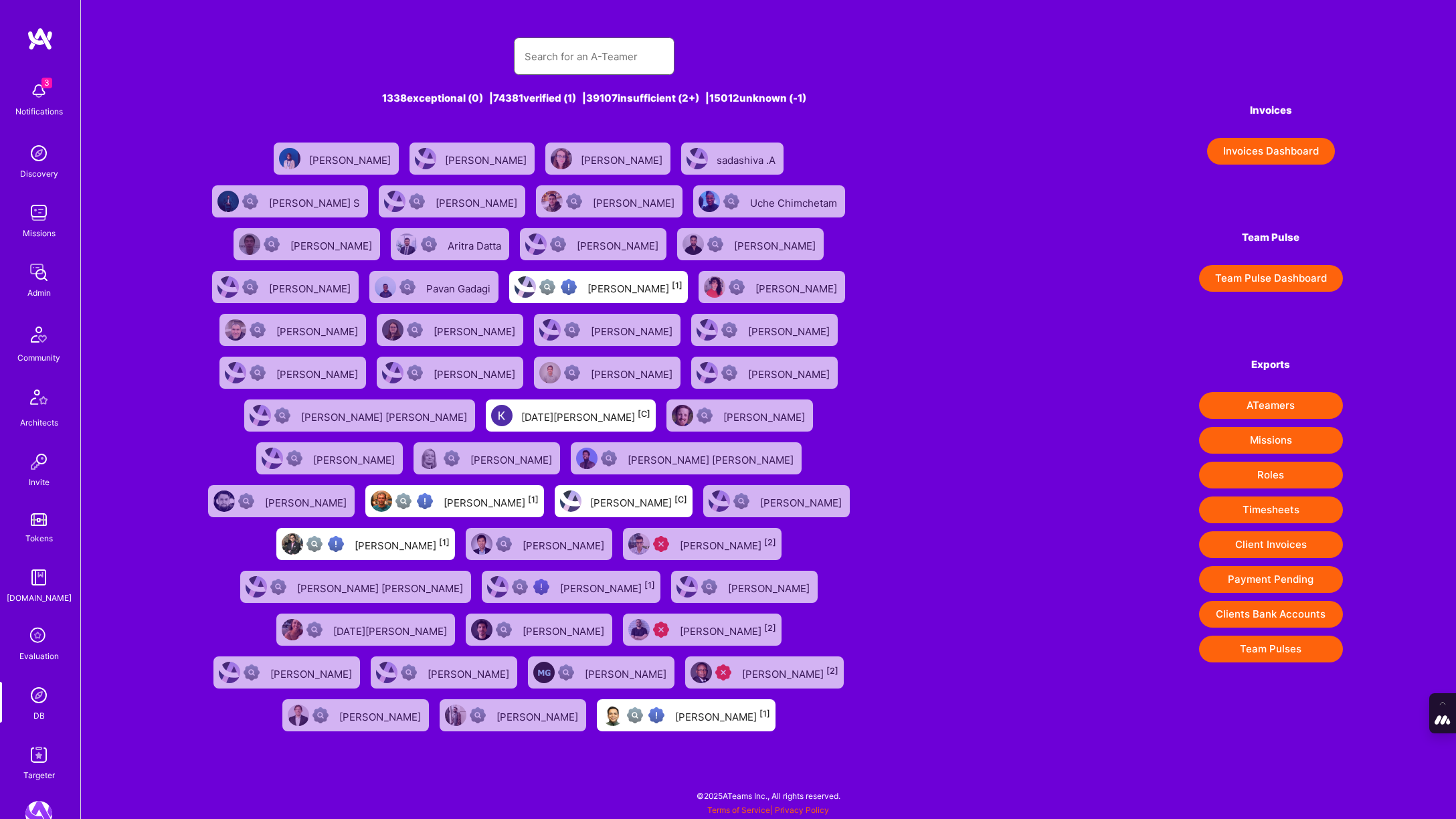
click at [558, 49] on input "text" at bounding box center [594, 57] width 139 height 34
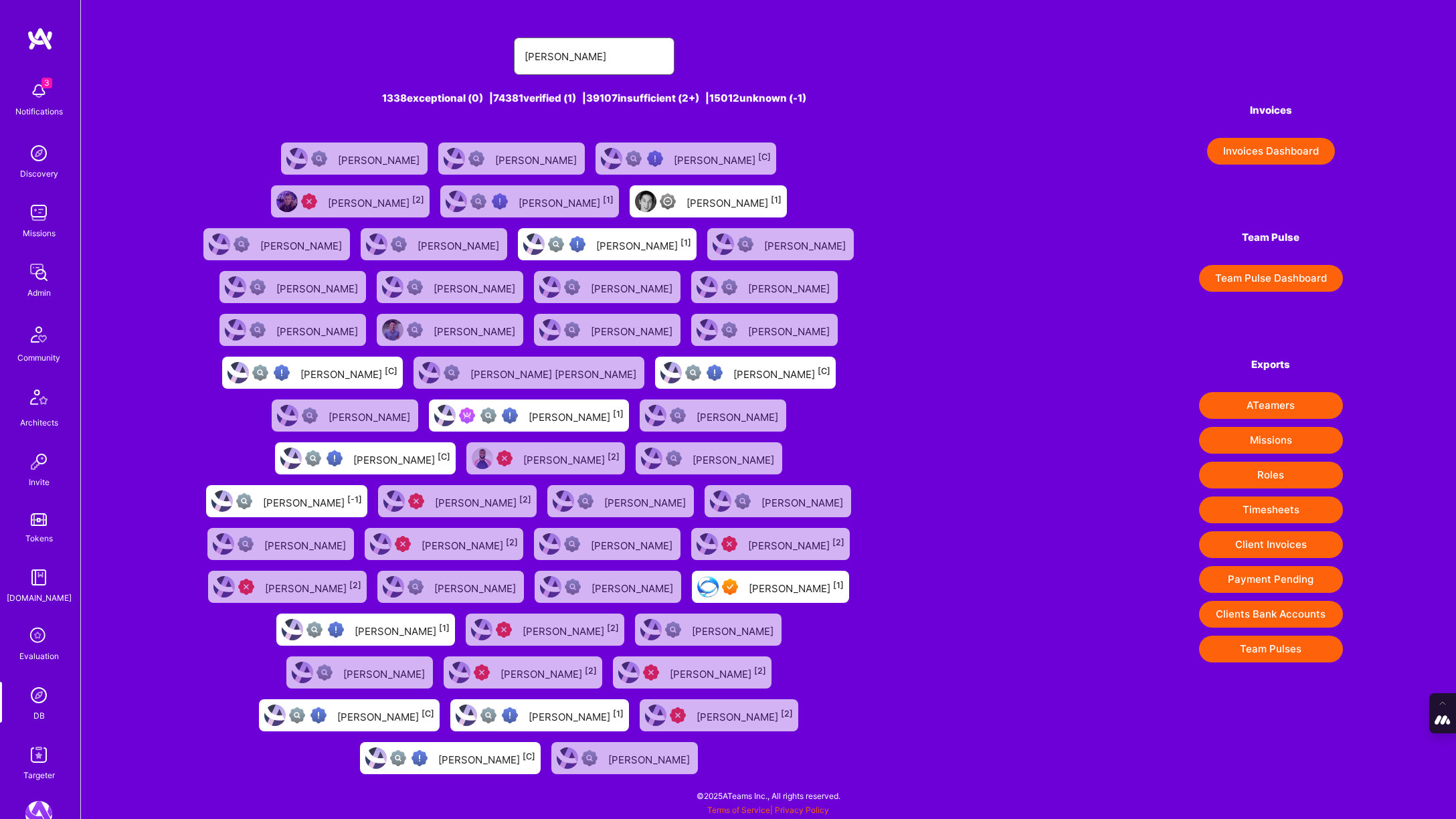
type input "henry duong"
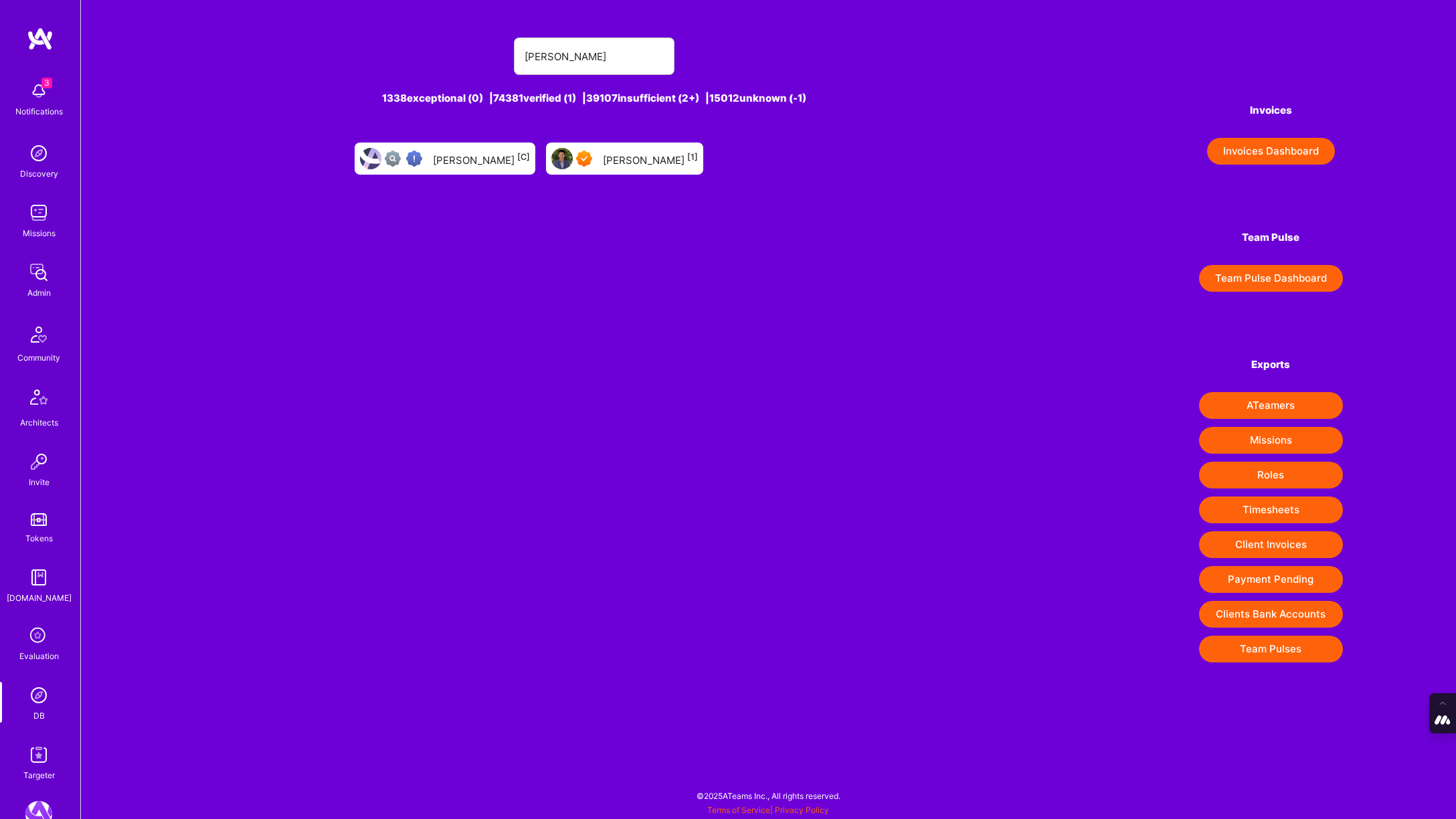
click at [593, 159] on div at bounding box center [587, 159] width 22 height 16
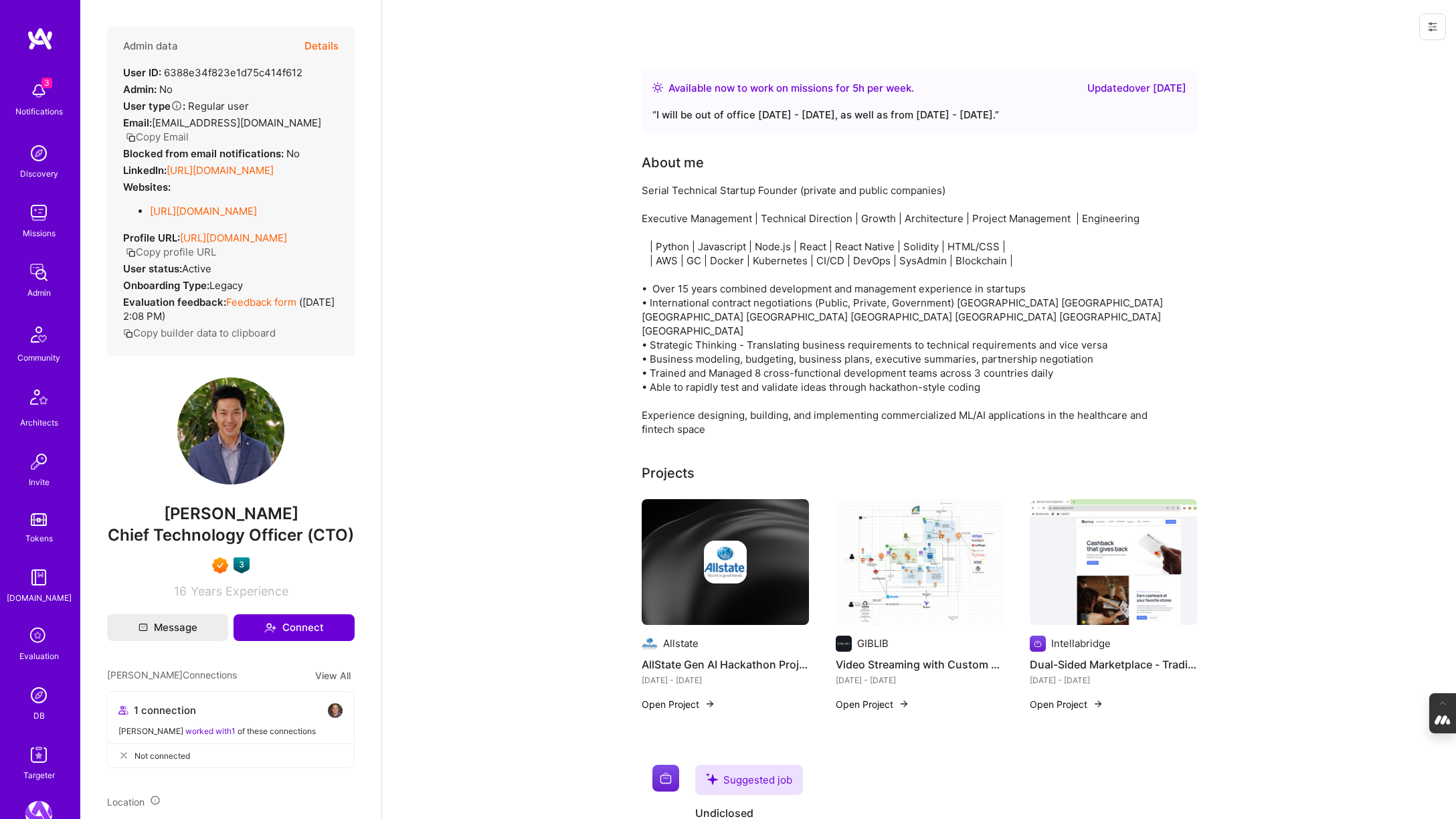
click at [227, 164] on link "https://linkedin.com/in/hpduong" at bounding box center [220, 170] width 107 height 13
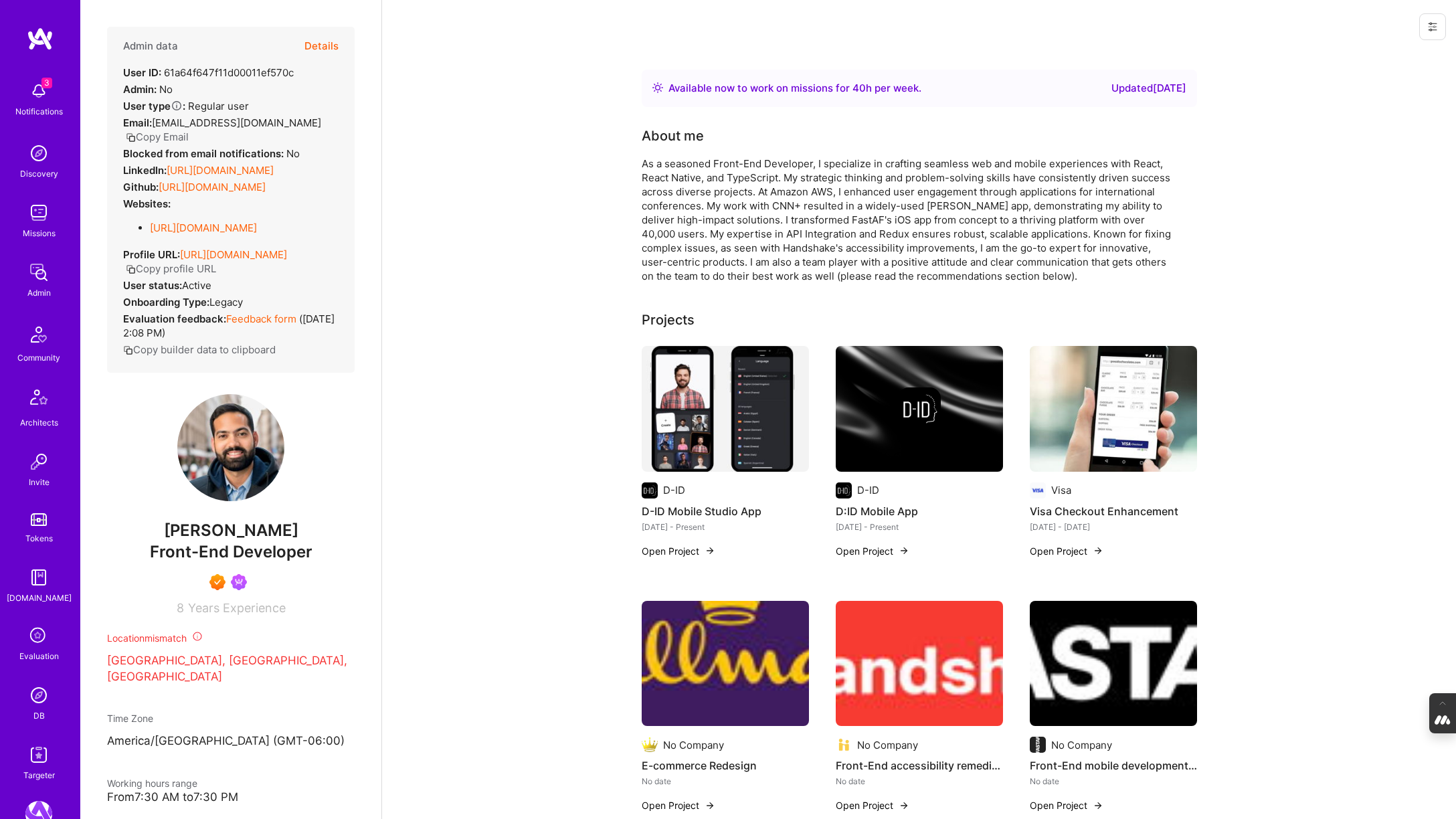
scroll to position [524, 0]
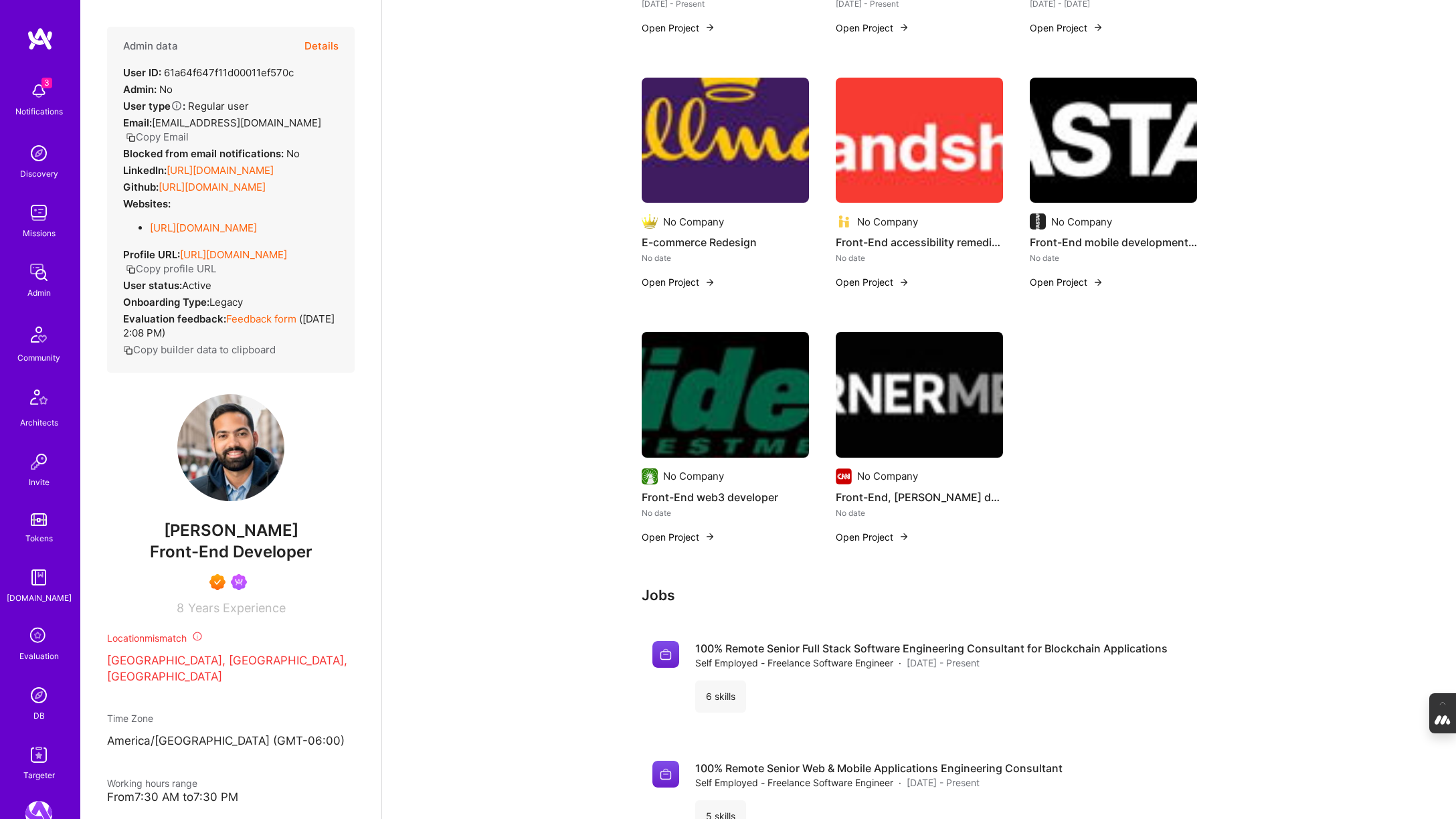
click at [37, 701] on img at bounding box center [39, 696] width 27 height 27
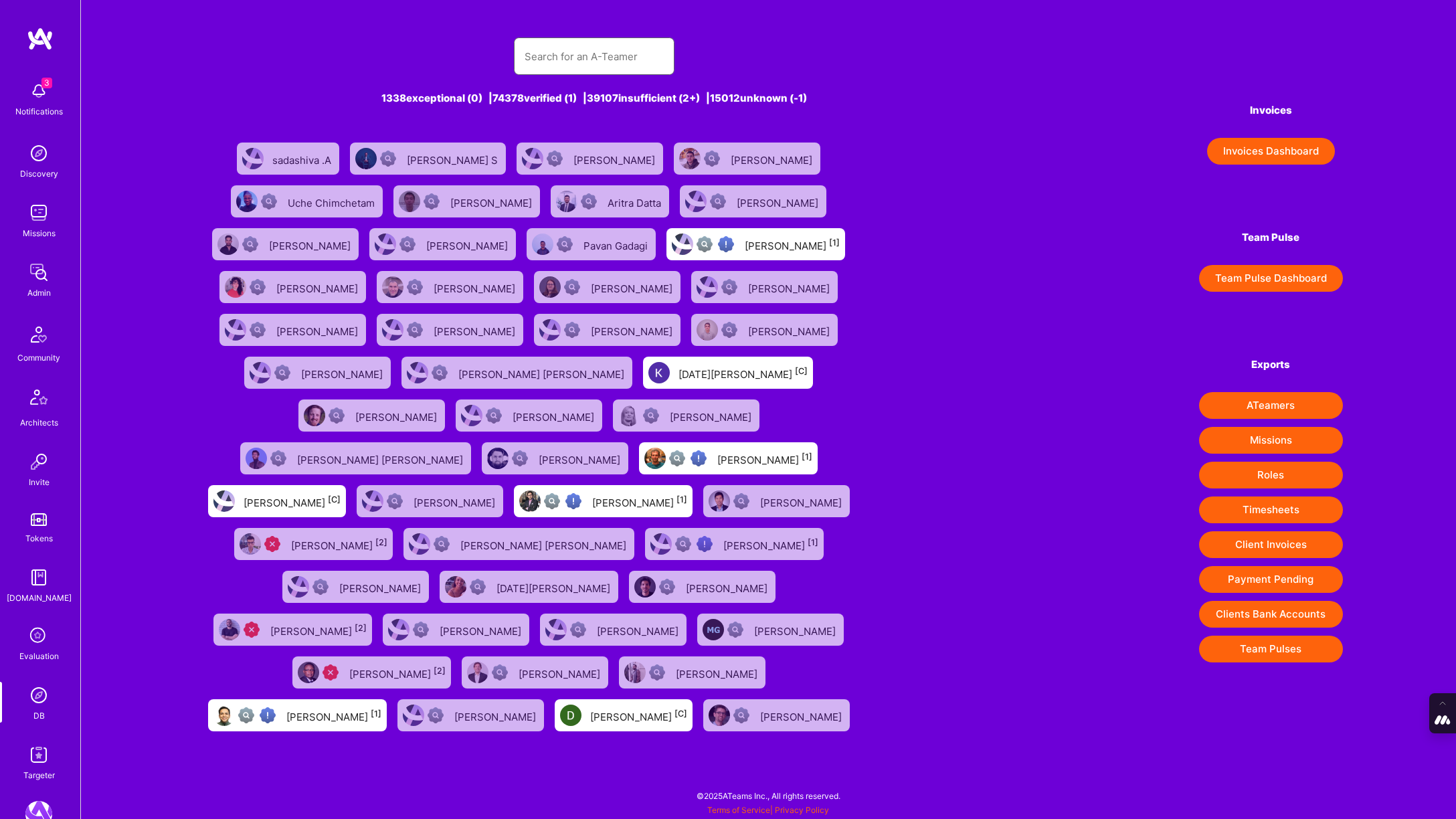
click at [560, 40] on input "text" at bounding box center [594, 57] width 139 height 34
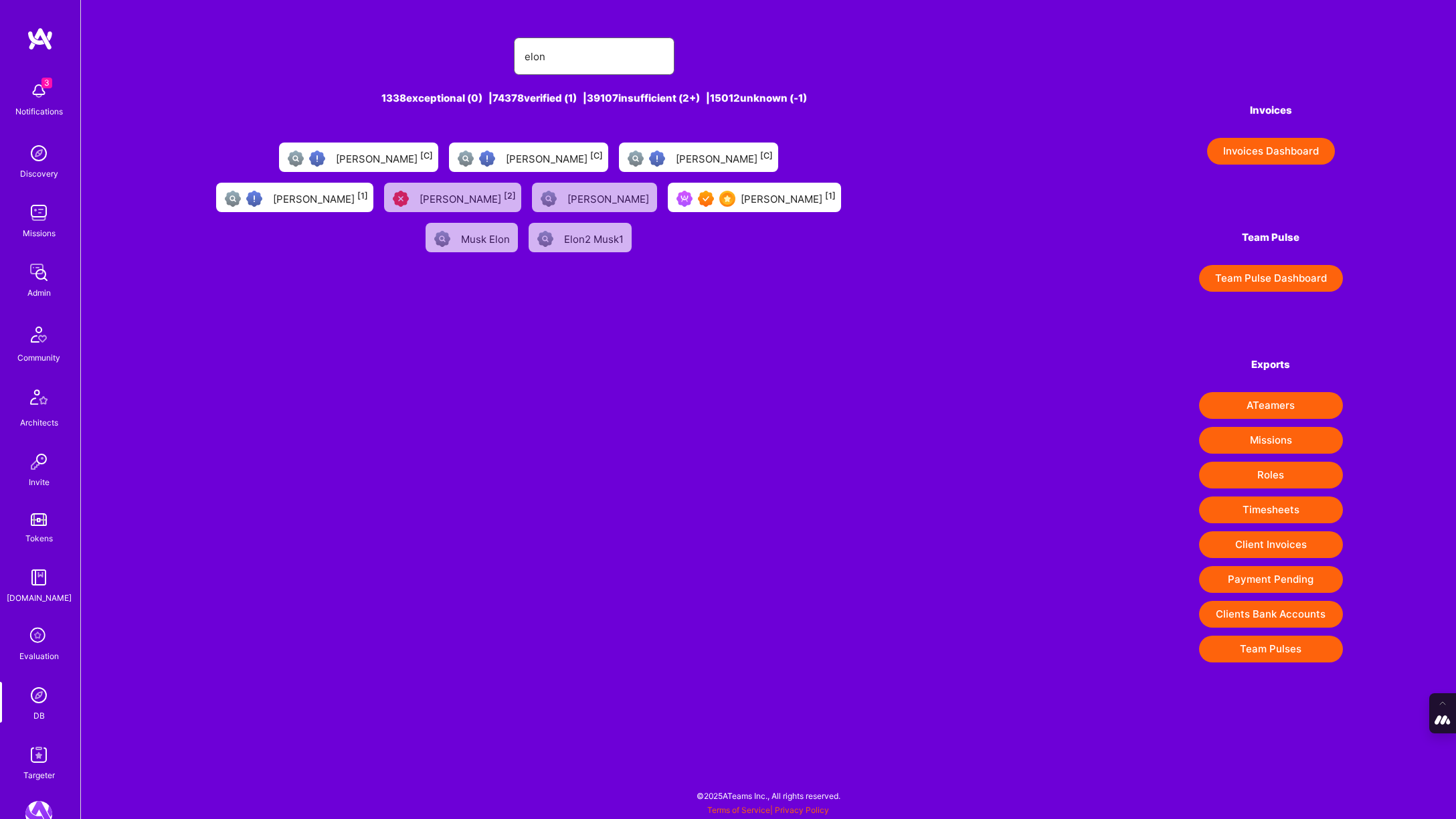
type input "[PERSON_NAME]"
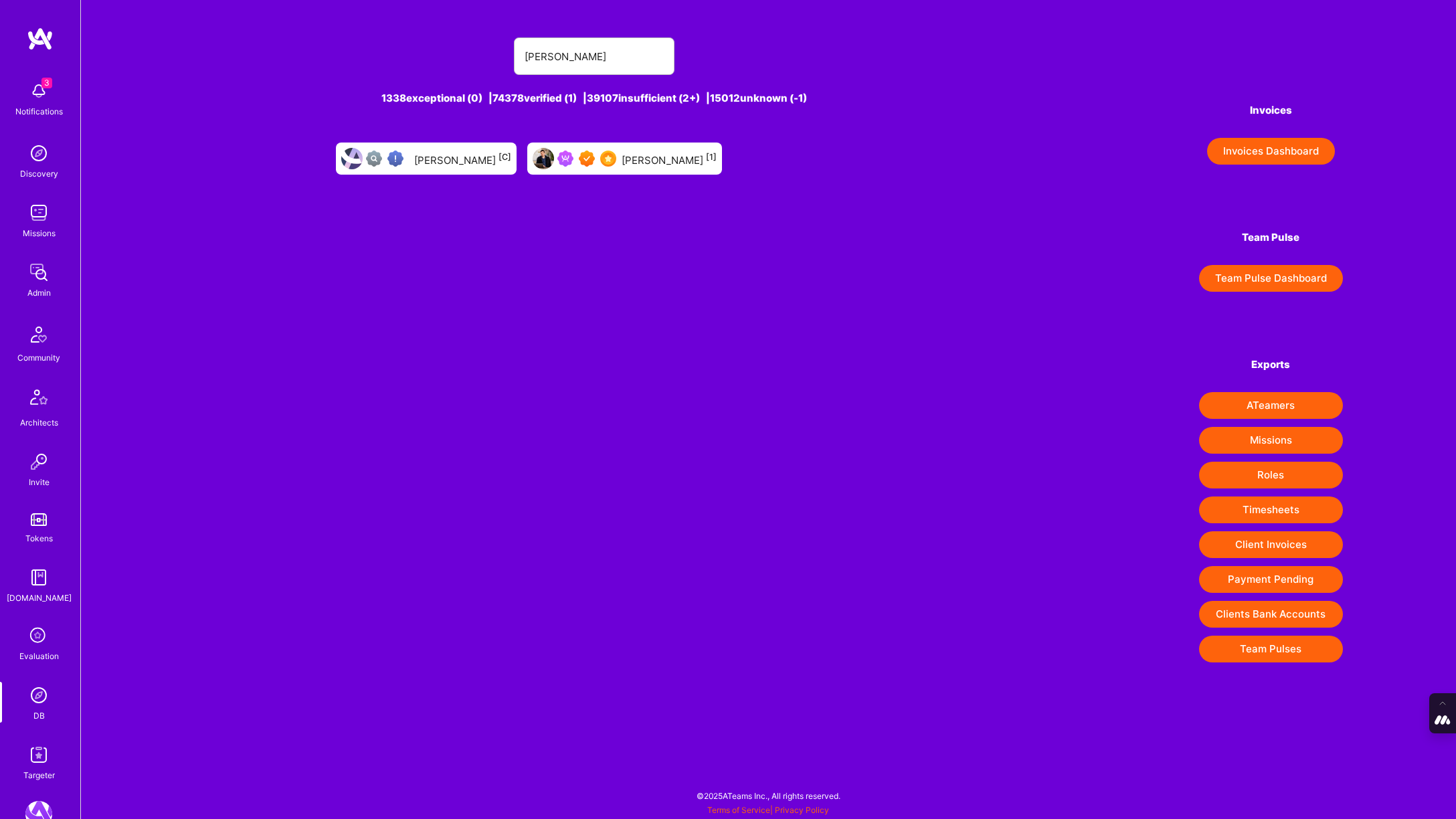
click at [620, 161] on div "[PERSON_NAME] [1]" at bounding box center [624, 158] width 195 height 32
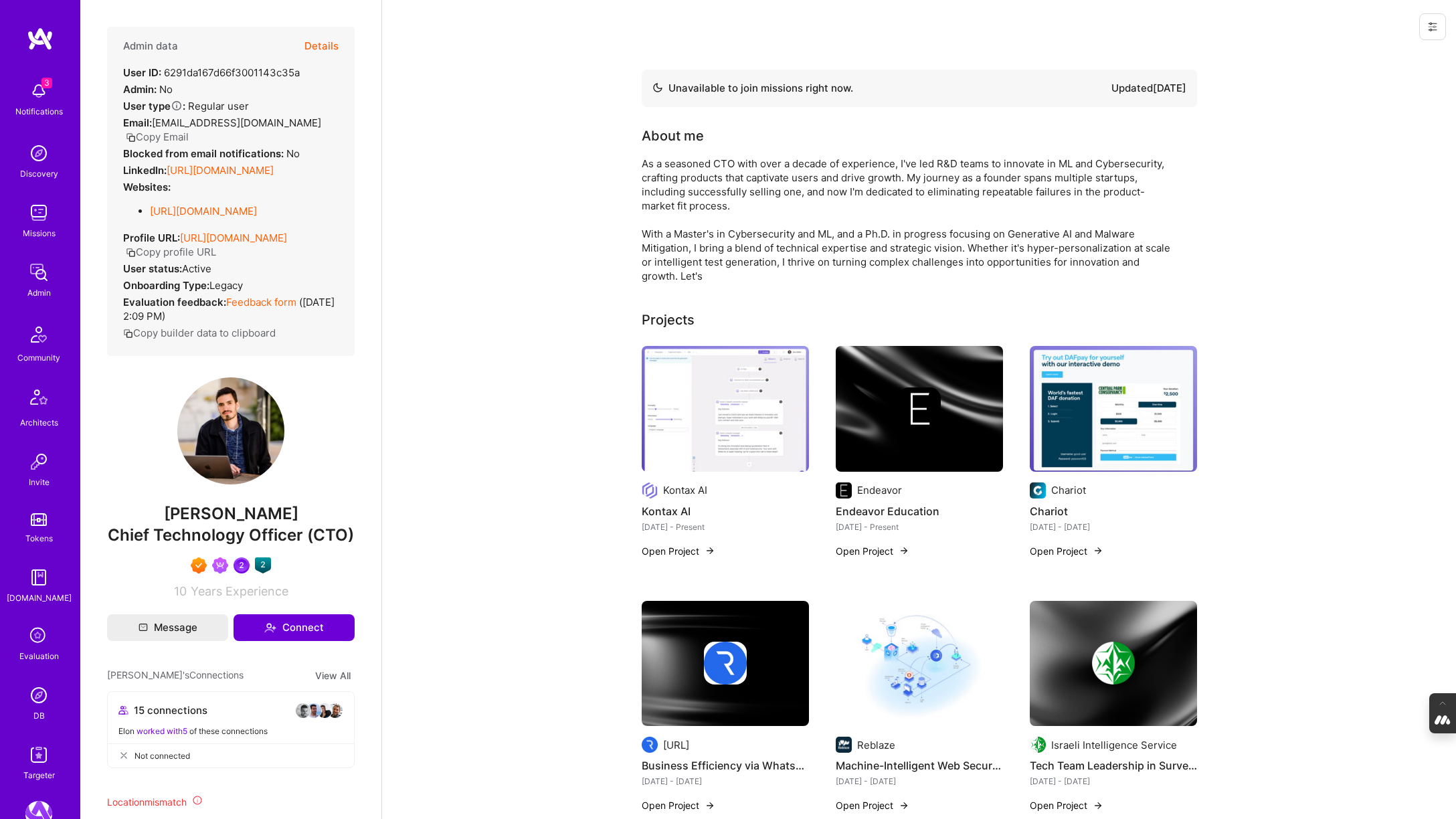
click at [256, 164] on link "[URL][DOMAIN_NAME]" at bounding box center [220, 170] width 107 height 13
click at [28, 692] on img at bounding box center [39, 696] width 27 height 27
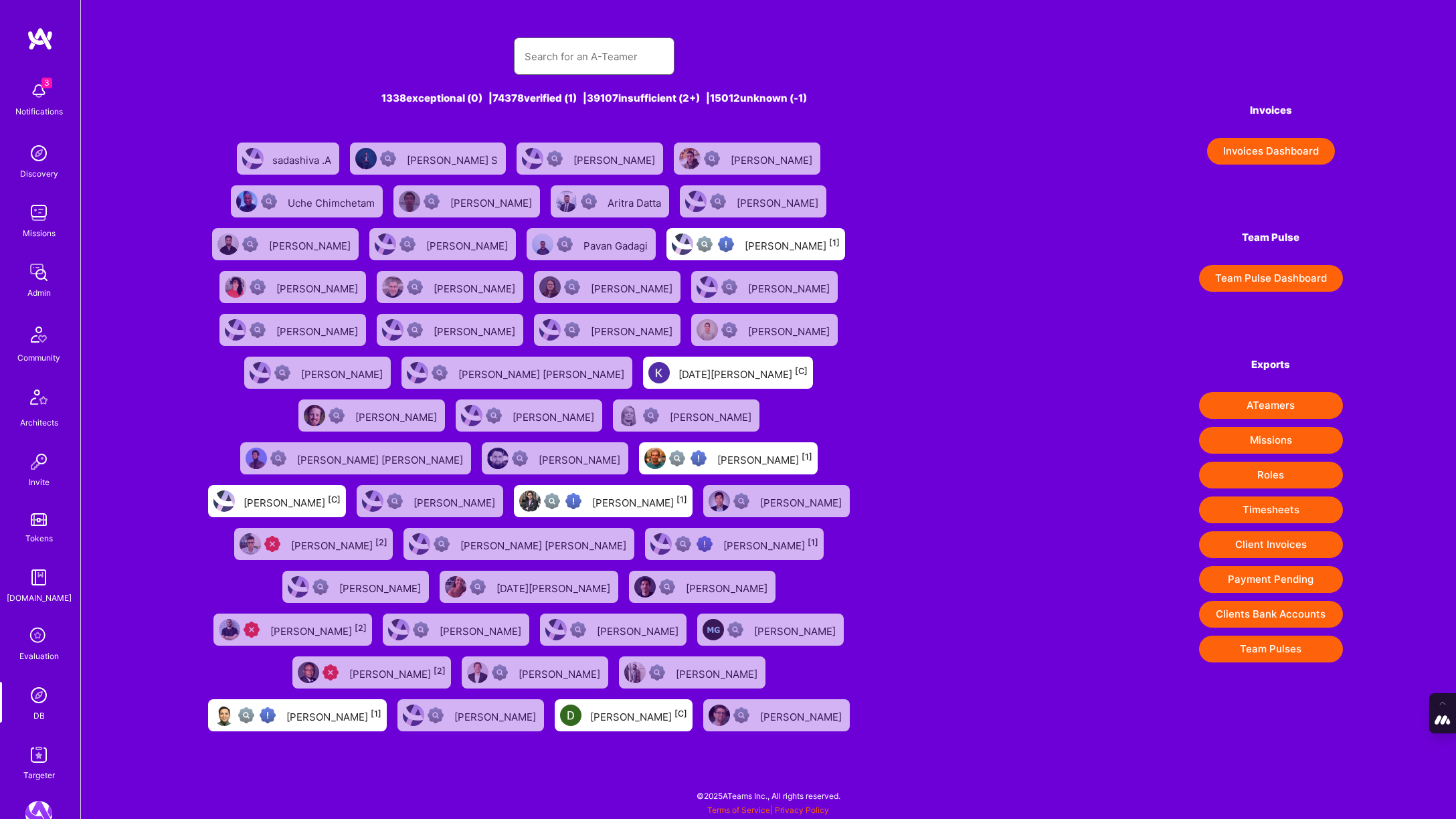
click at [567, 54] on input "text" at bounding box center [594, 57] width 139 height 34
type input "a"
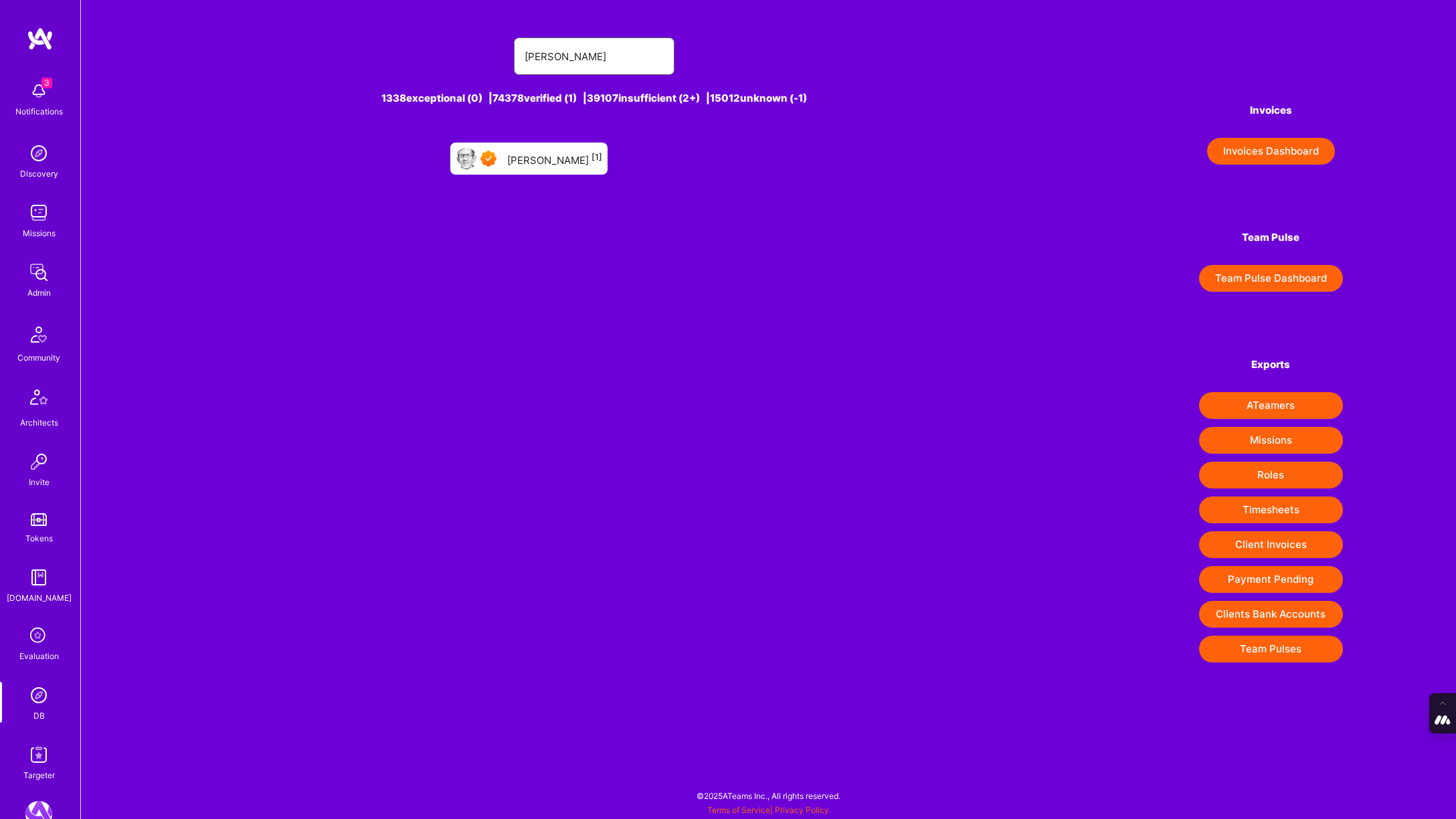
type input "[PERSON_NAME]"
click at [548, 160] on div "Paul Hill [1]" at bounding box center [554, 159] width 95 height 17
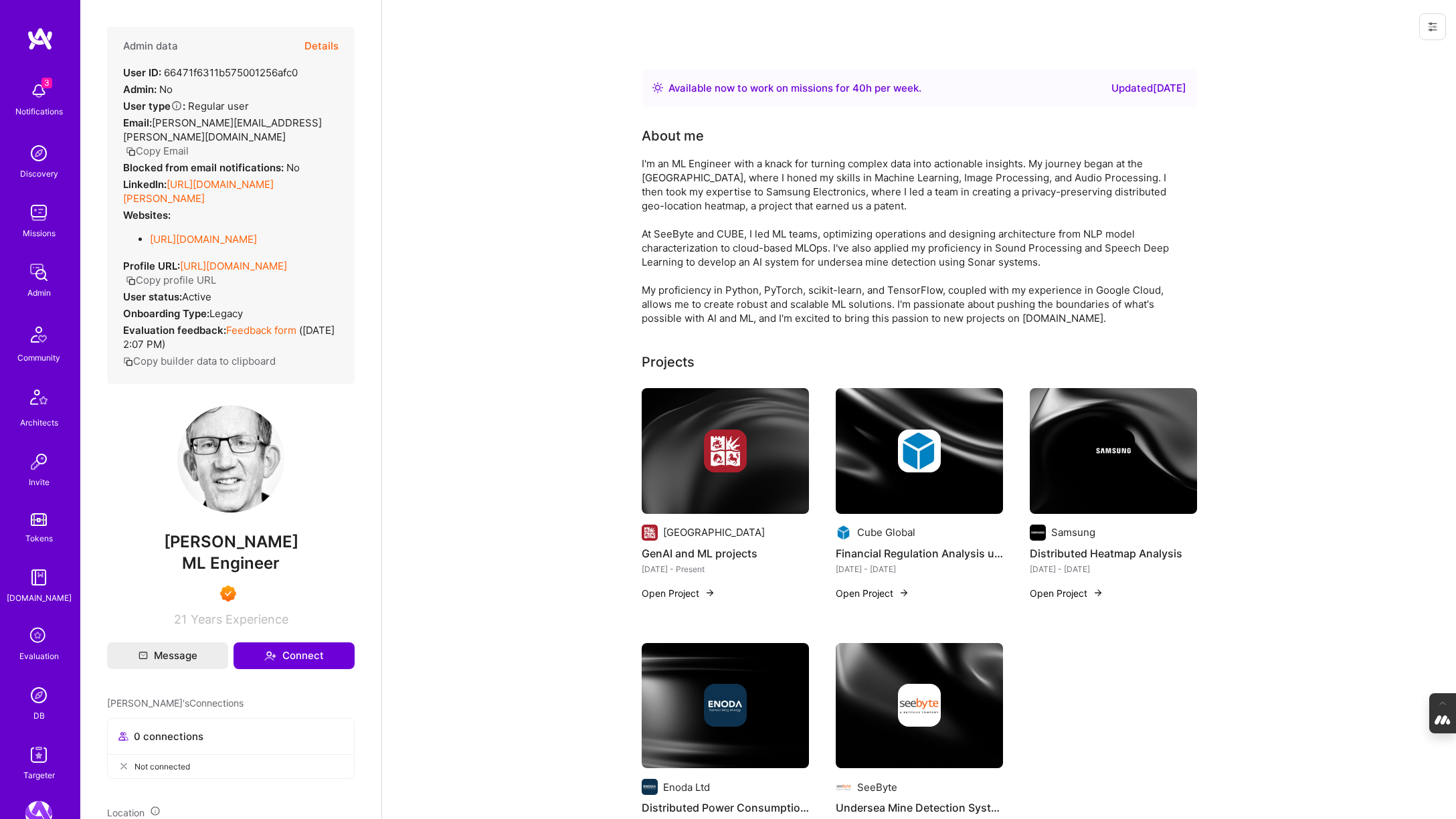
click at [245, 178] on link "https://linkedin.com/in/paul-hill-28a844148" at bounding box center [198, 192] width 150 height 27
click at [37, 704] on img at bounding box center [39, 696] width 27 height 27
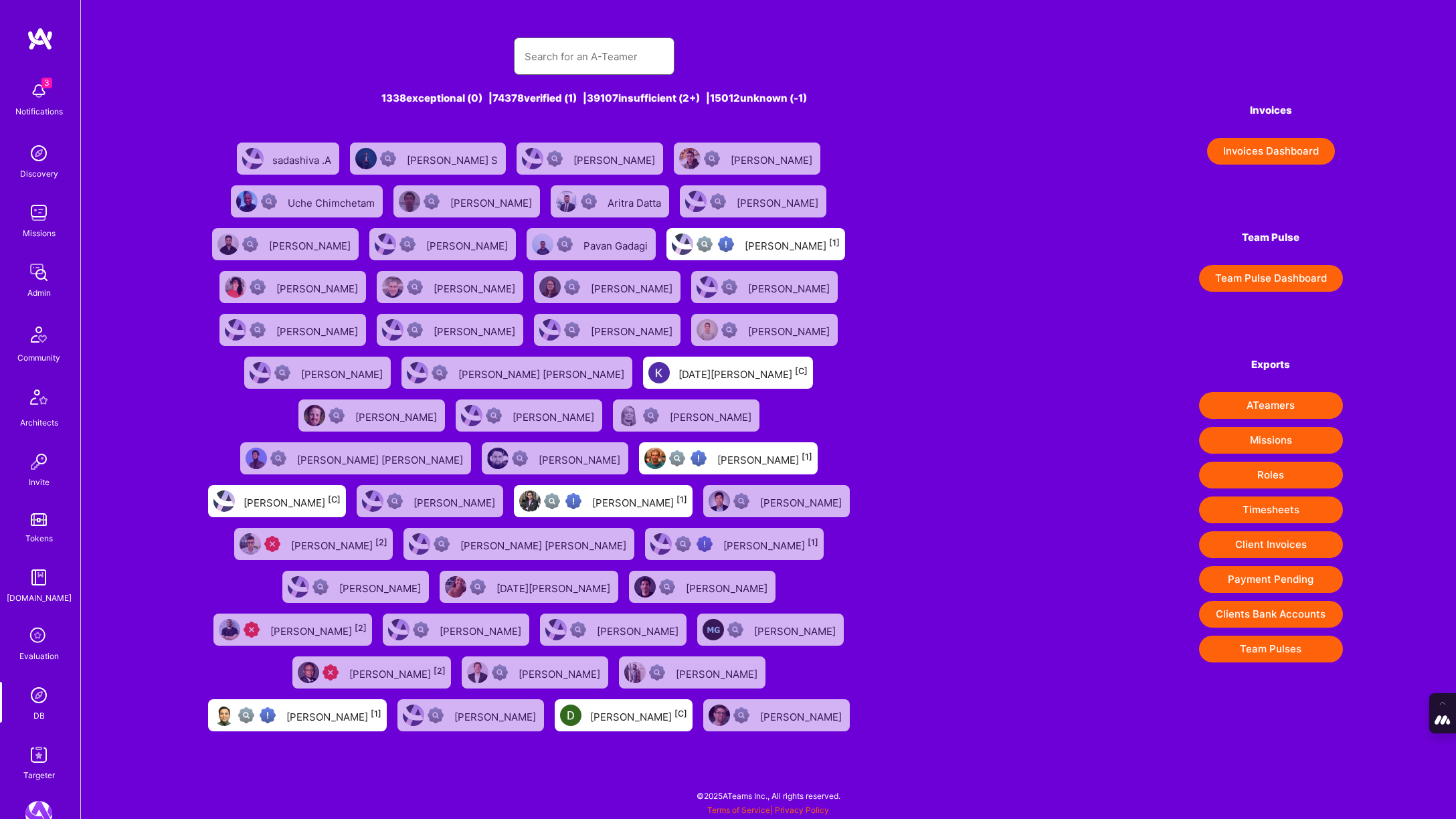
click at [558, 61] on input "text" at bounding box center [594, 57] width 139 height 34
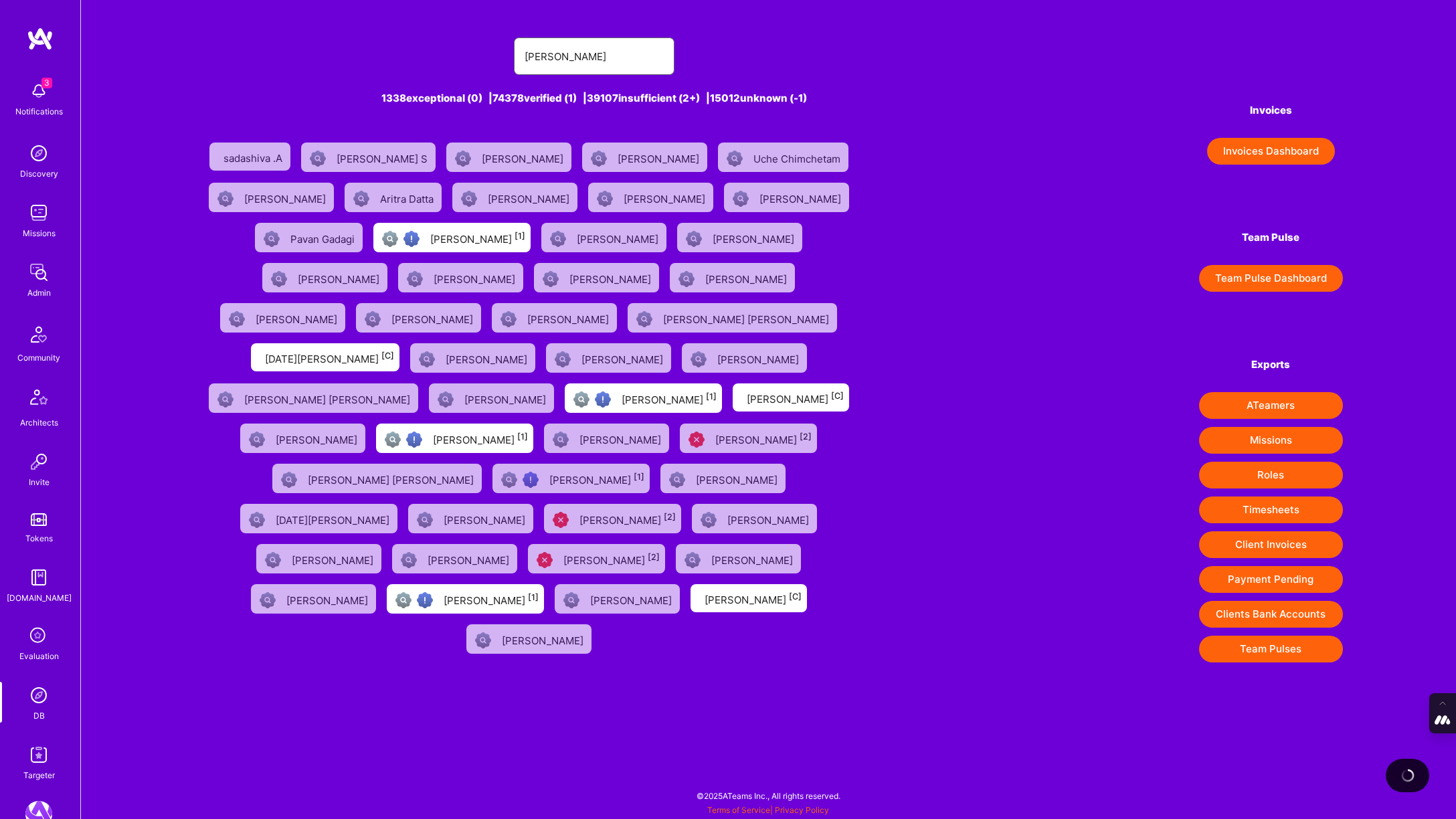
type input "Tomislav Peharda"
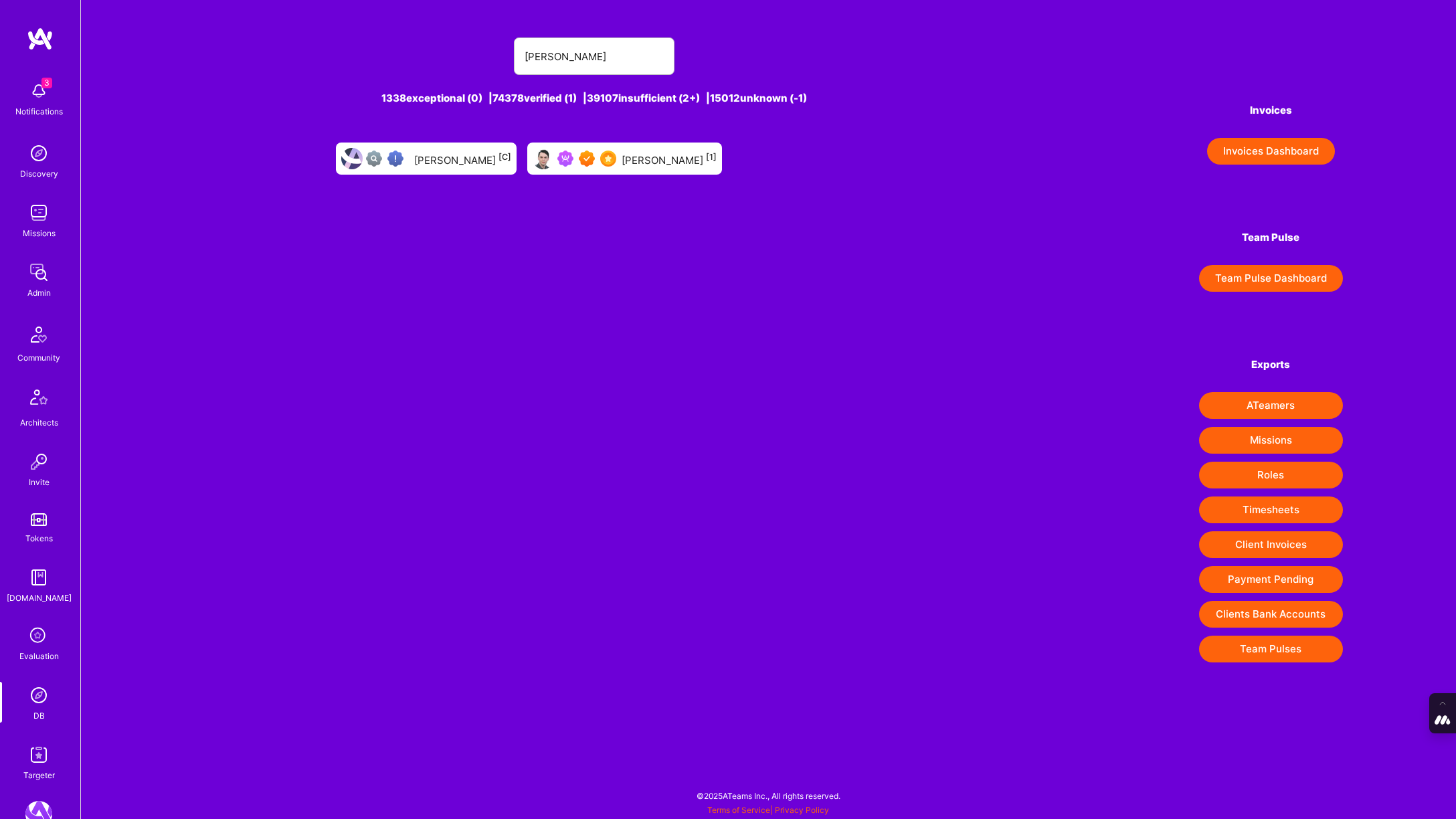
click at [632, 156] on div "Tomislav Peharda [1]" at bounding box center [668, 159] width 95 height 17
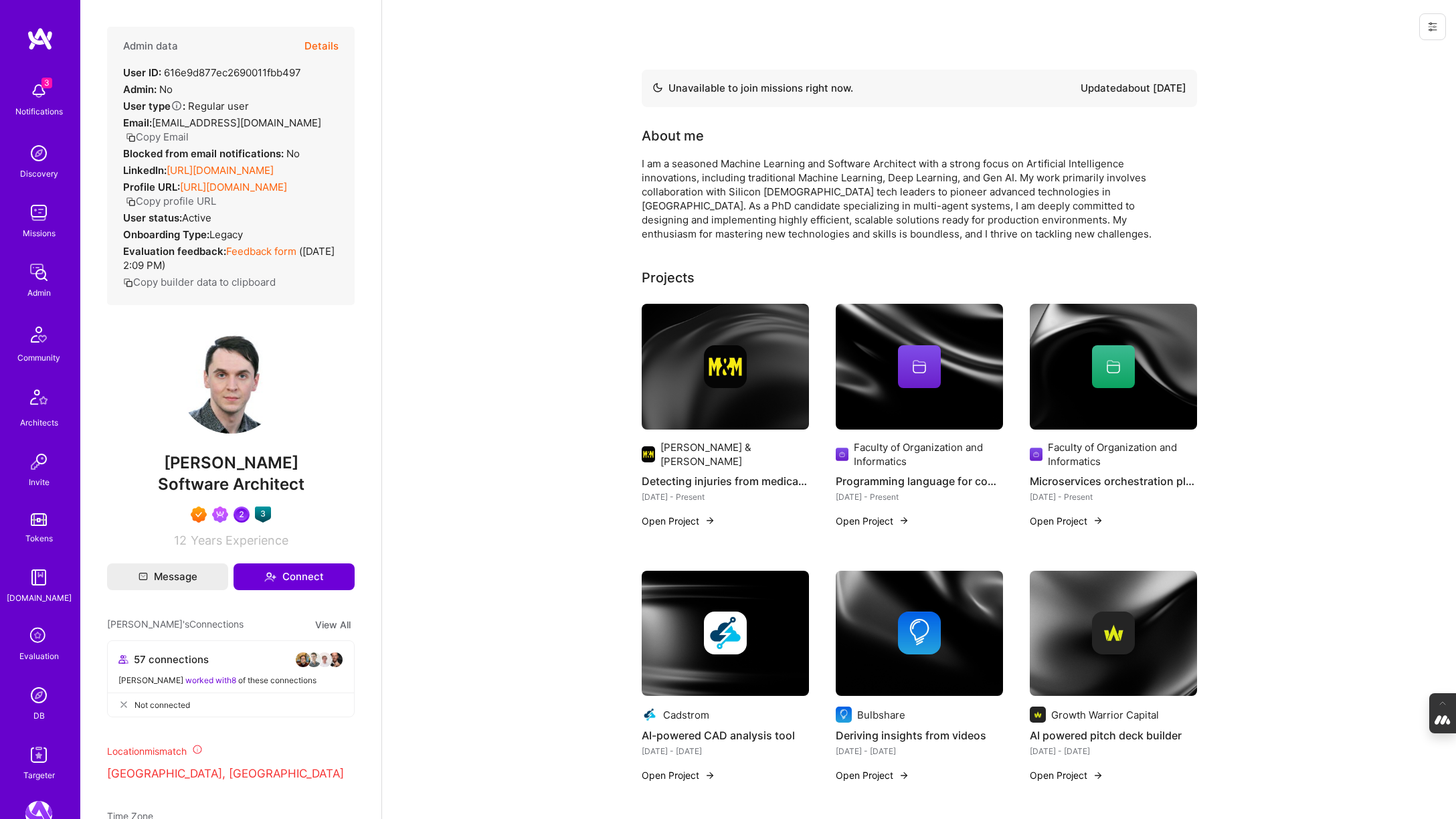
click at [253, 173] on link "https://linkedin.com/in/tomislav-peharda-125834148" at bounding box center [220, 170] width 107 height 13
click at [40, 693] on img at bounding box center [39, 696] width 27 height 27
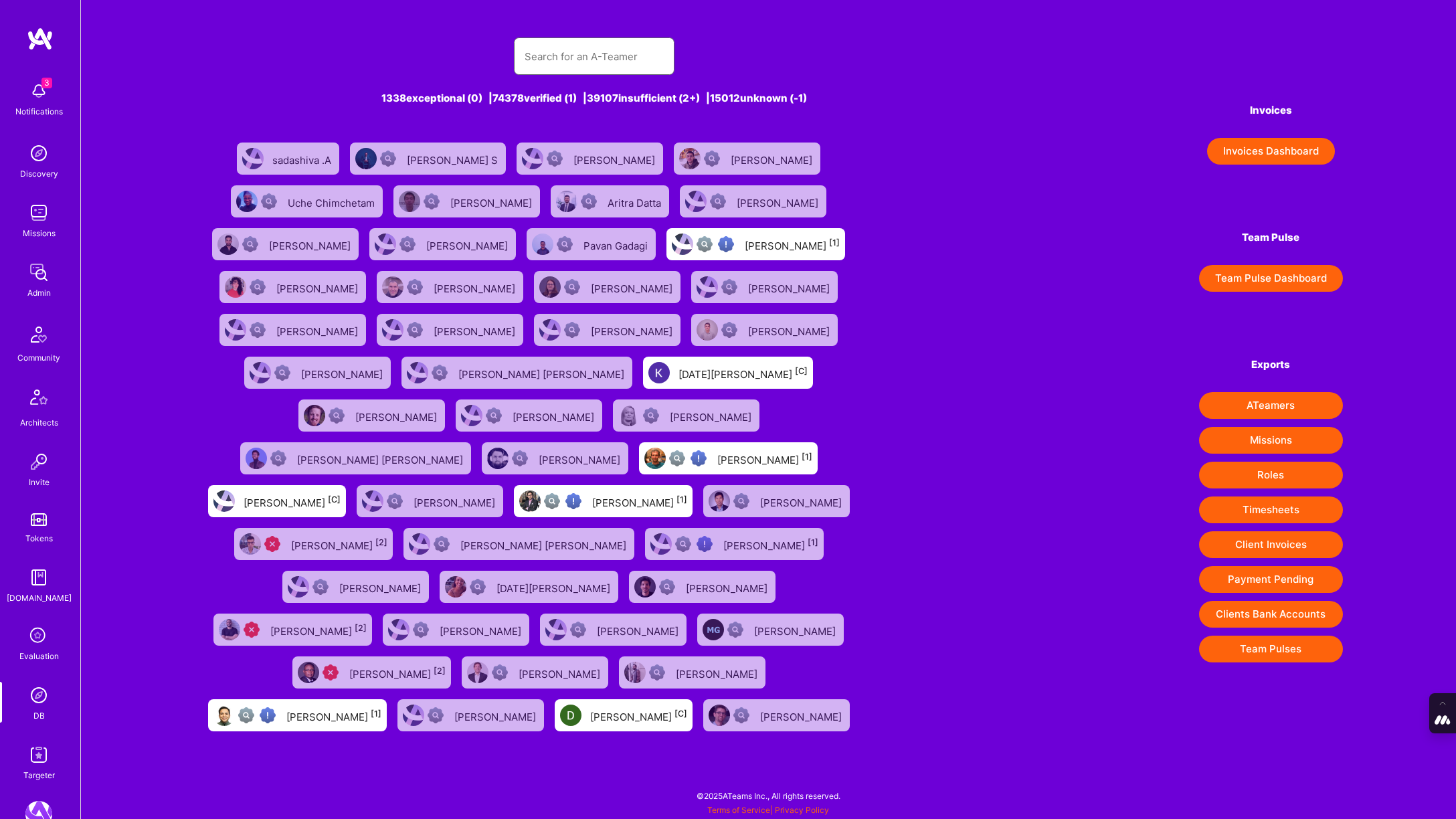
click at [596, 63] on input "text" at bounding box center [594, 57] width 139 height 34
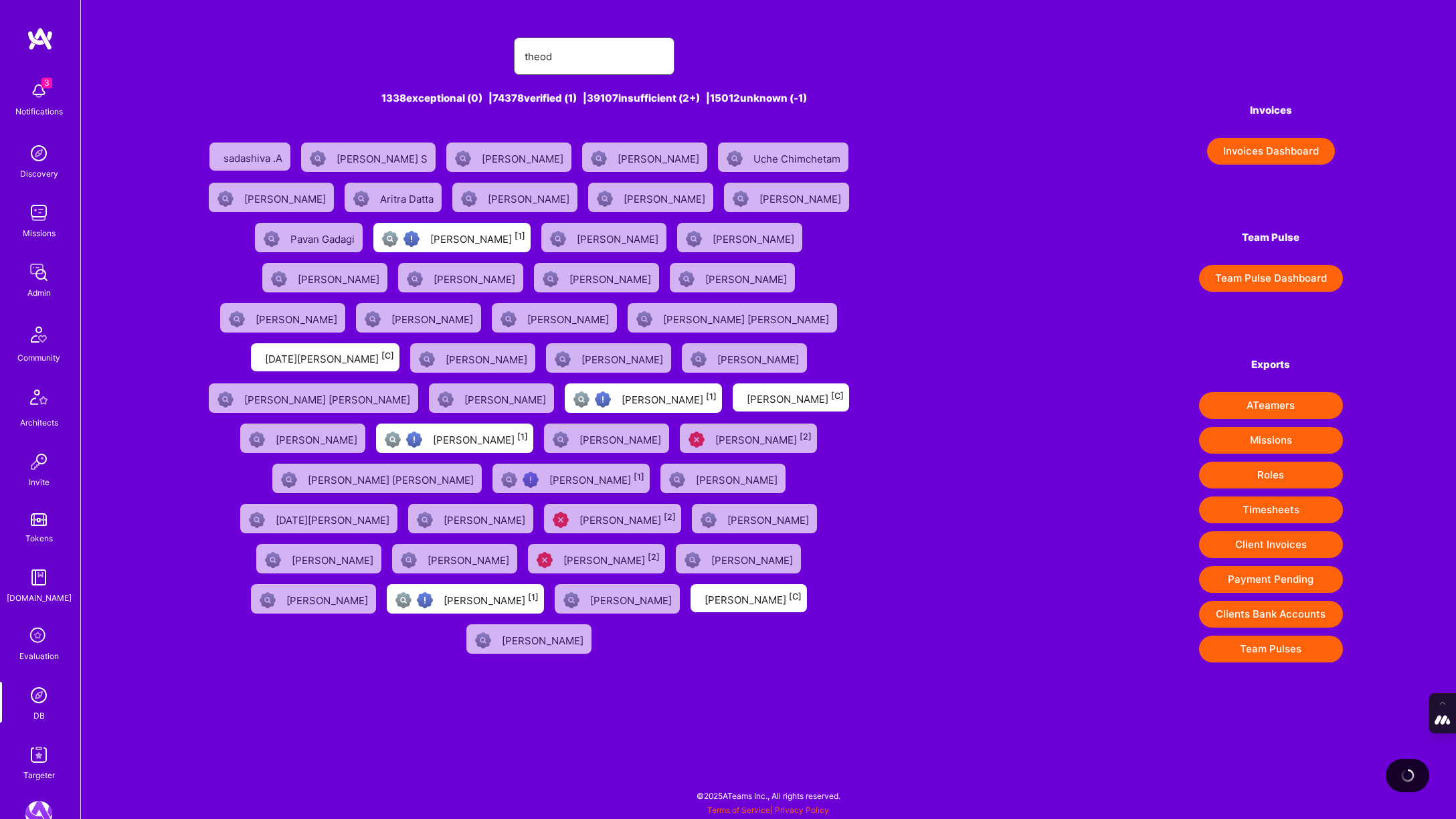
type input "theodorevanrooy@gmail.com"
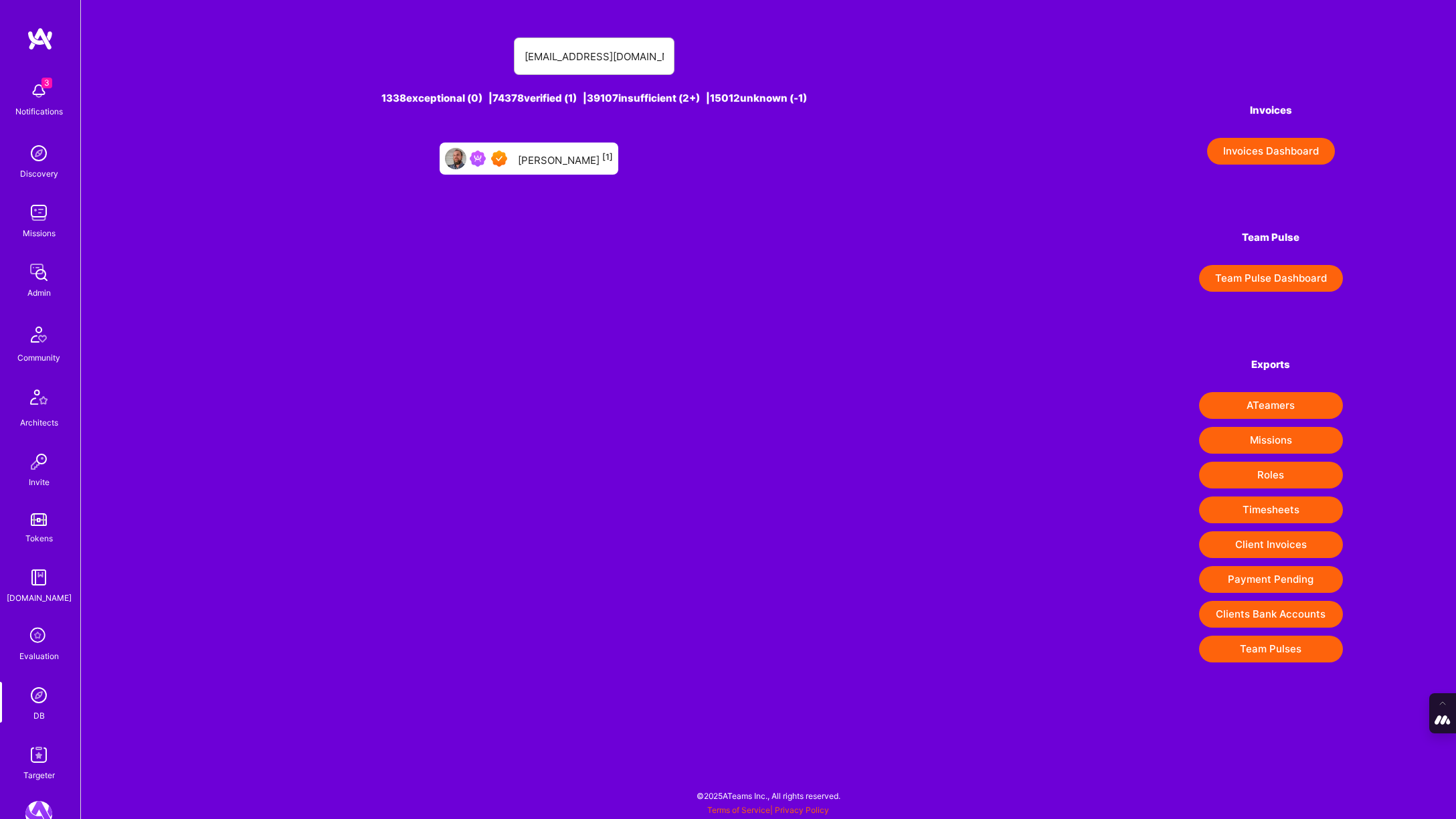
click at [522, 156] on div "Theodore Van Rooy [1]" at bounding box center [565, 159] width 95 height 17
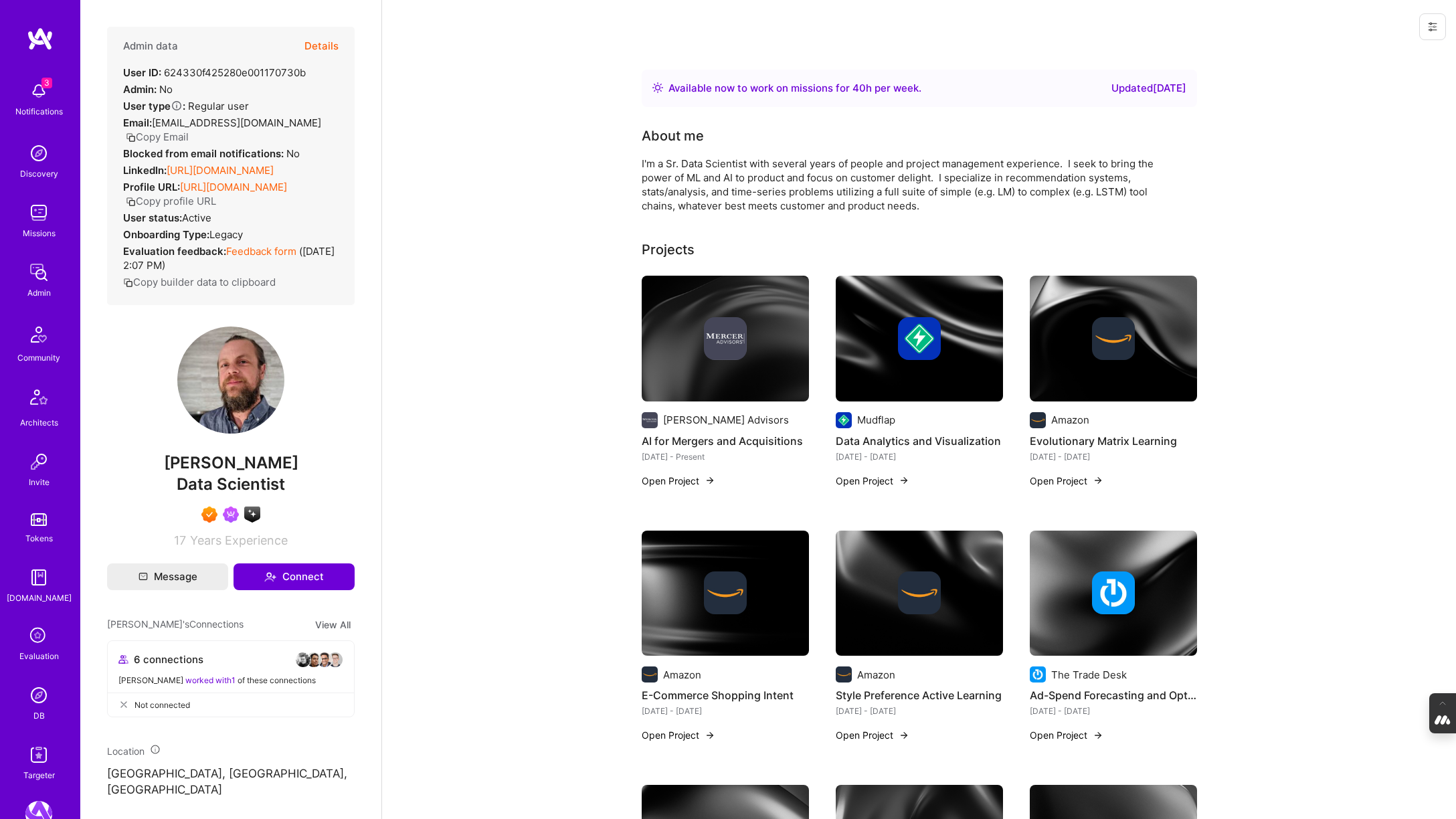
click at [237, 170] on link "https://linkedin.com/in/theodorev" at bounding box center [220, 170] width 107 height 13
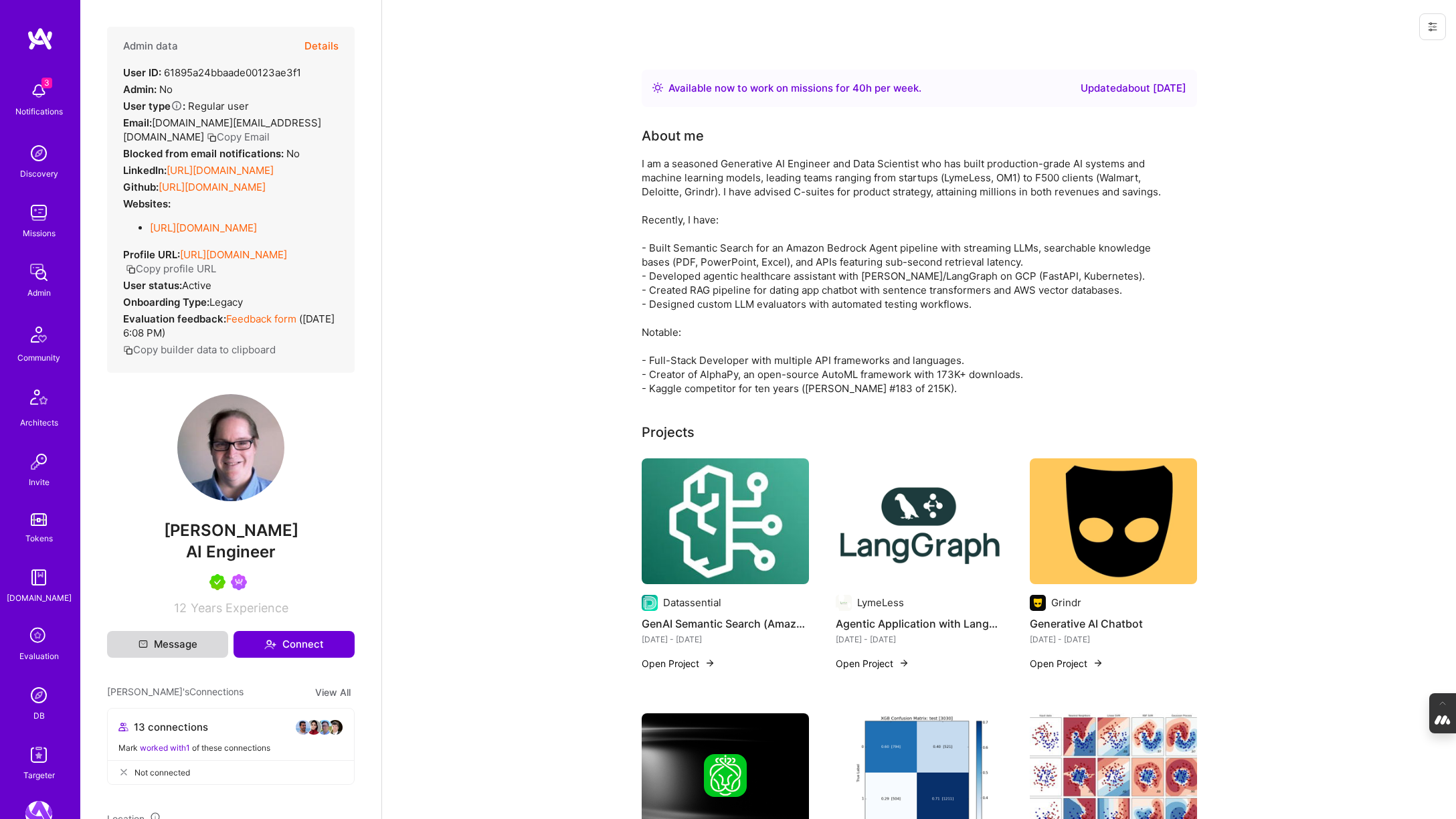
scroll to position [507, 0]
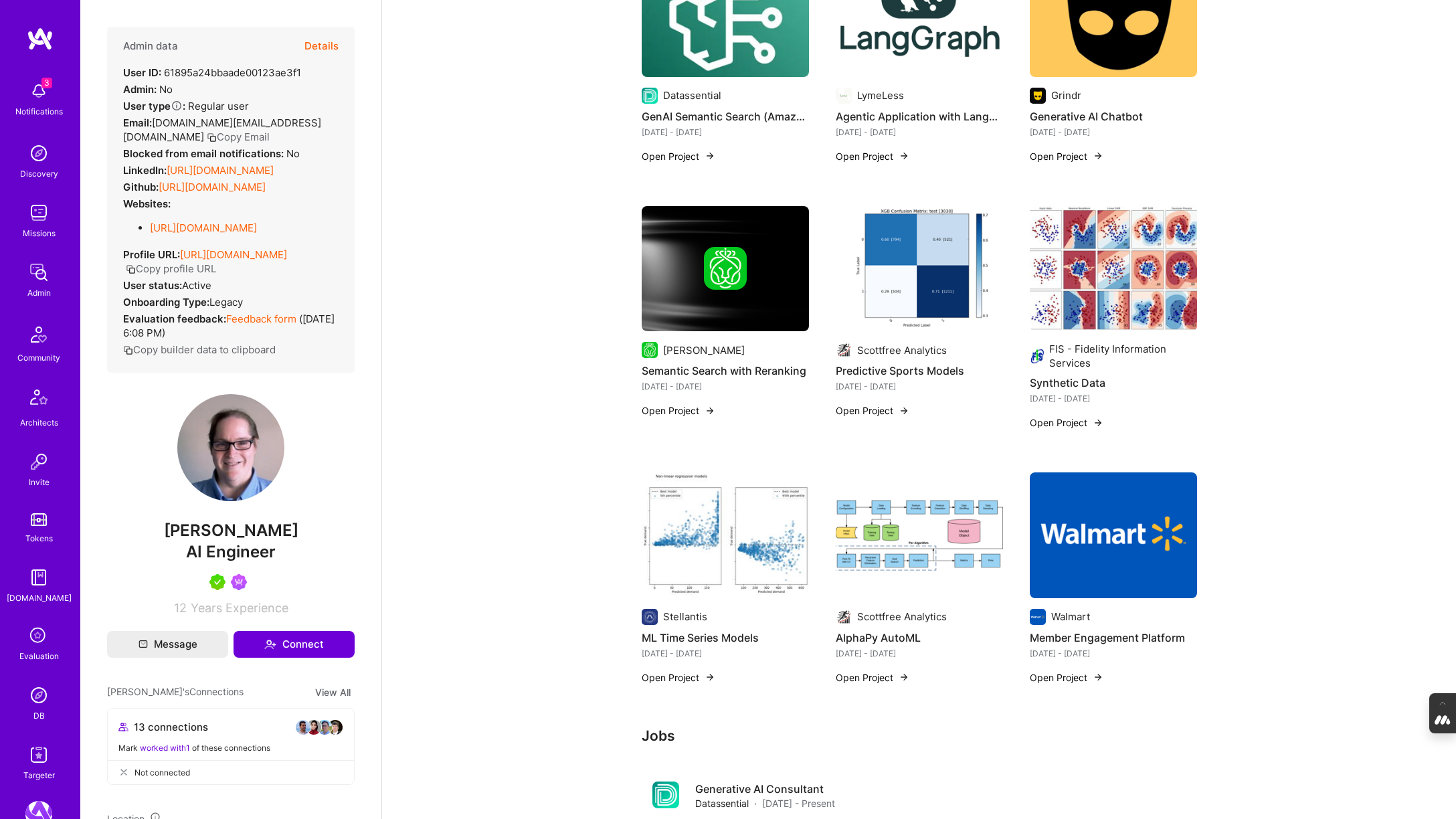
click at [41, 696] on img at bounding box center [39, 696] width 27 height 27
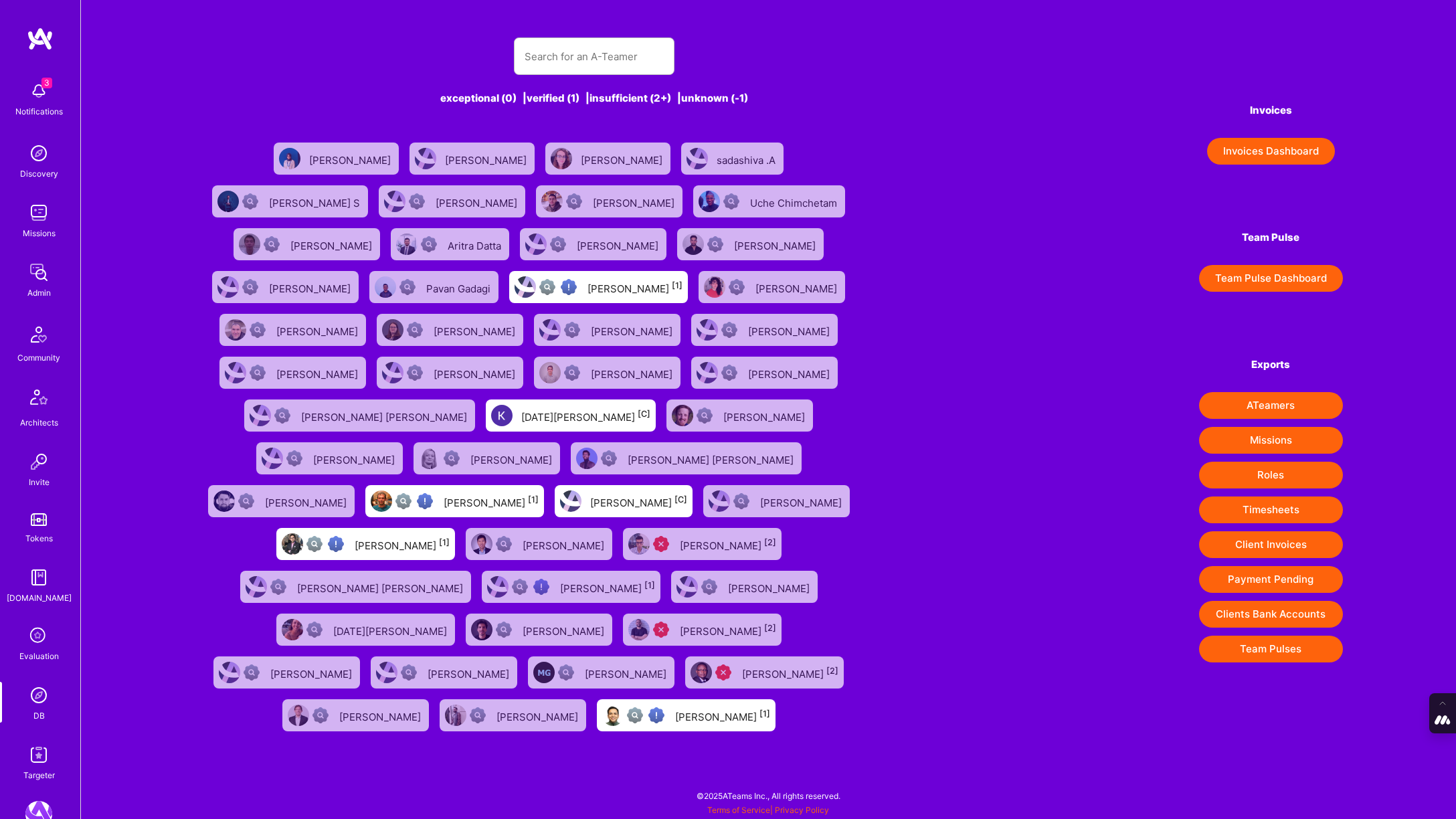
click at [522, 71] on div at bounding box center [593, 55] width 160 height 37
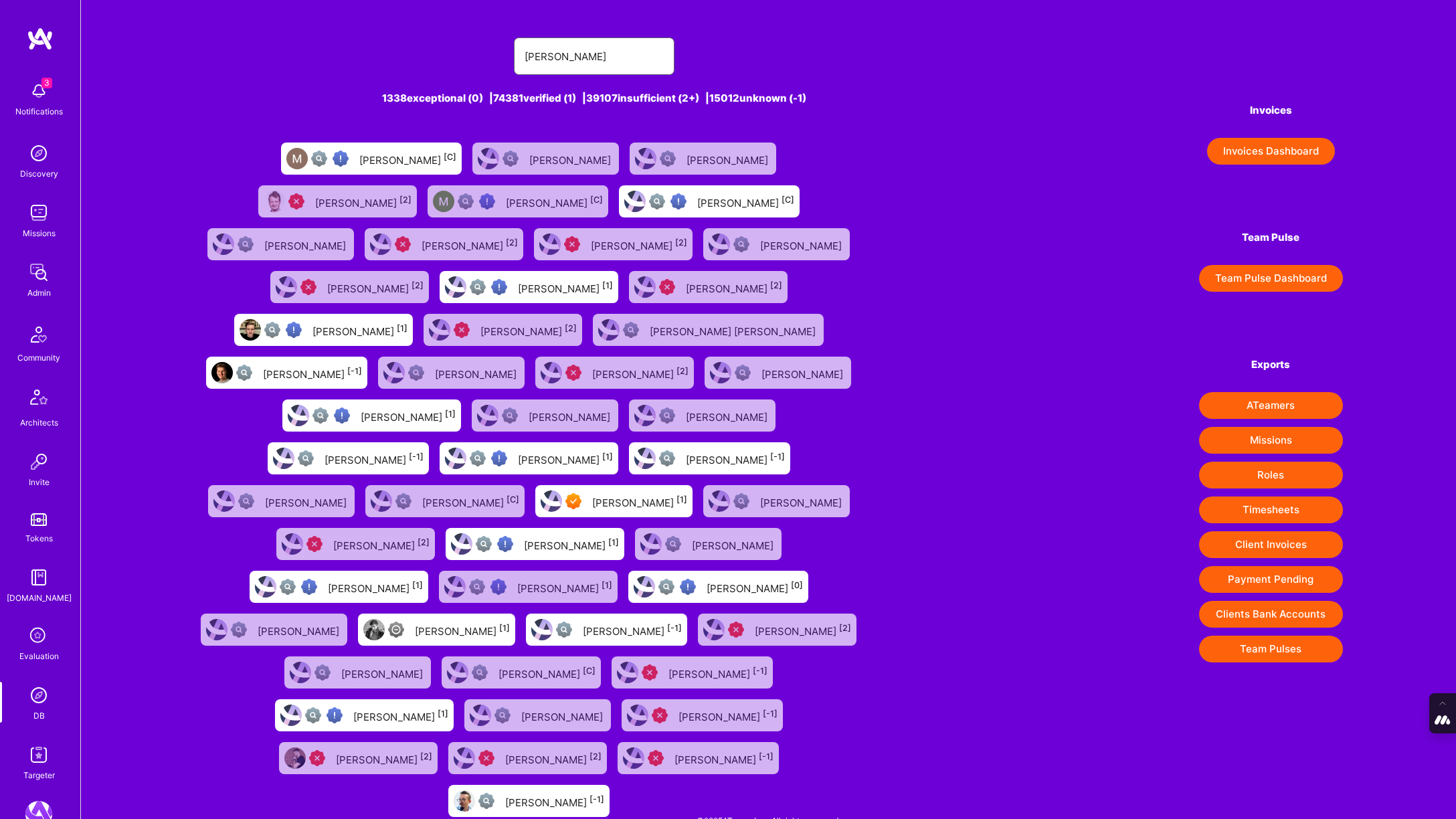
type input "[PERSON_NAME]"
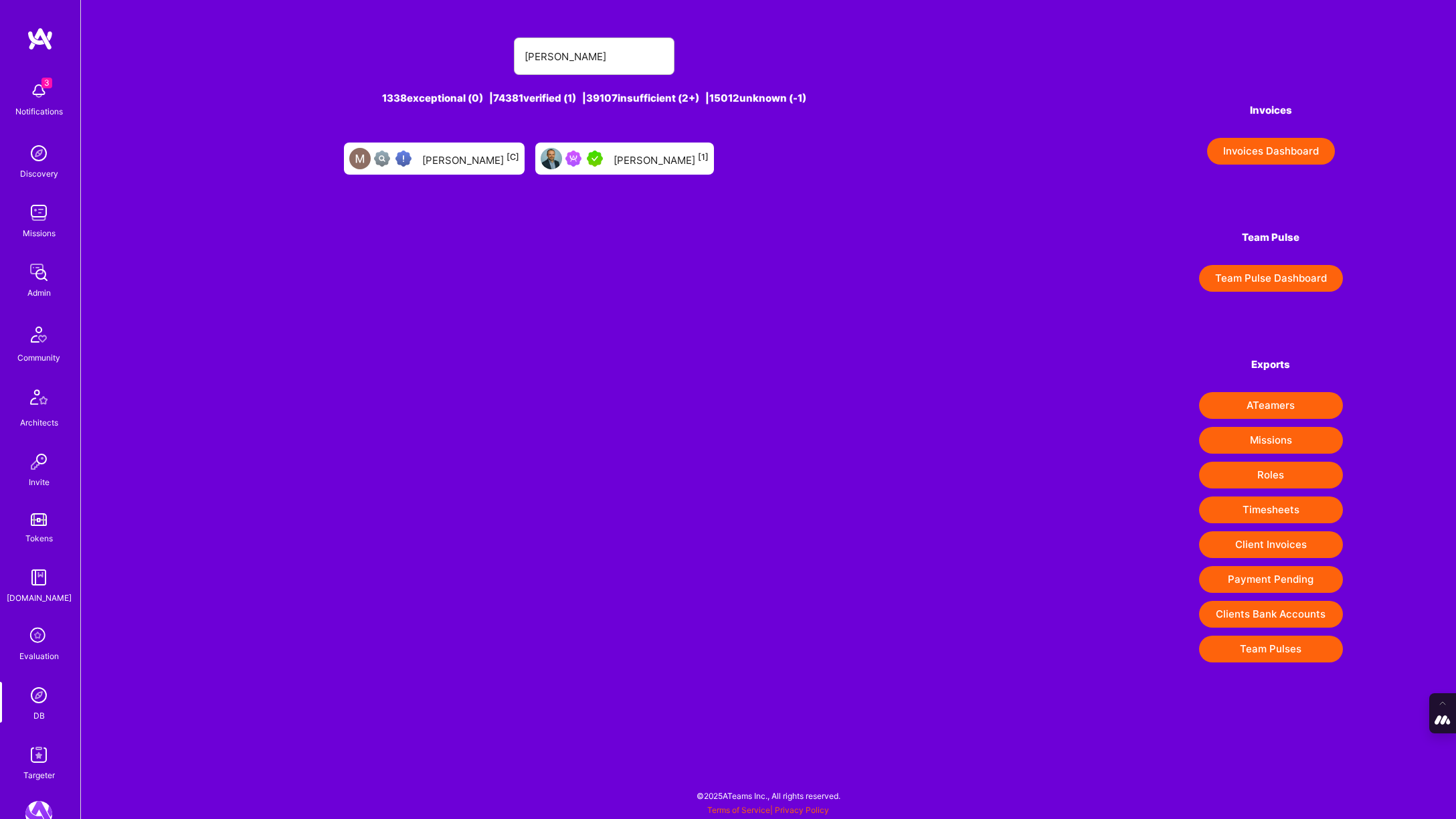
click at [625, 154] on div "[PERSON_NAME] [1]" at bounding box center [661, 159] width 95 height 17
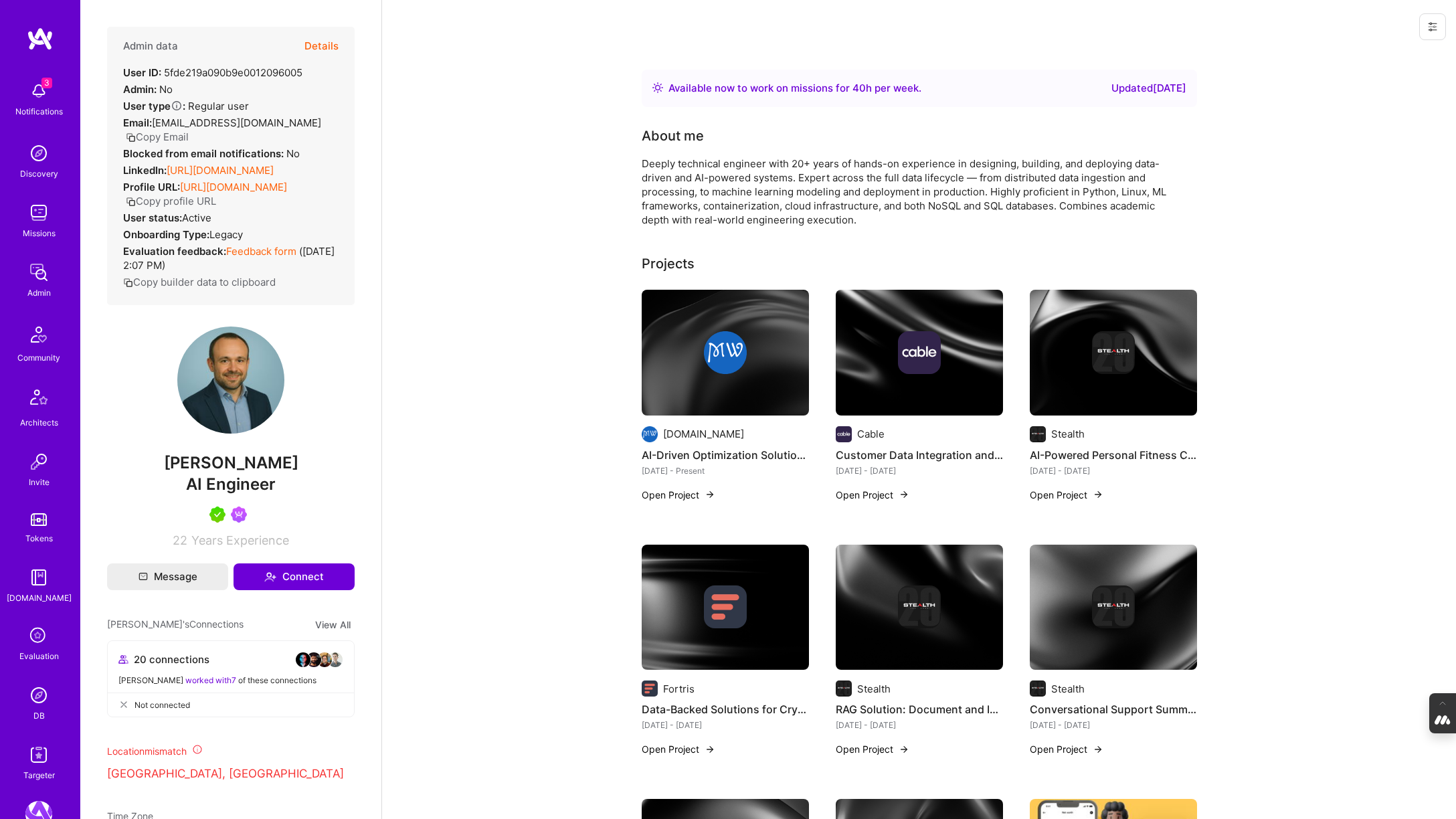
click at [246, 164] on link "[URL][DOMAIN_NAME]" at bounding box center [220, 170] width 107 height 13
click at [34, 700] on img at bounding box center [39, 696] width 27 height 27
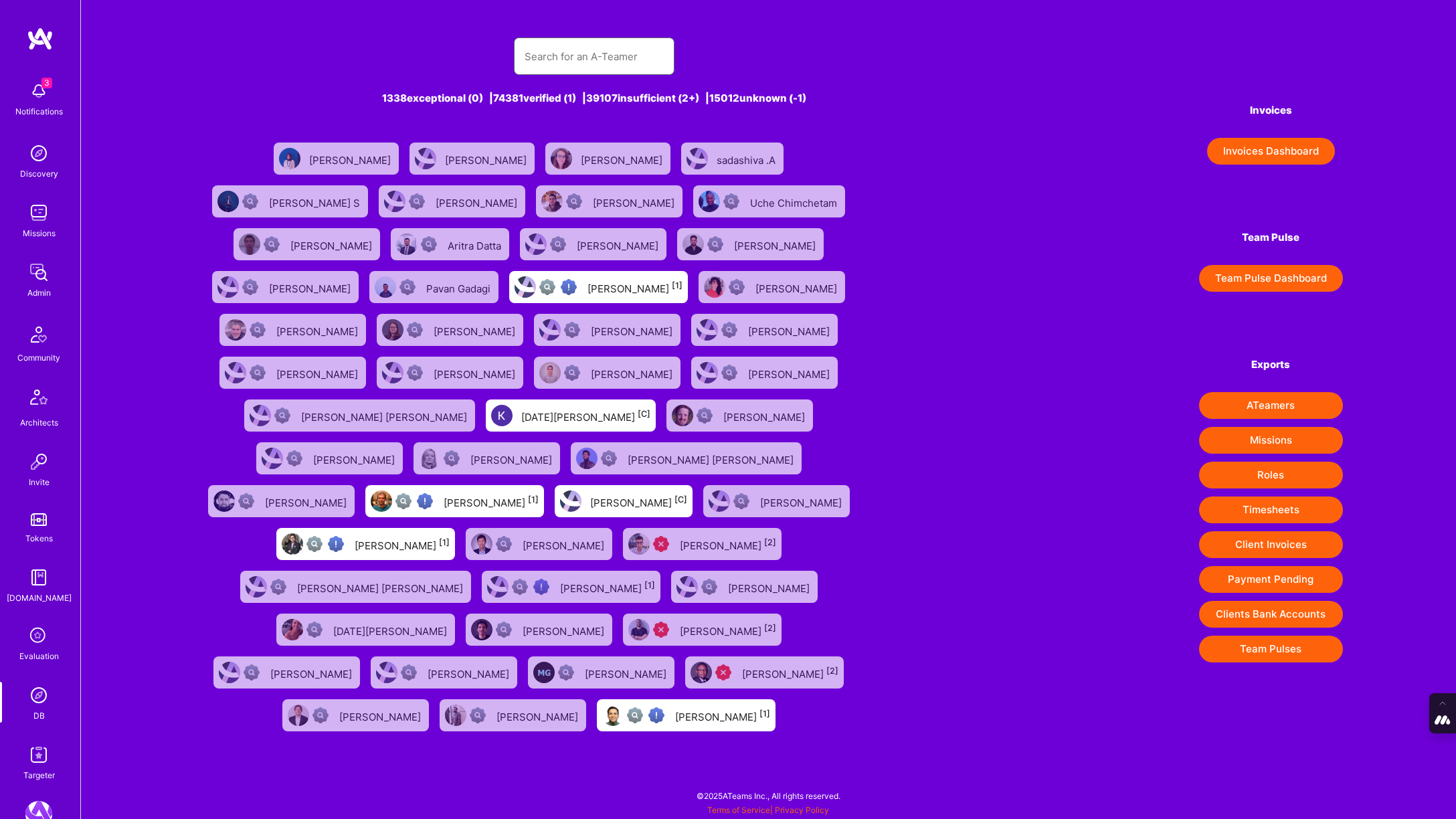
click at [571, 51] on input "text" at bounding box center [594, 57] width 139 height 34
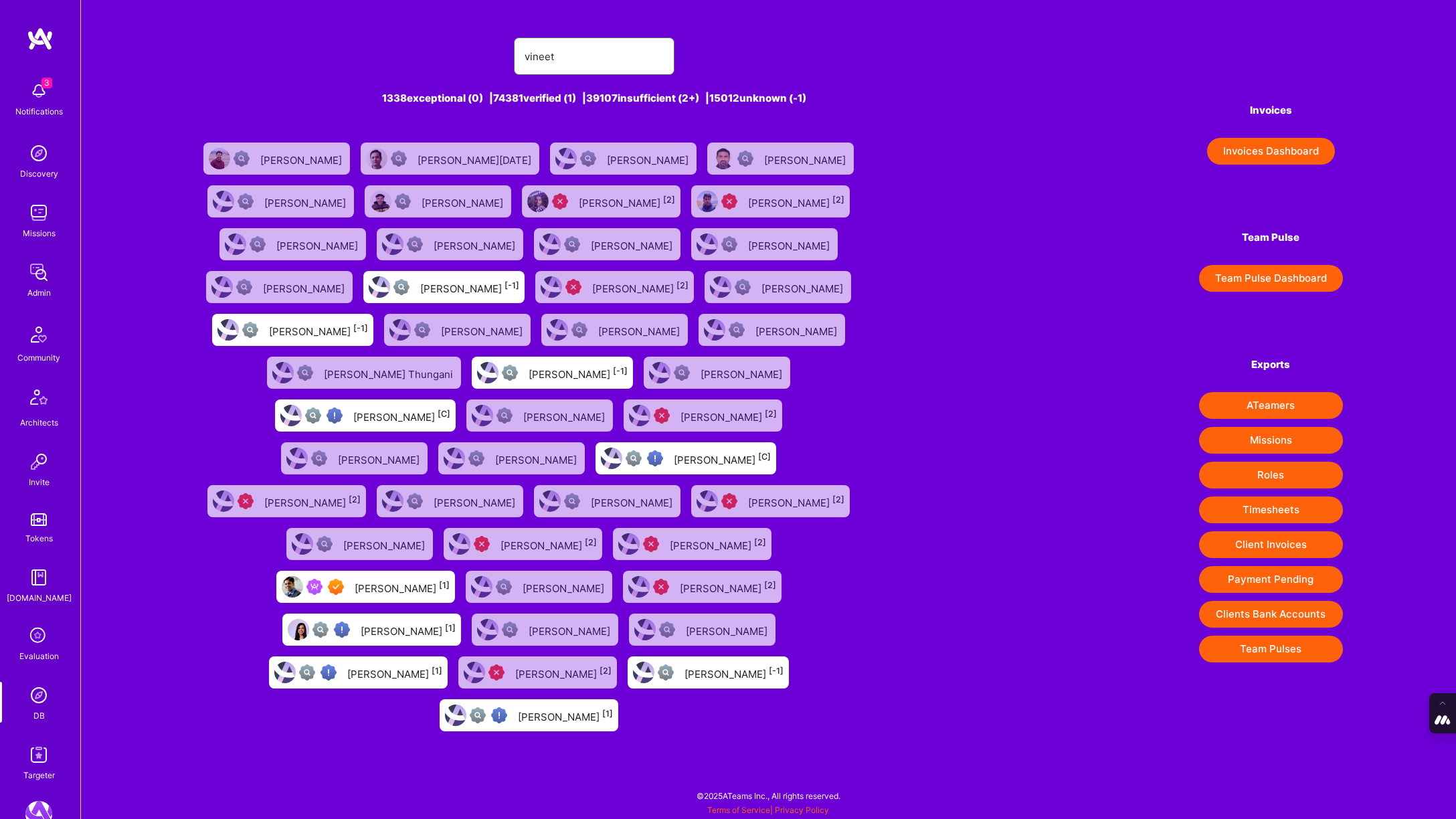
type input "[PERSON_NAME]"
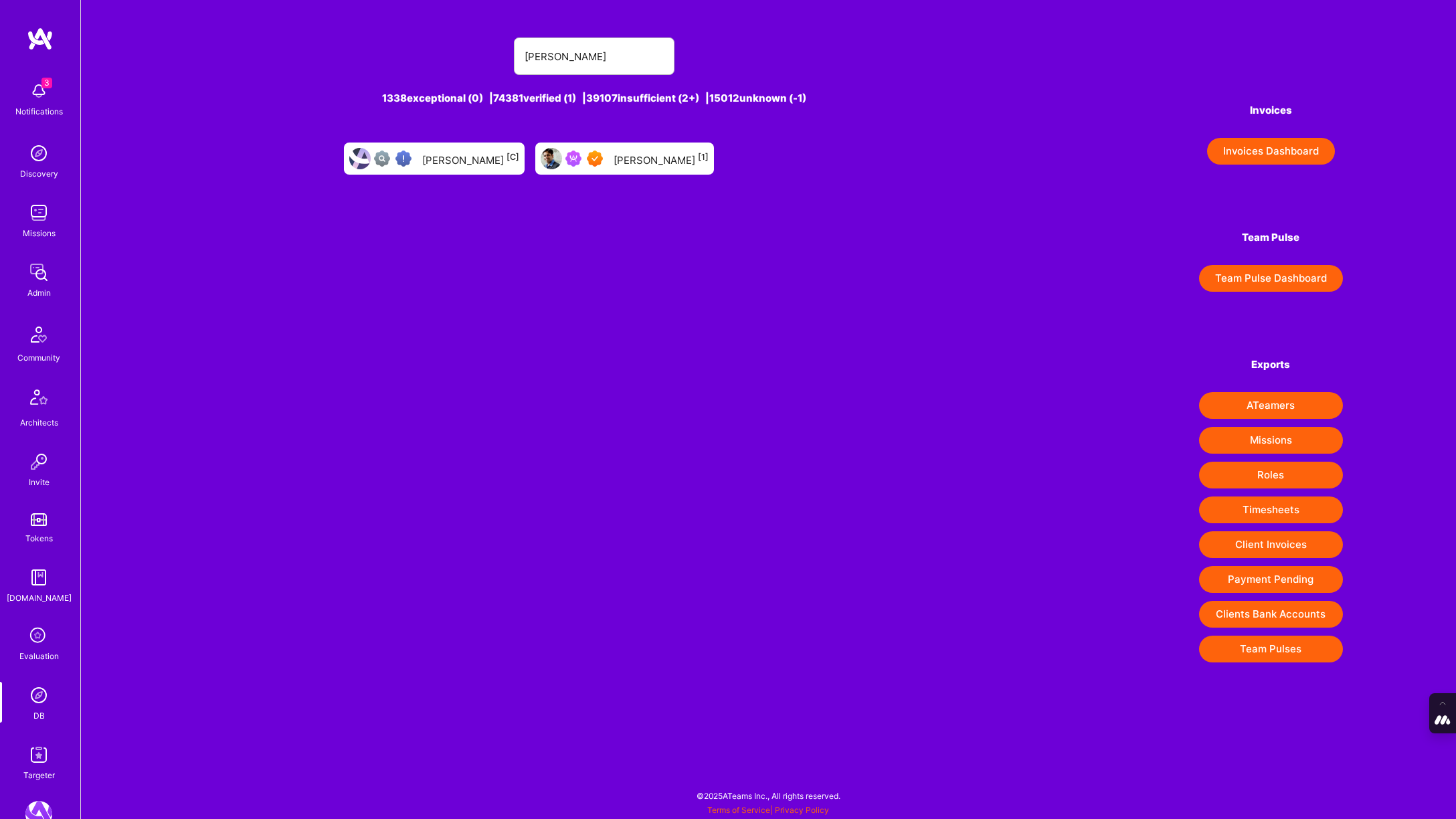
click at [629, 152] on div "[PERSON_NAME] [1]" at bounding box center [661, 159] width 95 height 17
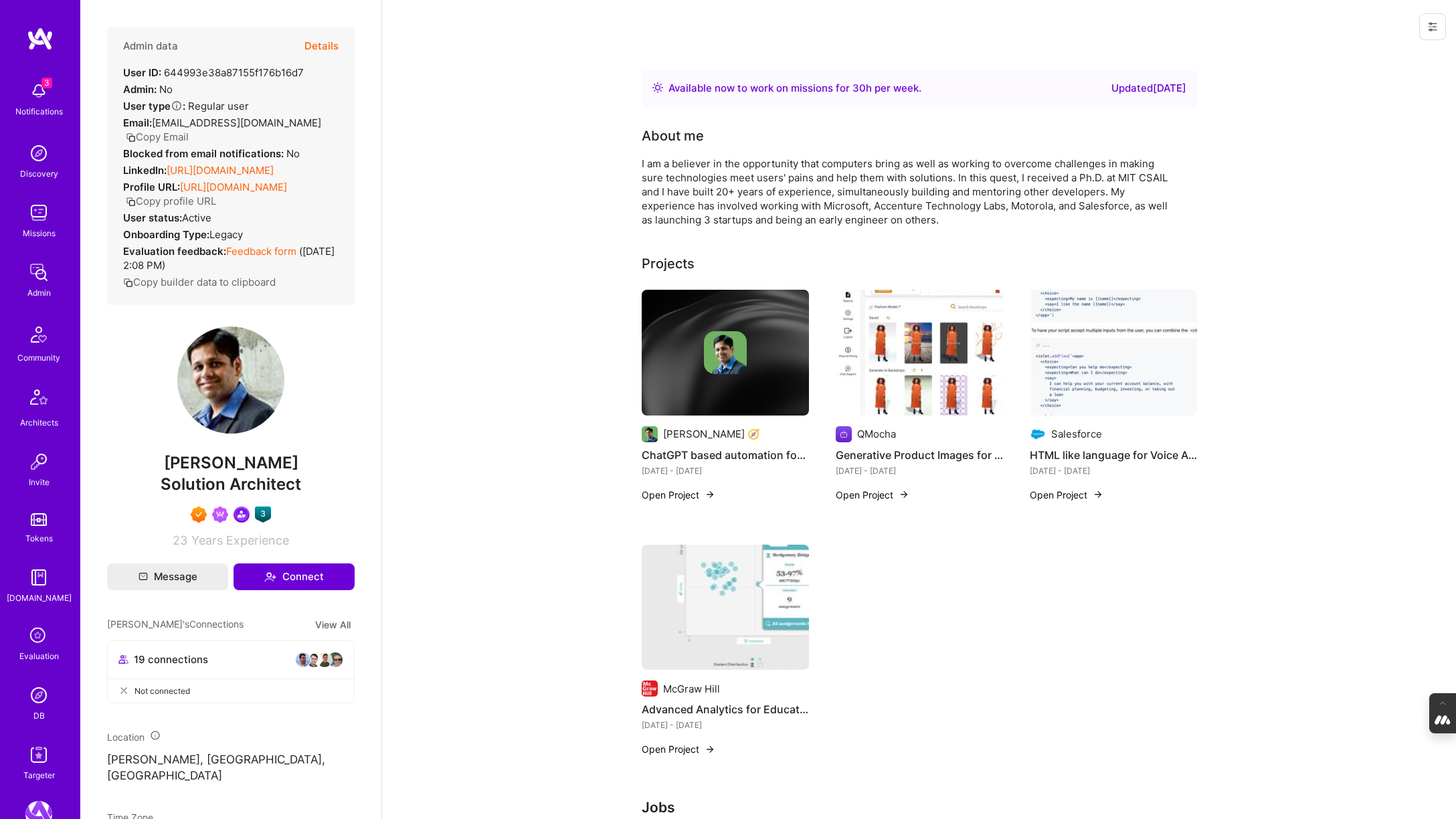
click at [243, 164] on link "[URL][DOMAIN_NAME]" at bounding box center [220, 170] width 107 height 13
